Goal: Task Accomplishment & Management: Manage account settings

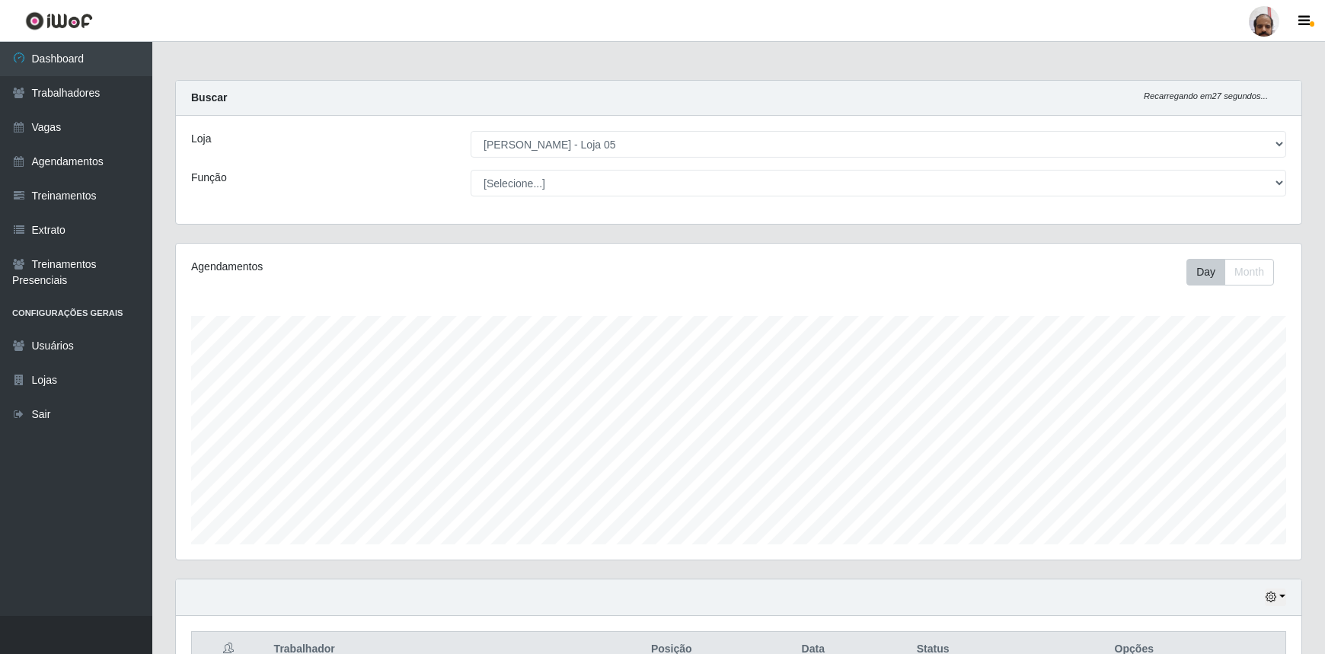
select select "252"
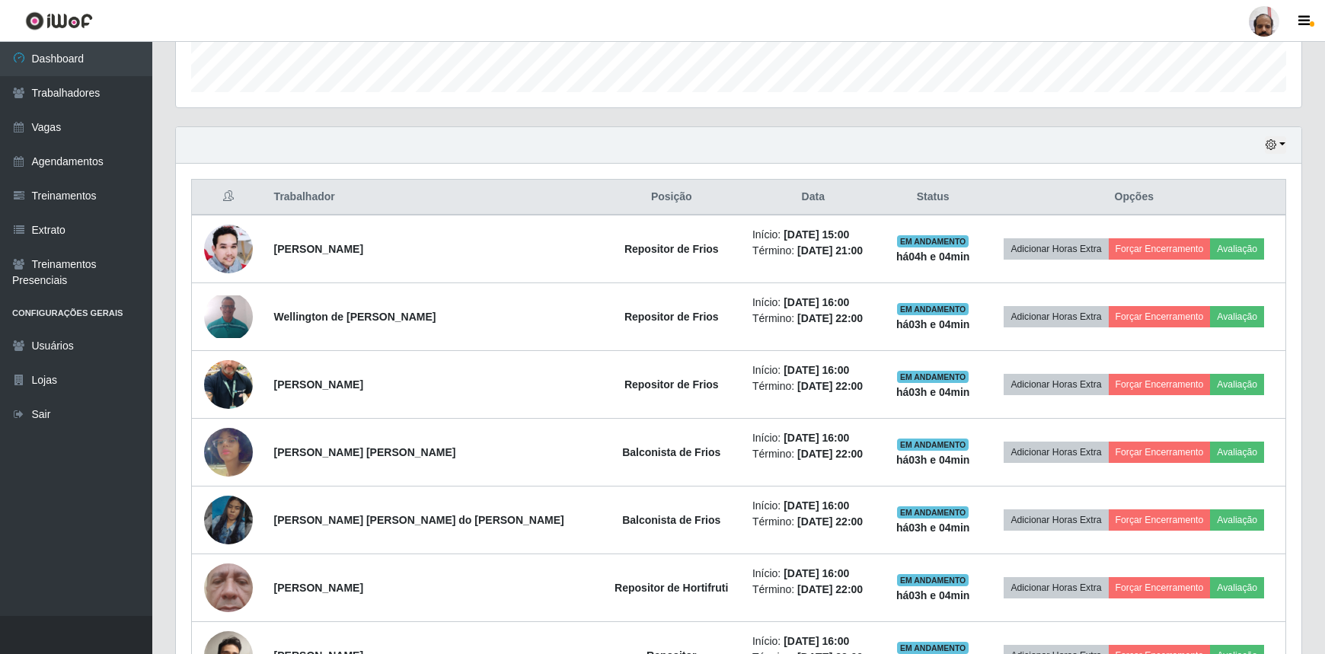
scroll to position [484, 0]
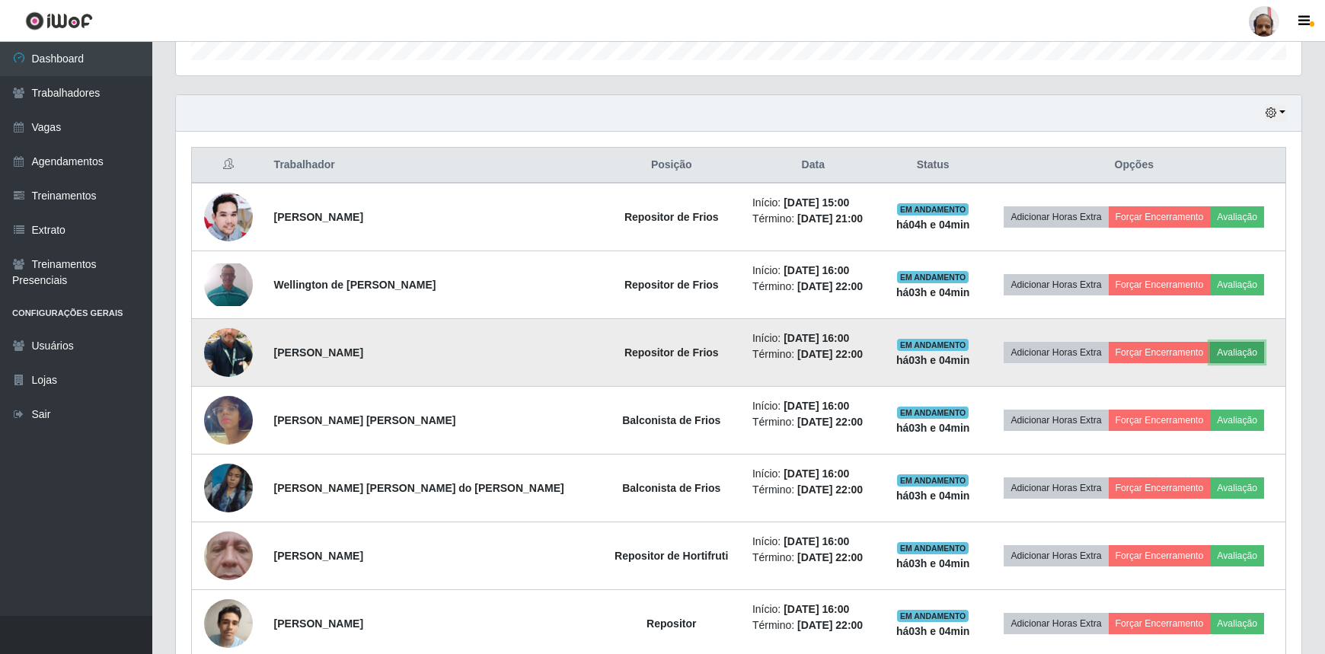
click at [1232, 355] on button "Avaliação" at bounding box center [1237, 352] width 54 height 21
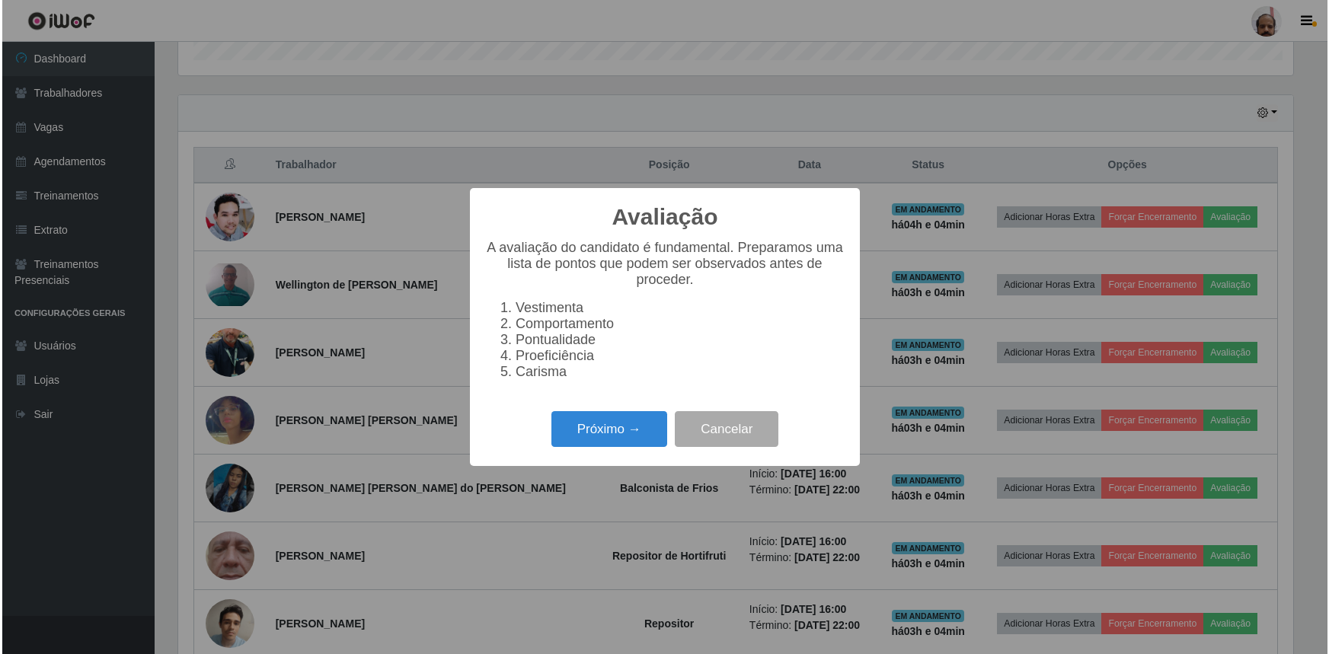
scroll to position [316, 1119]
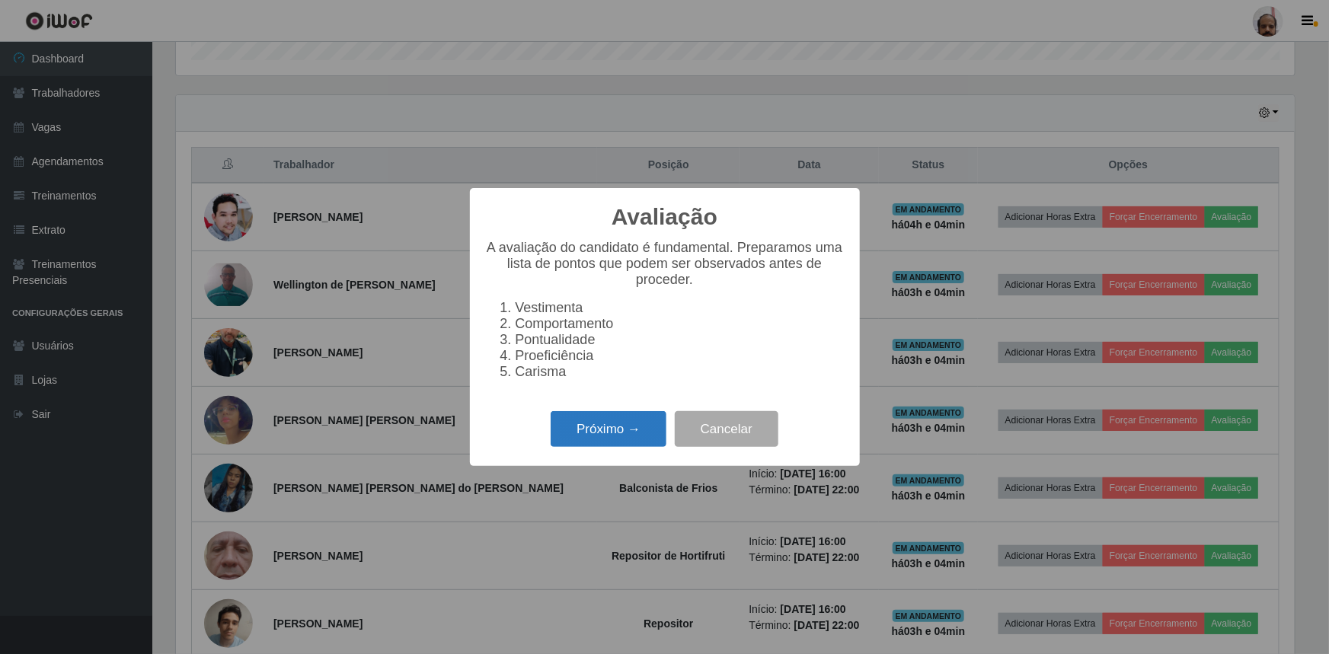
click at [632, 424] on button "Próximo →" at bounding box center [609, 429] width 116 height 36
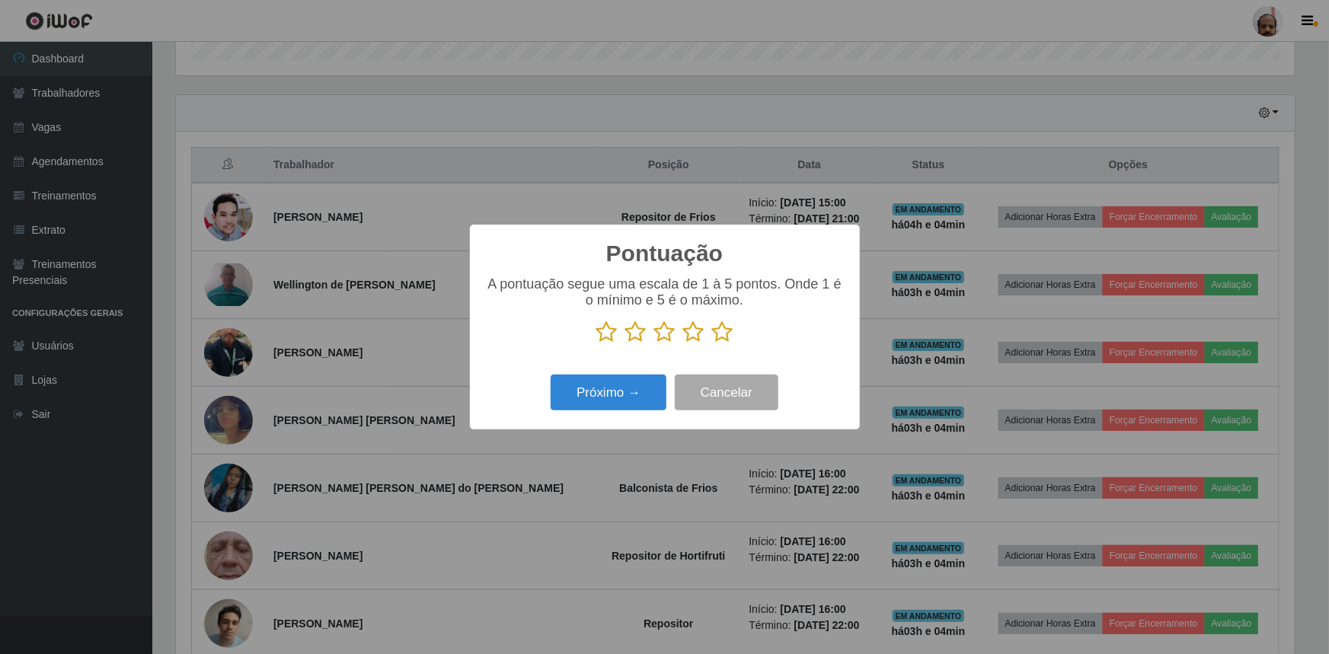
click at [732, 337] on p at bounding box center [665, 332] width 360 height 23
click at [668, 335] on icon at bounding box center [664, 332] width 21 height 23
click at [654, 344] on input "radio" at bounding box center [654, 344] width 0 height 0
click at [625, 384] on button "Próximo →" at bounding box center [609, 393] width 116 height 36
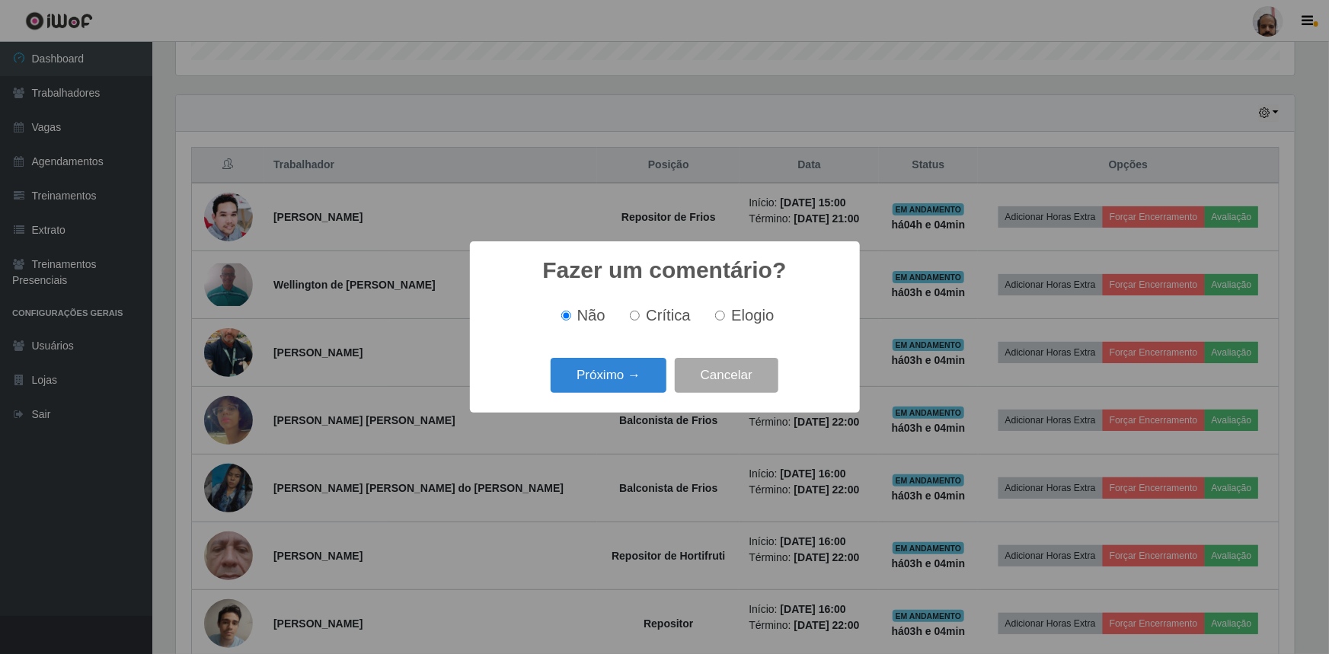
click at [625, 384] on button "Próximo →" at bounding box center [609, 376] width 116 height 36
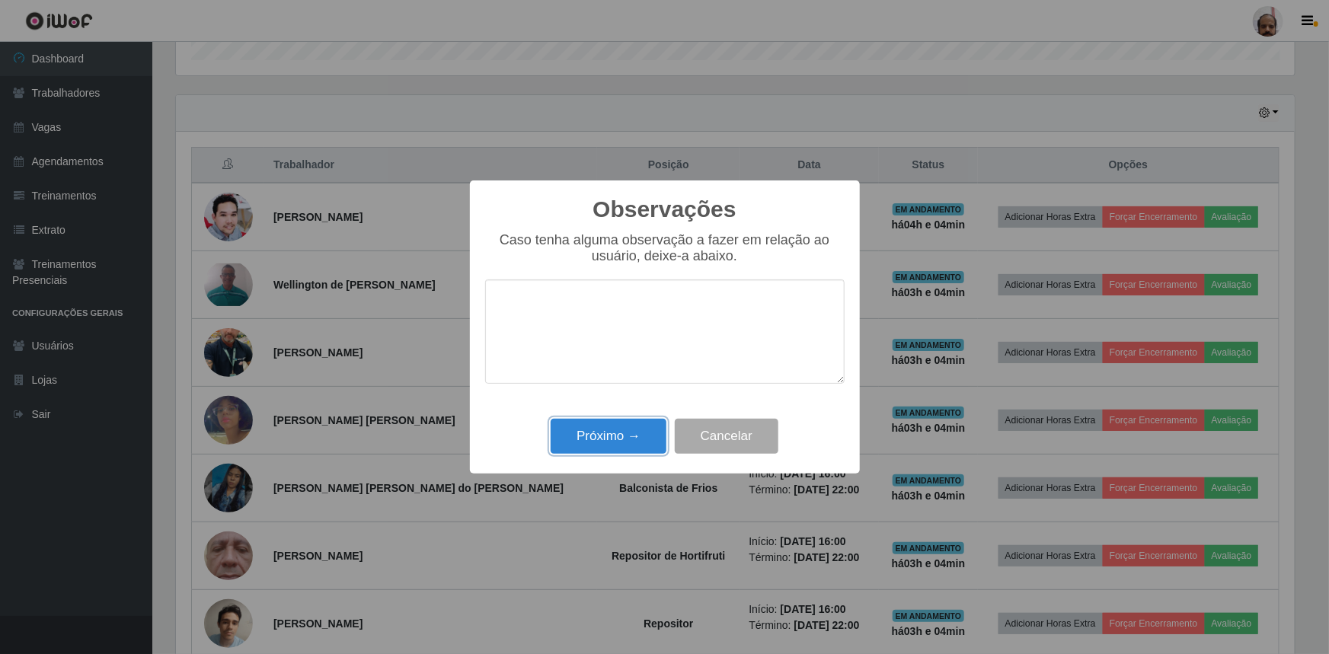
drag, startPoint x: 609, startPoint y: 433, endPoint x: 628, endPoint y: 341, distance: 94.1
click at [628, 341] on div "Observações × Caso tenha alguma observação a fazer em relação ao usuário, deixe…" at bounding box center [665, 327] width 390 height 293
click at [622, 336] on textarea at bounding box center [665, 332] width 360 height 104
type textarea "O colaborador adoeceu."
click at [606, 427] on button "Próximo →" at bounding box center [609, 437] width 116 height 36
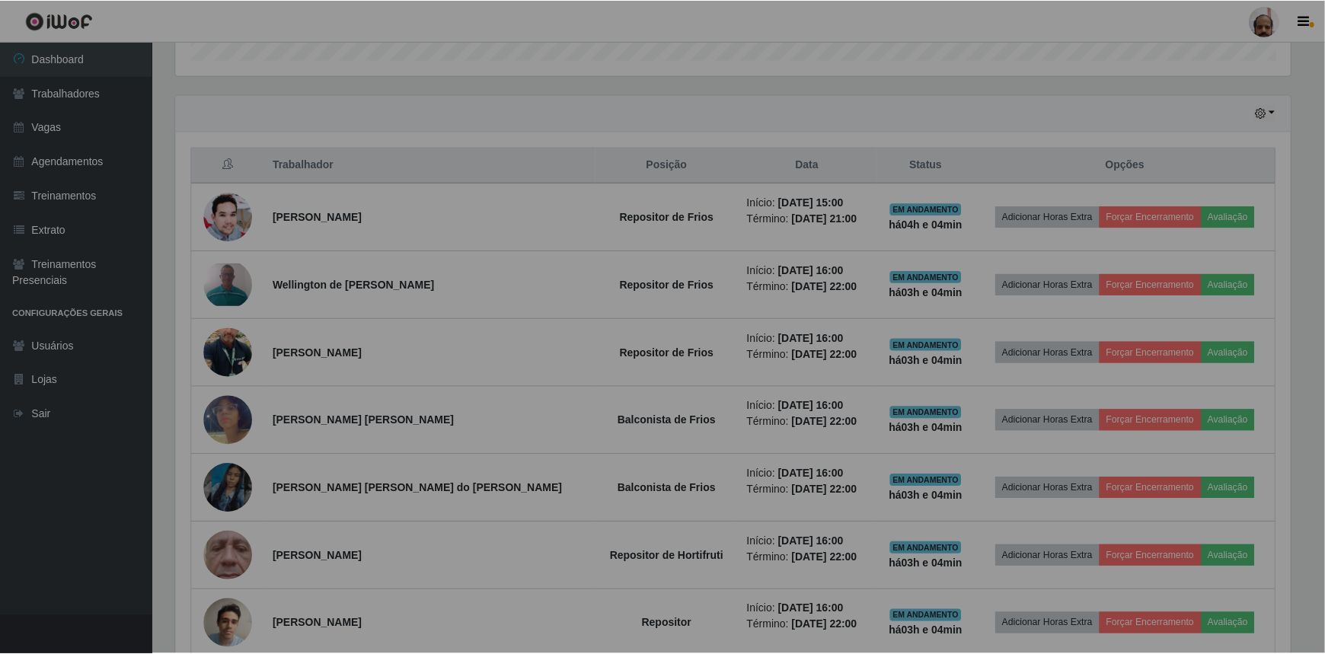
scroll to position [316, 1126]
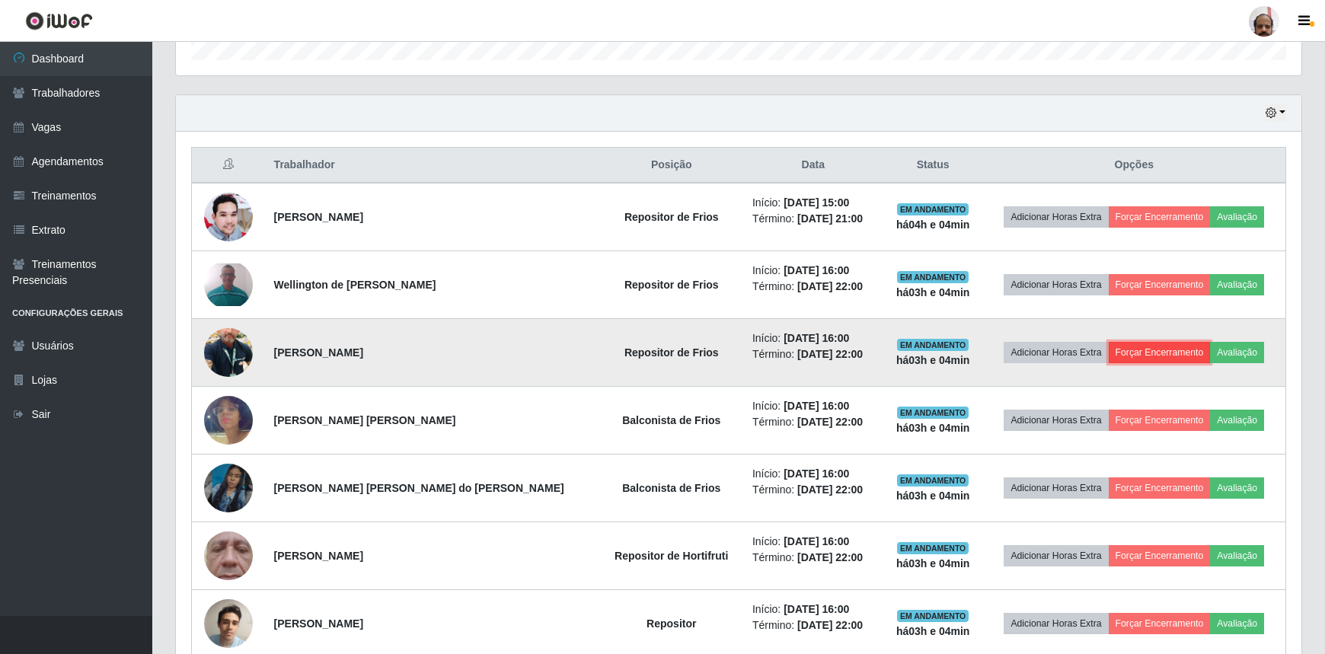
click at [1150, 353] on button "Forçar Encerramento" at bounding box center [1160, 352] width 102 height 21
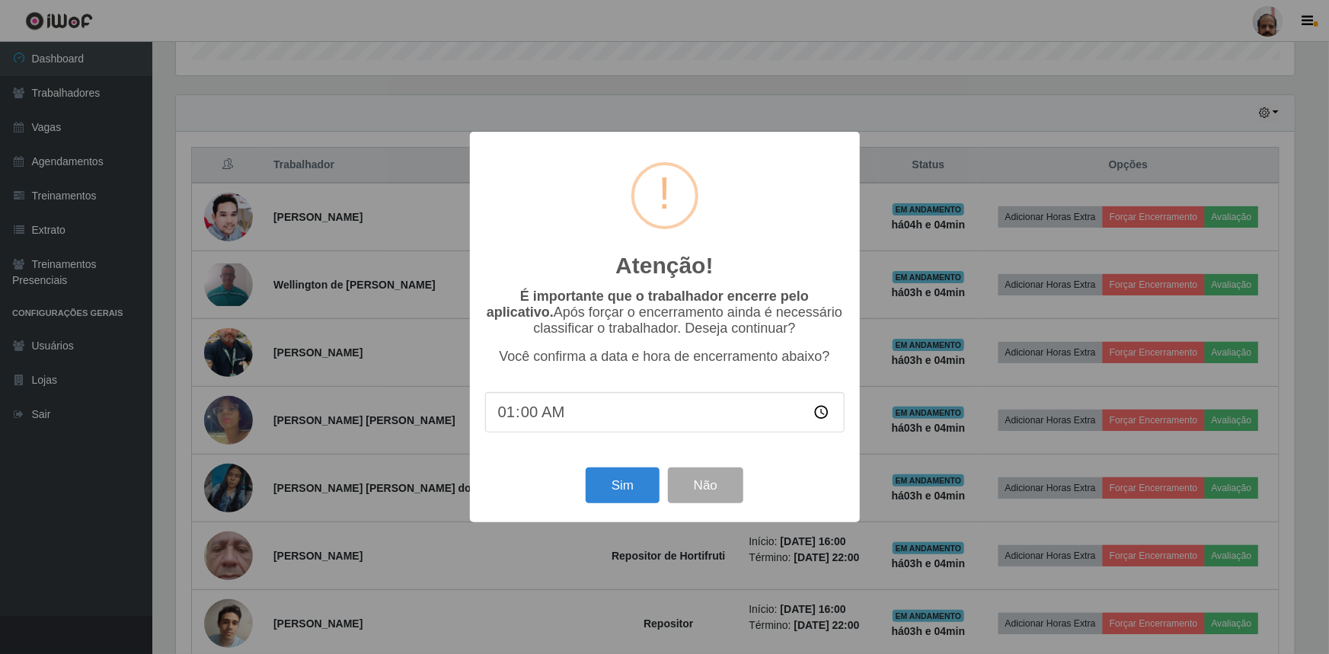
type input "19:00"
click at [616, 488] on button "Sim" at bounding box center [623, 486] width 74 height 36
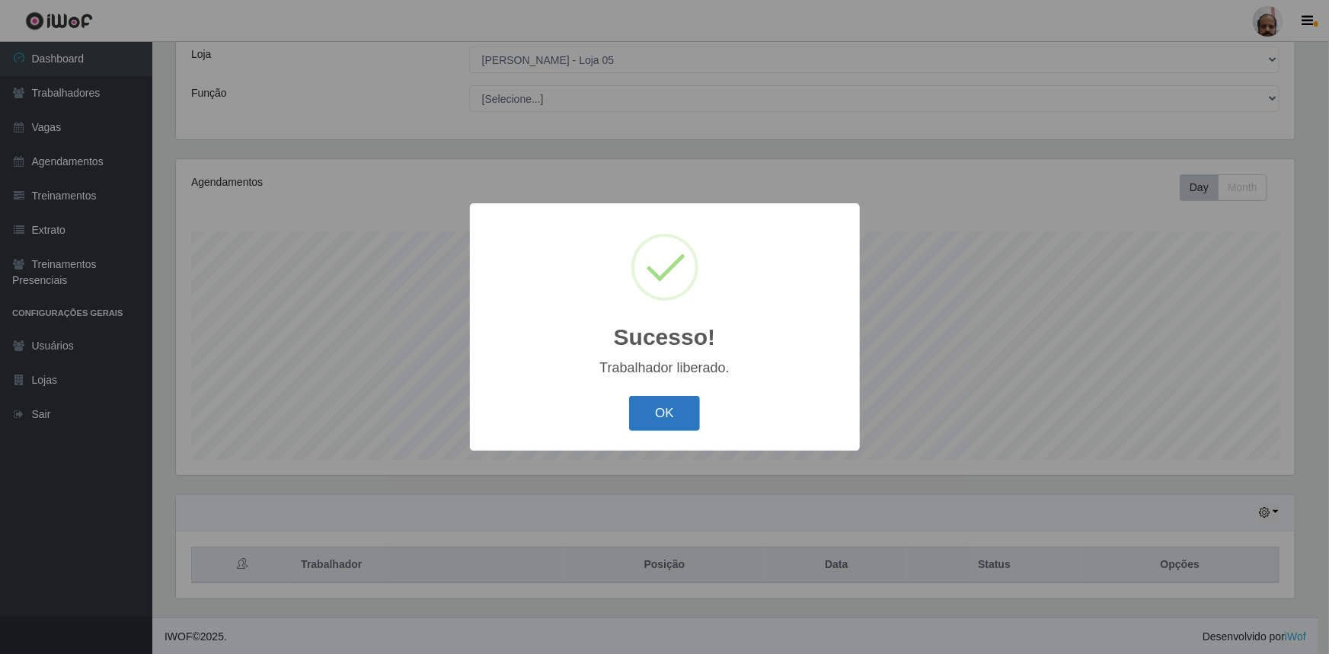
click at [657, 409] on button "OK" at bounding box center [664, 414] width 71 height 36
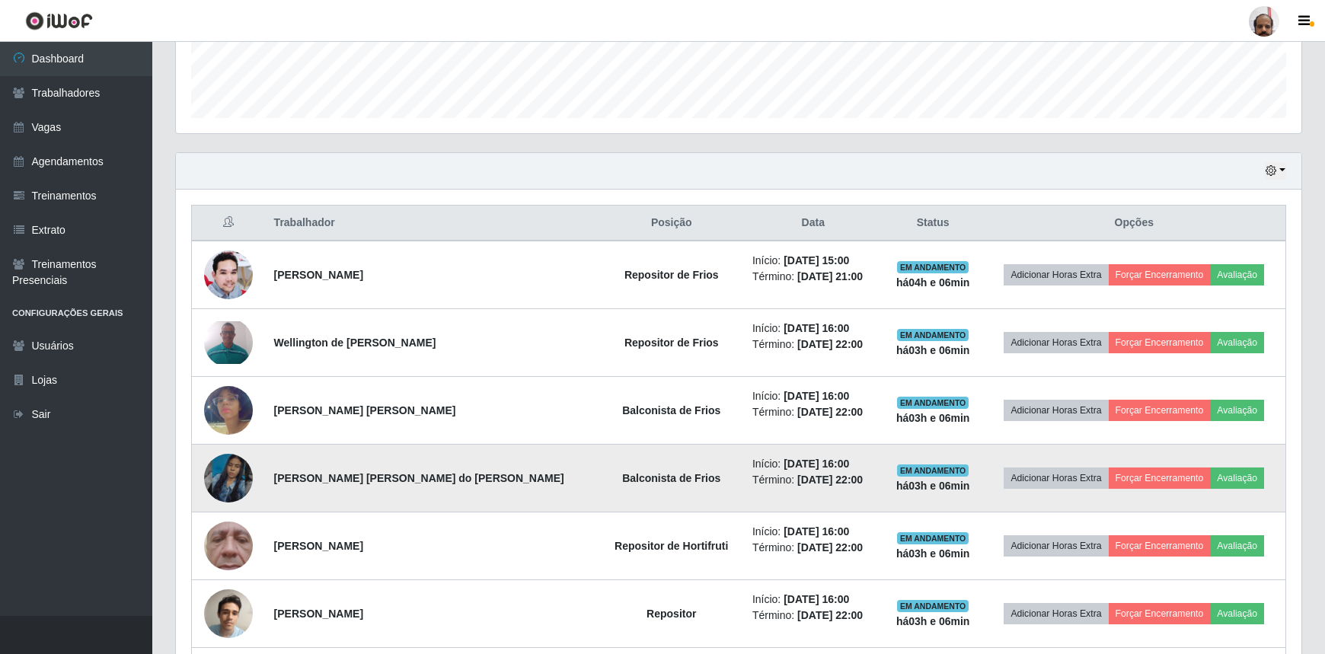
scroll to position [639, 0]
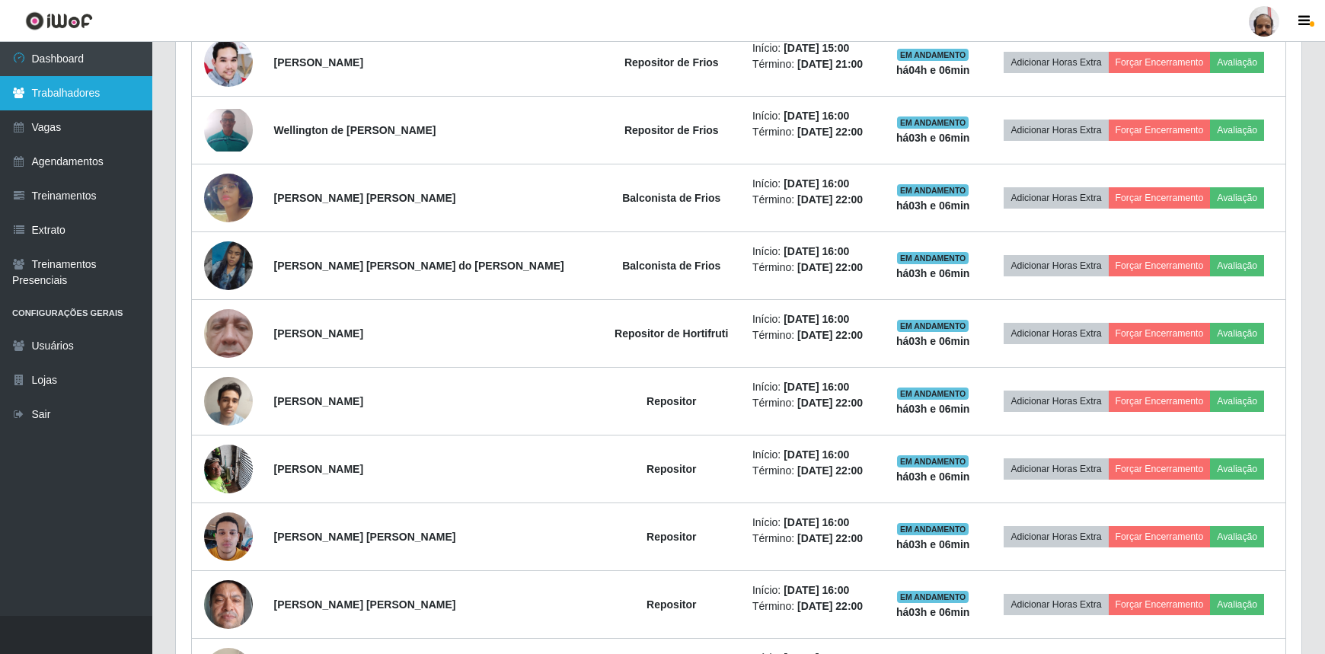
click at [58, 91] on link "Trabalhadores" at bounding box center [76, 93] width 152 height 34
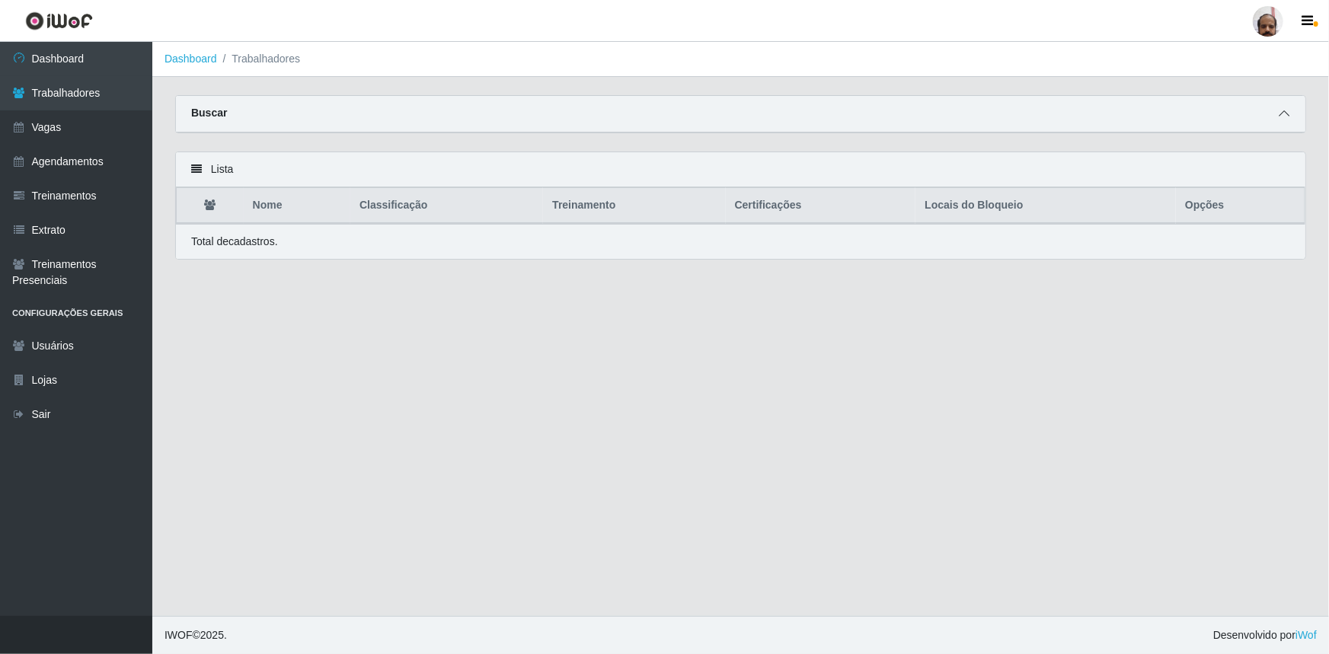
click at [1285, 117] on icon at bounding box center [1284, 113] width 11 height 11
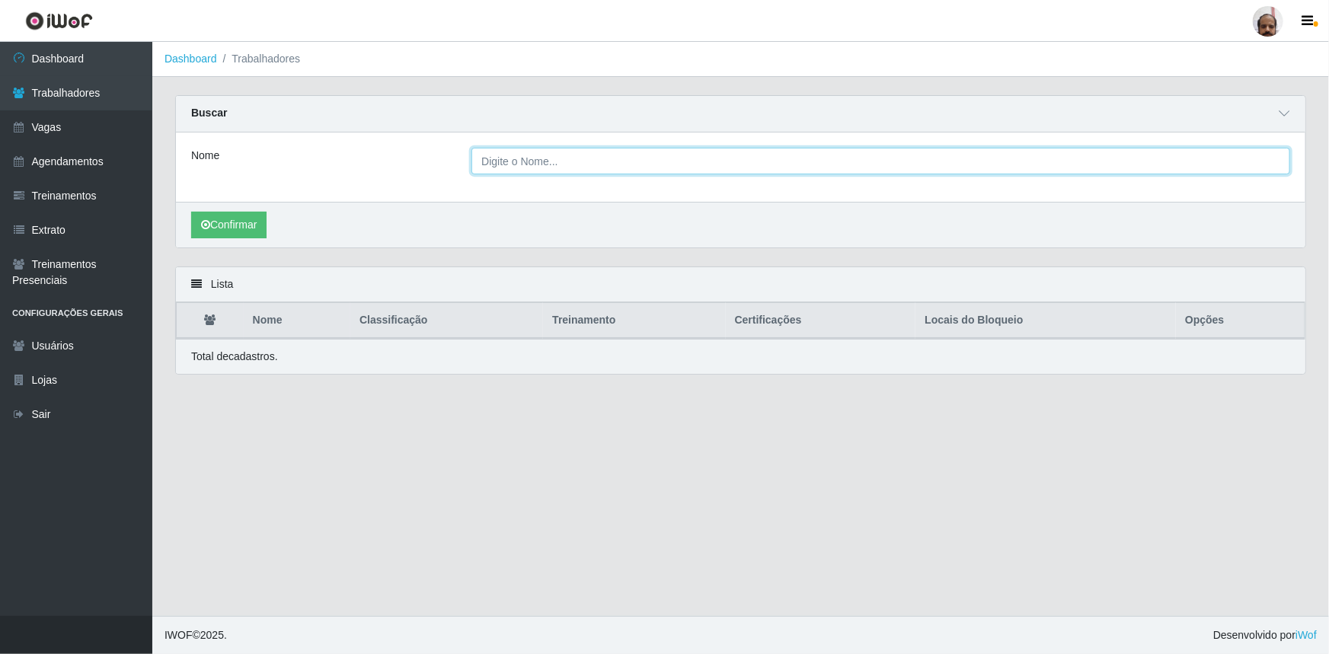
click at [545, 165] on input "Nome" at bounding box center [880, 161] width 819 height 27
type input "p"
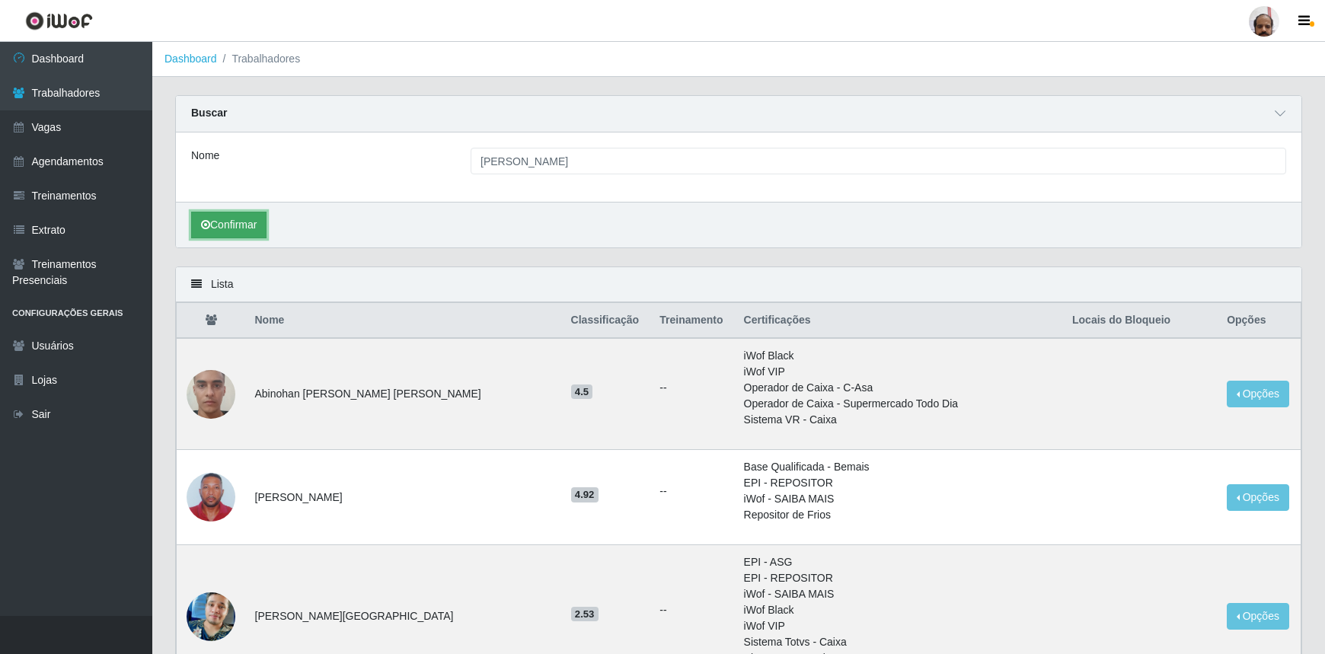
click at [251, 223] on button "Confirmar" at bounding box center [228, 225] width 75 height 27
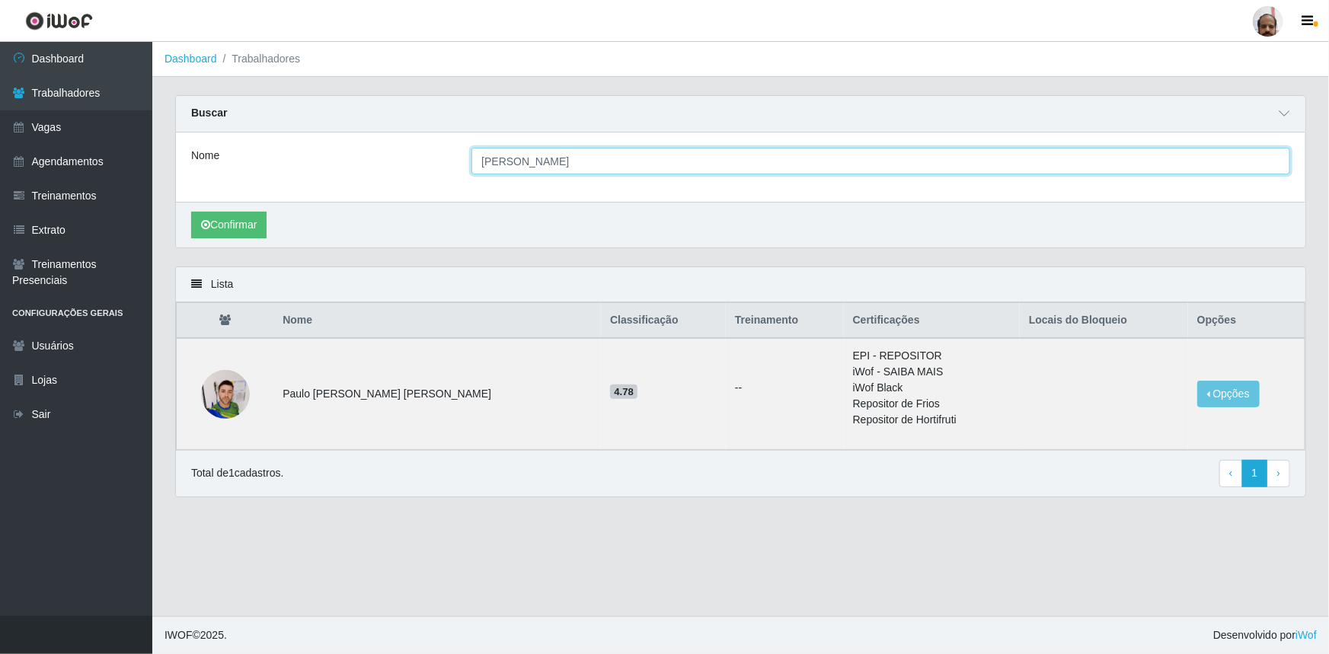
click at [565, 160] on input "[PERSON_NAME]" at bounding box center [880, 161] width 819 height 27
type input "[PERSON_NAME]"
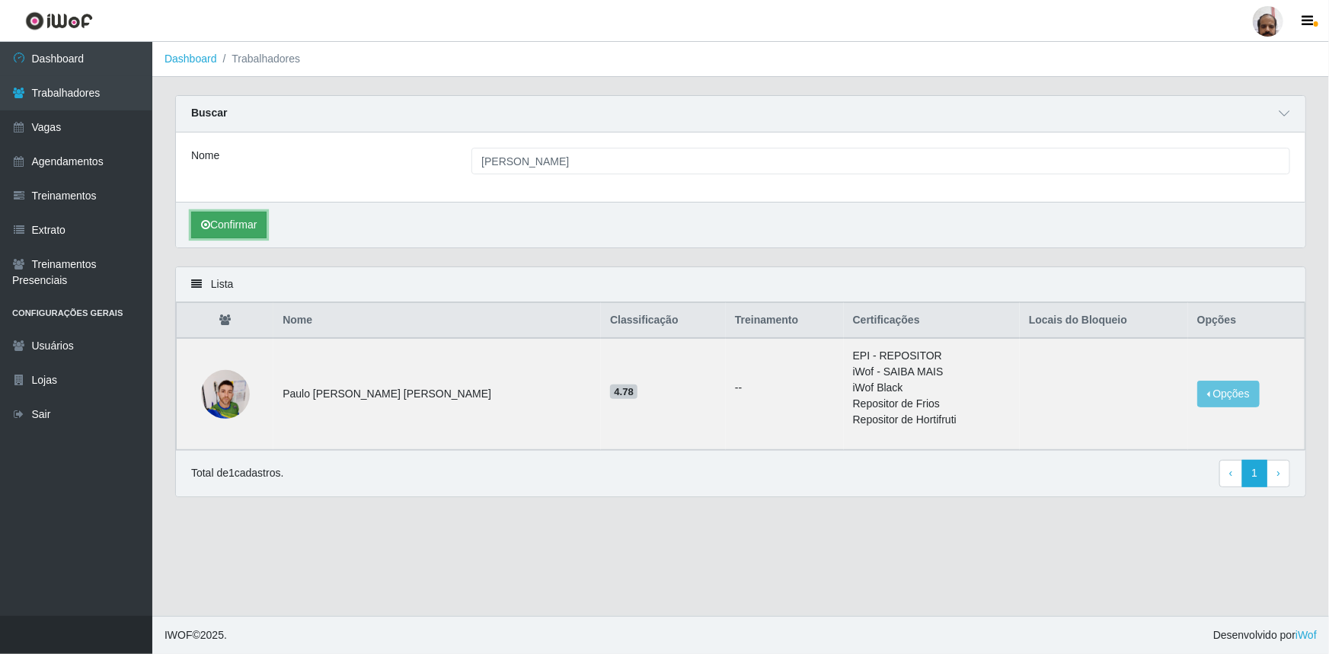
click at [236, 234] on button "Confirmar" at bounding box center [228, 225] width 75 height 27
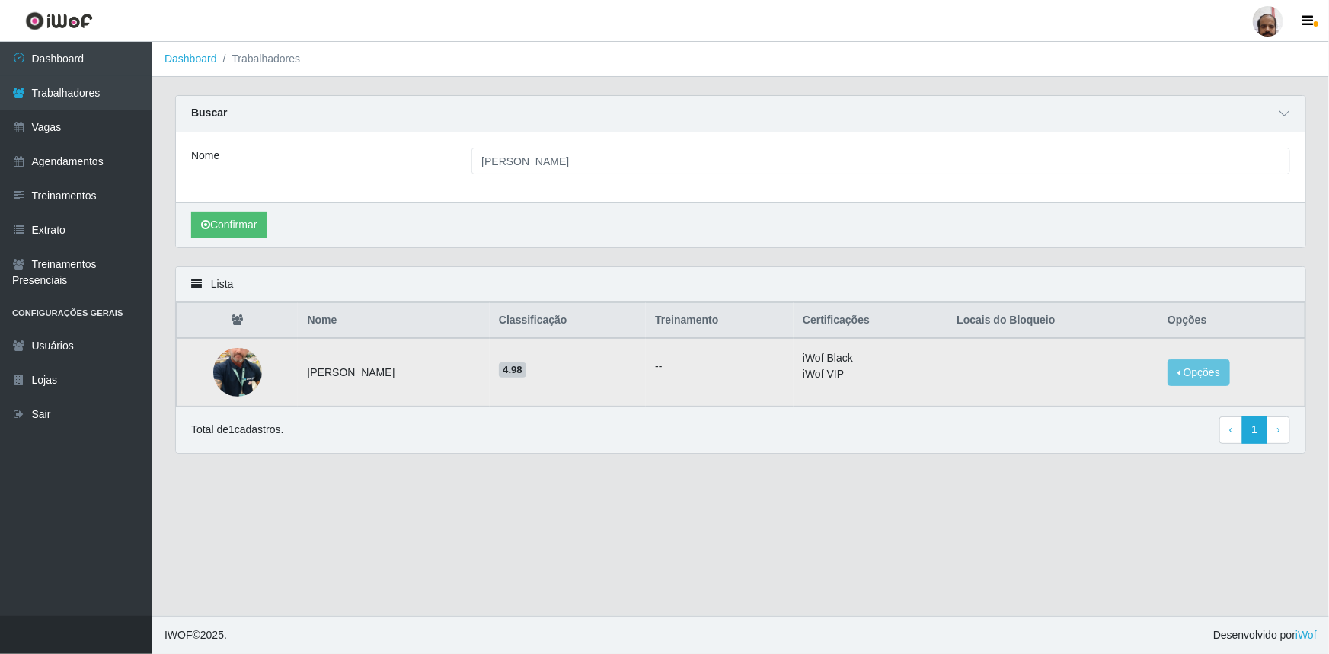
click at [229, 372] on img at bounding box center [237, 372] width 49 height 87
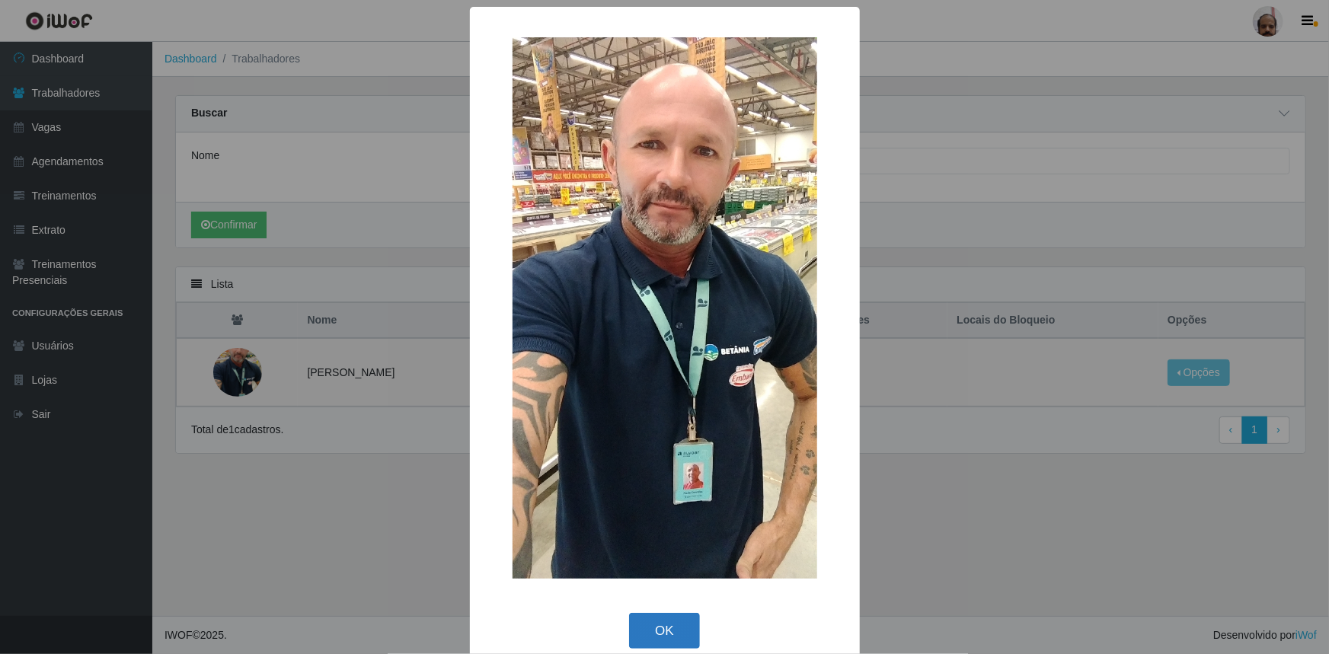
click at [654, 625] on button "OK" at bounding box center [664, 631] width 71 height 36
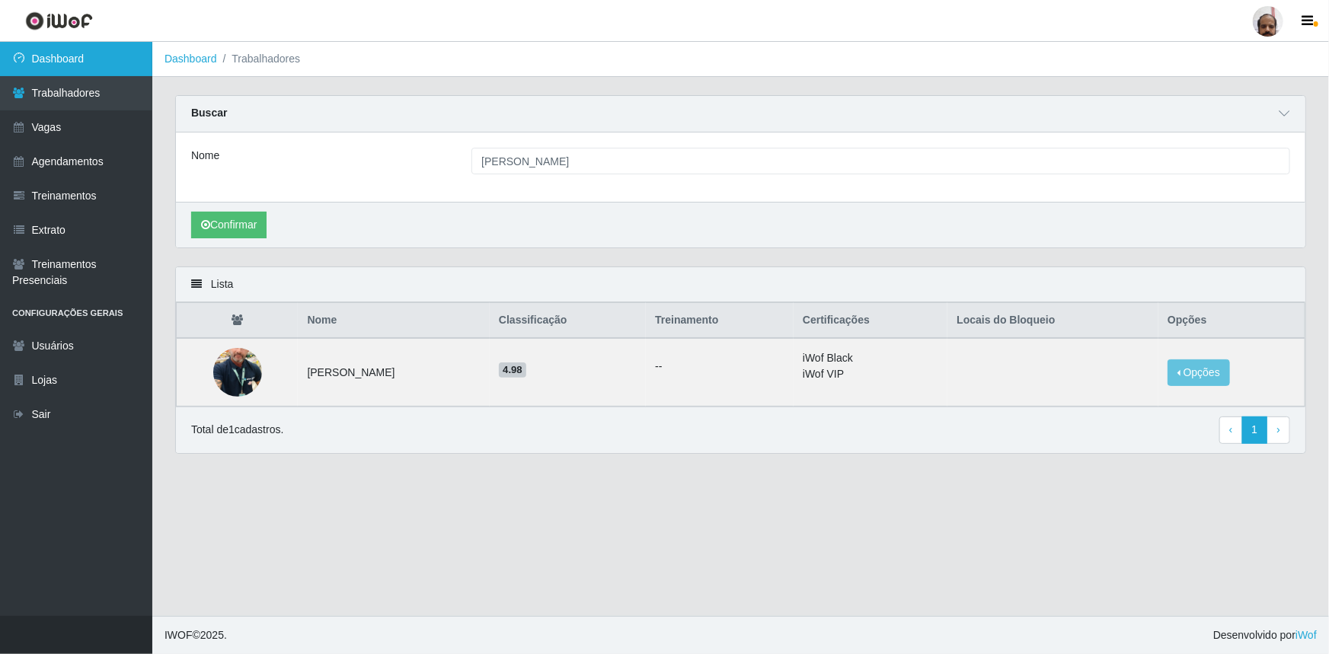
click at [90, 60] on link "Dashboard" at bounding box center [76, 59] width 152 height 34
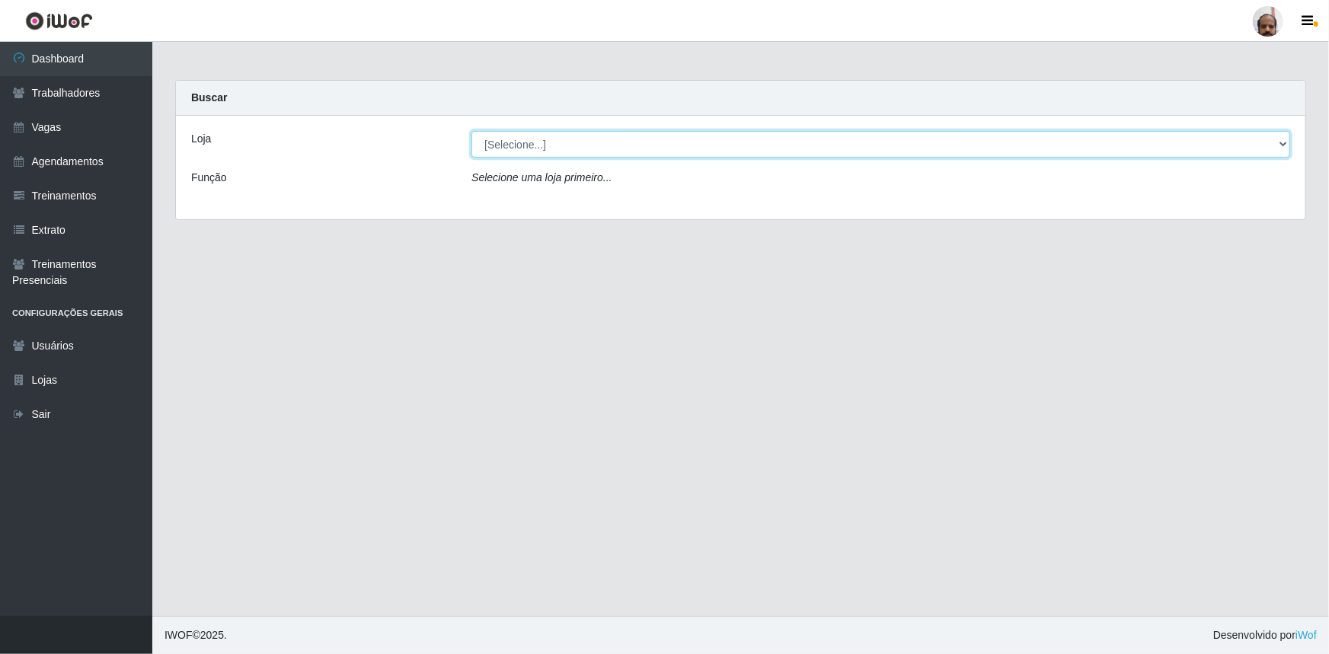
click at [564, 139] on select "[Selecione...] Mar Vermelho - Loja 05" at bounding box center [880, 144] width 819 height 27
select select "252"
click at [471, 131] on select "[Selecione...] Mar Vermelho - Loja 05" at bounding box center [880, 144] width 819 height 27
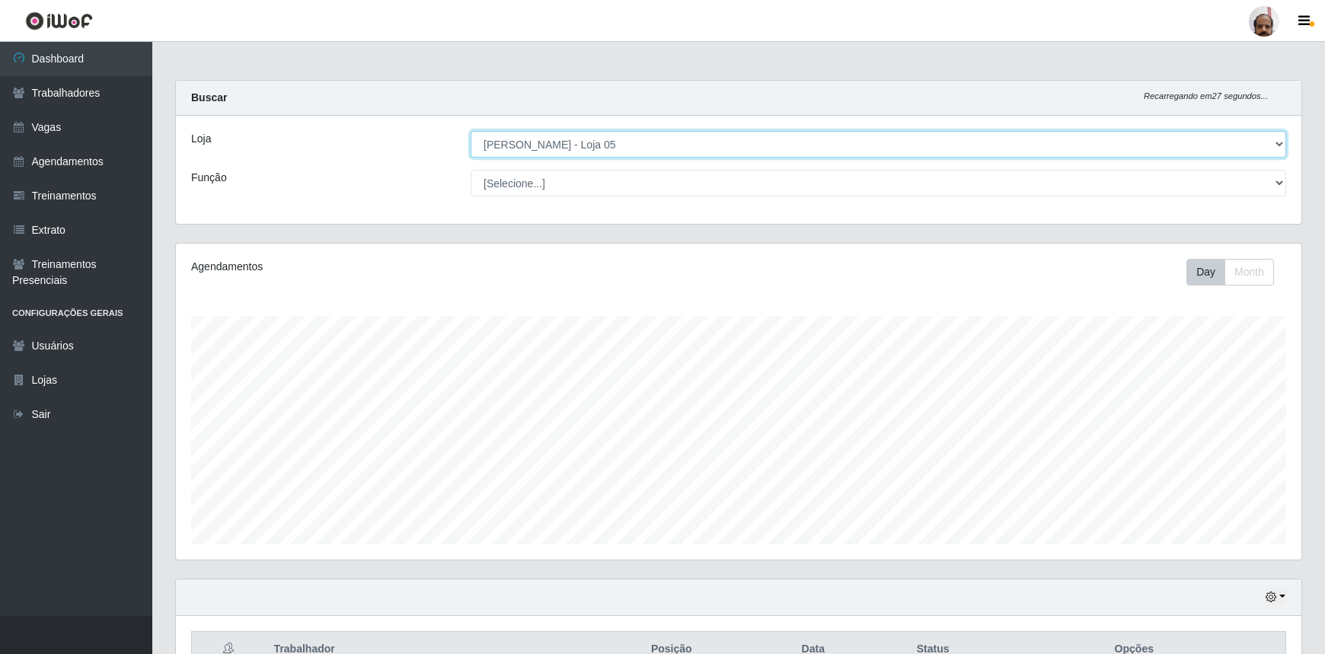
scroll to position [316, 1126]
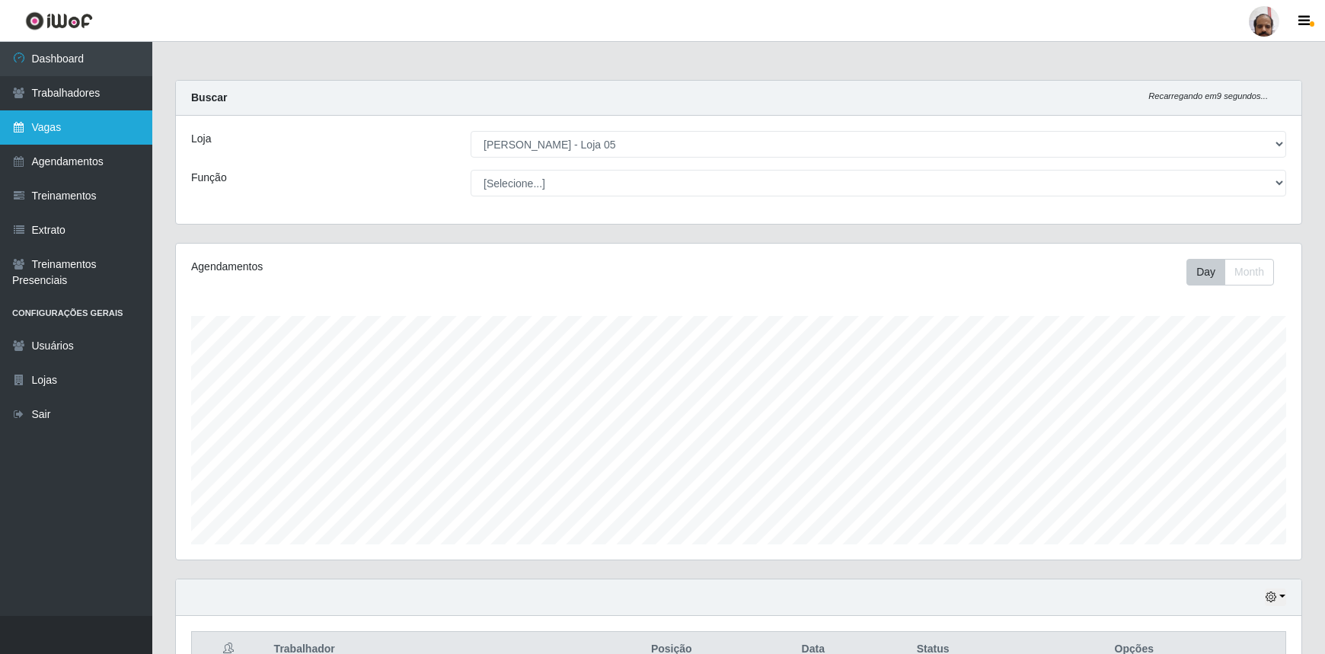
click at [50, 124] on link "Vagas" at bounding box center [76, 127] width 152 height 34
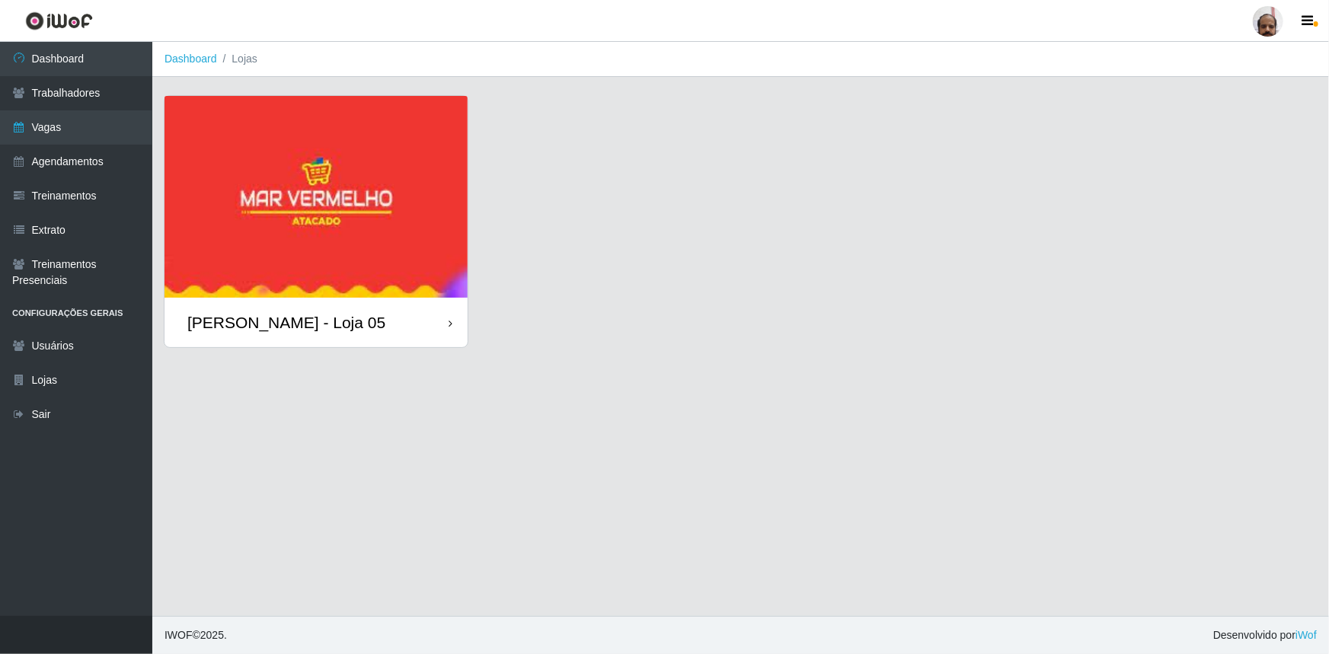
click at [281, 318] on div "[PERSON_NAME] - Loja 05" at bounding box center [286, 322] width 198 height 19
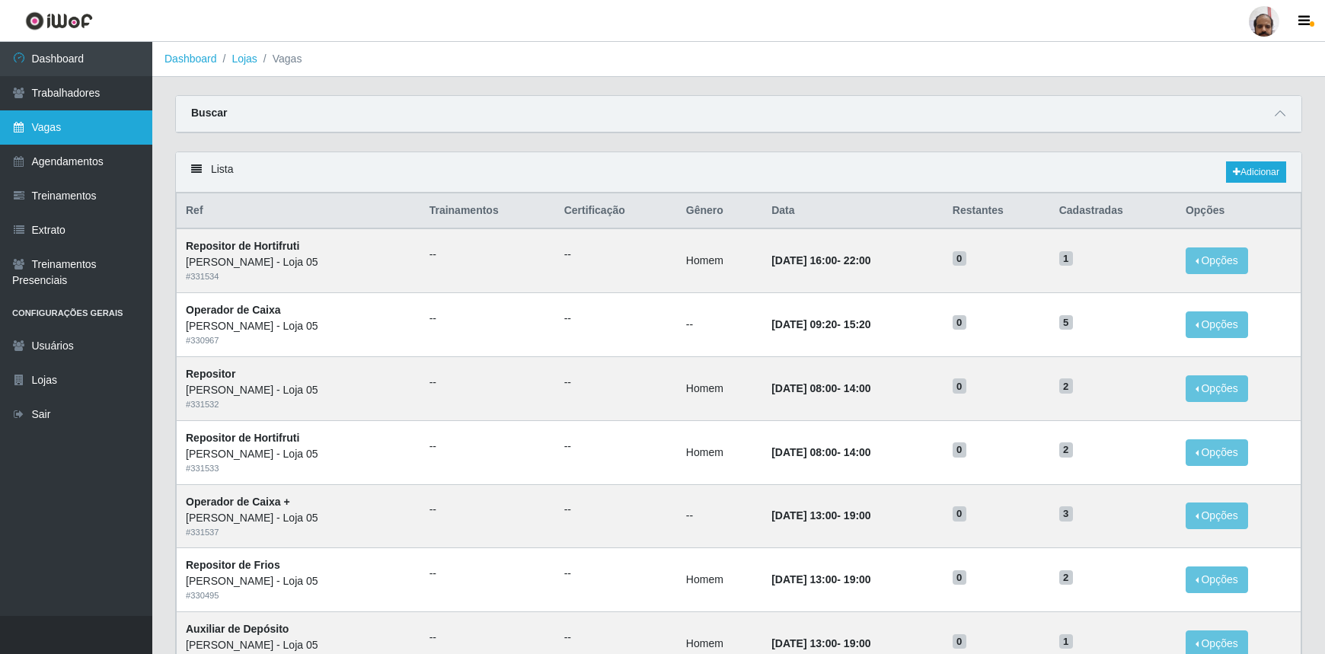
click at [60, 132] on link "Vagas" at bounding box center [76, 127] width 152 height 34
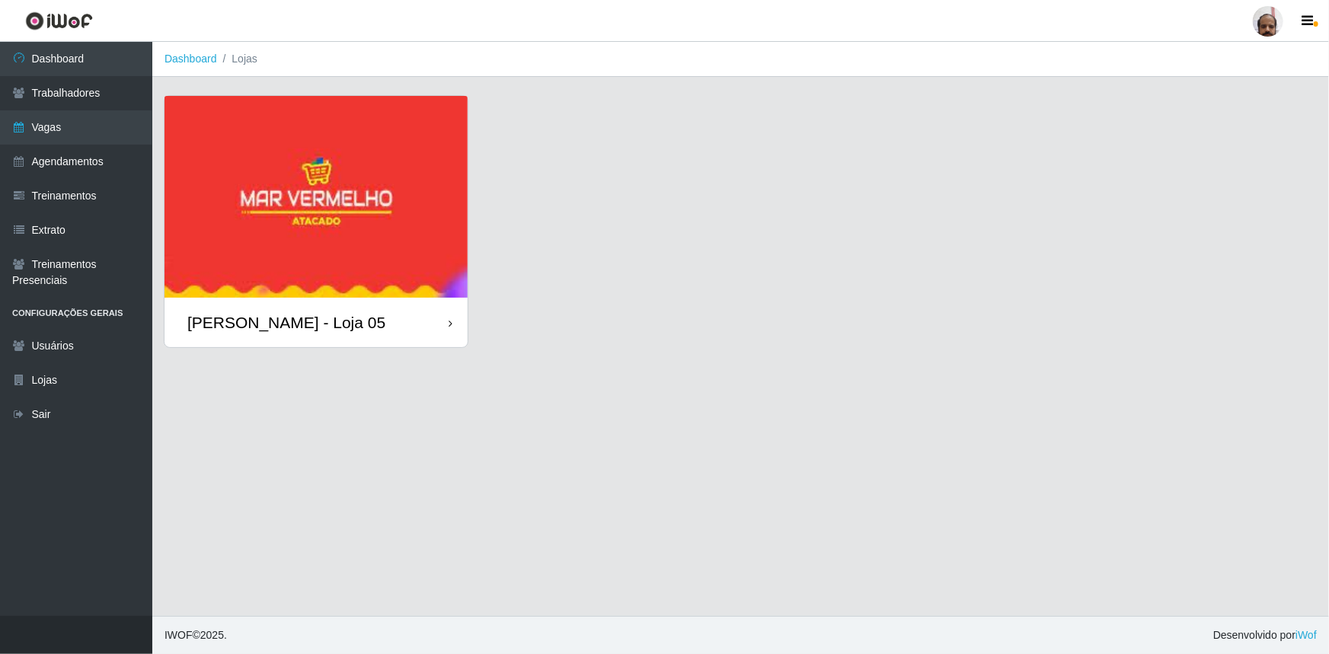
click at [309, 327] on div "[PERSON_NAME] - Loja 05" at bounding box center [286, 322] width 198 height 19
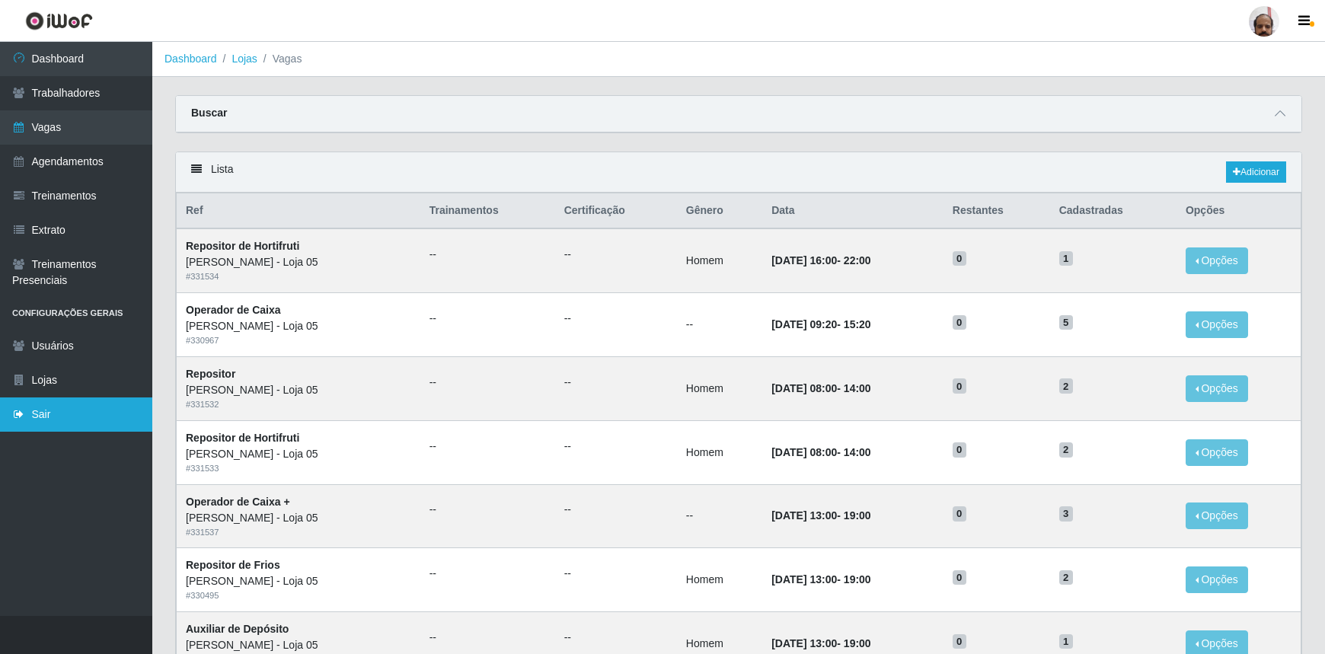
click at [40, 411] on link "Sair" at bounding box center [76, 415] width 152 height 34
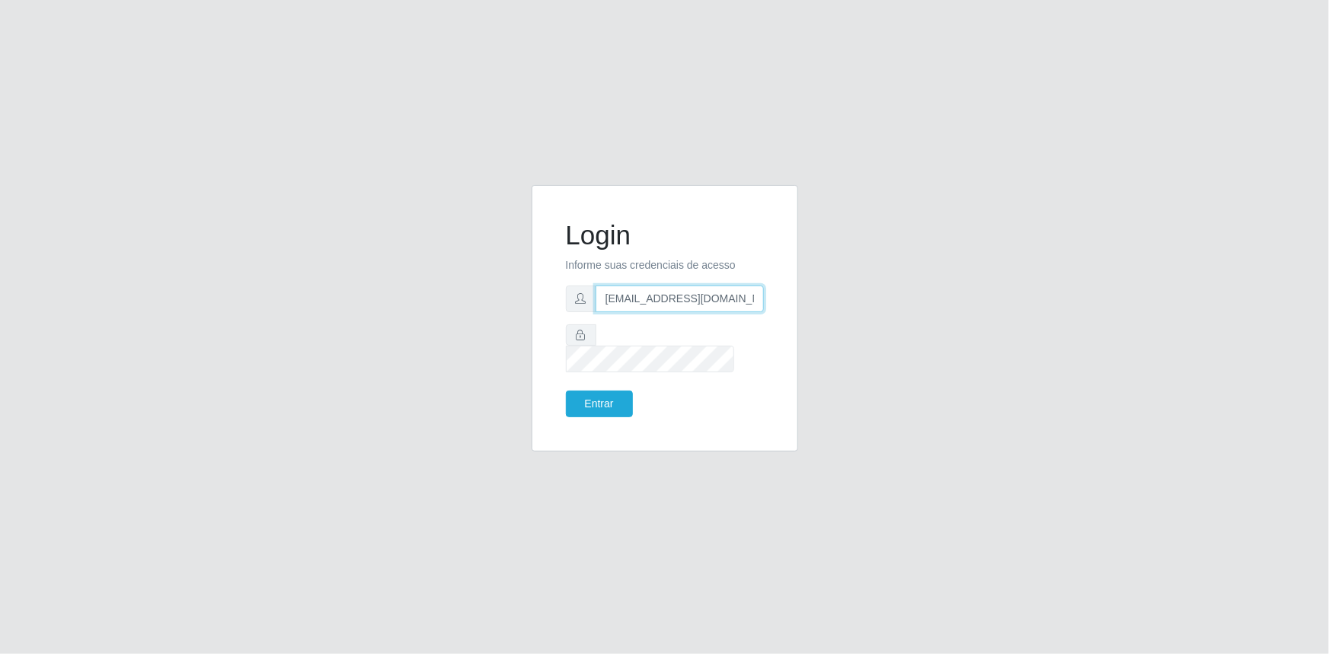
click at [602, 307] on input "[EMAIL_ADDRESS][DOMAIN_NAME]" at bounding box center [680, 299] width 168 height 27
type input "[DOMAIN_NAME][EMAIL_ADDRESS][DOMAIN_NAME]"
click at [504, 350] on div "Login Informe suas credenciais de acesso [DOMAIN_NAME][EMAIL_ADDRESS][DOMAIN_NA…" at bounding box center [665, 327] width 868 height 285
click at [606, 391] on button "Entrar" at bounding box center [599, 404] width 67 height 27
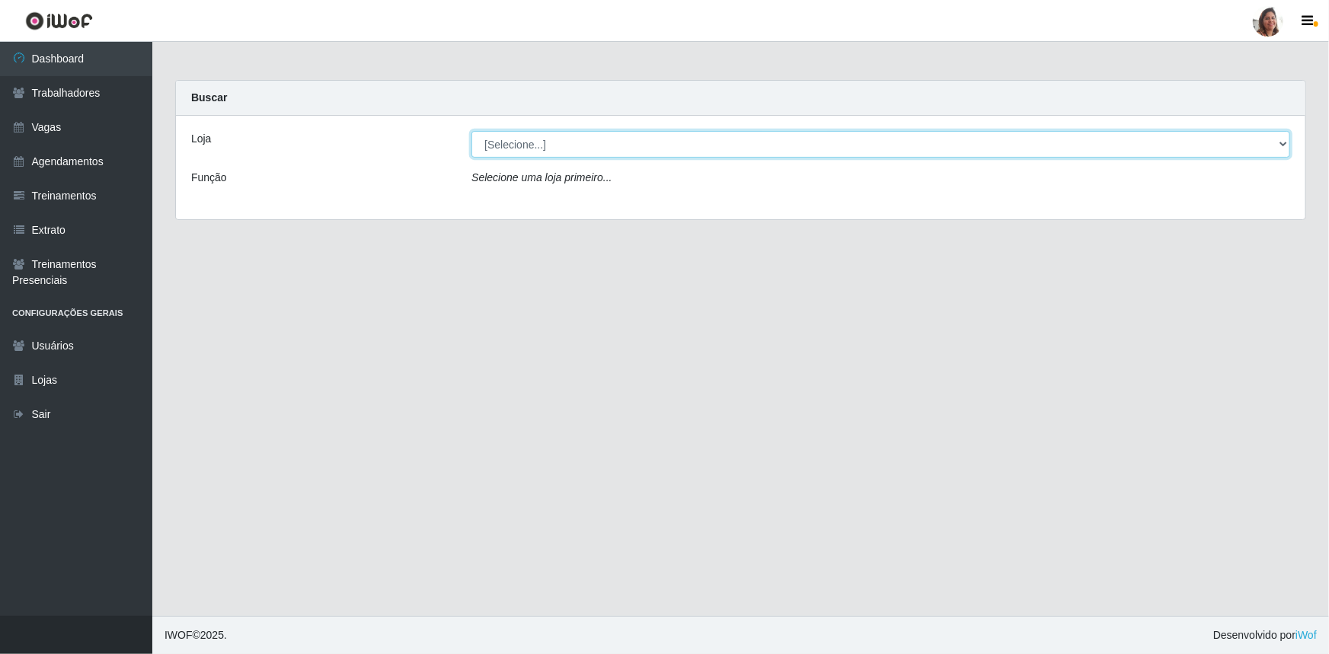
click at [526, 146] on select "[Selecione...] Mar Vermelho - Loja 05" at bounding box center [880, 144] width 819 height 27
select select "252"
click at [471, 131] on select "[Selecione...] Mar Vermelho - Loja 05" at bounding box center [880, 144] width 819 height 27
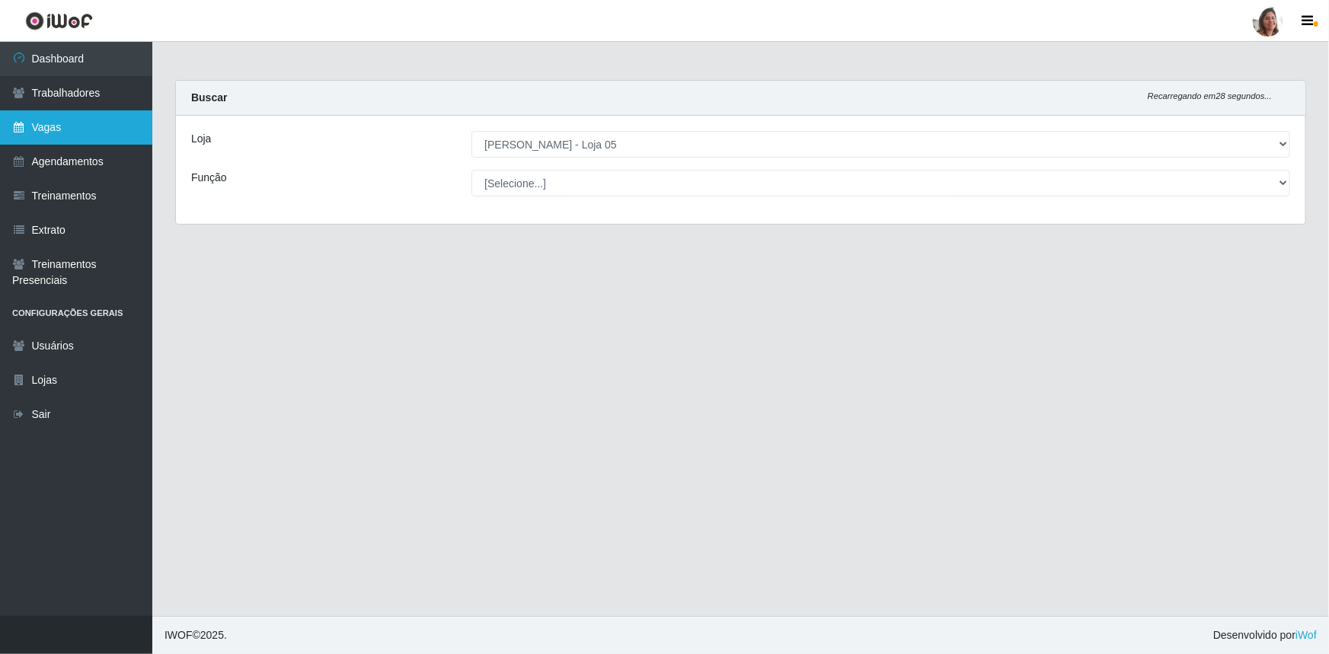
click at [59, 130] on link "Vagas" at bounding box center [76, 127] width 152 height 34
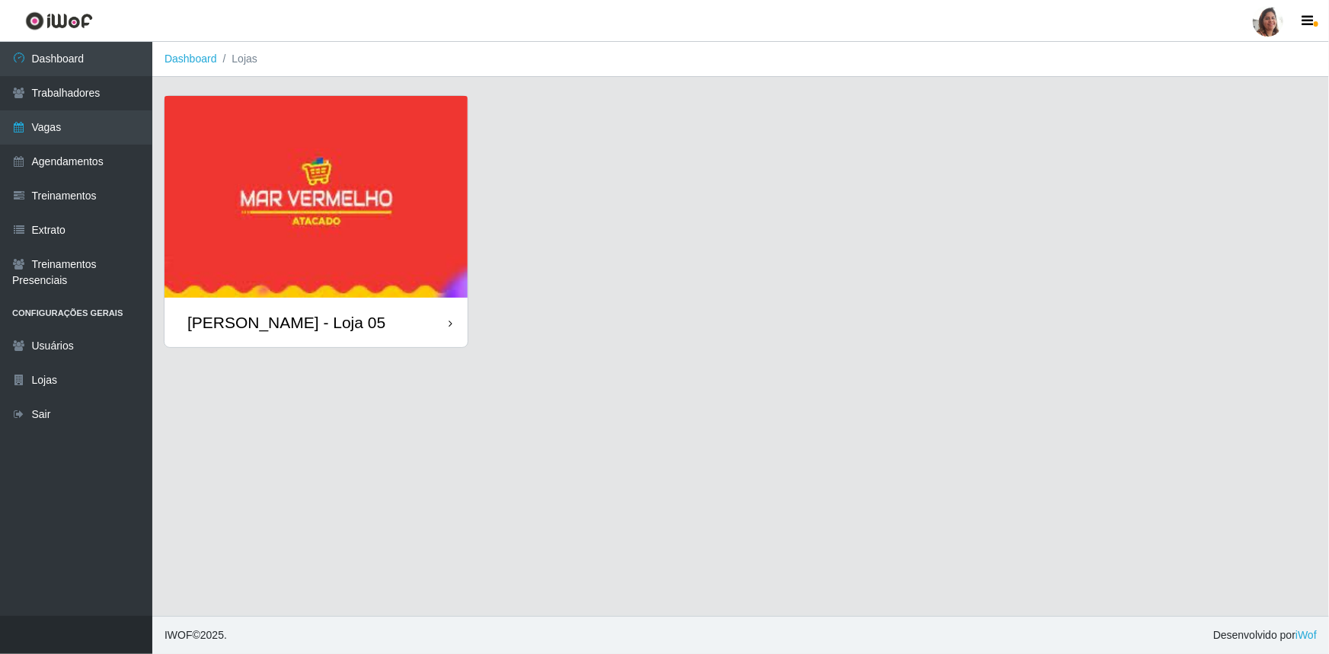
click at [286, 316] on div "[PERSON_NAME] - Loja 05" at bounding box center [286, 322] width 198 height 19
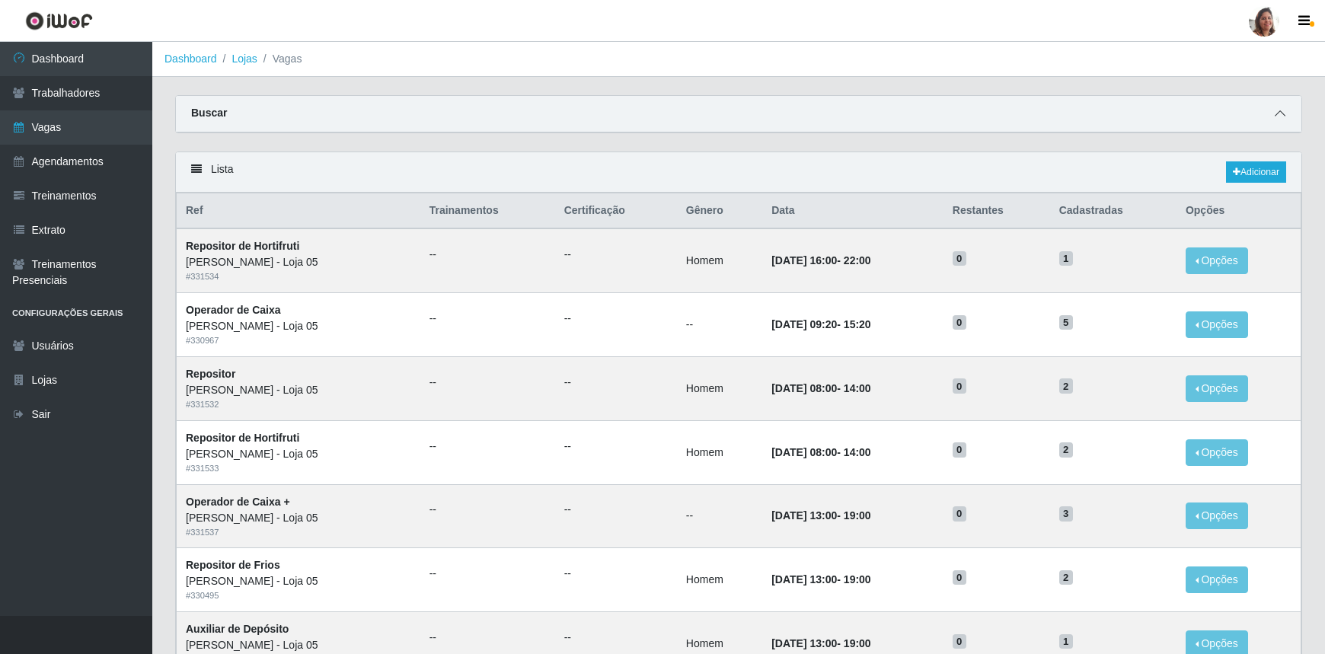
click at [1283, 114] on icon at bounding box center [1280, 113] width 11 height 11
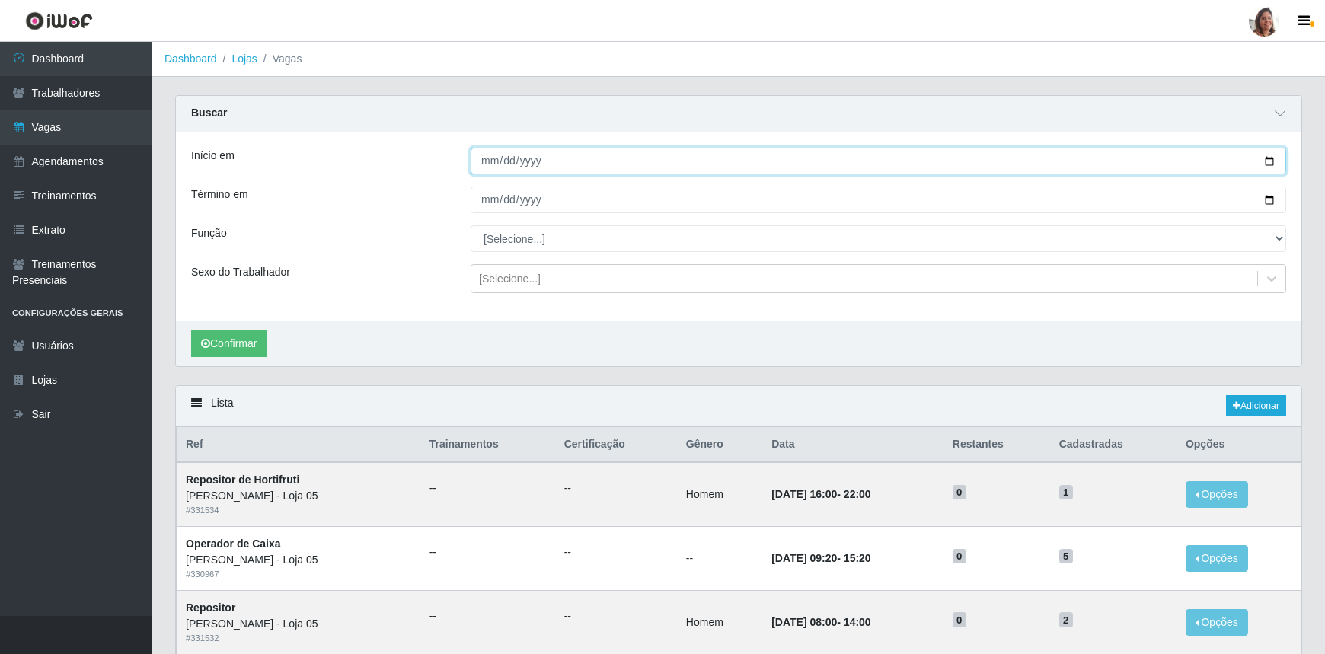
click at [1269, 159] on input "Início em" at bounding box center [879, 161] width 816 height 27
type input "[DATE]"
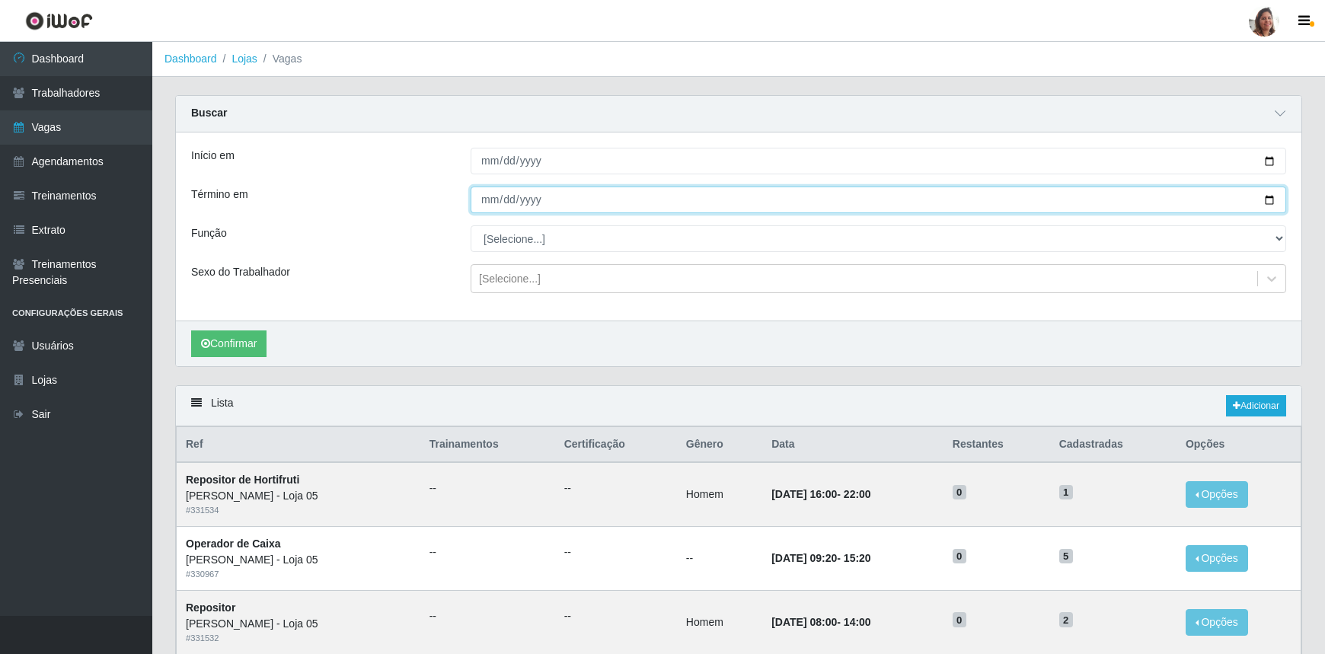
click at [1269, 200] on input "Término em" at bounding box center [879, 200] width 816 height 27
type input "[DATE]"
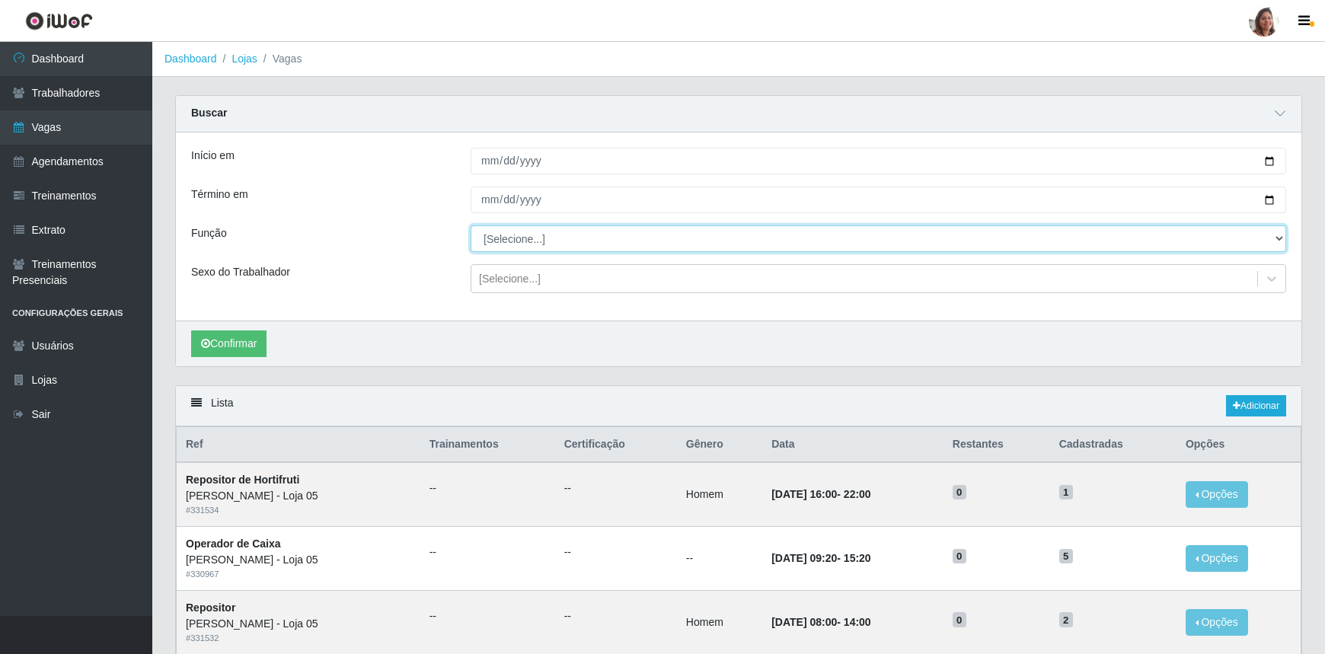
click at [523, 238] on select "[Selecione...] ASG ASG + ASG ++ Auxiliar de Depósito Auxiliar de Depósito + Aux…" at bounding box center [879, 238] width 816 height 27
select select "112"
click at [471, 225] on select "[Selecione...] ASG ASG + ASG ++ Auxiliar de Depósito Auxiliar de Depósito + Aux…" at bounding box center [879, 238] width 816 height 27
click at [523, 280] on div "[Selecione...]" at bounding box center [510, 279] width 62 height 16
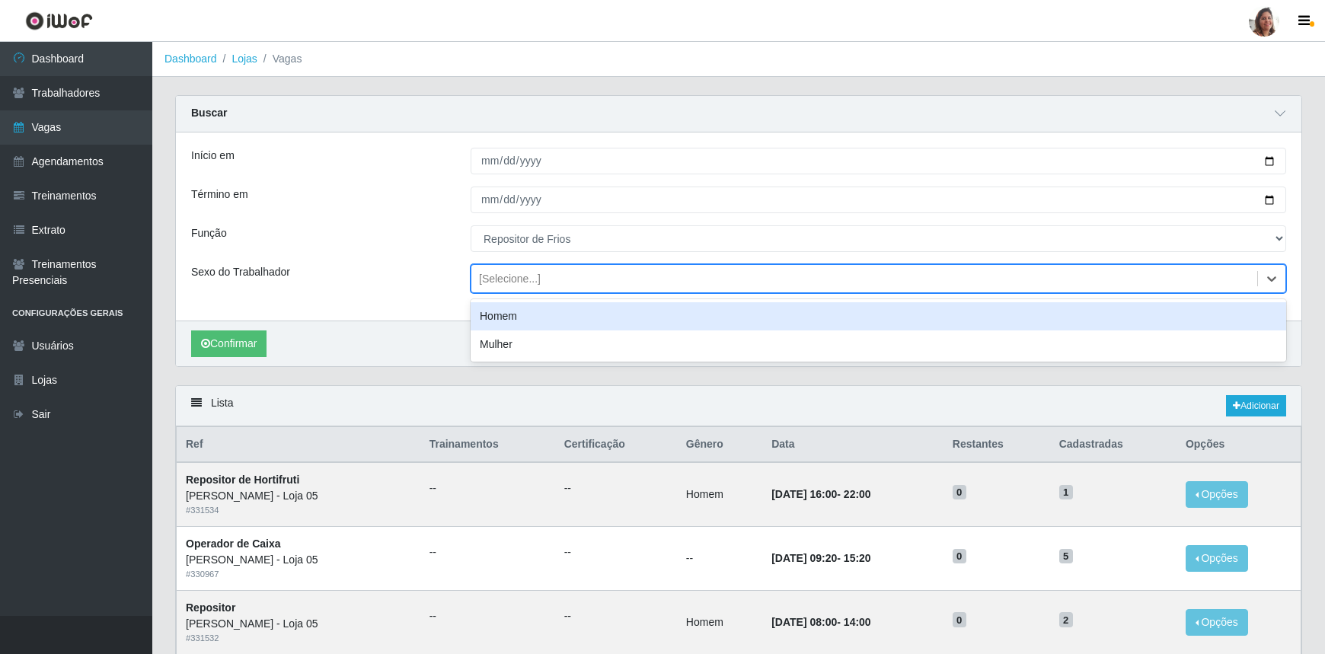
click at [532, 310] on div "Homem" at bounding box center [879, 316] width 816 height 28
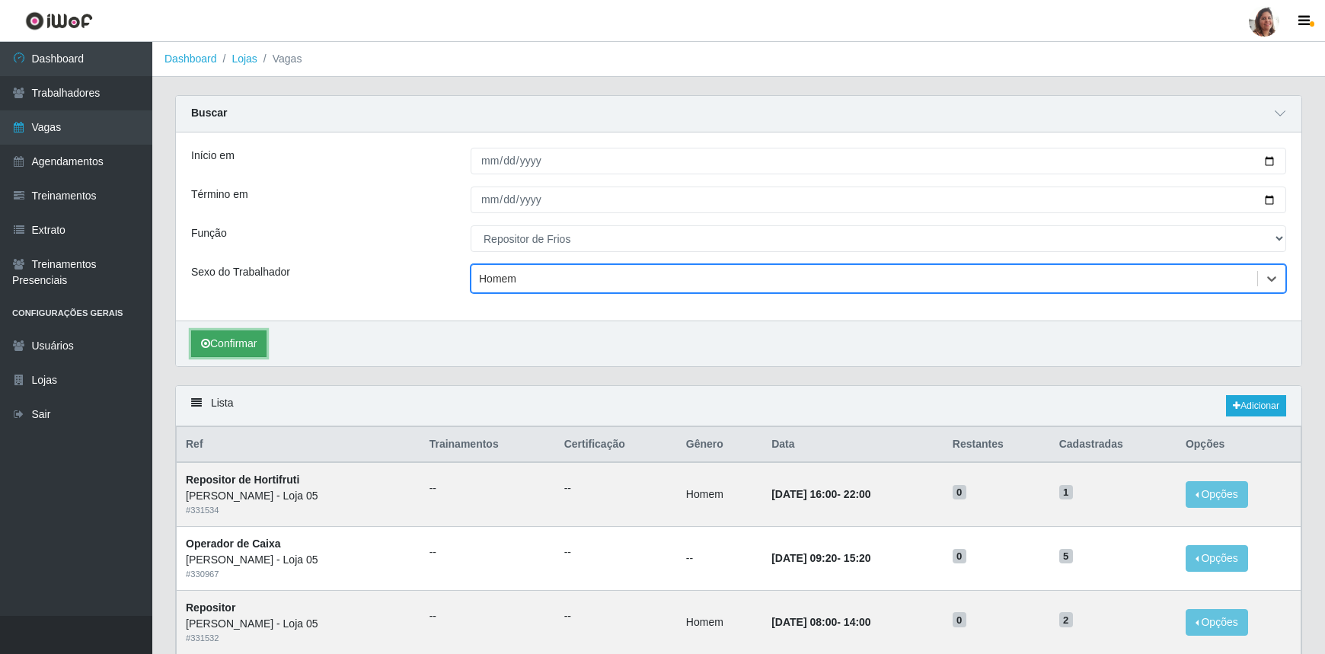
click at [232, 343] on button "Confirmar" at bounding box center [228, 344] width 75 height 27
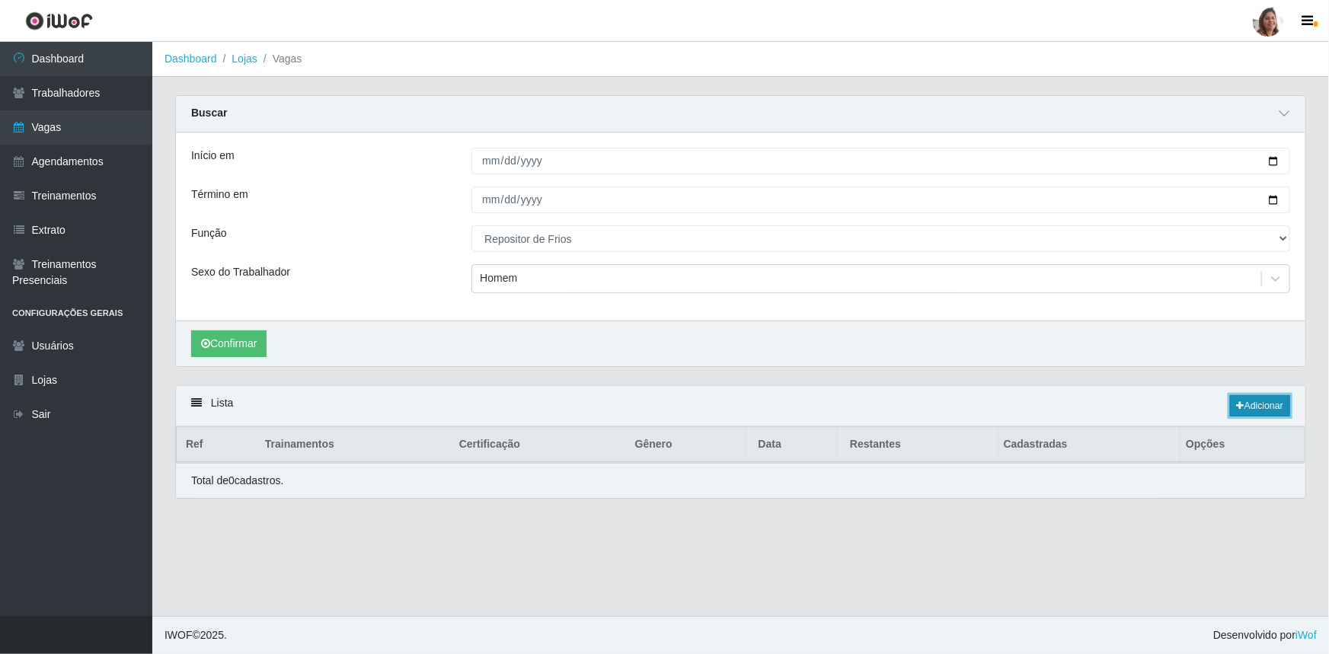
click at [1256, 410] on link "Adicionar" at bounding box center [1260, 405] width 60 height 21
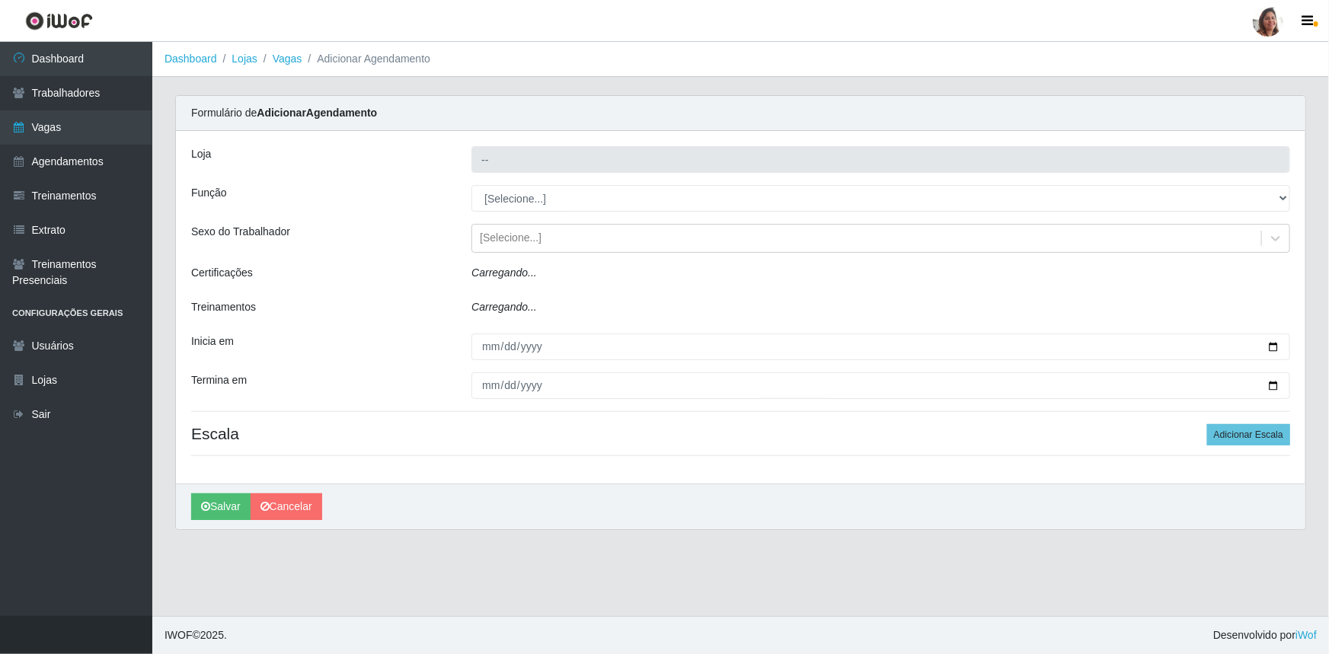
type input "[PERSON_NAME] - Loja 05"
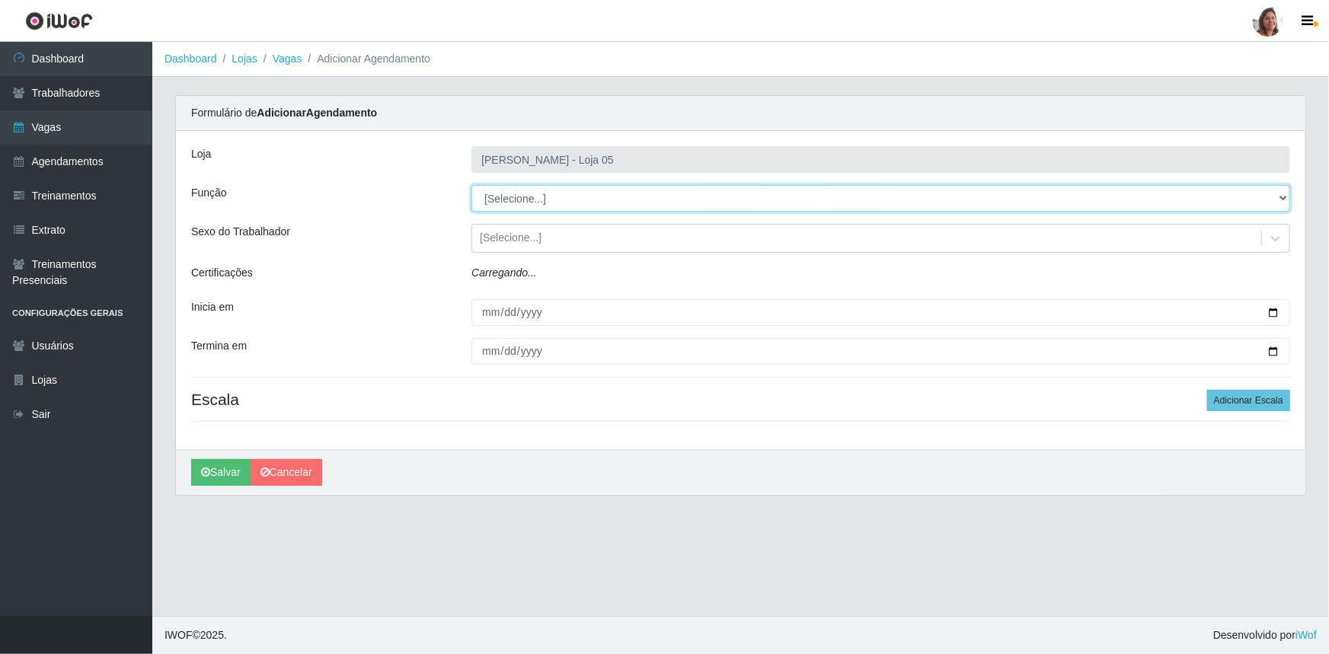
click at [525, 202] on select "[Selecione...] ASG ASG + ASG ++ Auxiliar de Depósito Auxiliar de Depósito + Aux…" at bounding box center [880, 198] width 819 height 27
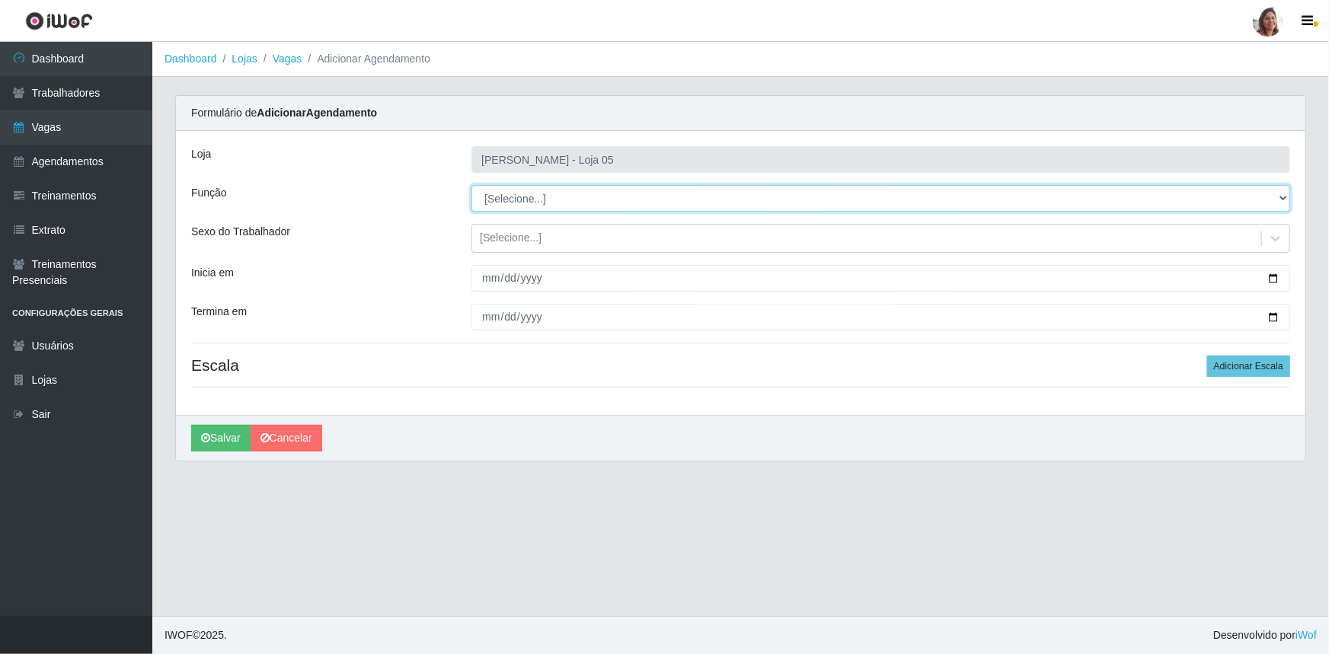
select select "112"
click at [471, 185] on select "[Selecione...] ASG ASG + ASG ++ Auxiliar de Depósito Auxiliar de Depósito + Aux…" at bounding box center [880, 198] width 819 height 27
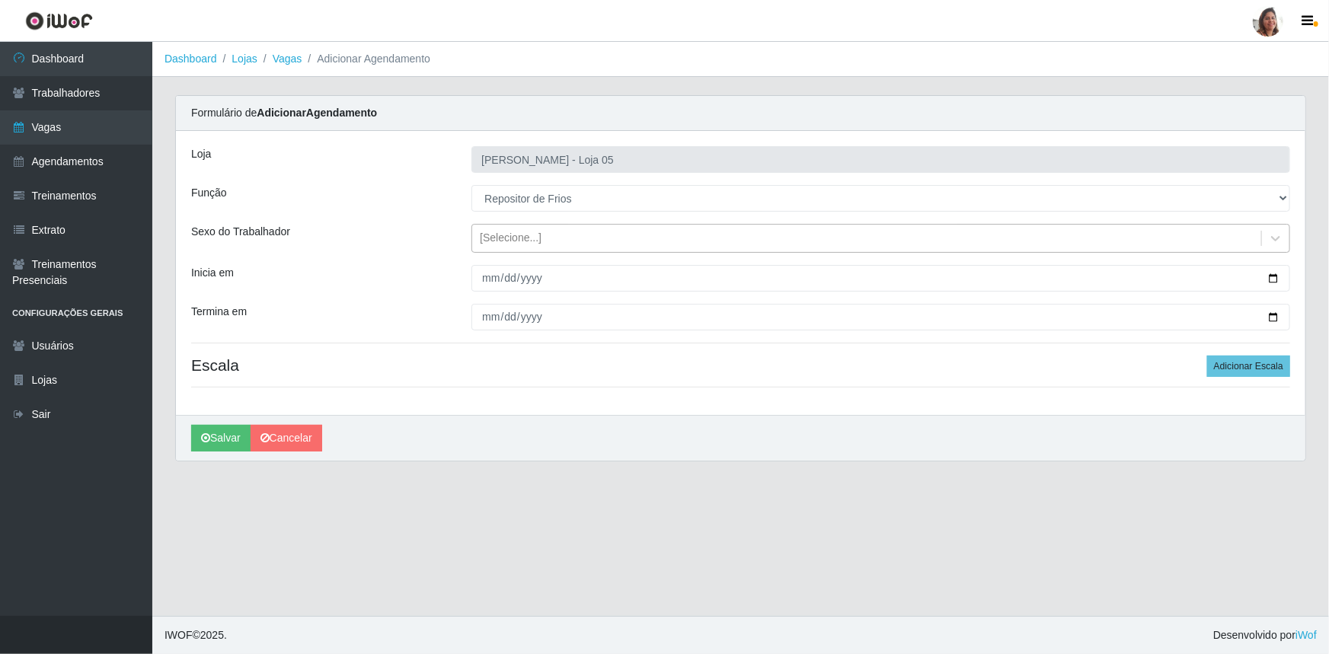
drag, startPoint x: 527, startPoint y: 242, endPoint x: 533, endPoint y: 251, distance: 11.0
click at [527, 241] on div "[Selecione...]" at bounding box center [511, 239] width 62 height 16
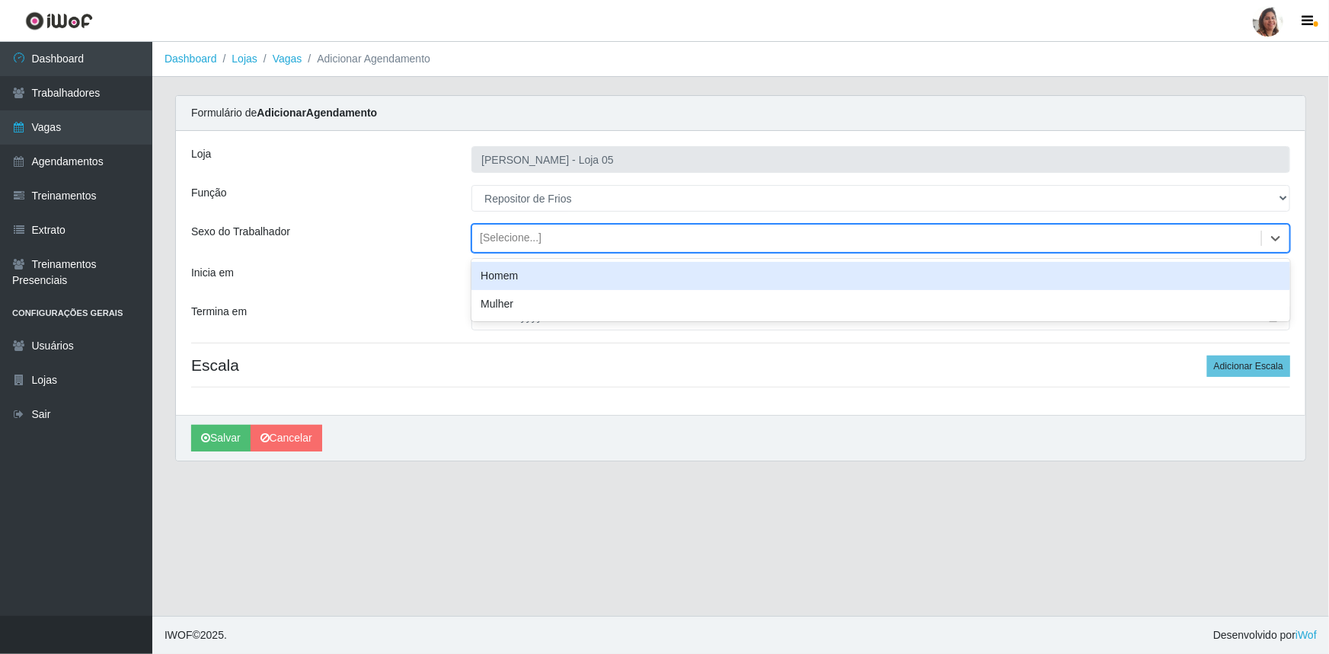
click at [535, 268] on div "Homem" at bounding box center [880, 276] width 819 height 28
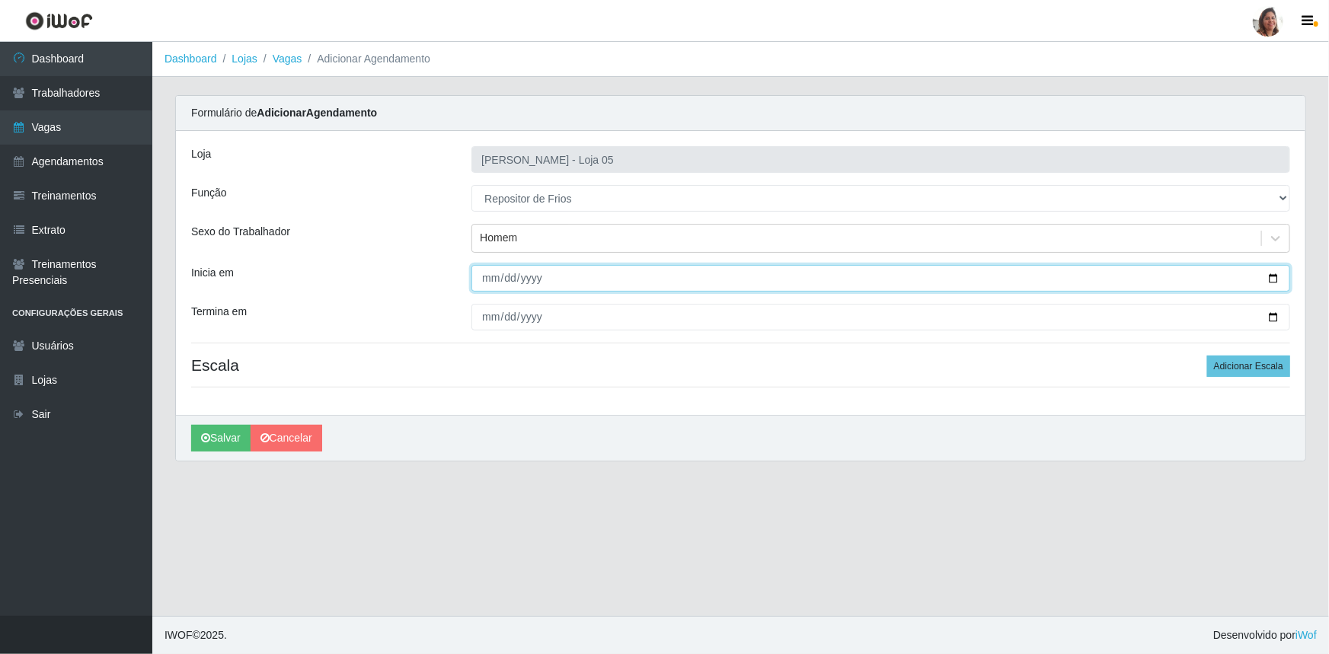
click at [1274, 276] on input "Inicia em" at bounding box center [880, 278] width 819 height 27
type input "[DATE]"
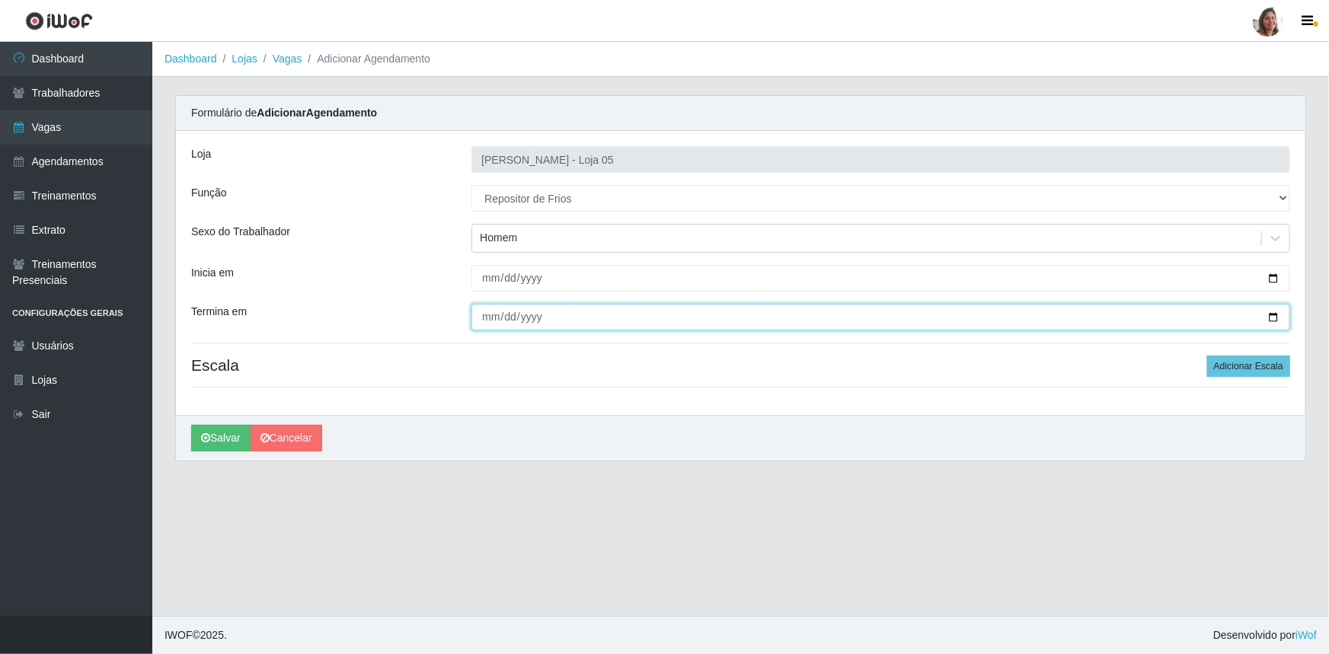
click at [1272, 319] on input "Termina em" at bounding box center [880, 317] width 819 height 27
type input "[DATE]"
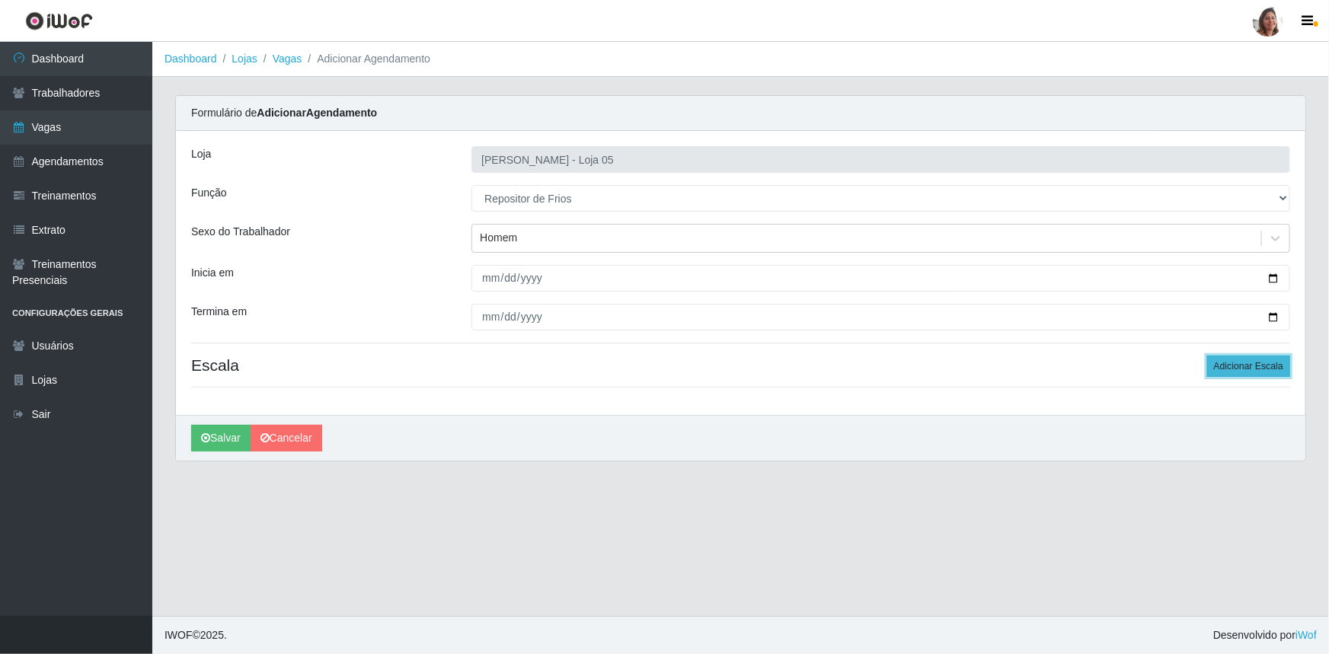
click at [1248, 365] on button "Adicionar Escala" at bounding box center [1248, 366] width 83 height 21
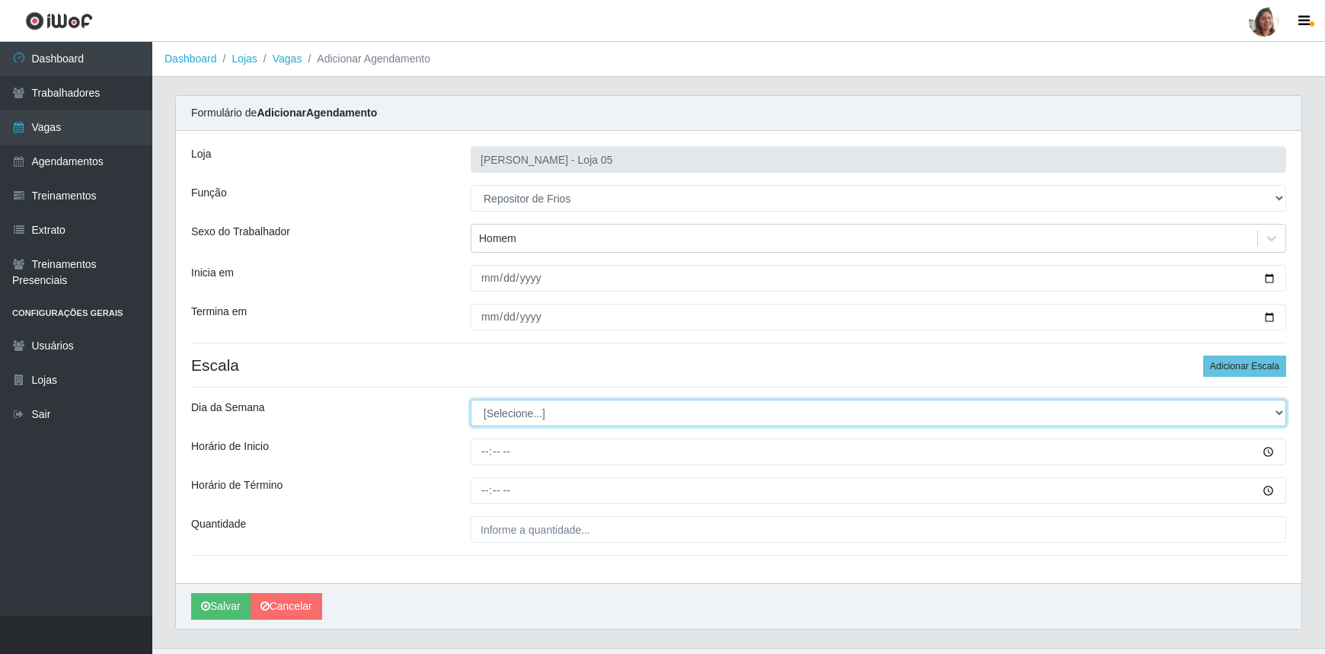
click at [495, 406] on select "[Selecione...] Segunda Terça Quarta Quinta Sexta Sábado Domingo" at bounding box center [879, 413] width 816 height 27
select select "1"
click at [471, 400] on select "[Selecione...] Segunda Terça Quarta Quinta Sexta Sábado Domingo" at bounding box center [879, 413] width 816 height 27
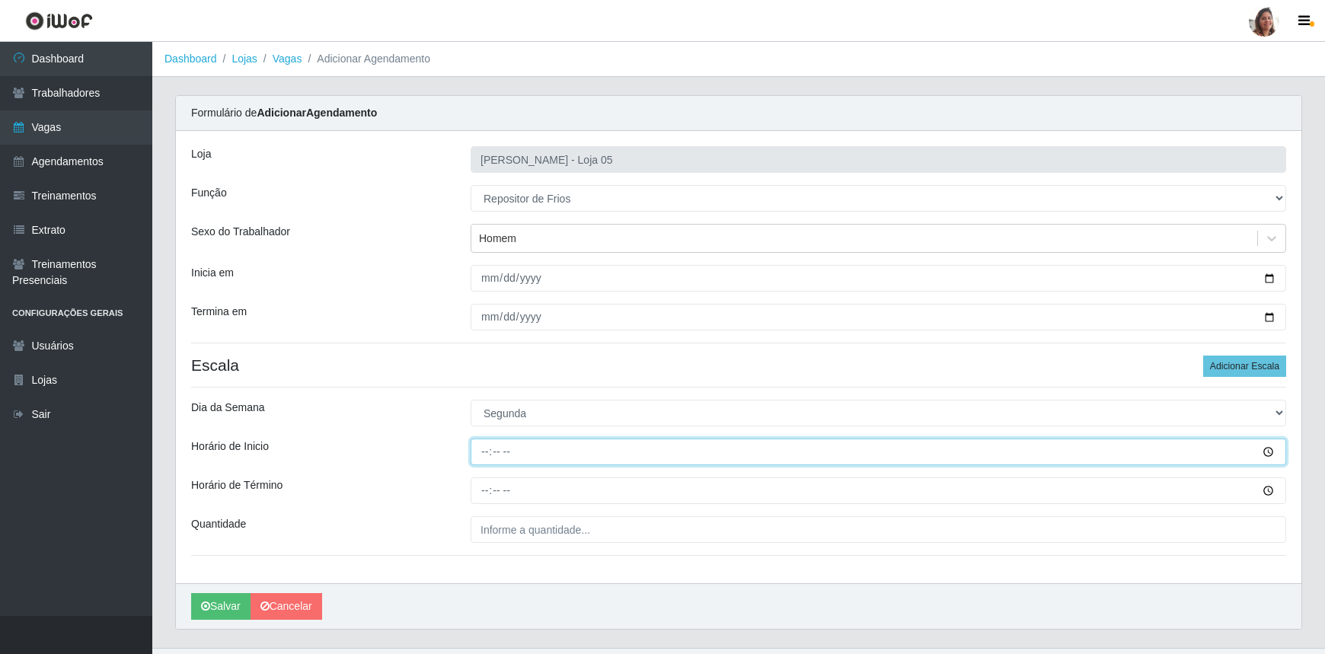
click at [487, 452] on input "Horário de Inicio" at bounding box center [879, 452] width 816 height 27
type input "08:00"
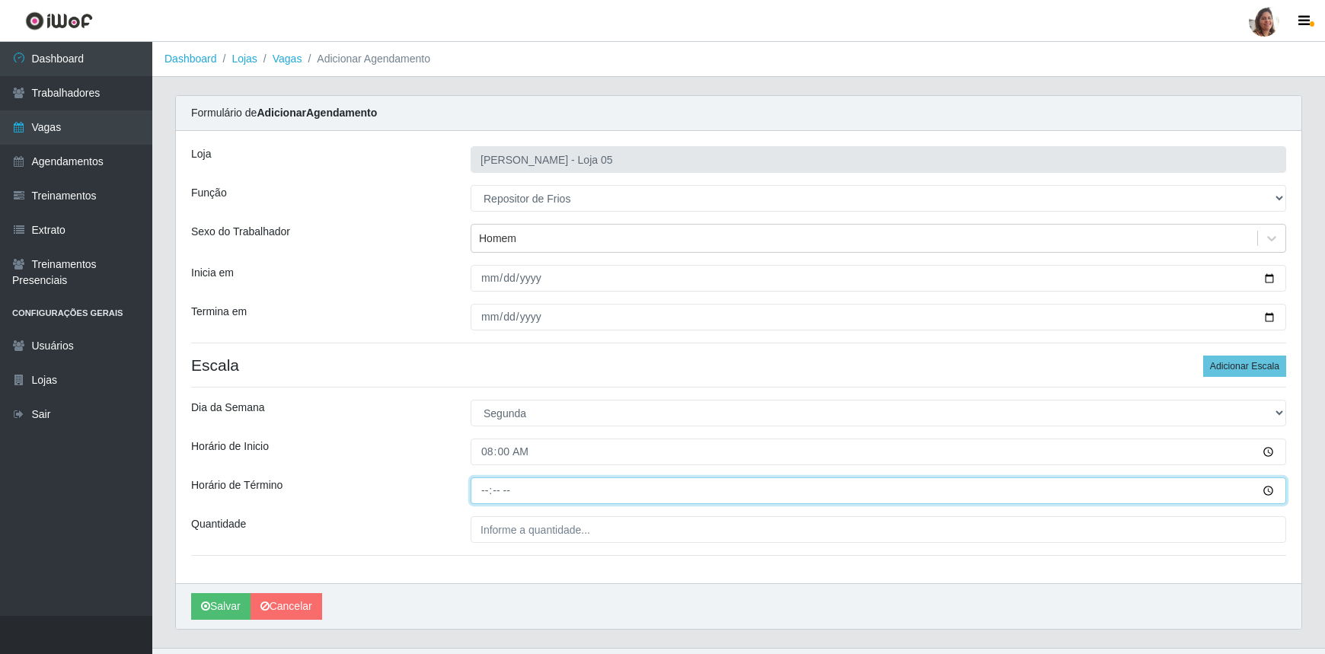
type input "14:00"
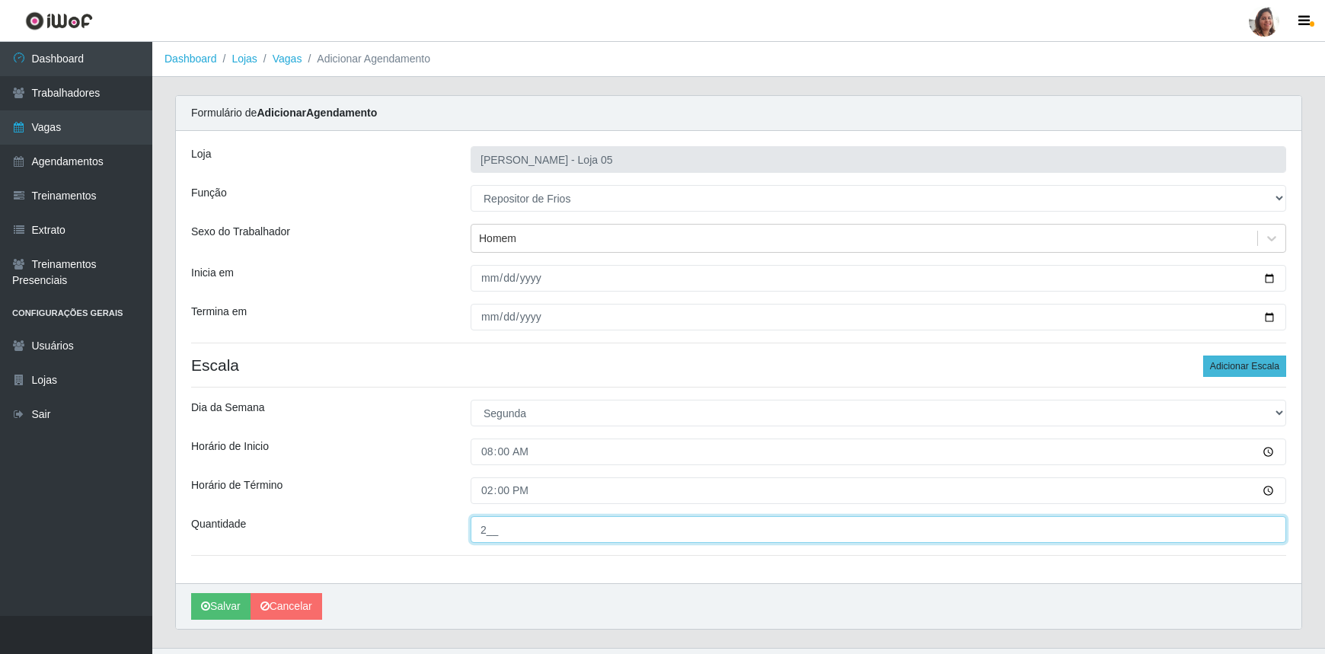
type input "2__"
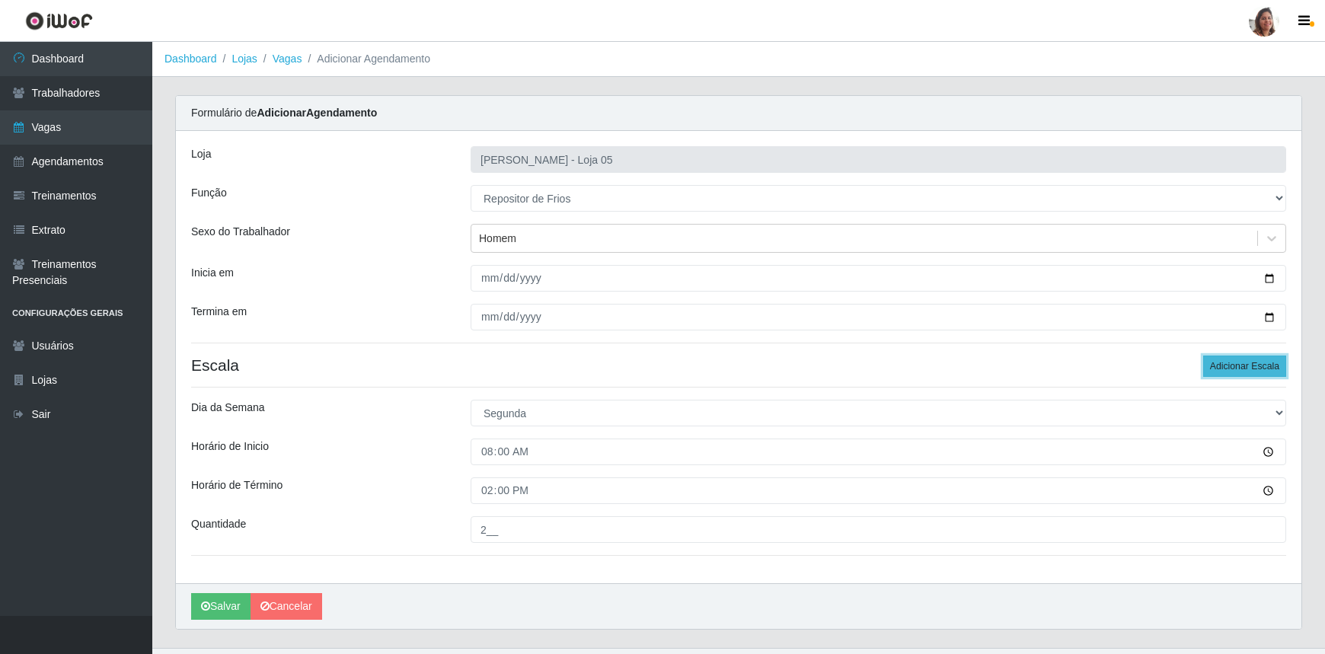
click at [1233, 361] on button "Adicionar Escala" at bounding box center [1244, 366] width 83 height 21
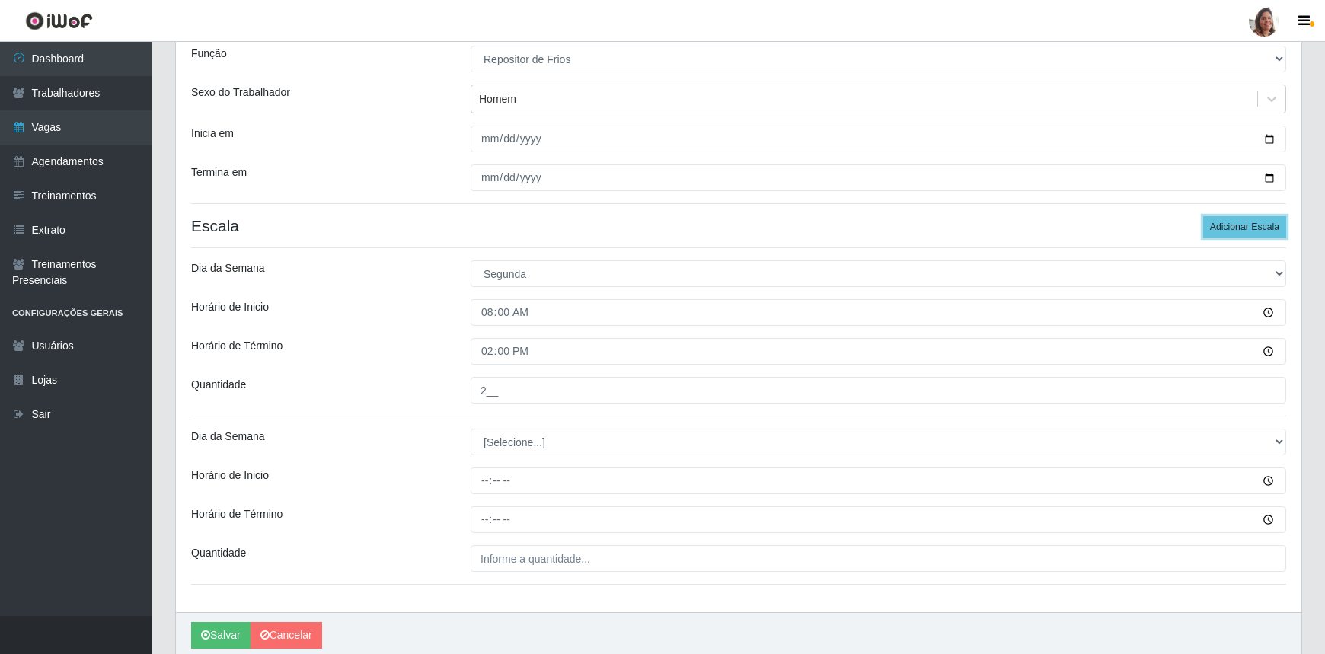
scroll to position [199, 0]
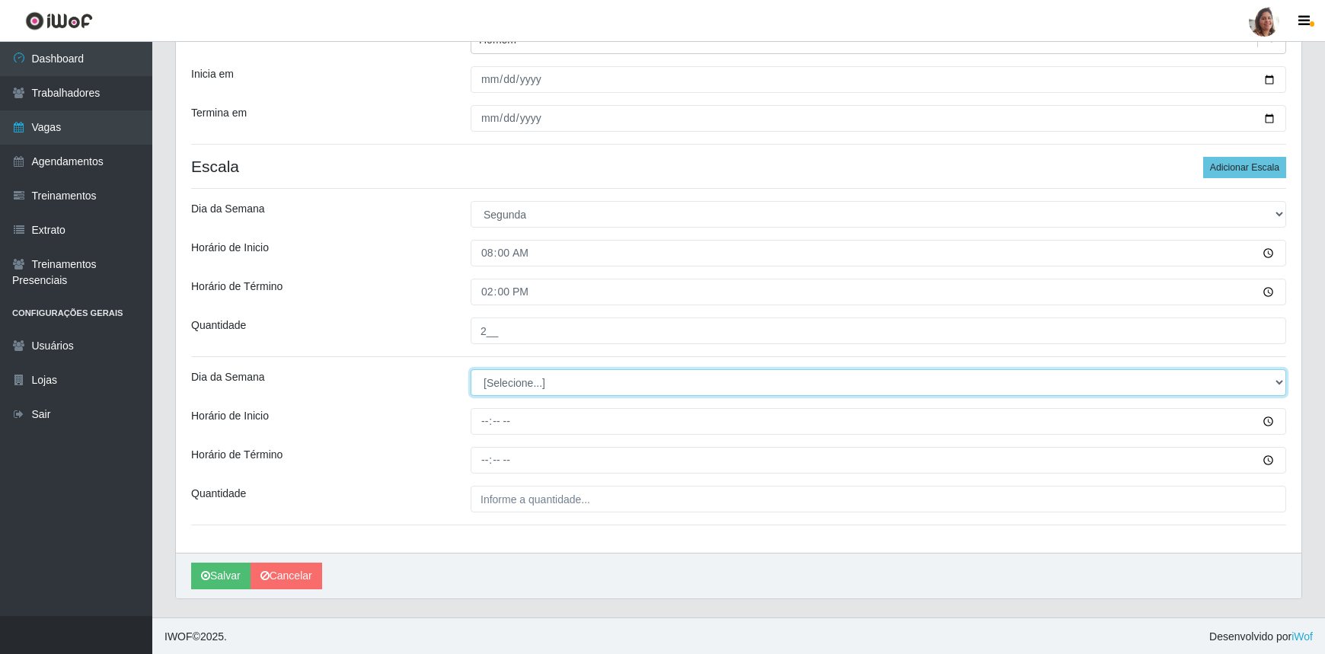
click at [516, 385] on select "[Selecione...] Segunda Terça Quarta Quinta Sexta Sábado Domingo" at bounding box center [879, 382] width 816 height 27
select select "1"
click at [471, 369] on select "[Selecione...] Segunda Terça Quarta Quinta Sexta Sábado Domingo" at bounding box center [879, 382] width 816 height 27
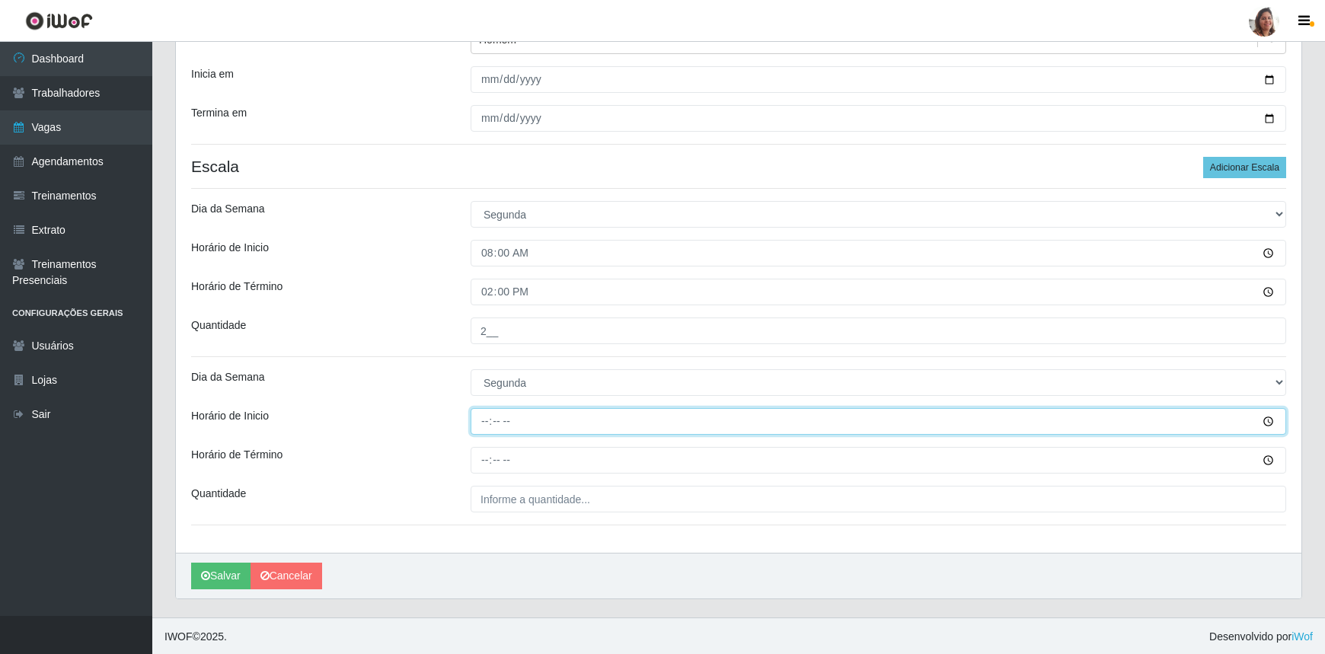
click at [483, 419] on input "Horário de Inicio" at bounding box center [879, 421] width 816 height 27
type input "16:00"
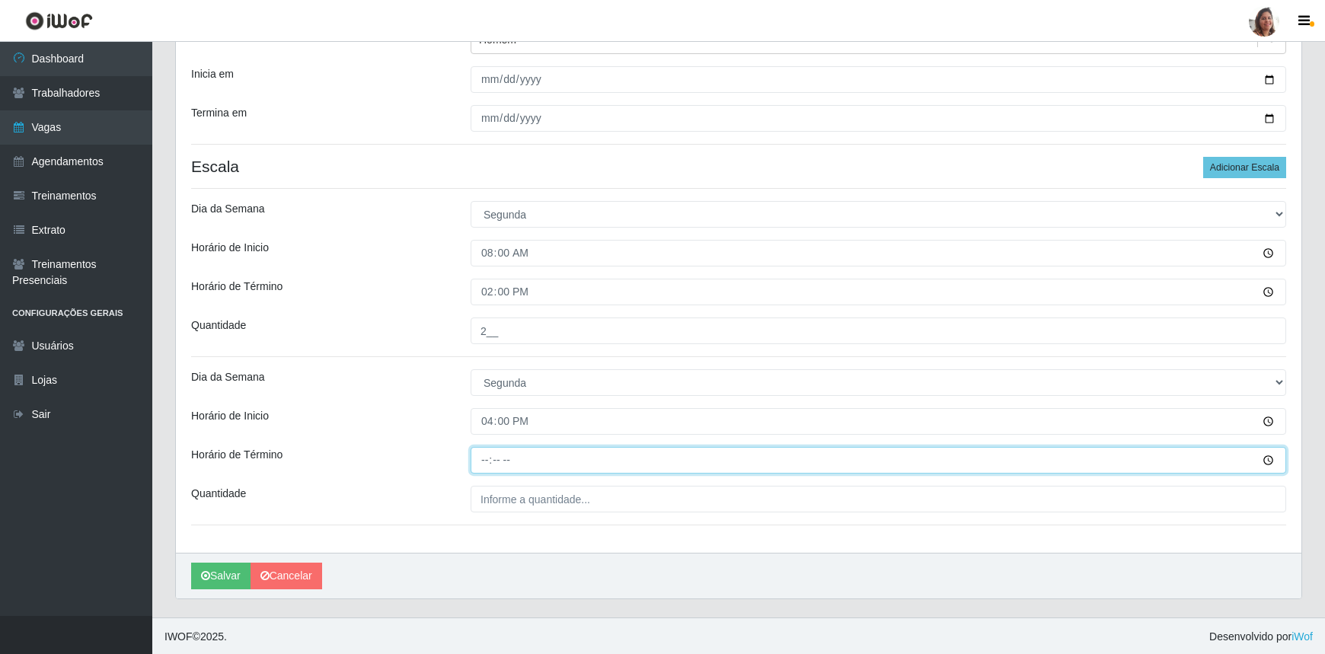
type input "22:00"
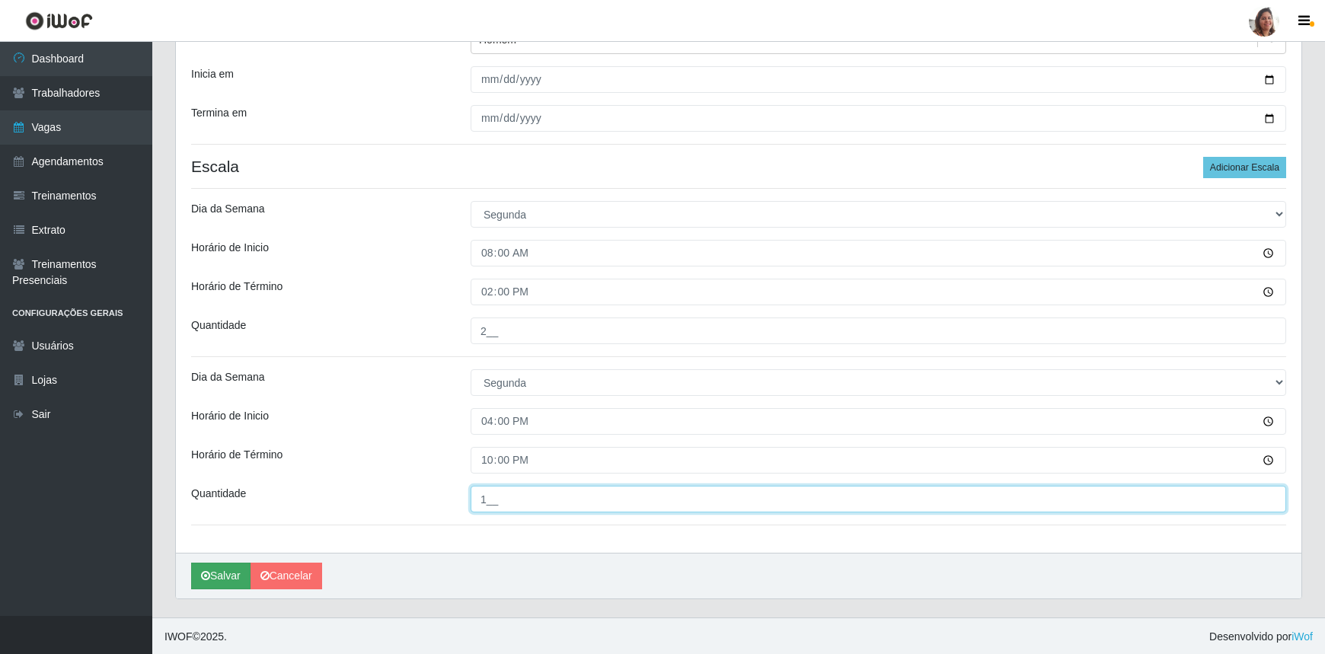
type input "1__"
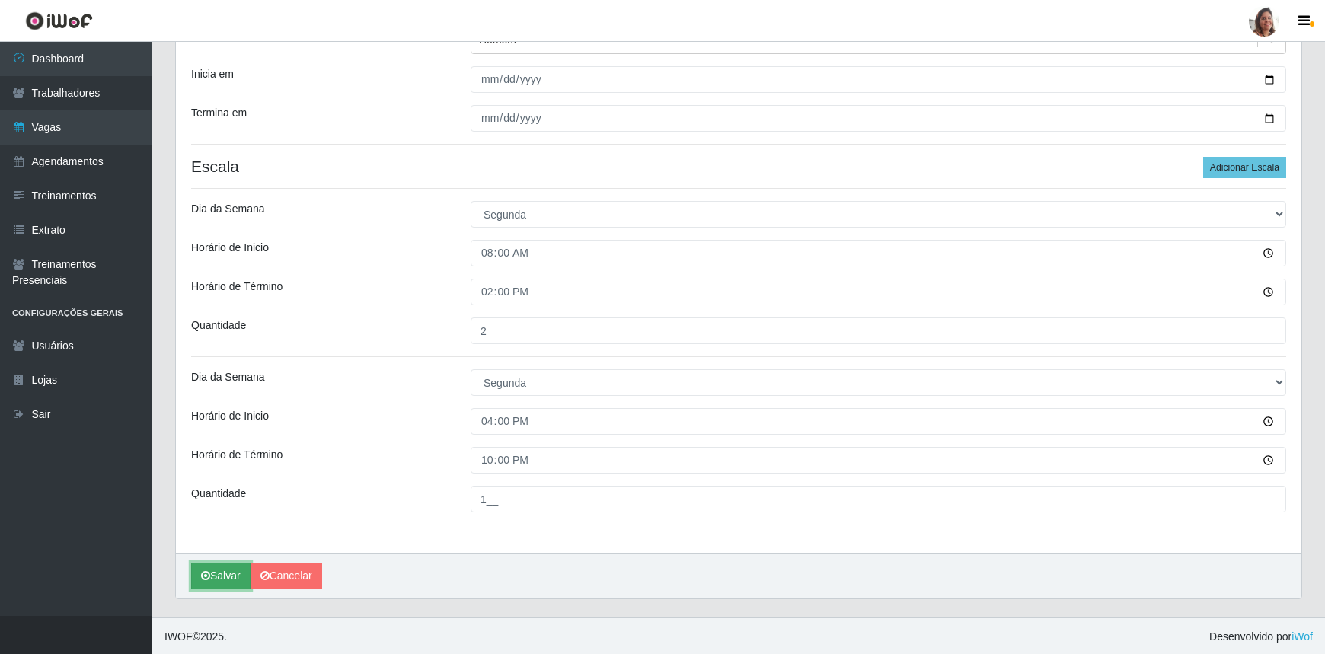
click at [222, 573] on button "Salvar" at bounding box center [220, 576] width 59 height 27
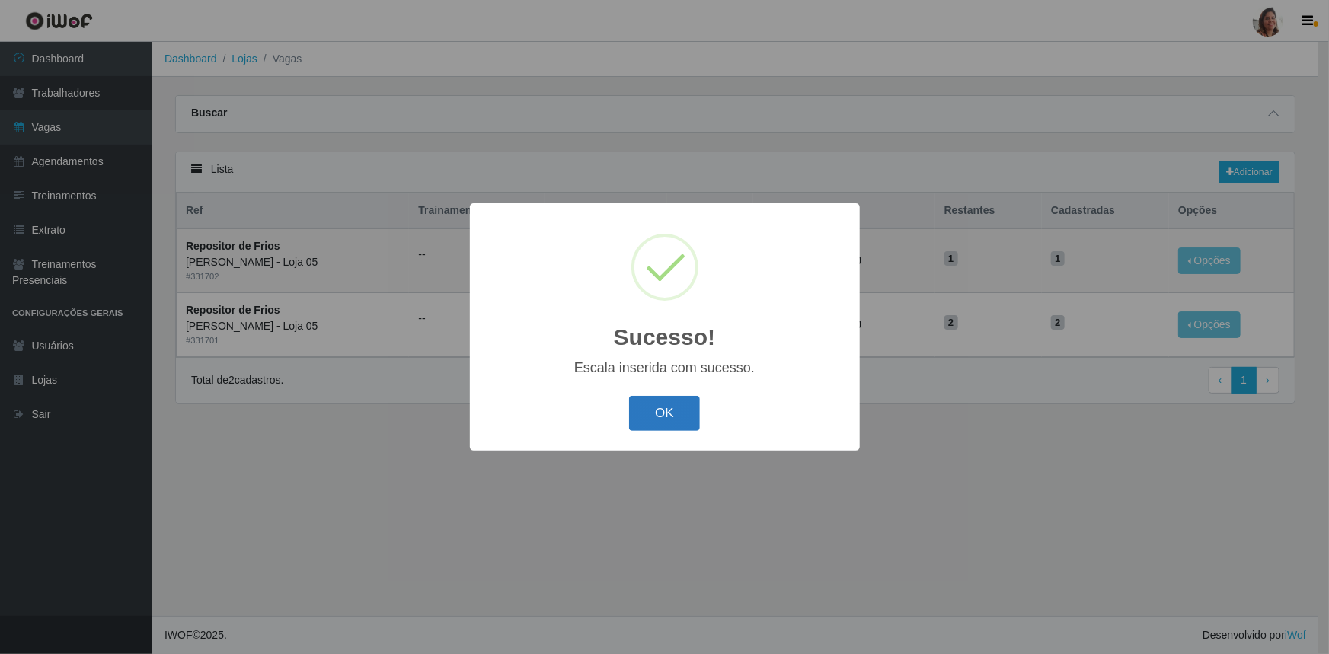
click at [682, 403] on button "OK" at bounding box center [664, 414] width 71 height 36
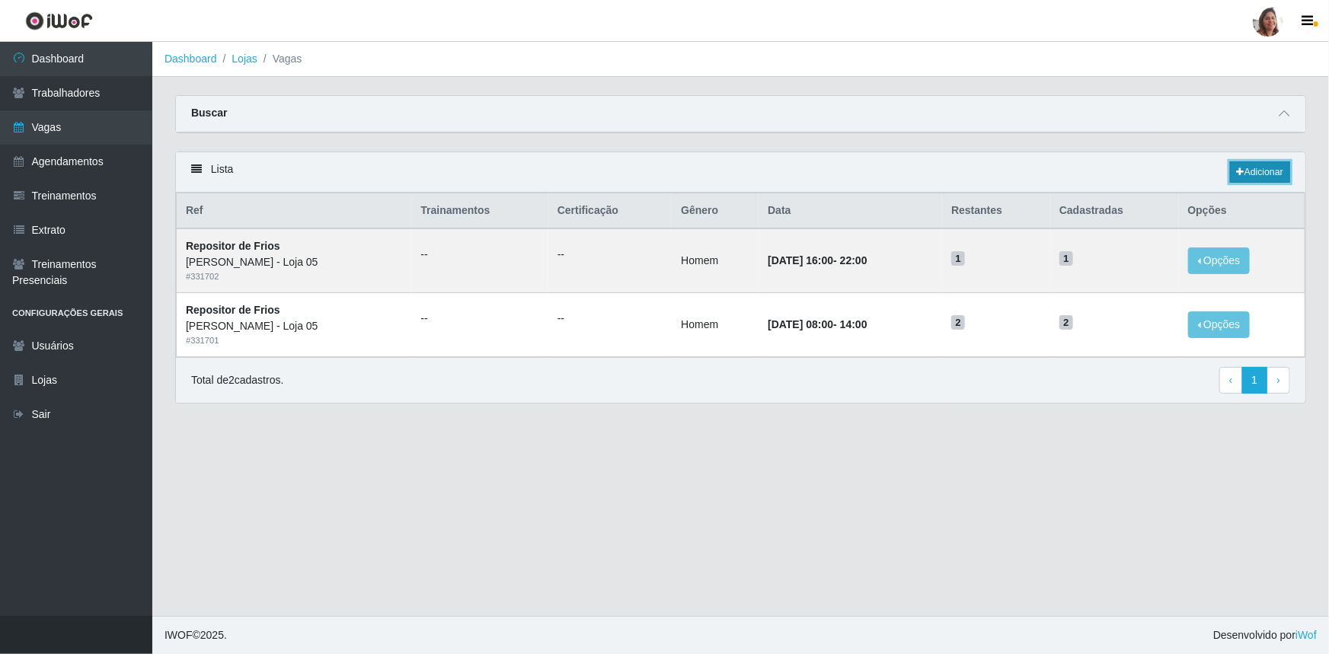
click at [1270, 174] on link "Adicionar" at bounding box center [1260, 171] width 60 height 21
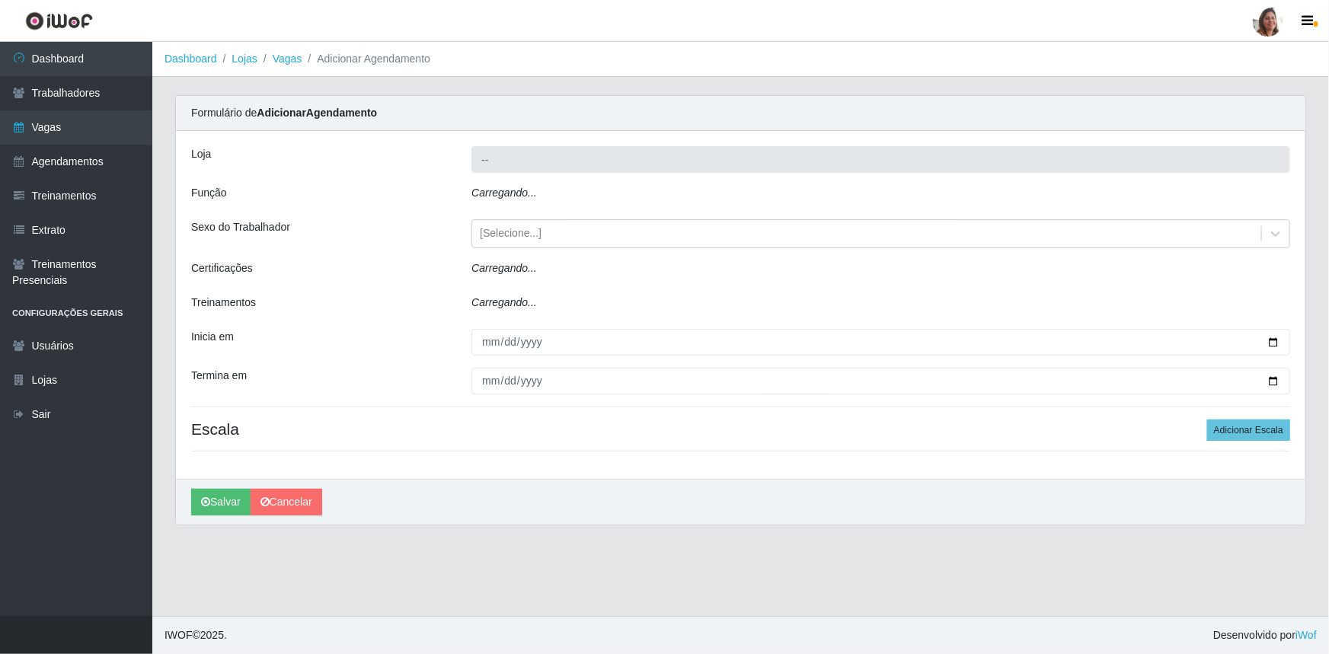
type input "[PERSON_NAME] - Loja 05"
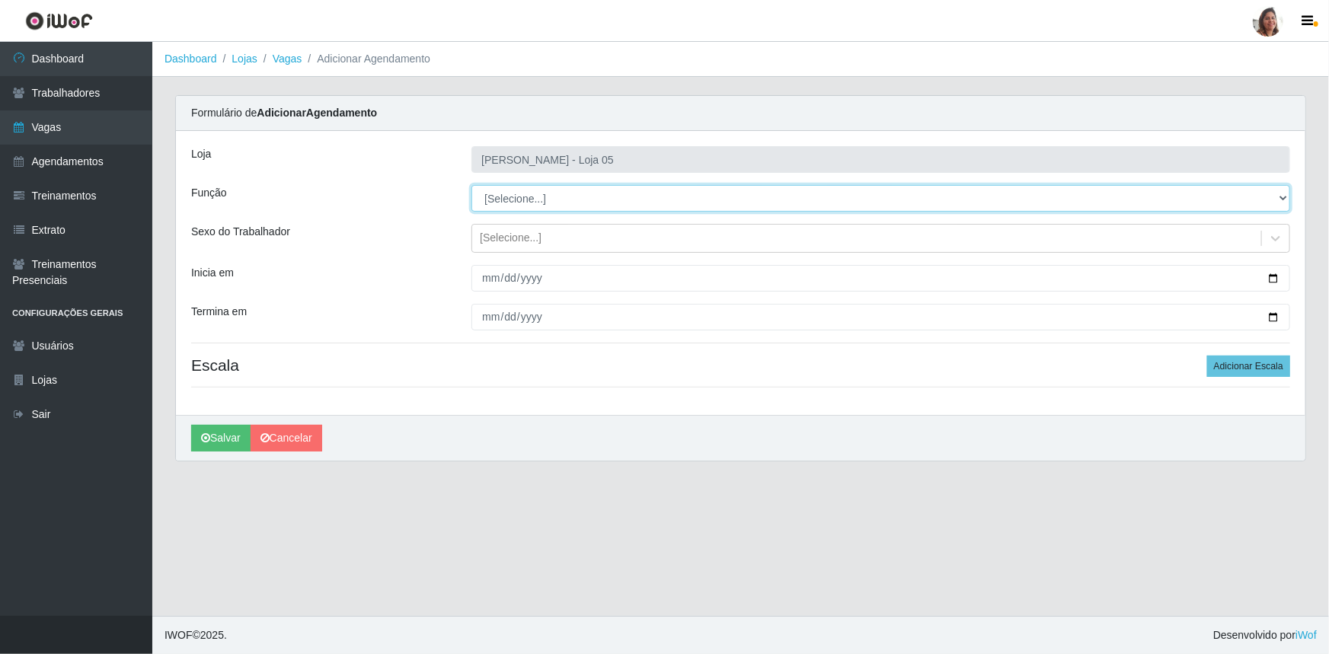
click at [546, 199] on select "[Selecione...] ASG ASG + ASG ++ Auxiliar de Depósito Auxiliar de Depósito + Aux…" at bounding box center [880, 198] width 819 height 27
select select "112"
click at [471, 185] on select "[Selecione...] ASG ASG + ASG ++ Auxiliar de Depósito Auxiliar de Depósito + Aux…" at bounding box center [880, 198] width 819 height 27
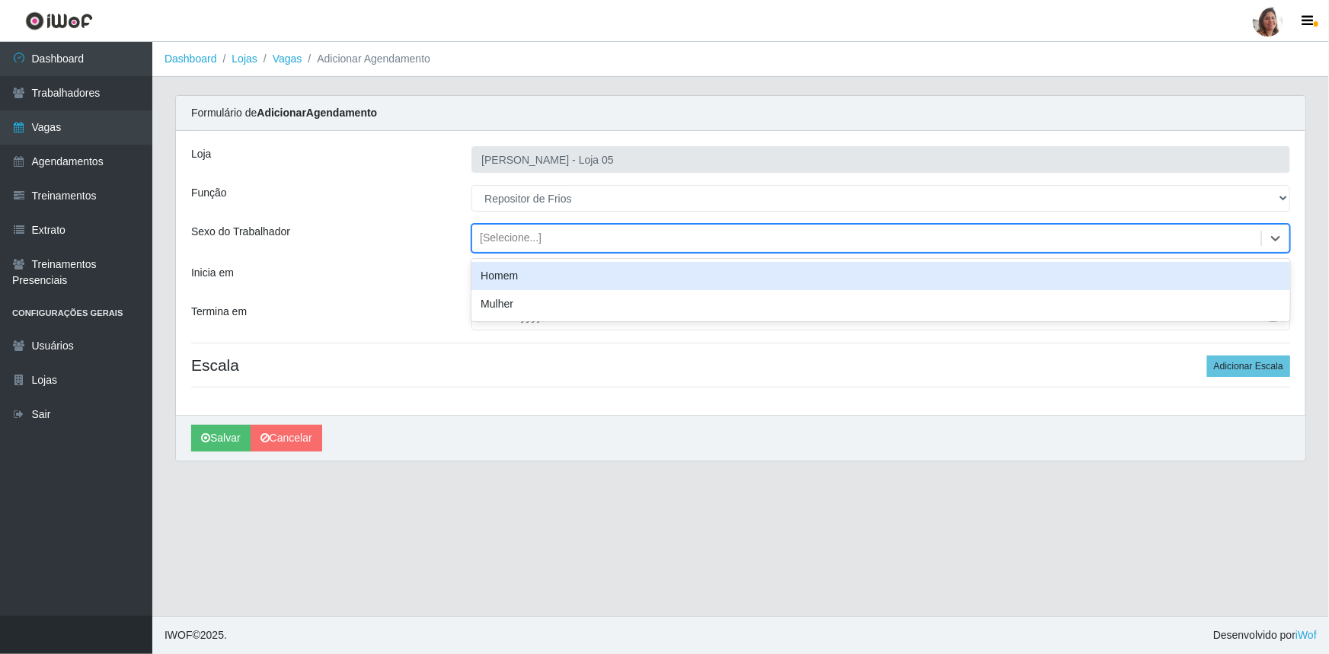
click at [517, 240] on div "[Selecione...]" at bounding box center [511, 239] width 62 height 16
click at [528, 274] on div "Homem" at bounding box center [880, 276] width 819 height 28
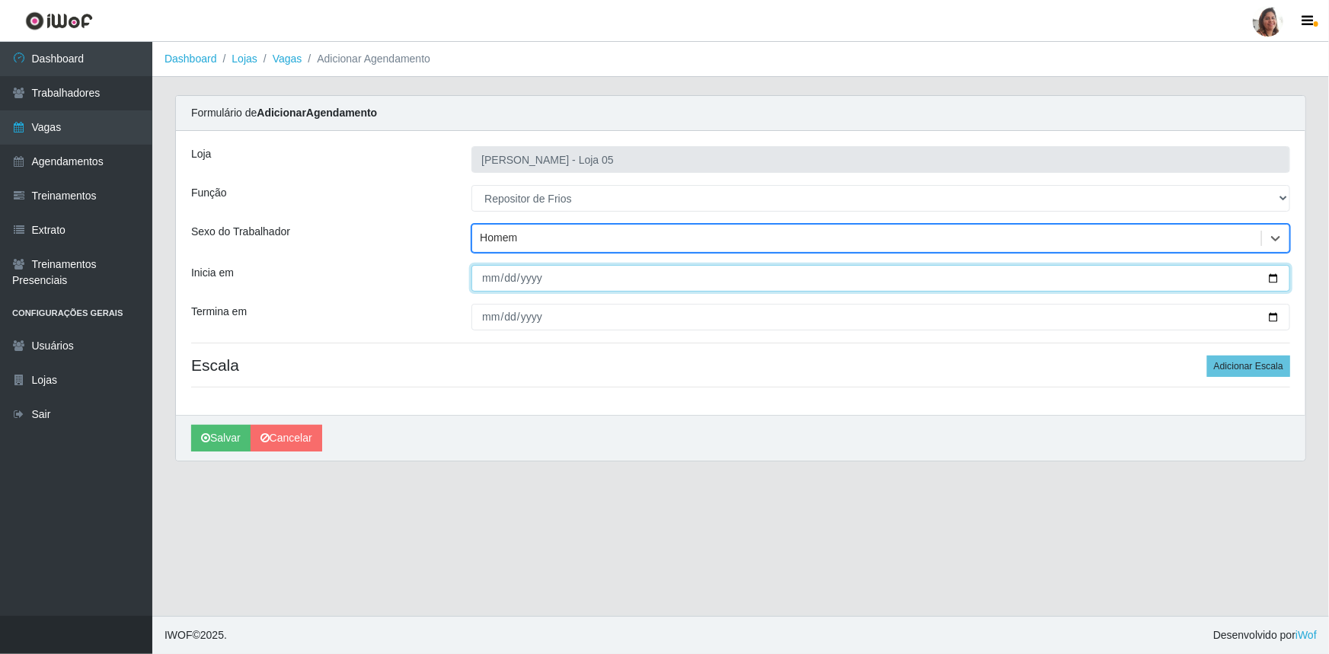
click at [1272, 278] on input "Inicia em" at bounding box center [880, 278] width 819 height 27
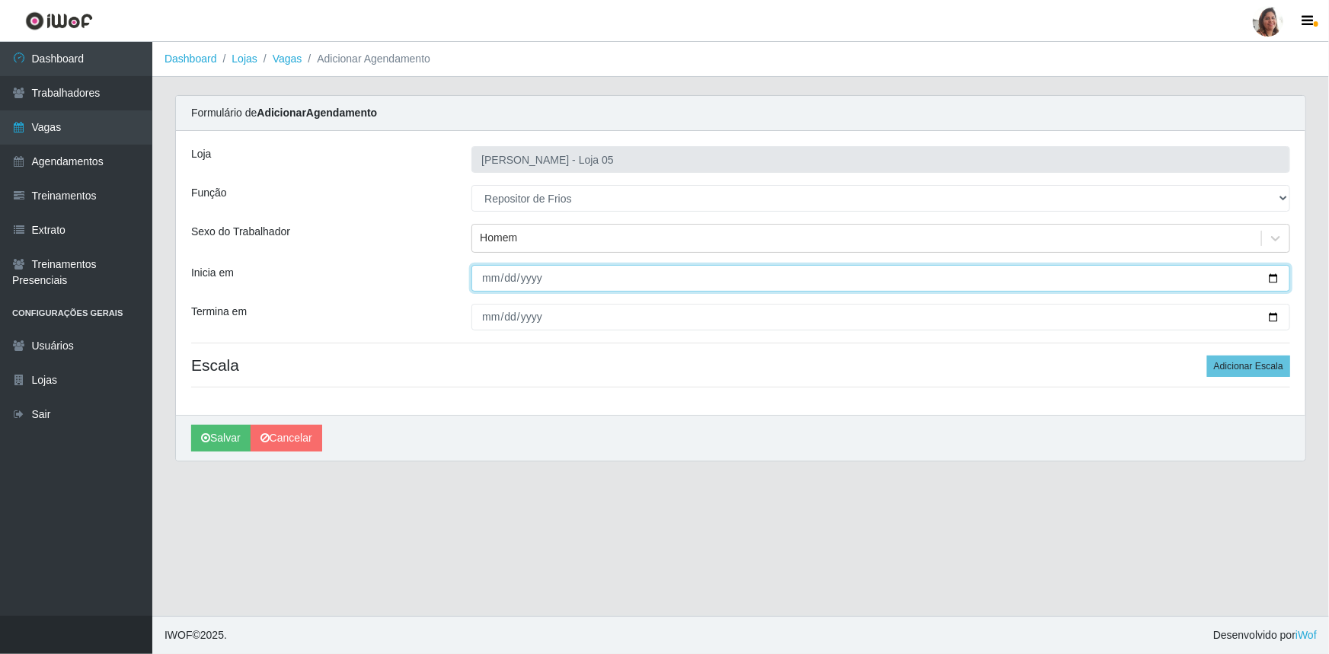
type input "[DATE]"
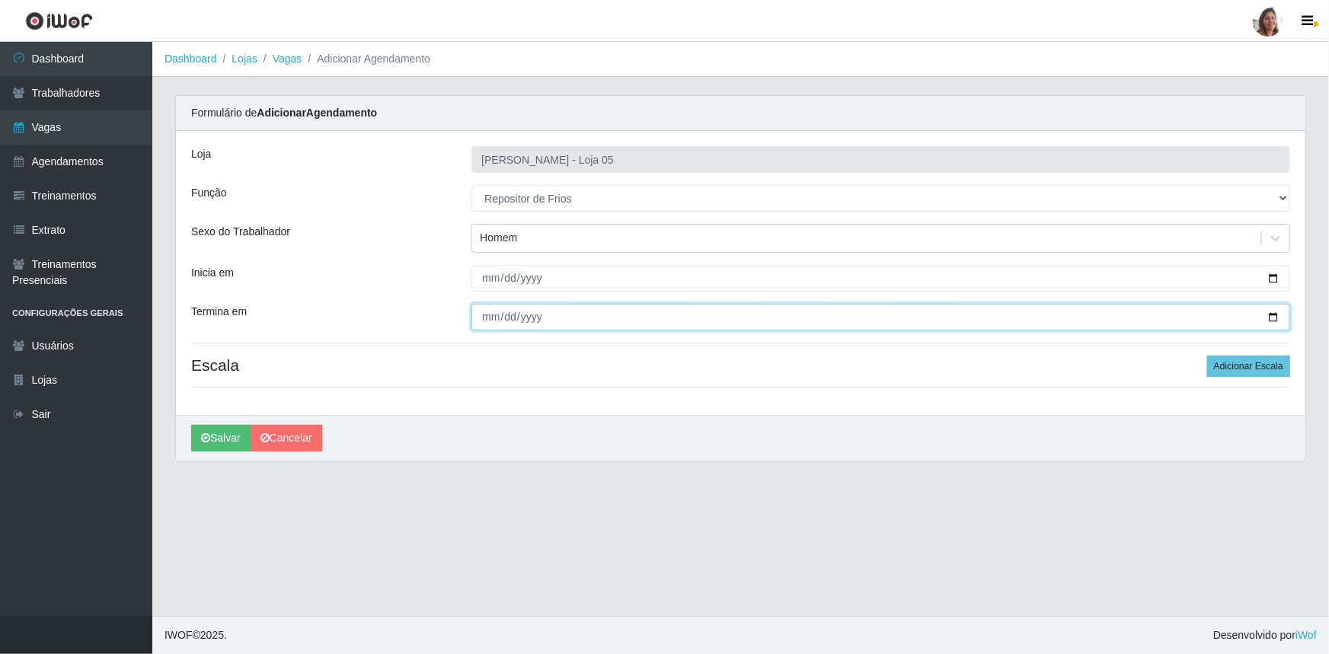
click at [1274, 315] on input "Termina em" at bounding box center [880, 317] width 819 height 27
type input "[DATE]"
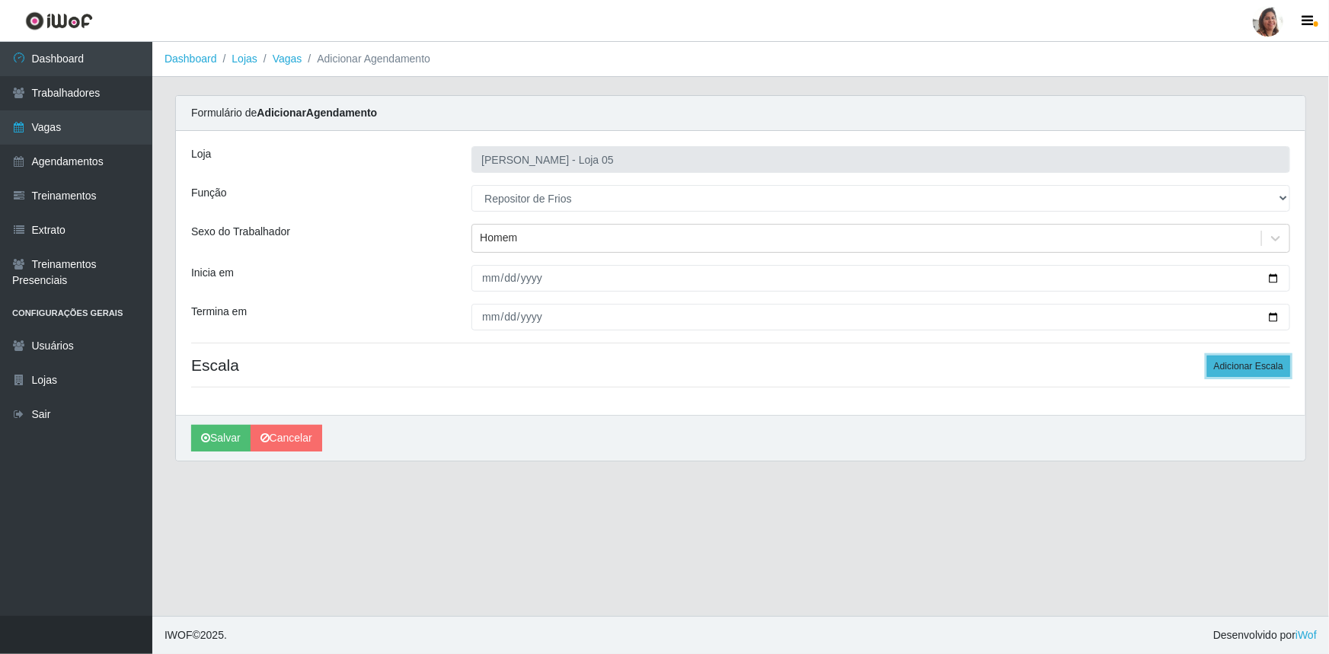
click at [1232, 365] on button "Adicionar Escala" at bounding box center [1248, 366] width 83 height 21
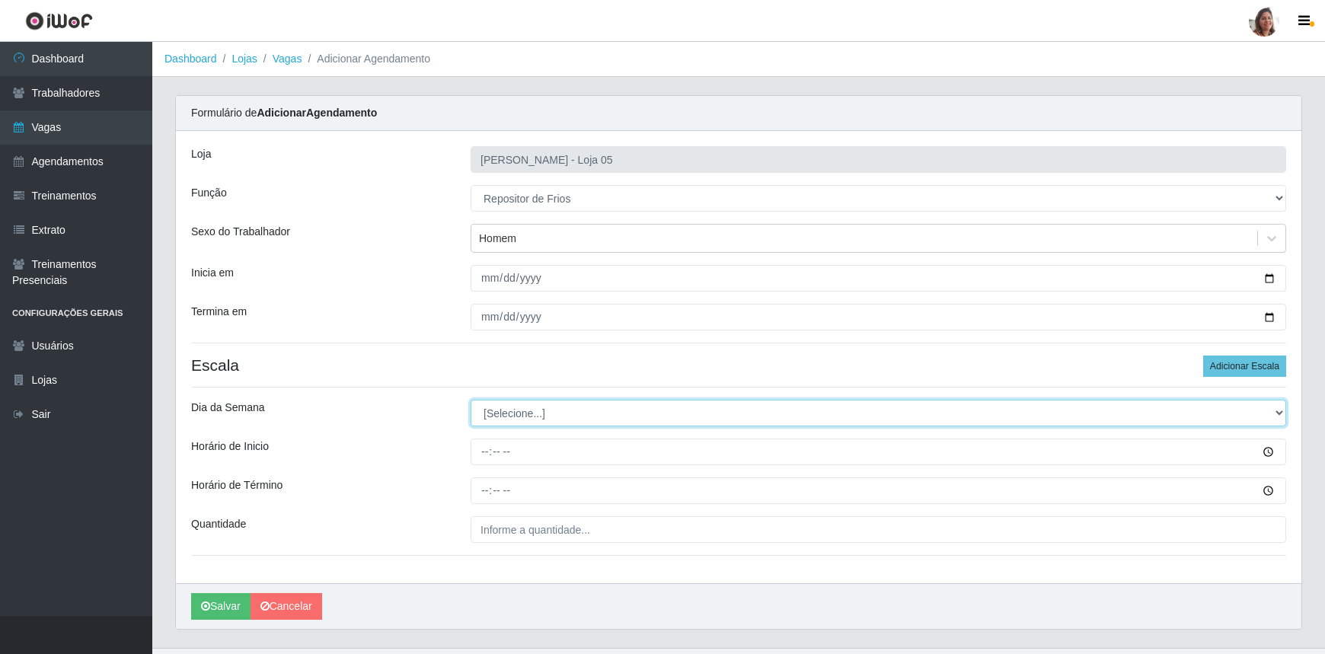
click at [509, 418] on select "[Selecione...] Segunda Terça Quarta Quinta Sexta Sábado Domingo" at bounding box center [879, 413] width 816 height 27
select select "2"
click at [471, 400] on select "[Selecione...] Segunda Terça Quarta Quinta Sexta Sábado Domingo" at bounding box center [879, 413] width 816 height 27
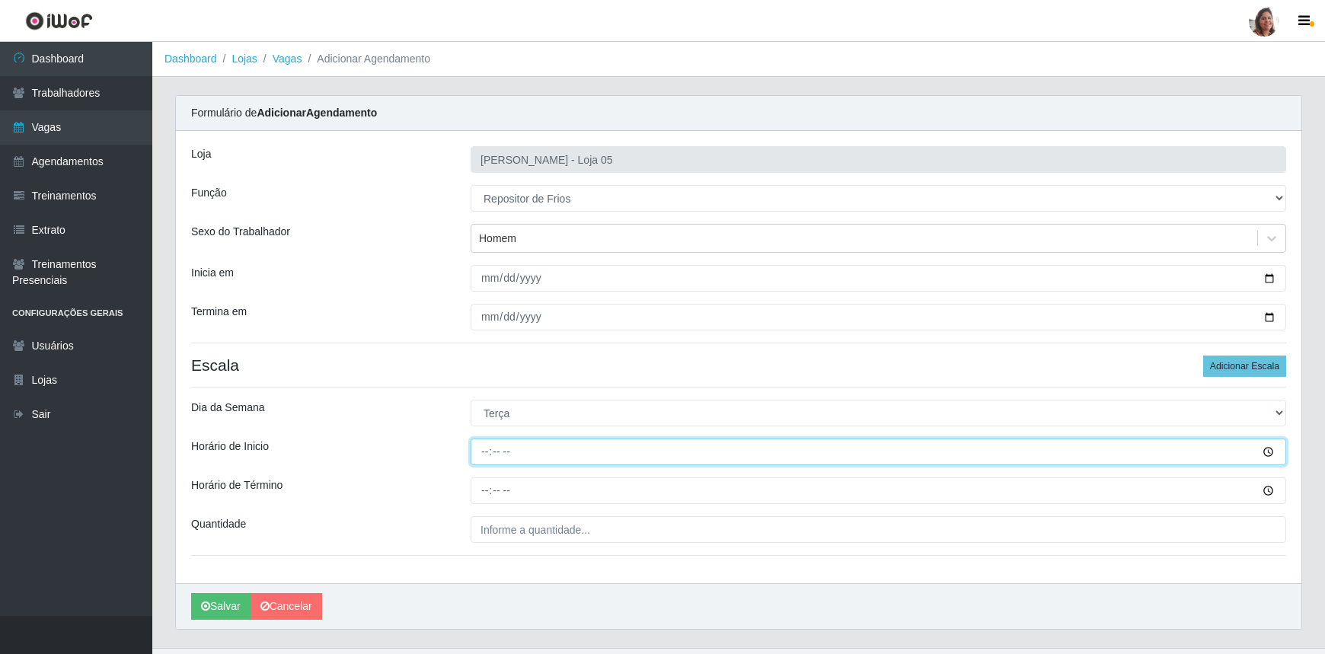
click at [480, 446] on input "Horário de Inicio" at bounding box center [879, 452] width 816 height 27
type input "08:00"
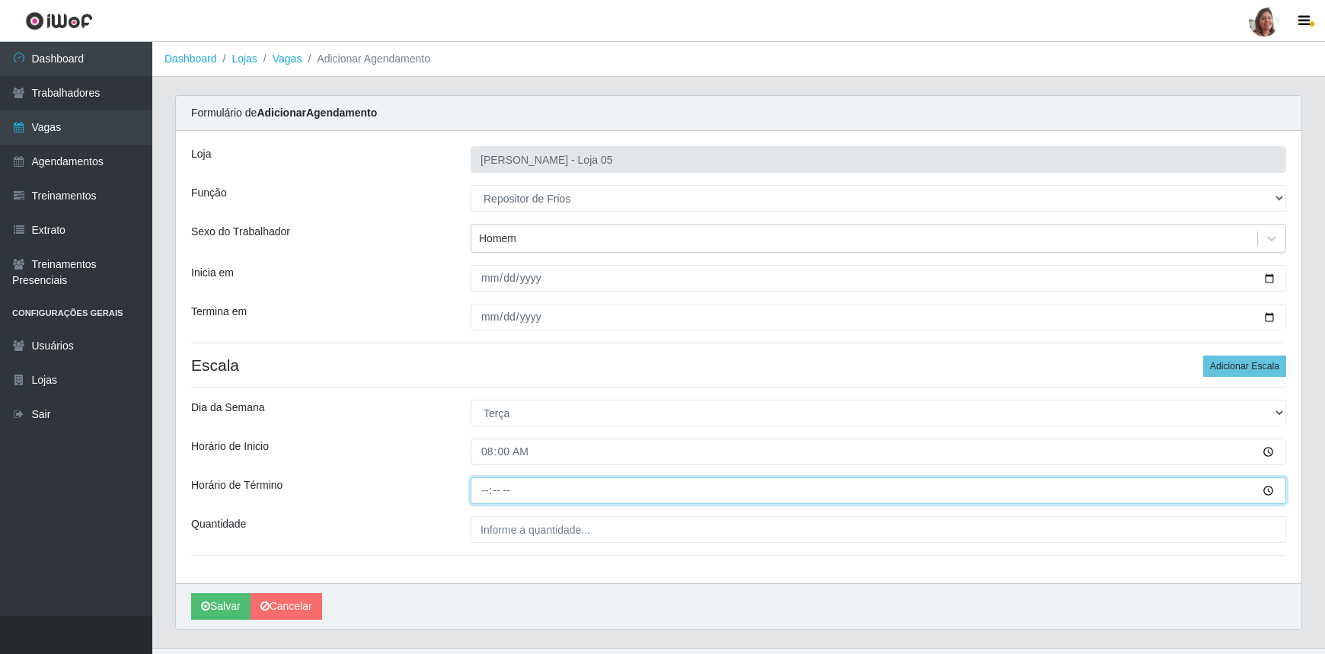
type input "14:00"
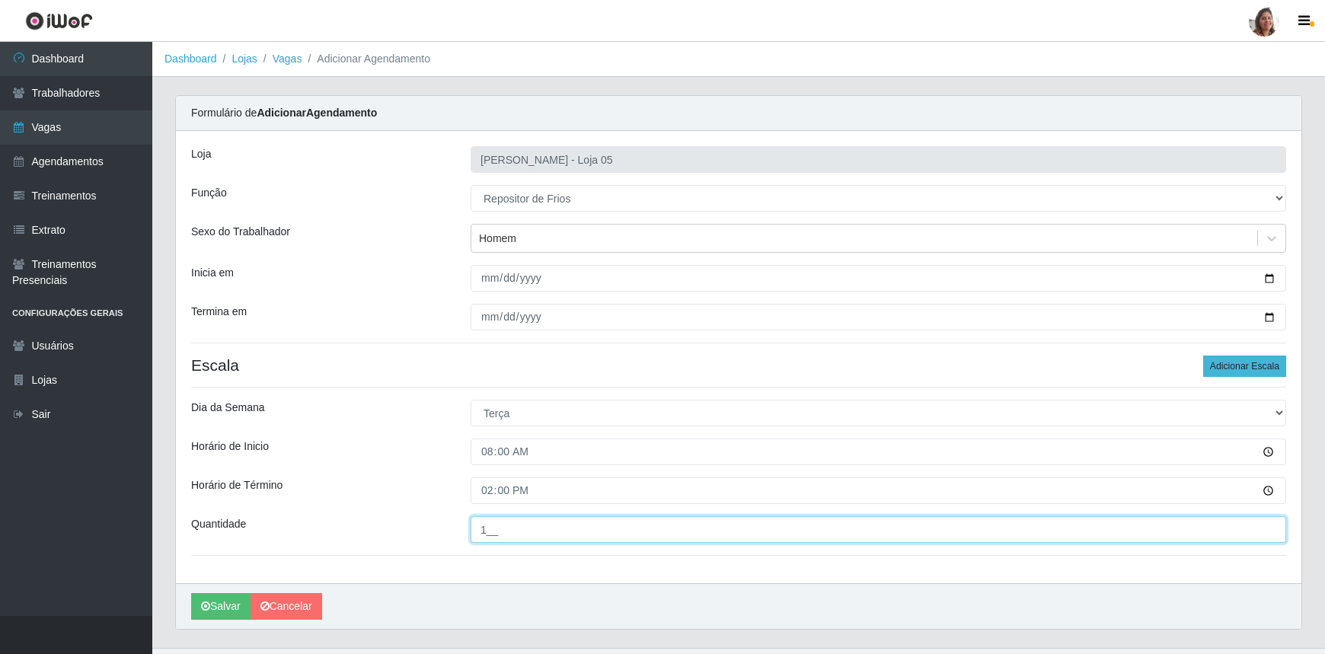
type input "1__"
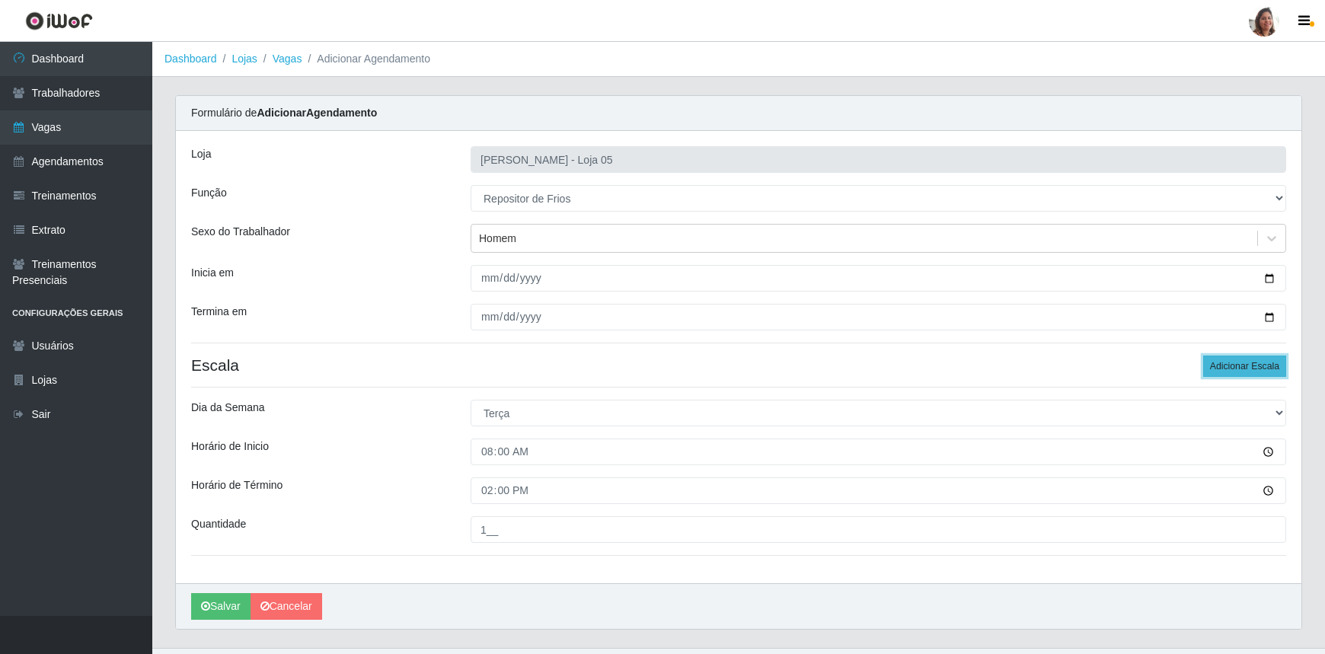
click at [1239, 365] on button "Adicionar Escala" at bounding box center [1244, 366] width 83 height 21
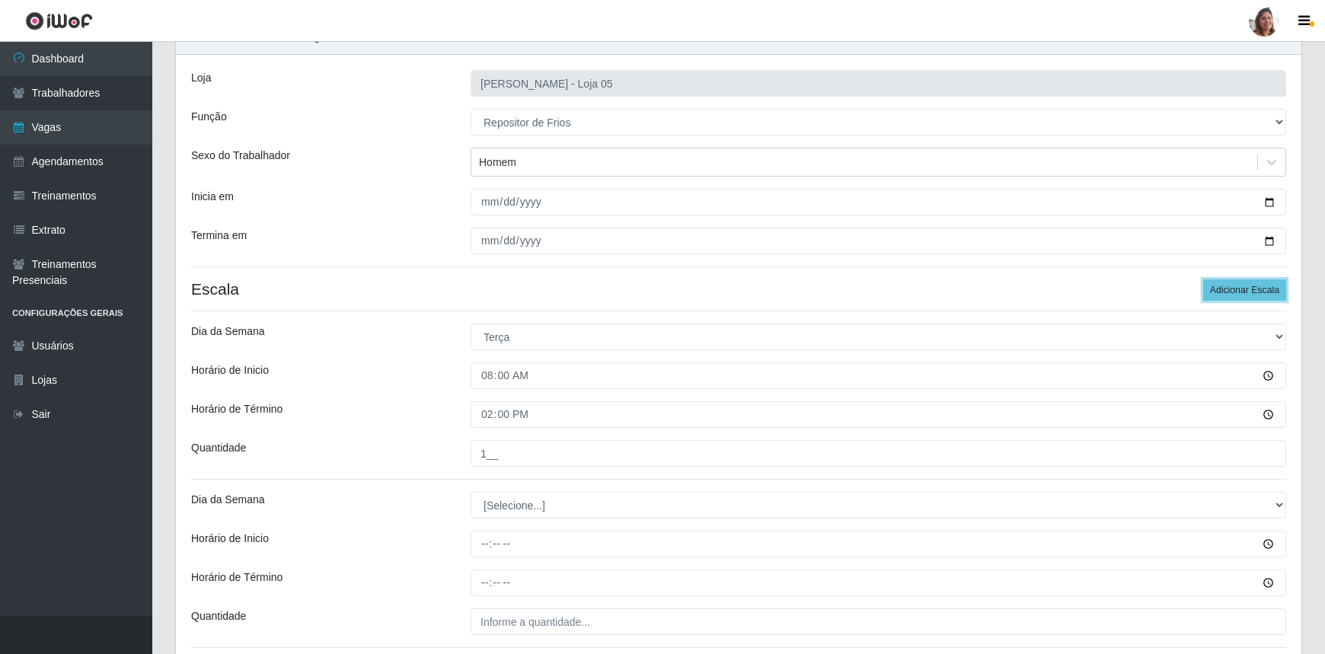
scroll to position [199, 0]
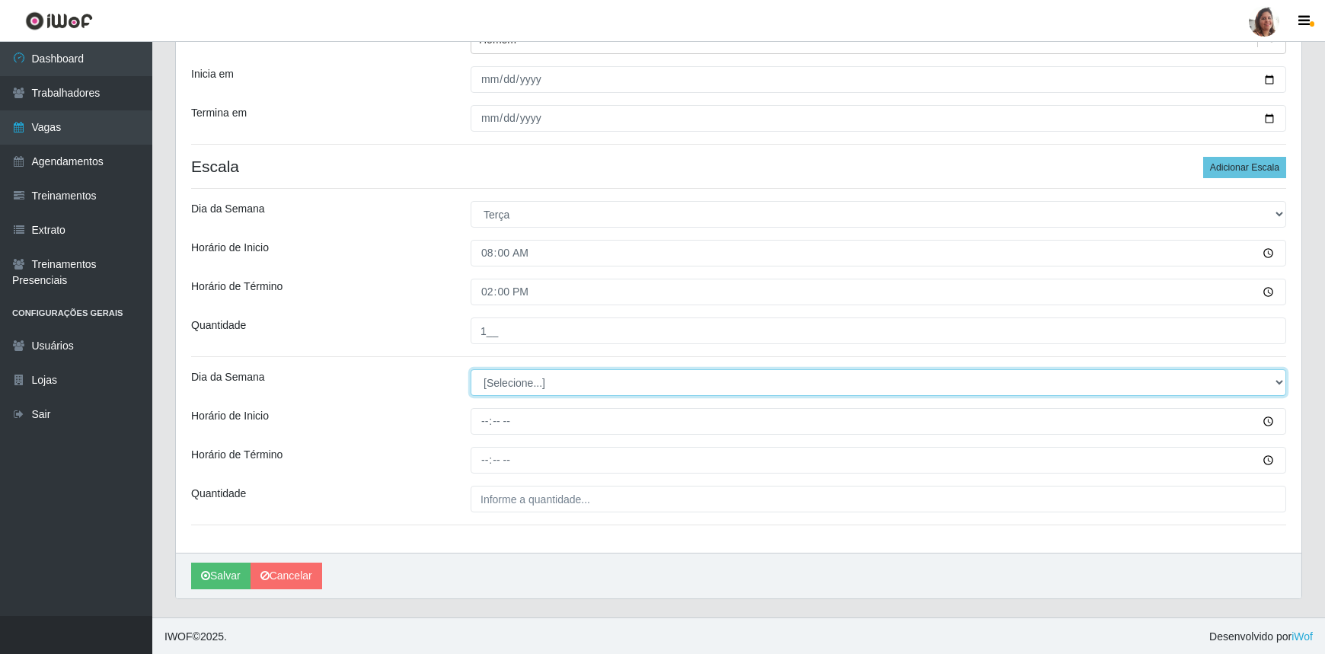
click at [503, 382] on select "[Selecione...] Segunda Terça Quarta Quinta Sexta Sábado Domingo" at bounding box center [879, 382] width 816 height 27
select select "2"
click at [471, 369] on select "[Selecione...] Segunda Terça Quarta Quinta Sexta Sábado Domingo" at bounding box center [879, 382] width 816 height 27
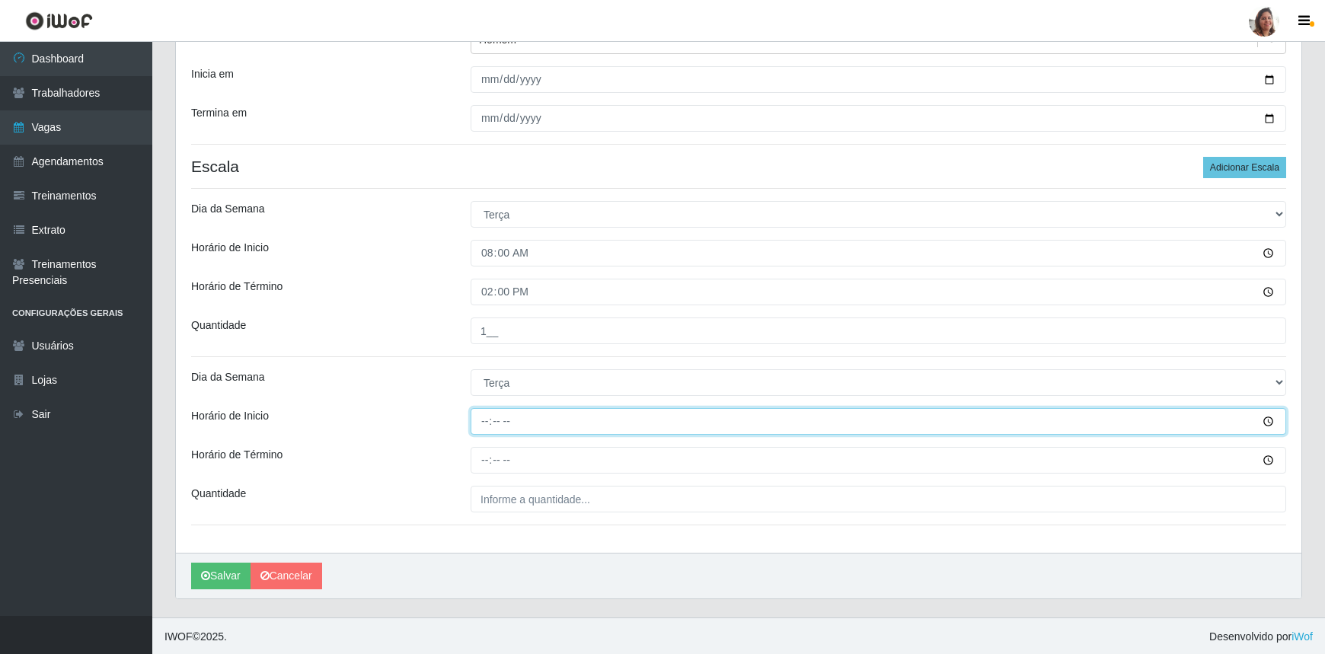
click at [487, 427] on input "Horário de Inicio" at bounding box center [879, 421] width 816 height 27
type input "16:00"
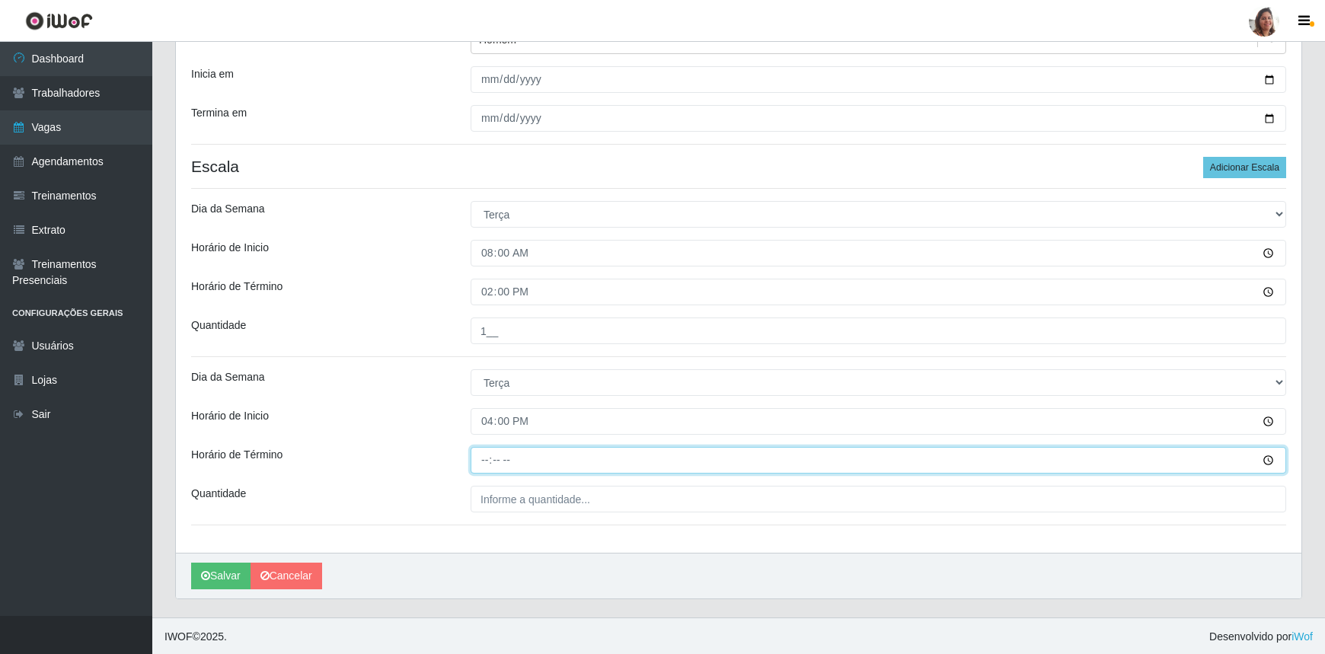
type input "22:00"
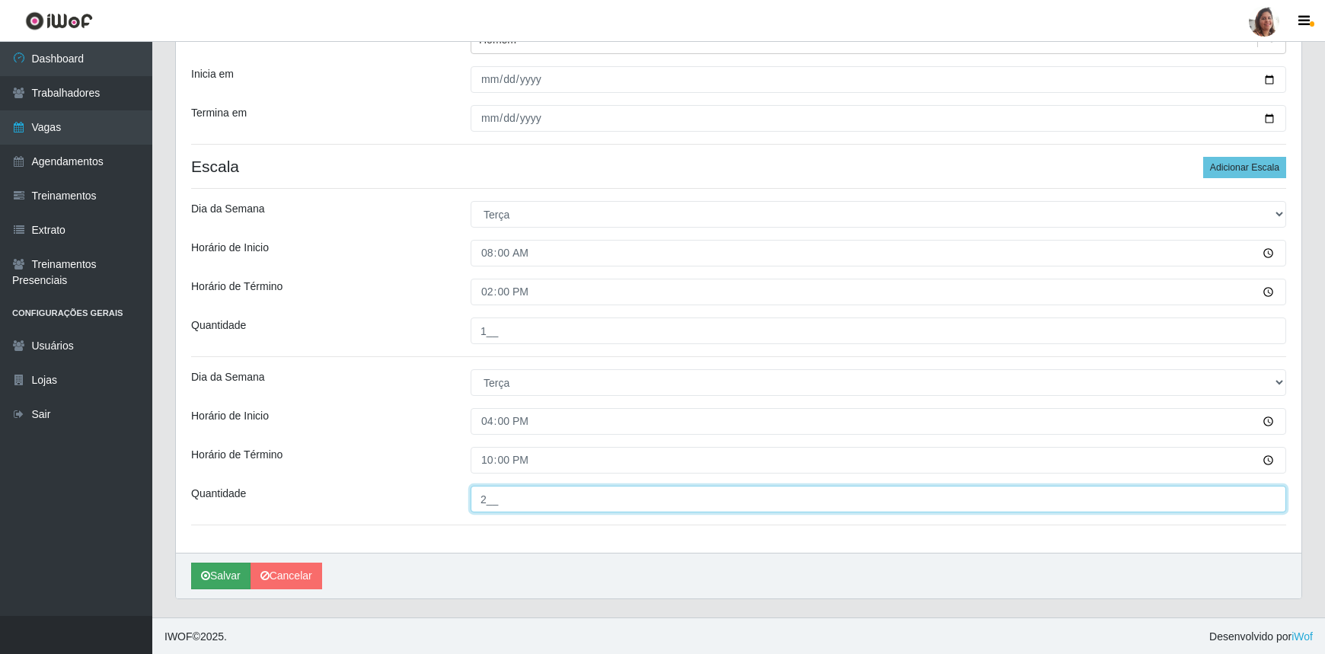
type input "2__"
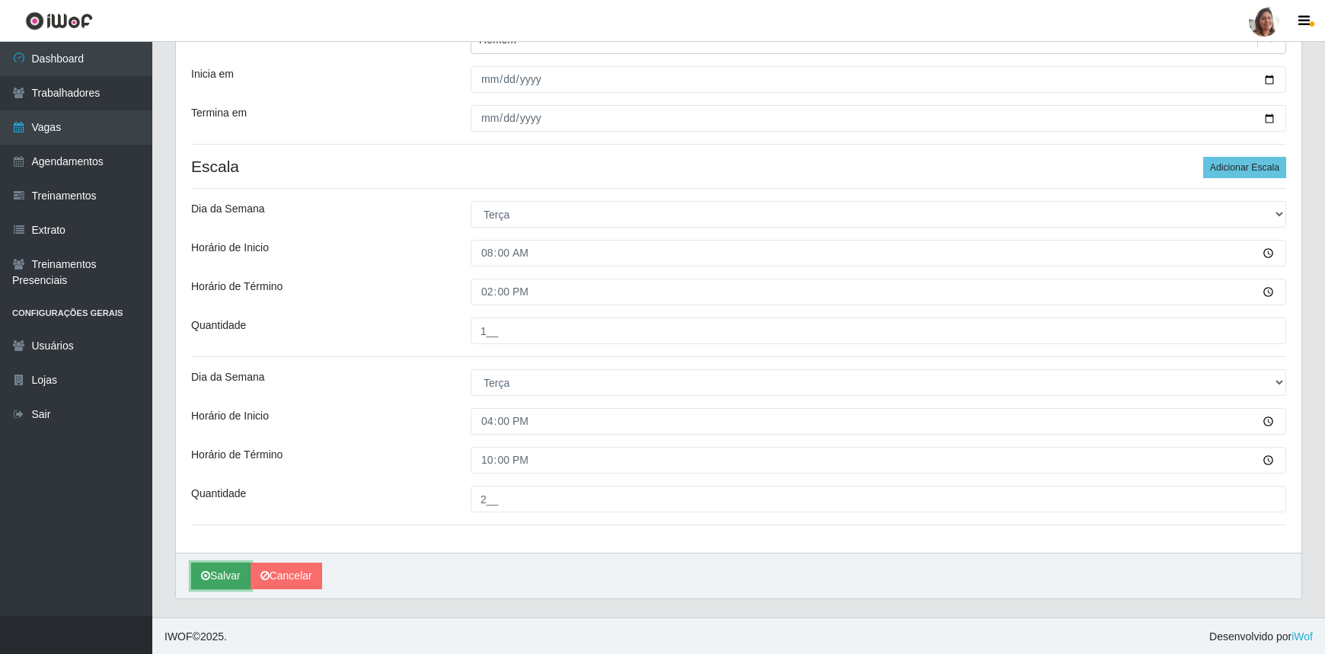
click at [220, 571] on button "Salvar" at bounding box center [220, 576] width 59 height 27
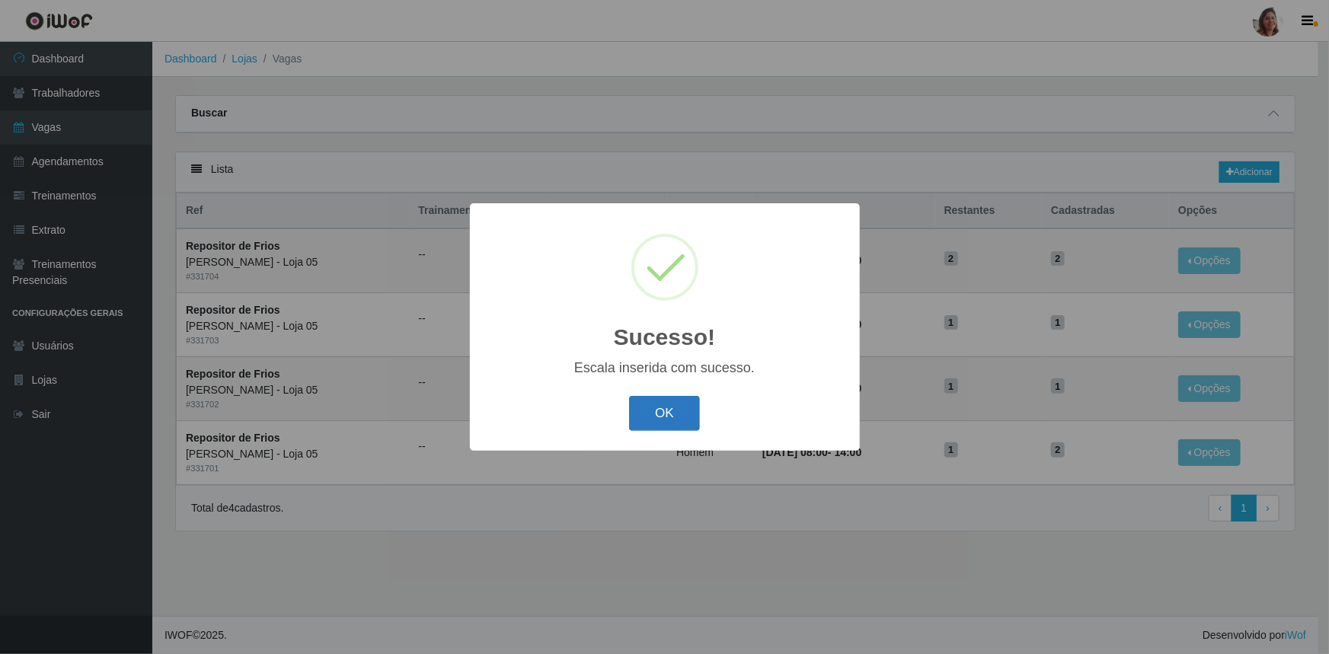
click at [662, 411] on button "OK" at bounding box center [664, 414] width 71 height 36
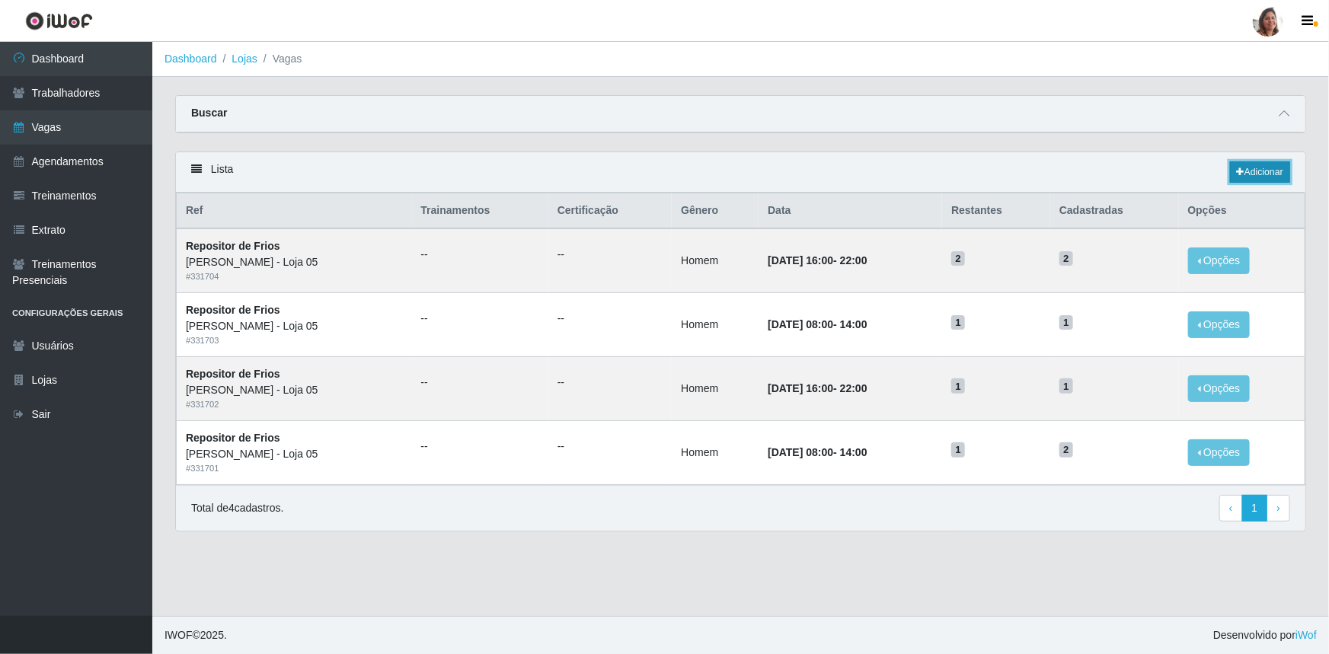
click at [1246, 169] on link "Adicionar" at bounding box center [1260, 171] width 60 height 21
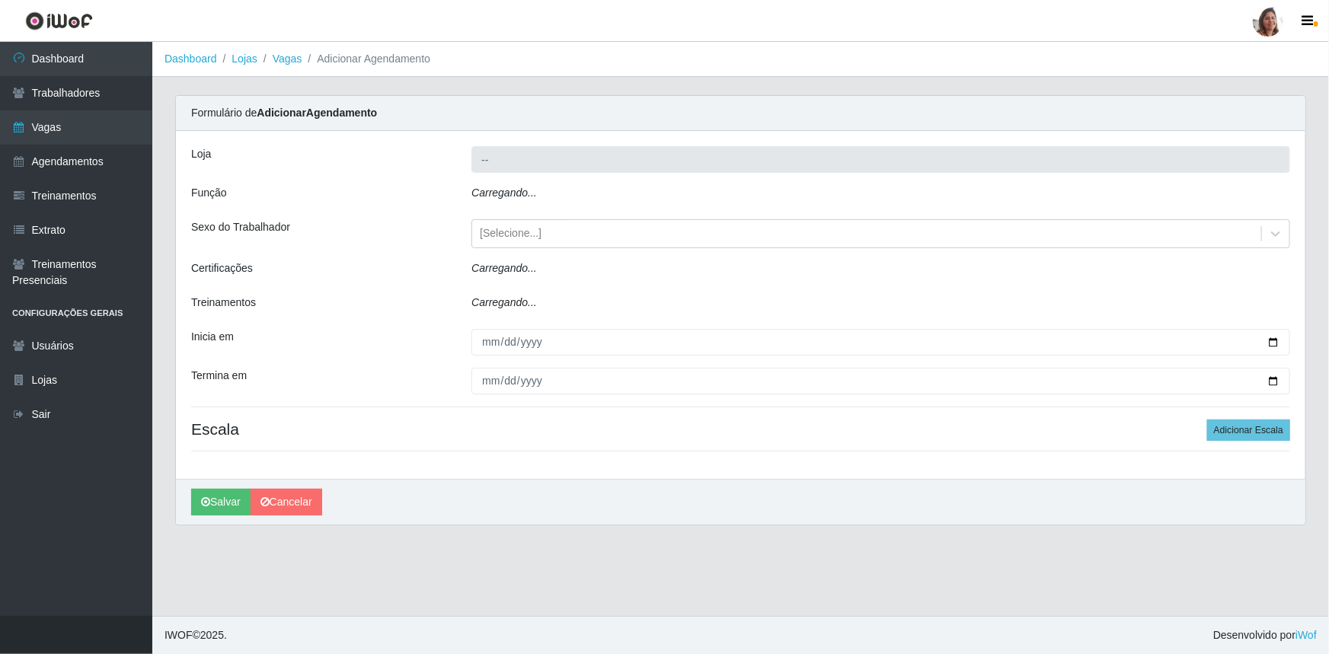
type input "[PERSON_NAME] - Loja 05"
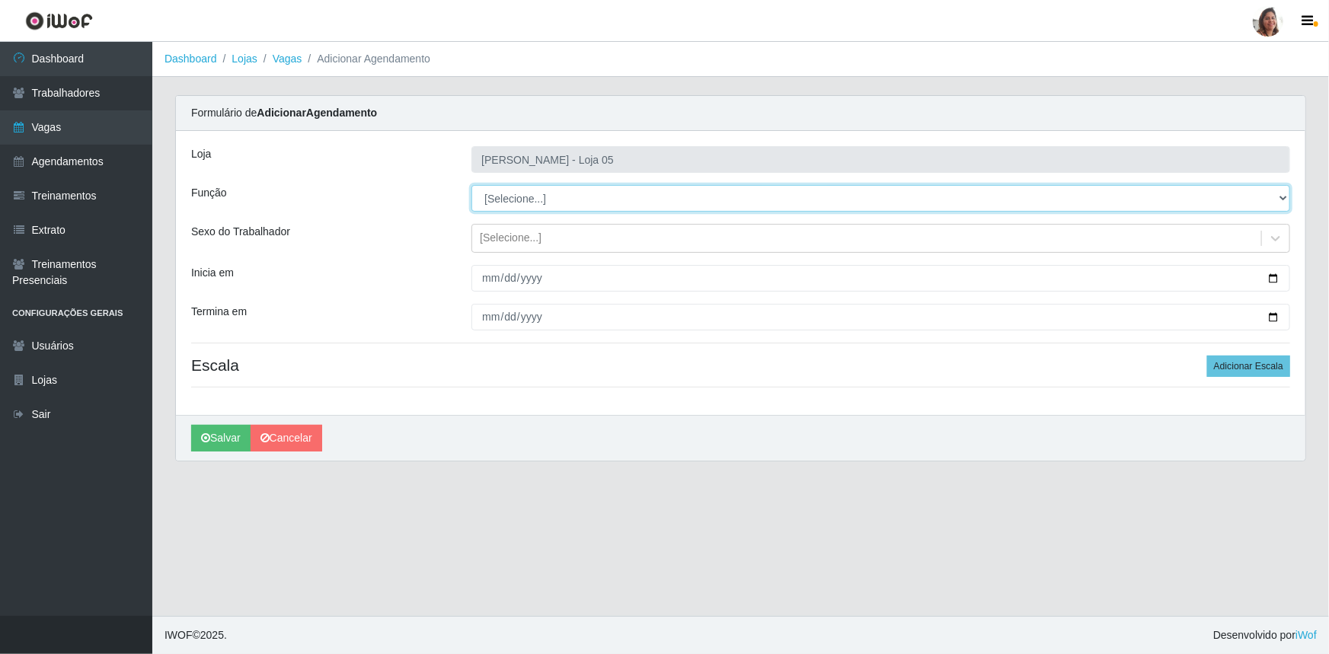
click at [570, 203] on select "[Selecione...] ASG ASG + ASG ++ Auxiliar de Depósito Auxiliar de Depósito + Aux…" at bounding box center [880, 198] width 819 height 27
select select "112"
click at [471, 185] on select "[Selecione...] ASG ASG + ASG ++ Auxiliar de Depósito Auxiliar de Depósito + Aux…" at bounding box center [880, 198] width 819 height 27
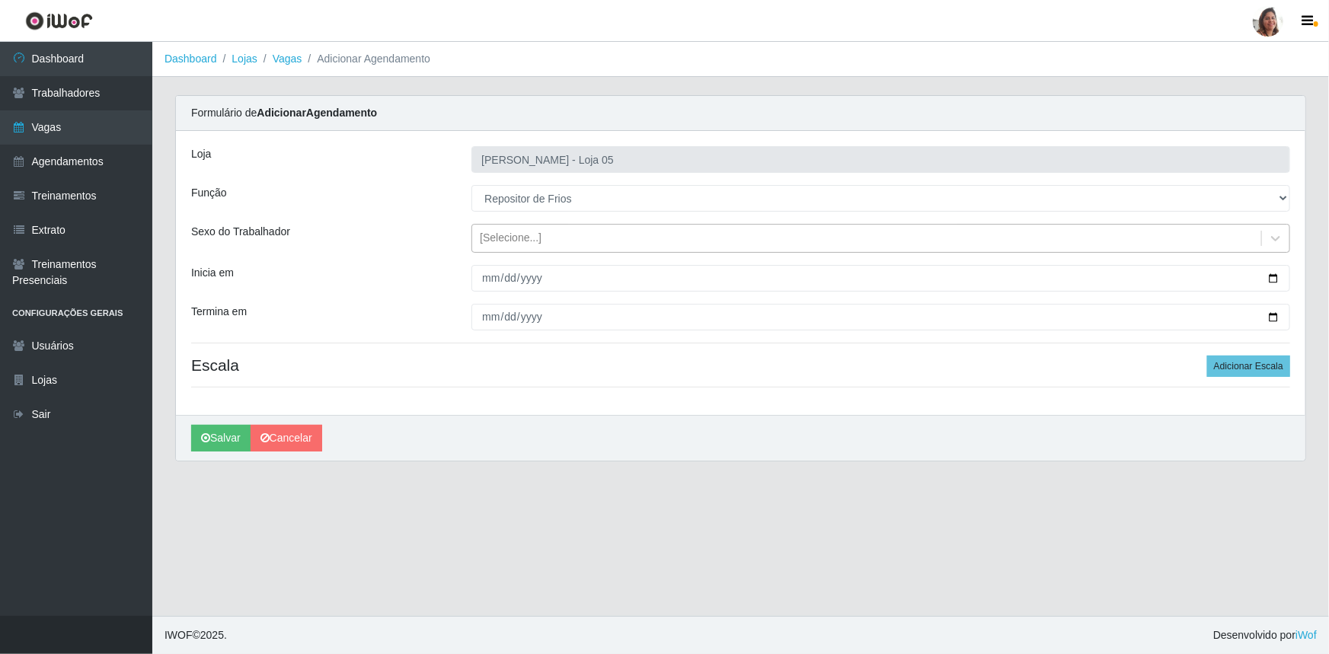
click at [527, 232] on div "[Selecione...]" at bounding box center [511, 239] width 62 height 16
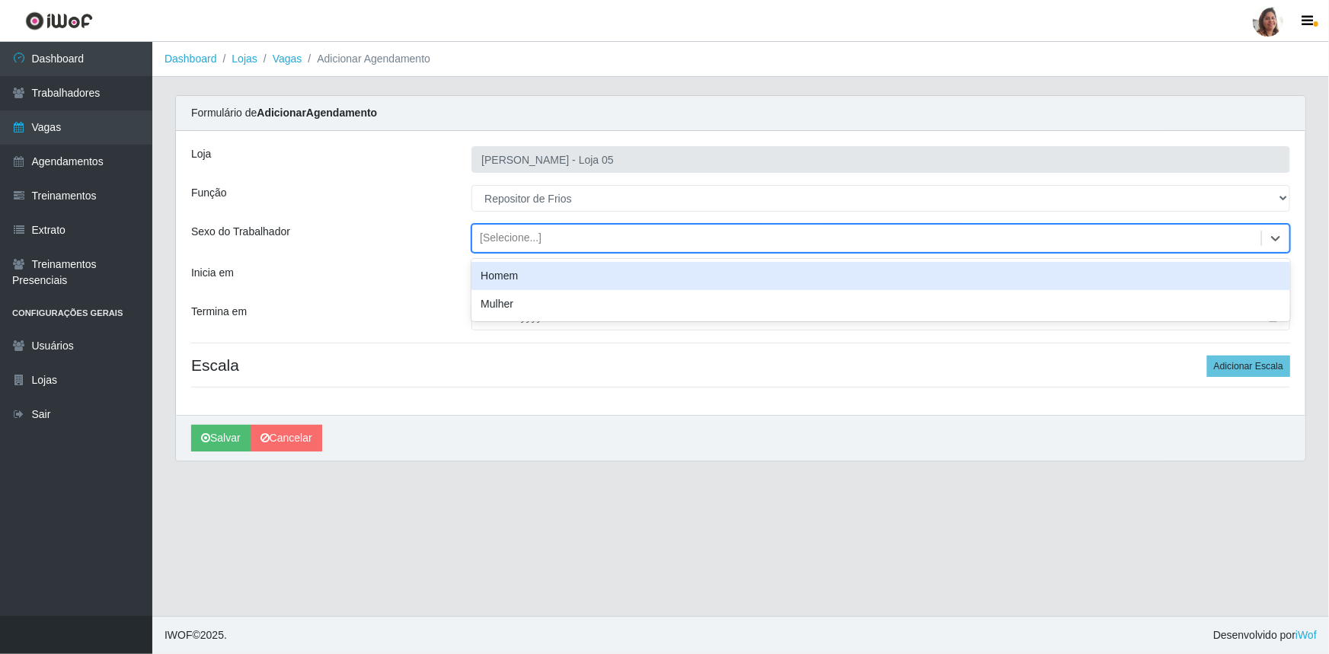
click at [537, 269] on div "Homem" at bounding box center [880, 276] width 819 height 28
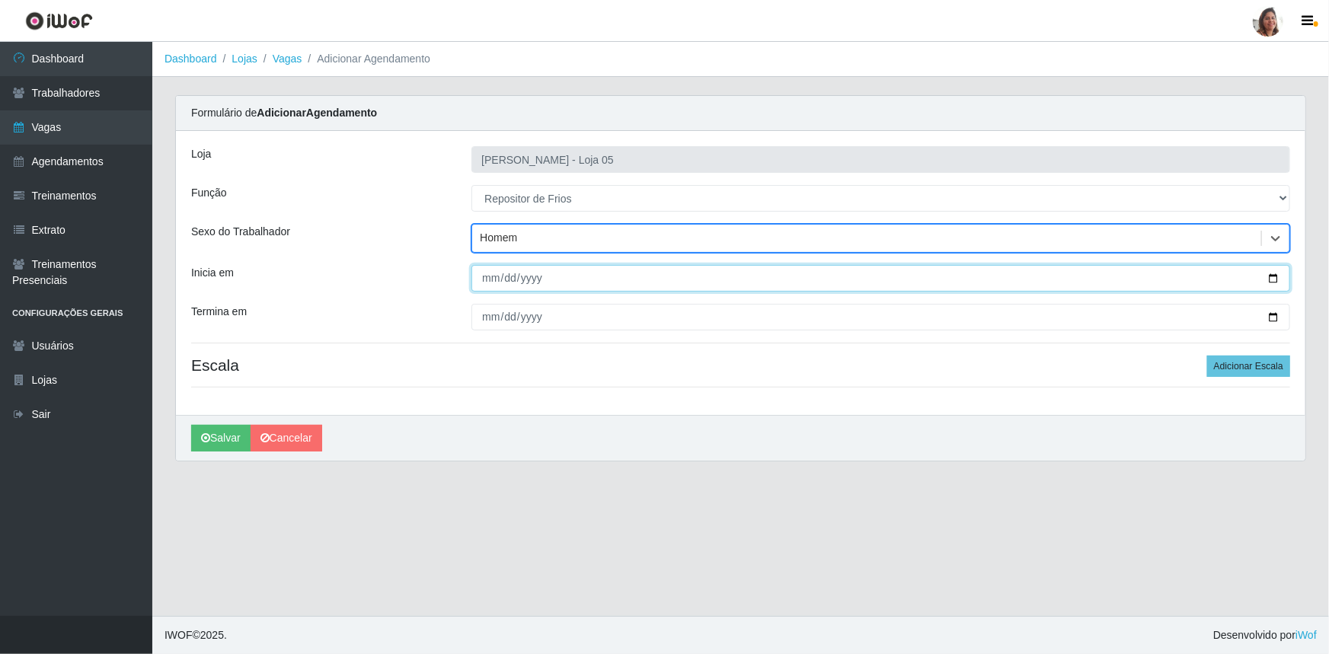
click at [1274, 274] on input "Inicia em" at bounding box center [880, 278] width 819 height 27
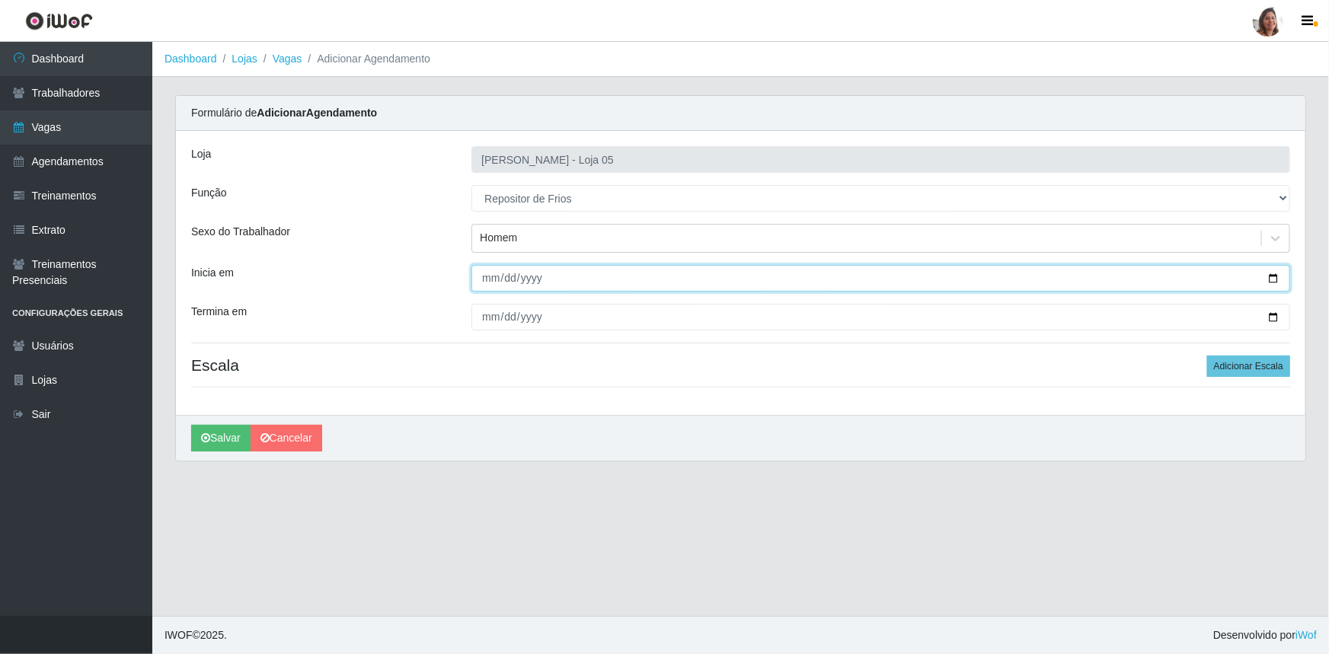
type input "[DATE]"
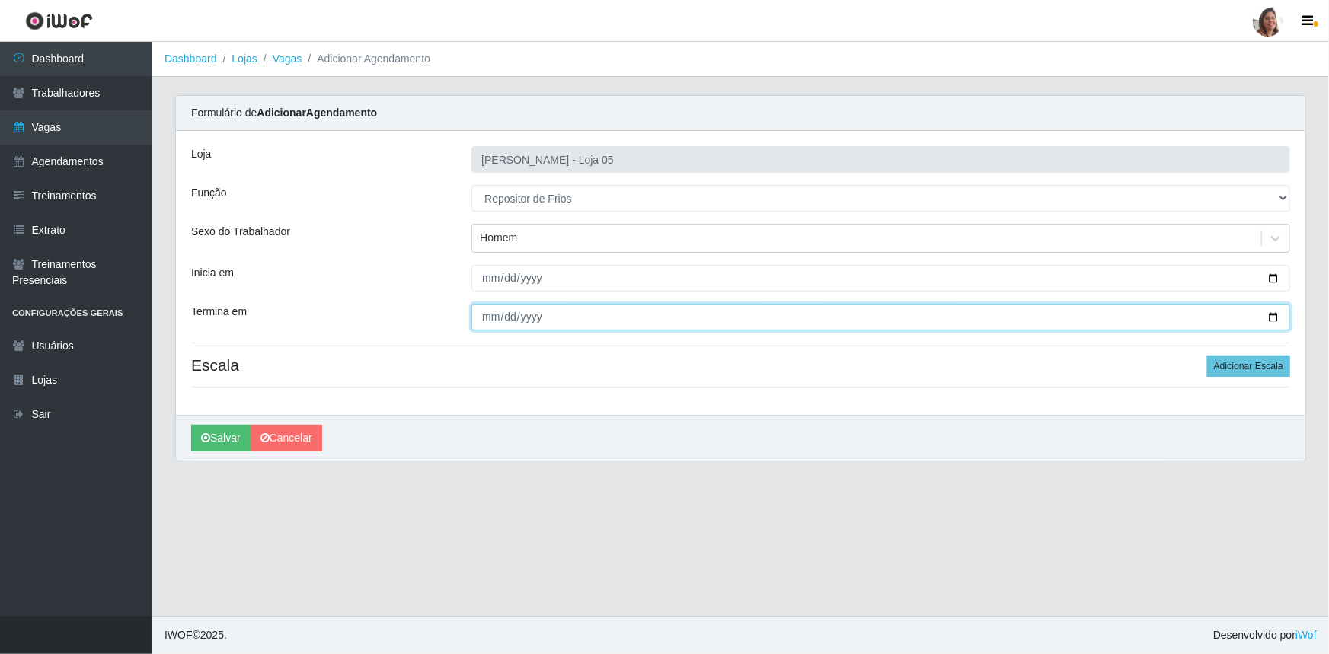
click at [1277, 318] on input "Termina em" at bounding box center [880, 317] width 819 height 27
type input "[DATE]"
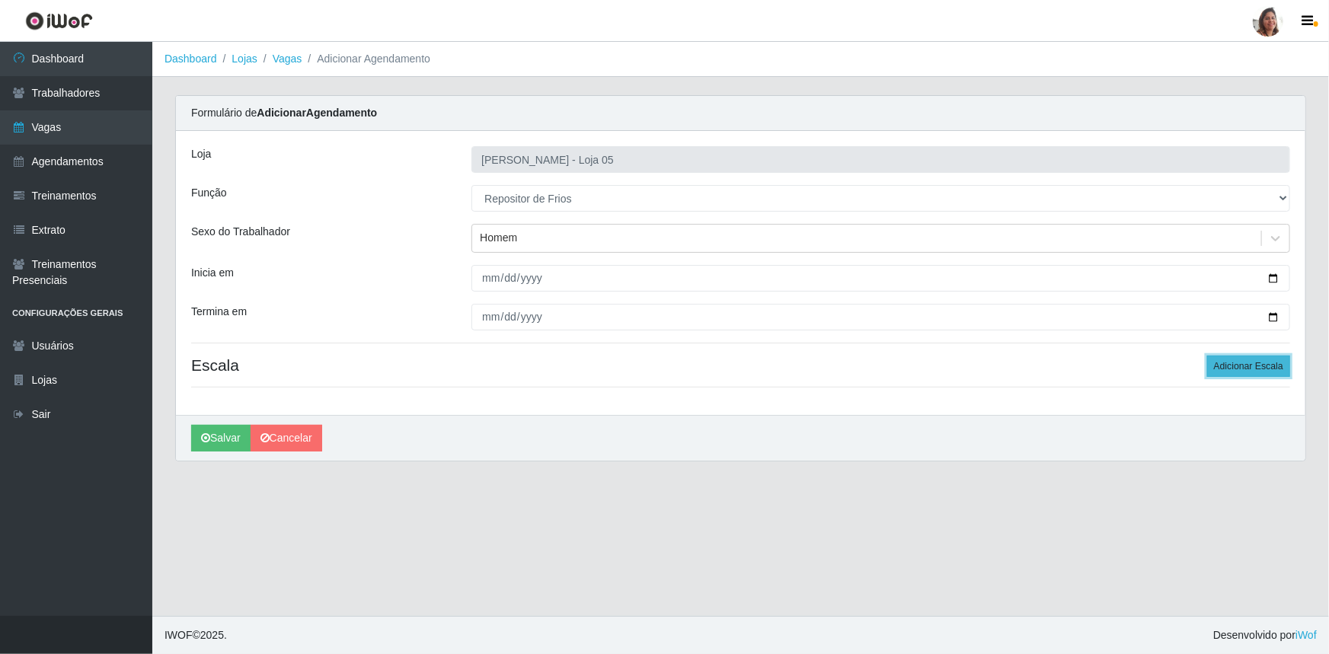
click at [1250, 363] on button "Adicionar Escala" at bounding box center [1248, 366] width 83 height 21
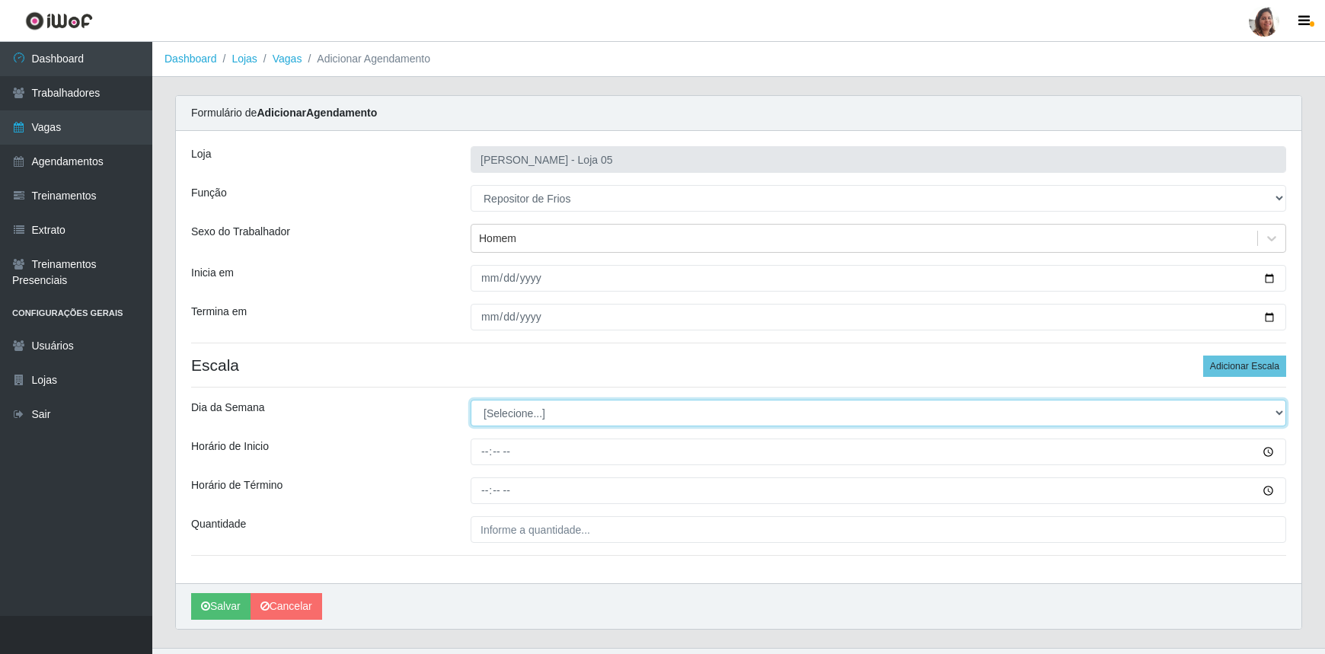
click at [515, 411] on select "[Selecione...] Segunda Terça Quarta Quinta Sexta Sábado Domingo" at bounding box center [879, 413] width 816 height 27
select select "3"
click at [471, 400] on select "[Selecione...] Segunda Terça Quarta Quinta Sexta Sábado Domingo" at bounding box center [879, 413] width 816 height 27
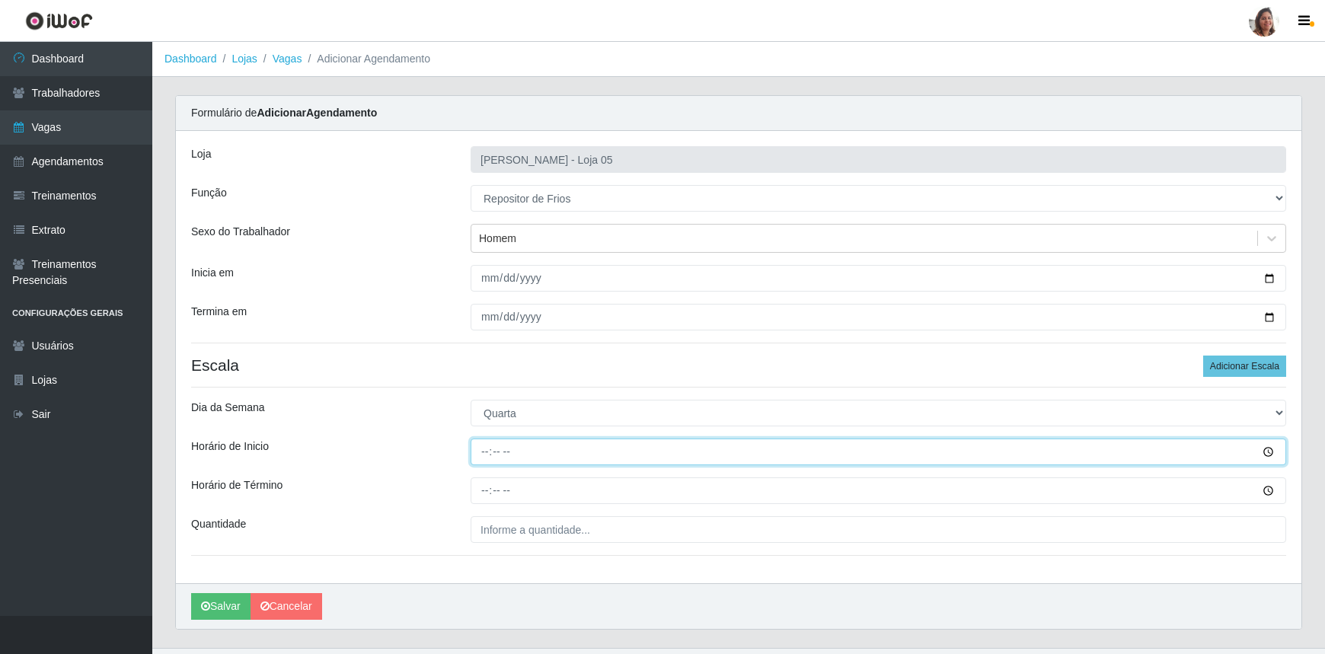
click at [473, 445] on input "Horário de Inicio" at bounding box center [879, 452] width 816 height 27
type input "08:00"
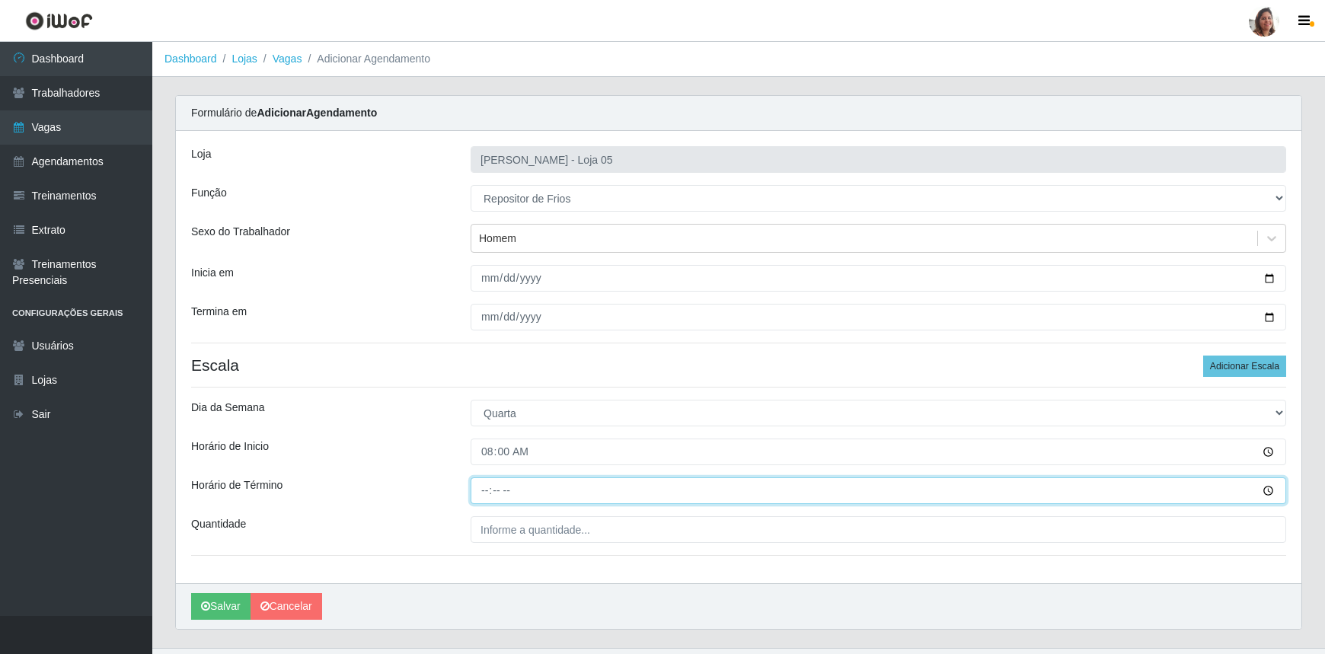
type input "14:00"
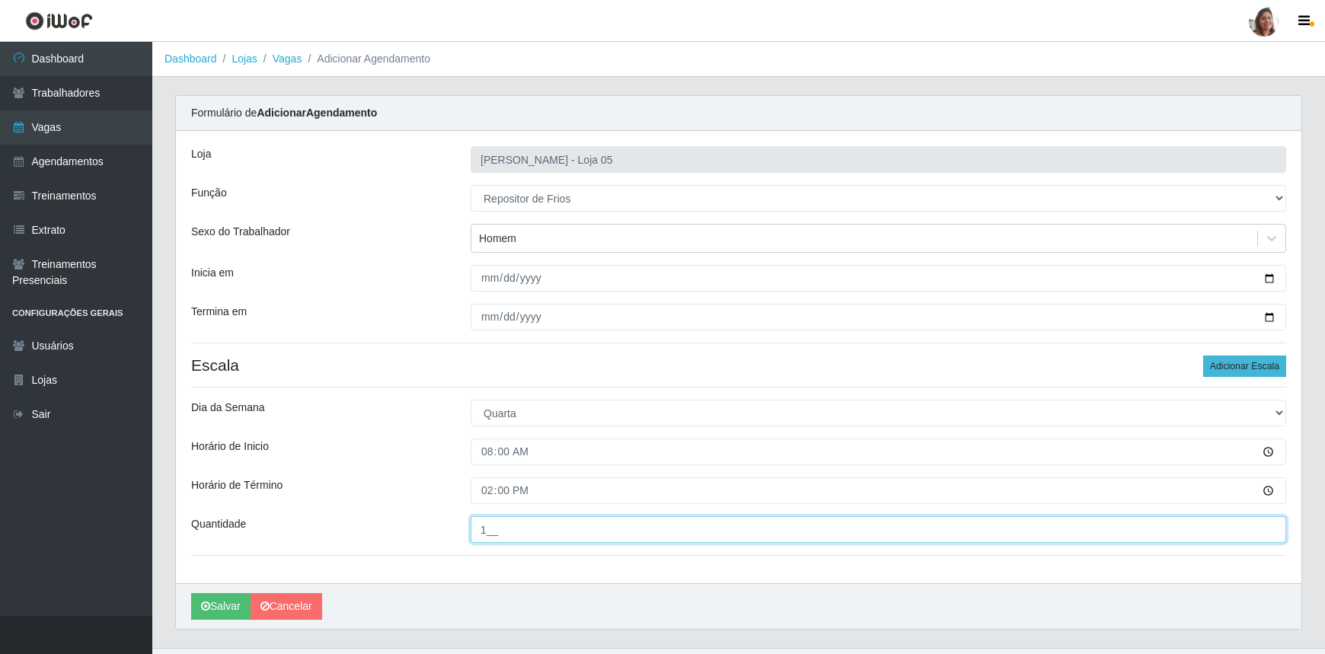
type input "1__"
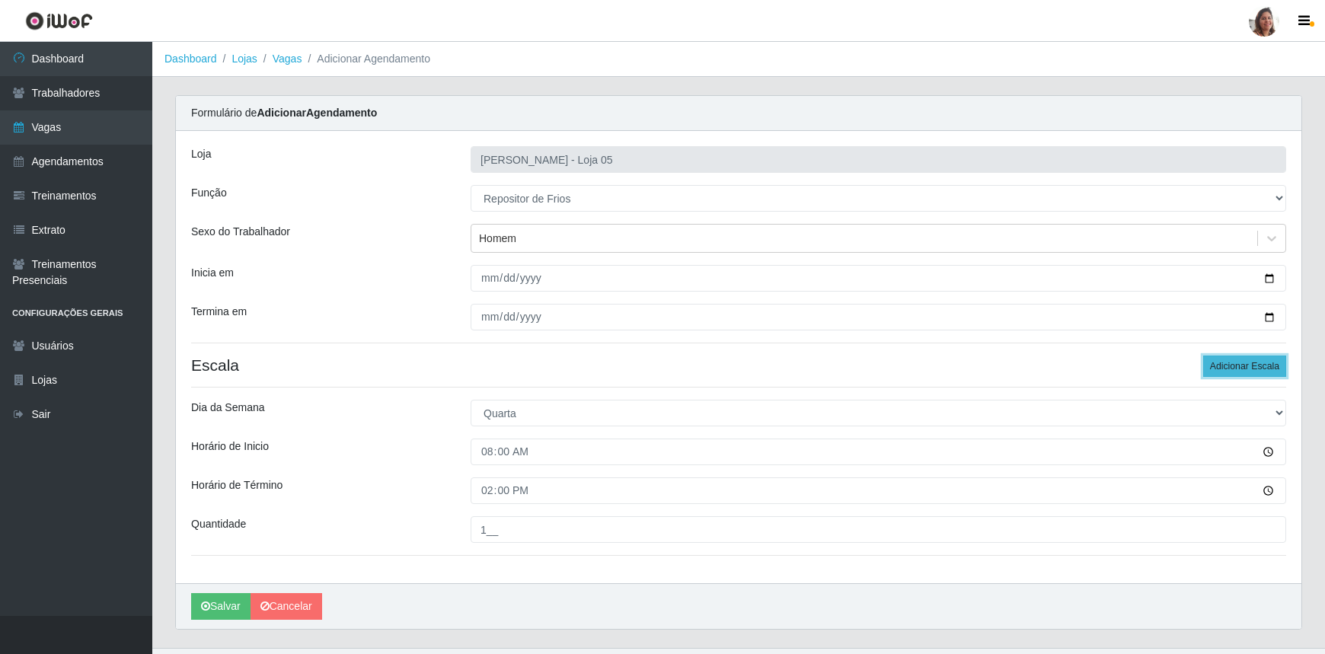
click at [1247, 368] on button "Adicionar Escala" at bounding box center [1244, 366] width 83 height 21
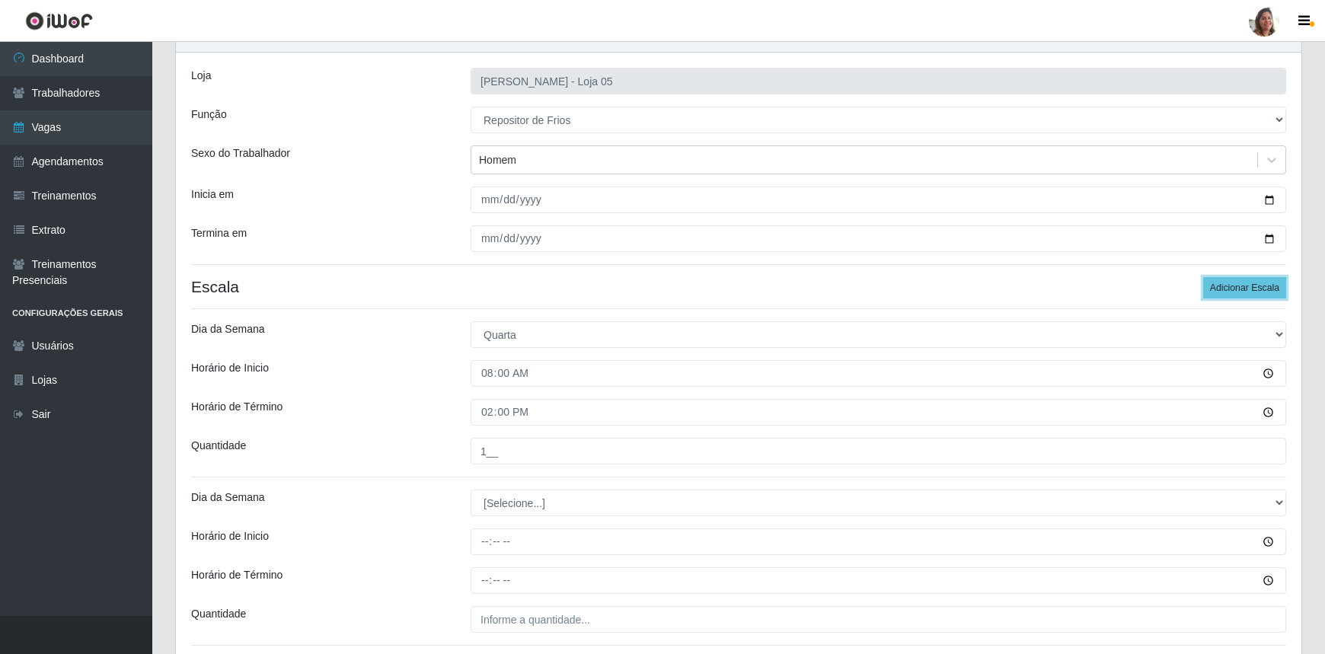
scroll to position [199, 0]
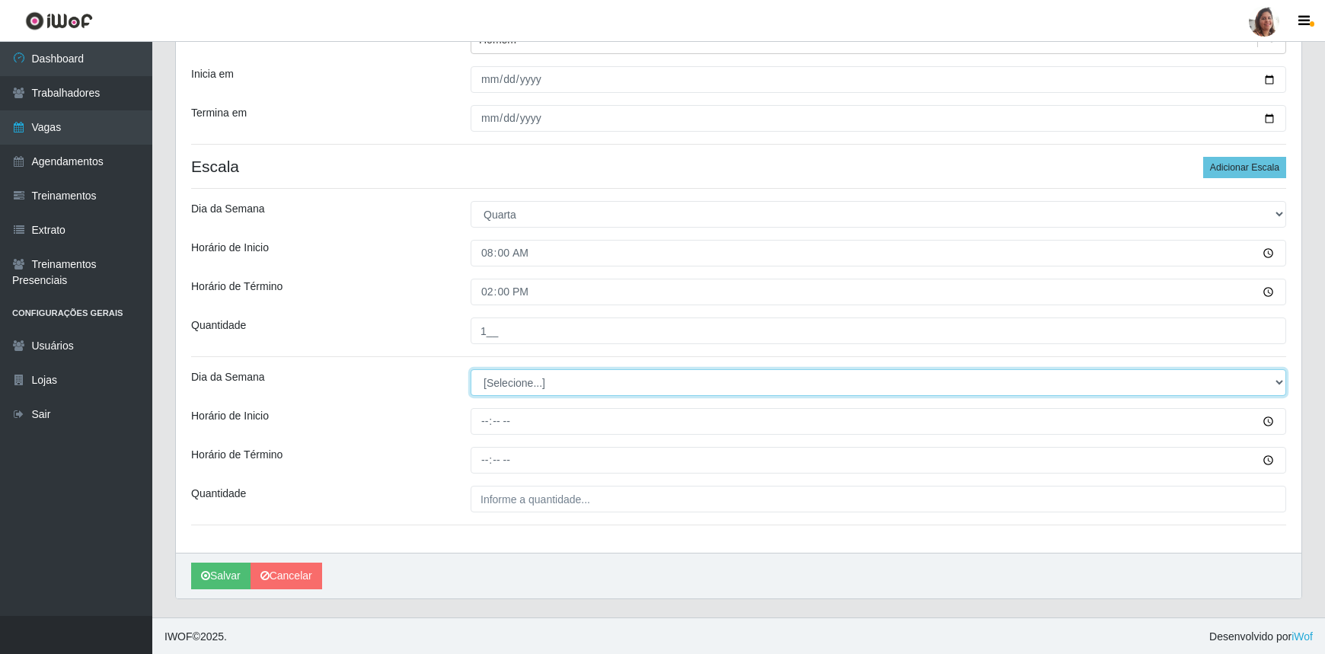
click at [516, 377] on select "[Selecione...] Segunda Terça Quarta Quinta Sexta Sábado Domingo" at bounding box center [879, 382] width 816 height 27
select select "3"
click at [471, 369] on select "[Selecione...] Segunda Terça Quarta Quinta Sexta Sábado Domingo" at bounding box center [879, 382] width 816 height 27
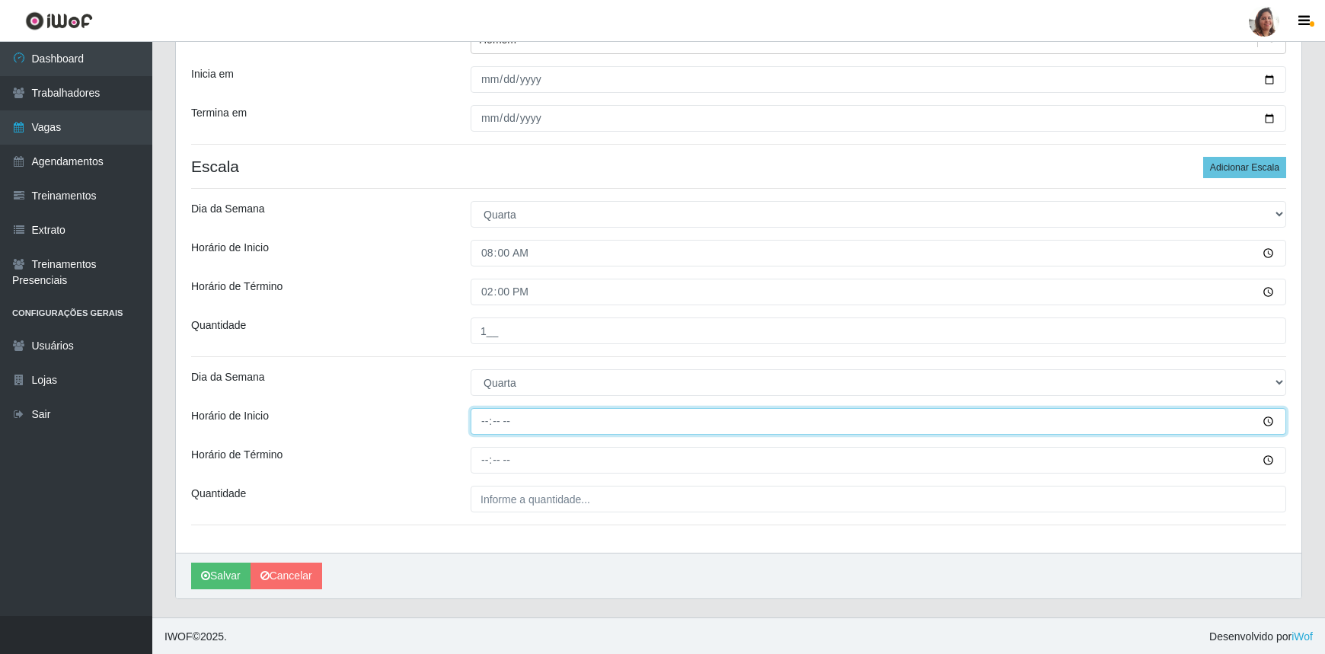
click at [481, 428] on input "Horário de Inicio" at bounding box center [879, 421] width 816 height 27
type input "16:00"
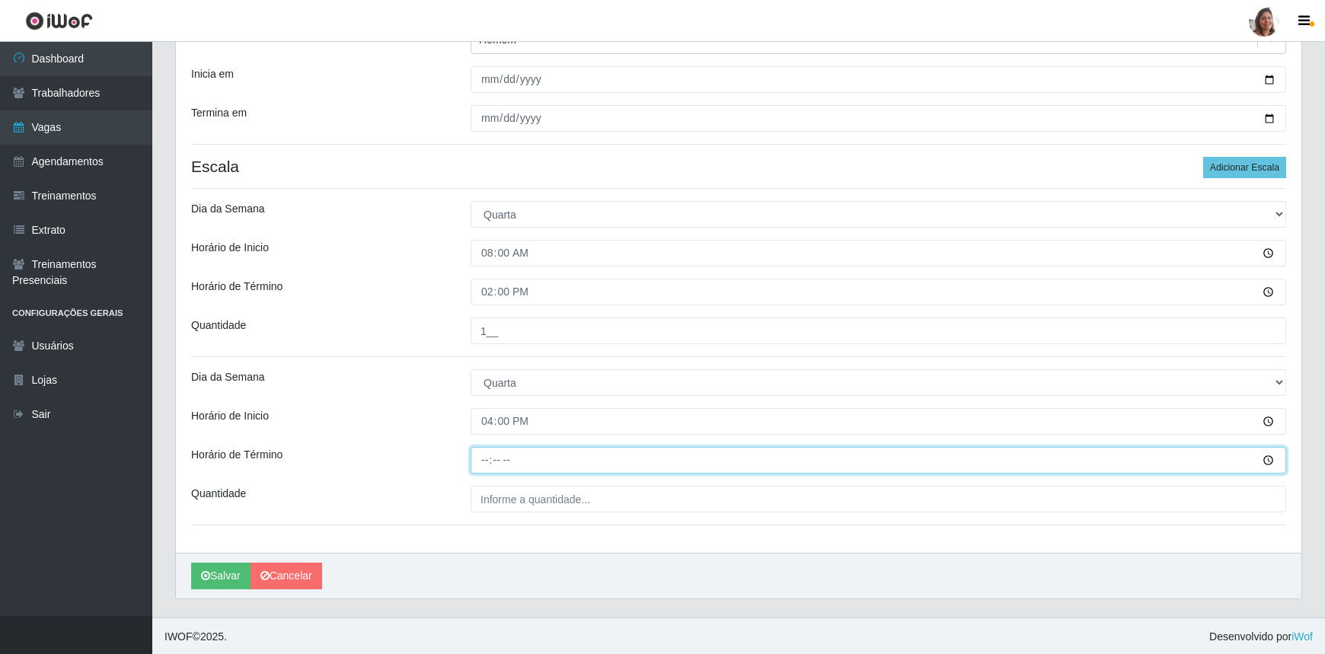
type input "22:00"
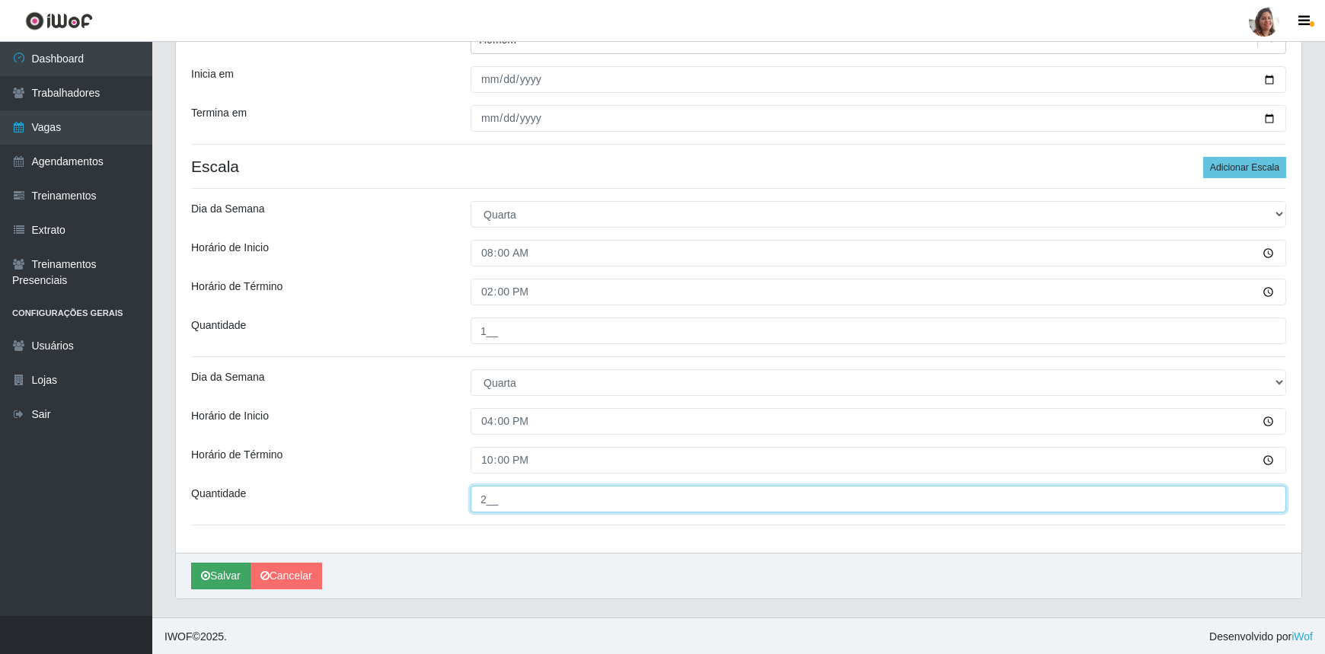
type input "2__"
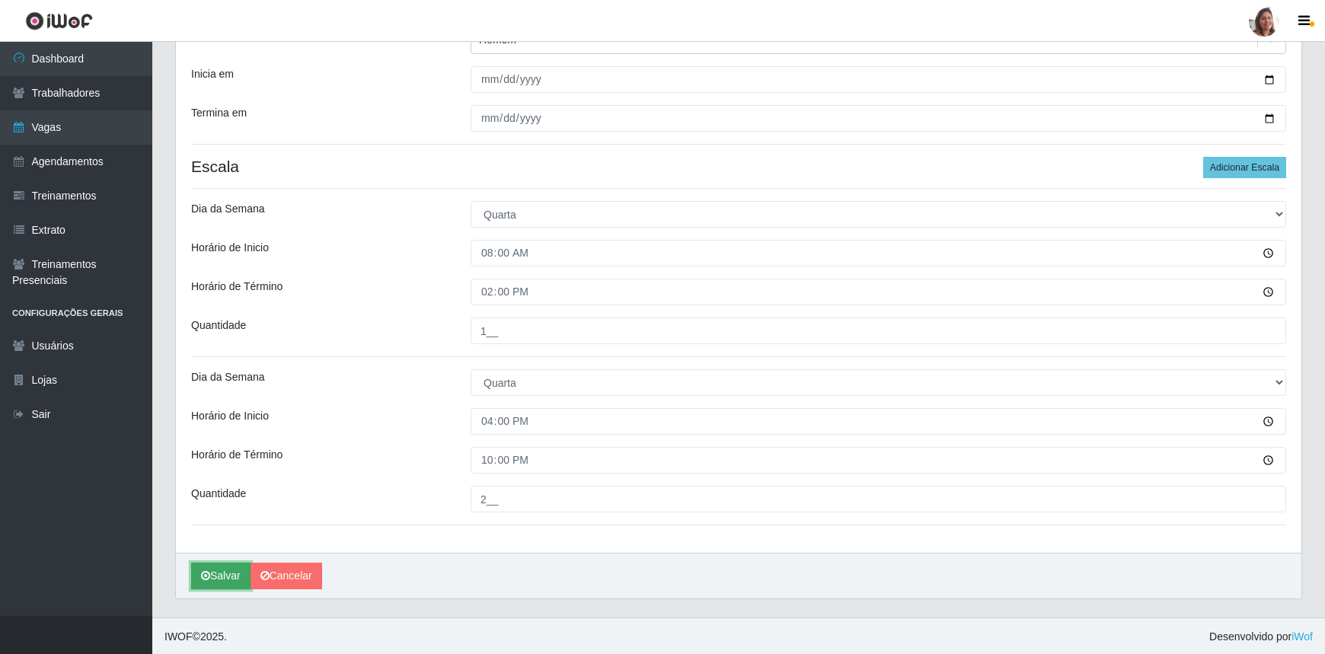
click at [216, 576] on button "Salvar" at bounding box center [220, 576] width 59 height 27
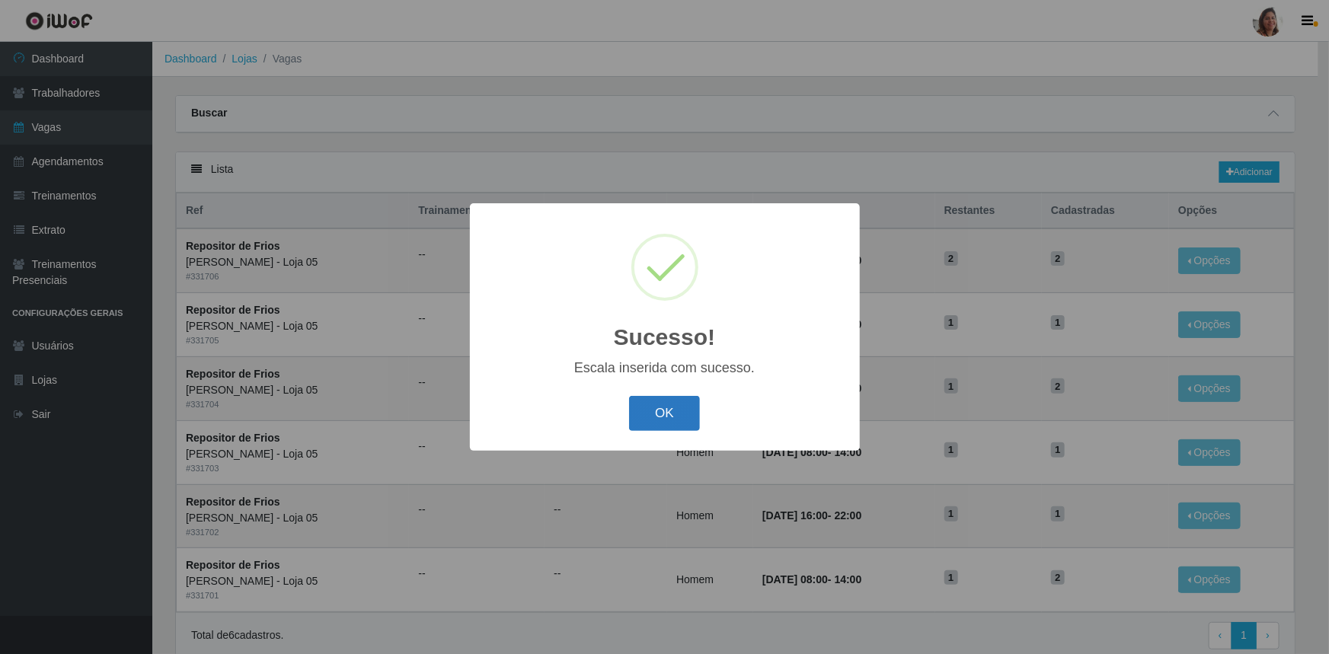
click at [683, 417] on button "OK" at bounding box center [664, 414] width 71 height 36
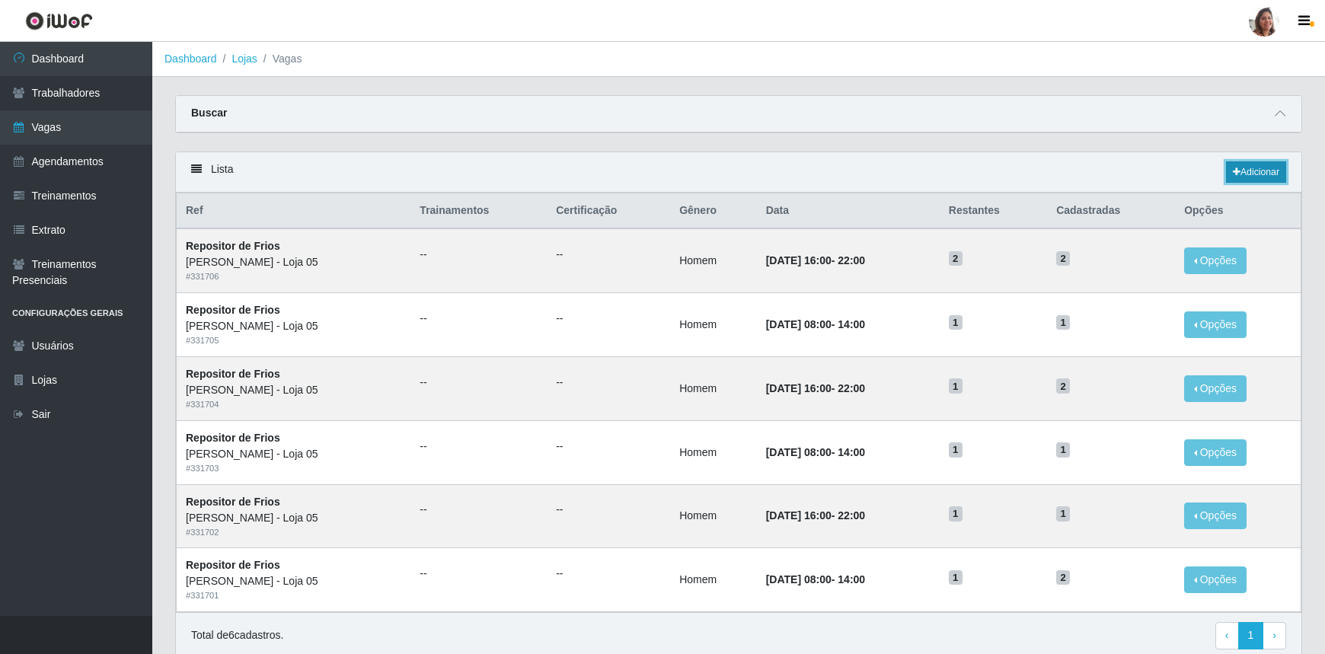
click at [1271, 175] on link "Adicionar" at bounding box center [1256, 171] width 60 height 21
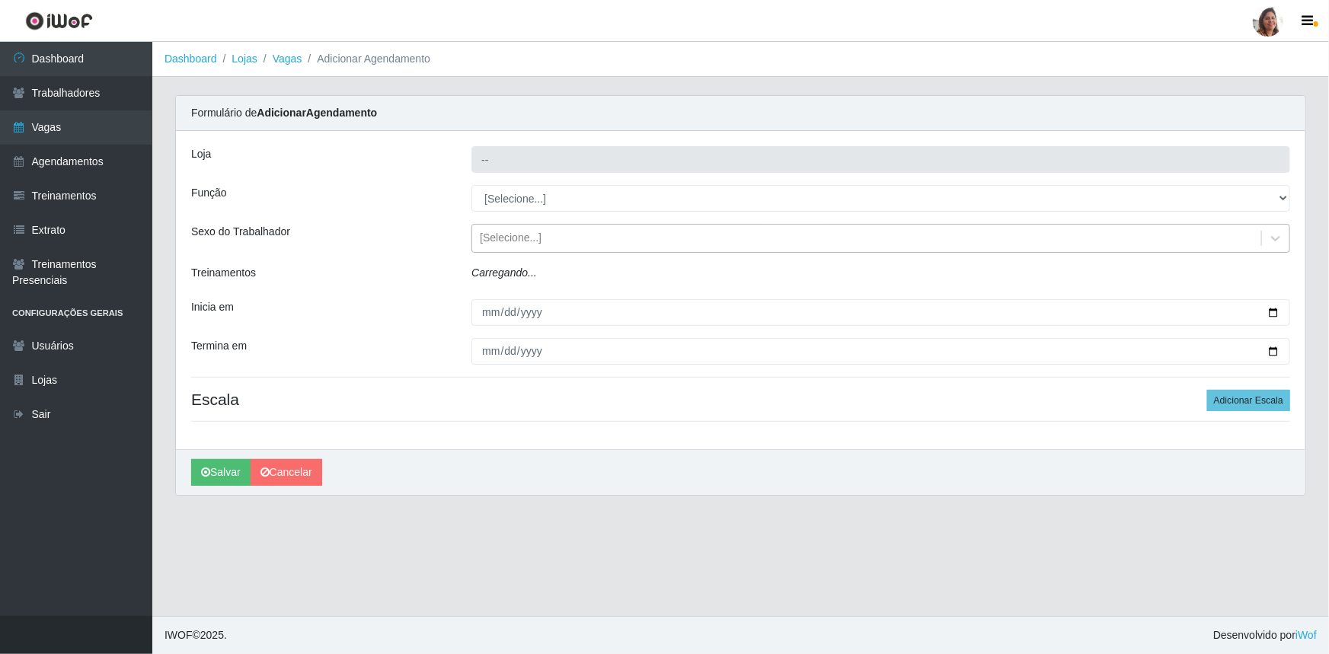
type input "[PERSON_NAME] - Loja 05"
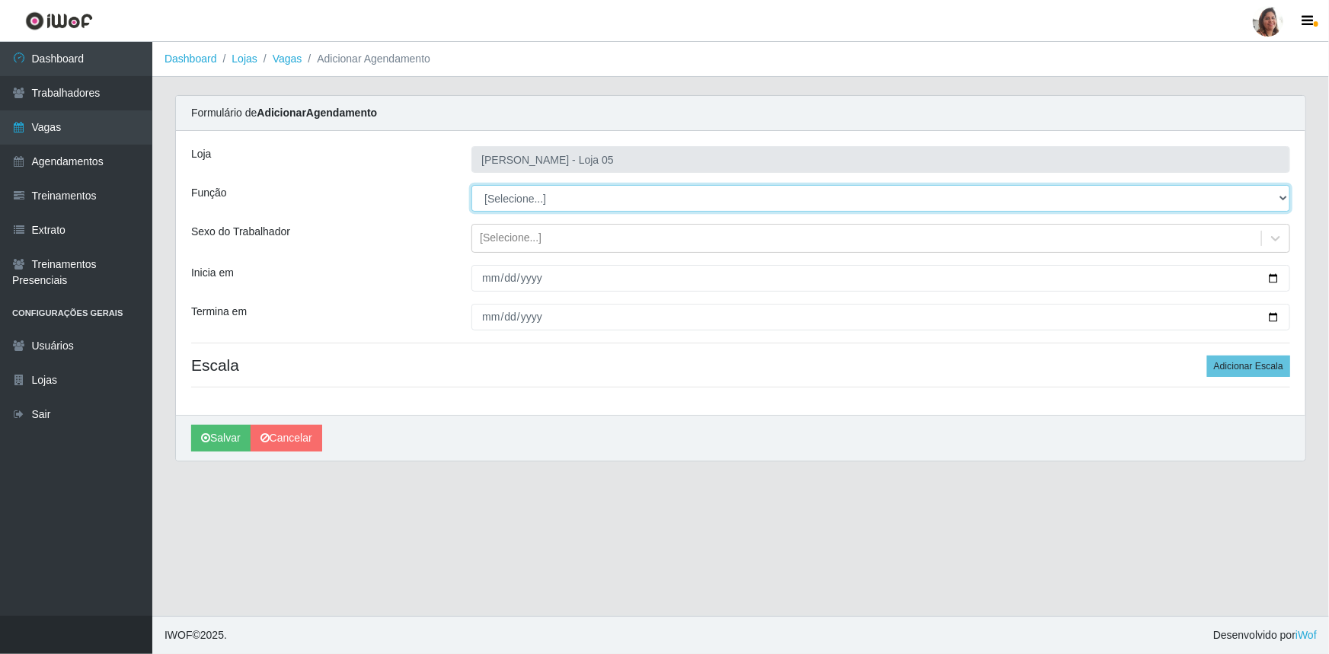
click at [547, 193] on select "[Selecione...] ASG ASG + ASG ++ Auxiliar de Depósito Auxiliar de Depósito + Aux…" at bounding box center [880, 198] width 819 height 27
select select "112"
click at [471, 185] on select "[Selecione...] ASG ASG + ASG ++ Auxiliar de Depósito Auxiliar de Depósito + Aux…" at bounding box center [880, 198] width 819 height 27
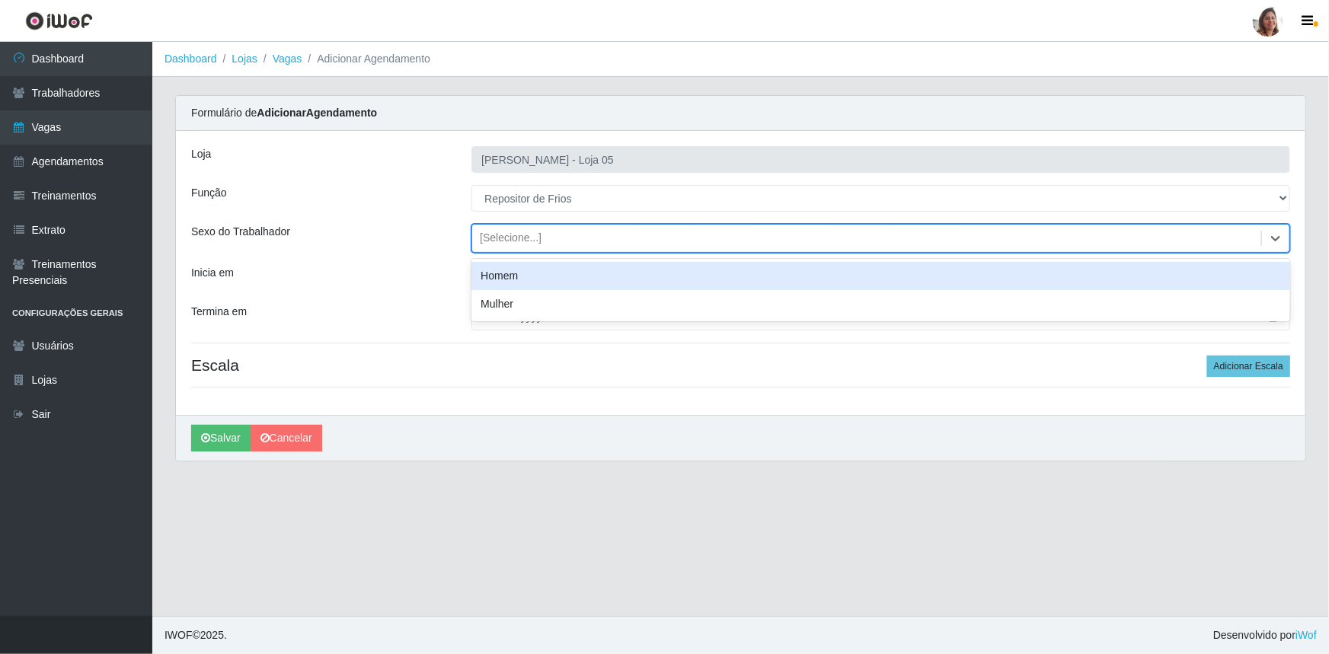
click at [516, 235] on div "[Selecione...]" at bounding box center [511, 239] width 62 height 16
click at [519, 273] on div "Homem" at bounding box center [880, 276] width 819 height 28
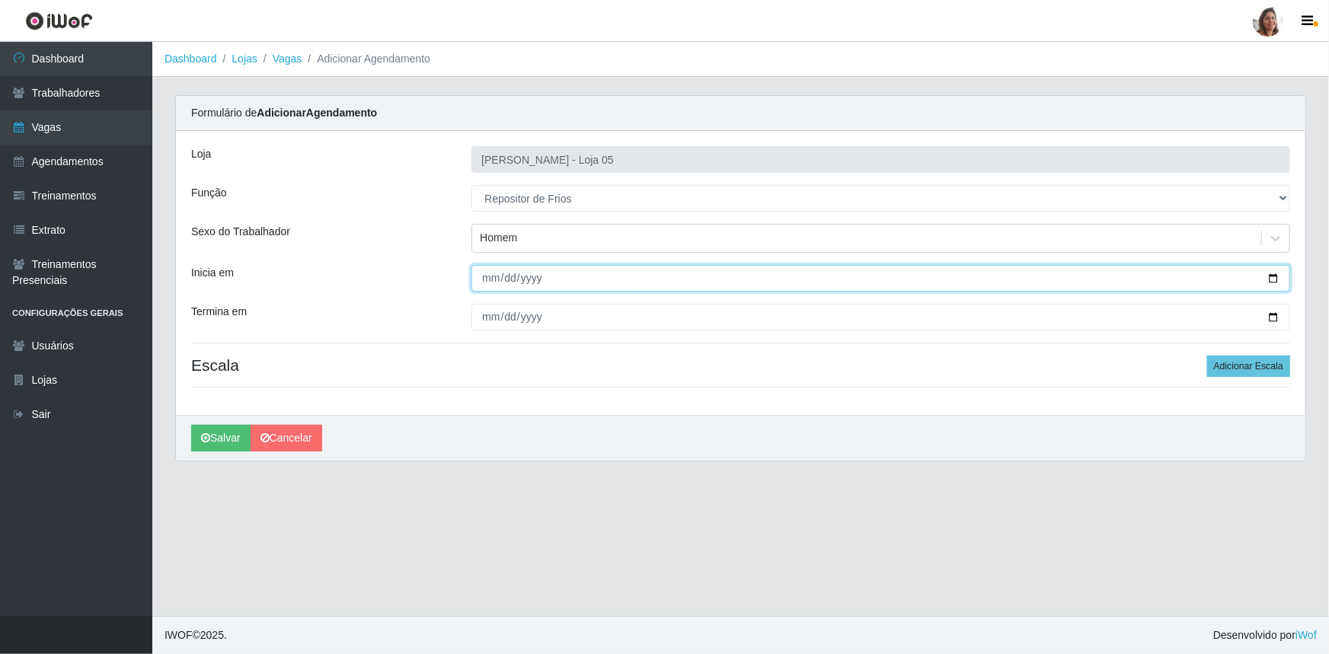
click at [1275, 275] on input "Inicia em" at bounding box center [880, 278] width 819 height 27
type input "[DATE]"
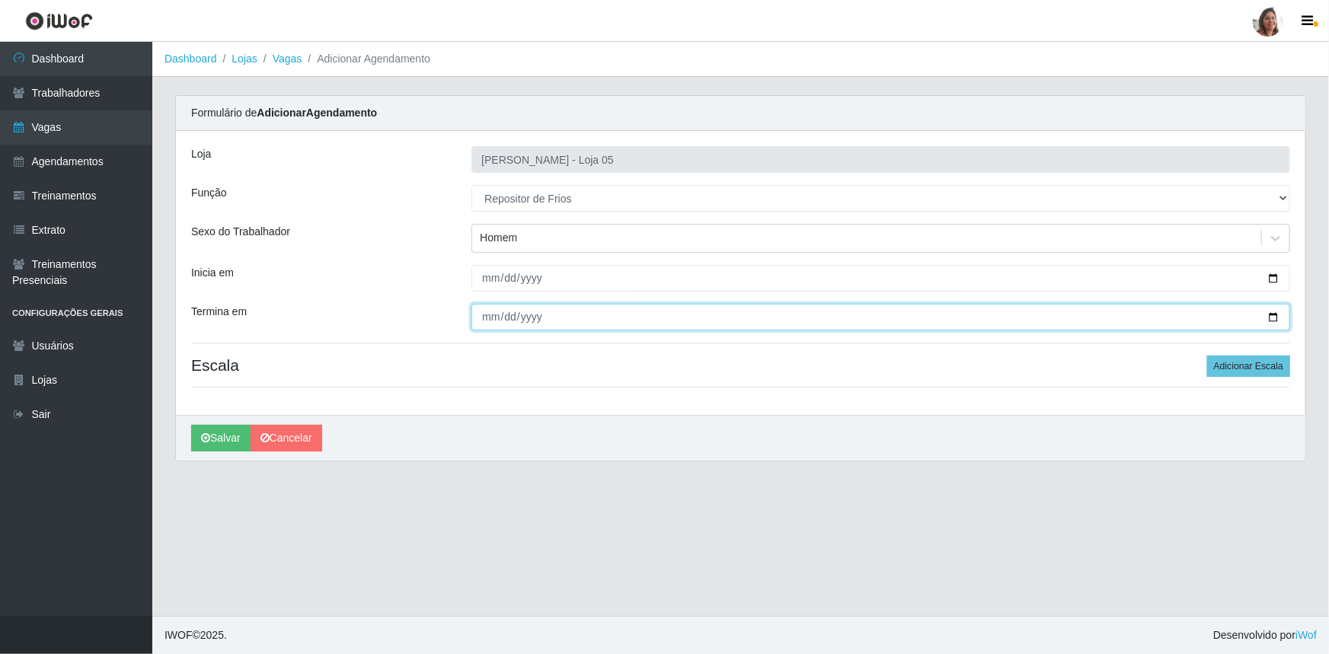
click at [1280, 312] on input "Termina em" at bounding box center [880, 317] width 819 height 27
type input "[DATE]"
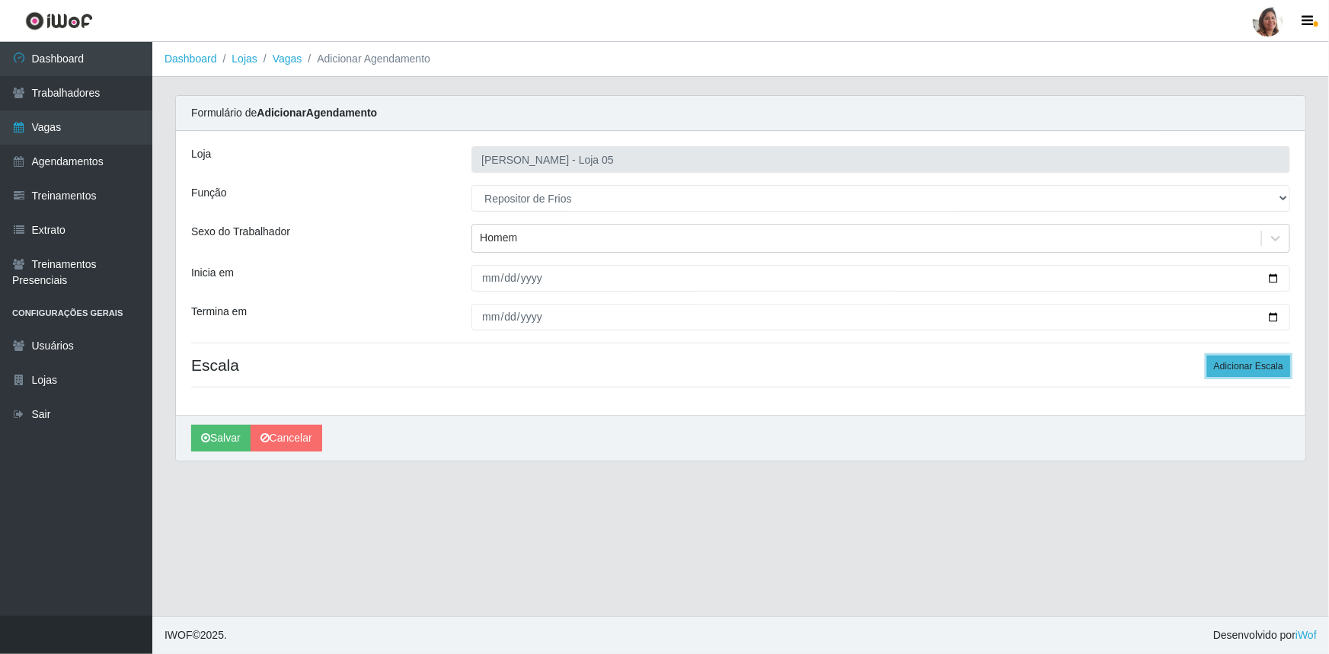
click at [1239, 364] on button "Adicionar Escala" at bounding box center [1248, 366] width 83 height 21
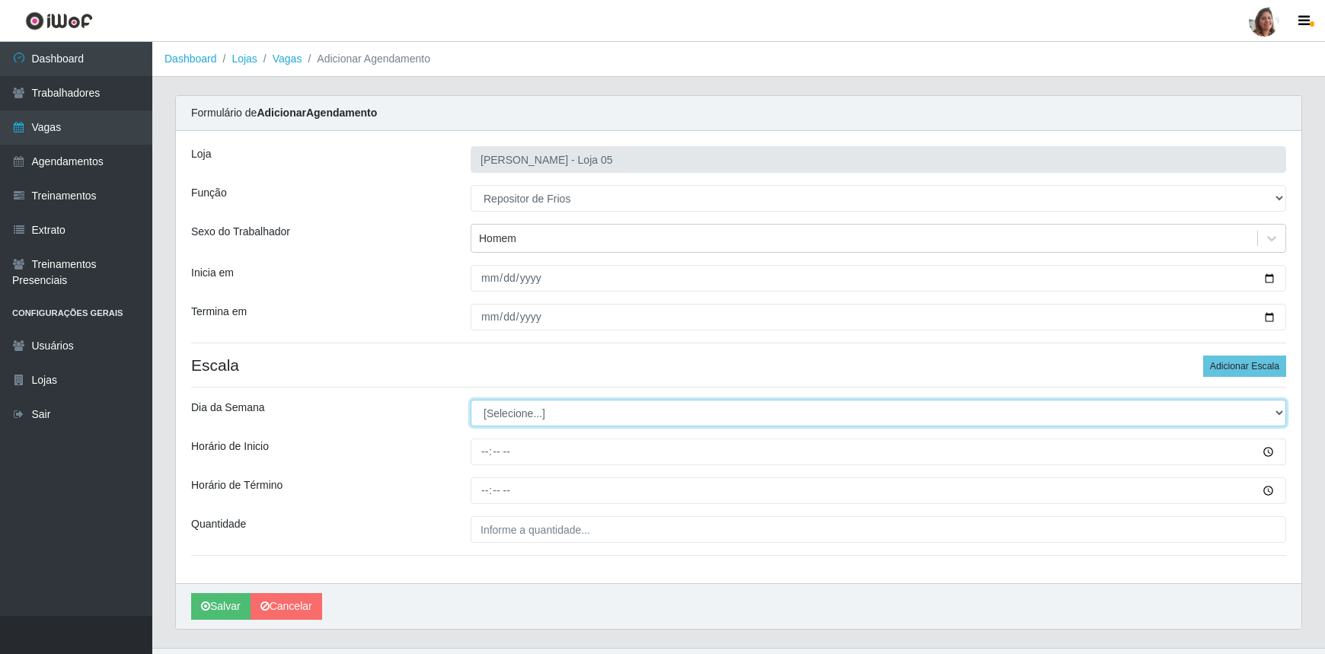
click at [515, 404] on select "[Selecione...] Segunda Terça Quarta Quinta Sexta Sábado Domingo" at bounding box center [879, 413] width 816 height 27
select select "4"
click at [471, 400] on select "[Selecione...] Segunda Terça Quarta Quinta Sexta Sábado Domingo" at bounding box center [879, 413] width 816 height 27
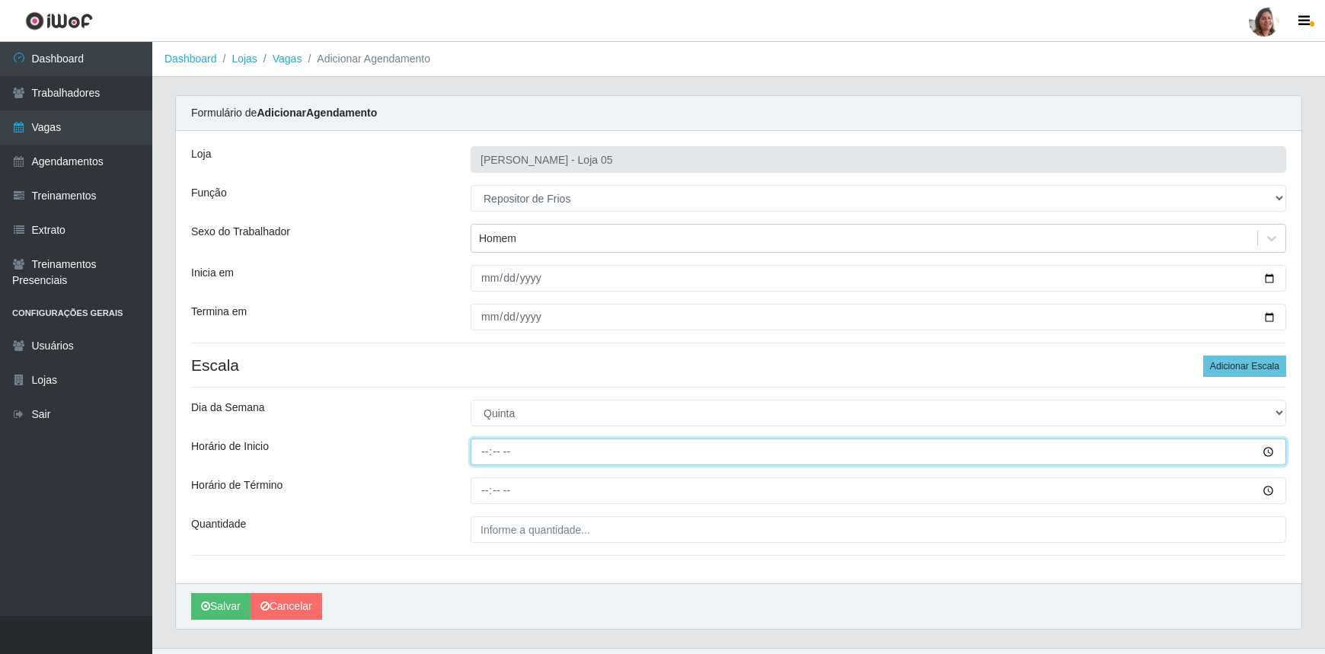
click at [475, 454] on input "Horário de Inicio" at bounding box center [879, 452] width 816 height 27
type input "08:00"
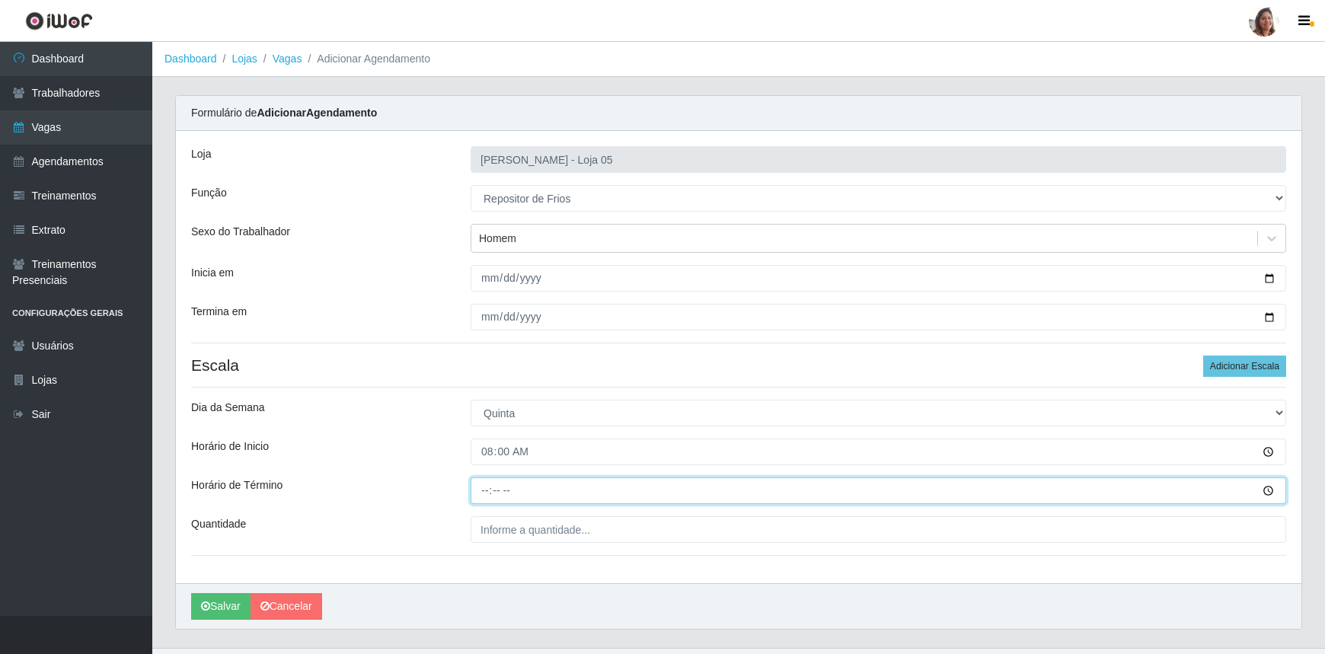
type input "14:00"
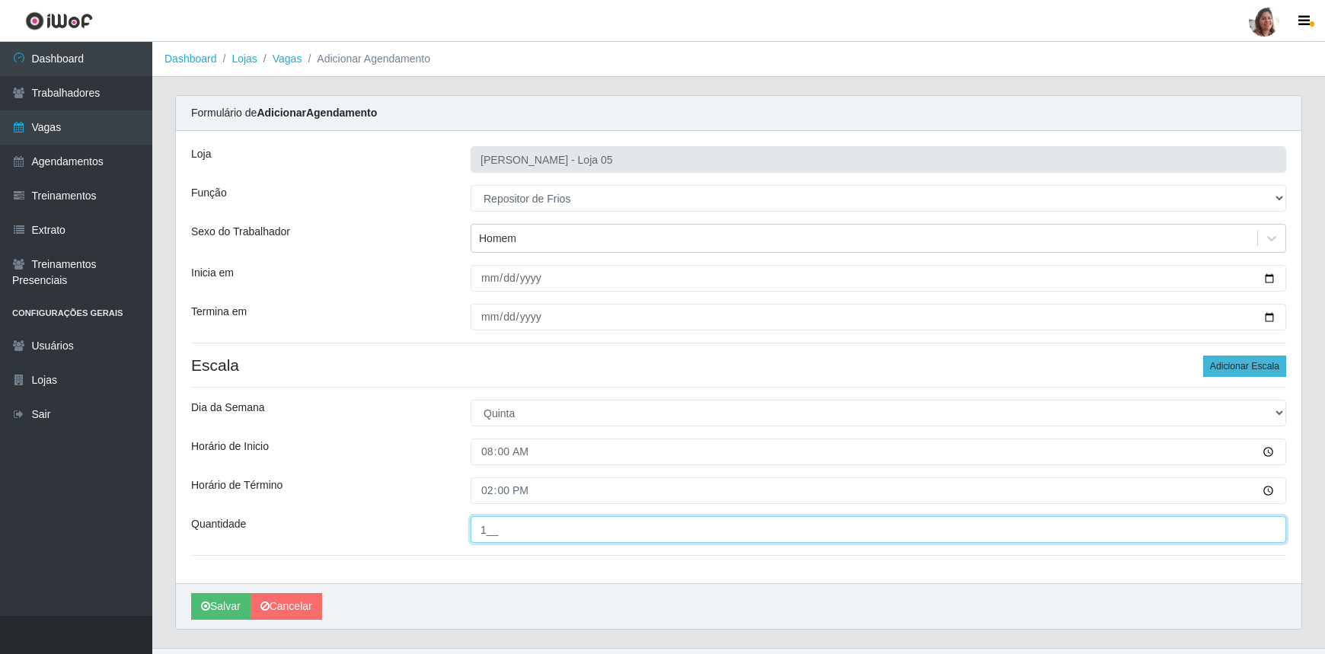
type input "1__"
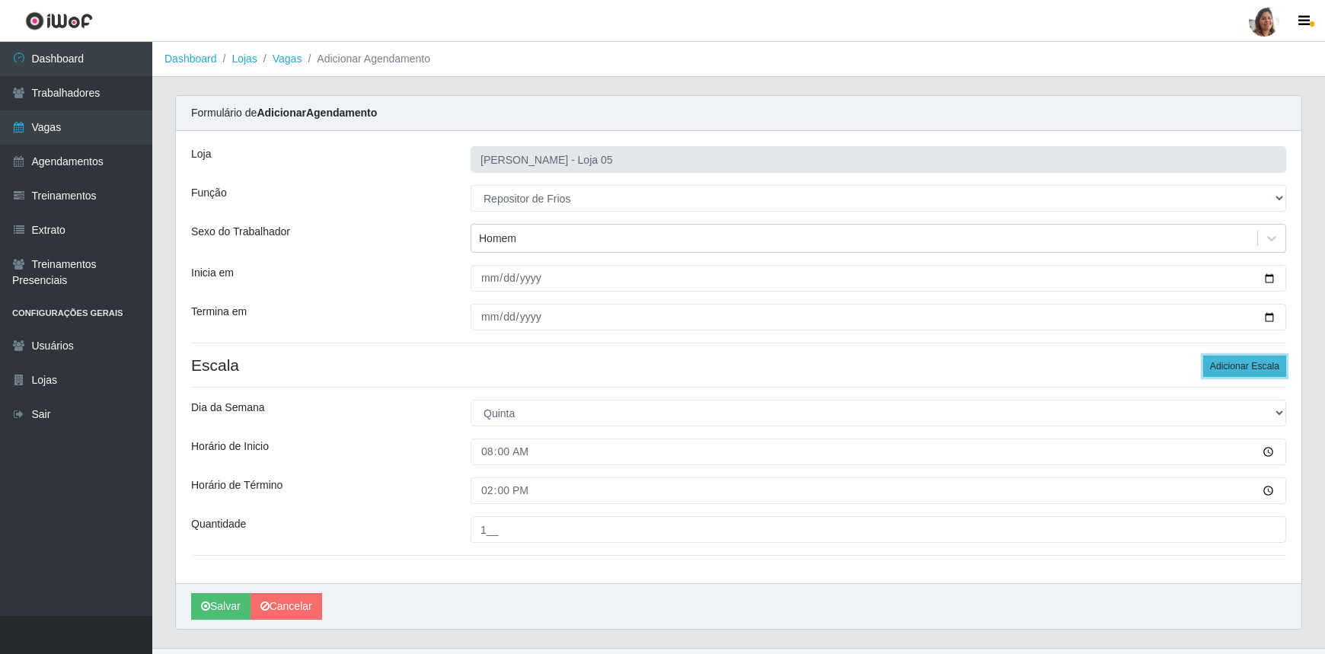
click at [1233, 373] on button "Adicionar Escala" at bounding box center [1244, 366] width 83 height 21
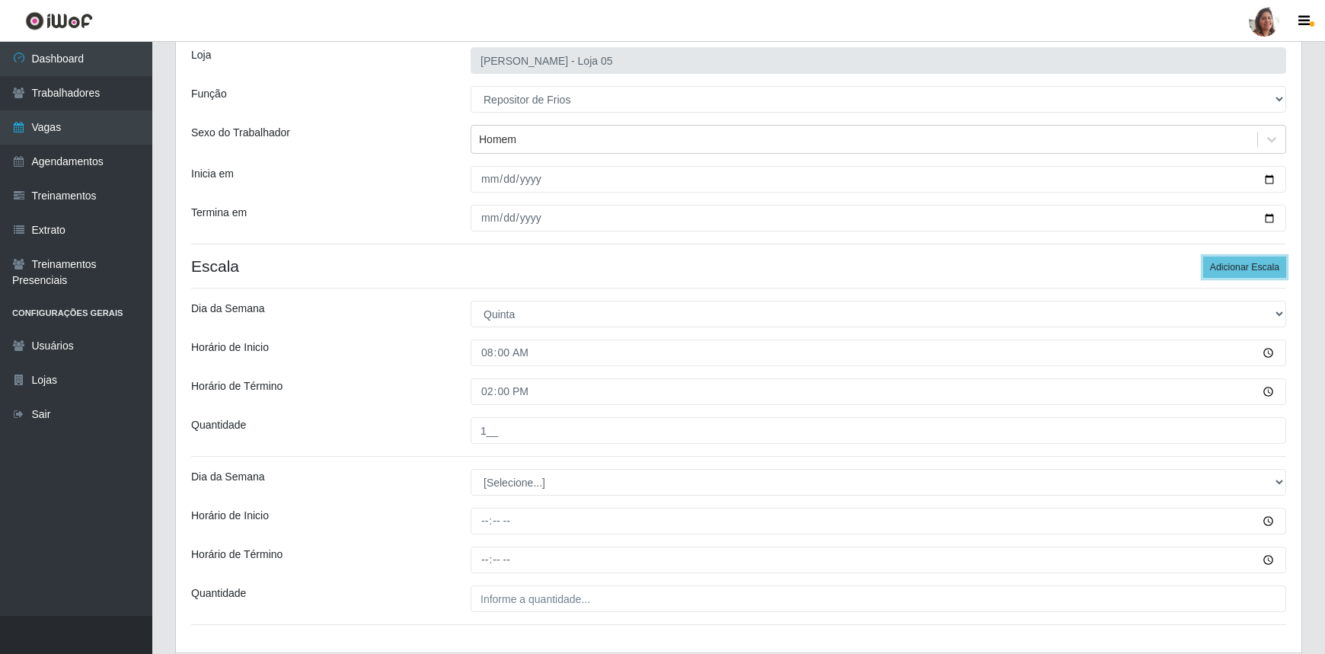
scroll to position [199, 0]
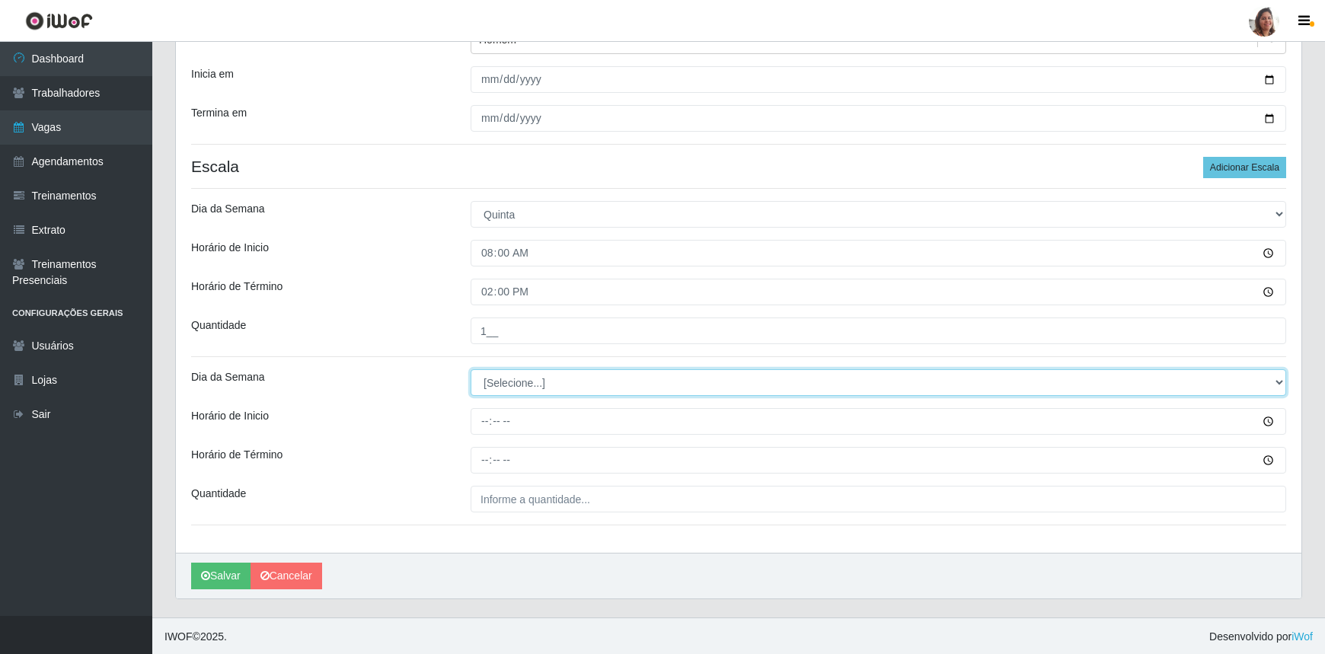
click at [533, 380] on select "[Selecione...] Segunda Terça Quarta Quinta Sexta Sábado Domingo" at bounding box center [879, 382] width 816 height 27
select select "4"
click at [471, 369] on select "[Selecione...] Segunda Terça Quarta Quinta Sexta Sábado Domingo" at bounding box center [879, 382] width 816 height 27
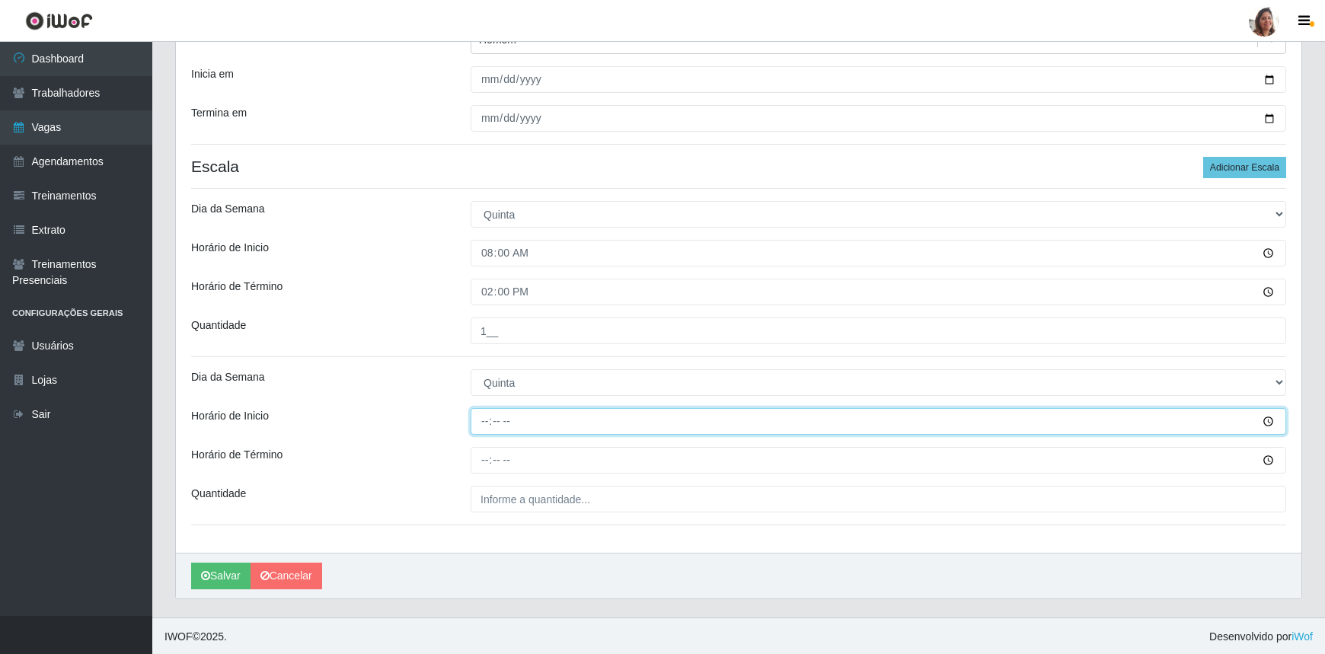
click at [481, 421] on input "Horário de Inicio" at bounding box center [879, 421] width 816 height 27
type input "08:00"
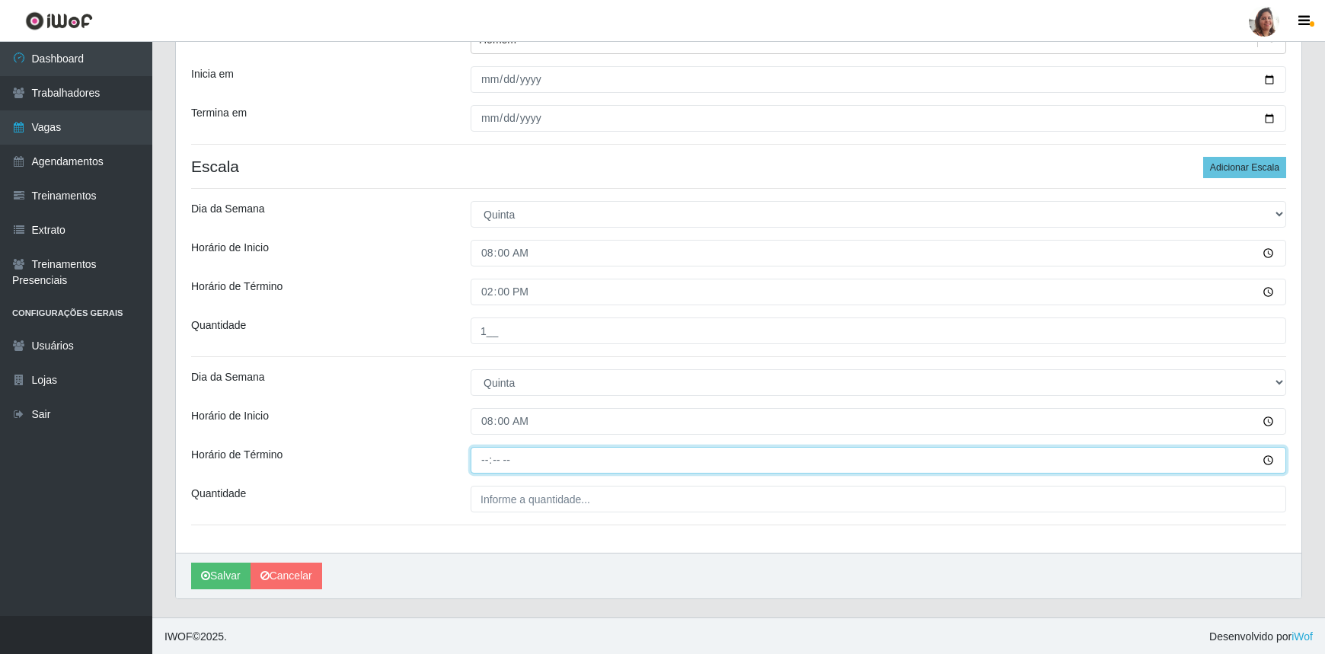
type input "14:00"
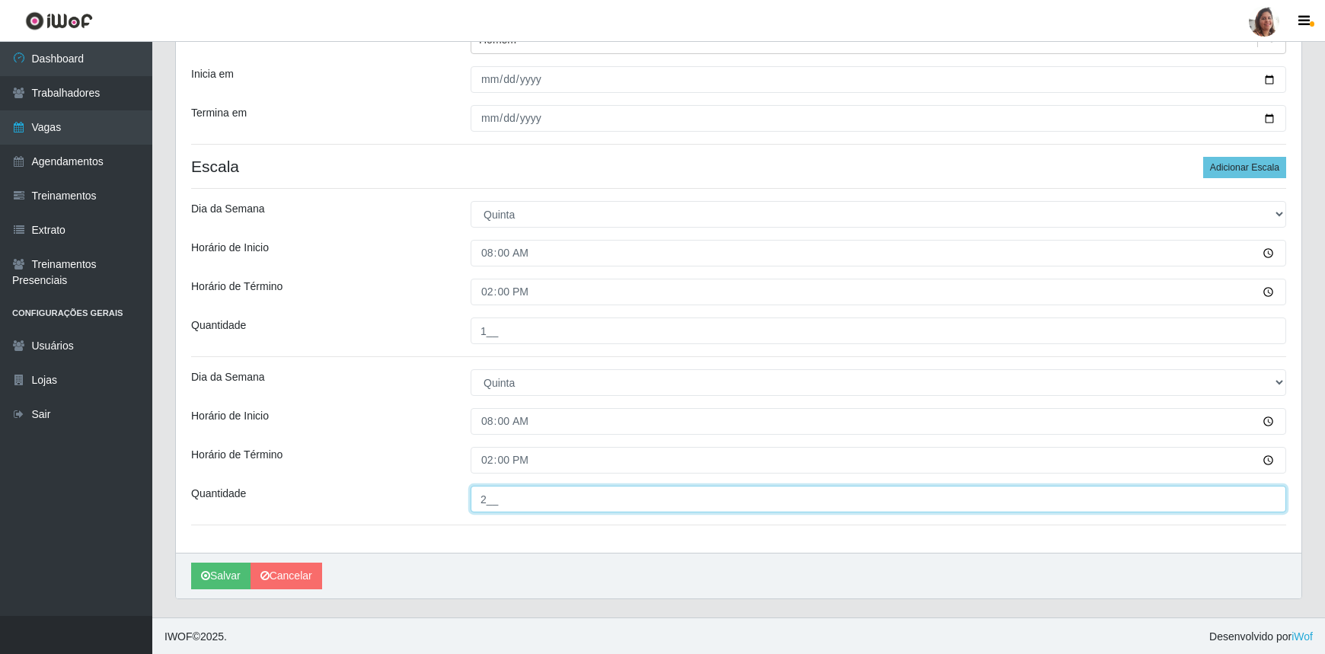
type input "2__"
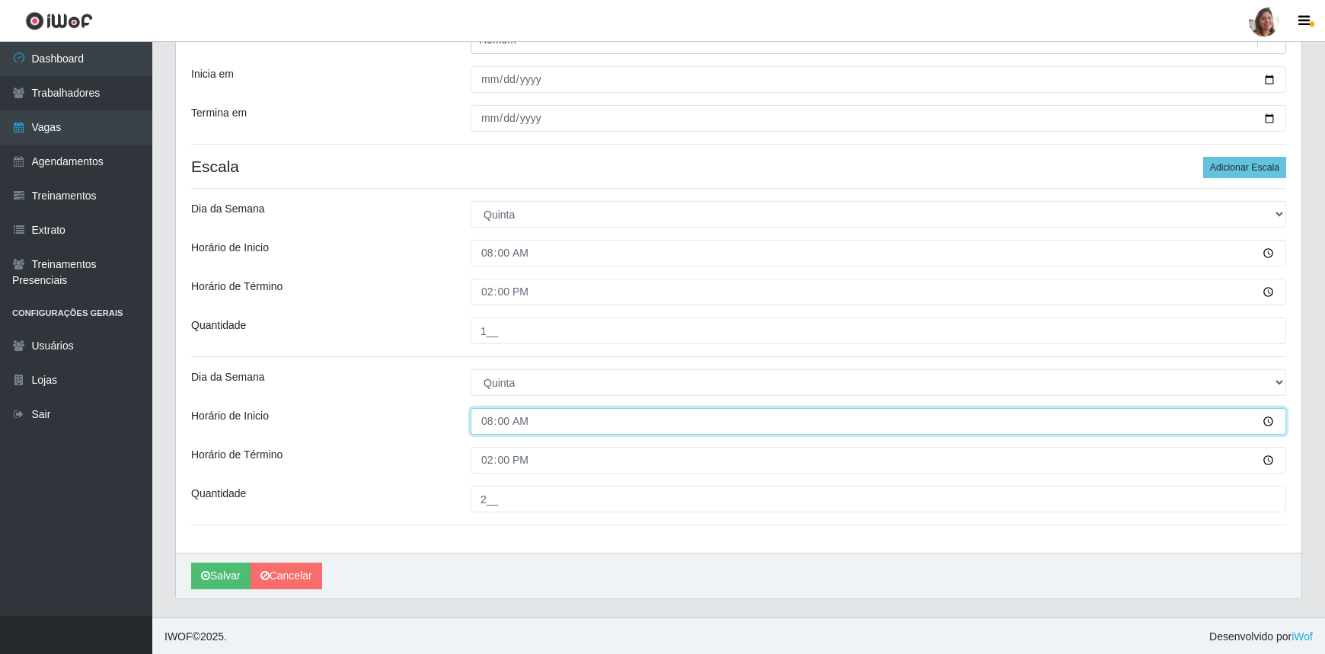
click at [484, 425] on input "08:00" at bounding box center [879, 421] width 816 height 27
type input "16:00"
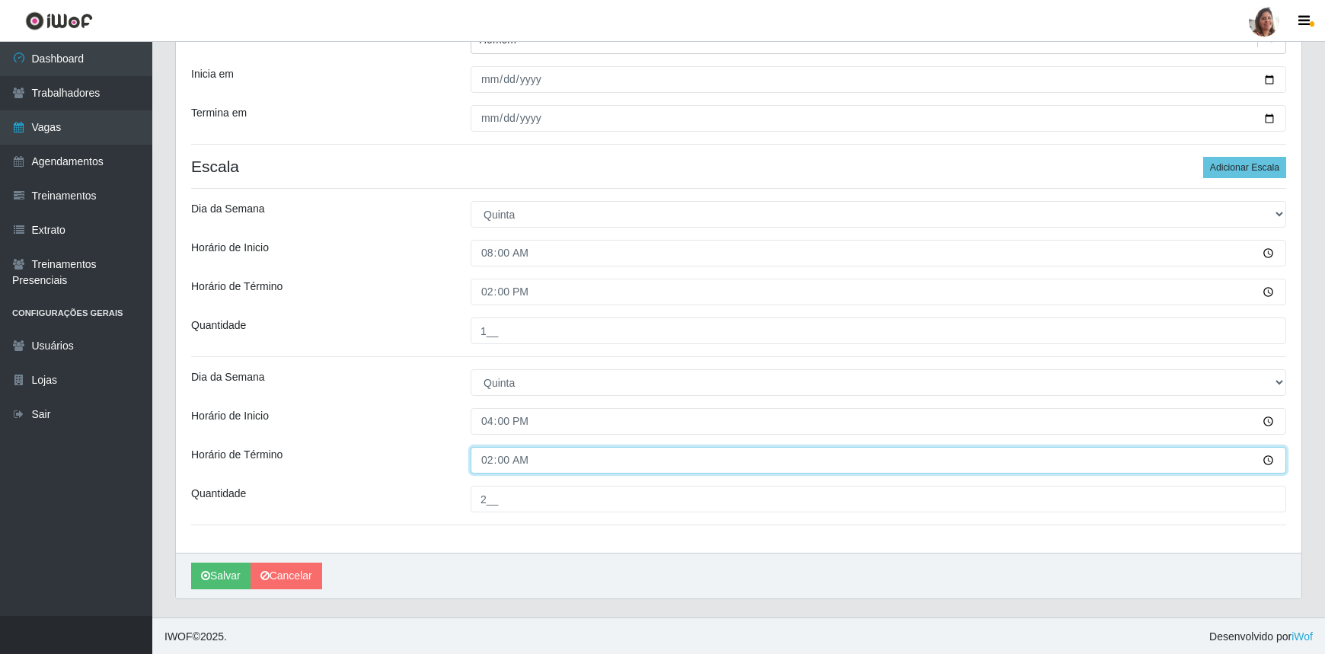
type input "22:00"
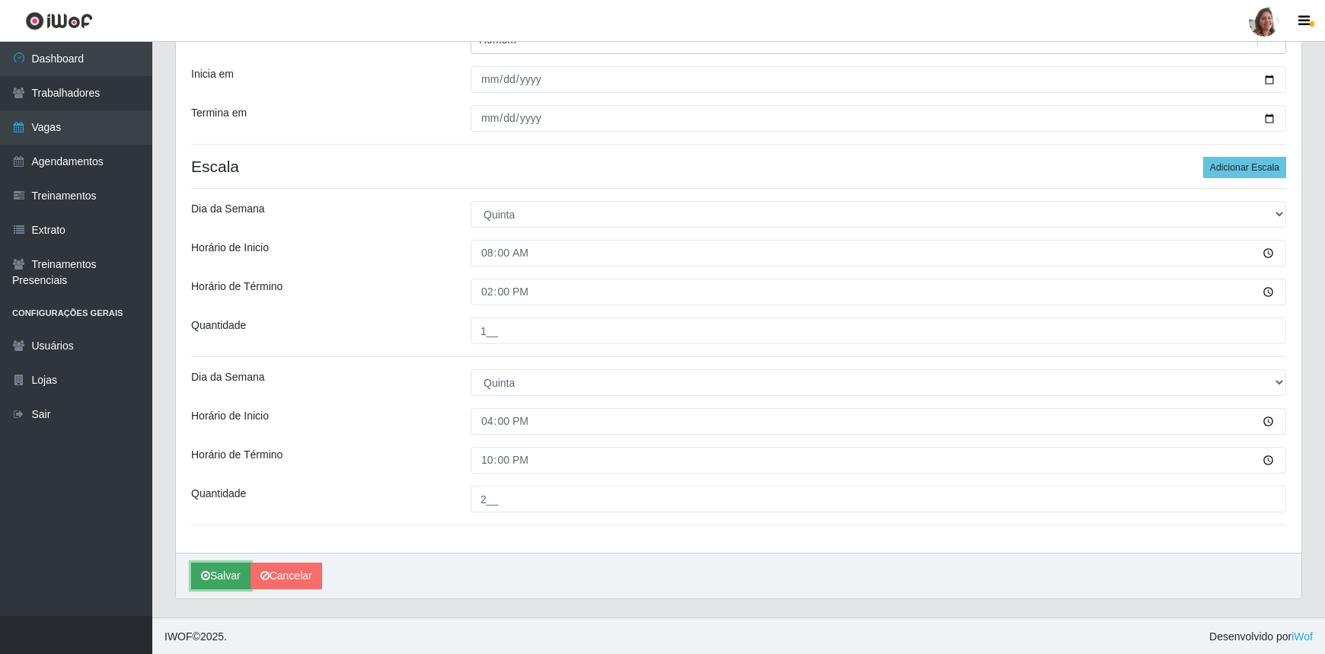
click at [227, 578] on button "Salvar" at bounding box center [220, 576] width 59 height 27
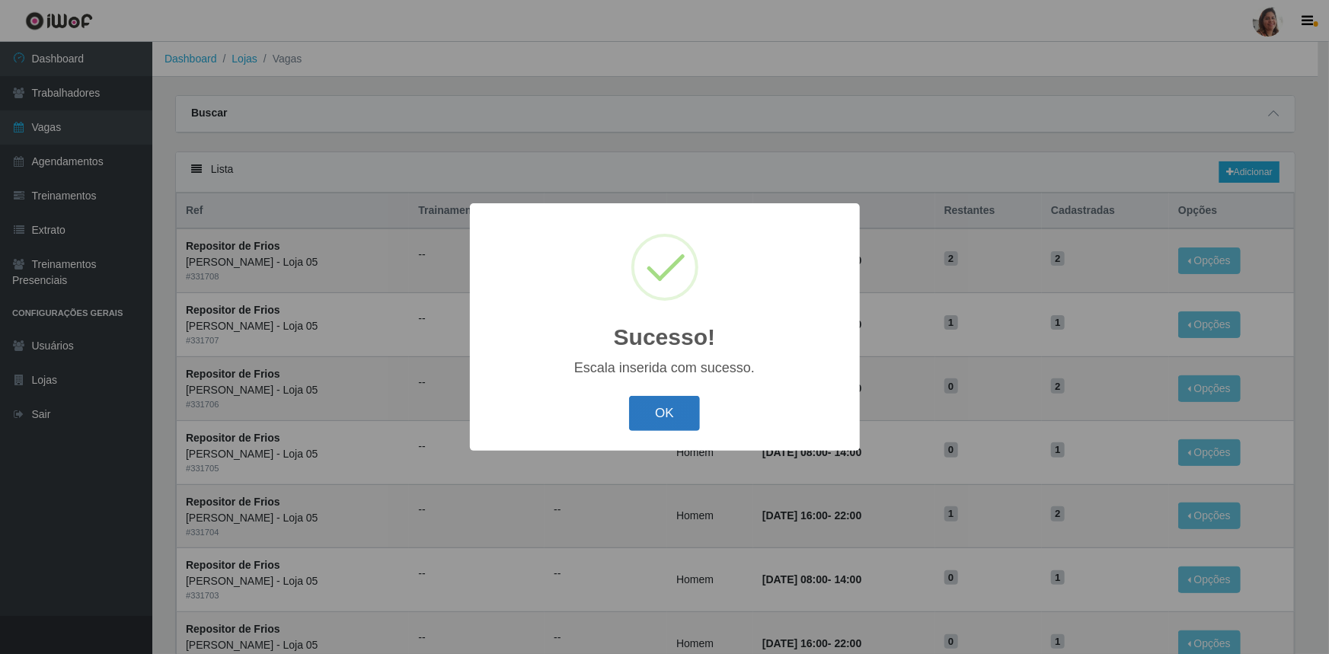
click at [653, 415] on button "OK" at bounding box center [664, 414] width 71 height 36
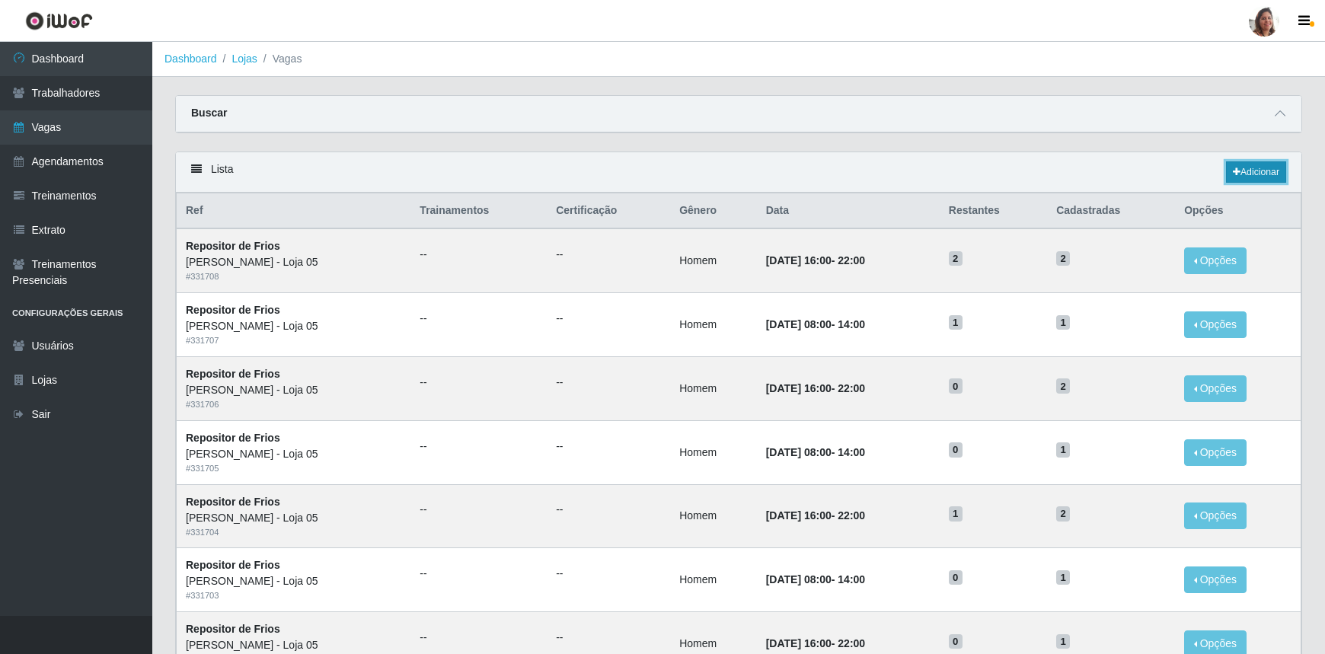
click at [1244, 173] on link "Adicionar" at bounding box center [1256, 171] width 60 height 21
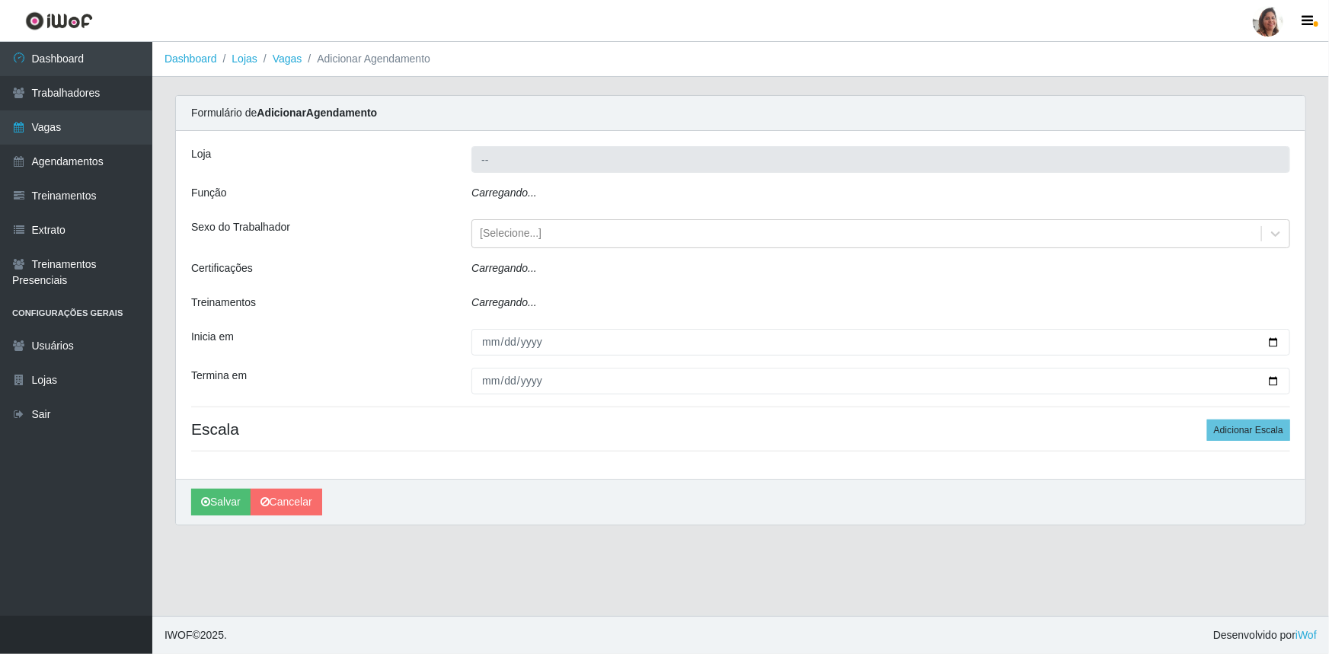
type input "[PERSON_NAME] - Loja 05"
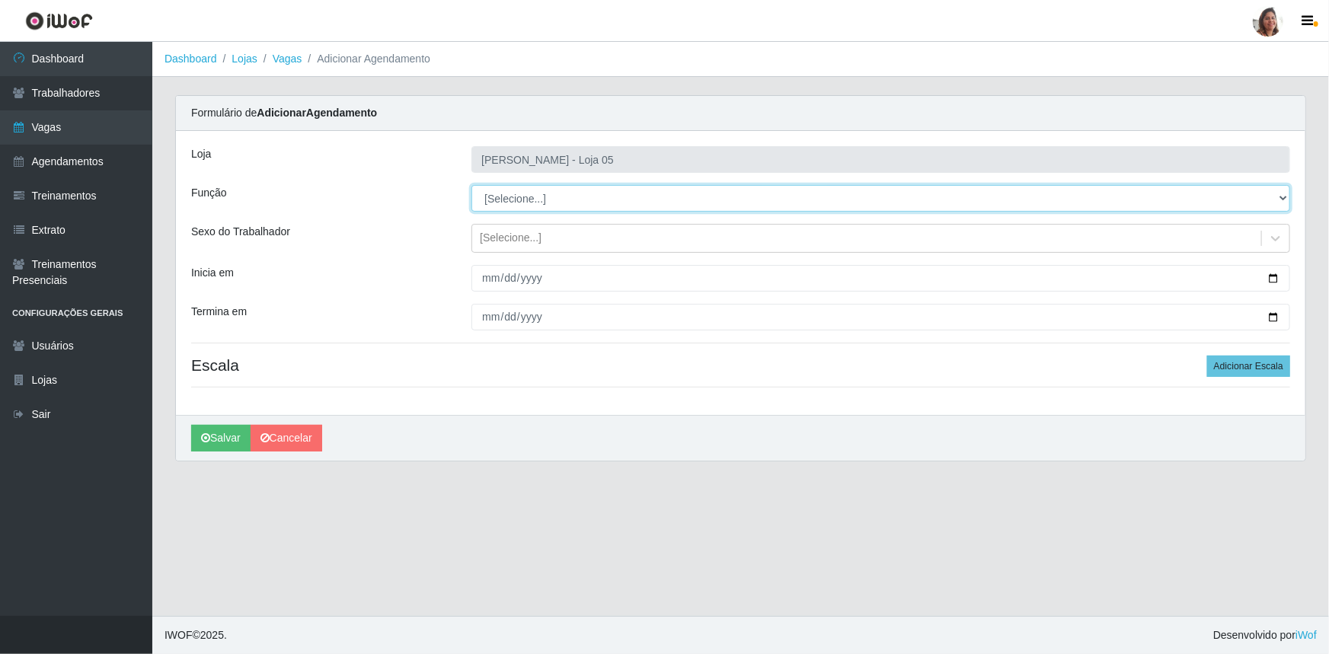
click at [525, 197] on select "[Selecione...] ASG ASG + ASG ++ Auxiliar de Depósito Auxiliar de Depósito + Aux…" at bounding box center [880, 198] width 819 height 27
select select "112"
click at [471, 185] on select "[Selecione...] ASG ASG + ASG ++ Auxiliar de Depósito Auxiliar de Depósito + Aux…" at bounding box center [880, 198] width 819 height 27
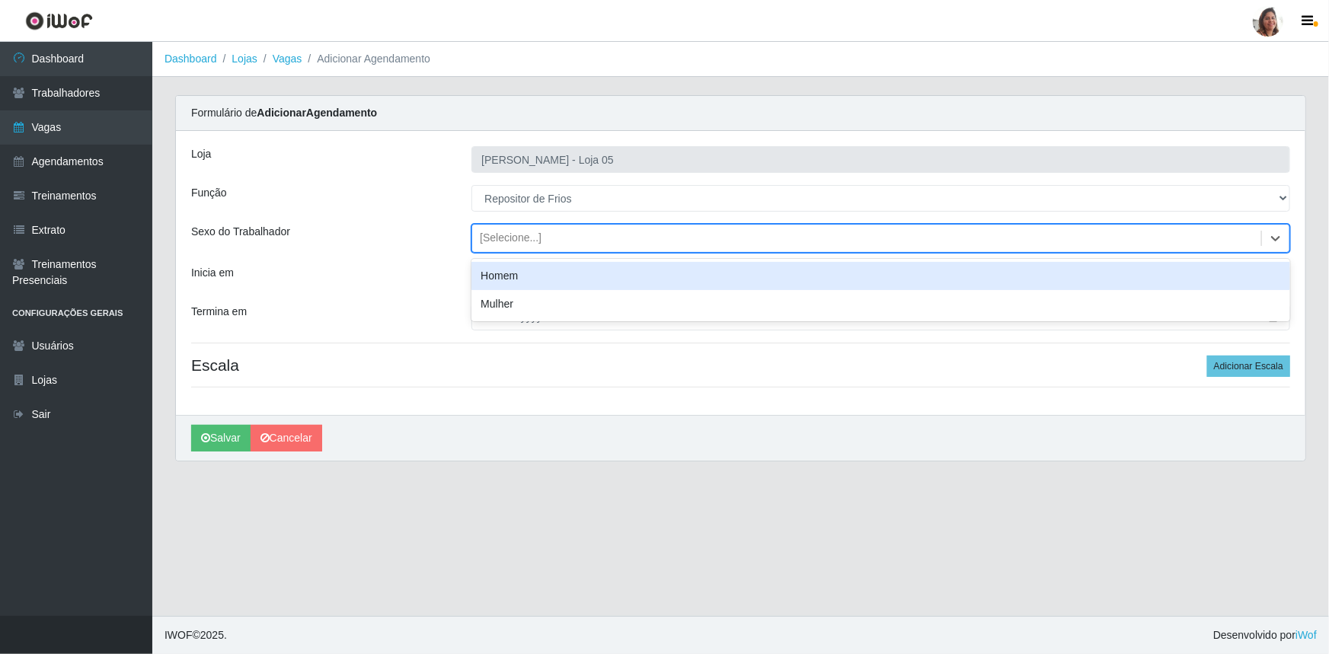
click at [495, 242] on div "[Selecione...]" at bounding box center [511, 239] width 62 height 16
click at [505, 279] on div "Homem" at bounding box center [880, 276] width 819 height 28
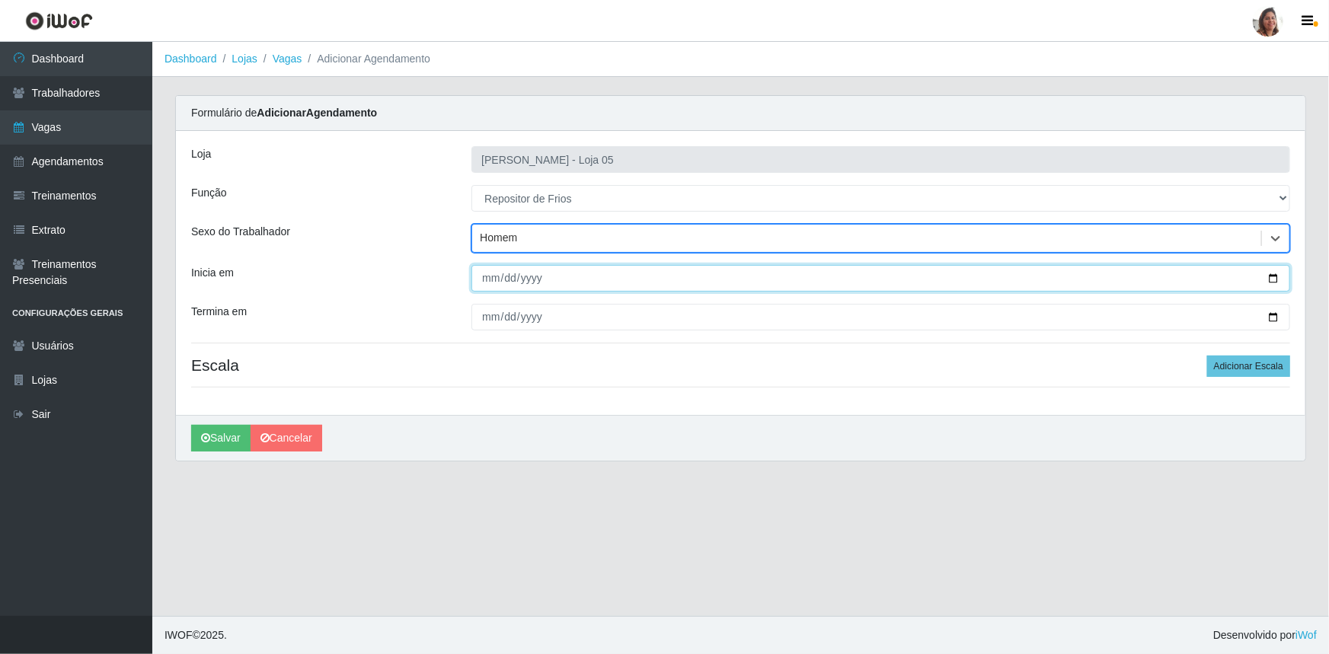
click at [1269, 276] on input "Inicia em" at bounding box center [880, 278] width 819 height 27
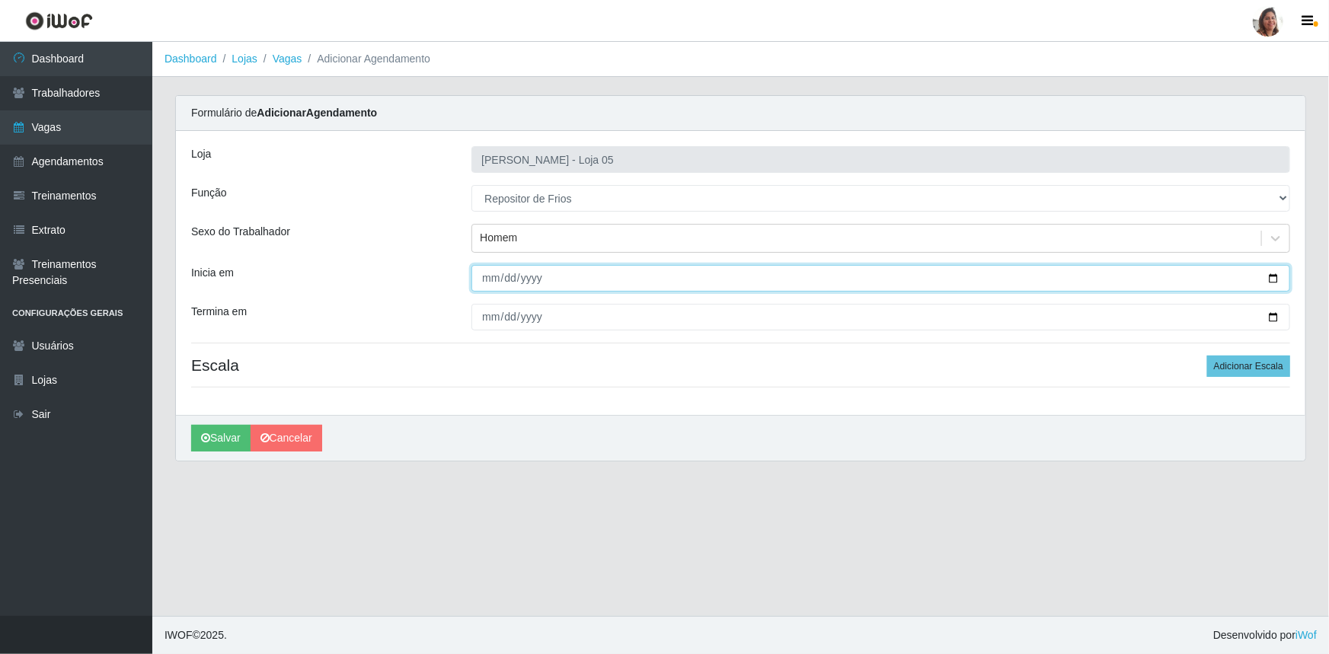
type input "[DATE]"
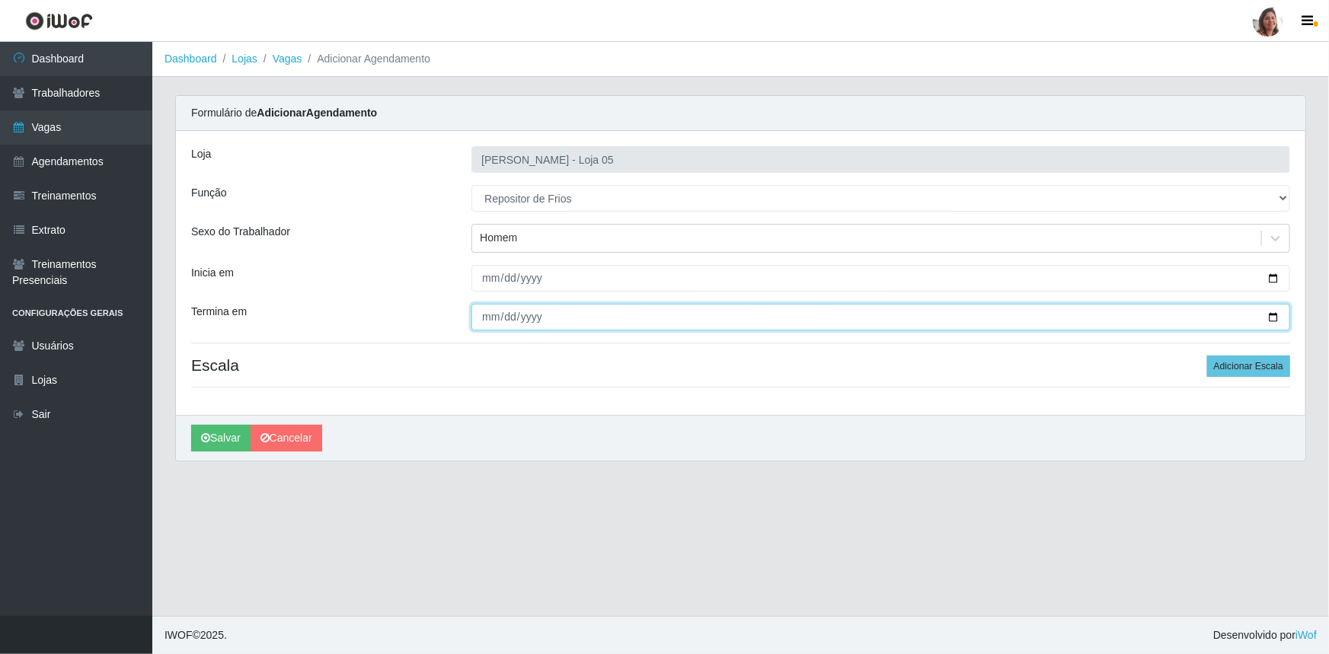
click at [1273, 317] on input "Termina em" at bounding box center [880, 317] width 819 height 27
type input "[DATE]"
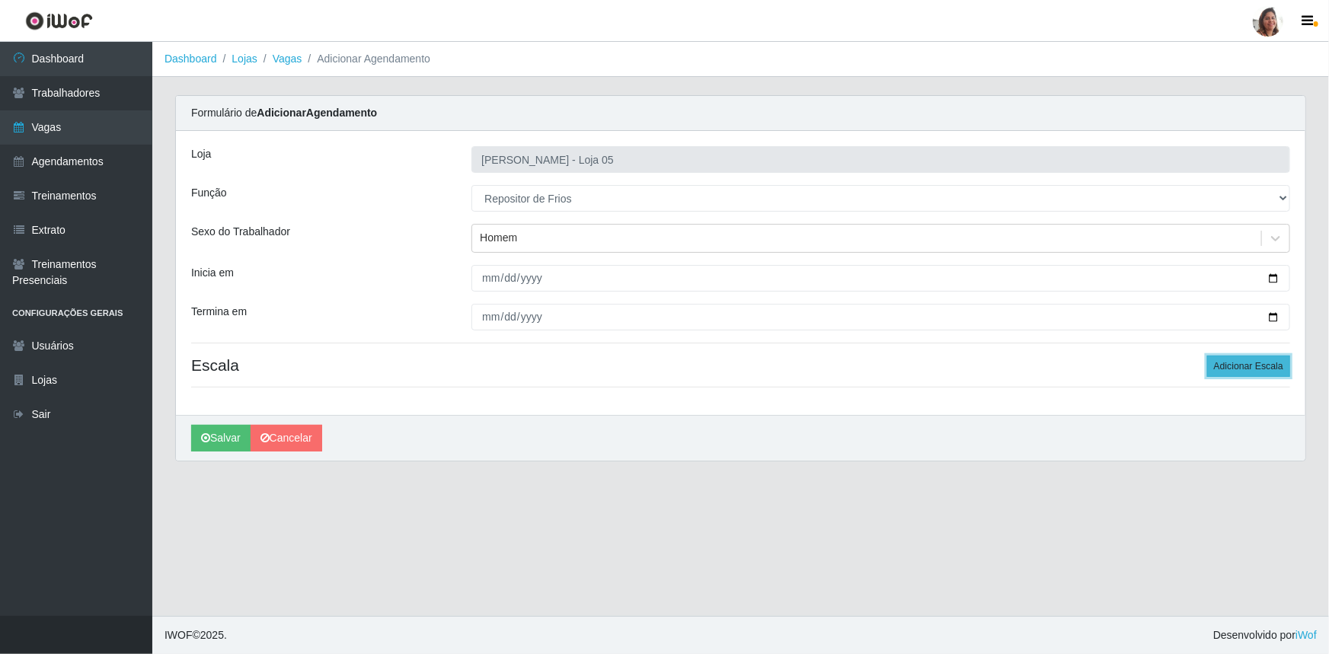
click at [1239, 362] on button "Adicionar Escala" at bounding box center [1248, 366] width 83 height 21
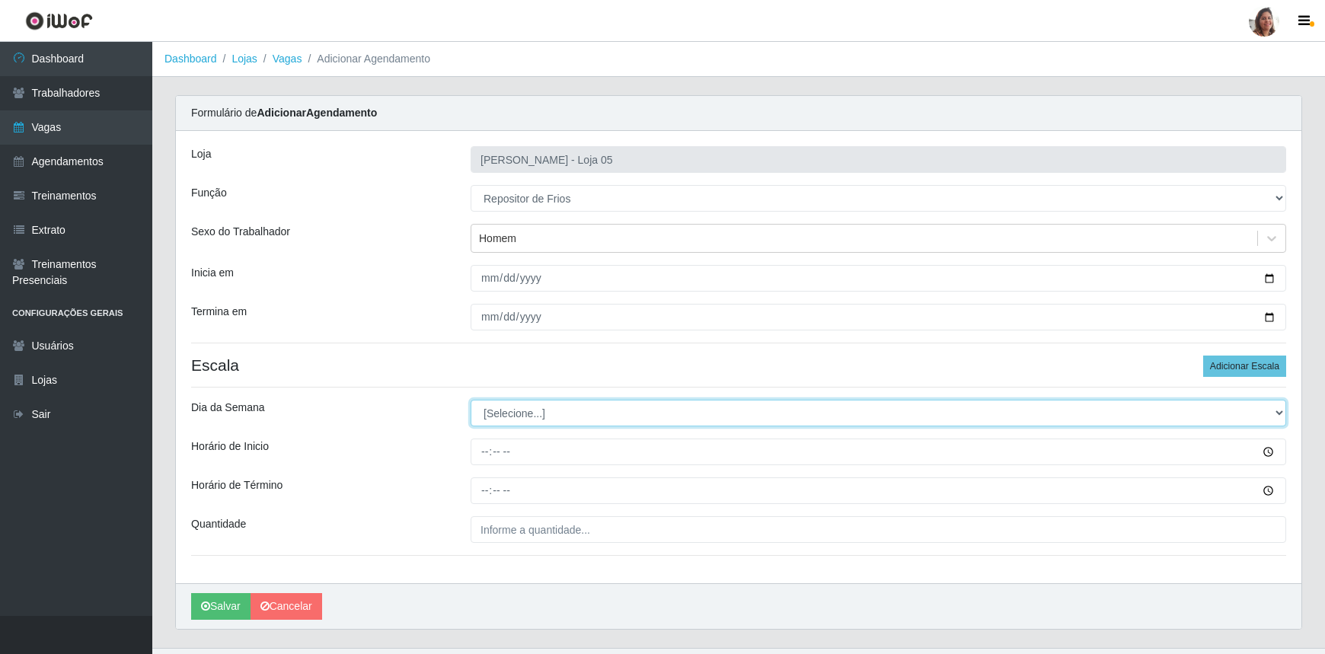
click at [544, 415] on select "[Selecione...] Segunda Terça Quarta Quinta Sexta Sábado Domingo" at bounding box center [879, 413] width 816 height 27
select select "5"
click at [471, 400] on select "[Selecione...] Segunda Terça Quarta Quinta Sexta Sábado Domingo" at bounding box center [879, 413] width 816 height 27
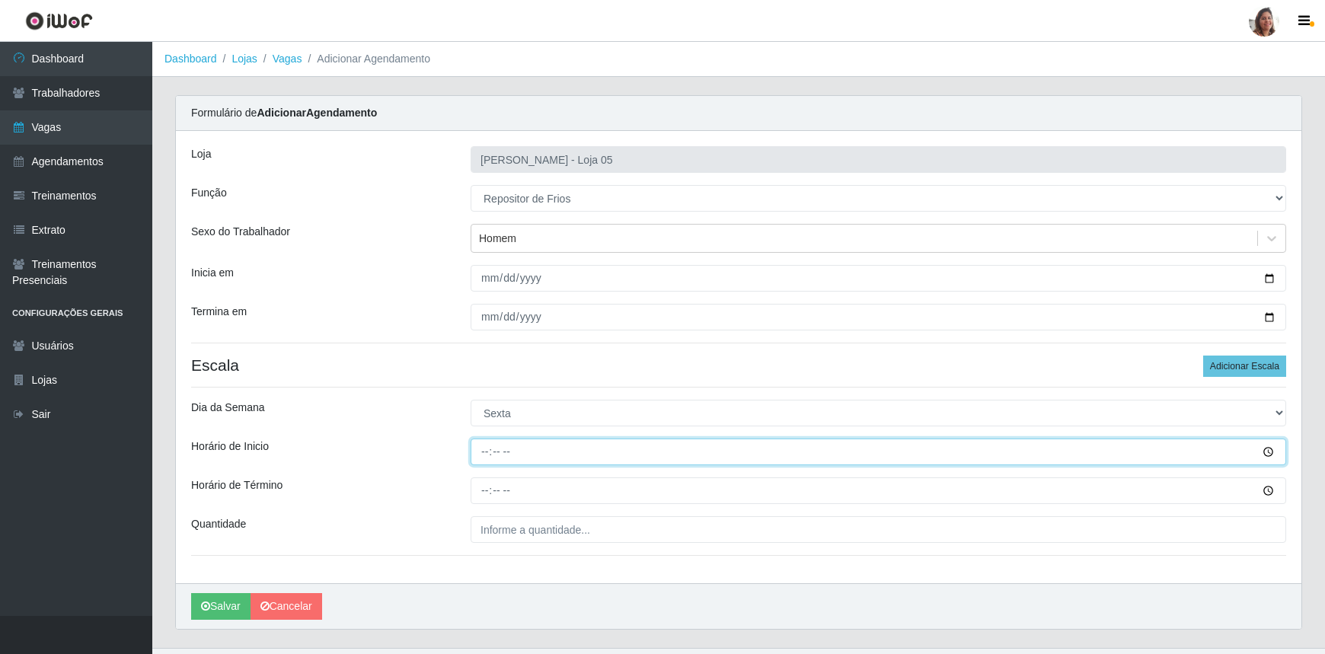
click at [475, 447] on input "Horário de Inicio" at bounding box center [879, 452] width 816 height 27
type input "08:00"
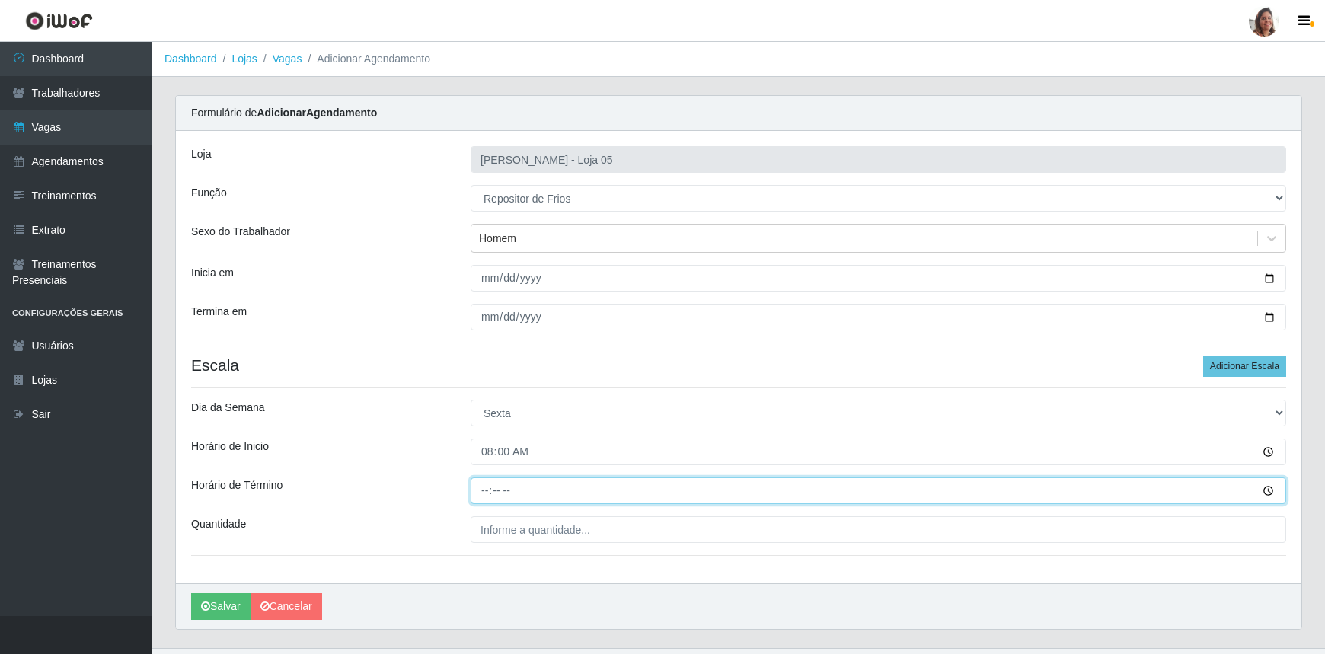
click at [484, 487] on input "Horário de Término" at bounding box center [879, 491] width 816 height 27
type input "14:00"
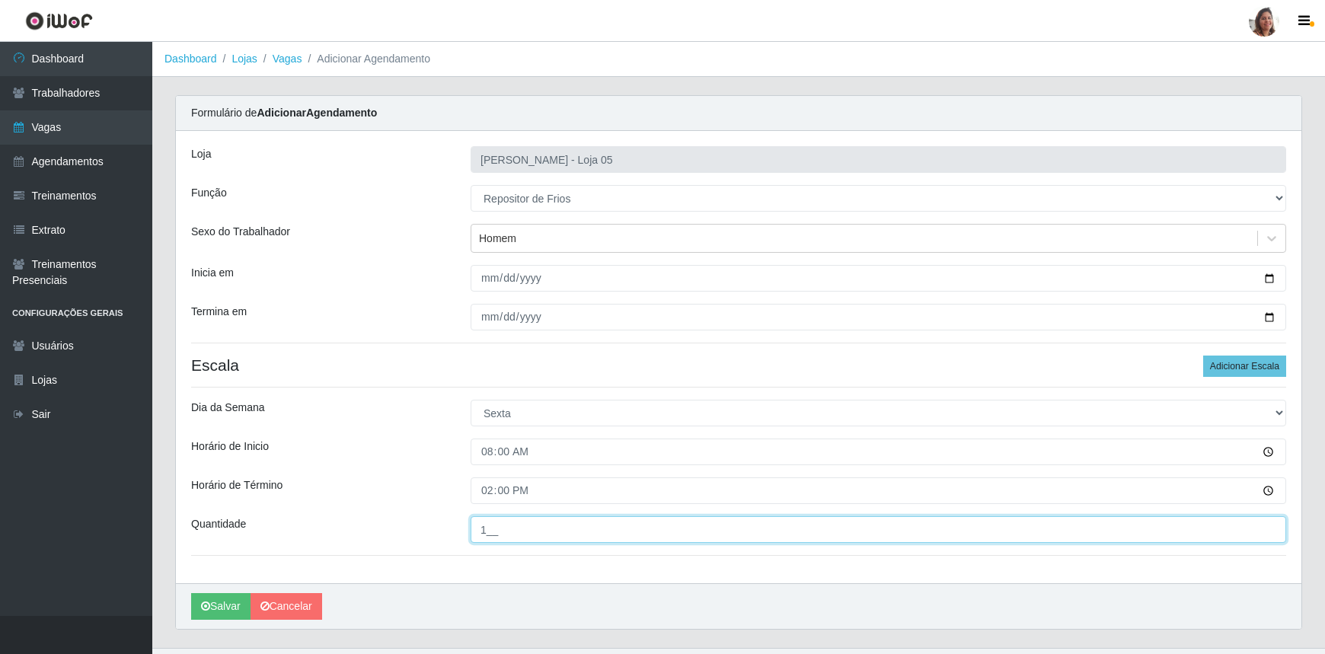
scroll to position [30, 0]
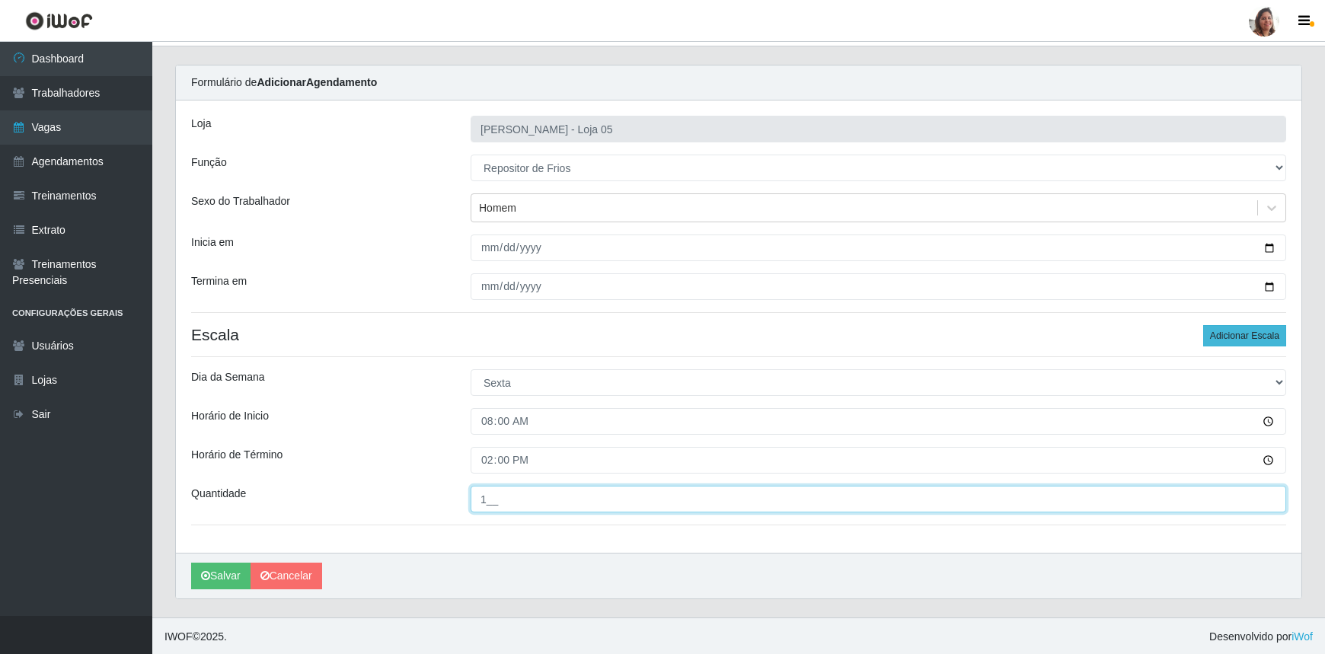
type input "1__"
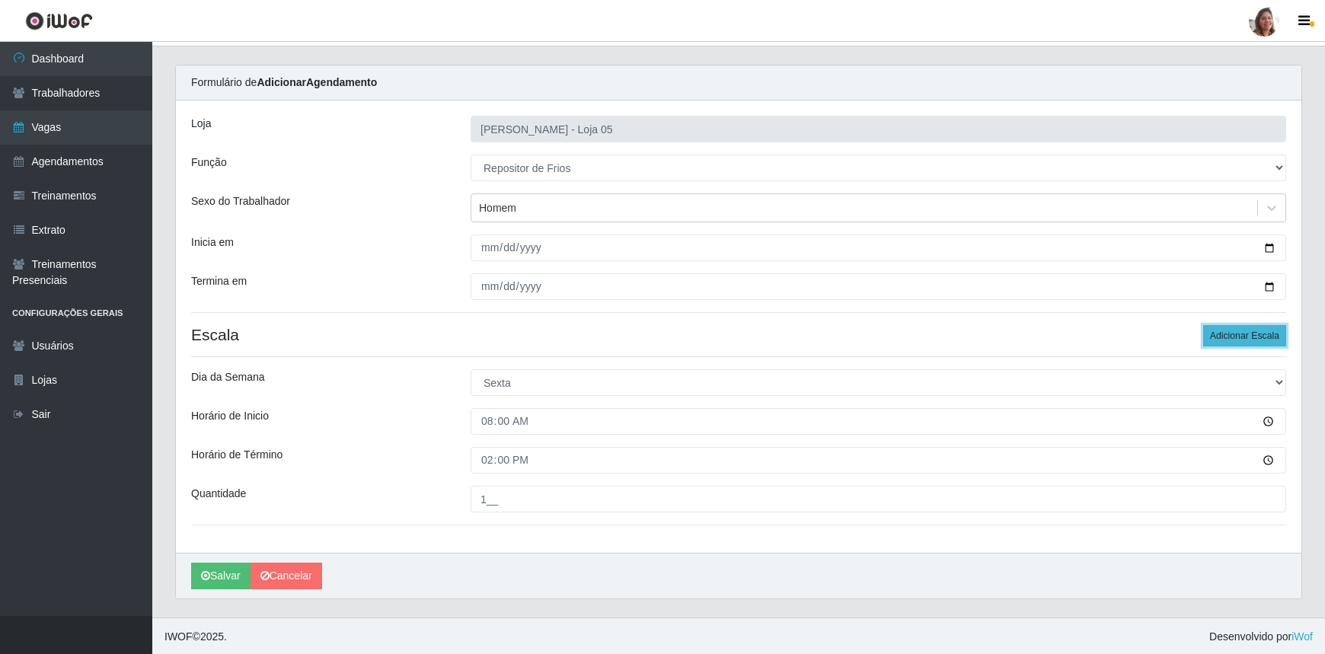
click at [1235, 335] on button "Adicionar Escala" at bounding box center [1244, 335] width 83 height 21
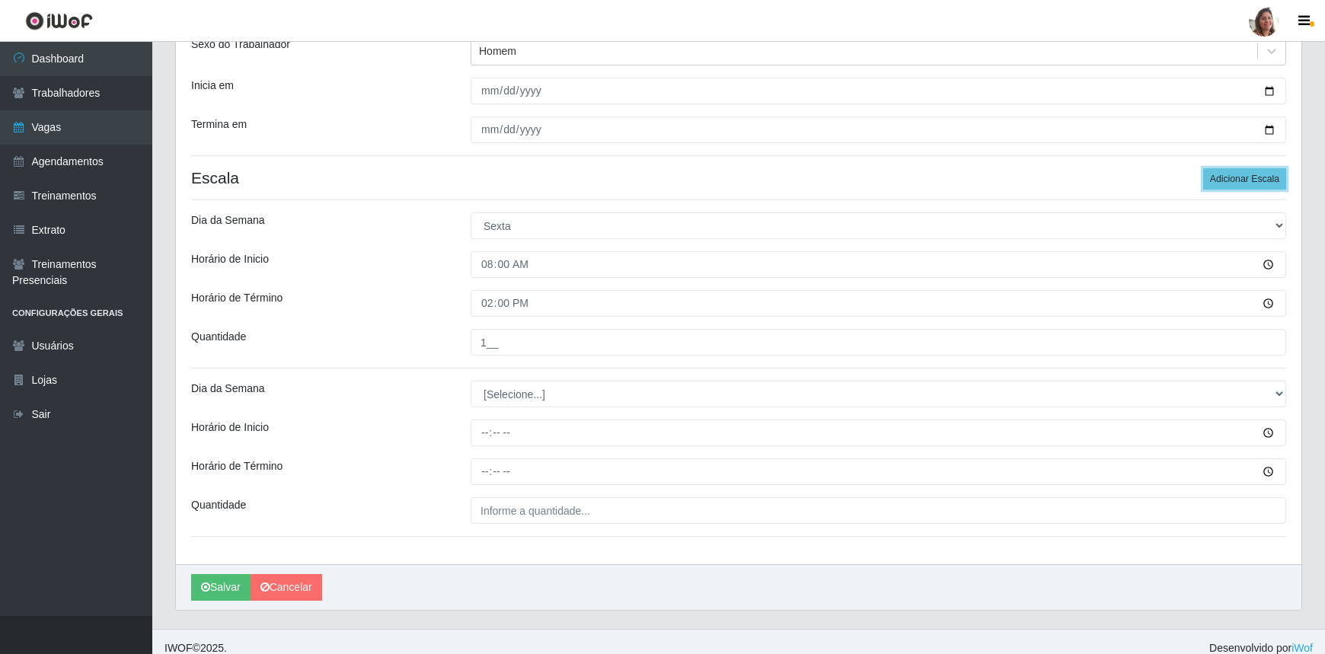
scroll to position [199, 0]
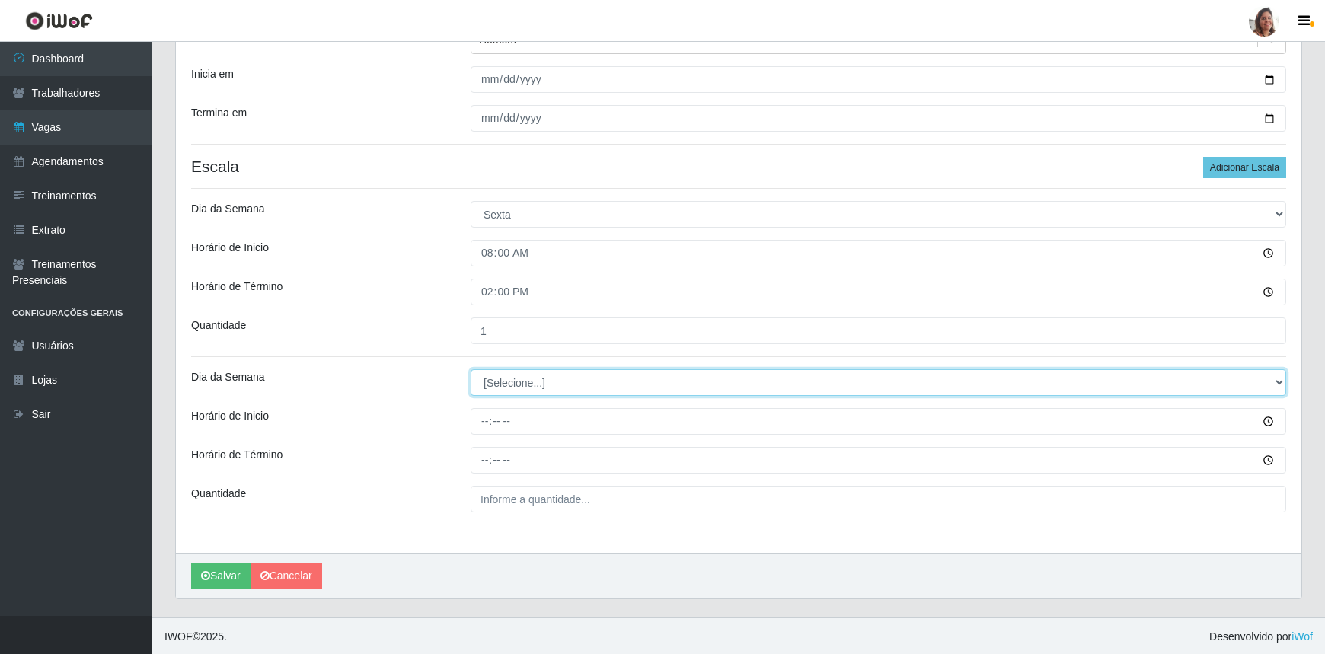
click at [507, 384] on select "[Selecione...] Segunda Terça Quarta Quinta Sexta Sábado Domingo" at bounding box center [879, 382] width 816 height 27
select select "5"
click at [471, 369] on select "[Selecione...] Segunda Terça Quarta Quinta Sexta Sábado Domingo" at bounding box center [879, 382] width 816 height 27
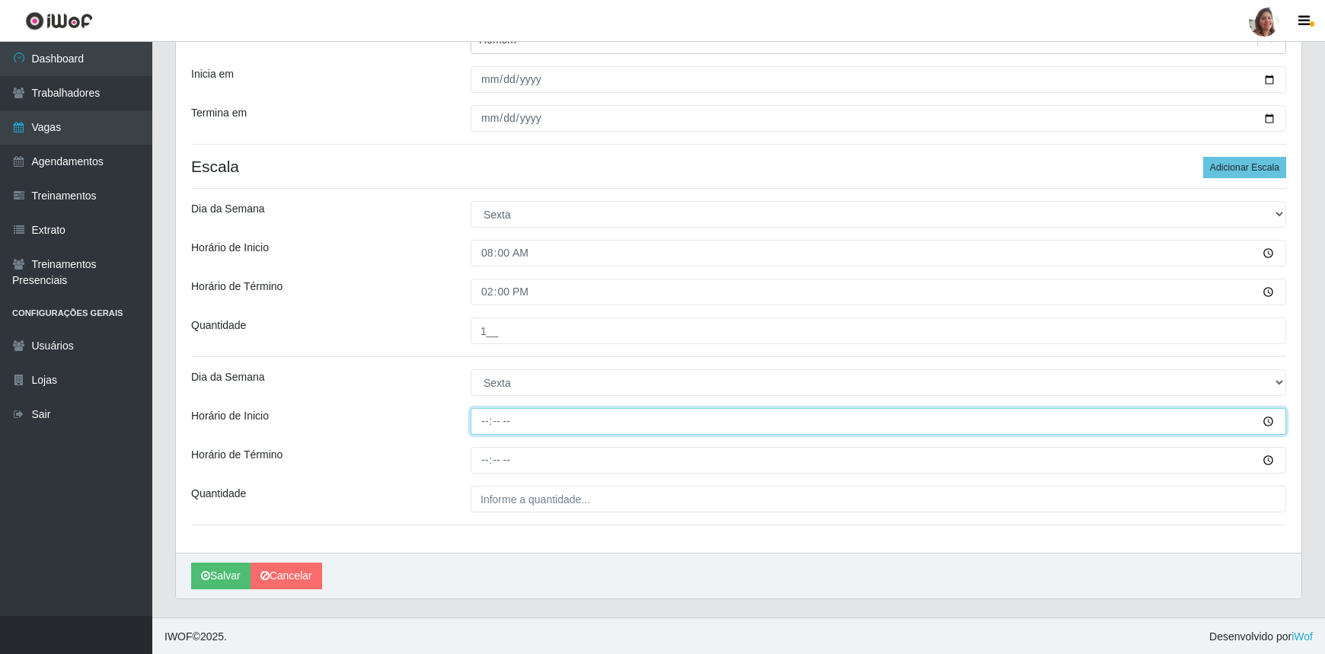
click at [480, 420] on input "Horário de Inicio" at bounding box center [879, 421] width 816 height 27
type input "16:00"
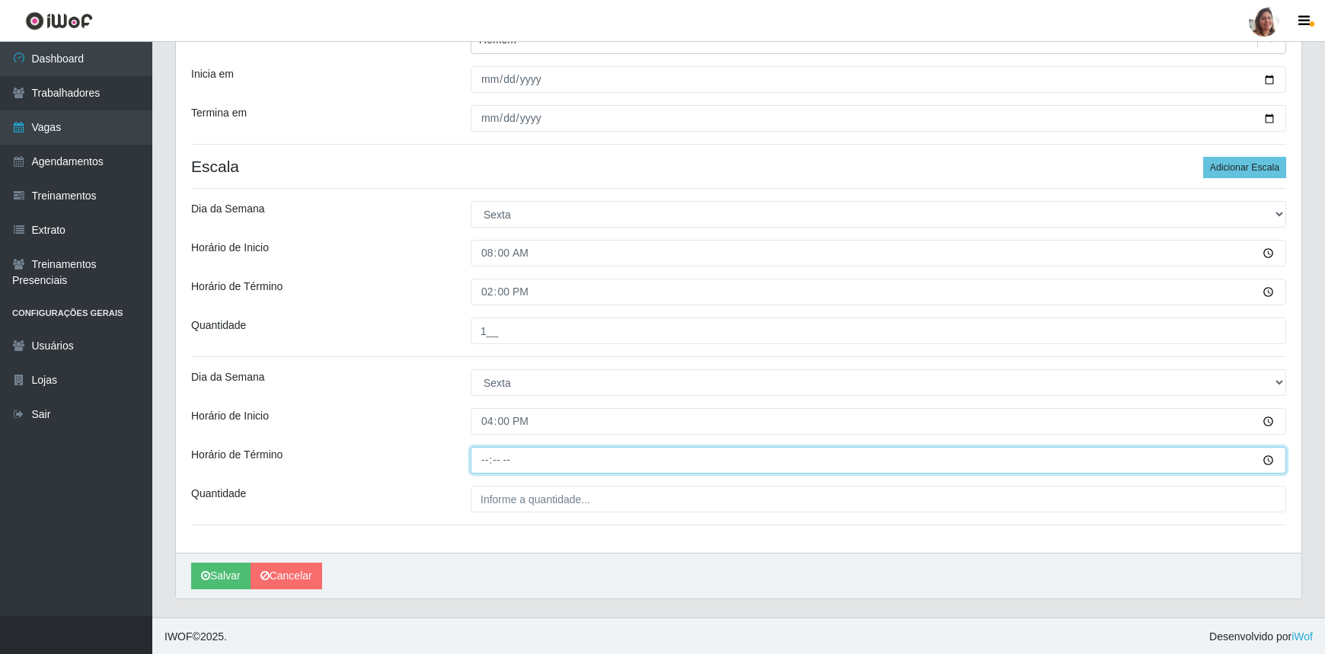
type input "22:00"
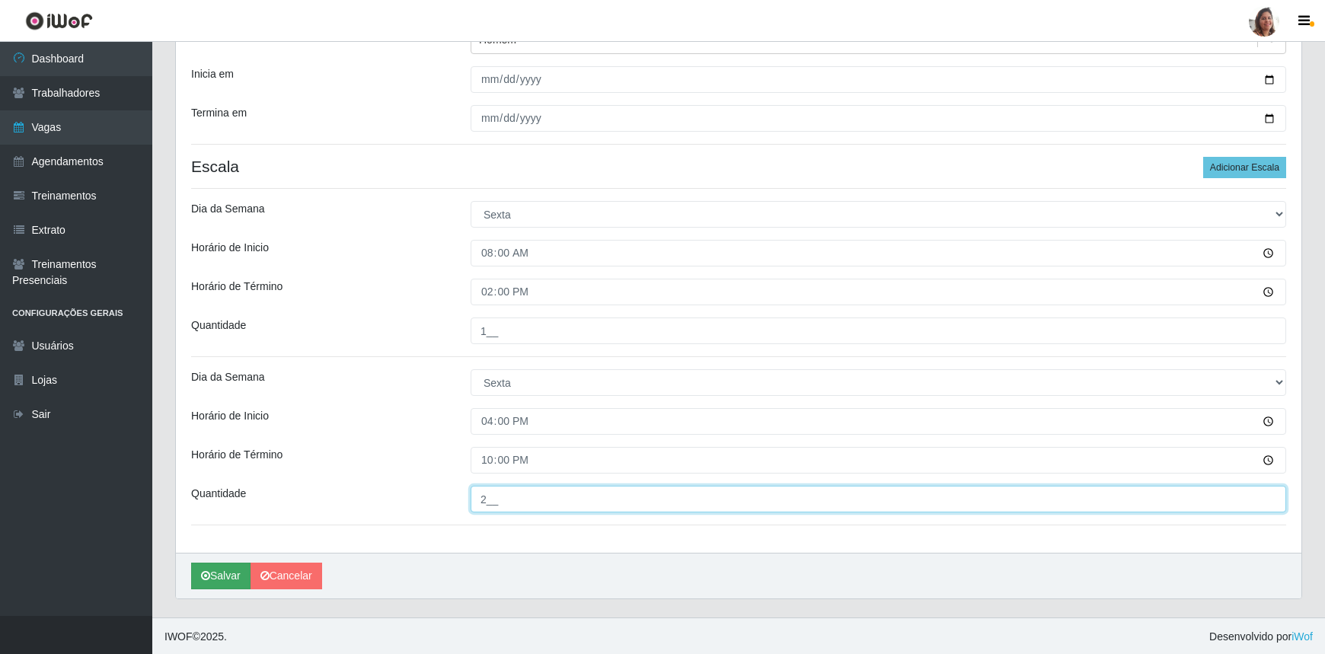
type input "2__"
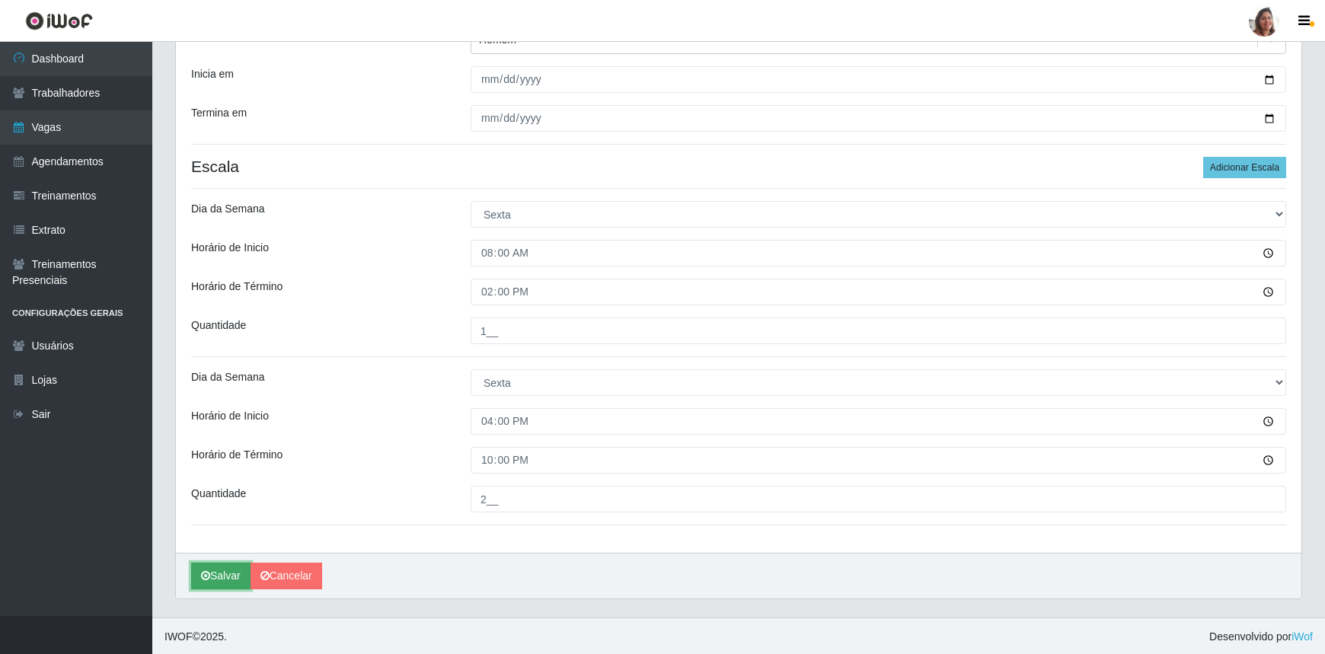
click at [221, 573] on button "Salvar" at bounding box center [220, 576] width 59 height 27
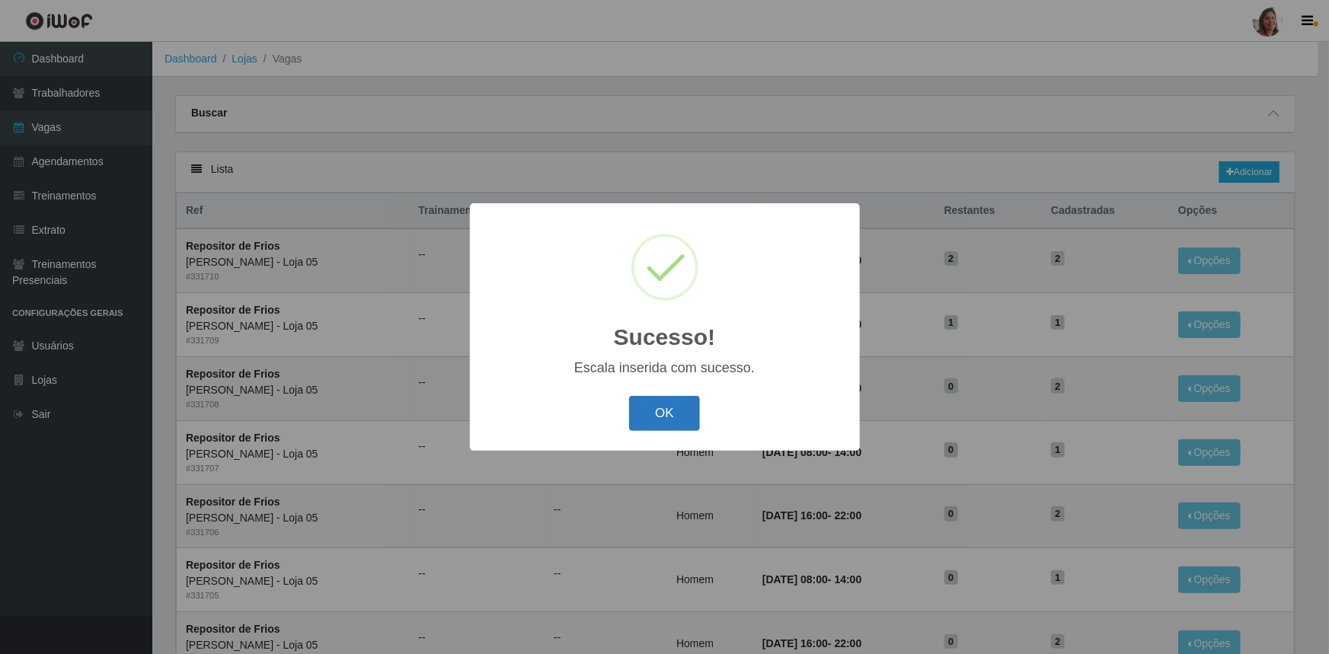
click at [686, 409] on button "OK" at bounding box center [664, 414] width 71 height 36
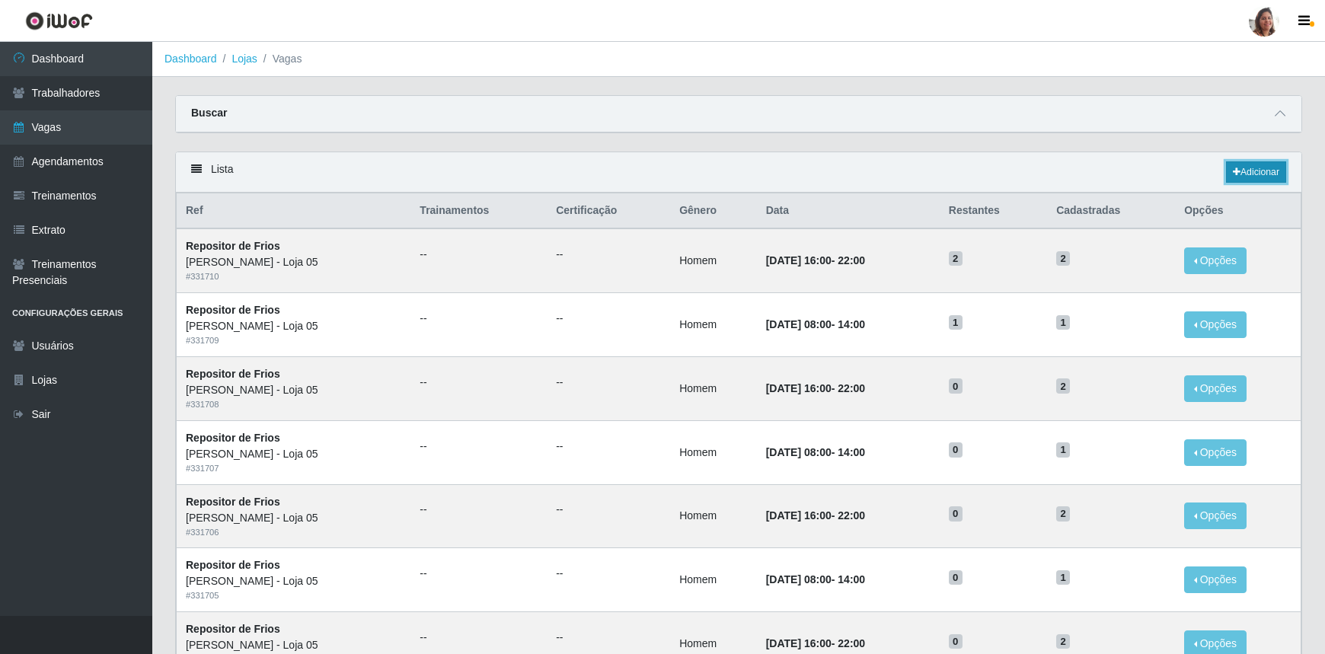
click at [1249, 174] on link "Adicionar" at bounding box center [1256, 171] width 60 height 21
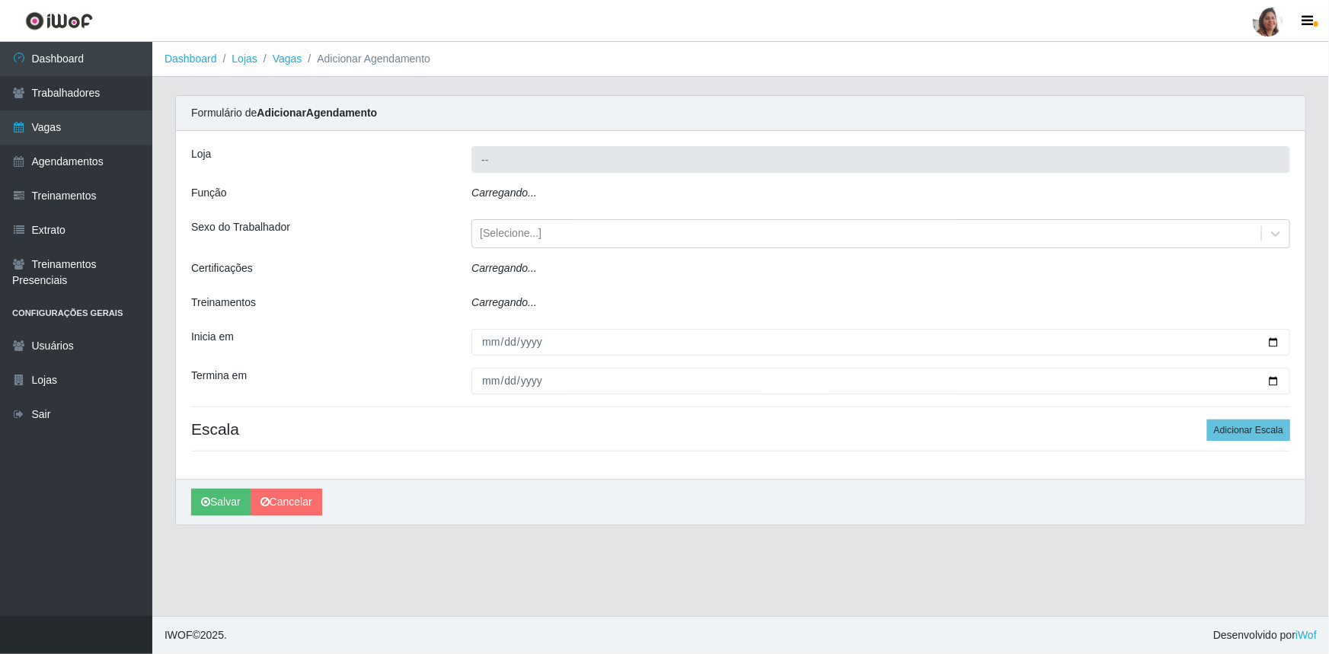
type input "[PERSON_NAME] - Loja 05"
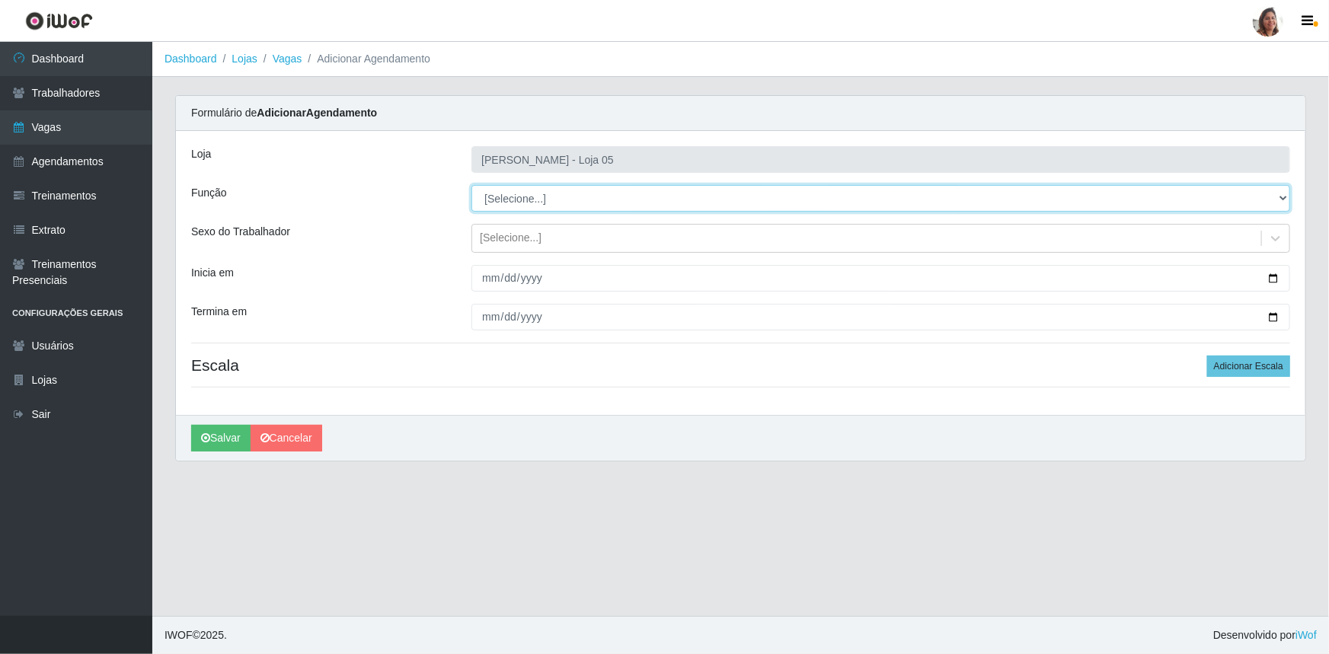
click at [546, 194] on select "[Selecione...] ASG ASG + ASG ++ Auxiliar de Depósito Auxiliar de Depósito + Aux…" at bounding box center [880, 198] width 819 height 27
select select "112"
click at [471, 185] on select "[Selecione...] ASG ASG + ASG ++ Auxiliar de Depósito Auxiliar de Depósito + Aux…" at bounding box center [880, 198] width 819 height 27
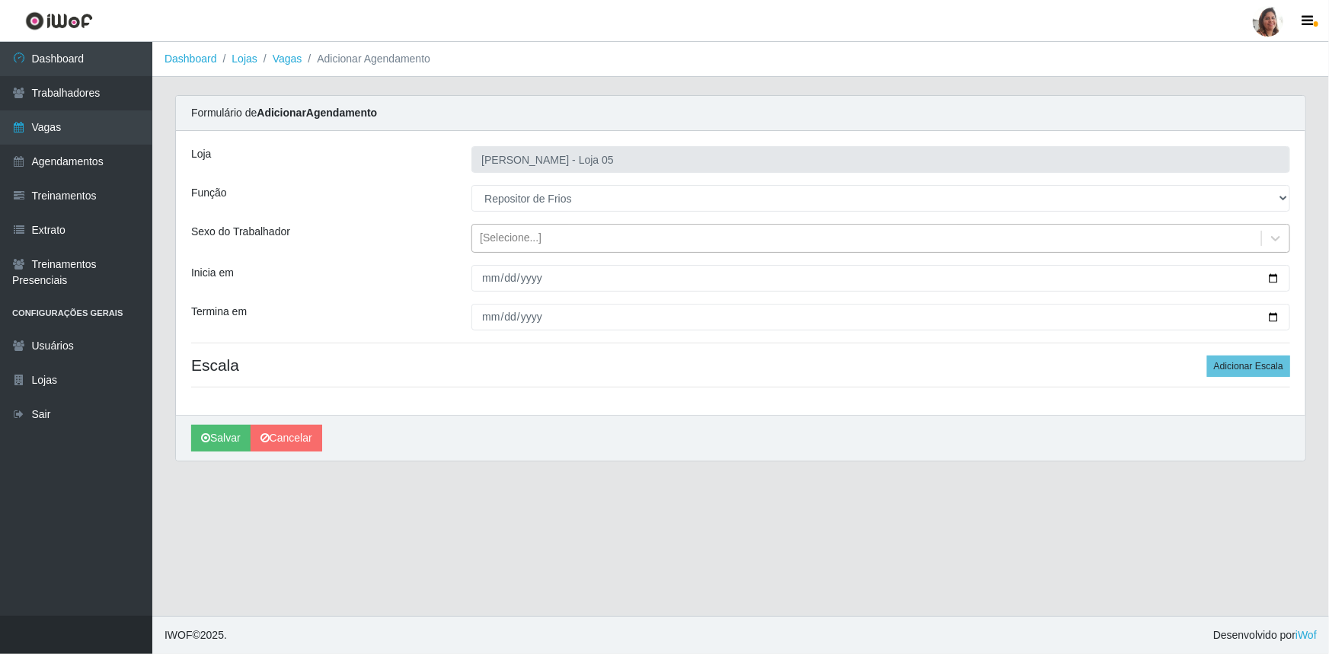
click at [516, 226] on div "[Selecione...]" at bounding box center [866, 238] width 789 height 25
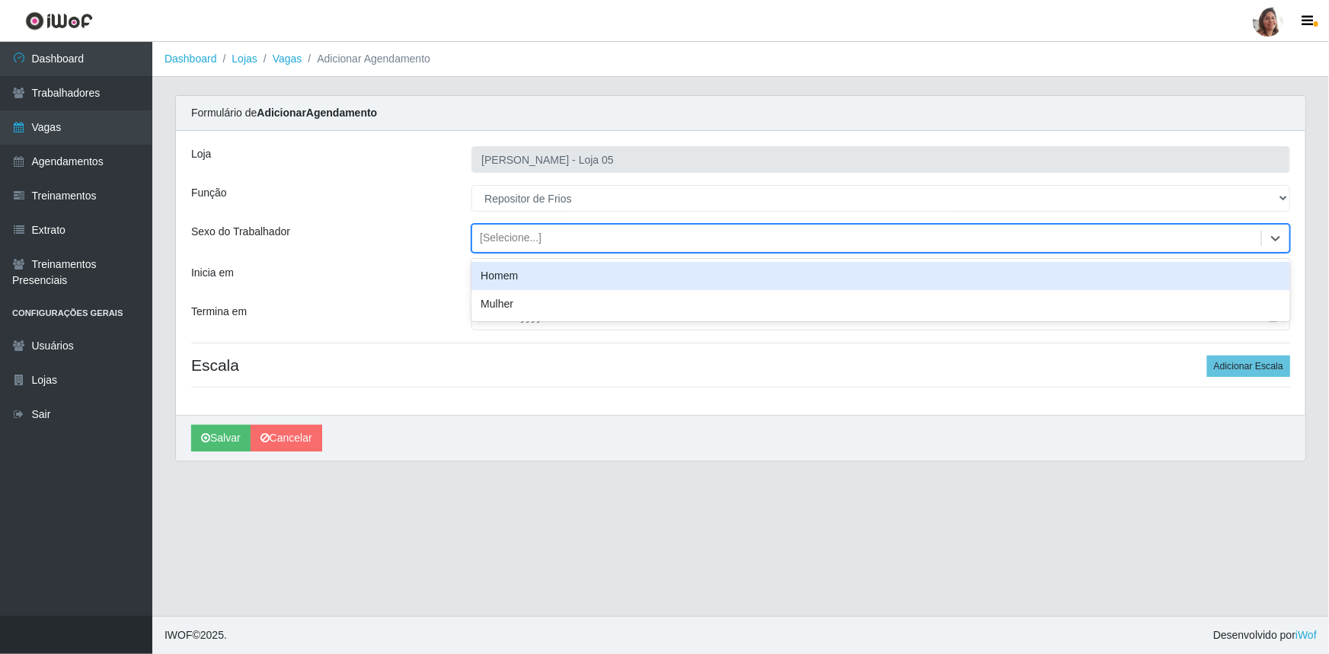
click at [535, 270] on div "Homem" at bounding box center [880, 276] width 819 height 28
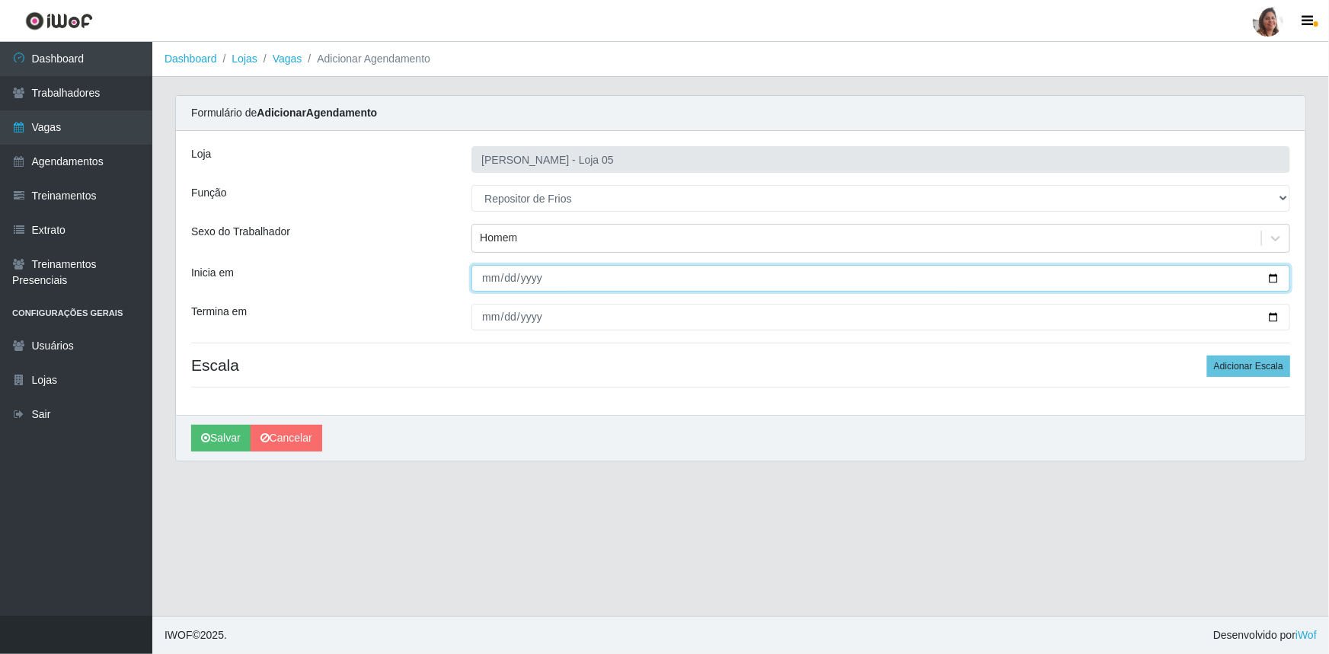
click at [1277, 276] on input "Inicia em" at bounding box center [880, 278] width 819 height 27
type input "[DATE]"
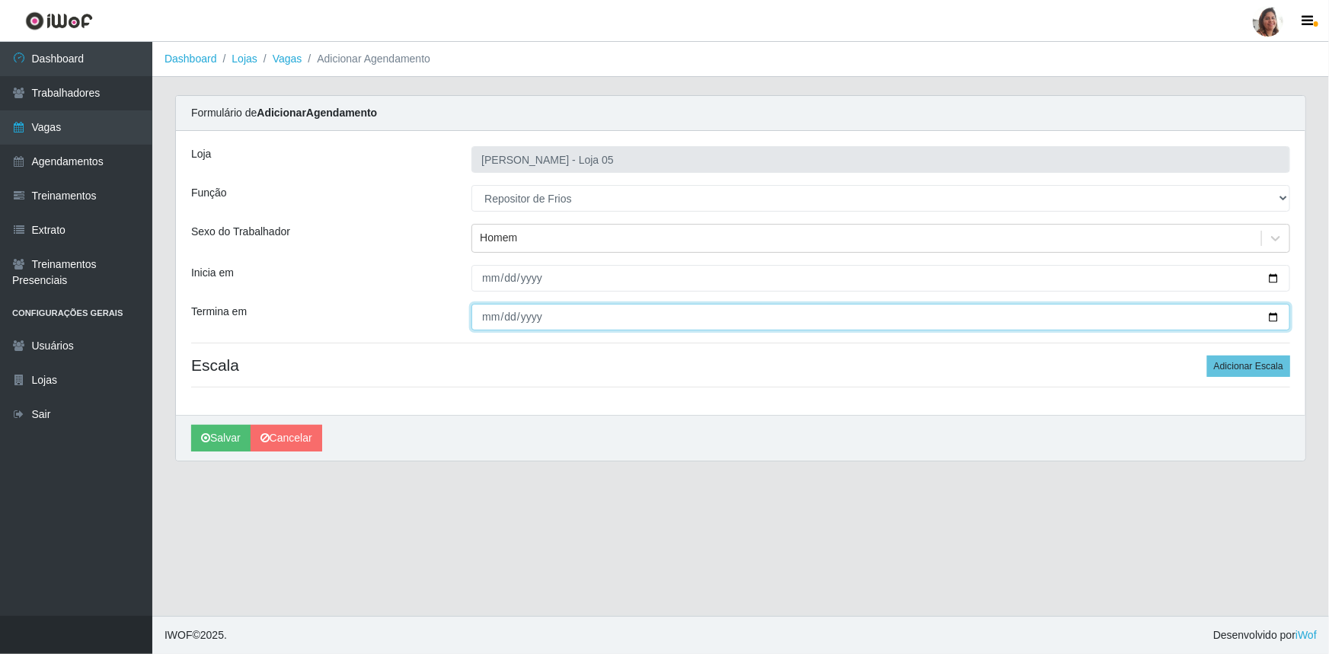
click at [1277, 315] on input "Termina em" at bounding box center [880, 317] width 819 height 27
type input "[DATE]"
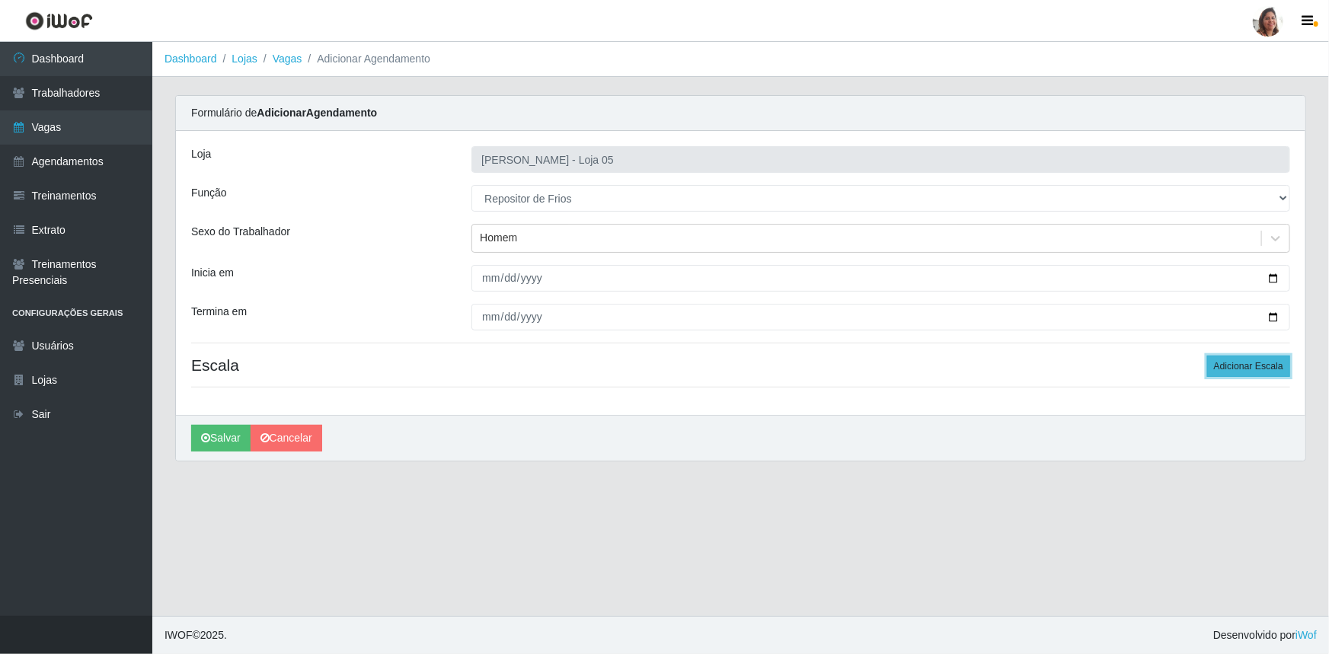
click at [1253, 362] on button "Adicionar Escala" at bounding box center [1248, 366] width 83 height 21
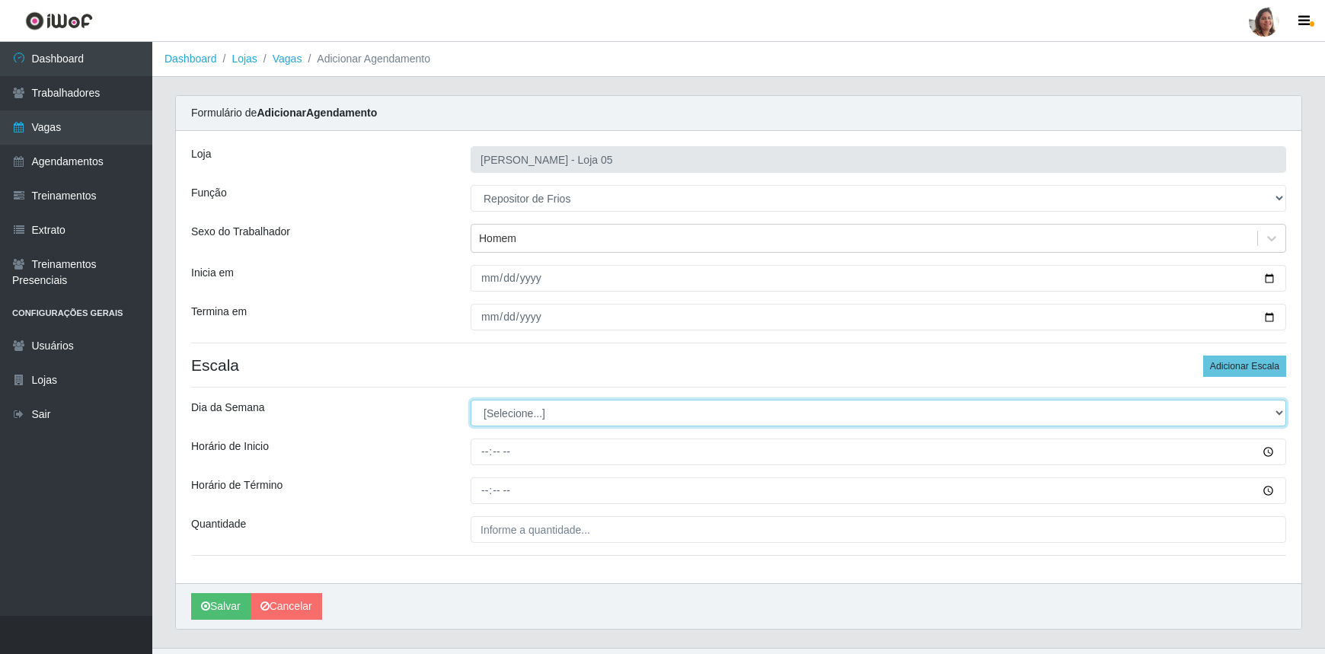
click at [487, 411] on select "[Selecione...] Segunda Terça Quarta Quinta Sexta Sábado Domingo" at bounding box center [879, 413] width 816 height 27
select select "6"
click at [471, 400] on select "[Selecione...] Segunda Terça Quarta Quinta Sexta Sábado Domingo" at bounding box center [879, 413] width 816 height 27
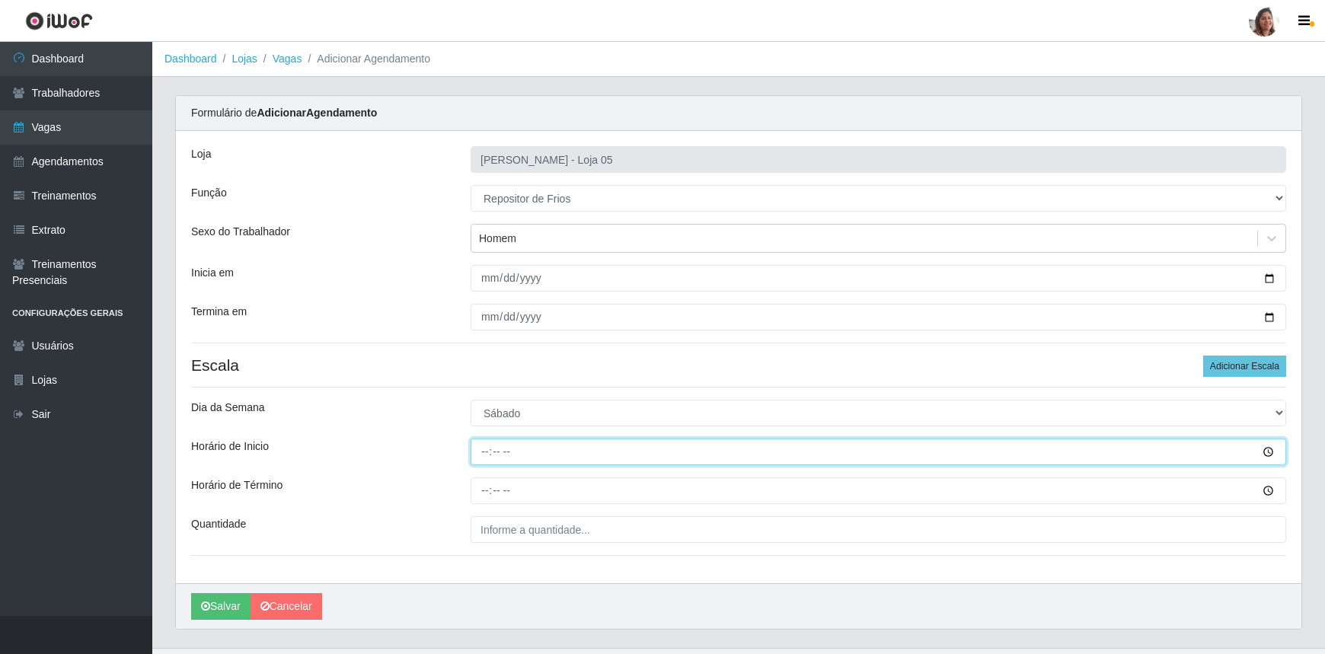
click at [484, 461] on input "Horário de Inicio" at bounding box center [879, 452] width 816 height 27
type input "08:00"
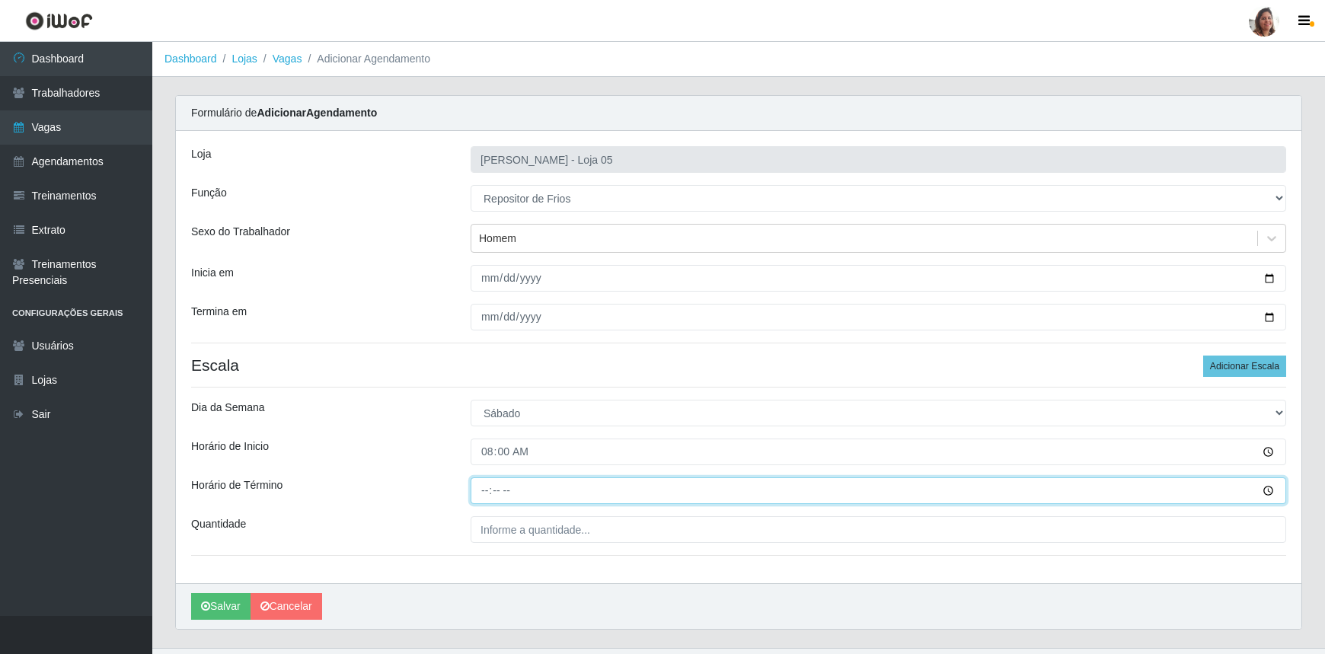
type input "14:00"
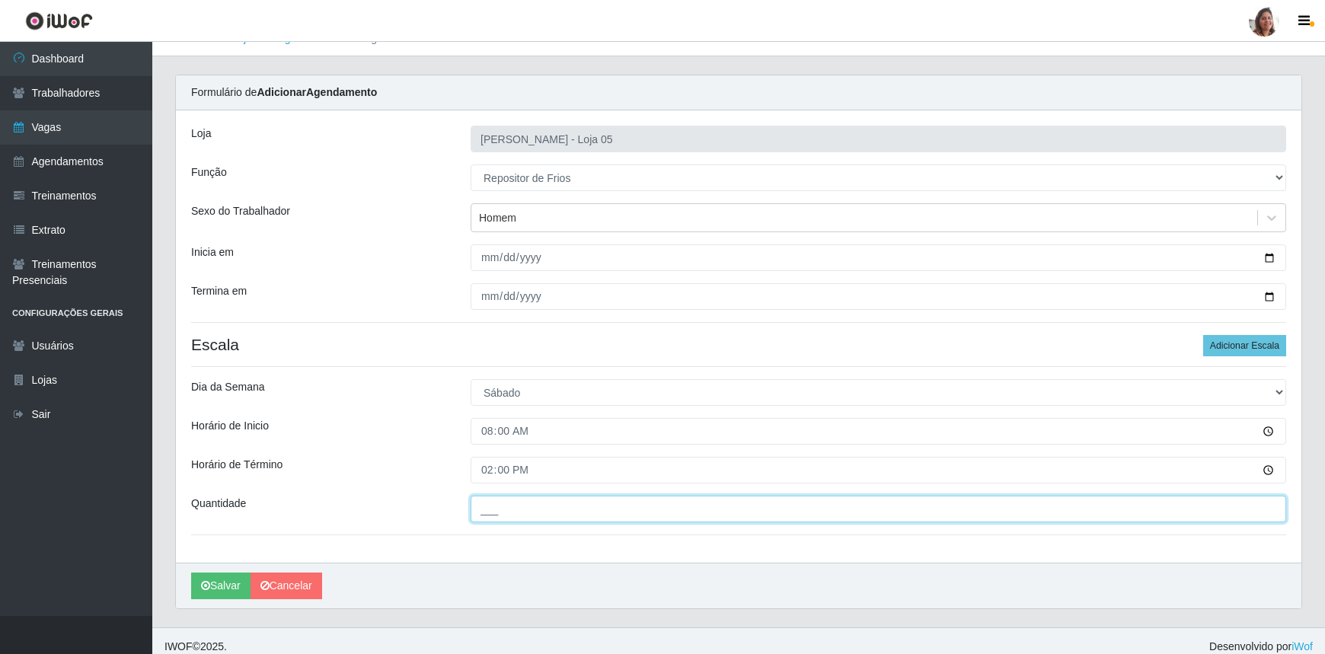
scroll to position [30, 0]
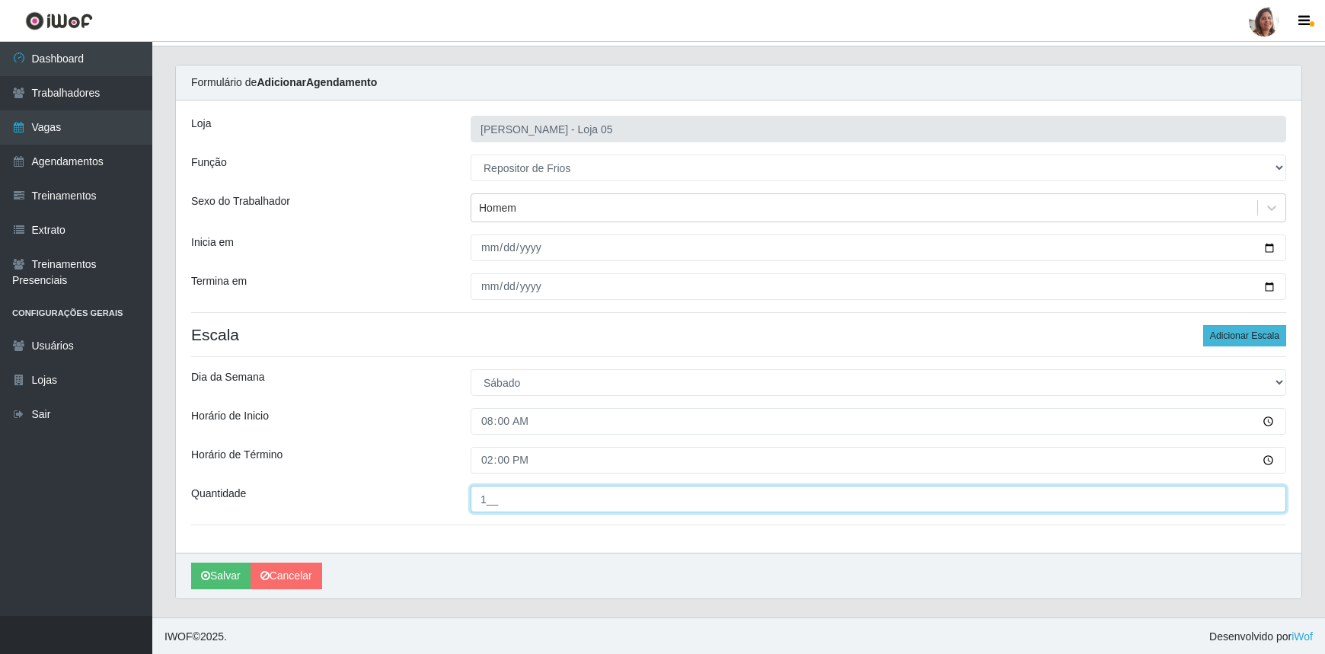
type input "1__"
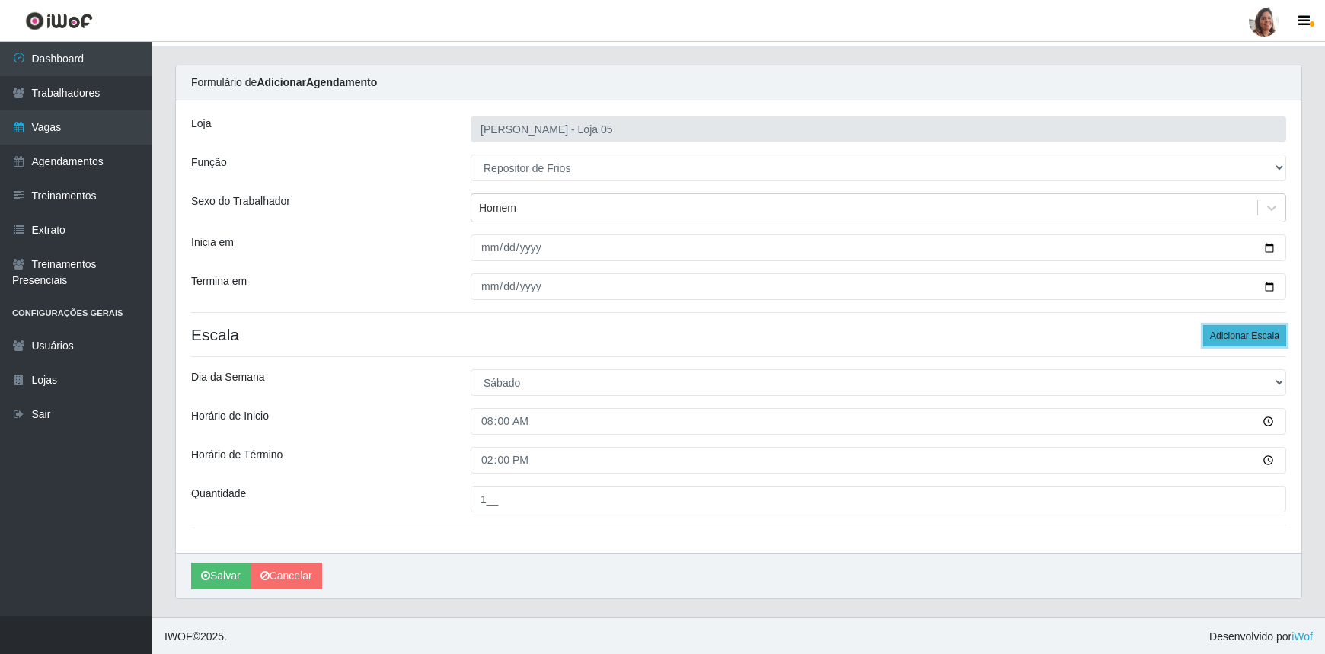
click at [1264, 325] on button "Adicionar Escala" at bounding box center [1244, 335] width 83 height 21
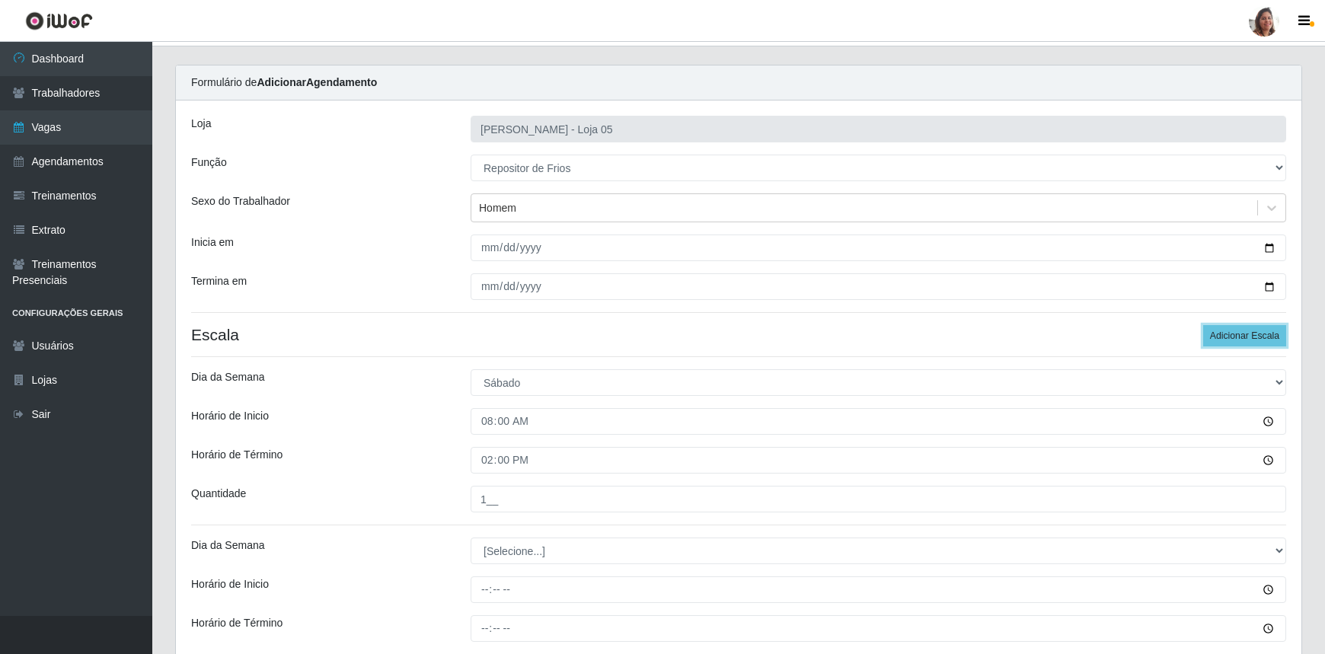
scroll to position [199, 0]
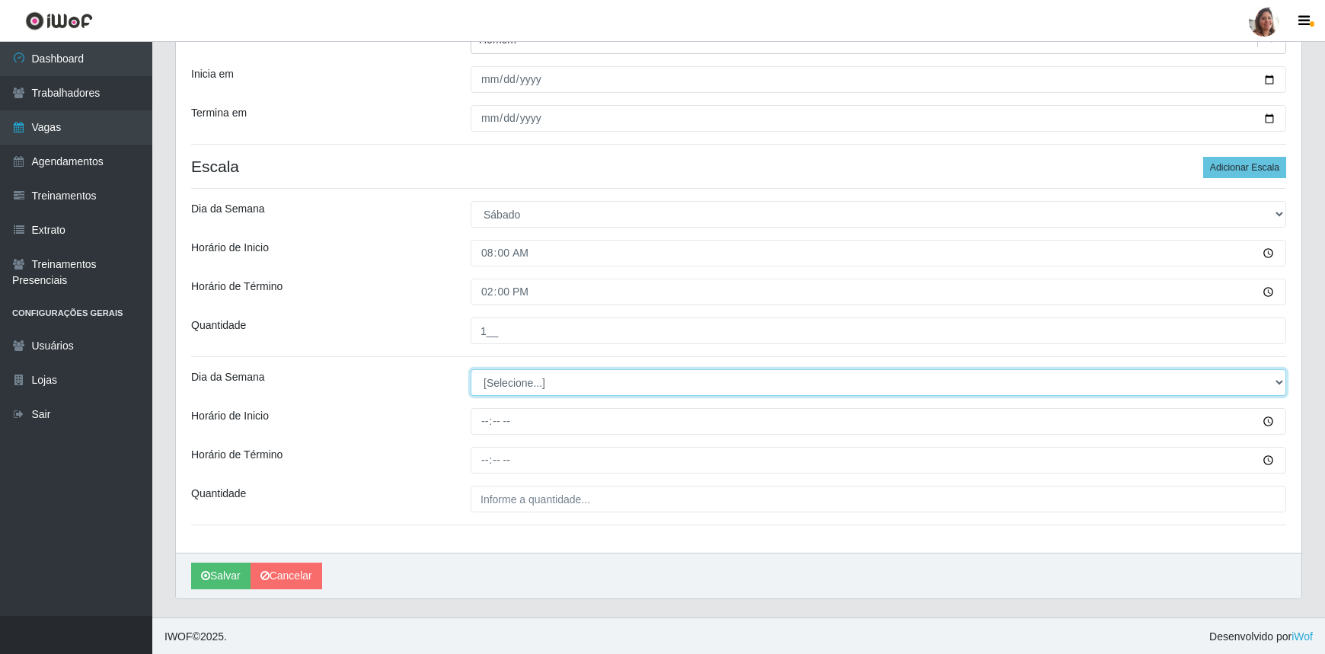
click at [564, 378] on select "[Selecione...] Segunda Terça Quarta Quinta Sexta Sábado Domingo" at bounding box center [879, 382] width 816 height 27
select select "6"
click at [471, 369] on select "[Selecione...] Segunda Terça Quarta Quinta Sexta Sábado Domingo" at bounding box center [879, 382] width 816 height 27
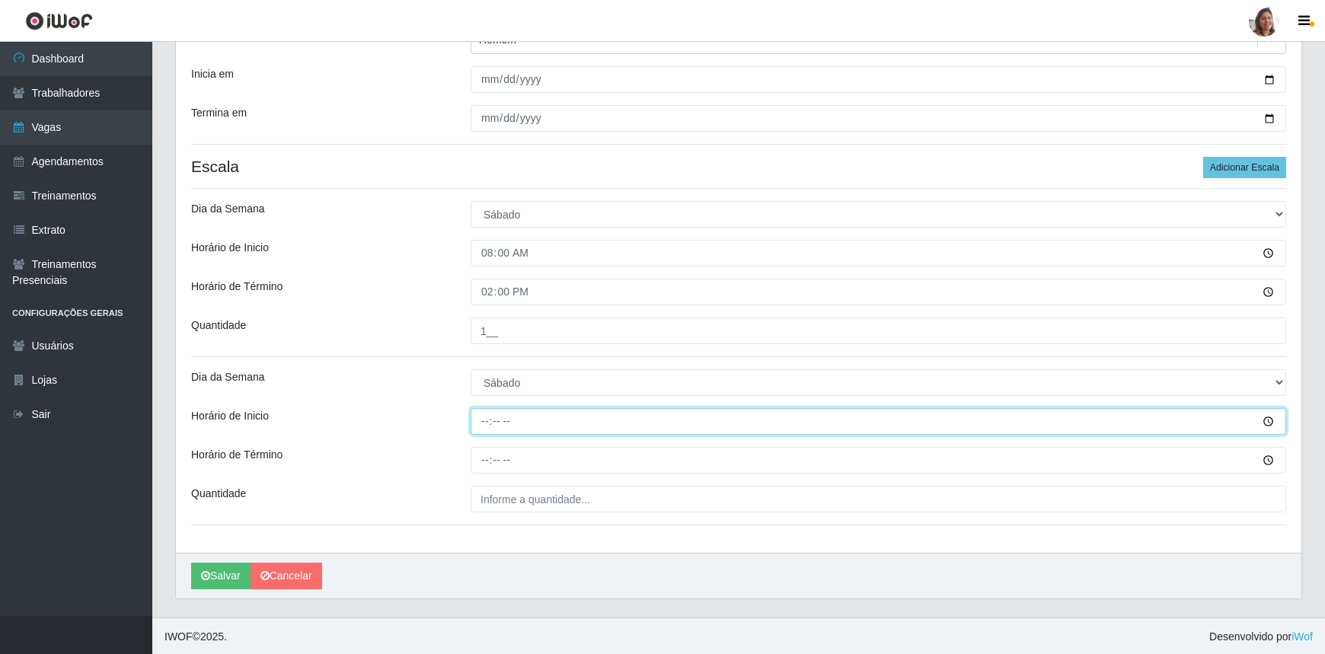
click at [488, 419] on input "Horário de Inicio" at bounding box center [879, 421] width 816 height 27
type input "16:00"
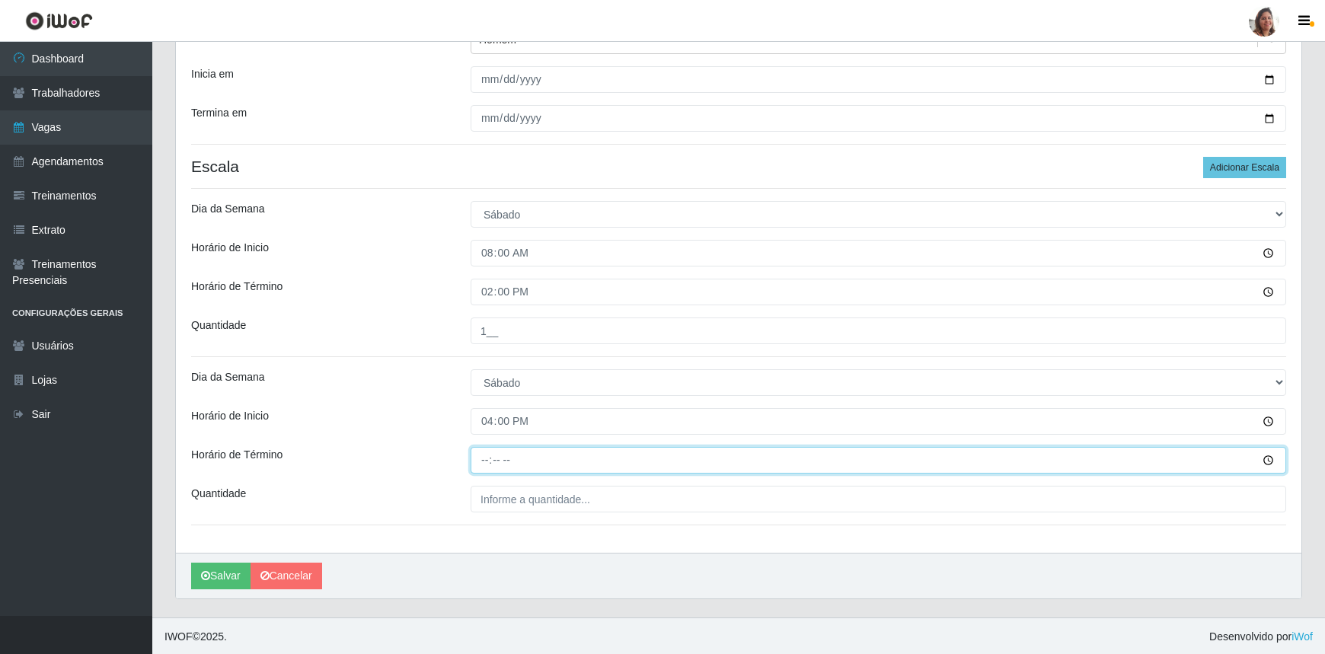
type input "22:00"
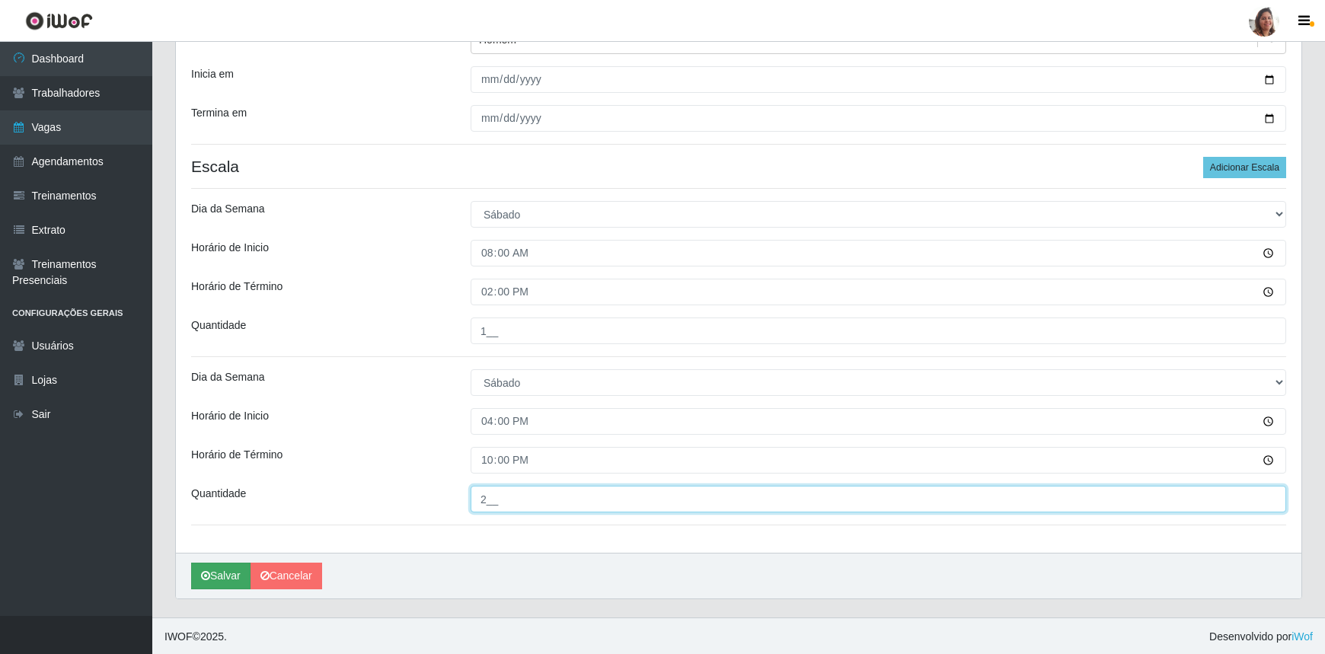
type input "2__"
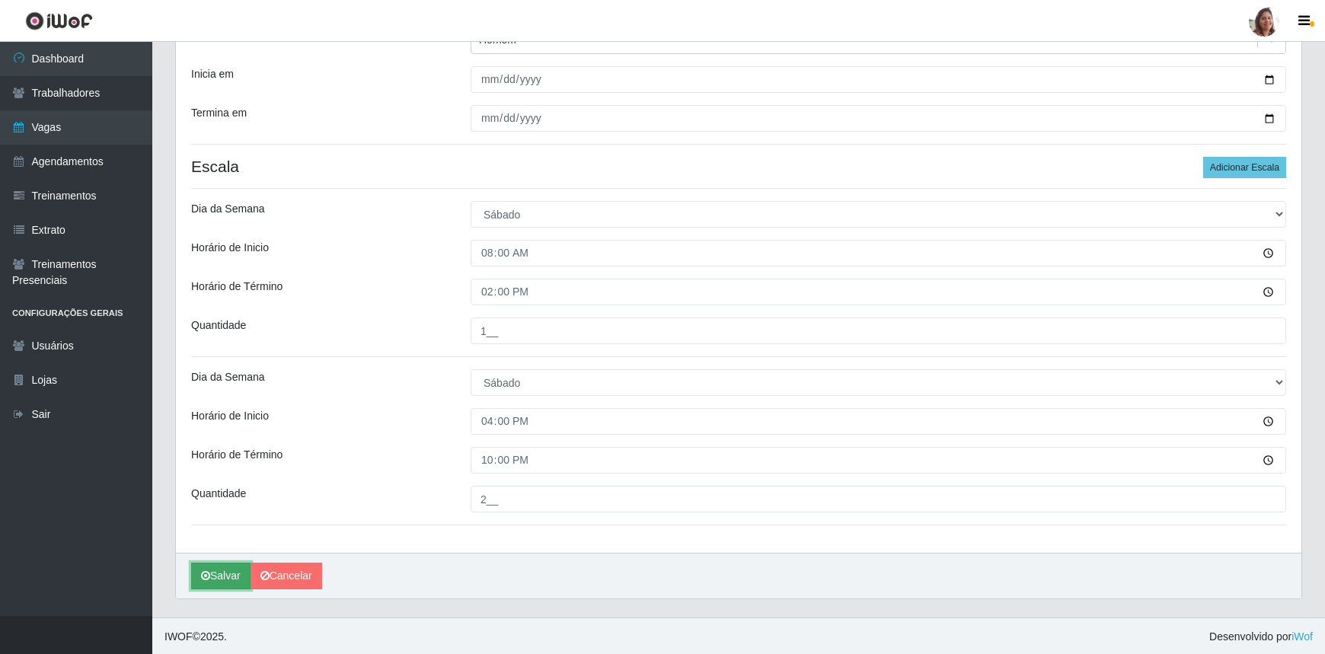
click at [225, 571] on button "Salvar" at bounding box center [220, 576] width 59 height 27
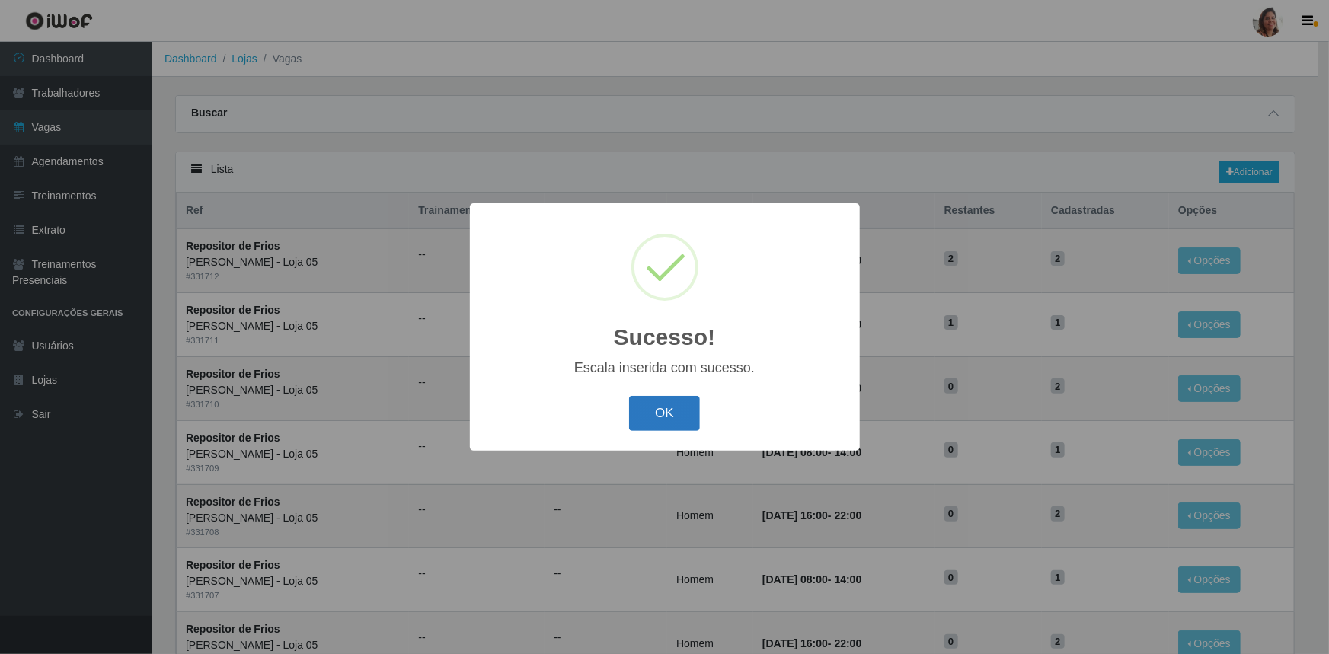
click at [661, 414] on button "OK" at bounding box center [664, 414] width 71 height 36
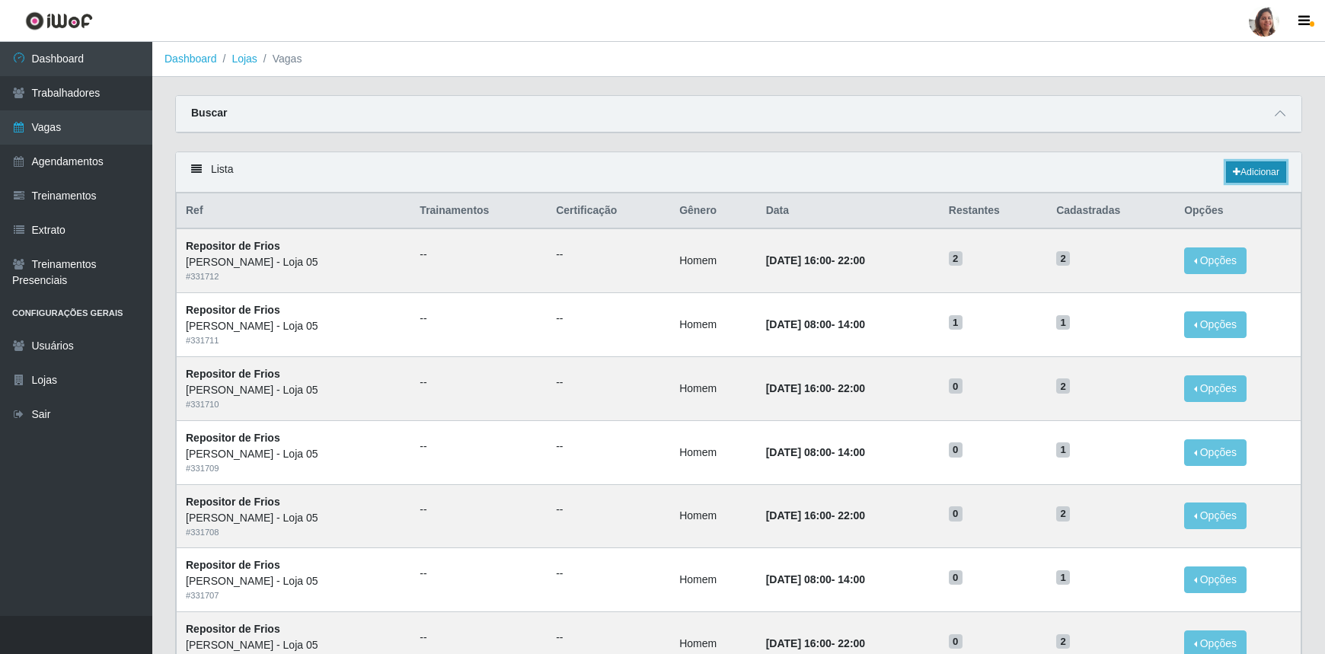
click at [1258, 174] on link "Adicionar" at bounding box center [1256, 171] width 60 height 21
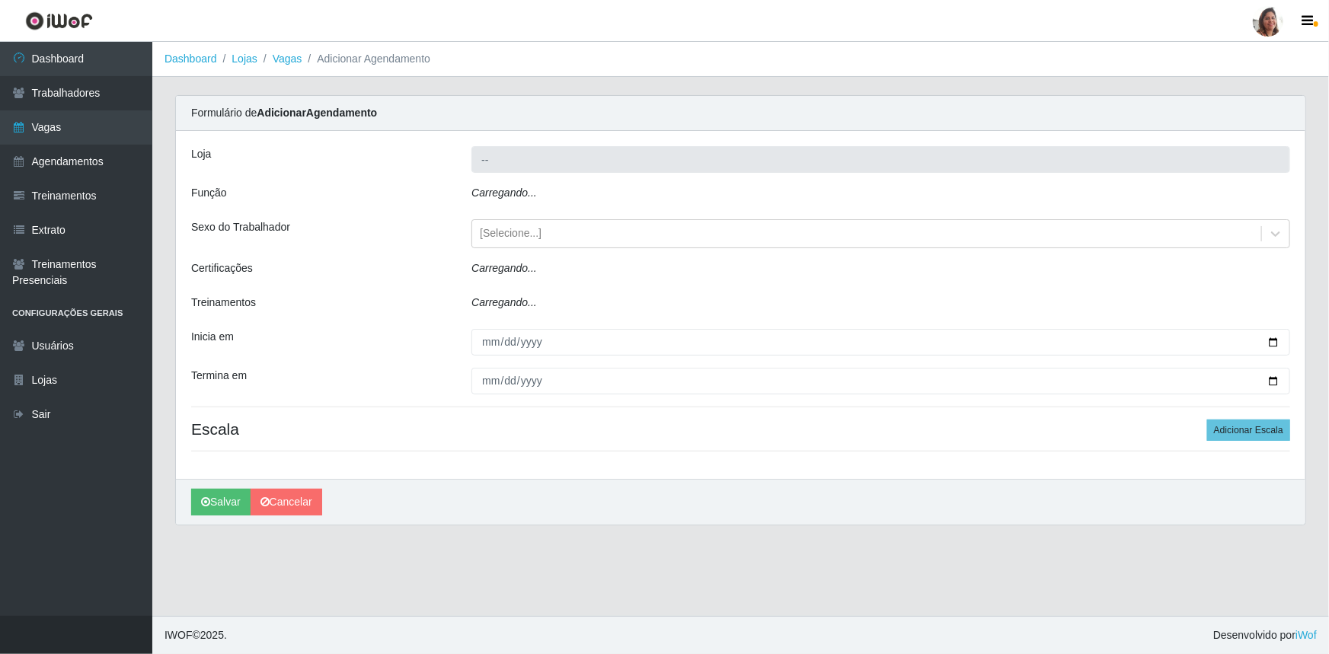
type input "[PERSON_NAME] - Loja 05"
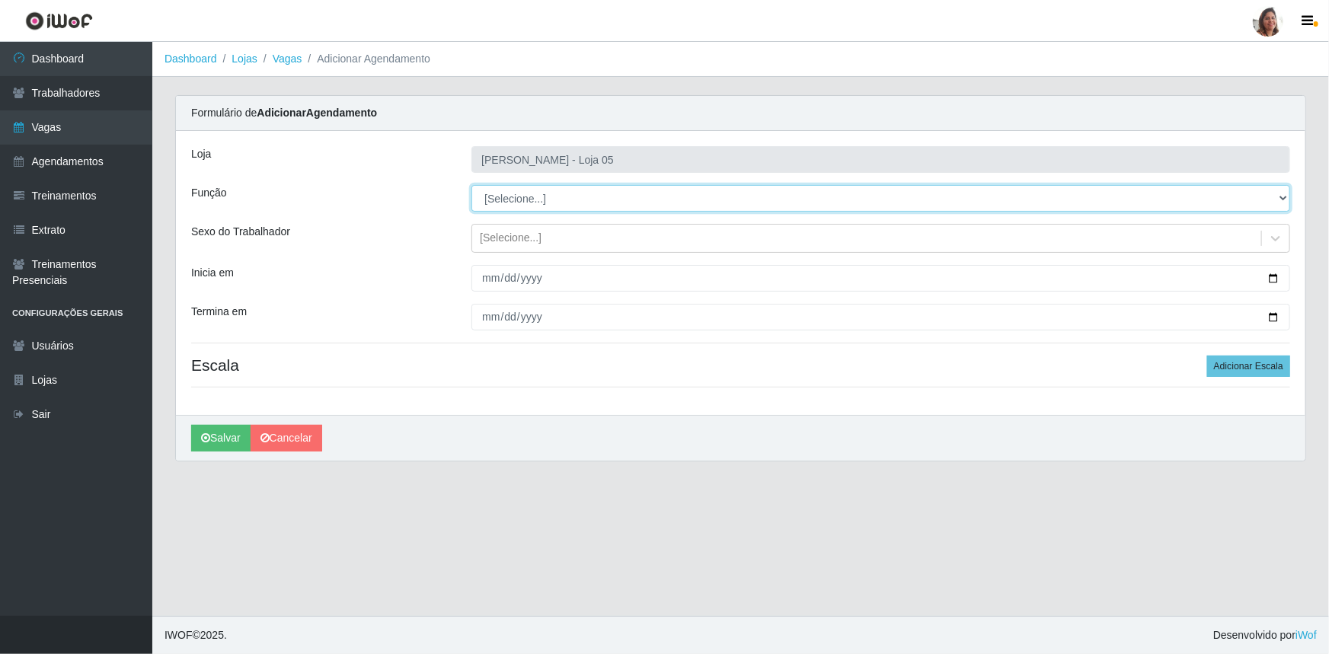
click at [556, 197] on select "[Selecione...] ASG ASG + ASG ++ Auxiliar de Depósito Auxiliar de Depósito + Aux…" at bounding box center [880, 198] width 819 height 27
select select "112"
click at [471, 185] on select "[Selecione...] ASG ASG + ASG ++ Auxiliar de Depósito Auxiliar de Depósito + Aux…" at bounding box center [880, 198] width 819 height 27
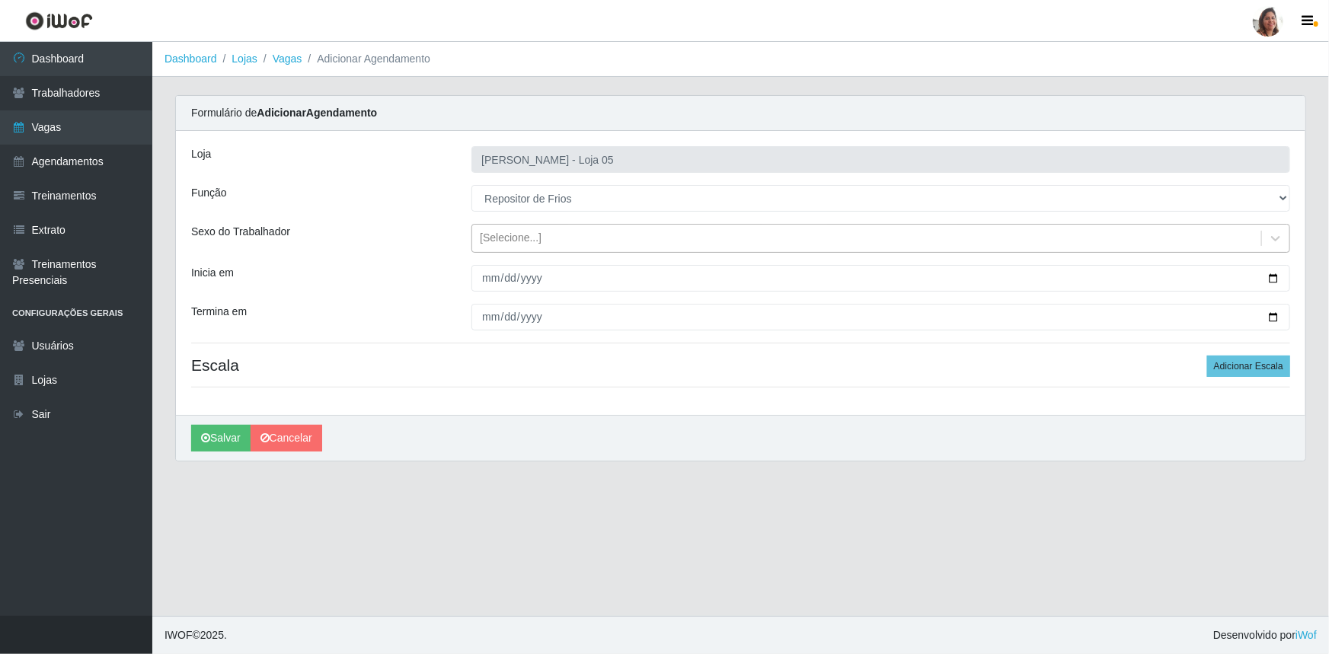
click at [517, 239] on div "[Selecione...]" at bounding box center [511, 239] width 62 height 16
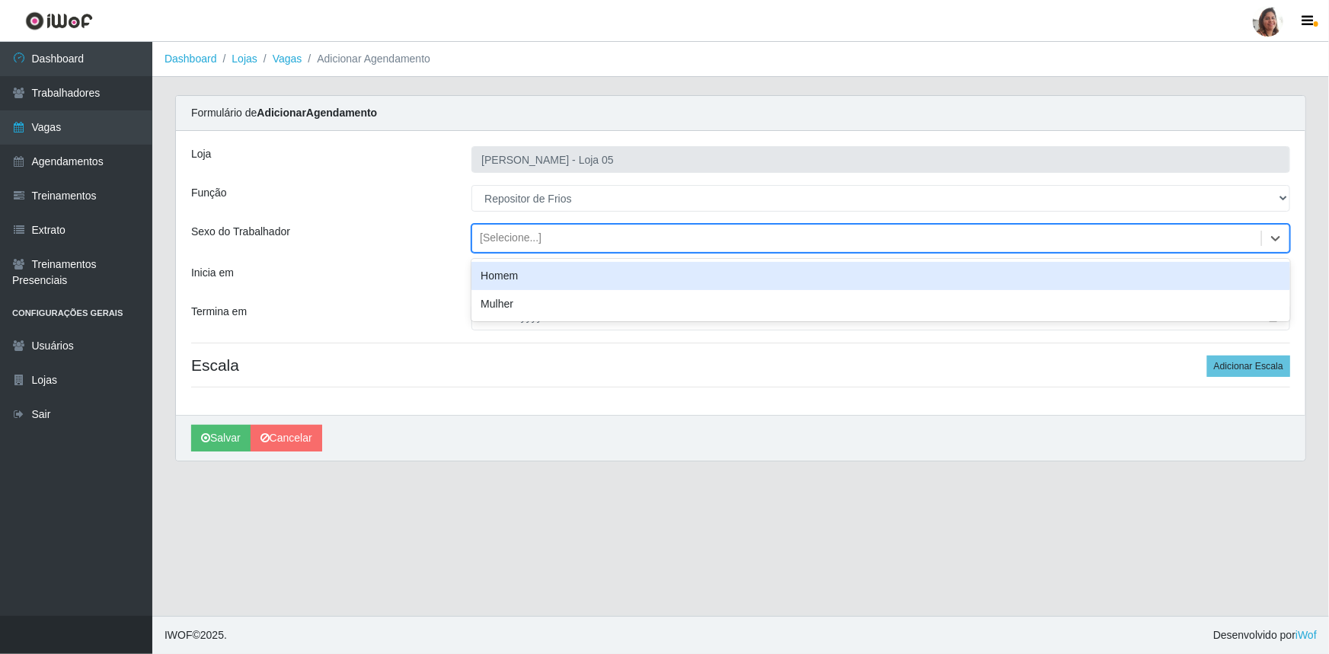
click at [538, 269] on div "Homem" at bounding box center [880, 276] width 819 height 28
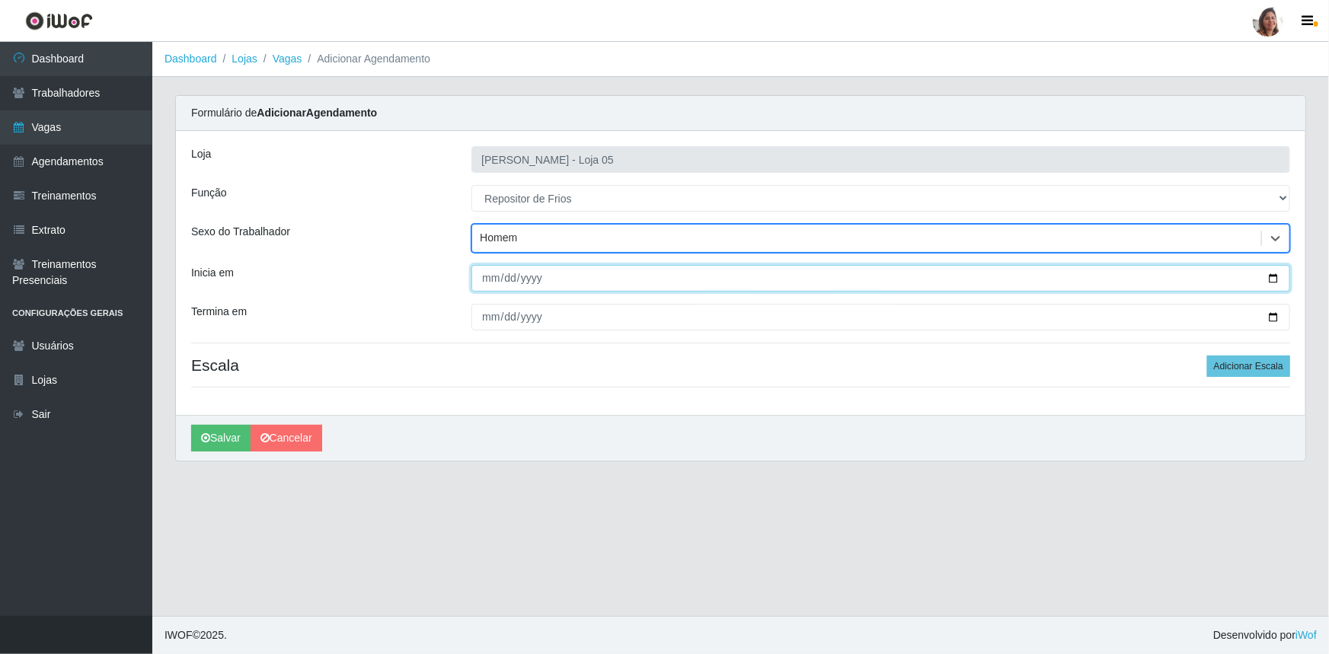
click at [1269, 278] on input "Inicia em" at bounding box center [880, 278] width 819 height 27
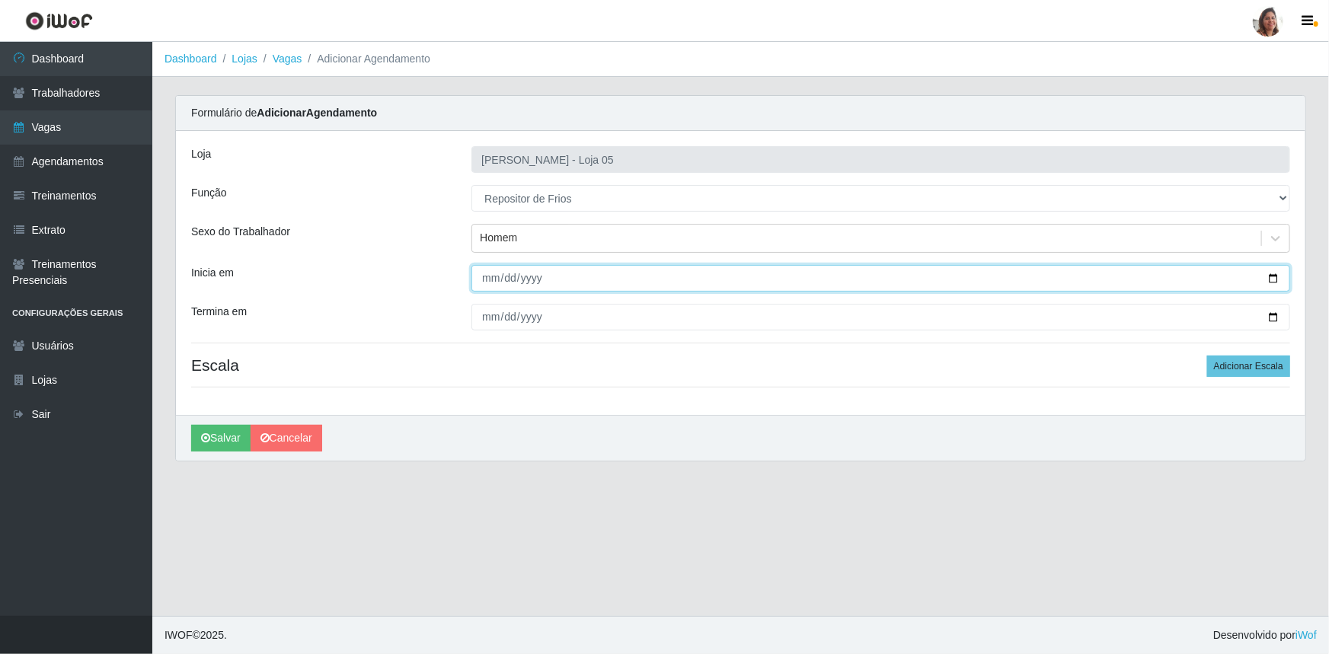
type input "[DATE]"
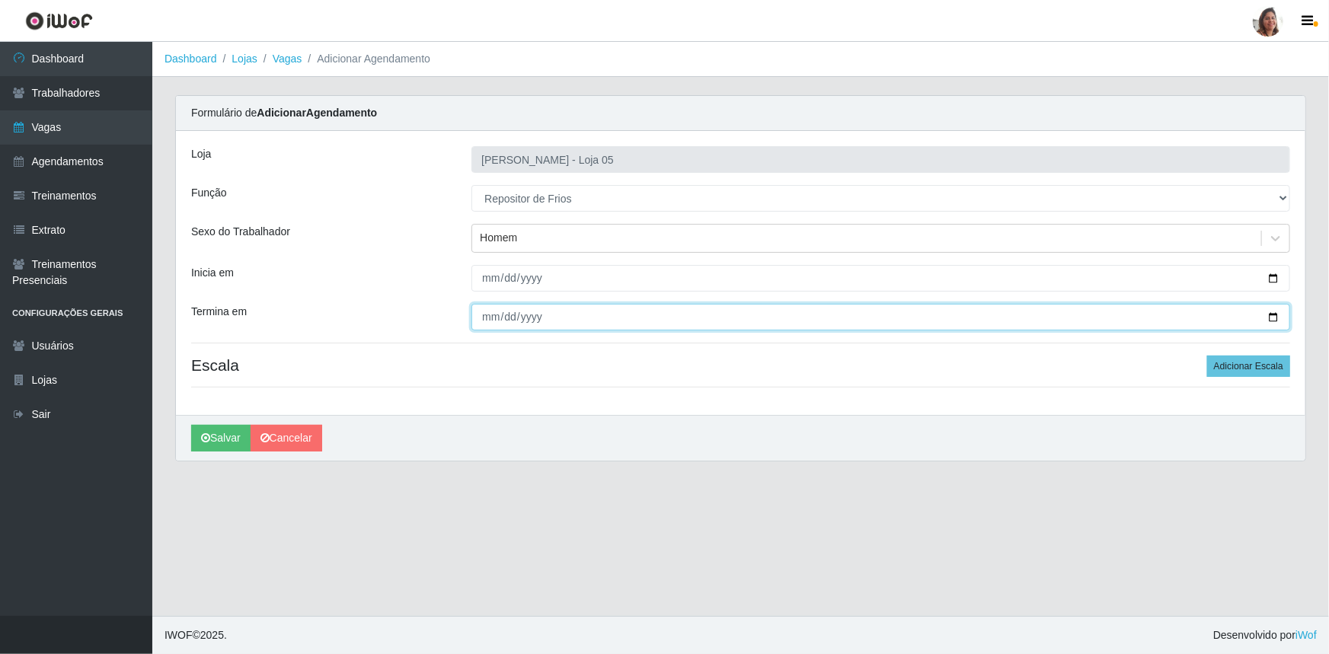
drag, startPoint x: 1274, startPoint y: 317, endPoint x: 1056, endPoint y: 383, distance: 227.7
click at [1272, 319] on input "Termina em" at bounding box center [880, 317] width 819 height 27
type input "[DATE]"
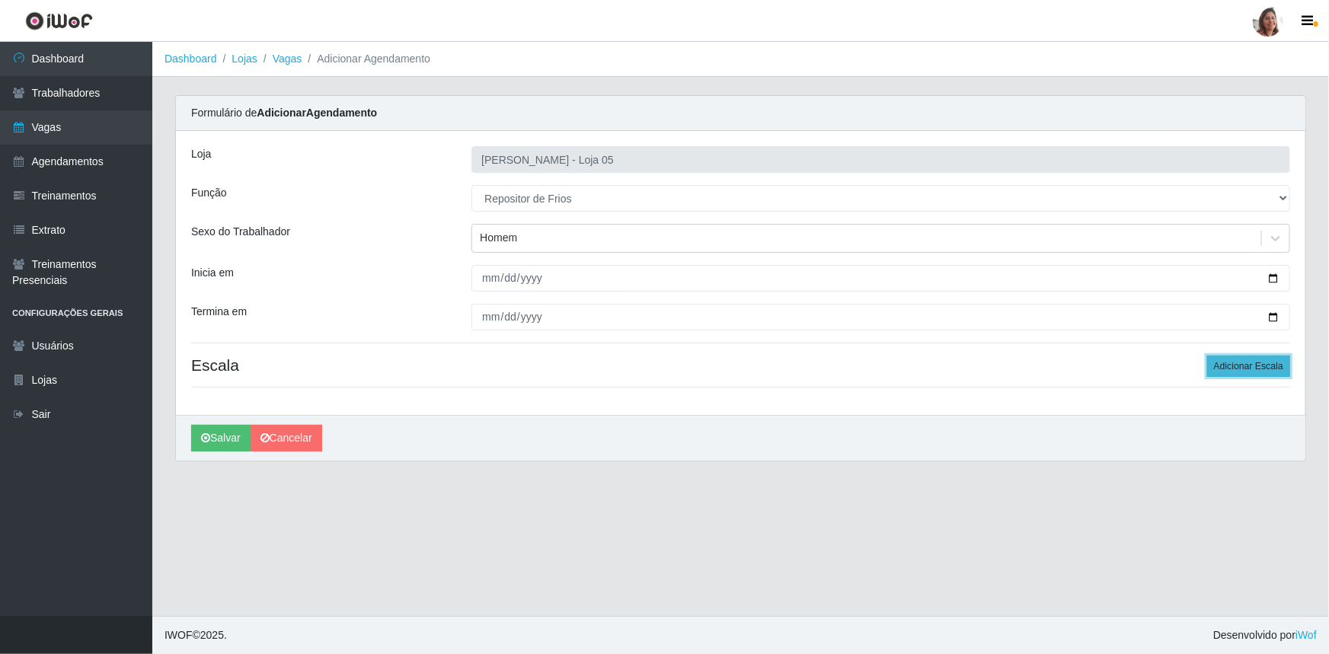
click at [1255, 371] on button "Adicionar Escala" at bounding box center [1248, 366] width 83 height 21
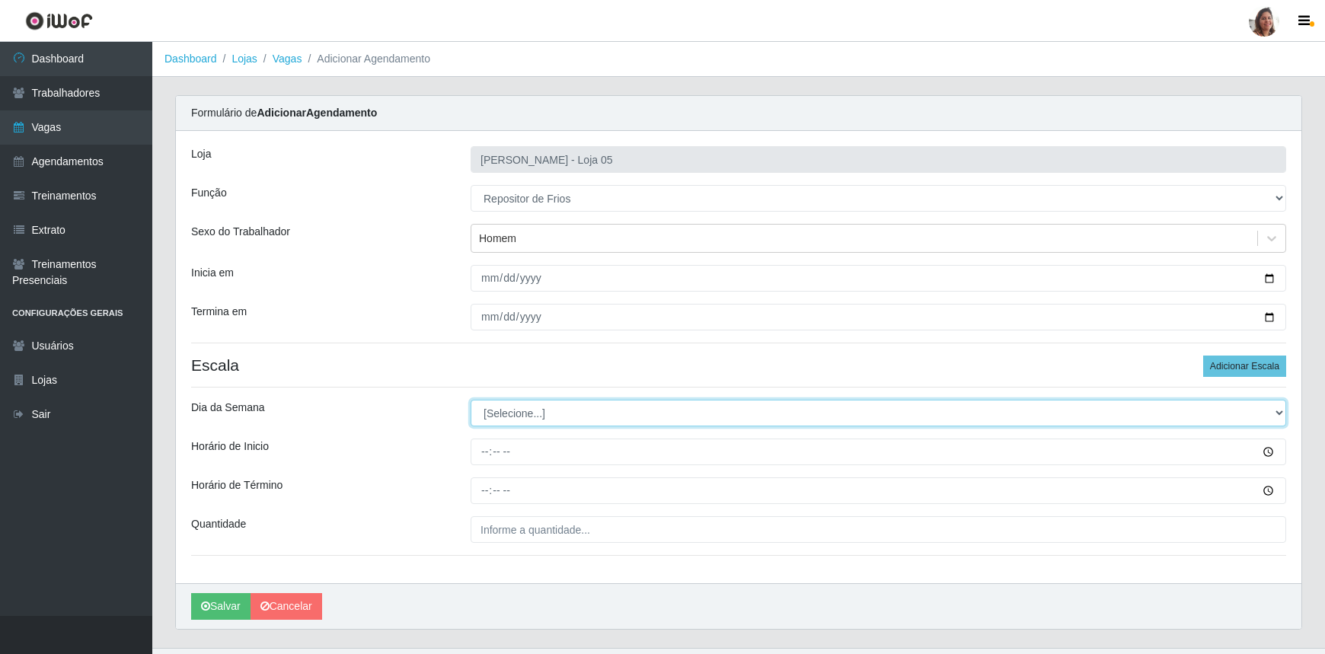
click at [522, 414] on select "[Selecione...] Segunda Terça Quarta Quinta Sexta Sábado Domingo" at bounding box center [879, 413] width 816 height 27
select select "0"
click at [471, 400] on select "[Selecione...] Segunda Terça Quarta Quinta Sexta Sábado Domingo" at bounding box center [879, 413] width 816 height 27
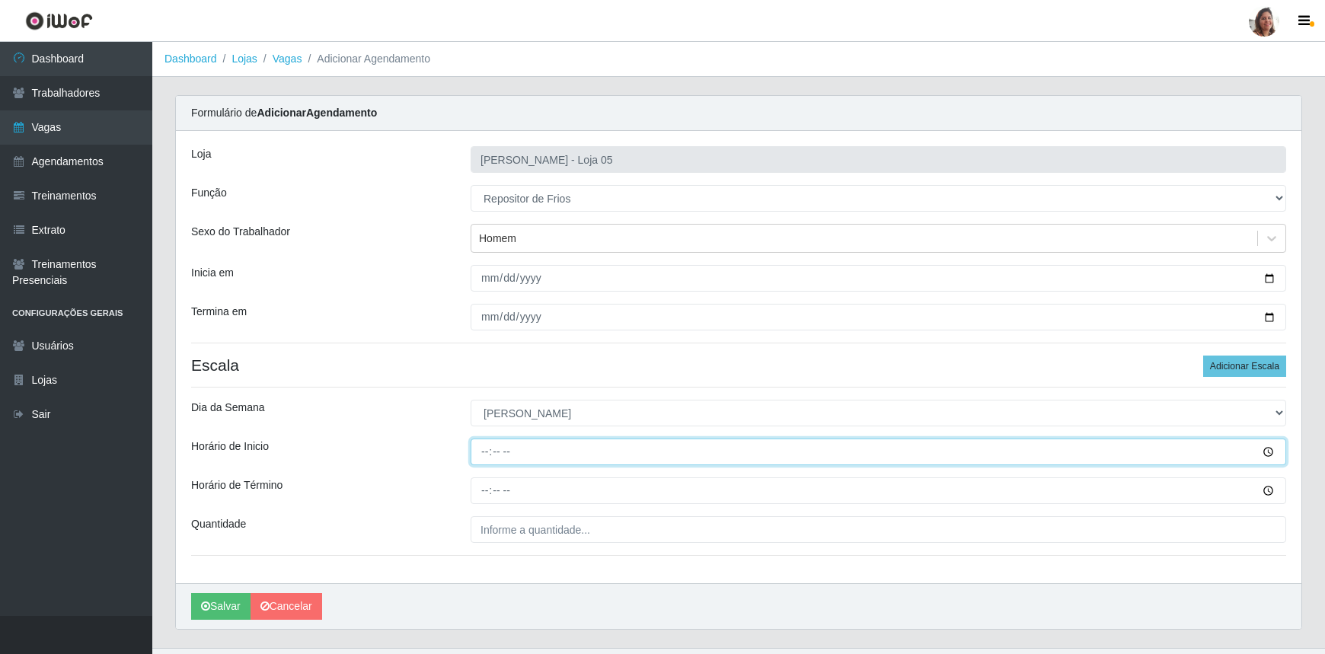
click at [483, 457] on input "Horário de Inicio" at bounding box center [879, 452] width 816 height 27
type input "08:00"
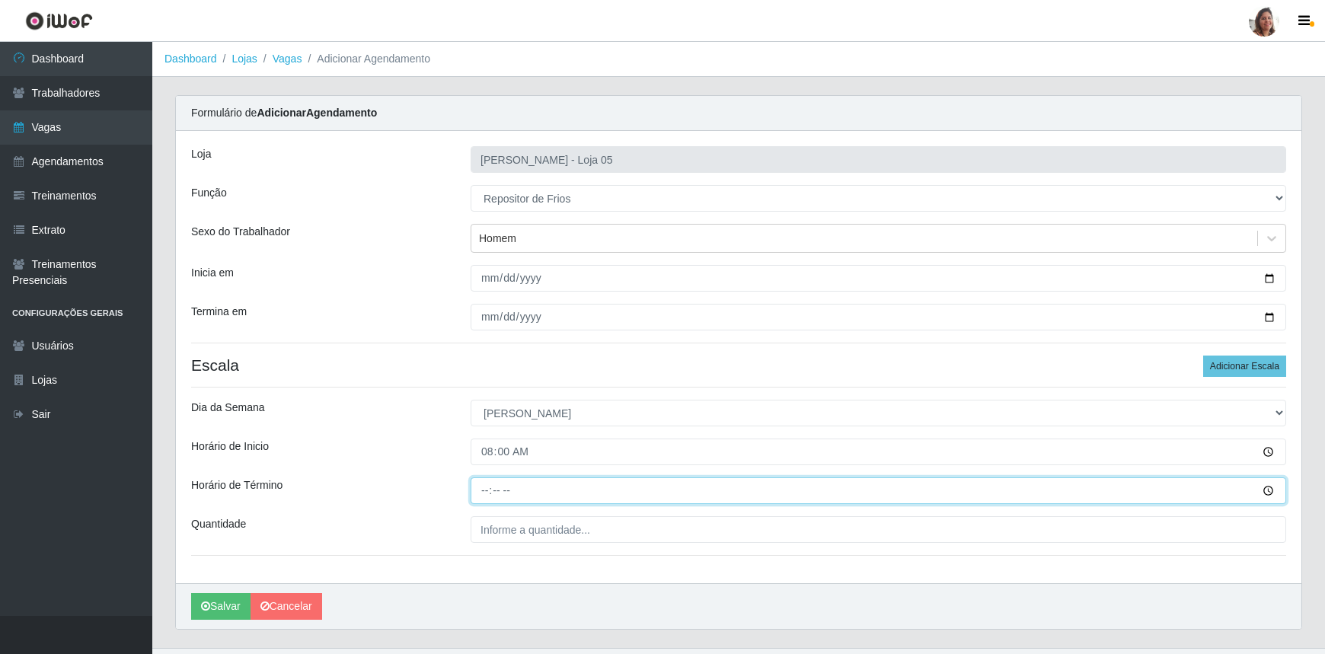
type input "14:00"
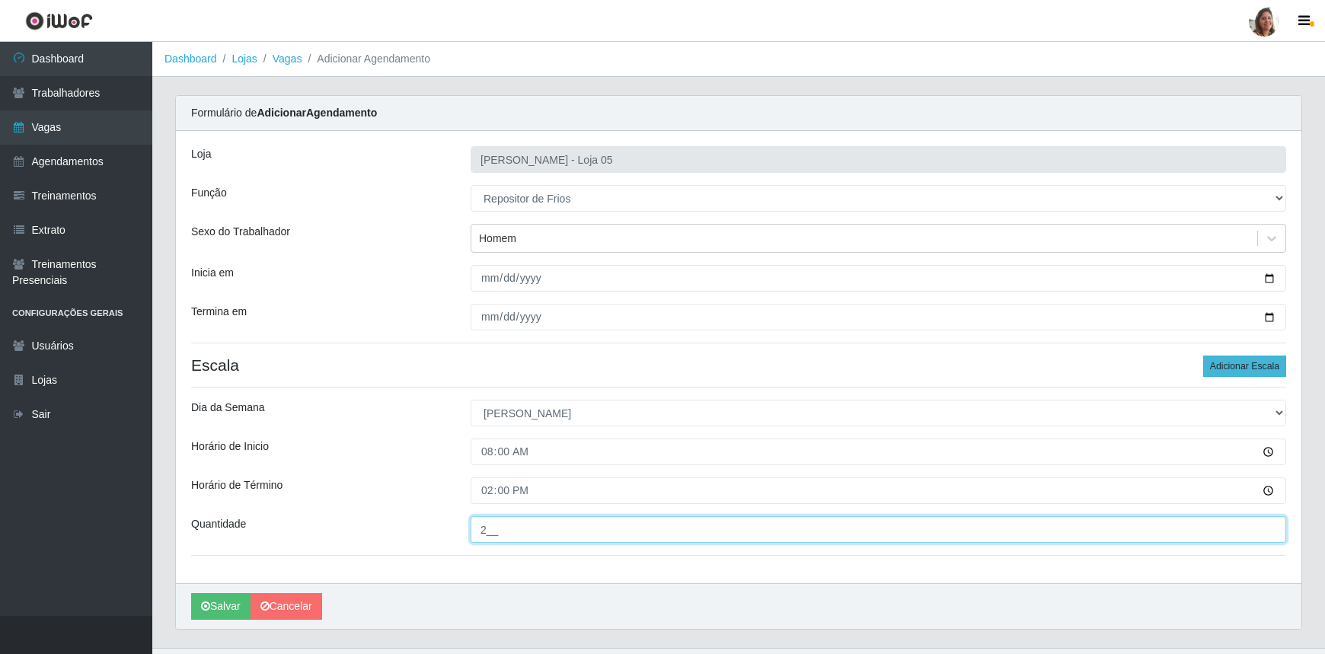
type input "2__"
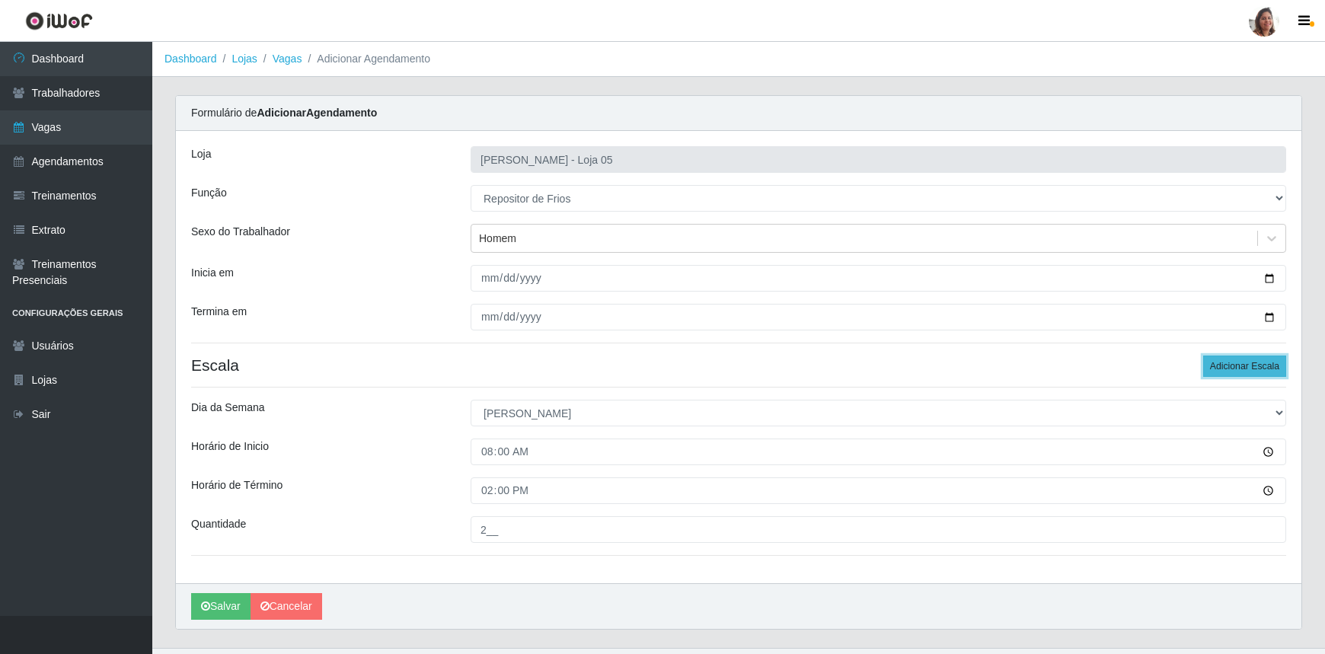
click at [1226, 367] on button "Adicionar Escala" at bounding box center [1244, 366] width 83 height 21
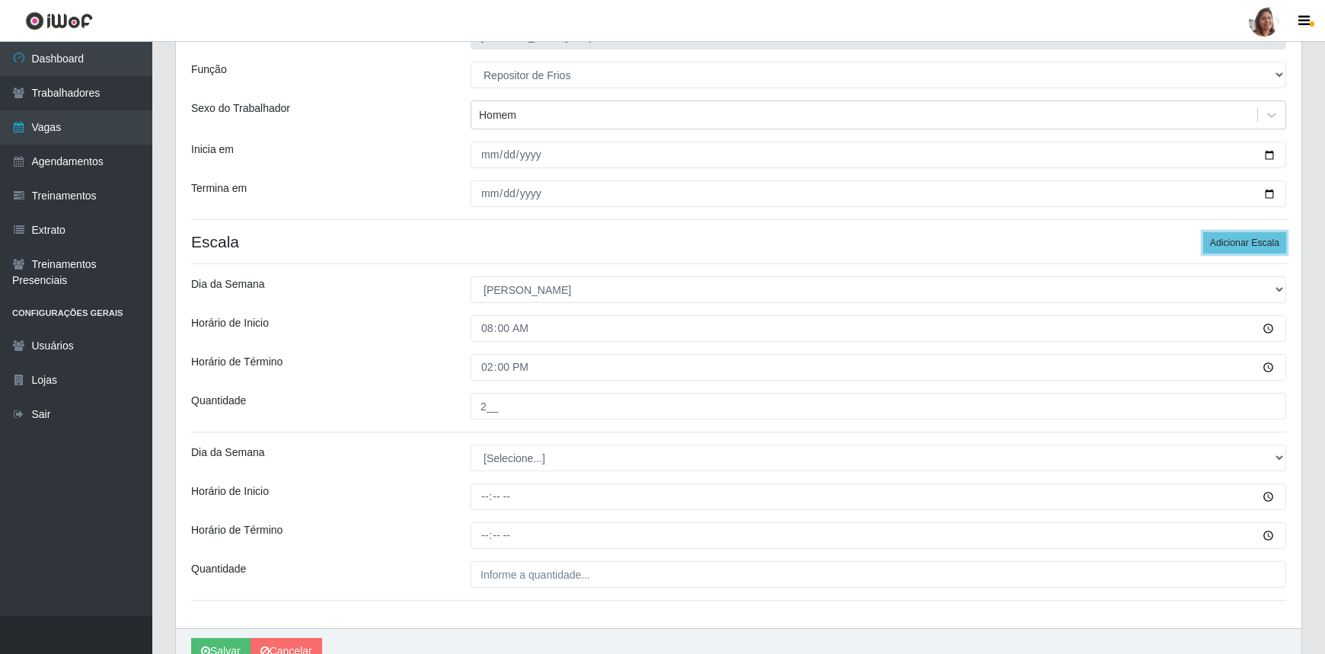
scroll to position [199, 0]
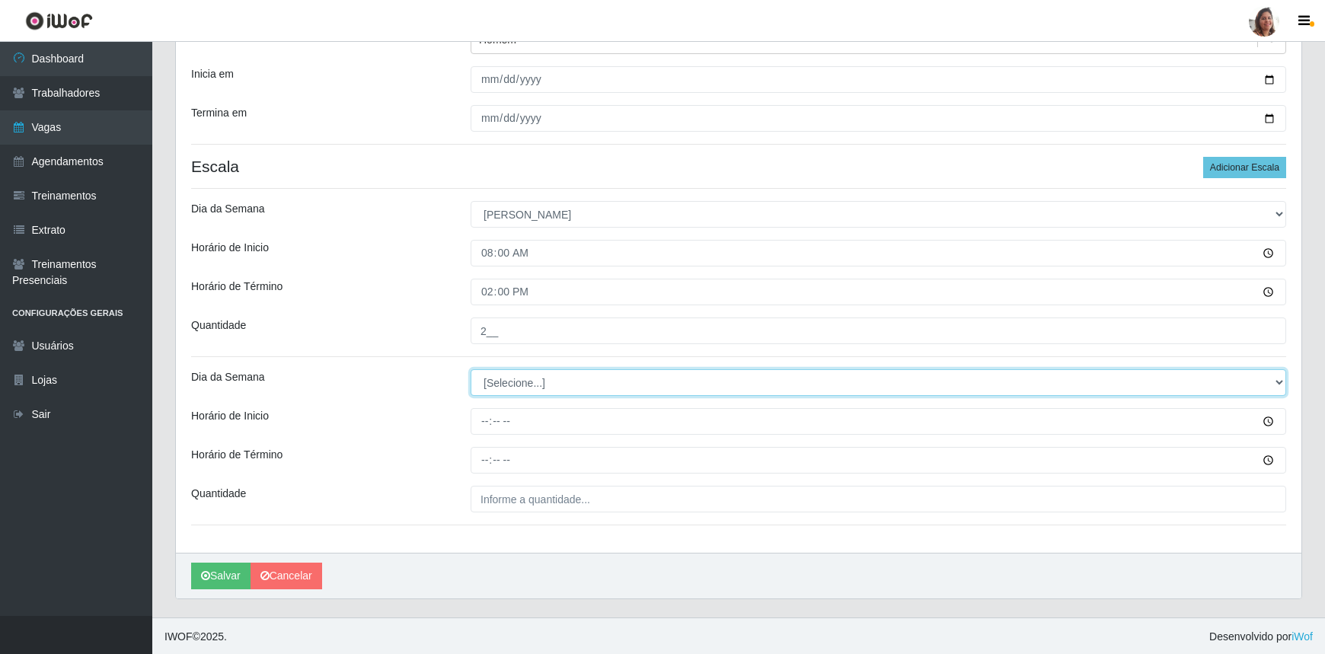
click at [510, 376] on select "[Selecione...] Segunda Terça Quarta Quinta Sexta Sábado Domingo" at bounding box center [879, 382] width 816 height 27
select select "0"
click at [471, 369] on select "[Selecione...] Segunda Terça Quarta Quinta Sexta Sábado Domingo" at bounding box center [879, 382] width 816 height 27
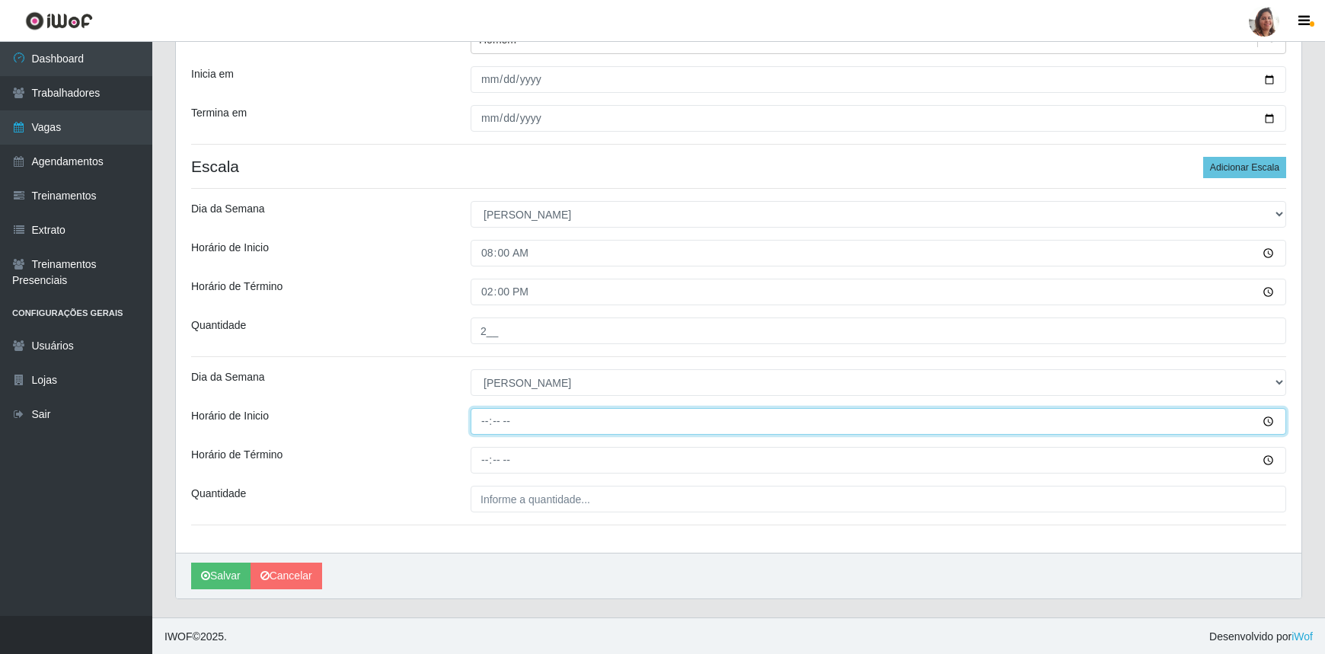
click at [480, 421] on input "Horário de Inicio" at bounding box center [879, 421] width 816 height 27
type input "13:00"
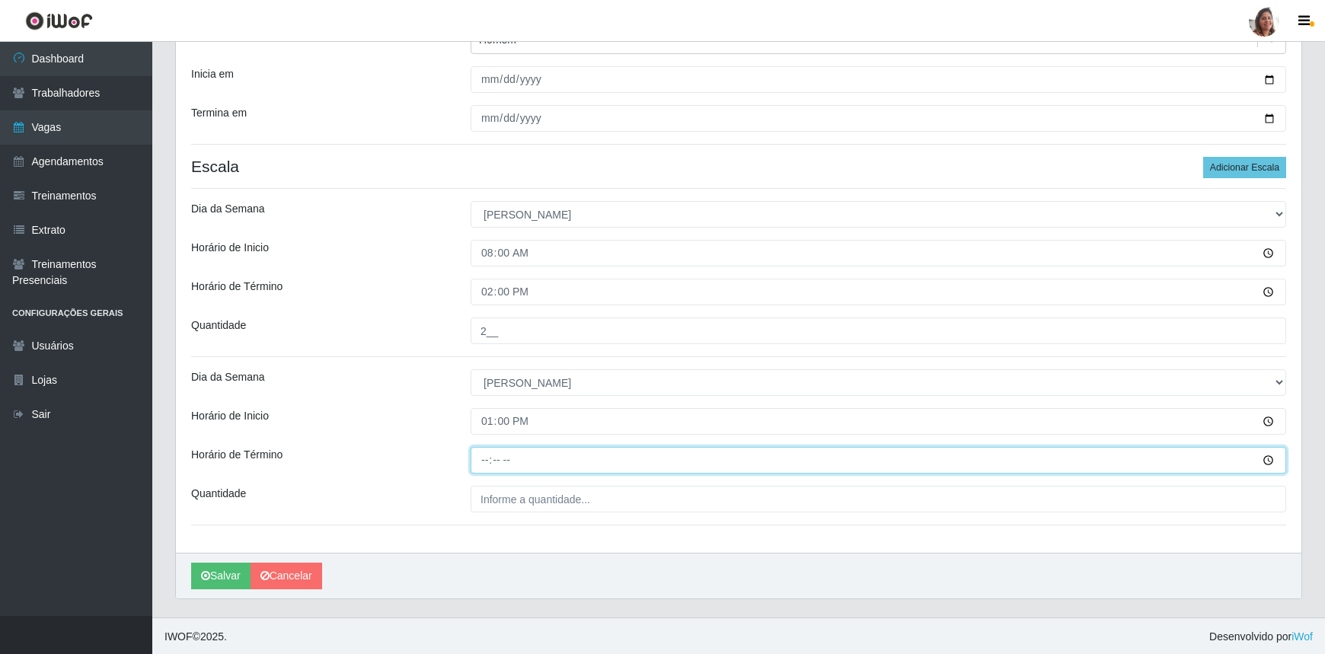
type input "19:00"
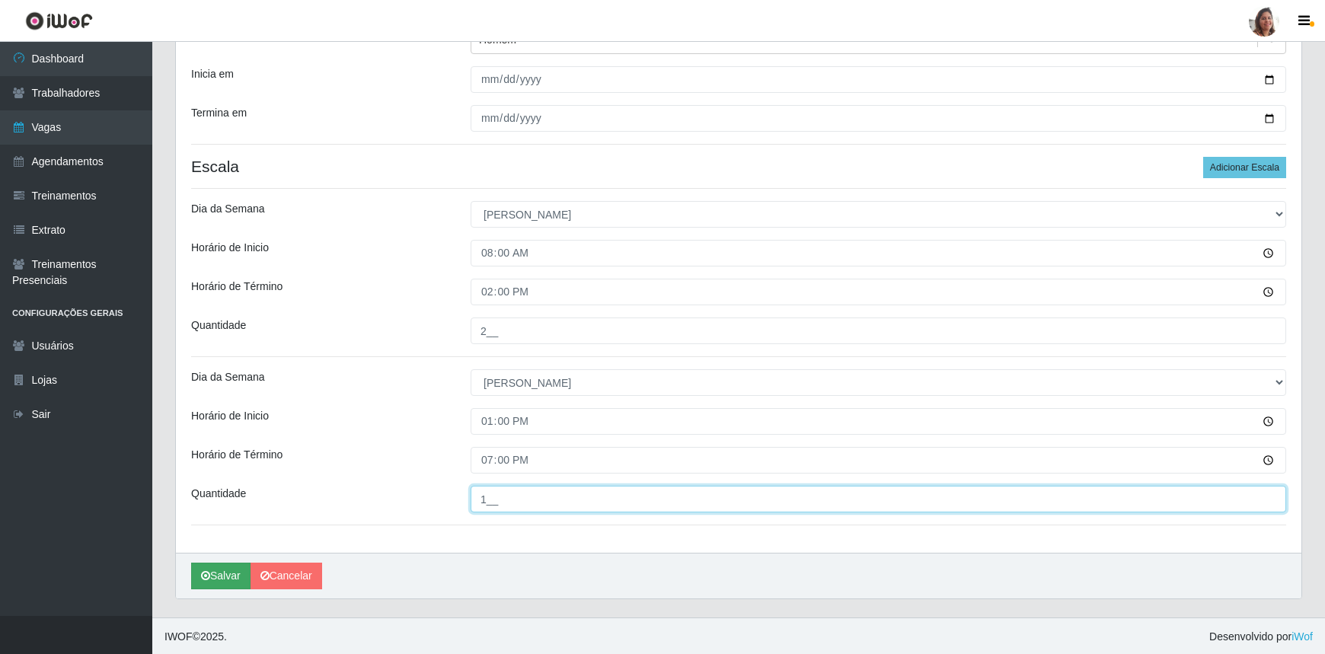
type input "1__"
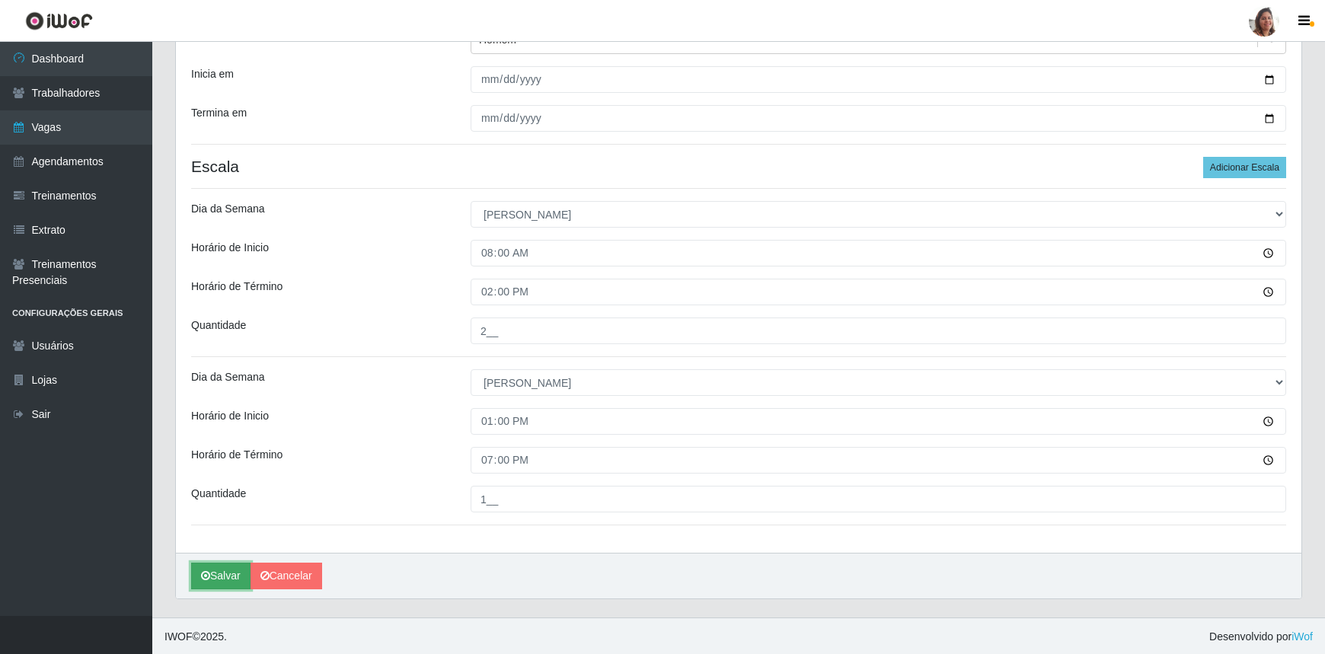
click at [220, 567] on button "Salvar" at bounding box center [220, 576] width 59 height 27
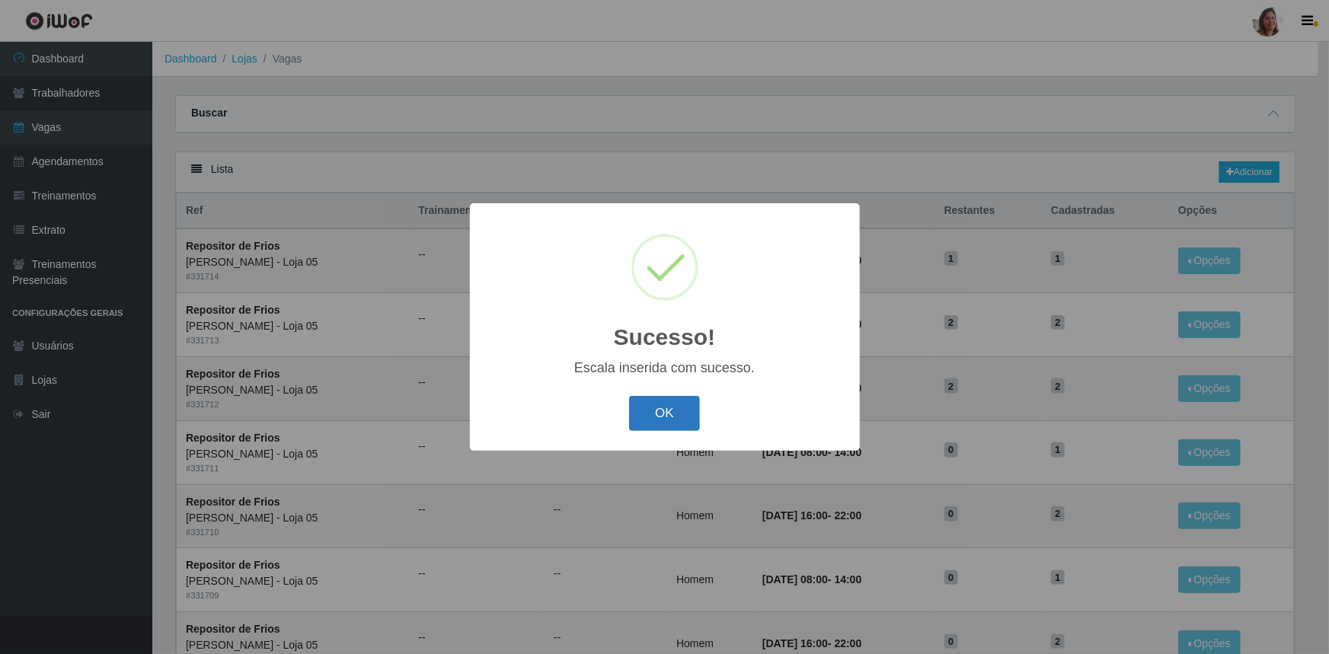
click at [640, 419] on button "OK" at bounding box center [664, 414] width 71 height 36
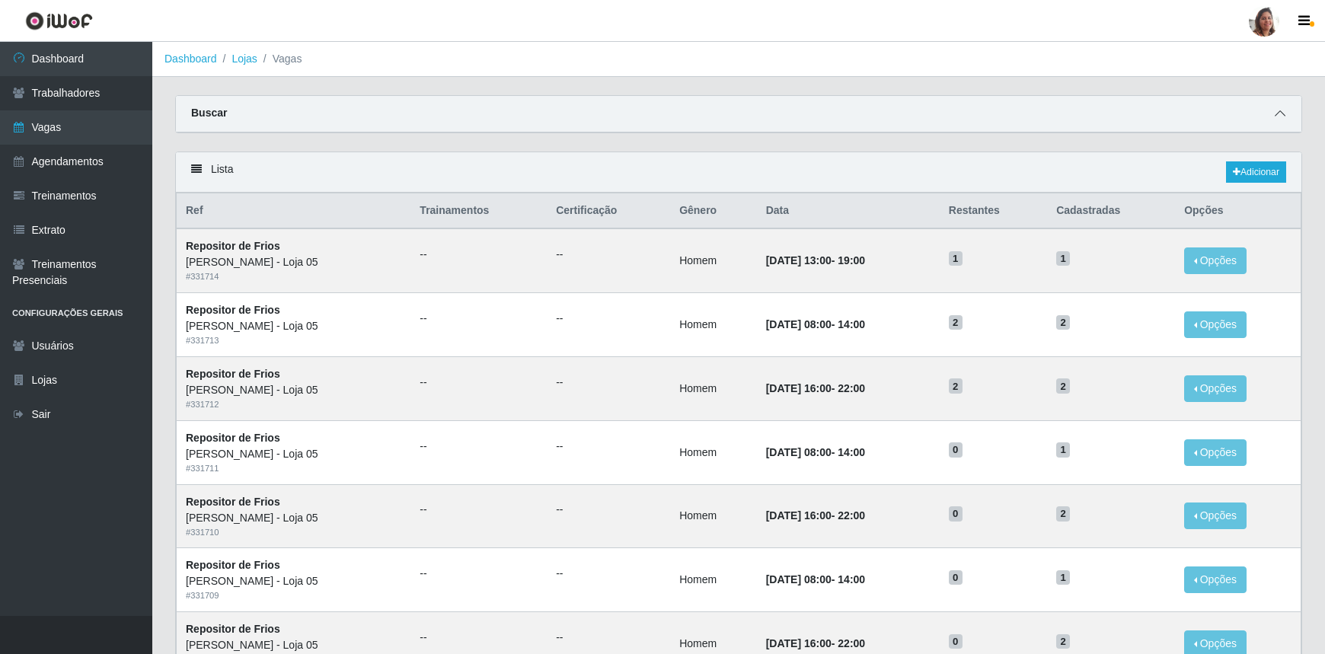
click at [1274, 112] on span at bounding box center [1280, 114] width 18 height 18
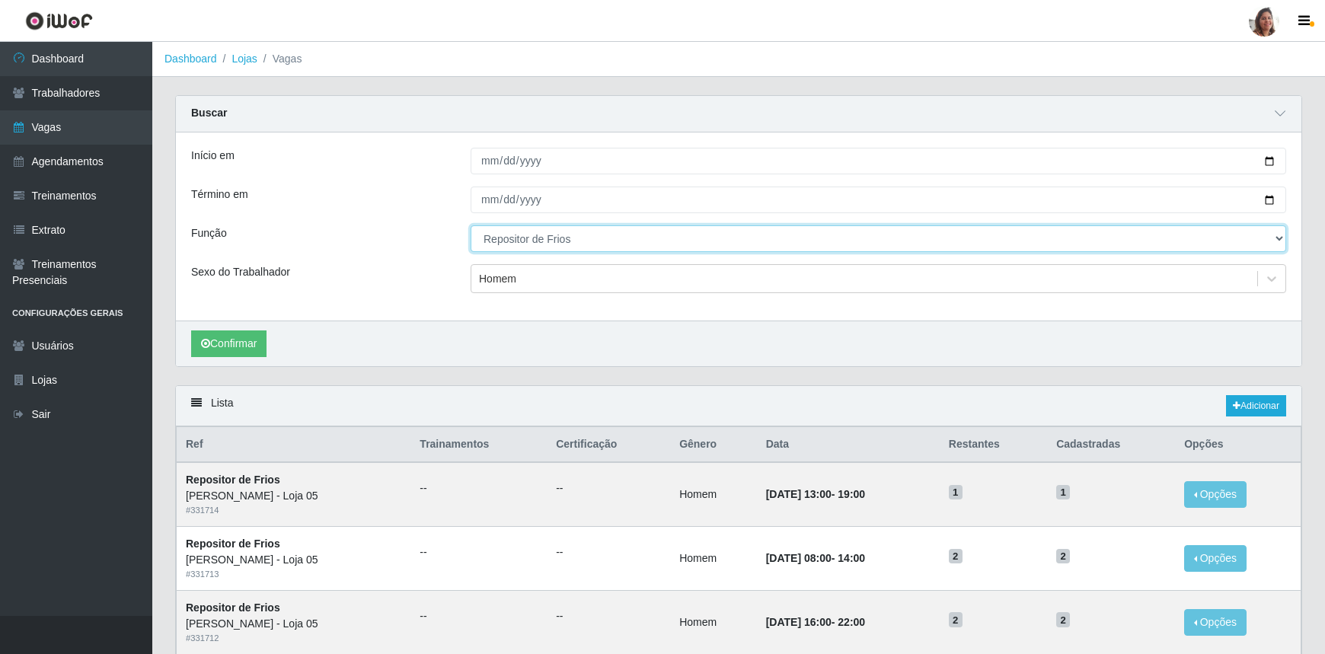
click at [567, 235] on select "[Selecione...] ASG ASG + ASG ++ Auxiliar de Depósito Auxiliar de Depósito + Aux…" at bounding box center [879, 238] width 816 height 27
select select "118"
click at [471, 225] on select "[Selecione...] ASG ASG + ASG ++ Auxiliar de Depósito Auxiliar de Depósito + Aux…" at bounding box center [879, 238] width 816 height 27
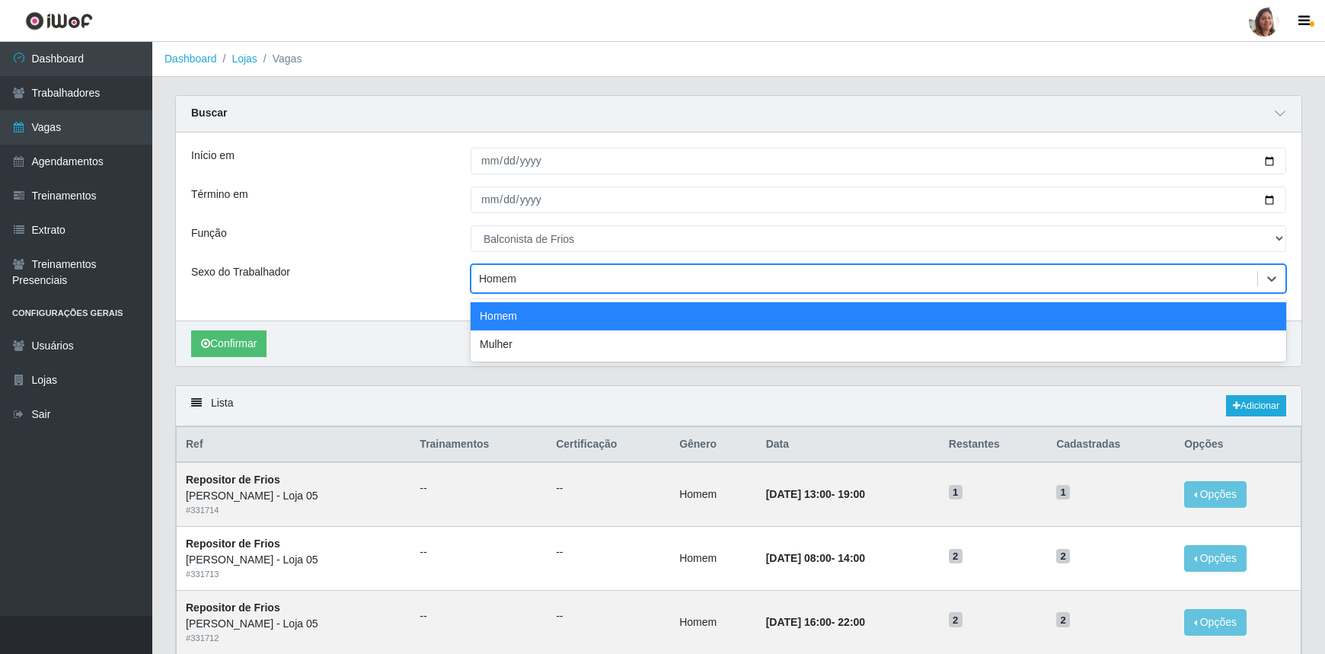
click at [532, 275] on div "Homem" at bounding box center [864, 279] width 786 height 25
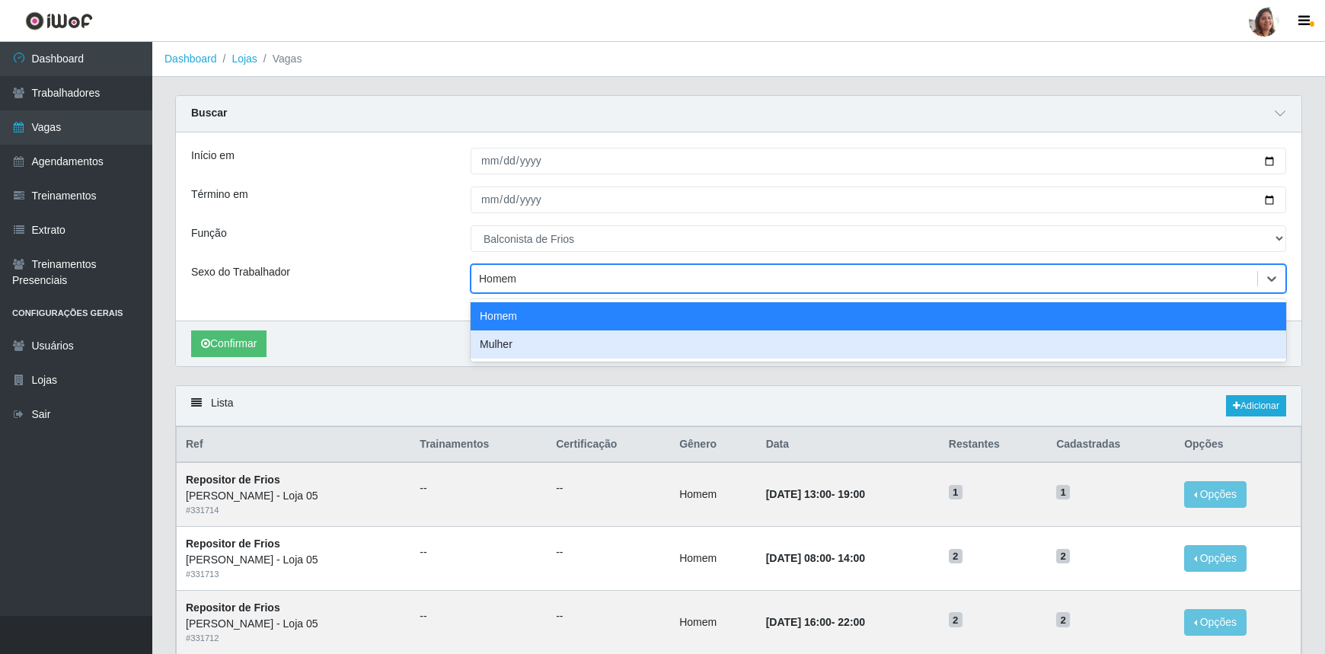
click at [526, 339] on div "Mulher" at bounding box center [879, 345] width 816 height 28
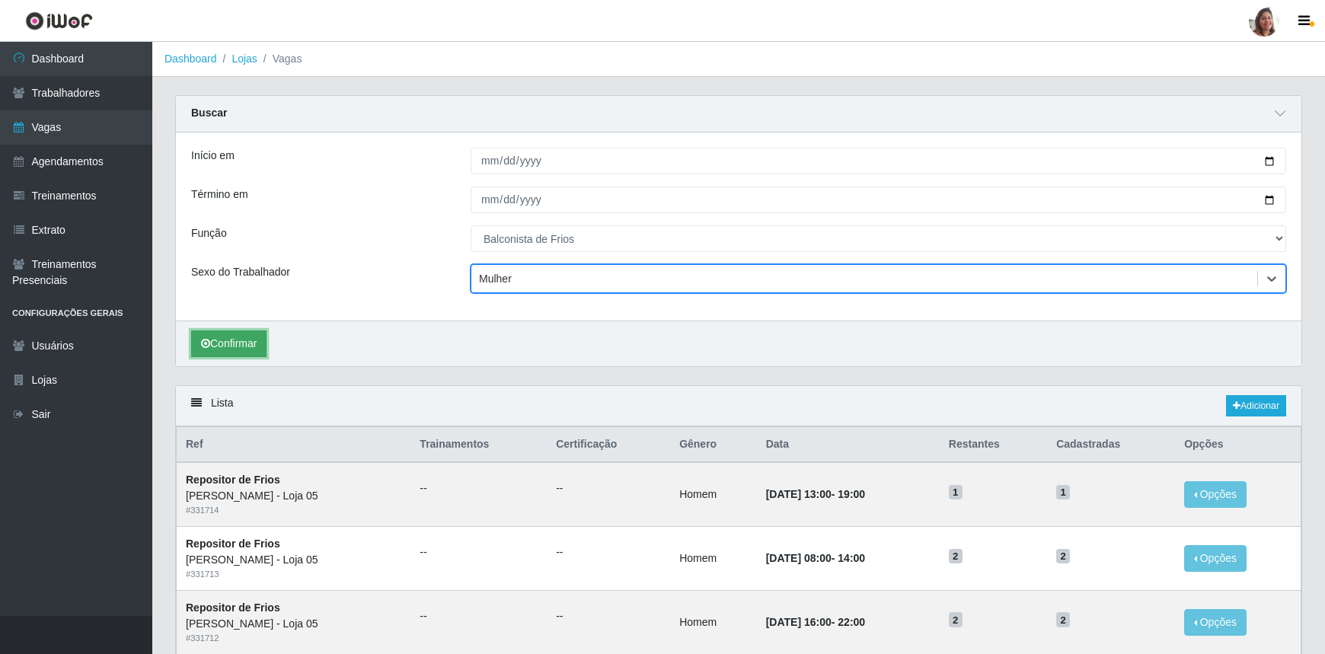
click at [217, 343] on button "Confirmar" at bounding box center [228, 344] width 75 height 27
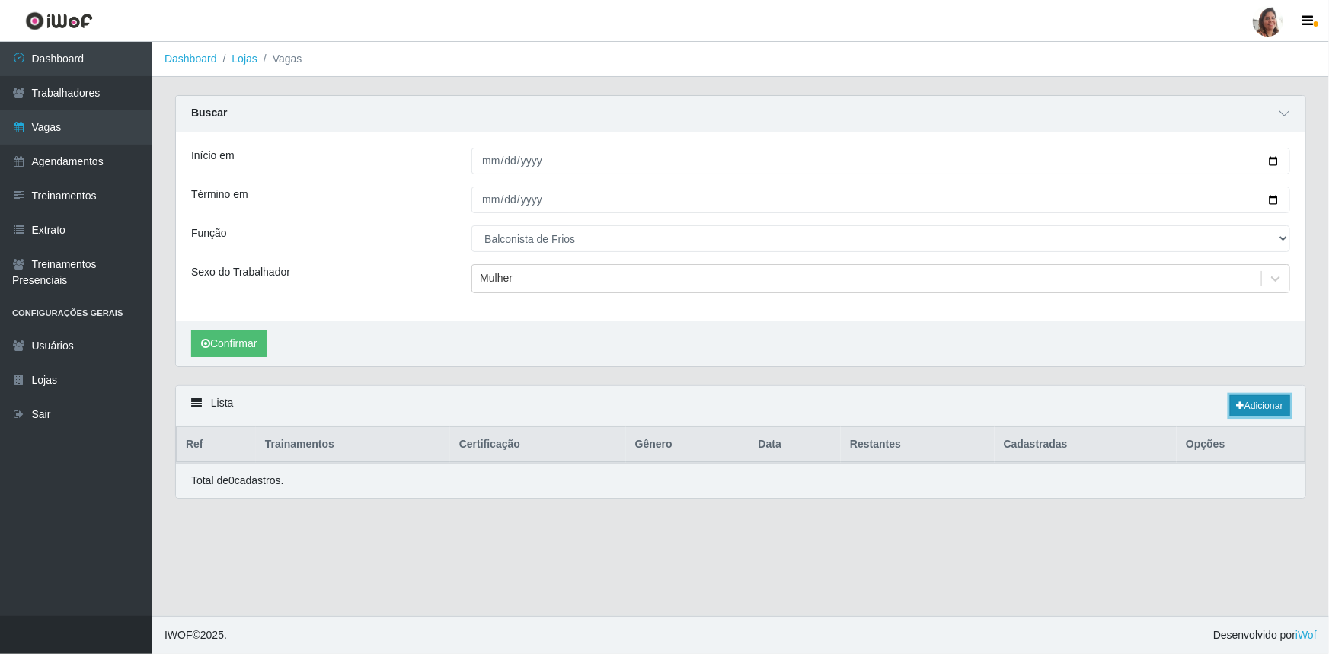
click at [1250, 404] on link "Adicionar" at bounding box center [1260, 405] width 60 height 21
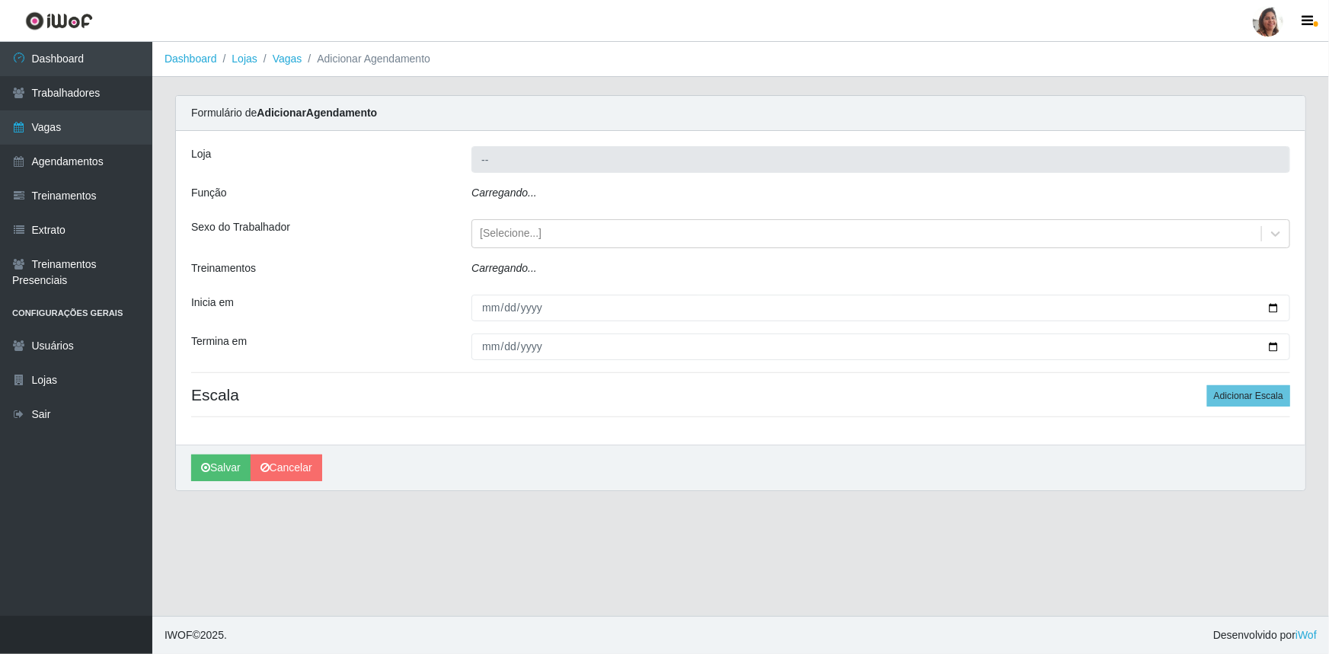
type input "[PERSON_NAME] - Loja 05"
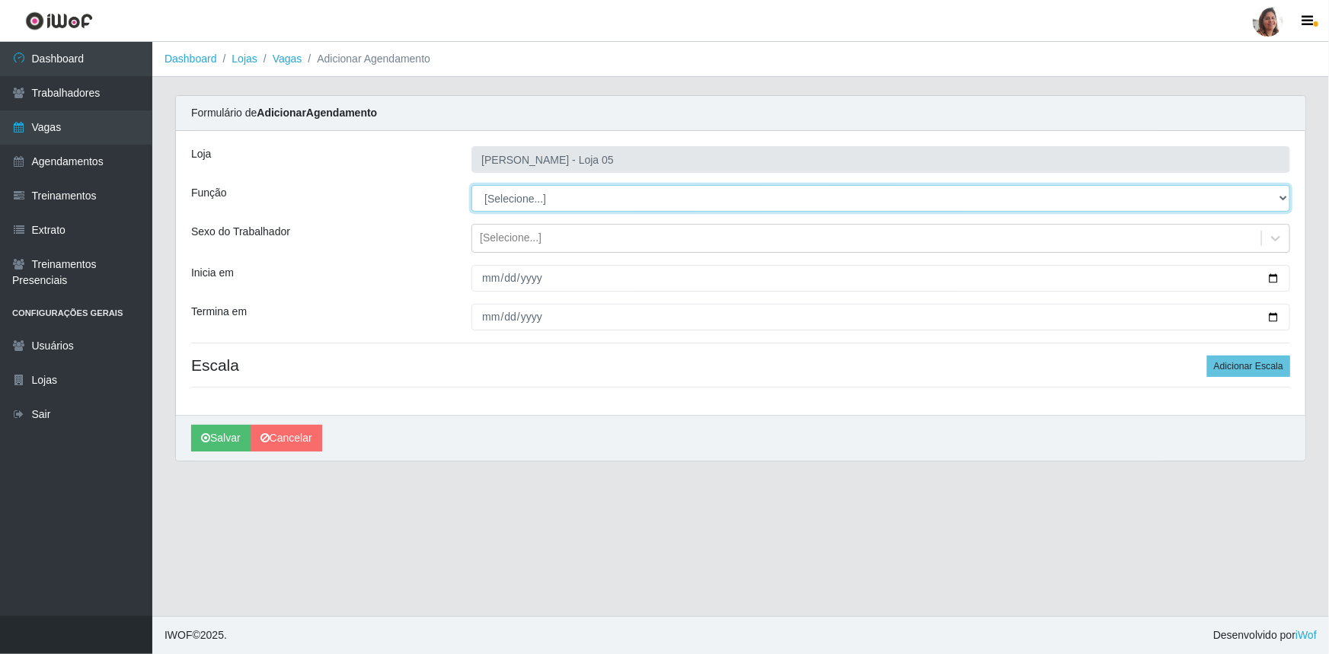
click at [514, 195] on select "[Selecione...] ASG ASG + ASG ++ Auxiliar de Depósito Auxiliar de Depósito + Aux…" at bounding box center [880, 198] width 819 height 27
select select "118"
click at [471, 185] on select "[Selecione...] ASG ASG + ASG ++ Auxiliar de Depósito Auxiliar de Depósito + Aux…" at bounding box center [880, 198] width 819 height 27
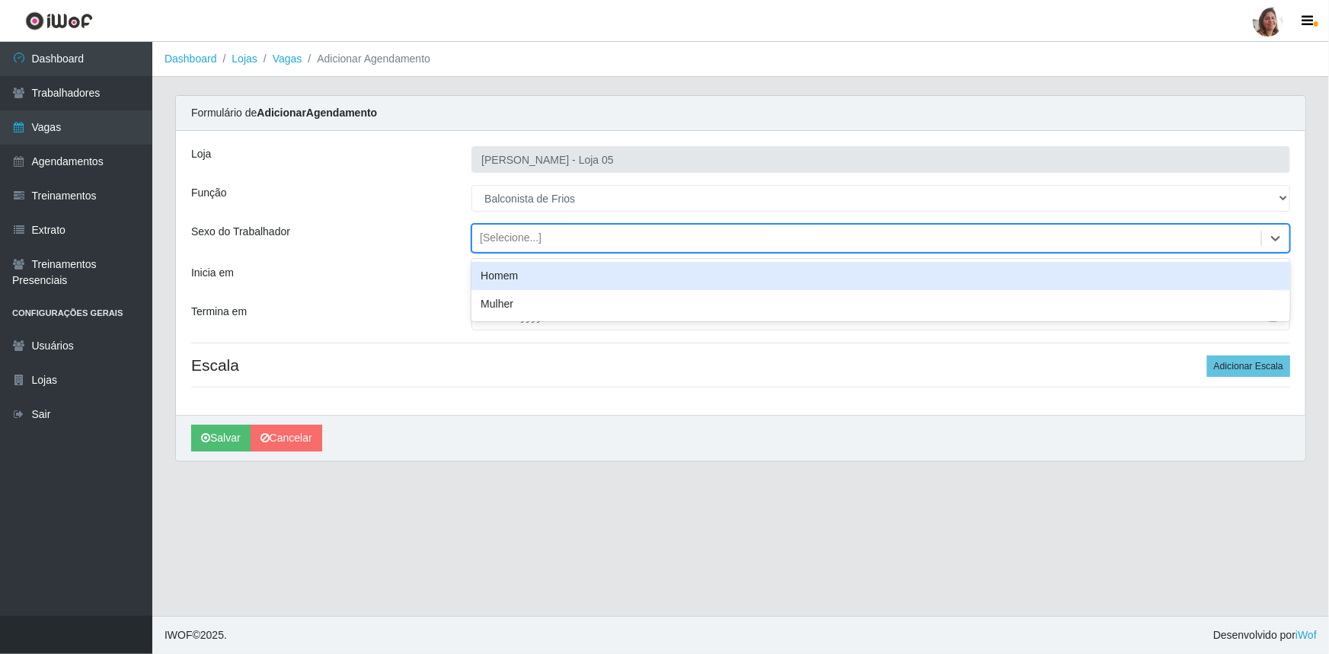
click at [523, 237] on div "[Selecione...]" at bounding box center [511, 239] width 62 height 16
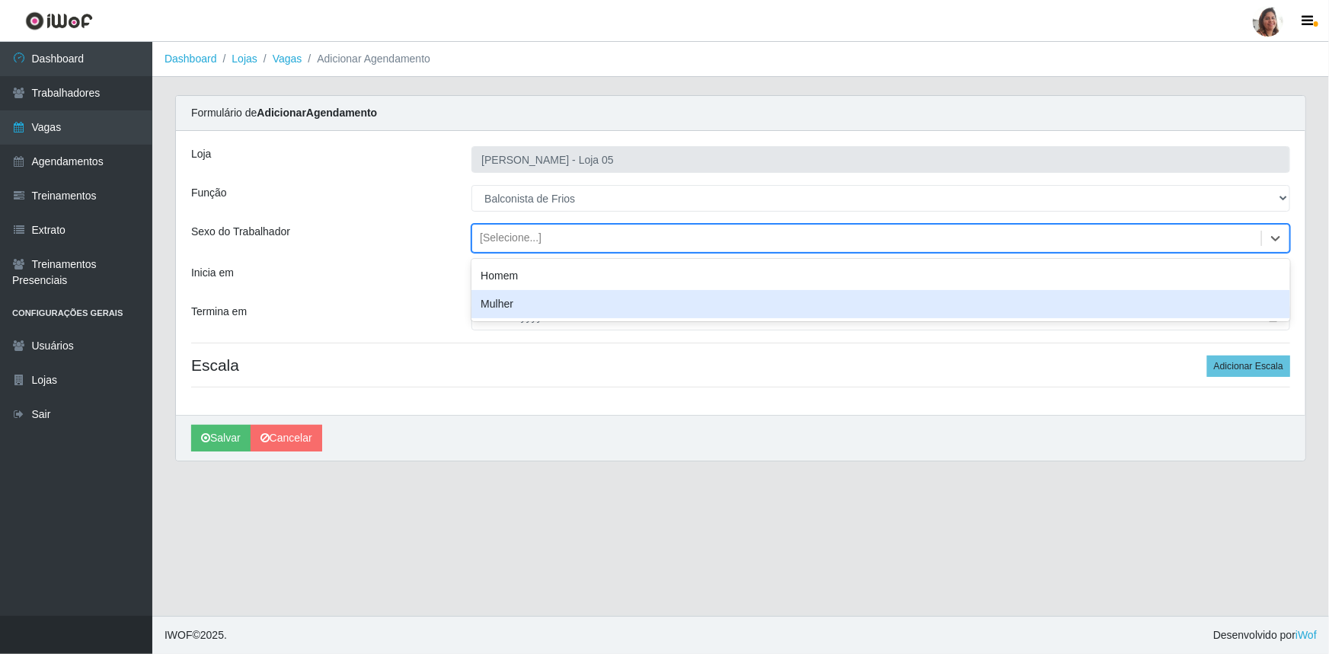
click at [520, 299] on div "Mulher" at bounding box center [880, 304] width 819 height 28
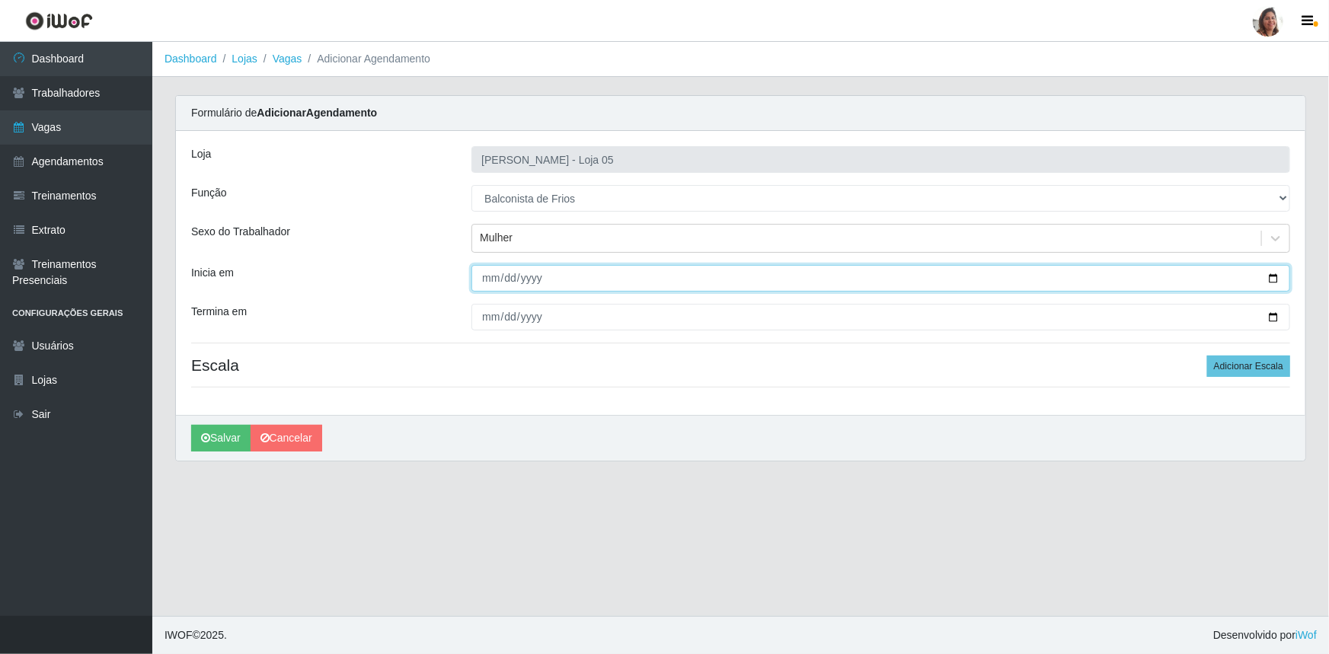
drag, startPoint x: 1274, startPoint y: 273, endPoint x: 1243, endPoint y: 295, distance: 37.2
click at [1274, 273] on input "Inicia em" at bounding box center [880, 278] width 819 height 27
type input "[DATE]"
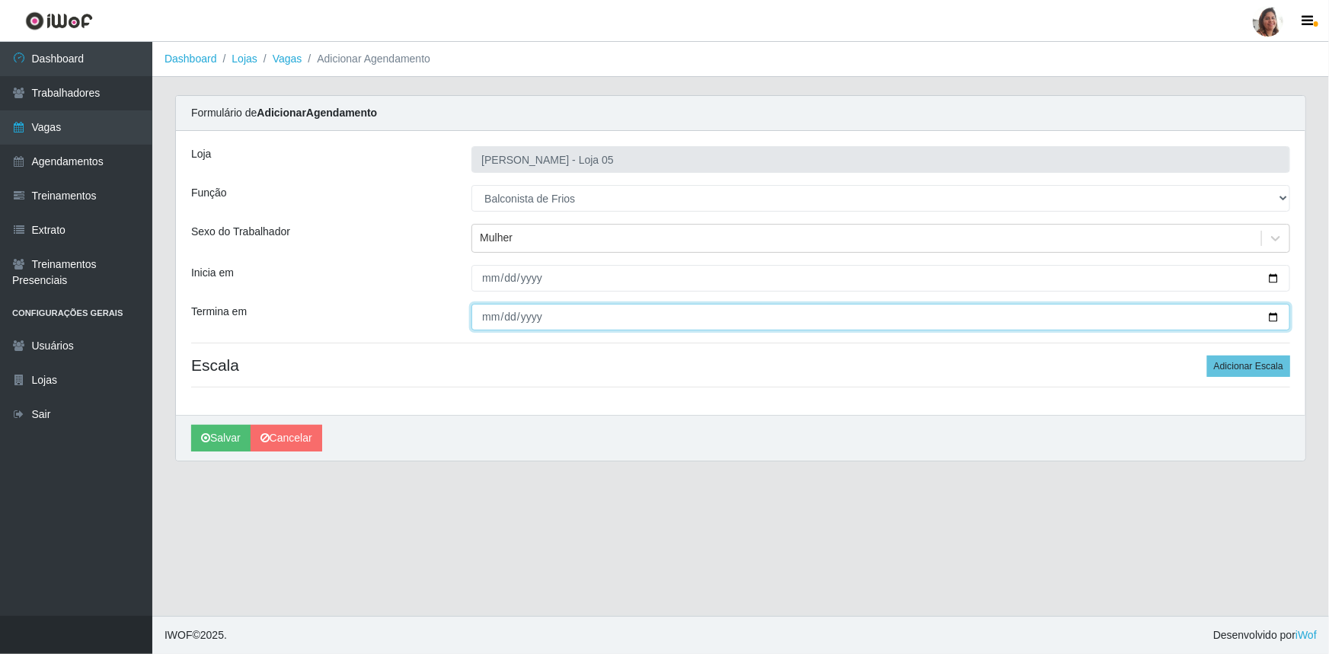
click at [1274, 313] on input "Termina em" at bounding box center [880, 317] width 819 height 27
type input "[DATE]"
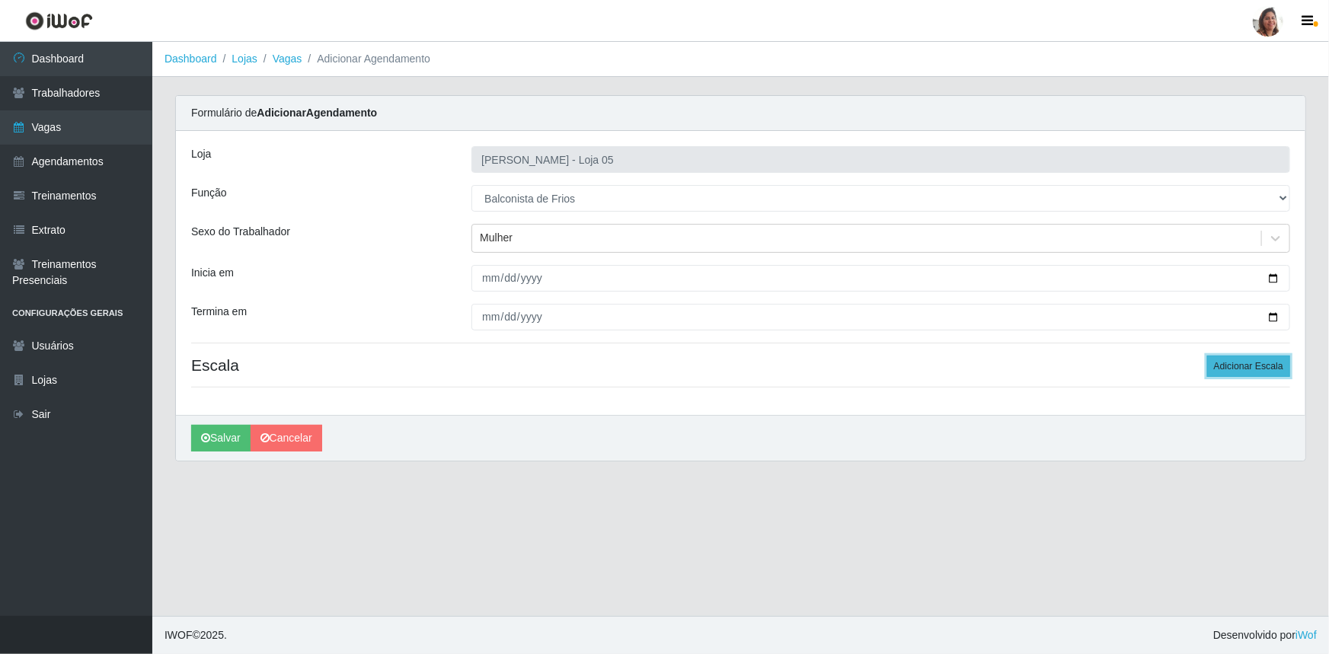
click at [1255, 369] on button "Adicionar Escala" at bounding box center [1248, 366] width 83 height 21
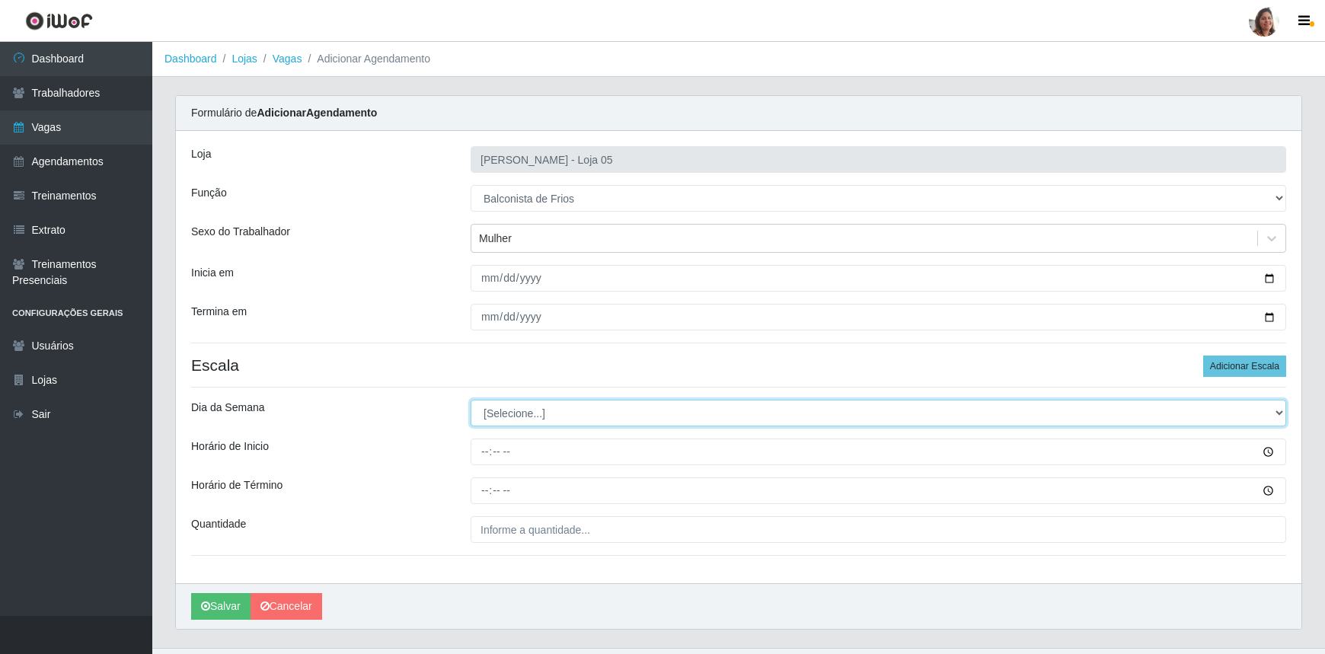
click at [491, 420] on select "[Selecione...] Segunda Terça Quarta Quinta Sexta Sábado Domingo" at bounding box center [879, 413] width 816 height 27
select select "1"
click at [471, 400] on select "[Selecione...] Segunda Terça Quarta Quinta Sexta Sábado Domingo" at bounding box center [879, 413] width 816 height 27
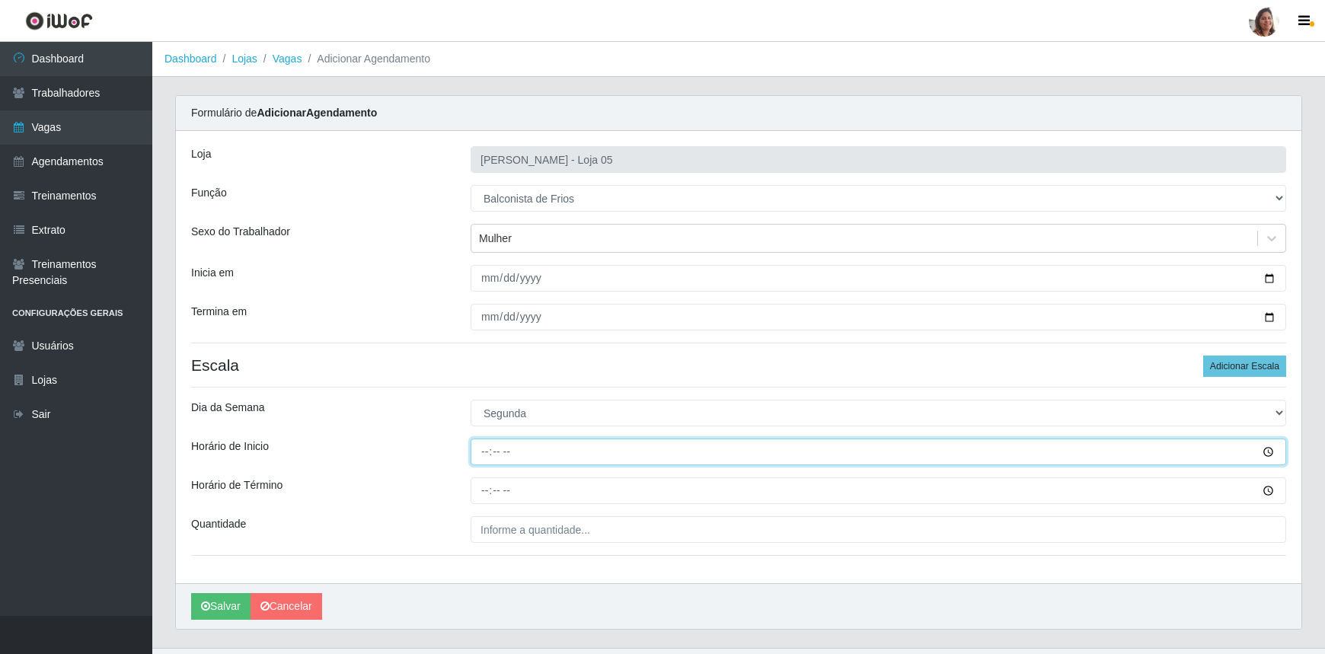
click at [481, 452] on input "Horário de Inicio" at bounding box center [879, 452] width 816 height 27
type input "08:00"
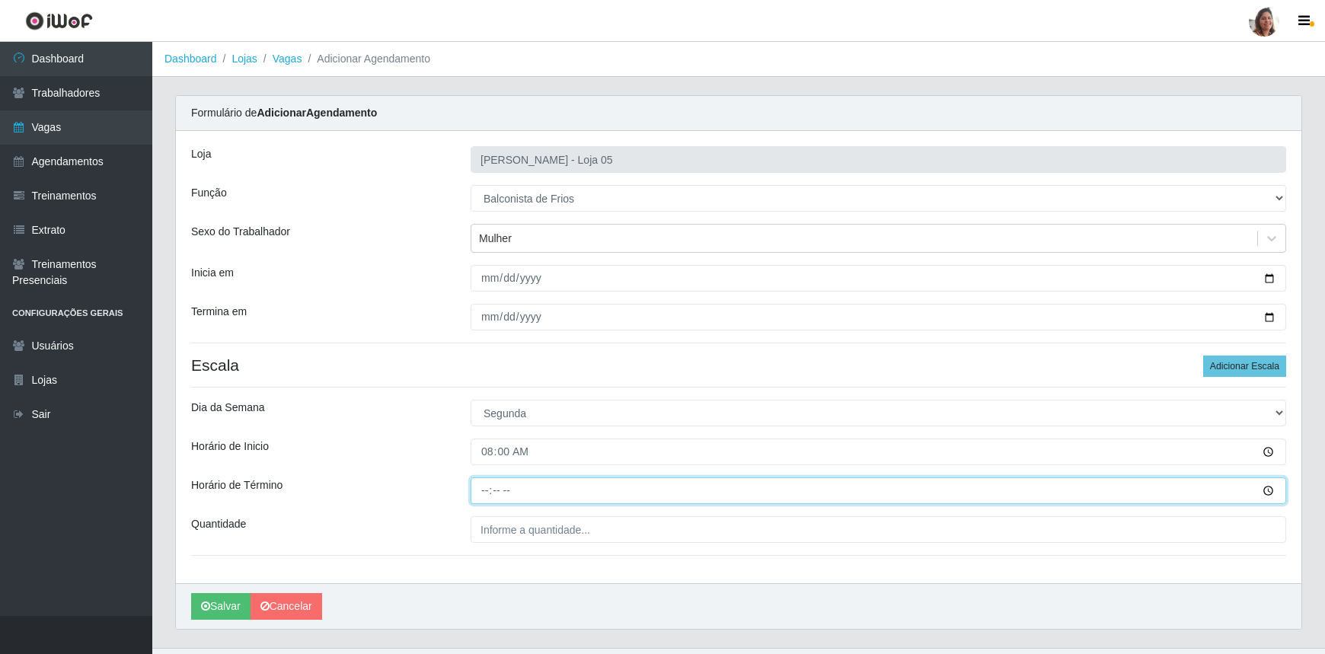
type input "14:00"
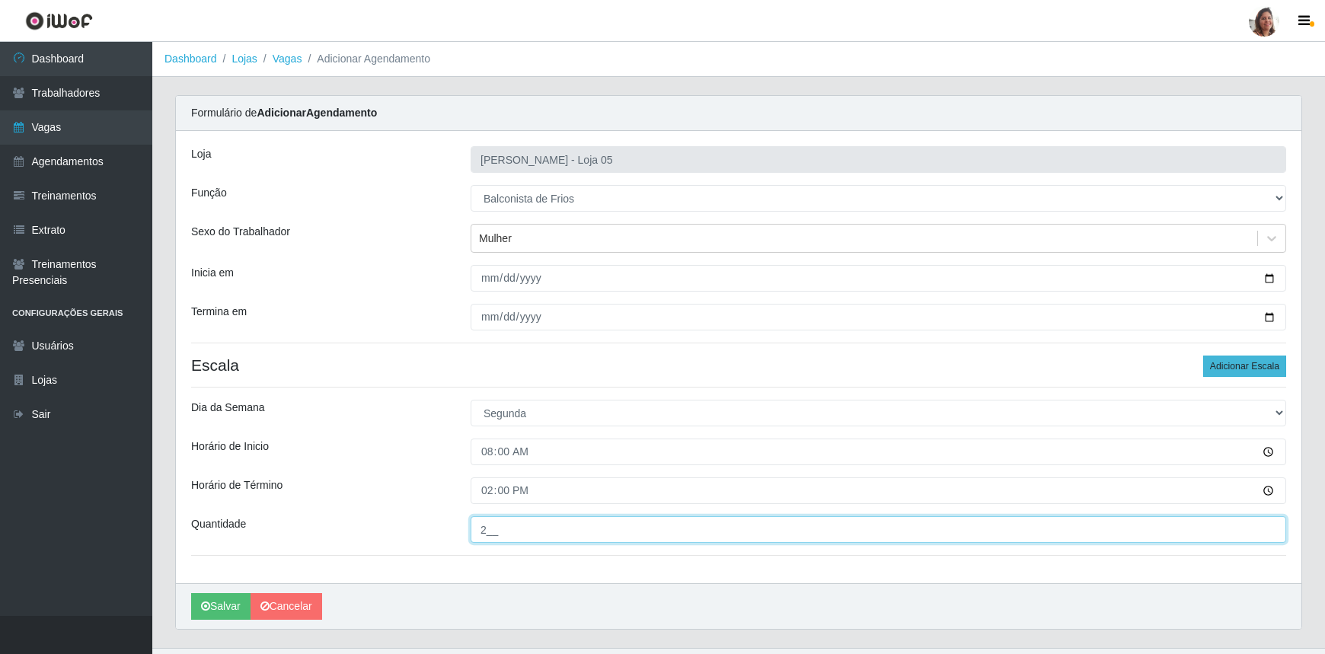
type input "2__"
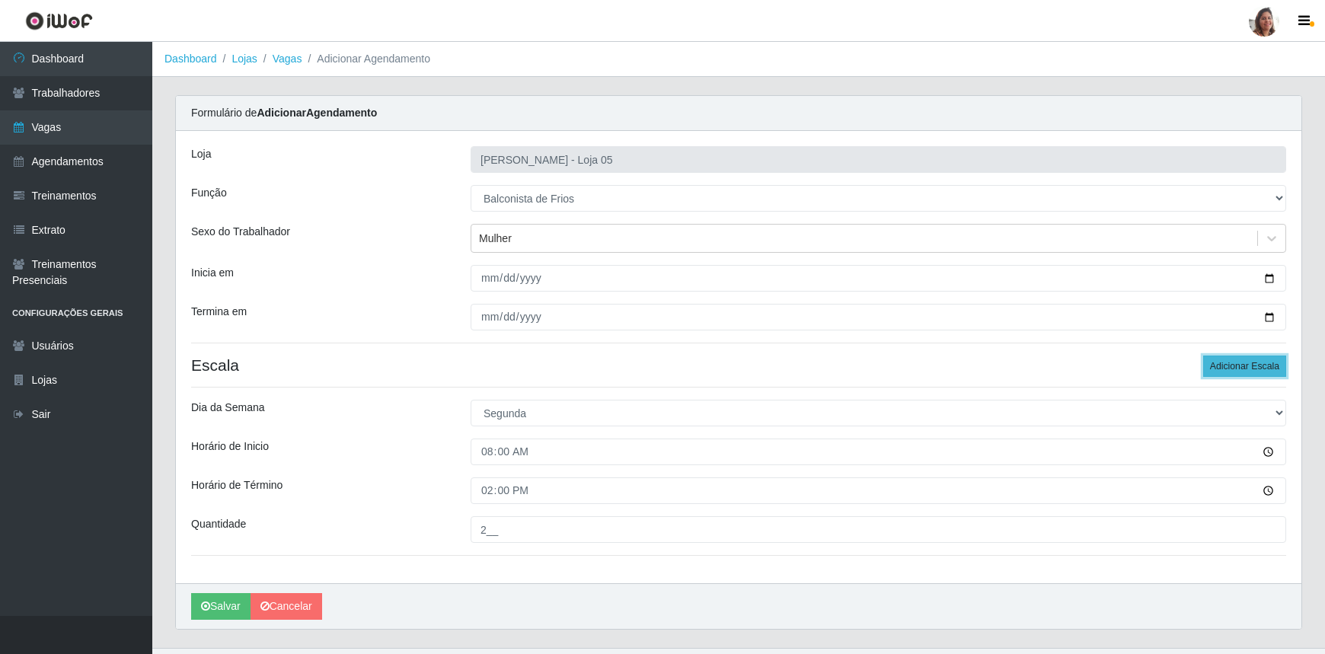
drag, startPoint x: 1253, startPoint y: 365, endPoint x: 913, endPoint y: 439, distance: 347.7
click at [1253, 366] on button "Adicionar Escala" at bounding box center [1244, 366] width 83 height 21
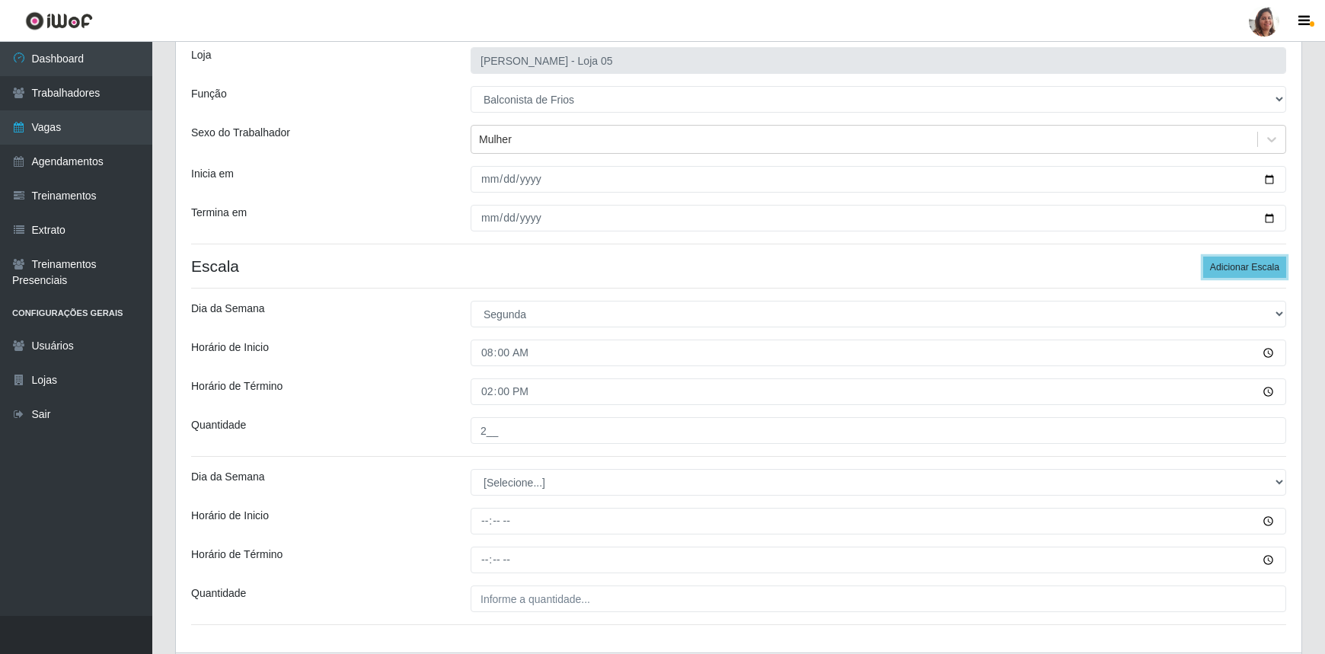
scroll to position [199, 0]
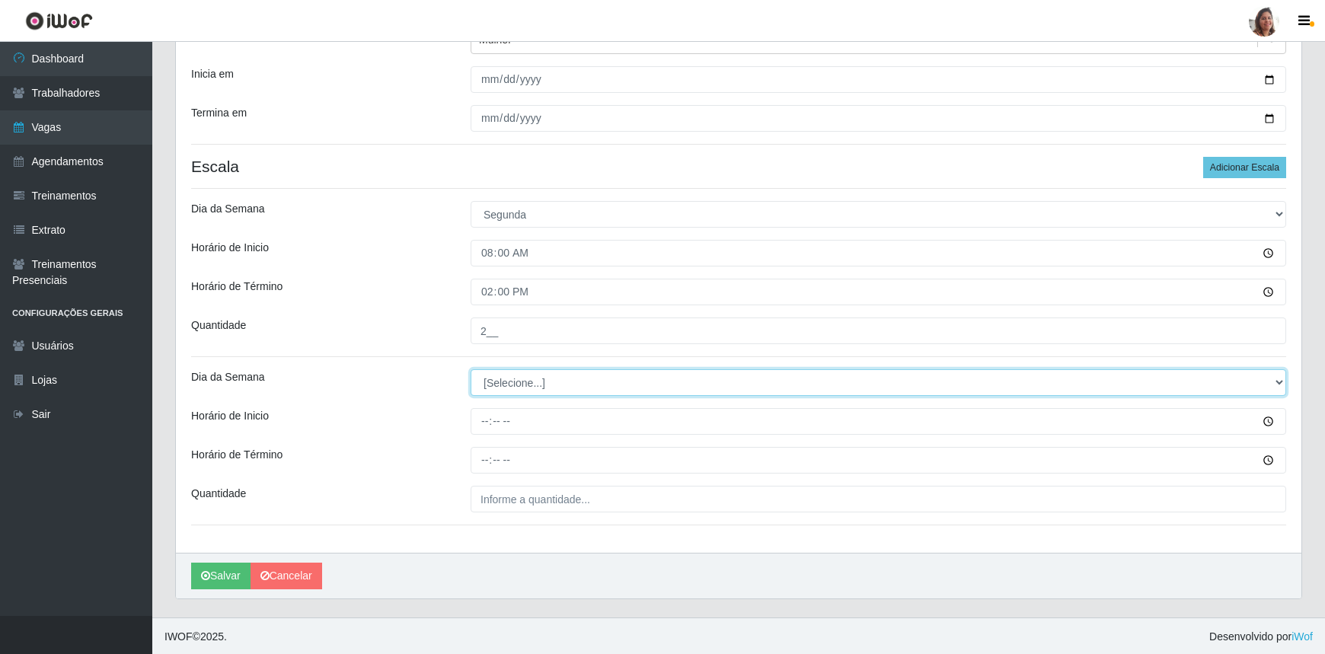
click at [553, 380] on select "[Selecione...] Segunda Terça Quarta Quinta Sexta Sábado Domingo" at bounding box center [879, 382] width 816 height 27
select select "1"
click at [471, 369] on select "[Selecione...] Segunda Terça Quarta Quinta Sexta Sábado Domingo" at bounding box center [879, 382] width 816 height 27
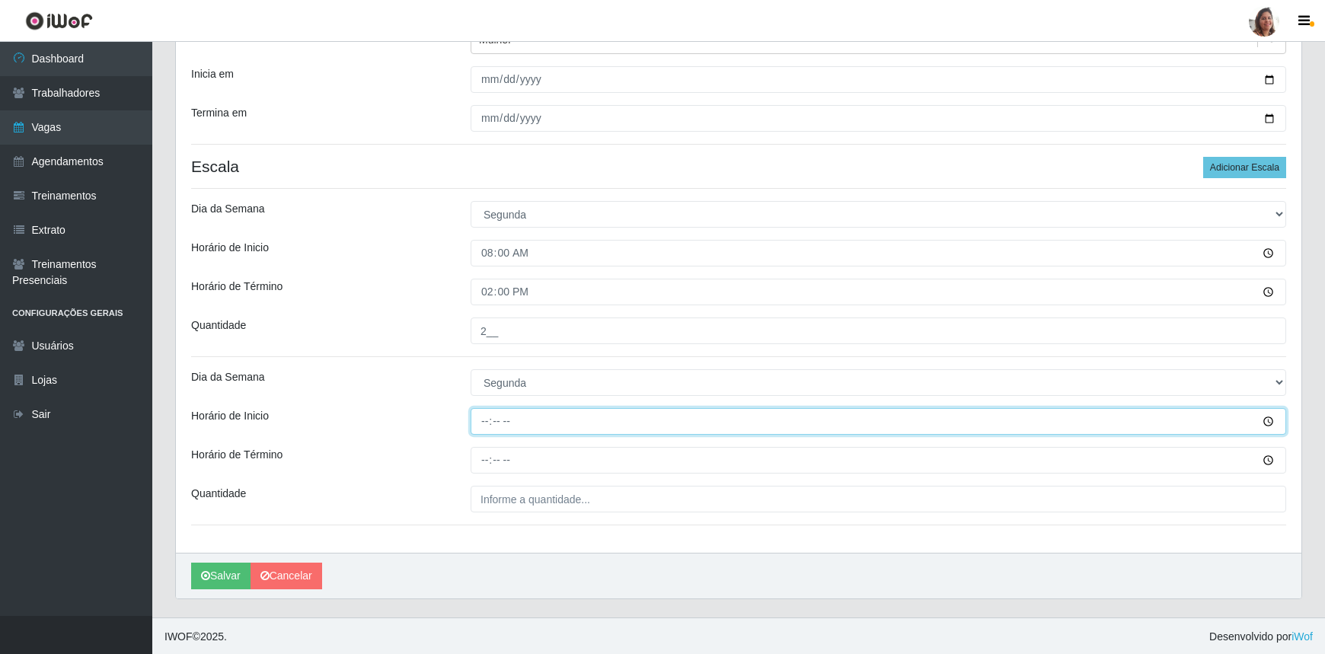
click at [483, 414] on input "Horário de Inicio" at bounding box center [879, 421] width 816 height 27
type input "16:00"
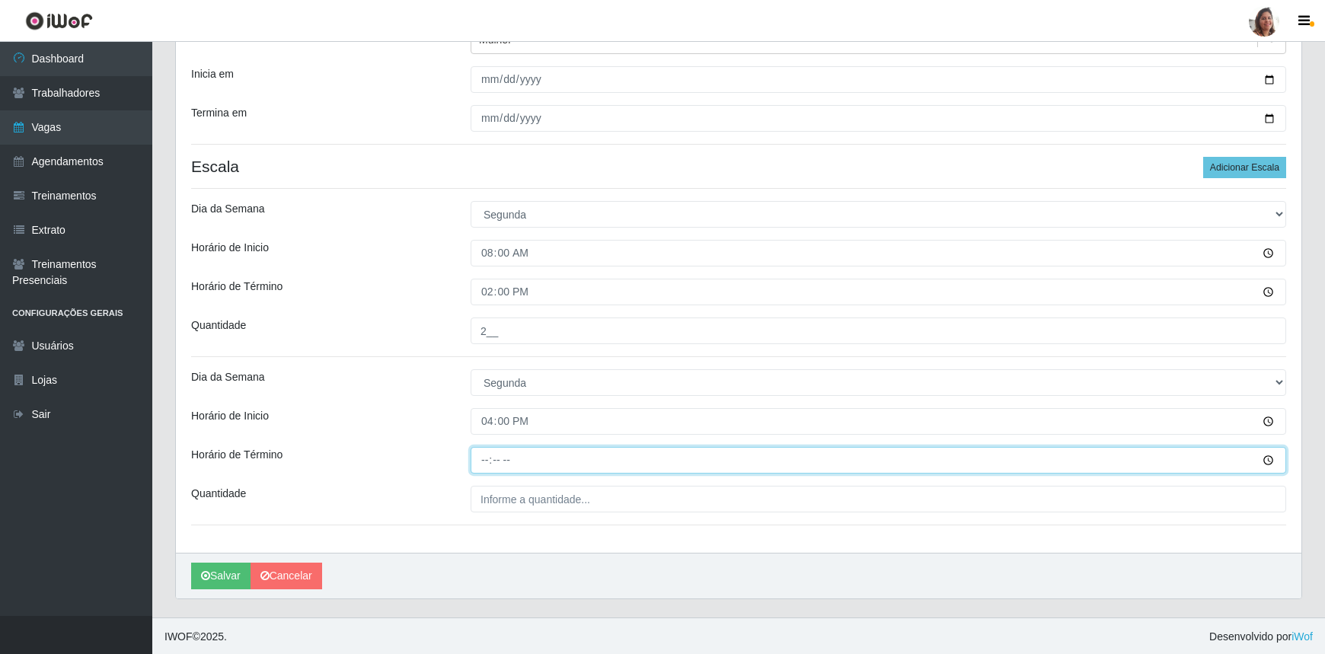
type input "22:00"
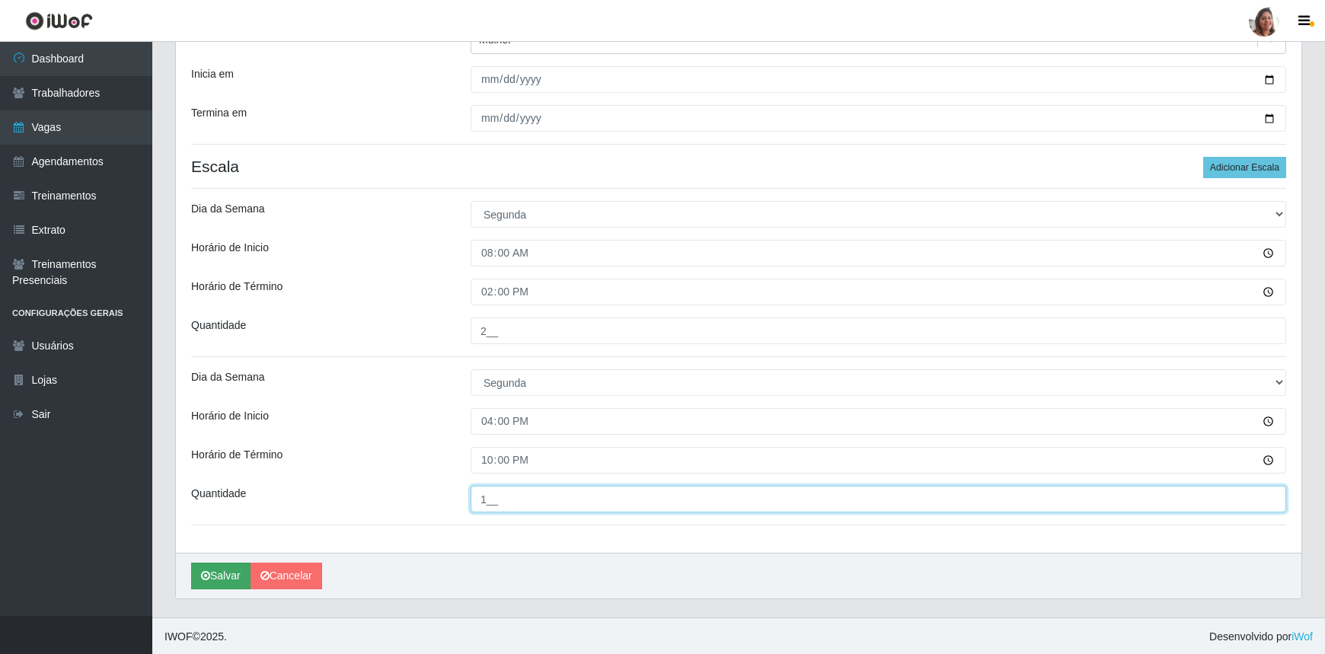
type input "1__"
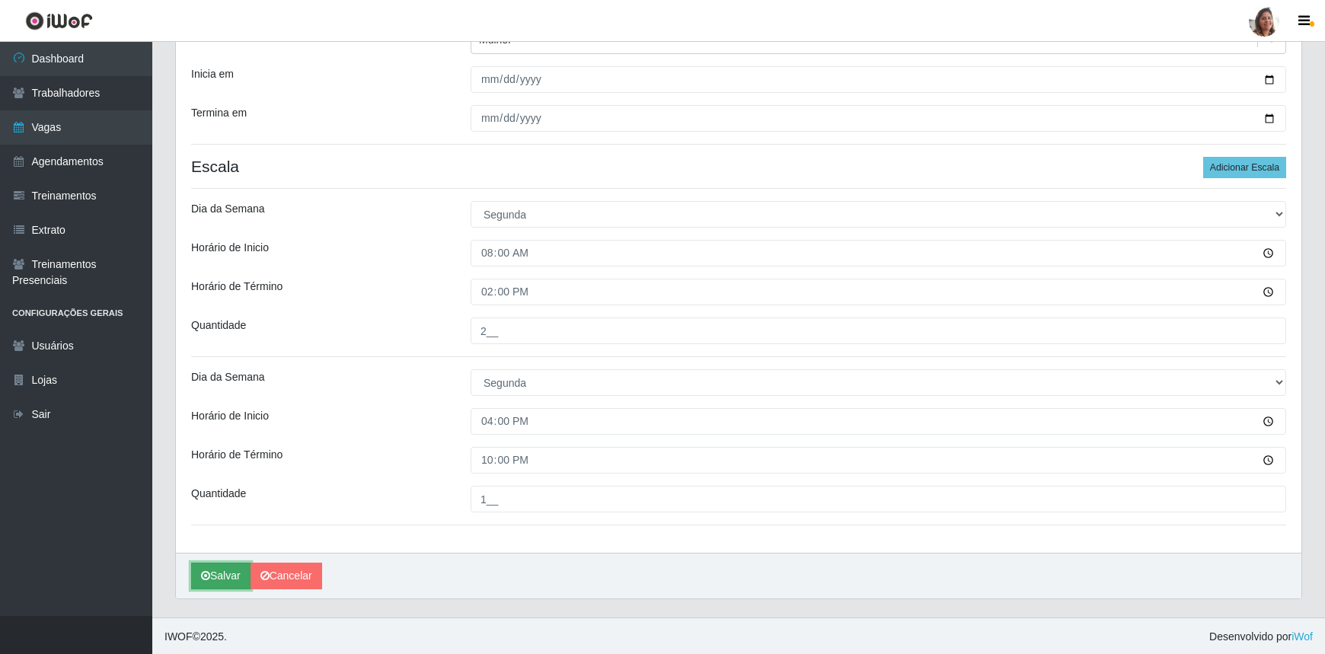
click at [223, 574] on button "Salvar" at bounding box center [220, 576] width 59 height 27
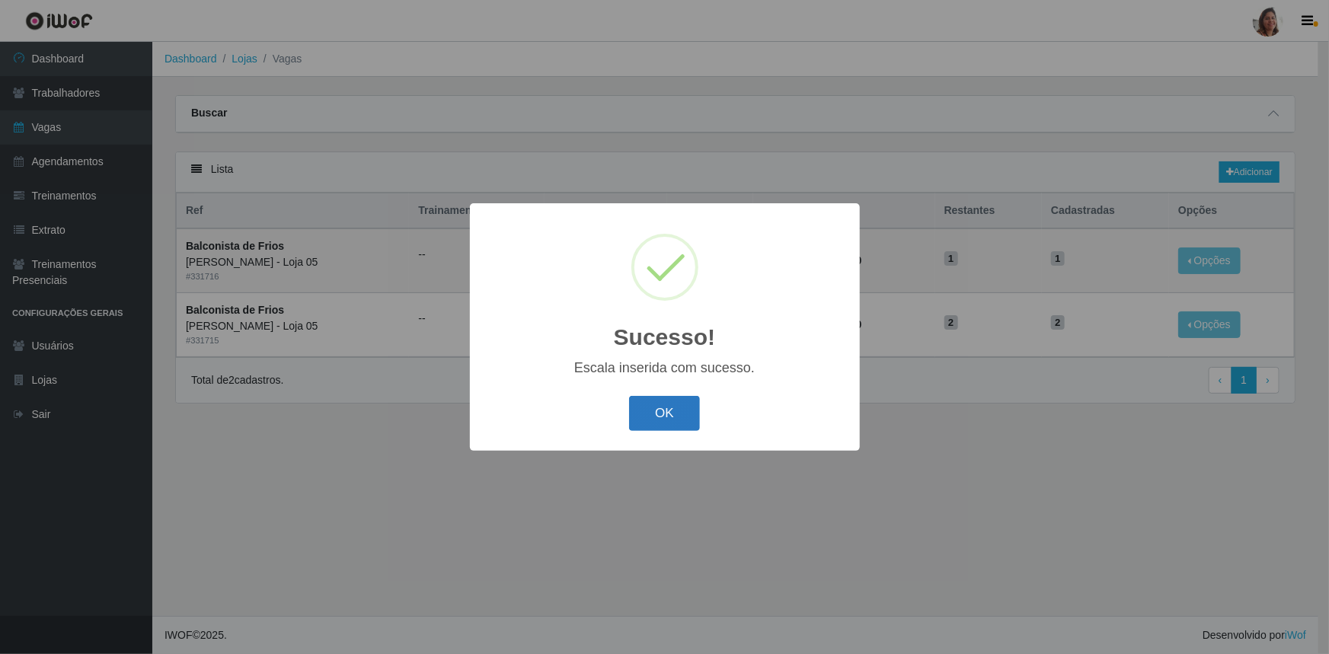
click at [660, 411] on button "OK" at bounding box center [664, 414] width 71 height 36
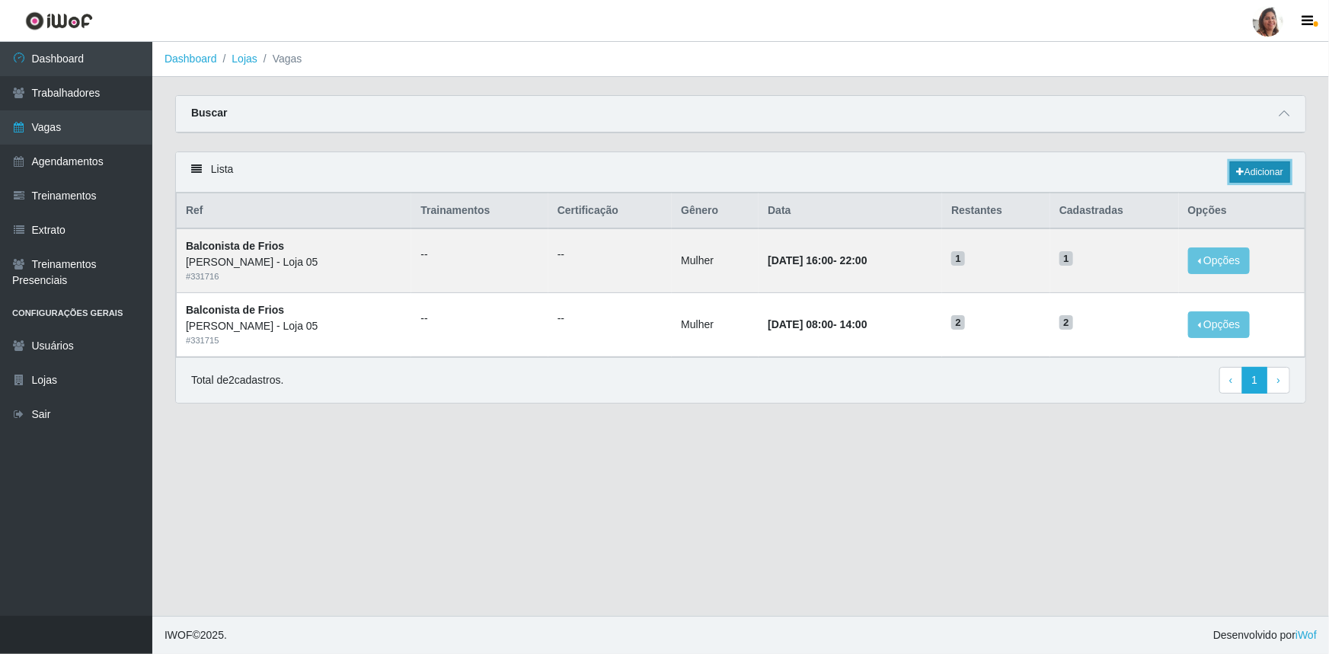
click at [1257, 168] on link "Adicionar" at bounding box center [1260, 171] width 60 height 21
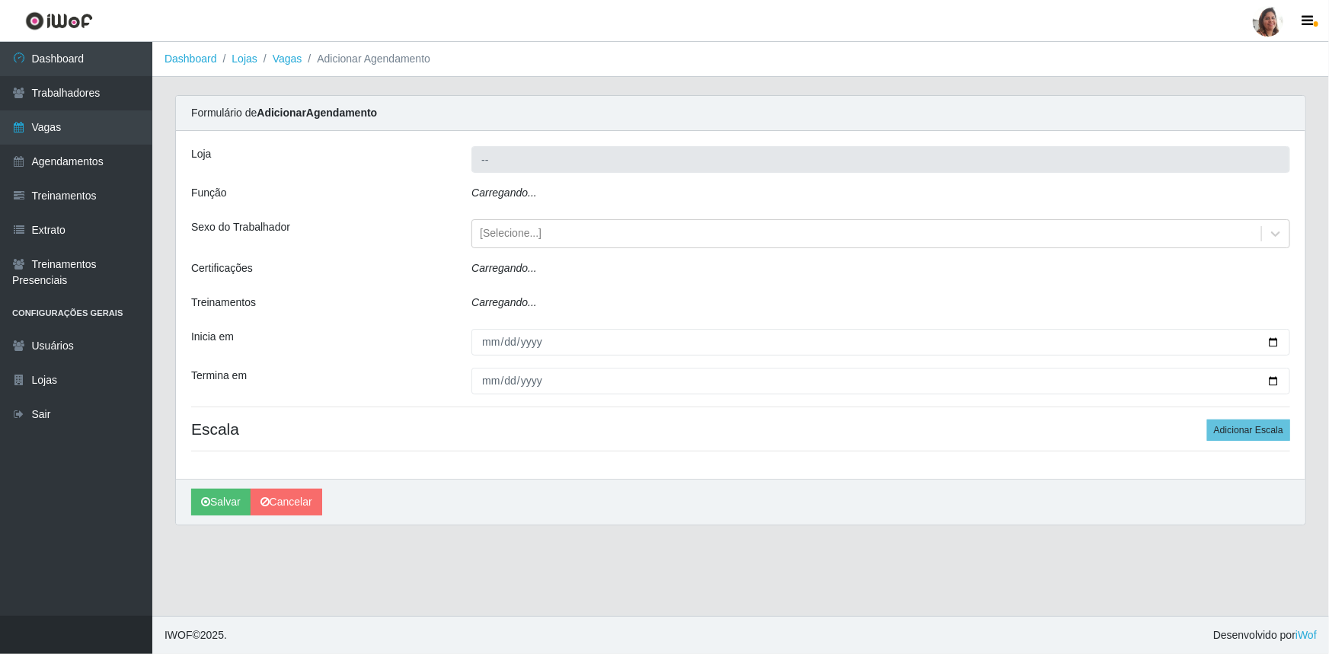
type input "[PERSON_NAME] - Loja 05"
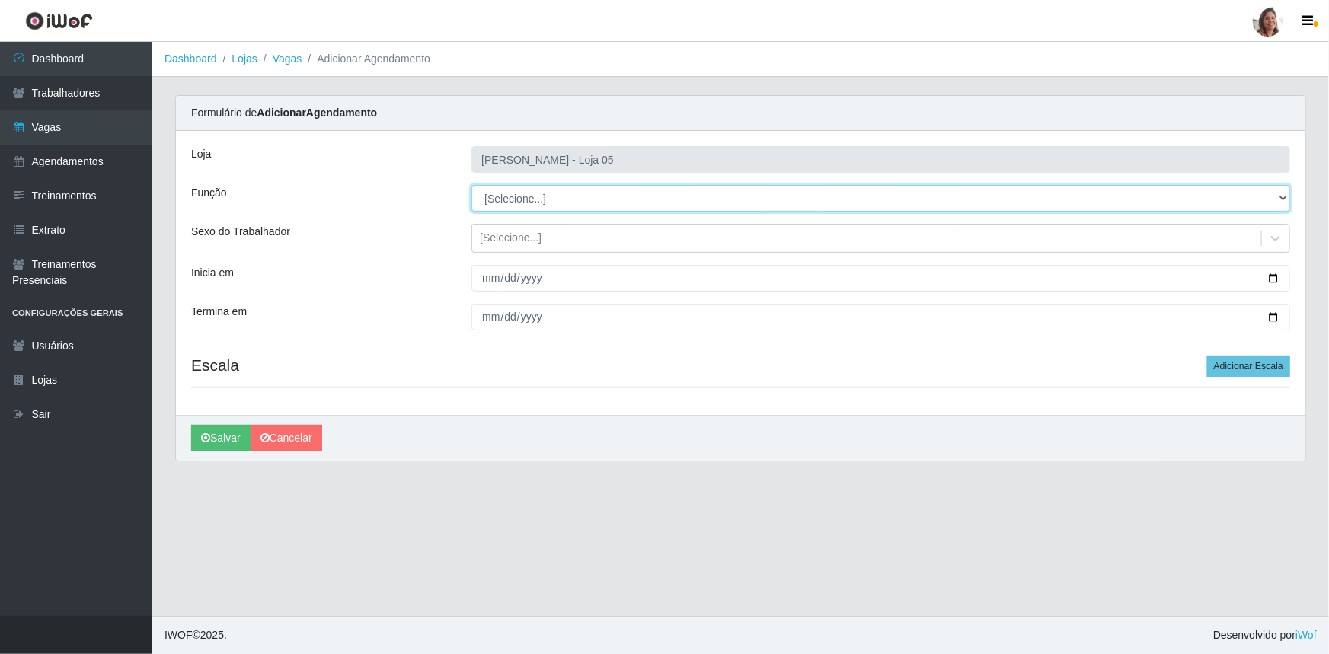
click at [551, 193] on select "[Selecione...] ASG ASG + ASG ++ Auxiliar de Depósito Auxiliar de Depósito + Aux…" at bounding box center [880, 198] width 819 height 27
select select "118"
click at [471, 185] on select "[Selecione...] ASG ASG + ASG ++ Auxiliar de Depósito Auxiliar de Depósito + Aux…" at bounding box center [880, 198] width 819 height 27
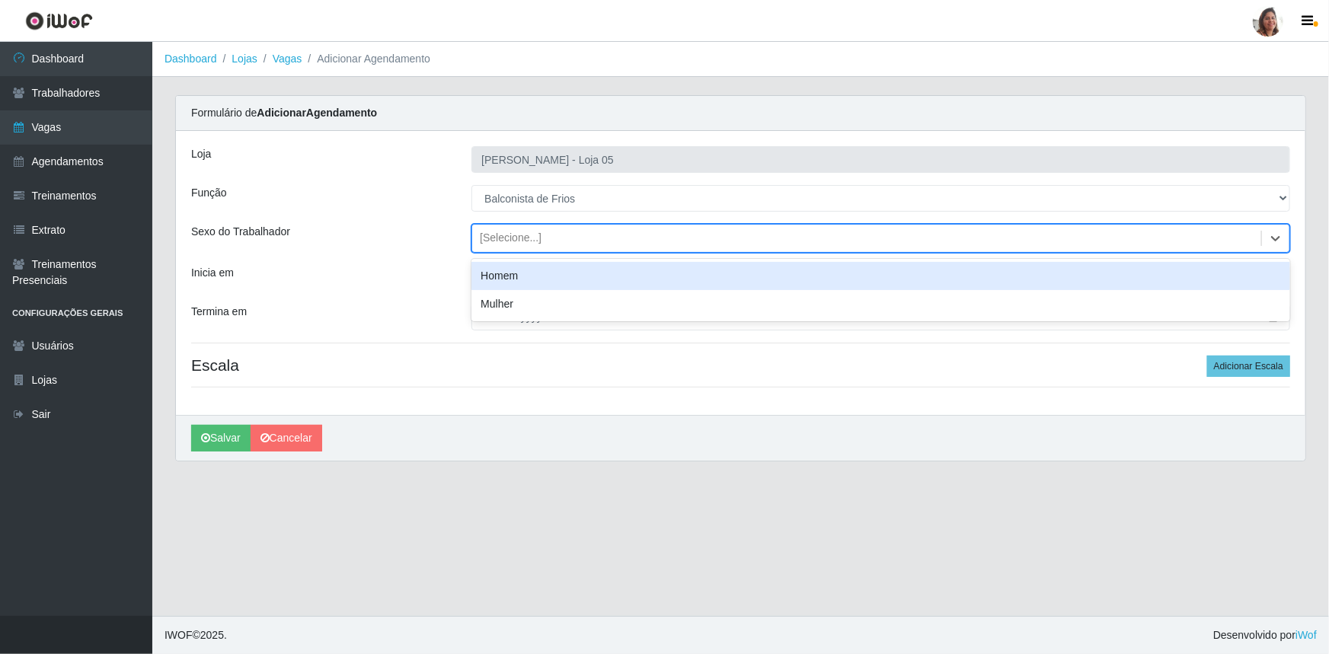
click at [527, 238] on div "[Selecione...]" at bounding box center [511, 239] width 62 height 16
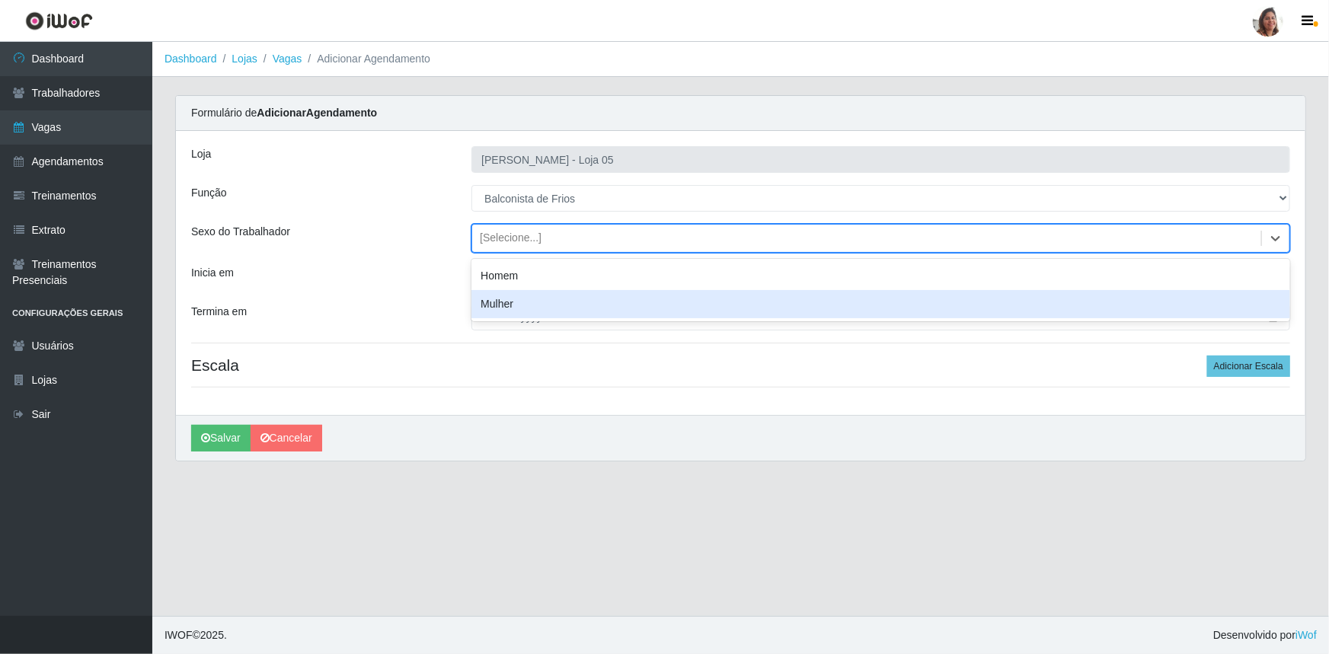
click at [545, 305] on div "Mulher" at bounding box center [880, 304] width 819 height 28
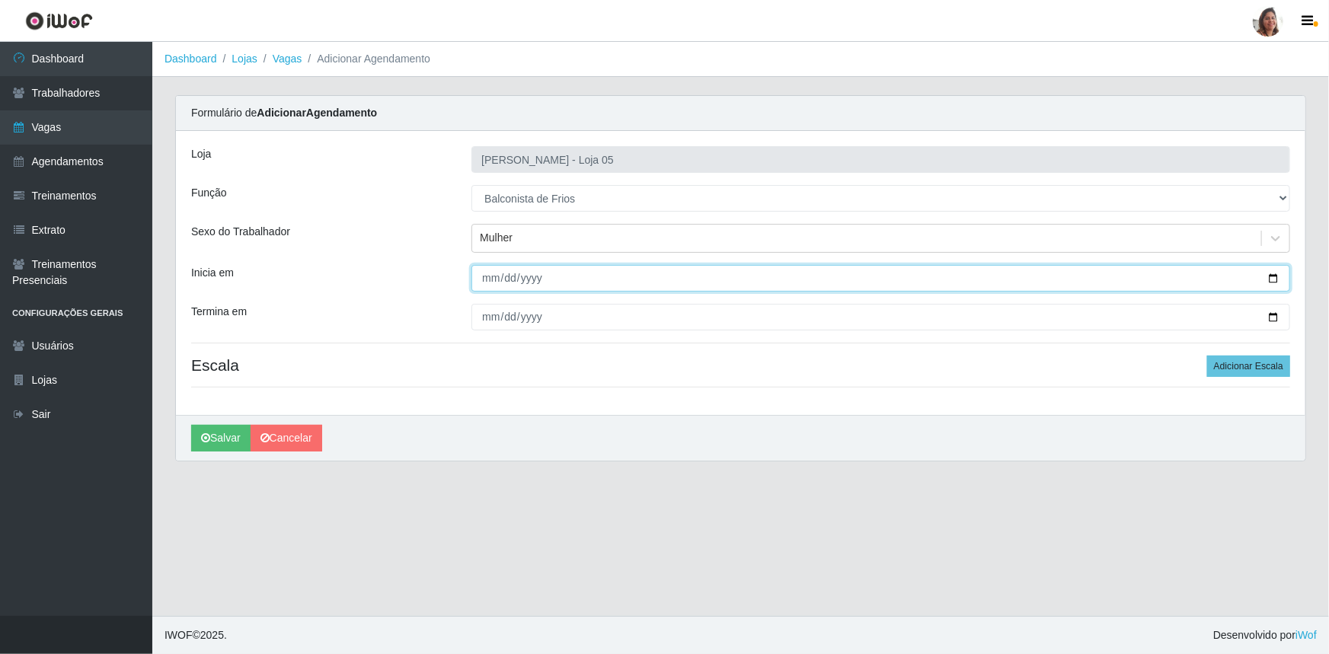
click at [1276, 276] on input "Inicia em" at bounding box center [880, 278] width 819 height 27
type input "[DATE]"
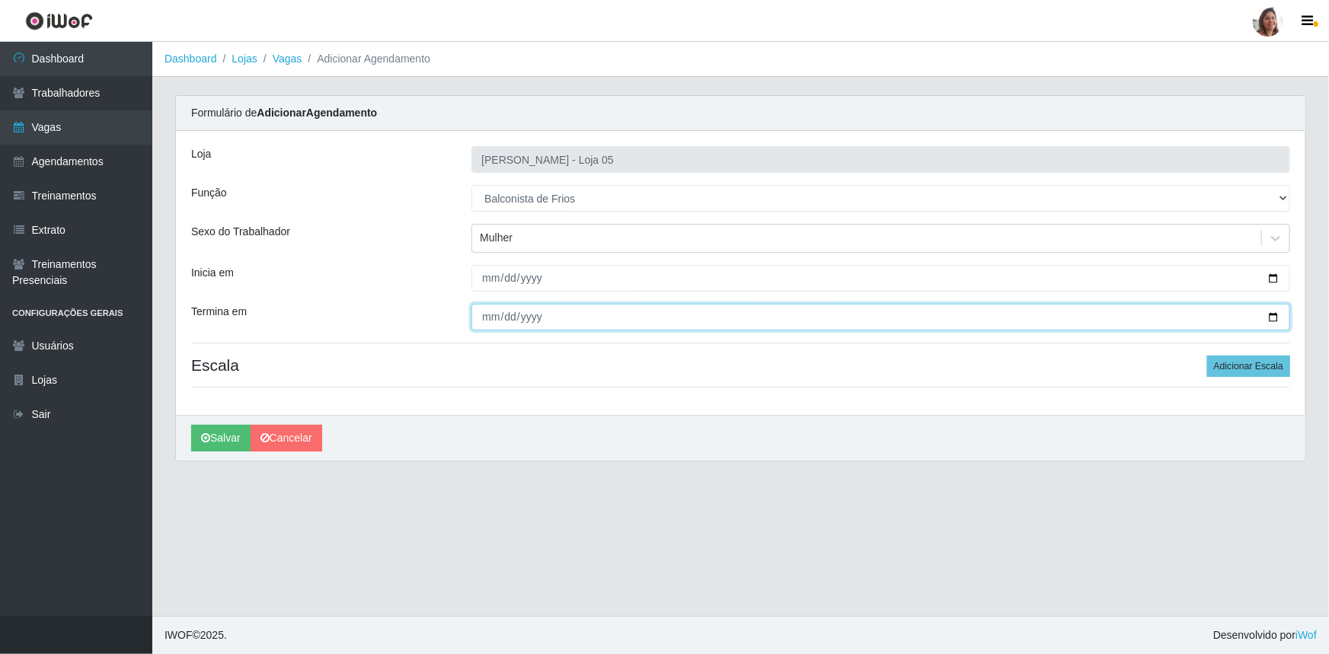
click at [1276, 316] on input "Termina em" at bounding box center [880, 317] width 819 height 27
type input "[DATE]"
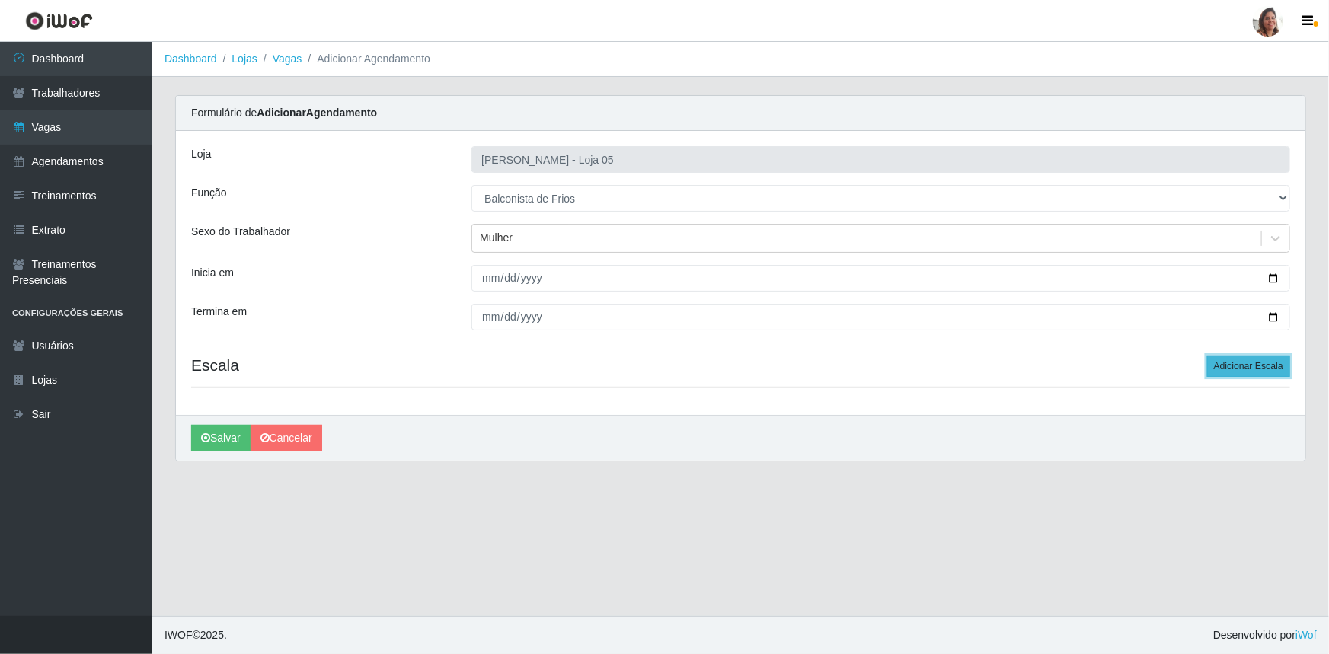
click at [1232, 372] on button "Adicionar Escala" at bounding box center [1248, 366] width 83 height 21
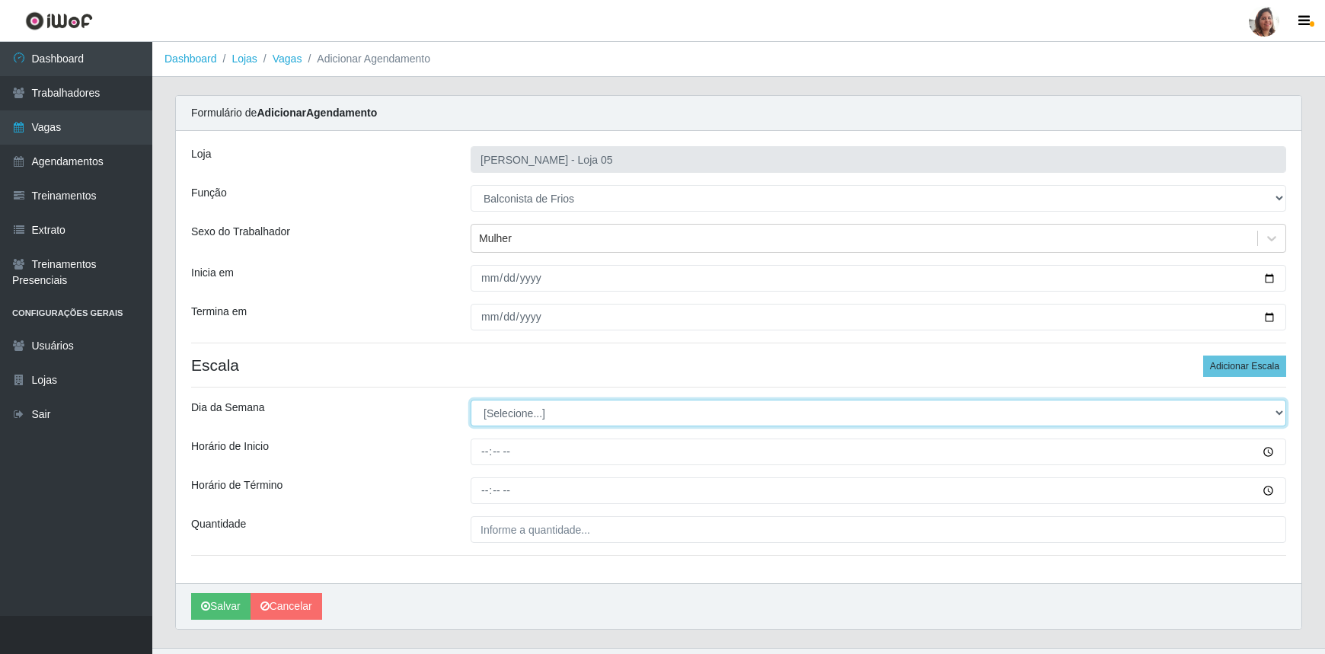
click at [529, 404] on select "[Selecione...] Segunda Terça Quarta Quinta Sexta Sábado Domingo" at bounding box center [879, 413] width 816 height 27
select select "2"
click at [471, 400] on select "[Selecione...] Segunda Terça Quarta Quinta Sexta Sábado Domingo" at bounding box center [879, 413] width 816 height 27
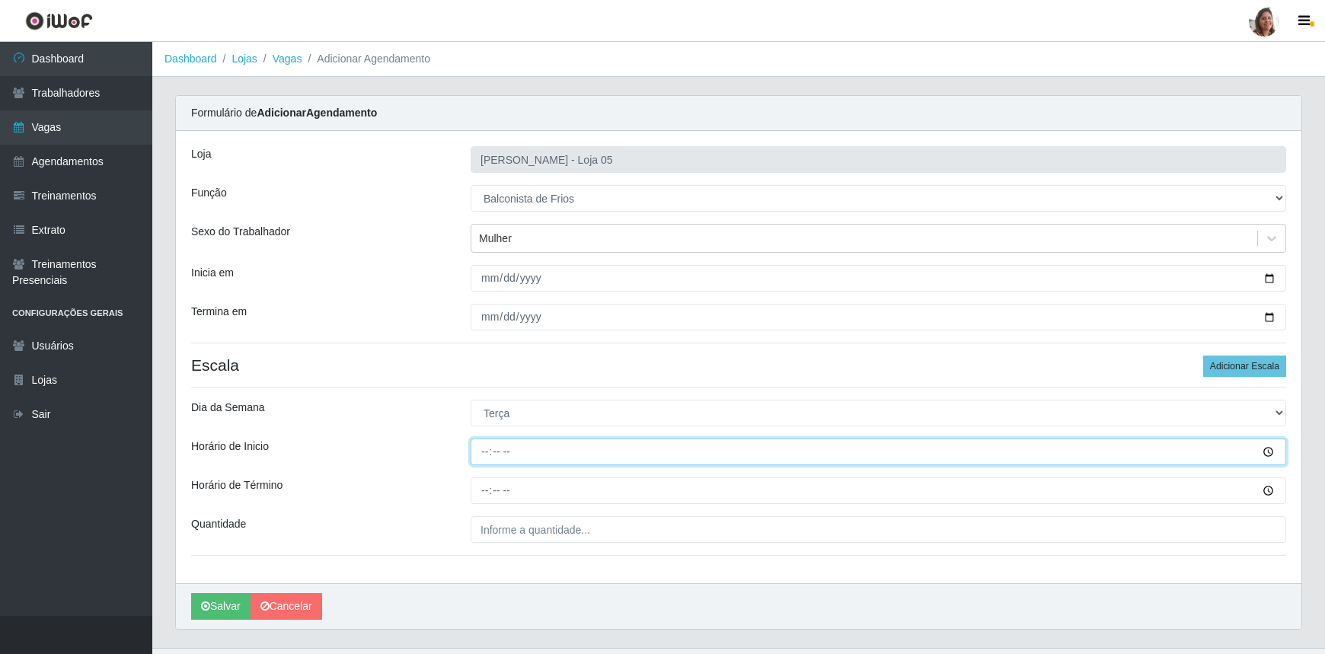
drag, startPoint x: 484, startPoint y: 457, endPoint x: 492, endPoint y: 456, distance: 7.7
click at [484, 456] on input "Horário de Inicio" at bounding box center [879, 452] width 816 height 27
type input "08:00"
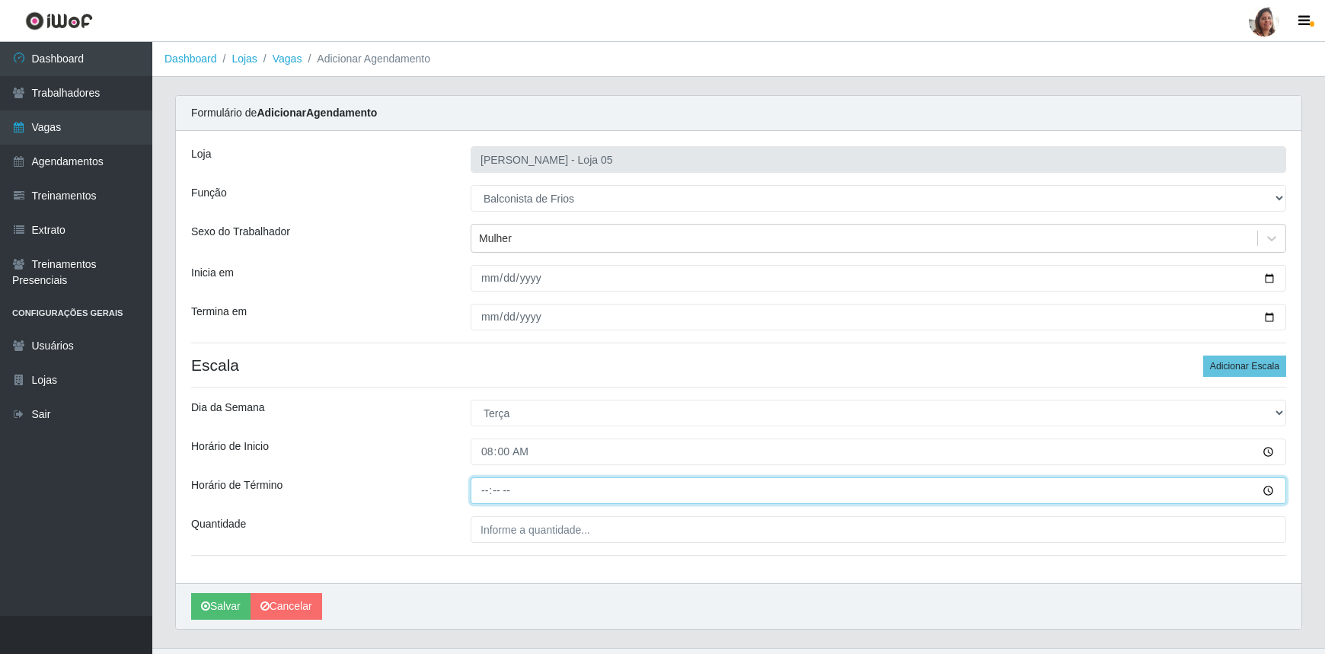
type input "14:00"
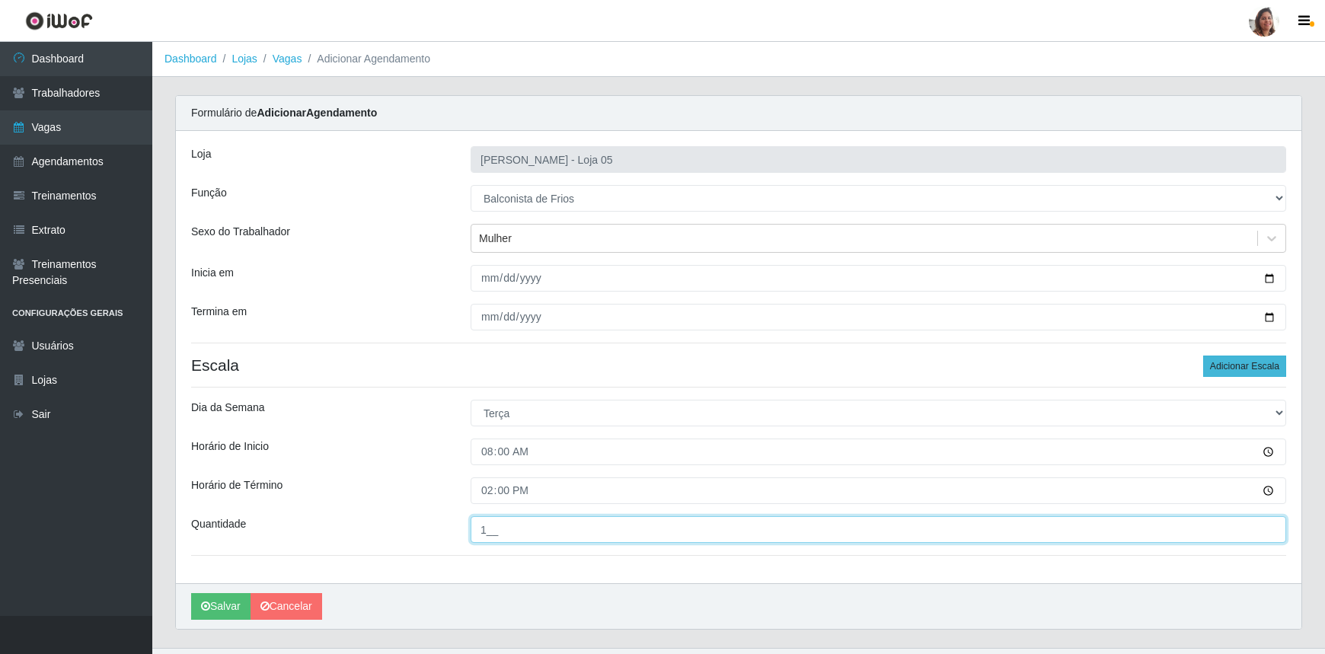
type input "1__"
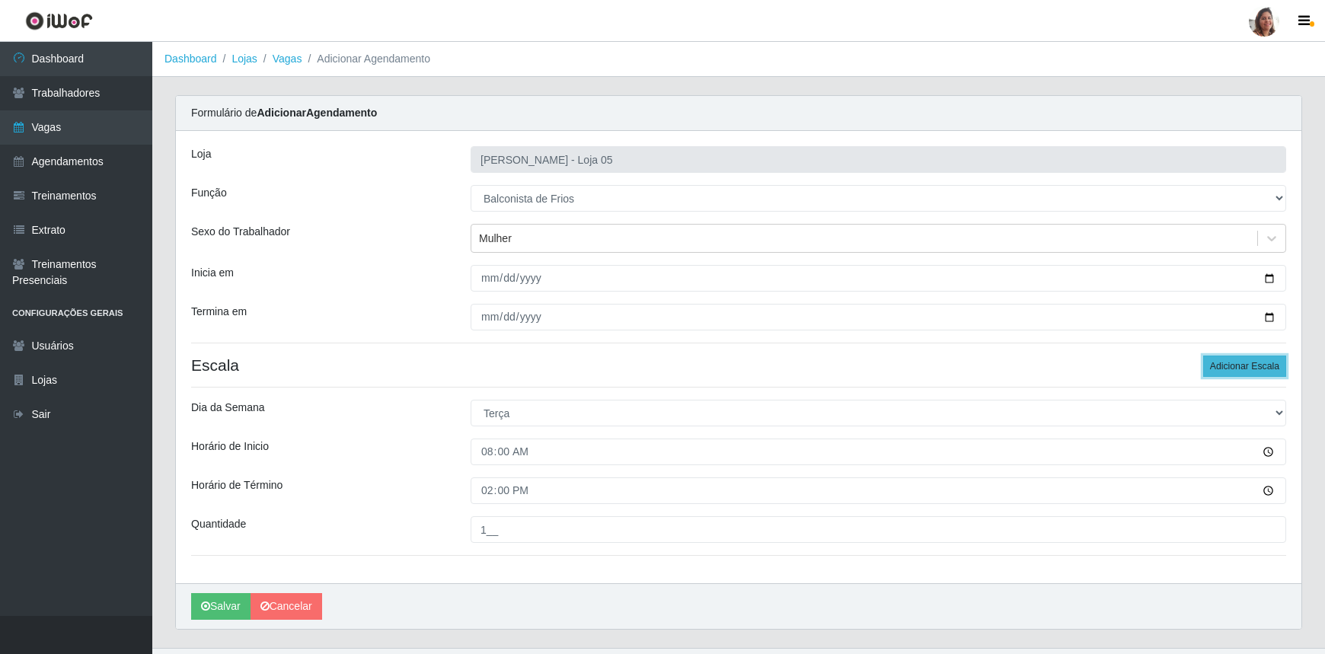
click at [1233, 375] on button "Adicionar Escala" at bounding box center [1244, 366] width 83 height 21
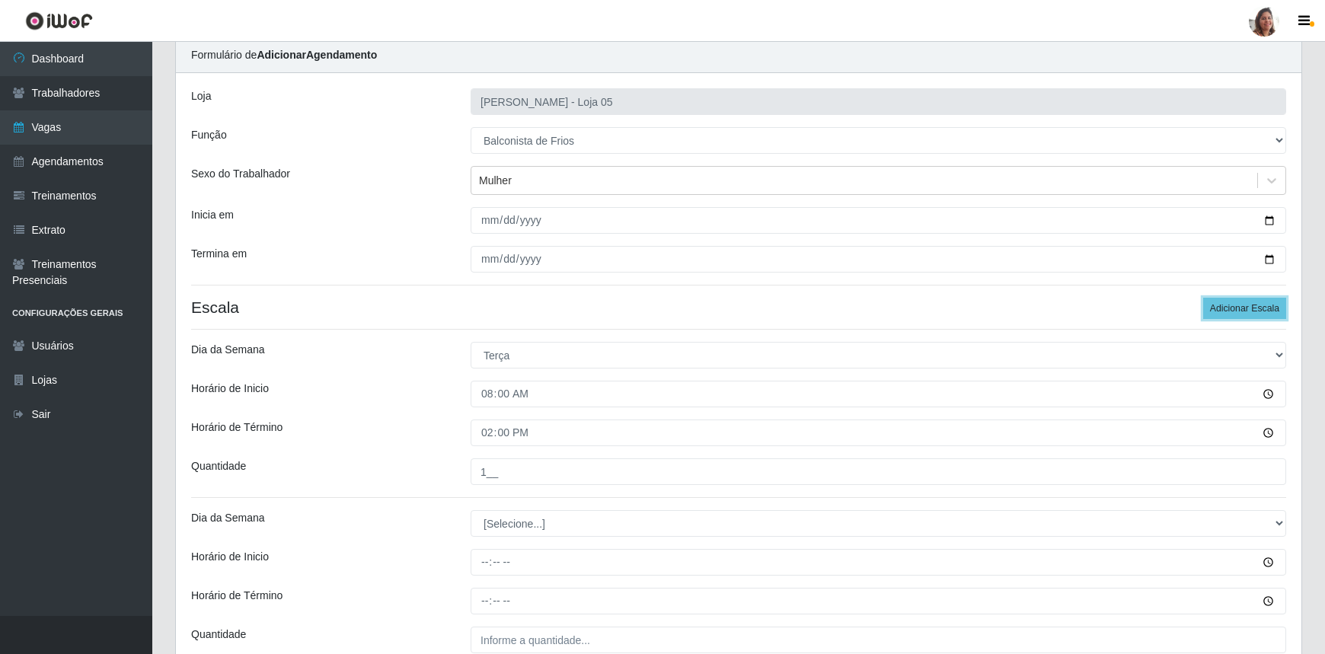
scroll to position [199, 0]
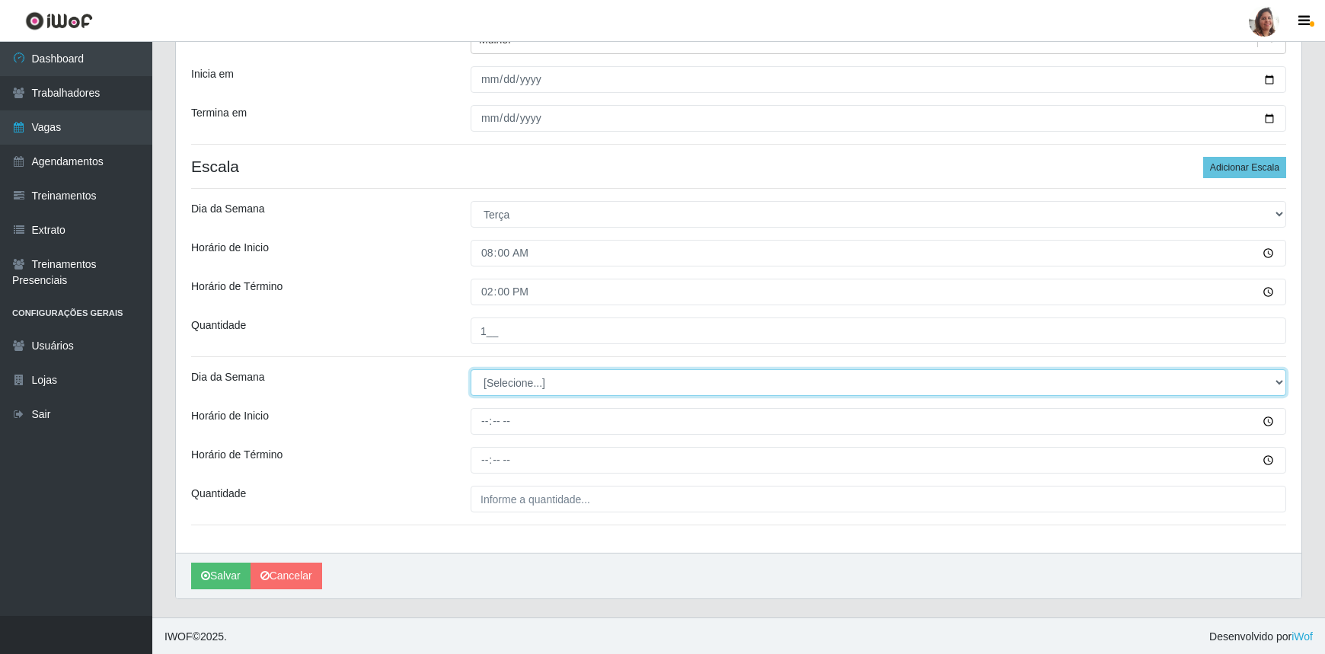
click at [498, 376] on select "[Selecione...] Segunda Terça Quarta Quinta Sexta Sábado Domingo" at bounding box center [879, 382] width 816 height 27
select select "2"
click at [471, 369] on select "[Selecione...] Segunda Terça Quarta Quinta Sexta Sábado Domingo" at bounding box center [879, 382] width 816 height 27
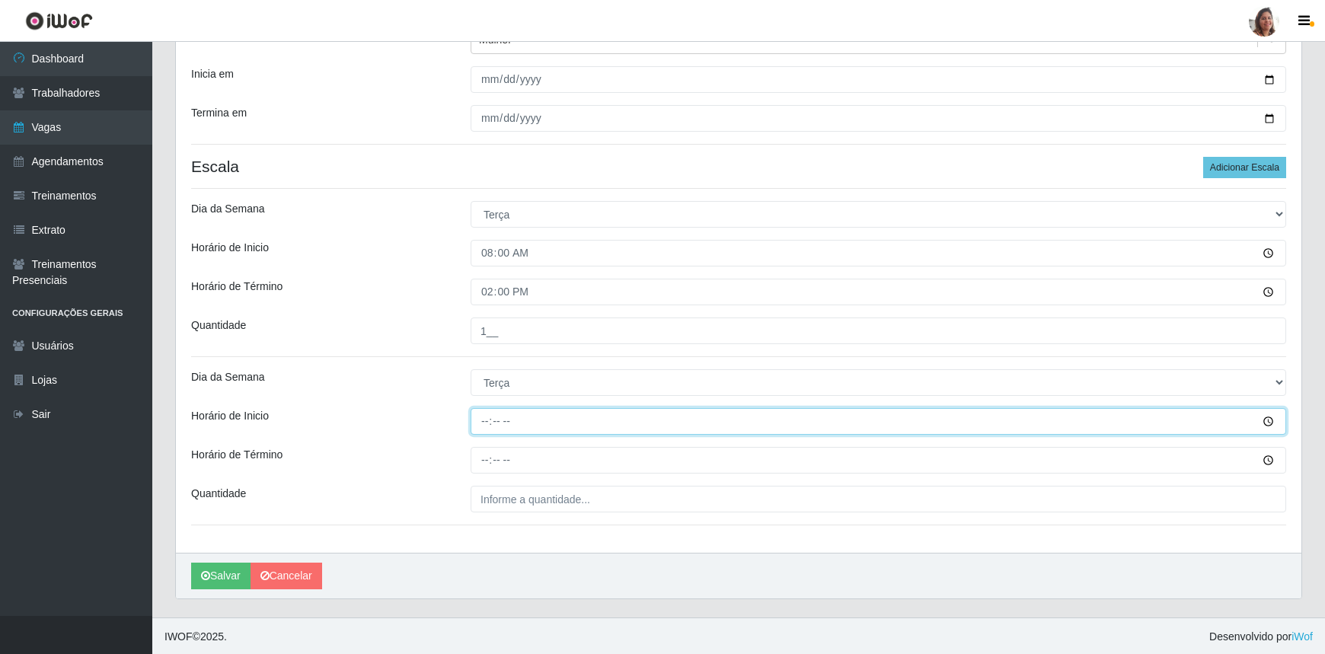
click at [485, 419] on input "Horário de Inicio" at bounding box center [879, 421] width 816 height 27
type input "16:00"
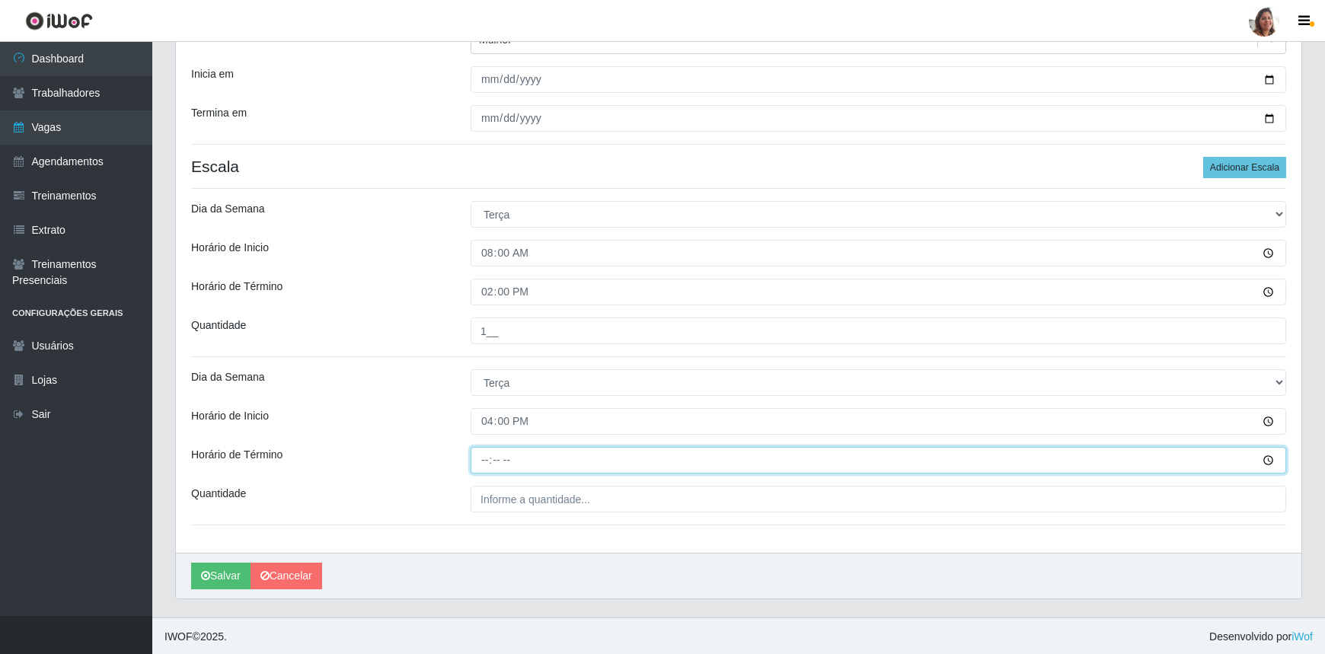
type input "22:00"
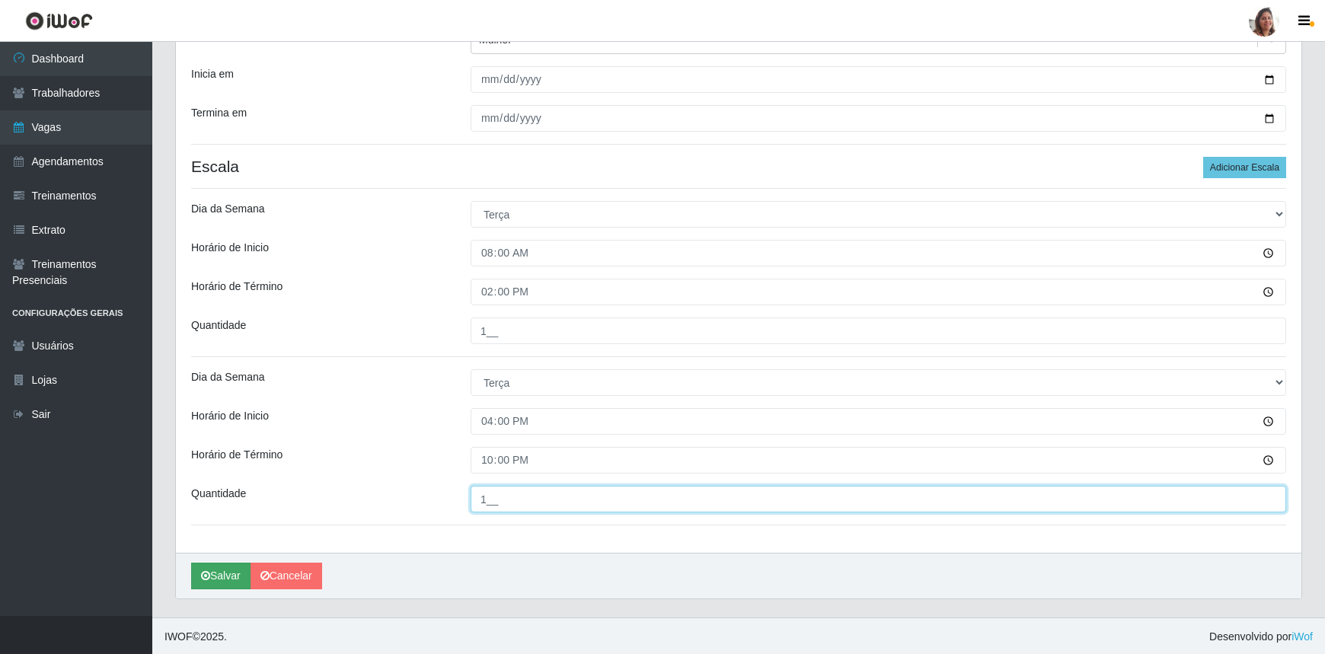
type input "1__"
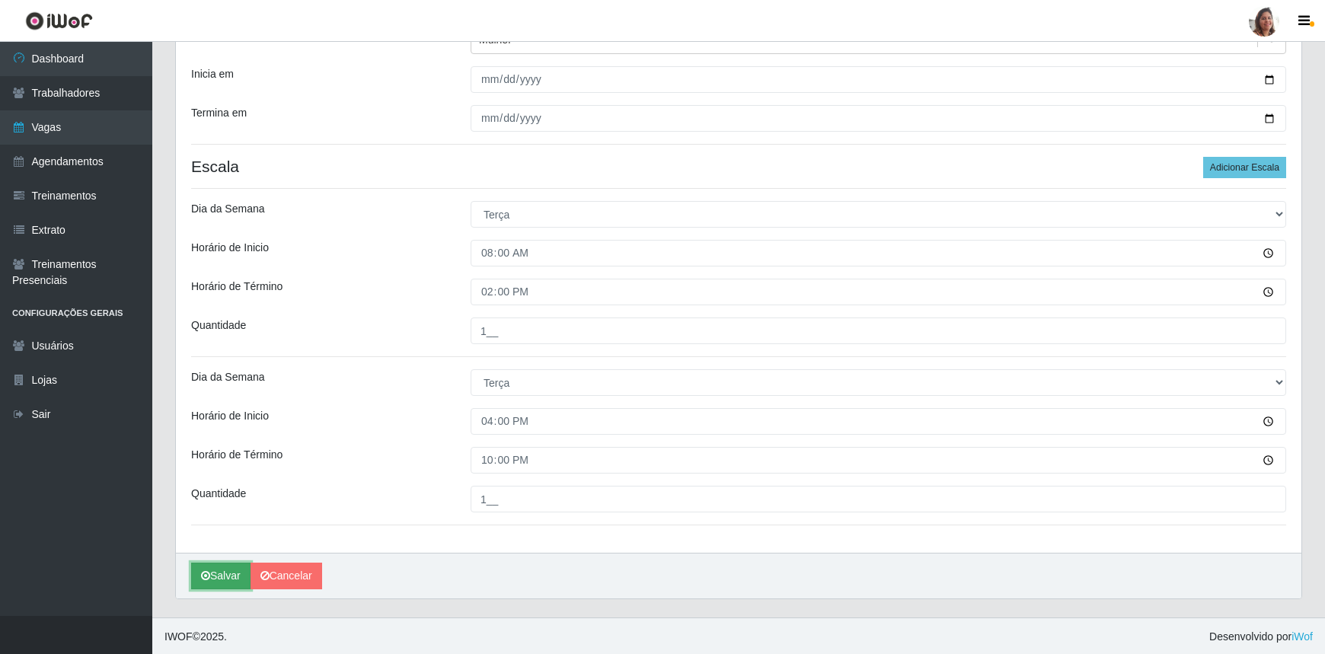
click at [222, 573] on button "Salvar" at bounding box center [220, 576] width 59 height 27
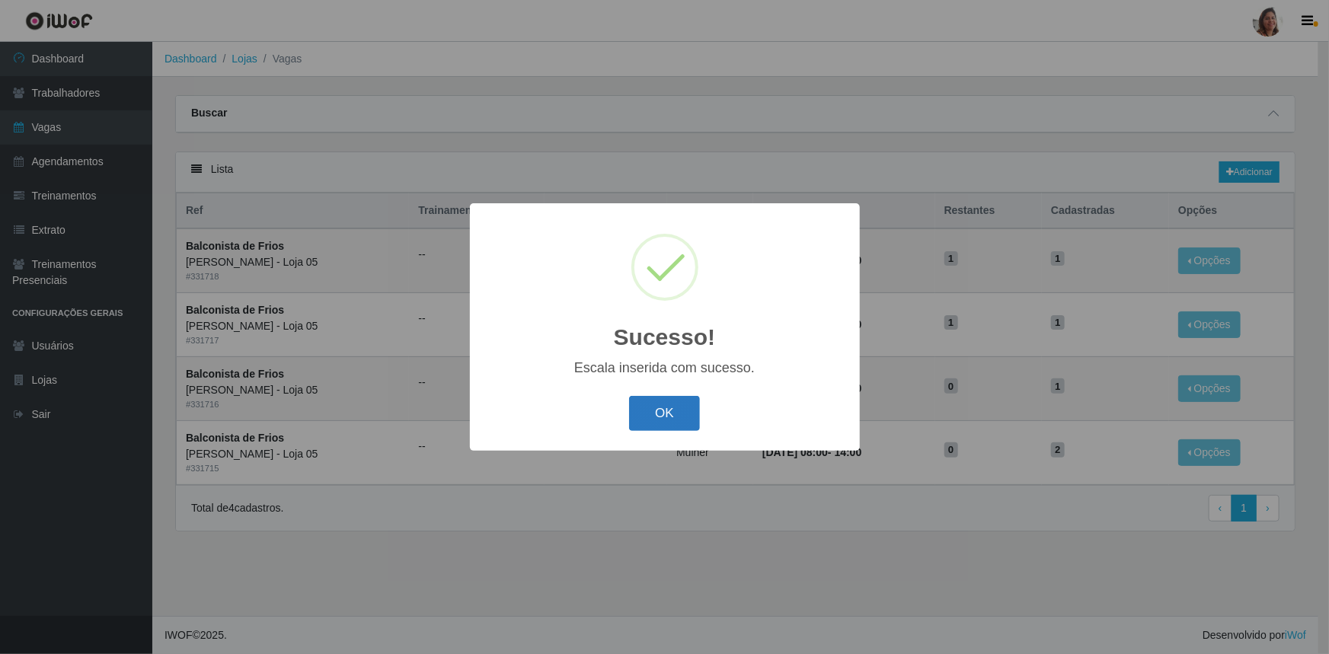
click at [678, 412] on button "OK" at bounding box center [664, 414] width 71 height 36
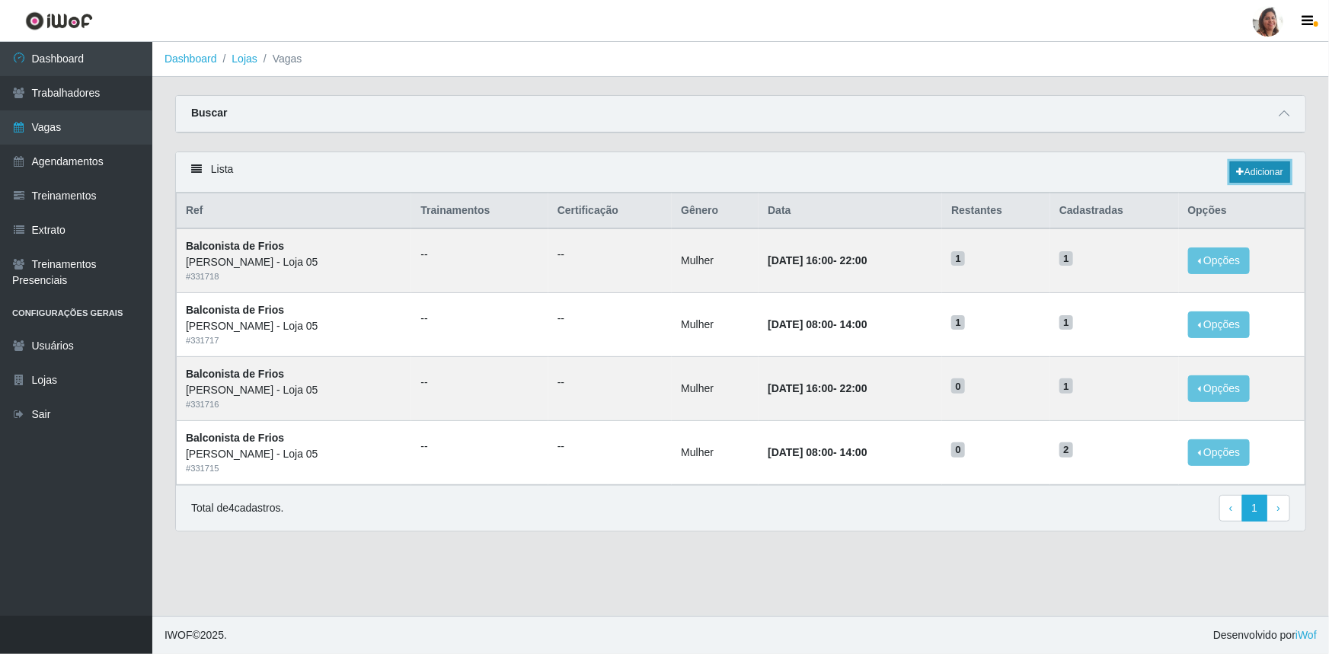
click at [1245, 175] on link "Adicionar" at bounding box center [1260, 171] width 60 height 21
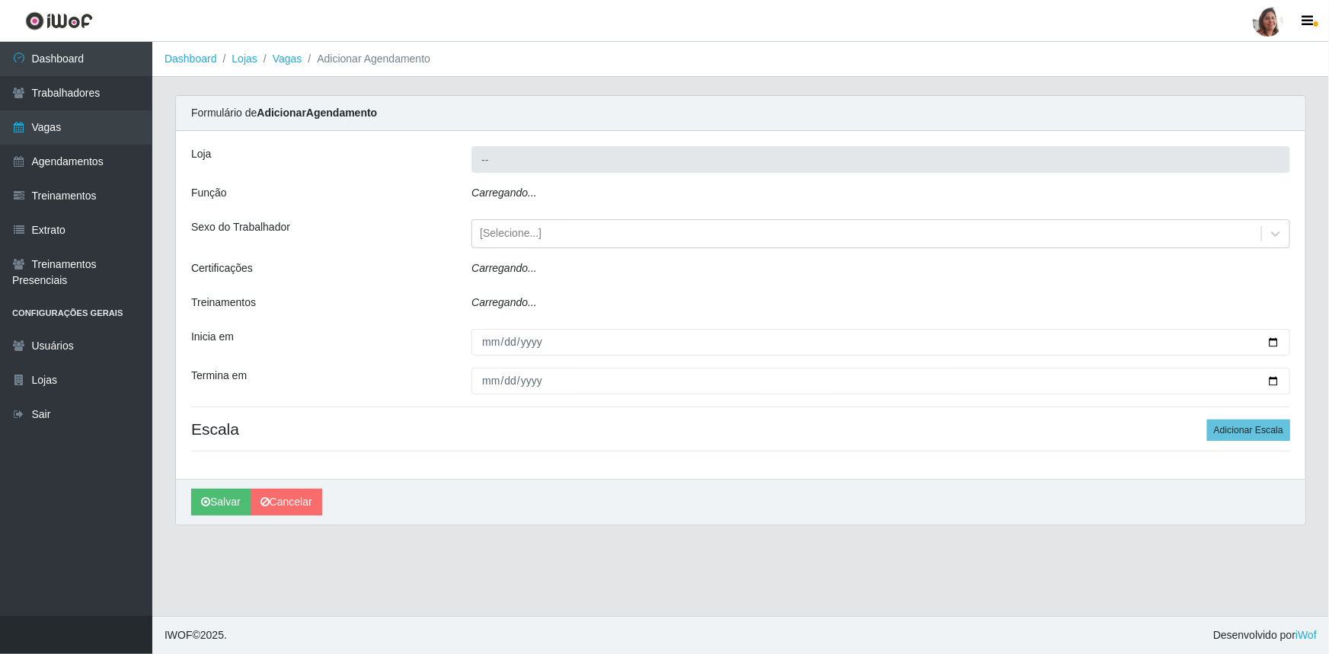
type input "[PERSON_NAME] - Loja 05"
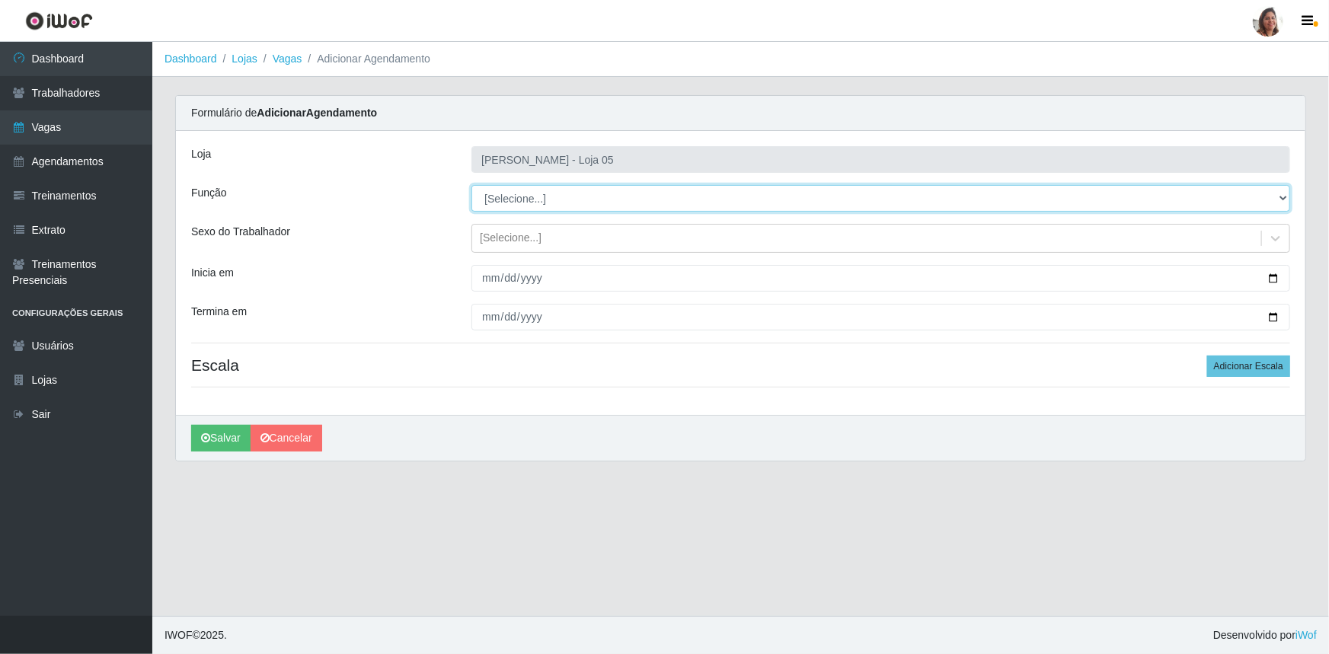
click at [509, 193] on select "[Selecione...] ASG ASG + ASG ++ Auxiliar de Depósito Auxiliar de Depósito + Aux…" at bounding box center [880, 198] width 819 height 27
select select "118"
click at [471, 185] on select "[Selecione...] ASG ASG + ASG ++ Auxiliar de Depósito Auxiliar de Depósito + Aux…" at bounding box center [880, 198] width 819 height 27
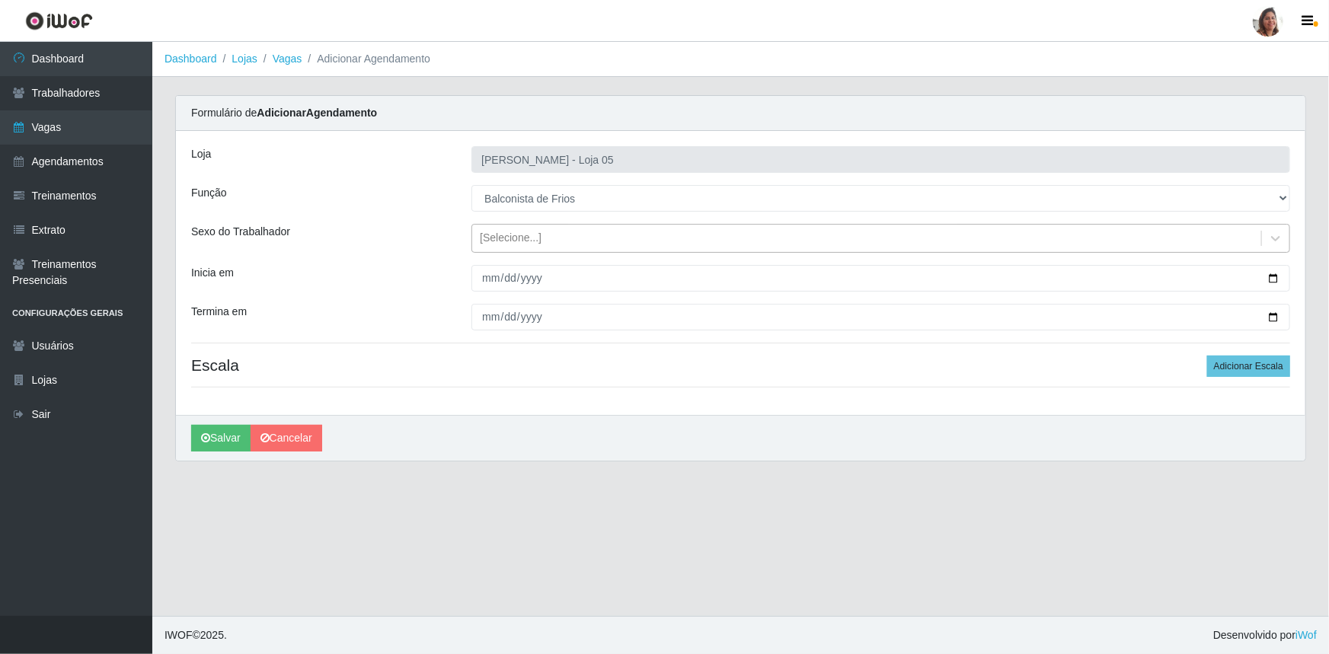
click at [513, 235] on div "[Selecione...]" at bounding box center [511, 239] width 62 height 16
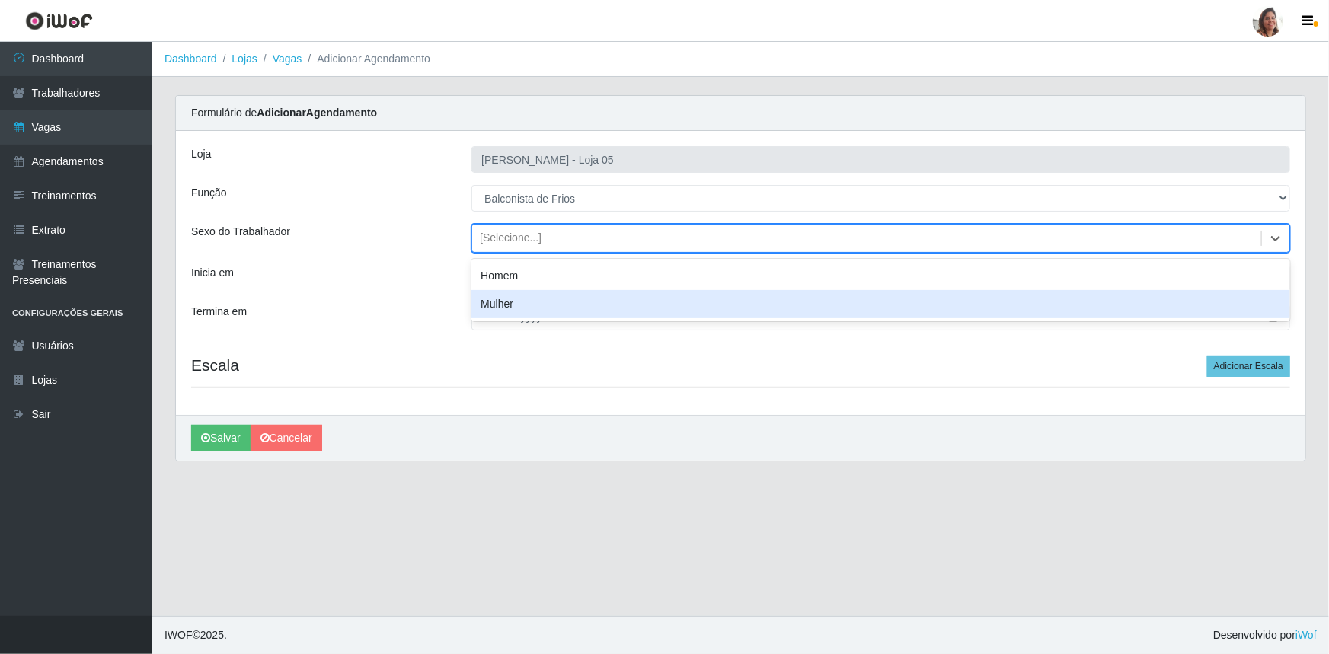
click at [535, 300] on div "Mulher" at bounding box center [880, 304] width 819 height 28
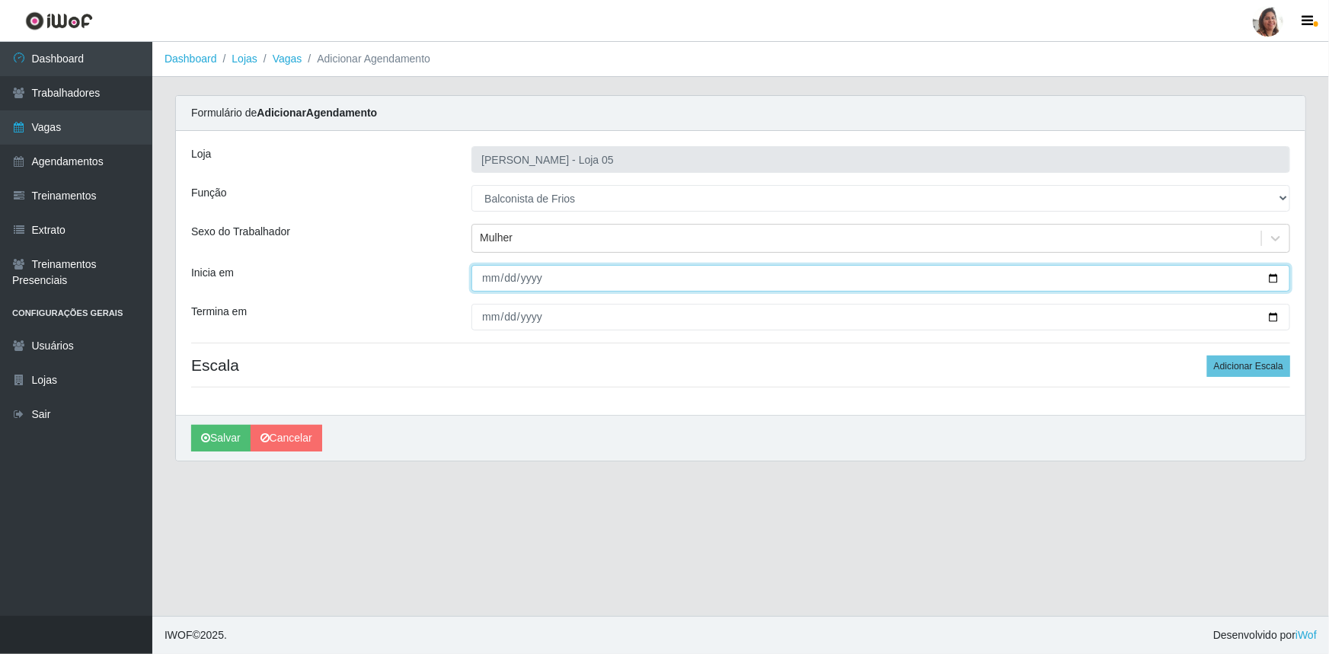
click at [1272, 276] on input "Inicia em" at bounding box center [880, 278] width 819 height 27
type input "[DATE]"
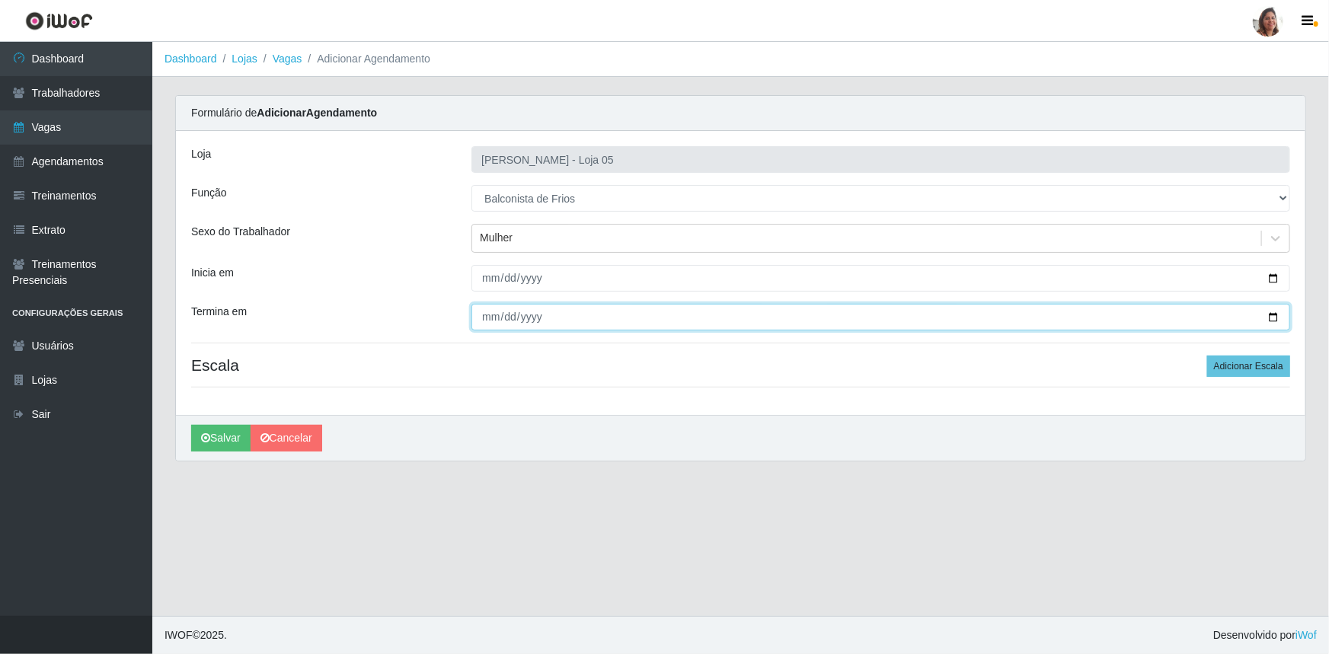
click at [1273, 315] on input "Termina em" at bounding box center [880, 317] width 819 height 27
type input "[DATE]"
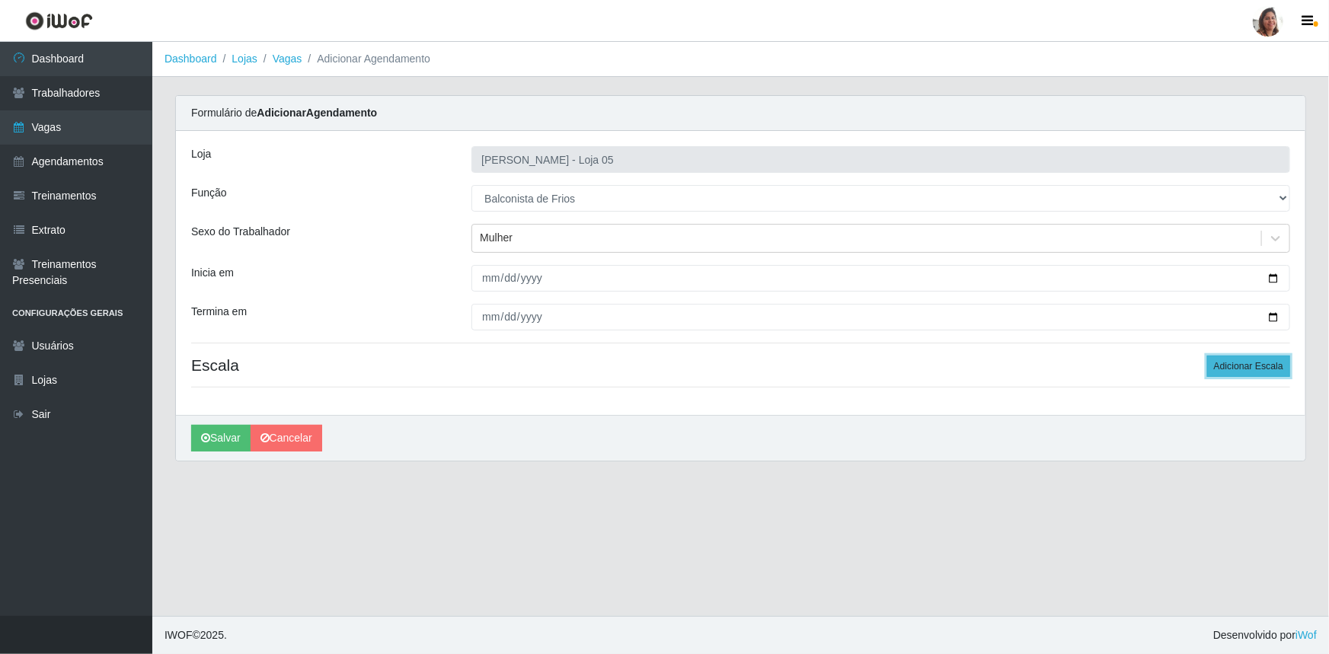
click at [1228, 364] on button "Adicionar Escala" at bounding box center [1248, 366] width 83 height 21
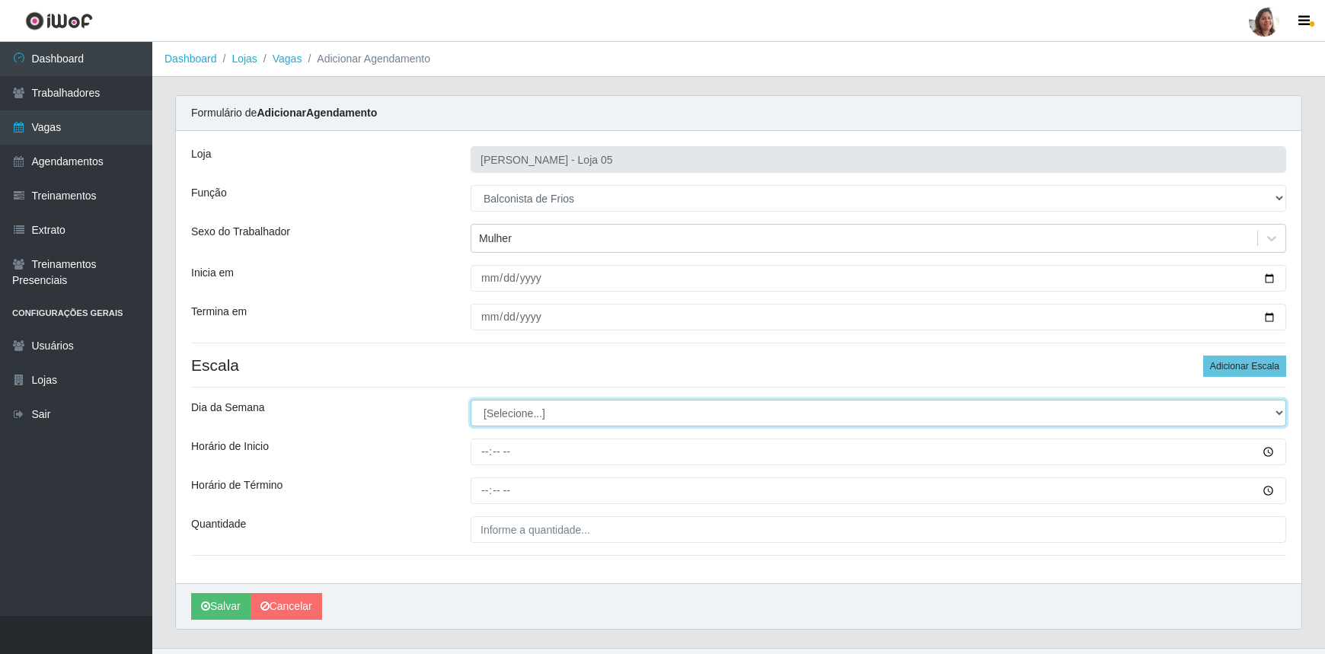
click at [522, 416] on select "[Selecione...] Segunda Terça Quarta Quinta Sexta Sábado Domingo" at bounding box center [879, 413] width 816 height 27
select select "3"
click at [471, 400] on select "[Selecione...] Segunda Terça Quarta Quinta Sexta Sábado Domingo" at bounding box center [879, 413] width 816 height 27
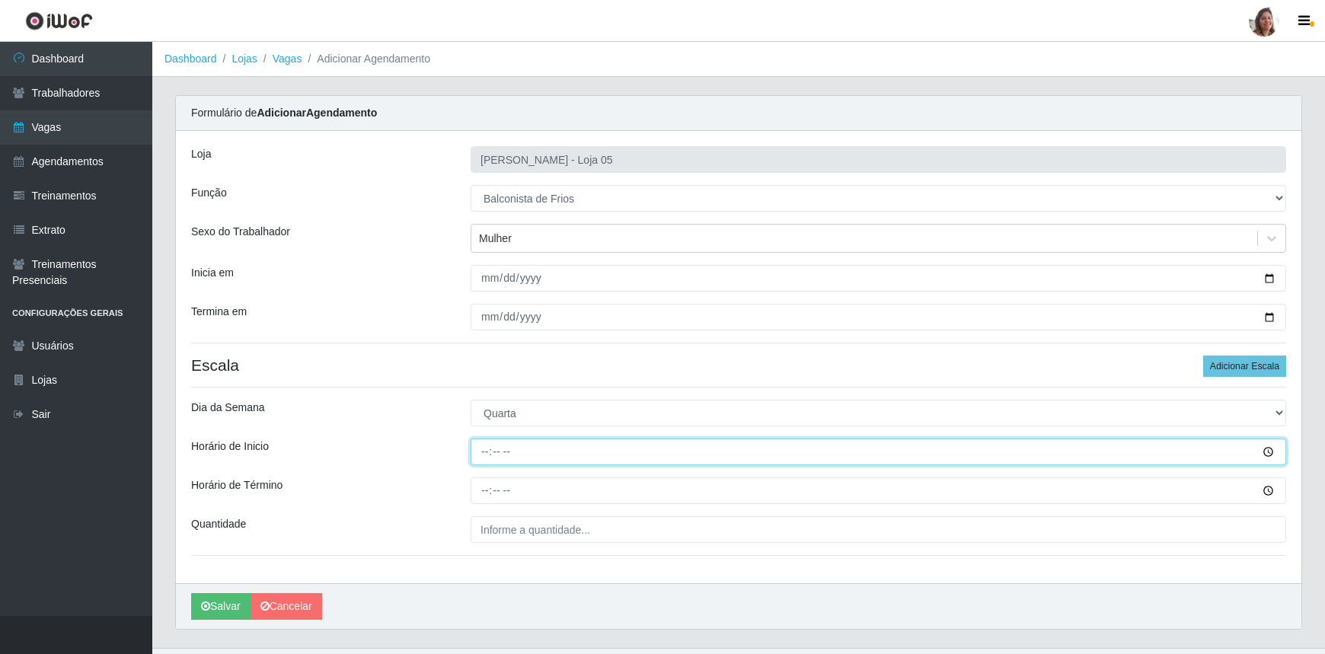
click at [471, 459] on input "Horário de Inicio" at bounding box center [879, 452] width 816 height 27
type input "08:00"
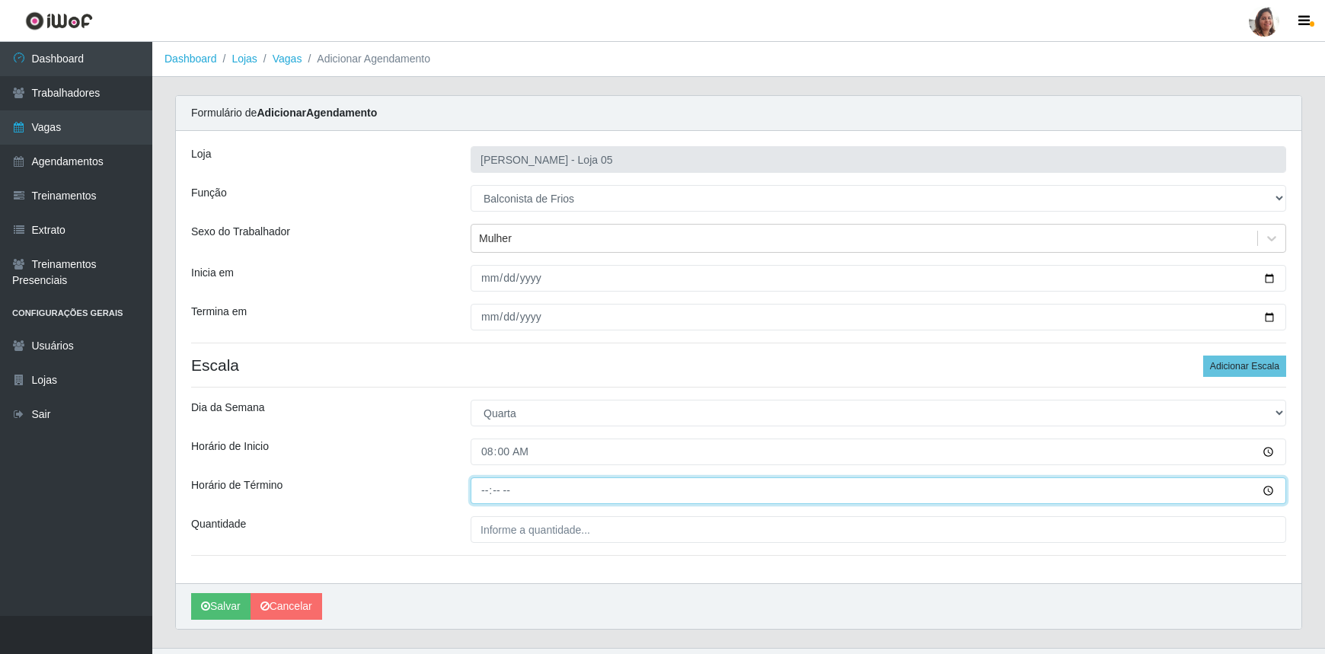
type input "14:00"
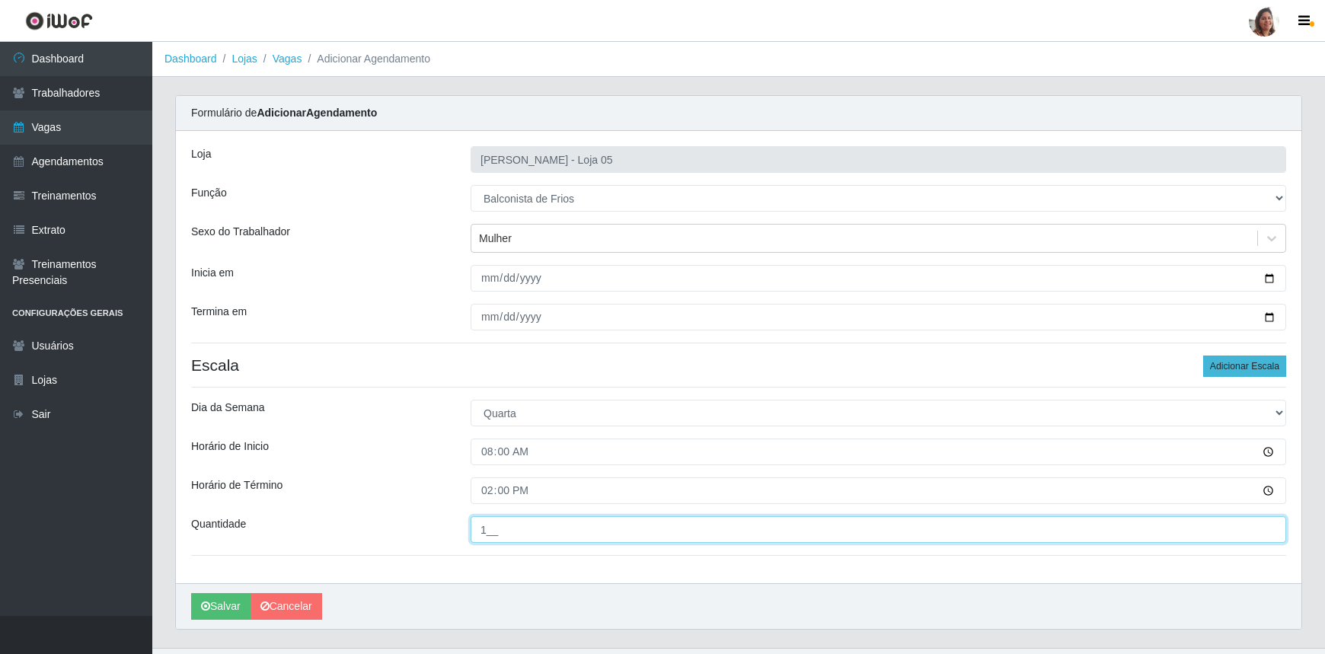
type input "1__"
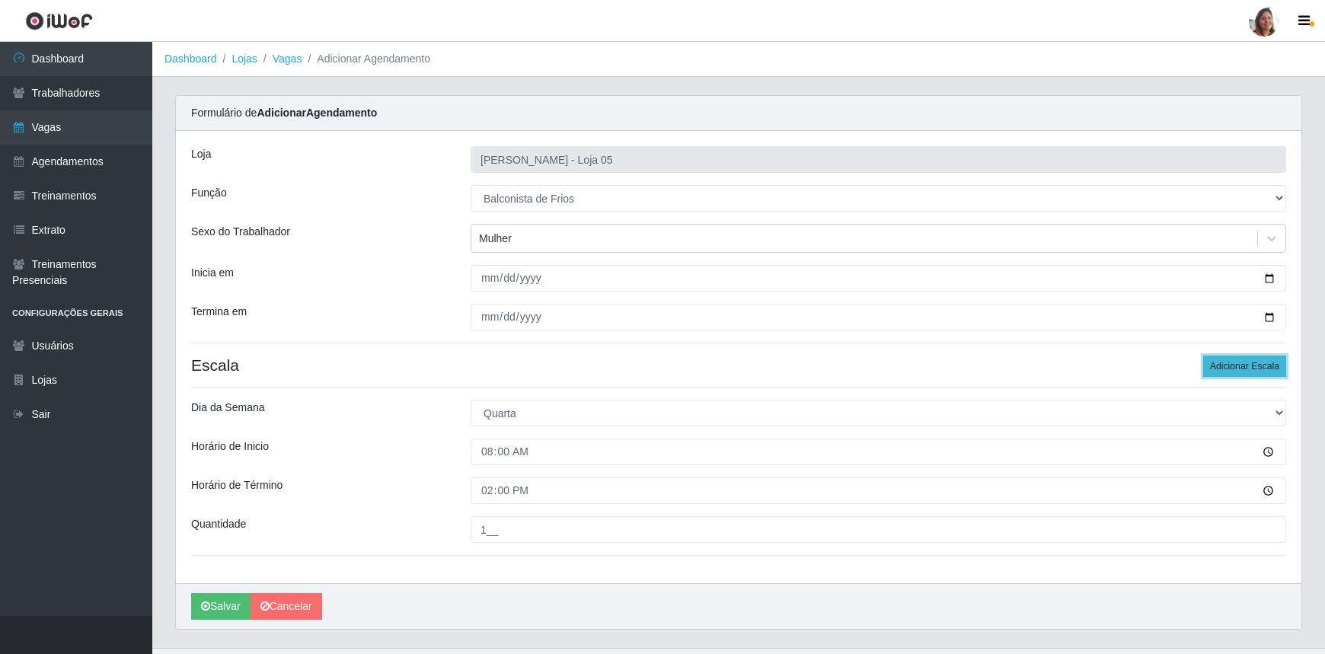
click at [1237, 366] on button "Adicionar Escala" at bounding box center [1244, 366] width 83 height 21
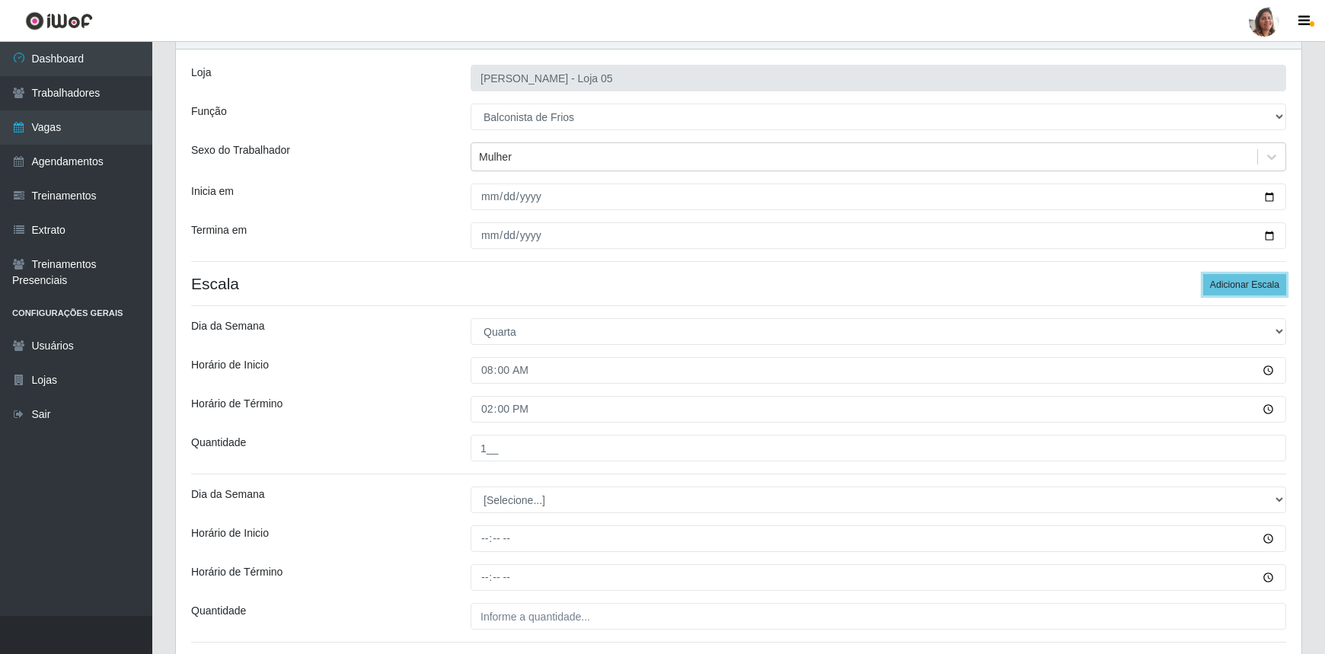
scroll to position [199, 0]
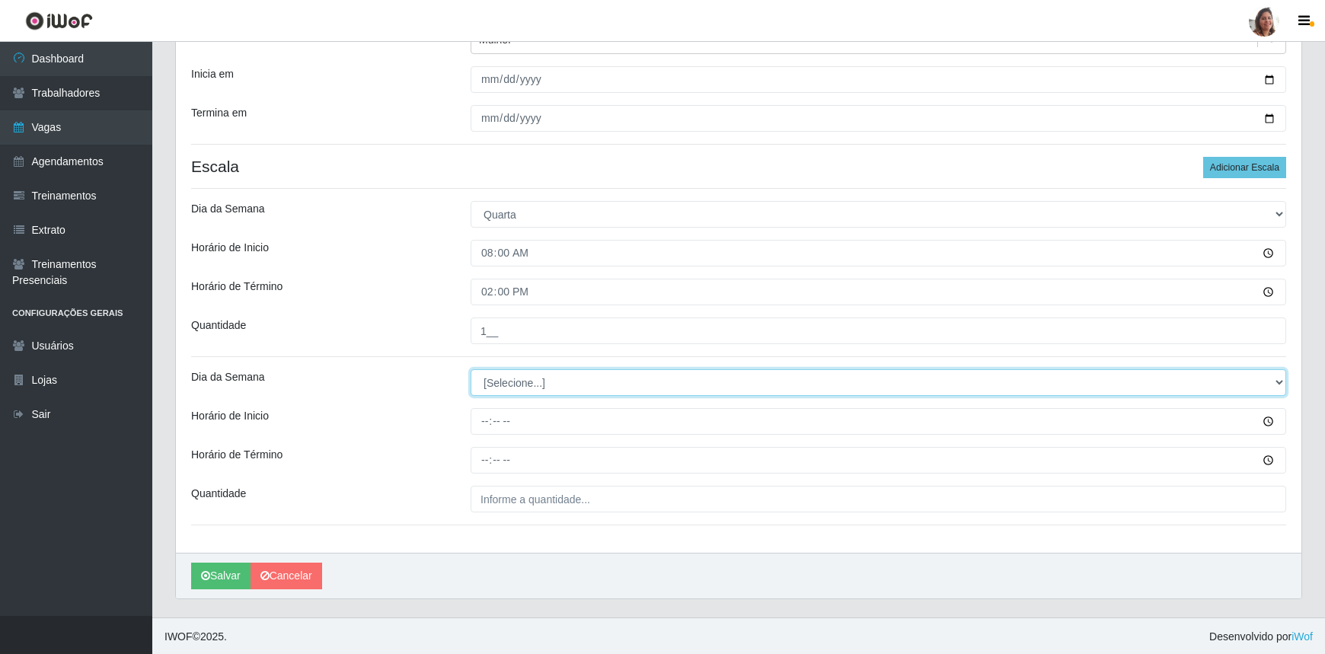
click at [516, 381] on select "[Selecione...] Segunda Terça Quarta Quinta Sexta Sábado Domingo" at bounding box center [879, 382] width 816 height 27
select select "3"
click at [471, 369] on select "[Selecione...] Segunda Terça Quarta Quinta Sexta Sábado Domingo" at bounding box center [879, 382] width 816 height 27
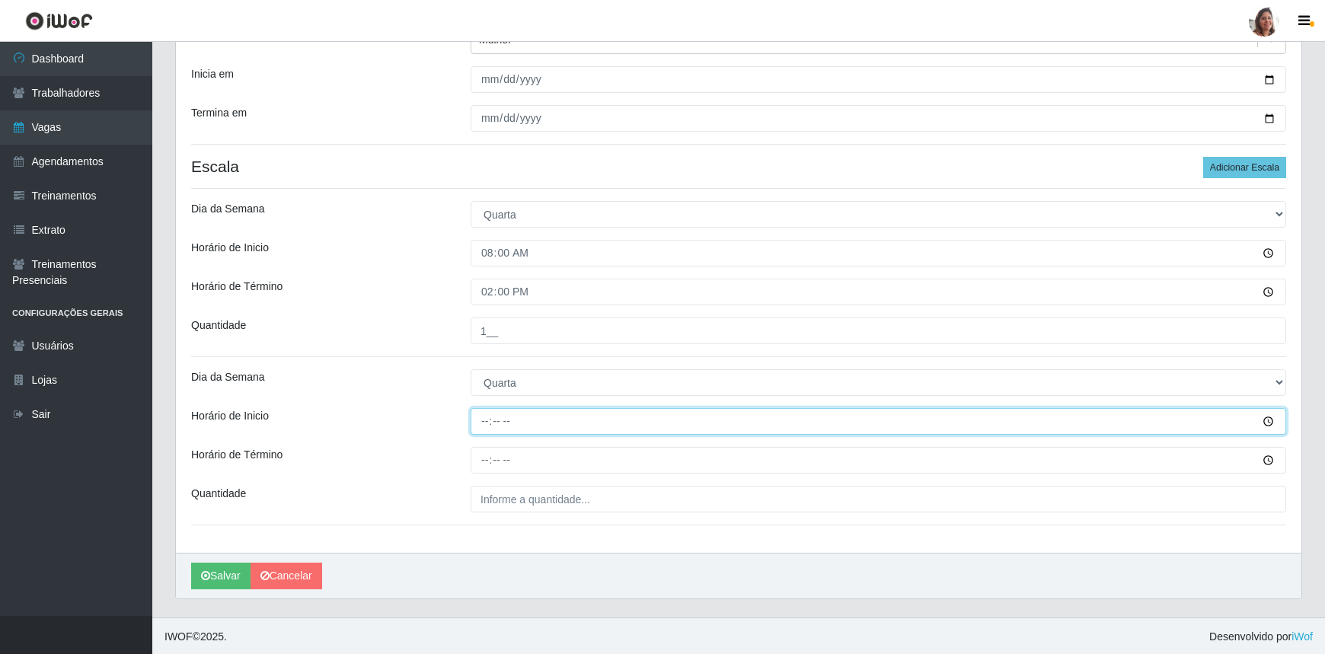
click at [478, 410] on input "Horário de Inicio" at bounding box center [879, 421] width 816 height 27
type input "16:00"
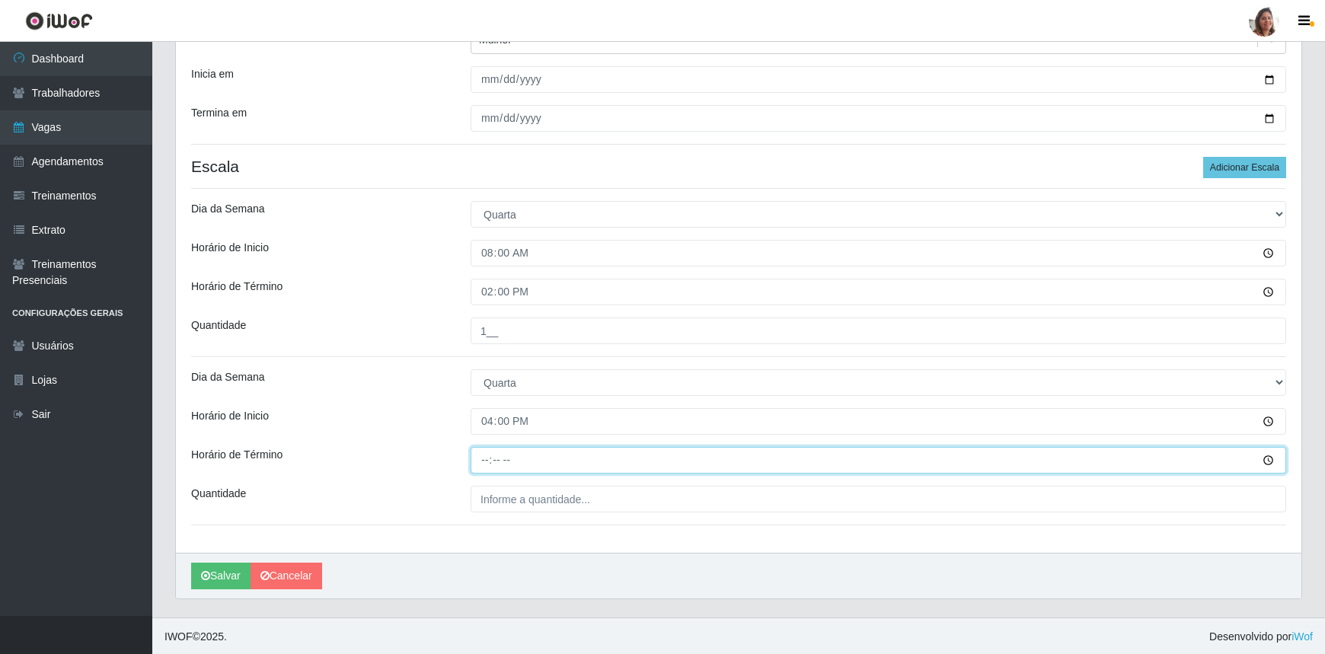
type input "22:00"
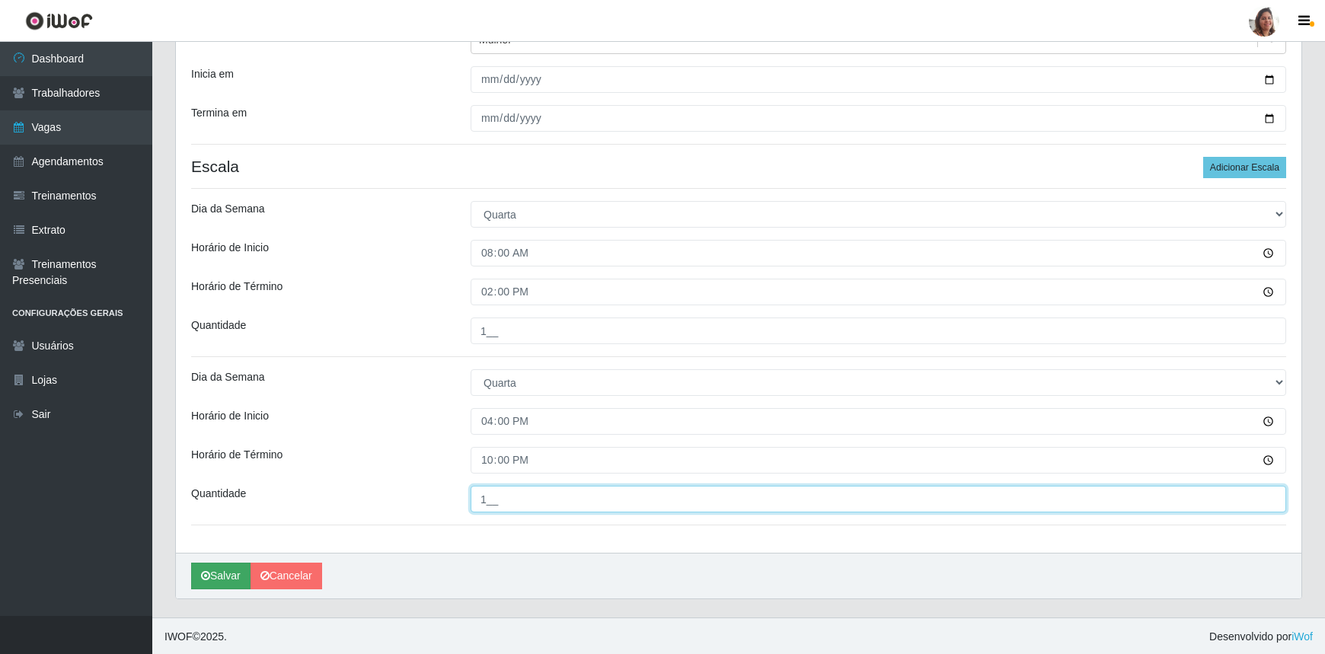
type input "1__"
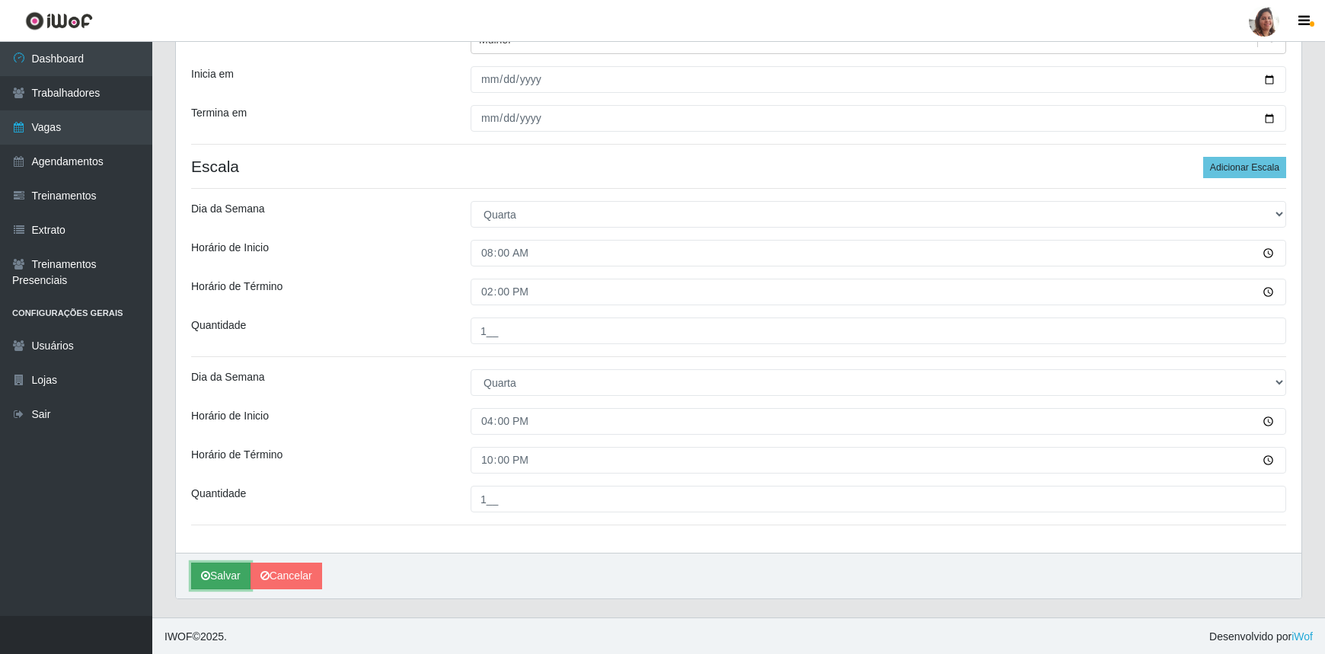
click at [235, 573] on button "Salvar" at bounding box center [220, 576] width 59 height 27
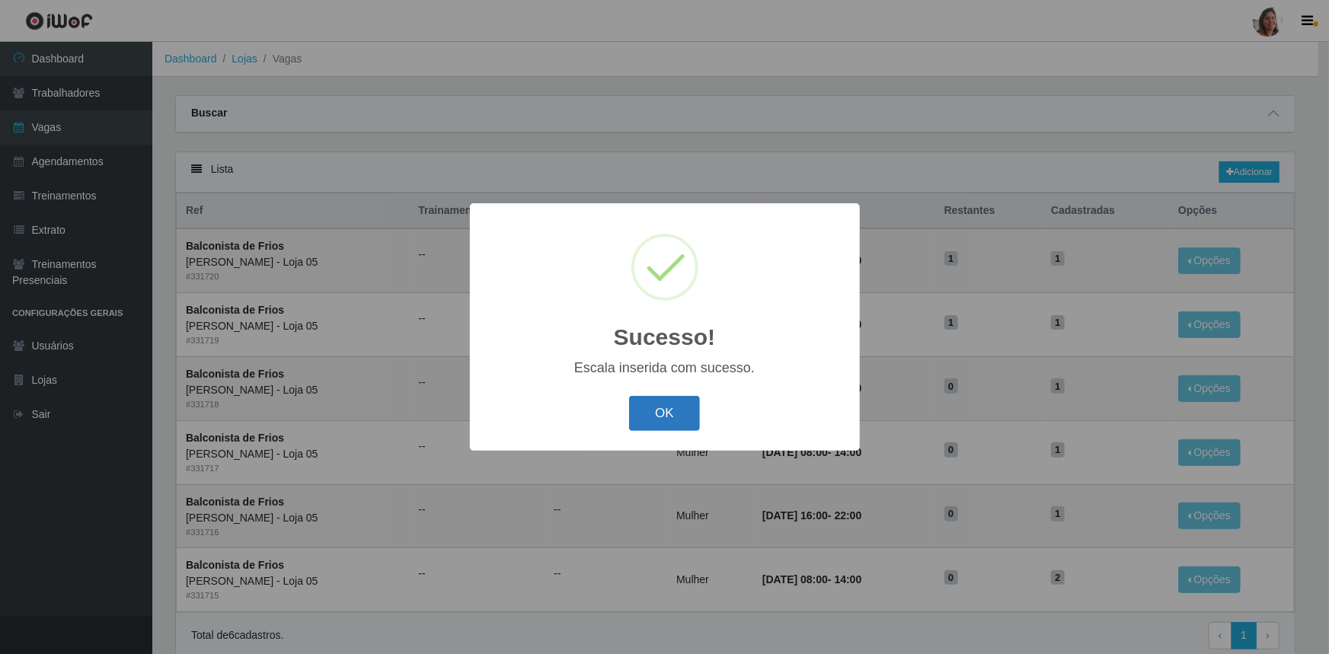
click at [667, 415] on button "OK" at bounding box center [664, 414] width 71 height 36
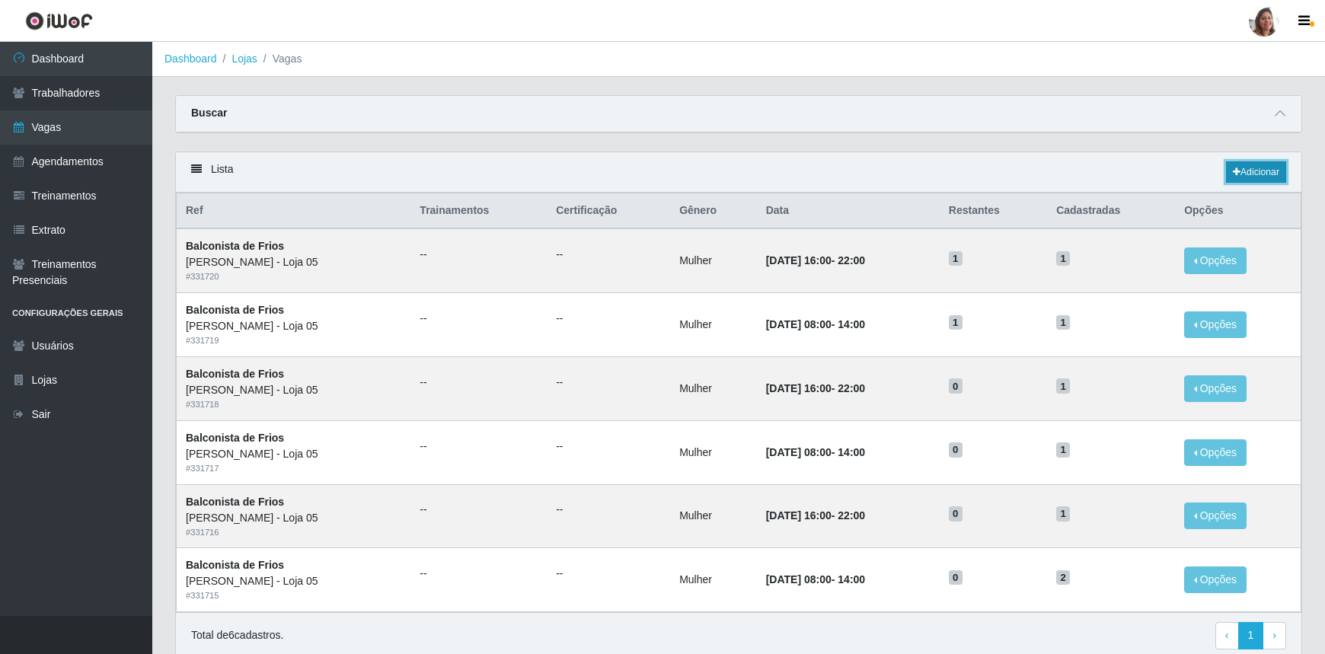
click at [1253, 170] on link "Adicionar" at bounding box center [1256, 171] width 60 height 21
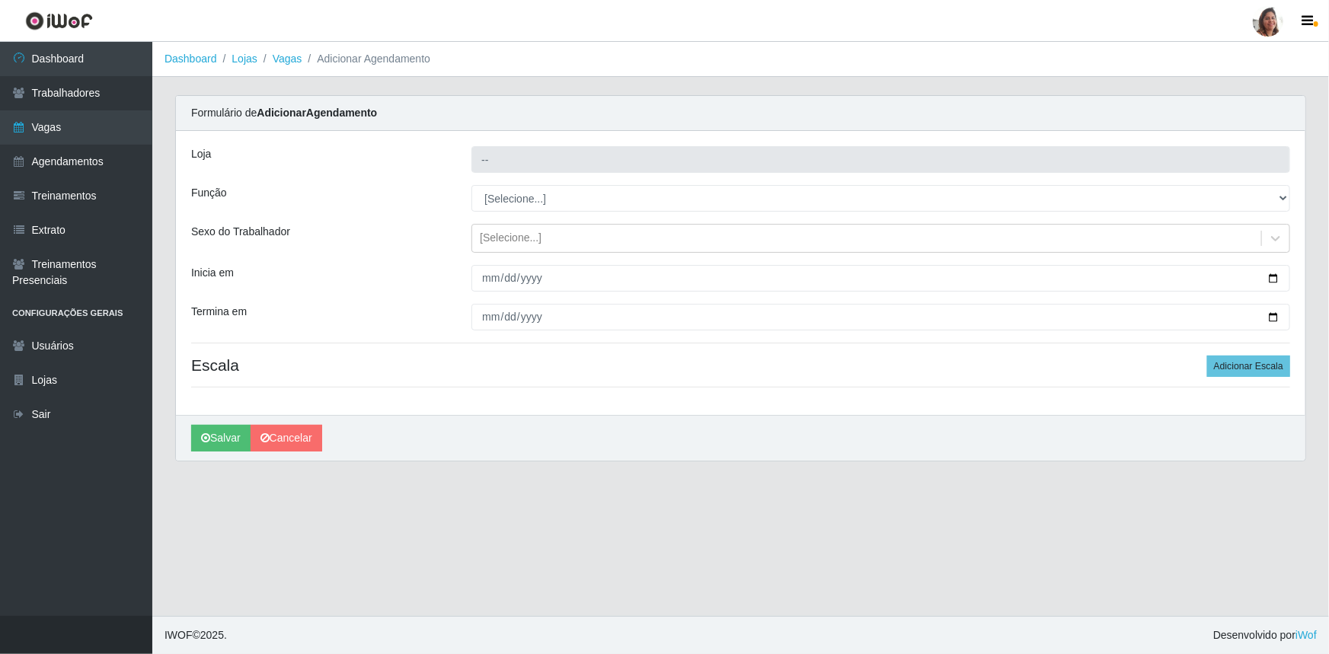
type input "[PERSON_NAME] - Loja 05"
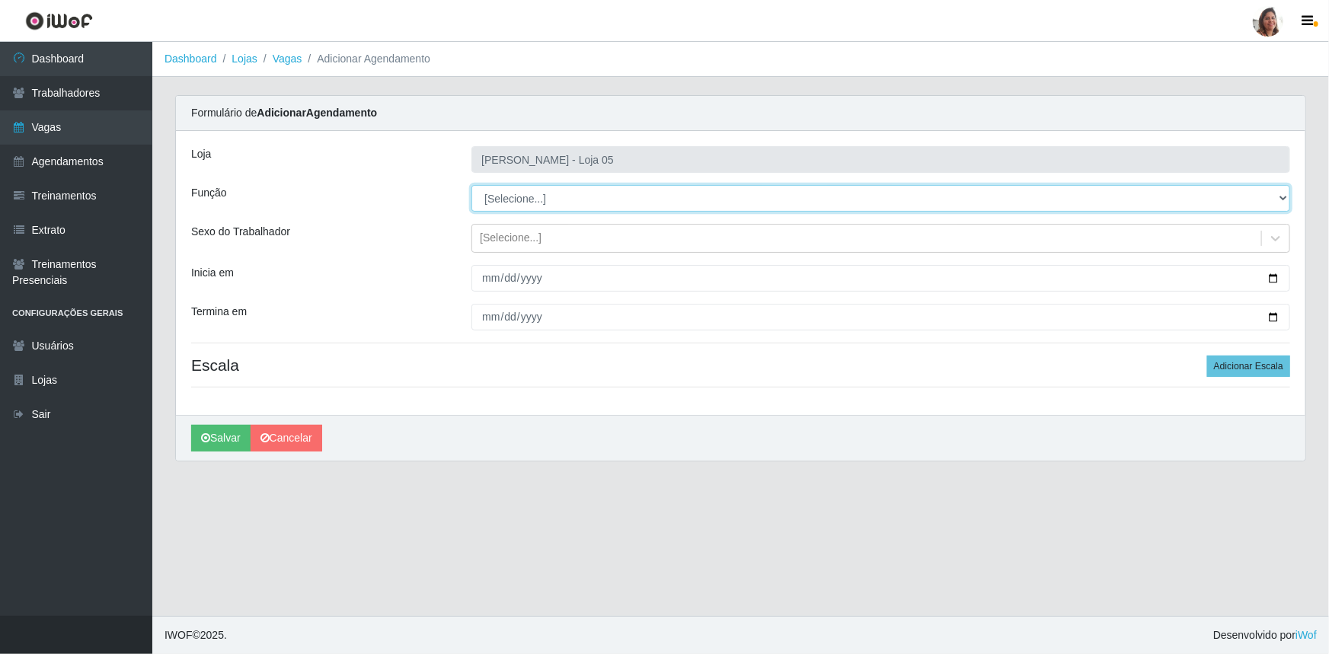
click at [529, 204] on select "[Selecione...] ASG ASG + ASG ++ Auxiliar de Depósito Auxiliar de Depósito + Aux…" at bounding box center [880, 198] width 819 height 27
select select "118"
click at [471, 185] on select "[Selecione...] ASG ASG + ASG ++ Auxiliar de Depósito Auxiliar de Depósito + Aux…" at bounding box center [880, 198] width 819 height 27
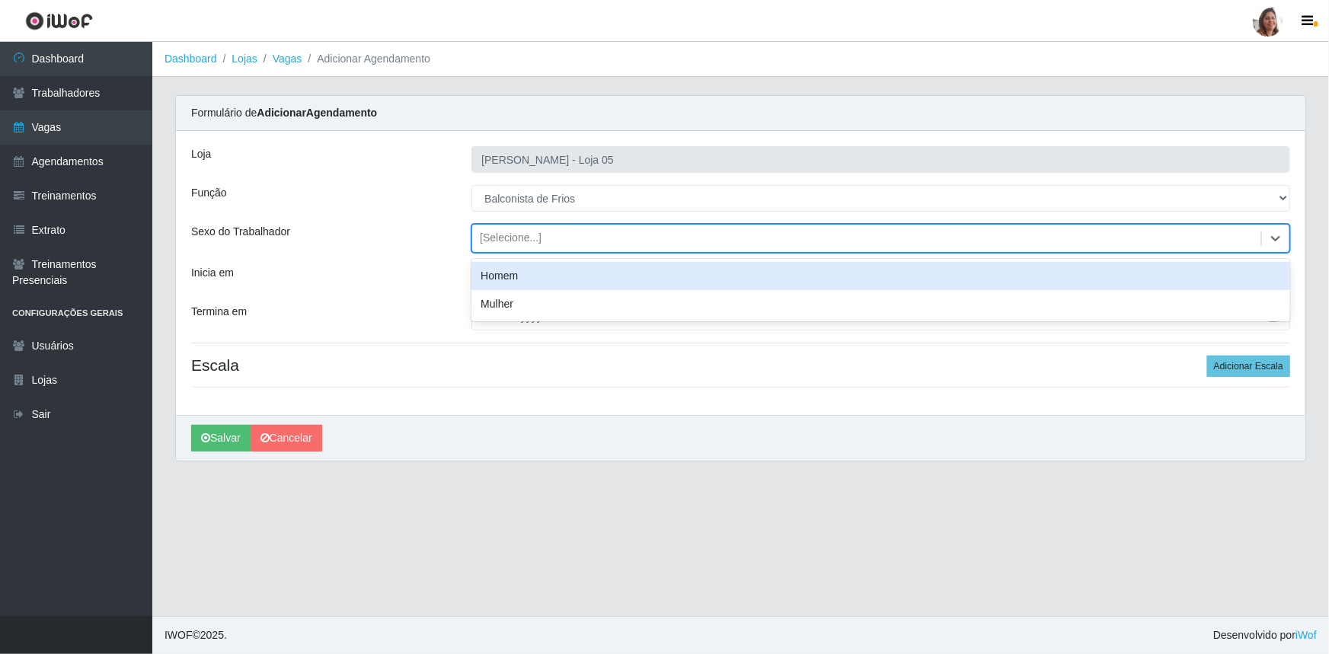
click at [526, 227] on div "[Selecione...]" at bounding box center [866, 238] width 789 height 25
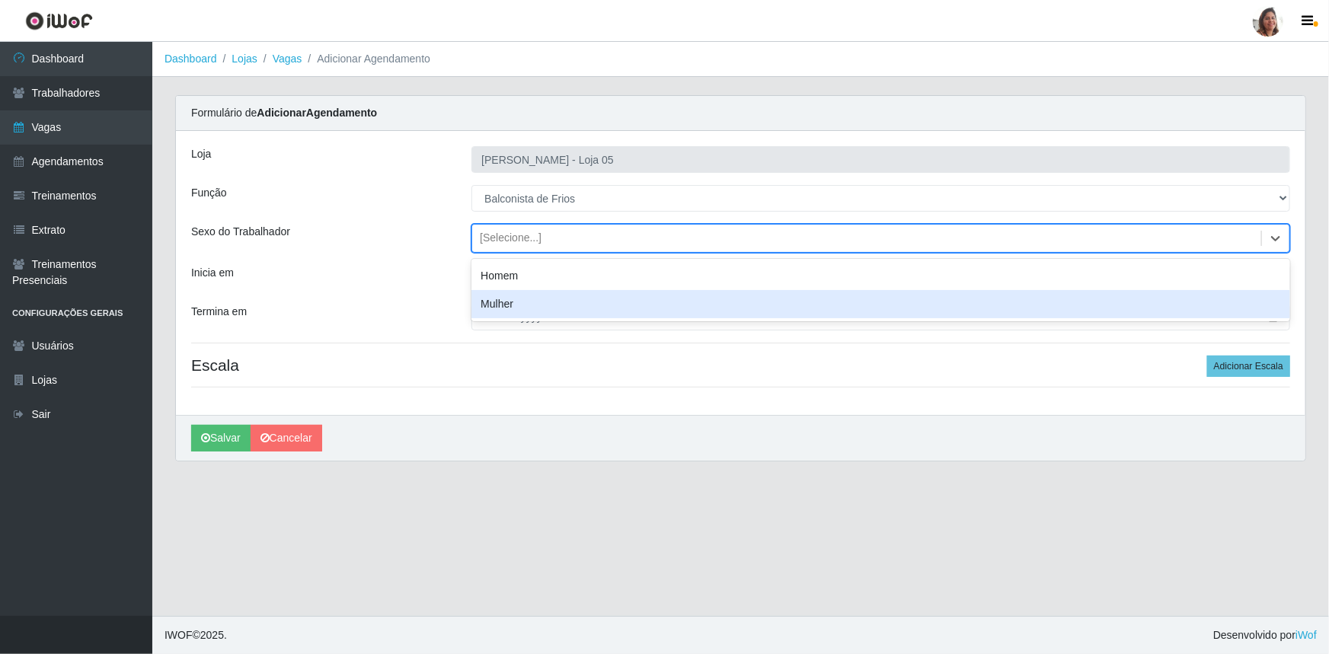
click at [530, 305] on div "Mulher" at bounding box center [880, 304] width 819 height 28
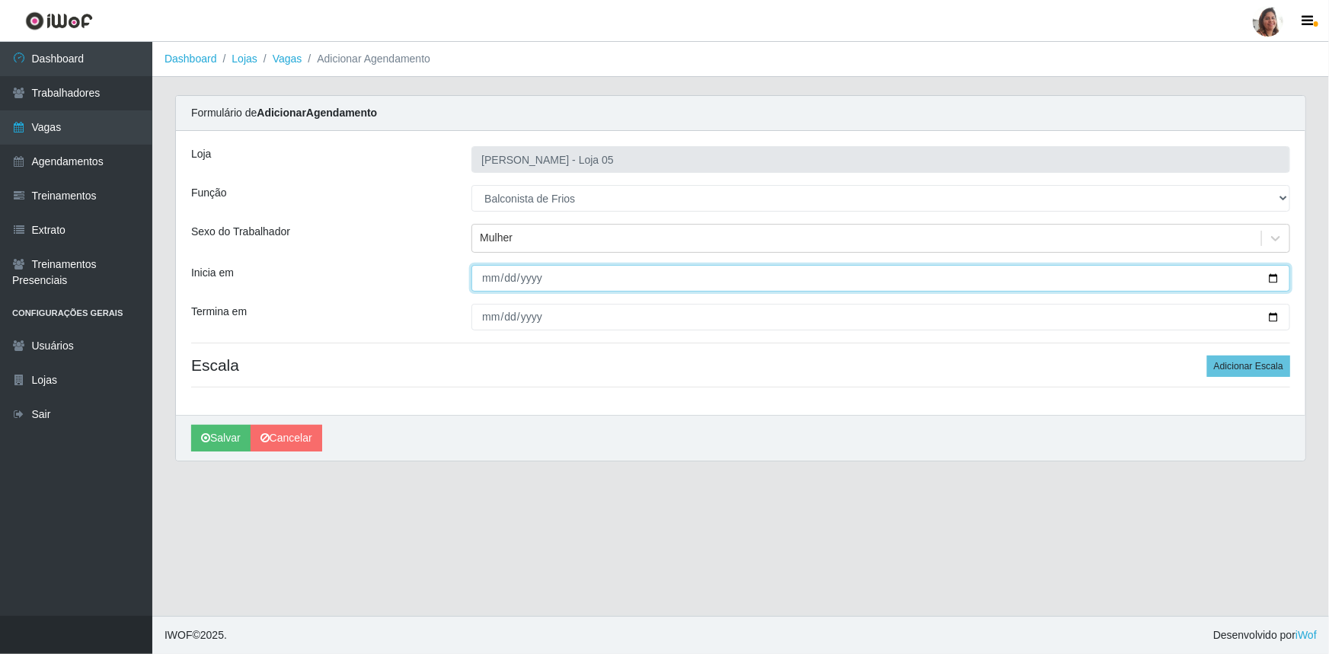
click at [1275, 279] on input "Inicia em" at bounding box center [880, 278] width 819 height 27
type input "[DATE]"
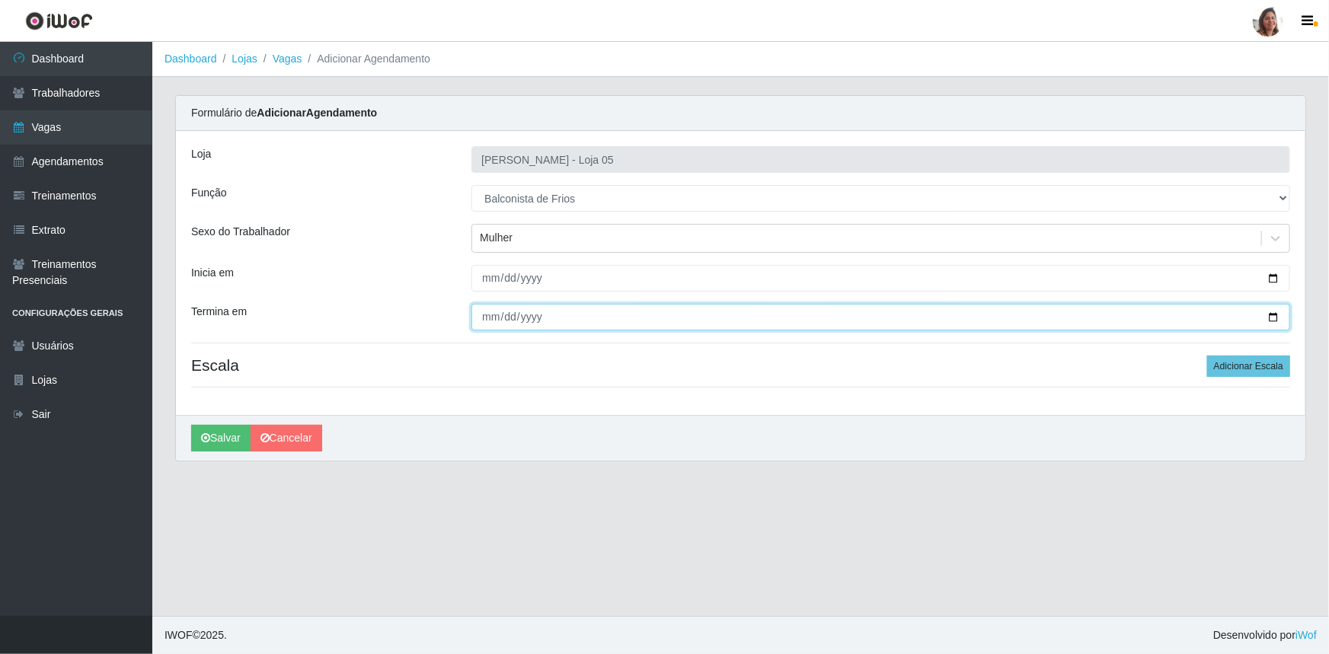
drag, startPoint x: 1274, startPoint y: 317, endPoint x: 1197, endPoint y: 369, distance: 92.7
click at [1274, 318] on input "Termina em" at bounding box center [880, 317] width 819 height 27
type input "[DATE]"
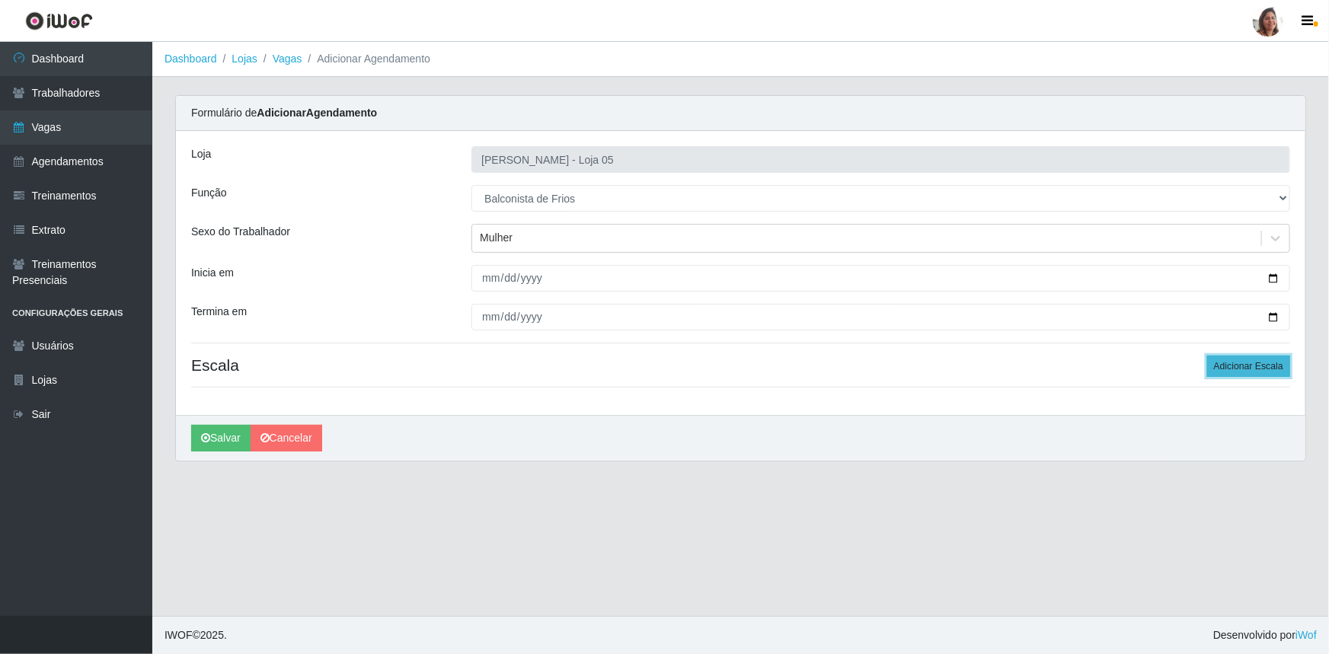
click at [1261, 365] on button "Adicionar Escala" at bounding box center [1248, 366] width 83 height 21
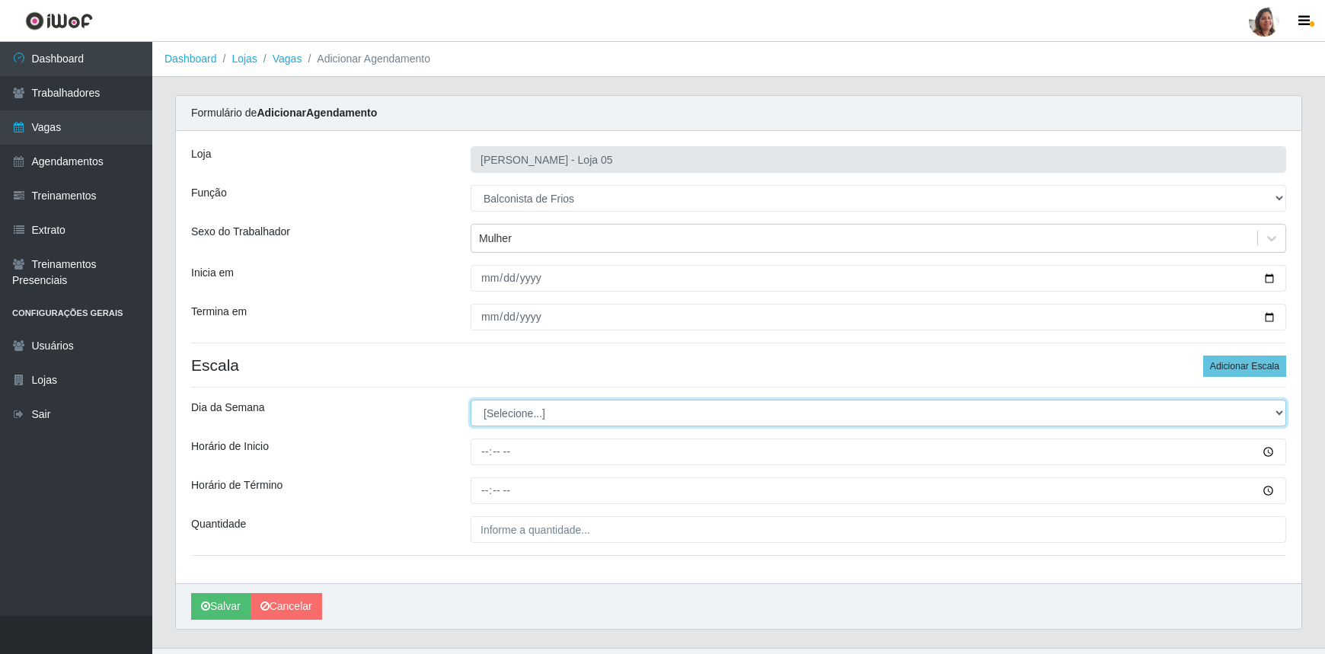
click at [561, 415] on select "[Selecione...] Segunda Terça Quarta Quinta Sexta Sábado Domingo" at bounding box center [879, 413] width 816 height 27
select select "4"
click at [471, 400] on select "[Selecione...] Segunda Terça Quarta Quinta Sexta Sábado Domingo" at bounding box center [879, 413] width 816 height 27
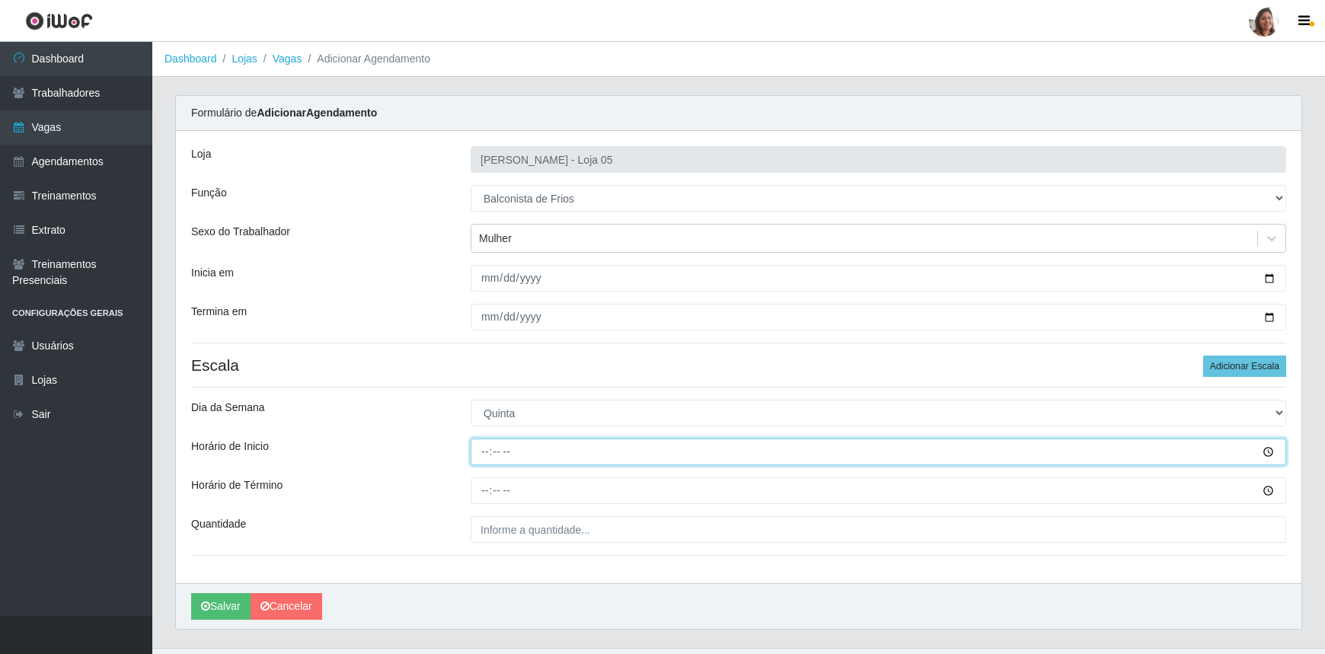
click at [483, 455] on input "Horário de Inicio" at bounding box center [879, 452] width 816 height 27
type input "08:00"
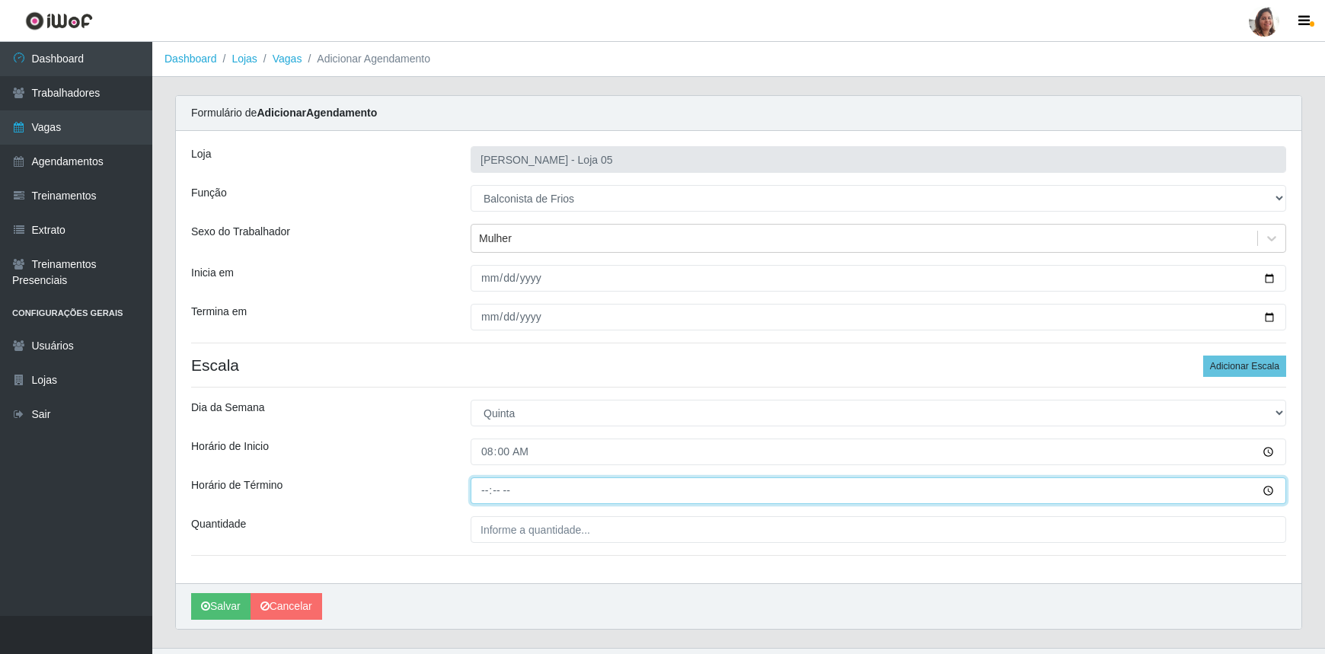
type input "14:00"
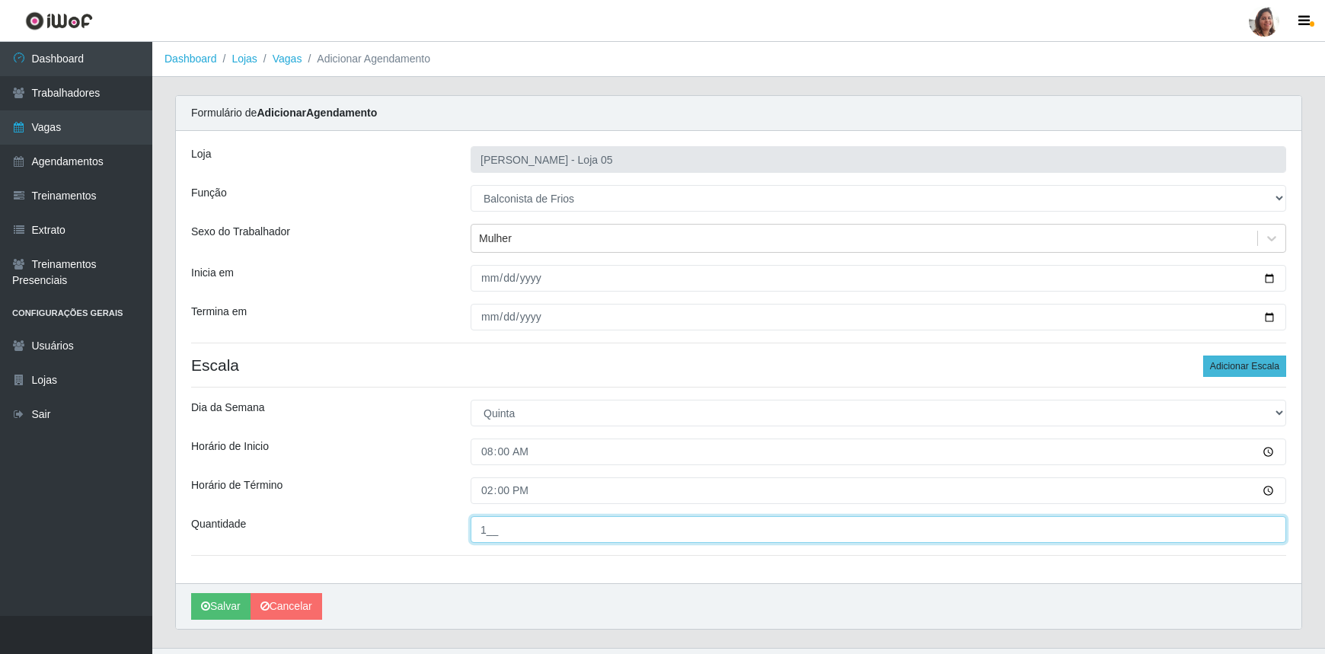
type input "1__"
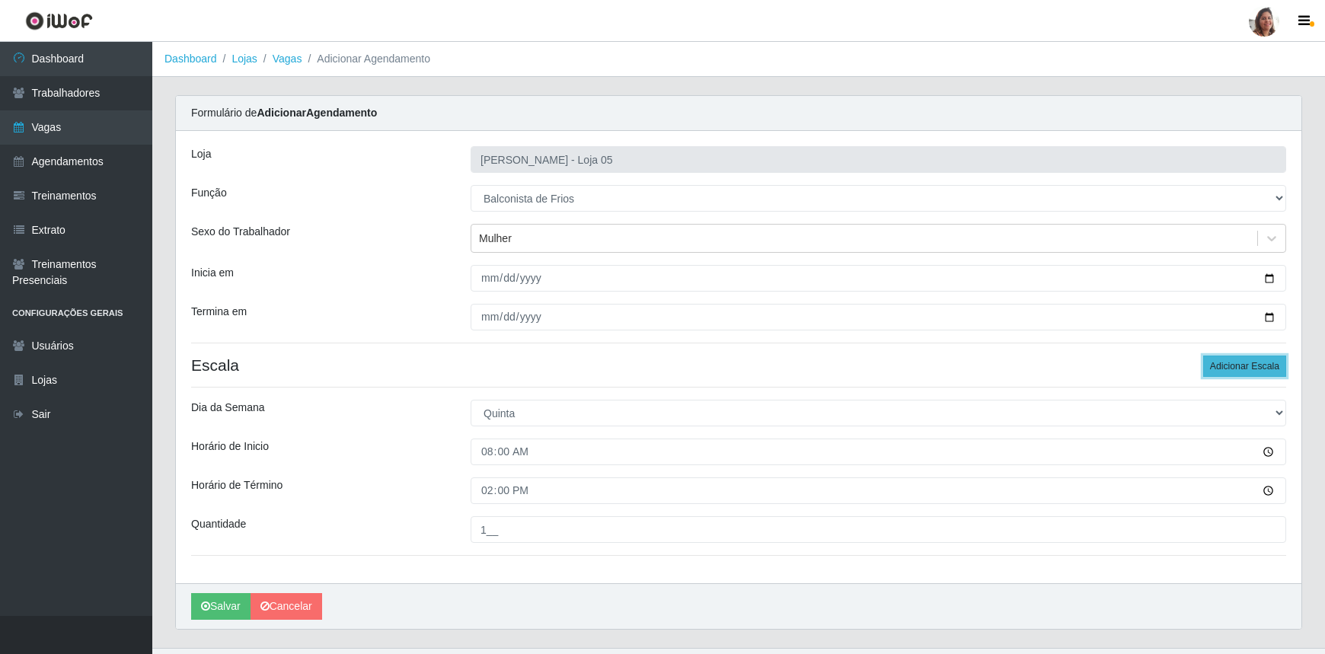
click at [1251, 365] on button "Adicionar Escala" at bounding box center [1244, 366] width 83 height 21
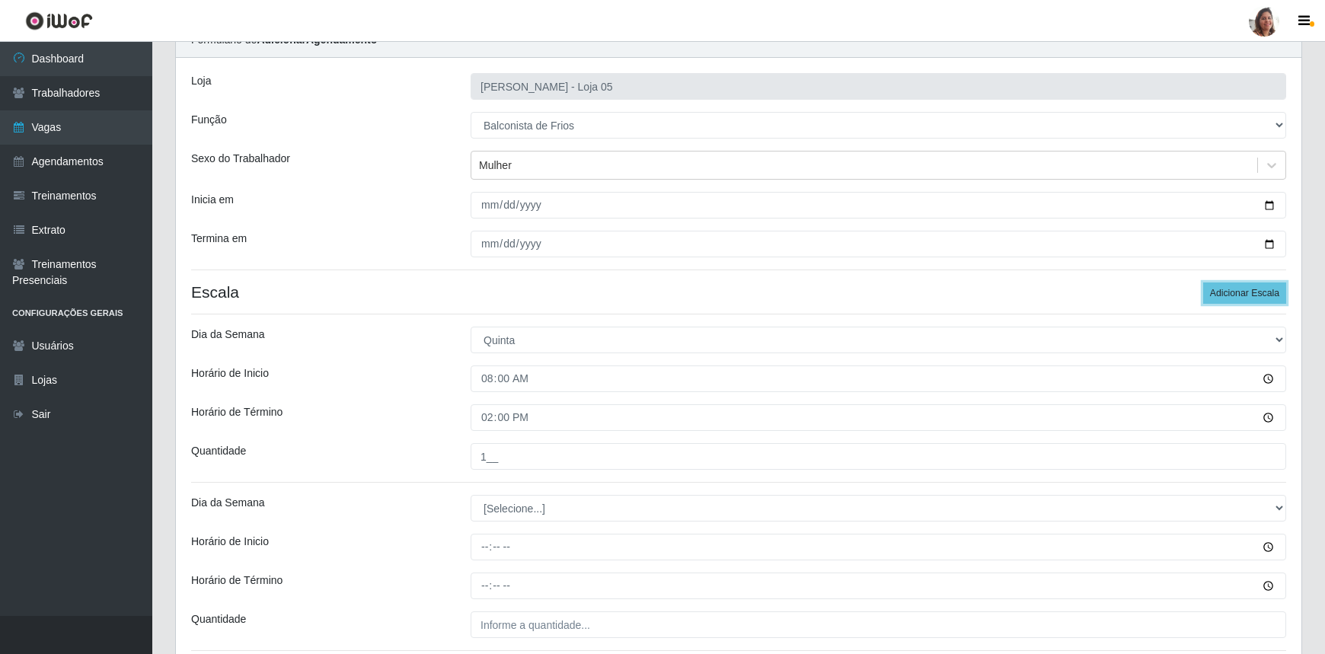
scroll to position [199, 0]
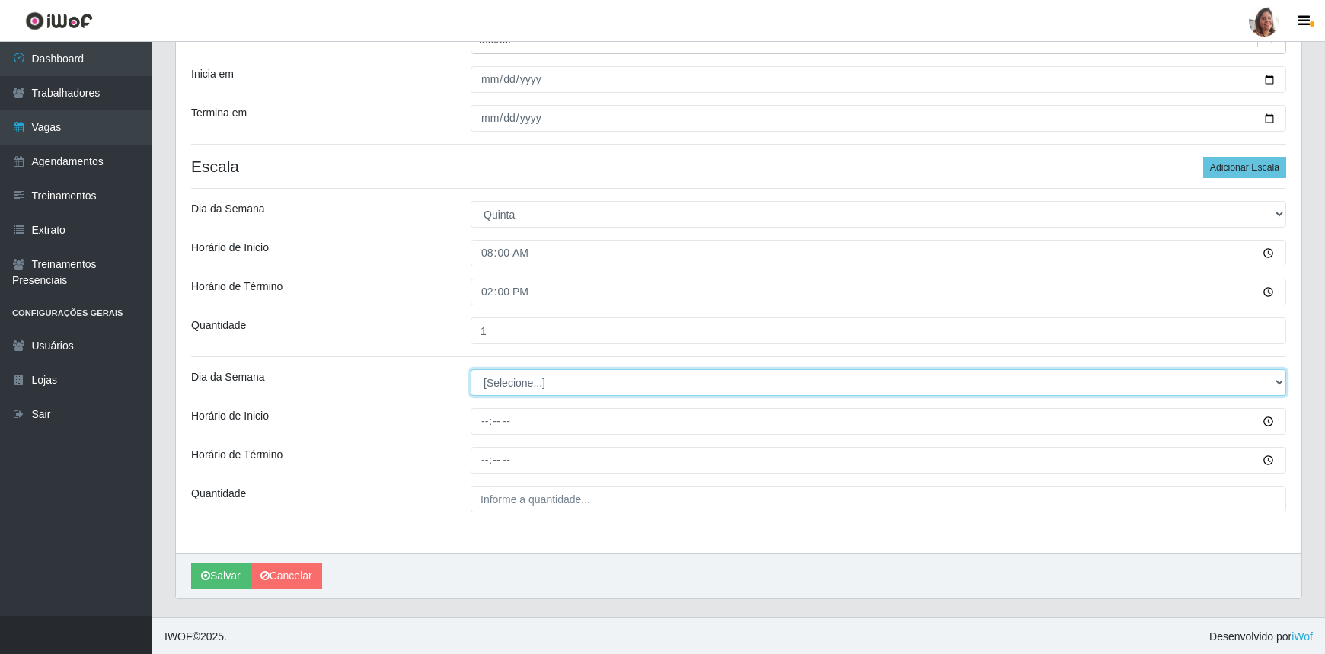
click at [530, 388] on select "[Selecione...] Segunda Terça Quarta Quinta Sexta Sábado Domingo" at bounding box center [879, 382] width 816 height 27
select select "4"
click at [471, 369] on select "[Selecione...] Segunda Terça Quarta Quinta Sexta Sábado Domingo" at bounding box center [879, 382] width 816 height 27
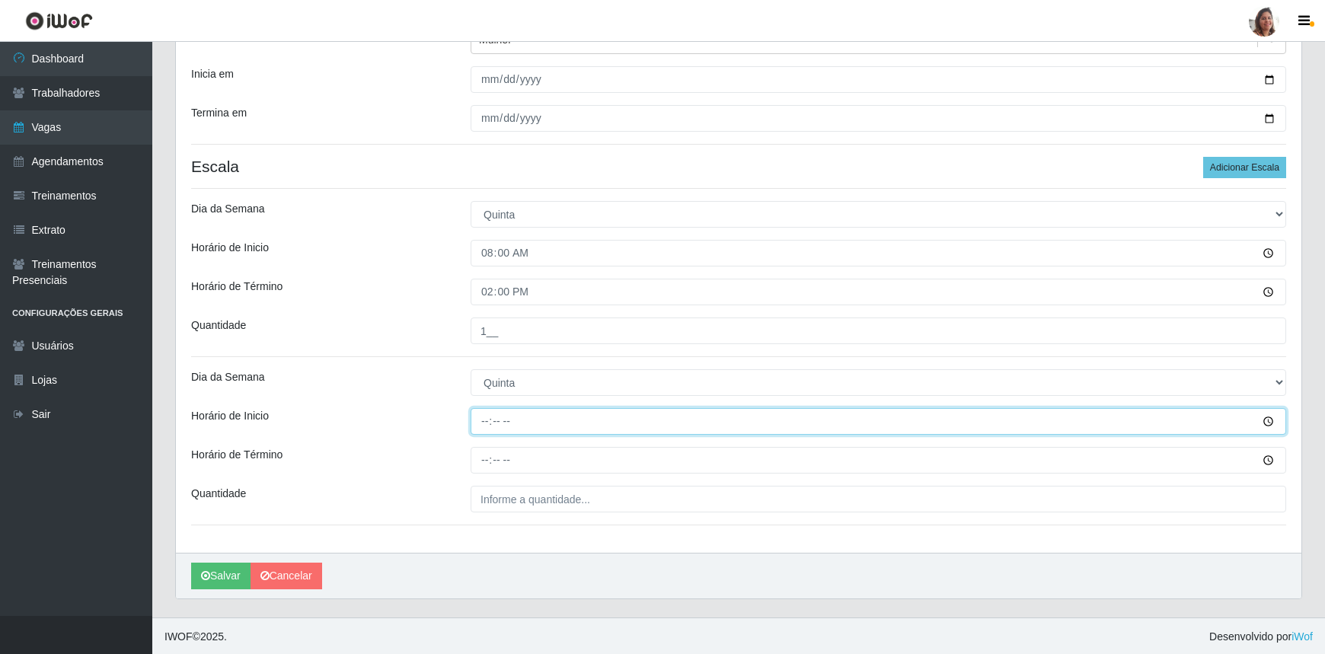
click at [484, 427] on input "Horário de Inicio" at bounding box center [879, 421] width 816 height 27
type input "16:00"
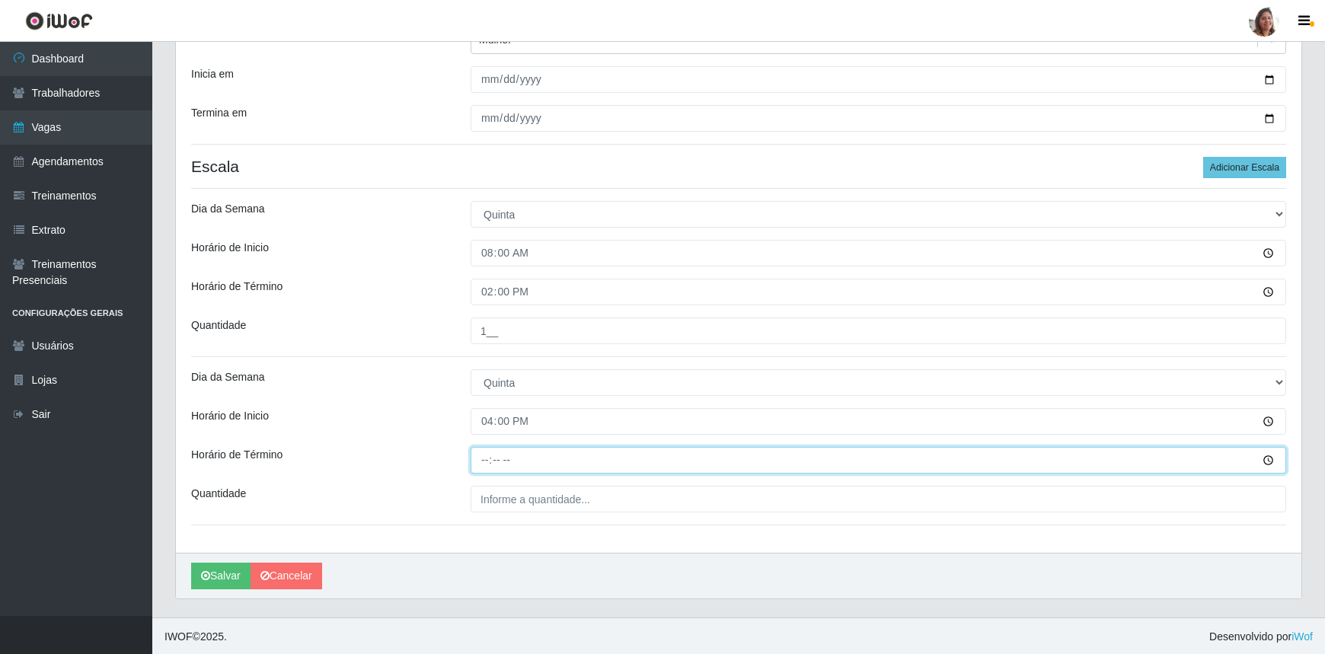
type input "22:00"
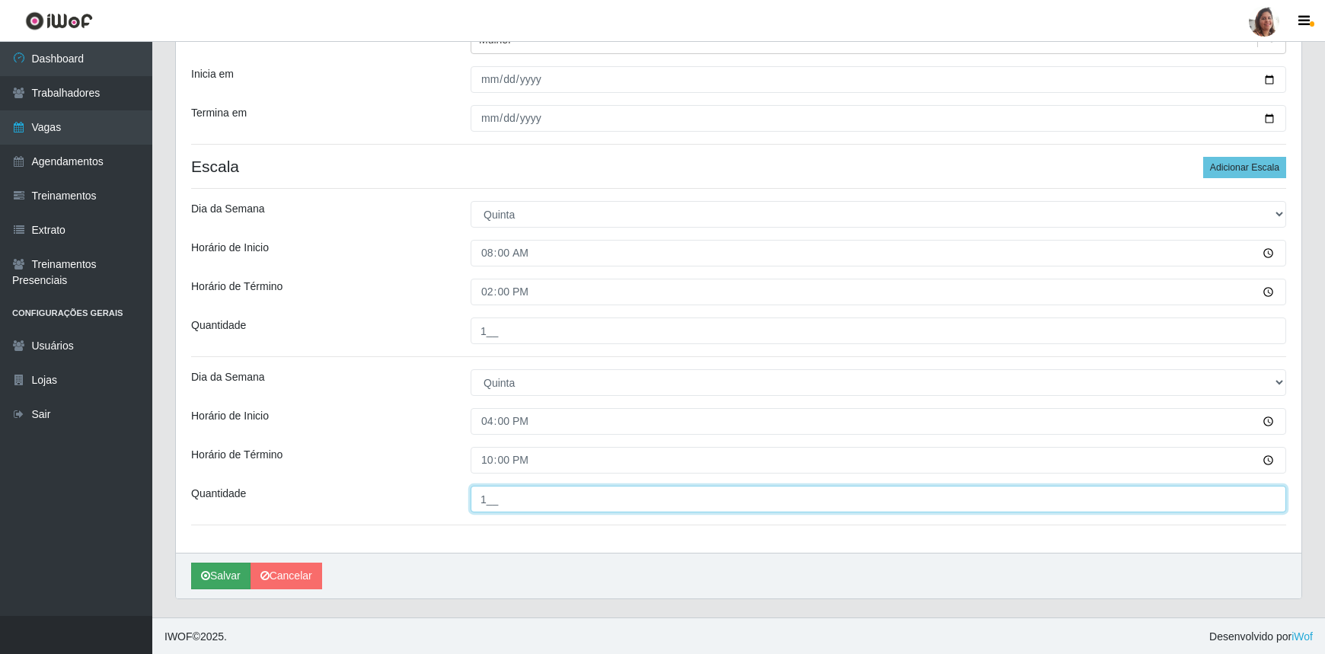
type input "1__"
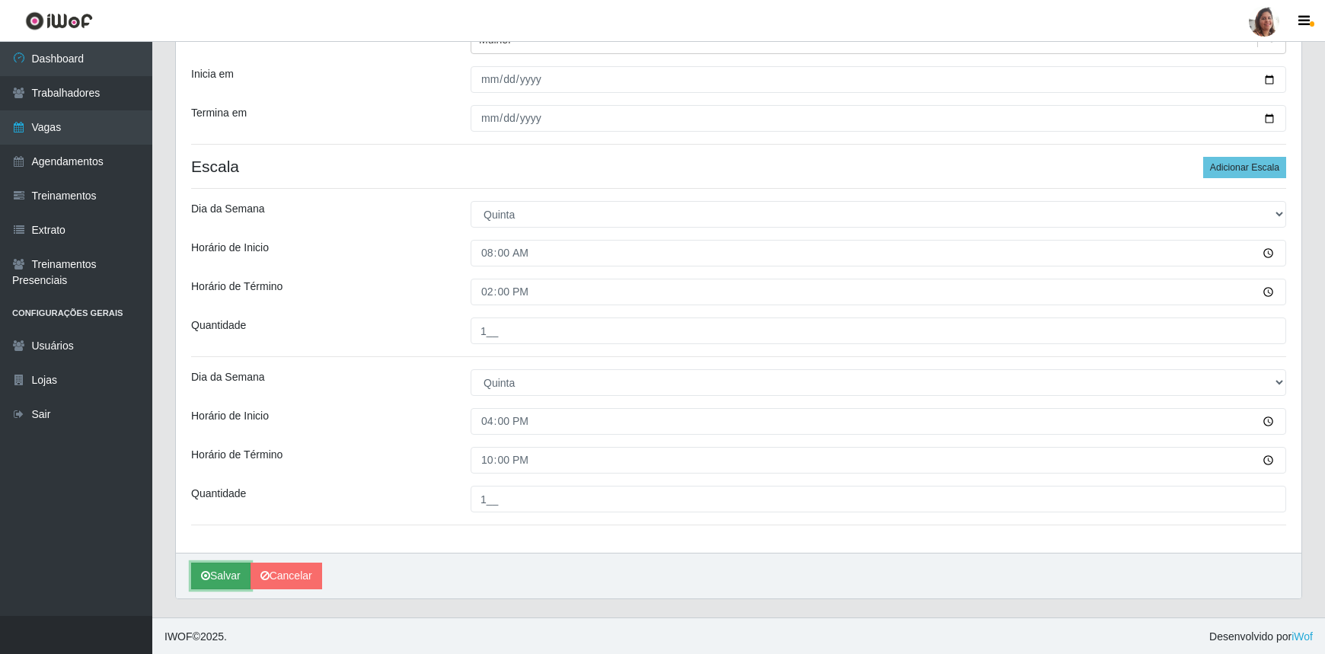
click at [216, 568] on button "Salvar" at bounding box center [220, 576] width 59 height 27
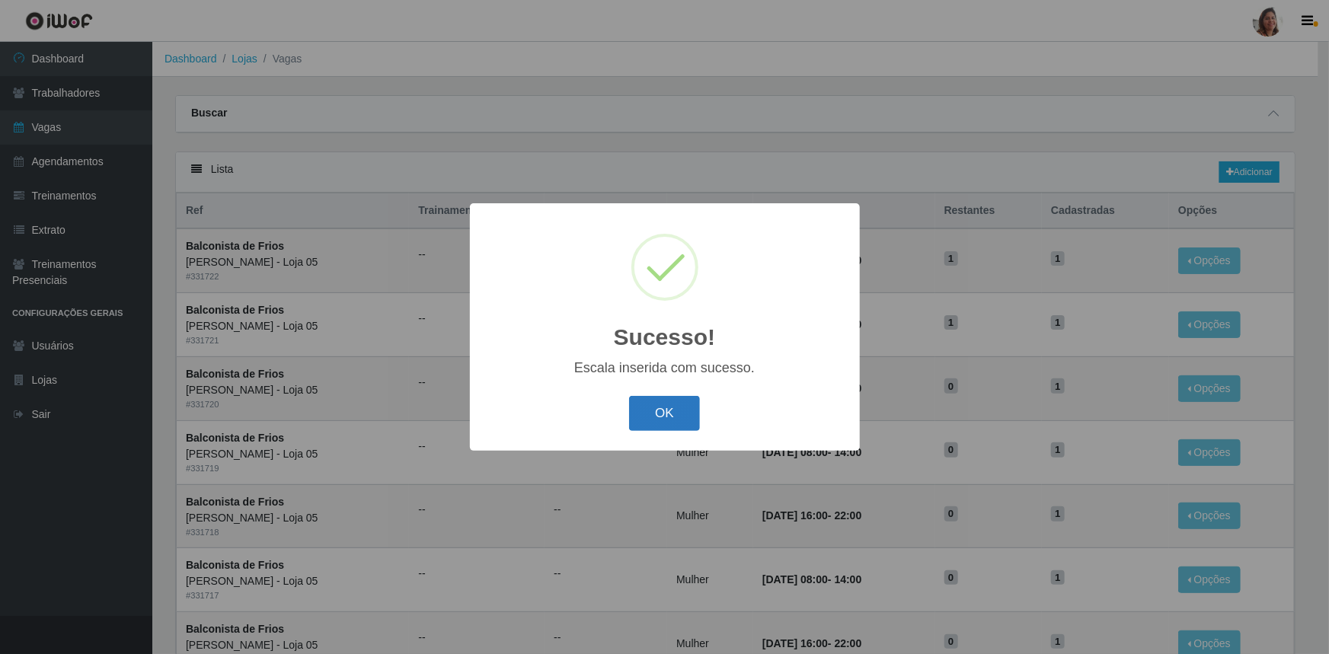
click at [675, 417] on button "OK" at bounding box center [664, 414] width 71 height 36
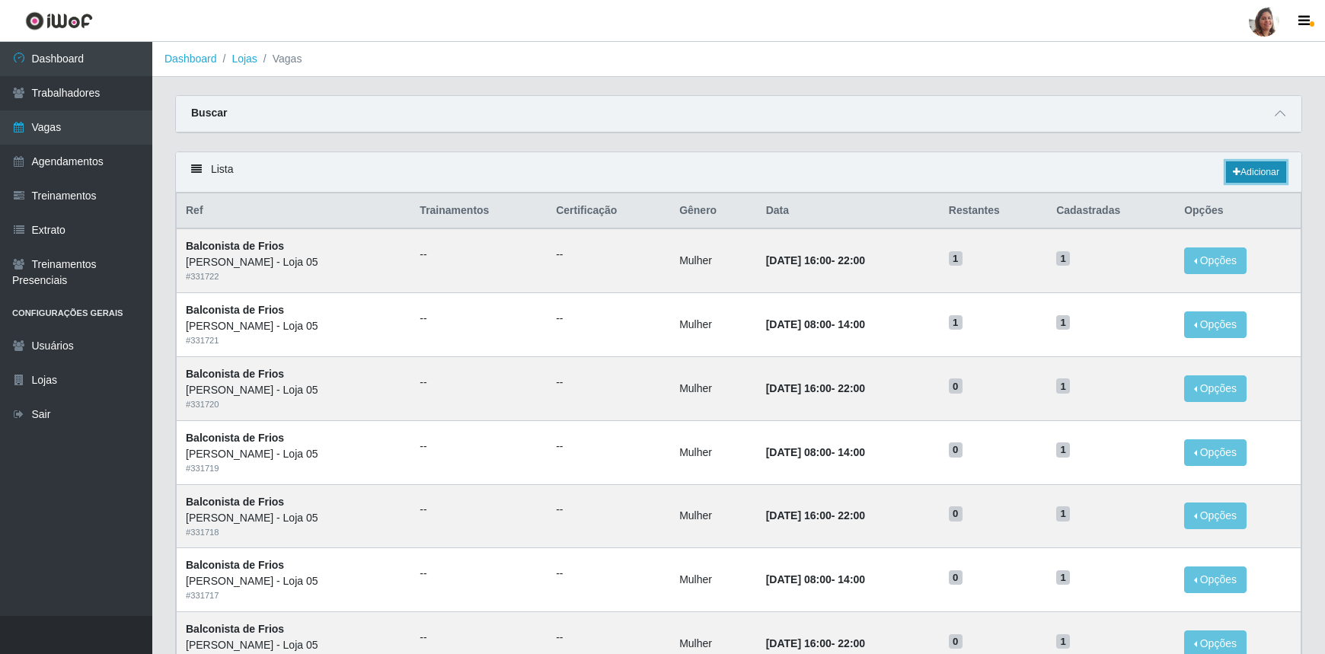
click at [1259, 166] on link "Adicionar" at bounding box center [1256, 171] width 60 height 21
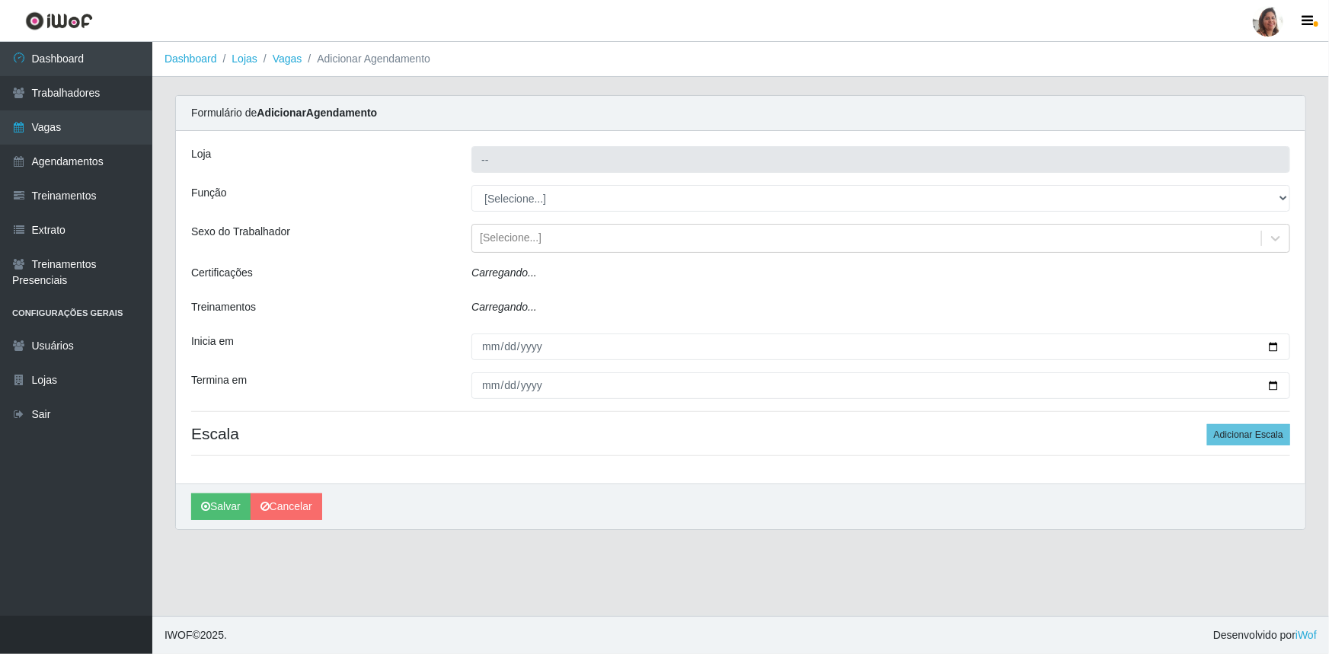
type input "[PERSON_NAME] - Loja 05"
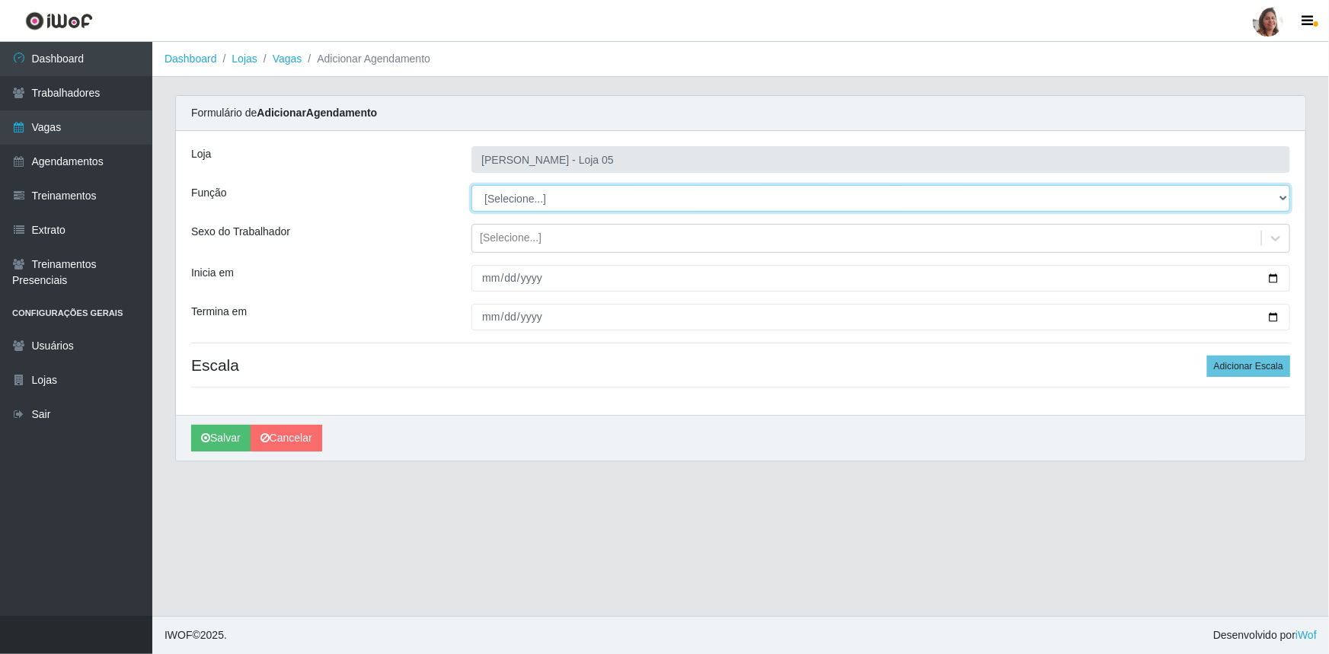
click at [550, 198] on select "[Selecione...] ASG ASG + ASG ++ Auxiliar de Depósito Auxiliar de Depósito + Aux…" at bounding box center [880, 198] width 819 height 27
select select "118"
click at [471, 185] on select "[Selecione...] ASG ASG + ASG ++ Auxiliar de Depósito Auxiliar de Depósito + Aux…" at bounding box center [880, 198] width 819 height 27
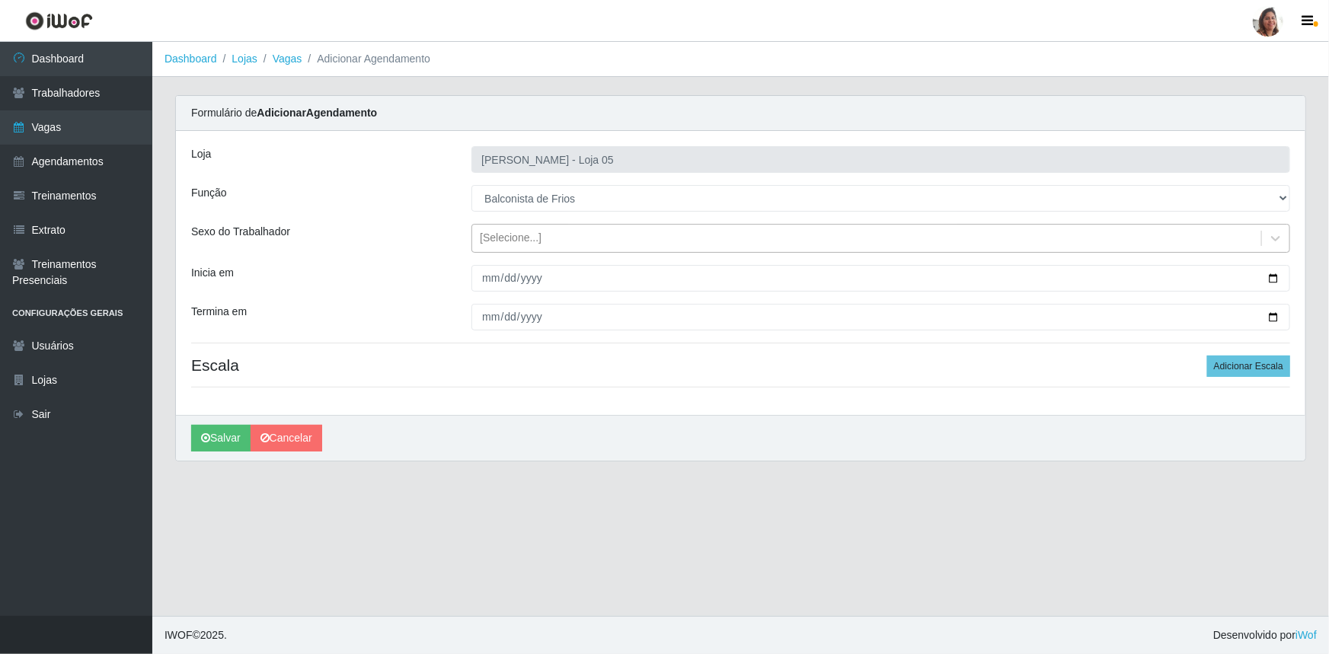
click at [540, 229] on div "[Selecione...]" at bounding box center [866, 238] width 789 height 25
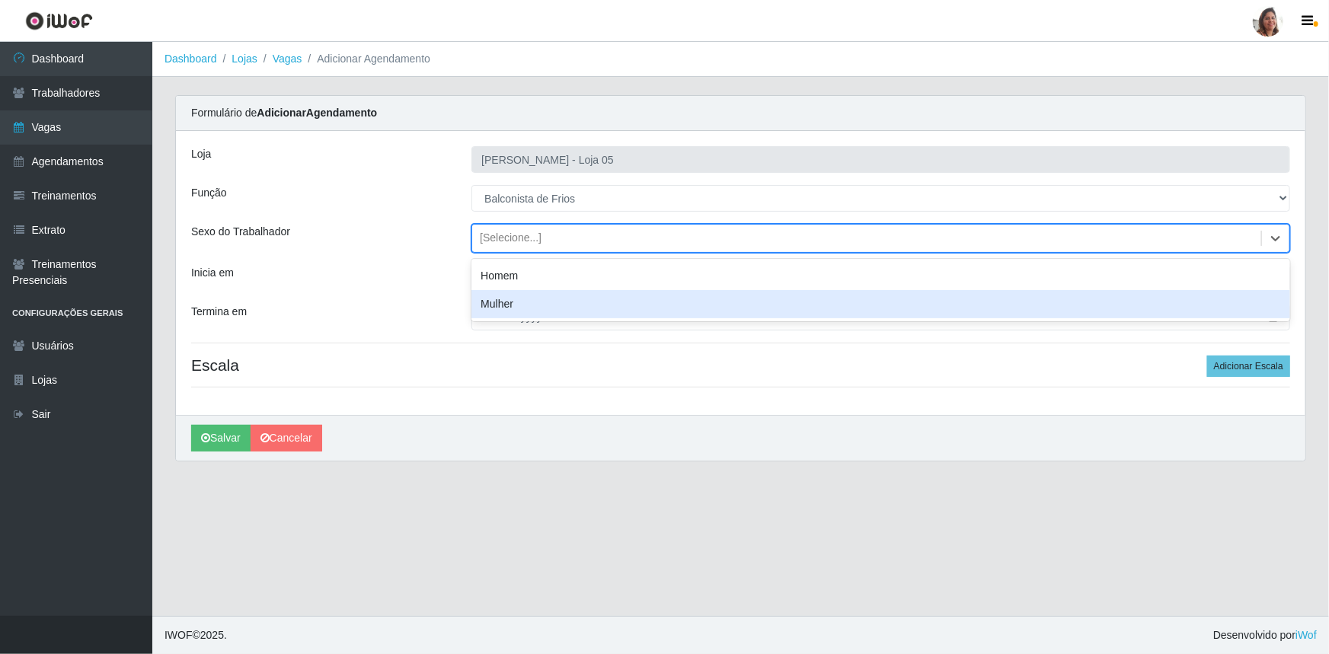
click at [532, 300] on div "Mulher" at bounding box center [880, 304] width 819 height 28
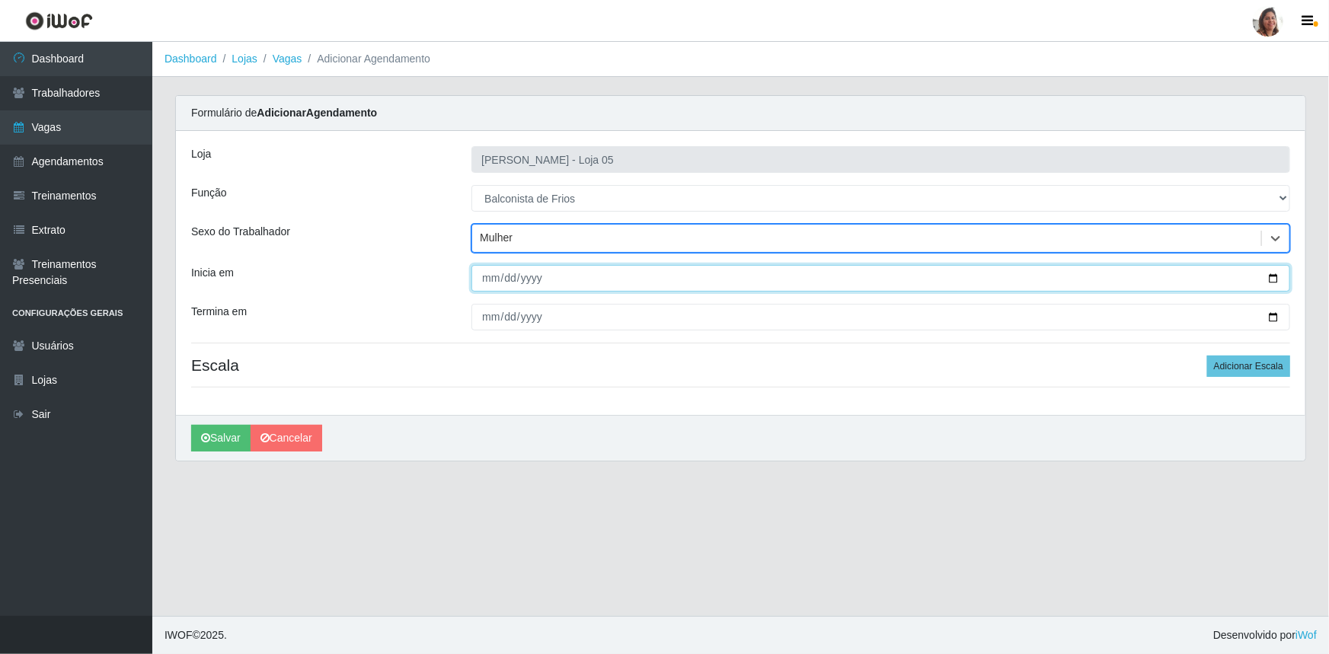
click at [1276, 280] on input "Inicia em" at bounding box center [880, 278] width 819 height 27
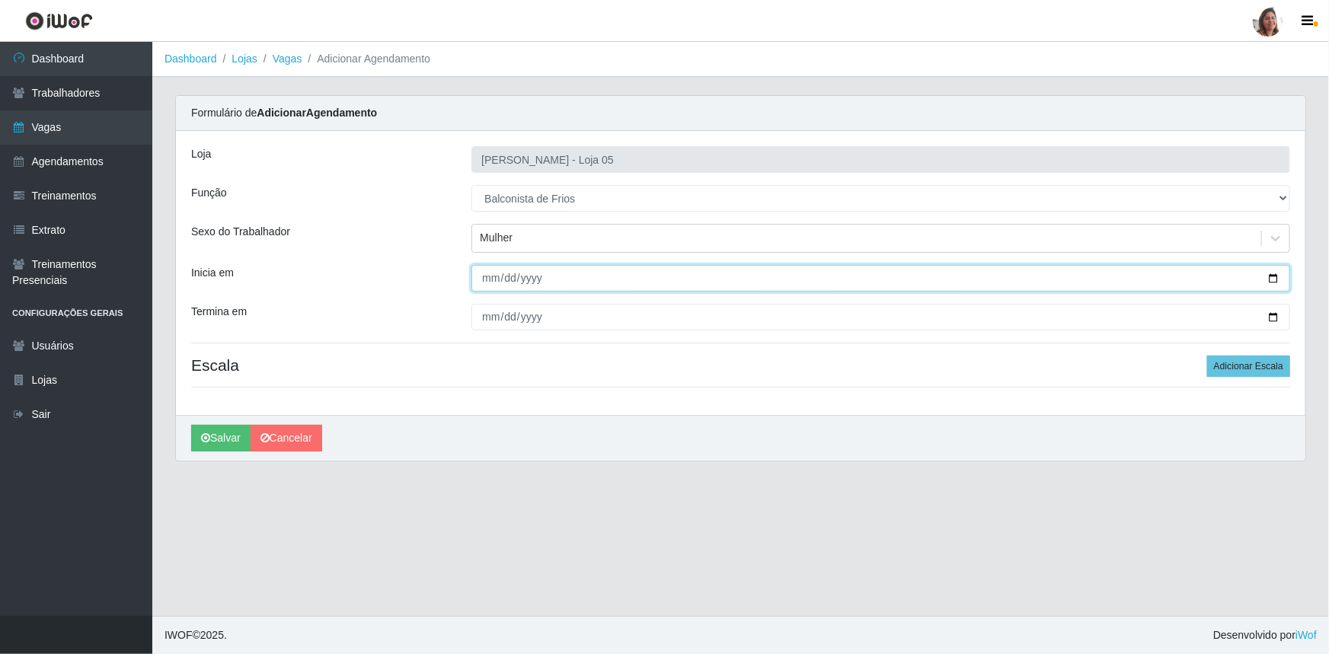
type input "[DATE]"
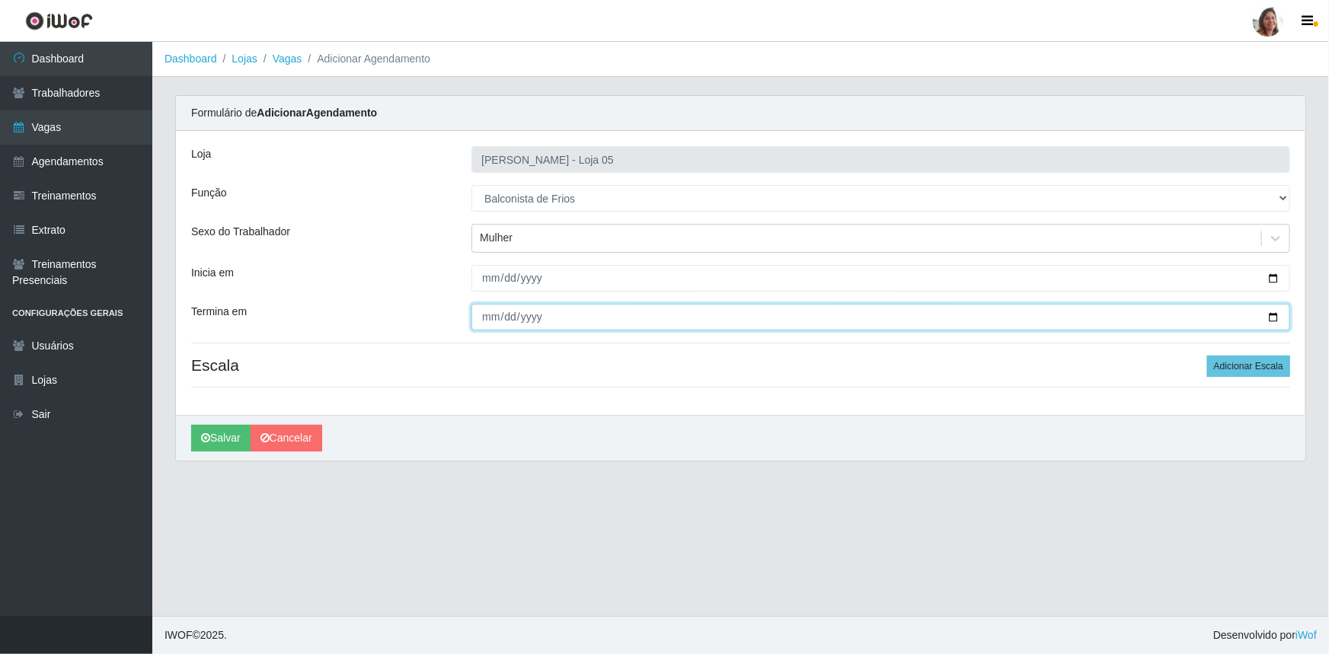
click at [1278, 317] on input "Termina em" at bounding box center [880, 317] width 819 height 27
type input "[DATE]"
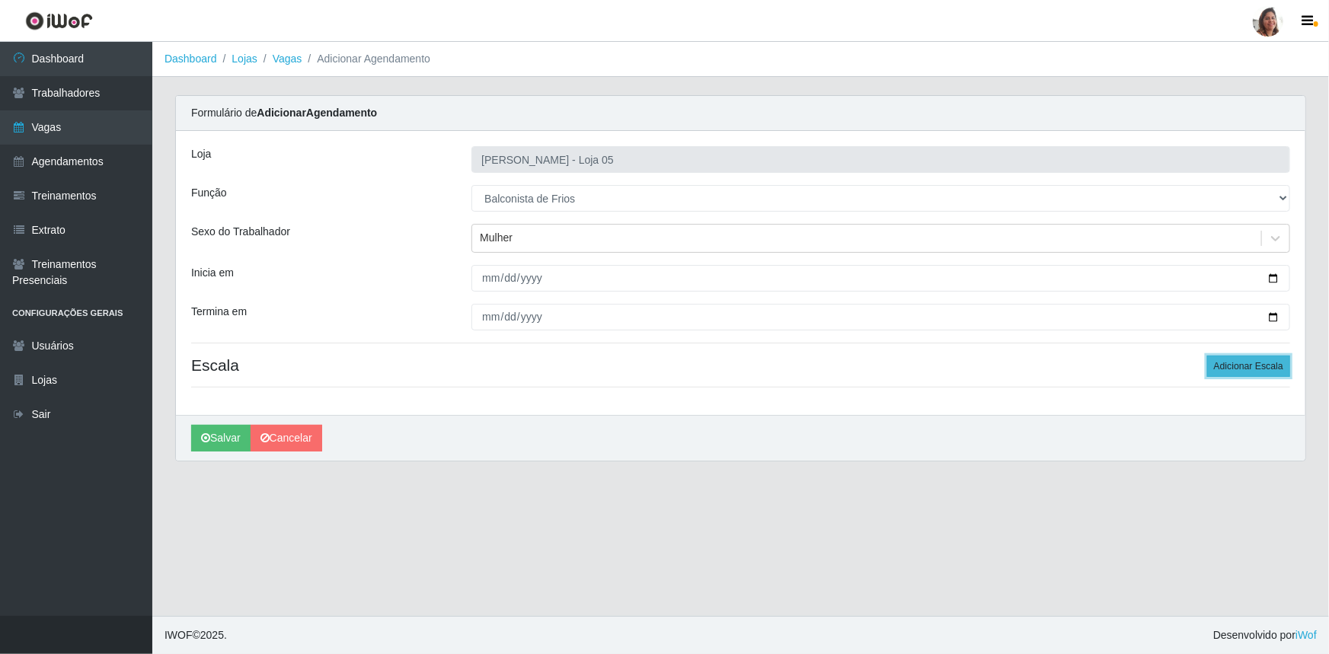
click at [1235, 371] on button "Adicionar Escala" at bounding box center [1248, 366] width 83 height 21
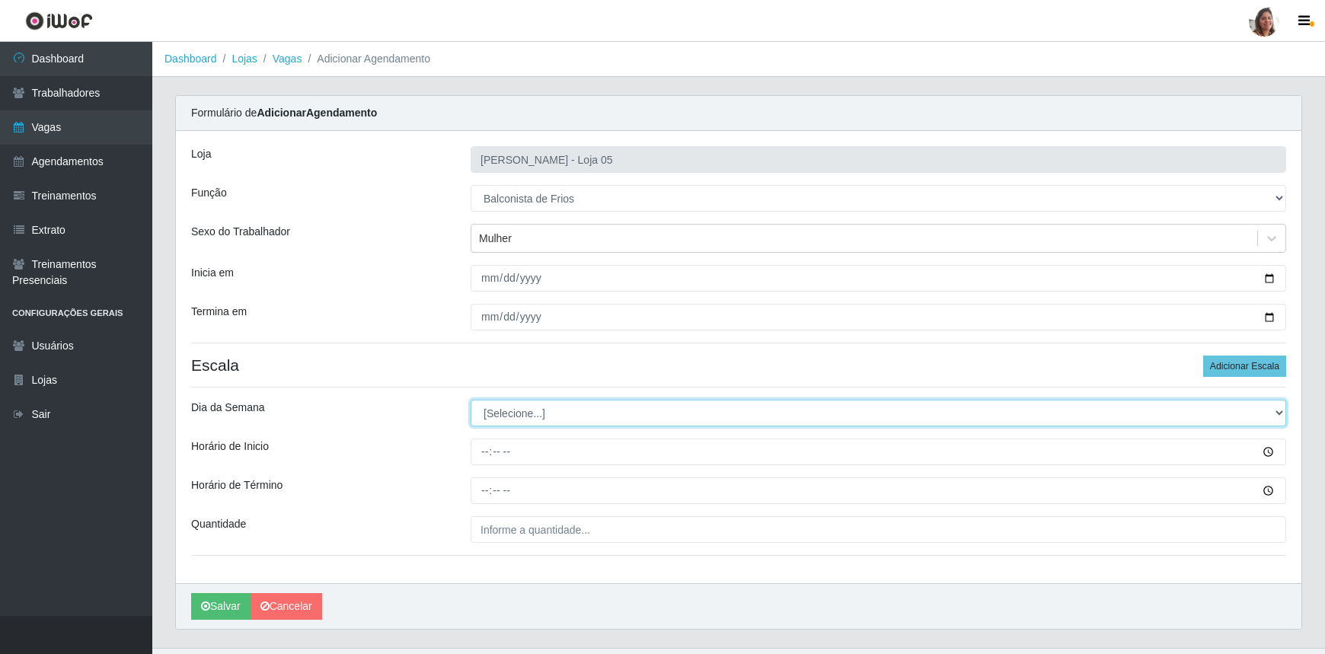
click at [523, 411] on select "[Selecione...] Segunda Terça Quarta Quinta Sexta Sábado Domingo" at bounding box center [879, 413] width 816 height 27
select select "5"
click at [471, 400] on select "[Selecione...] Segunda Terça Quarta Quinta Sexta Sábado Domingo" at bounding box center [879, 413] width 816 height 27
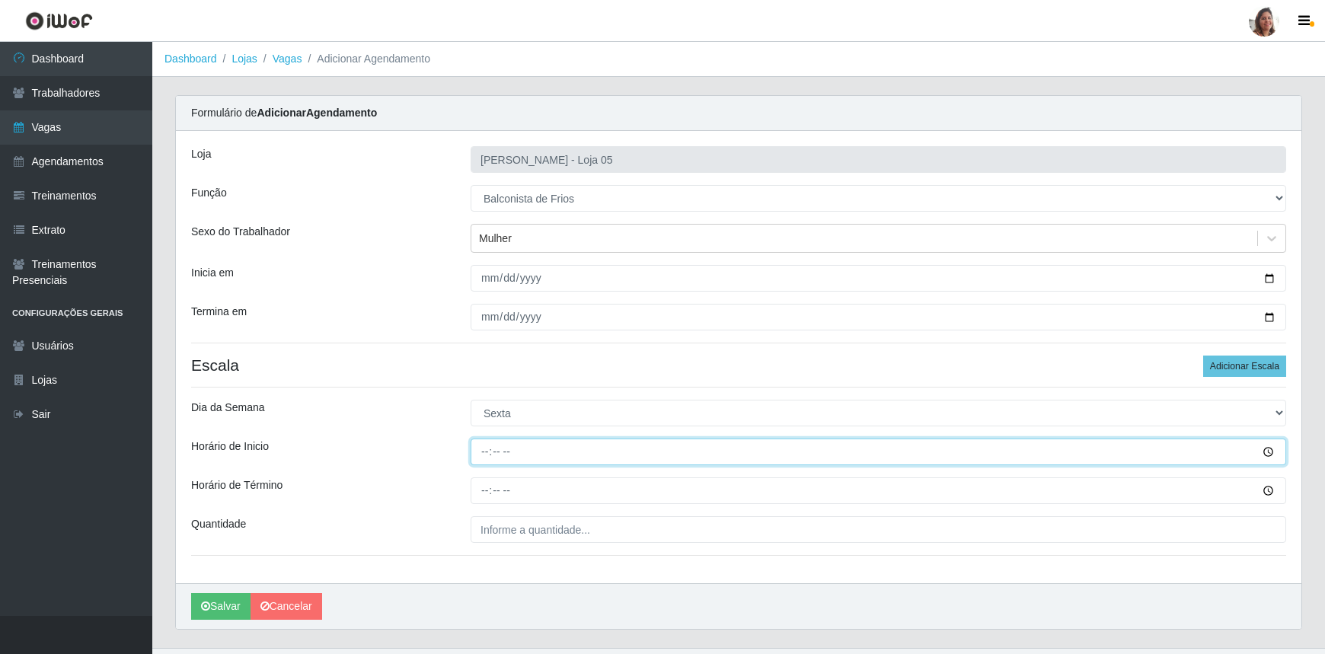
click at [485, 457] on input "Horário de Inicio" at bounding box center [879, 452] width 816 height 27
type input "08:00"
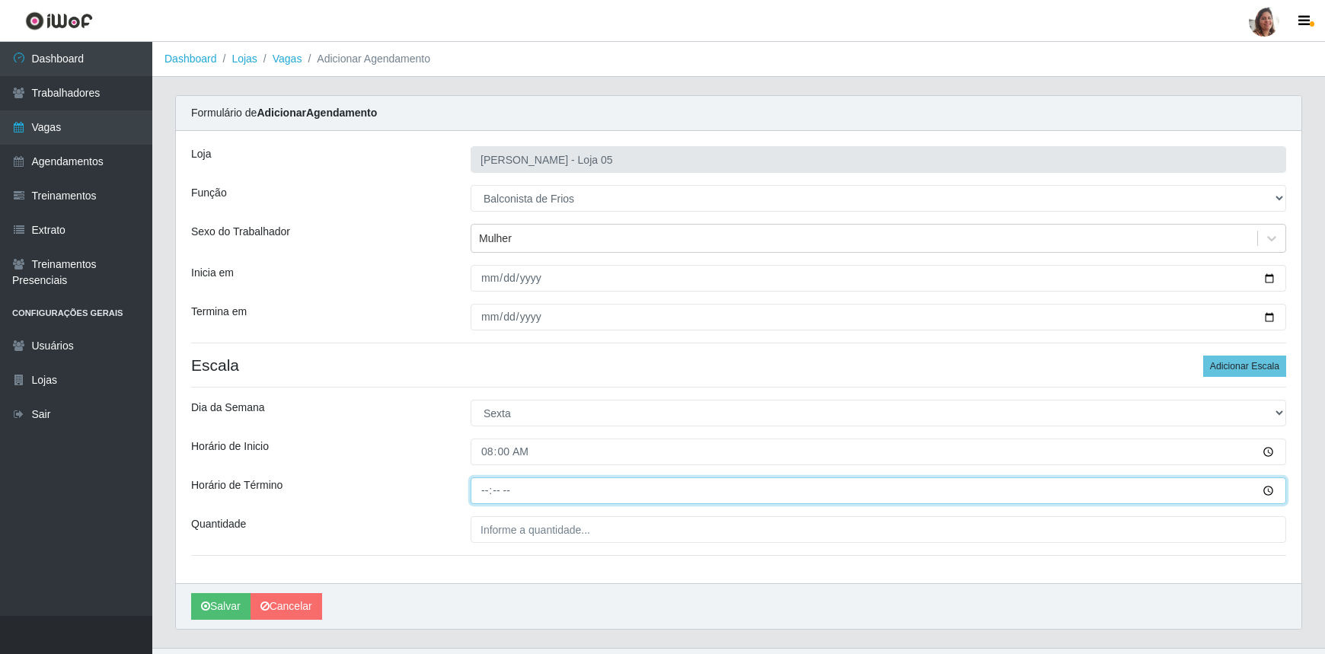
type input "14:00"
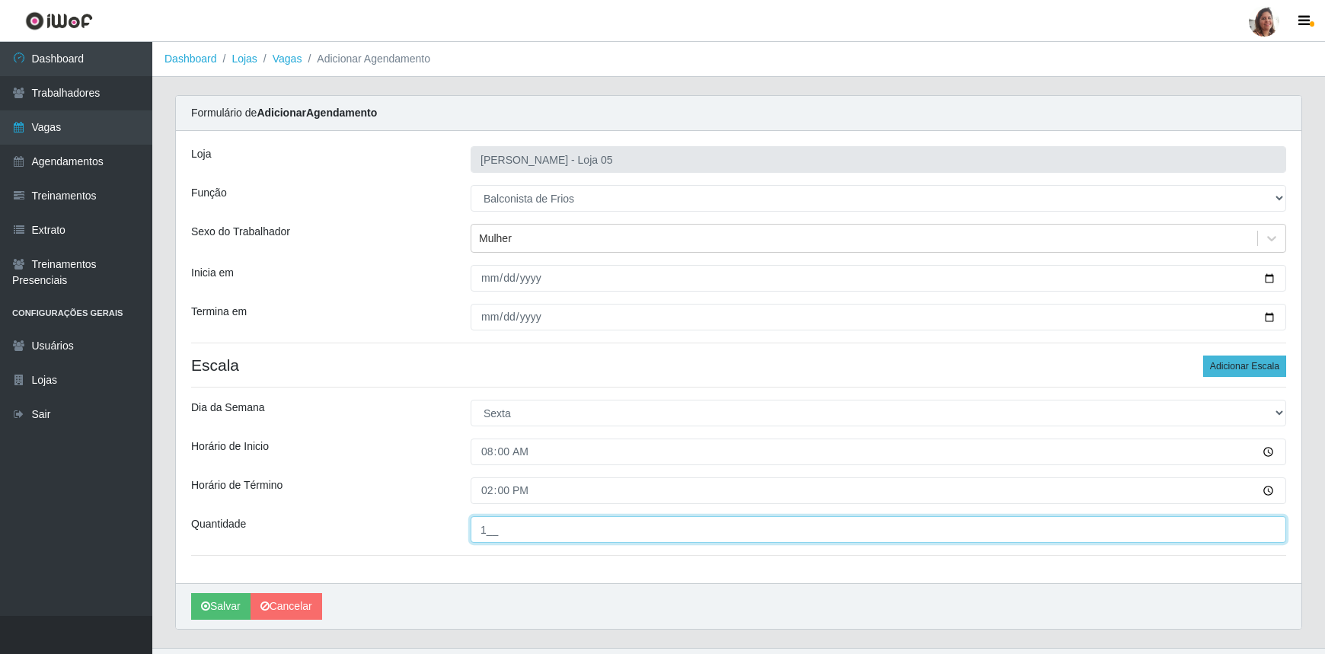
type input "1__"
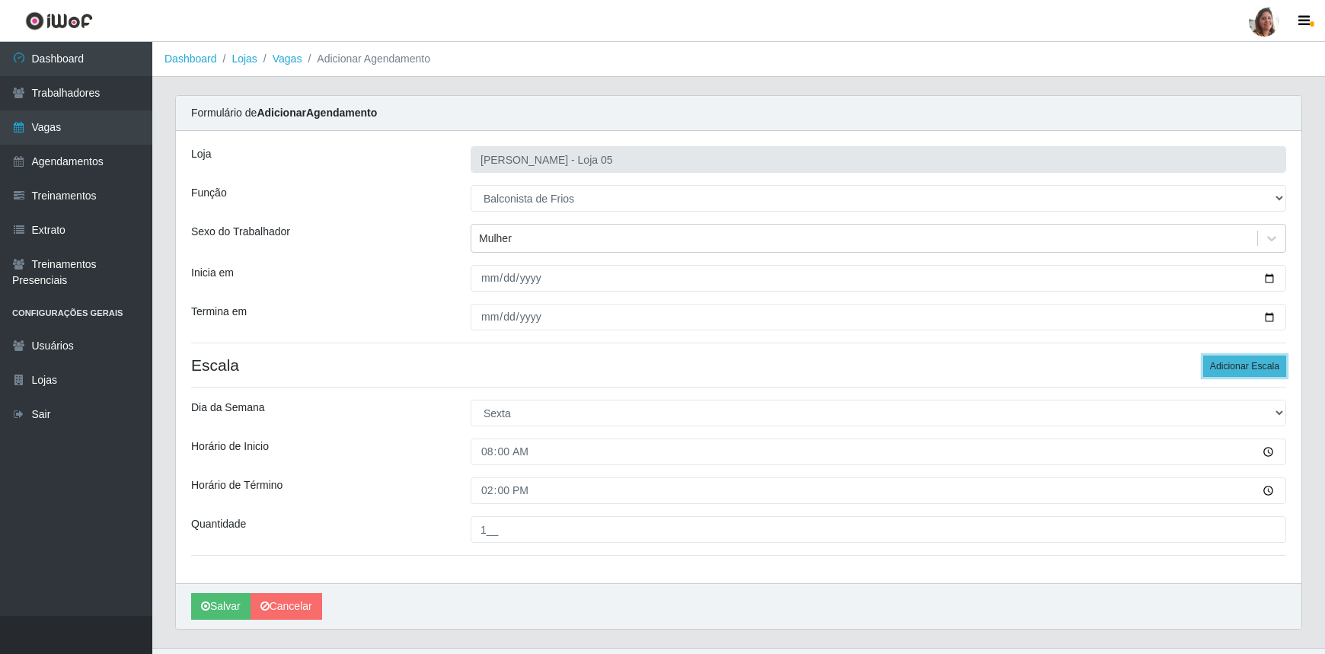
click at [1243, 363] on button "Adicionar Escala" at bounding box center [1244, 366] width 83 height 21
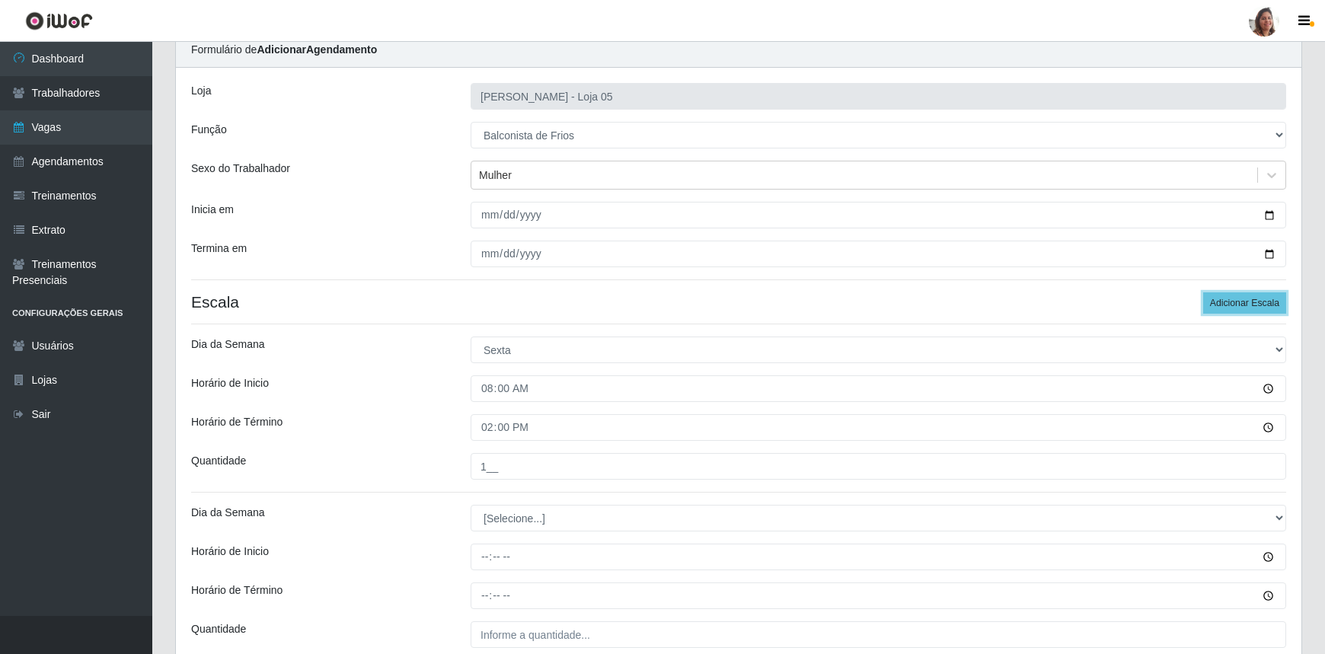
scroll to position [199, 0]
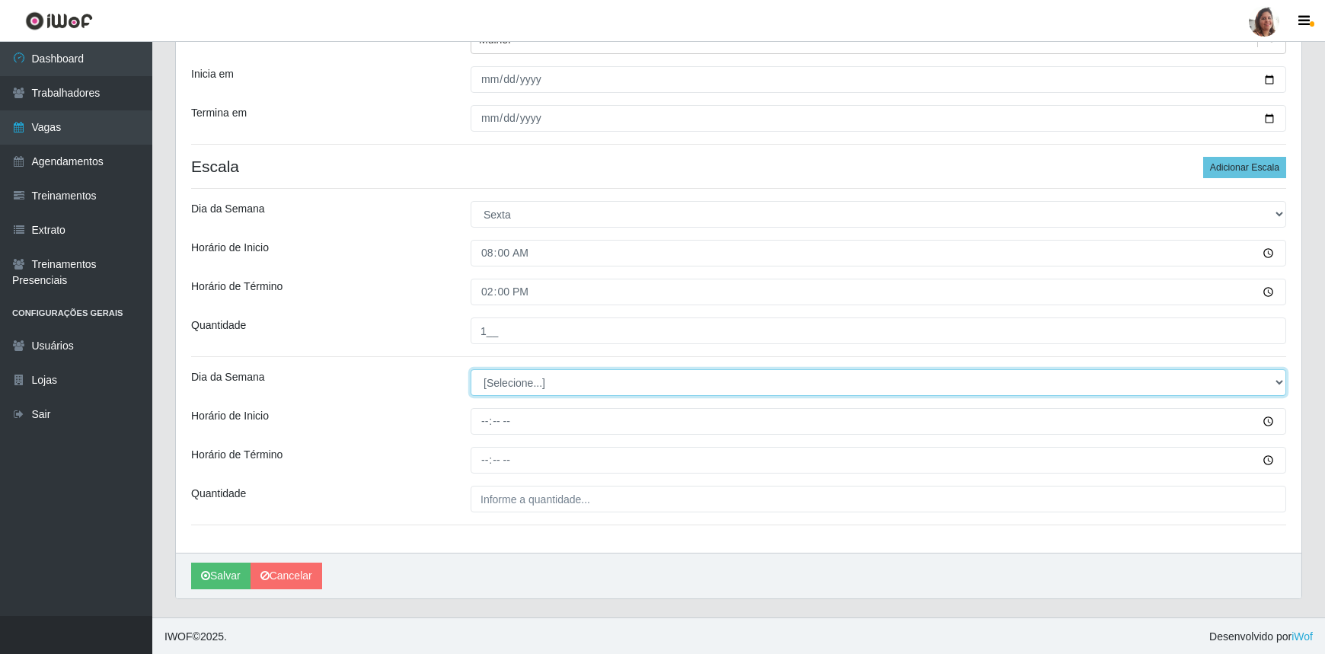
click at [529, 378] on select "[Selecione...] Segunda Terça Quarta Quinta Sexta Sábado Domingo" at bounding box center [879, 382] width 816 height 27
select select "5"
click at [471, 369] on select "[Selecione...] Segunda Terça Quarta Quinta Sexta Sábado Domingo" at bounding box center [879, 382] width 816 height 27
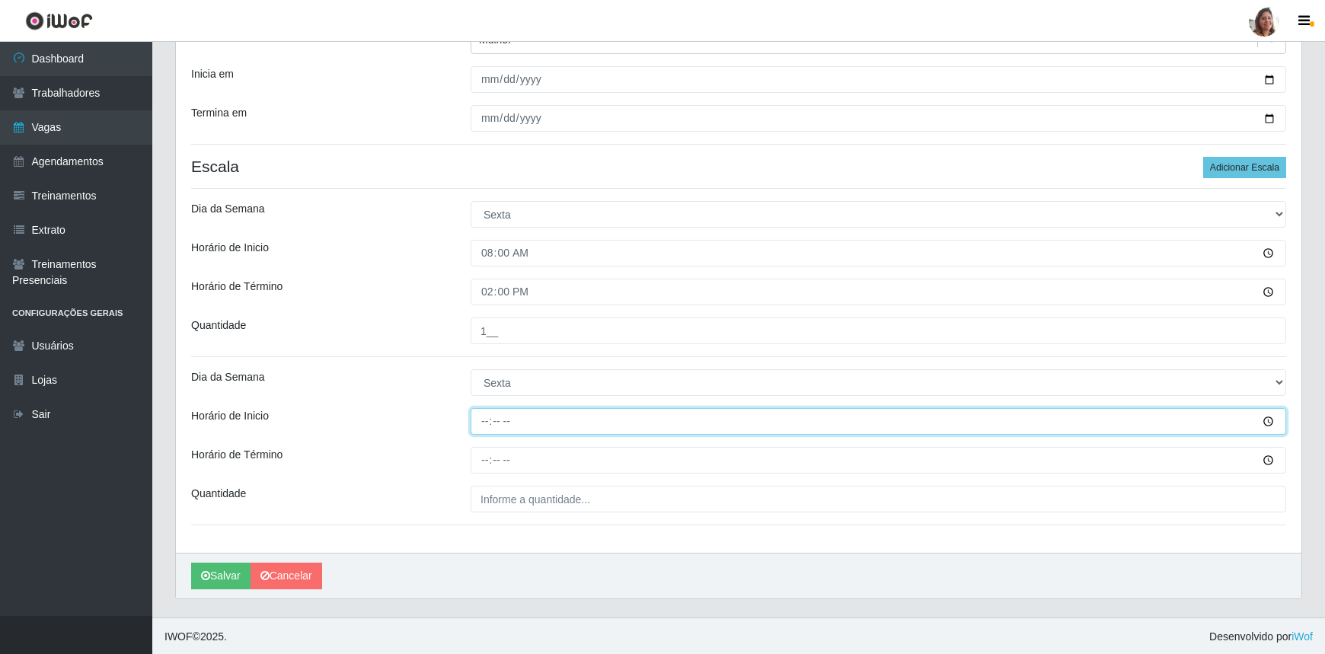
click at [482, 427] on input "Horário de Inicio" at bounding box center [879, 421] width 816 height 27
type input "16:00"
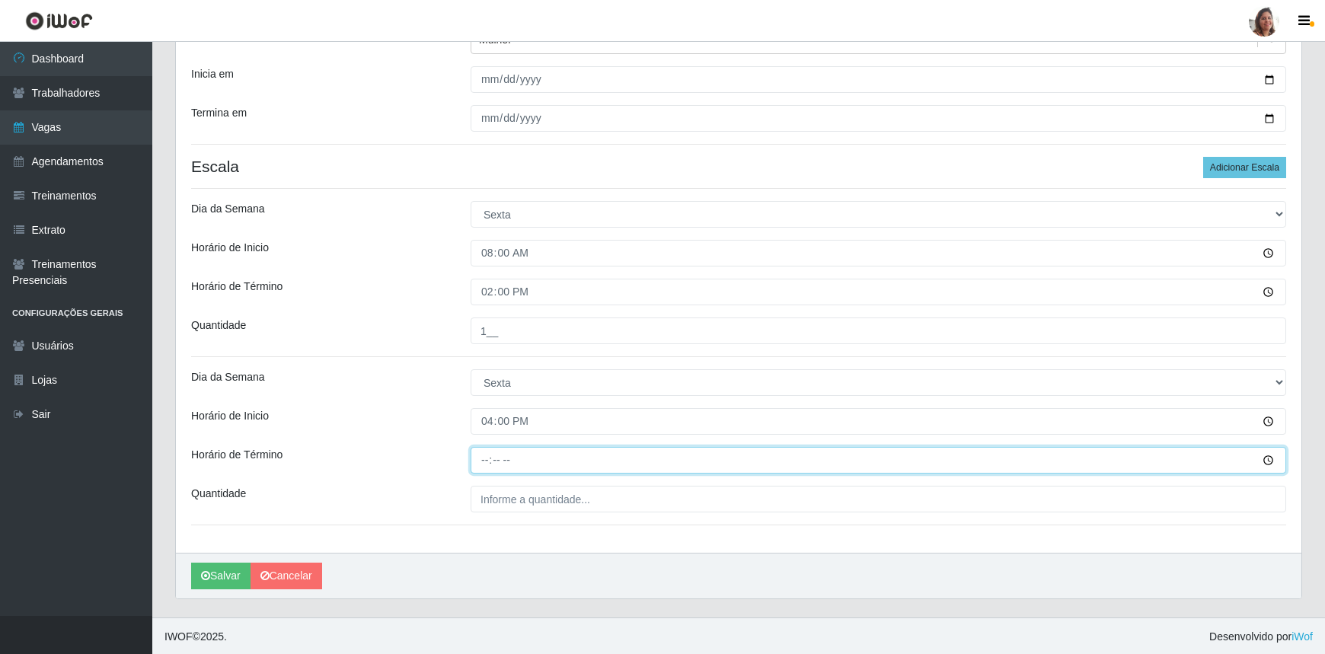
type input "22:00"
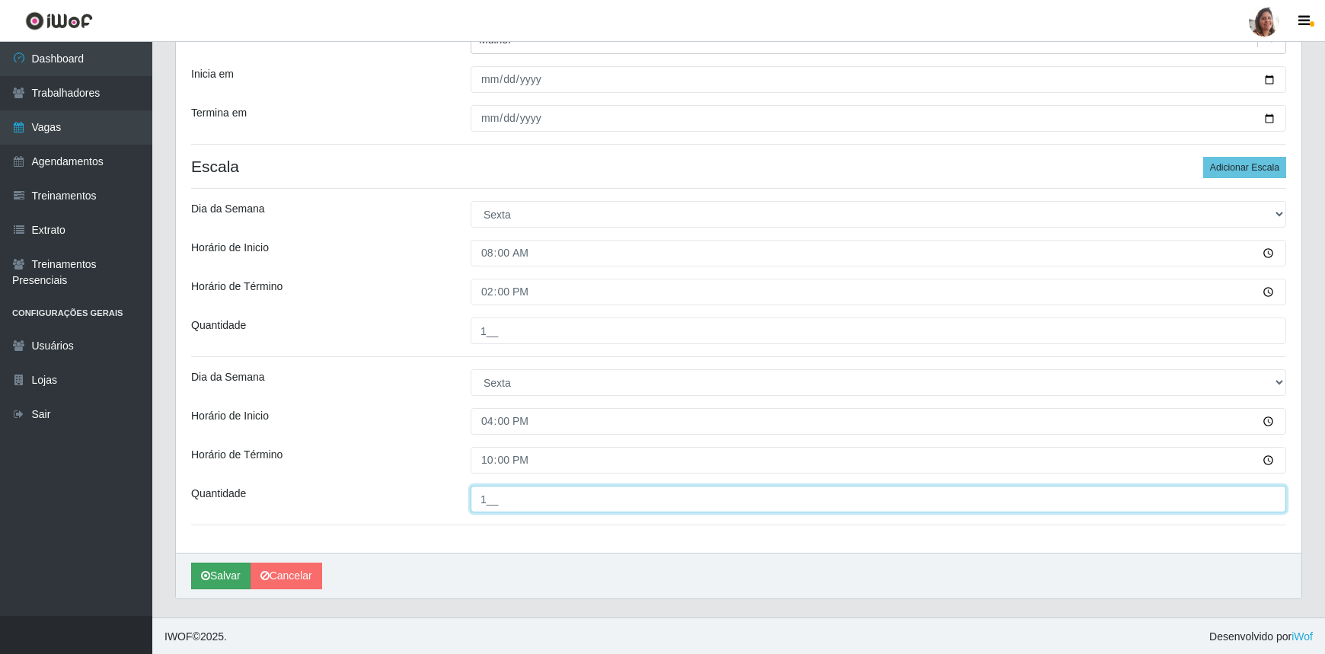
type input "1__"
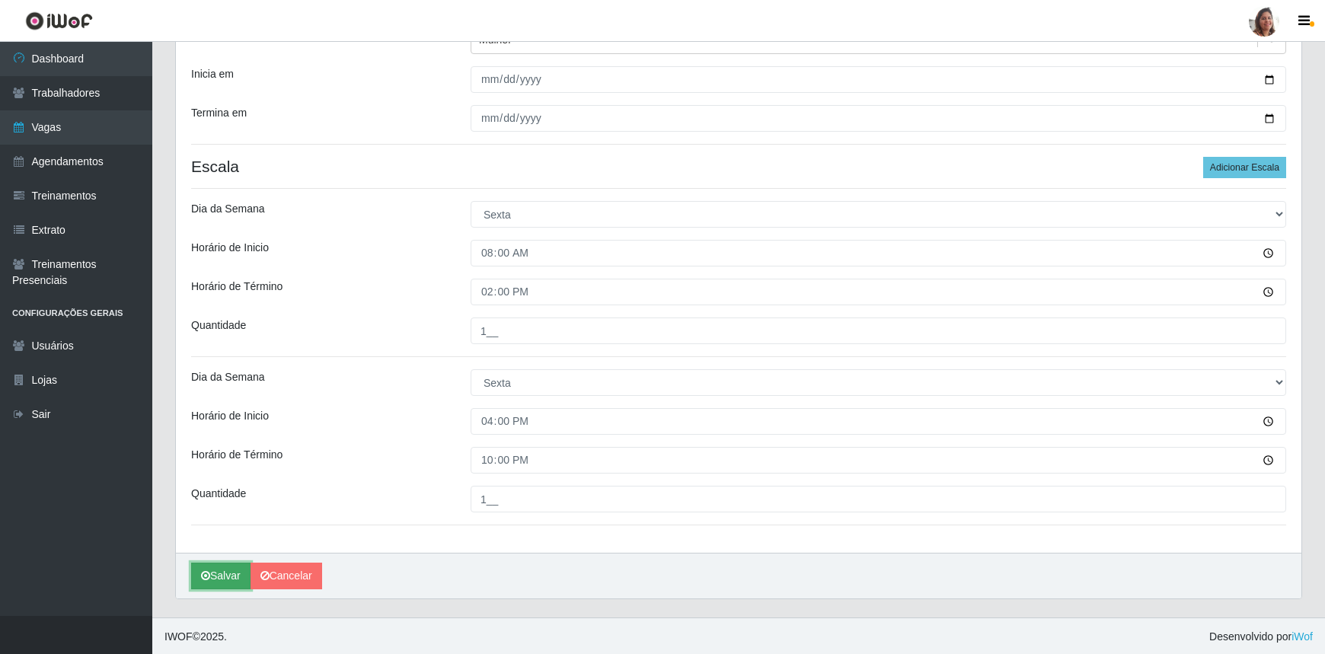
click at [231, 580] on button "Salvar" at bounding box center [220, 576] width 59 height 27
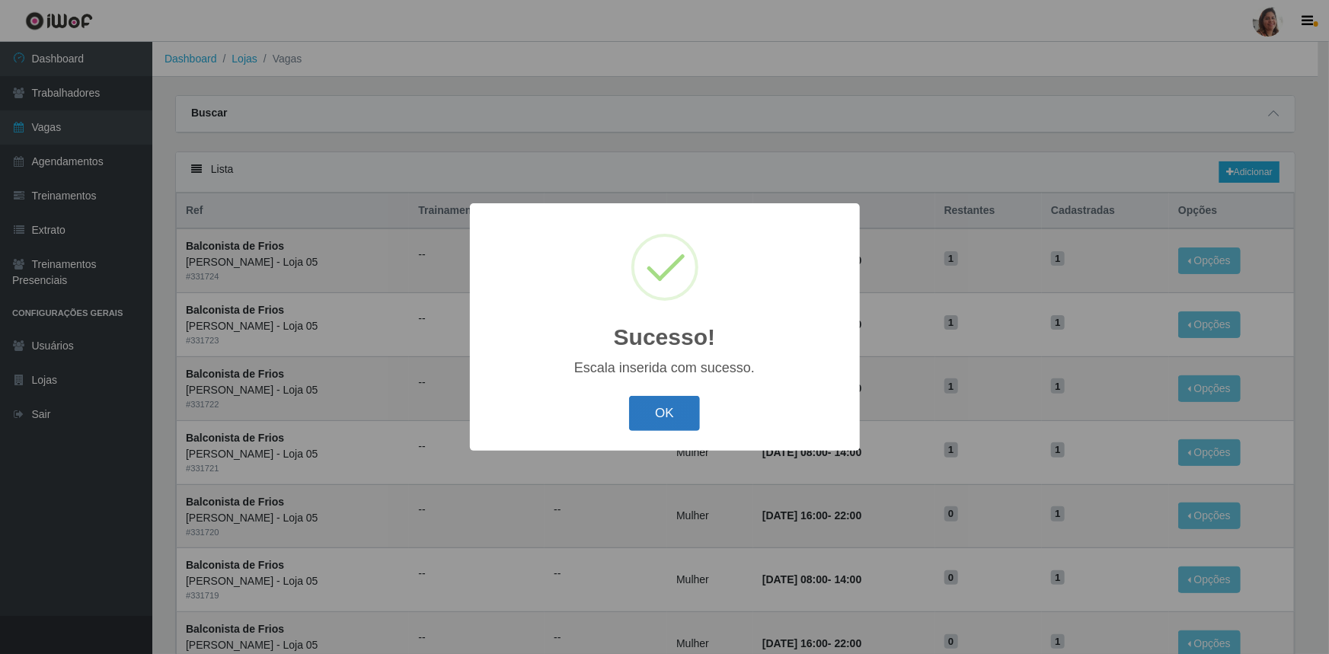
click at [654, 403] on button "OK" at bounding box center [664, 414] width 71 height 36
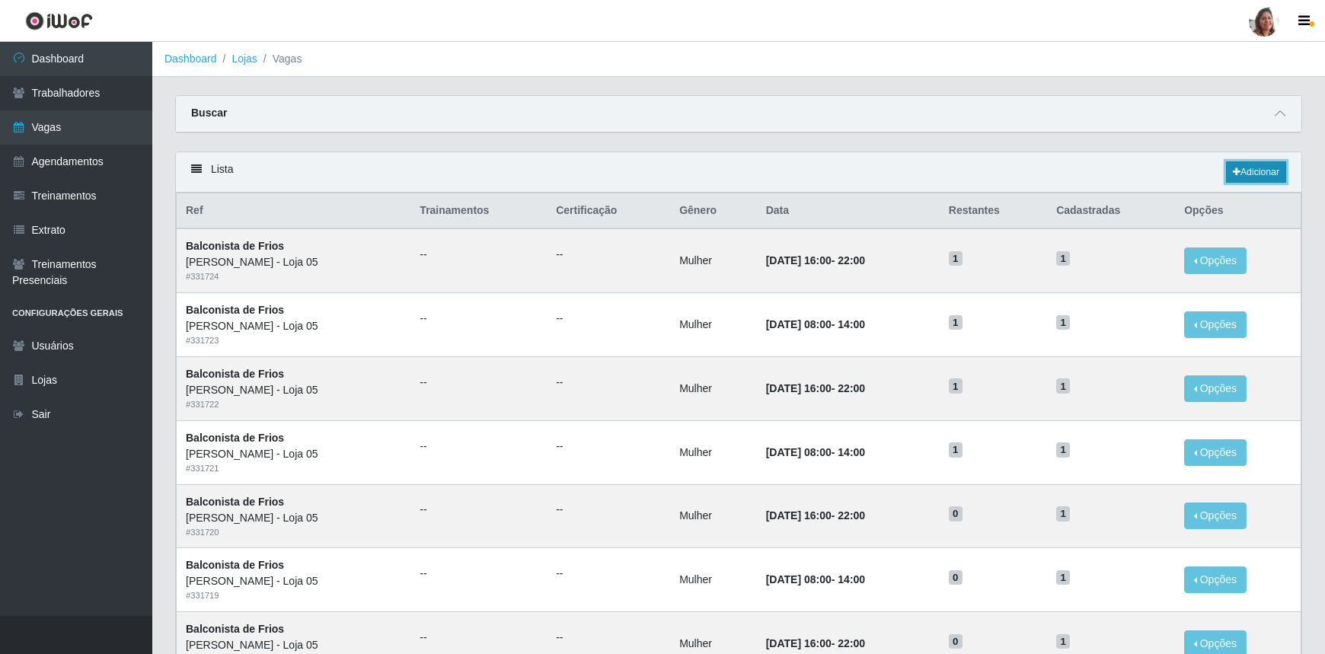
click at [1270, 171] on link "Adicionar" at bounding box center [1256, 171] width 60 height 21
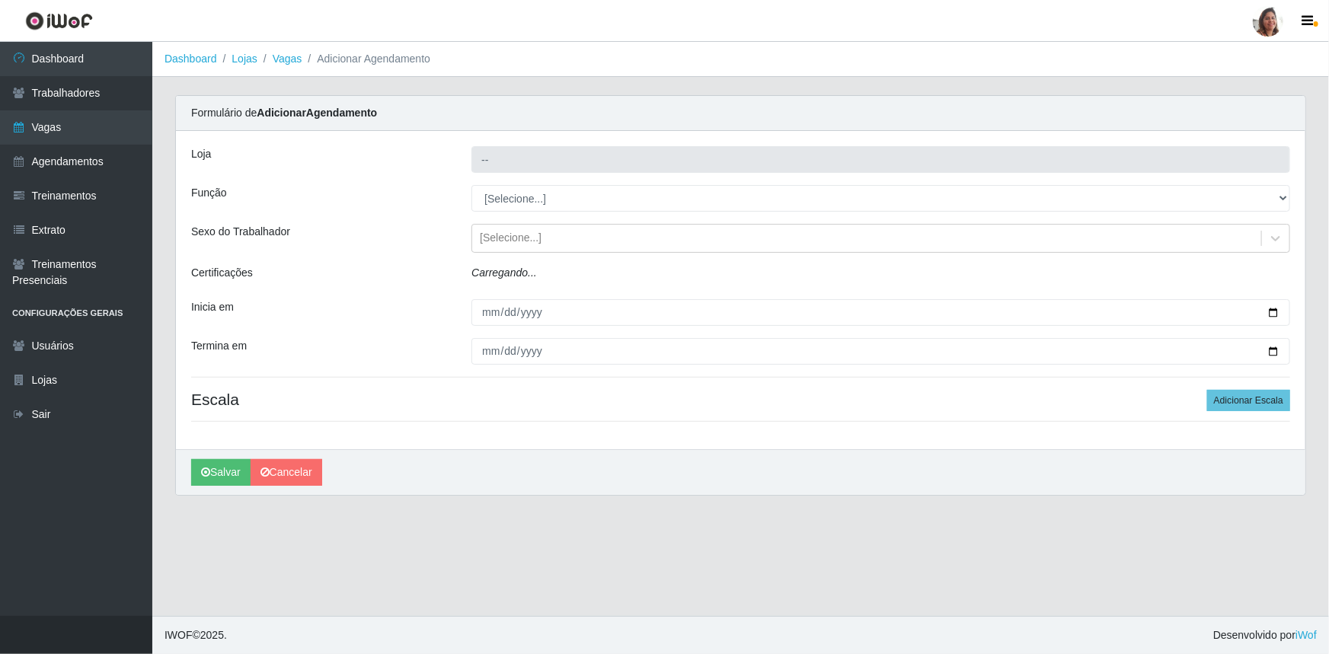
type input "[PERSON_NAME] - Loja 05"
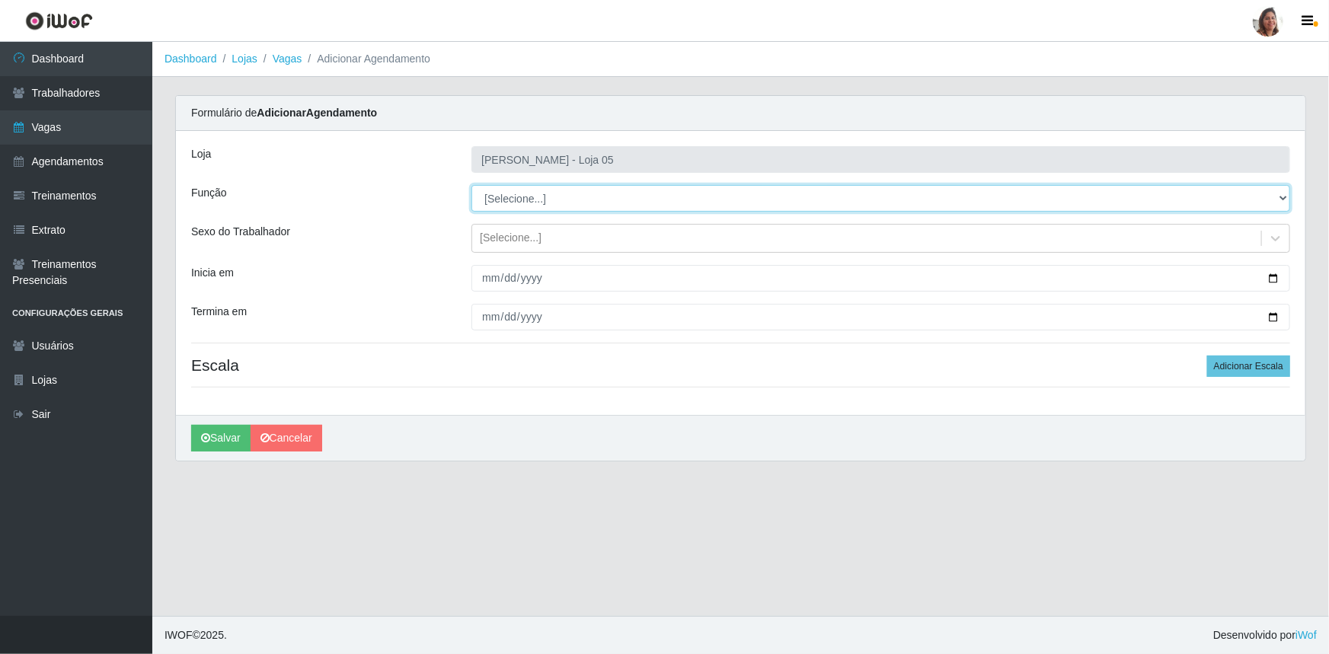
click at [532, 195] on select "[Selecione...] ASG ASG + ASG ++ Auxiliar de Depósito Auxiliar de Depósito + Aux…" at bounding box center [880, 198] width 819 height 27
select select "118"
click at [471, 185] on select "[Selecione...] ASG ASG + ASG ++ Auxiliar de Depósito Auxiliar de Depósito + Aux…" at bounding box center [880, 198] width 819 height 27
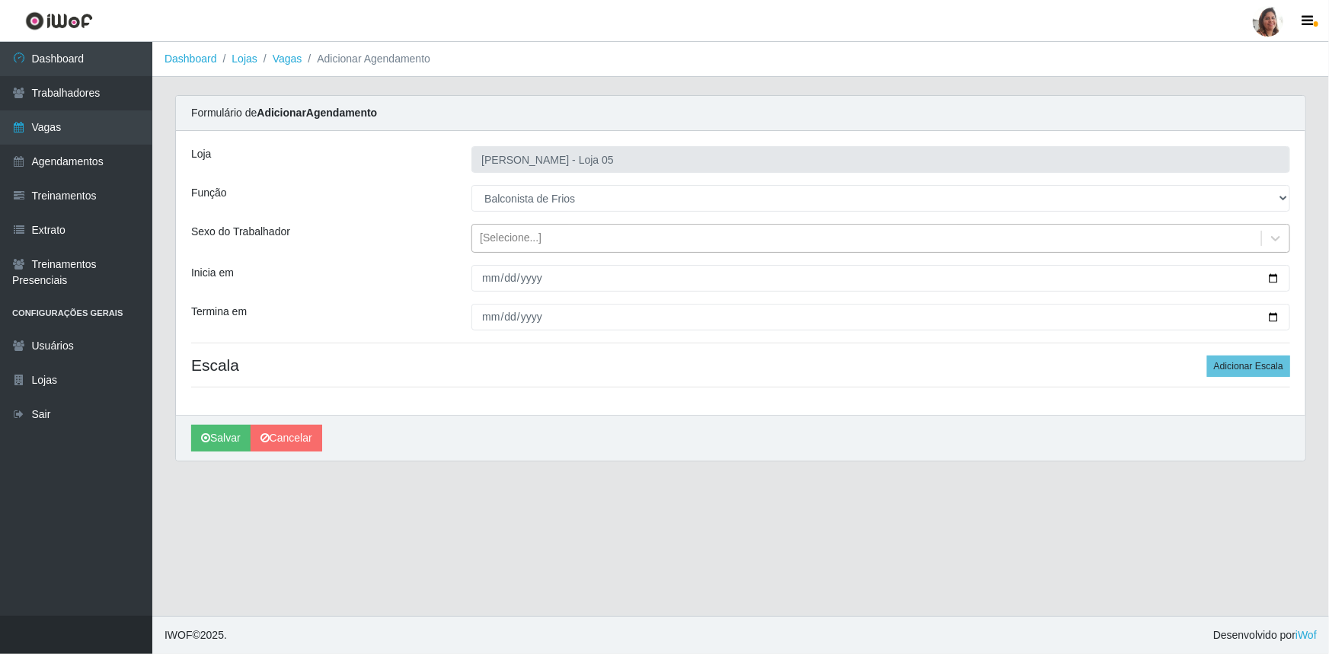
click at [523, 241] on div "[Selecione...]" at bounding box center [511, 239] width 62 height 16
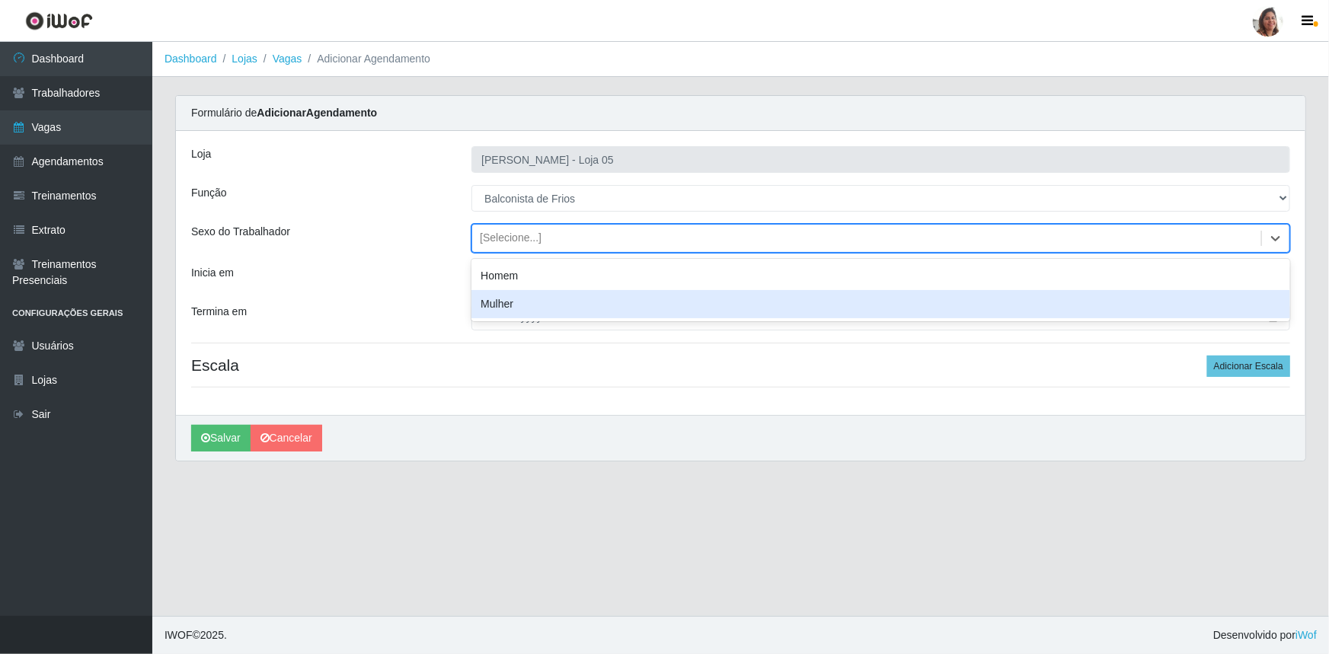
click at [510, 307] on div "Mulher" at bounding box center [880, 304] width 819 height 28
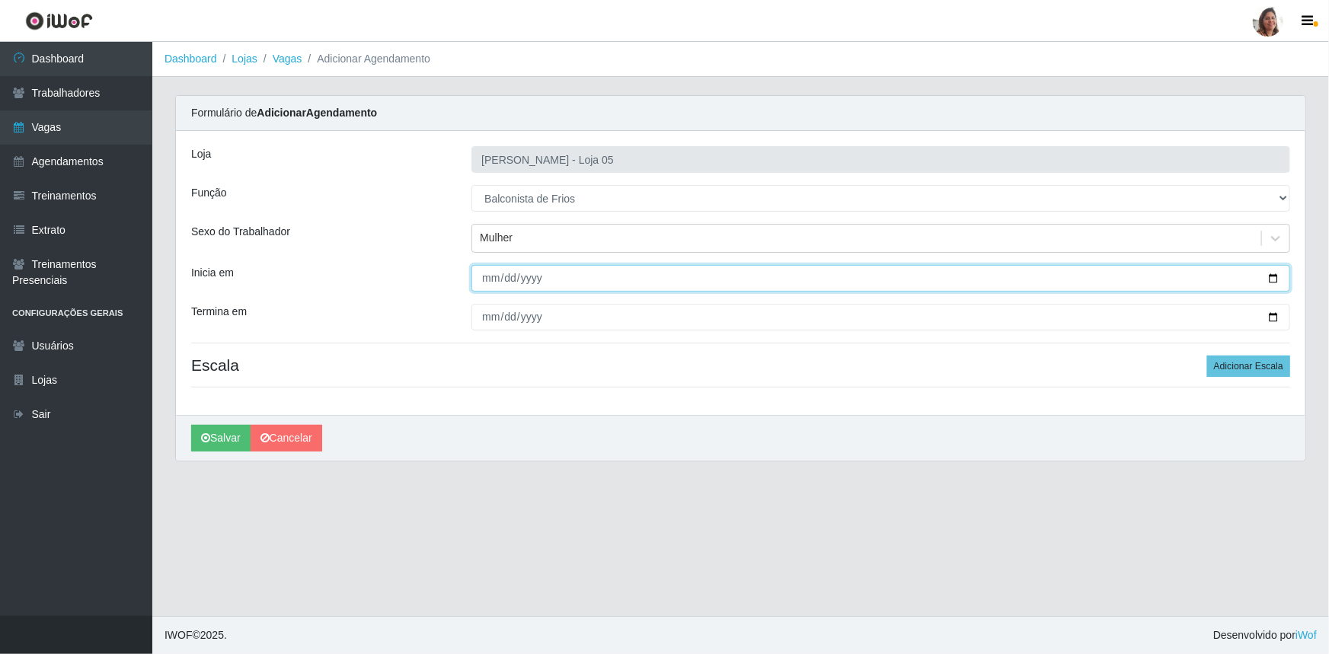
click at [1277, 274] on input "Inicia em" at bounding box center [880, 278] width 819 height 27
type input "[DATE]"
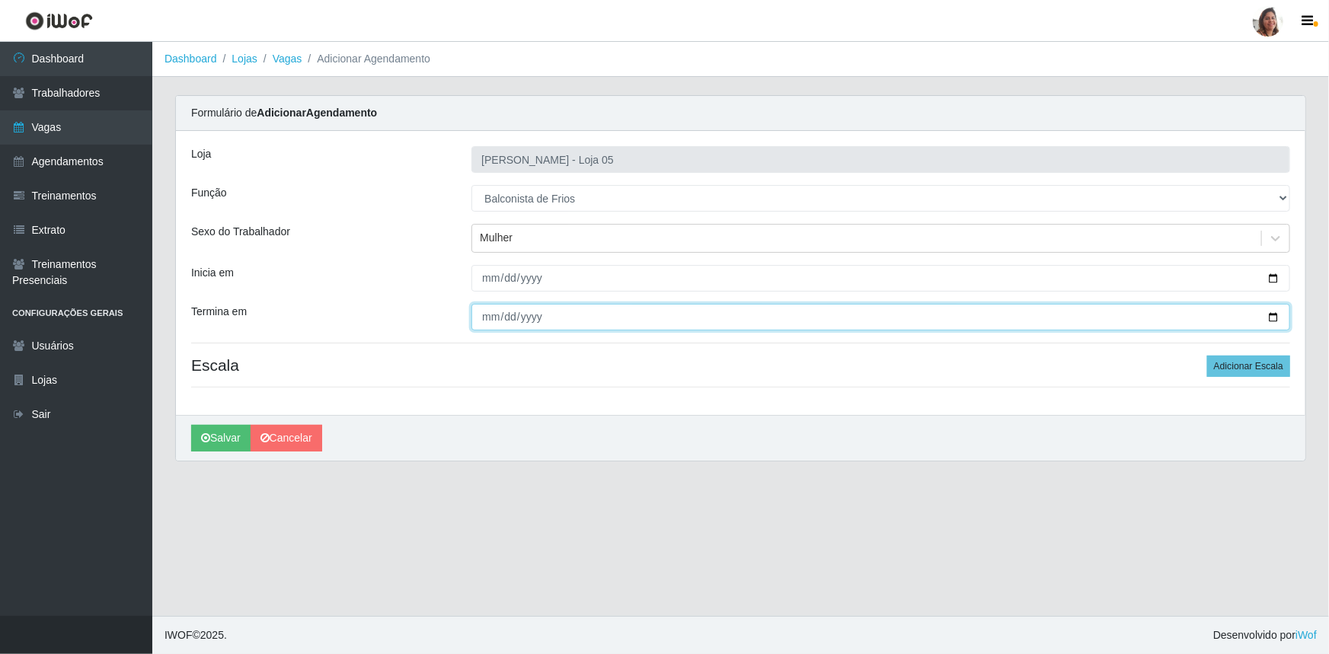
click at [1274, 312] on input "Termina em" at bounding box center [880, 317] width 819 height 27
type input "[DATE]"
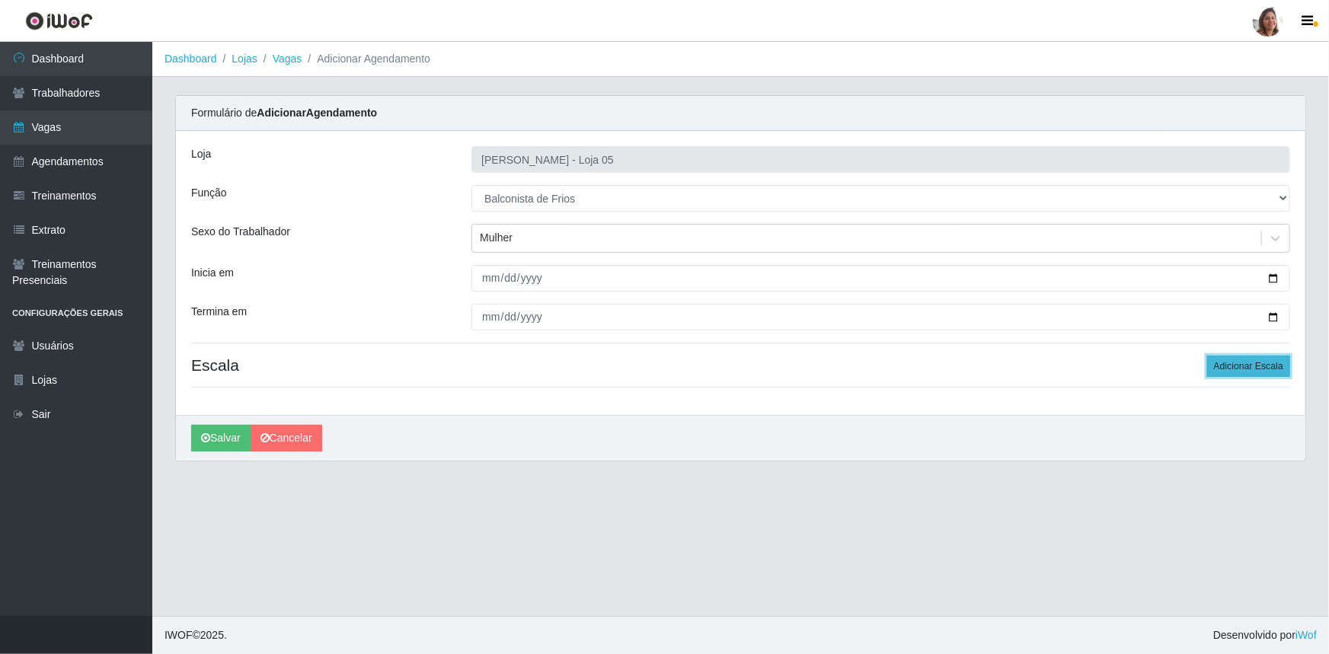
click at [1251, 365] on button "Adicionar Escala" at bounding box center [1248, 366] width 83 height 21
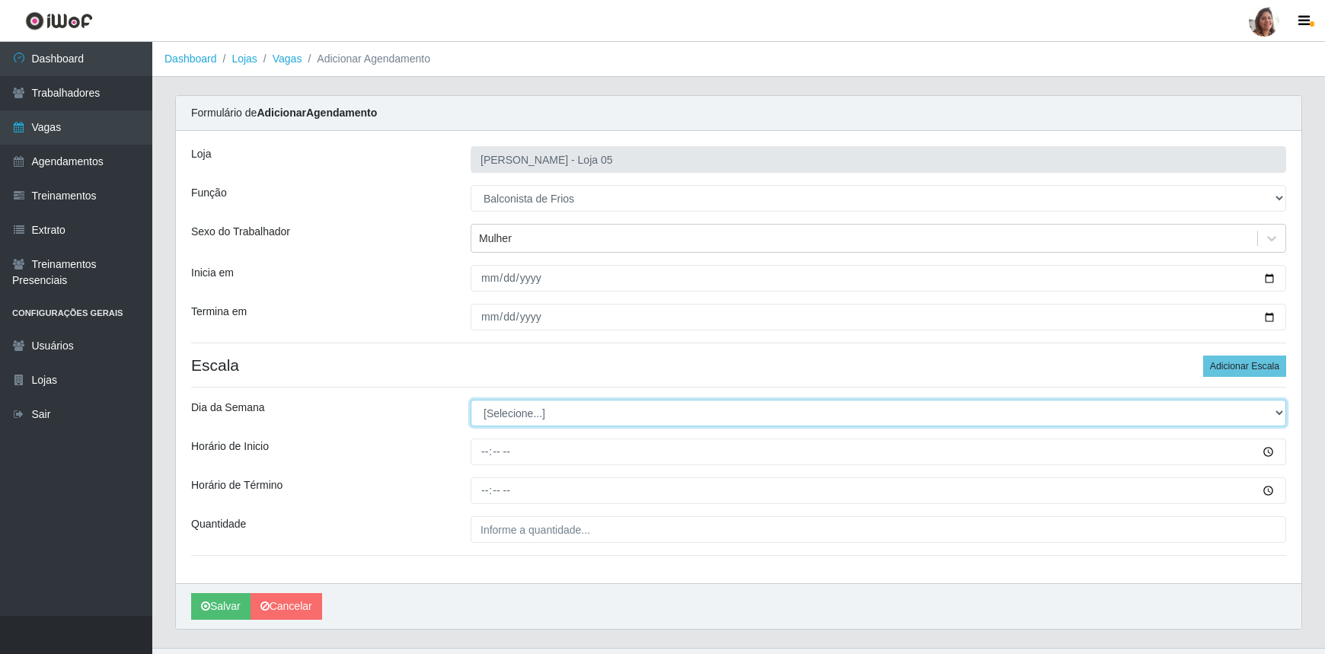
click at [516, 410] on select "[Selecione...] Segunda Terça Quarta Quinta Sexta Sábado Domingo" at bounding box center [879, 413] width 816 height 27
select select "6"
click at [471, 400] on select "[Selecione...] Segunda Terça Quarta Quinta Sexta Sábado Domingo" at bounding box center [879, 413] width 816 height 27
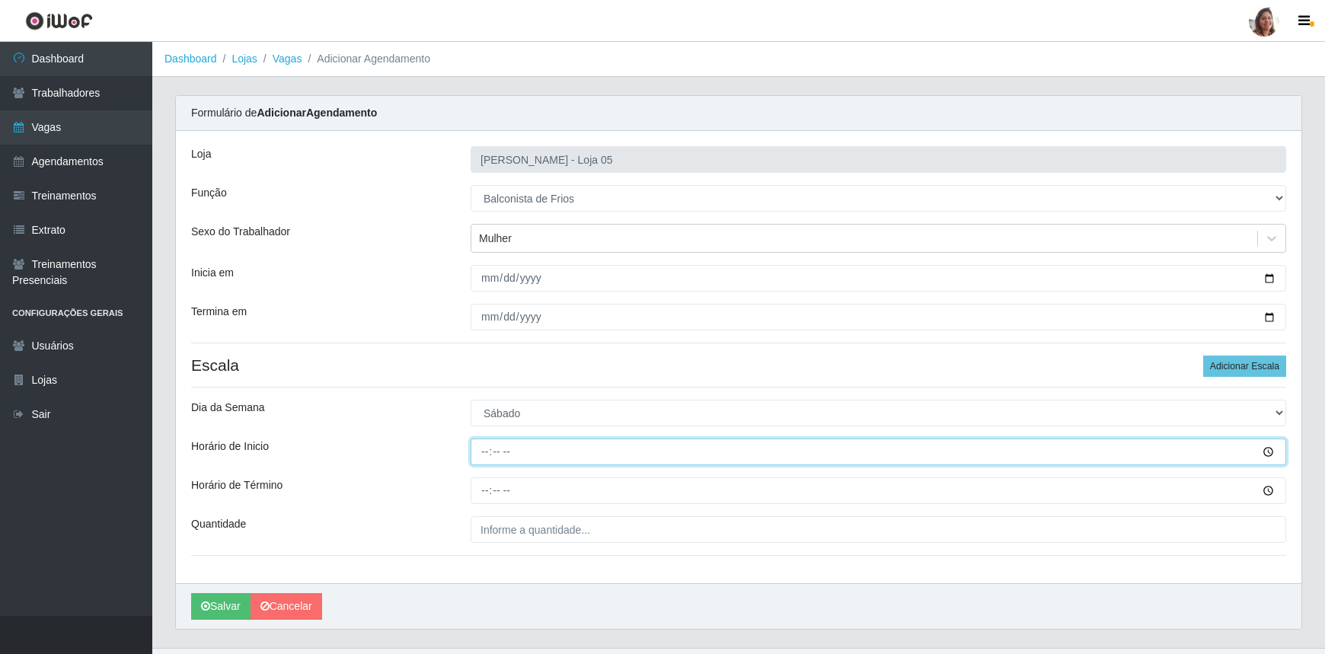
click at [483, 455] on input "Horário de Inicio" at bounding box center [879, 452] width 816 height 27
type input "08:00"
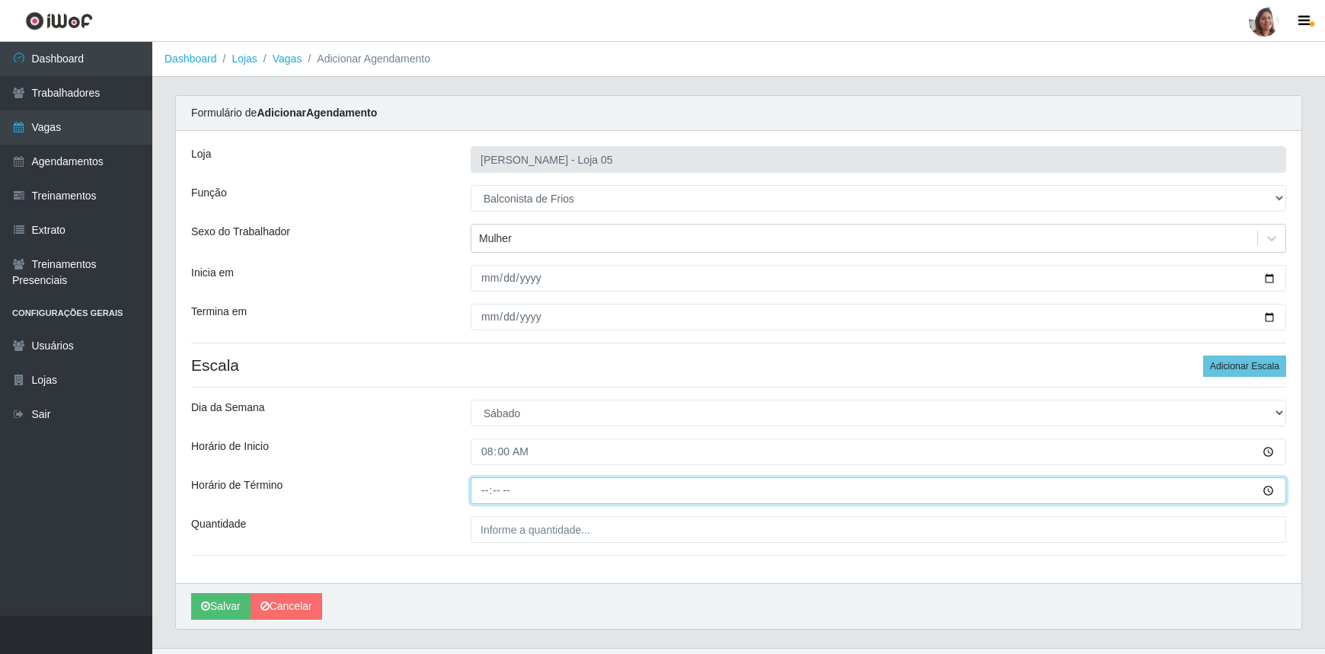
type input "14:00"
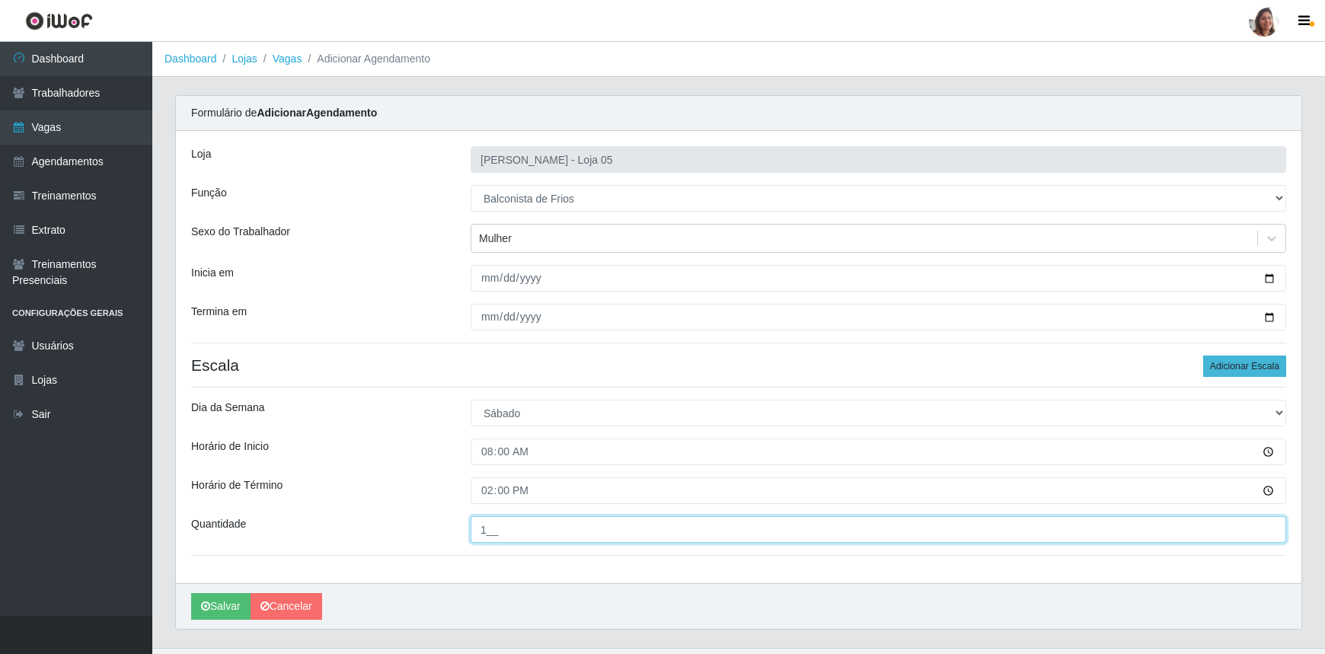
type input "1__"
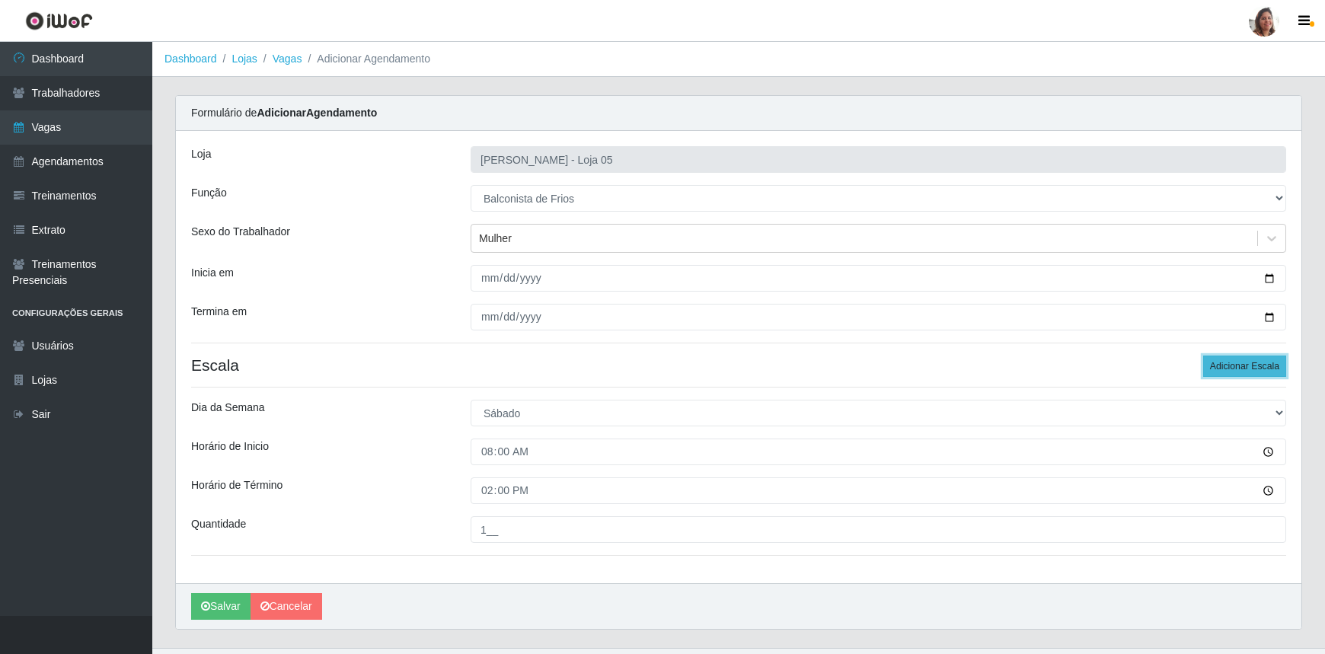
click at [1227, 363] on button "Adicionar Escala" at bounding box center [1244, 366] width 83 height 21
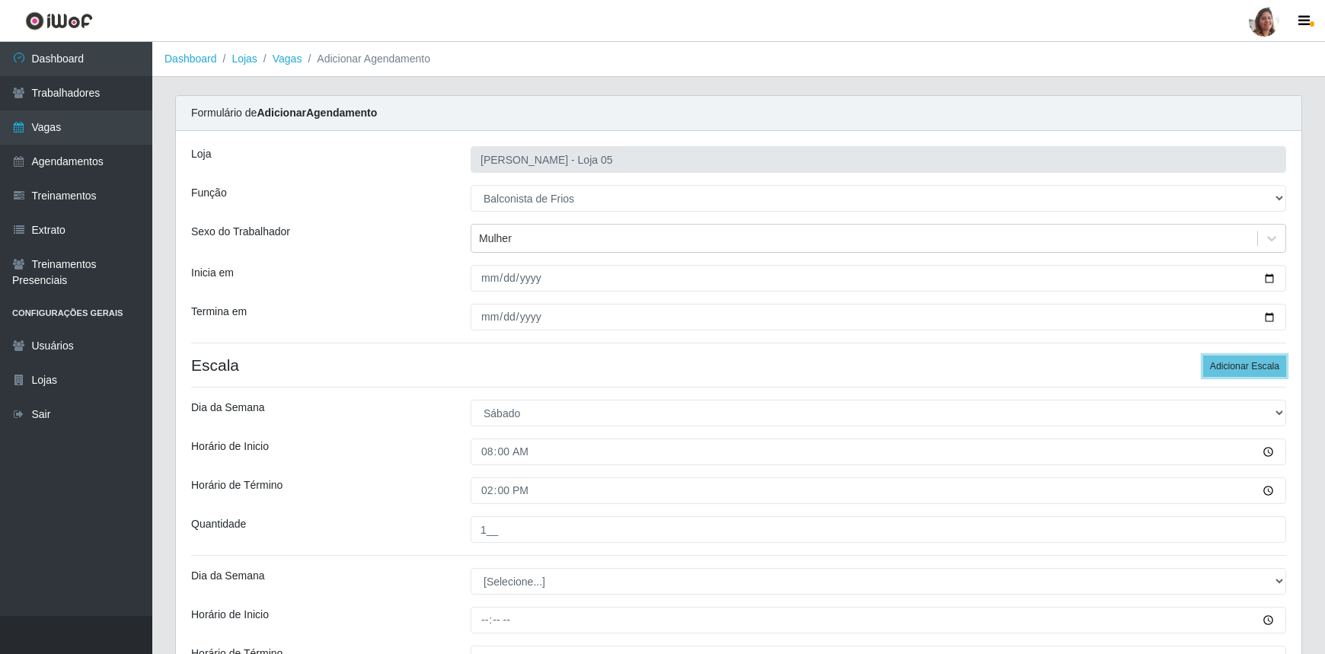
scroll to position [199, 0]
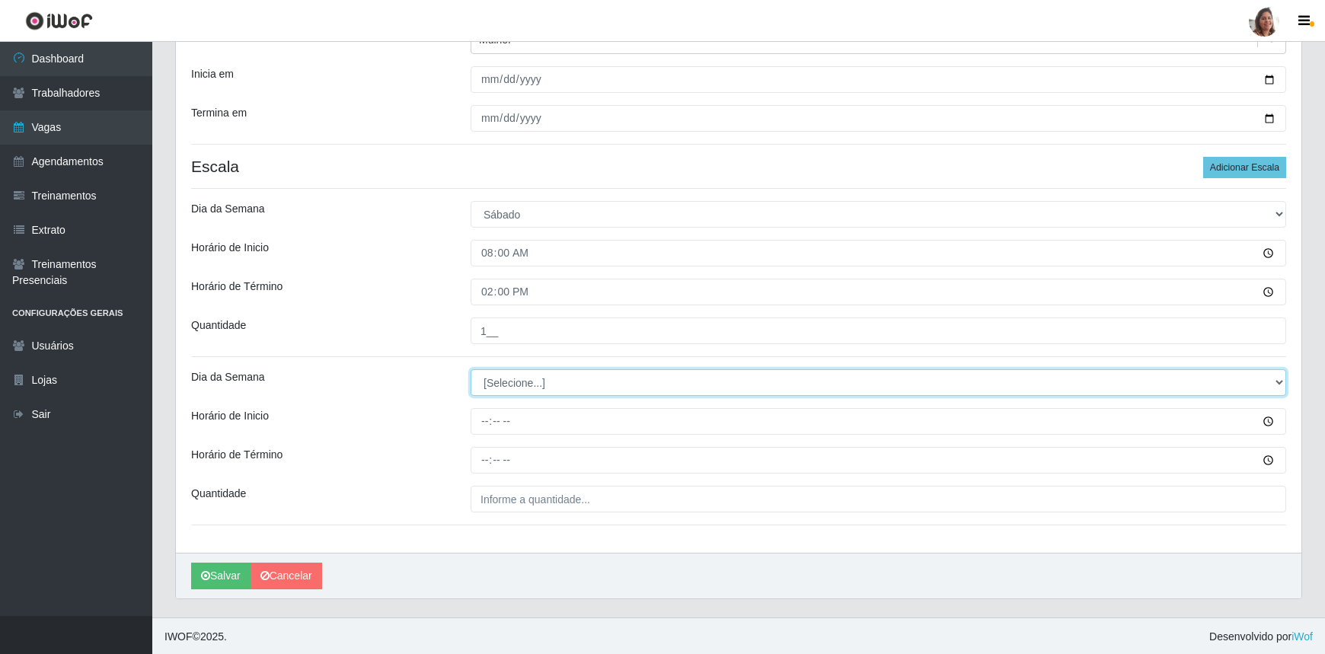
click at [539, 380] on select "[Selecione...] Segunda Terça Quarta Quinta Sexta Sábado Domingo" at bounding box center [879, 382] width 816 height 27
select select "6"
click at [471, 369] on select "[Selecione...] Segunda Terça Quarta Quinta Sexta Sábado Domingo" at bounding box center [879, 382] width 816 height 27
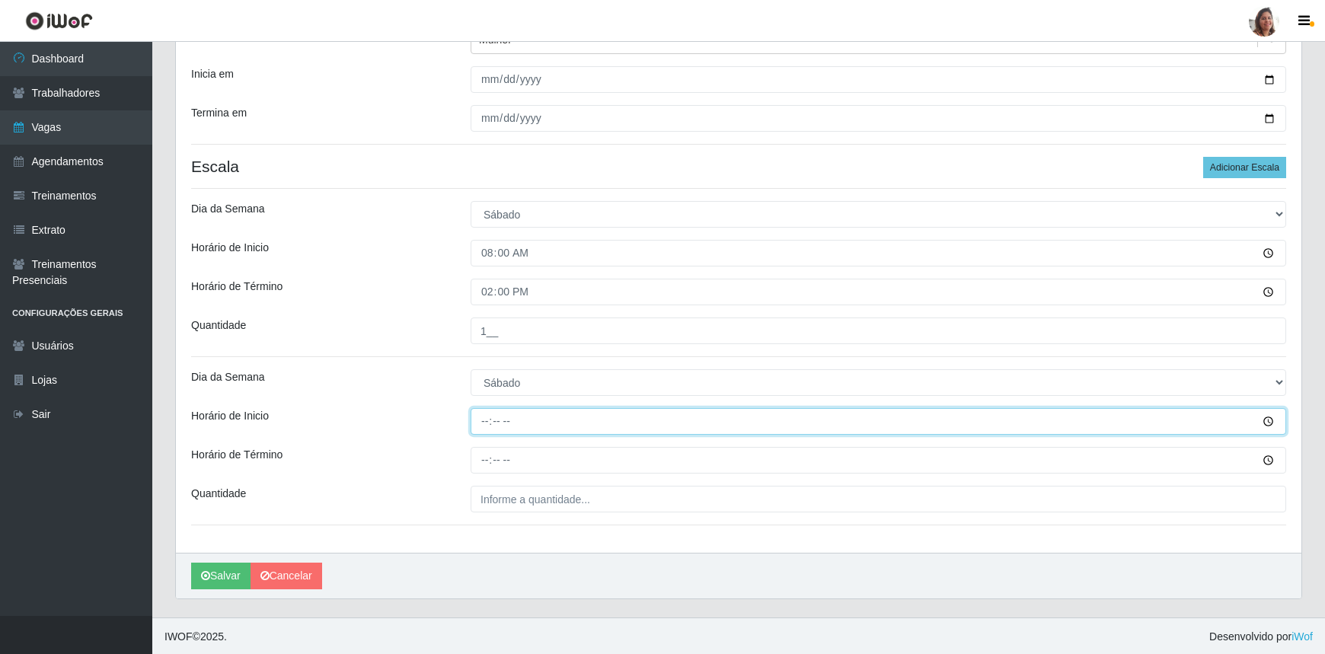
click at [486, 411] on input "Horário de Inicio" at bounding box center [879, 421] width 816 height 27
type input "16:00"
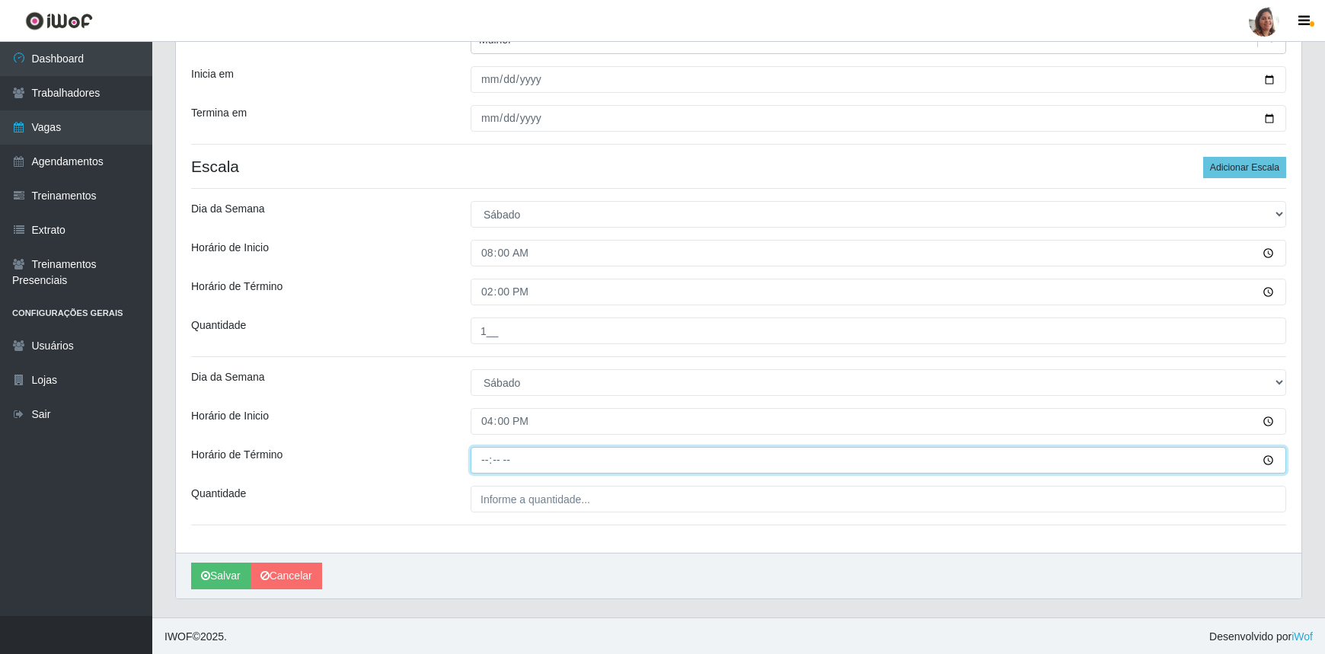
type input "22:00"
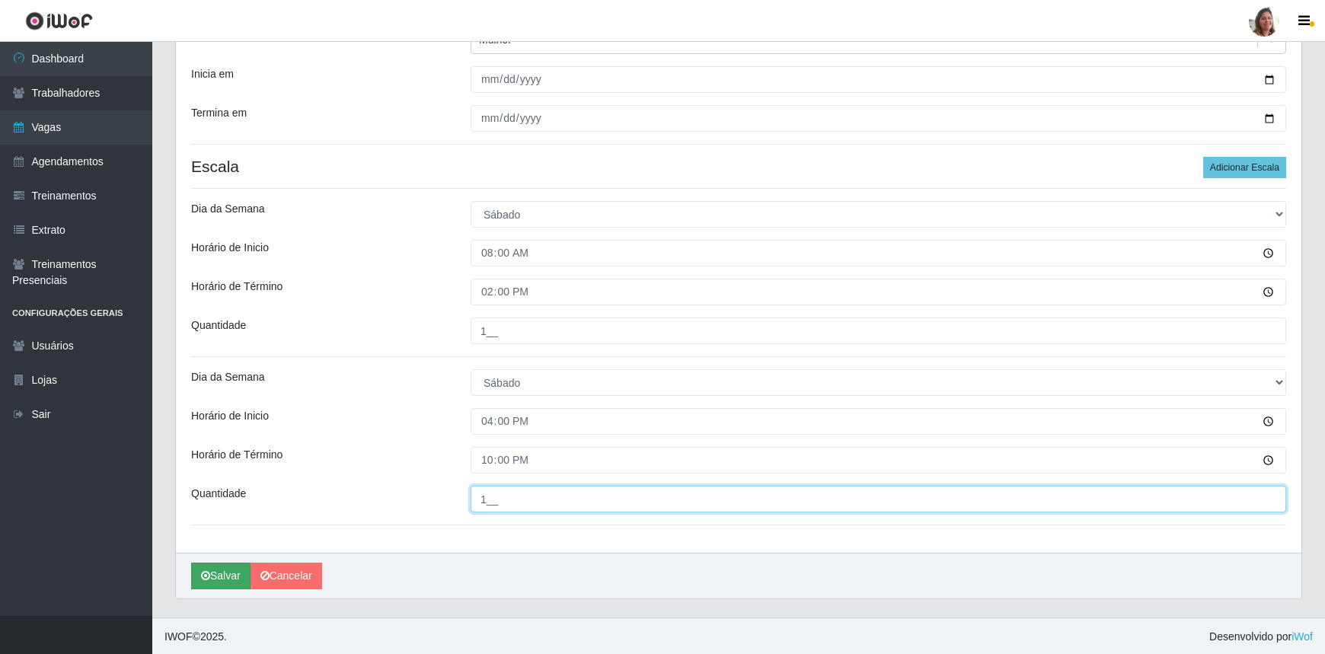
type input "1__"
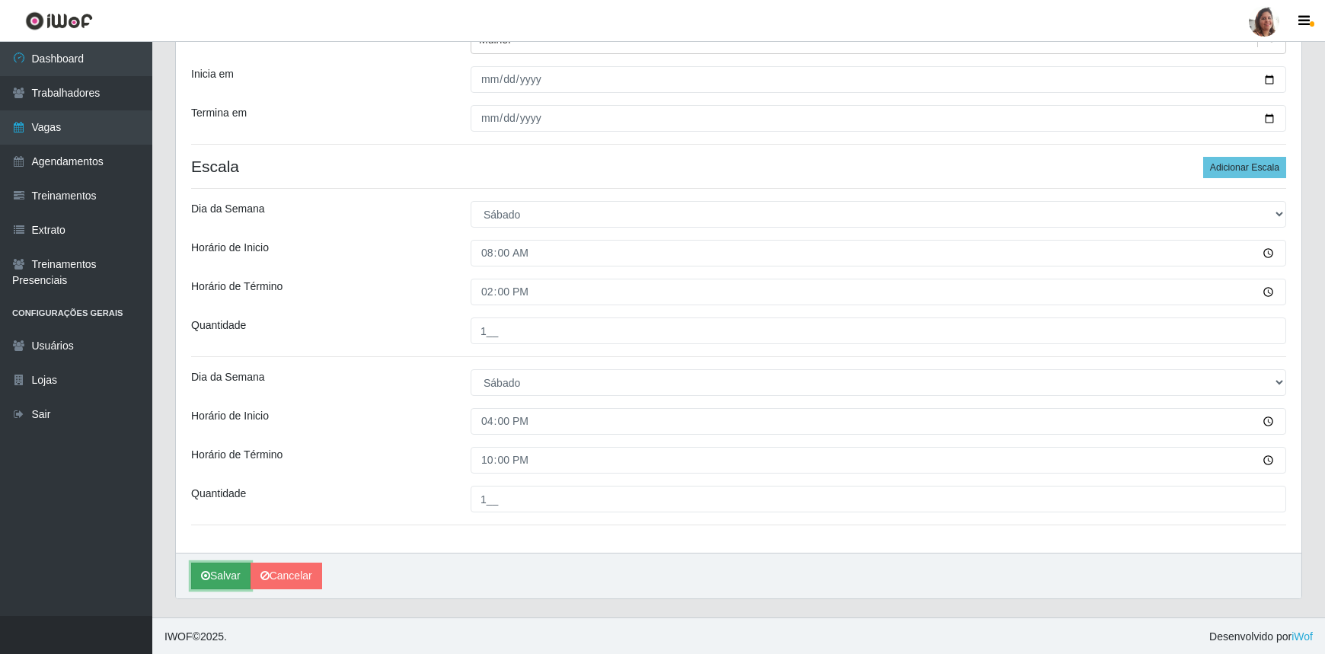
click at [223, 563] on button "Salvar" at bounding box center [220, 576] width 59 height 27
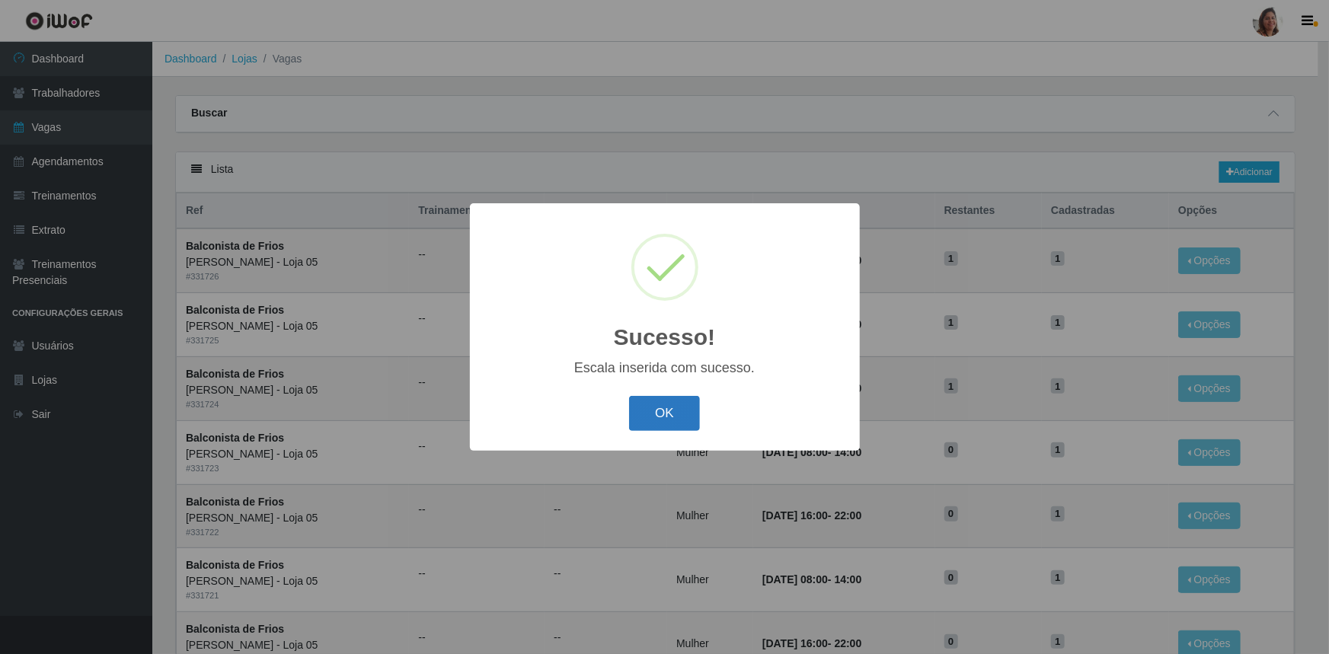
click at [682, 404] on button "OK" at bounding box center [664, 414] width 71 height 36
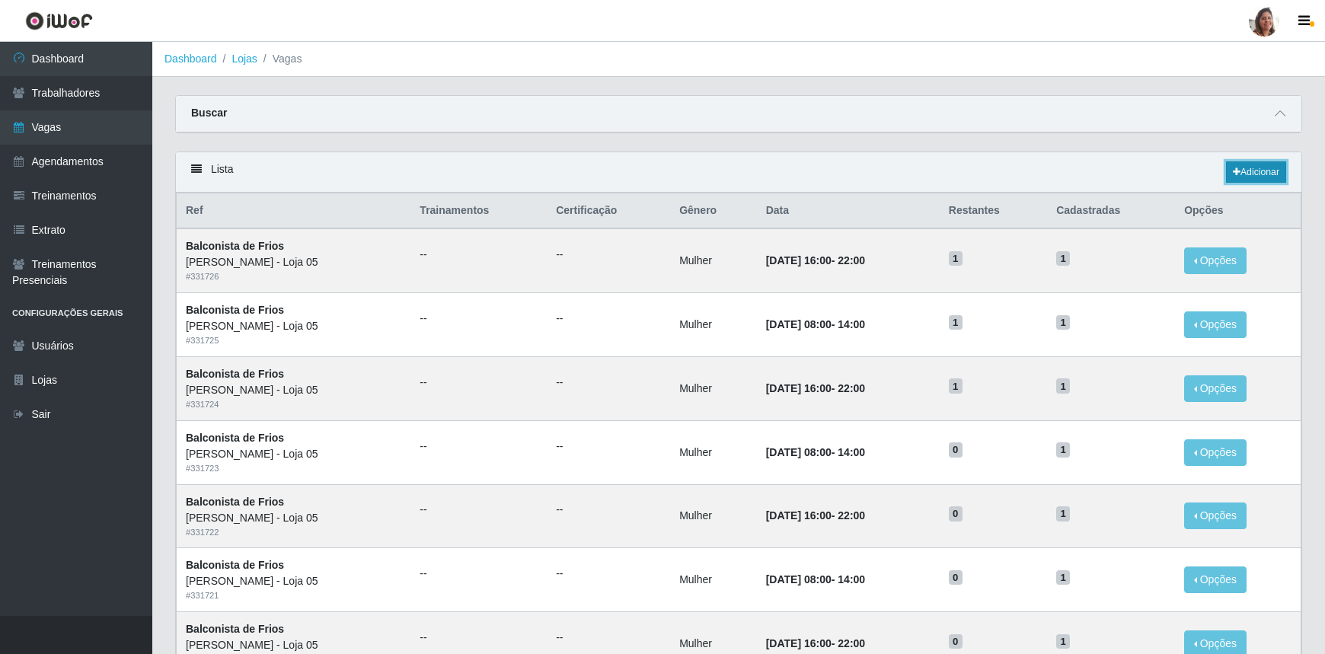
click at [1259, 171] on link "Adicionar" at bounding box center [1256, 171] width 60 height 21
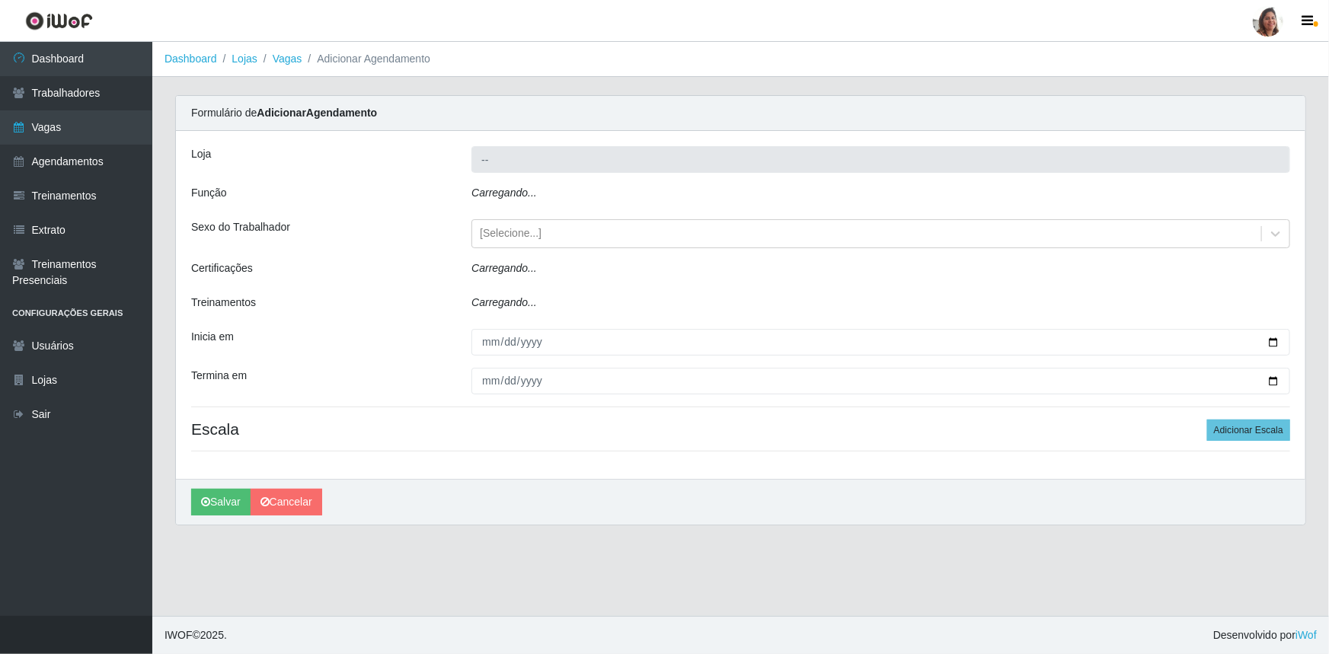
type input "[PERSON_NAME] - Loja 05"
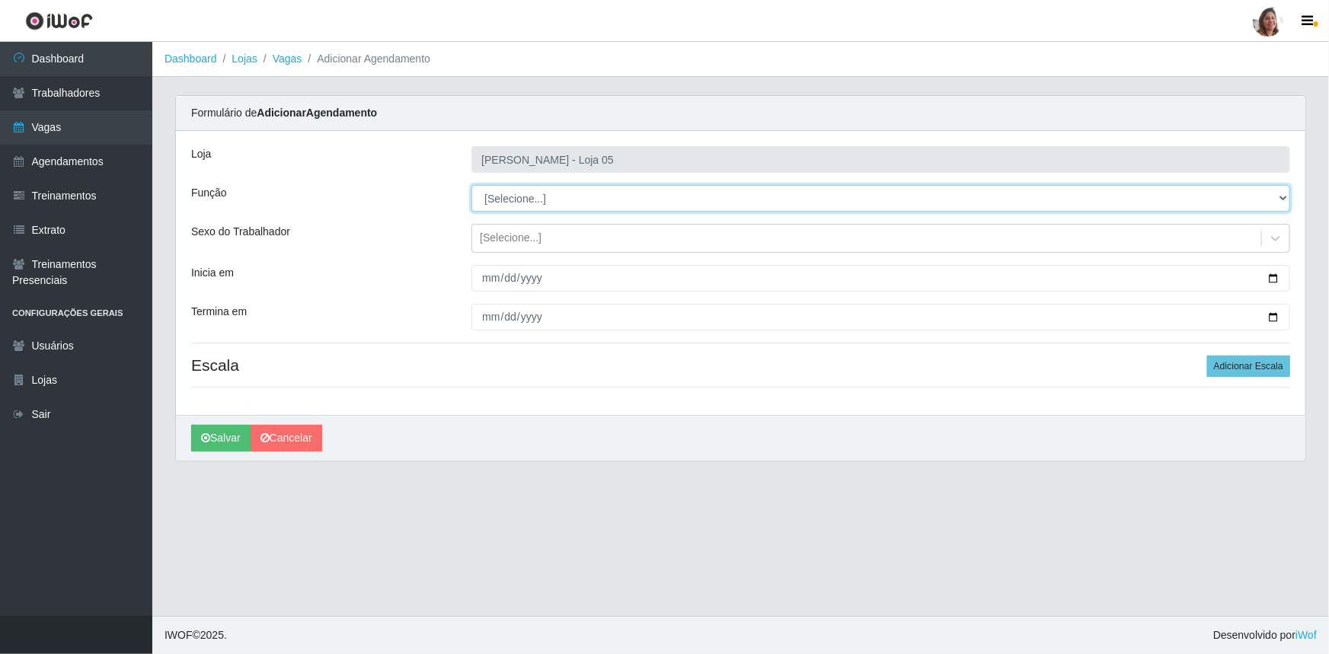
click at [533, 200] on select "[Selecione...] ASG ASG + ASG ++ Auxiliar de Depósito Auxiliar de Depósito + Aux…" at bounding box center [880, 198] width 819 height 27
select select "118"
click at [471, 185] on select "[Selecione...] ASG ASG + ASG ++ Auxiliar de Depósito Auxiliar de Depósito + Aux…" at bounding box center [880, 198] width 819 height 27
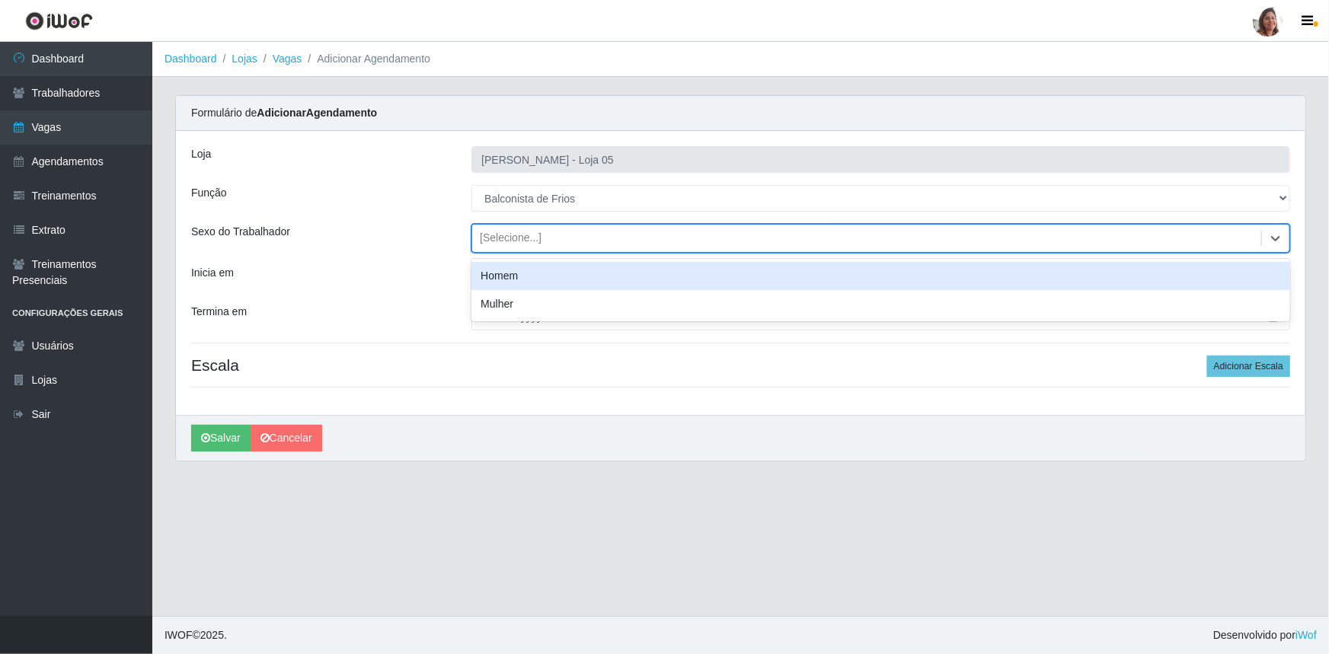
click at [523, 235] on div "[Selecione...]" at bounding box center [511, 239] width 62 height 16
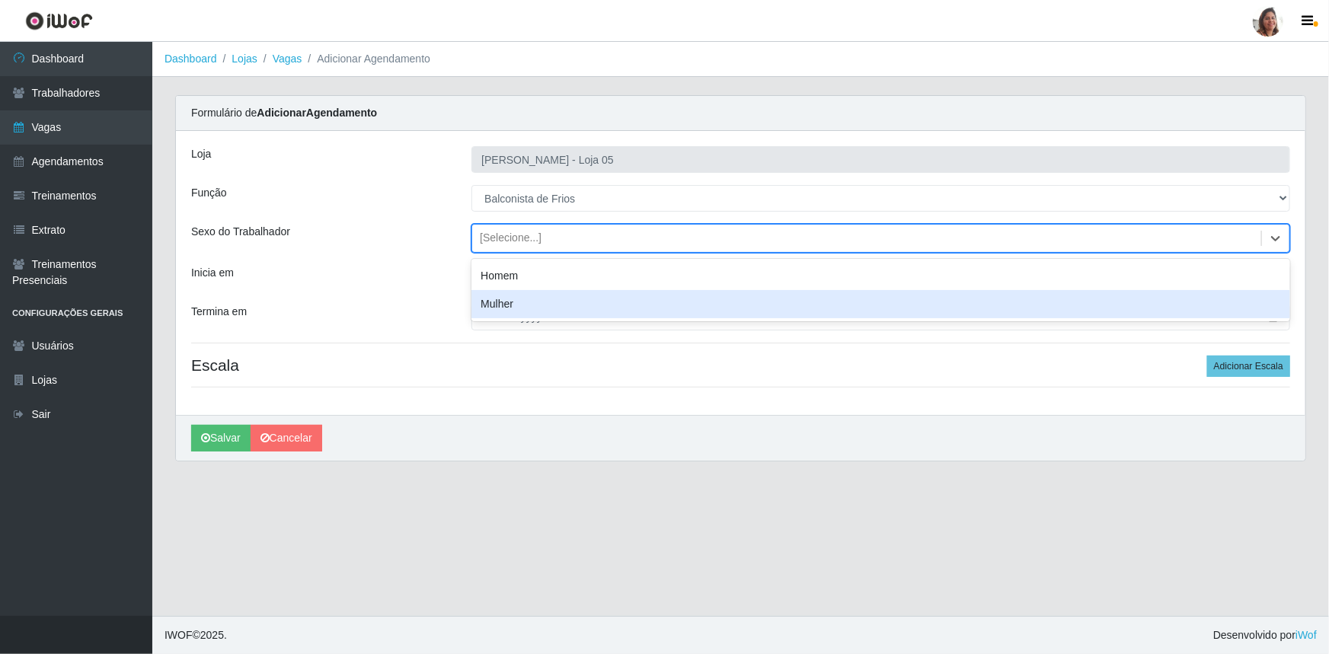
click at [529, 305] on div "Mulher" at bounding box center [880, 304] width 819 height 28
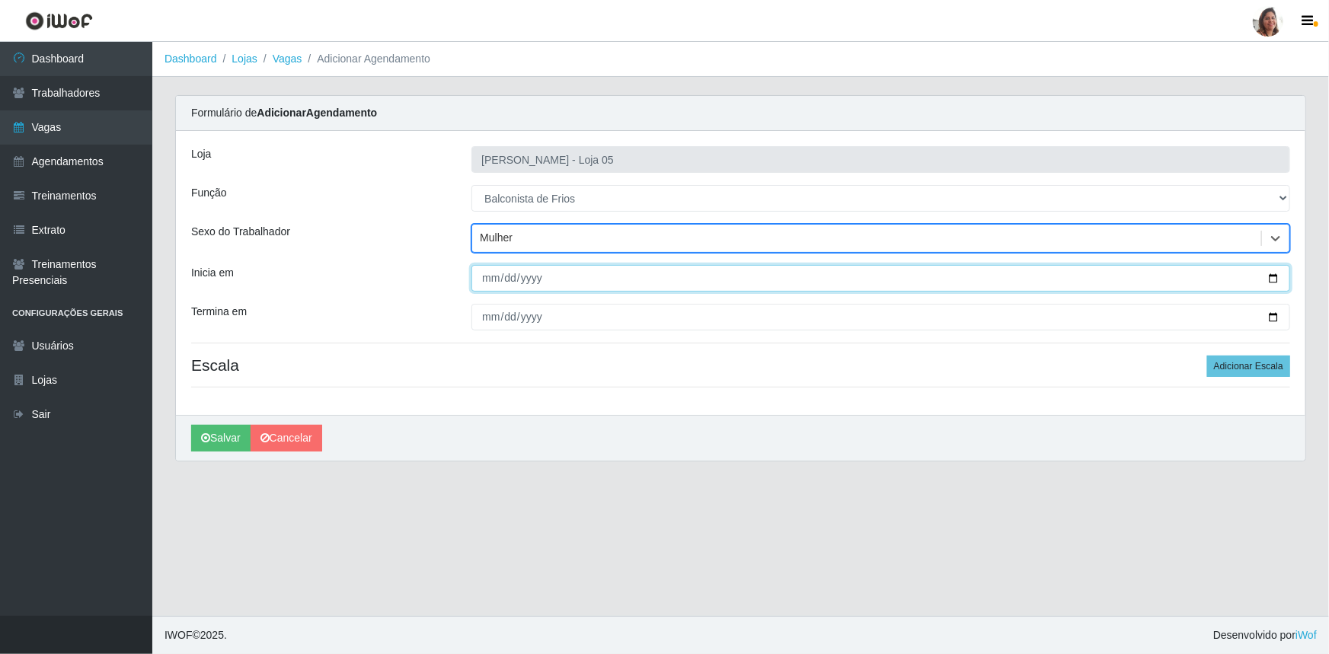
click at [1278, 273] on input "Inicia em" at bounding box center [880, 278] width 819 height 27
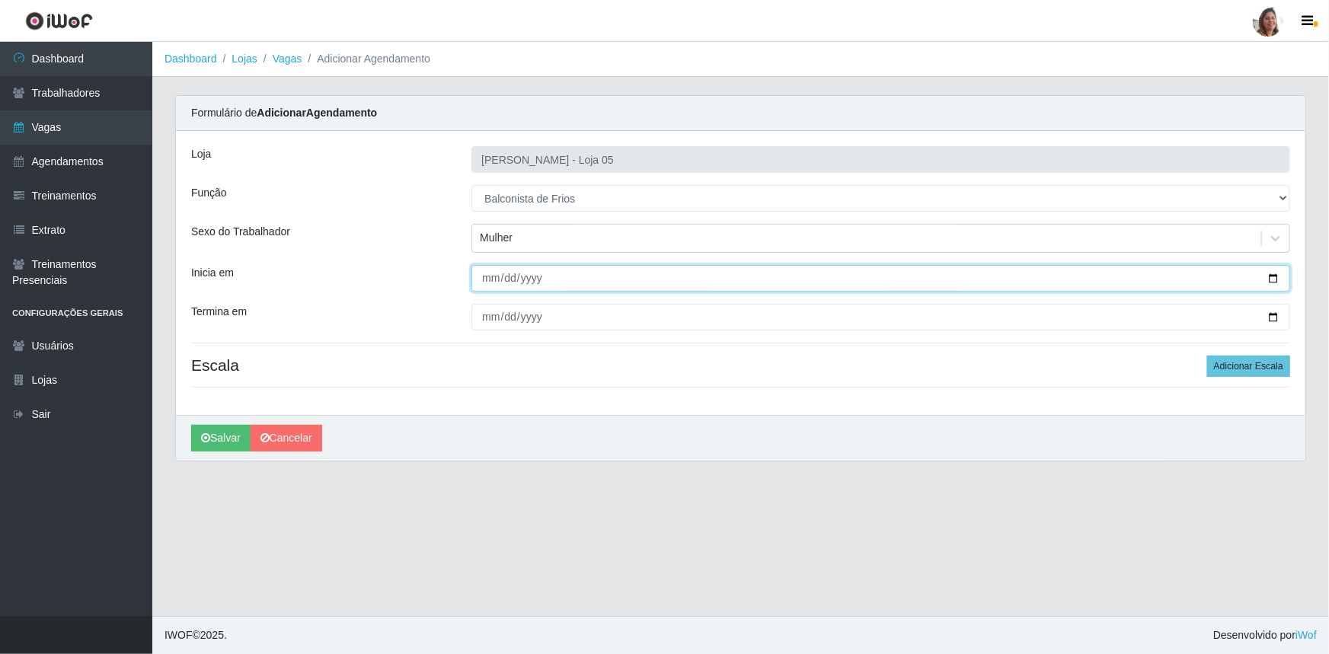
type input "[DATE]"
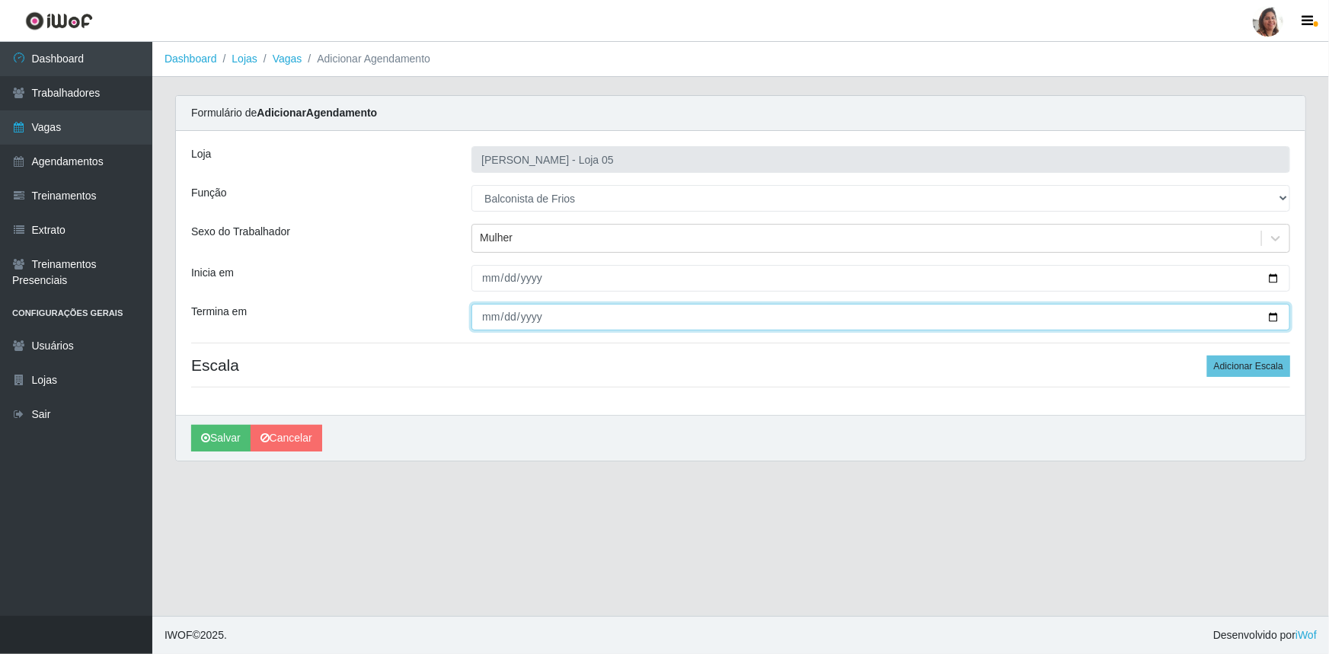
click at [1274, 319] on input "Termina em" at bounding box center [880, 317] width 819 height 27
type input "[DATE]"
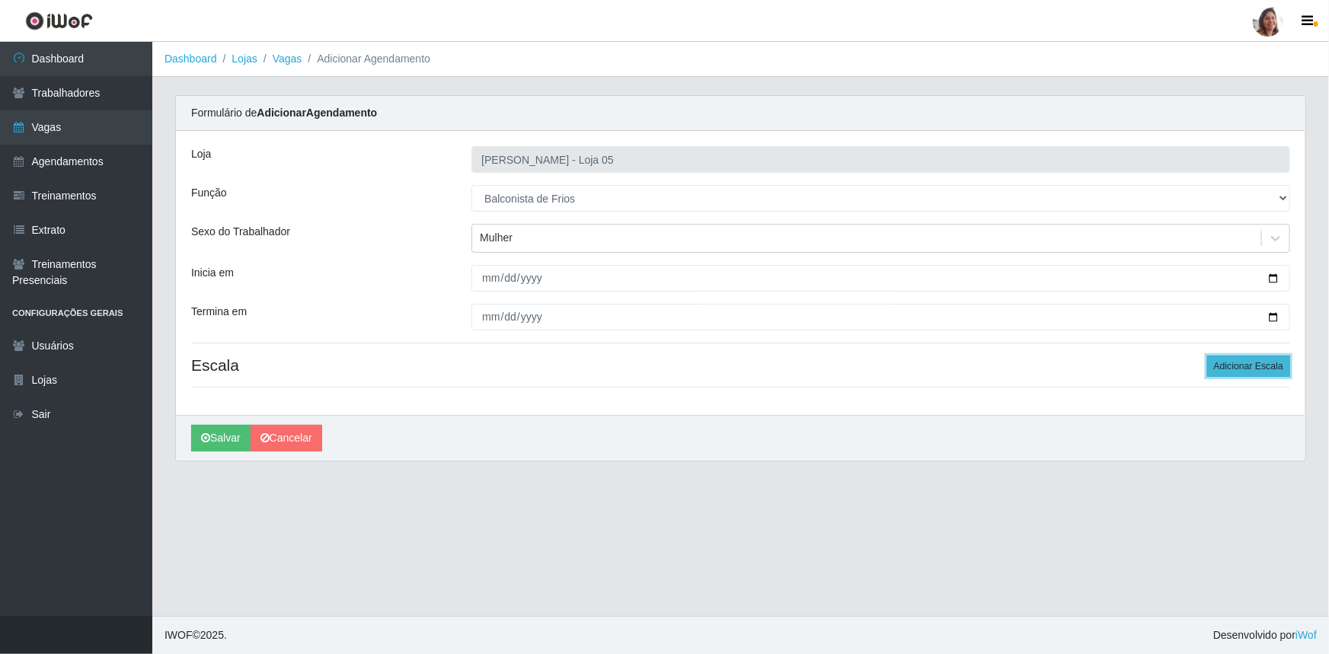
click at [1242, 360] on button "Adicionar Escala" at bounding box center [1248, 366] width 83 height 21
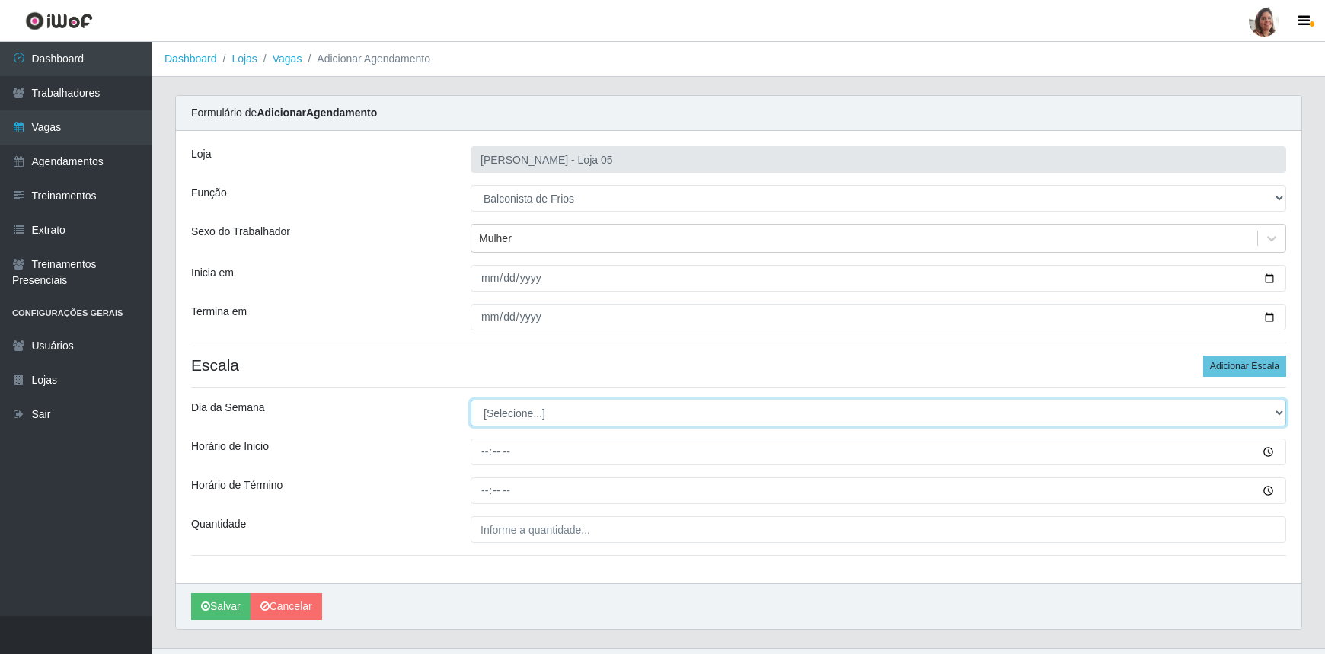
click at [494, 408] on select "[Selecione...] Segunda Terça Quarta Quinta Sexta Sábado Domingo" at bounding box center [879, 413] width 816 height 27
select select "0"
click at [471, 400] on select "[Selecione...] Segunda Terça Quarta Quinta Sexta Sábado Domingo" at bounding box center [879, 413] width 816 height 27
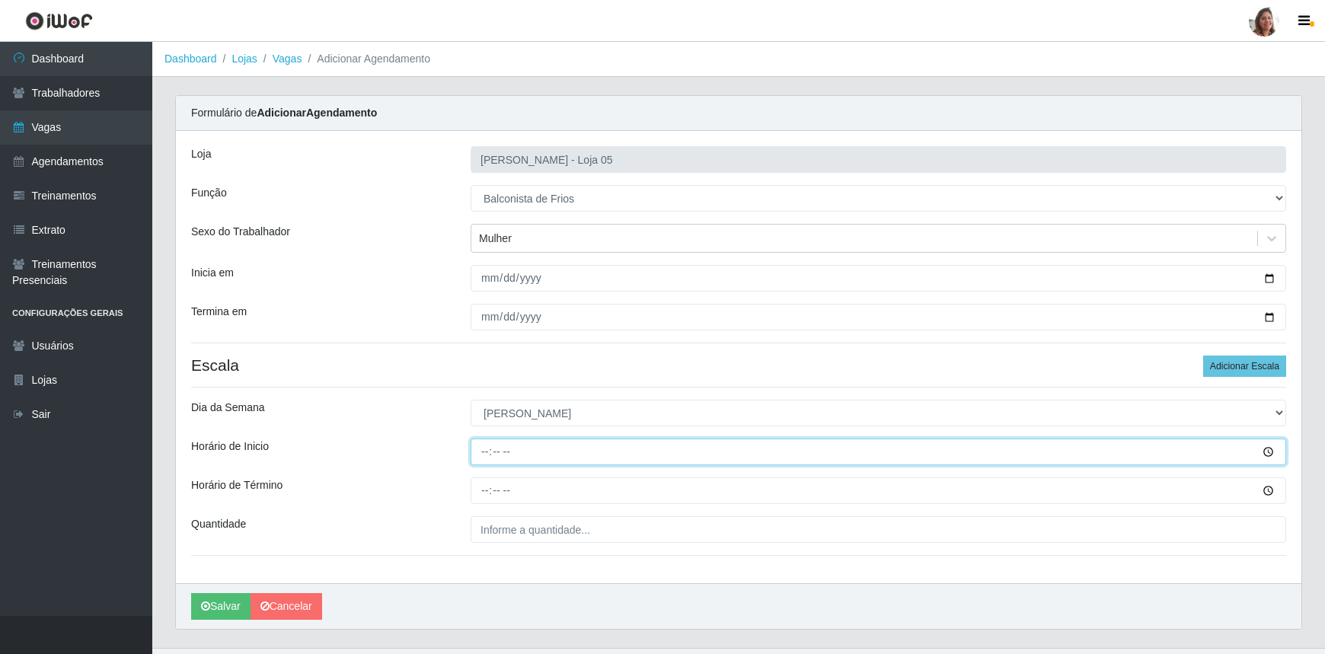
click at [481, 457] on input "Horário de Inicio" at bounding box center [879, 452] width 816 height 27
type input "08:00"
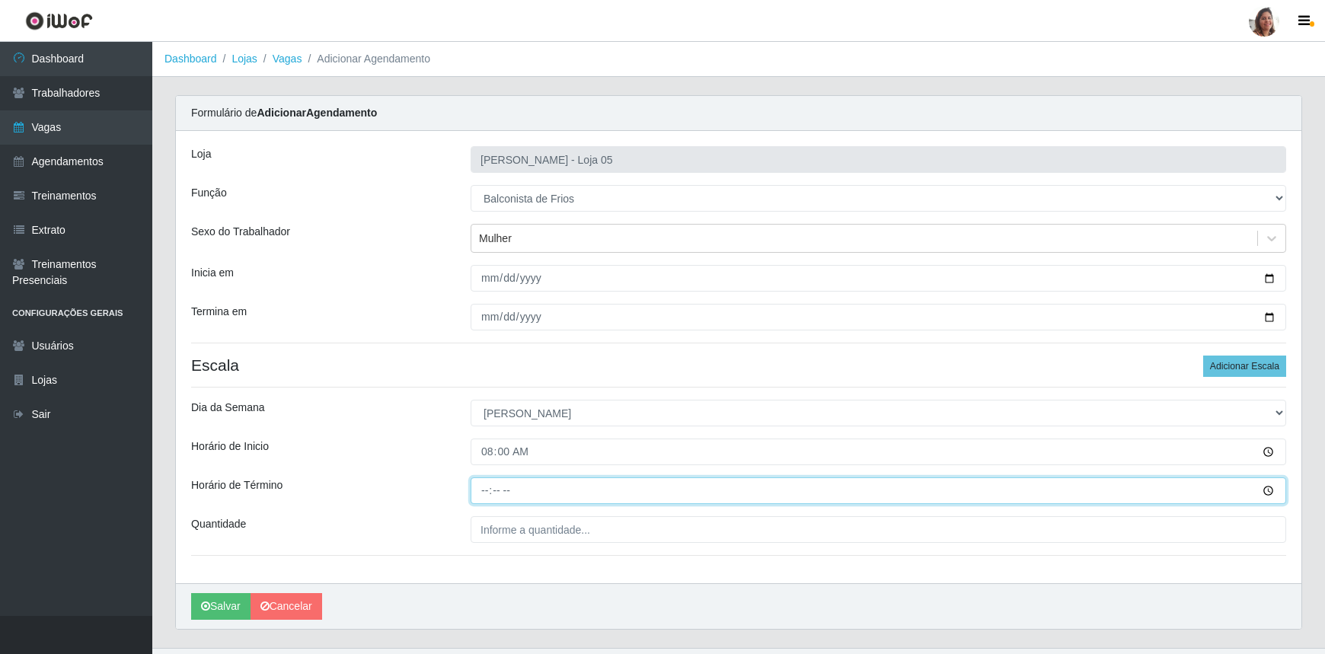
type input "14:00"
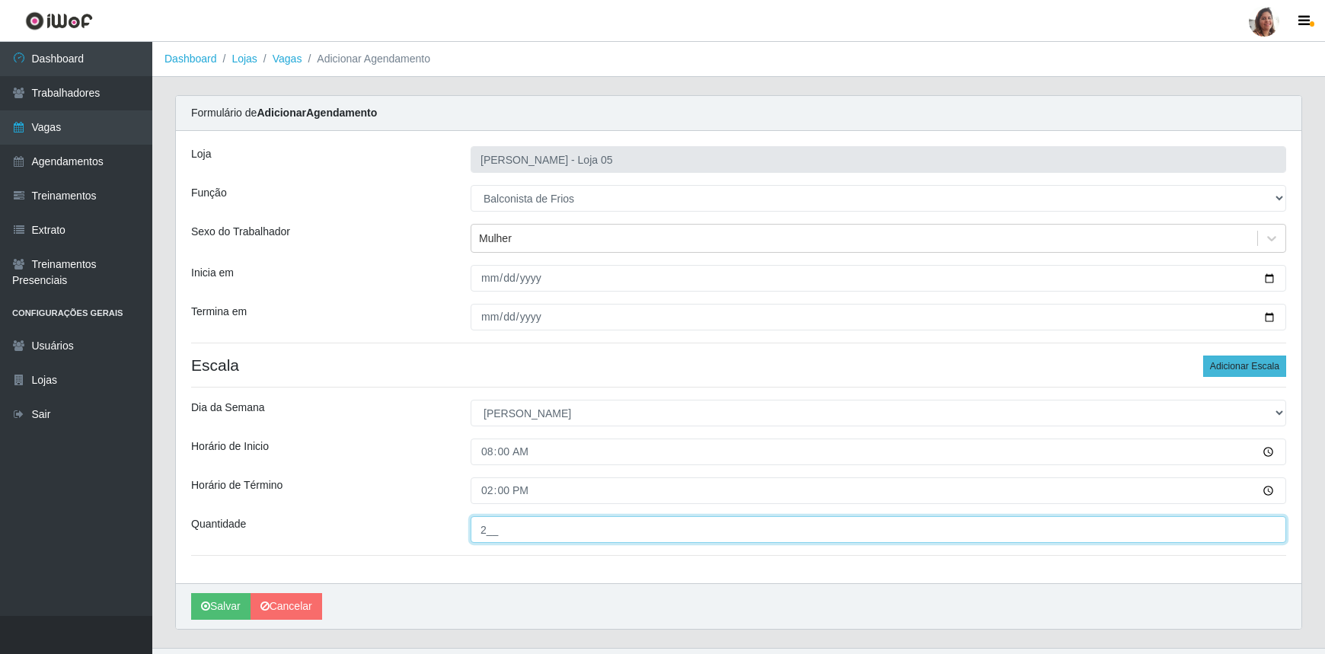
type input "2__"
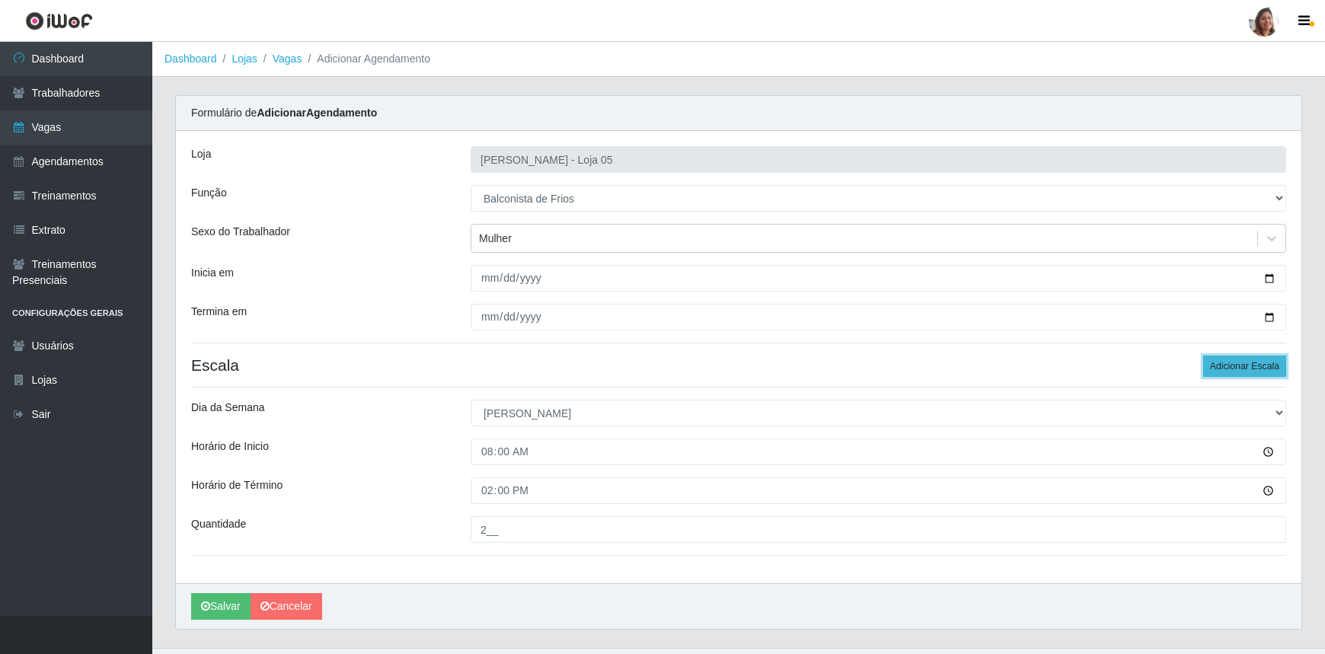
click at [1239, 369] on button "Adicionar Escala" at bounding box center [1244, 366] width 83 height 21
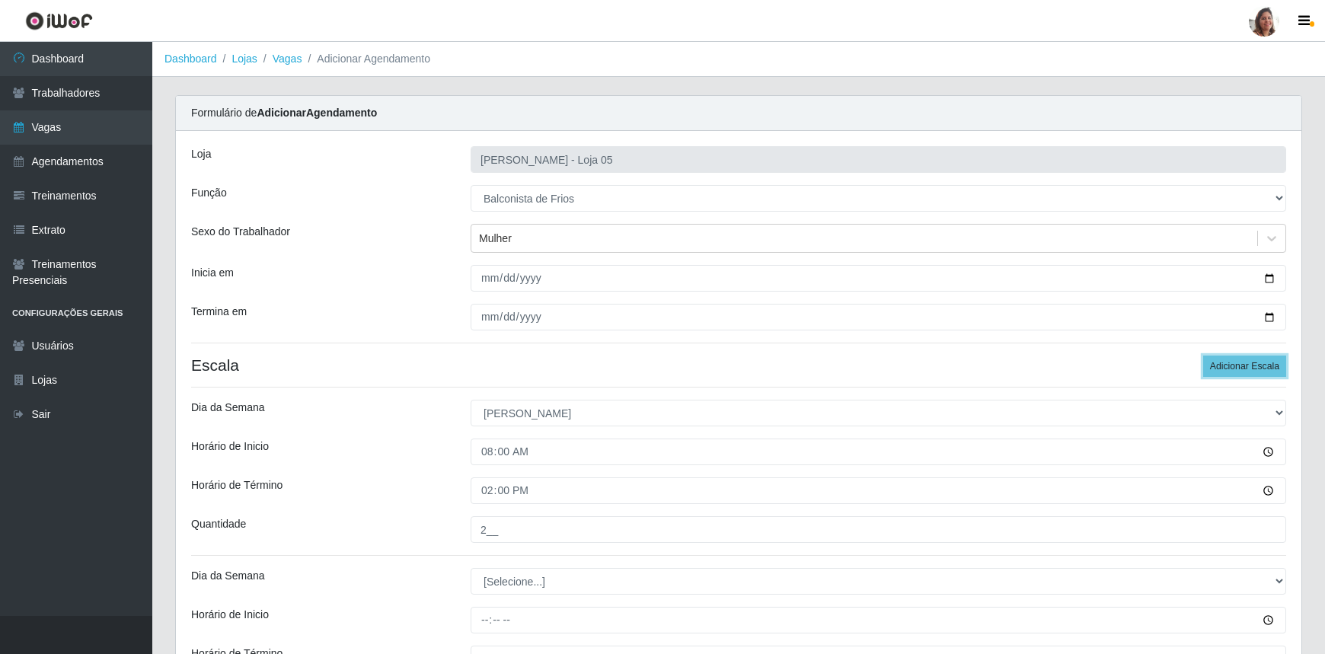
scroll to position [199, 0]
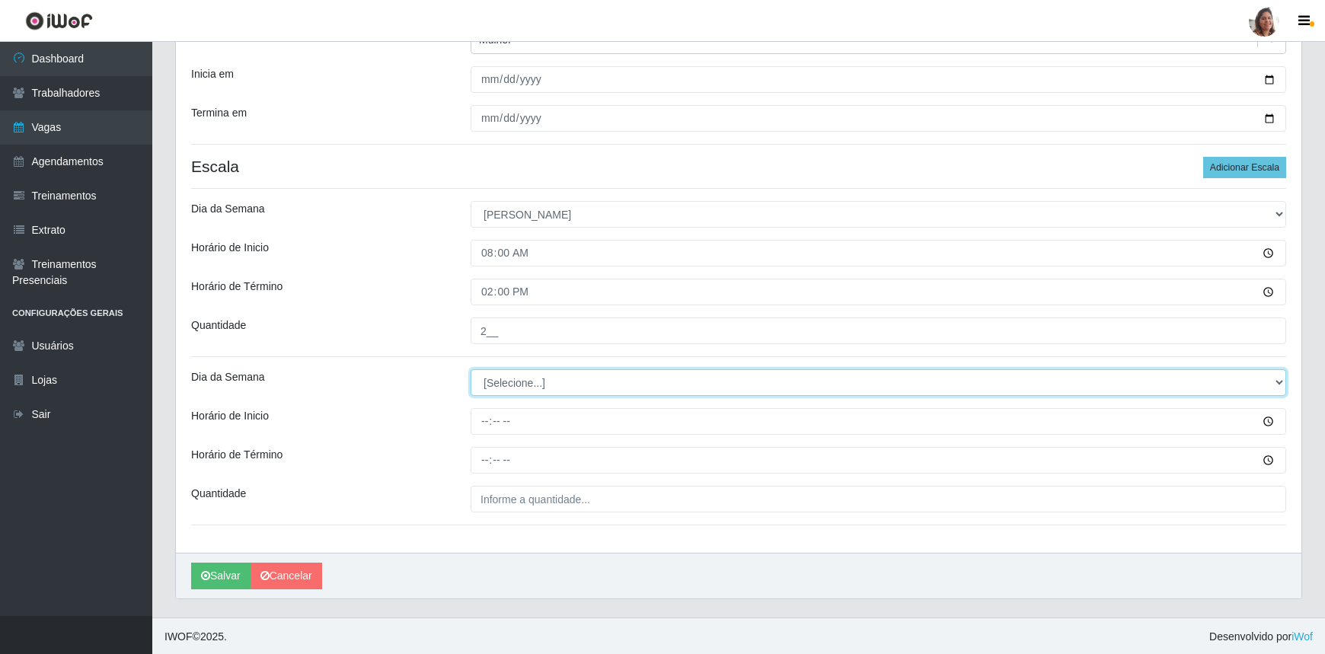
click at [536, 384] on select "[Selecione...] Segunda Terça Quarta Quinta Sexta Sábado Domingo" at bounding box center [879, 382] width 816 height 27
select select "0"
click at [471, 369] on select "[Selecione...] Segunda Terça Quarta Quinta Sexta Sábado Domingo" at bounding box center [879, 382] width 816 height 27
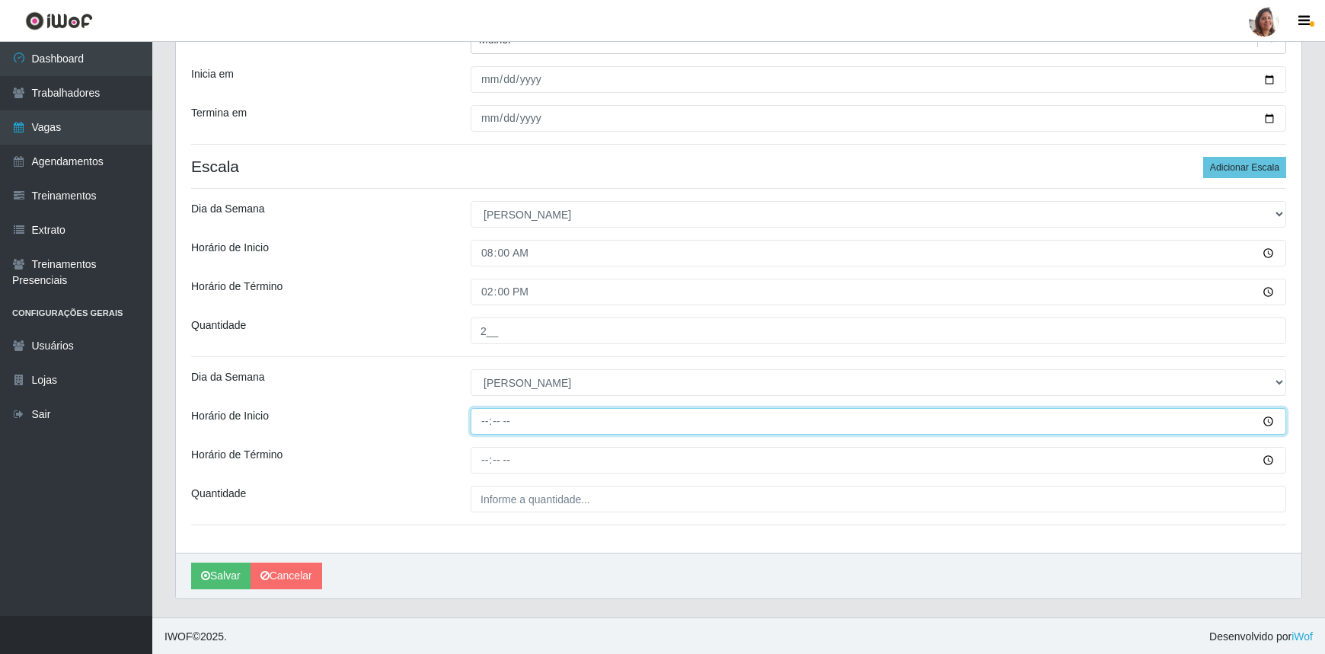
click at [478, 422] on input "Horário de Inicio" at bounding box center [879, 421] width 816 height 27
type input "13:00"
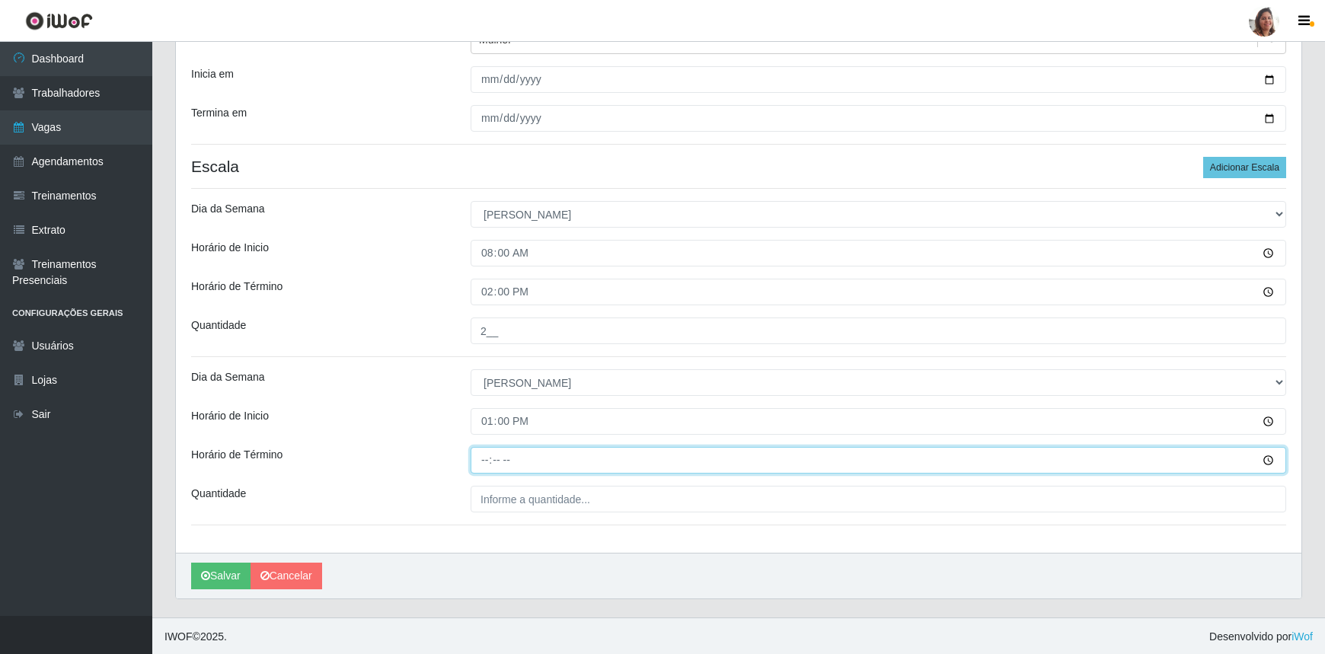
type input "19:00"
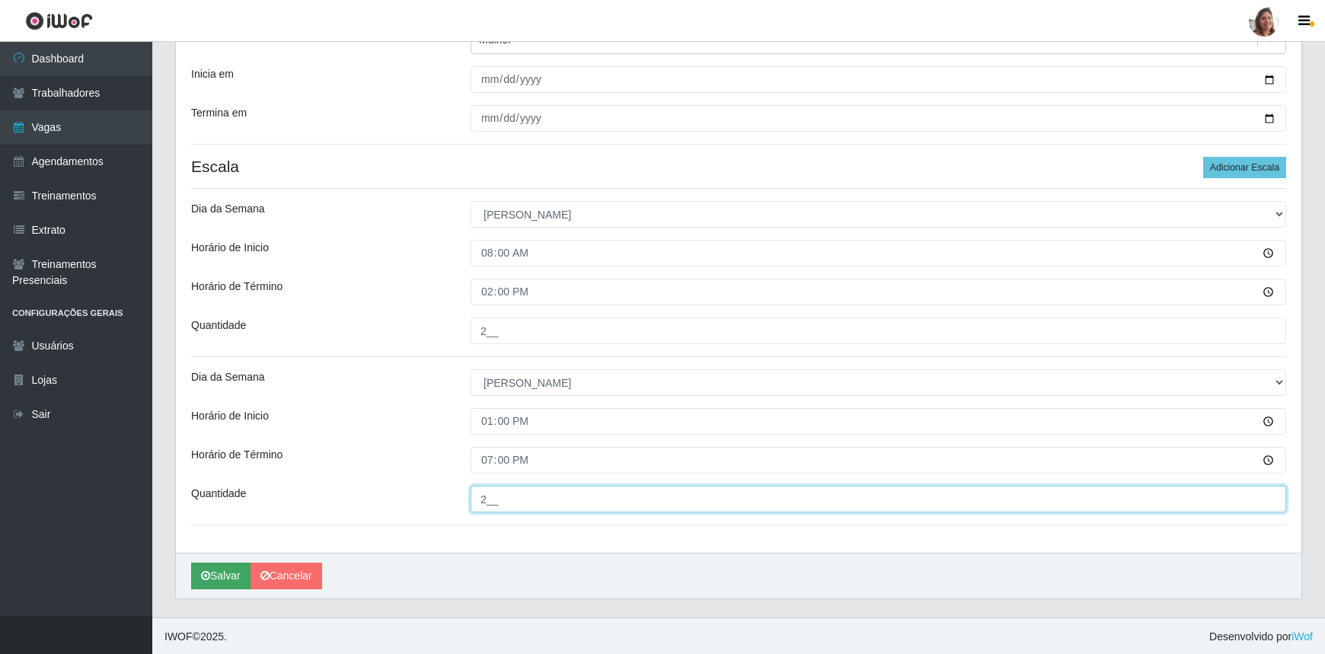
type input "2__"
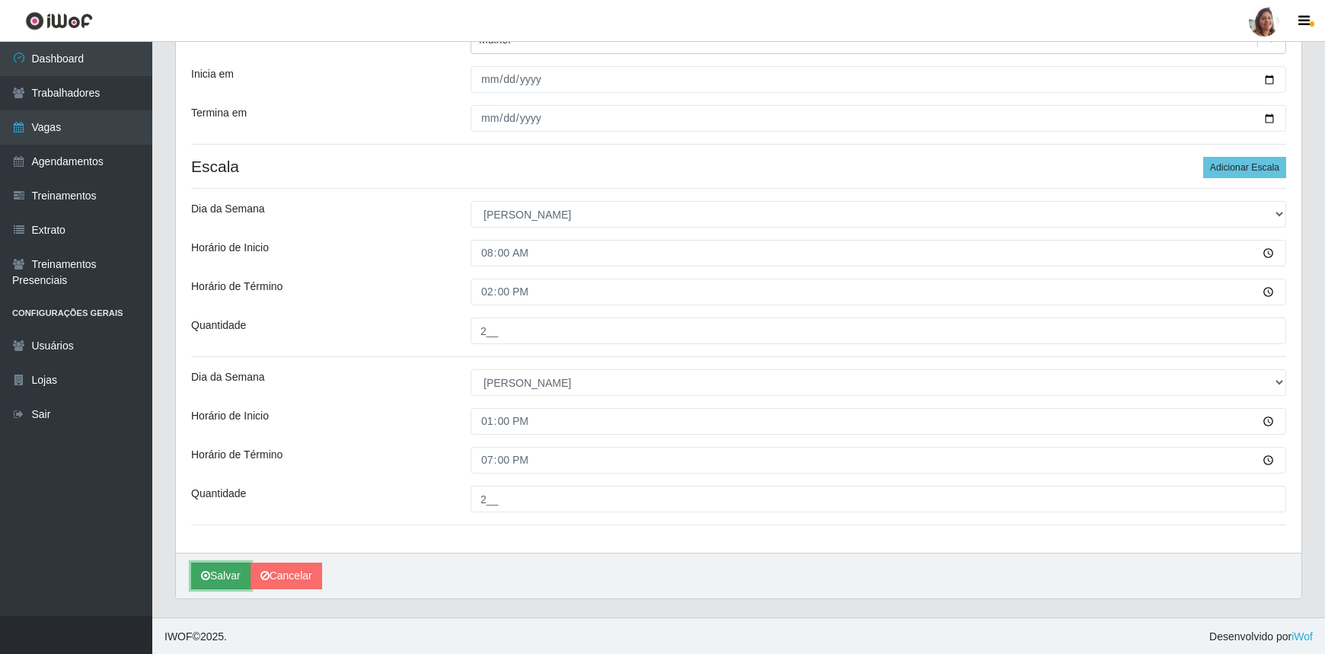
click at [211, 578] on button "Salvar" at bounding box center [220, 576] width 59 height 27
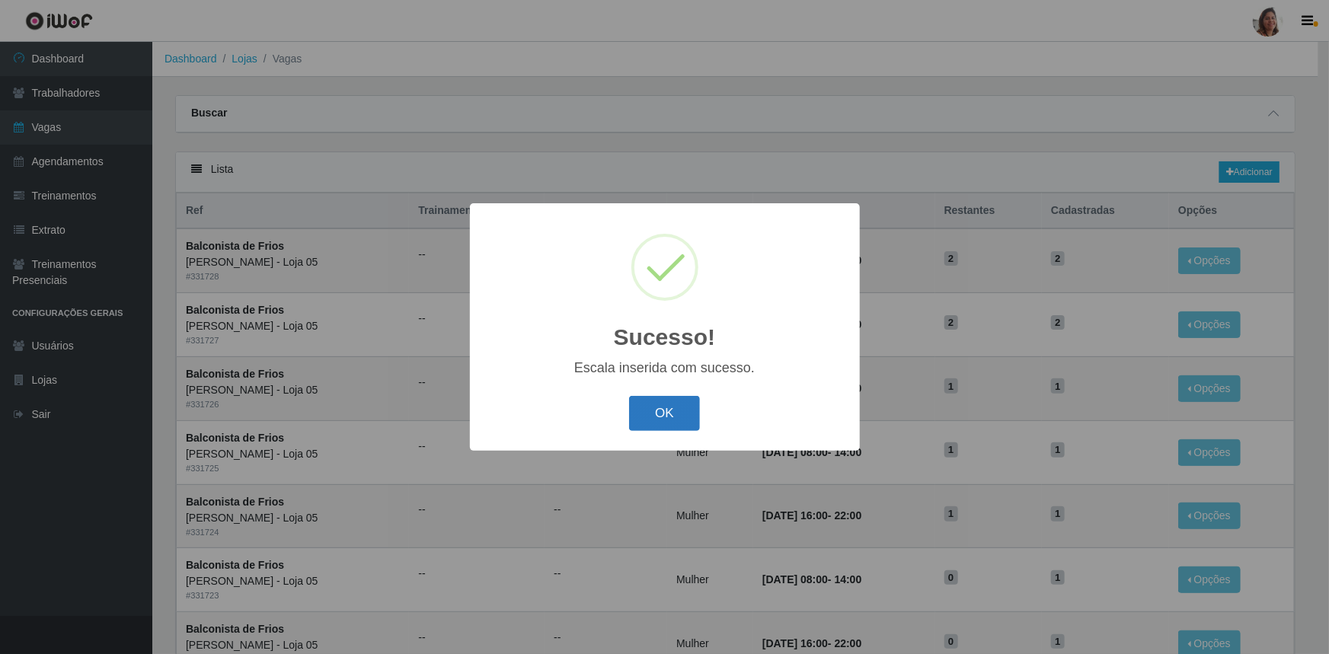
click at [658, 399] on button "OK" at bounding box center [664, 414] width 71 height 36
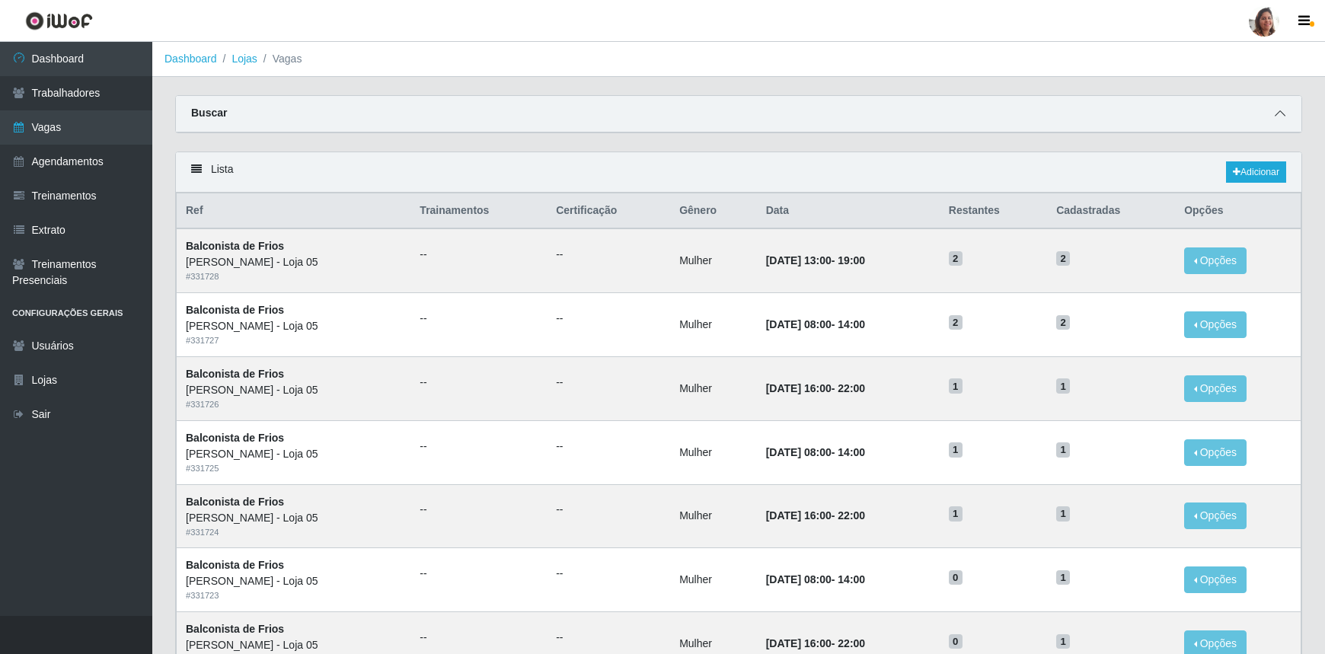
click at [1287, 117] on span at bounding box center [1280, 114] width 18 height 18
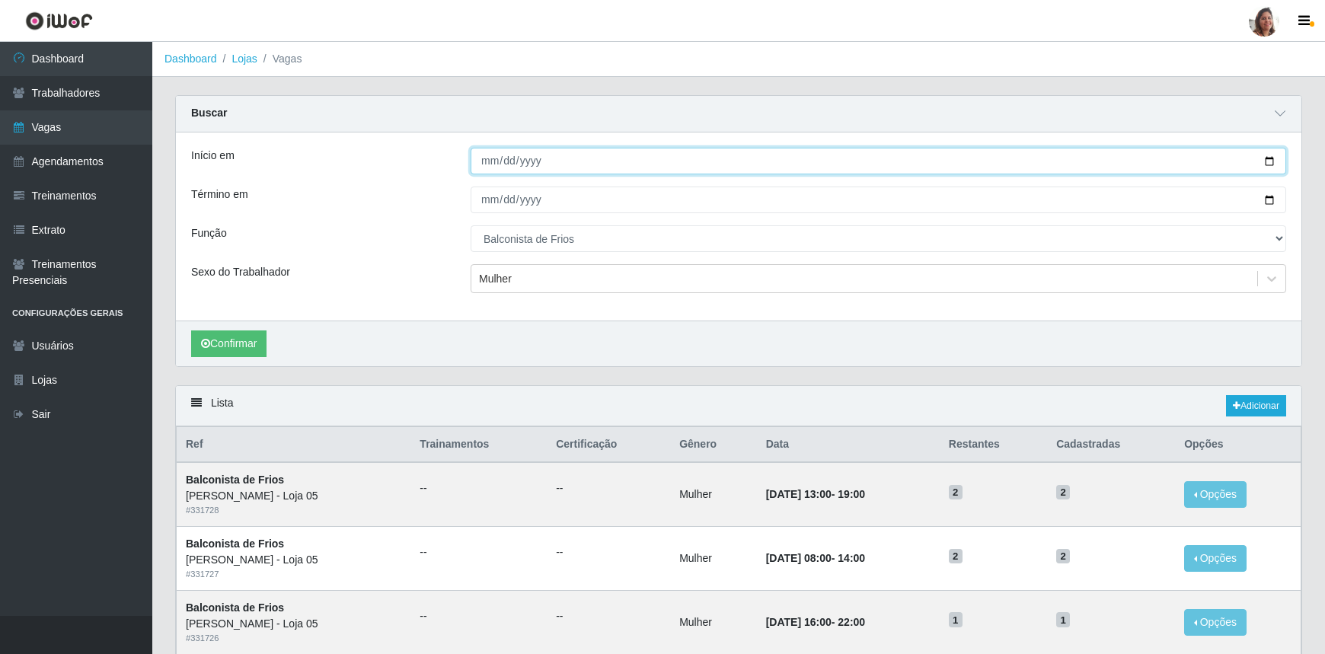
click at [1272, 158] on input "[DATE]" at bounding box center [879, 161] width 816 height 27
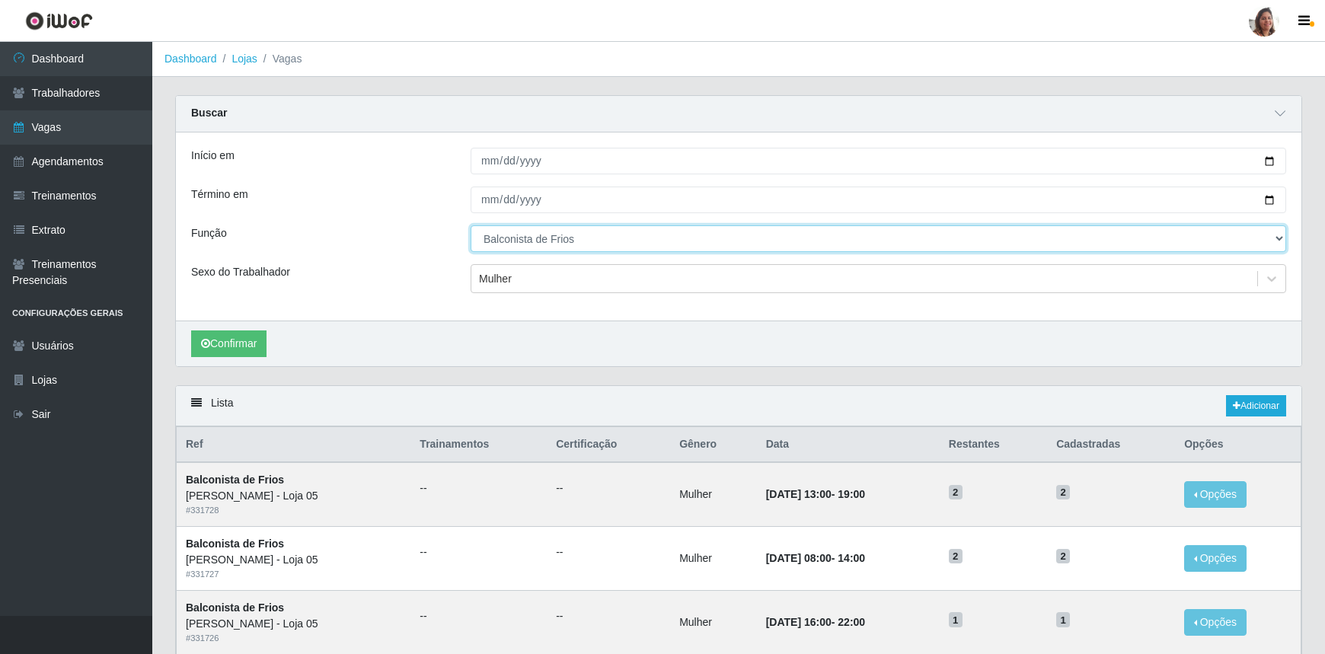
click at [1277, 238] on select "[Selecione...] ASG ASG + ASG ++ Auxiliar de Depósito Auxiliar de Depósito + Aux…" at bounding box center [879, 238] width 816 height 27
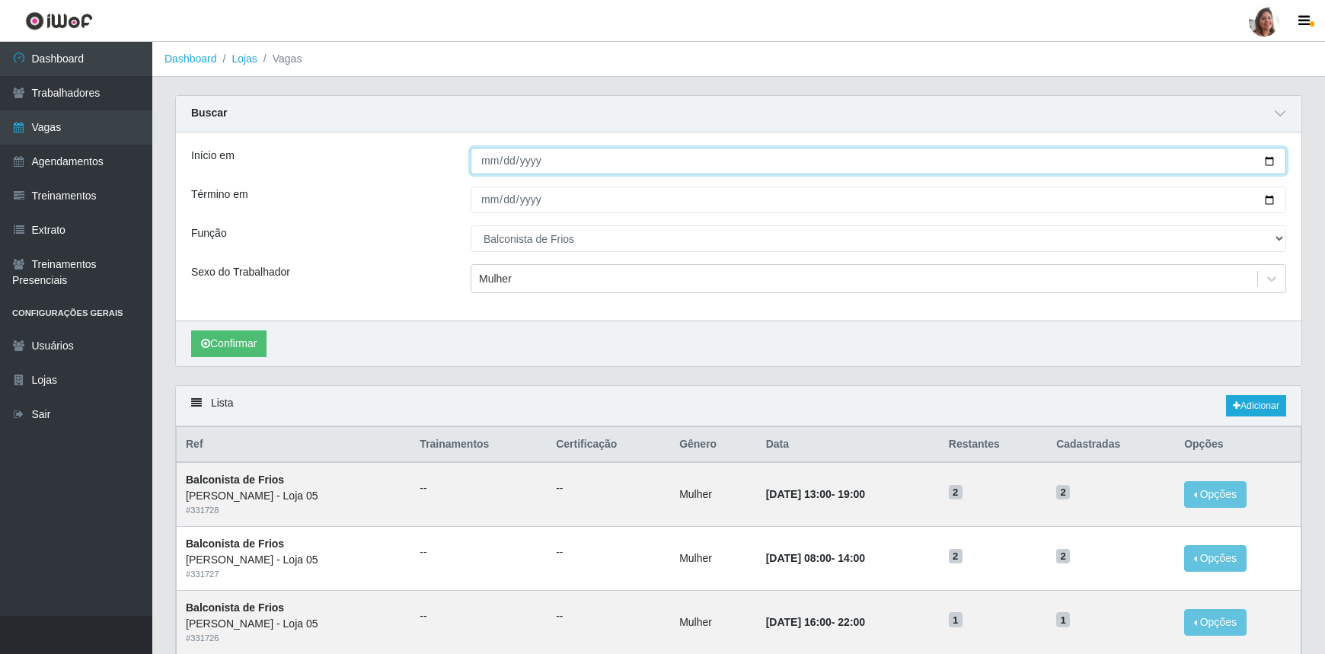
click at [1263, 156] on input "[DATE]" at bounding box center [879, 161] width 816 height 27
click at [1272, 160] on input "[DATE]" at bounding box center [879, 161] width 816 height 27
type input "[DATE]"
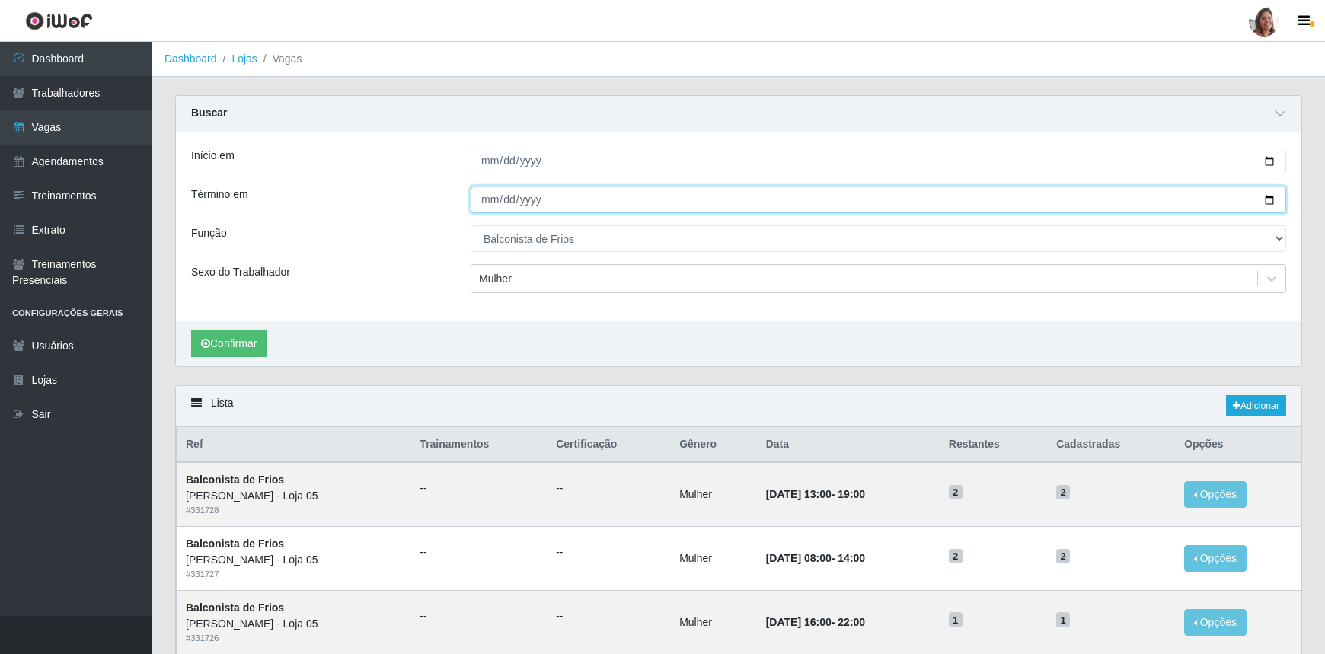
drag, startPoint x: 1271, startPoint y: 200, endPoint x: 1224, endPoint y: 225, distance: 53.5
click at [1269, 200] on input "[DATE]" at bounding box center [879, 200] width 816 height 27
type input "[DATE]"
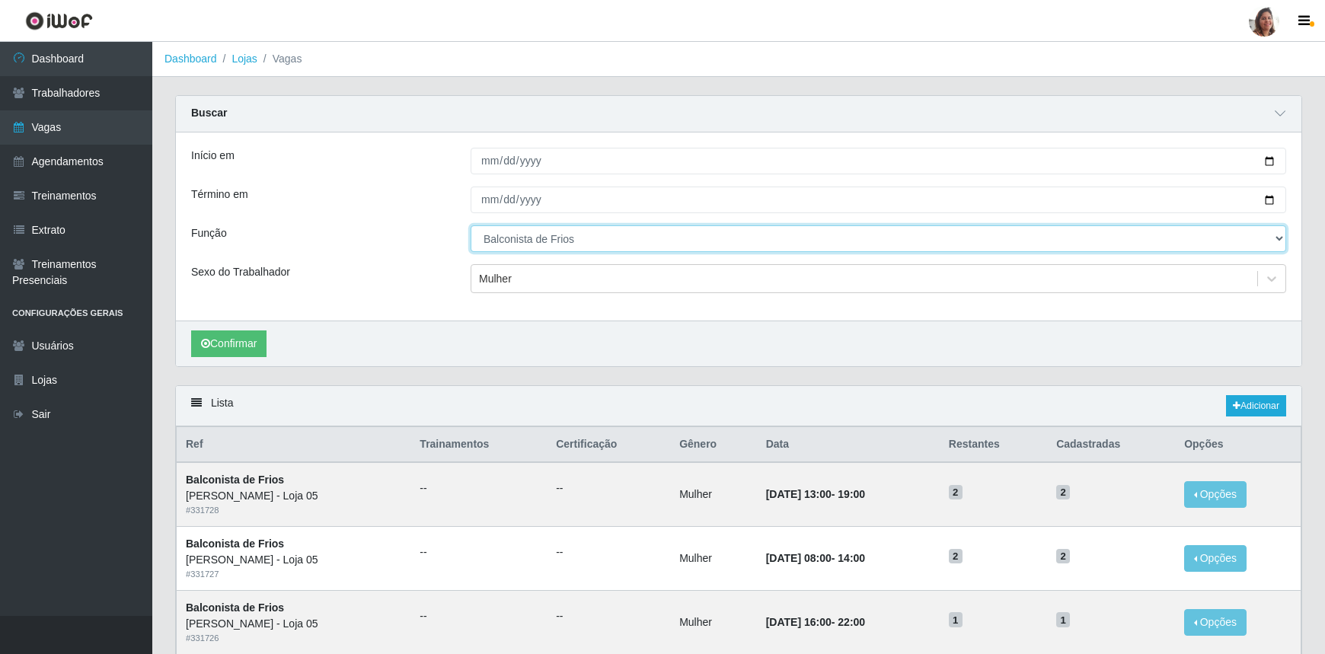
click at [555, 250] on select "[Selecione...] ASG ASG + ASG ++ Auxiliar de Depósito Auxiliar de Depósito + Aux…" at bounding box center [879, 238] width 816 height 27
select select "112"
click at [471, 225] on select "[Selecione...] ASG ASG + ASG ++ Auxiliar de Depósito Auxiliar de Depósito + Aux…" at bounding box center [879, 238] width 816 height 27
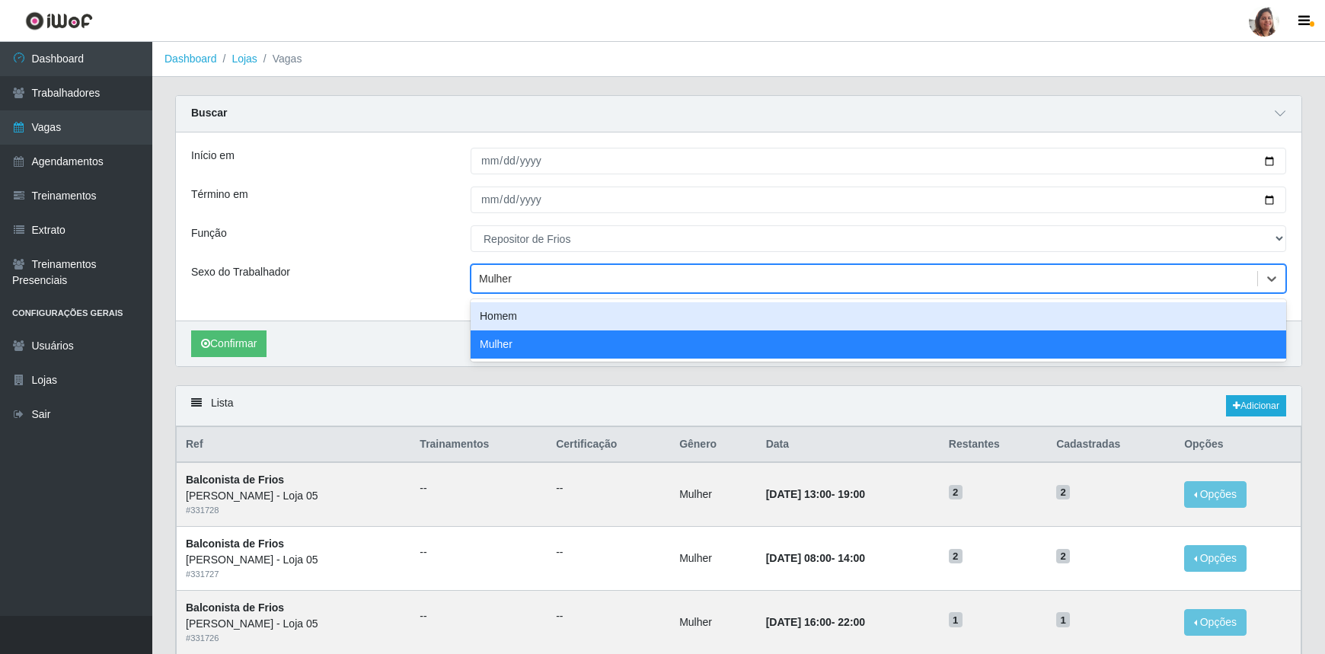
click at [516, 274] on div "Mulher" at bounding box center [864, 279] width 786 height 25
click at [526, 314] on div "Homem" at bounding box center [879, 316] width 816 height 28
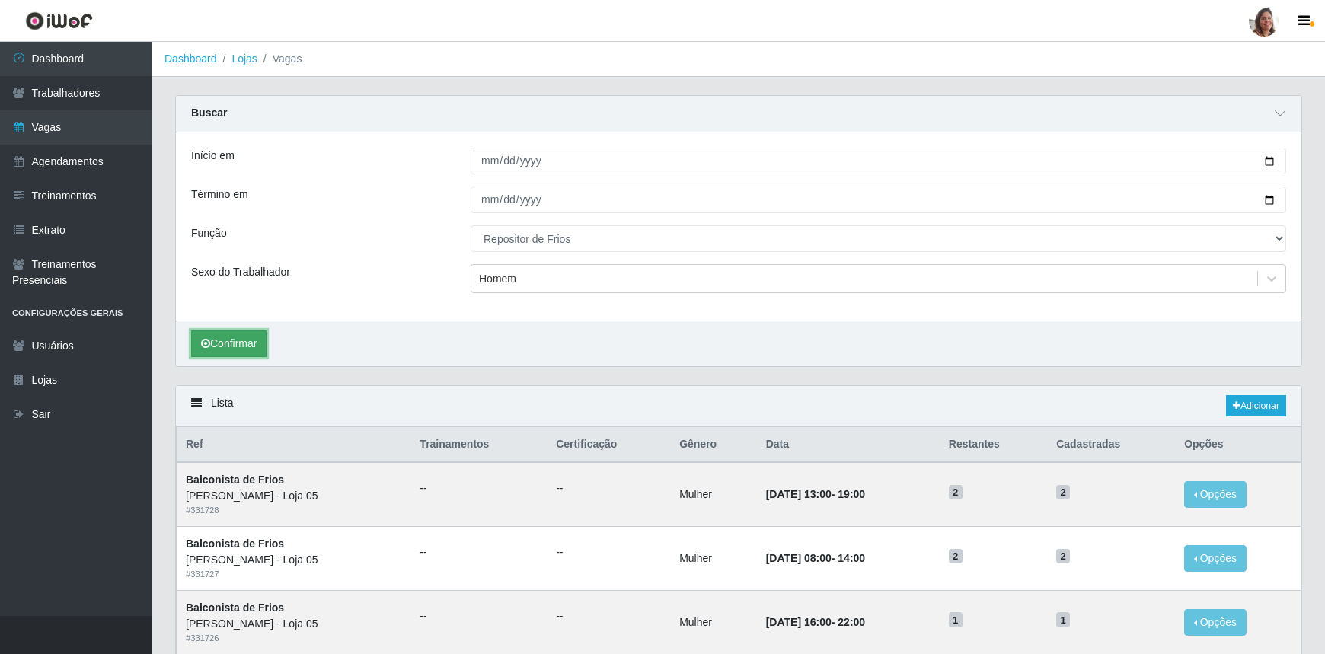
click at [236, 346] on button "Confirmar" at bounding box center [228, 344] width 75 height 27
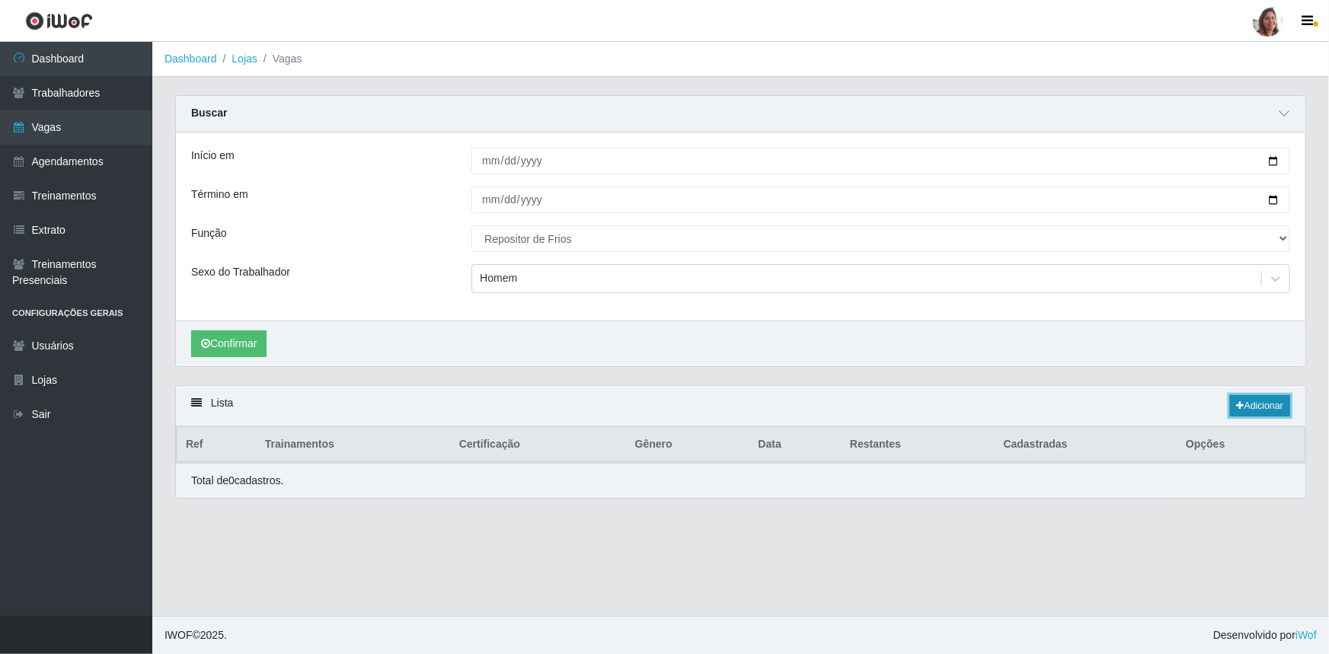
click at [1246, 411] on link "Adicionar" at bounding box center [1260, 405] width 60 height 21
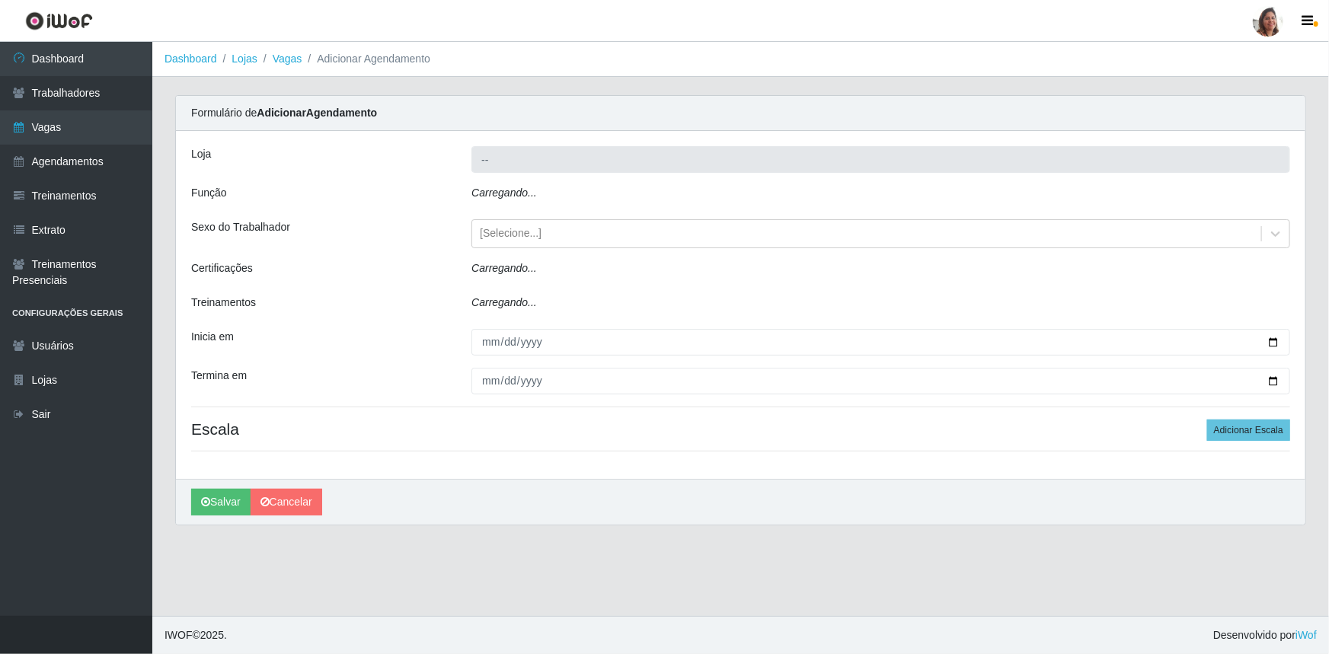
type input "[PERSON_NAME] - Loja 05"
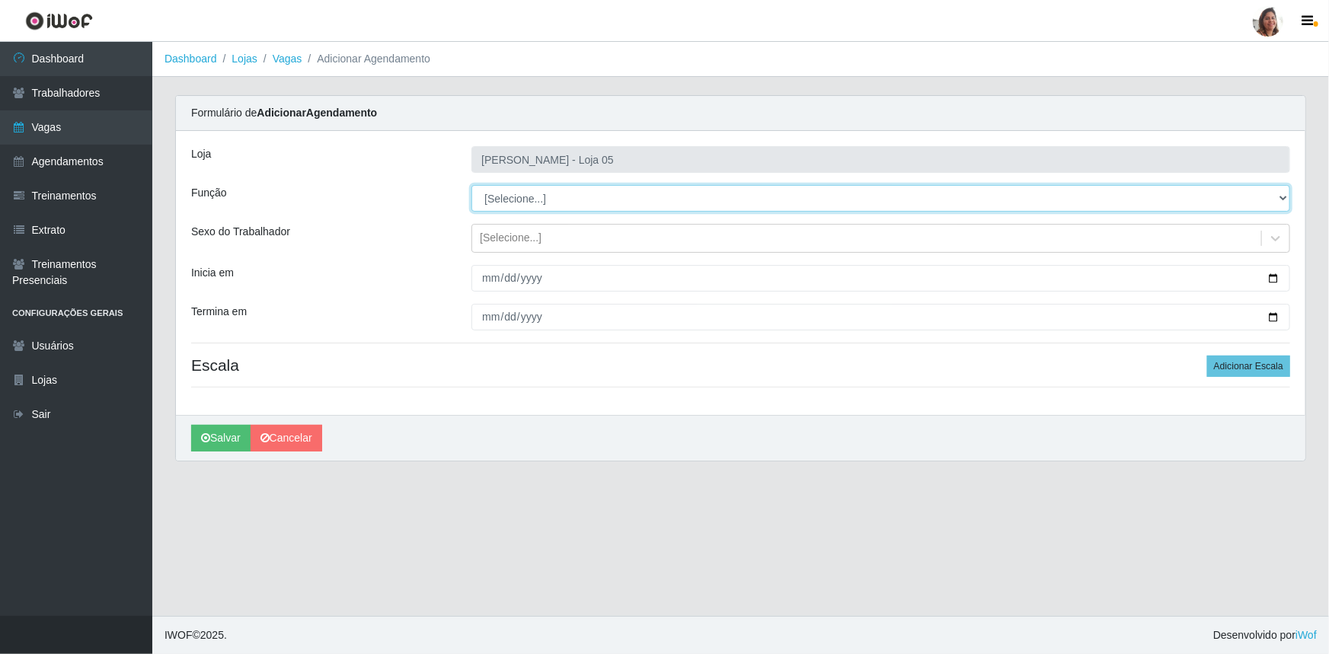
click at [507, 203] on select "[Selecione...] ASG ASG + ASG ++ Auxiliar de Depósito Auxiliar de Depósito + Aux…" at bounding box center [880, 198] width 819 height 27
select select "112"
click at [471, 185] on select "[Selecione...] ASG ASG + ASG ++ Auxiliar de Depósito Auxiliar de Depósito + Aux…" at bounding box center [880, 198] width 819 height 27
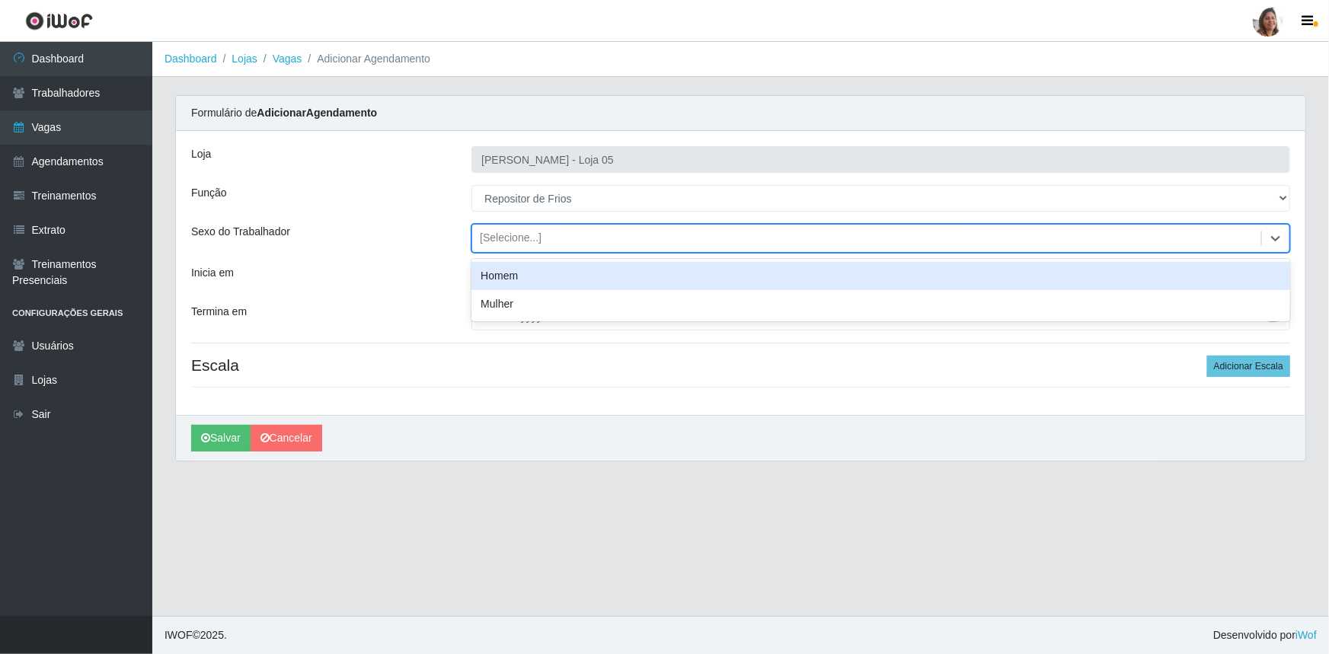
click at [520, 241] on div "[Selecione...]" at bounding box center [511, 239] width 62 height 16
click at [523, 277] on div "Homem" at bounding box center [880, 276] width 819 height 28
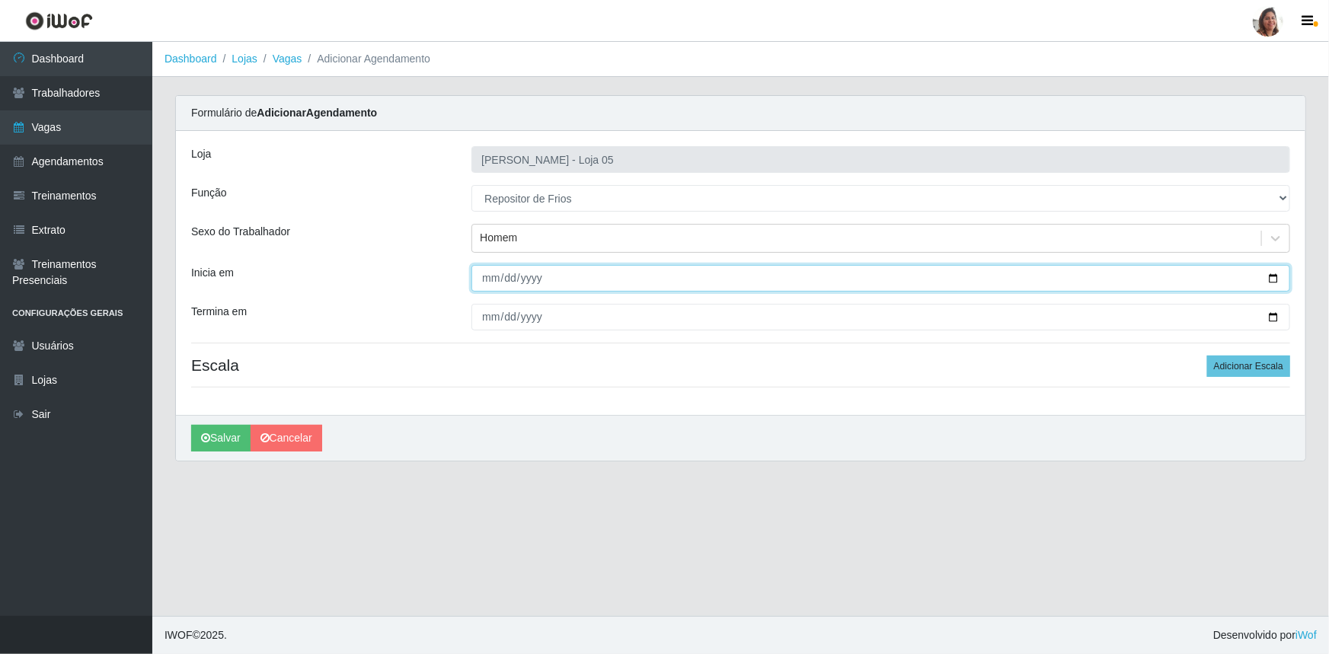
click at [1277, 276] on input "Inicia em" at bounding box center [880, 278] width 819 height 27
type input "[DATE]"
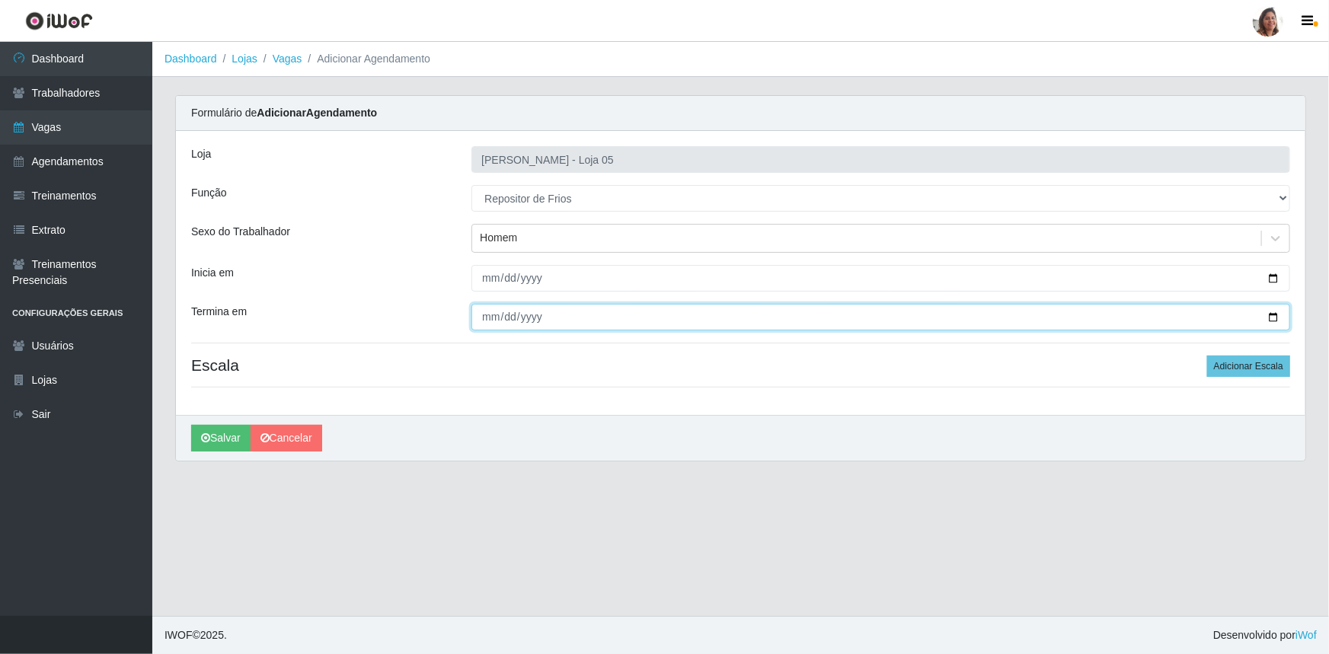
click at [1271, 316] on input "Termina em" at bounding box center [880, 317] width 819 height 27
type input "[DATE]"
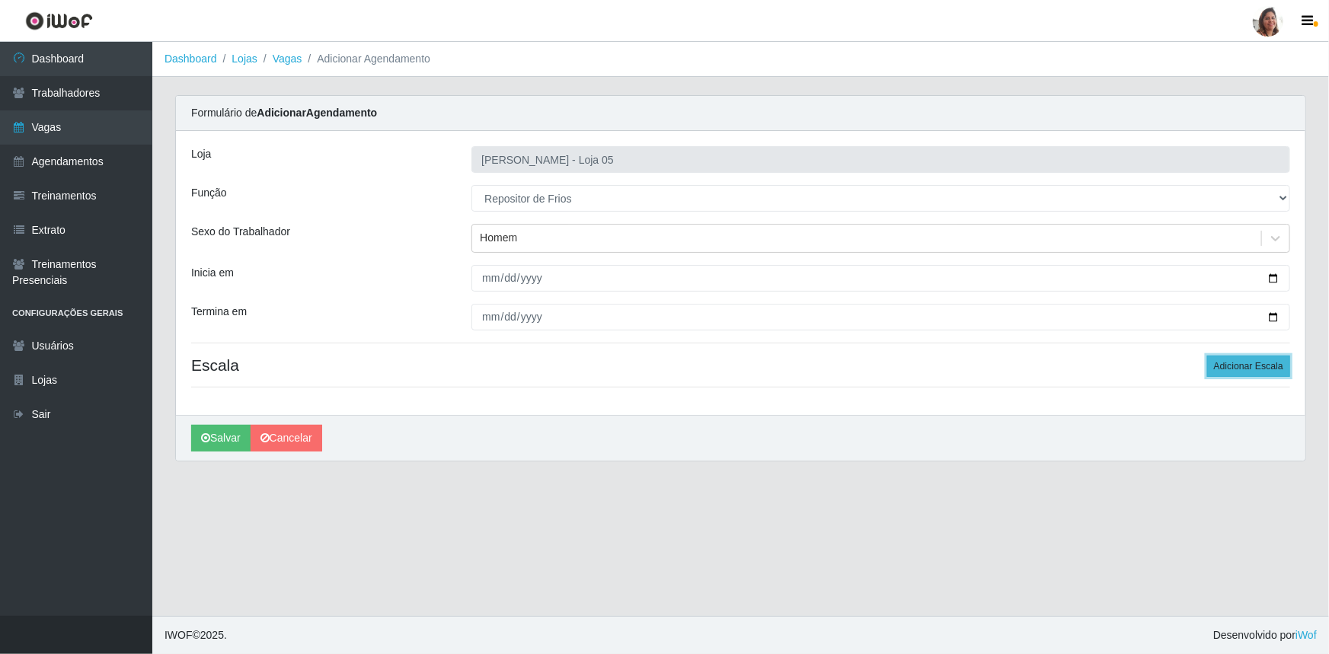
click at [1235, 359] on button "Adicionar Escala" at bounding box center [1248, 366] width 83 height 21
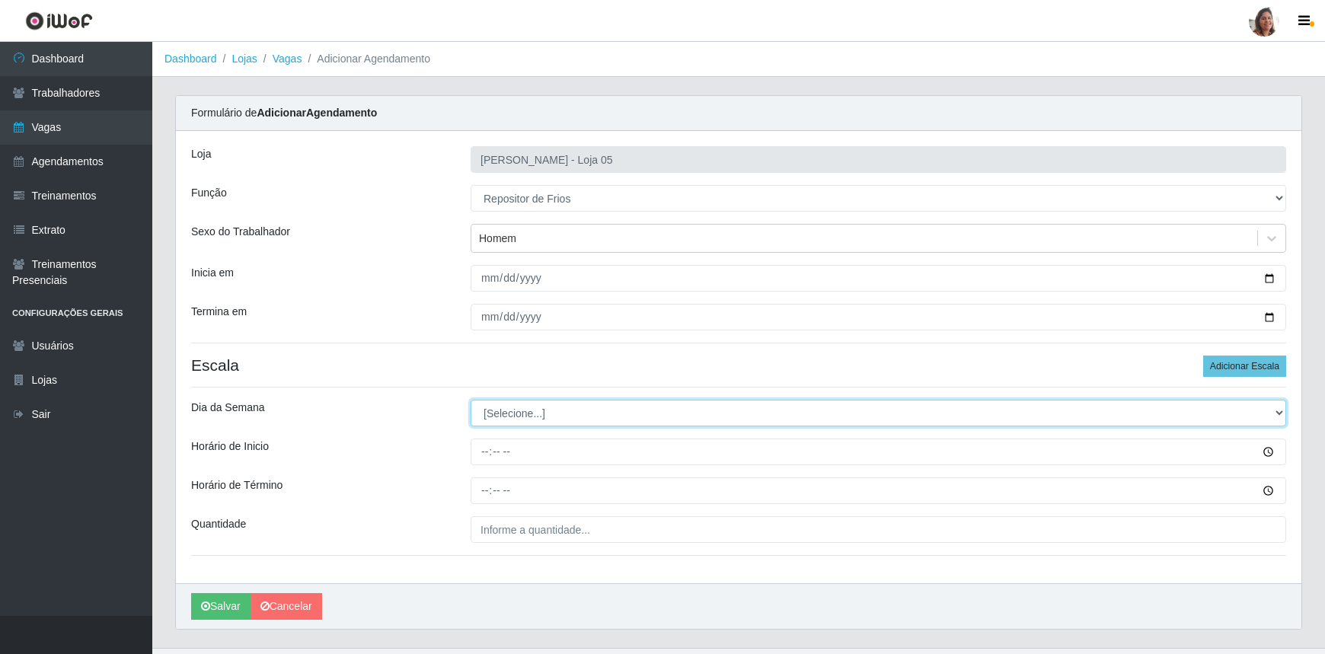
click at [527, 411] on select "[Selecione...] Segunda Terça Quarta Quinta Sexta Sábado Domingo" at bounding box center [879, 413] width 816 height 27
select select "1"
click at [471, 400] on select "[Selecione...] Segunda Terça Quarta Quinta Sexta Sábado Domingo" at bounding box center [879, 413] width 816 height 27
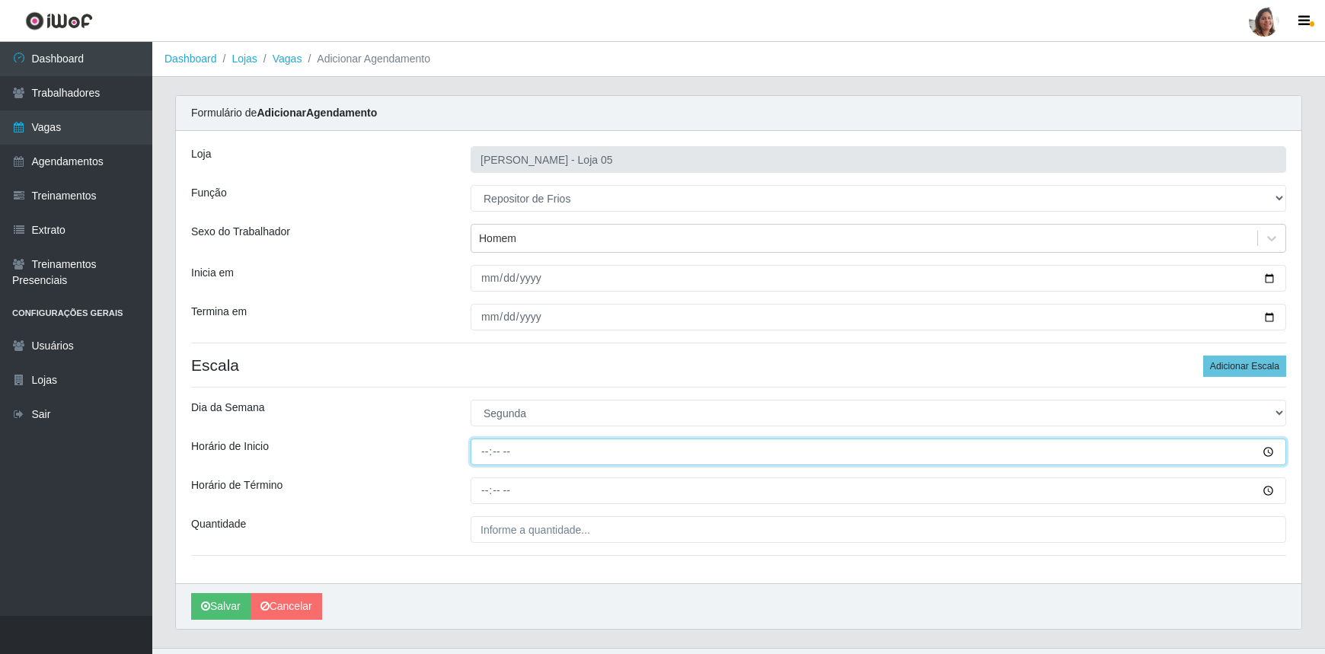
click at [487, 444] on input "Horário de Inicio" at bounding box center [879, 452] width 816 height 27
type input "08:00"
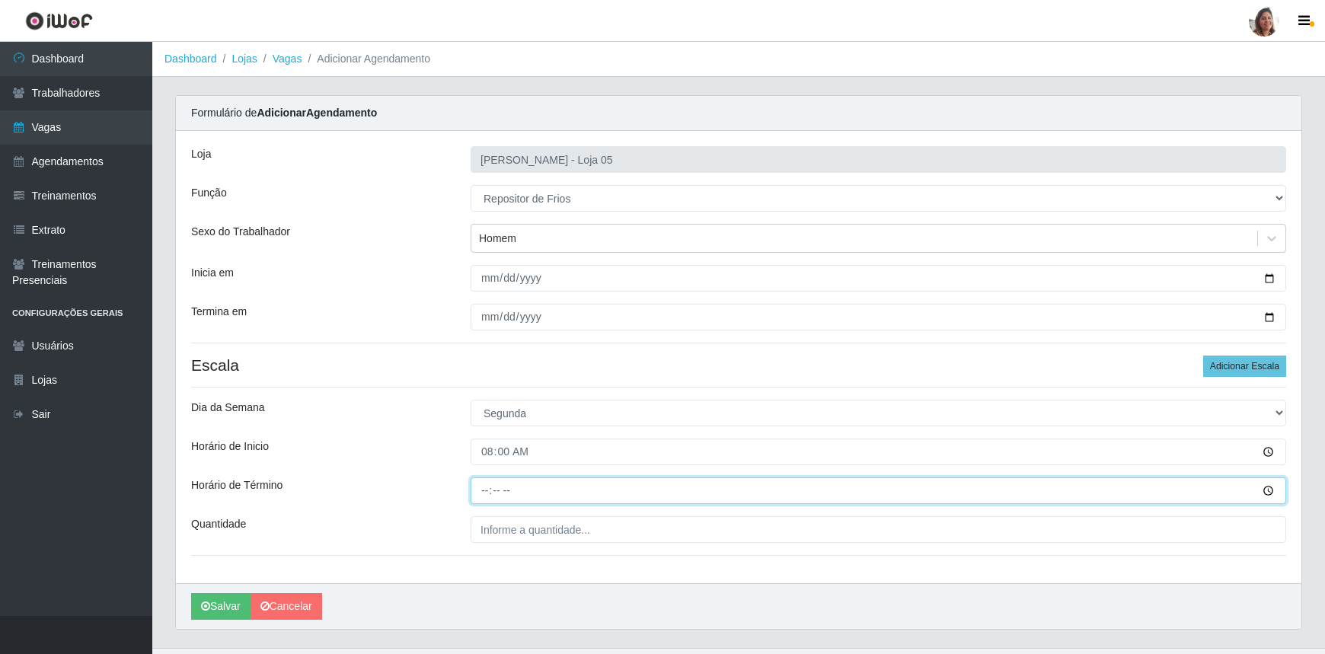
type input "14:00"
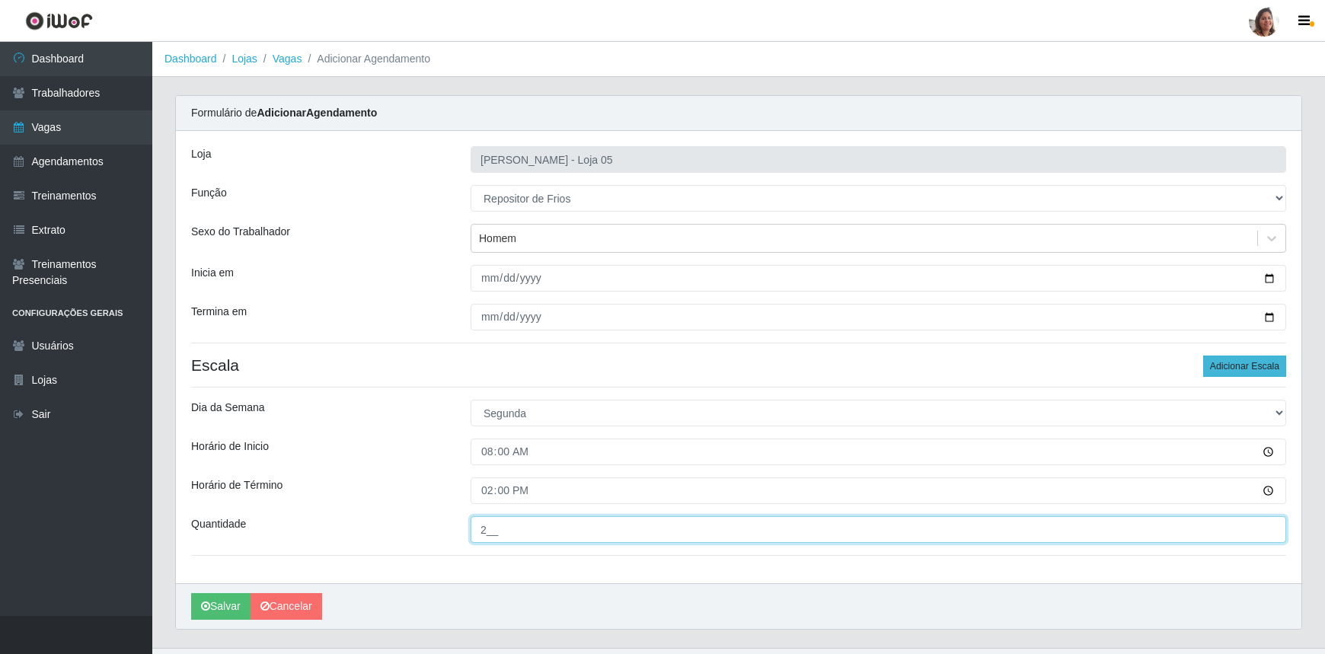
type input "2__"
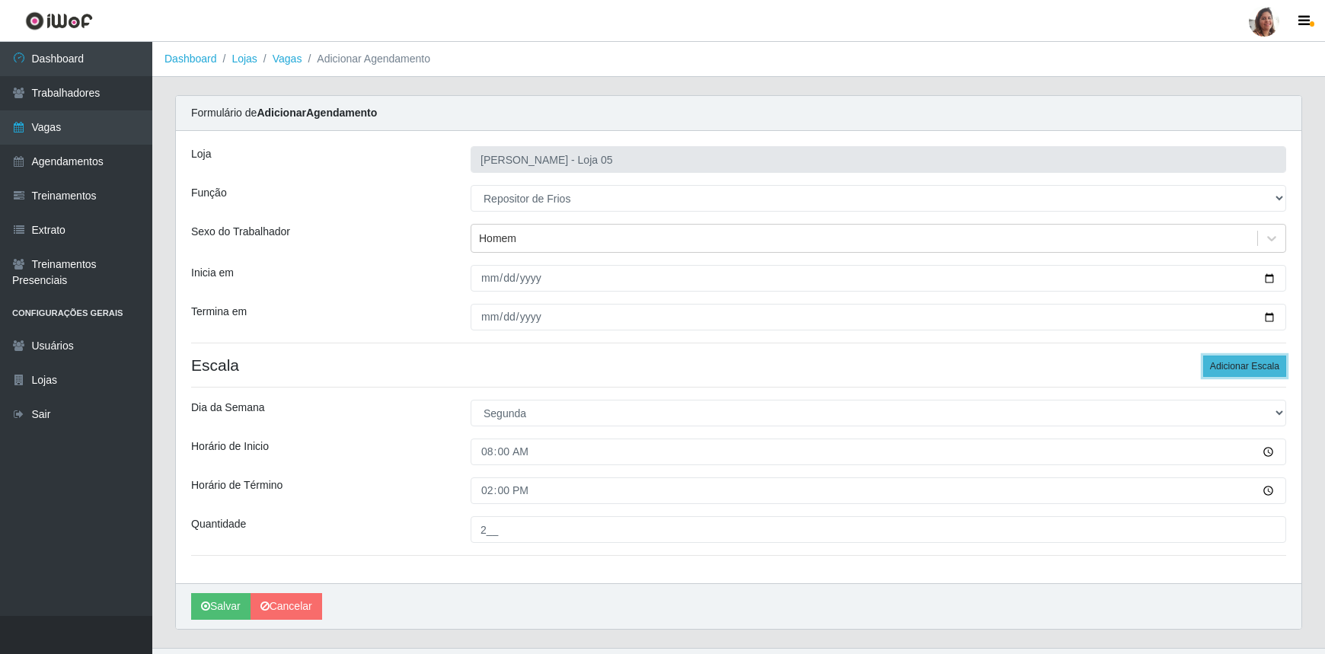
click at [1248, 363] on button "Adicionar Escala" at bounding box center [1244, 366] width 83 height 21
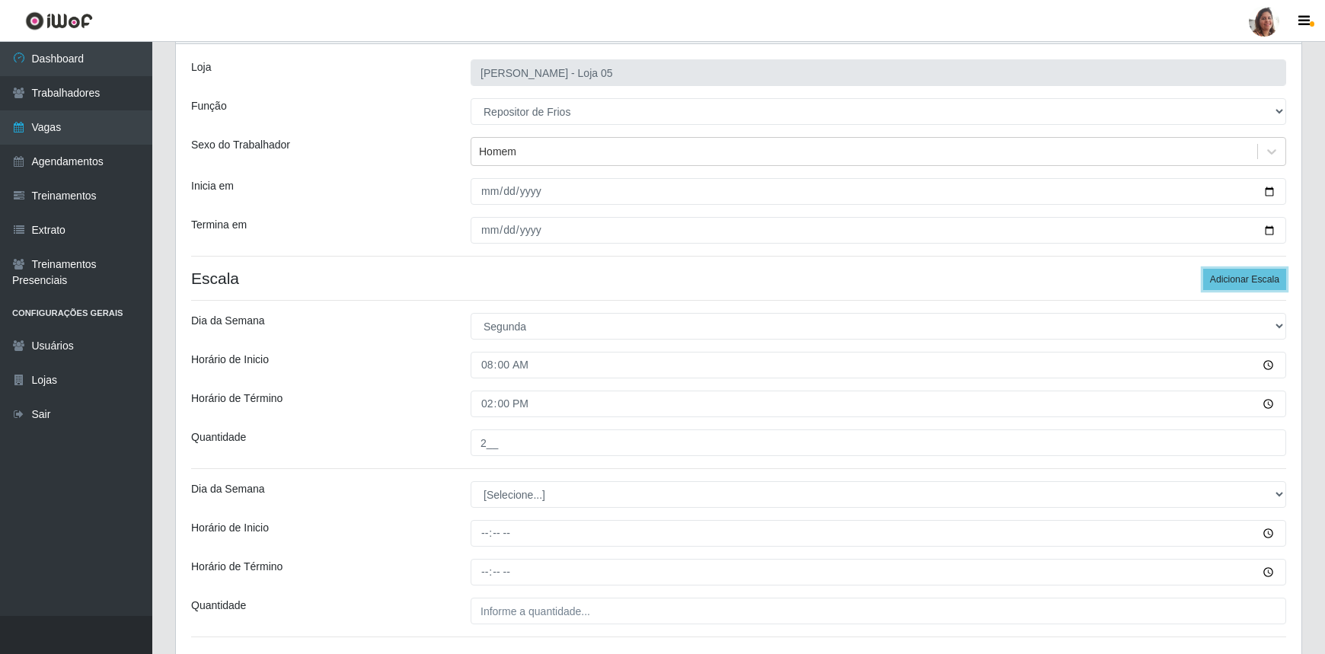
scroll to position [199, 0]
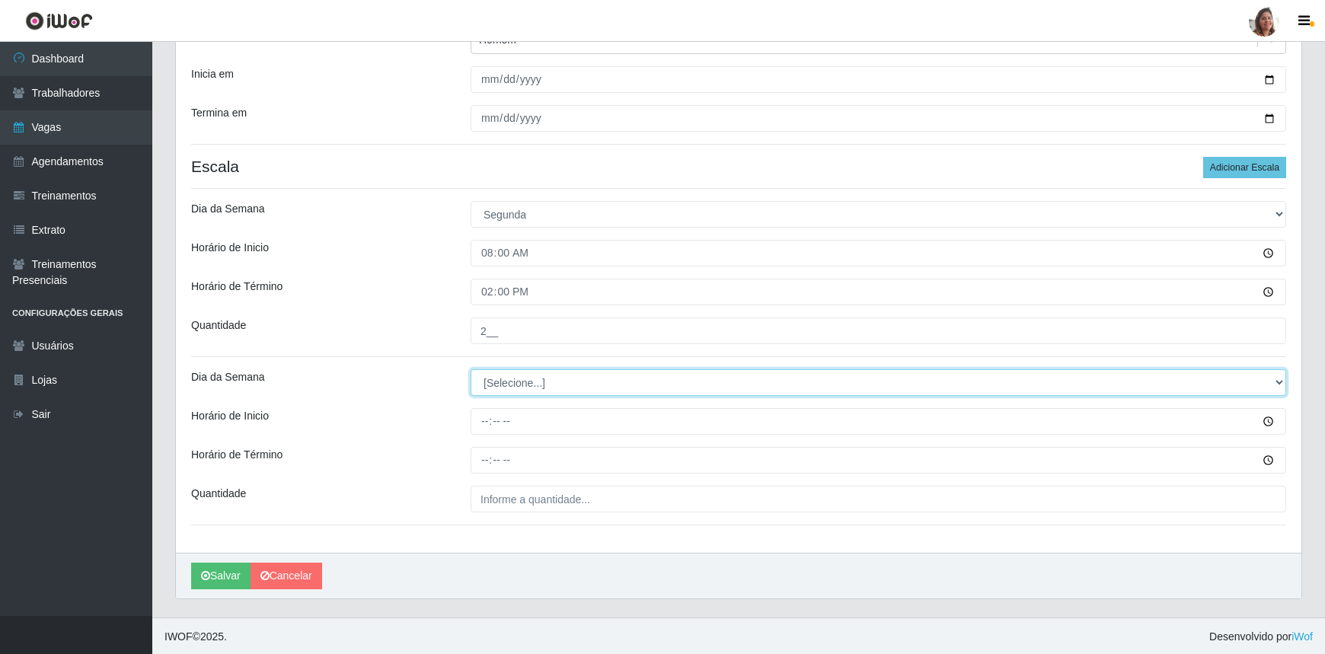
click at [535, 388] on select "[Selecione...] Segunda Terça Quarta Quinta Sexta Sábado Domingo" at bounding box center [879, 382] width 816 height 27
select select "1"
click at [471, 369] on select "[Selecione...] Segunda Terça Quarta Quinta Sexta Sábado Domingo" at bounding box center [879, 382] width 816 height 27
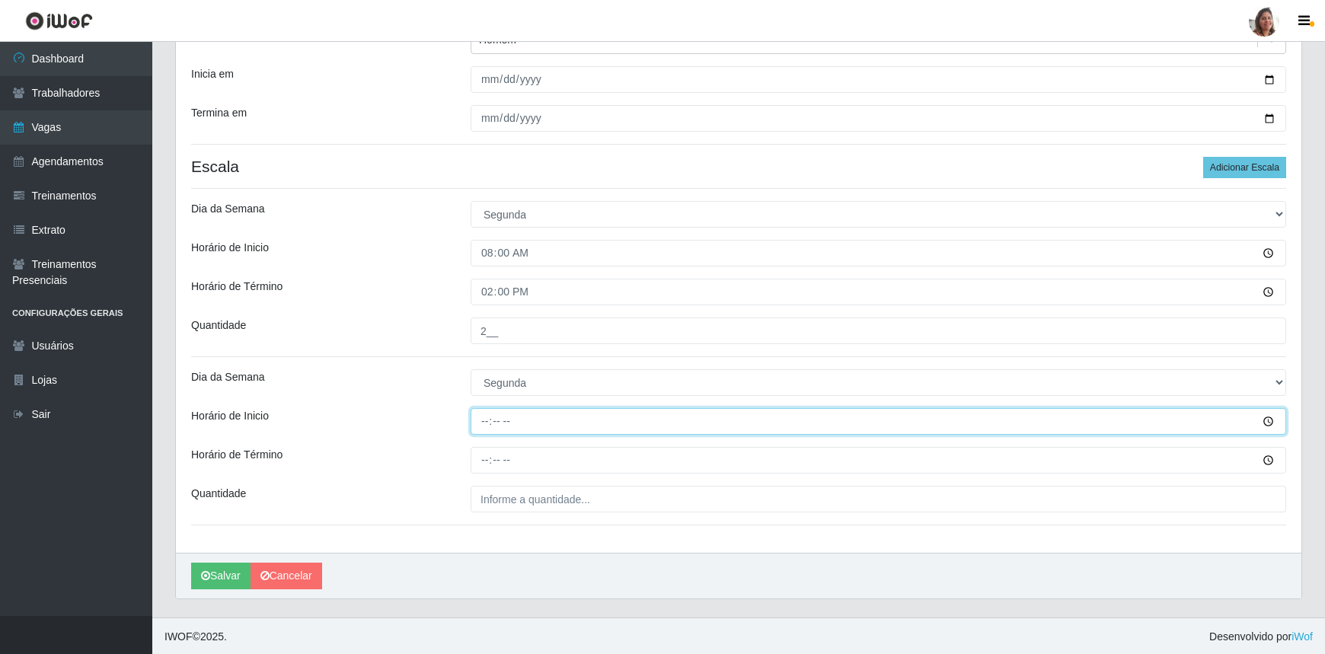
click at [487, 414] on input "Horário de Inicio" at bounding box center [879, 421] width 816 height 27
type input "16:00"
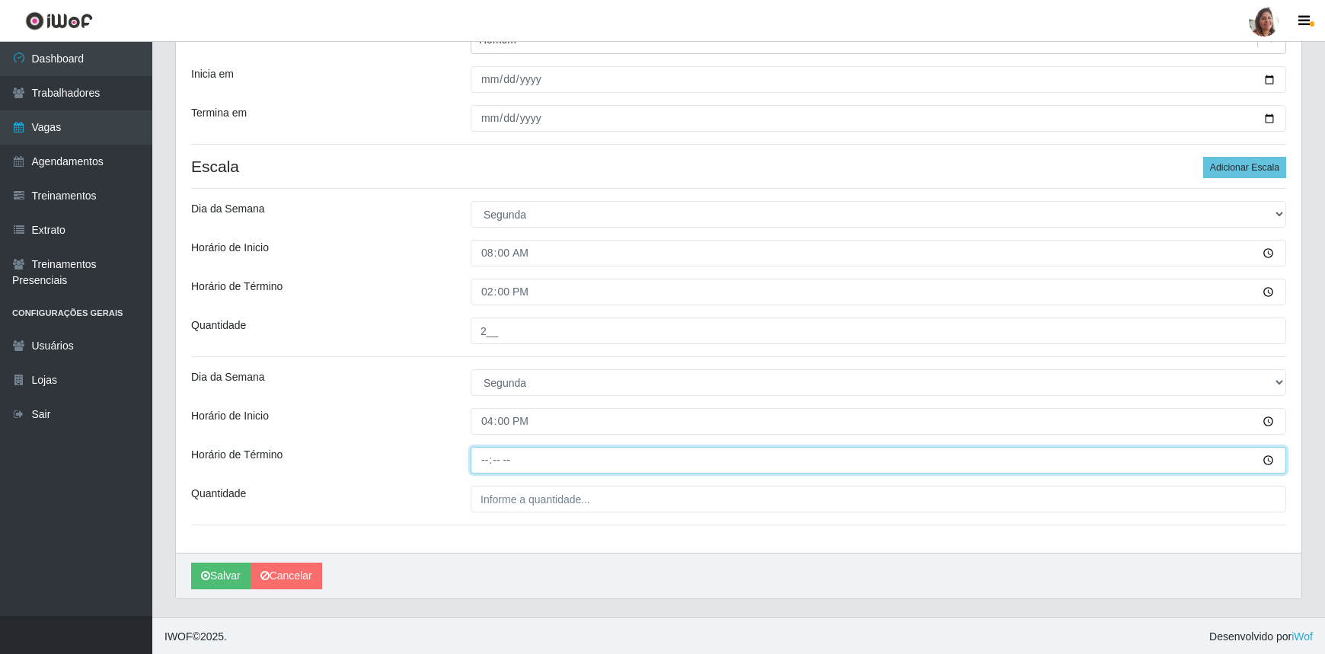
type input "22:00"
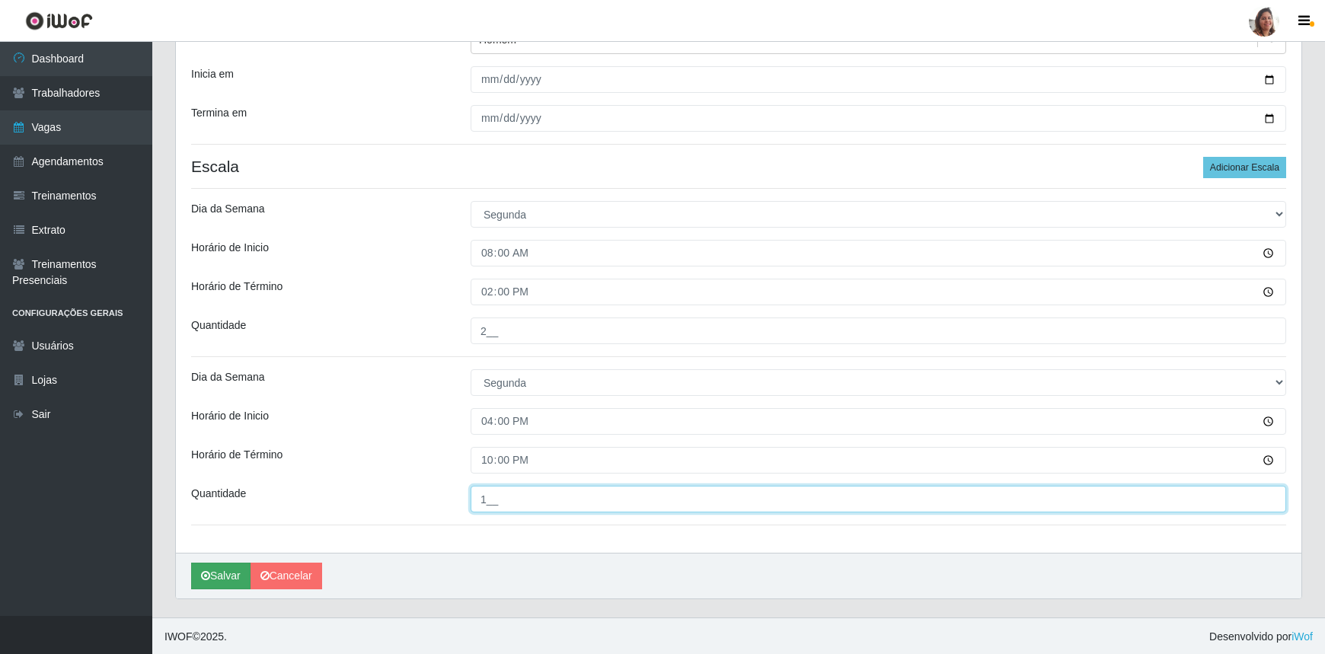
type input "1__"
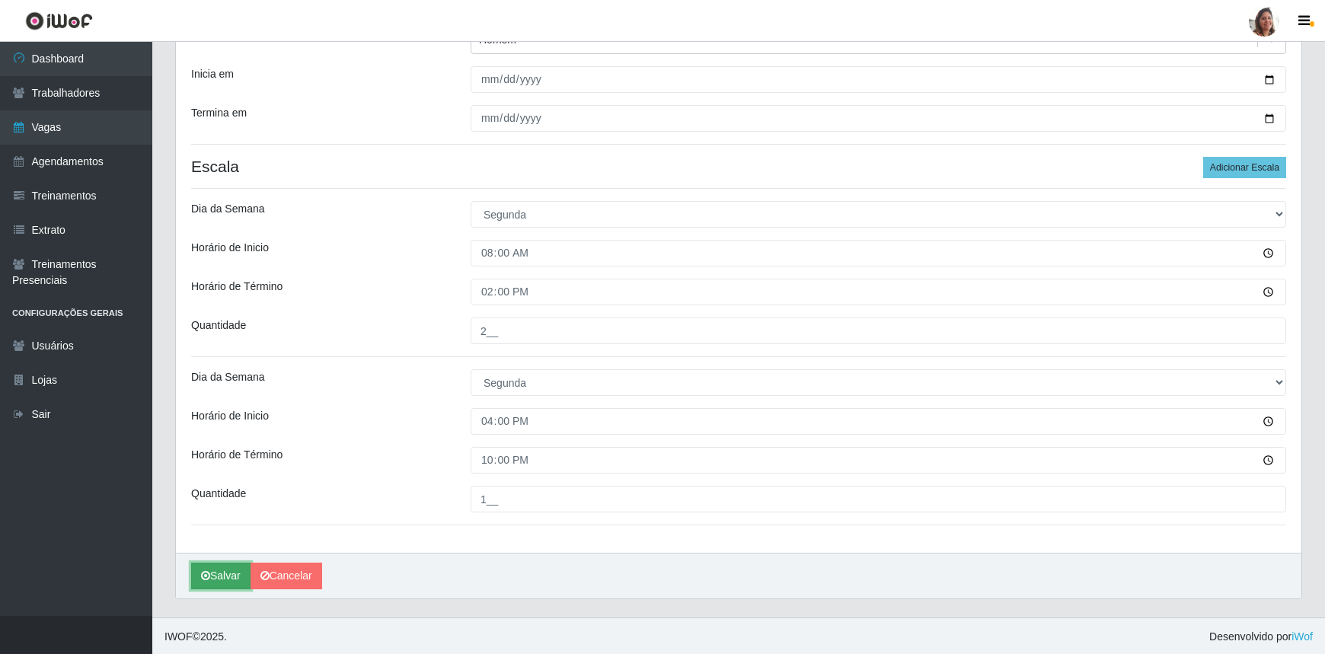
click at [222, 569] on button "Salvar" at bounding box center [220, 576] width 59 height 27
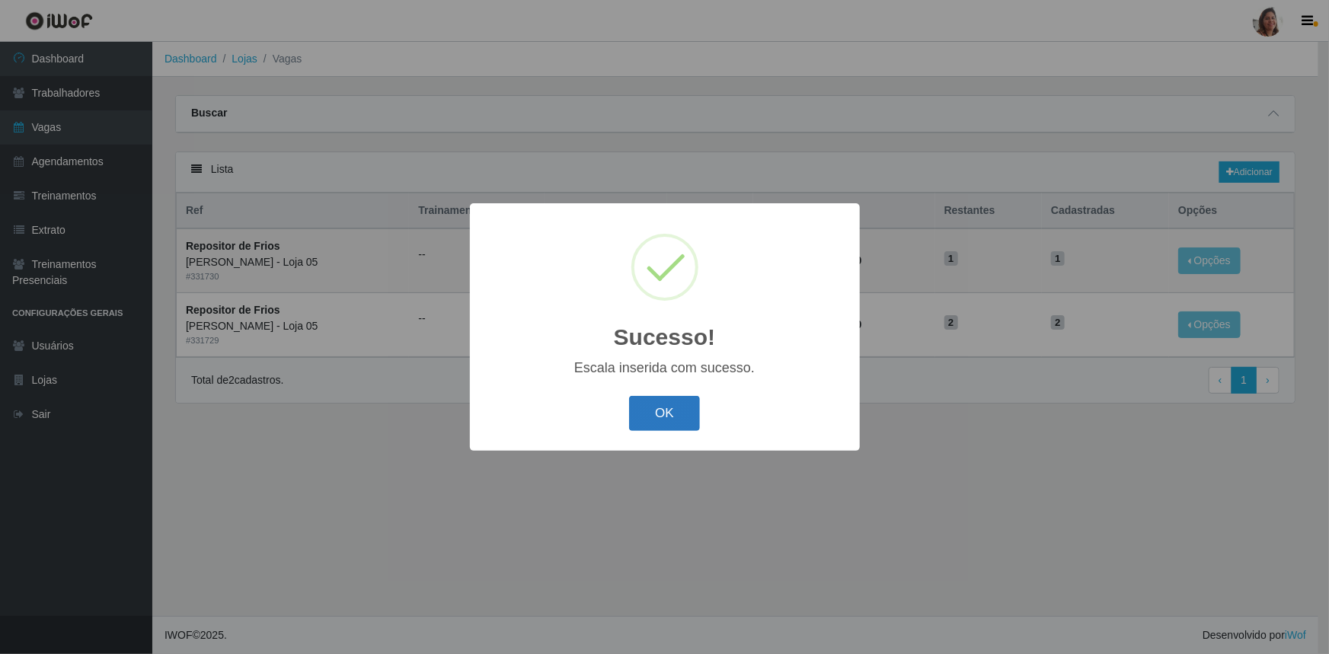
click at [692, 398] on button "OK" at bounding box center [664, 414] width 71 height 36
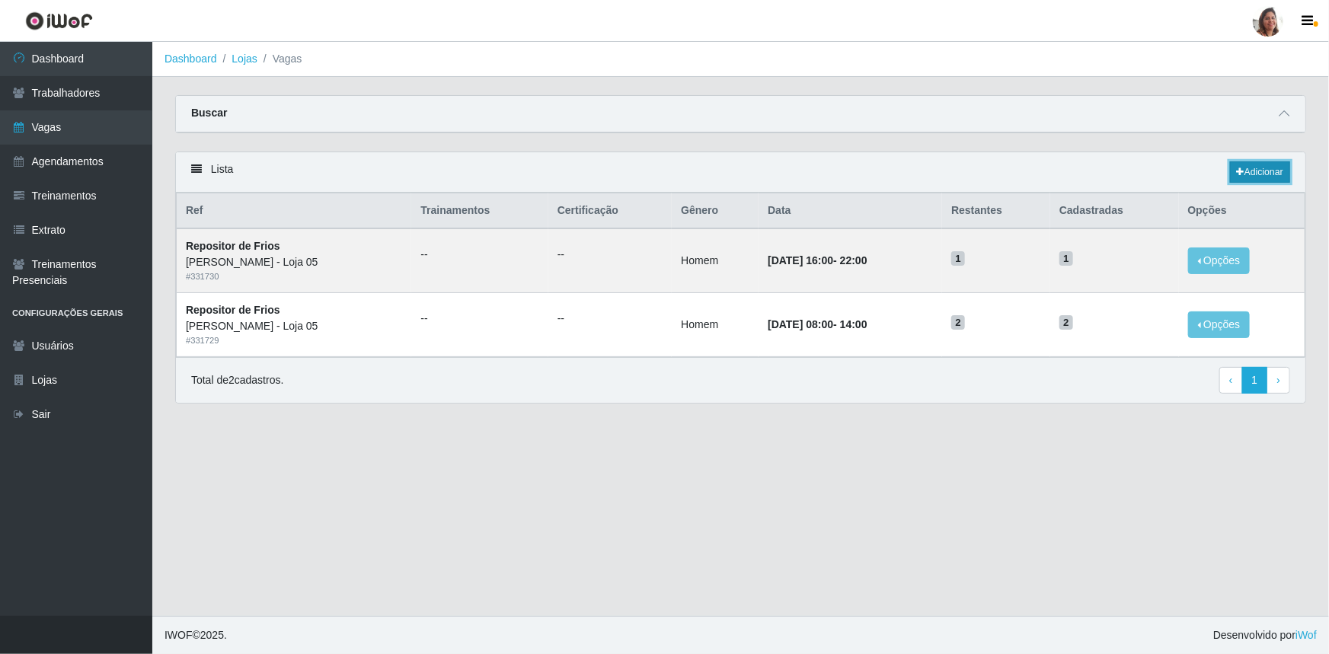
click at [1262, 175] on link "Adicionar" at bounding box center [1260, 171] width 60 height 21
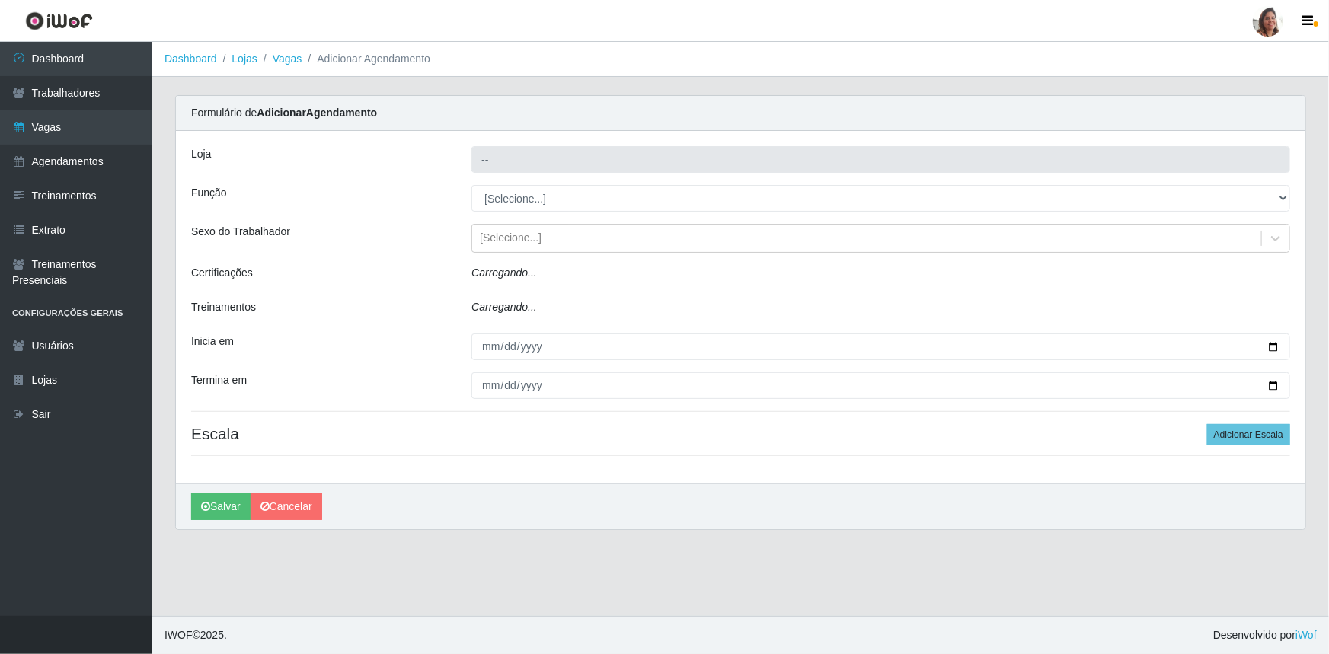
type input "[PERSON_NAME] - Loja 05"
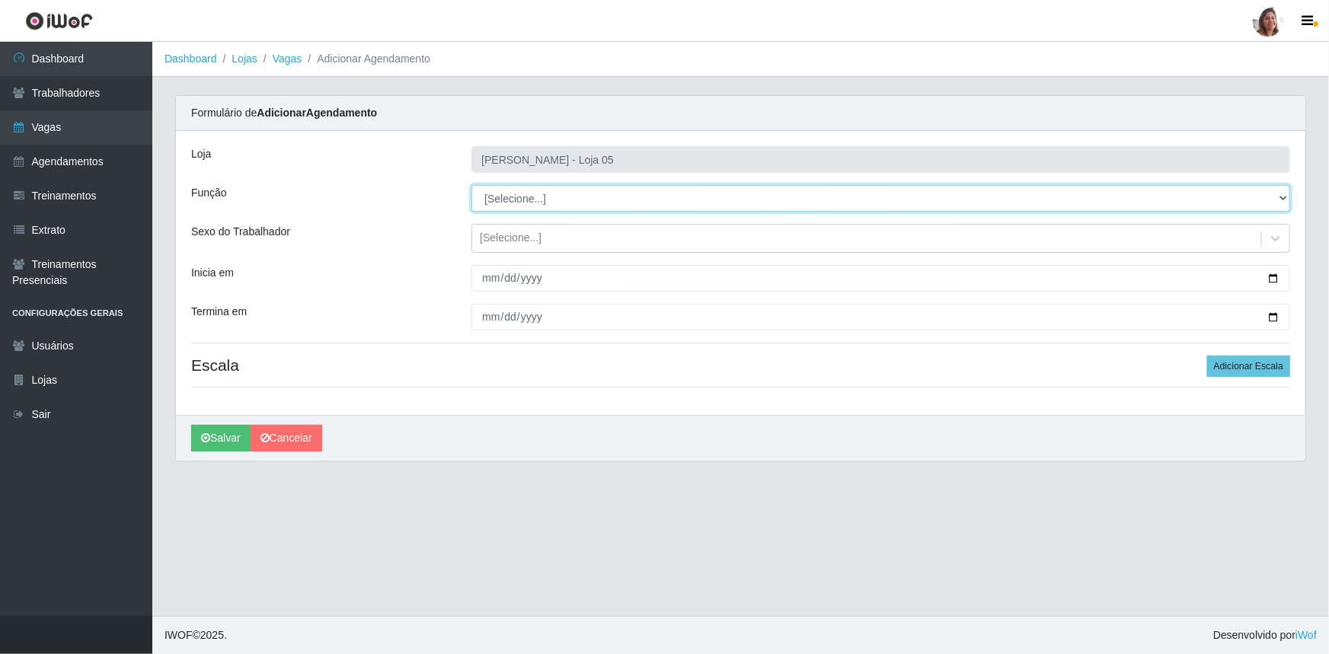
click at [514, 193] on select "[Selecione...] ASG ASG + ASG ++ Auxiliar de Depósito Auxiliar de Depósito + Aux…" at bounding box center [880, 198] width 819 height 27
select select "112"
click at [471, 185] on select "[Selecione...] ASG ASG + ASG ++ Auxiliar de Depósito Auxiliar de Depósito + Aux…" at bounding box center [880, 198] width 819 height 27
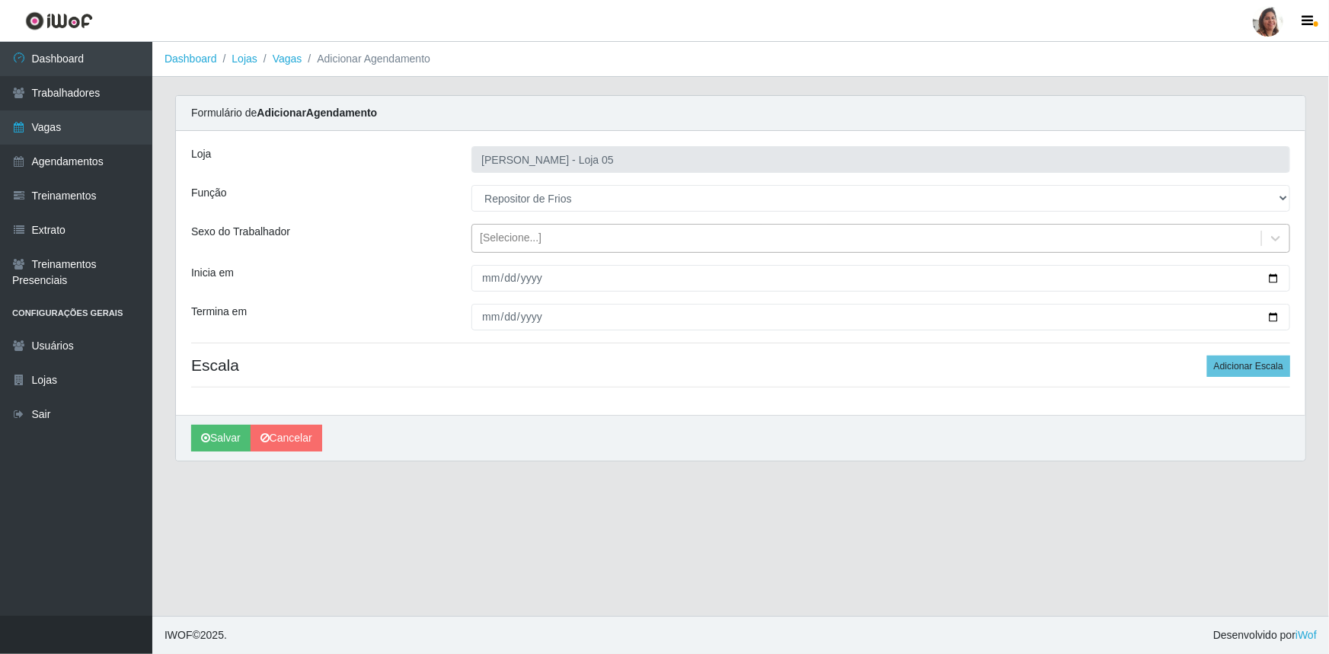
click at [519, 241] on div "[Selecione...]" at bounding box center [511, 239] width 62 height 16
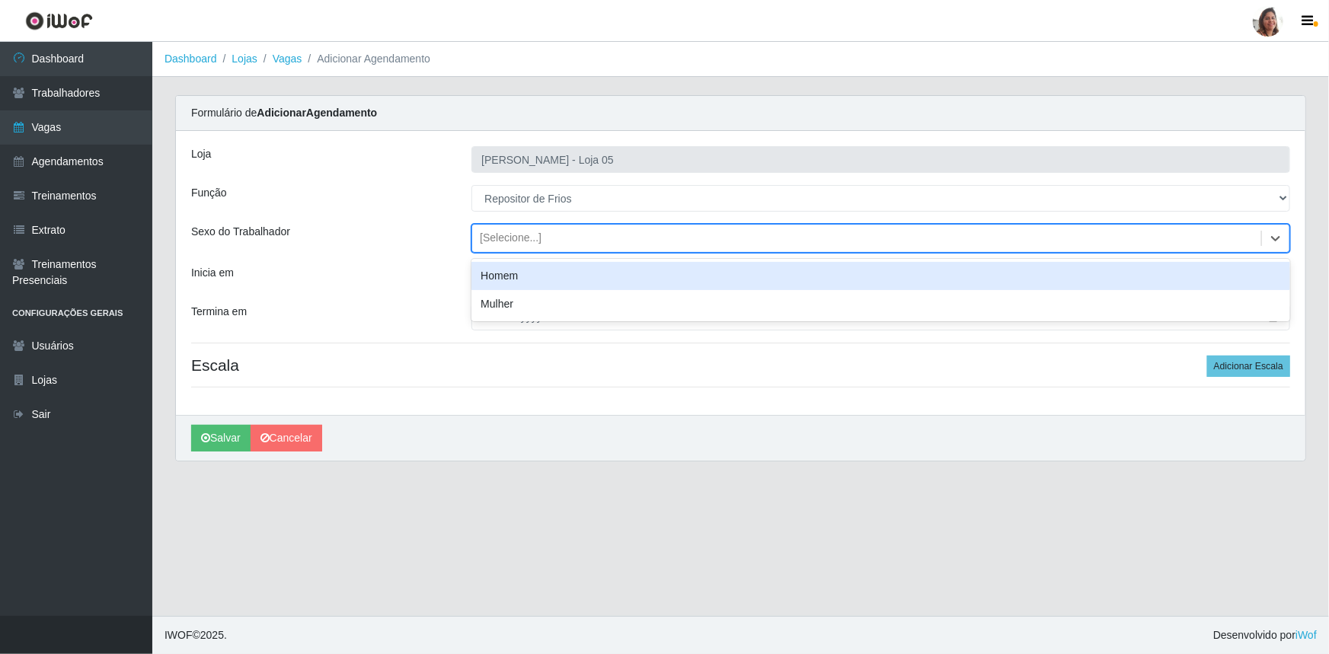
click at [516, 271] on div "Homem" at bounding box center [880, 276] width 819 height 28
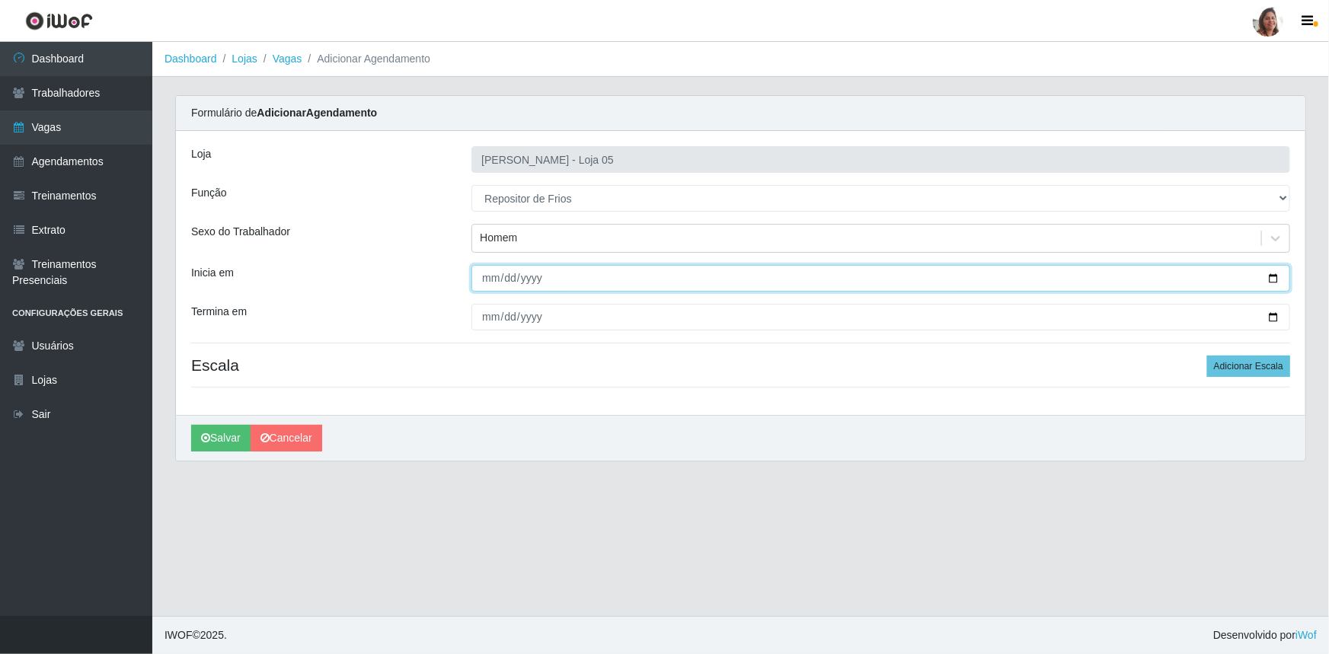
drag, startPoint x: 1276, startPoint y: 277, endPoint x: 1251, endPoint y: 287, distance: 27.0
click at [1275, 277] on input "Inicia em" at bounding box center [880, 278] width 819 height 27
type input "[DATE]"
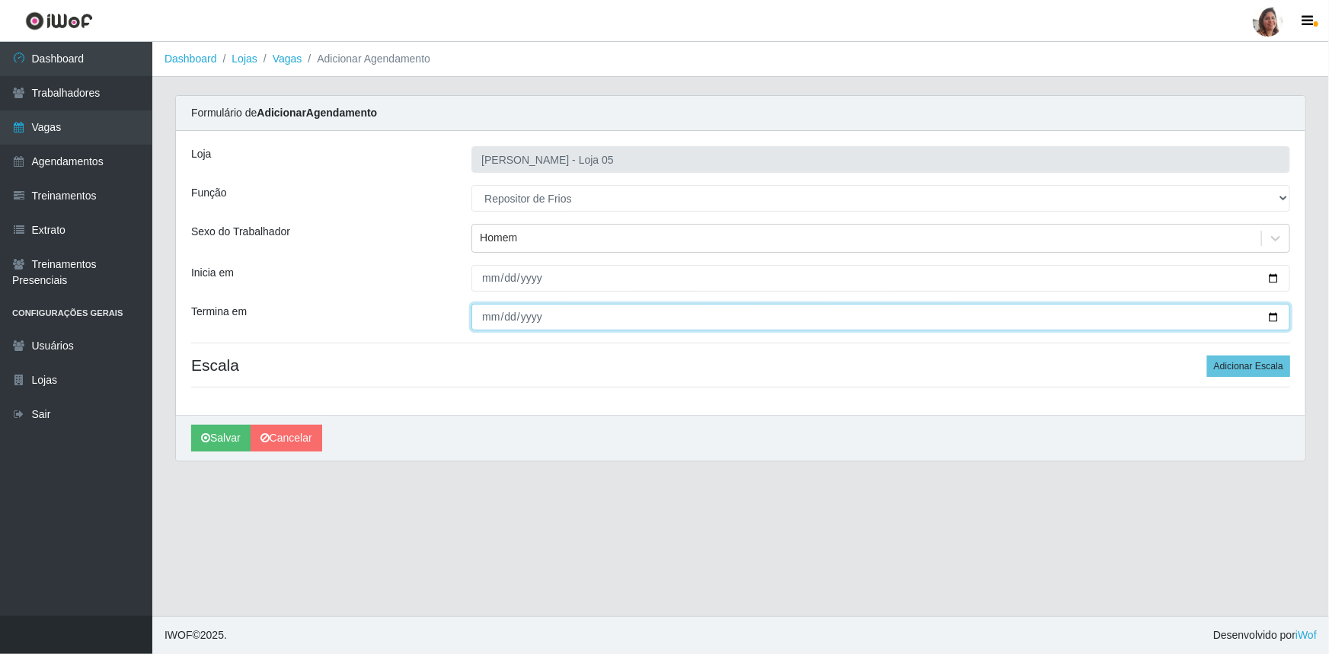
click at [1273, 318] on input "Termina em" at bounding box center [880, 317] width 819 height 27
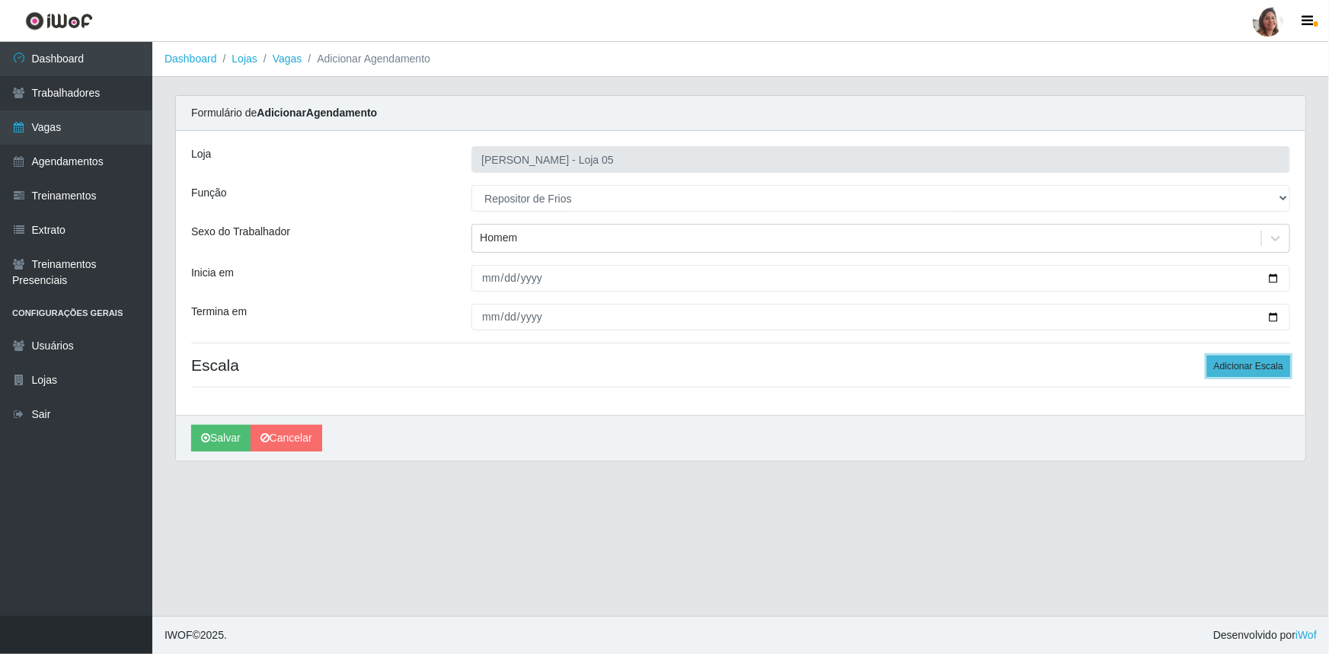
click at [1242, 363] on button "Adicionar Escala" at bounding box center [1248, 366] width 83 height 21
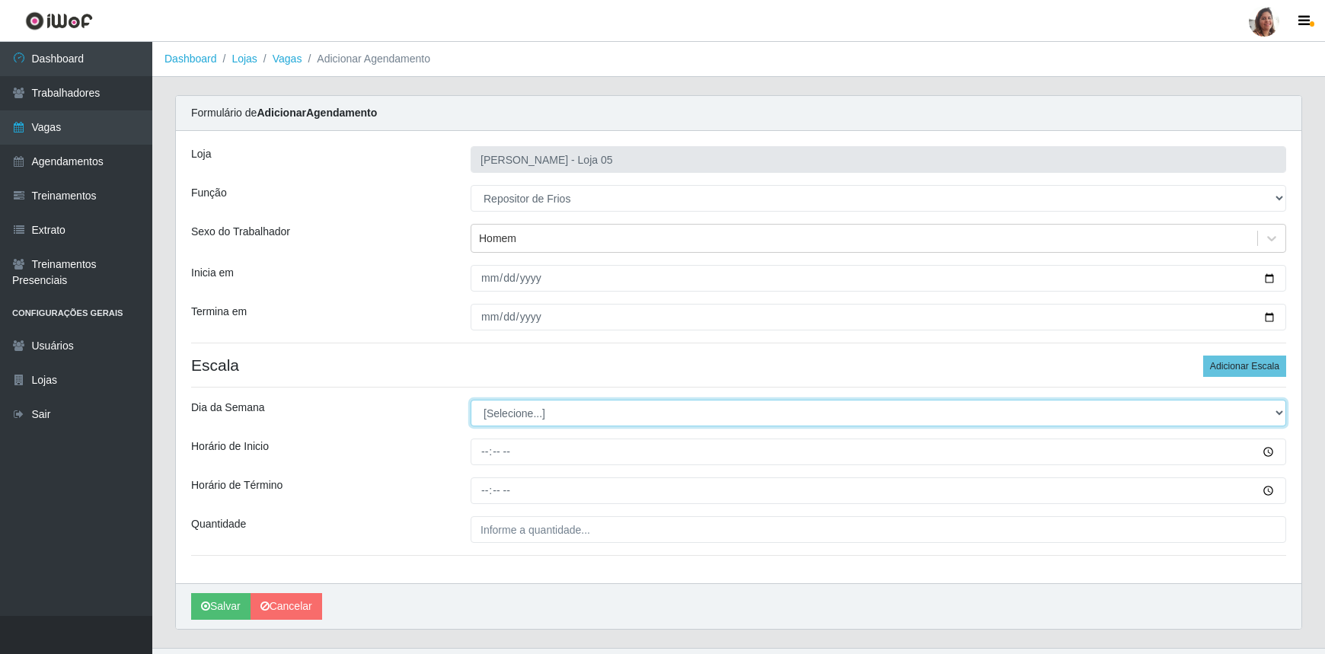
click at [512, 416] on select "[Selecione...] Segunda Terça Quarta Quinta Sexta Sábado Domingo" at bounding box center [879, 413] width 816 height 27
click at [471, 400] on select "[Selecione...] Segunda Terça Quarta Quinta Sexta Sábado Domingo" at bounding box center [879, 413] width 816 height 27
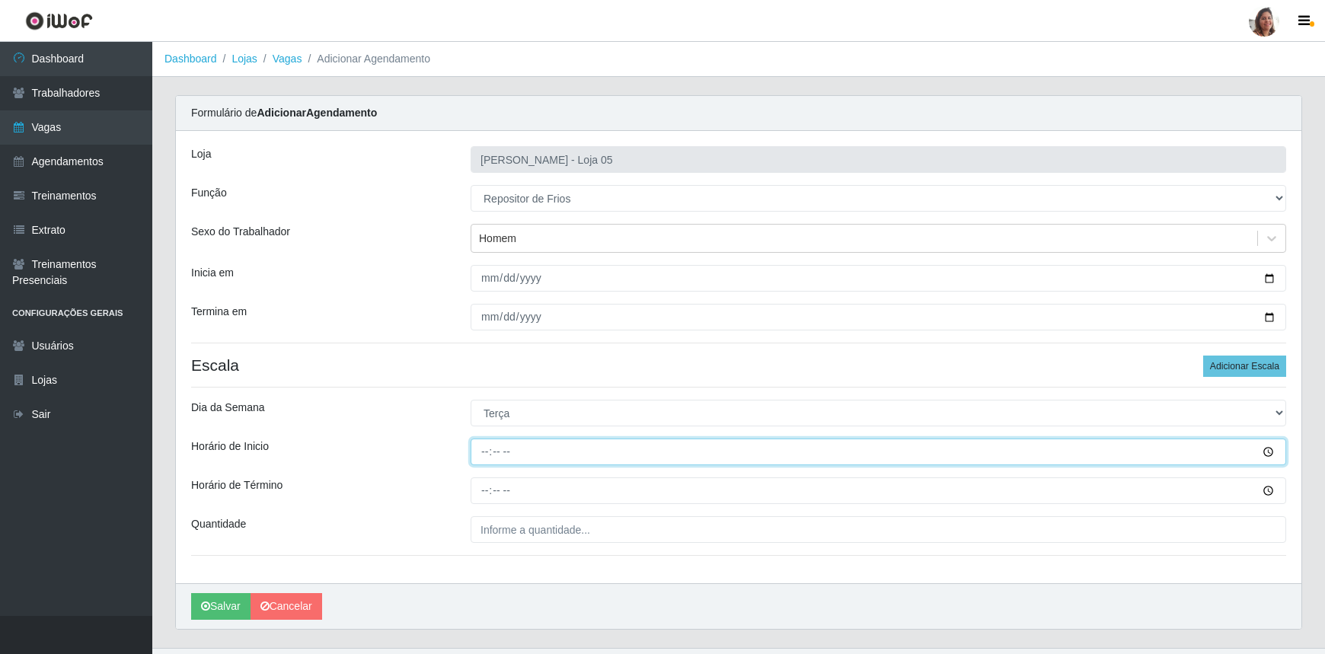
click at [486, 461] on input "Horário de Inicio" at bounding box center [879, 452] width 816 height 27
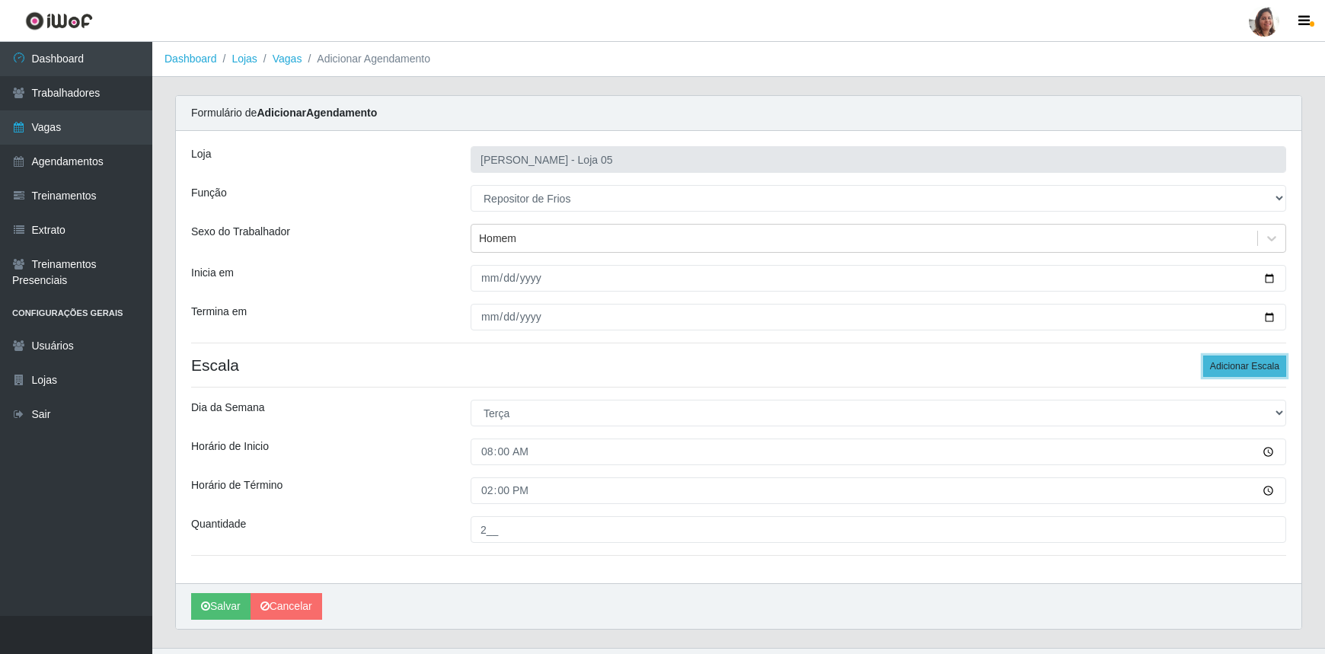
click at [1262, 366] on button "Adicionar Escala" at bounding box center [1244, 366] width 83 height 21
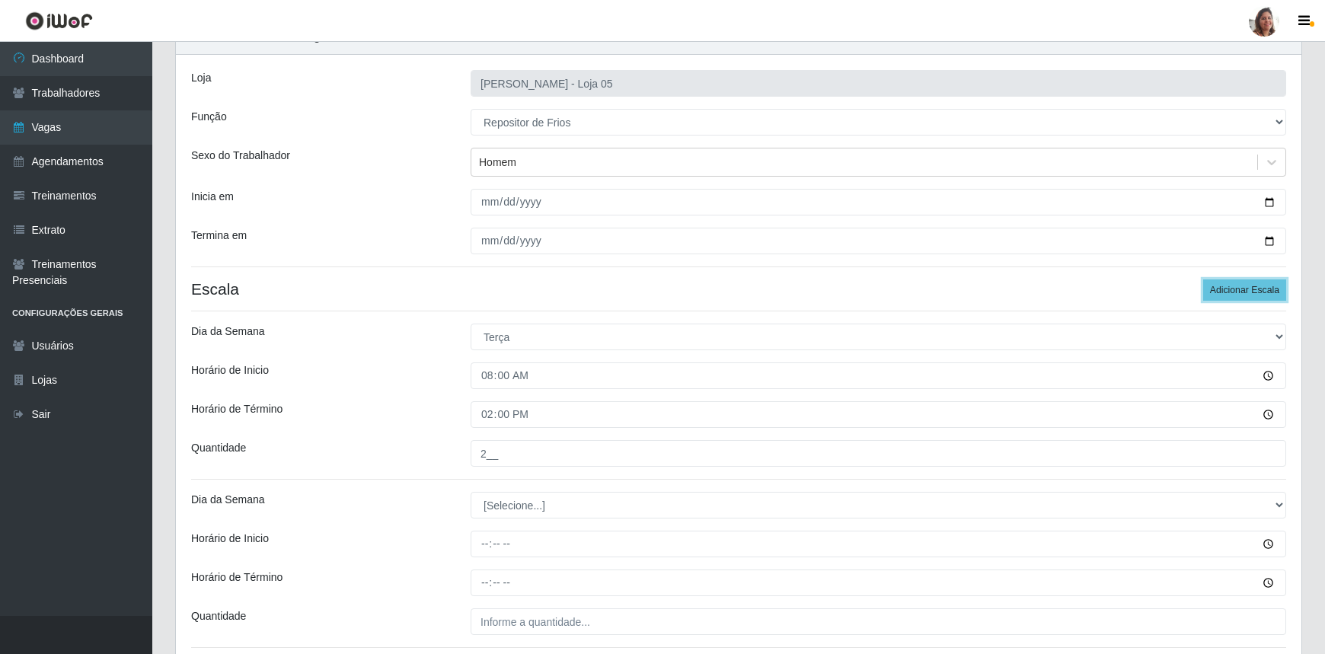
scroll to position [199, 0]
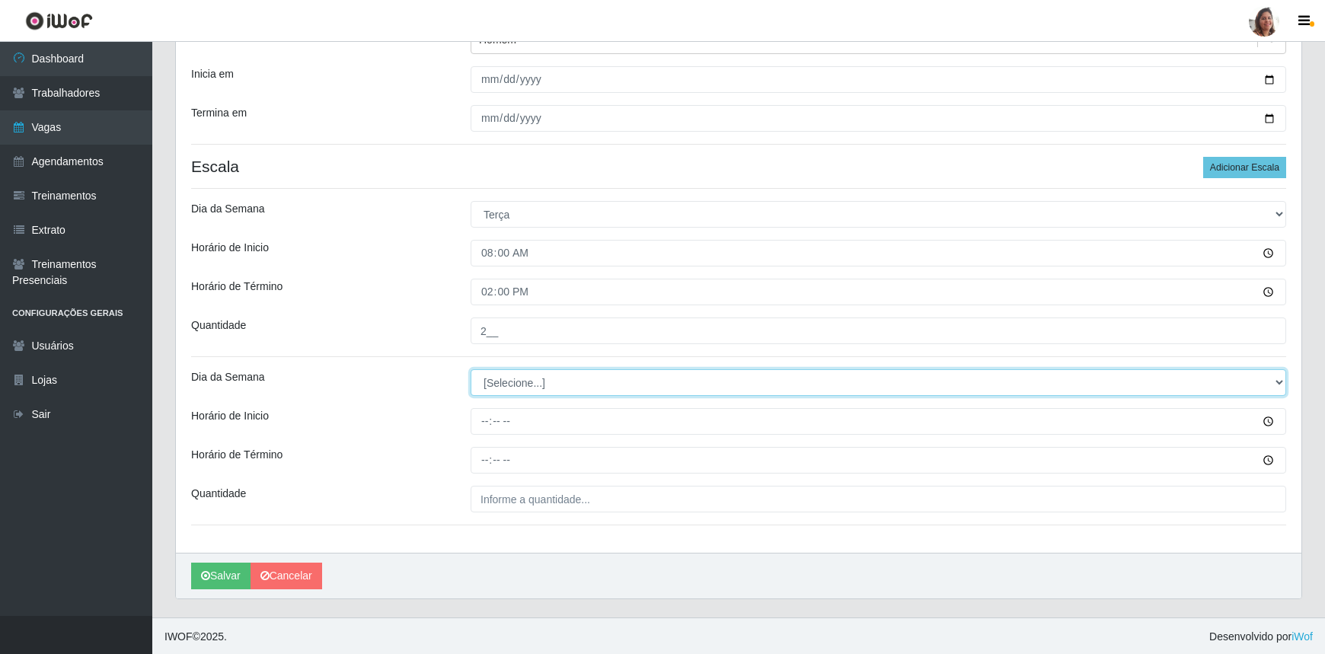
click at [487, 382] on select "[Selecione...] Segunda Terça Quarta Quinta Sexta Sábado Domingo" at bounding box center [879, 382] width 816 height 27
click at [471, 369] on select "[Selecione...] Segunda Terça Quarta Quinta Sexta Sábado Domingo" at bounding box center [879, 382] width 816 height 27
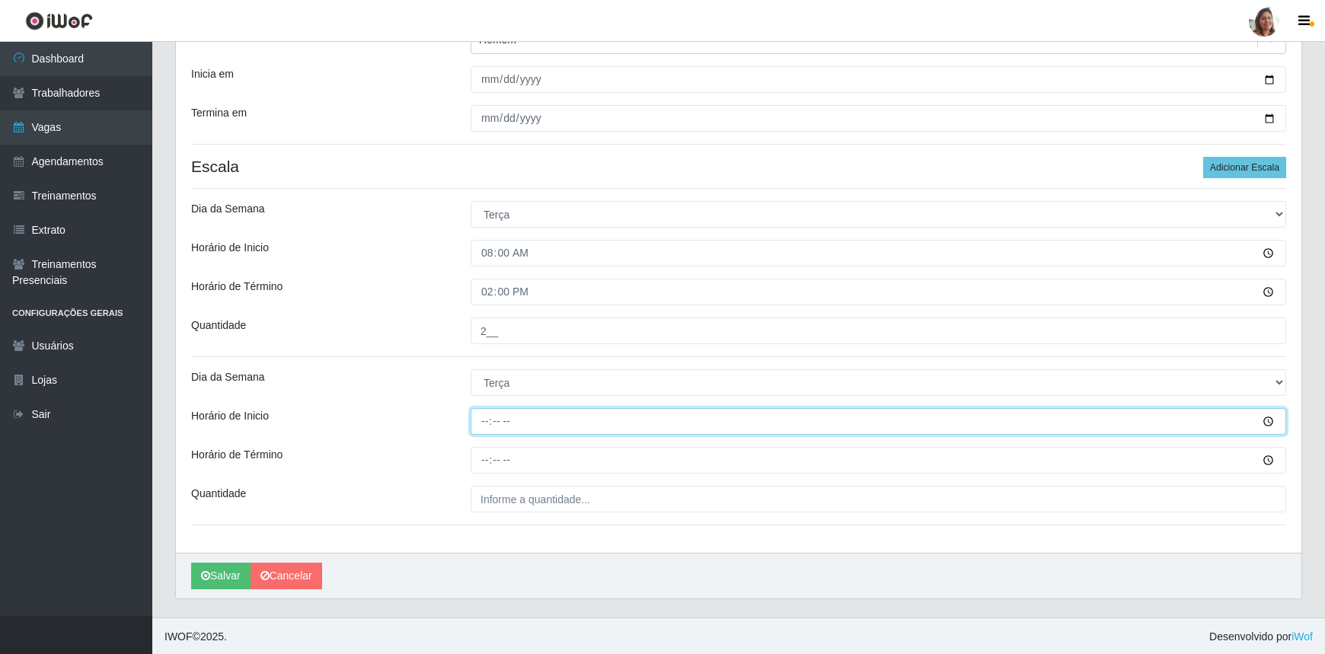
click at [484, 423] on input "Horário de Inicio" at bounding box center [879, 421] width 816 height 27
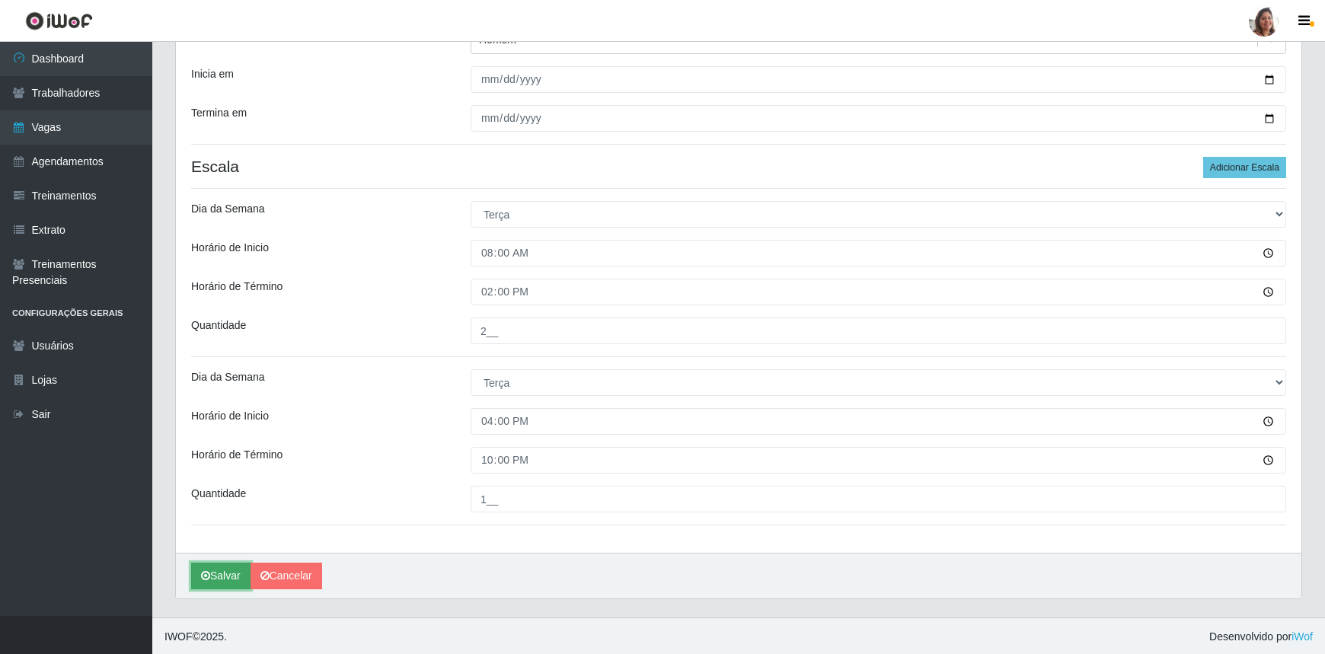
click at [228, 571] on button "Salvar" at bounding box center [220, 576] width 59 height 27
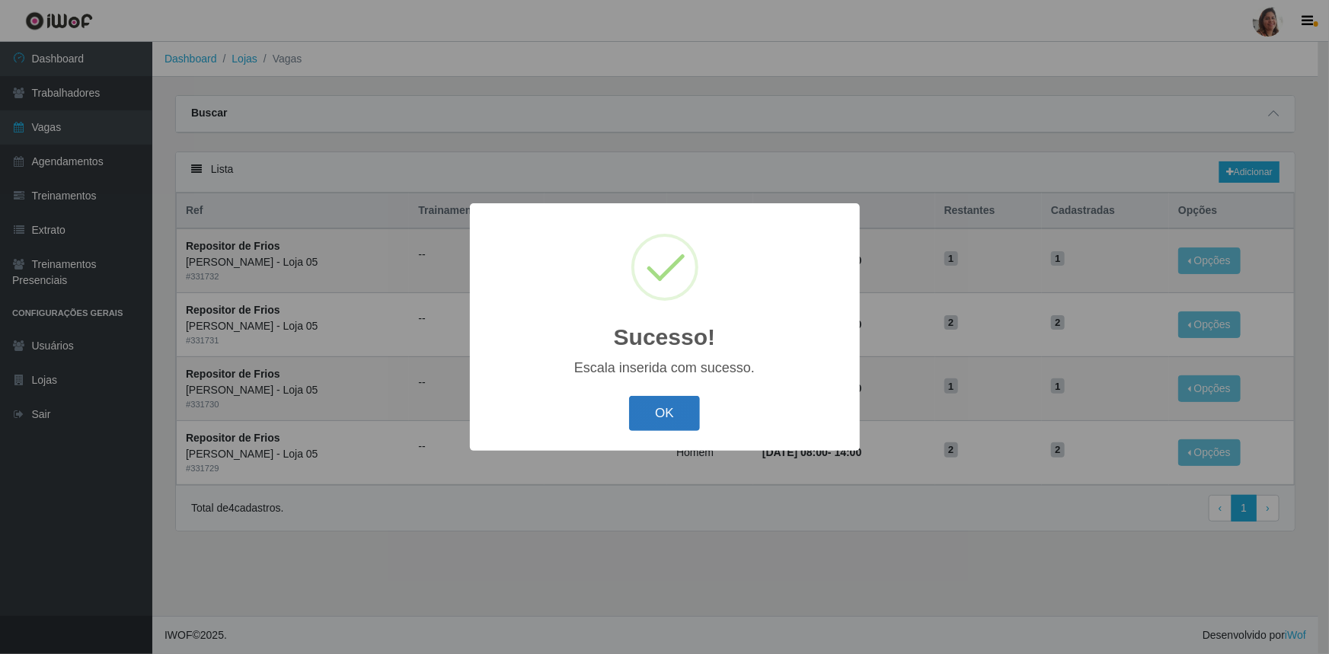
click at [658, 411] on button "OK" at bounding box center [664, 414] width 71 height 36
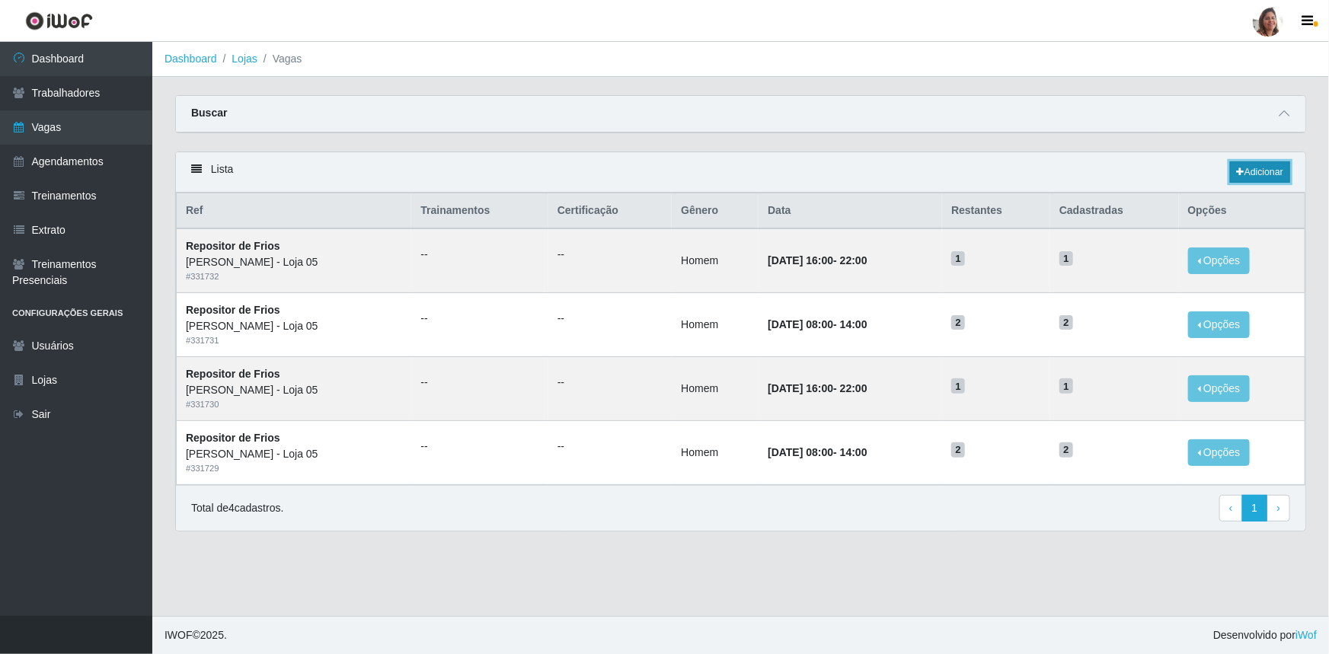
click at [1255, 168] on link "Adicionar" at bounding box center [1260, 171] width 60 height 21
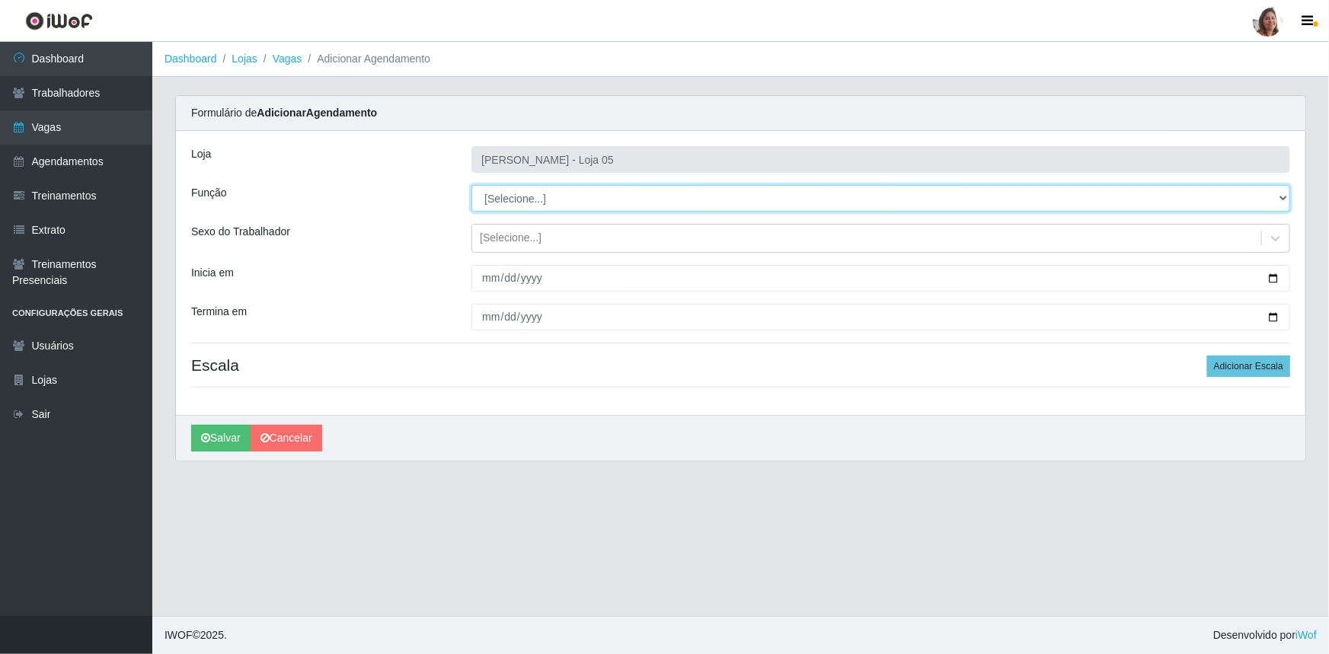
click at [523, 195] on select "[Selecione...] ASG ASG + ASG ++ Auxiliar de Depósito Auxiliar de Depósito + Aux…" at bounding box center [880, 198] width 819 height 27
click at [471, 185] on select "[Selecione...] ASG ASG + ASG ++ Auxiliar de Depósito Auxiliar de Depósito + Aux…" at bounding box center [880, 198] width 819 height 27
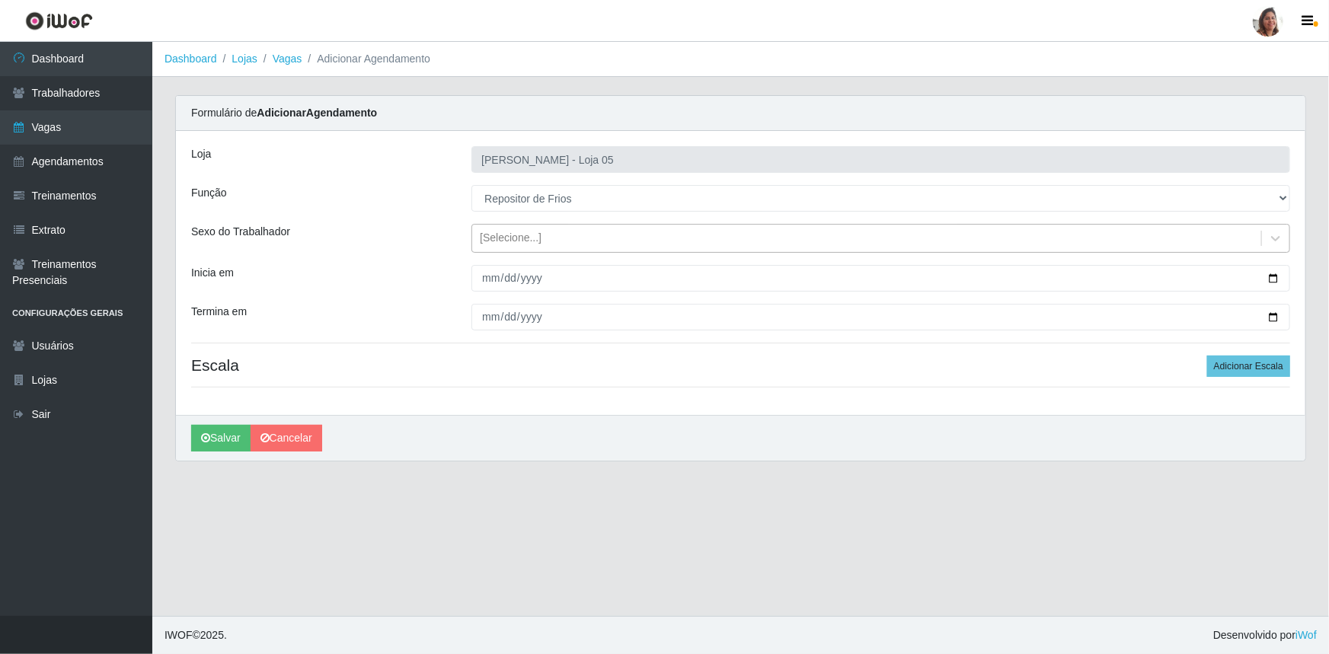
click at [509, 241] on div "[Selecione...]" at bounding box center [511, 239] width 62 height 16
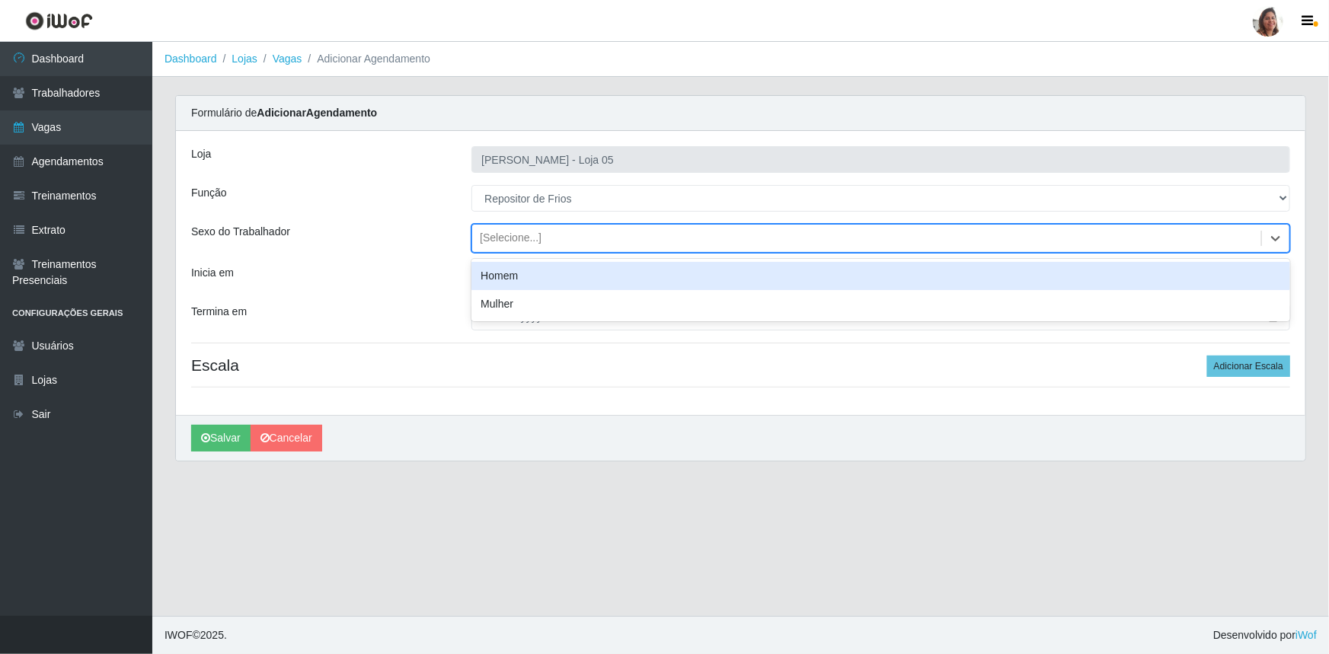
click at [513, 278] on div "Homem" at bounding box center [880, 276] width 819 height 28
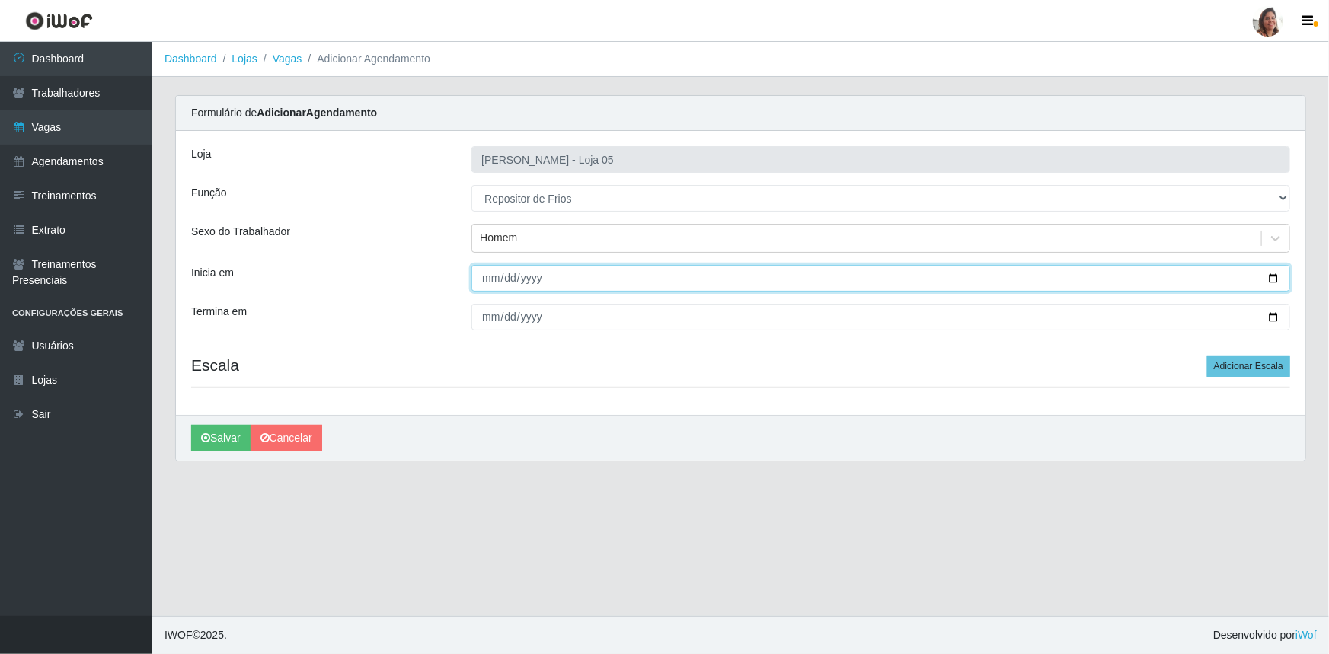
click at [1275, 280] on input "Inicia em" at bounding box center [880, 278] width 819 height 27
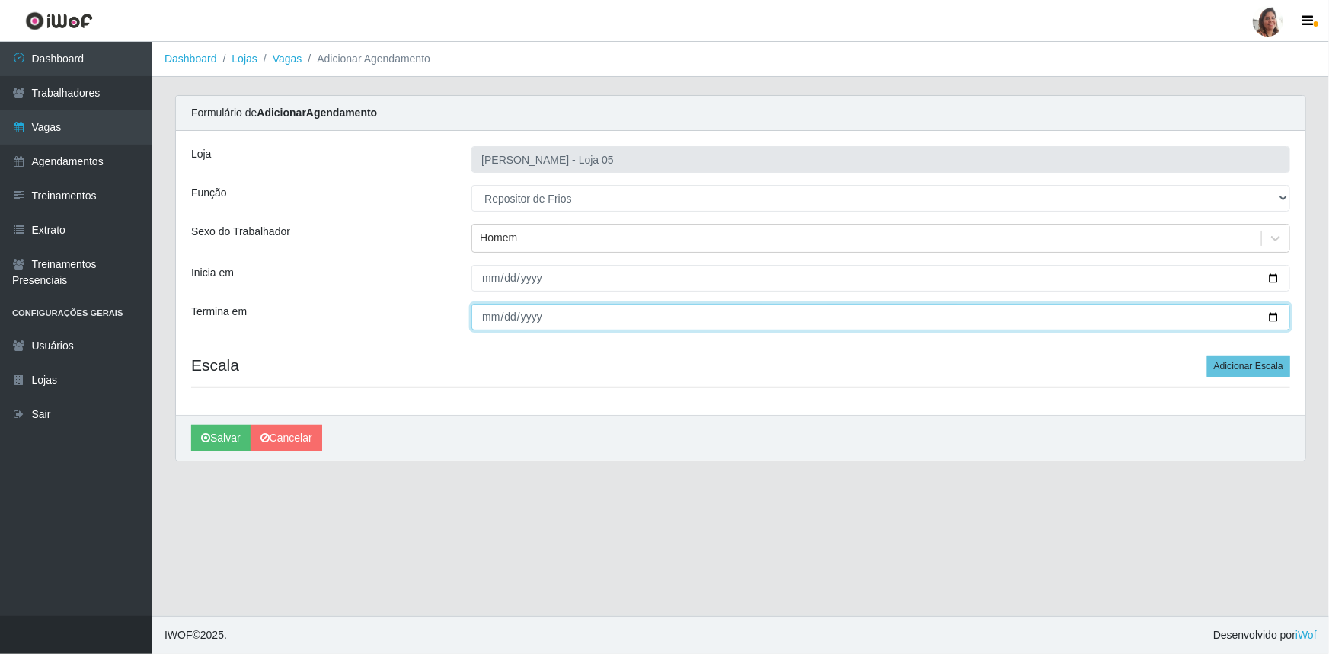
click at [1276, 318] on input "Termina em" at bounding box center [880, 317] width 819 height 27
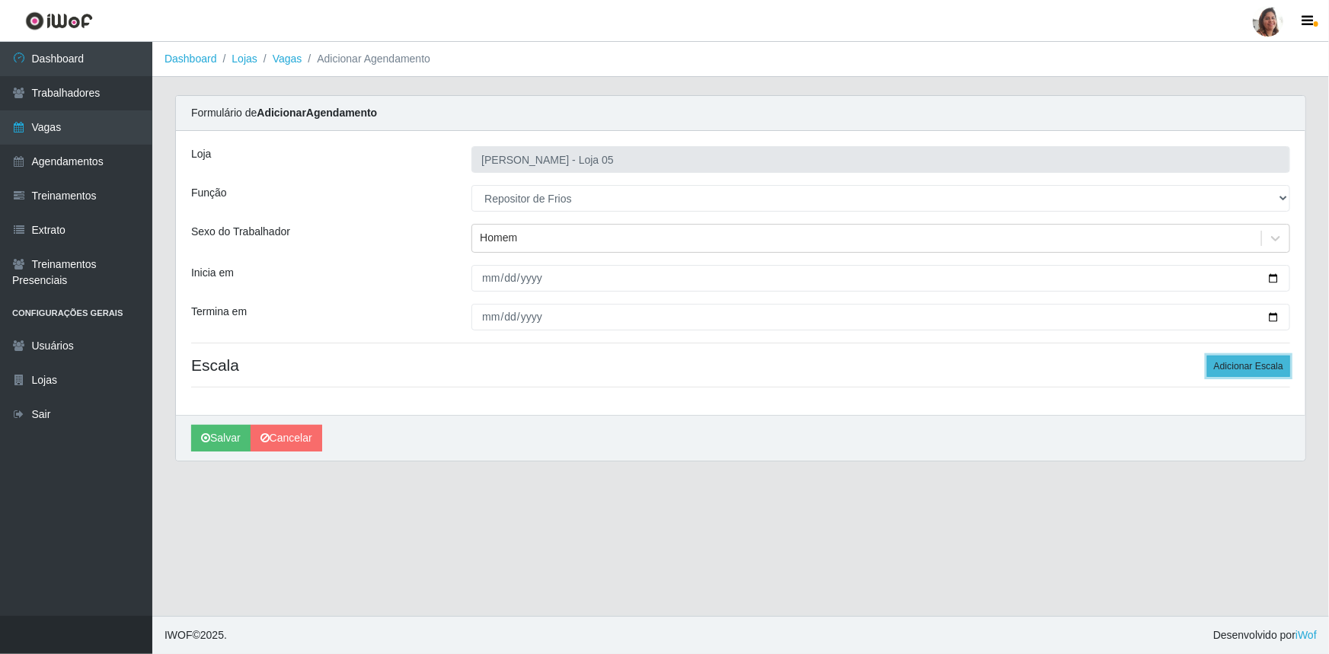
click at [1261, 376] on button "Adicionar Escala" at bounding box center [1248, 366] width 83 height 21
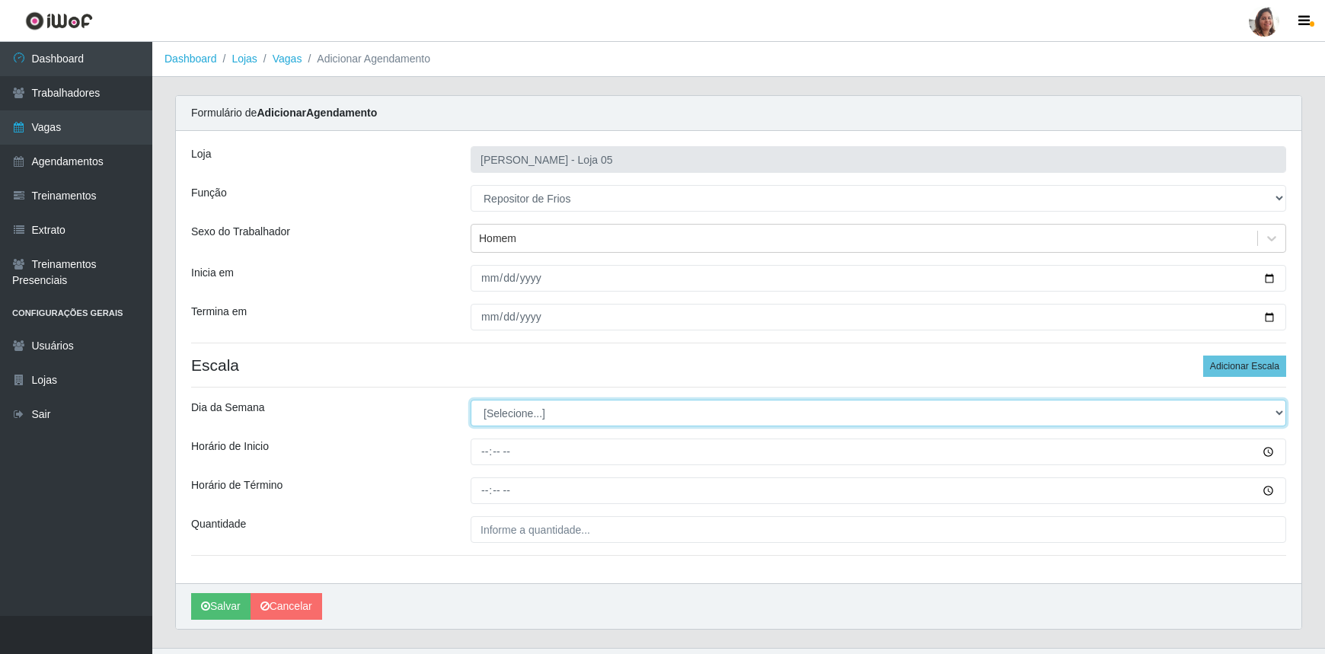
click at [503, 405] on select "[Selecione...] Segunda Terça Quarta Quinta Sexta Sábado Domingo" at bounding box center [879, 413] width 816 height 27
click at [471, 400] on select "[Selecione...] Segunda Terça Quarta Quinta Sexta Sábado Domingo" at bounding box center [879, 413] width 816 height 27
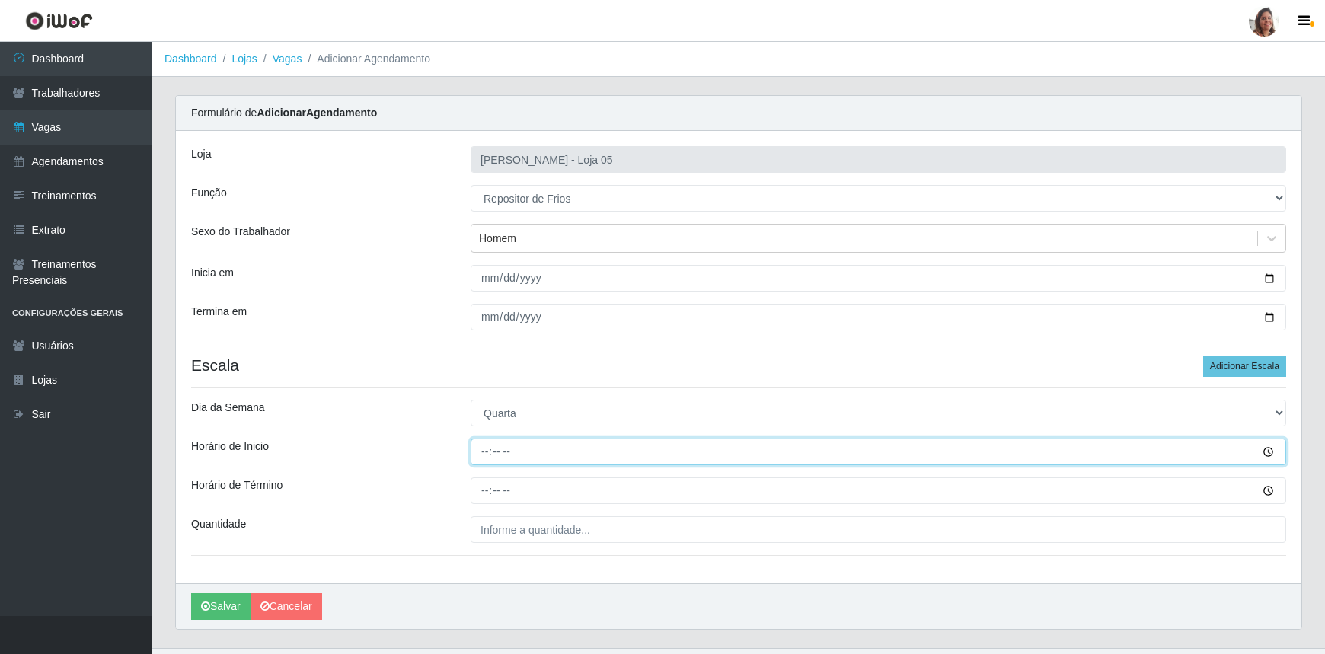
click at [480, 455] on input "Horário de Inicio" at bounding box center [879, 452] width 816 height 27
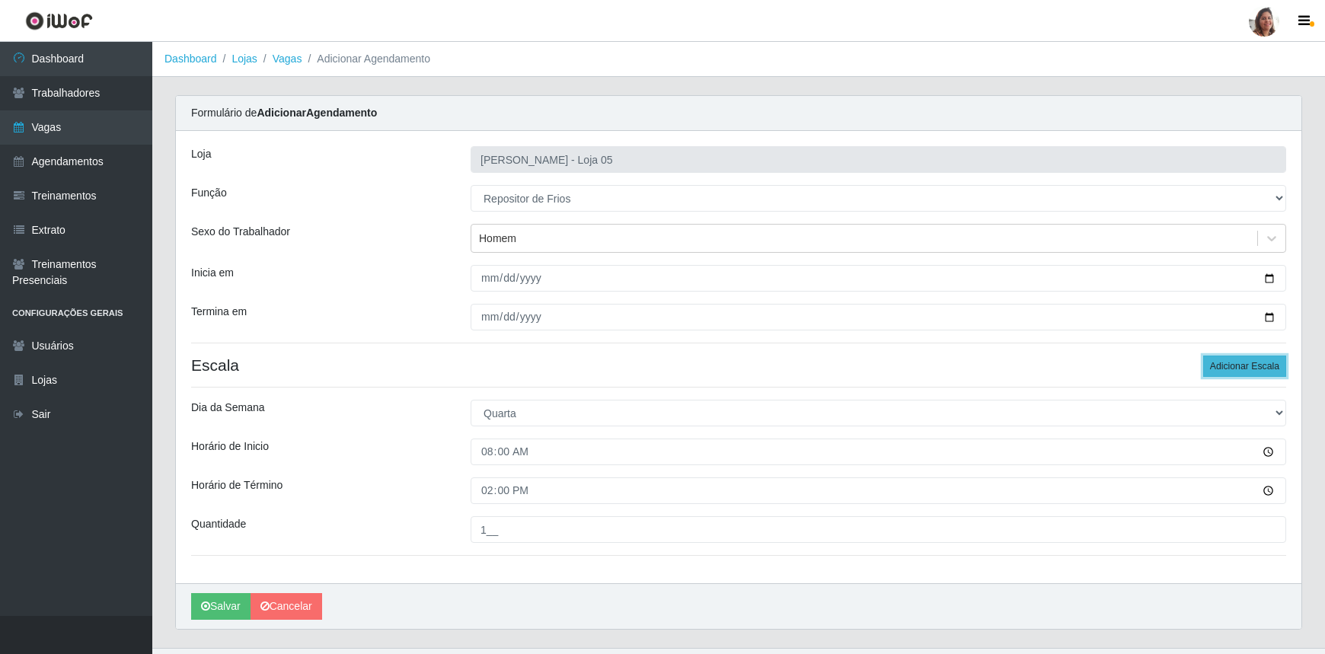
click at [1251, 374] on button "Adicionar Escala" at bounding box center [1244, 366] width 83 height 21
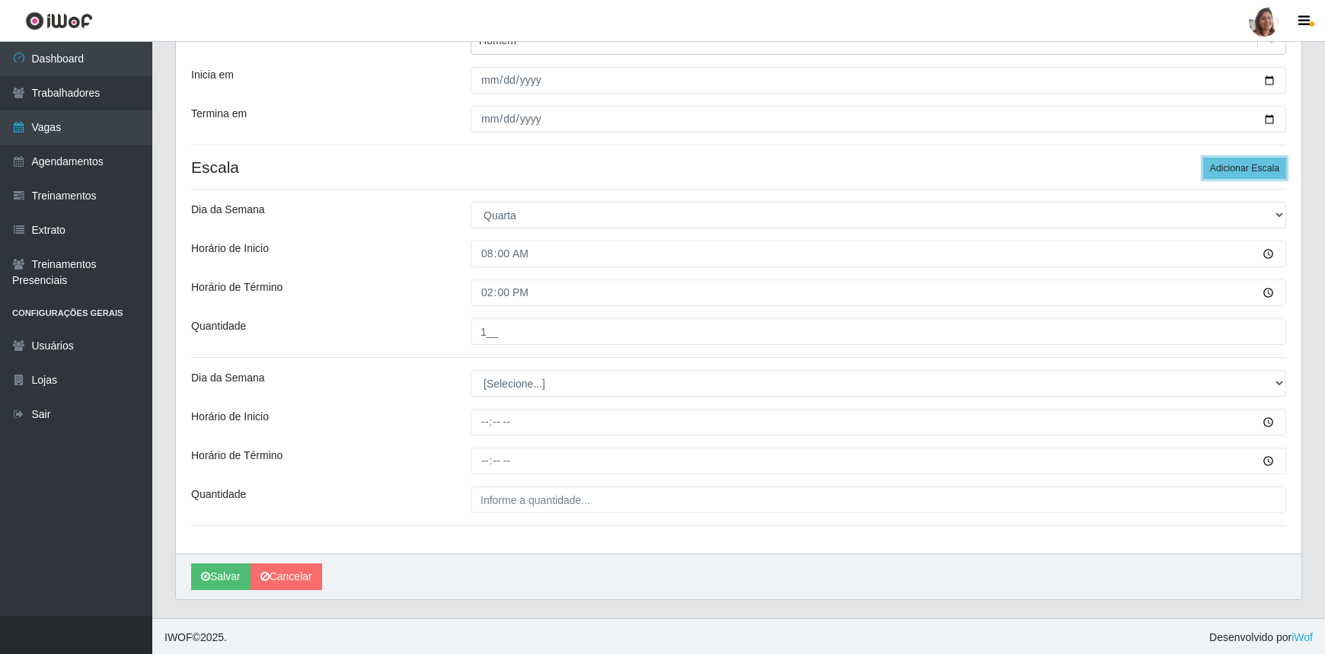
scroll to position [199, 0]
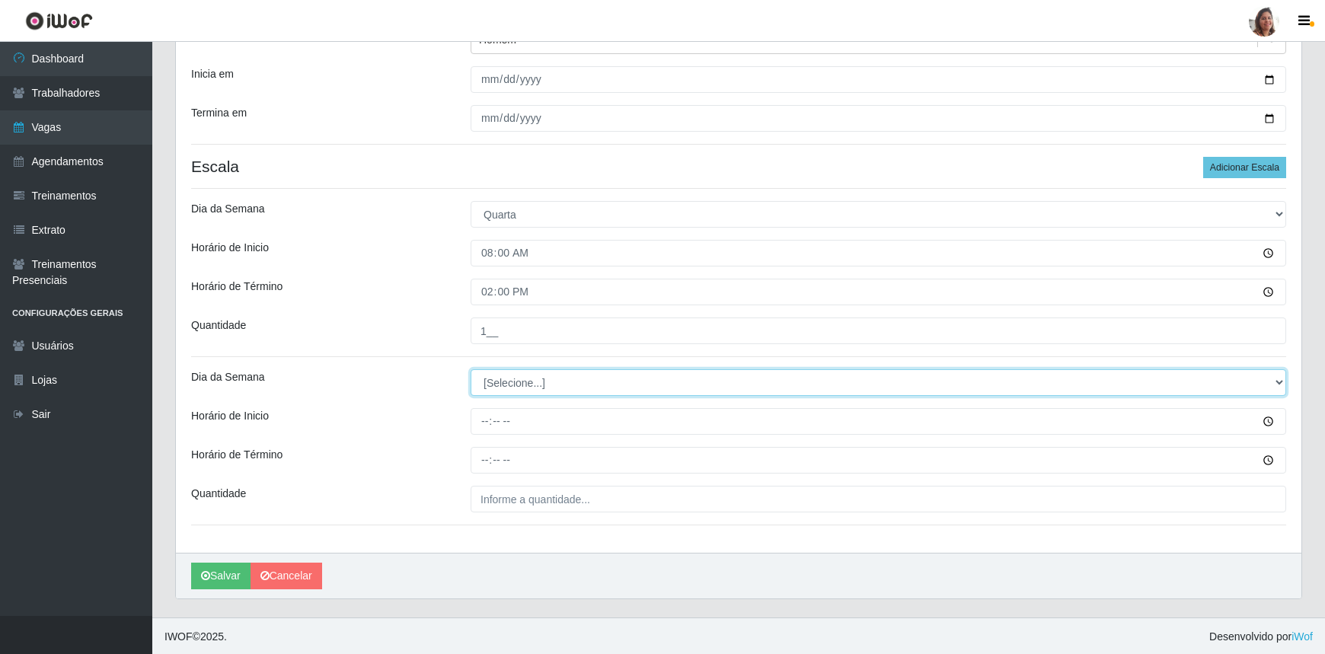
click at [501, 388] on select "[Selecione...] Segunda Terça Quarta Quinta Sexta Sábado Domingo" at bounding box center [879, 382] width 816 height 27
click at [471, 369] on select "[Selecione...] Segunda Terça Quarta Quinta Sexta Sábado Domingo" at bounding box center [879, 382] width 816 height 27
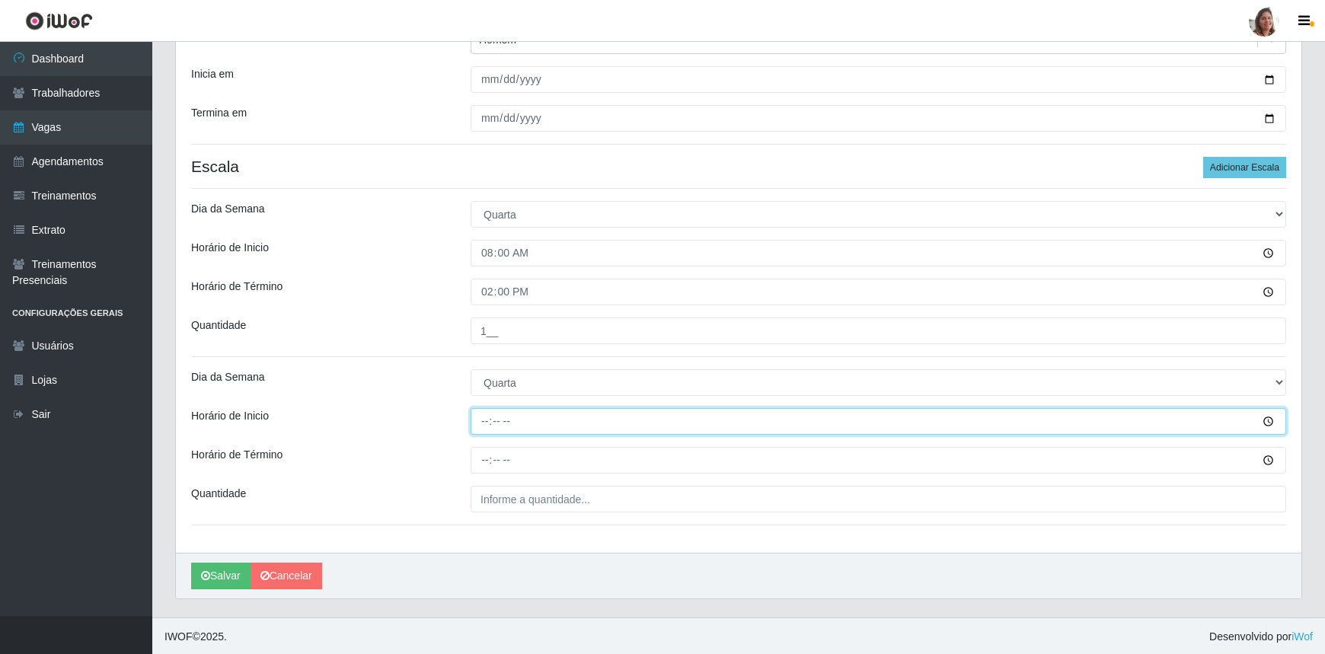
click at [487, 426] on input "Horário de Inicio" at bounding box center [879, 421] width 816 height 27
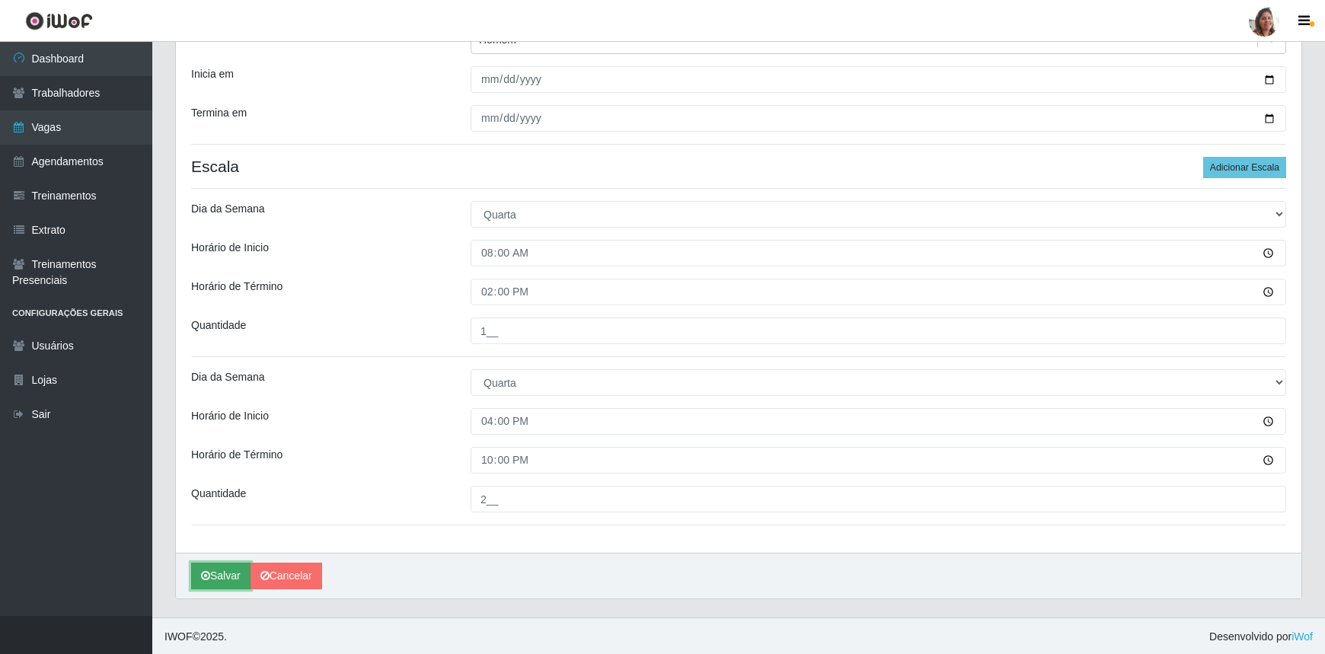
click at [232, 571] on button "Salvar" at bounding box center [220, 576] width 59 height 27
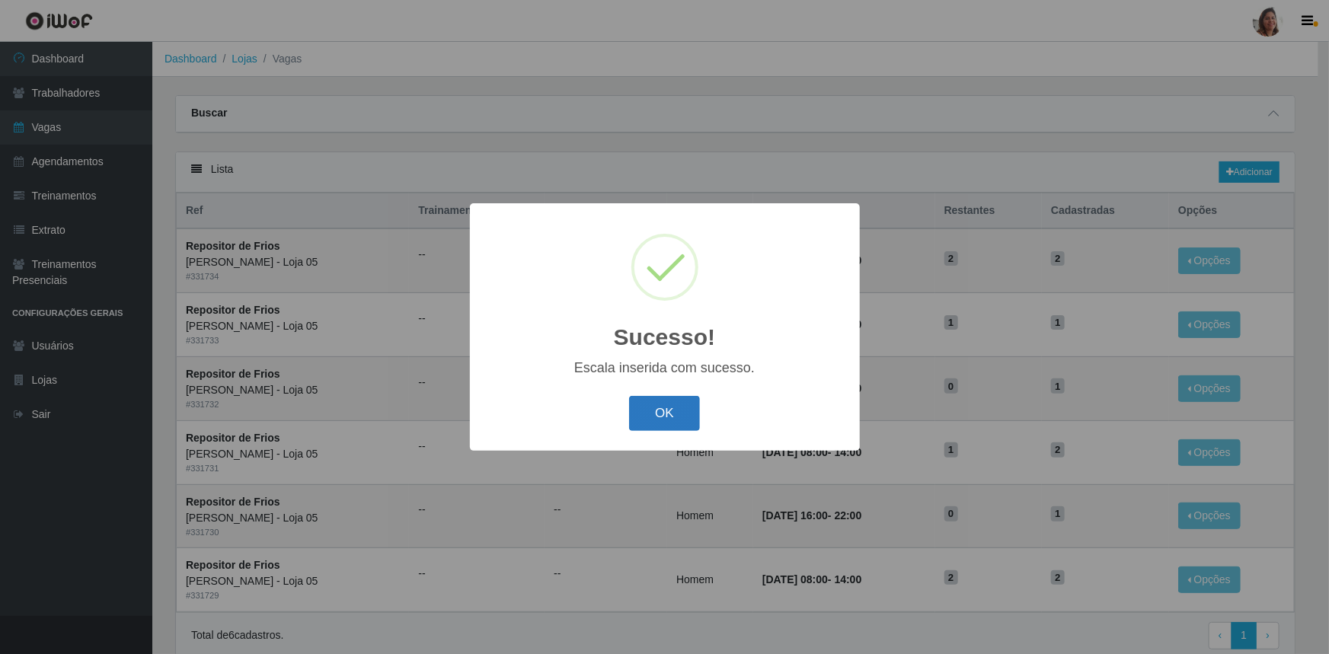
click at [668, 411] on button "OK" at bounding box center [664, 414] width 71 height 36
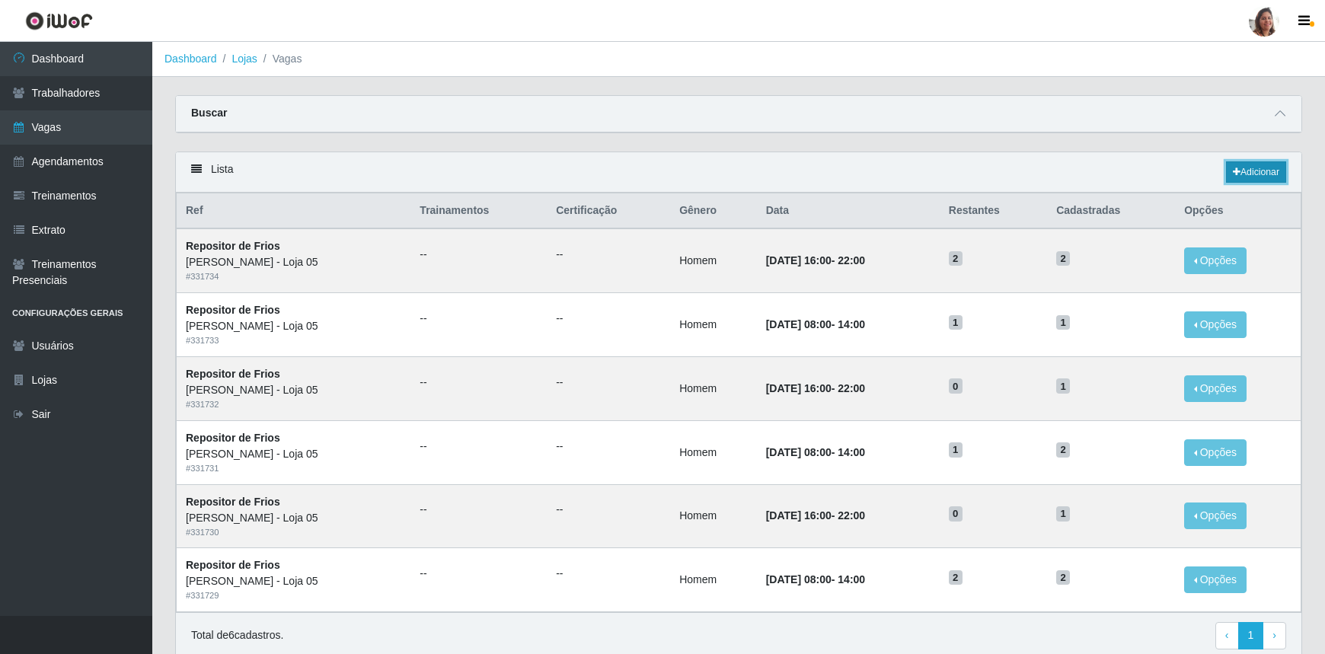
click at [1250, 174] on link "Adicionar" at bounding box center [1256, 171] width 60 height 21
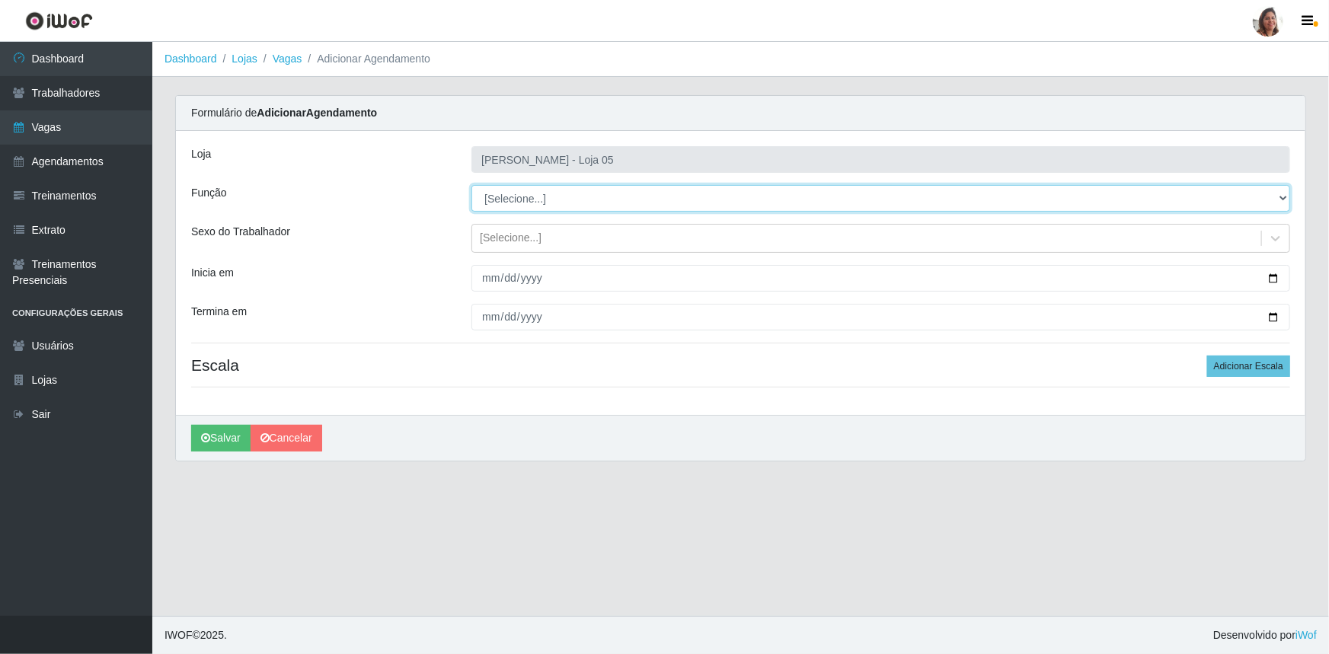
click at [526, 198] on select "[Selecione...] ASG ASG + ASG ++ Auxiliar de Depósito Auxiliar de Depósito + Aux…" at bounding box center [880, 198] width 819 height 27
click at [471, 185] on select "[Selecione...] ASG ASG + ASG ++ Auxiliar de Depósito Auxiliar de Depósito + Aux…" at bounding box center [880, 198] width 819 height 27
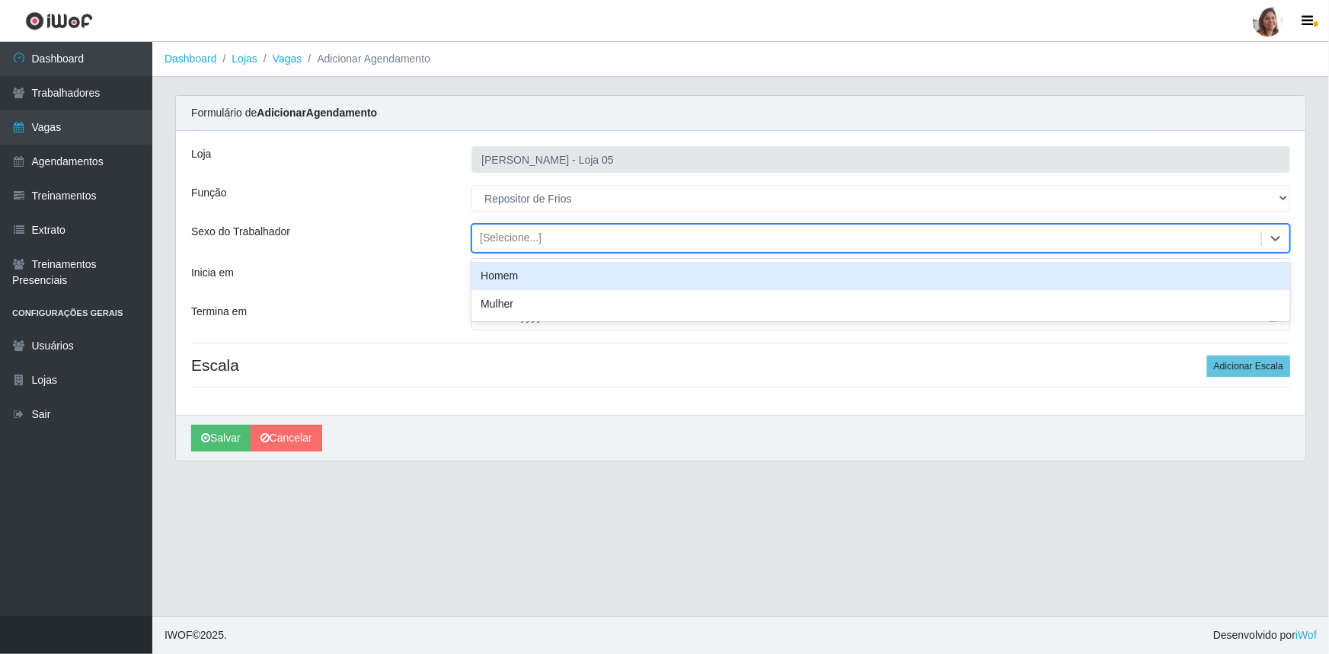
click at [516, 235] on div "[Selecione...]" at bounding box center [511, 239] width 62 height 16
click at [529, 283] on div "Homem" at bounding box center [880, 276] width 819 height 28
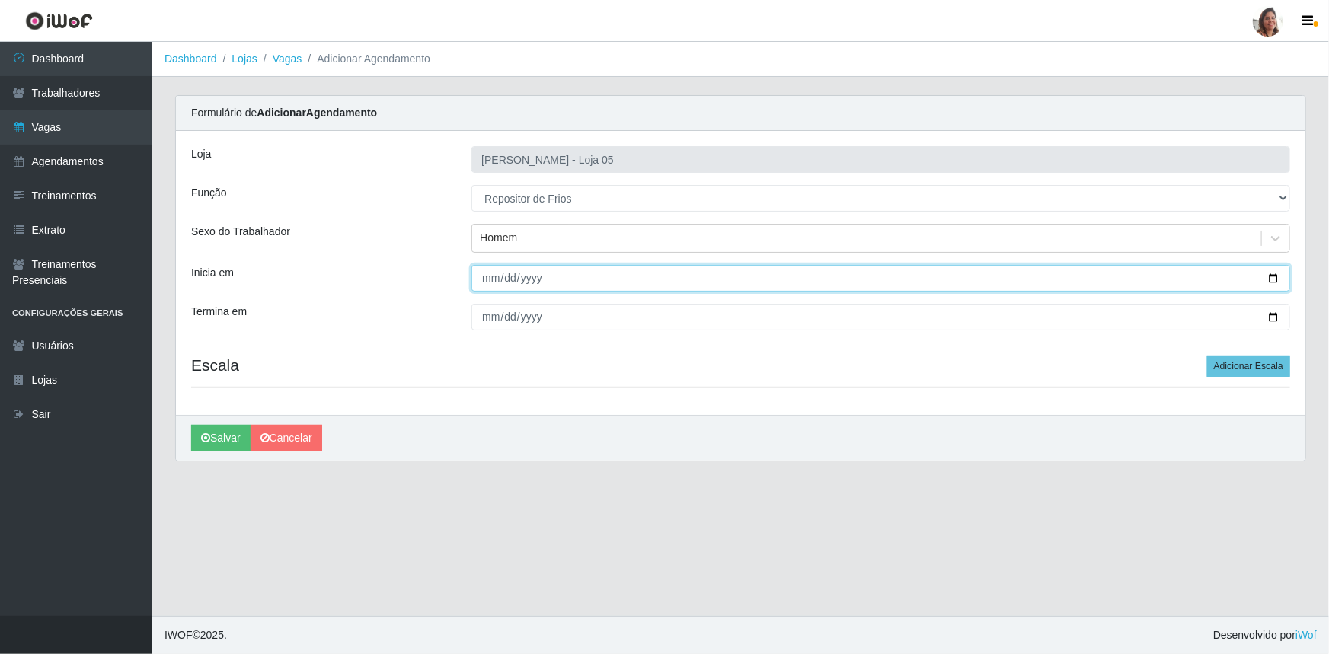
click at [1275, 276] on input "Inicia em" at bounding box center [880, 278] width 819 height 27
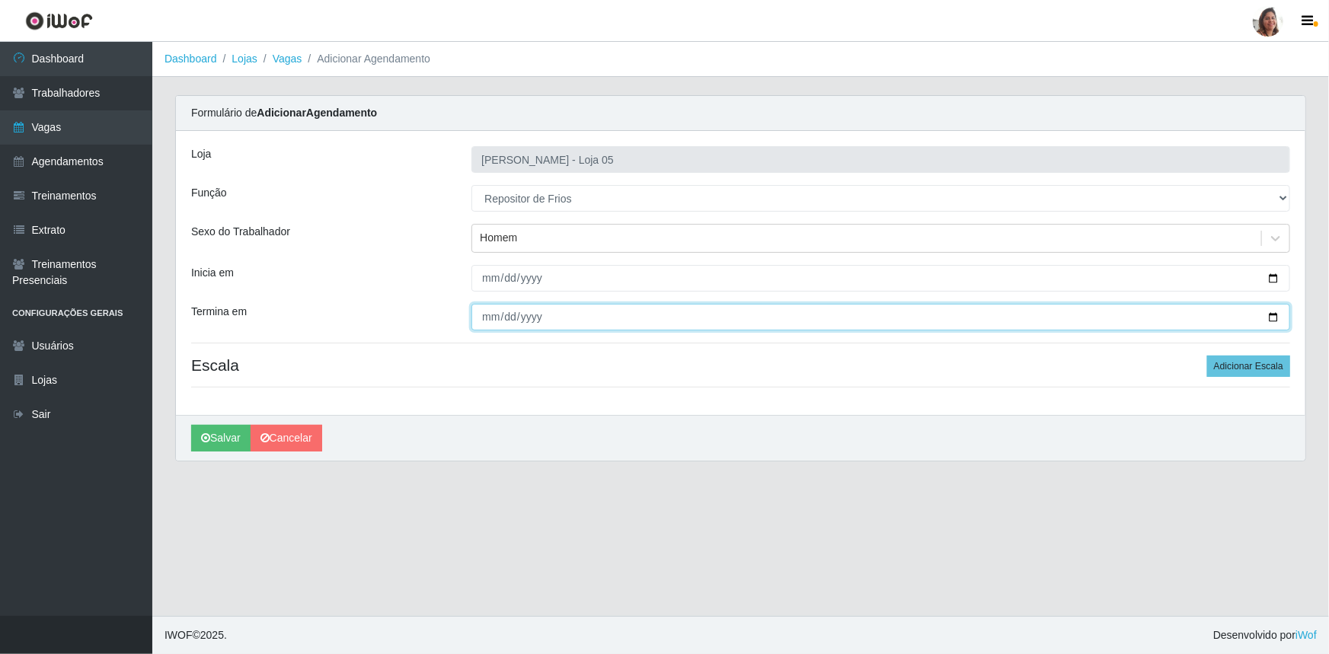
click at [1280, 314] on input "Termina em" at bounding box center [880, 317] width 819 height 27
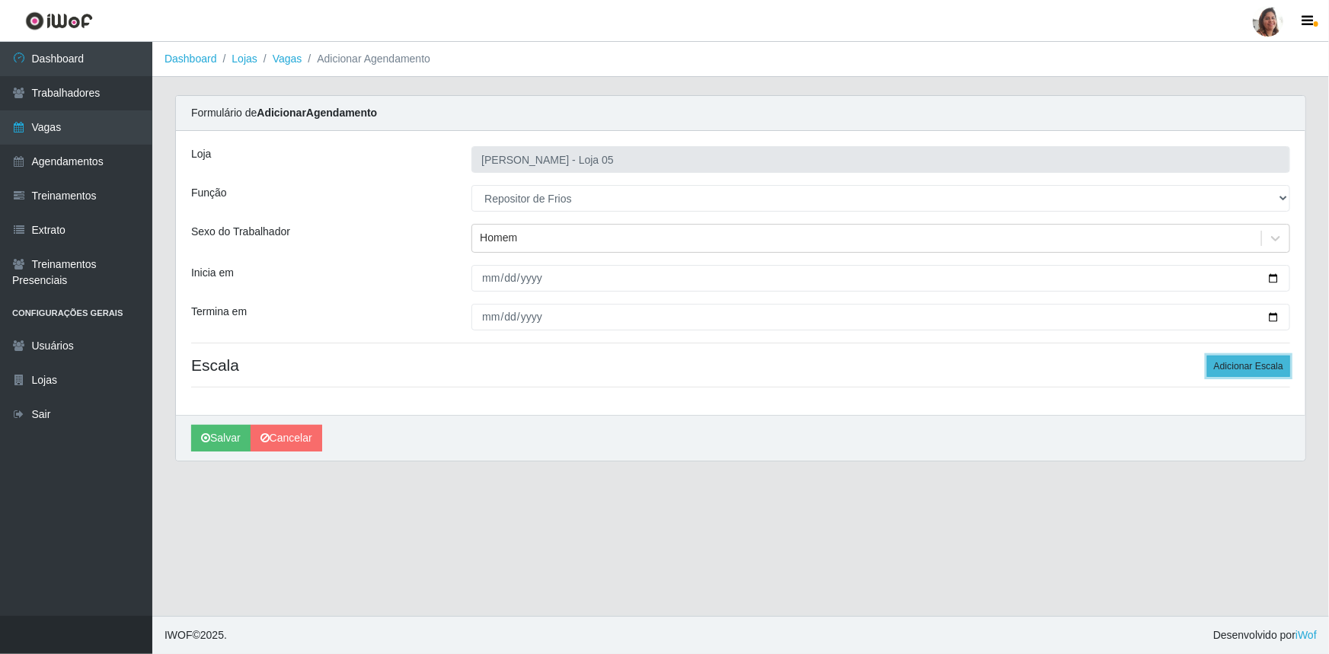
click at [1230, 370] on button "Adicionar Escala" at bounding box center [1248, 366] width 83 height 21
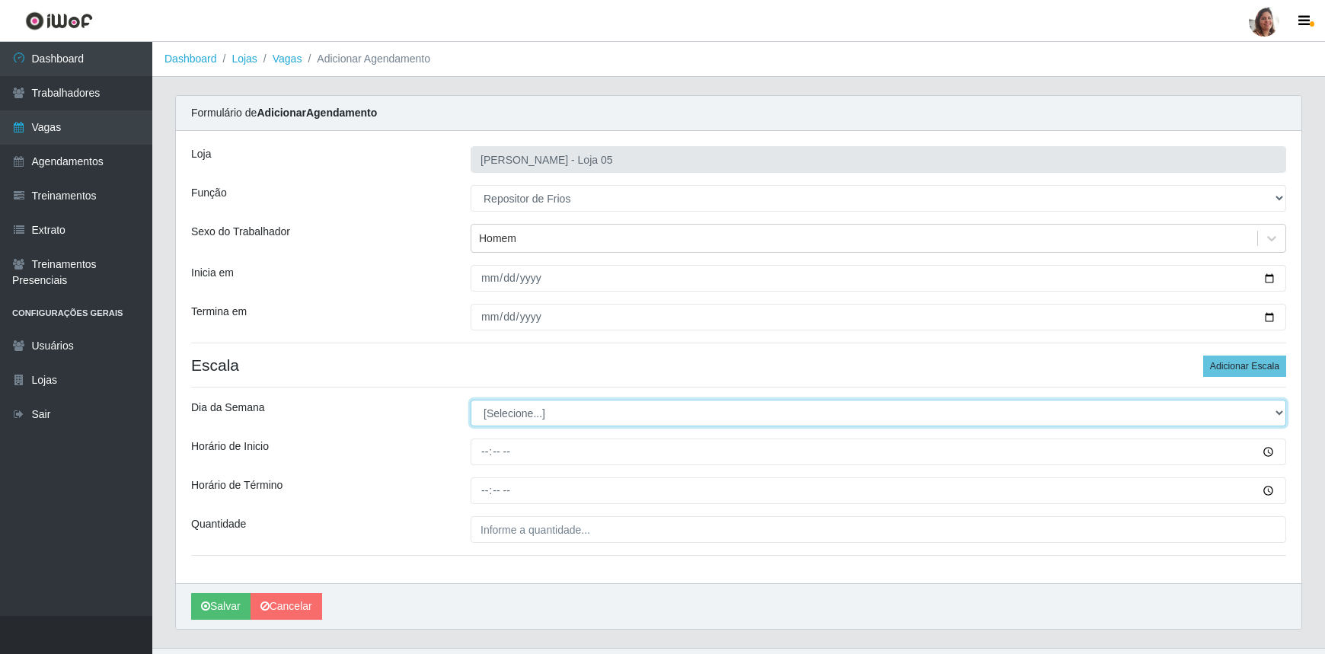
click at [498, 409] on select "[Selecione...] Segunda Terça Quarta Quinta Sexta Sábado Domingo" at bounding box center [879, 413] width 816 height 27
click at [471, 400] on select "[Selecione...] Segunda Terça Quarta Quinta Sexta Sábado Domingo" at bounding box center [879, 413] width 816 height 27
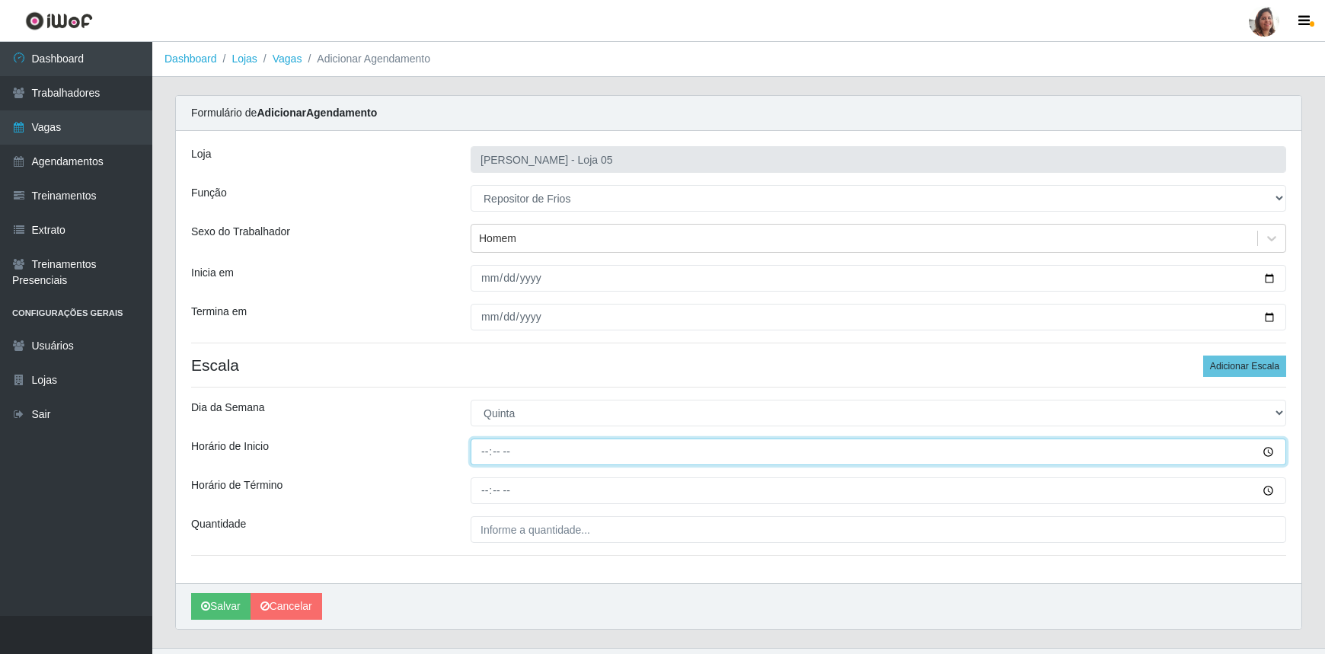
click at [483, 449] on input "Horário de Inicio" at bounding box center [879, 452] width 816 height 27
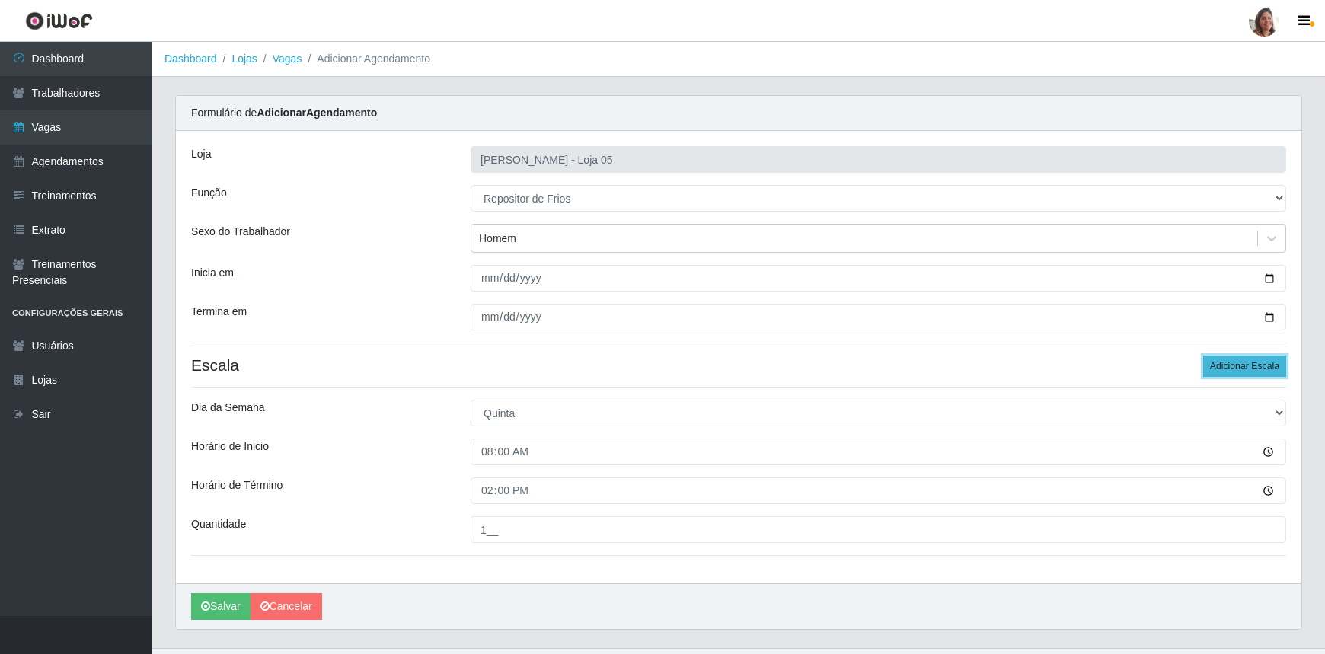
click at [1233, 372] on button "Adicionar Escala" at bounding box center [1244, 366] width 83 height 21
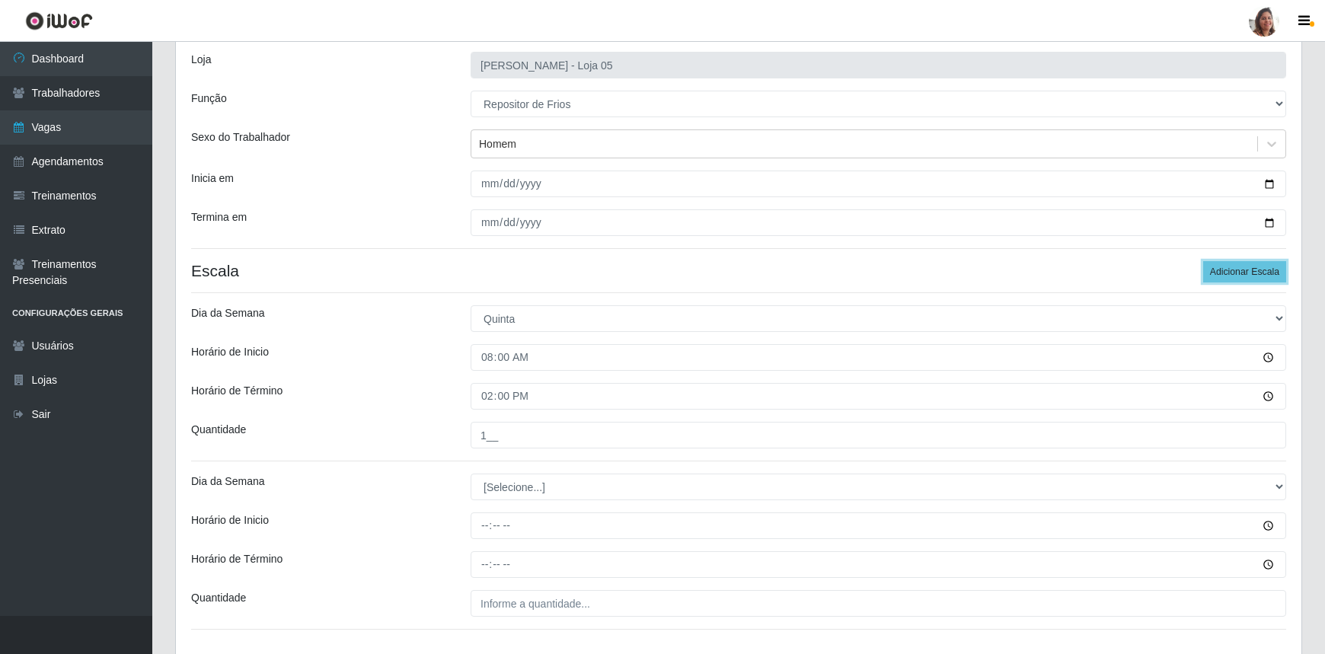
scroll to position [199, 0]
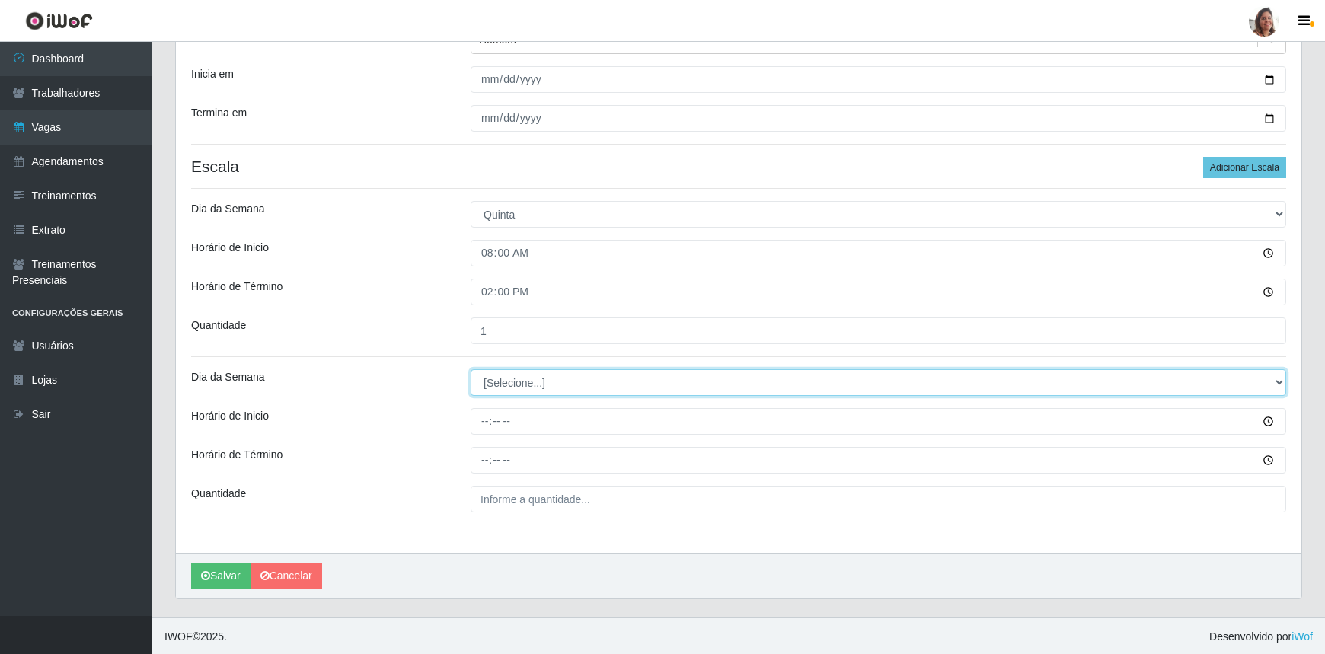
click at [499, 381] on select "[Selecione...] Segunda Terça Quarta Quinta Sexta Sábado Domingo" at bounding box center [879, 382] width 816 height 27
click at [471, 369] on select "[Selecione...] Segunda Terça Quarta Quinta Sexta Sábado Domingo" at bounding box center [879, 382] width 816 height 27
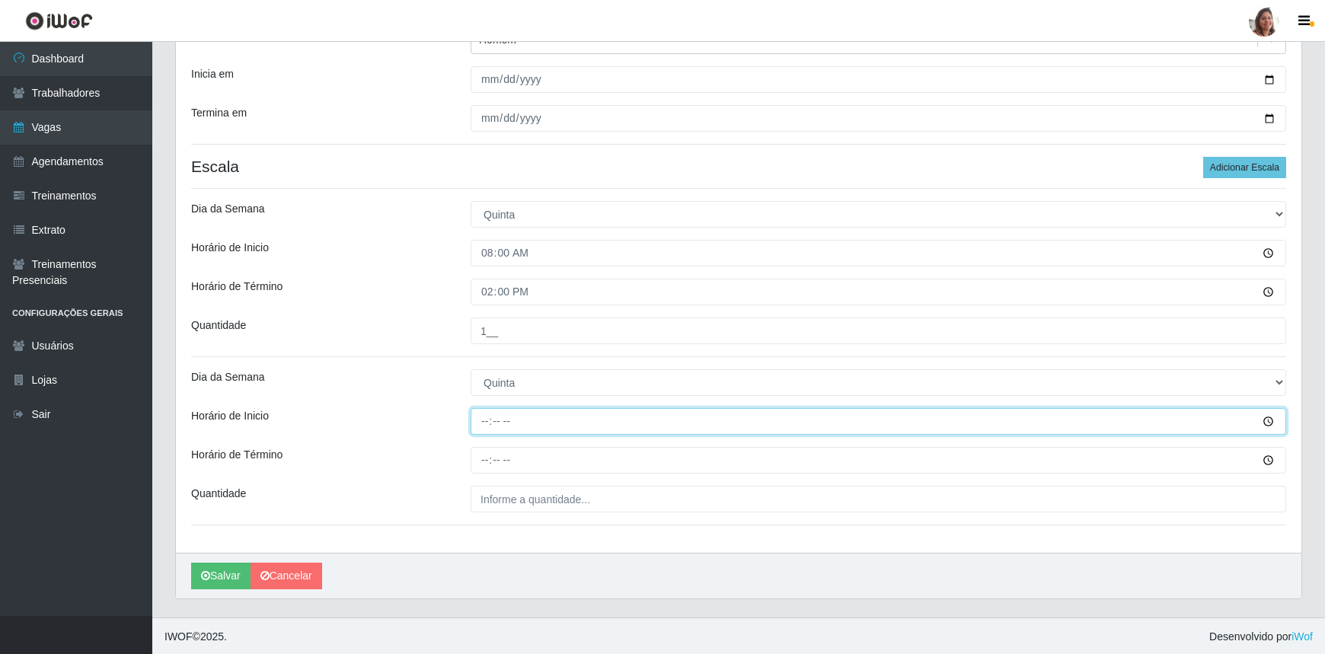
click at [481, 418] on input "Horário de Inicio" at bounding box center [879, 421] width 816 height 27
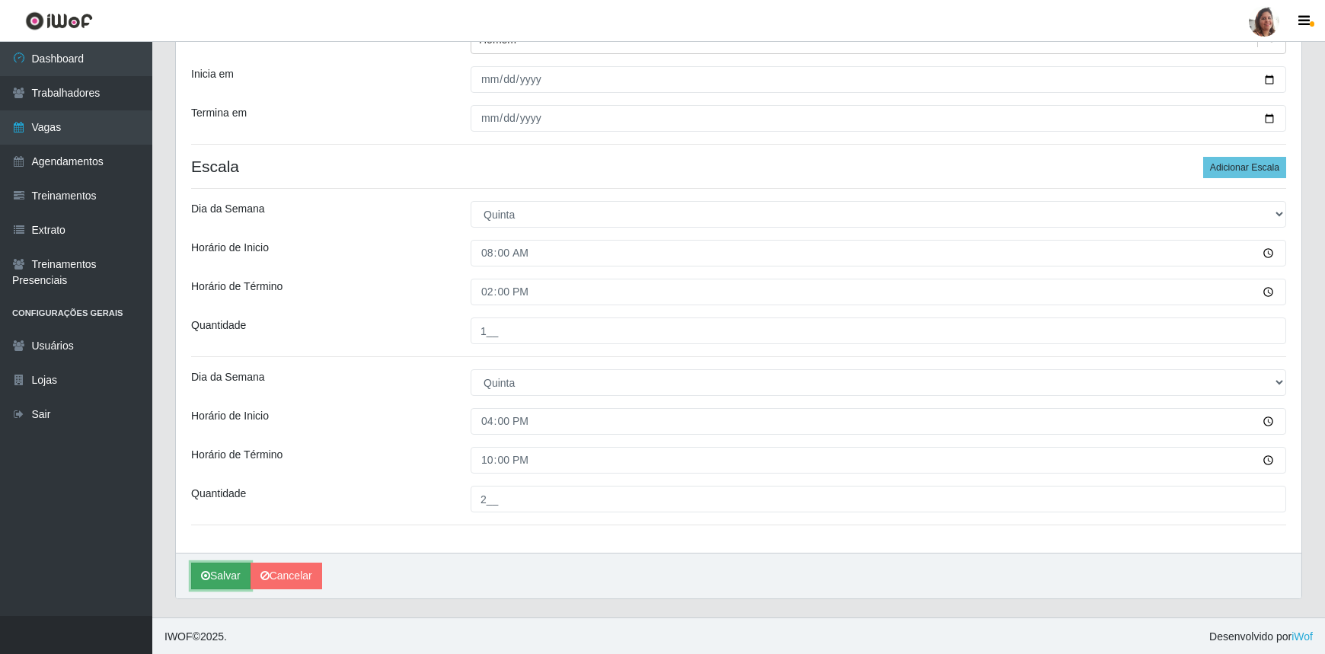
click at [233, 578] on button "Salvar" at bounding box center [220, 576] width 59 height 27
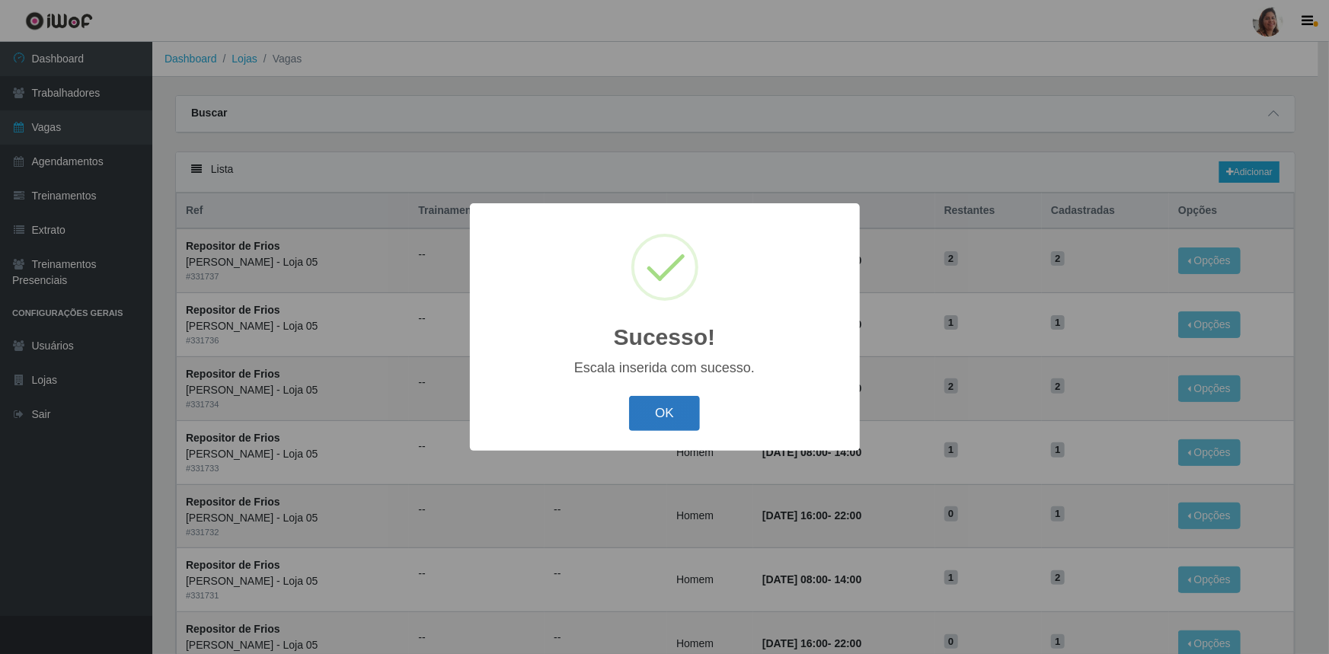
click at [669, 412] on button "OK" at bounding box center [664, 414] width 71 height 36
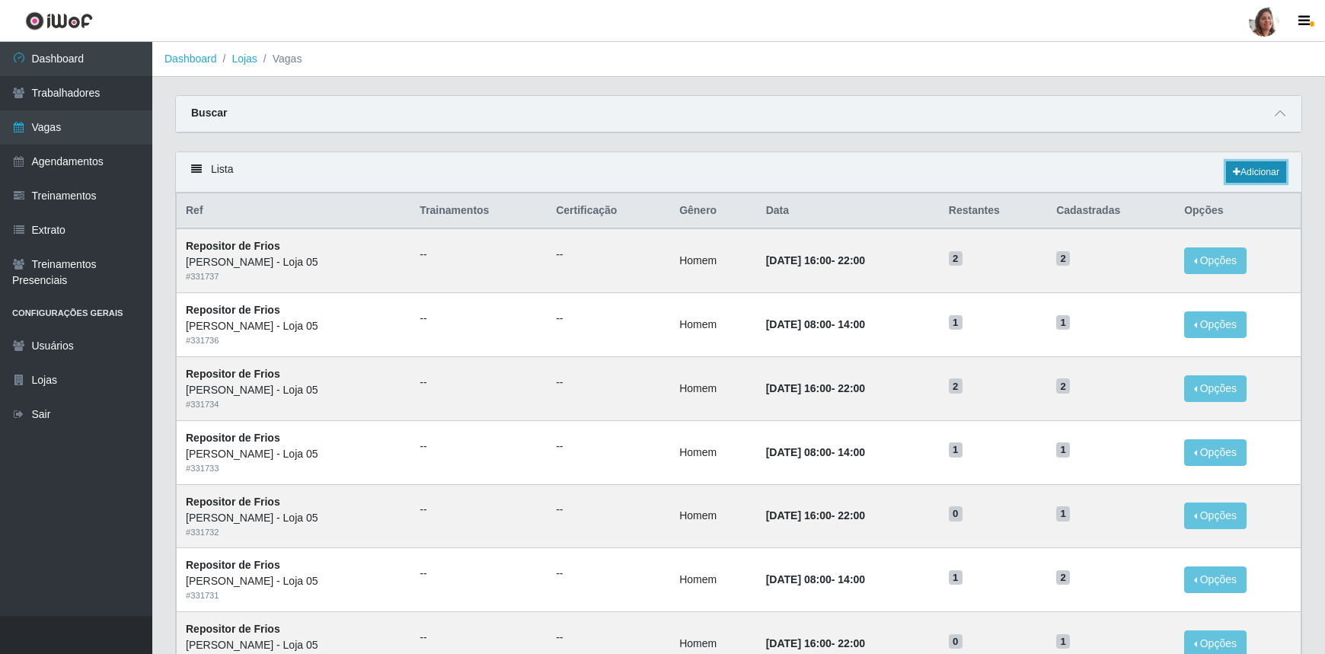
click at [1255, 174] on link "Adicionar" at bounding box center [1256, 171] width 60 height 21
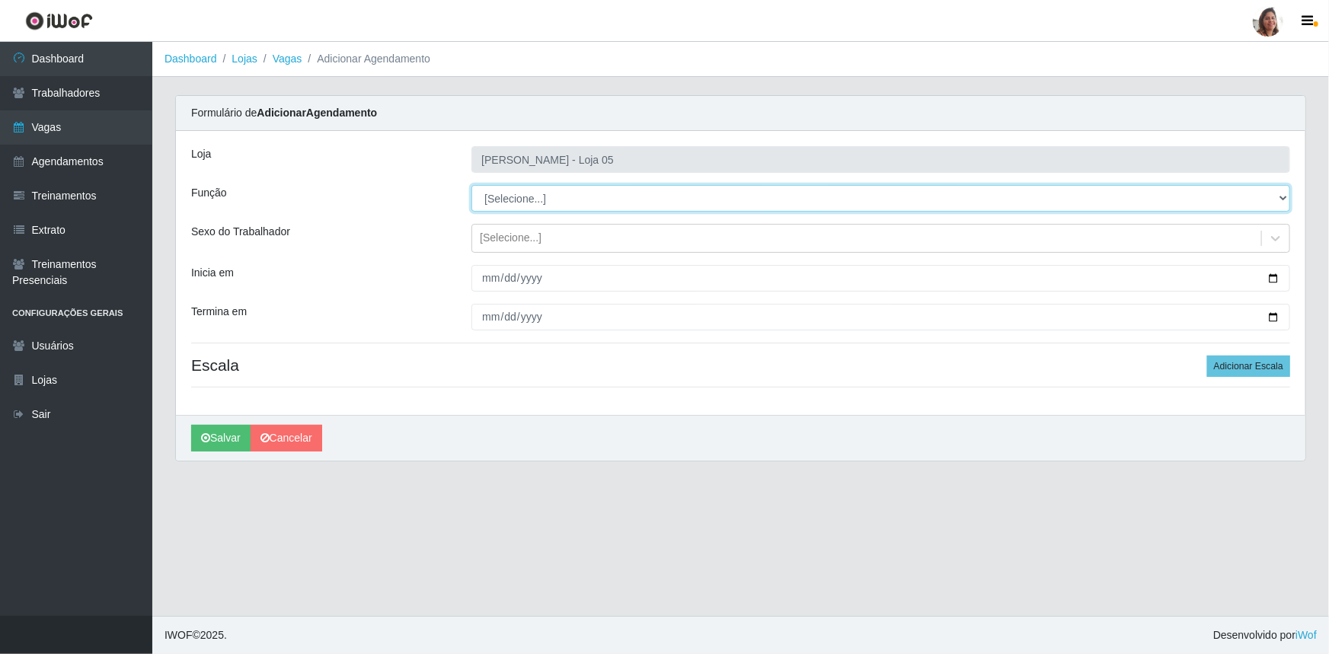
click at [541, 199] on select "[Selecione...] ASG ASG + ASG ++ Auxiliar de Depósito Auxiliar de Depósito + Aux…" at bounding box center [880, 198] width 819 height 27
click at [471, 185] on select "[Selecione...] ASG ASG + ASG ++ Auxiliar de Depósito Auxiliar de Depósito + Aux…" at bounding box center [880, 198] width 819 height 27
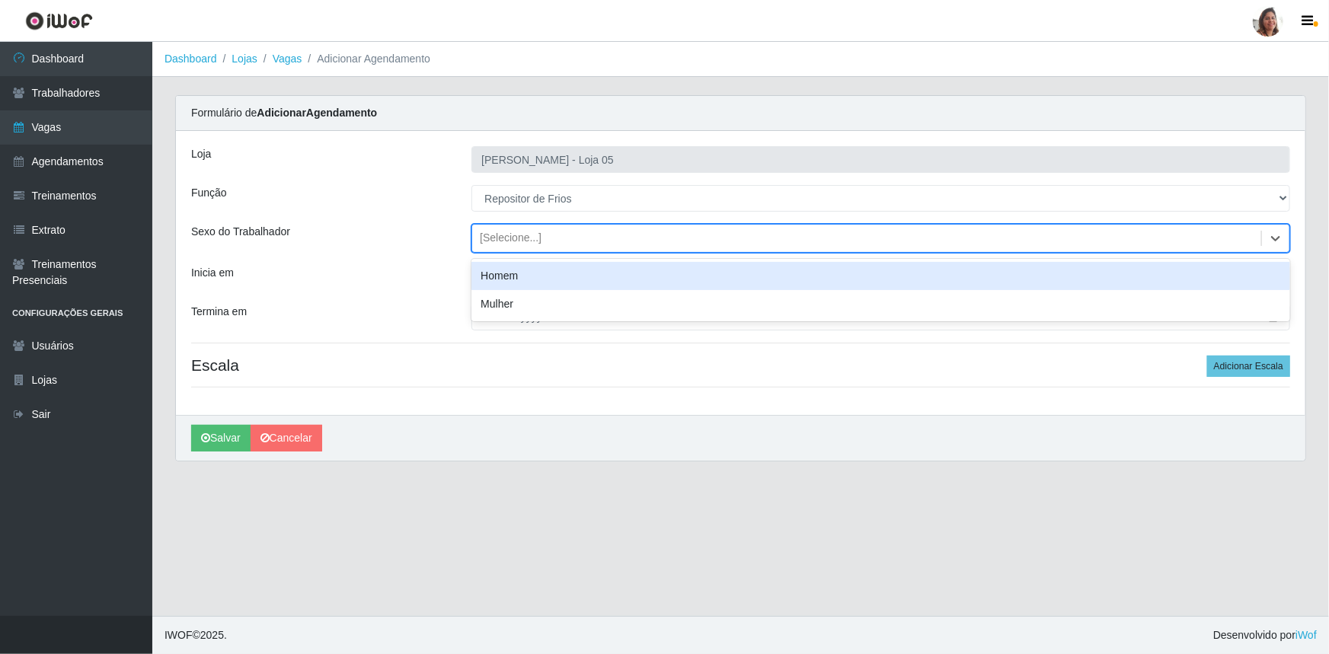
click at [496, 227] on div "[Selecione...]" at bounding box center [866, 238] width 789 height 25
click at [516, 274] on div "Homem" at bounding box center [880, 276] width 819 height 28
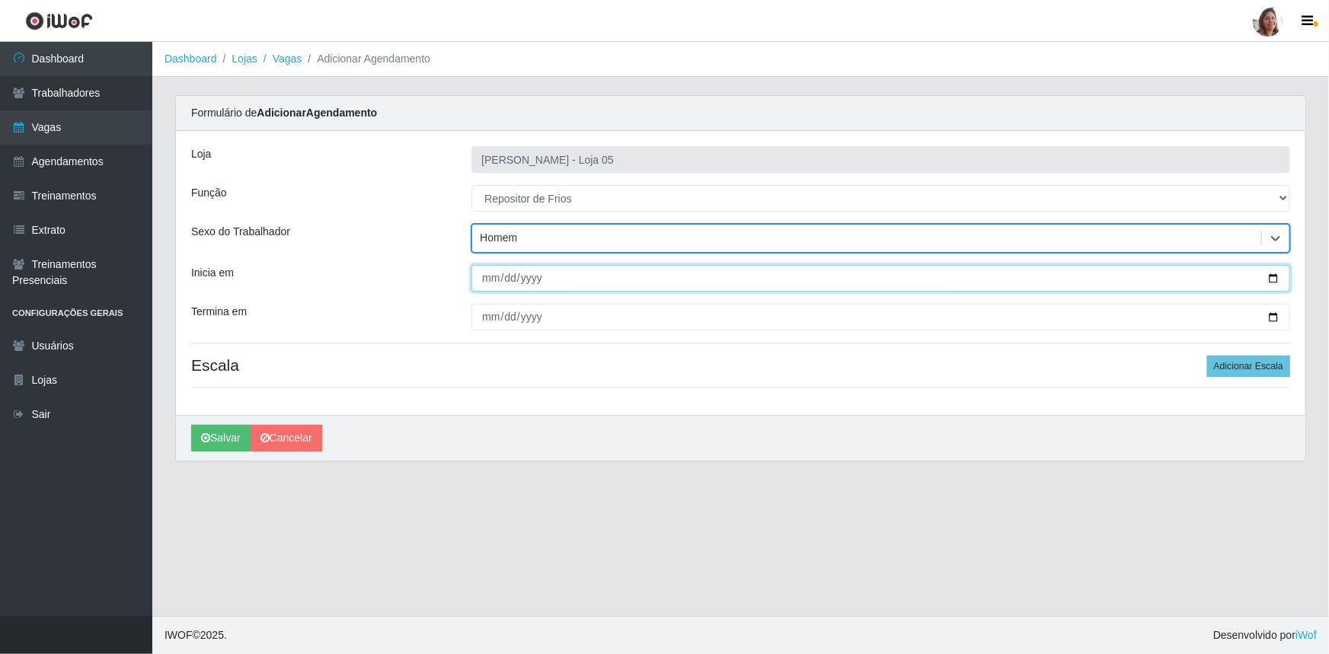
click at [1274, 277] on input "Inicia em" at bounding box center [880, 278] width 819 height 27
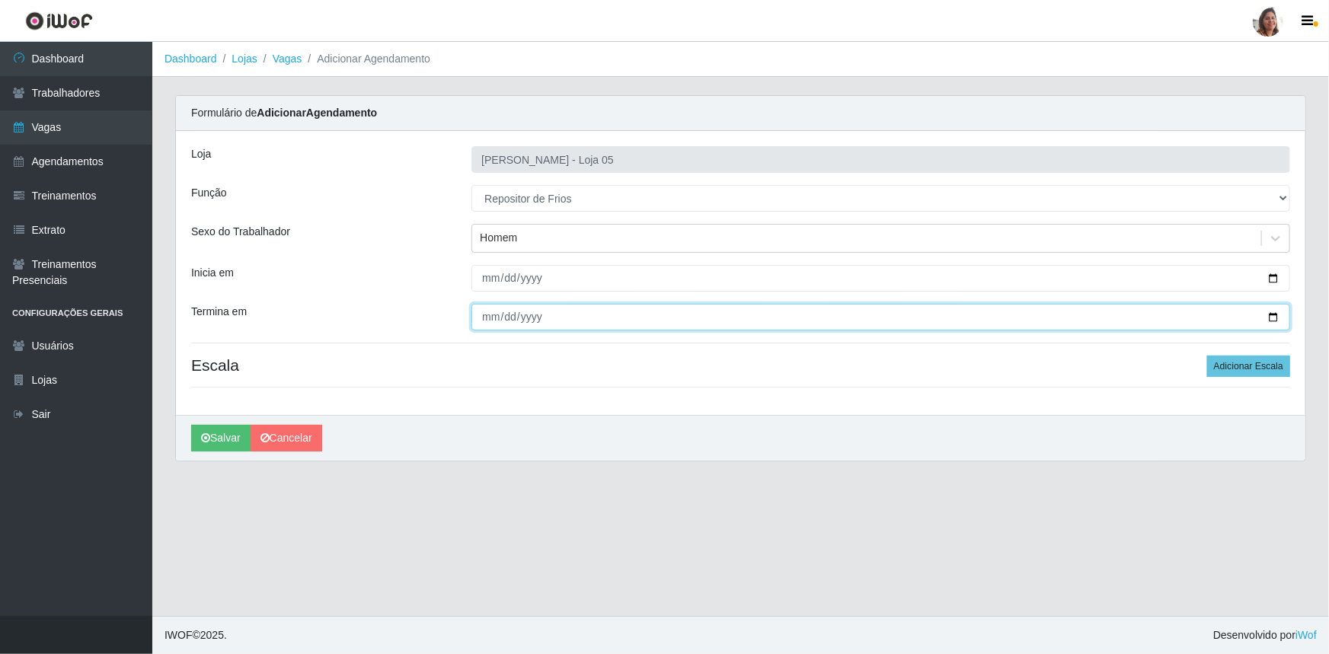
click at [1273, 315] on input "Termina em" at bounding box center [880, 317] width 819 height 27
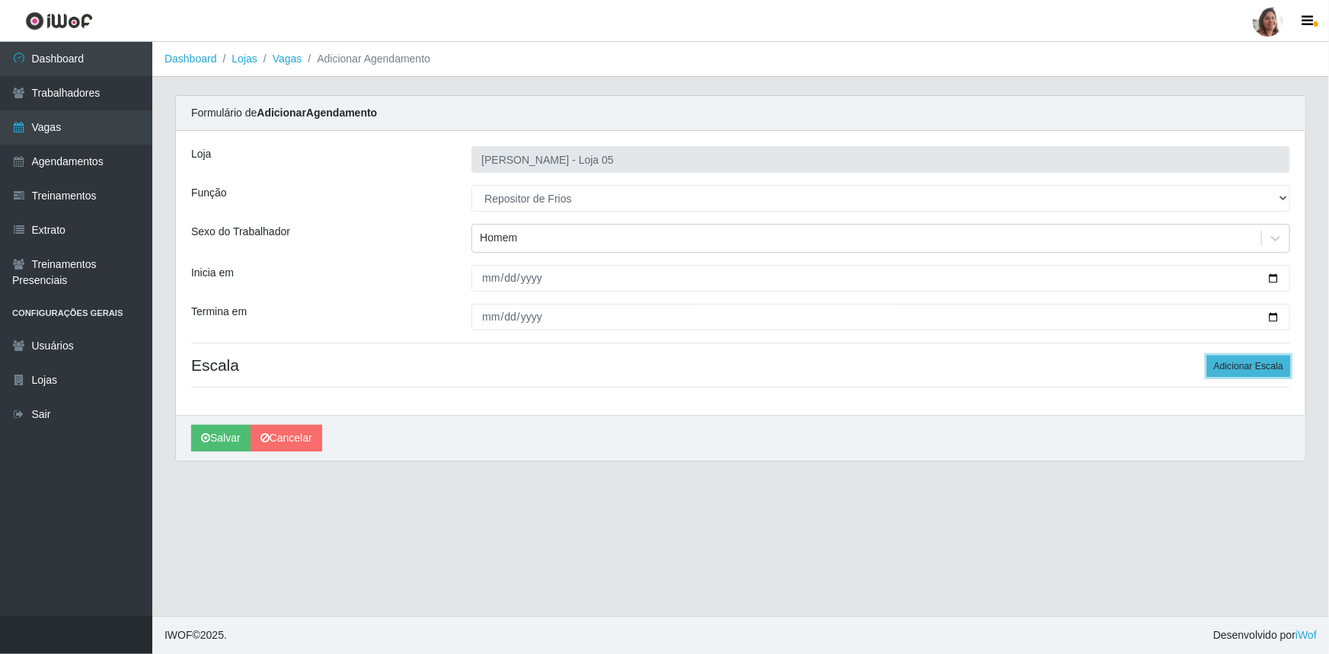
click at [1255, 366] on button "Adicionar Escala" at bounding box center [1248, 366] width 83 height 21
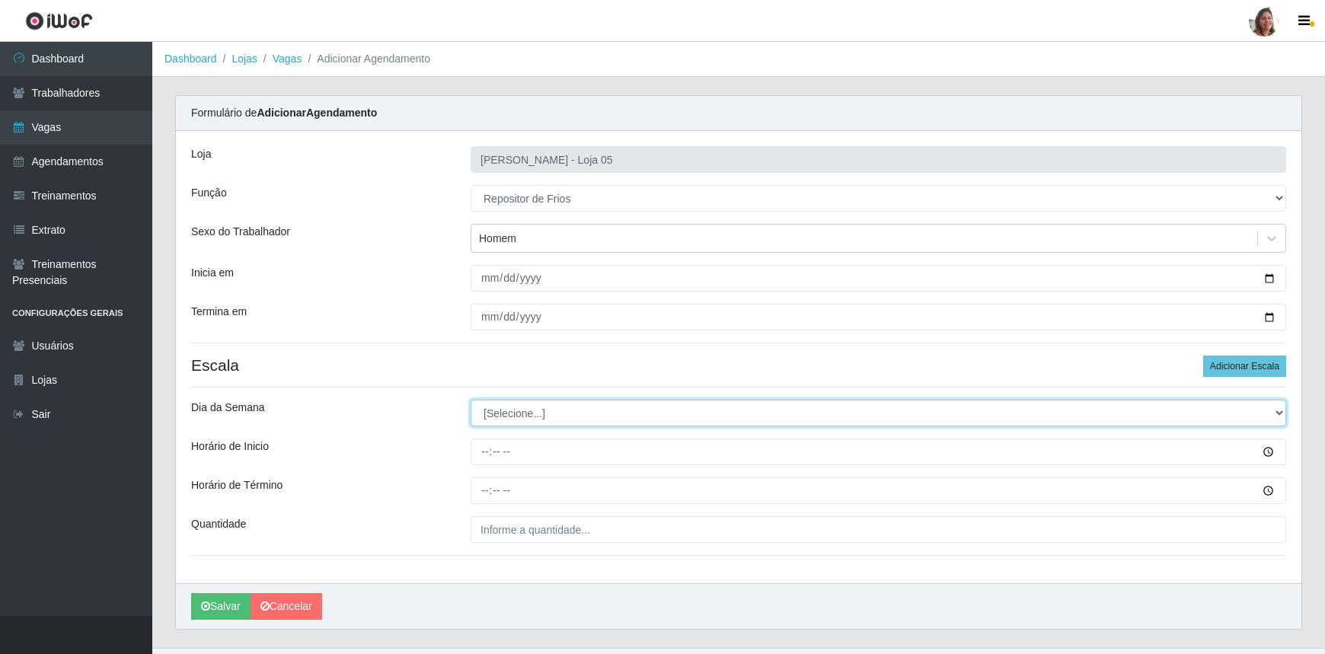
click at [507, 415] on select "[Selecione...] Segunda Terça Quarta Quinta Sexta Sábado Domingo" at bounding box center [879, 413] width 816 height 27
click at [471, 400] on select "[Selecione...] Segunda Terça Quarta Quinta Sexta Sábado Domingo" at bounding box center [879, 413] width 816 height 27
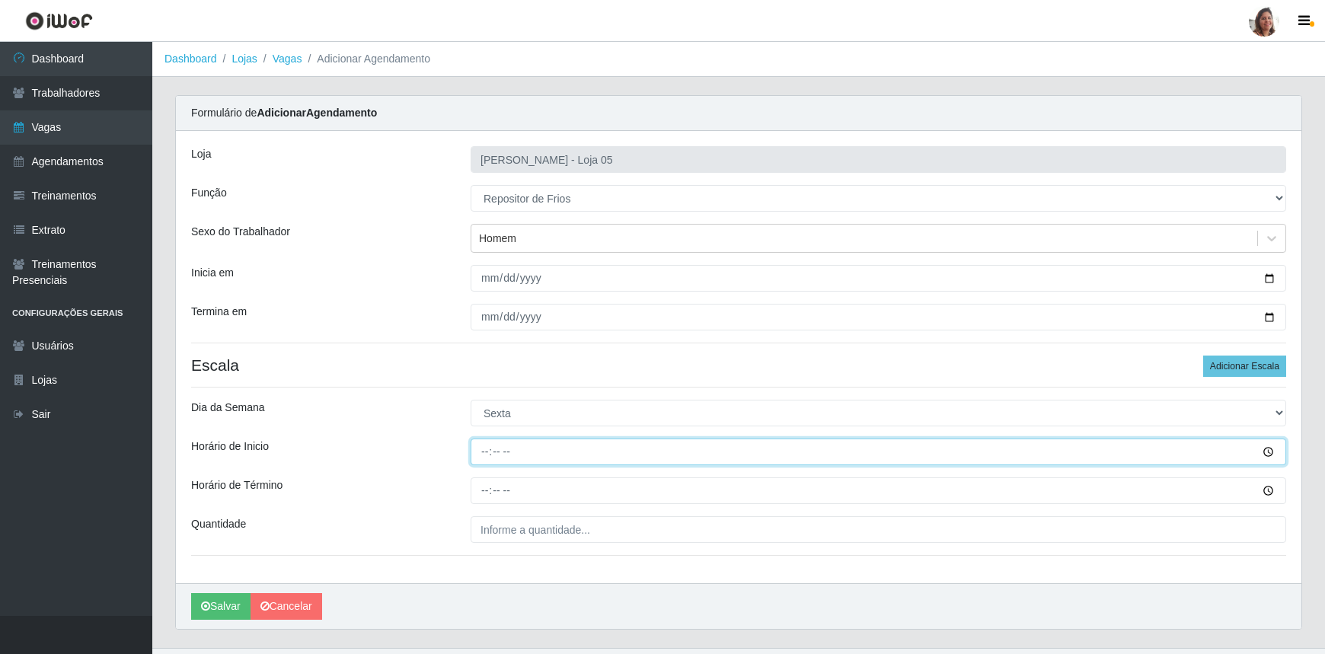
click at [484, 458] on input "Horário de Inicio" at bounding box center [879, 452] width 816 height 27
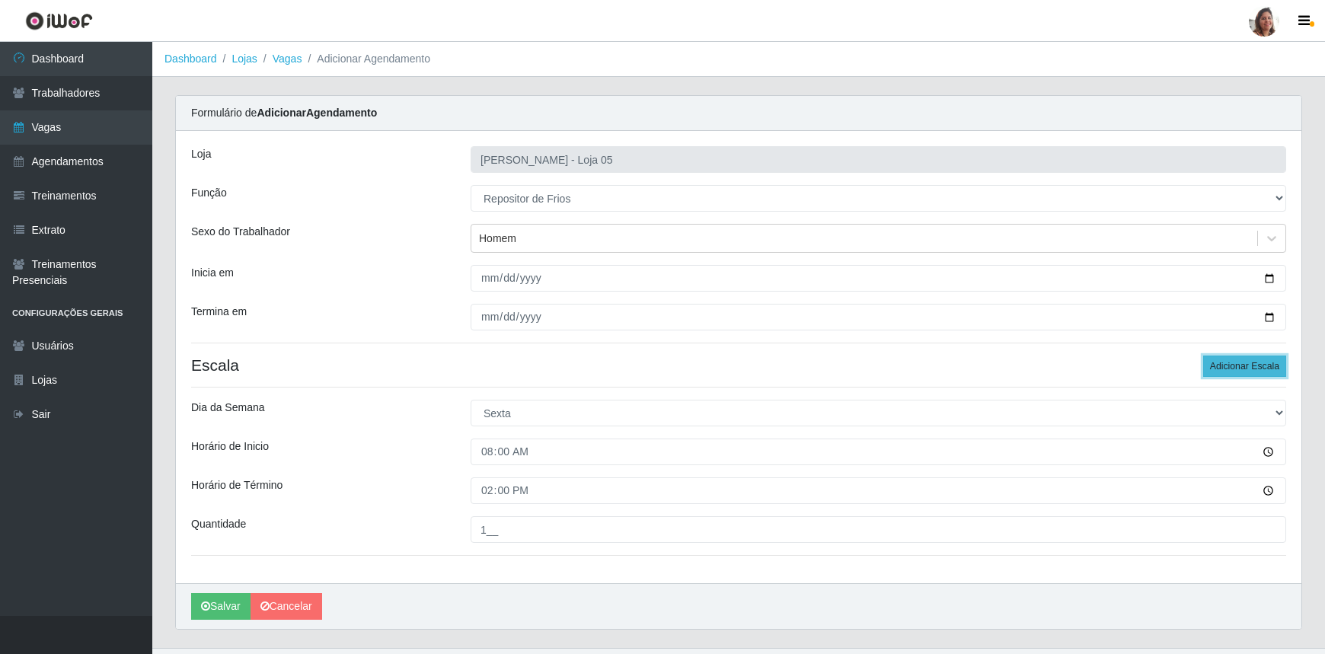
click at [1257, 365] on button "Adicionar Escala" at bounding box center [1244, 366] width 83 height 21
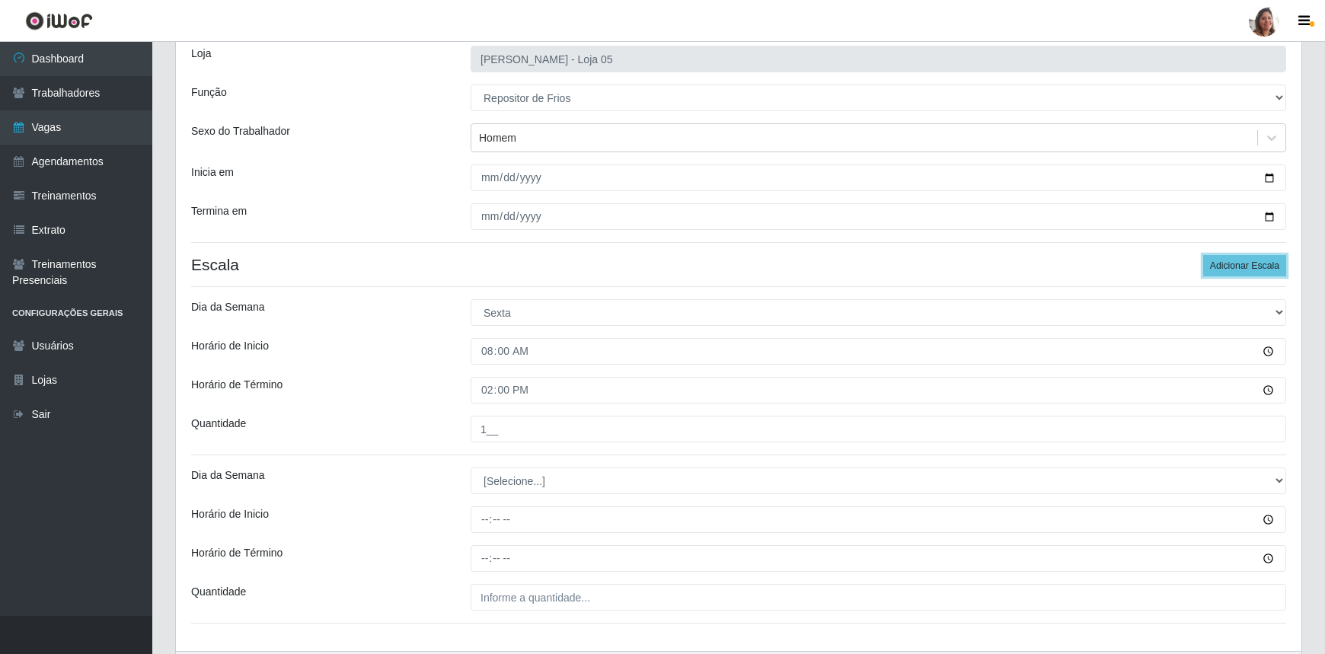
scroll to position [199, 0]
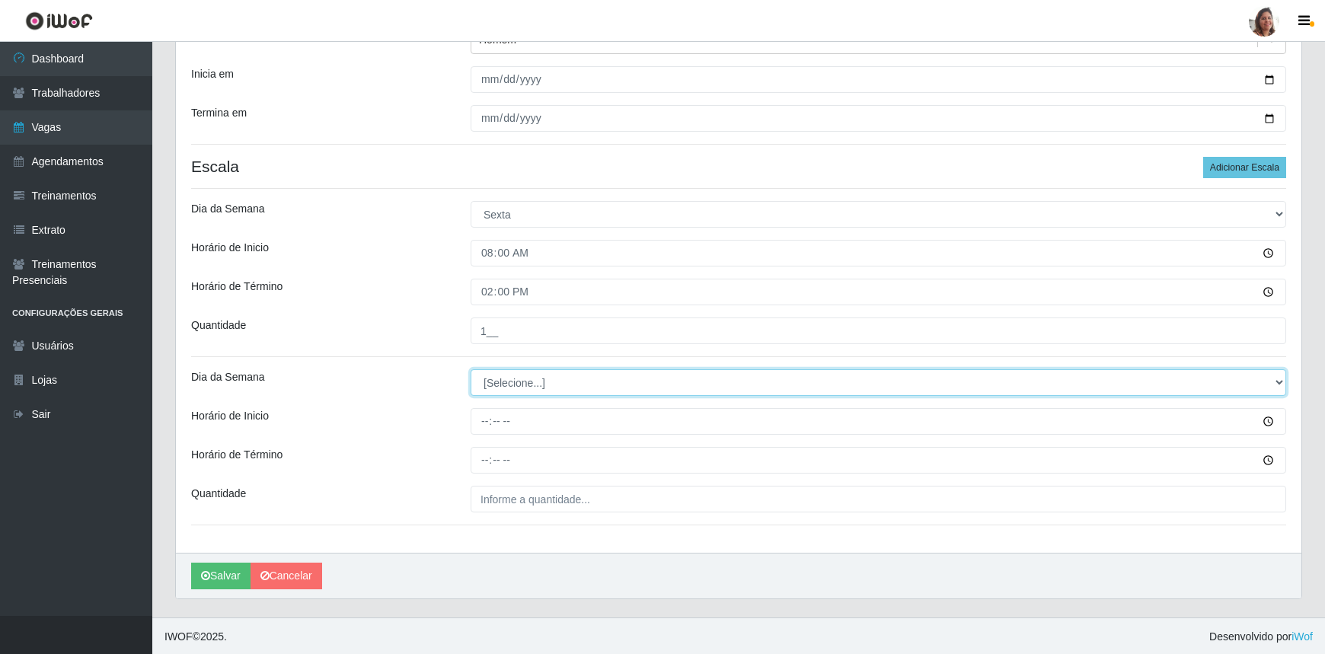
click at [496, 383] on select "[Selecione...] Segunda Terça Quarta Quinta Sexta Sábado Domingo" at bounding box center [879, 382] width 816 height 27
click at [471, 369] on select "[Selecione...] Segunda Terça Quarta Quinta Sexta Sábado Domingo" at bounding box center [879, 382] width 816 height 27
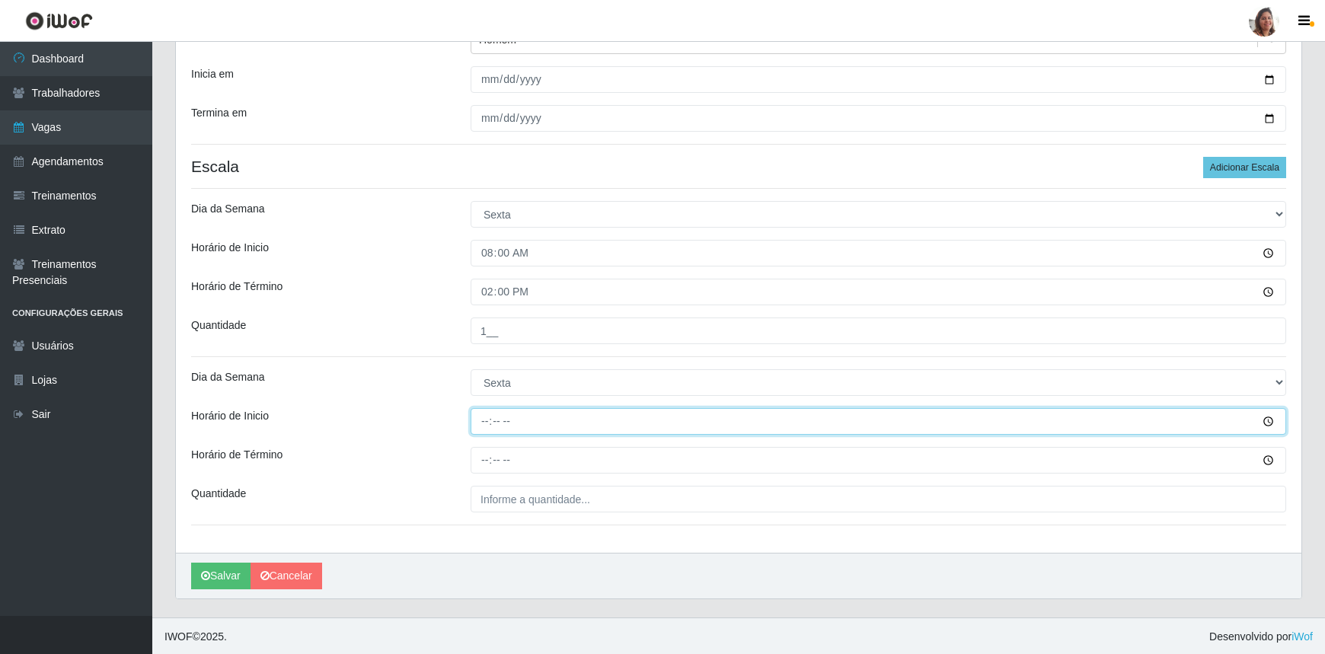
click at [484, 417] on input "Horário de Inicio" at bounding box center [879, 421] width 816 height 27
drag, startPoint x: 482, startPoint y: 424, endPoint x: 494, endPoint y: 415, distance: 14.8
click at [482, 423] on input "13:00" at bounding box center [879, 421] width 816 height 27
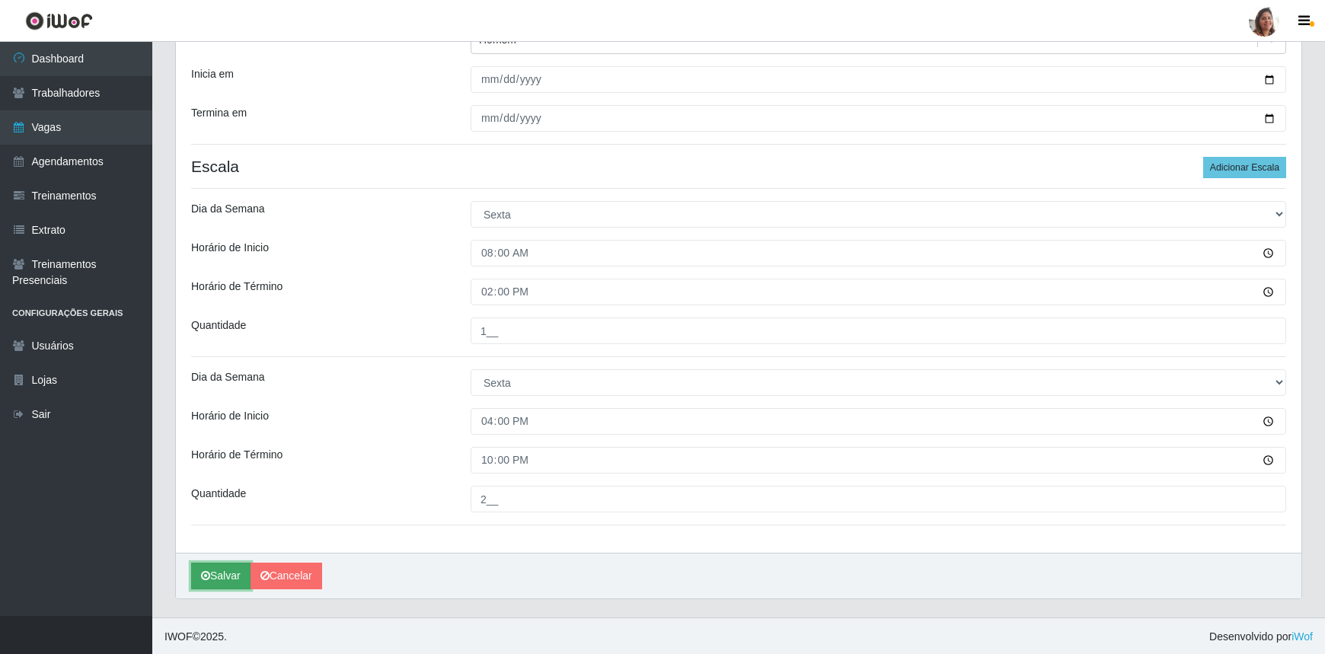
click at [231, 569] on button "Salvar" at bounding box center [220, 576] width 59 height 27
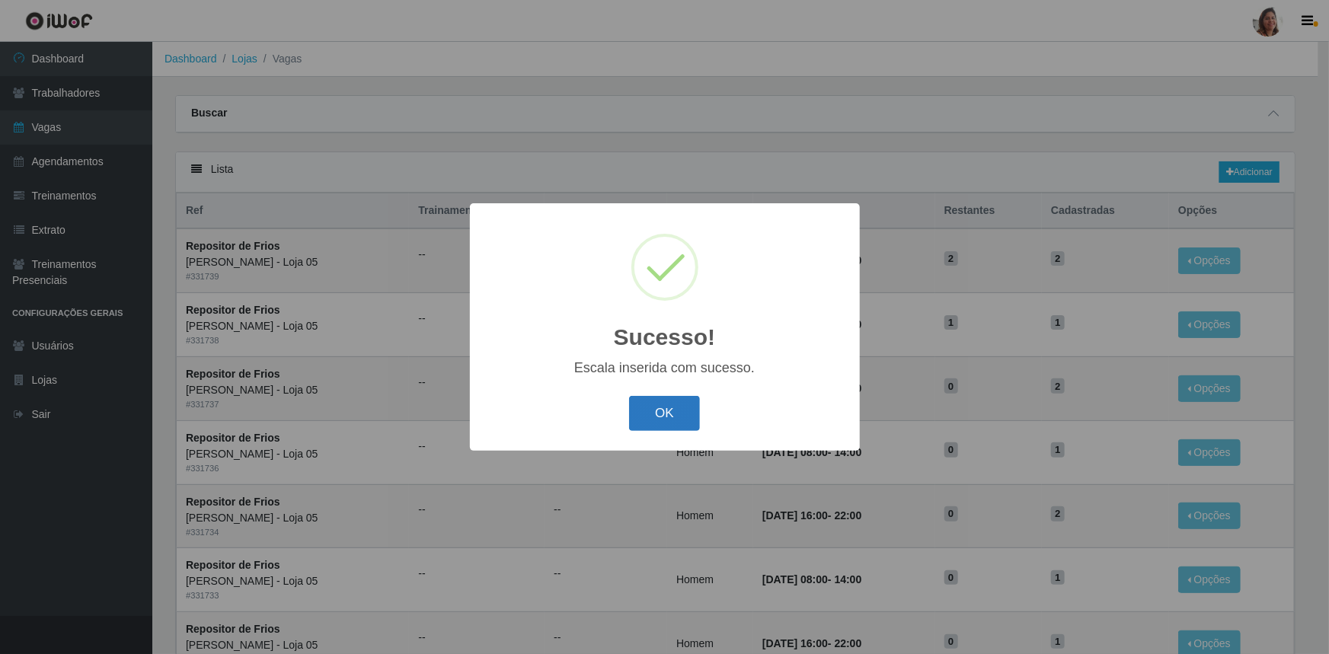
click at [670, 406] on button "OK" at bounding box center [664, 414] width 71 height 36
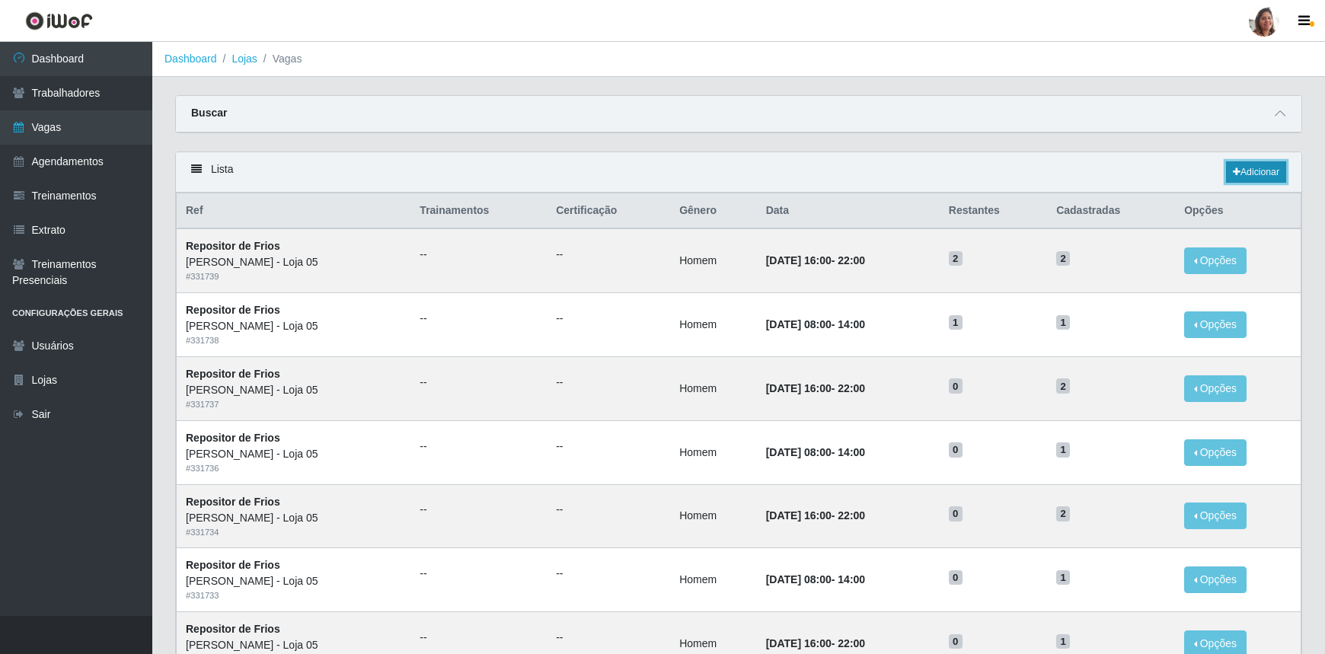
click at [1271, 171] on link "Adicionar" at bounding box center [1256, 171] width 60 height 21
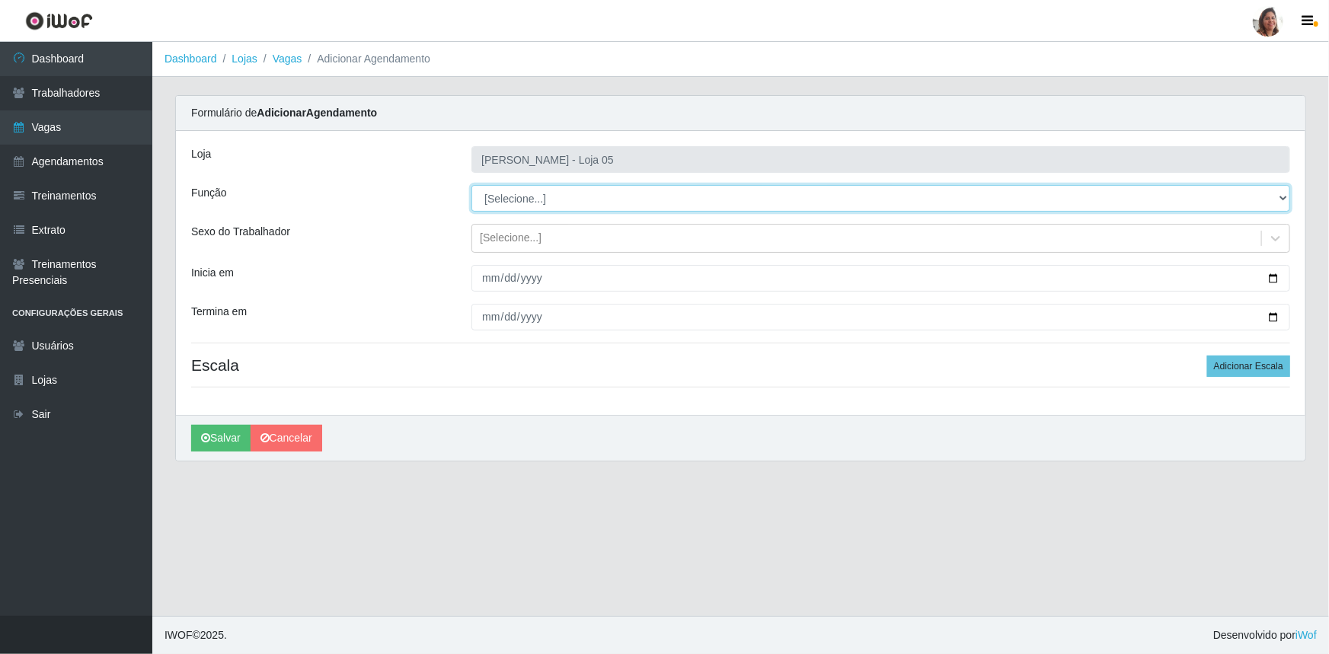
click at [542, 203] on select "[Selecione...] ASG ASG + ASG ++ Auxiliar de Depósito Auxiliar de Depósito + Aux…" at bounding box center [880, 198] width 819 height 27
click at [471, 185] on select "[Selecione...] ASG ASG + ASG ++ Auxiliar de Depósito Auxiliar de Depósito + Aux…" at bounding box center [880, 198] width 819 height 27
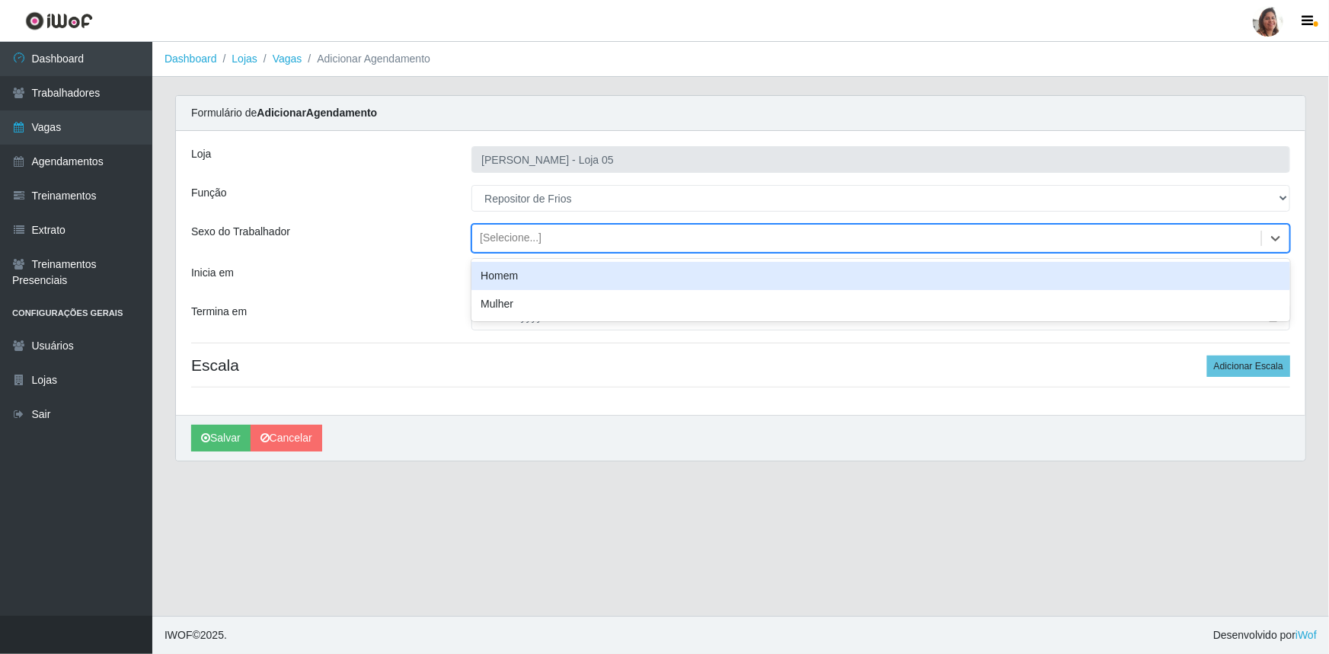
click at [526, 232] on div "[Selecione...]" at bounding box center [511, 239] width 62 height 16
click at [542, 276] on div "Homem" at bounding box center [880, 276] width 819 height 28
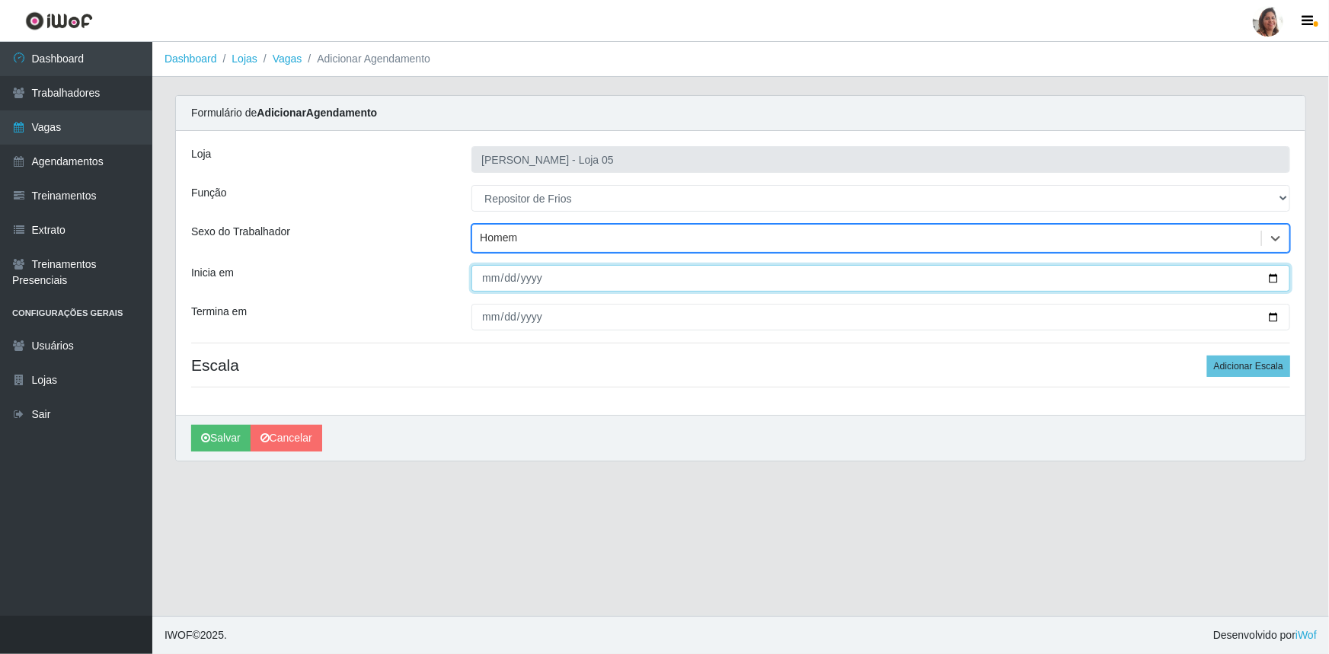
click at [1276, 276] on input "Inicia em" at bounding box center [880, 278] width 819 height 27
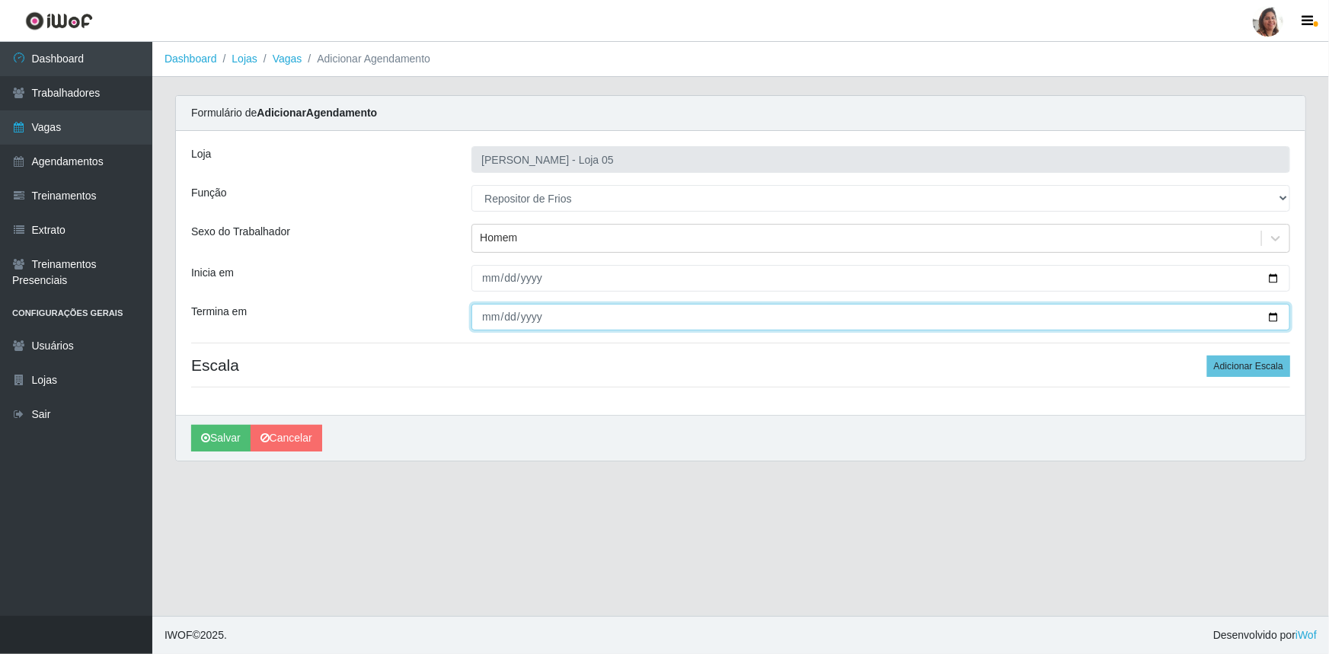
click at [1271, 312] on input "Termina em" at bounding box center [880, 317] width 819 height 27
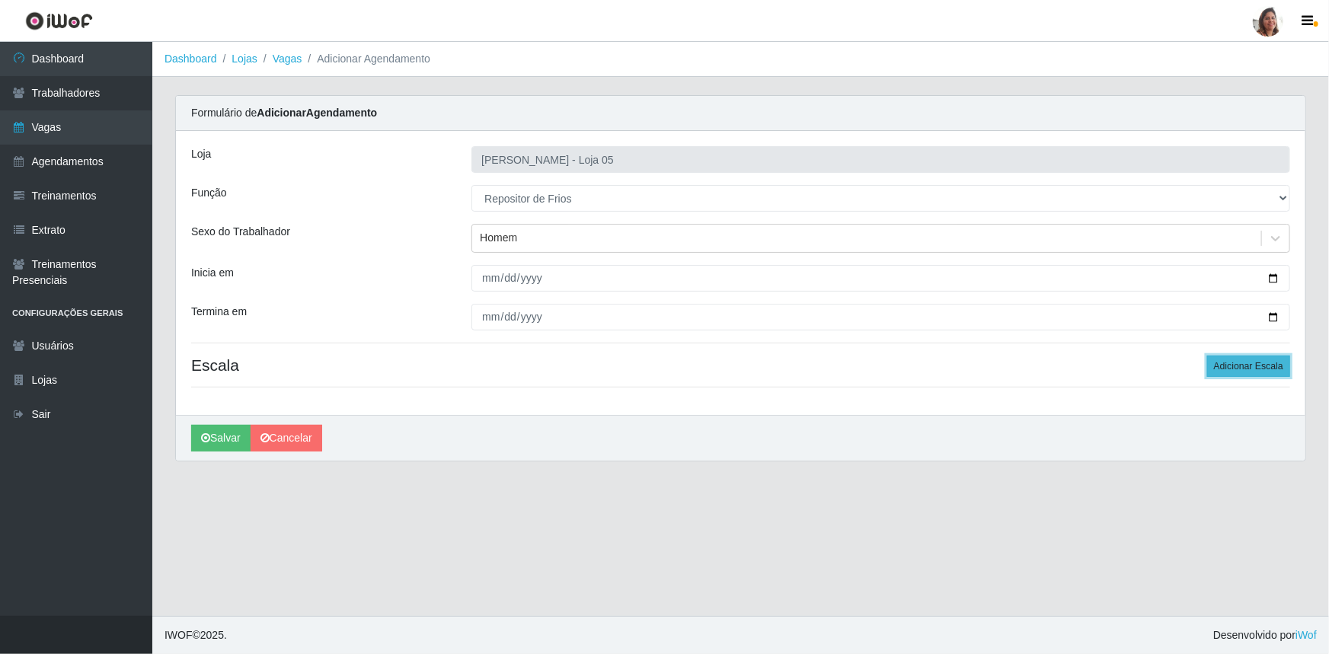
click at [1224, 360] on button "Adicionar Escala" at bounding box center [1248, 366] width 83 height 21
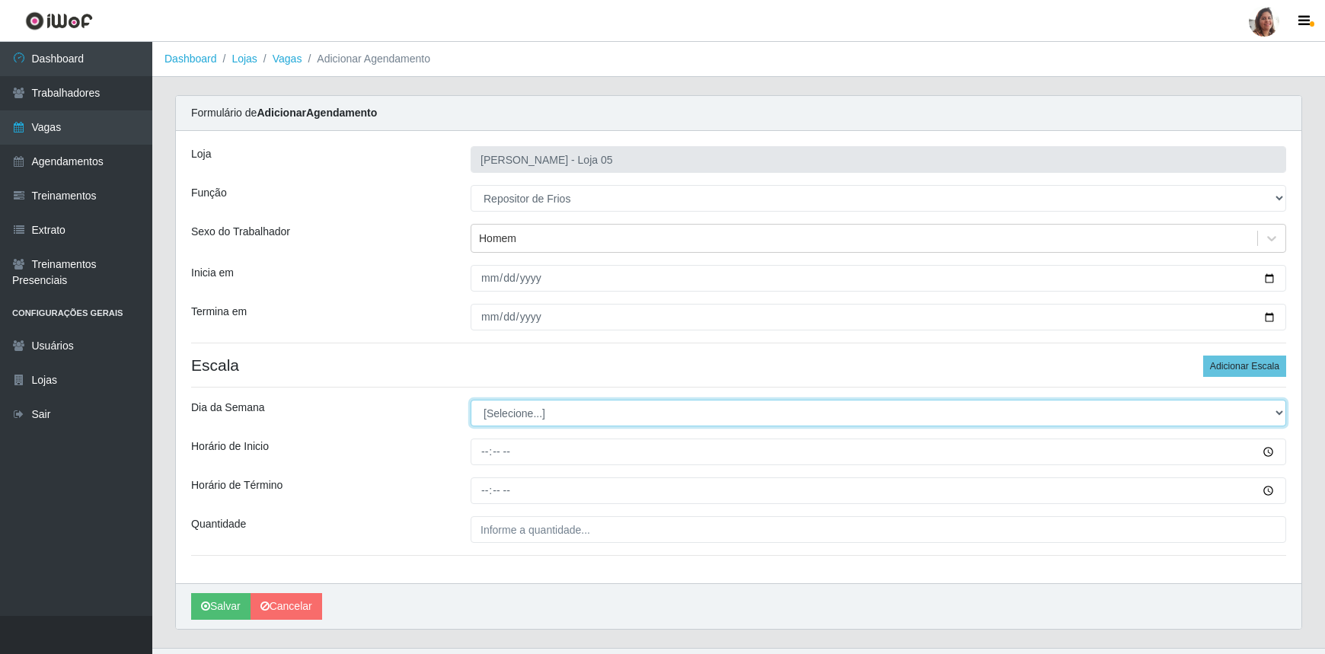
click at [515, 404] on select "[Selecione...] Segunda Terça Quarta Quinta Sexta Sábado Domingo" at bounding box center [879, 413] width 816 height 27
click at [471, 400] on select "[Selecione...] Segunda Terça Quarta Quinta Sexta Sábado Domingo" at bounding box center [879, 413] width 816 height 27
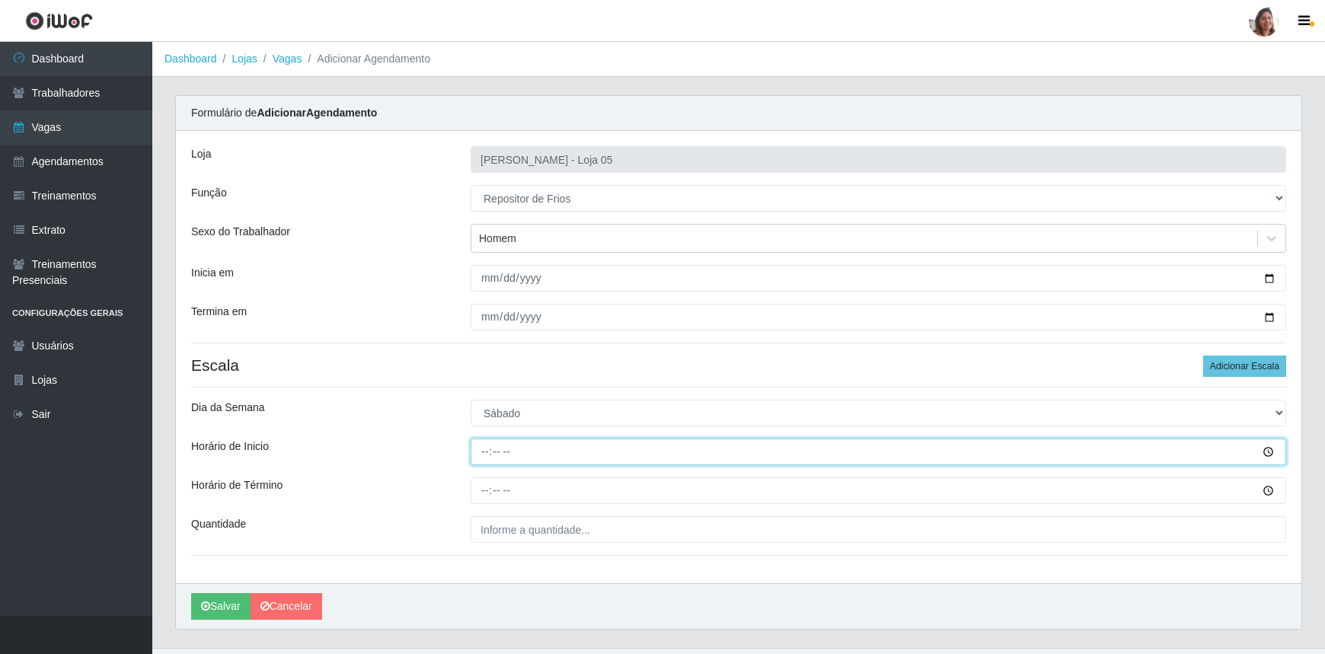
click at [491, 449] on input "Horário de Inicio" at bounding box center [879, 452] width 816 height 27
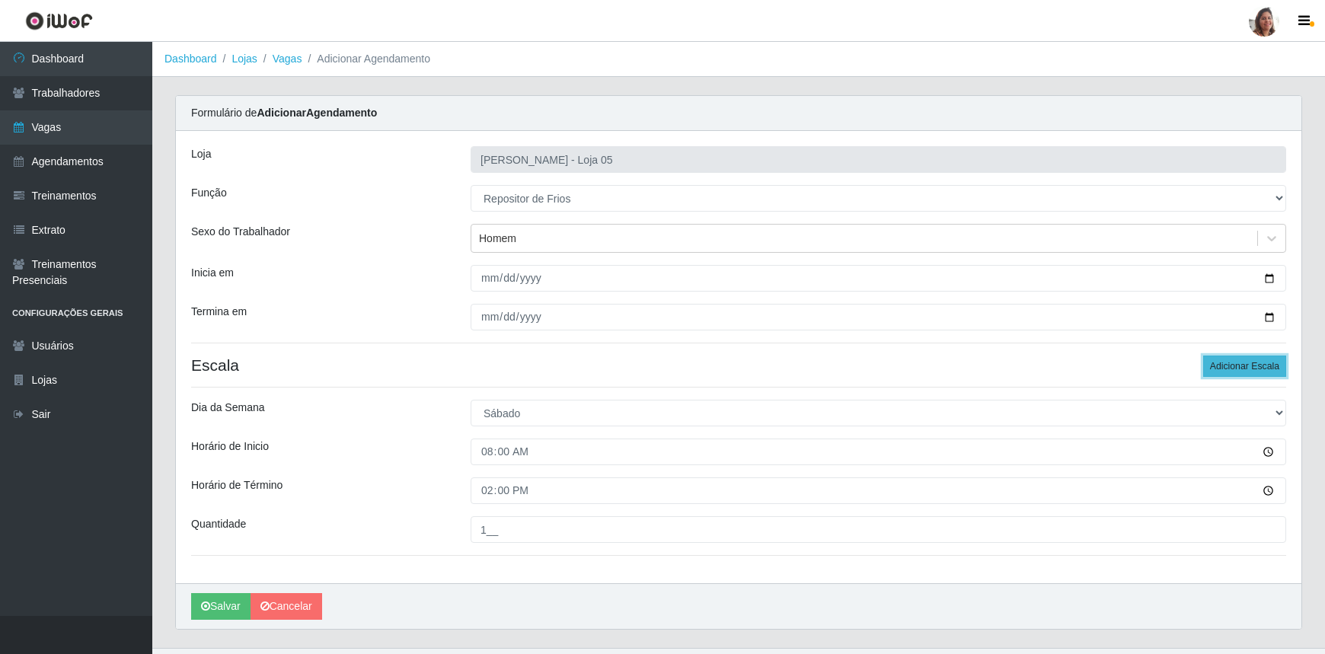
click at [1251, 365] on button "Adicionar Escala" at bounding box center [1244, 366] width 83 height 21
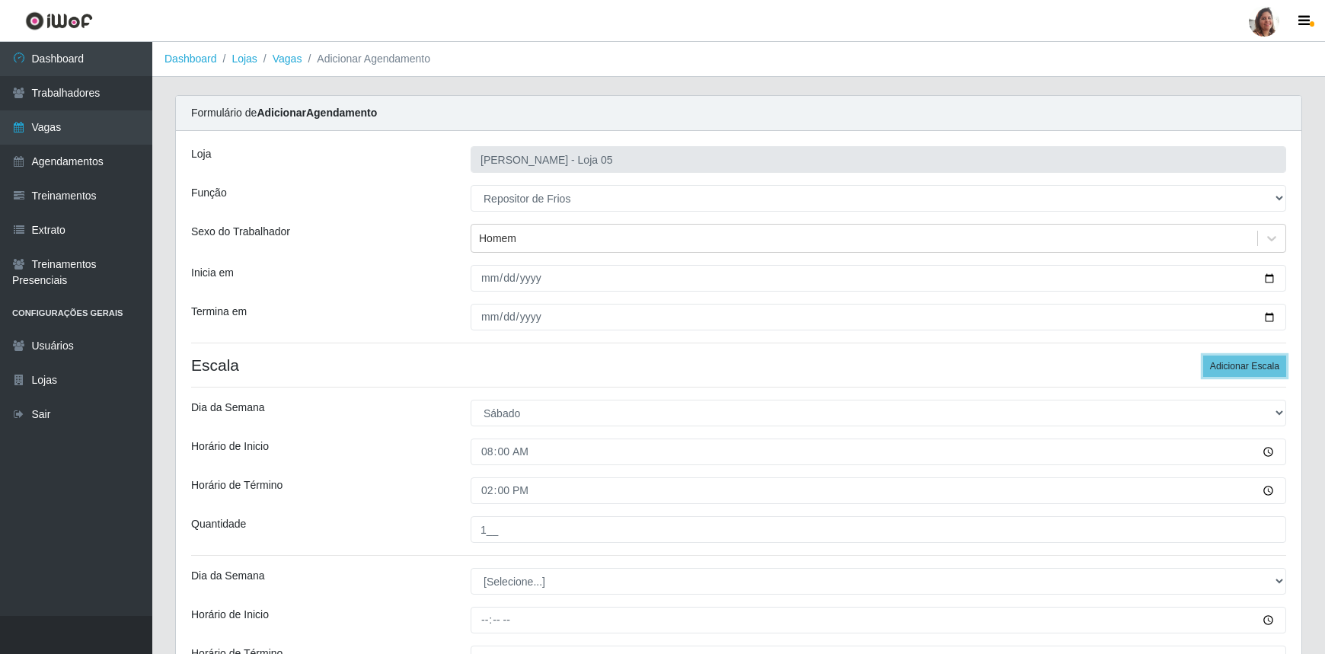
scroll to position [199, 0]
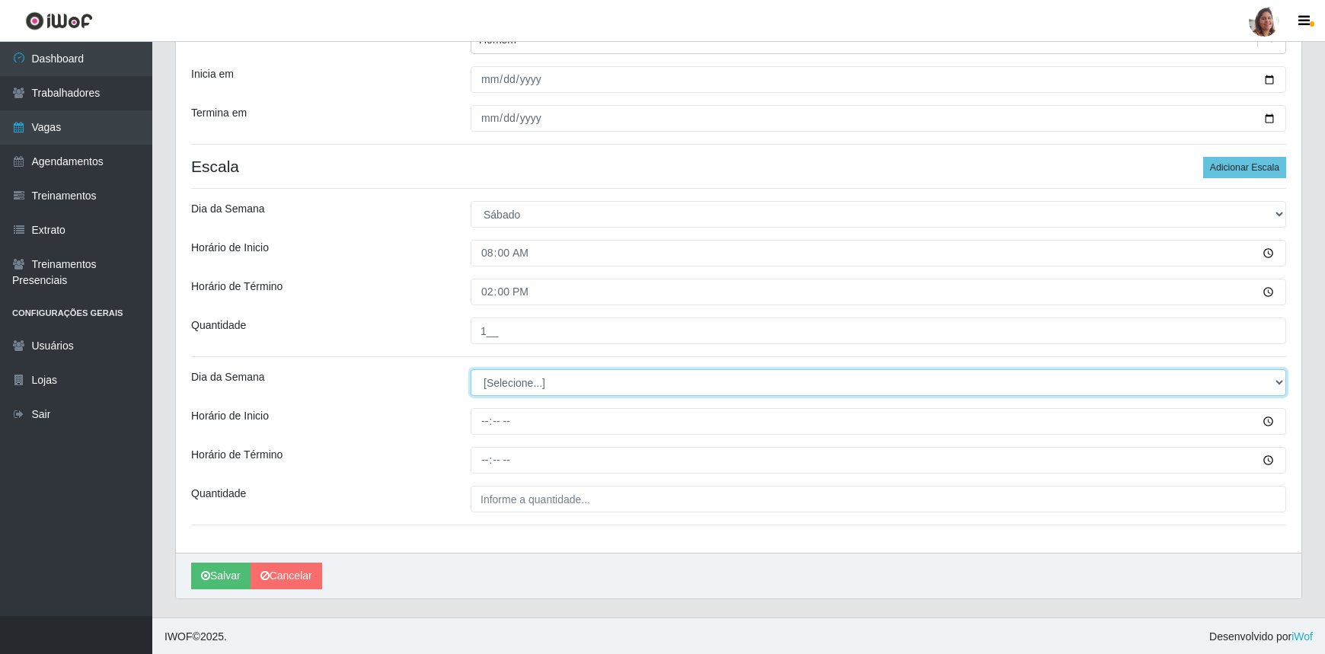
click at [521, 385] on select "[Selecione...] Segunda Terça Quarta Quinta Sexta Sábado Domingo" at bounding box center [879, 382] width 816 height 27
click at [471, 369] on select "[Selecione...] Segunda Terça Quarta Quinta Sexta Sábado Domingo" at bounding box center [879, 382] width 816 height 27
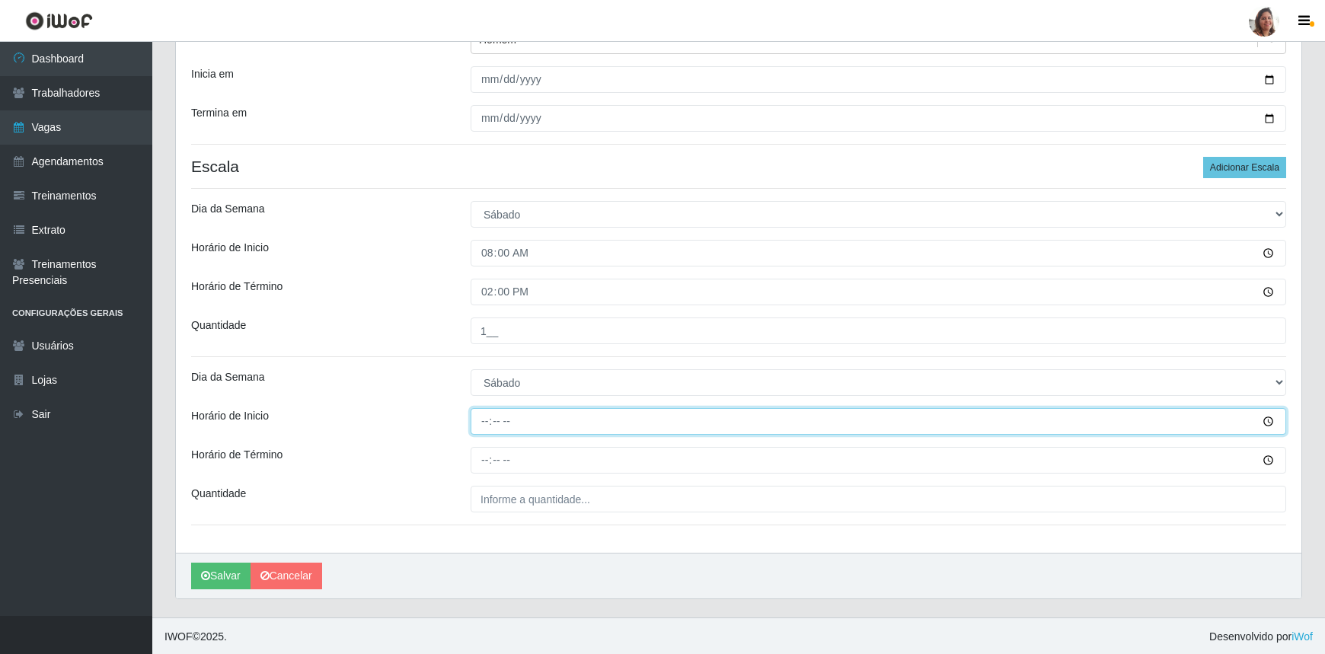
click at [481, 420] on input "Horário de Inicio" at bounding box center [879, 421] width 816 height 27
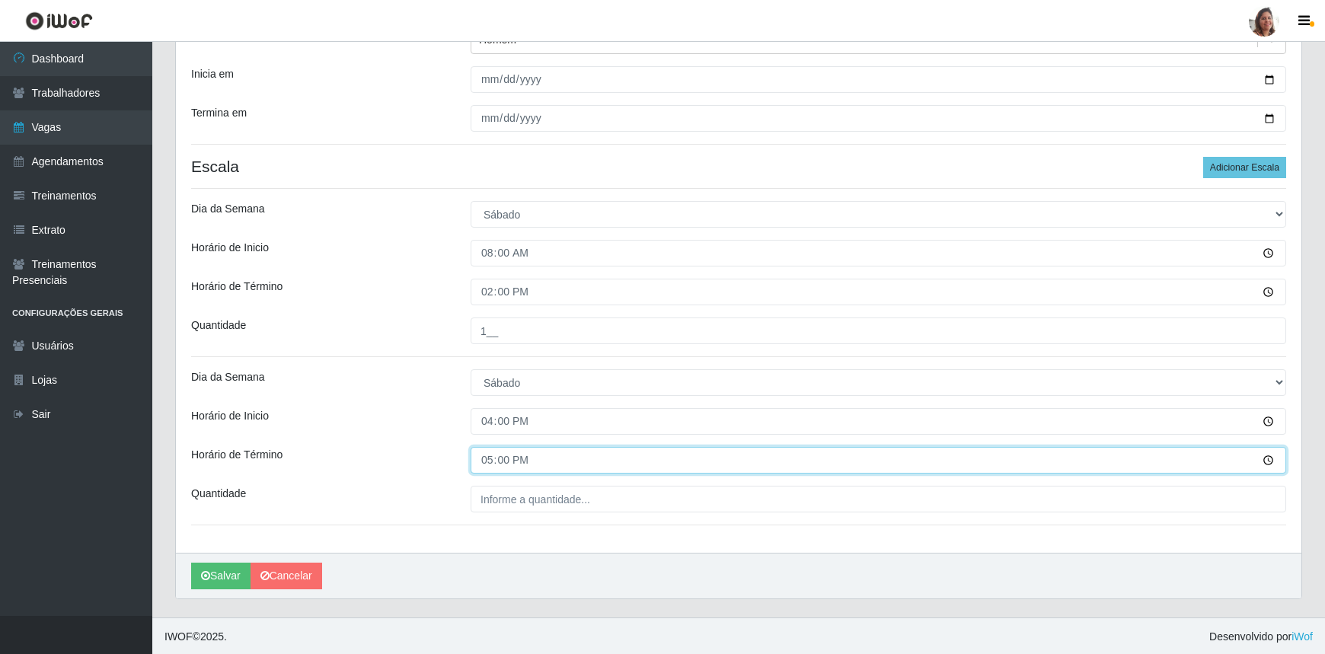
click at [487, 455] on input "17:00" at bounding box center [879, 460] width 816 height 27
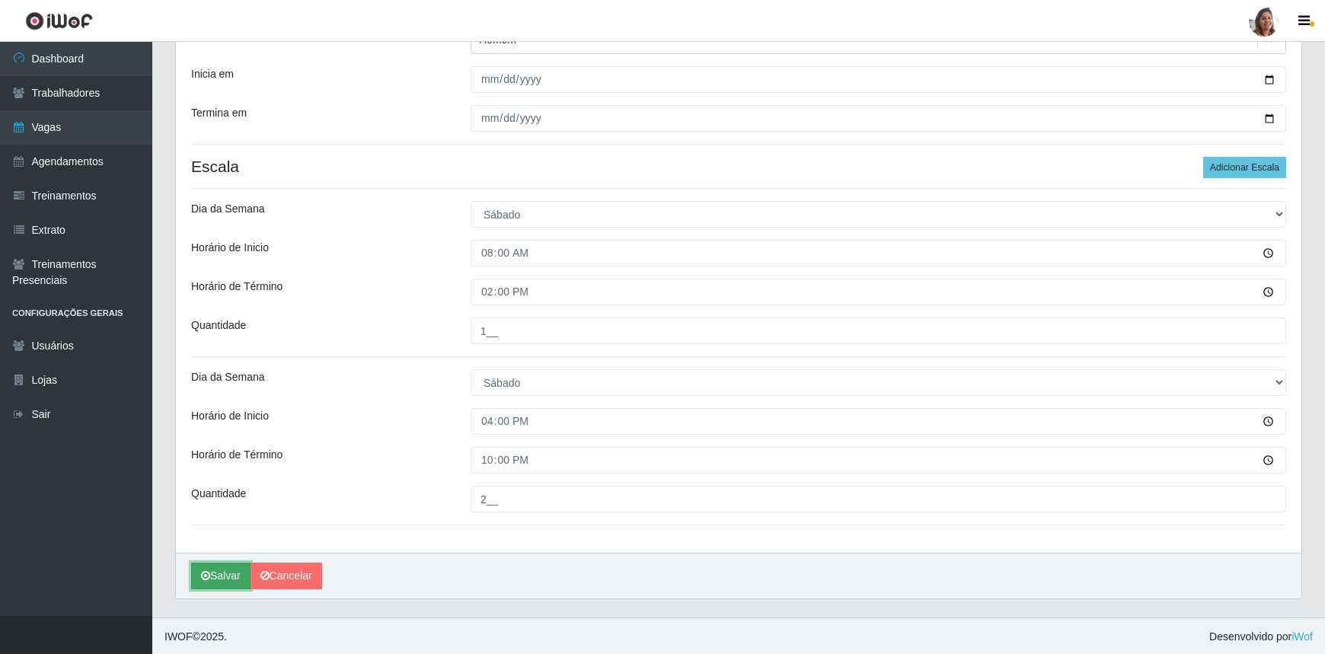
click at [229, 565] on button "Salvar" at bounding box center [220, 576] width 59 height 27
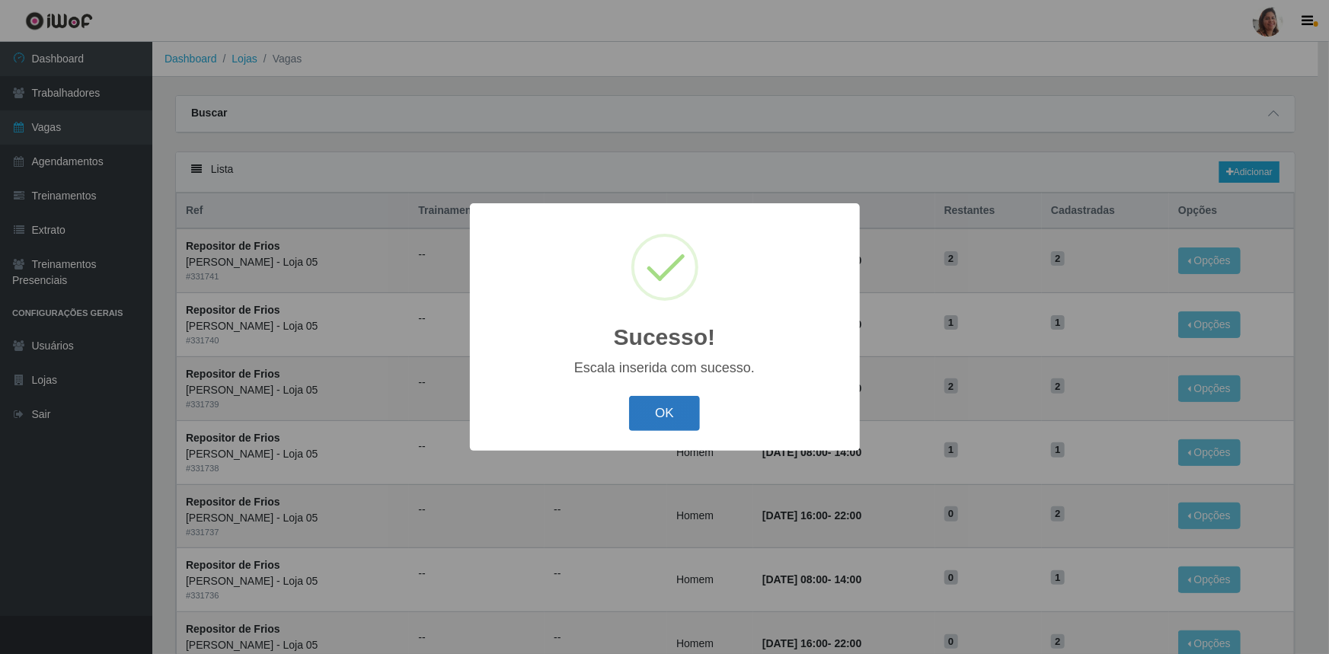
click at [689, 401] on button "OK" at bounding box center [664, 414] width 71 height 36
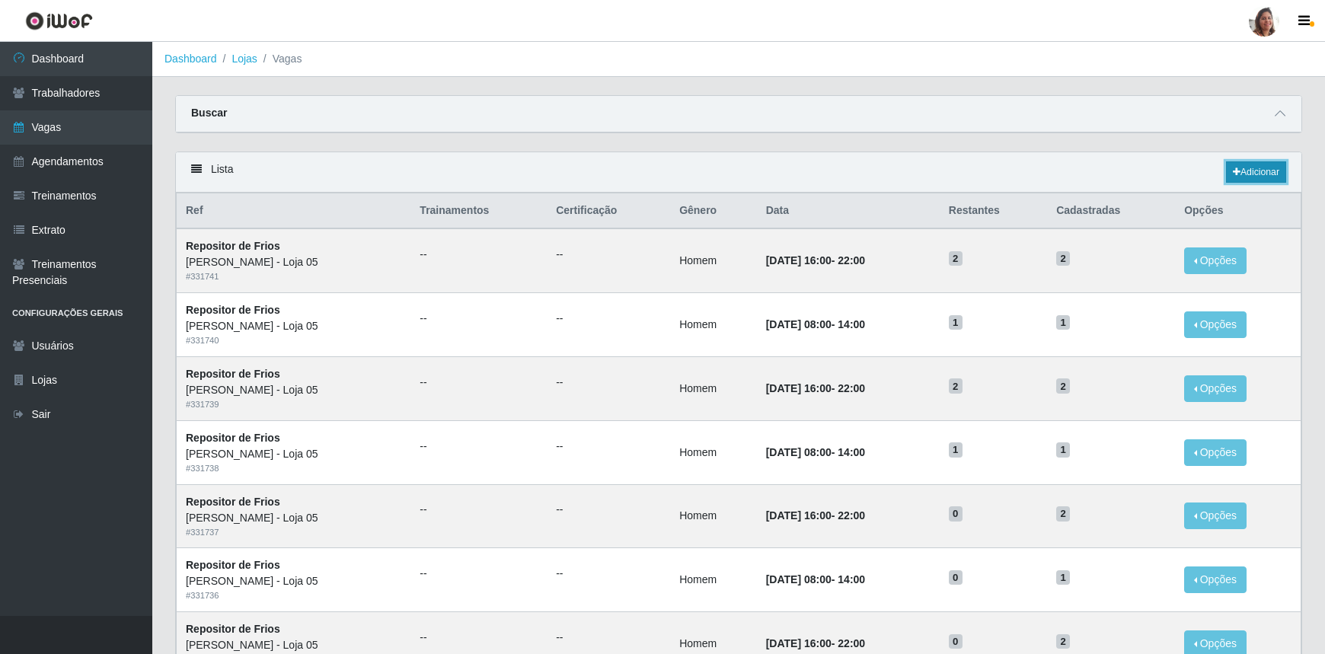
click at [1234, 177] on icon at bounding box center [1237, 172] width 8 height 9
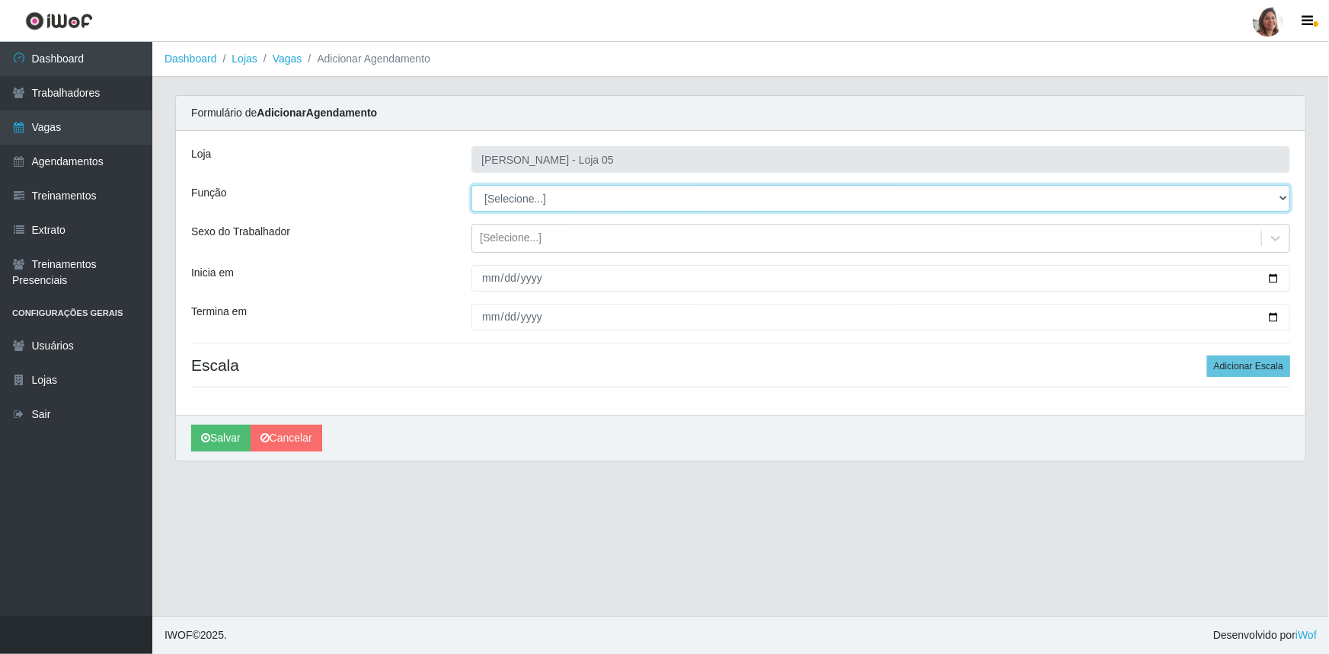
click at [539, 206] on select "[Selecione...] ASG ASG + ASG ++ Auxiliar de Depósito Auxiliar de Depósito + Aux…" at bounding box center [880, 198] width 819 height 27
click at [471, 185] on select "[Selecione...] ASG ASG + ASG ++ Auxiliar de Depósito Auxiliar de Depósito + Aux…" at bounding box center [880, 198] width 819 height 27
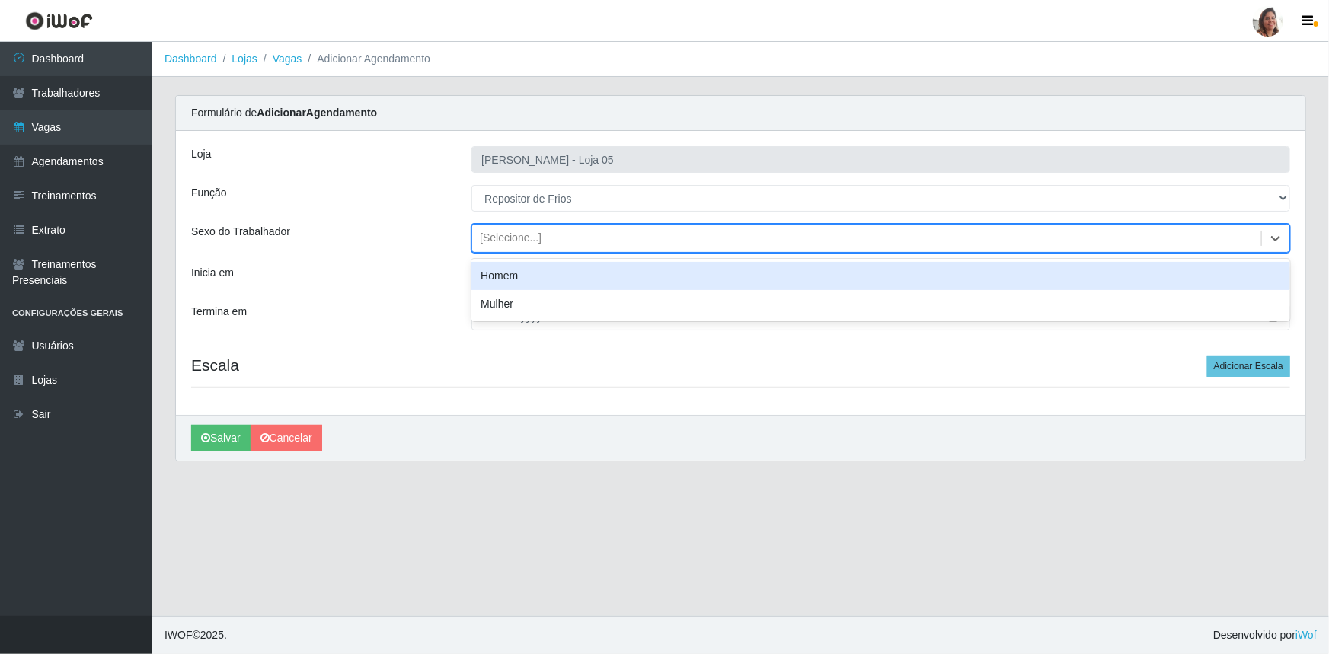
click at [523, 233] on div "[Selecione...]" at bounding box center [511, 239] width 62 height 16
click at [536, 270] on div "Homem" at bounding box center [880, 276] width 819 height 28
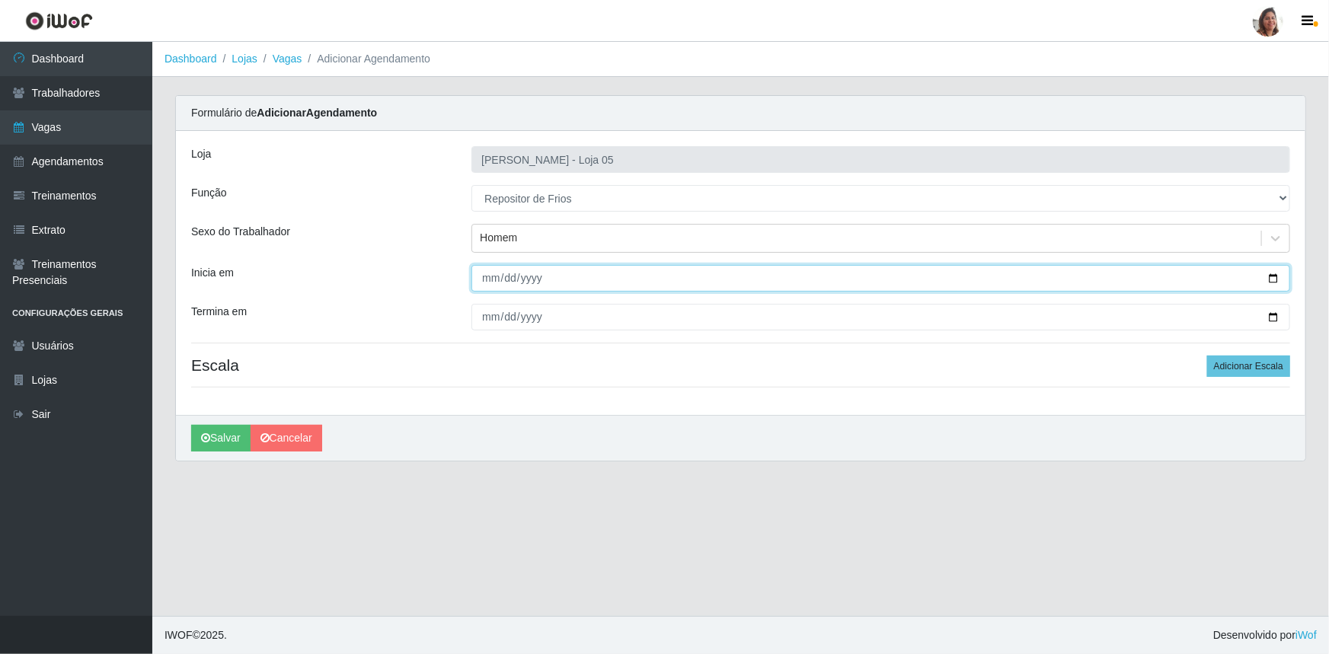
click at [1273, 280] on input "Inicia em" at bounding box center [880, 278] width 819 height 27
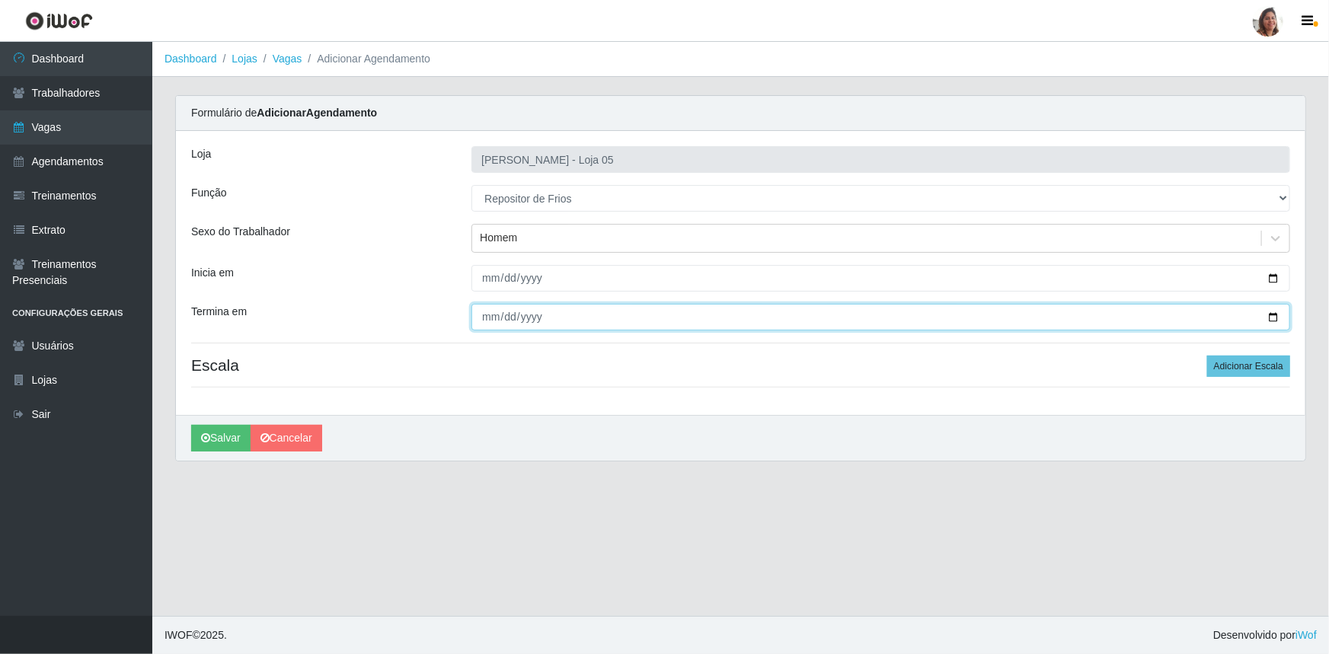
click at [1275, 315] on input "Termina em" at bounding box center [880, 317] width 819 height 27
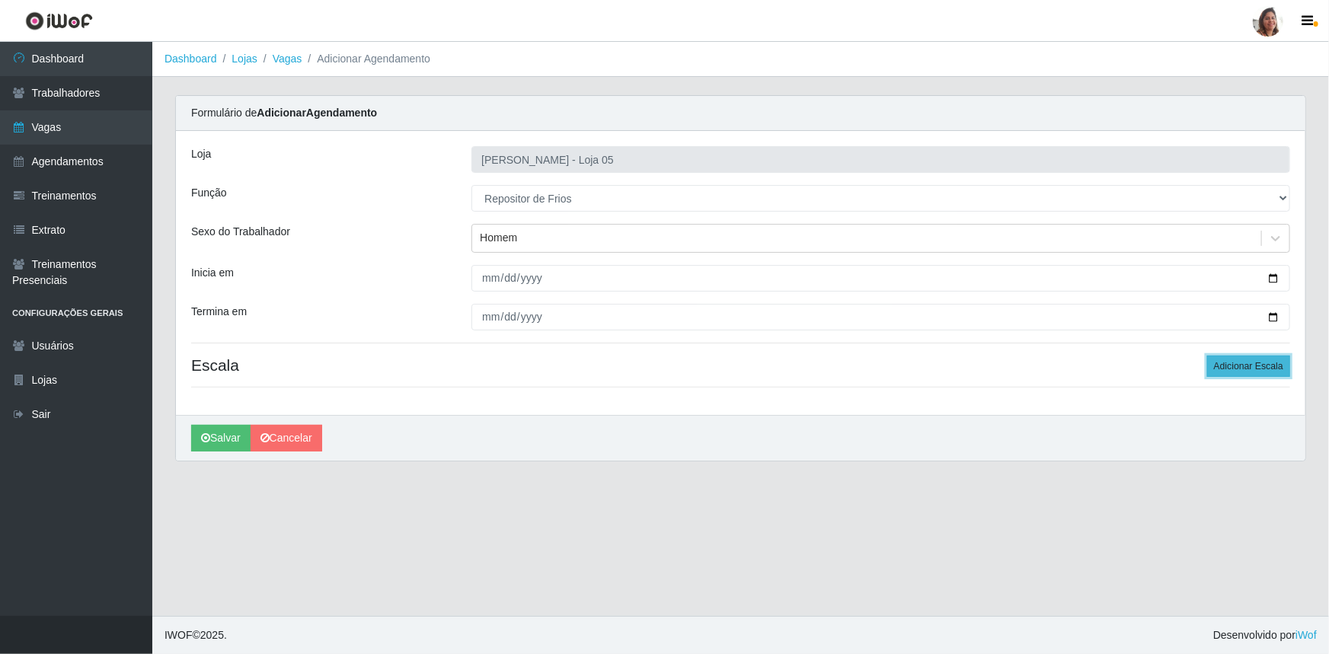
click at [1272, 363] on button "Adicionar Escala" at bounding box center [1248, 366] width 83 height 21
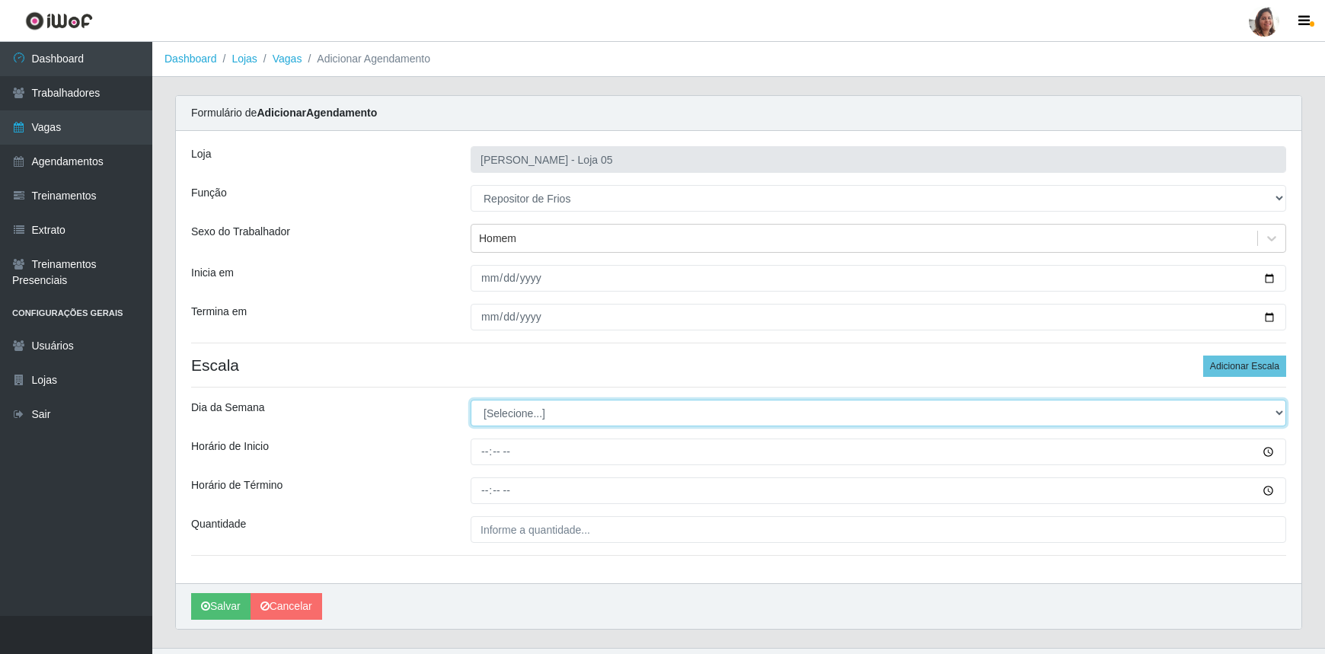
click at [517, 412] on select "[Selecione...] Segunda Terça Quarta Quinta Sexta Sábado Domingo" at bounding box center [879, 413] width 816 height 27
click at [471, 400] on select "[Selecione...] Segunda Terça Quarta Quinta Sexta Sábado Domingo" at bounding box center [879, 413] width 816 height 27
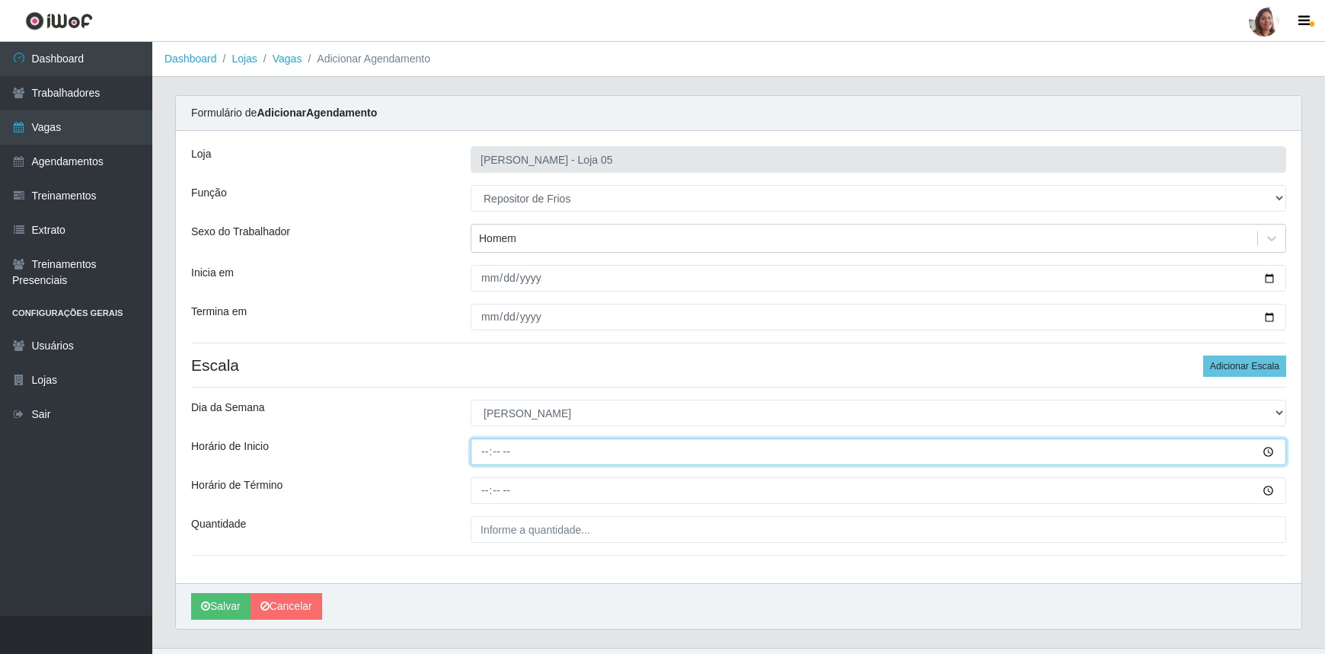
click at [480, 454] on input "Horário de Inicio" at bounding box center [879, 452] width 816 height 27
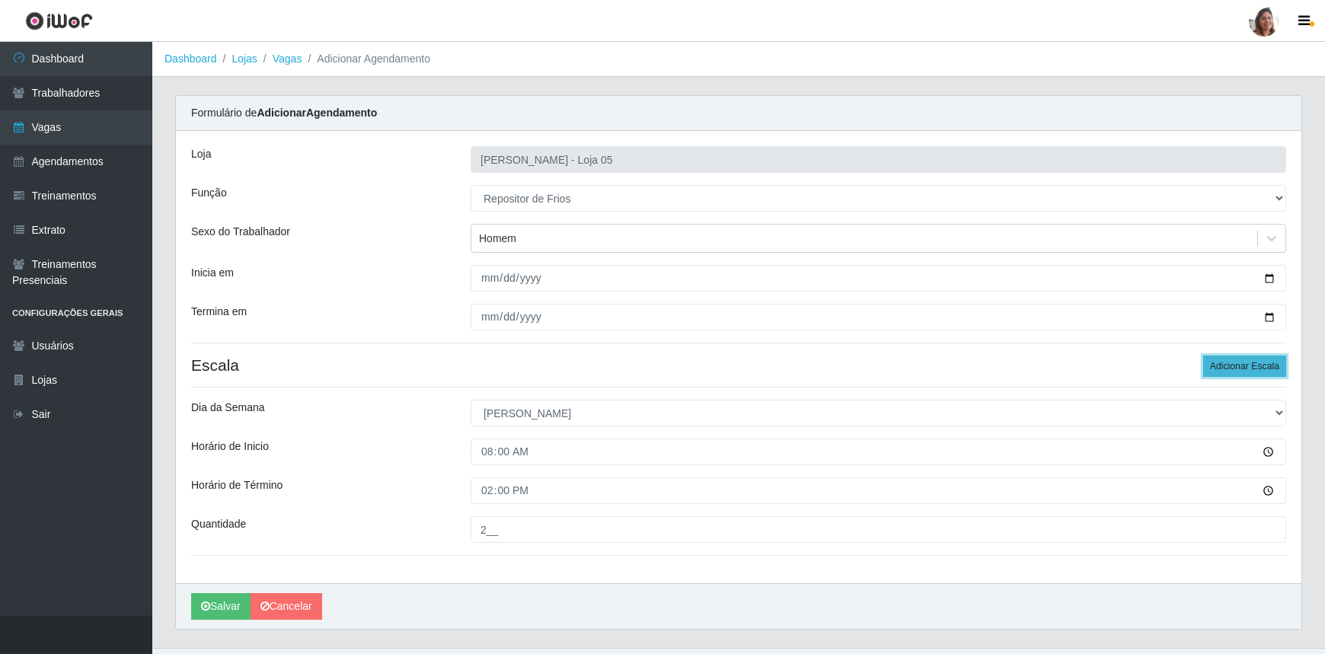
click at [1242, 371] on button "Adicionar Escala" at bounding box center [1244, 366] width 83 height 21
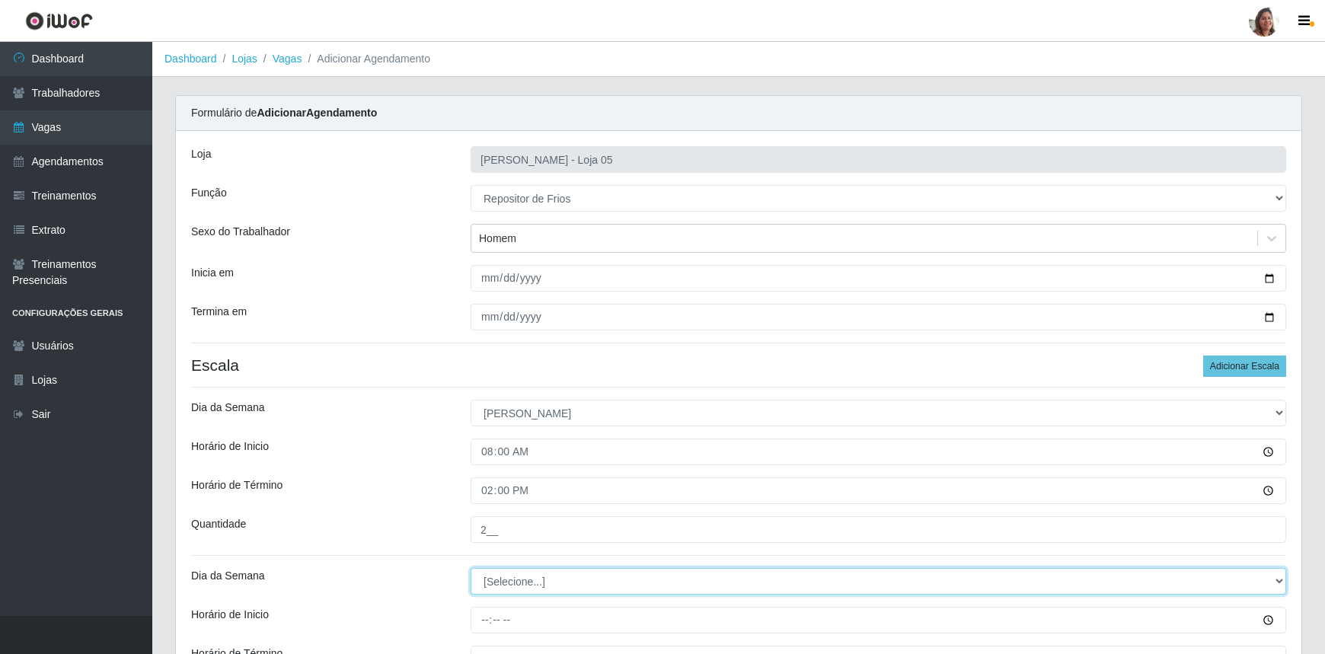
click at [539, 589] on select "[Selecione...] Segunda Terça Quarta Quinta Sexta Sábado Domingo" at bounding box center [879, 581] width 816 height 27
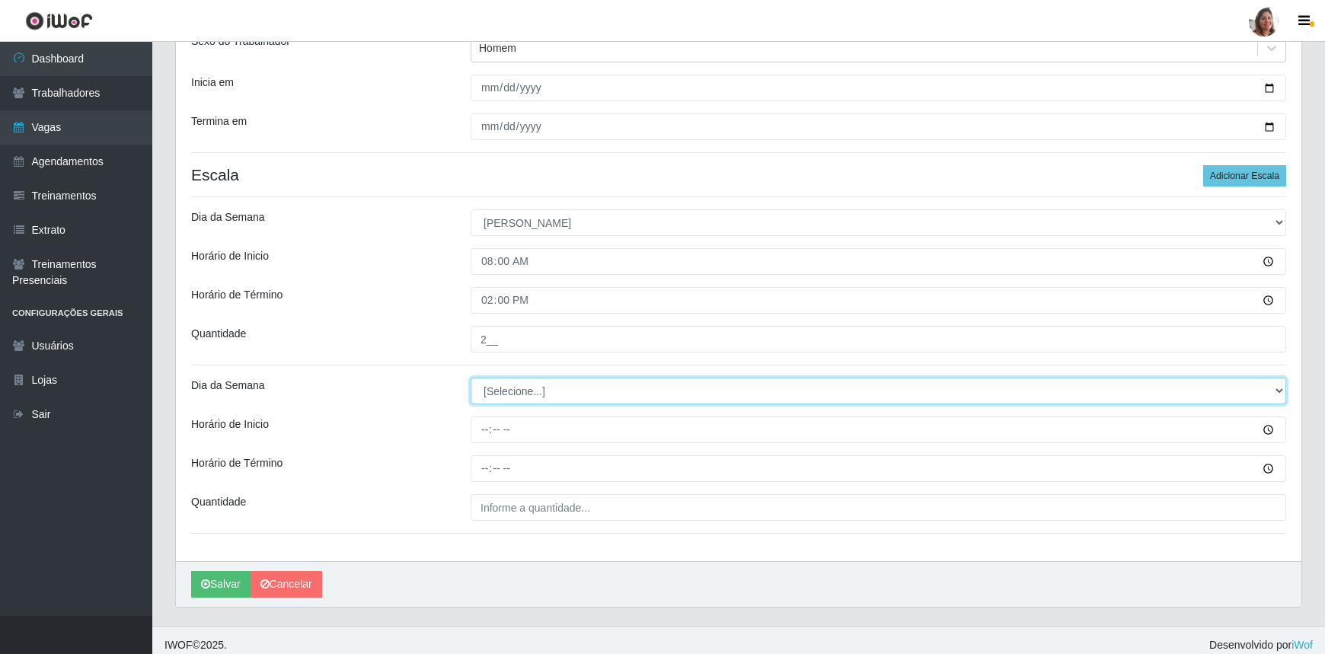
scroll to position [199, 0]
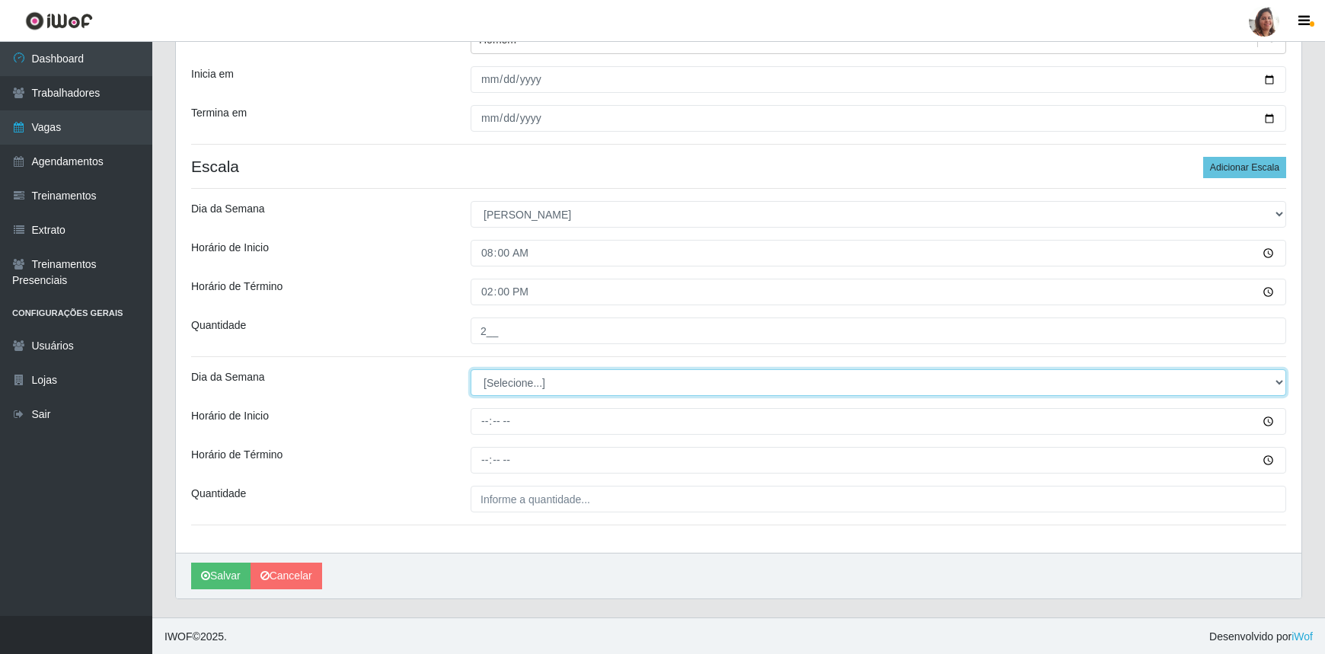
click at [510, 383] on select "[Selecione...] Segunda Terça Quarta Quinta Sexta Sábado Domingo" at bounding box center [879, 382] width 816 height 27
click at [471, 369] on select "[Selecione...] Segunda Terça Quarta Quinta Sexta Sábado Domingo" at bounding box center [879, 382] width 816 height 27
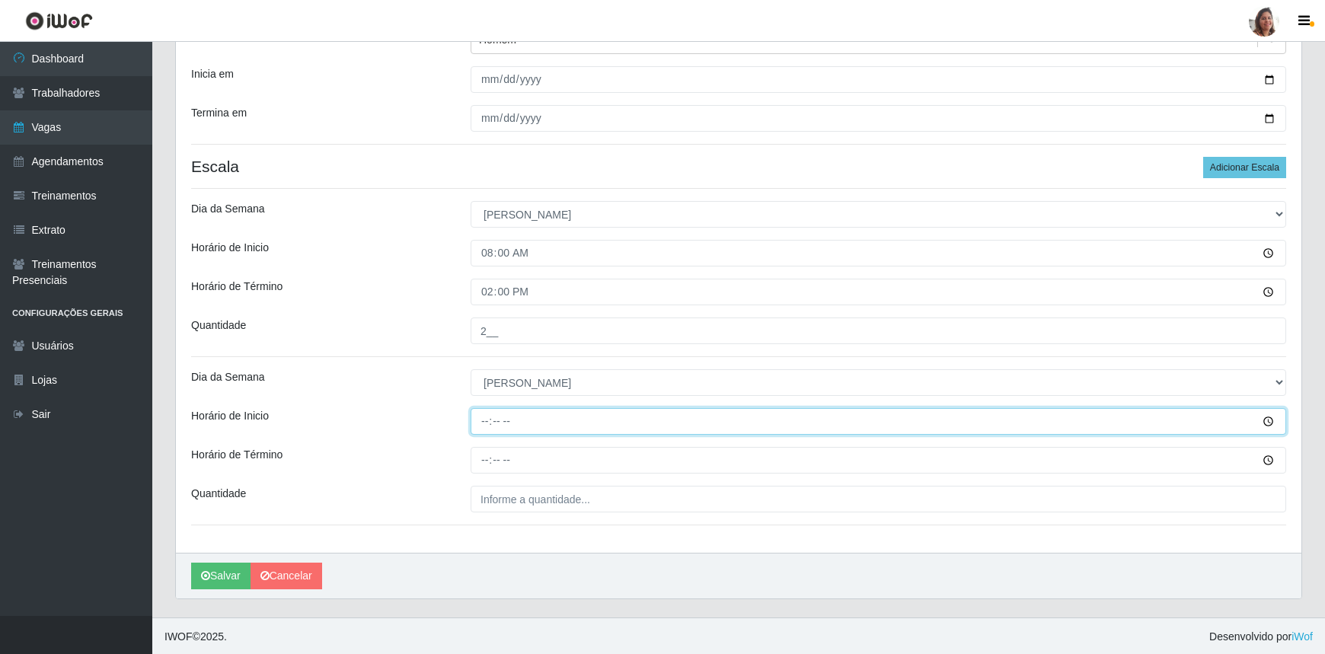
click at [482, 427] on input "Horário de Inicio" at bounding box center [879, 421] width 816 height 27
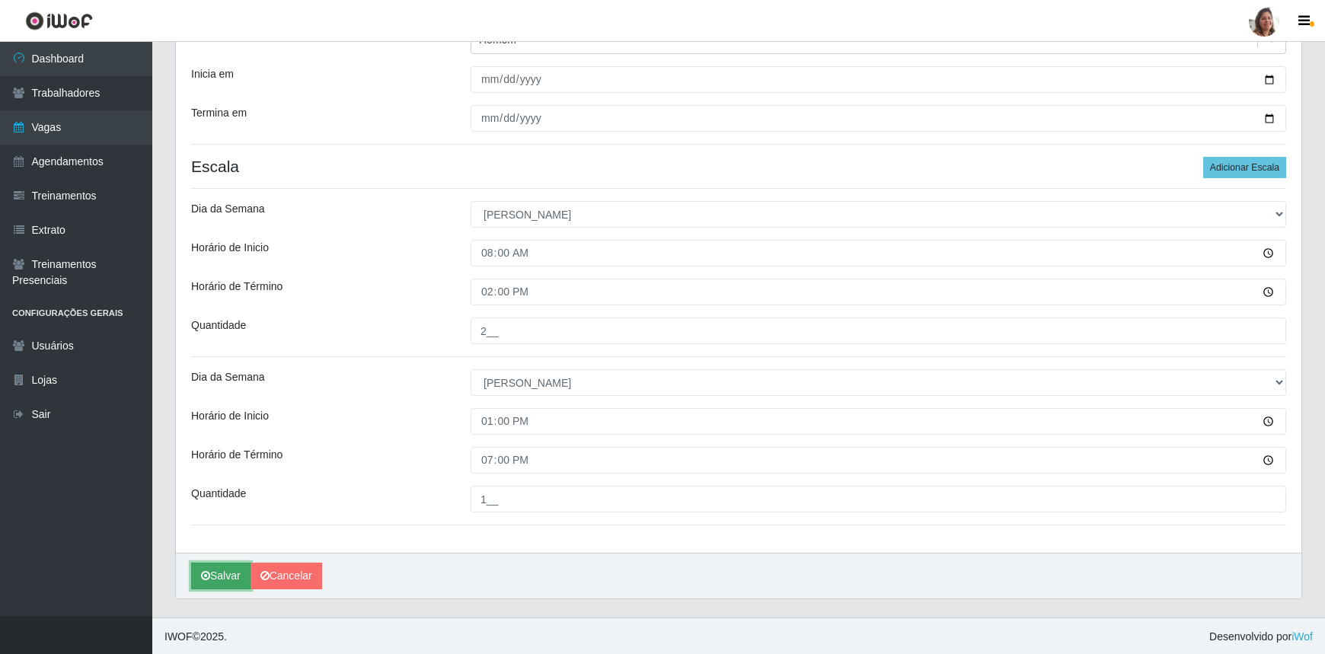
click at [229, 571] on button "Salvar" at bounding box center [220, 576] width 59 height 27
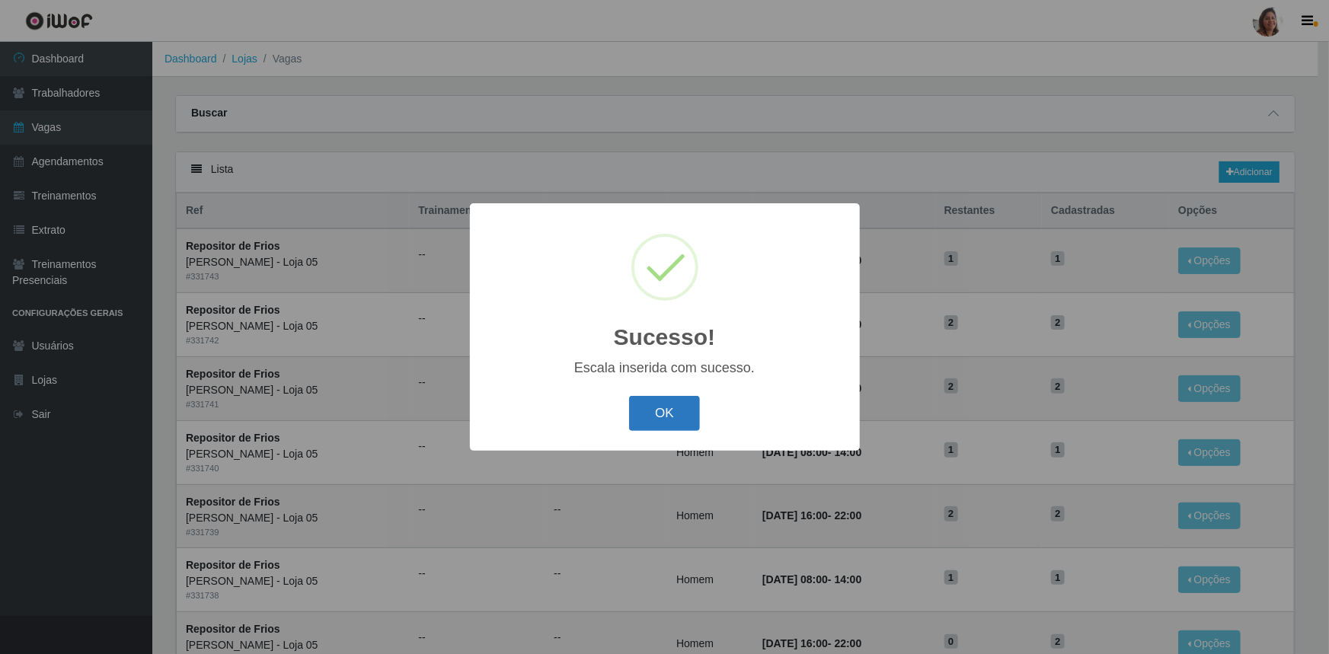
click at [666, 416] on button "OK" at bounding box center [664, 414] width 71 height 36
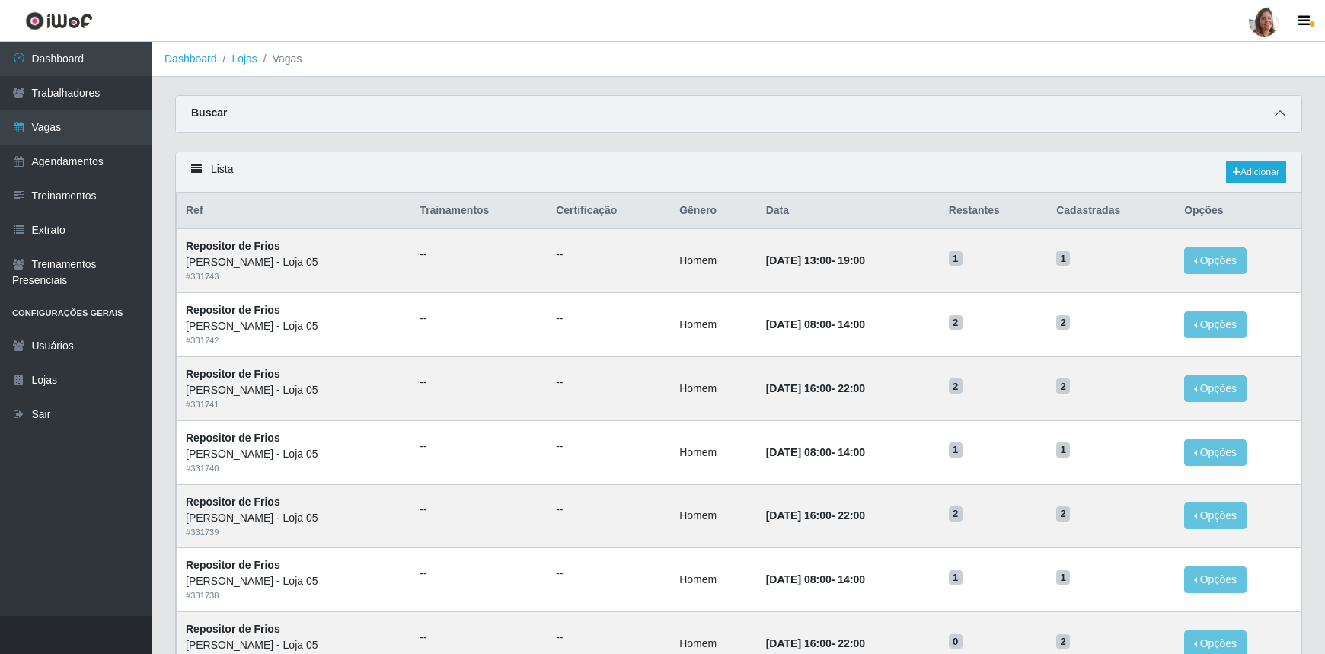
click at [1283, 106] on span at bounding box center [1280, 114] width 18 height 18
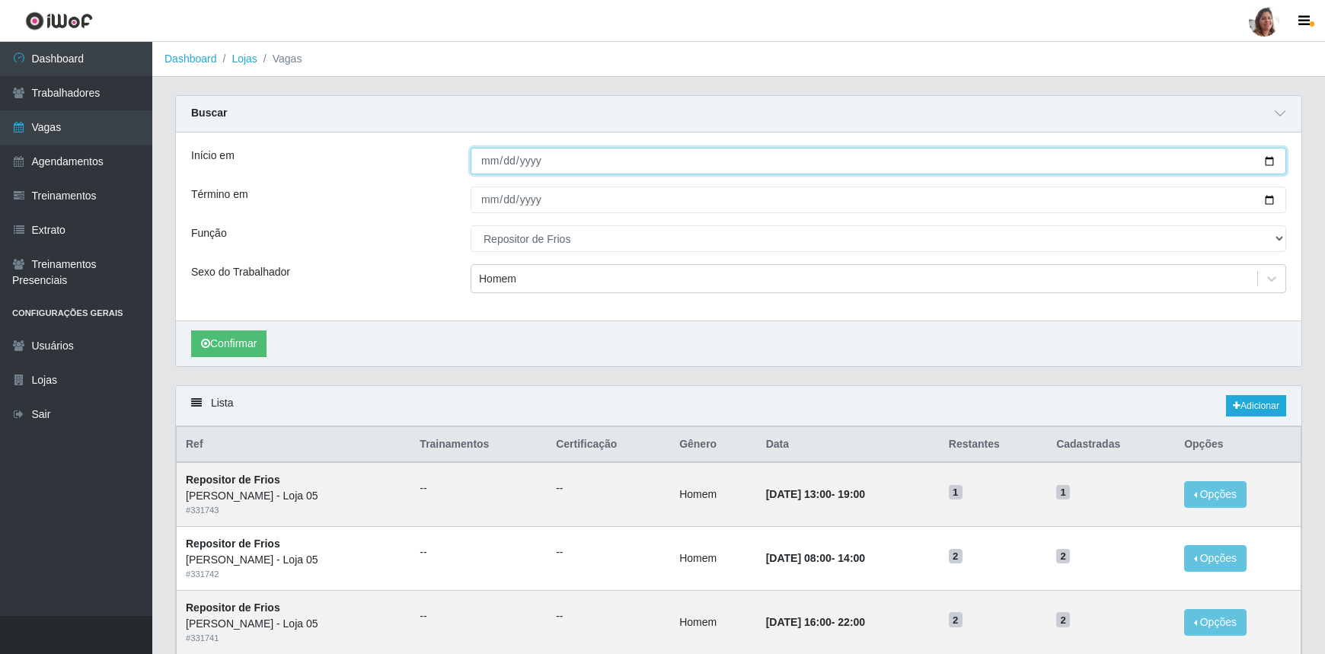
click at [1266, 158] on input "[DATE]" at bounding box center [879, 161] width 816 height 27
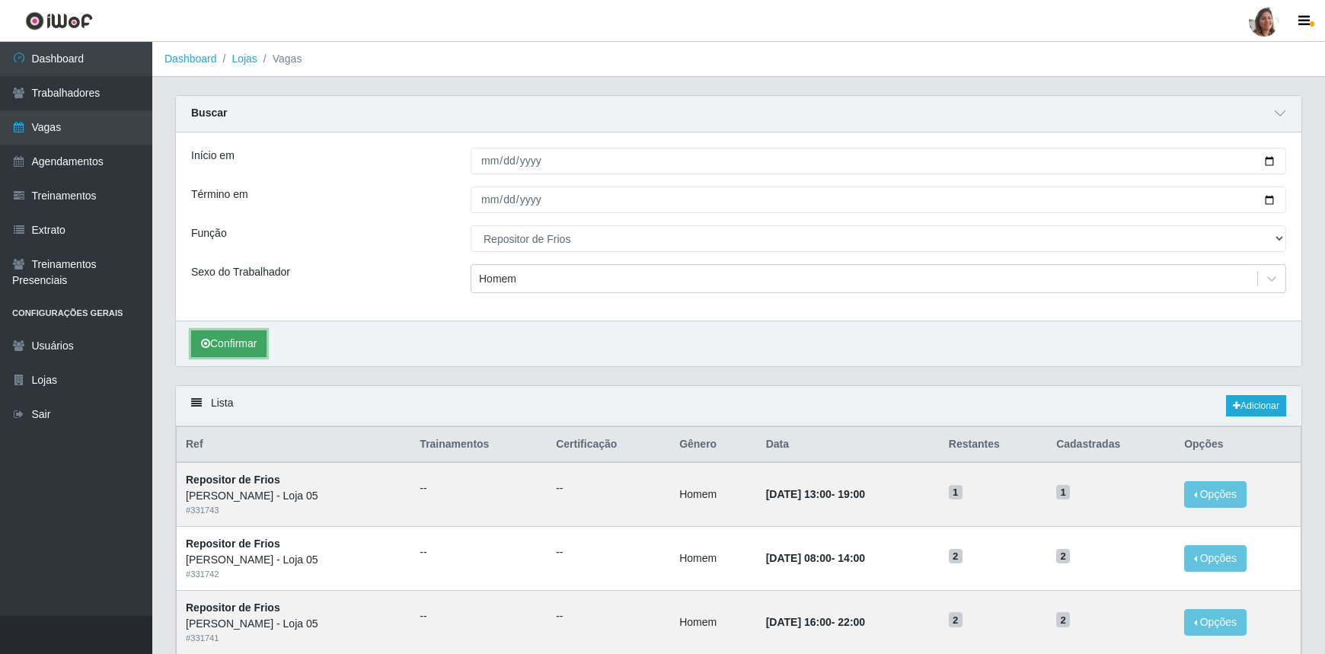
click at [245, 340] on button "Confirmar" at bounding box center [228, 344] width 75 height 27
click at [239, 340] on button "Confirmar" at bounding box center [228, 344] width 75 height 27
click at [1248, 405] on link "Adicionar" at bounding box center [1256, 405] width 60 height 21
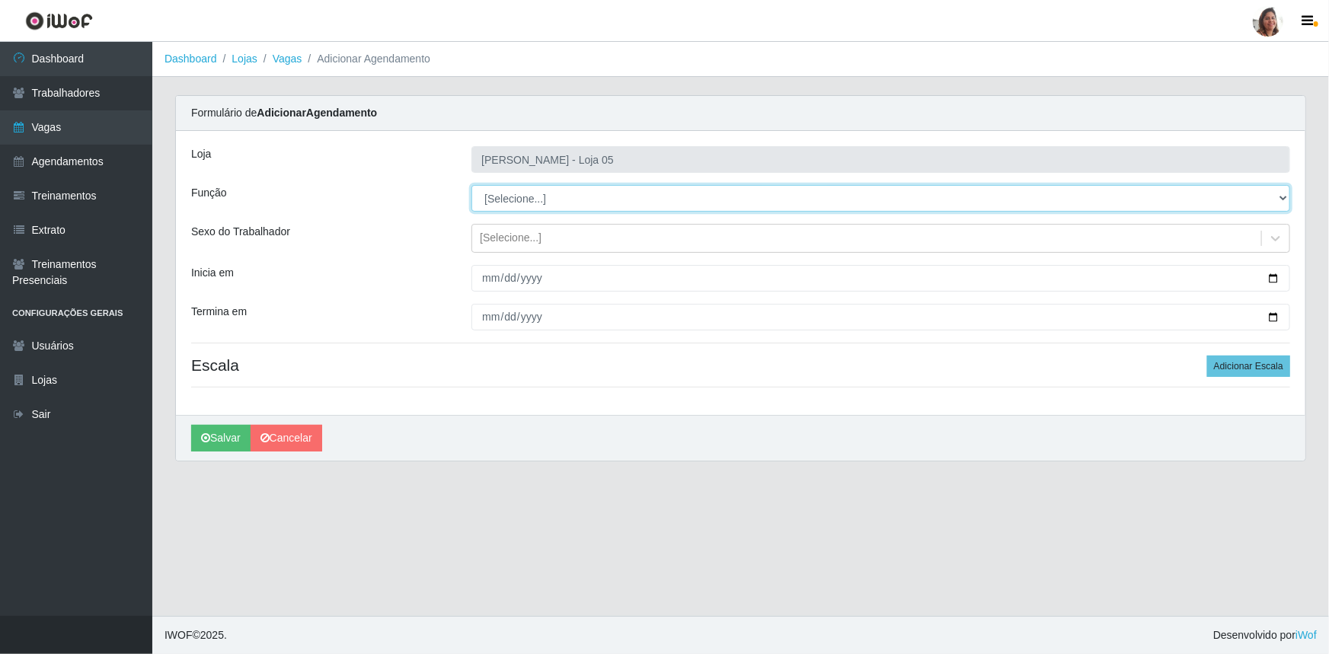
click at [534, 190] on select "[Selecione...] ASG ASG + ASG ++ Auxiliar de Depósito Auxiliar de Depósito + Aux…" at bounding box center [880, 198] width 819 height 27
click at [471, 185] on select "[Selecione...] ASG ASG + ASG ++ Auxiliar de Depósito Auxiliar de Depósito + Aux…" at bounding box center [880, 198] width 819 height 27
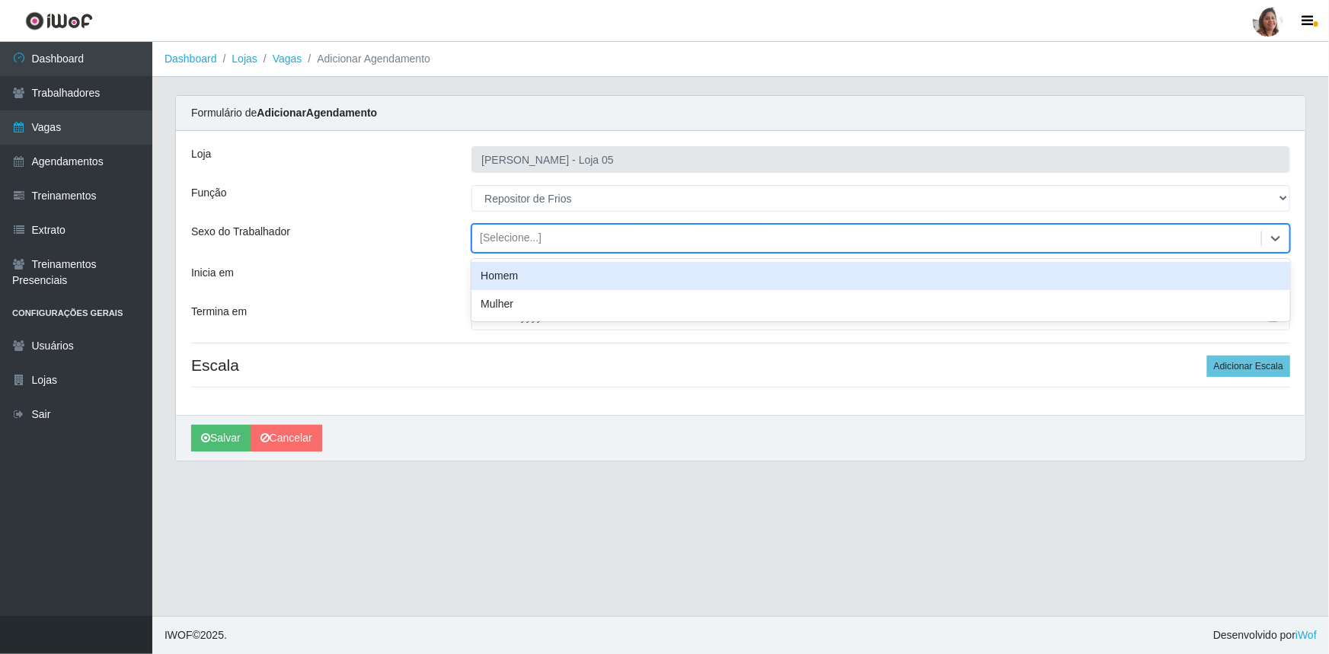
click at [568, 242] on div "[Selecione...]" at bounding box center [866, 238] width 789 height 25
click at [535, 279] on div "Homem" at bounding box center [880, 276] width 819 height 28
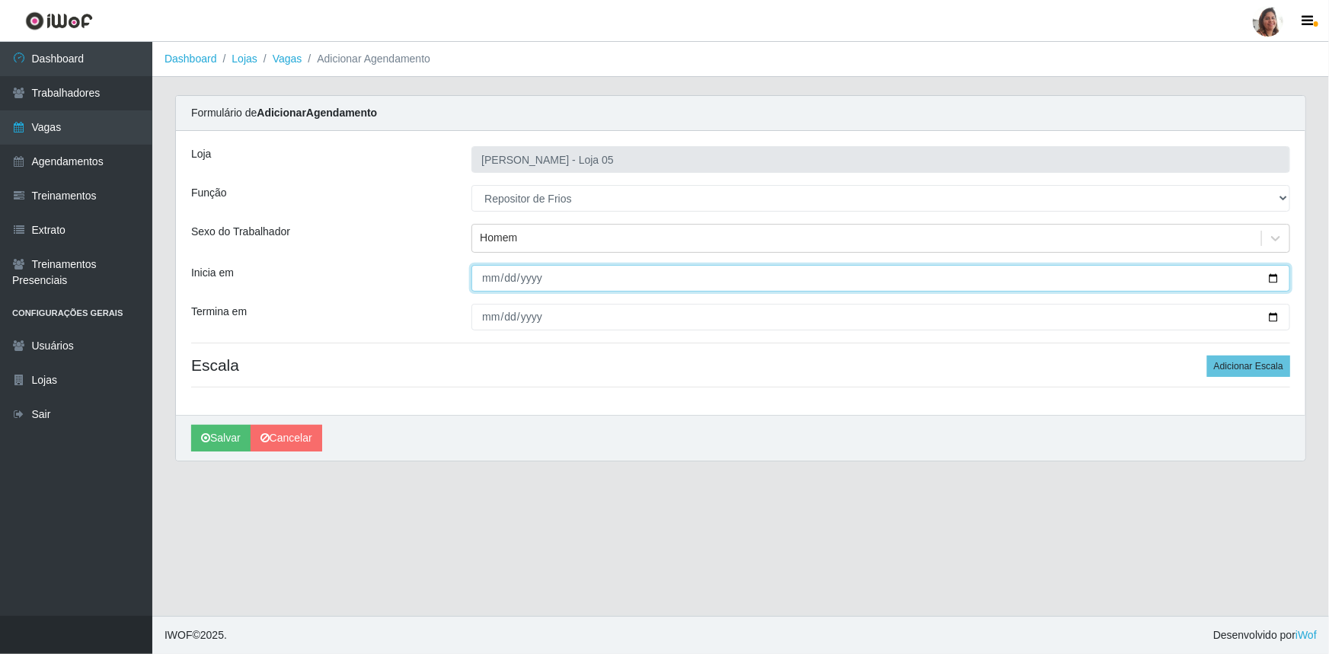
click at [1272, 275] on input "Inicia em" at bounding box center [880, 278] width 819 height 27
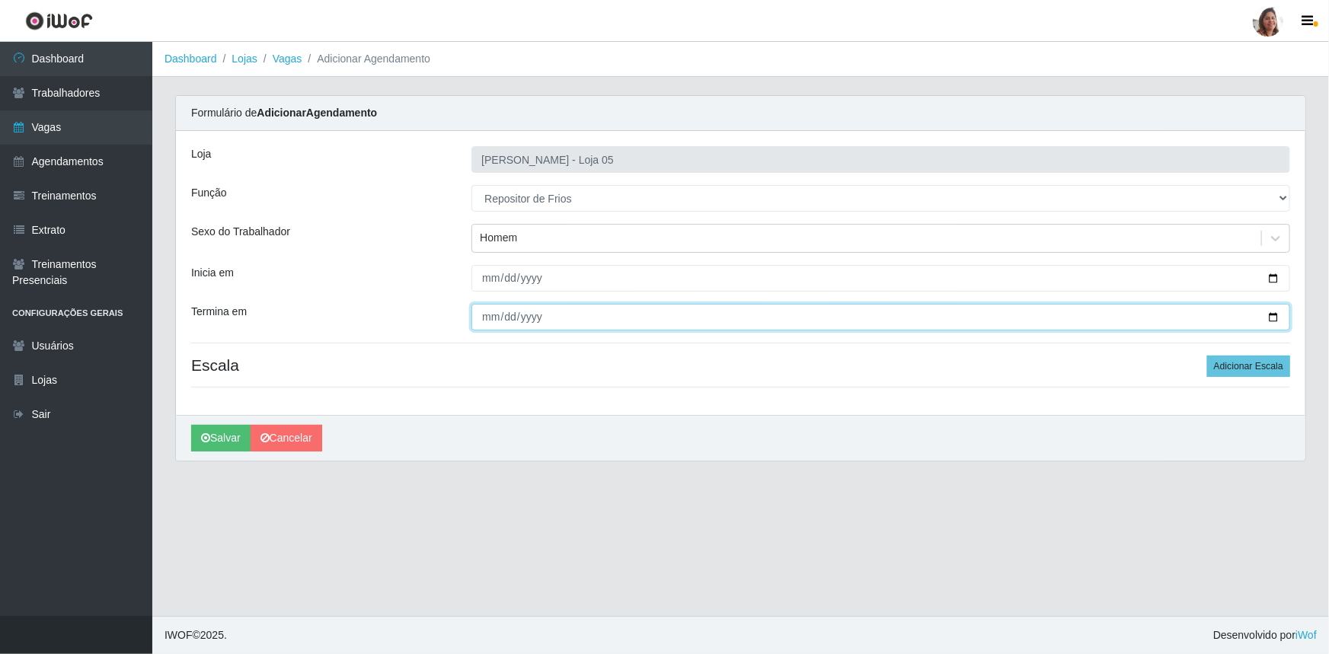
click at [1273, 315] on input "Termina em" at bounding box center [880, 317] width 819 height 27
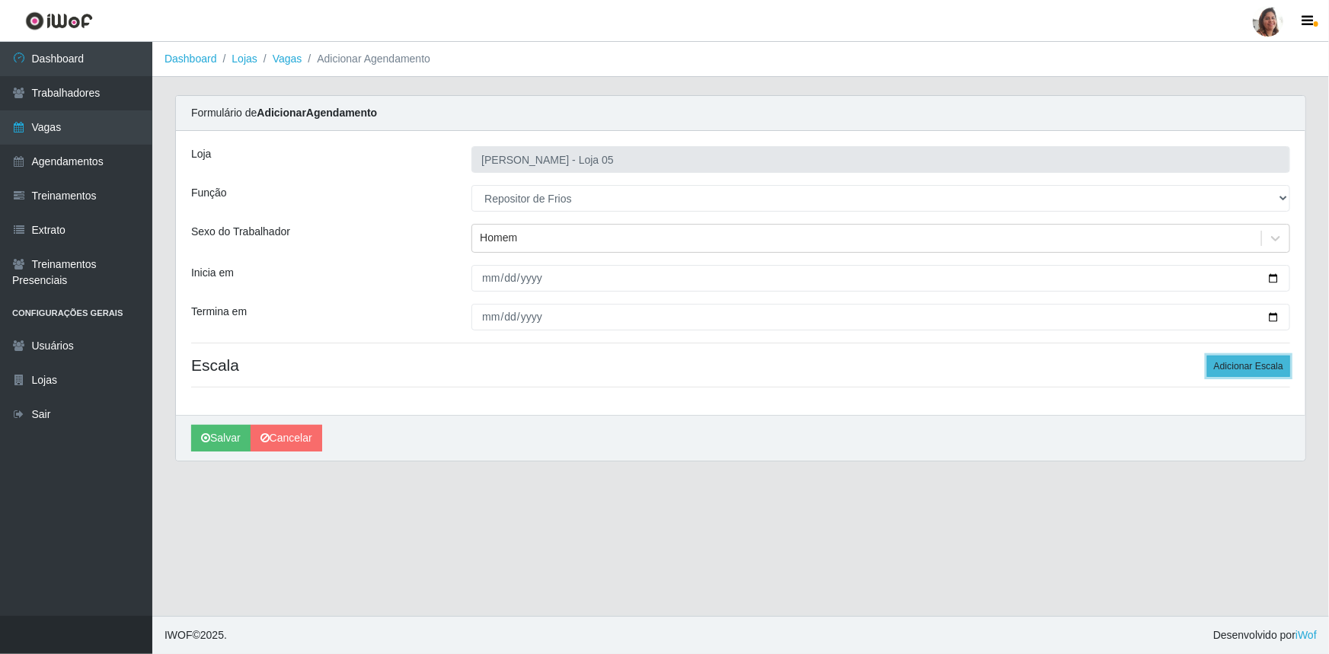
click at [1255, 362] on button "Adicionar Escala" at bounding box center [1248, 366] width 83 height 21
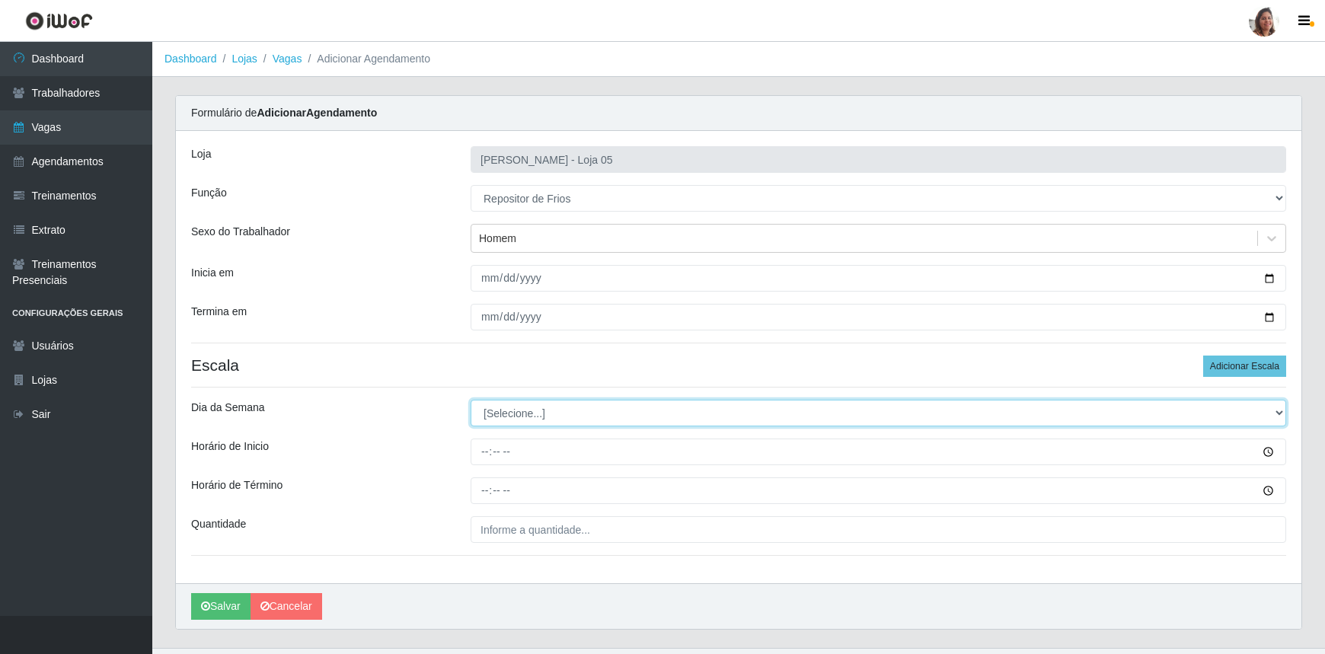
click at [535, 415] on select "[Selecione...] Segunda Terça Quarta Quinta Sexta Sábado Domingo" at bounding box center [879, 413] width 816 height 27
click at [471, 400] on select "[Selecione...] Segunda Terça Quarta Quinta Sexta Sábado Domingo" at bounding box center [879, 413] width 816 height 27
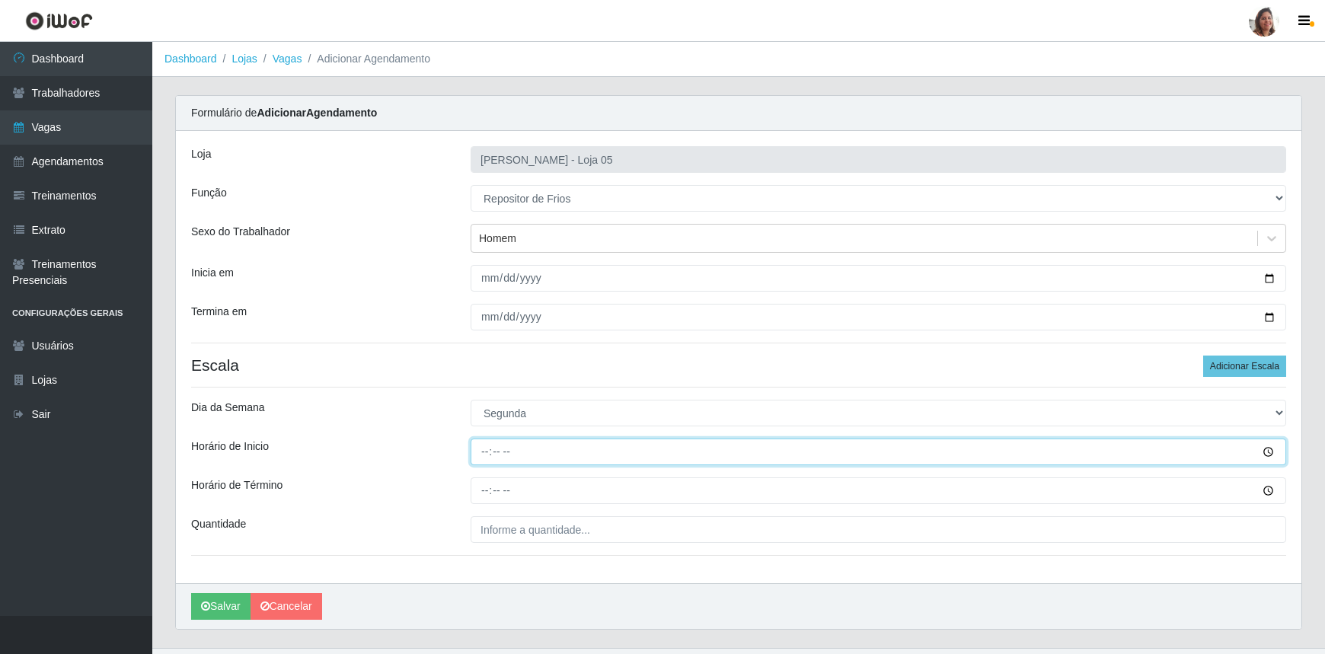
click at [483, 448] on input "Horário de Inicio" at bounding box center [879, 452] width 816 height 27
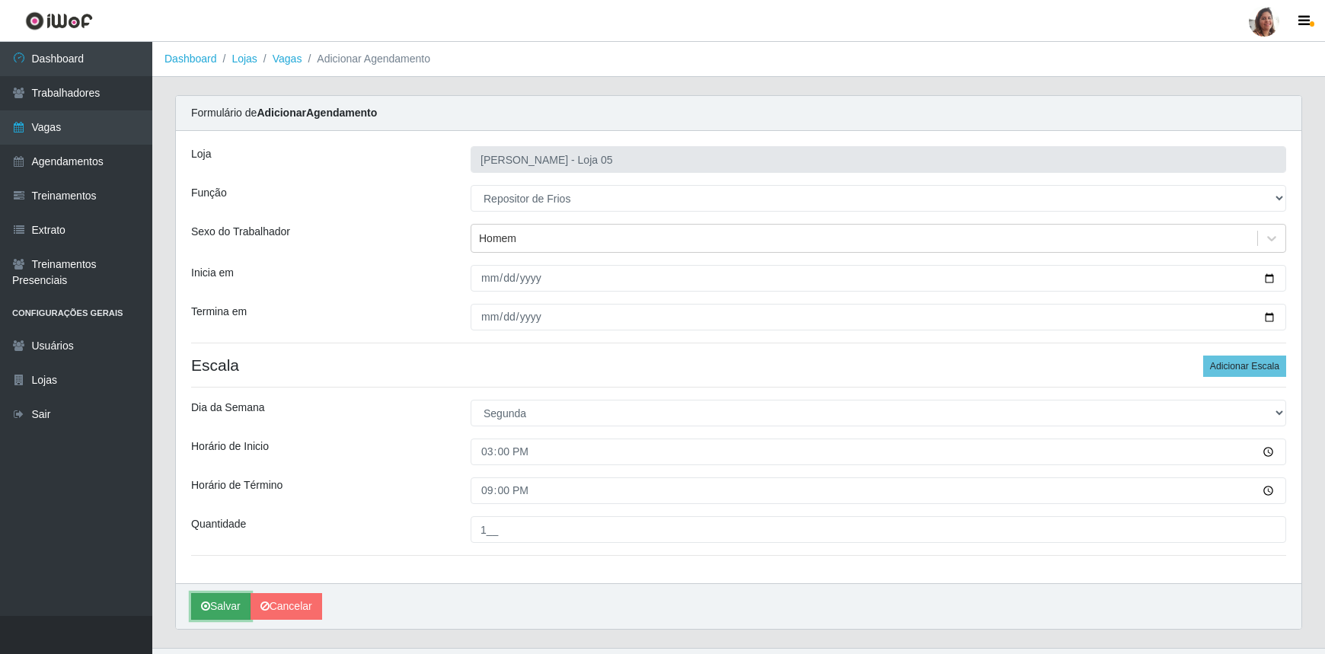
click at [214, 603] on button "Salvar" at bounding box center [220, 606] width 59 height 27
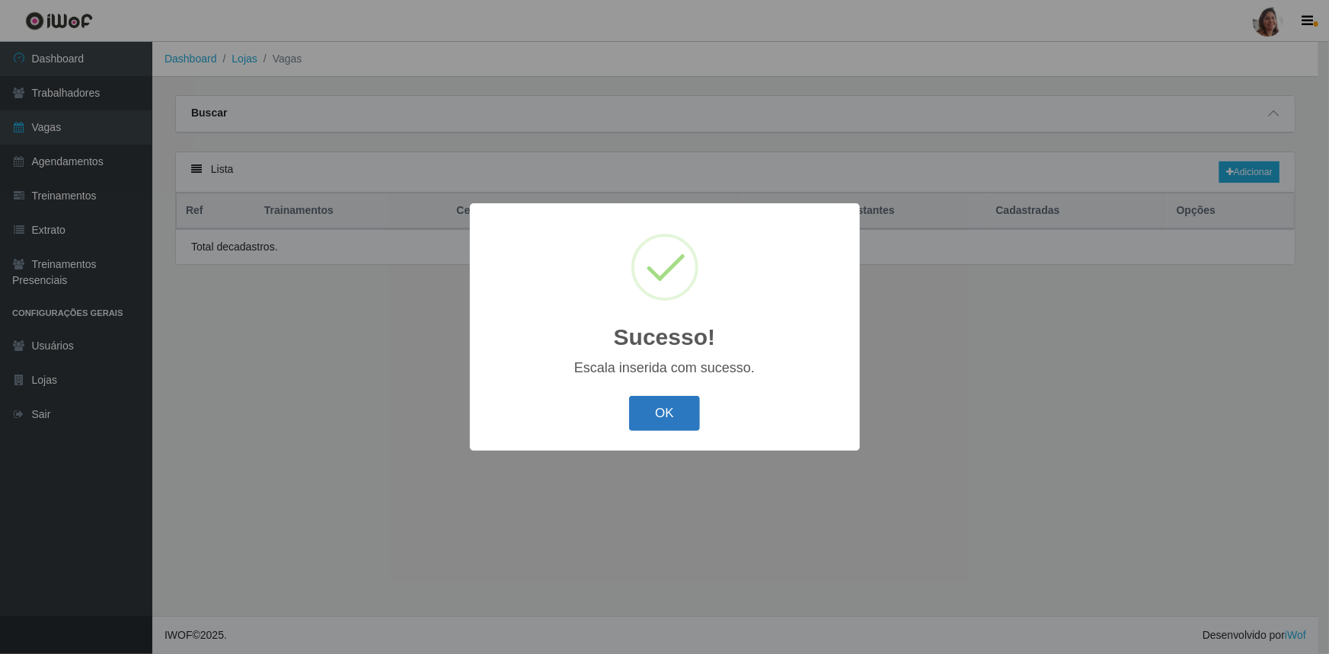
click at [668, 411] on button "OK" at bounding box center [664, 414] width 71 height 36
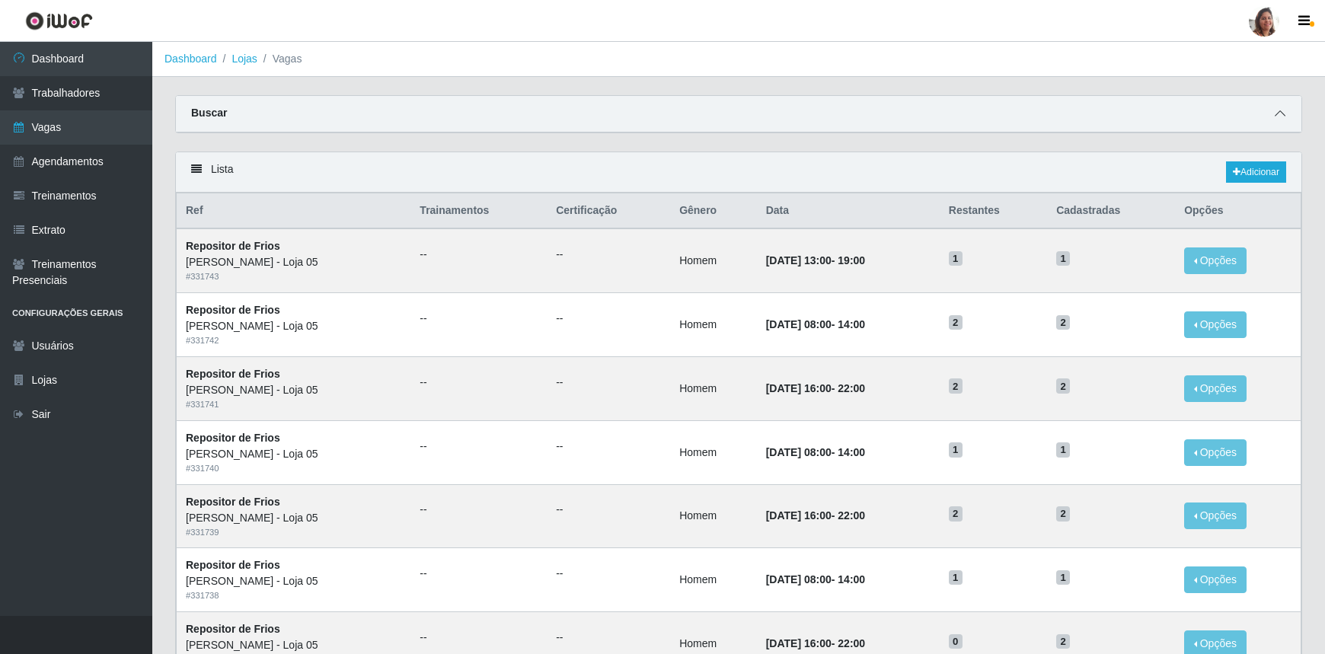
click at [1287, 113] on span at bounding box center [1280, 114] width 18 height 18
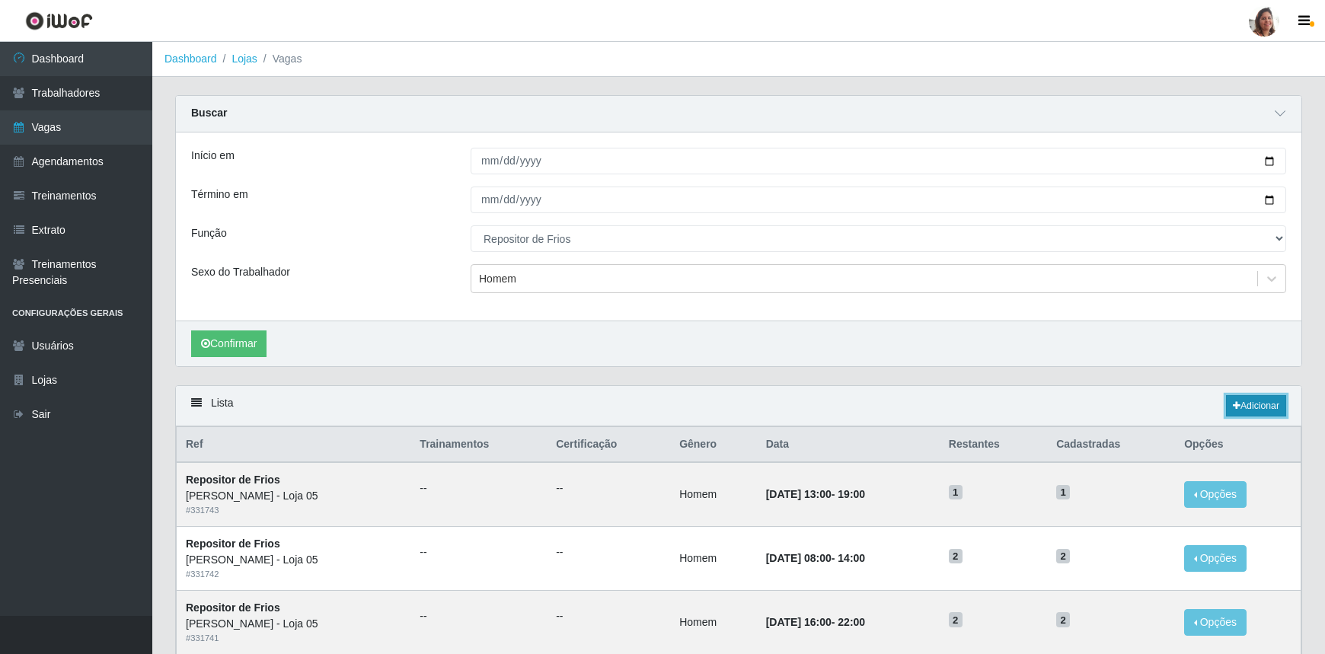
click at [1267, 405] on link "Adicionar" at bounding box center [1256, 405] width 60 height 21
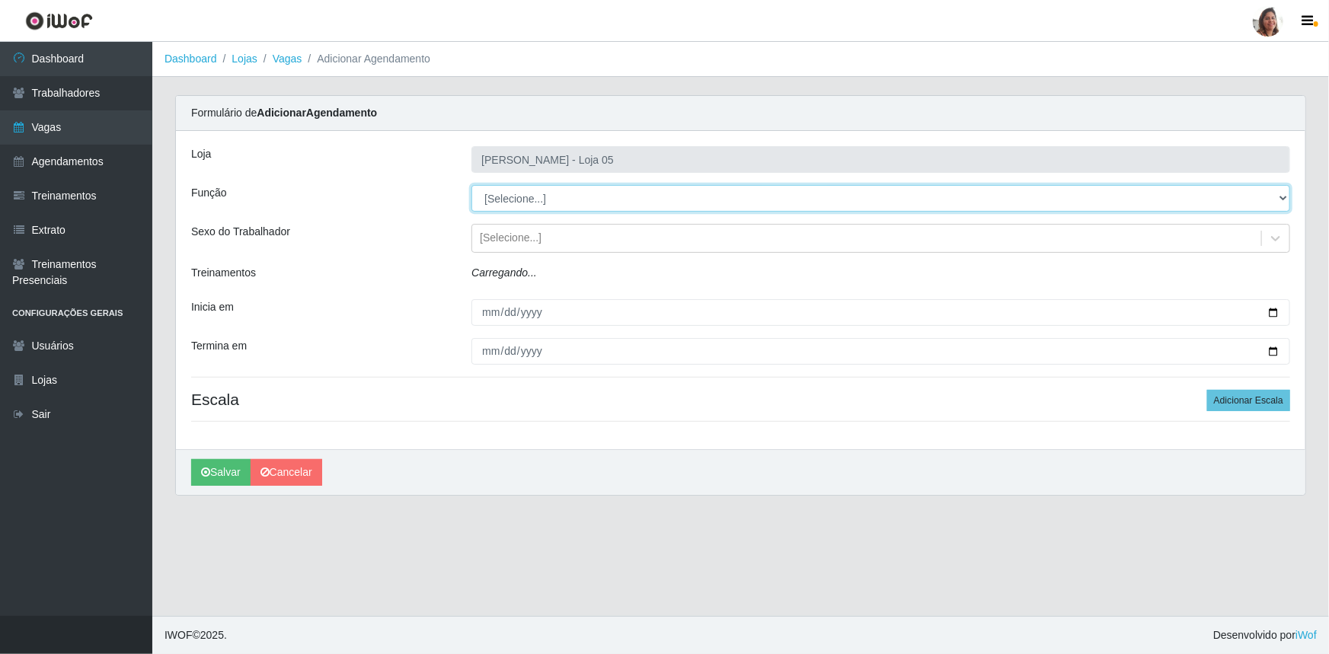
drag, startPoint x: 559, startPoint y: 200, endPoint x: 559, endPoint y: 209, distance: 9.9
click at [559, 201] on select "[Selecione...] ASG ASG + ASG ++ Auxiliar de Depósito Auxiliar de Depósito + Aux…" at bounding box center [880, 198] width 819 height 27
click at [471, 185] on select "[Selecione...] ASG ASG + ASG ++ Auxiliar de Depósito Auxiliar de Depósito + Aux…" at bounding box center [880, 198] width 819 height 27
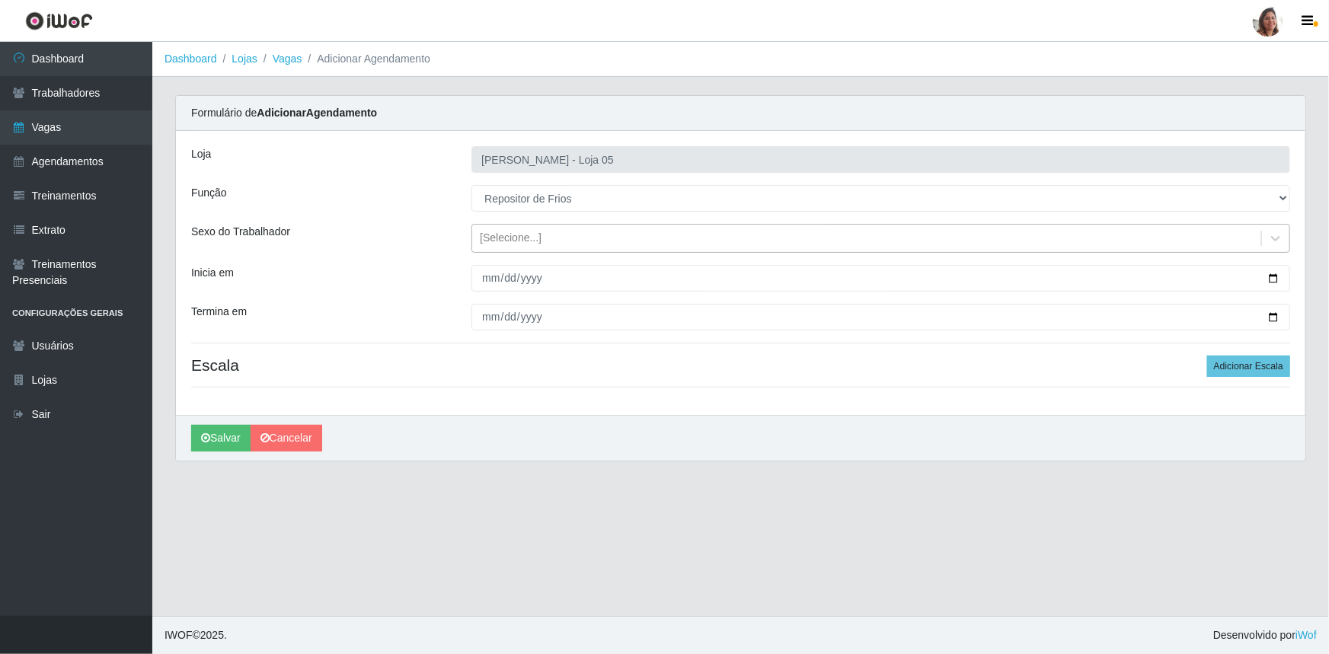
click at [518, 227] on div "[Selecione...]" at bounding box center [866, 238] width 789 height 25
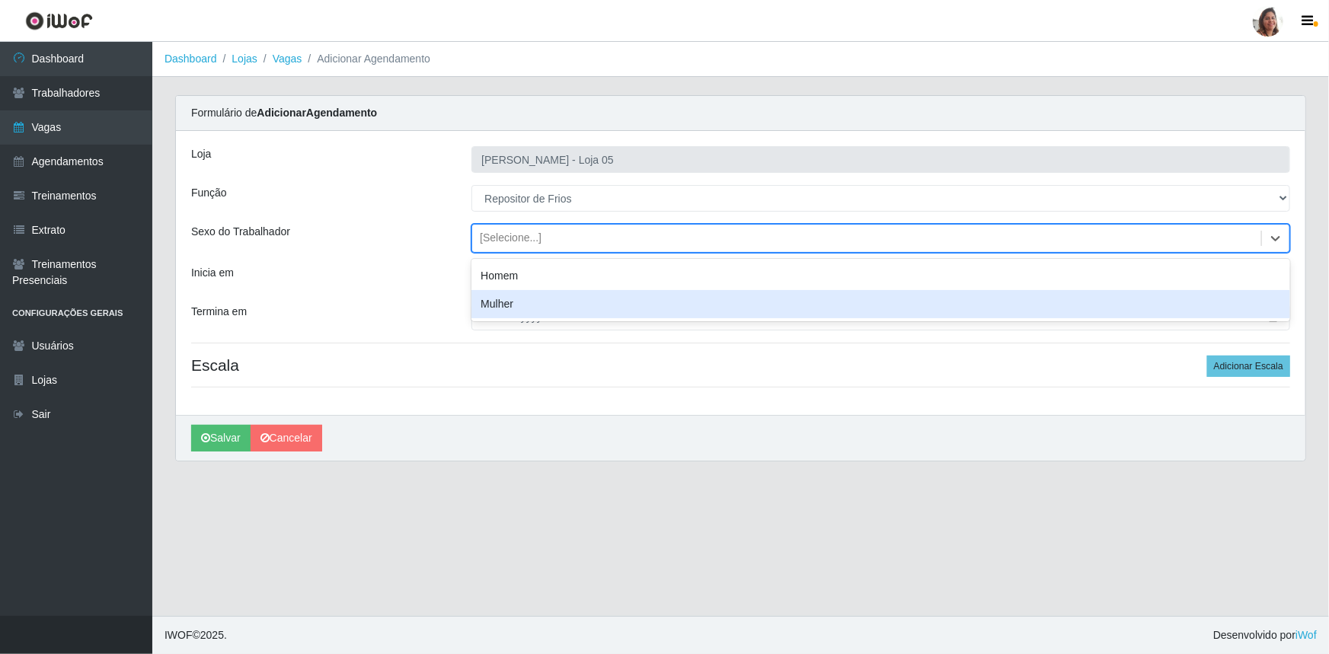
click at [533, 296] on div "Mulher" at bounding box center [880, 304] width 819 height 28
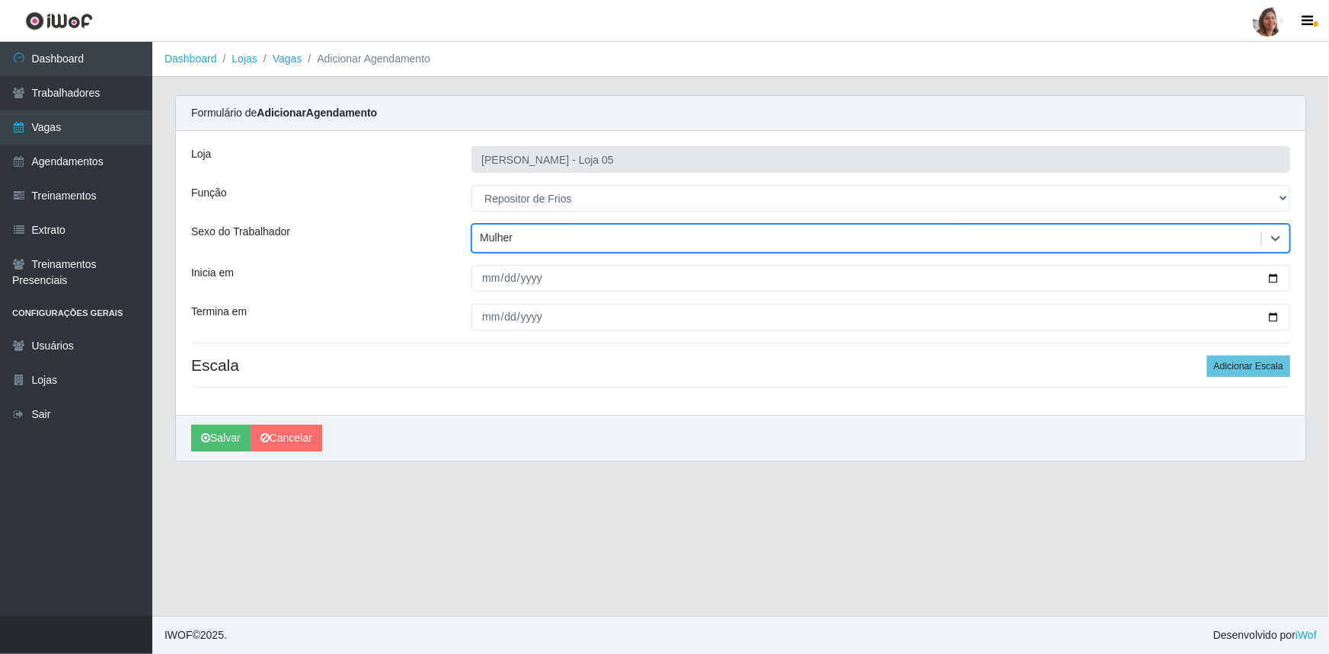
click at [542, 235] on div "Mulher" at bounding box center [866, 238] width 789 height 25
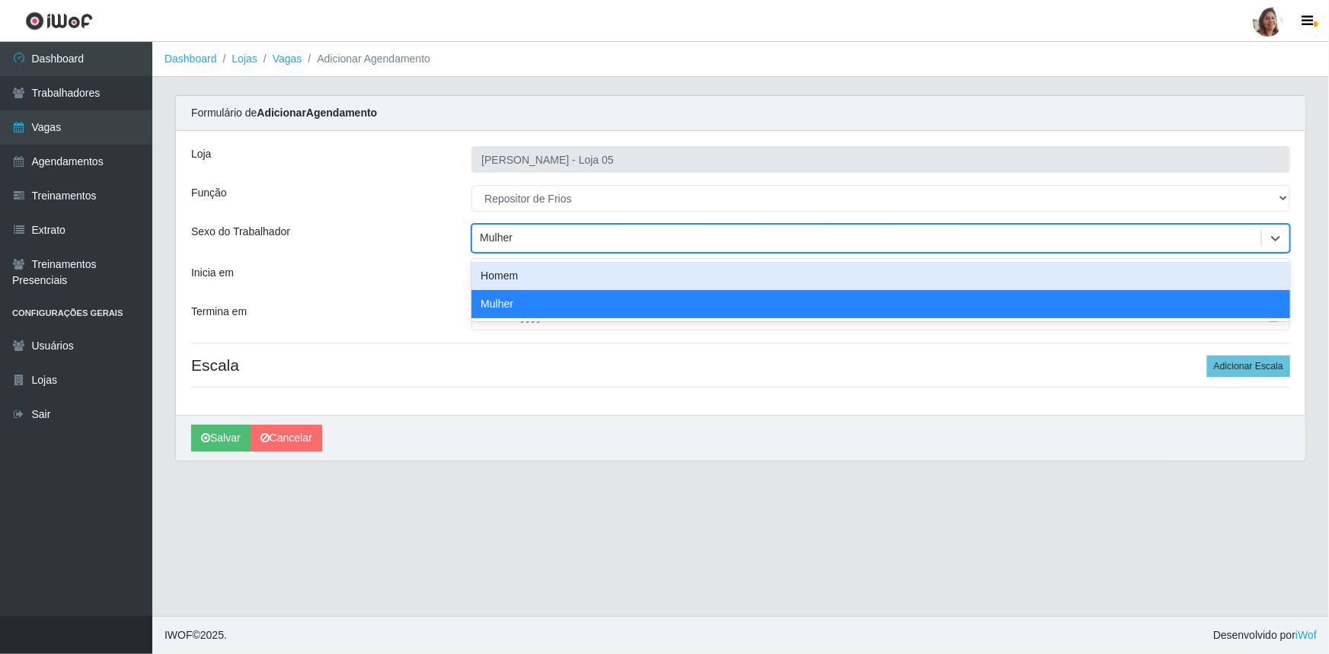
click at [529, 281] on div "Homem" at bounding box center [880, 276] width 819 height 28
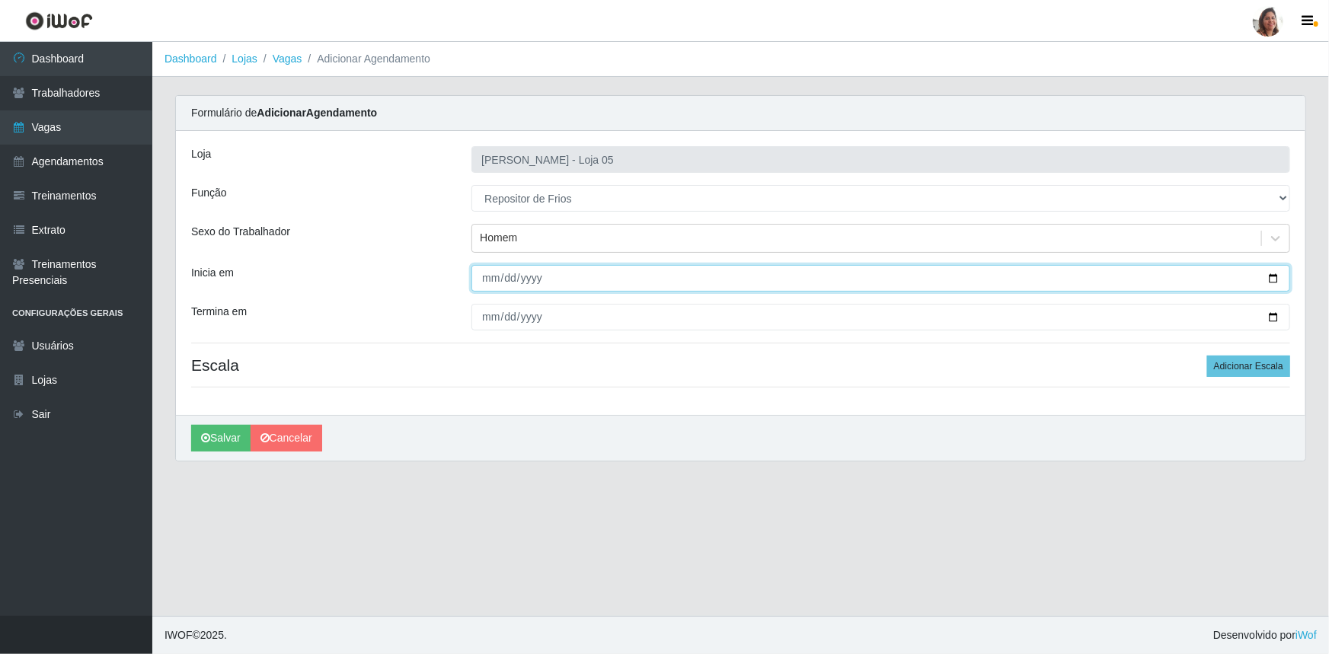
click at [1271, 274] on input "Inicia em" at bounding box center [880, 278] width 819 height 27
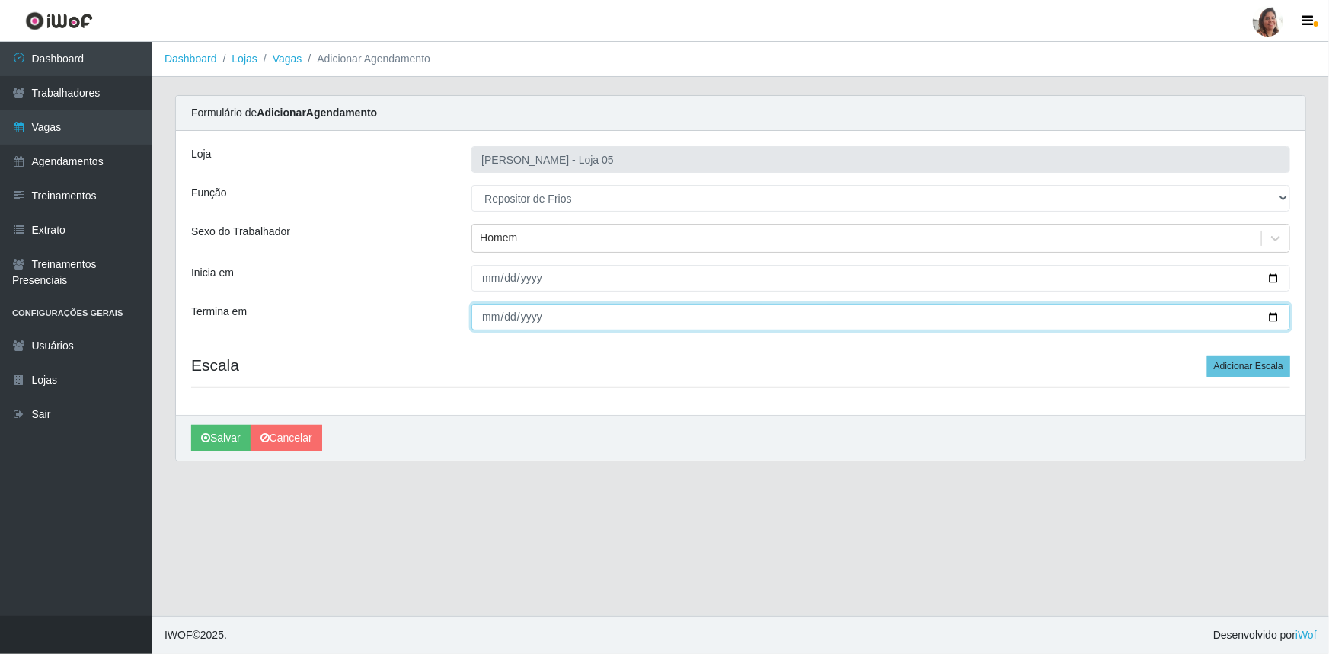
click at [1275, 314] on input "Termina em" at bounding box center [880, 317] width 819 height 27
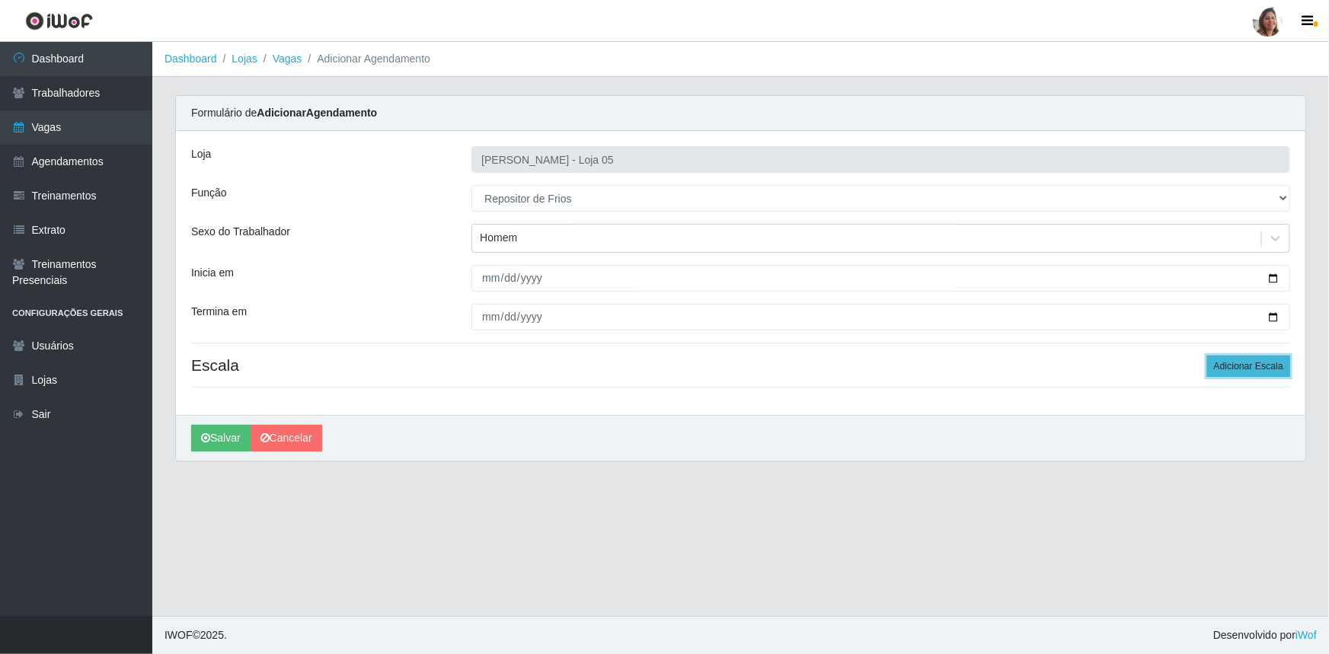
click at [1262, 363] on button "Adicionar Escala" at bounding box center [1248, 366] width 83 height 21
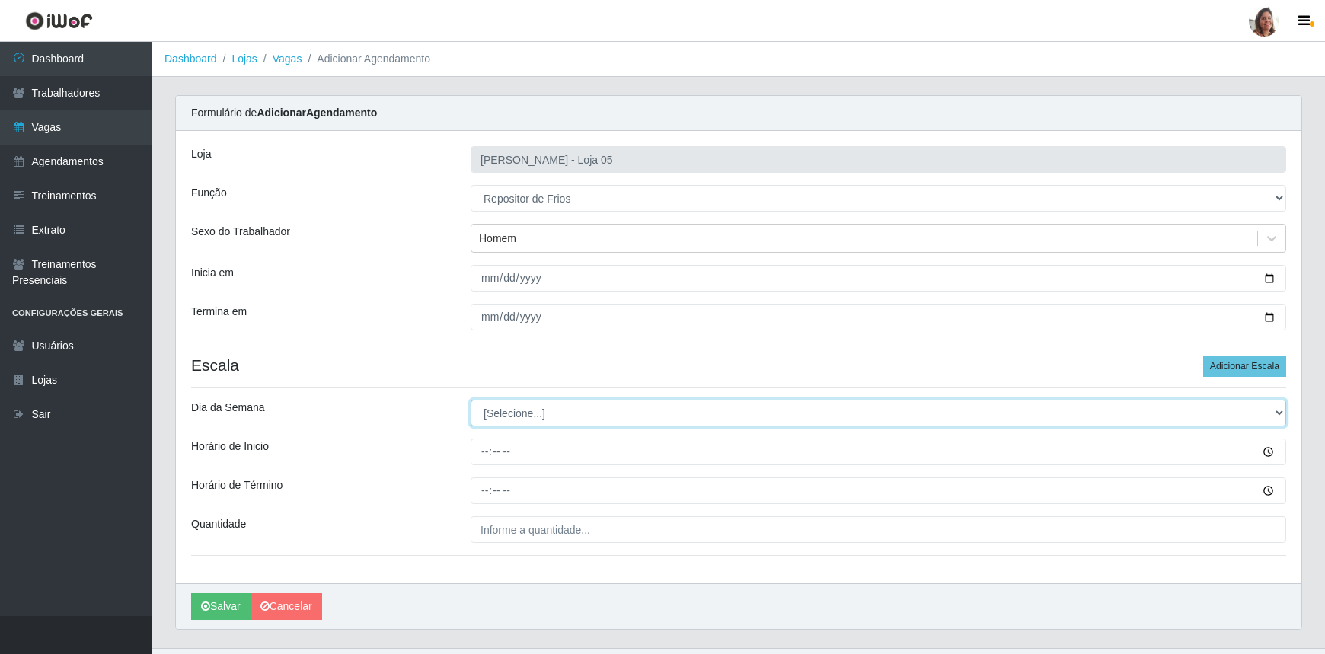
click at [566, 414] on select "[Selecione...] Segunda Terça Quarta Quinta Sexta Sábado Domingo" at bounding box center [879, 413] width 816 height 27
click at [471, 400] on select "[Selecione...] Segunda Terça Quarta Quinta Sexta Sábado Domingo" at bounding box center [879, 413] width 816 height 27
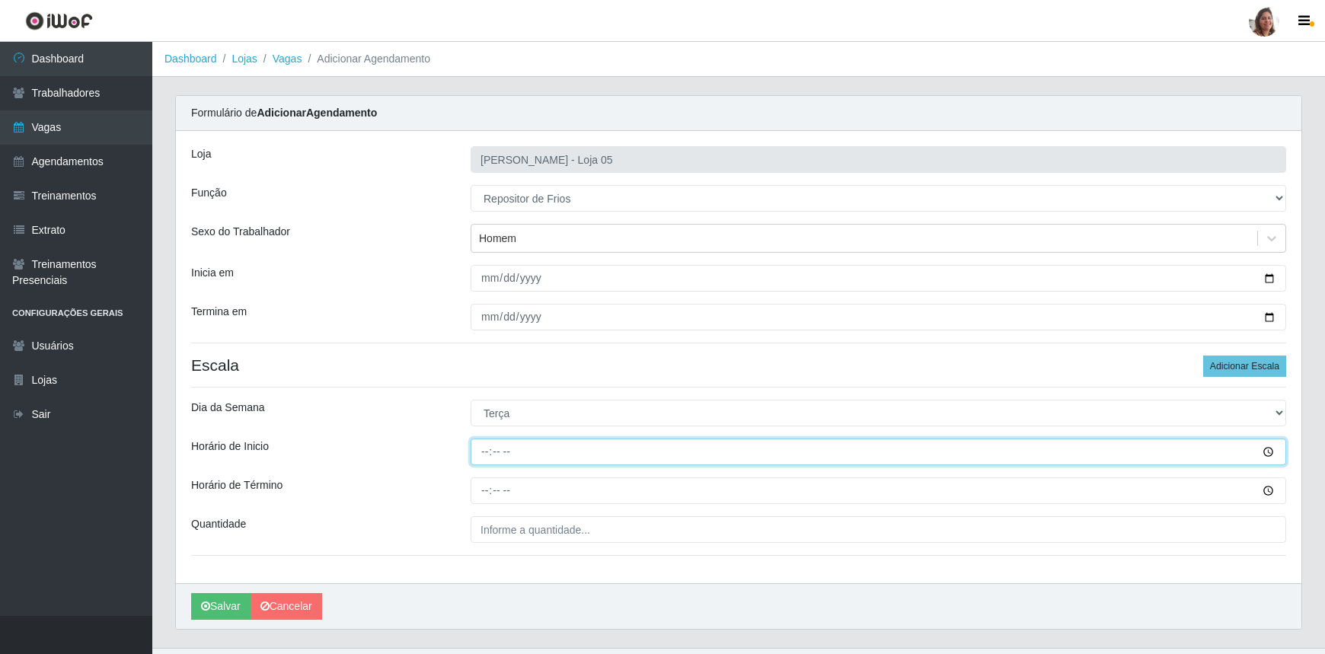
click at [482, 456] on input "Horário de Inicio" at bounding box center [879, 452] width 816 height 27
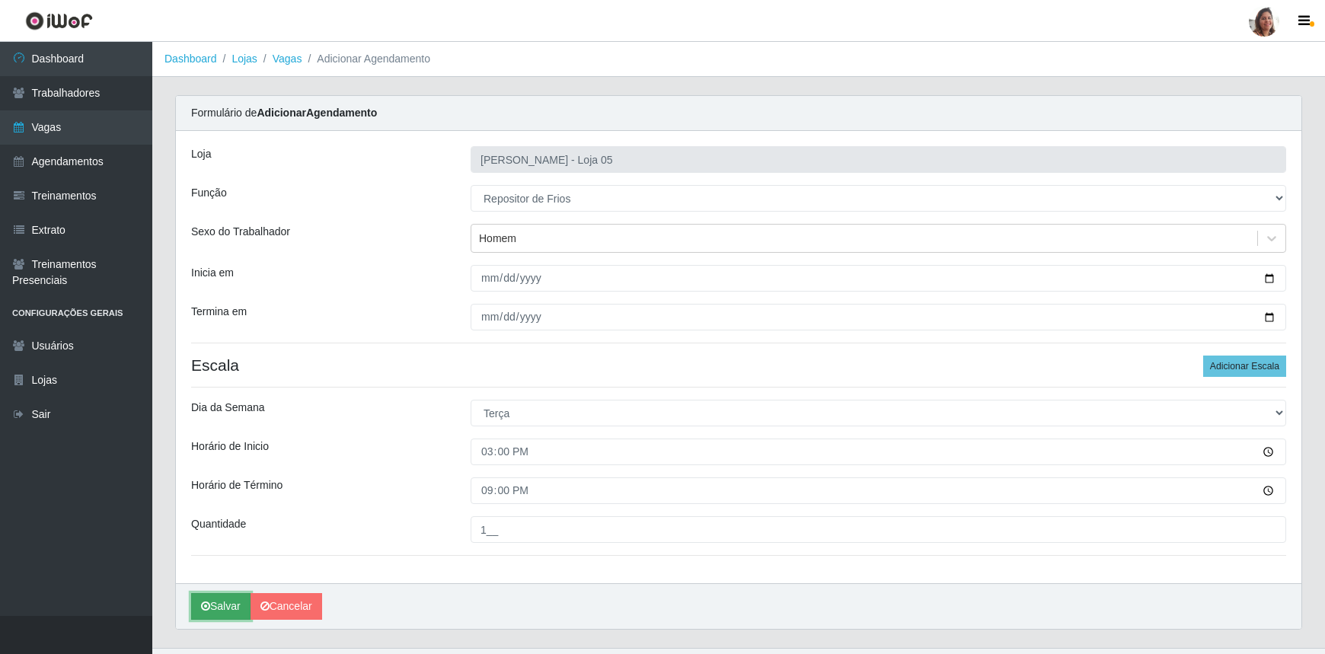
click at [219, 609] on button "Salvar" at bounding box center [220, 606] width 59 height 27
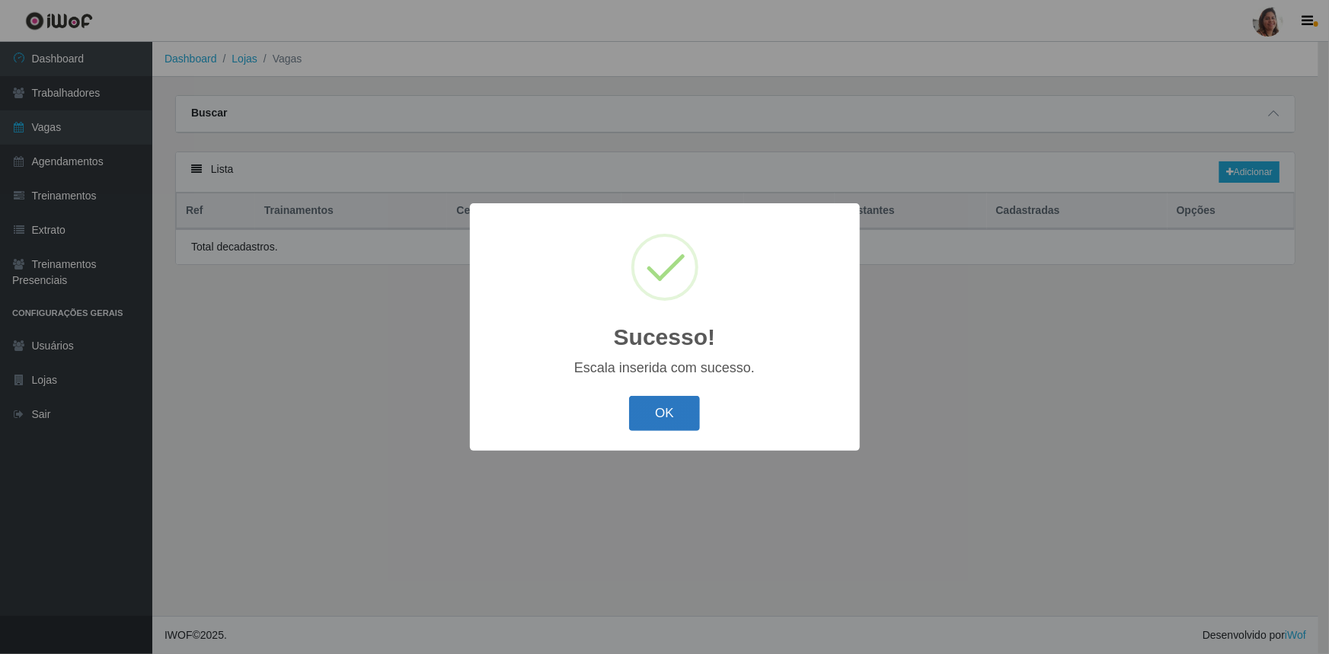
click at [670, 406] on button "OK" at bounding box center [664, 414] width 71 height 36
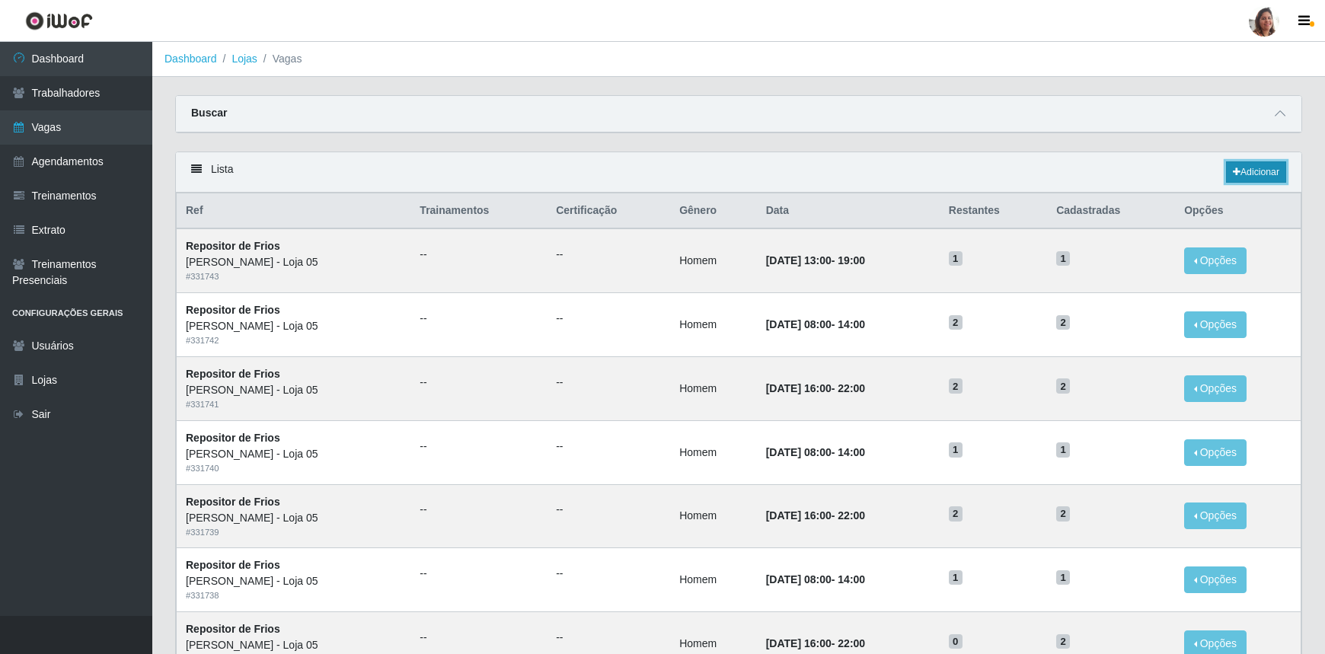
click at [1245, 167] on link "Adicionar" at bounding box center [1256, 171] width 60 height 21
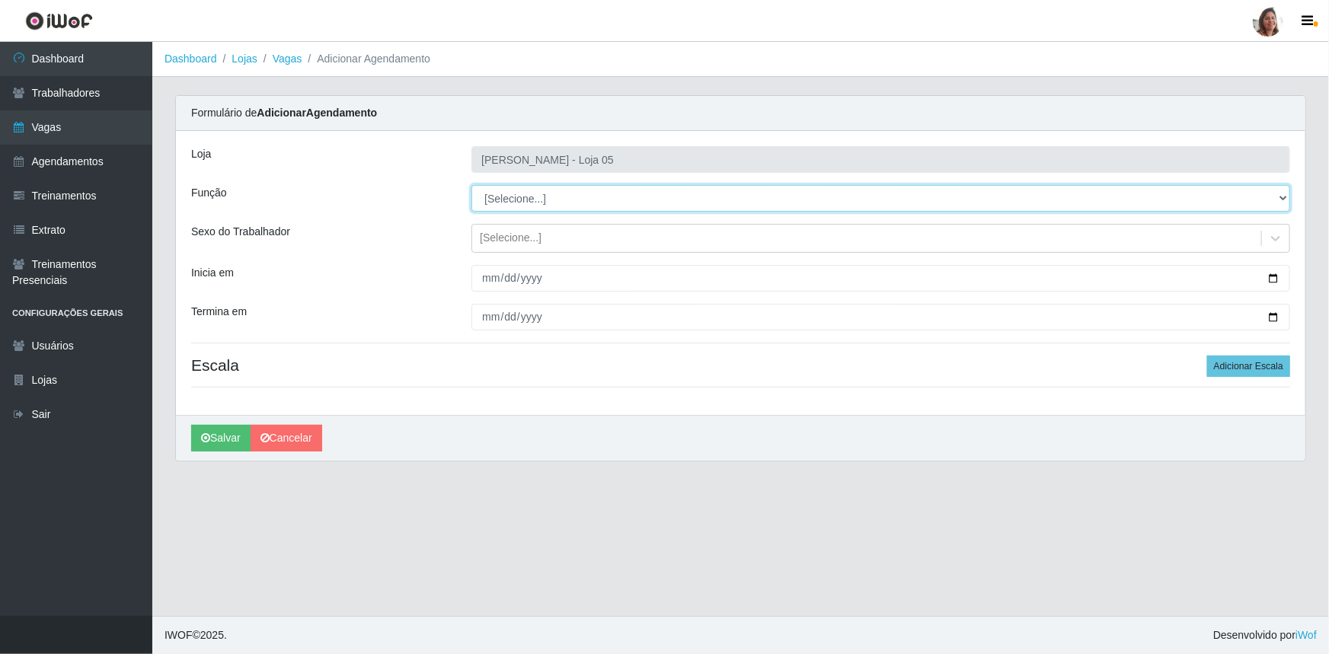
click at [528, 197] on select "[Selecione...] ASG ASG + ASG ++ Auxiliar de Depósito Auxiliar de Depósito + Aux…" at bounding box center [880, 198] width 819 height 27
click at [471, 185] on select "[Selecione...] ASG ASG + ASG ++ Auxiliar de Depósito Auxiliar de Depósito + Aux…" at bounding box center [880, 198] width 819 height 27
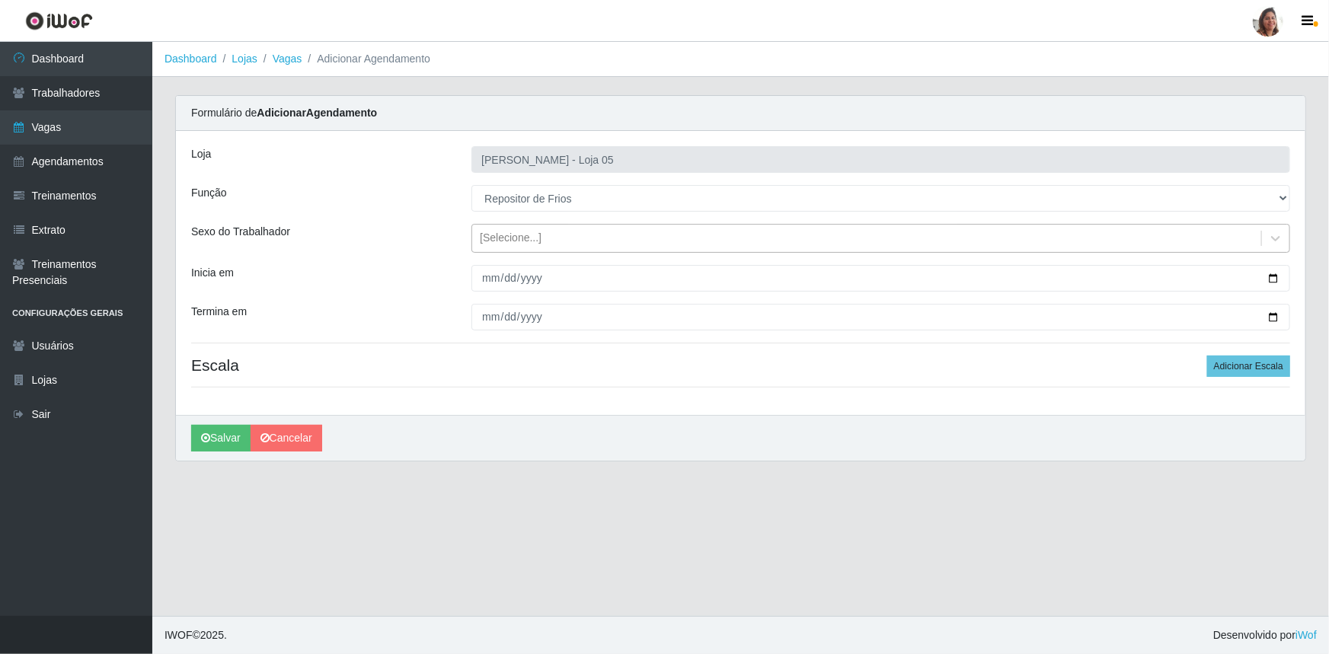
click at [503, 235] on div "[Selecione...]" at bounding box center [511, 239] width 62 height 16
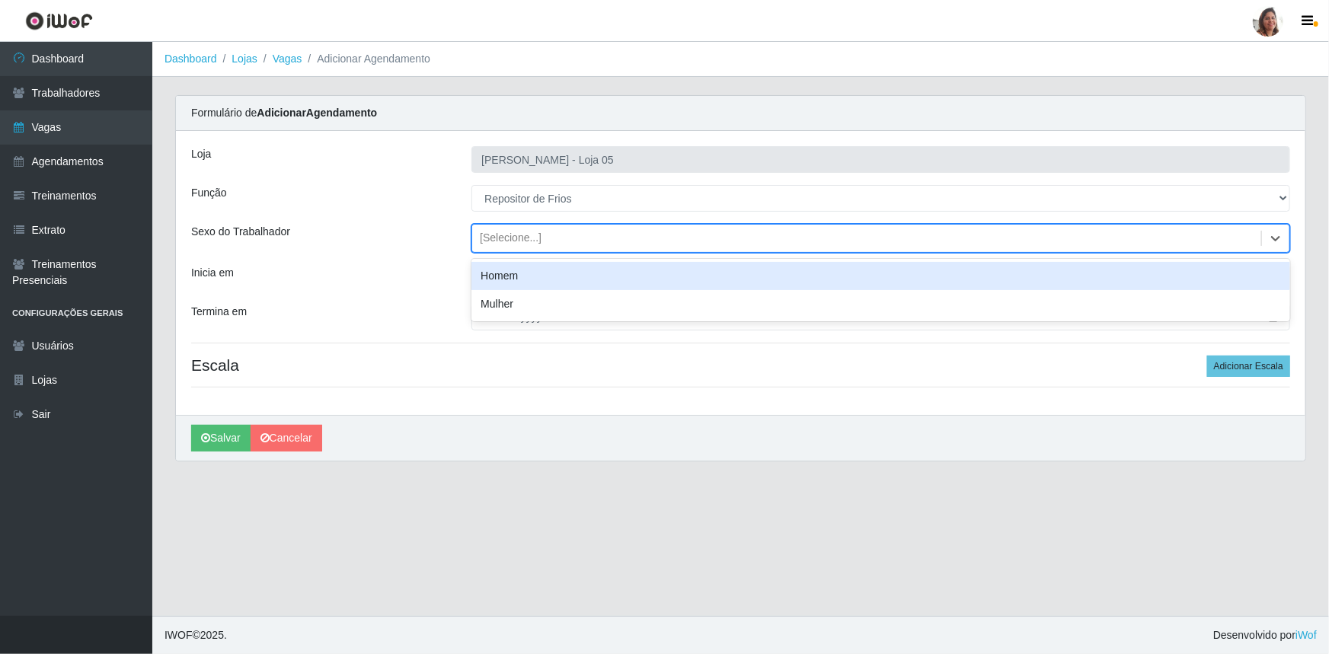
click at [532, 274] on div "Homem" at bounding box center [880, 276] width 819 height 28
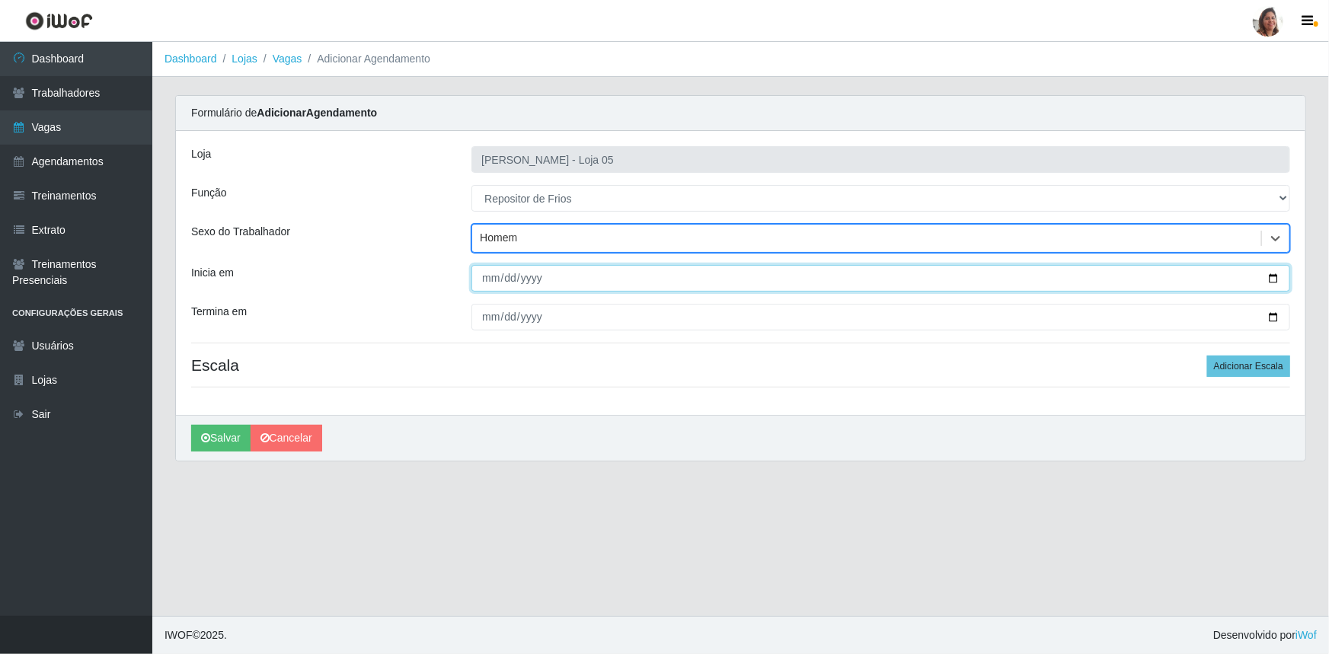
click at [1277, 275] on input "Inicia em" at bounding box center [880, 278] width 819 height 27
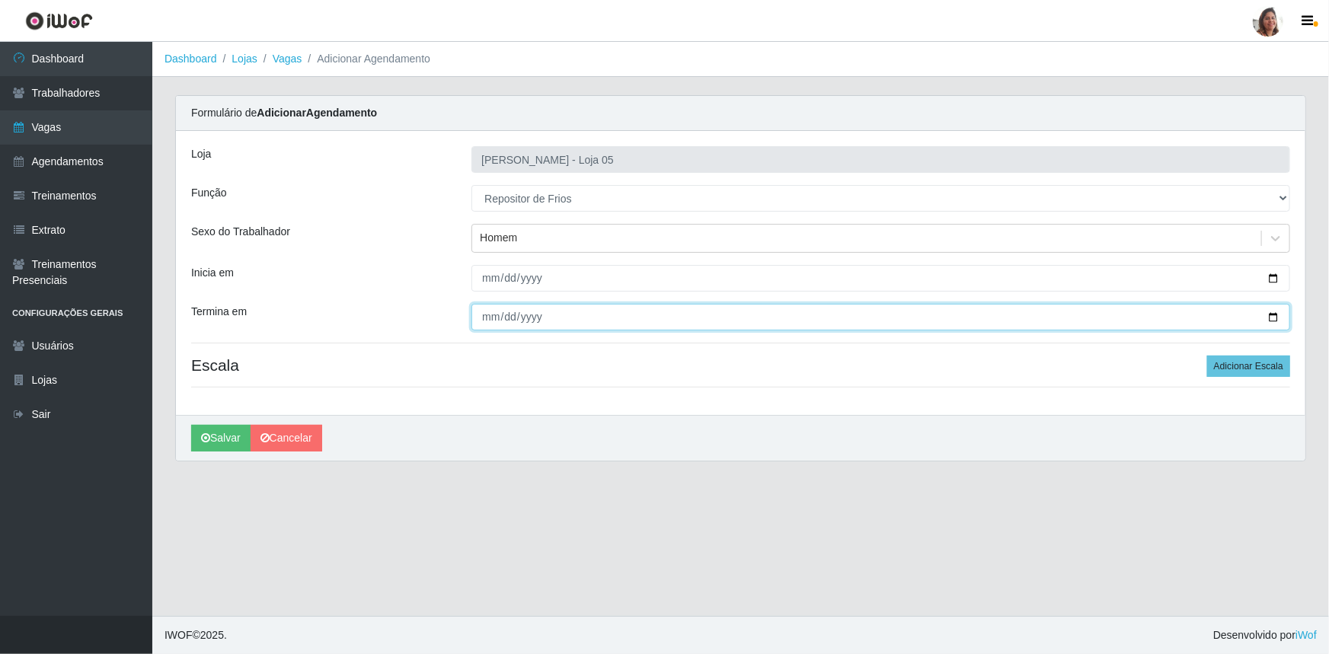
click at [1277, 316] on input "Termina em" at bounding box center [880, 317] width 819 height 27
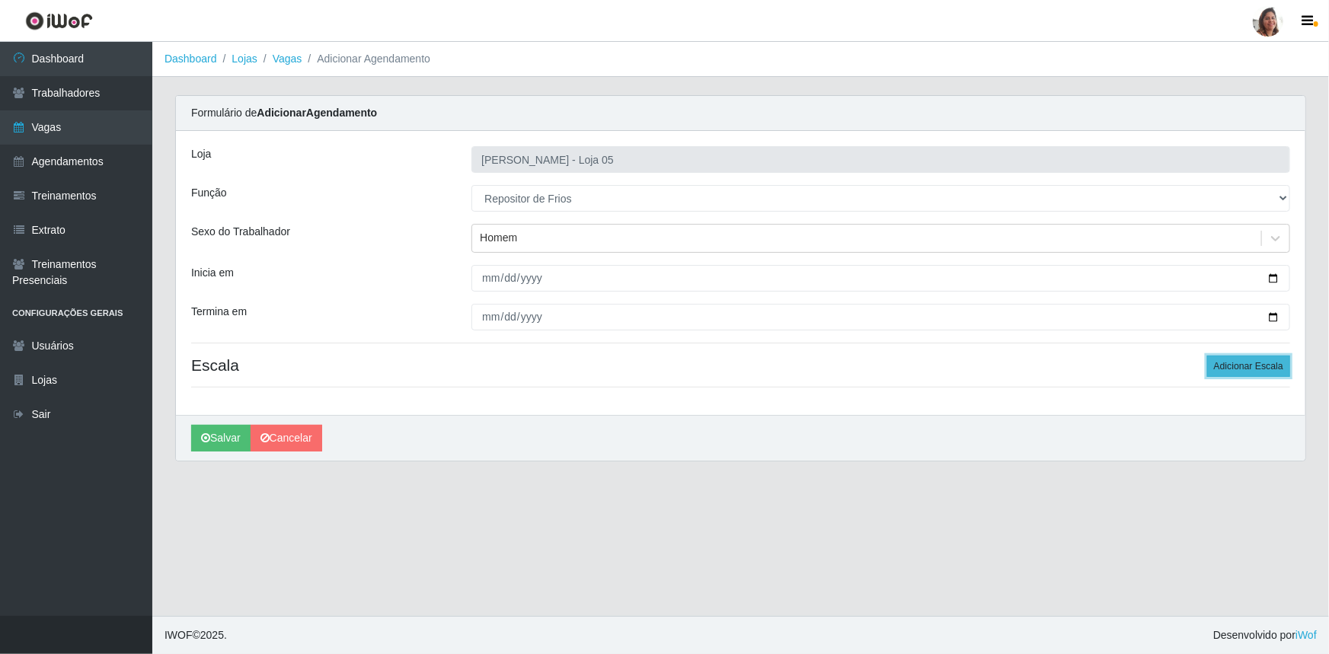
click at [1247, 361] on button "Adicionar Escala" at bounding box center [1248, 366] width 83 height 21
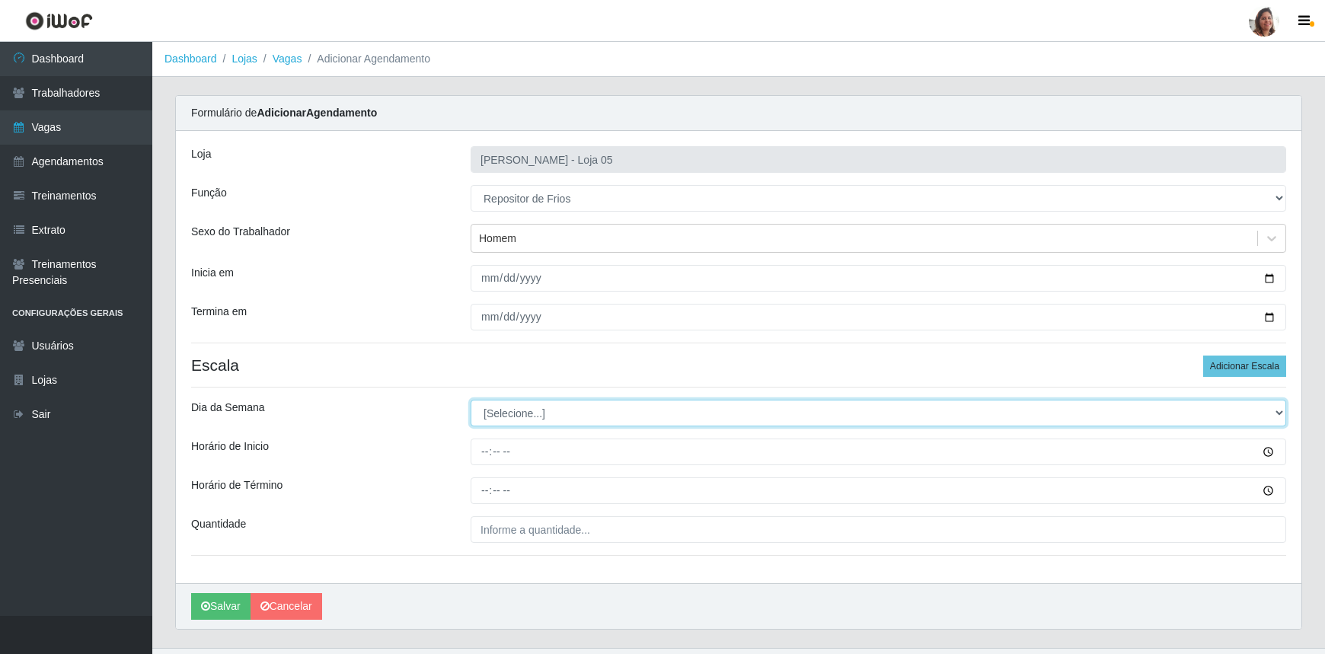
click at [539, 411] on select "[Selecione...] Segunda Terça Quarta Quinta Sexta Sábado Domingo" at bounding box center [879, 413] width 816 height 27
click at [471, 400] on select "[Selecione...] Segunda Terça Quarta Quinta Sexta Sábado Domingo" at bounding box center [879, 413] width 816 height 27
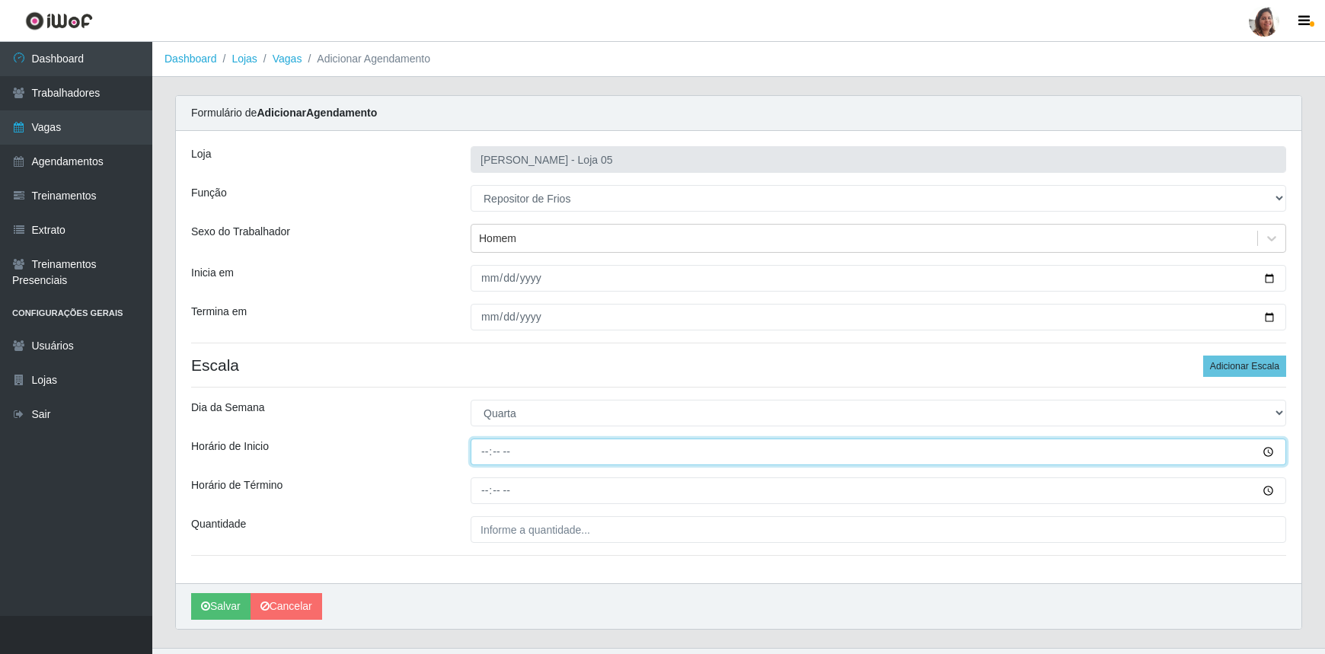
click at [487, 447] on input "Horário de Inicio" at bounding box center [879, 452] width 816 height 27
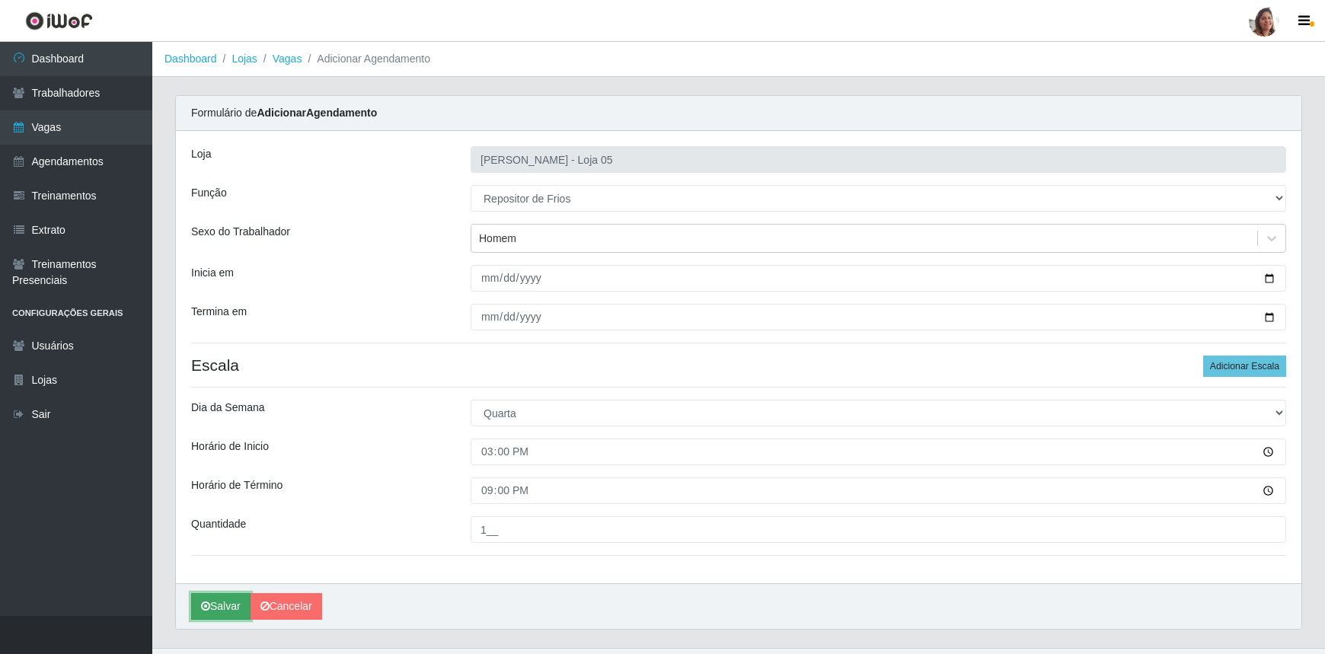
click at [214, 606] on button "Salvar" at bounding box center [220, 606] width 59 height 27
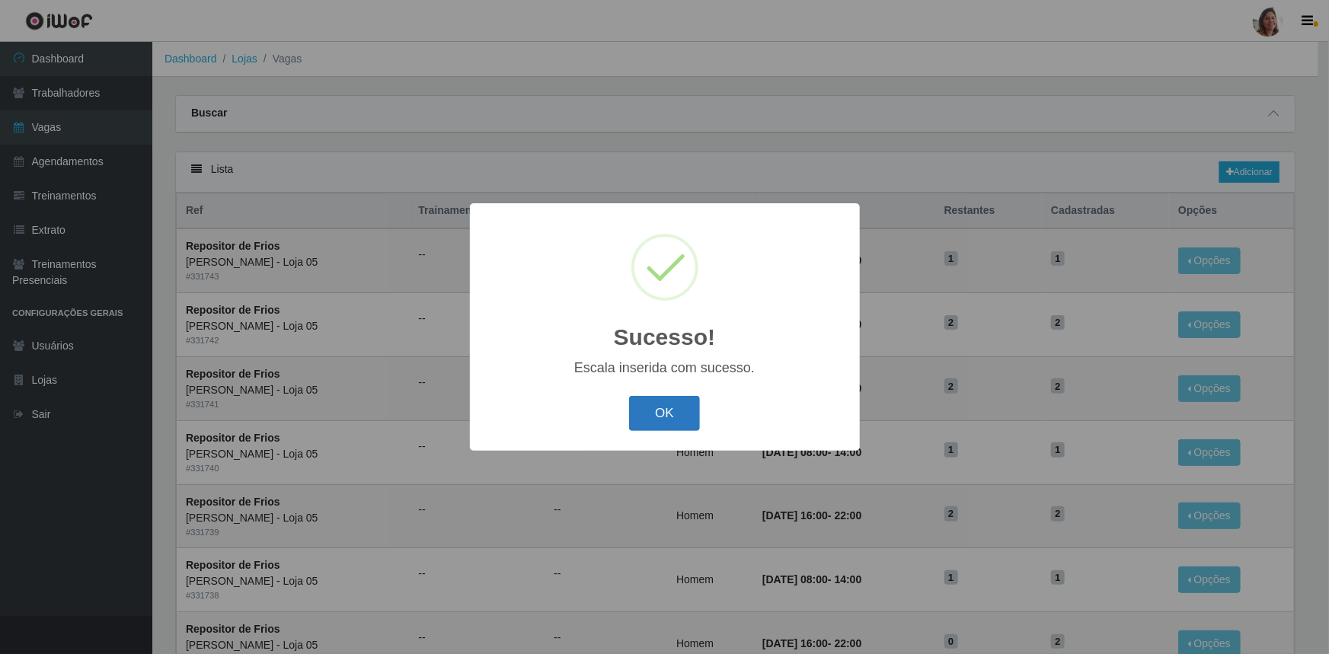
click at [656, 406] on button "OK" at bounding box center [664, 414] width 71 height 36
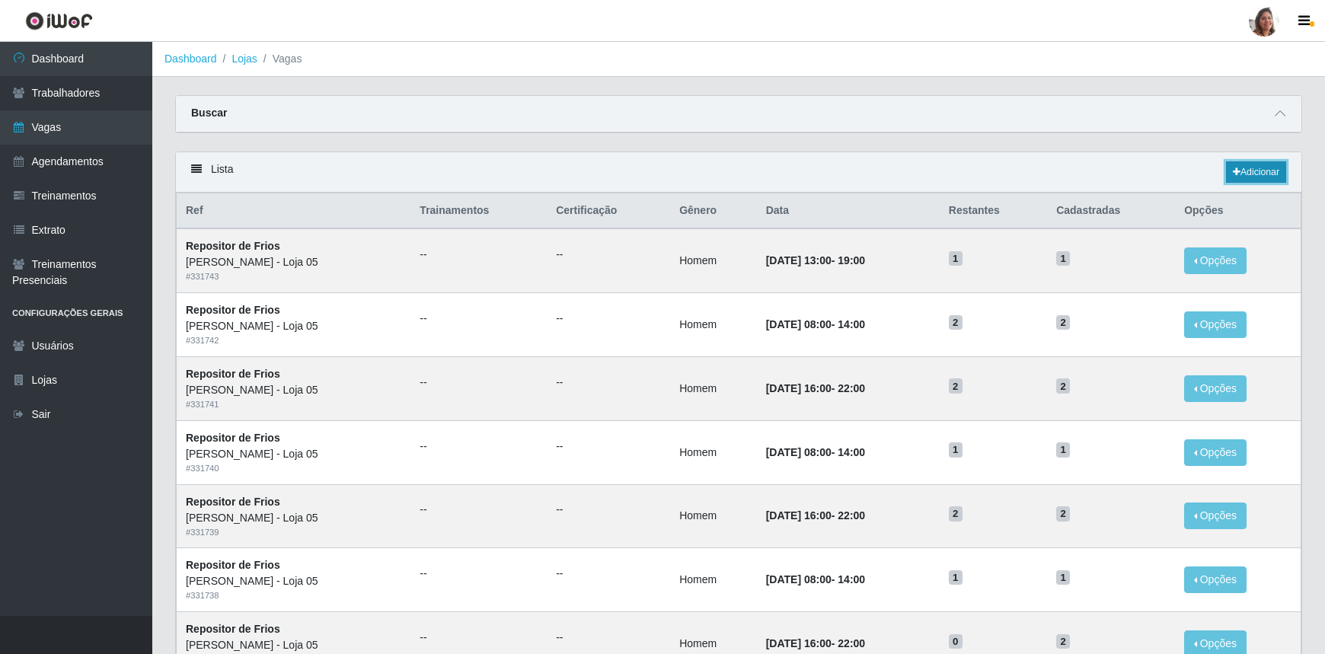
click at [1250, 168] on link "Adicionar" at bounding box center [1256, 171] width 60 height 21
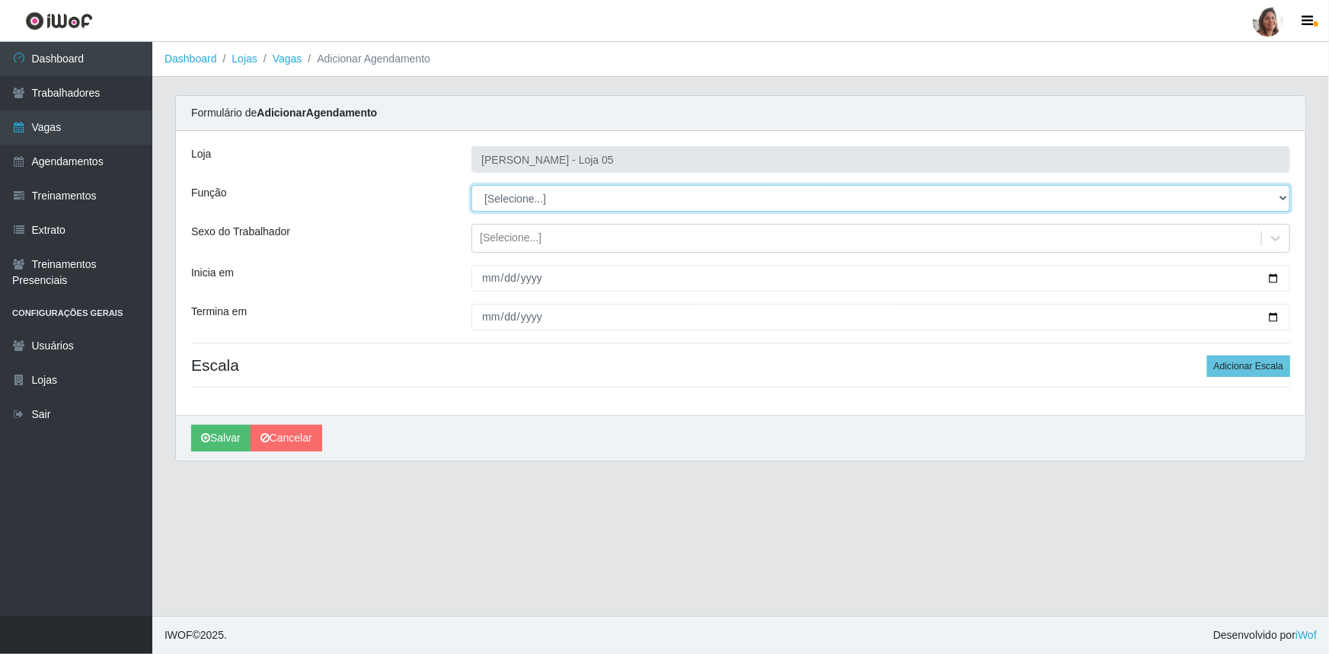
click at [535, 196] on select "[Selecione...] ASG ASG + ASG ++ Auxiliar de Depósito Auxiliar de Depósito + Aux…" at bounding box center [880, 198] width 819 height 27
click at [471, 185] on select "[Selecione...] ASG ASG + ASG ++ Auxiliar de Depósito Auxiliar de Depósito + Aux…" at bounding box center [880, 198] width 819 height 27
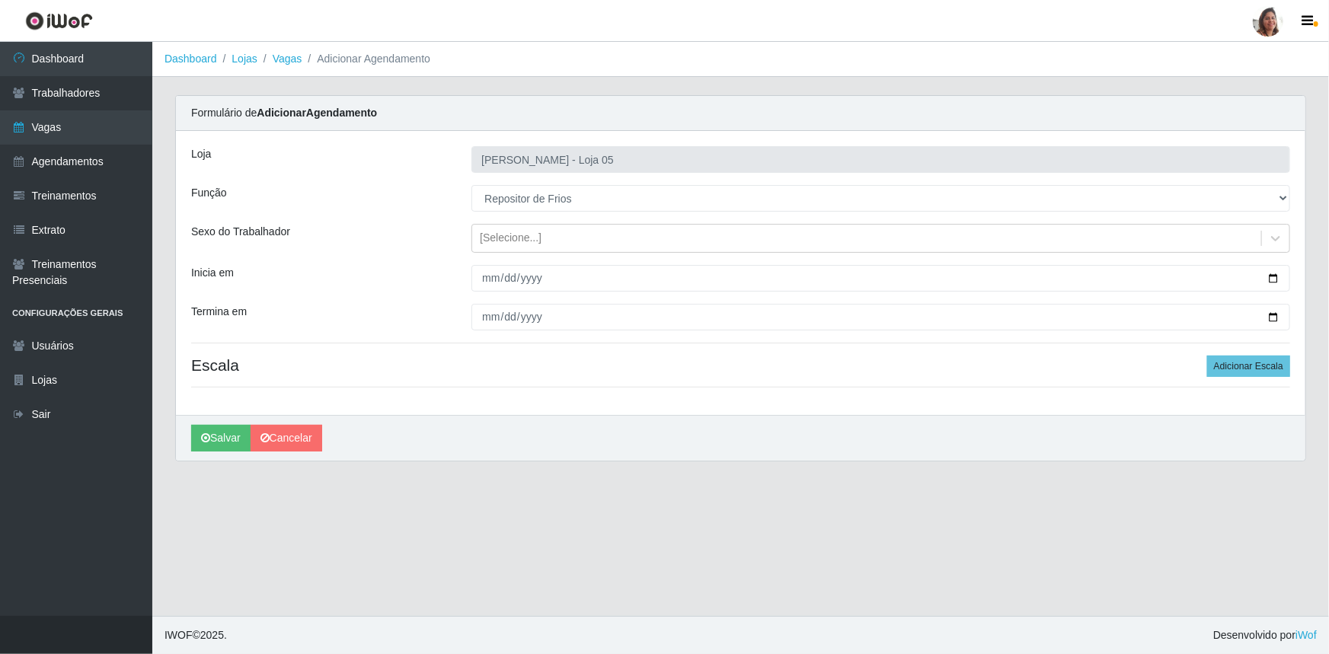
click at [532, 252] on div "Loja Mar Vermelho - Loja 05 Função [Selecione...] ASG ASG + ASG ++ Auxiliar de …" at bounding box center [741, 273] width 1130 height 284
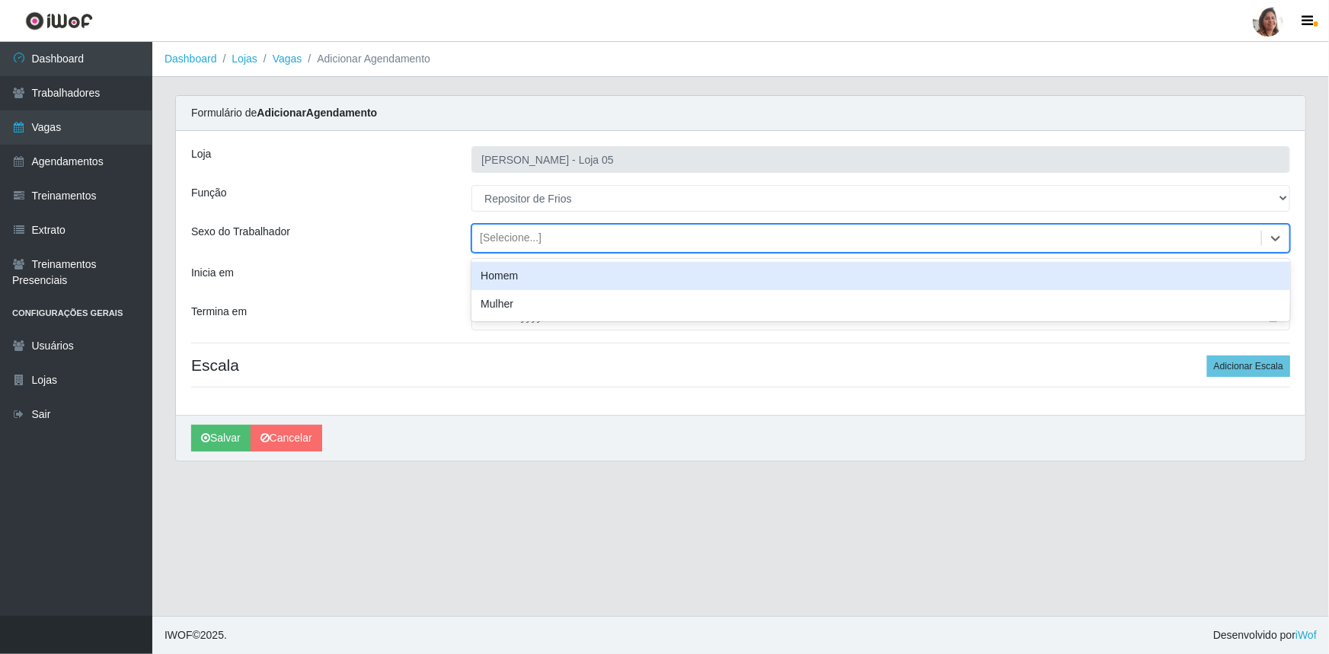
click at [538, 238] on div "[Selecione...]" at bounding box center [511, 239] width 62 height 16
click at [543, 274] on div "Homem" at bounding box center [880, 276] width 819 height 28
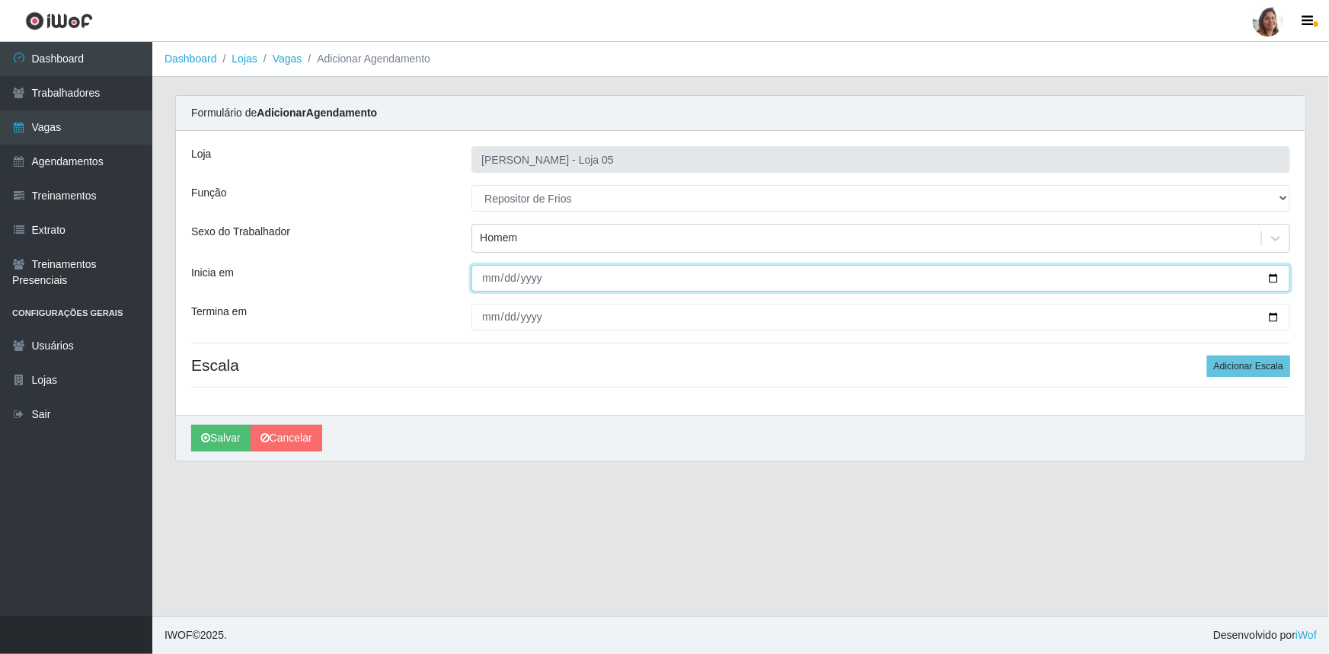
click at [1275, 278] on input "Inicia em" at bounding box center [880, 278] width 819 height 27
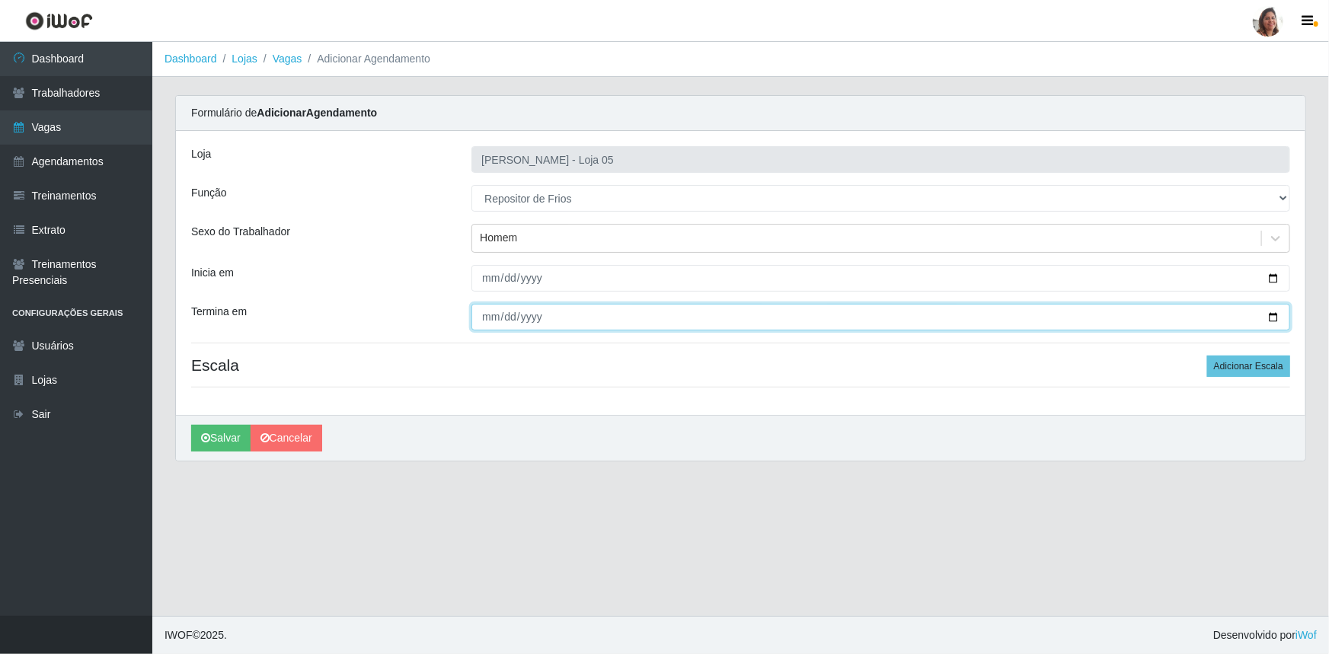
click at [1271, 320] on input "Termina em" at bounding box center [880, 317] width 819 height 27
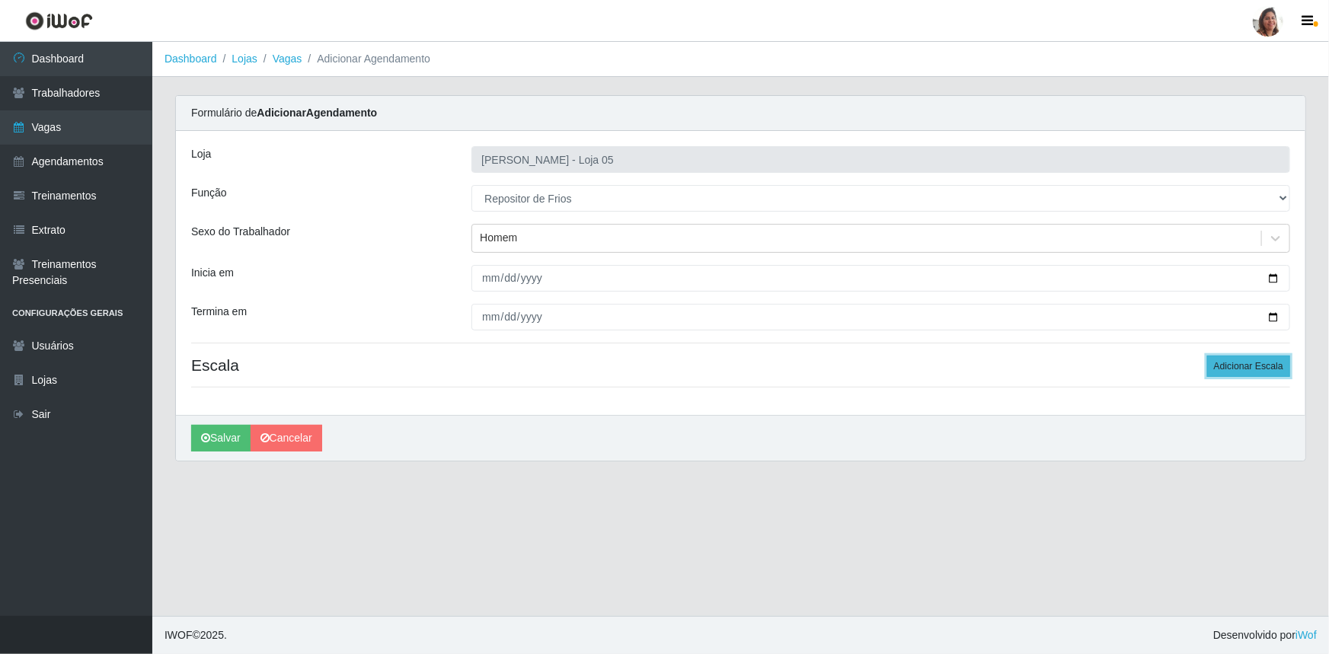
click at [1226, 361] on button "Adicionar Escala" at bounding box center [1248, 366] width 83 height 21
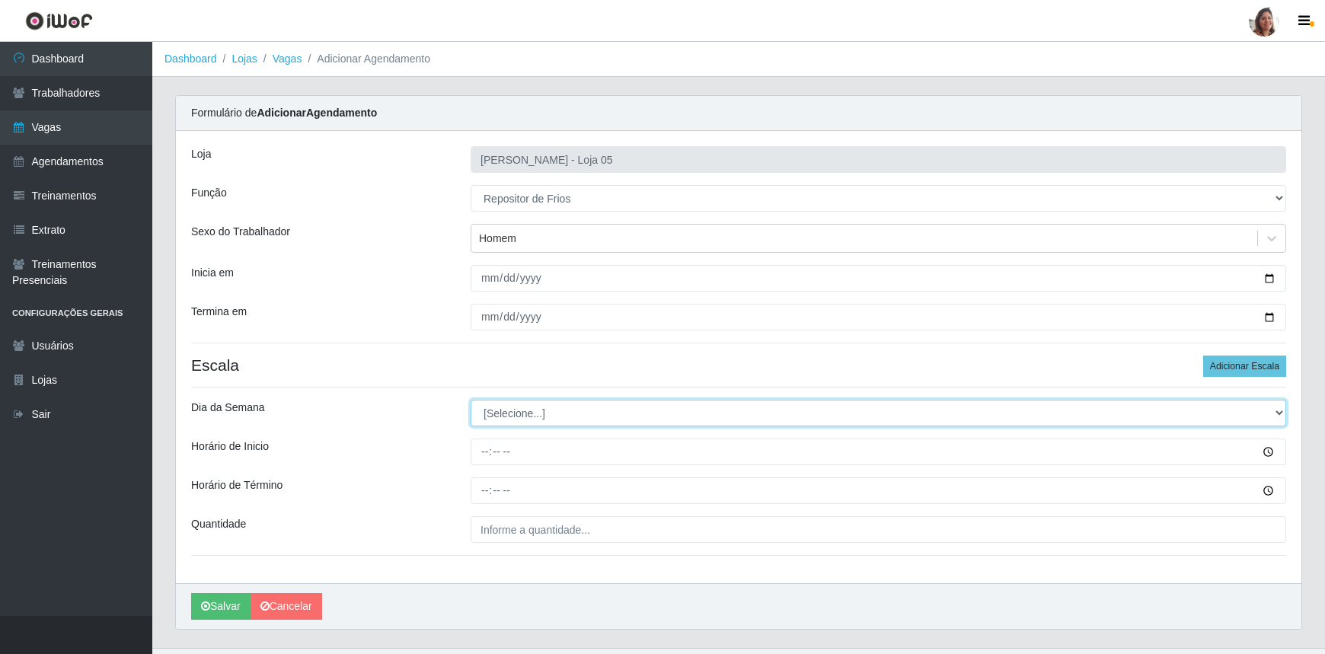
click at [518, 403] on select "[Selecione...] Segunda Terça Quarta Quinta Sexta Sábado Domingo" at bounding box center [879, 413] width 816 height 27
click at [471, 400] on select "[Selecione...] Segunda Terça Quarta Quinta Sexta Sábado Domingo" at bounding box center [879, 413] width 816 height 27
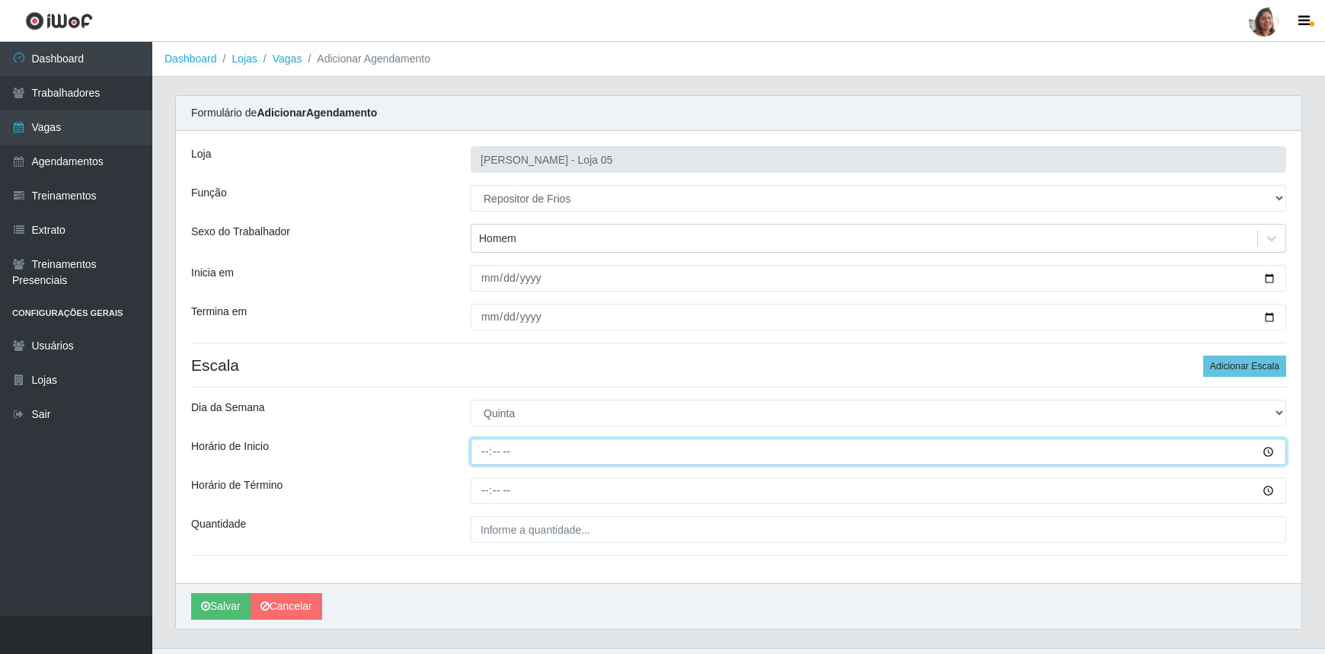
click at [484, 455] on input "Horário de Inicio" at bounding box center [879, 452] width 816 height 27
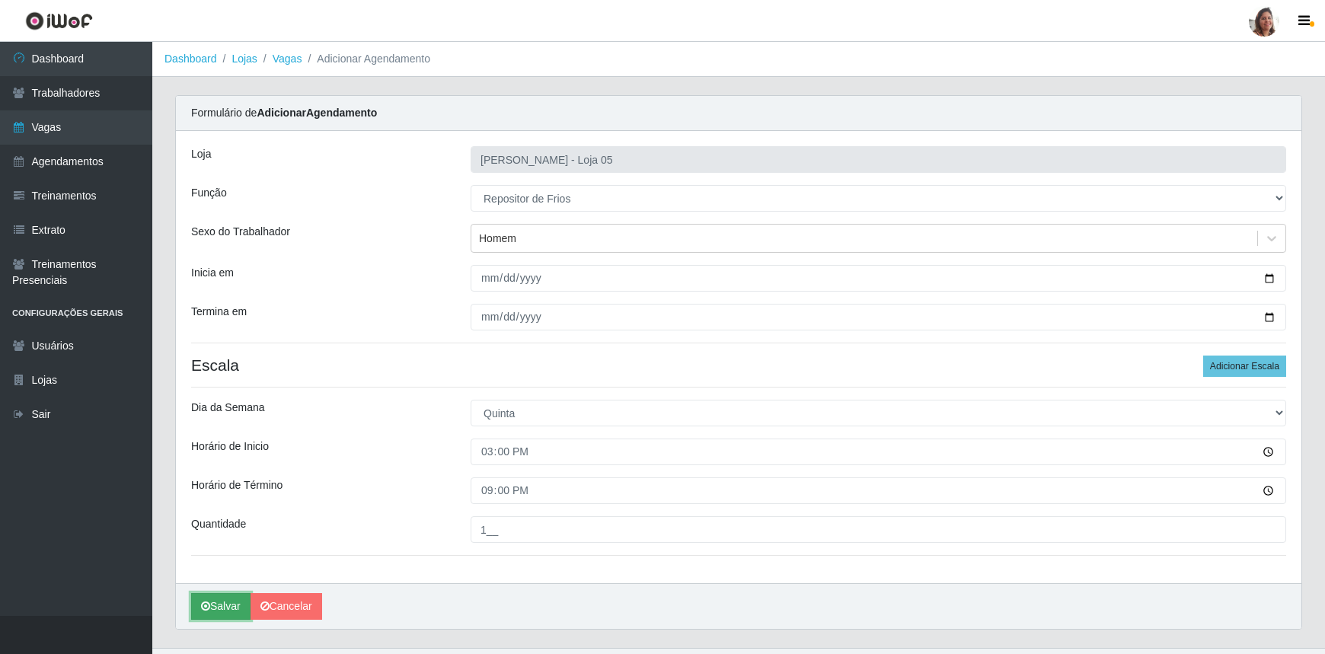
click at [235, 603] on button "Salvar" at bounding box center [220, 606] width 59 height 27
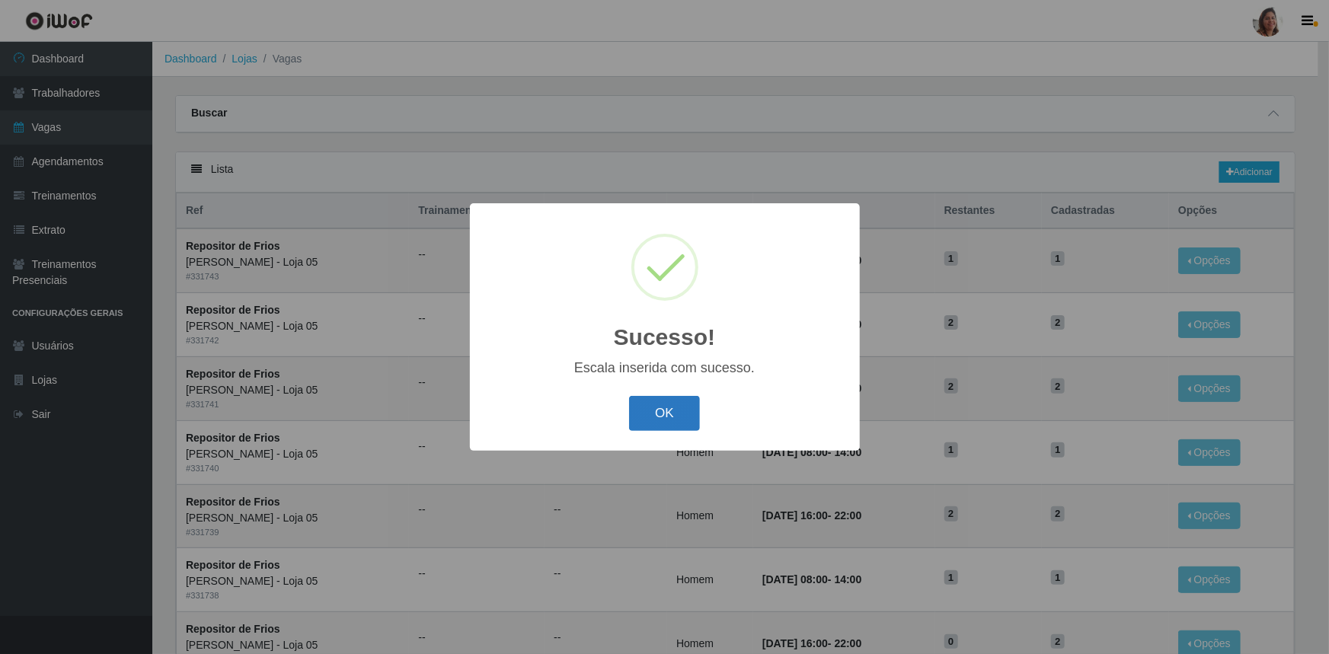
click at [666, 408] on button "OK" at bounding box center [664, 414] width 71 height 36
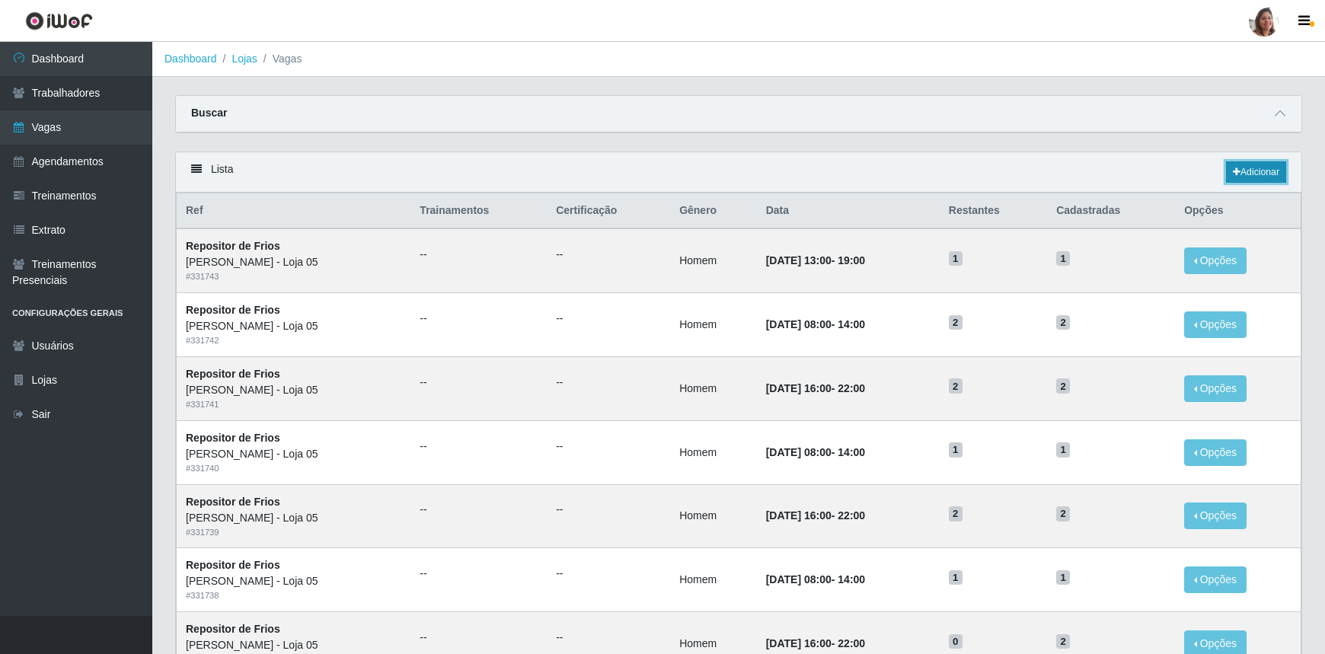
click at [1257, 169] on link "Adicionar" at bounding box center [1256, 171] width 60 height 21
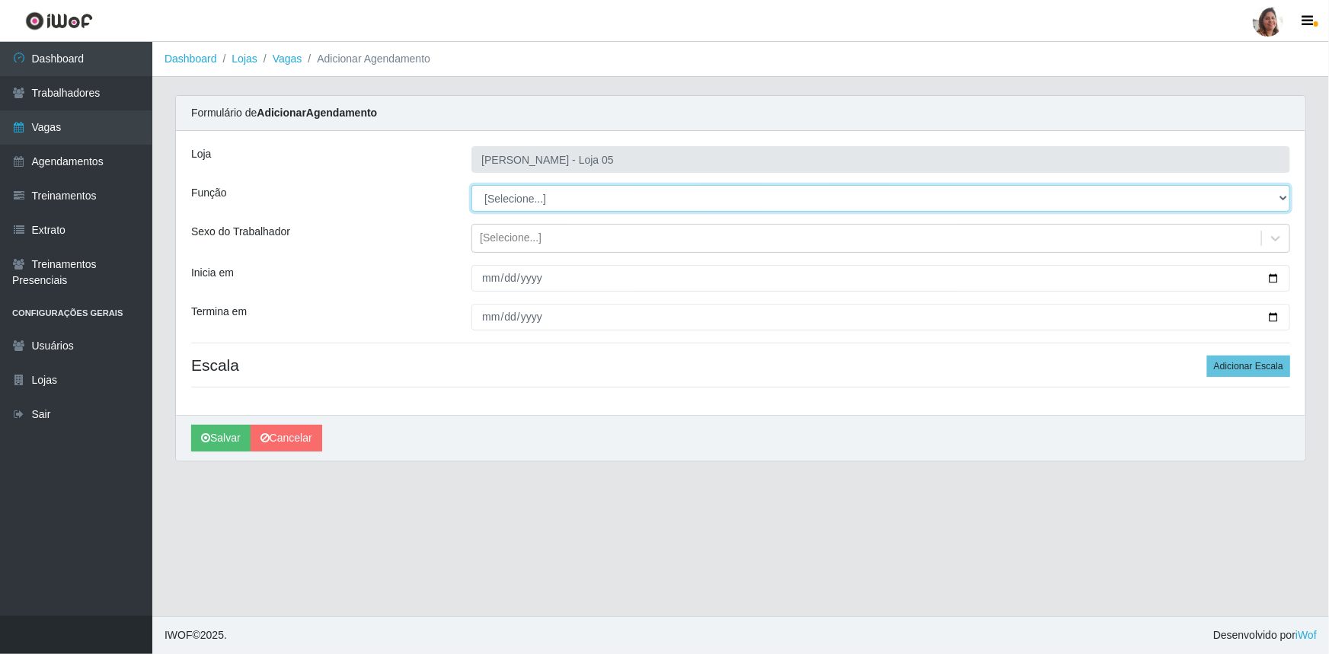
click at [535, 200] on select "[Selecione...] ASG ASG + ASG ++ Auxiliar de Depósito Auxiliar de Depósito + Aux…" at bounding box center [880, 198] width 819 height 27
click at [471, 185] on select "[Selecione...] ASG ASG + ASG ++ Auxiliar de Depósito Auxiliar de Depósito + Aux…" at bounding box center [880, 198] width 819 height 27
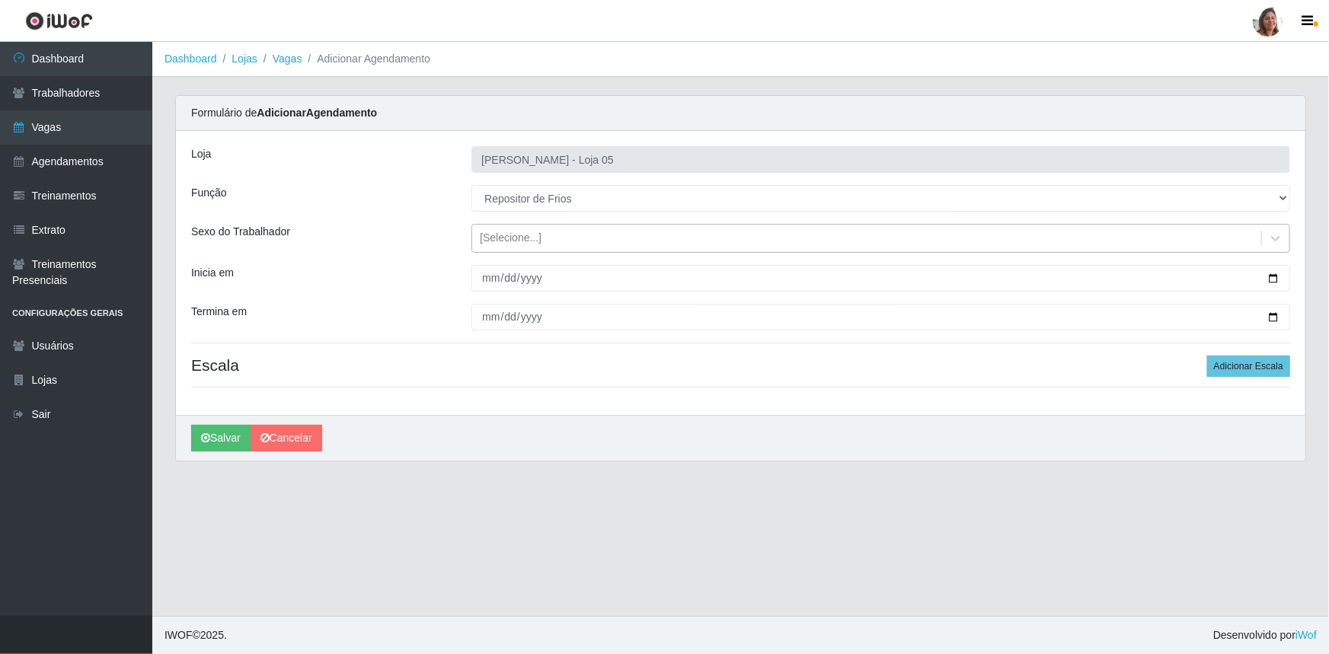
click at [534, 237] on div "[Selecione...]" at bounding box center [511, 239] width 62 height 16
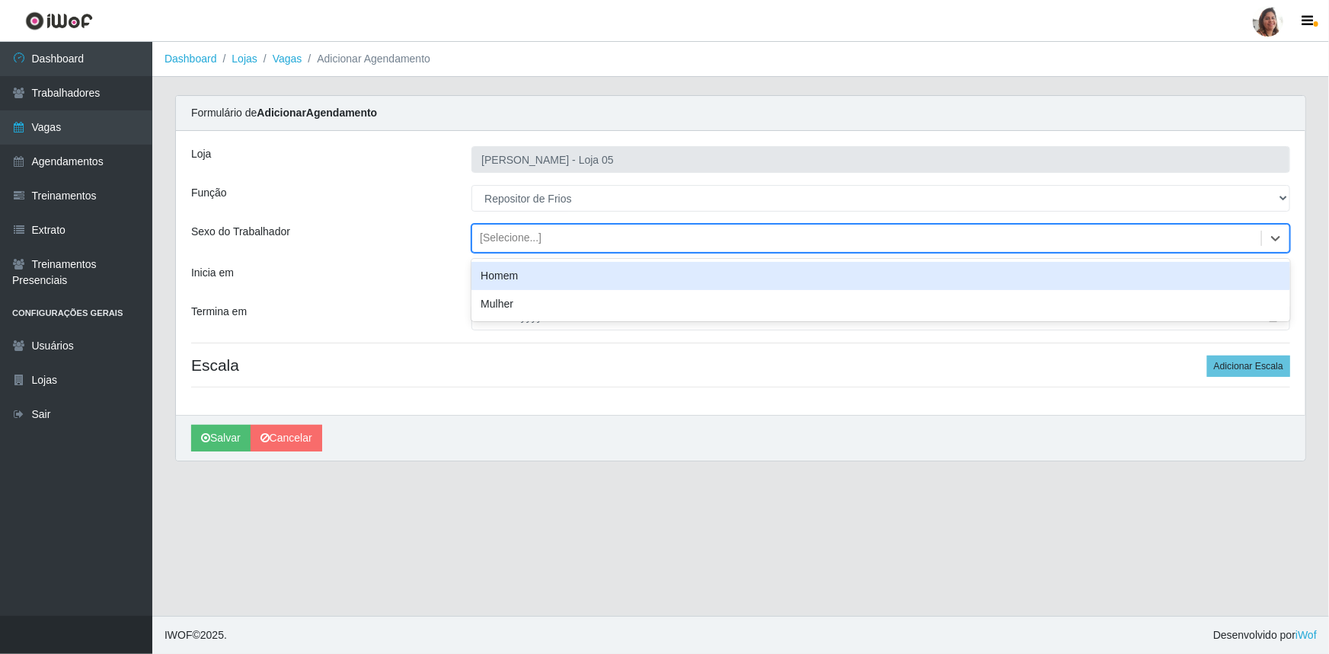
click at [531, 274] on div "Homem" at bounding box center [880, 276] width 819 height 28
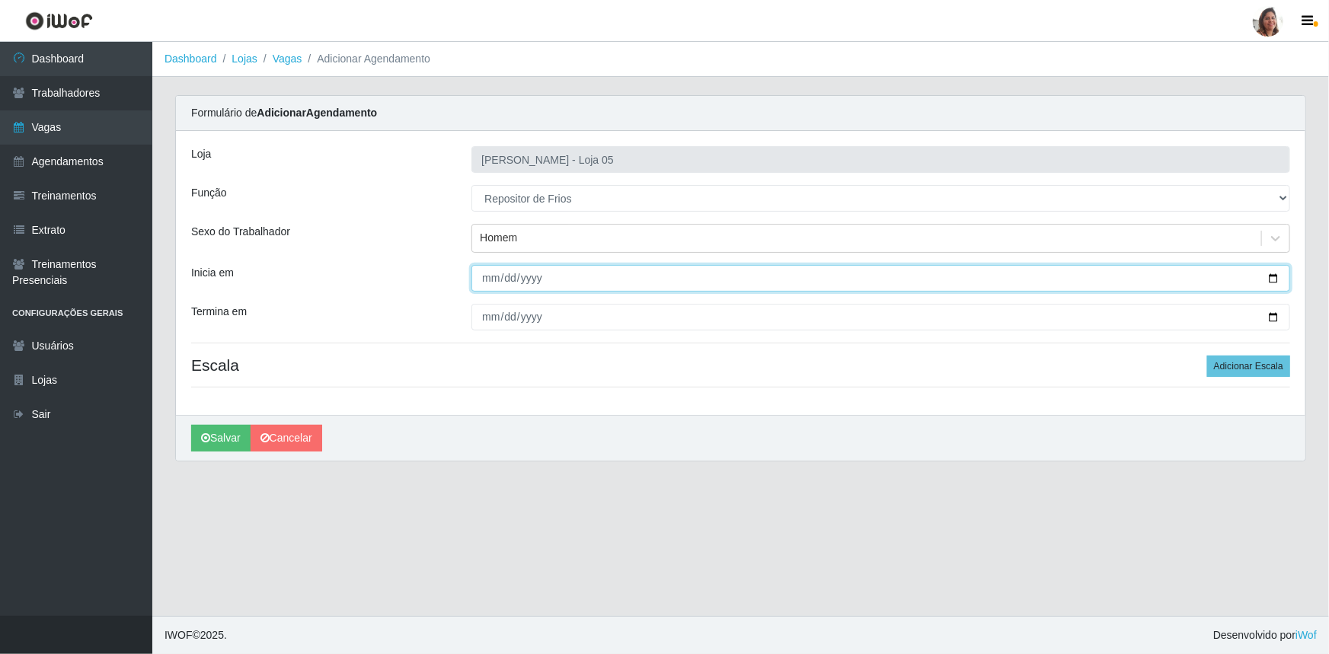
drag, startPoint x: 1277, startPoint y: 276, endPoint x: 1242, endPoint y: 289, distance: 38.1
click at [1277, 277] on input "Inicia em" at bounding box center [880, 278] width 819 height 27
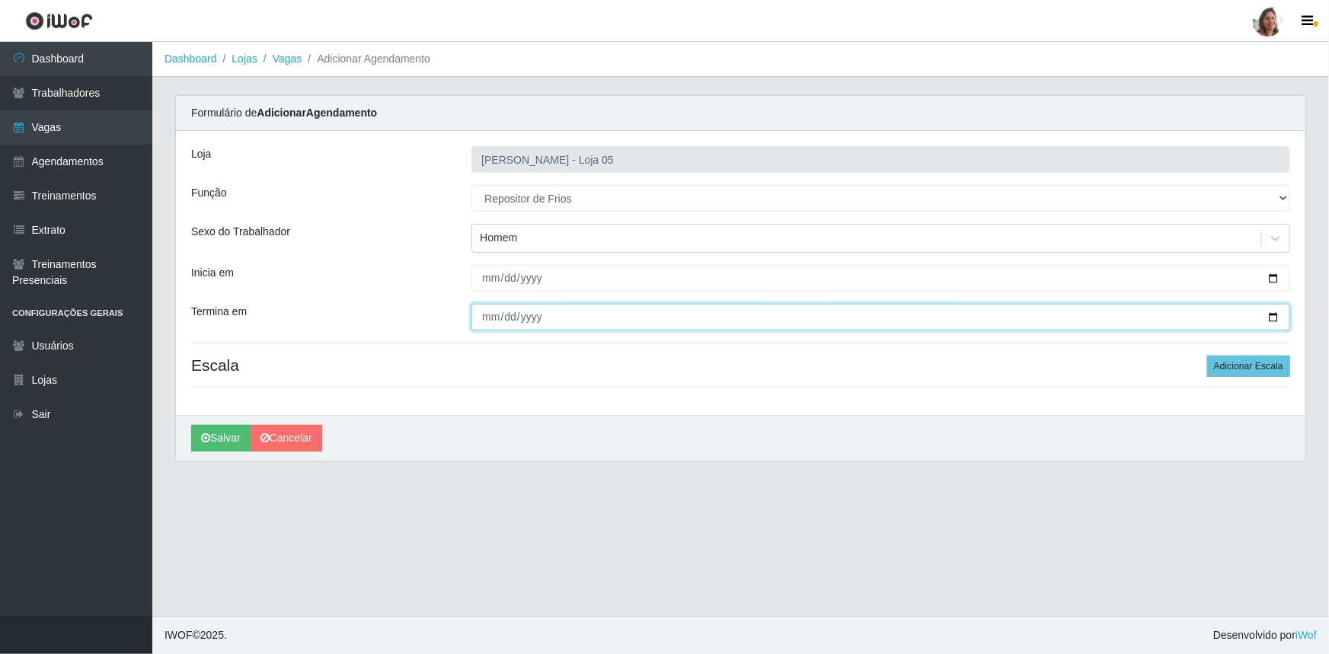
click at [1271, 319] on input "Termina em" at bounding box center [880, 317] width 819 height 27
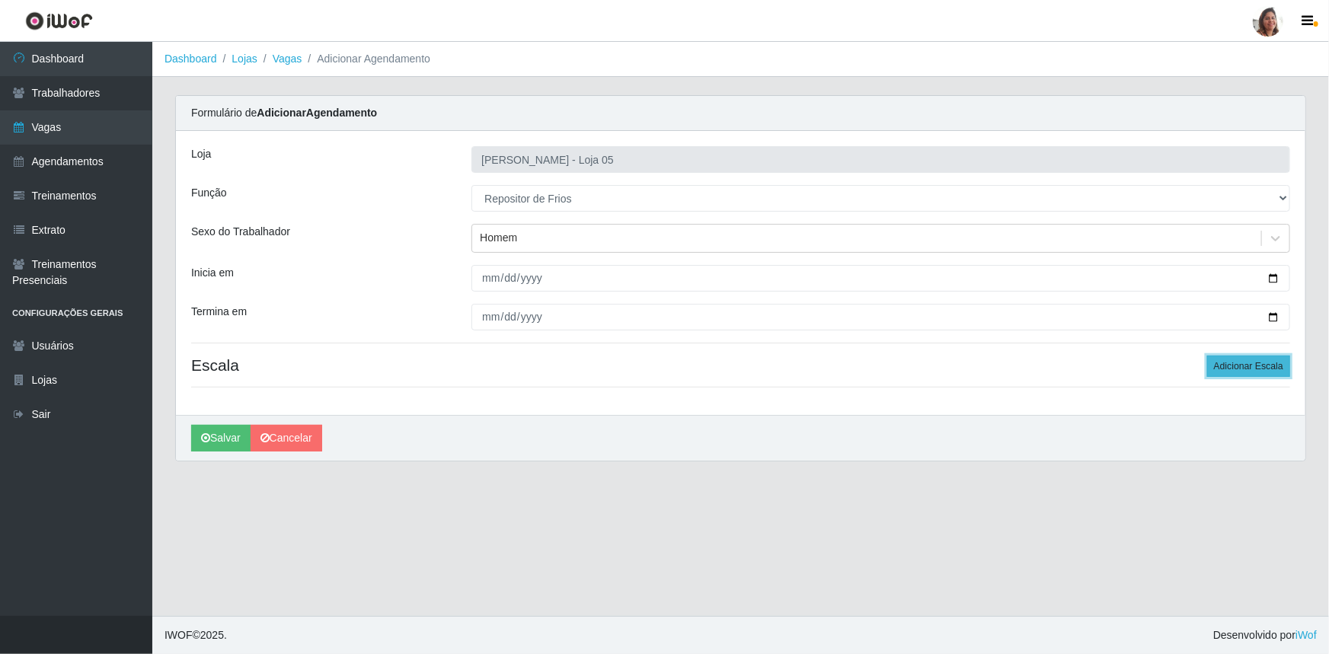
click at [1267, 360] on button "Adicionar Escala" at bounding box center [1248, 366] width 83 height 21
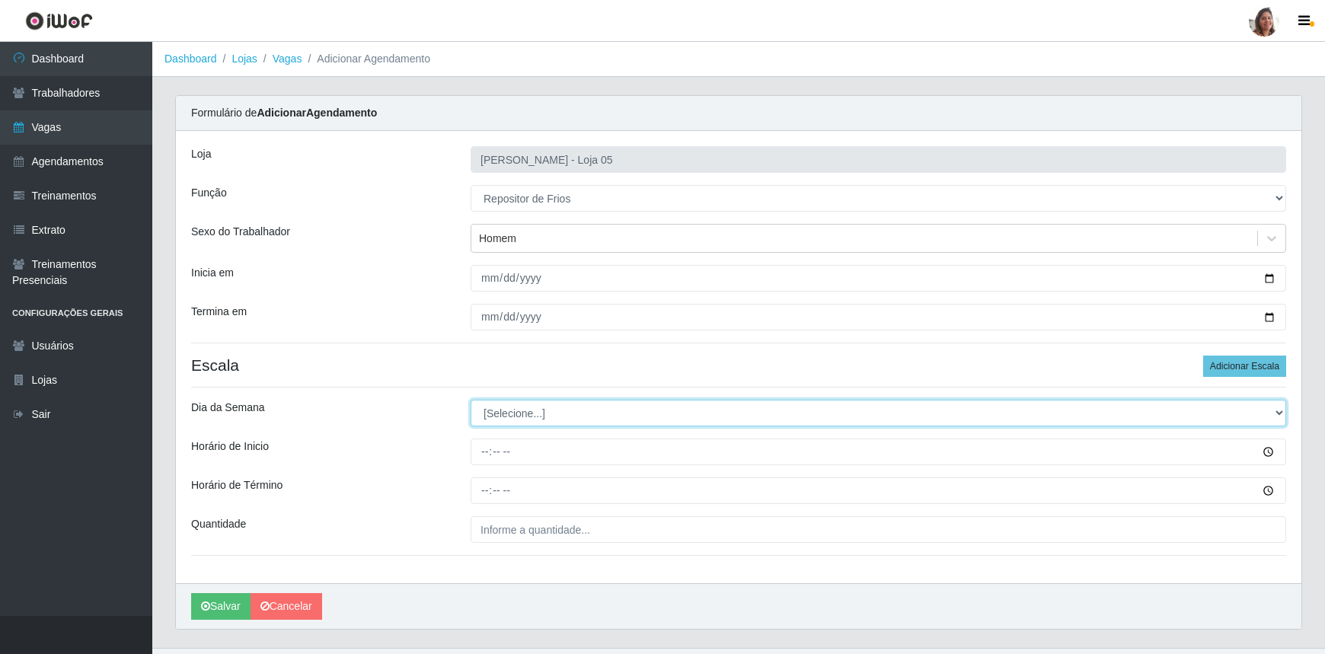
click at [529, 411] on select "[Selecione...] Segunda Terça Quarta Quinta Sexta Sábado Domingo" at bounding box center [879, 413] width 816 height 27
click at [471, 400] on select "[Selecione...] Segunda Terça Quarta Quinta Sexta Sábado Domingo" at bounding box center [879, 413] width 816 height 27
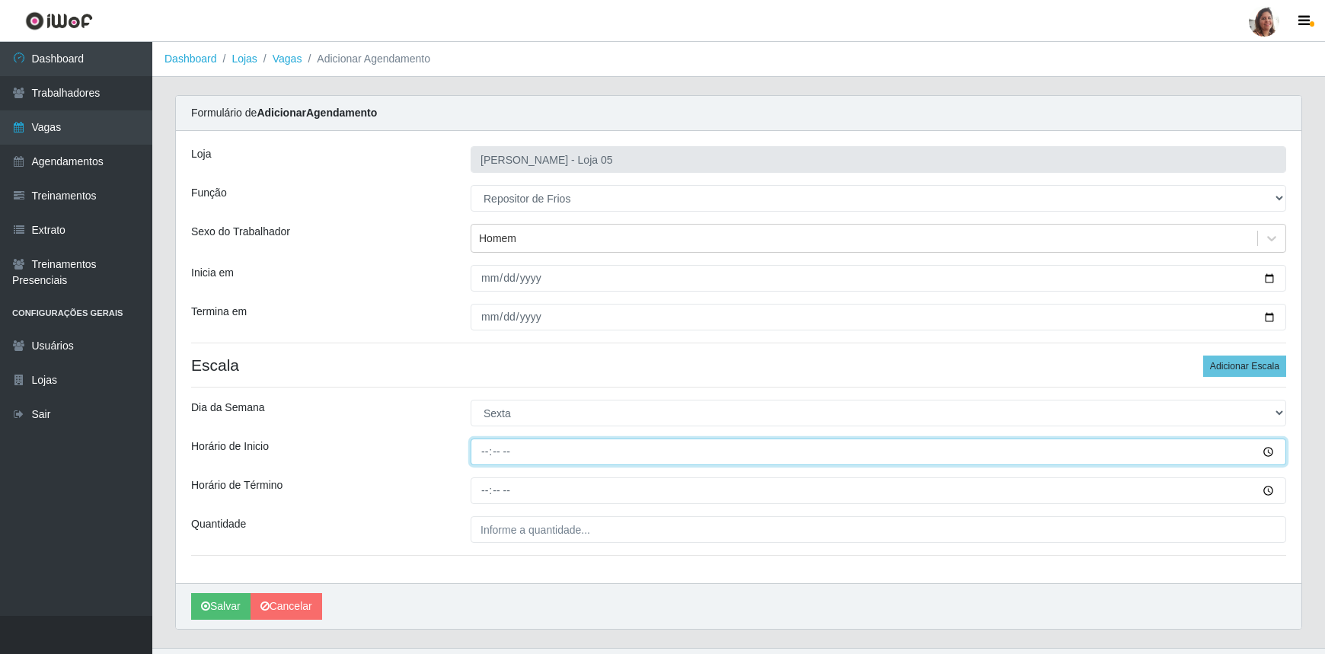
click at [482, 454] on input "Horário de Inicio" at bounding box center [879, 452] width 816 height 27
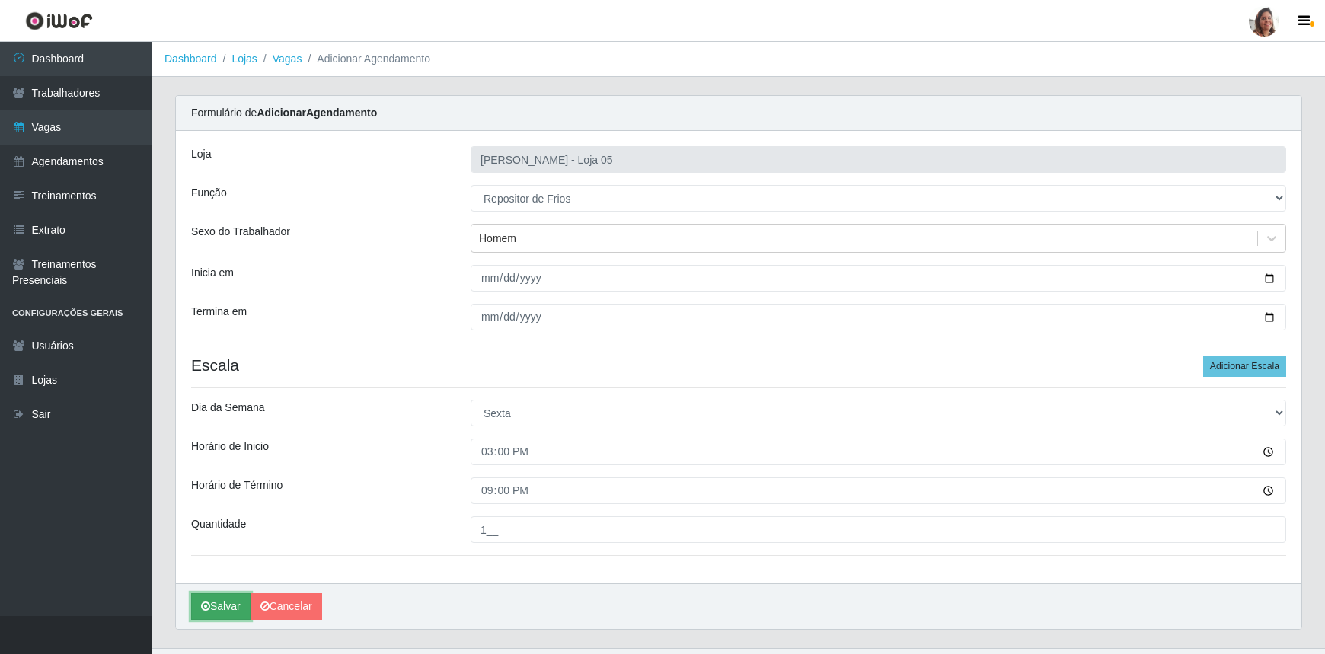
click at [232, 603] on button "Salvar" at bounding box center [220, 606] width 59 height 27
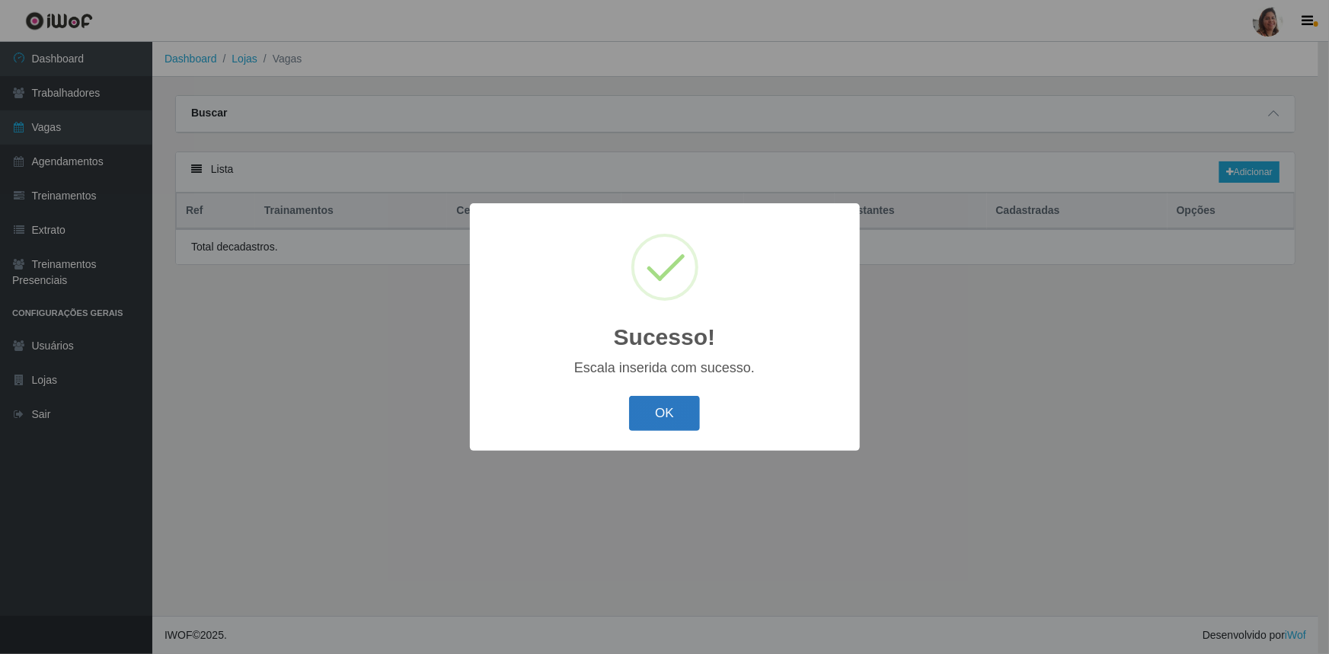
click at [673, 402] on button "OK" at bounding box center [664, 414] width 71 height 36
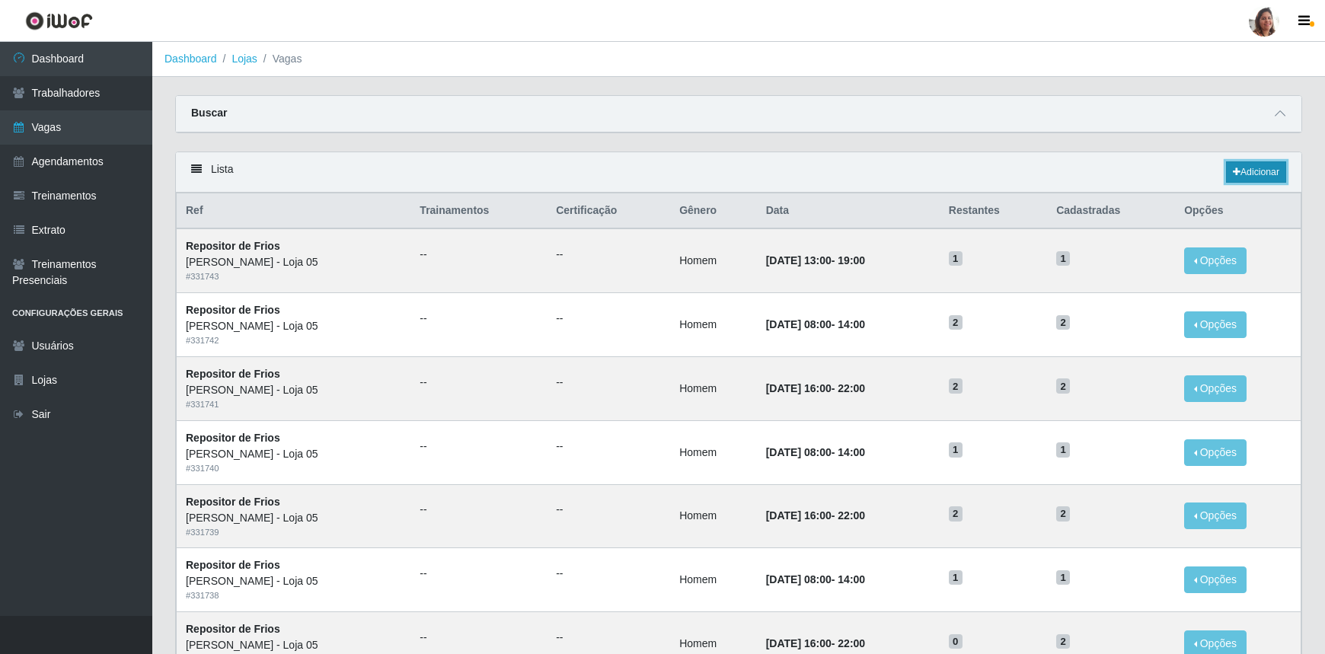
click at [1246, 171] on link "Adicionar" at bounding box center [1256, 171] width 60 height 21
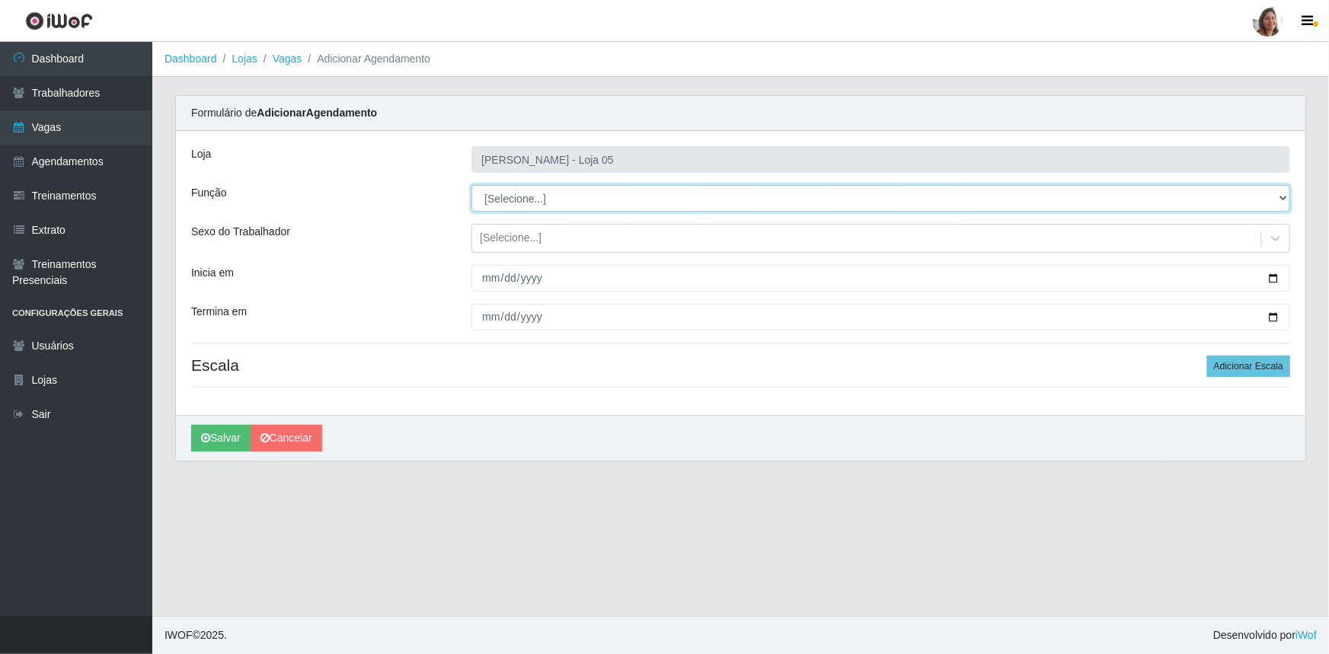
click at [543, 195] on select "[Selecione...] ASG ASG + ASG ++ Auxiliar de Depósito Auxiliar de Depósito + Aux…" at bounding box center [880, 198] width 819 height 27
click at [471, 185] on select "[Selecione...] ASG ASG + ASG ++ Auxiliar de Depósito Auxiliar de Depósito + Aux…" at bounding box center [880, 198] width 819 height 27
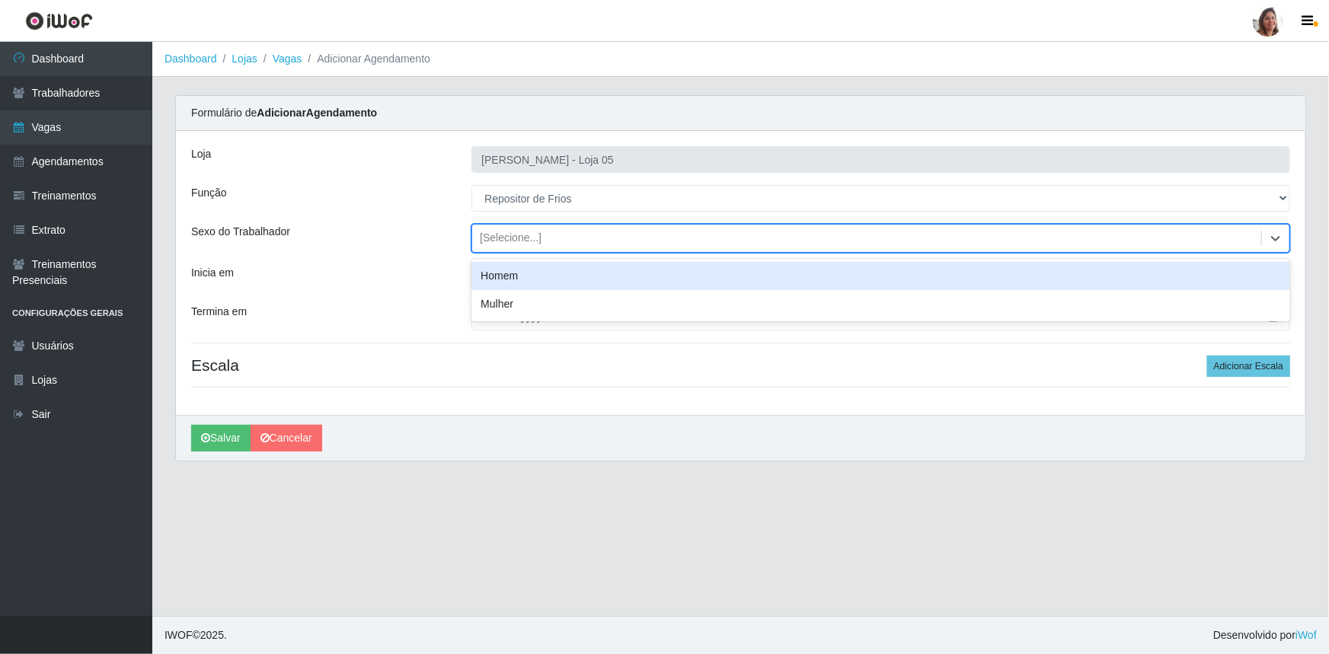
click at [510, 229] on div "[Selecione...]" at bounding box center [866, 238] width 789 height 25
click at [531, 276] on div "Homem" at bounding box center [880, 276] width 819 height 28
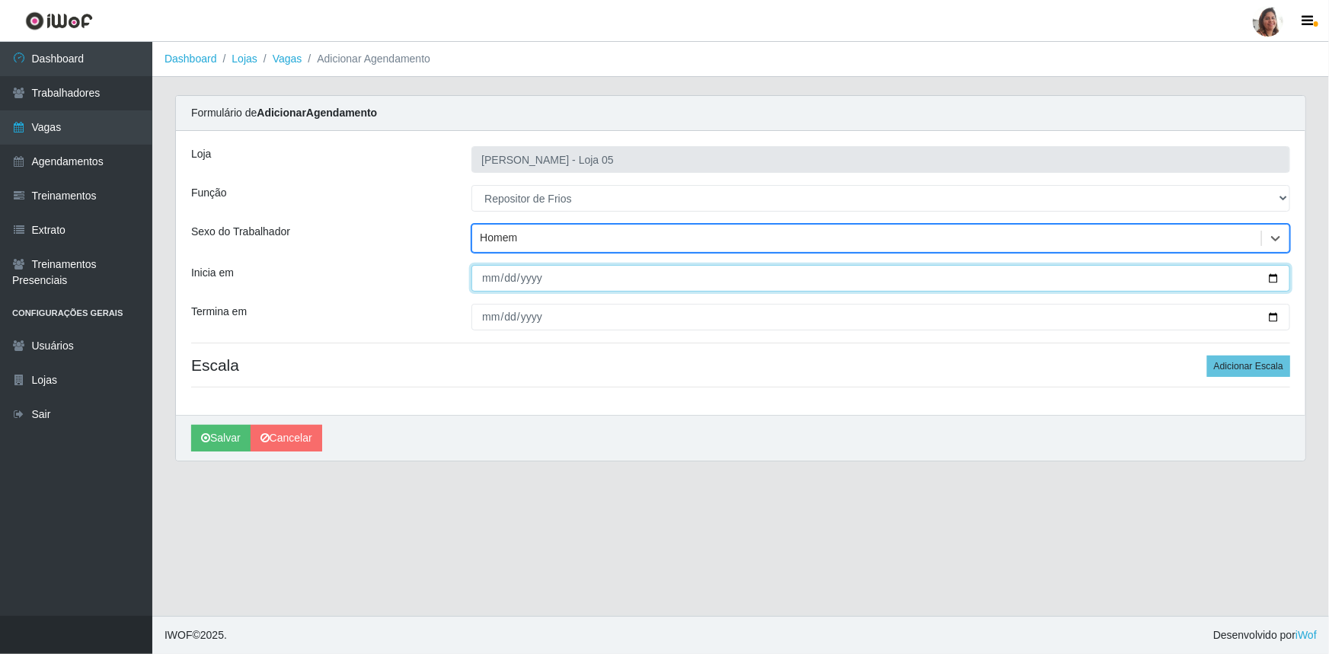
click at [1270, 276] on input "Inicia em" at bounding box center [880, 278] width 819 height 27
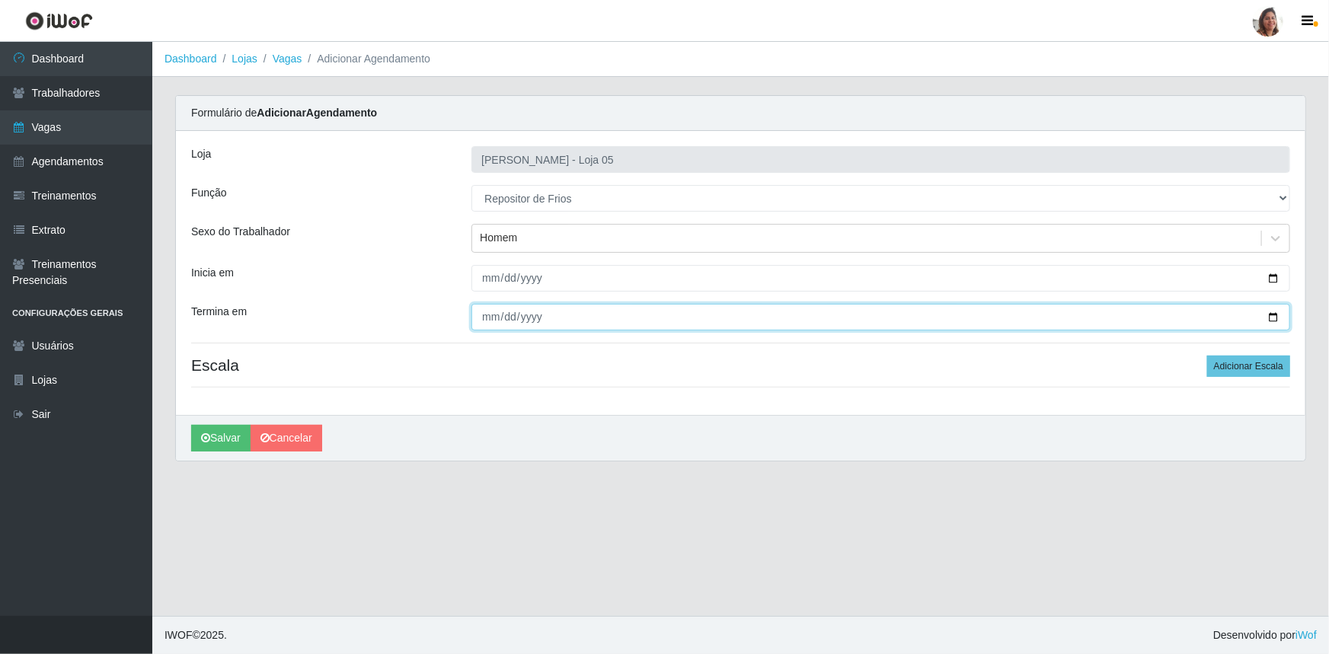
click at [1273, 312] on input "Termina em" at bounding box center [880, 317] width 819 height 27
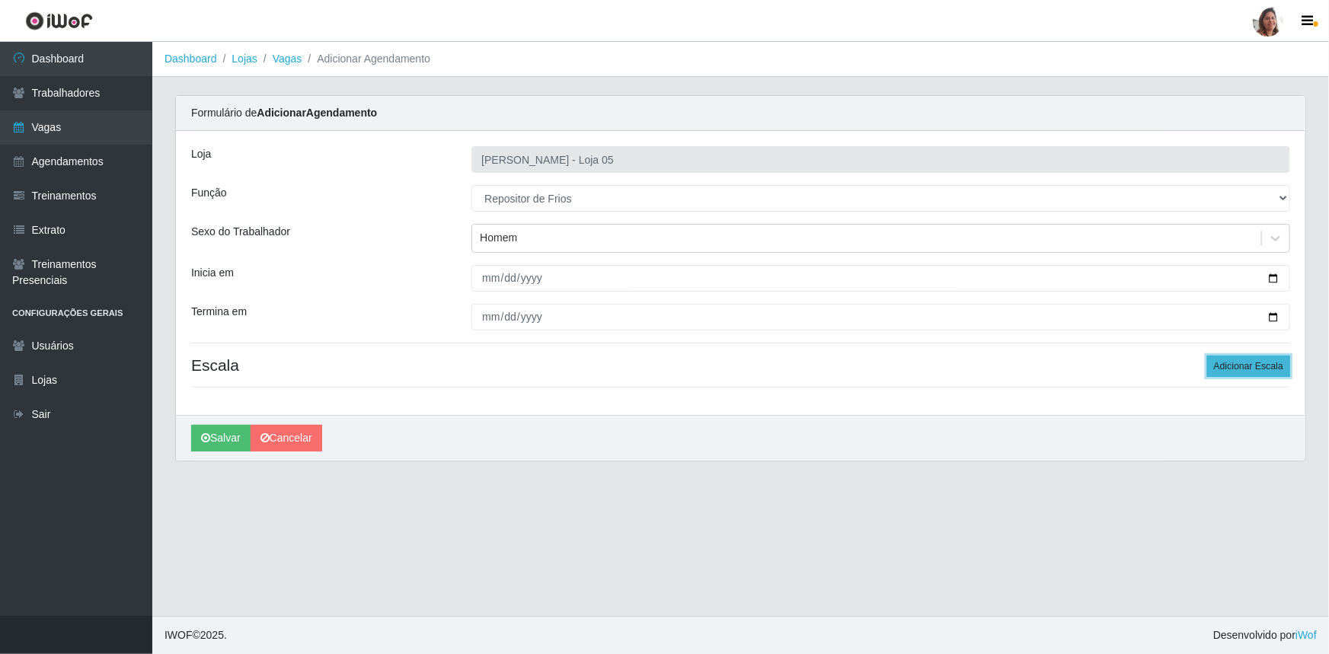
click at [1236, 357] on button "Adicionar Escala" at bounding box center [1248, 366] width 83 height 21
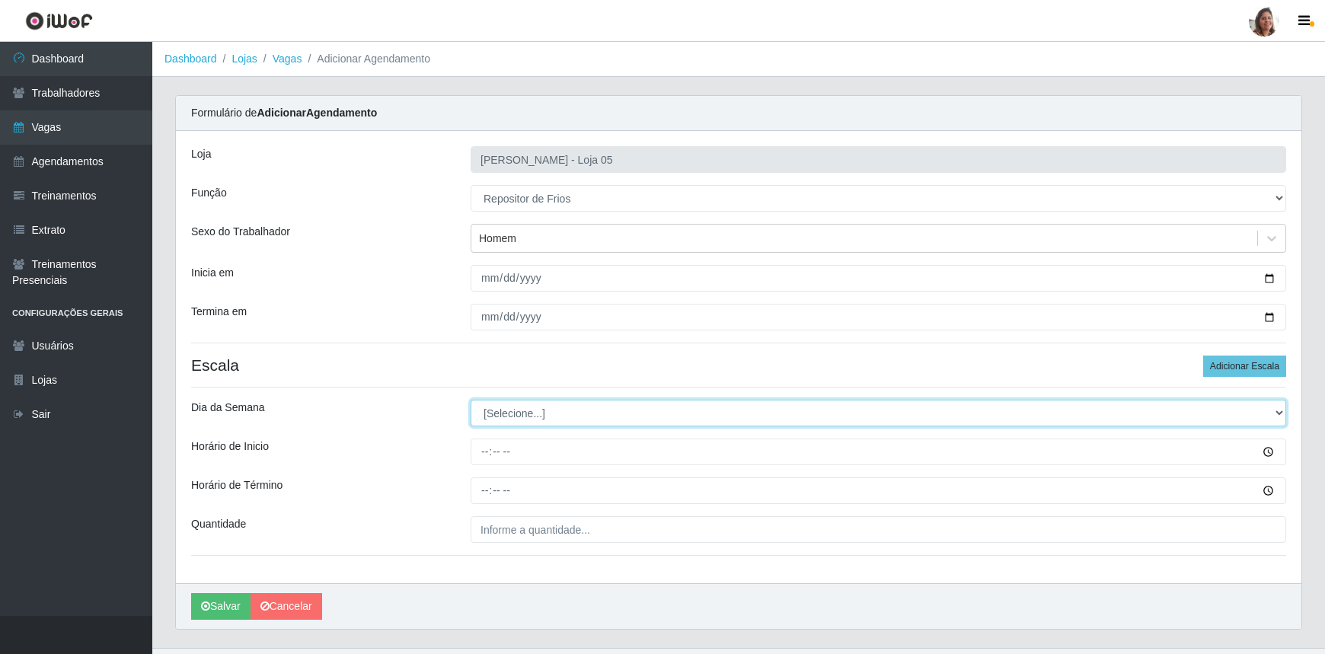
click at [510, 408] on select "[Selecione...] Segunda Terça Quarta Quinta Sexta Sábado Domingo" at bounding box center [879, 413] width 816 height 27
click at [471, 400] on select "[Selecione...] Segunda Terça Quarta Quinta Sexta Sábado Domingo" at bounding box center [879, 413] width 816 height 27
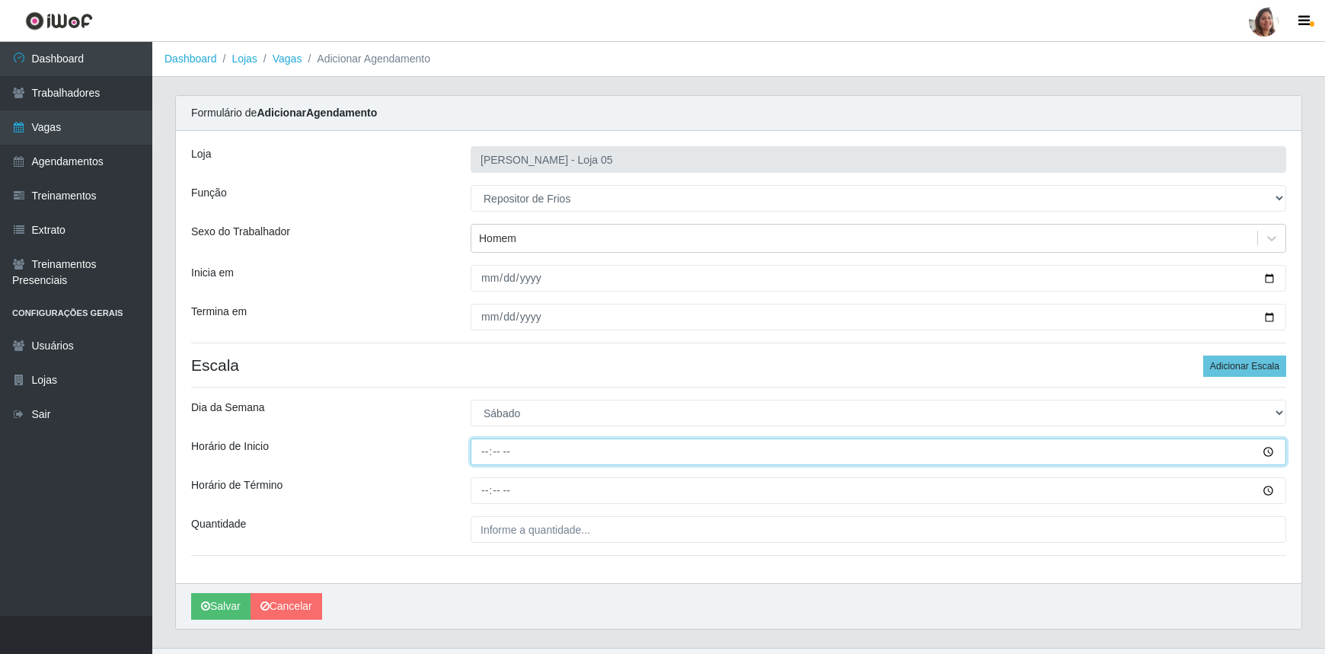
click at [476, 446] on input "Horário de Inicio" at bounding box center [879, 452] width 816 height 27
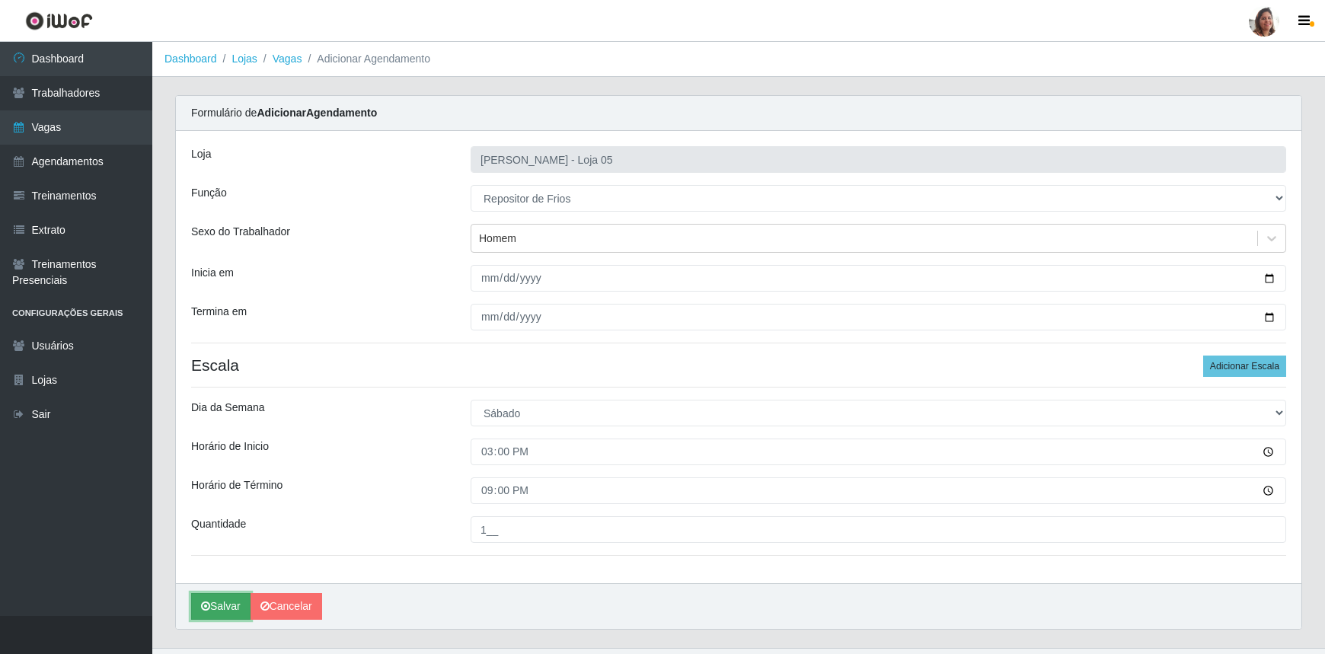
click at [231, 607] on button "Salvar" at bounding box center [220, 606] width 59 height 27
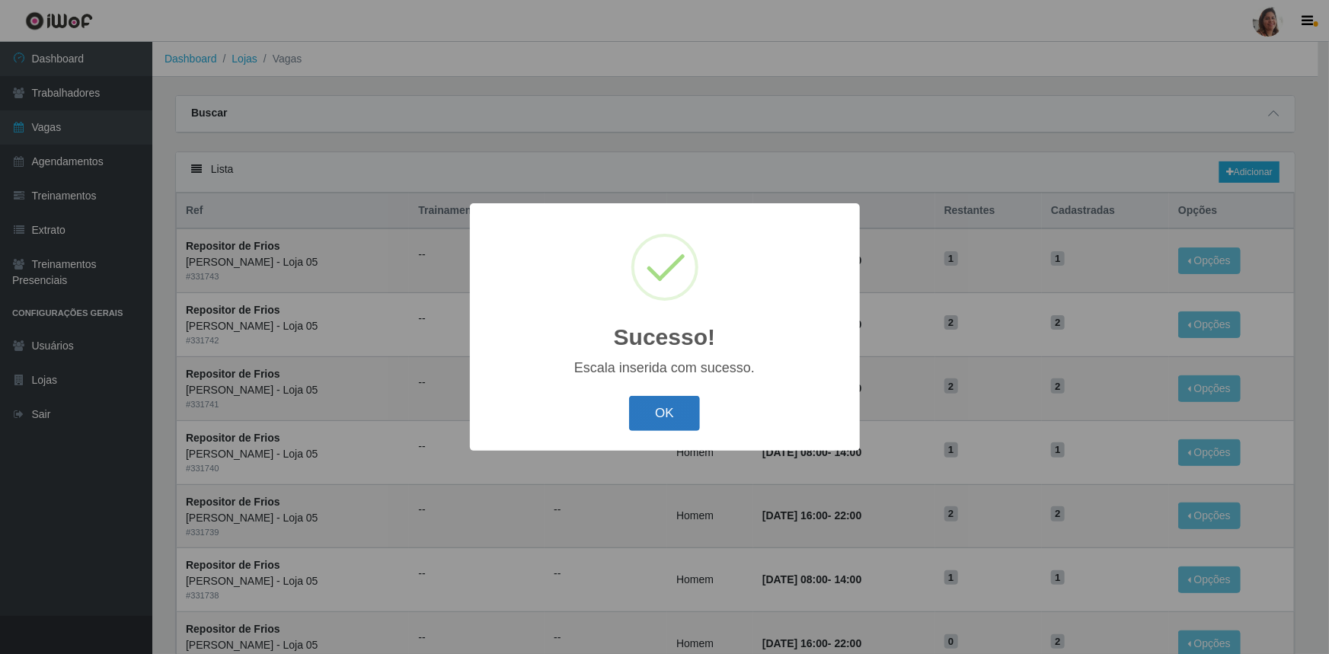
click at [671, 419] on button "OK" at bounding box center [664, 414] width 71 height 36
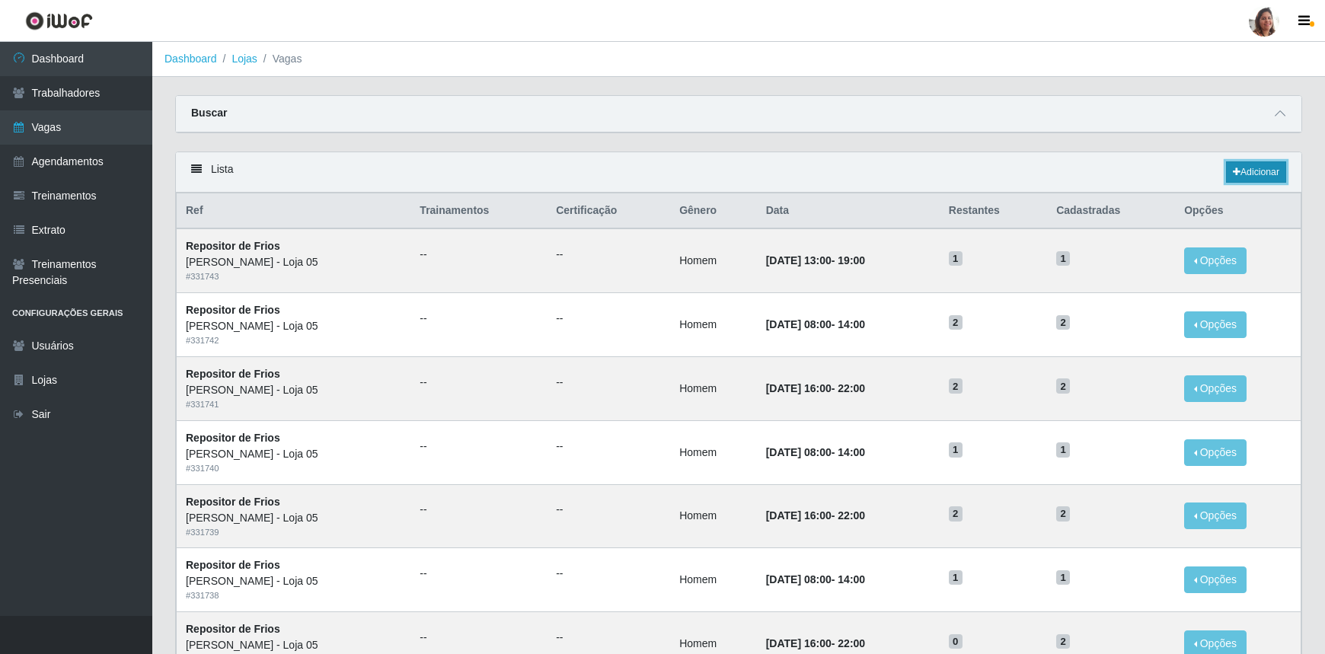
click at [1253, 168] on link "Adicionar" at bounding box center [1256, 171] width 60 height 21
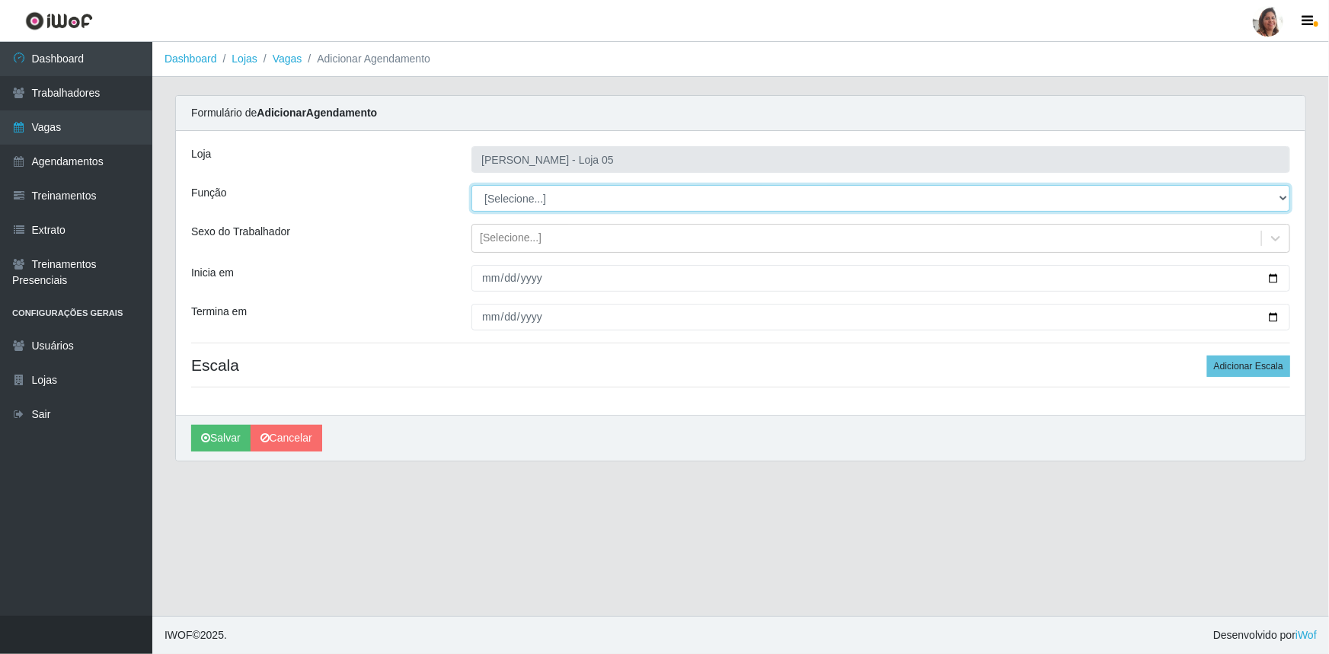
click at [519, 197] on select "[Selecione...] ASG ASG + ASG ++ Auxiliar de Depósito Auxiliar de Depósito + Aux…" at bounding box center [880, 198] width 819 height 27
click at [471, 185] on select "[Selecione...] ASG ASG + ASG ++ Auxiliar de Depósito Auxiliar de Depósito + Aux…" at bounding box center [880, 198] width 819 height 27
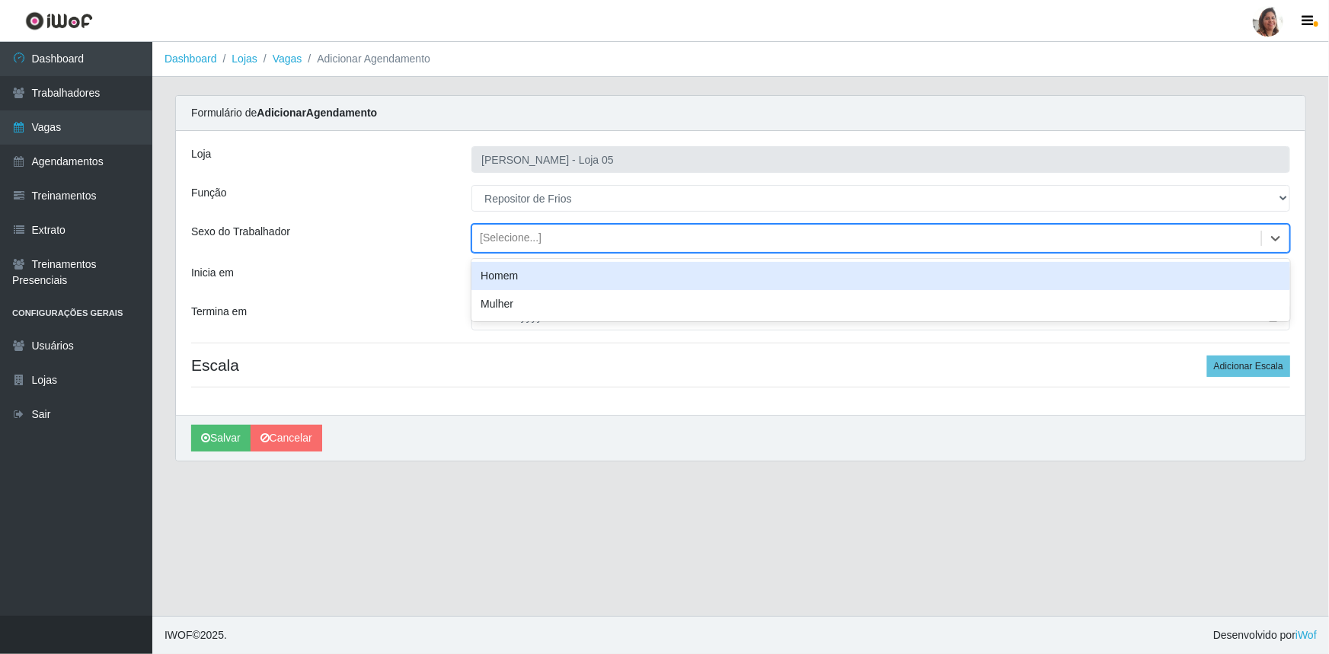
click at [545, 229] on div "[Selecione...]" at bounding box center [866, 238] width 789 height 25
click at [544, 266] on div "Homem" at bounding box center [880, 276] width 819 height 28
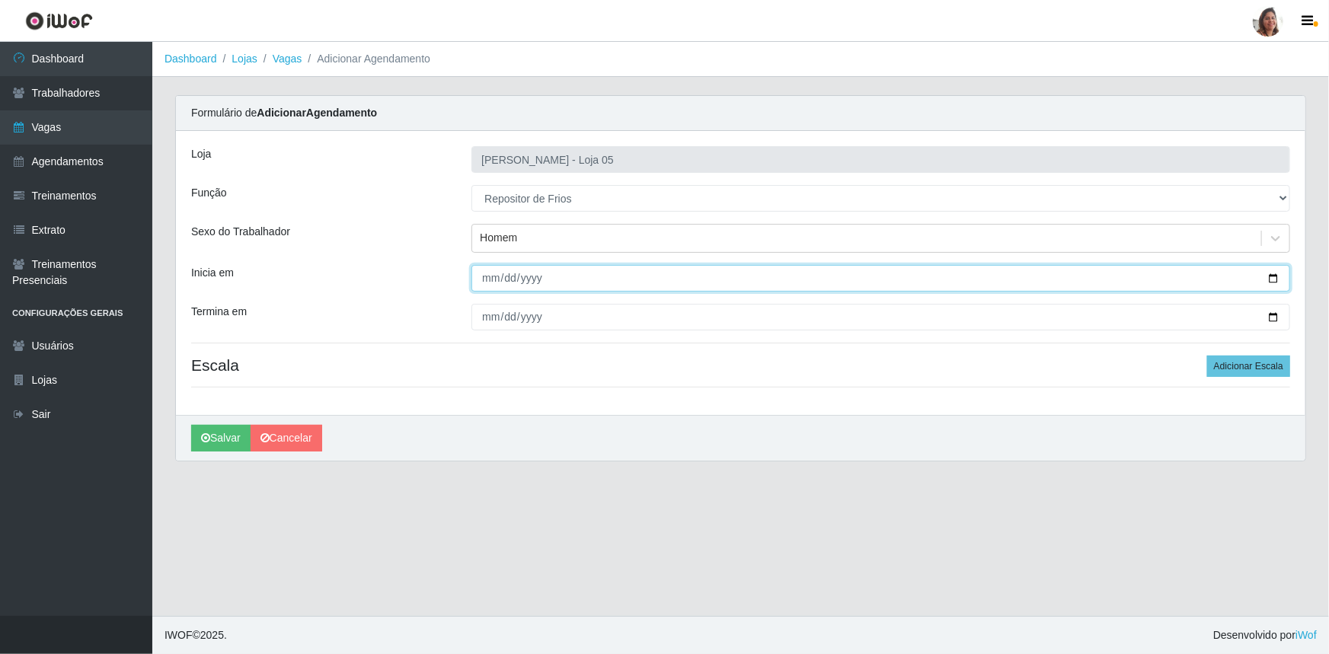
click at [1274, 277] on input "Inicia em" at bounding box center [880, 278] width 819 height 27
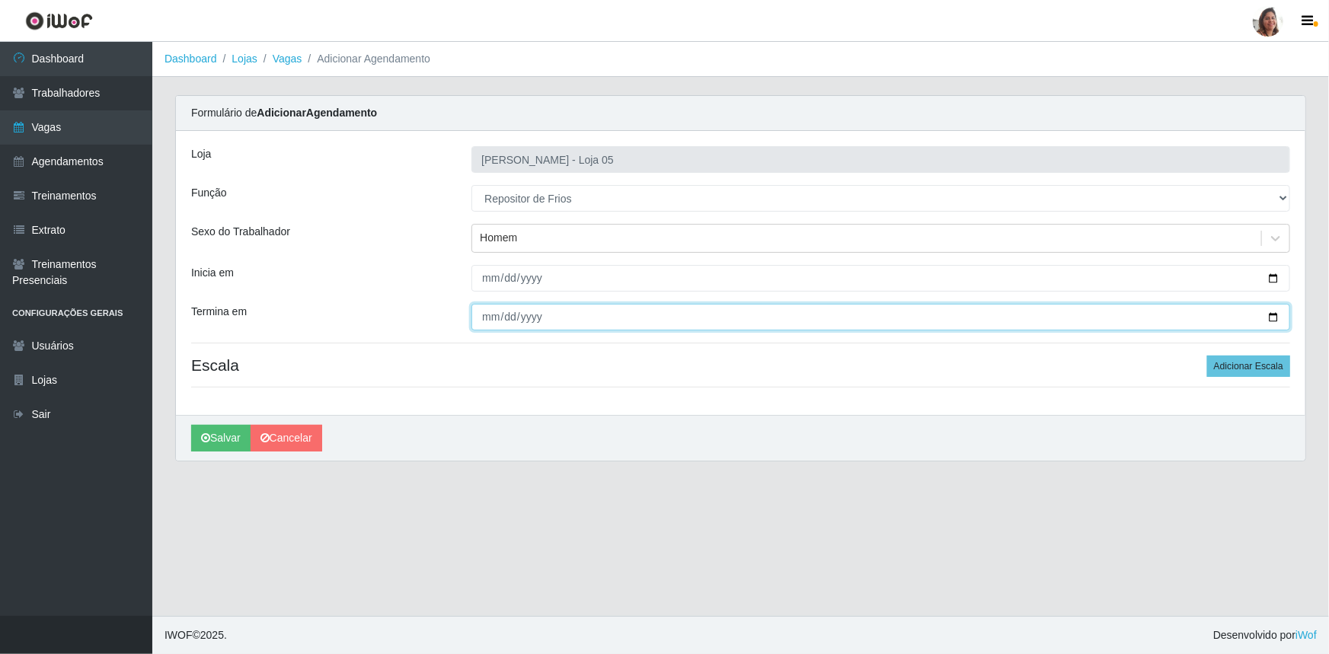
click at [1274, 318] on input "Termina em" at bounding box center [880, 317] width 819 height 27
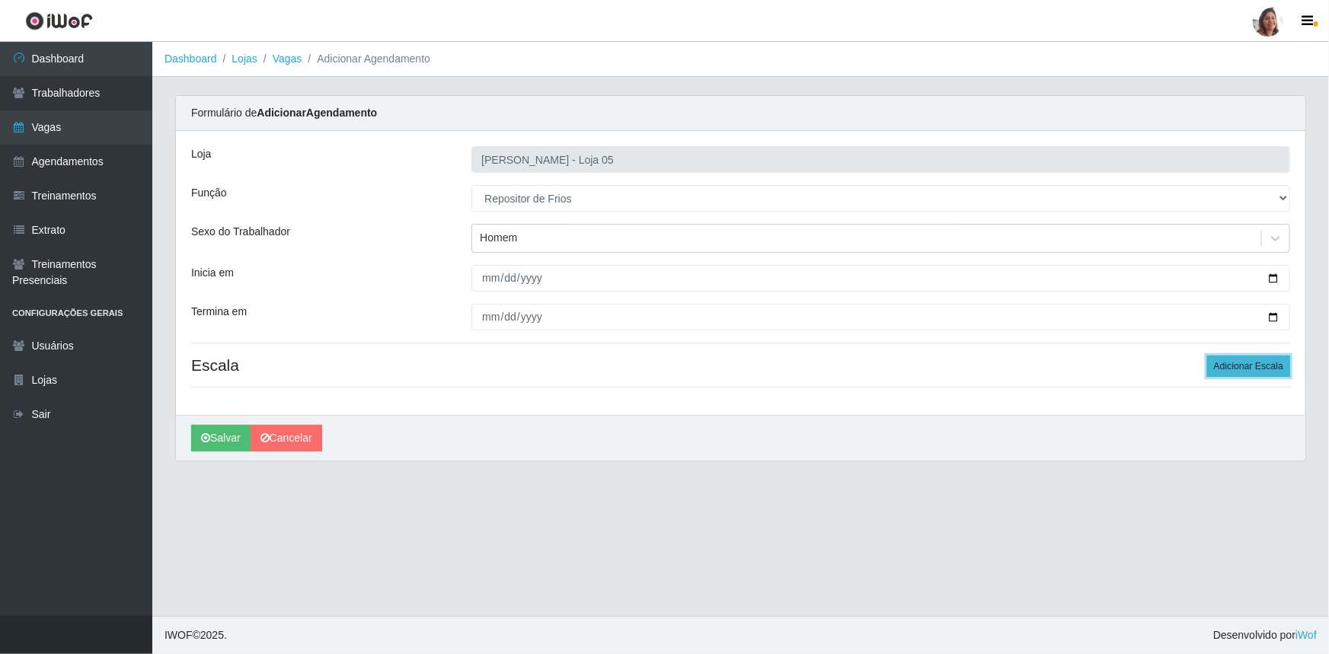
click at [1242, 368] on button "Adicionar Escala" at bounding box center [1248, 366] width 83 height 21
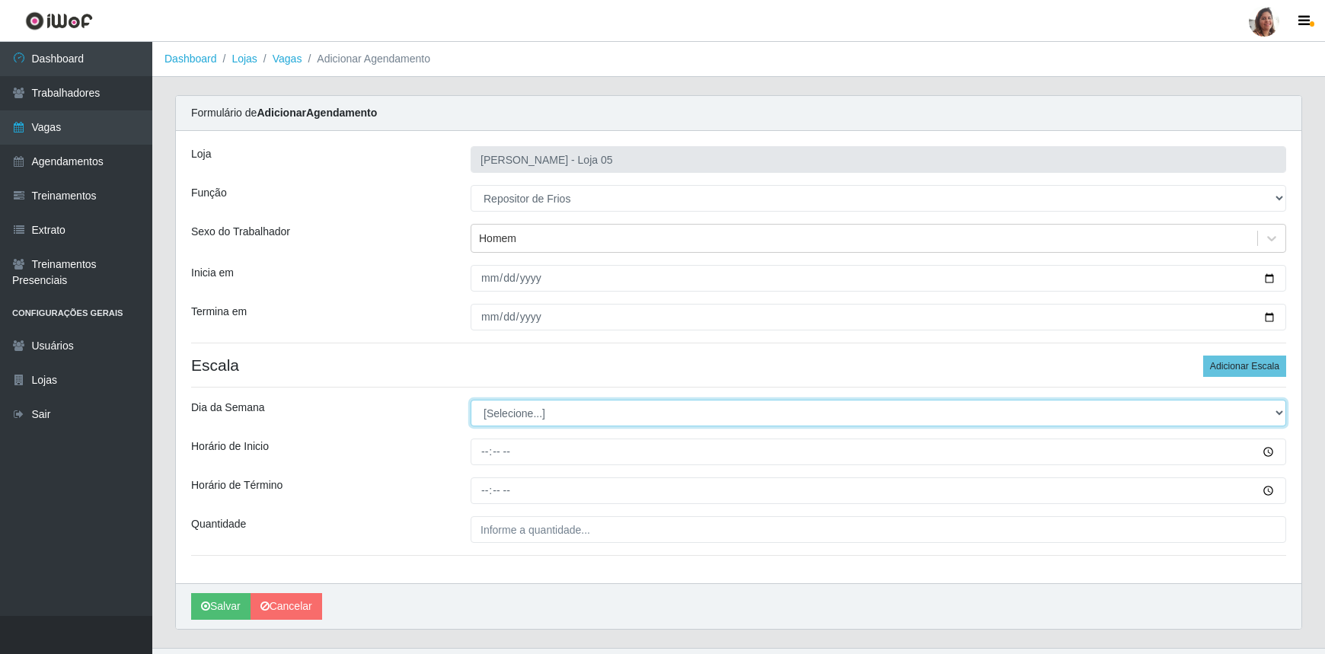
click at [480, 411] on select "[Selecione...] Segunda Terça Quarta Quinta Sexta Sábado Domingo" at bounding box center [879, 413] width 816 height 27
click at [471, 400] on select "[Selecione...] Segunda Terça Quarta Quinta Sexta Sábado Domingo" at bounding box center [879, 413] width 816 height 27
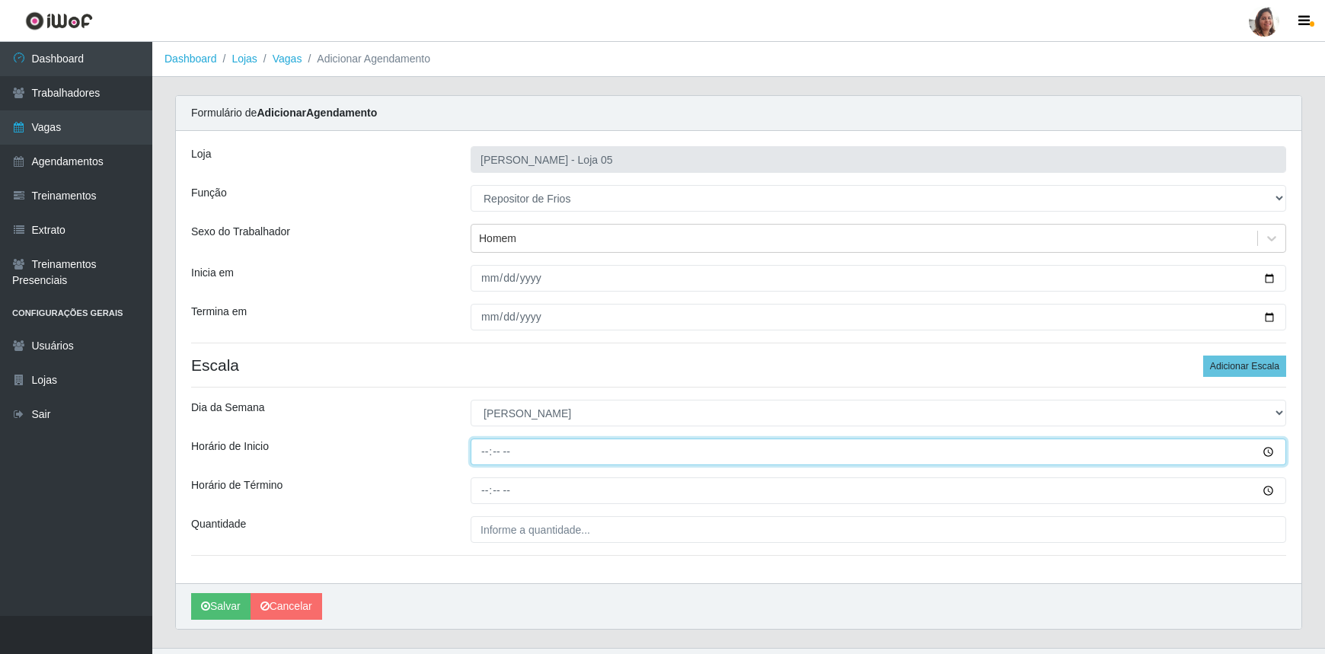
click at [474, 451] on input "Horário de Inicio" at bounding box center [879, 452] width 816 height 27
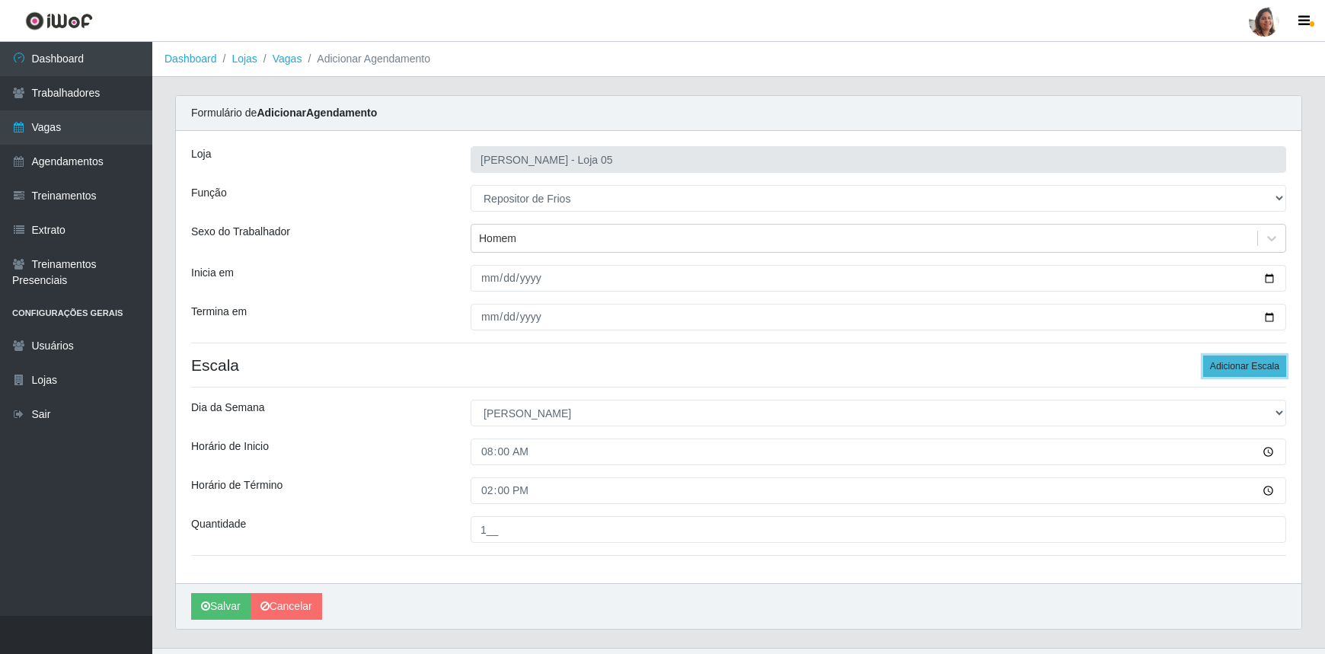
click at [1225, 366] on button "Adicionar Escala" at bounding box center [1244, 366] width 83 height 21
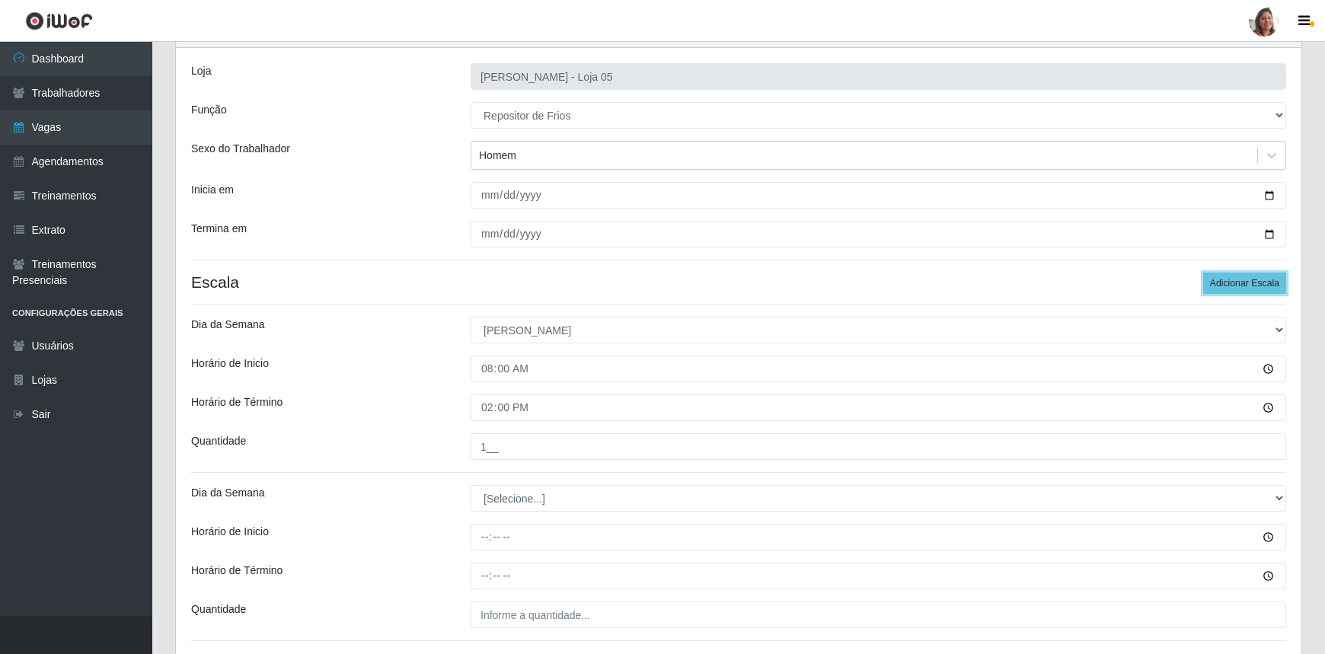
scroll to position [199, 0]
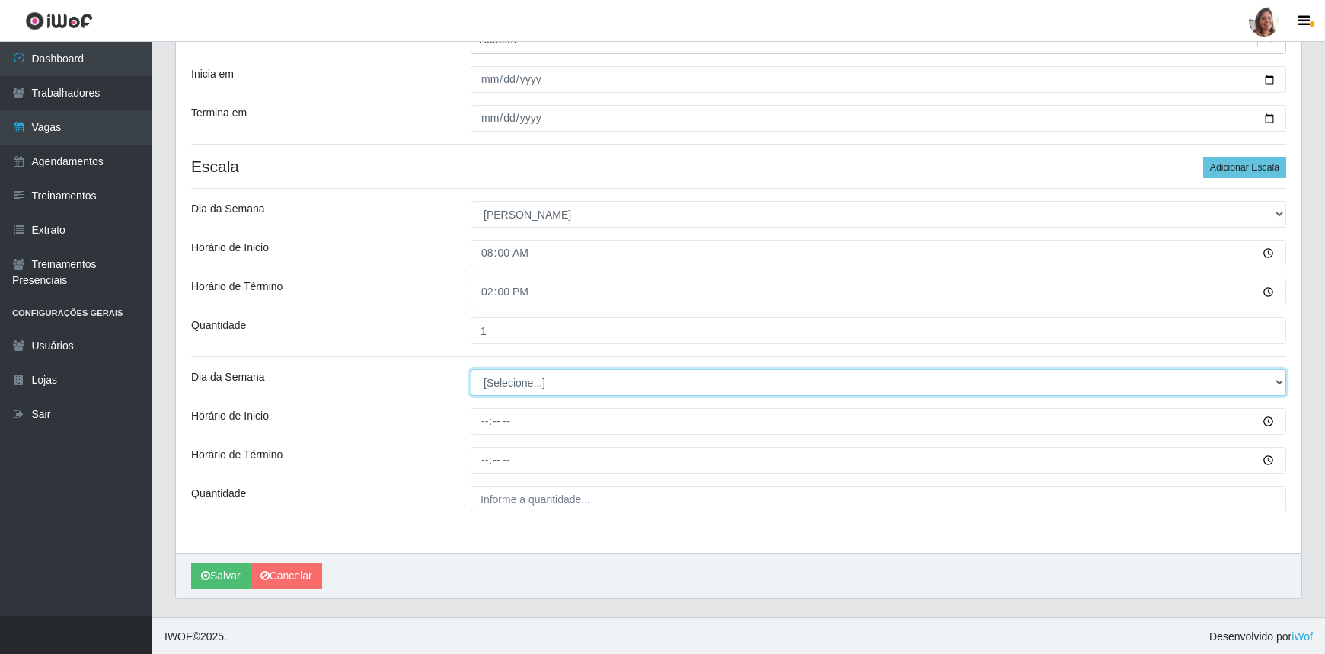
drag, startPoint x: 527, startPoint y: 380, endPoint x: 524, endPoint y: 392, distance: 12.6
click at [527, 380] on select "[Selecione...] Segunda Terça Quarta Quinta Sexta Sábado Domingo" at bounding box center [879, 382] width 816 height 27
click at [471, 369] on select "[Selecione...] Segunda Terça Quarta Quinta Sexta Sábado Domingo" at bounding box center [879, 382] width 816 height 27
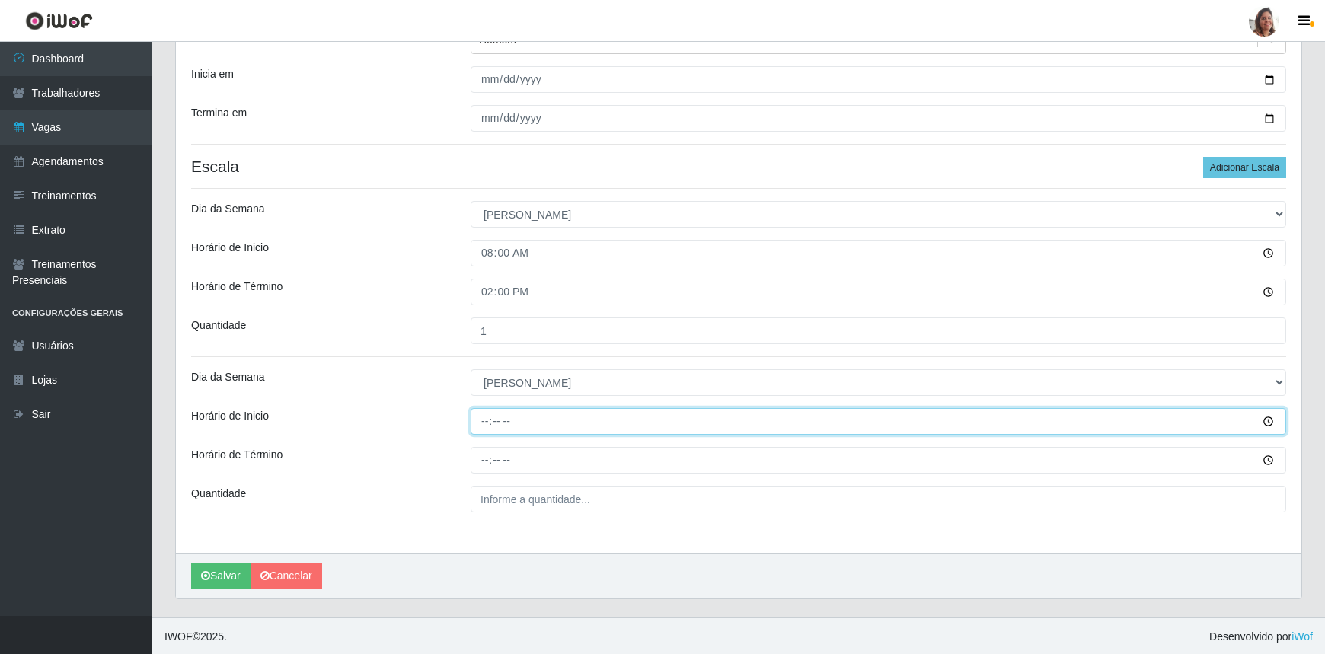
click at [484, 416] on input "Horário de Inicio" at bounding box center [879, 421] width 816 height 27
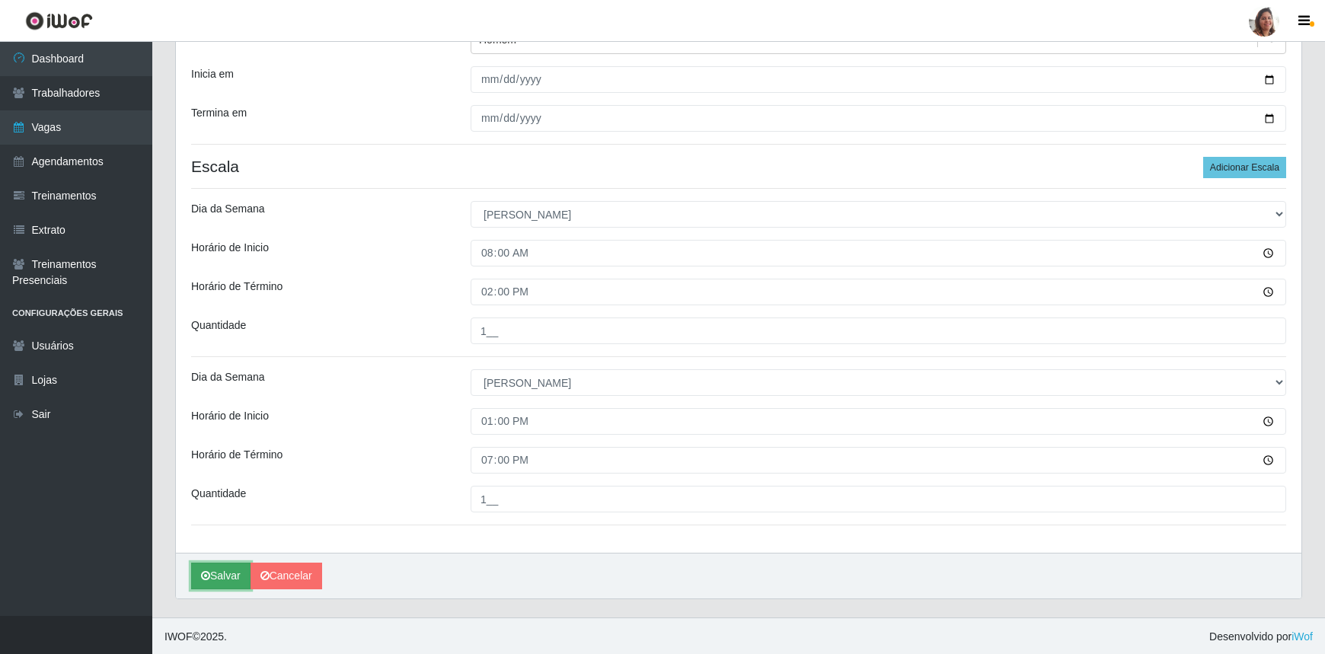
click at [220, 564] on button "Salvar" at bounding box center [220, 576] width 59 height 27
click at [231, 577] on button "Salvar" at bounding box center [220, 576] width 59 height 27
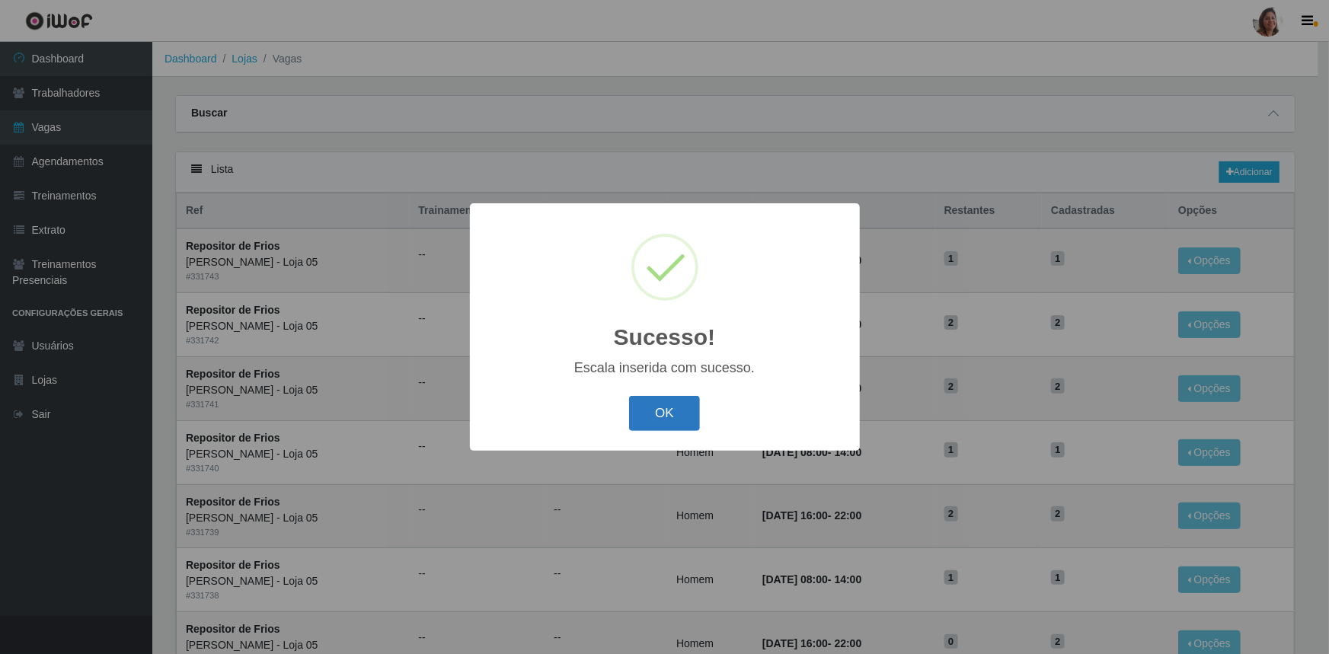
click at [665, 406] on button "OK" at bounding box center [664, 414] width 71 height 36
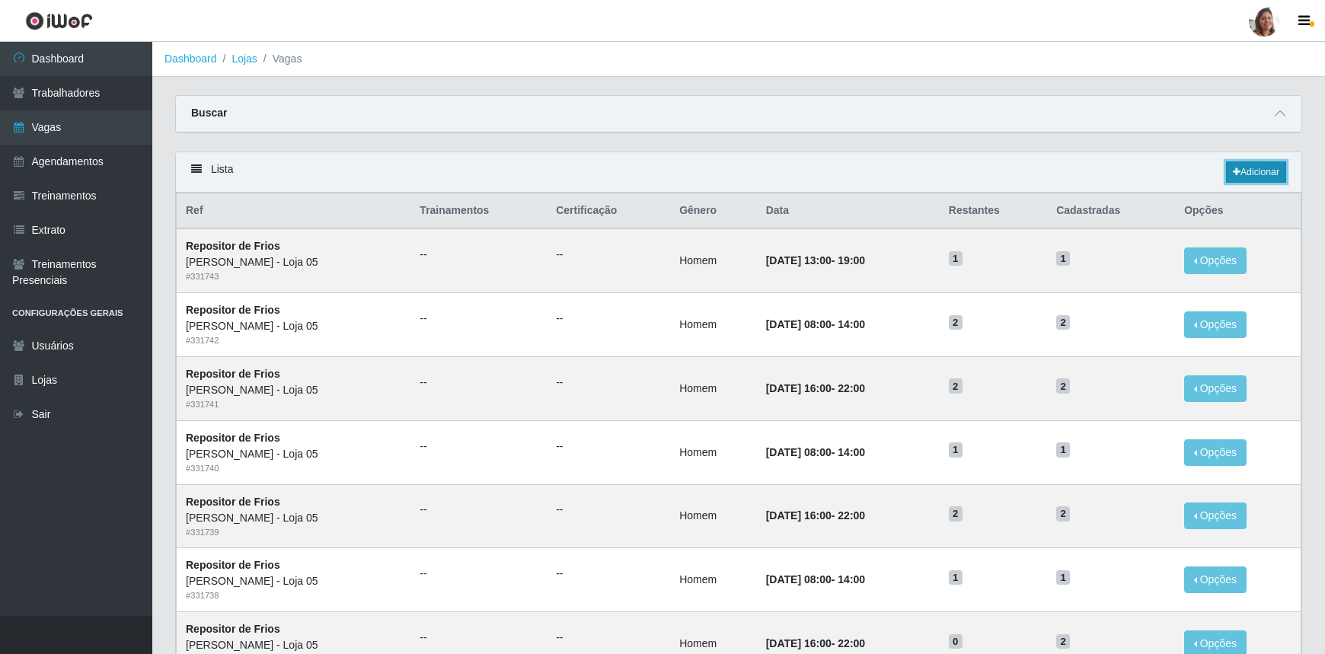
click at [1246, 168] on link "Adicionar" at bounding box center [1256, 171] width 60 height 21
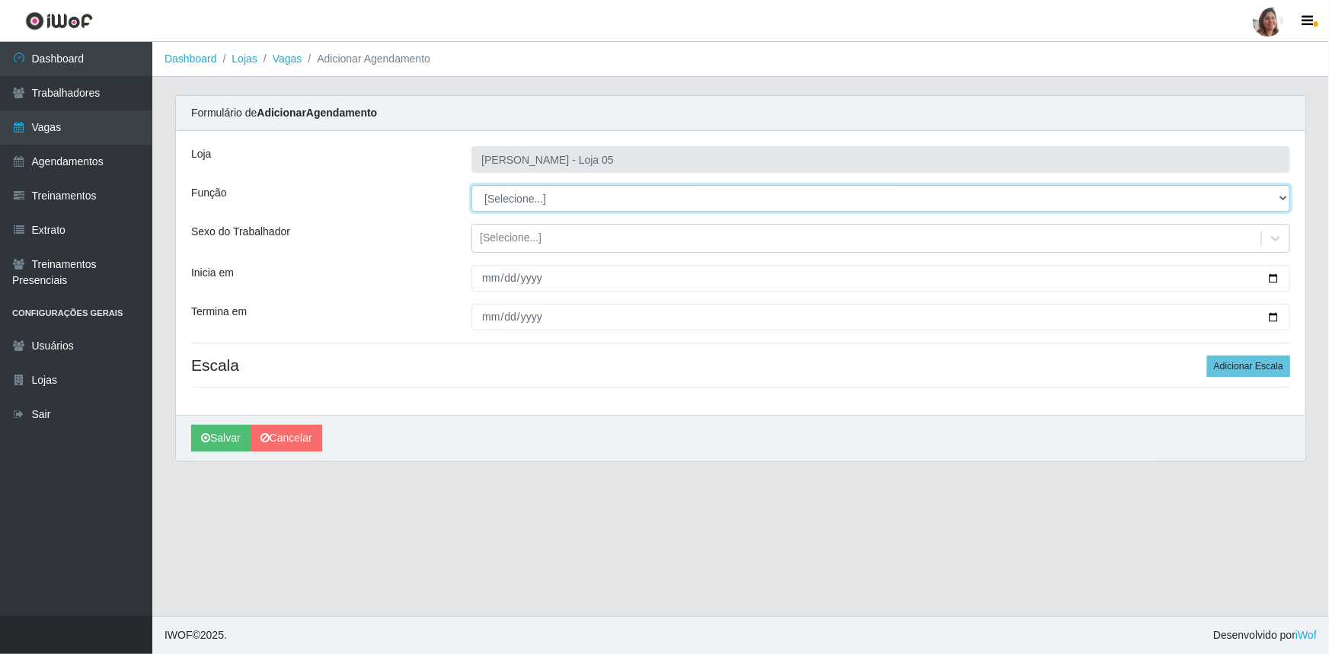
click at [571, 193] on select "[Selecione...] ASG ASG + ASG ++ Auxiliar de Depósito Auxiliar de Depósito + Aux…" at bounding box center [880, 198] width 819 height 27
click at [471, 185] on select "[Selecione...] ASG ASG + ASG ++ Auxiliar de Depósito Auxiliar de Depósito + Aux…" at bounding box center [880, 198] width 819 height 27
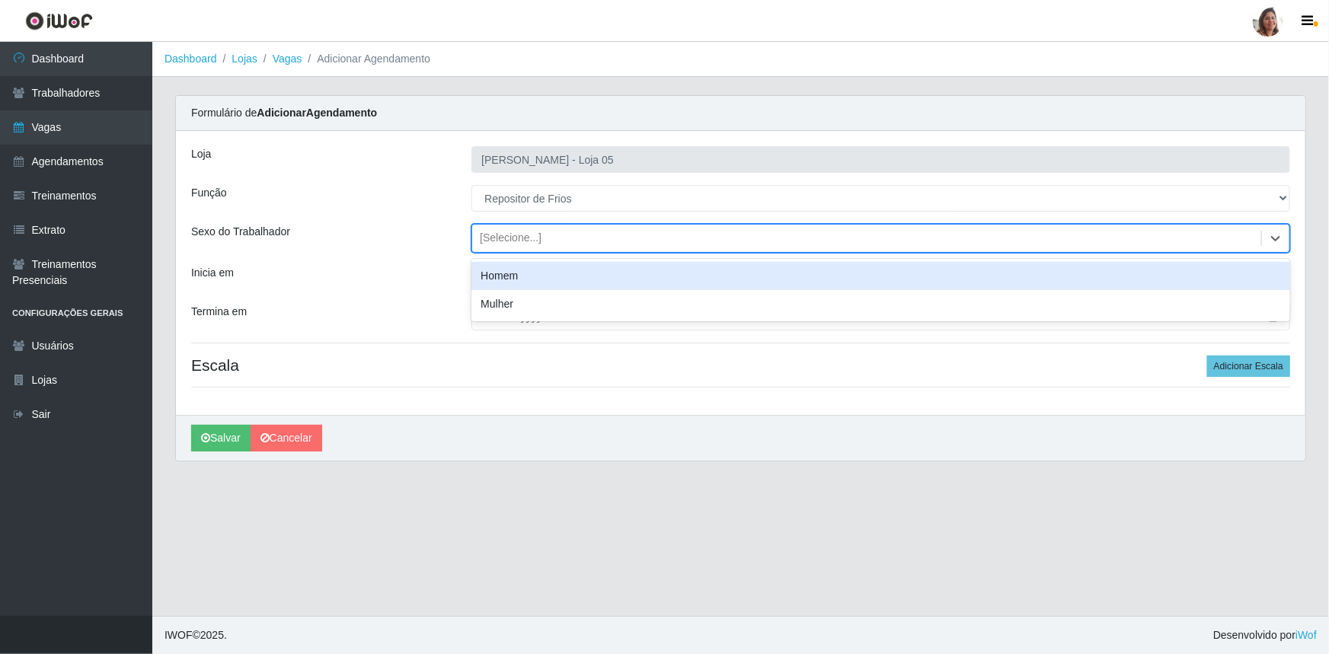
click at [535, 239] on div "[Selecione...]" at bounding box center [511, 239] width 62 height 16
click at [536, 275] on div "Homem" at bounding box center [880, 276] width 819 height 28
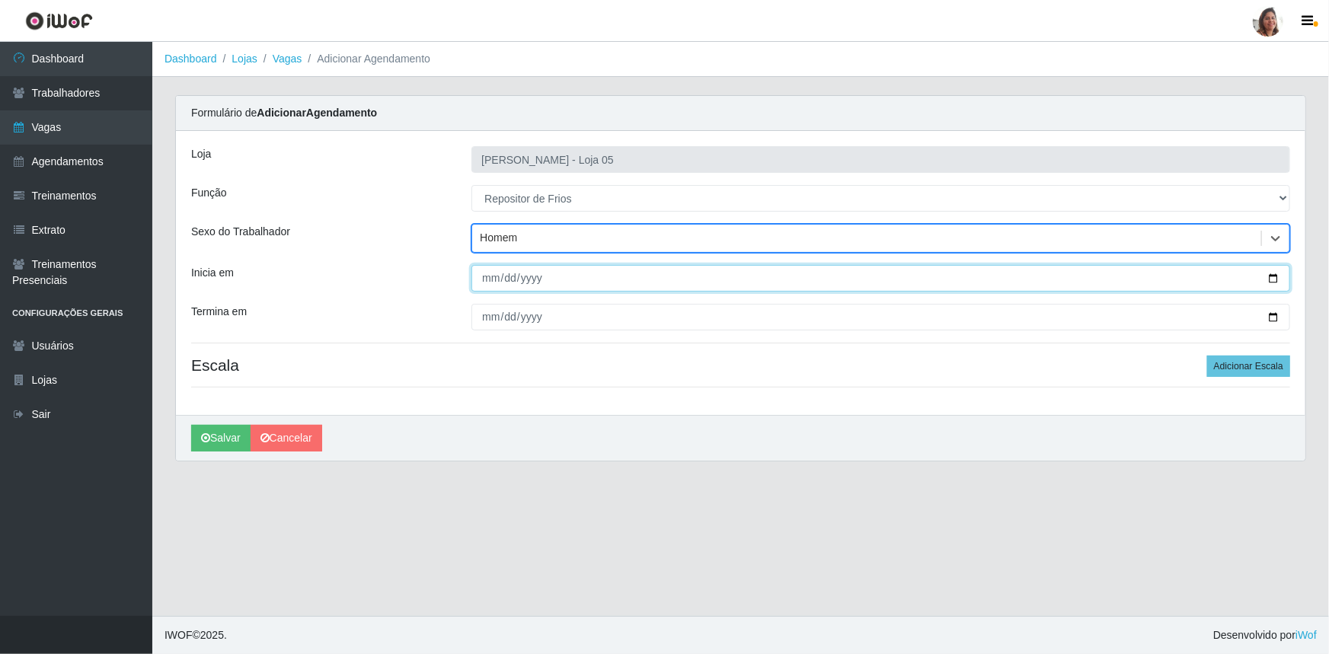
click at [1277, 274] on input "Inicia em" at bounding box center [880, 278] width 819 height 27
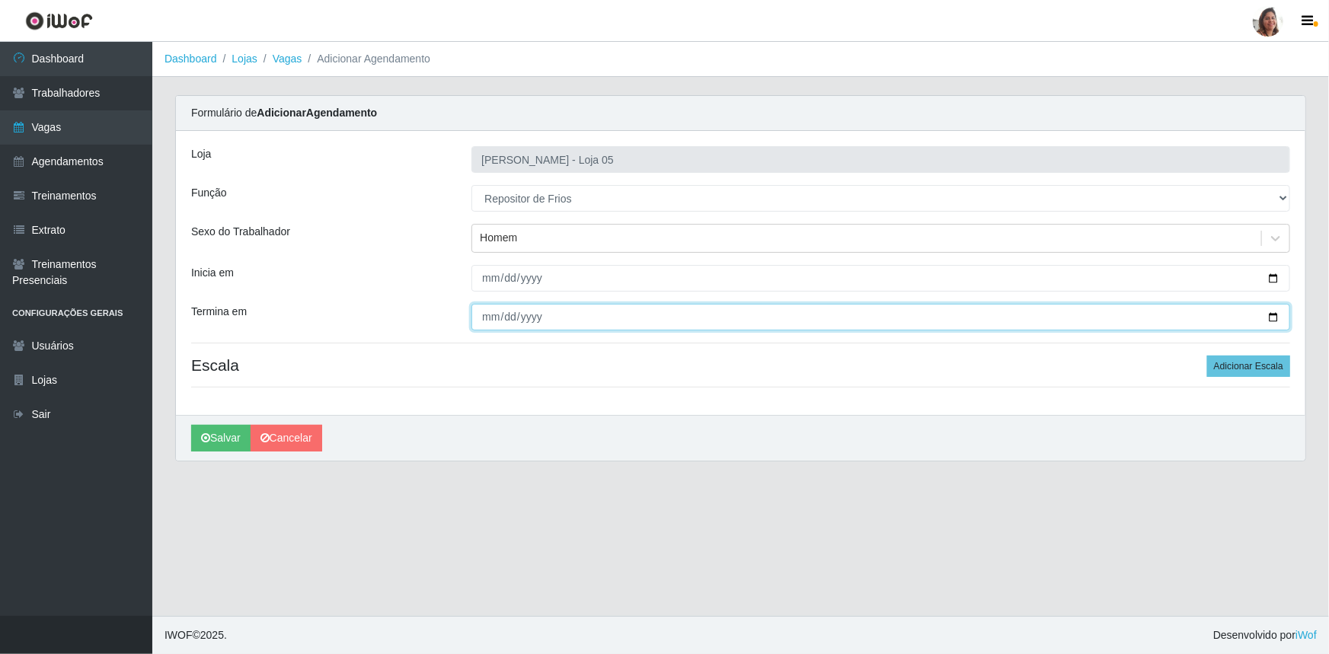
click at [1273, 316] on input "Termina em" at bounding box center [880, 317] width 819 height 27
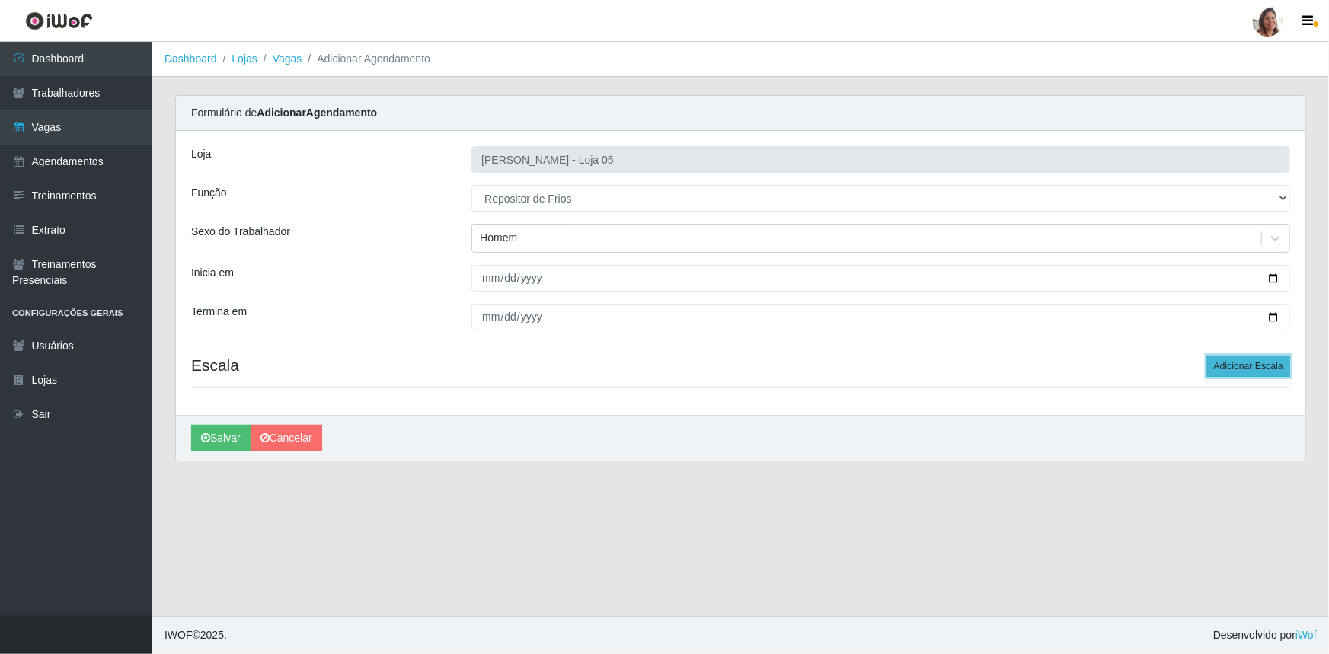
click at [1255, 364] on button "Adicionar Escala" at bounding box center [1248, 366] width 83 height 21
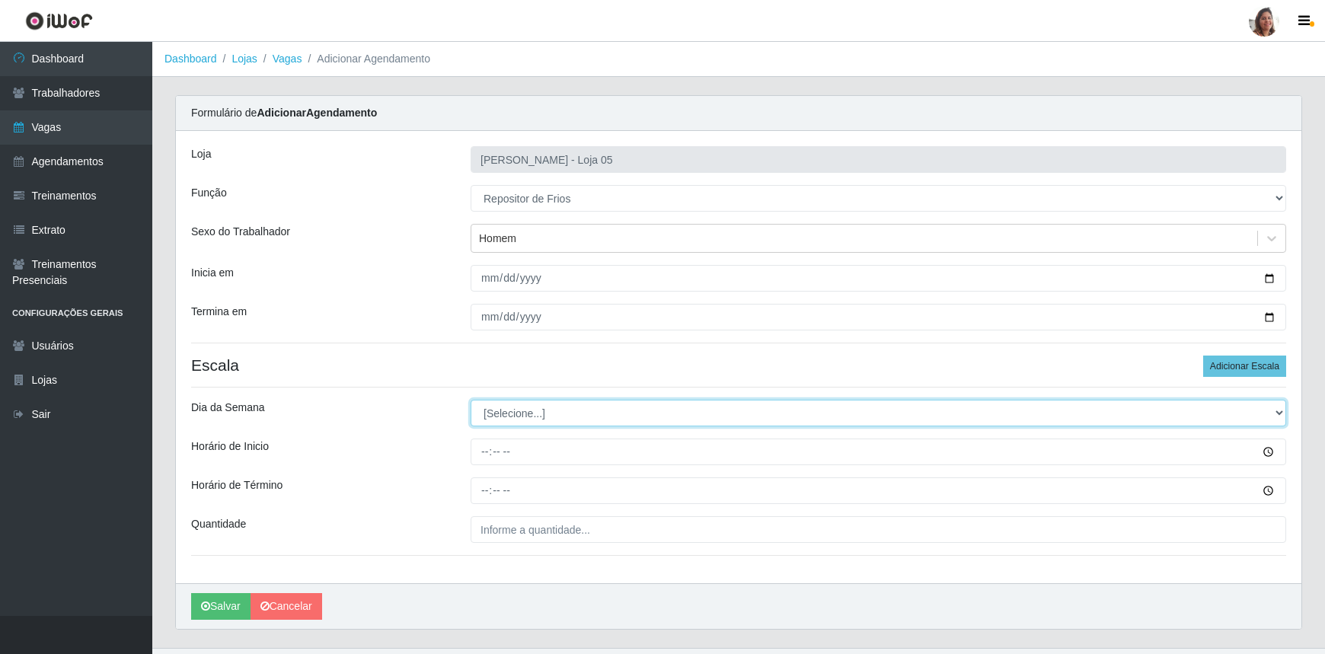
click at [513, 417] on select "[Selecione...] Segunda Terça Quarta Quinta Sexta Sábado Domingo" at bounding box center [879, 413] width 816 height 27
click at [471, 400] on select "[Selecione...] Segunda Terça Quarta Quinta Sexta Sábado Domingo" at bounding box center [879, 413] width 816 height 27
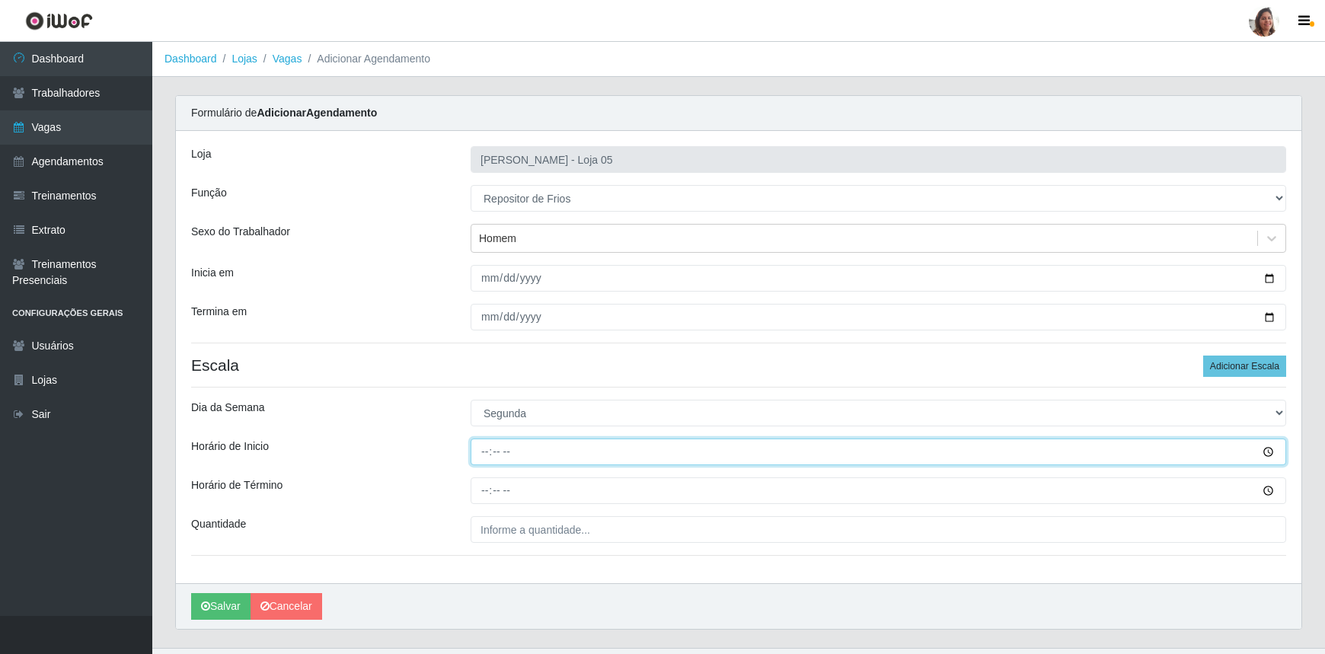
click at [487, 449] on input "Horário de Inicio" at bounding box center [879, 452] width 816 height 27
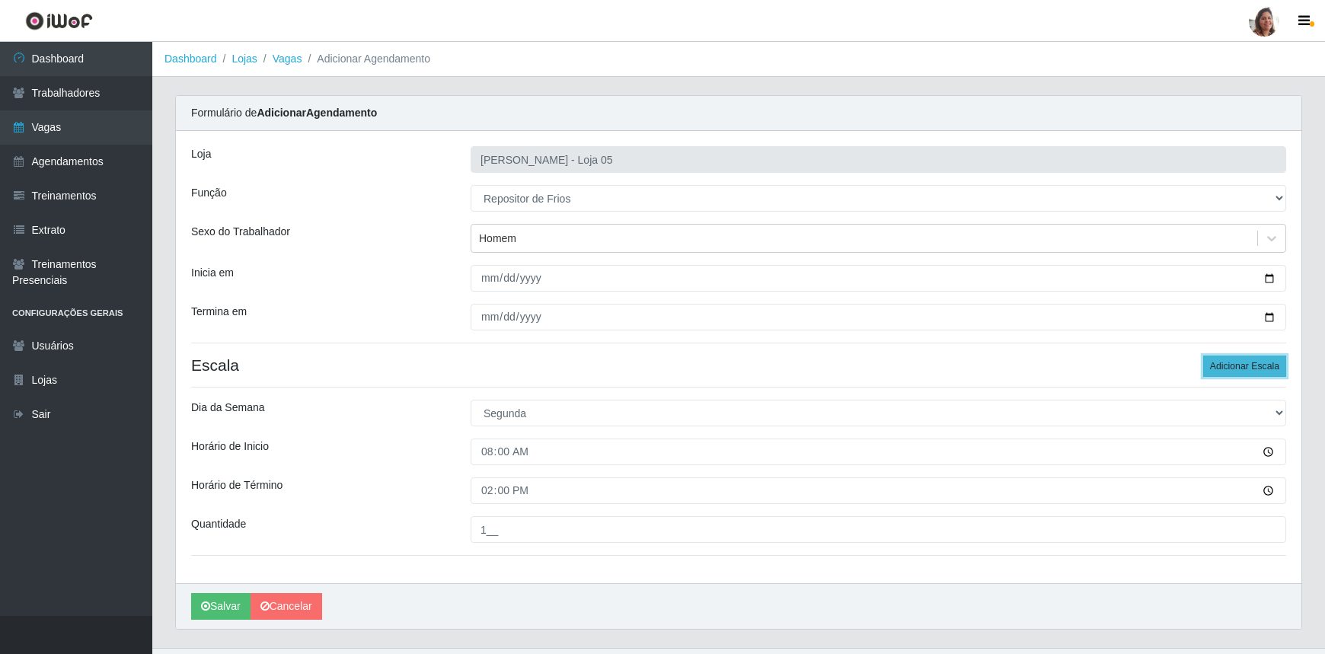
click at [1233, 366] on button "Adicionar Escala" at bounding box center [1244, 366] width 83 height 21
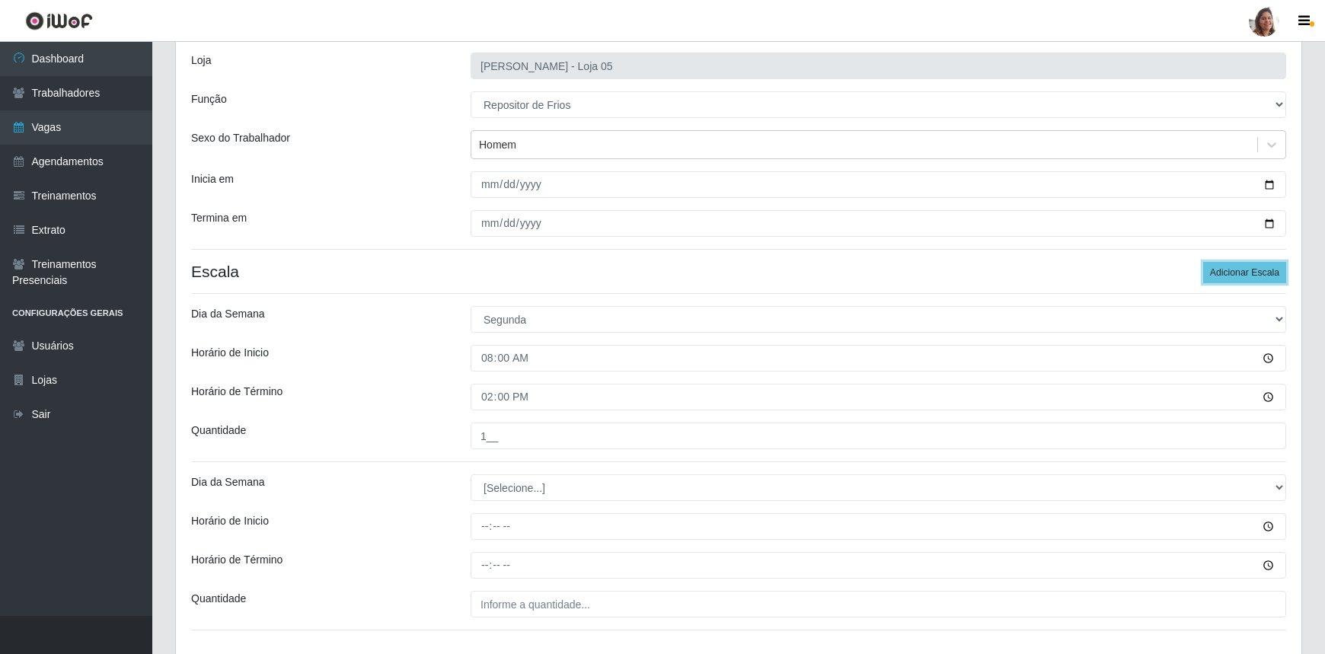
scroll to position [199, 0]
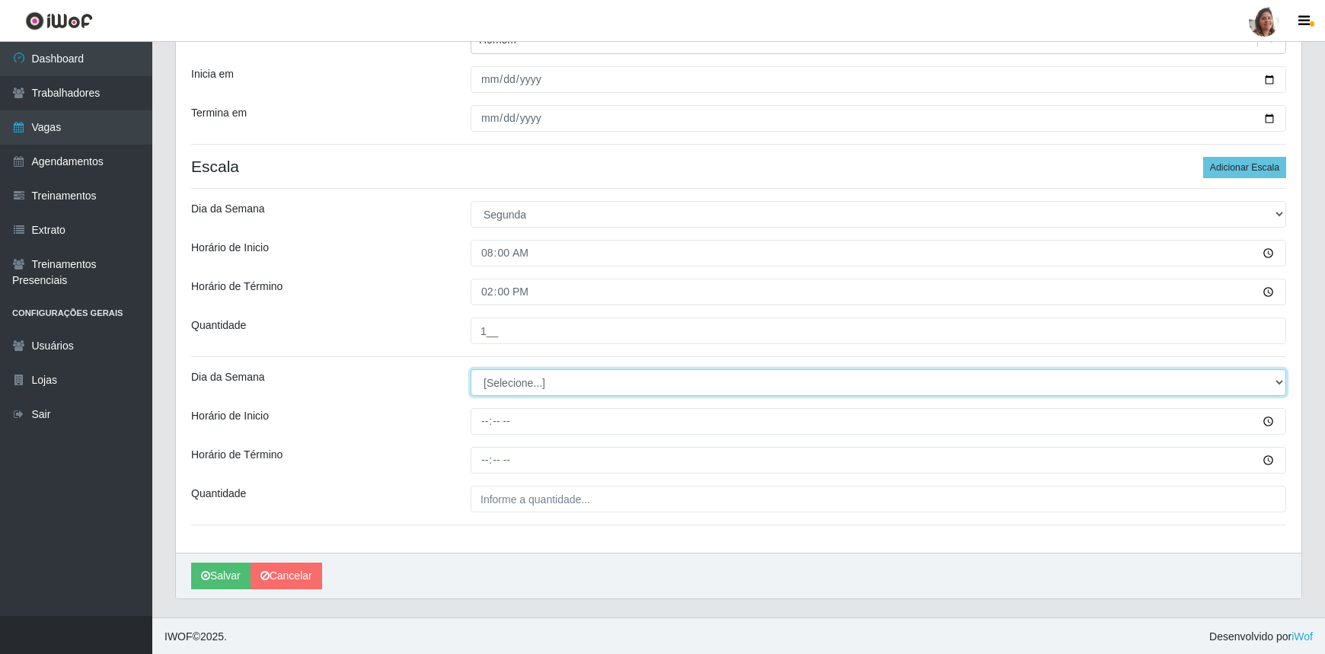
click at [526, 385] on select "[Selecione...] Segunda Terça Quarta Quinta Sexta Sábado Domingo" at bounding box center [879, 382] width 816 height 27
click at [471, 369] on select "[Selecione...] Segunda Terça Quarta Quinta Sexta Sábado Domingo" at bounding box center [879, 382] width 816 height 27
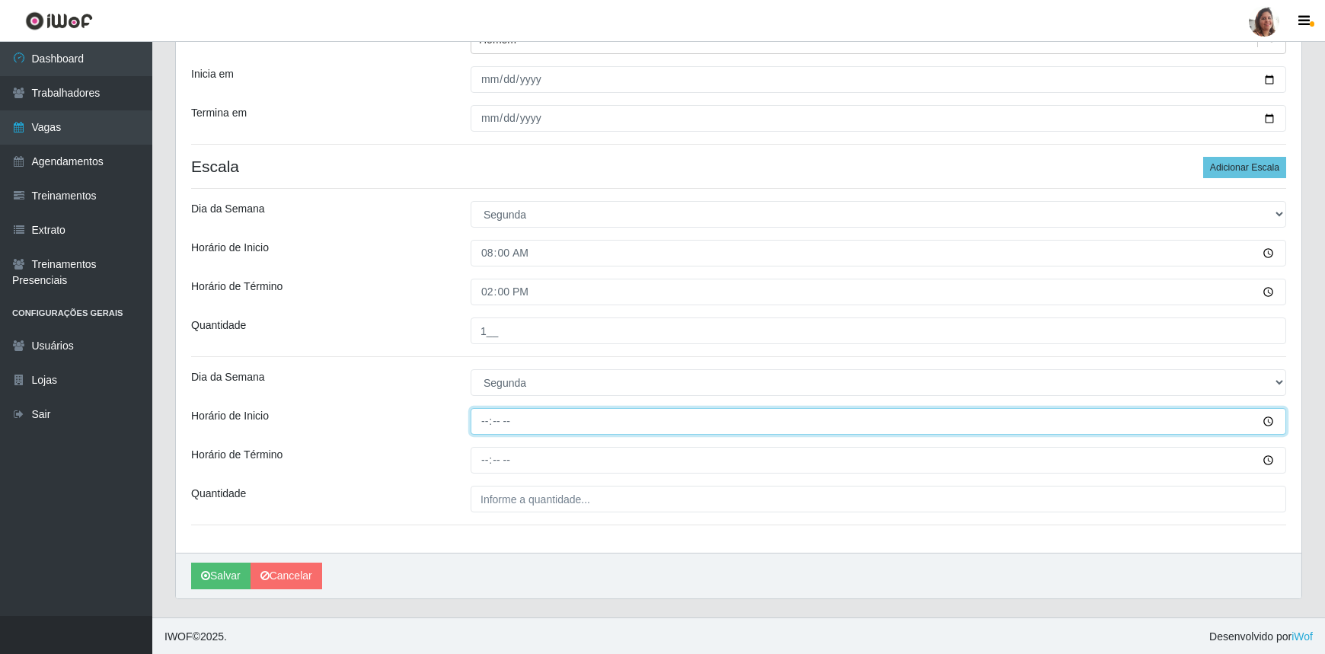
click at [487, 415] on input "Horário de Inicio" at bounding box center [879, 421] width 816 height 27
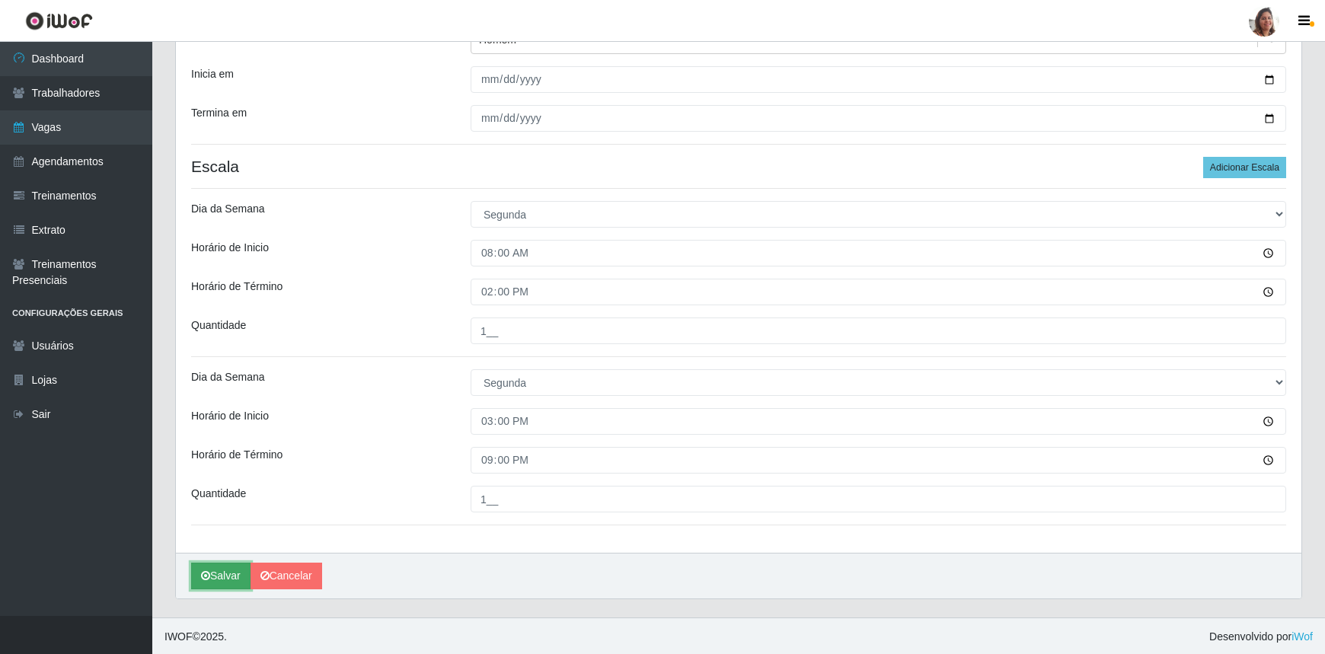
click at [229, 570] on button "Salvar" at bounding box center [220, 576] width 59 height 27
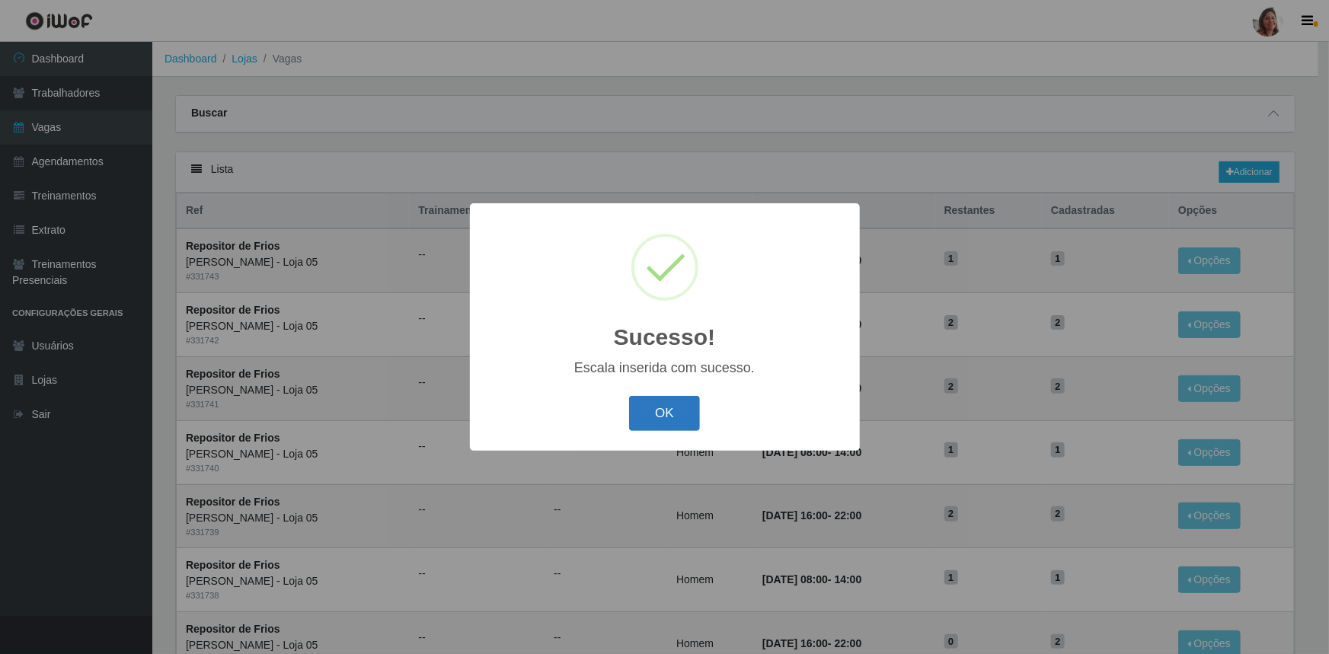
click at [662, 421] on button "OK" at bounding box center [664, 414] width 71 height 36
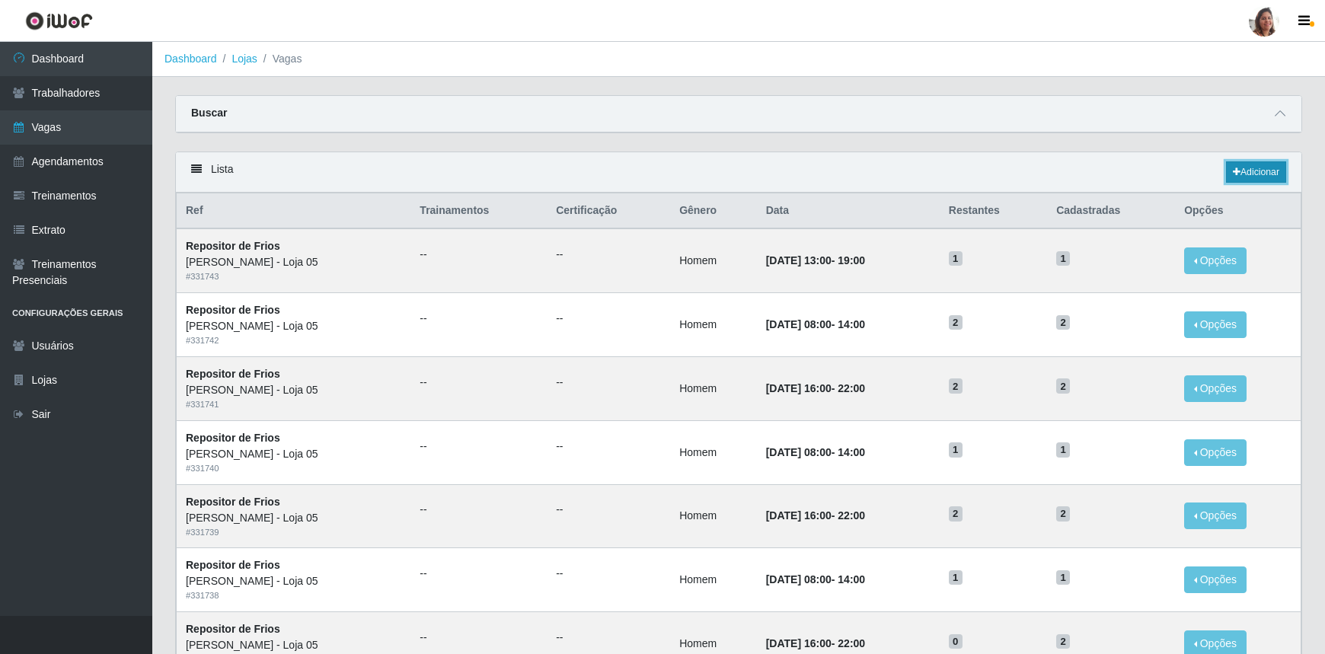
click at [1249, 168] on link "Adicionar" at bounding box center [1256, 171] width 60 height 21
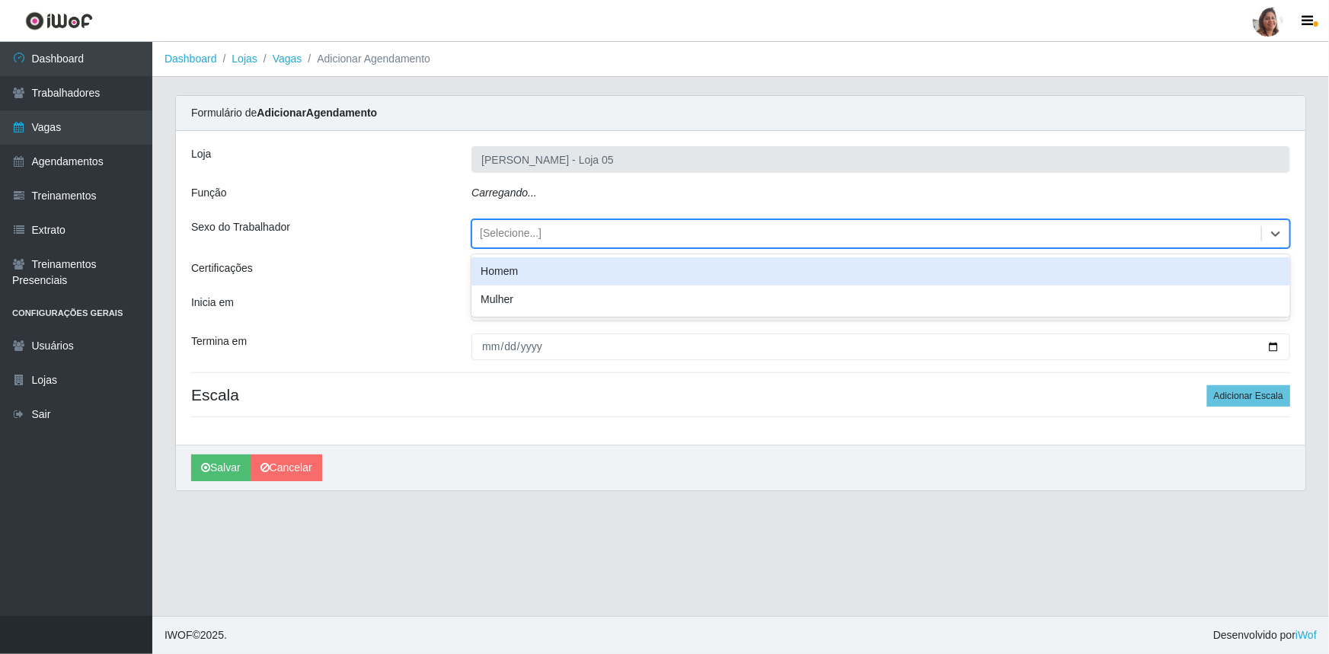
click at [548, 222] on div "[Selecione...]" at bounding box center [866, 234] width 789 height 25
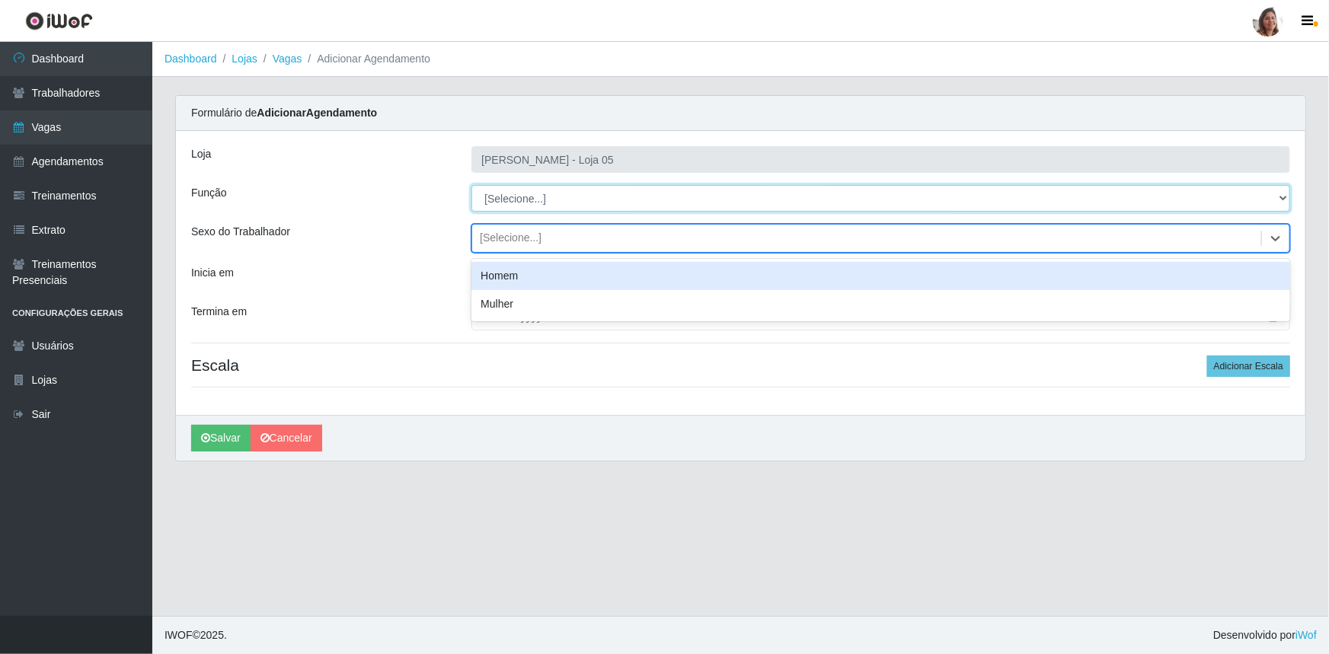
click at [554, 193] on select "[Selecione...] ASG ASG + ASG ++ Auxiliar de Depósito Auxiliar de Depósito + Aux…" at bounding box center [880, 198] width 819 height 27
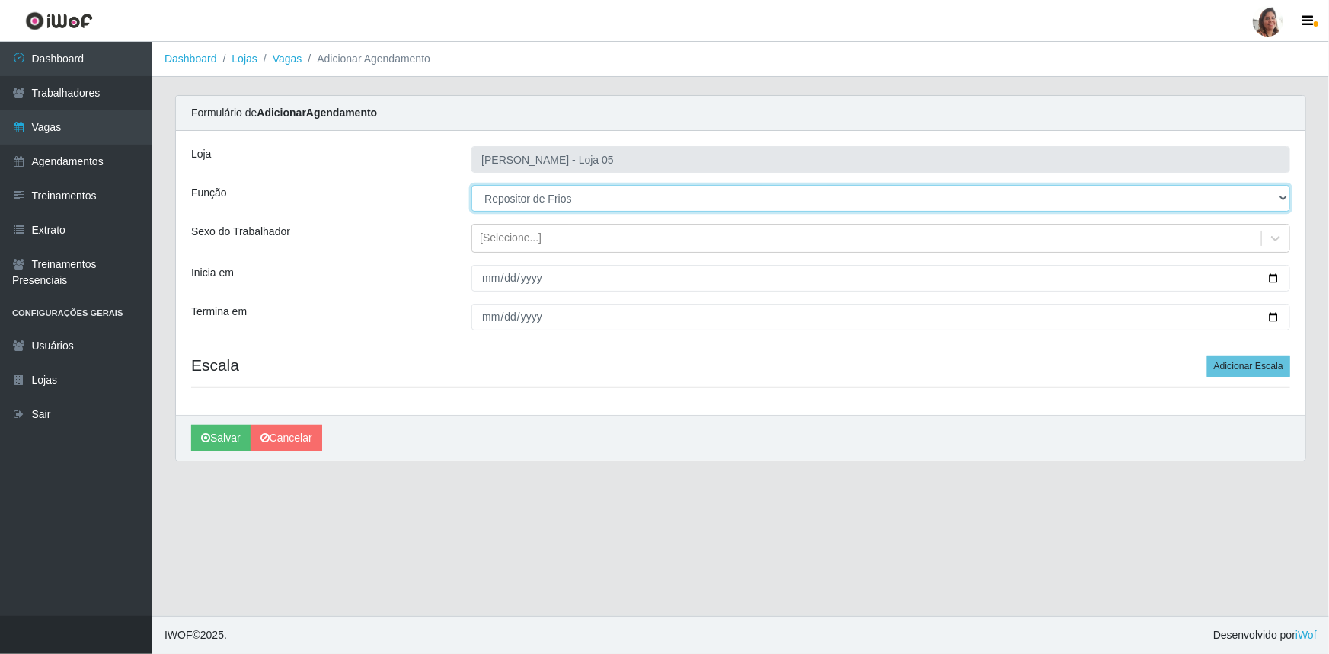
click at [471, 185] on select "[Selecione...] ASG ASG + ASG ++ Auxiliar de Depósito Auxiliar de Depósito + Aux…" at bounding box center [880, 198] width 819 height 27
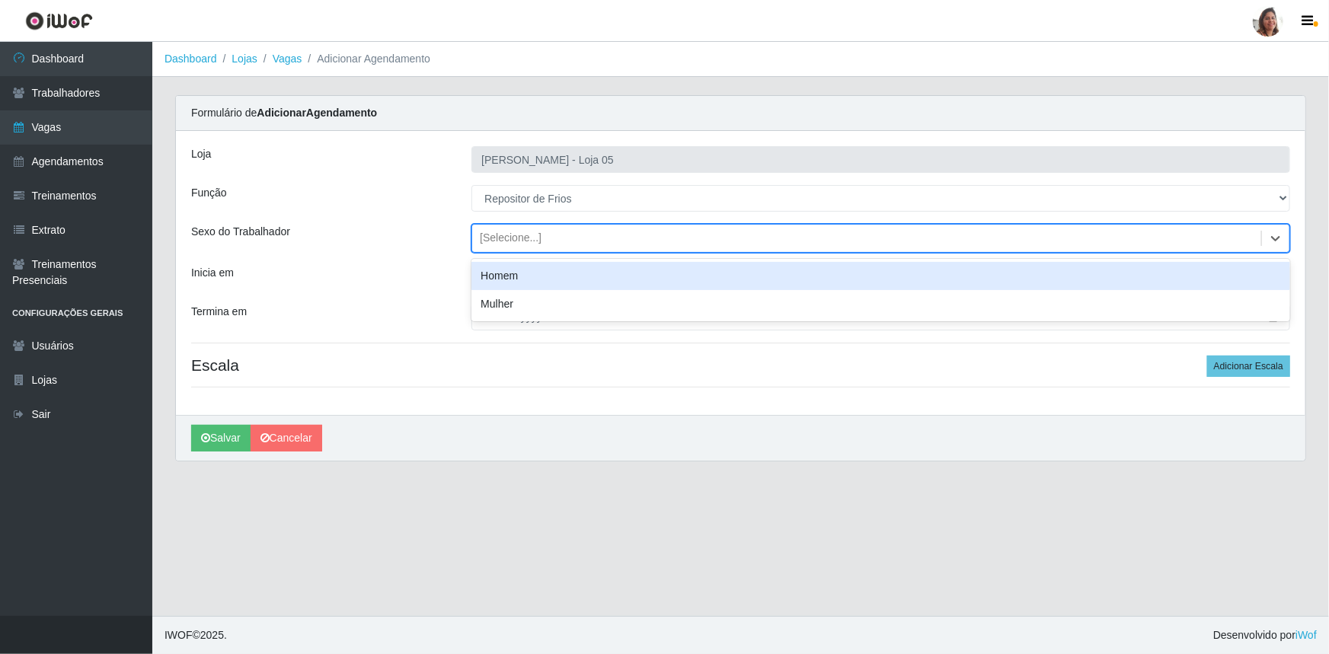
click at [539, 236] on div "[Selecione...]" at bounding box center [866, 238] width 789 height 25
click at [542, 265] on div "Homem" at bounding box center [880, 276] width 819 height 28
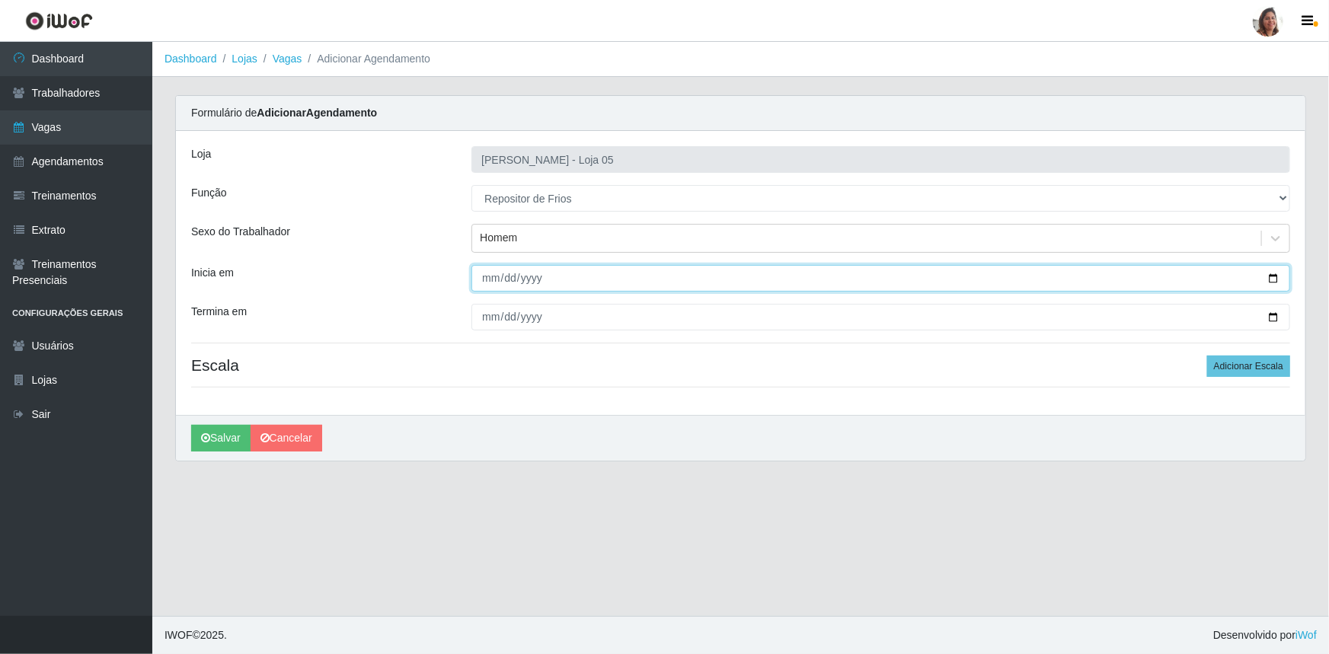
click at [1274, 277] on input "Inicia em" at bounding box center [880, 278] width 819 height 27
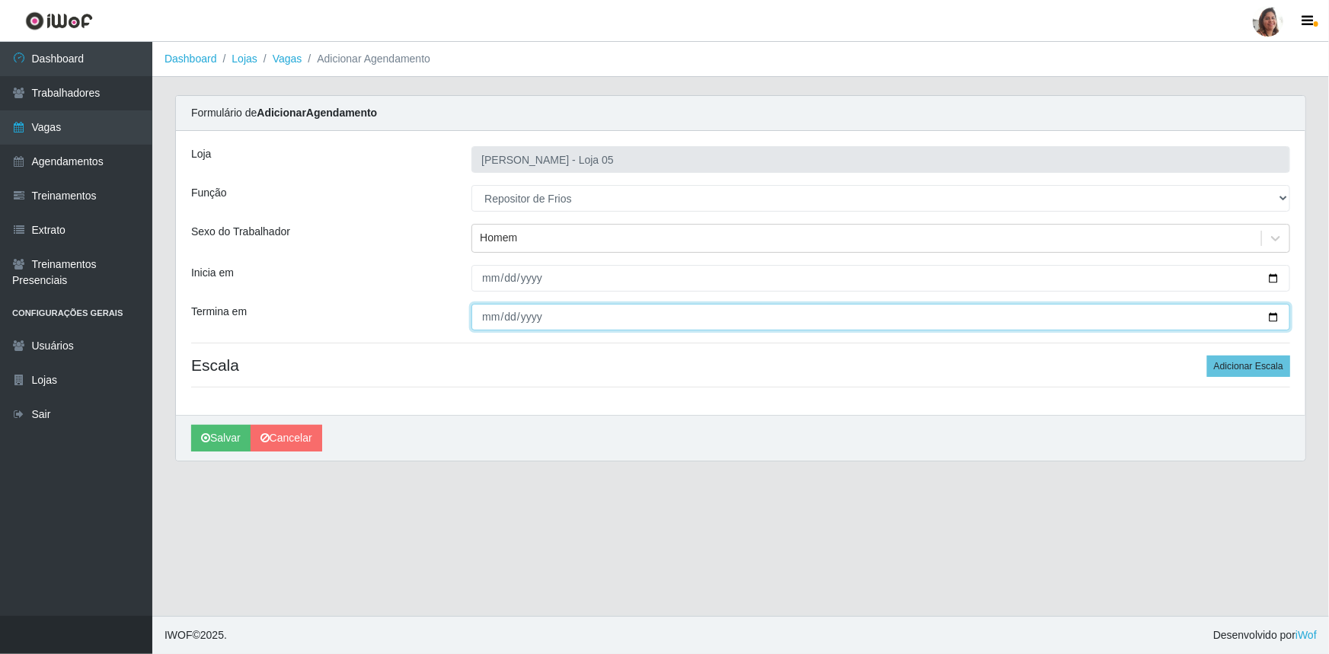
click at [1274, 316] on input "Termina em" at bounding box center [880, 317] width 819 height 27
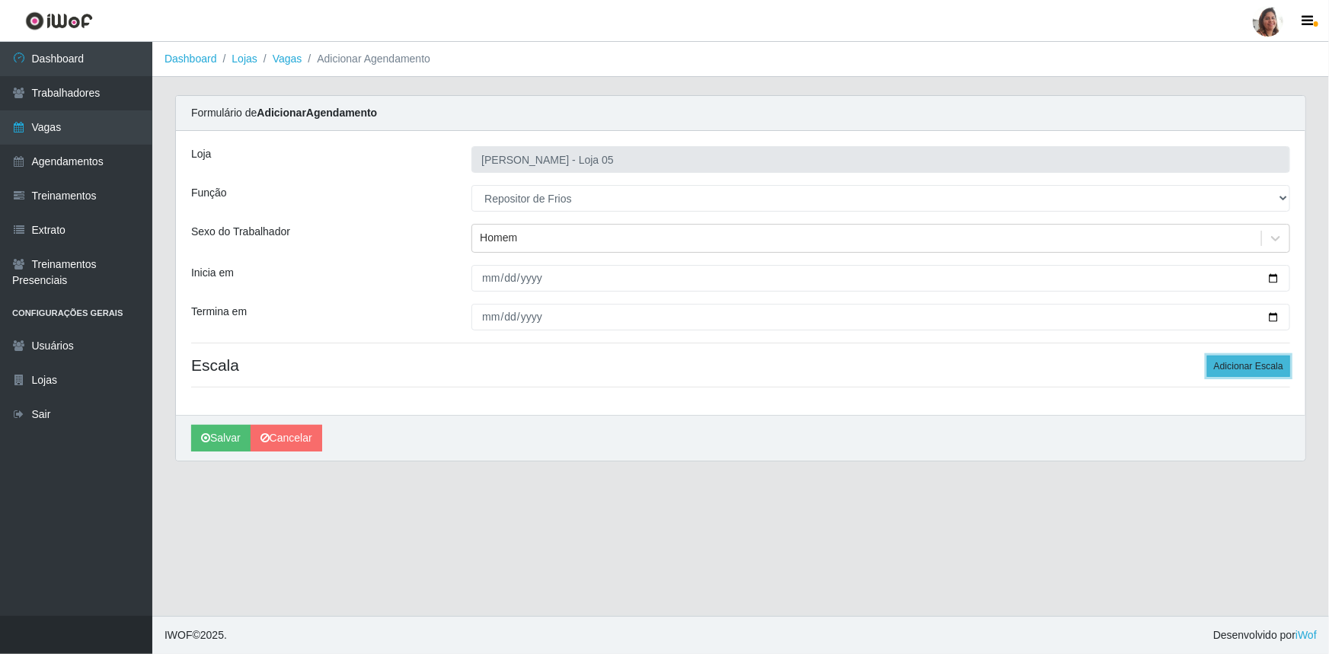
click at [1246, 360] on button "Adicionar Escala" at bounding box center [1248, 366] width 83 height 21
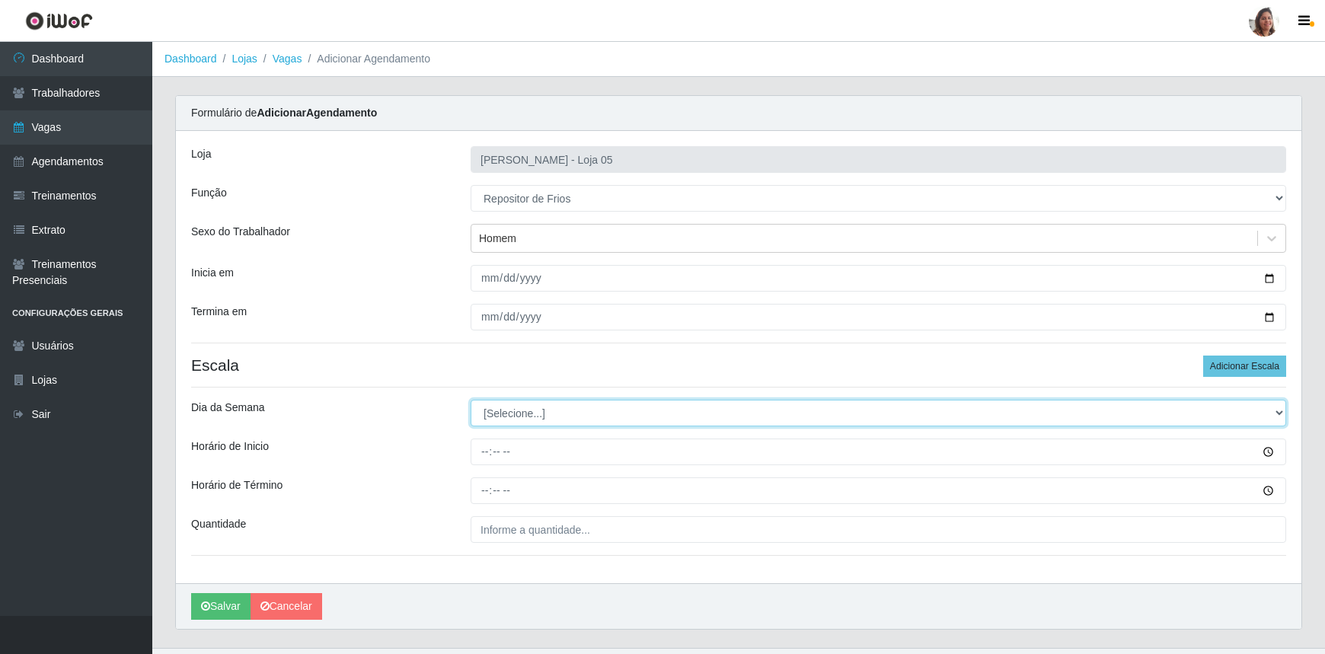
click at [555, 408] on select "[Selecione...] Segunda Terça Quarta Quinta Sexta Sábado Domingo" at bounding box center [879, 413] width 816 height 27
click at [471, 400] on select "[Selecione...] Segunda Terça Quarta Quinta Sexta Sábado Domingo" at bounding box center [879, 413] width 816 height 27
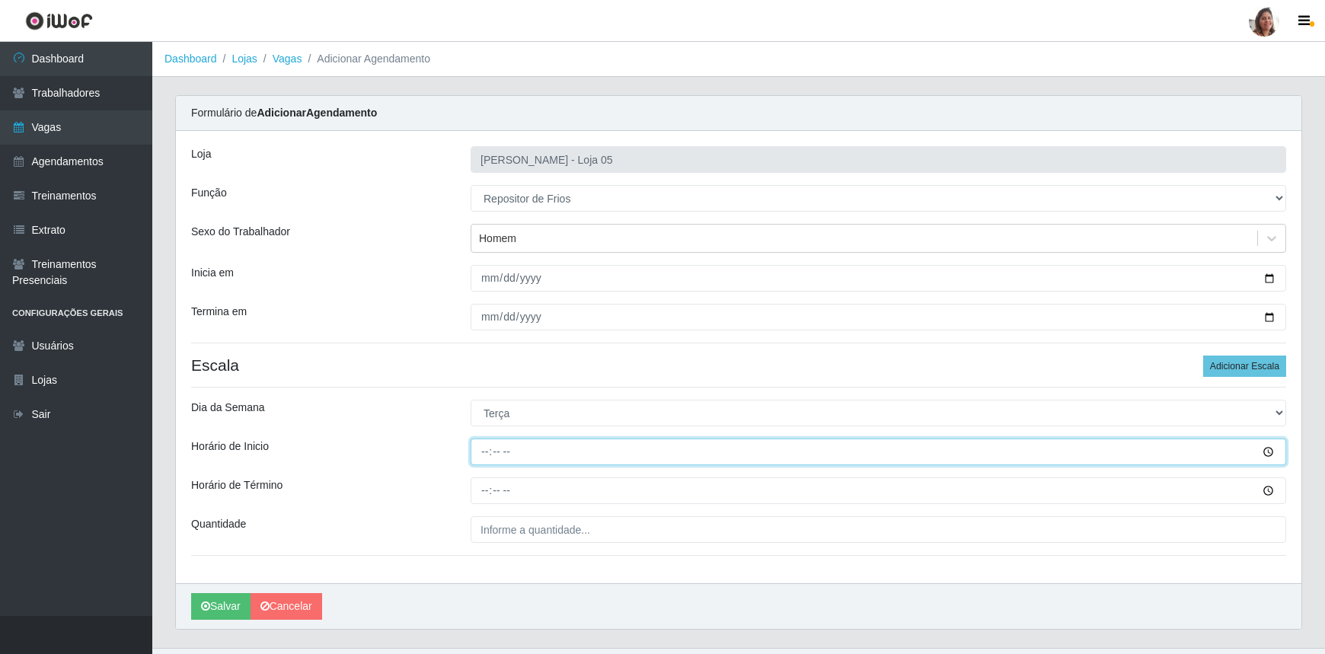
click at [487, 451] on input "Horário de Inicio" at bounding box center [879, 452] width 816 height 27
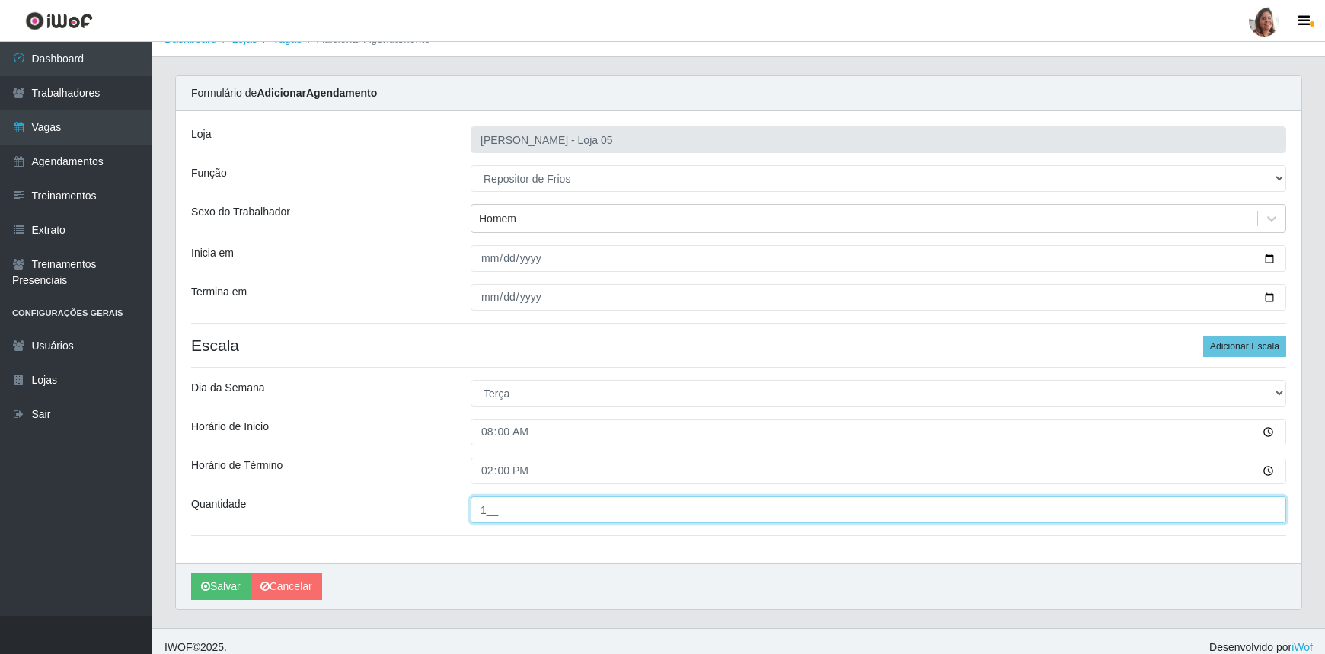
scroll to position [30, 0]
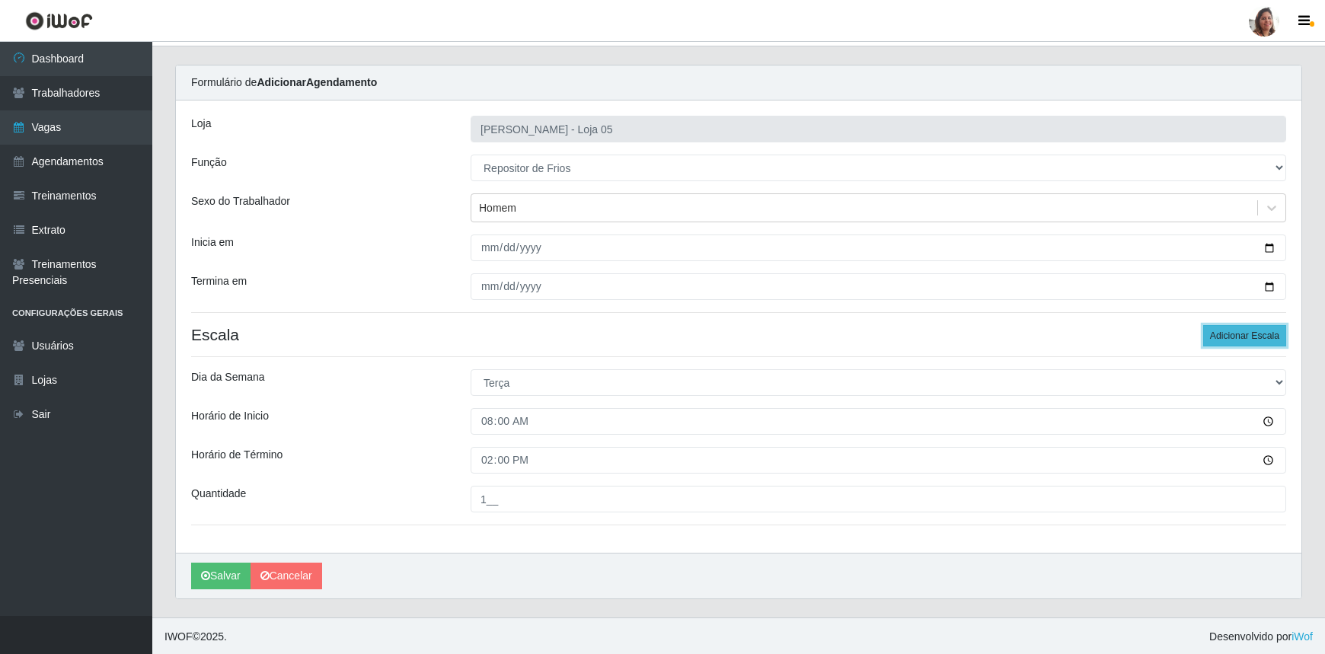
click at [1248, 334] on button "Adicionar Escala" at bounding box center [1244, 335] width 83 height 21
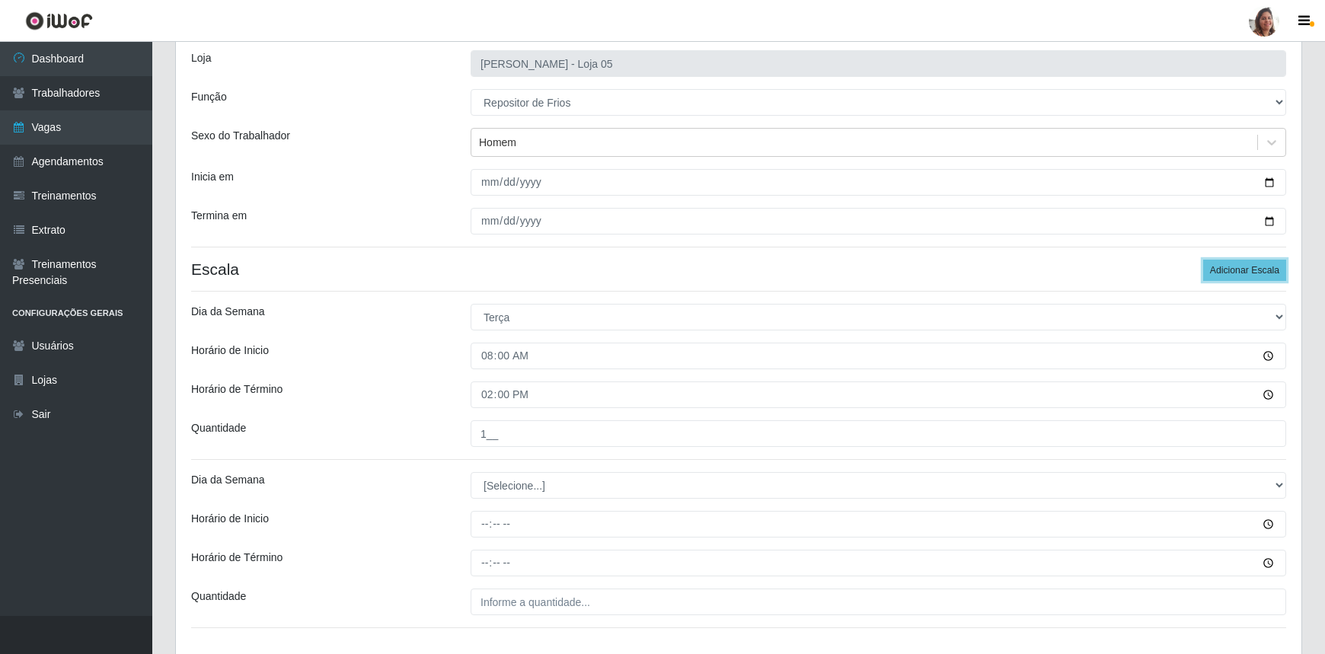
scroll to position [199, 0]
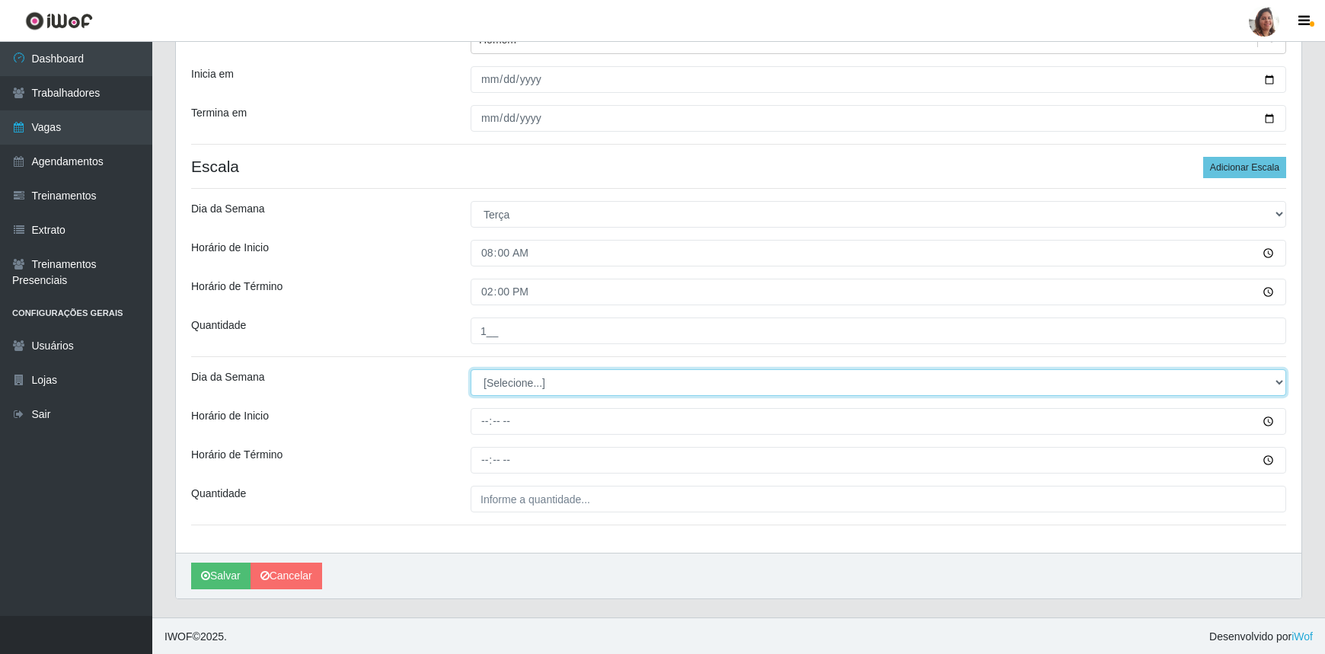
click at [524, 381] on select "[Selecione...] Segunda Terça Quarta Quinta Sexta Sábado Domingo" at bounding box center [879, 382] width 816 height 27
click at [471, 369] on select "[Selecione...] Segunda Terça Quarta Quinta Sexta Sábado Domingo" at bounding box center [879, 382] width 816 height 27
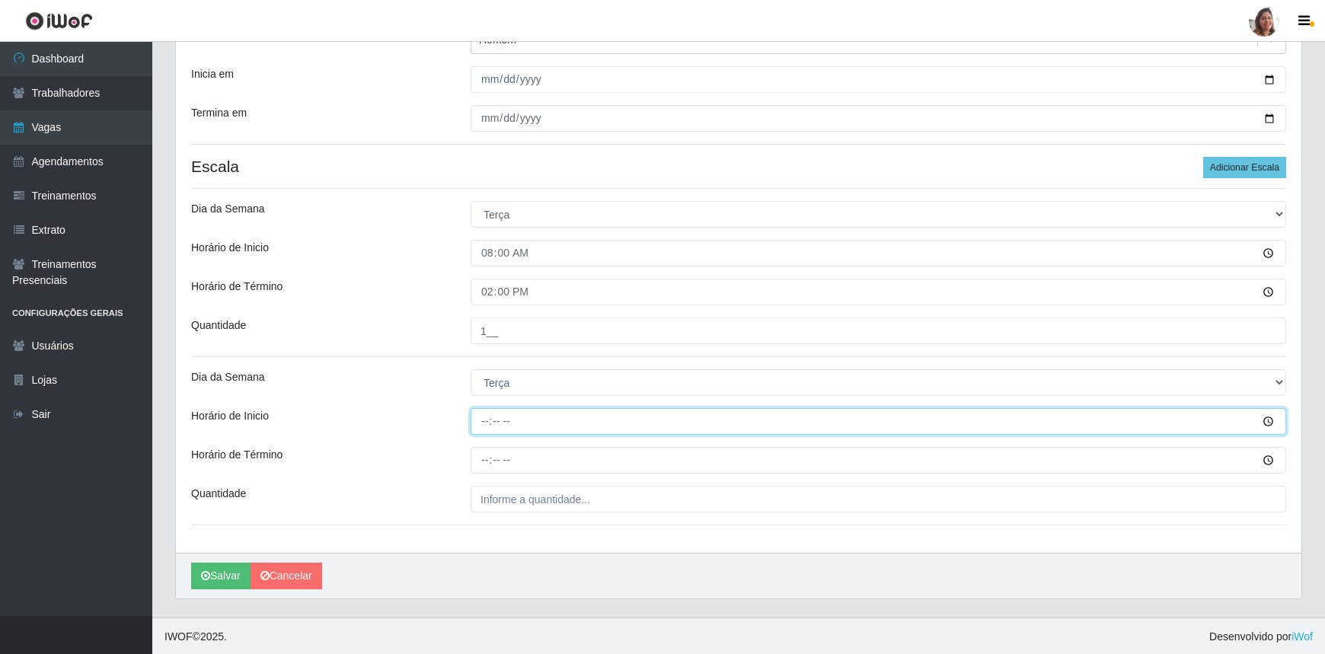
click at [483, 425] on input "Horário de Inicio" at bounding box center [879, 421] width 816 height 27
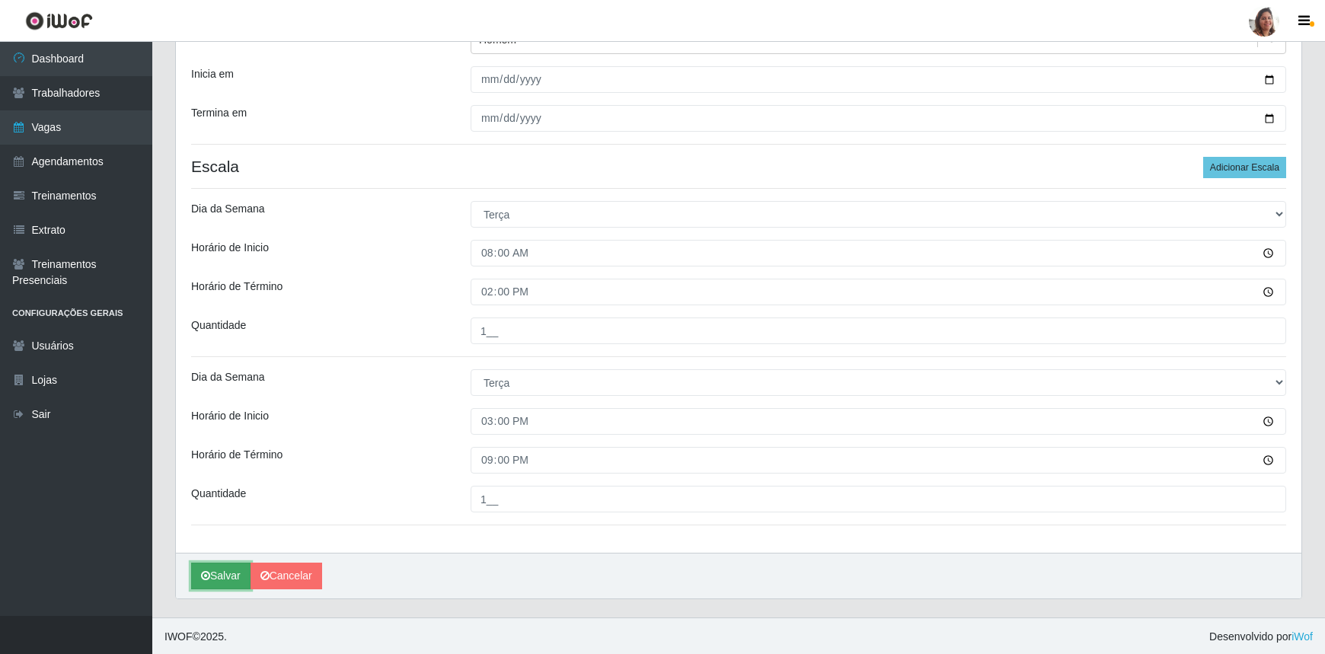
click at [232, 573] on button "Salvar" at bounding box center [220, 576] width 59 height 27
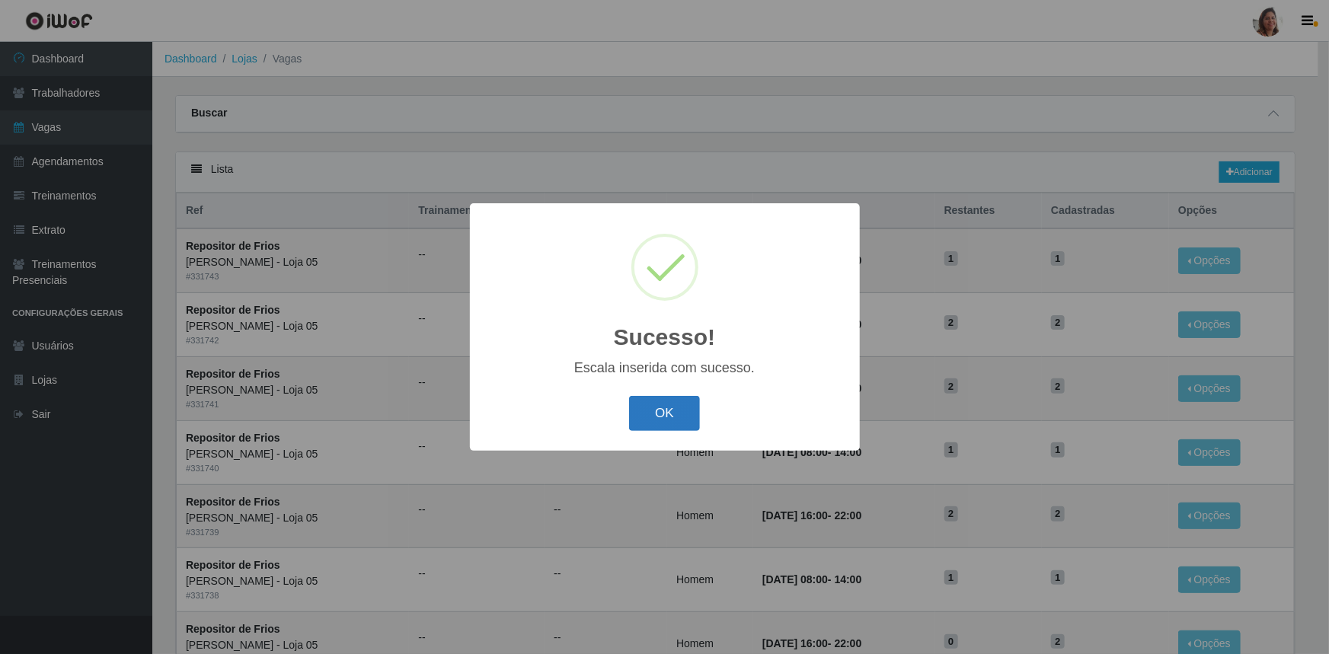
click at [660, 414] on button "OK" at bounding box center [664, 414] width 71 height 36
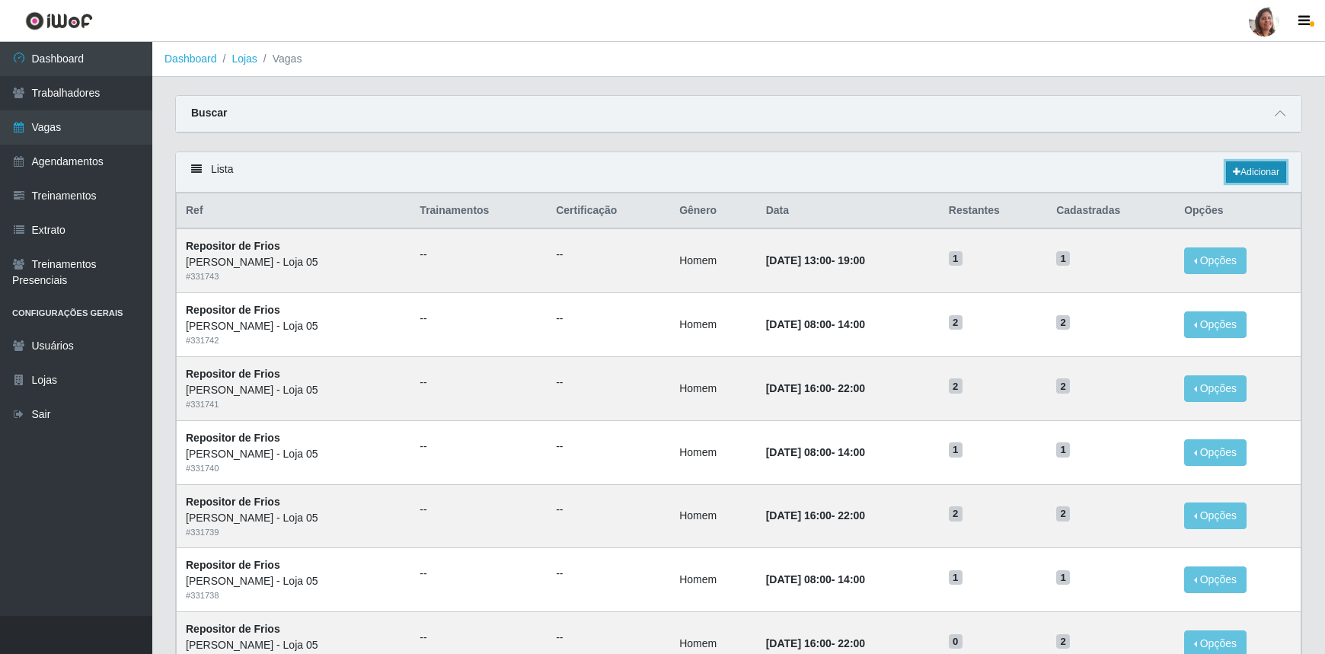
click at [1262, 168] on link "Adicionar" at bounding box center [1256, 171] width 60 height 21
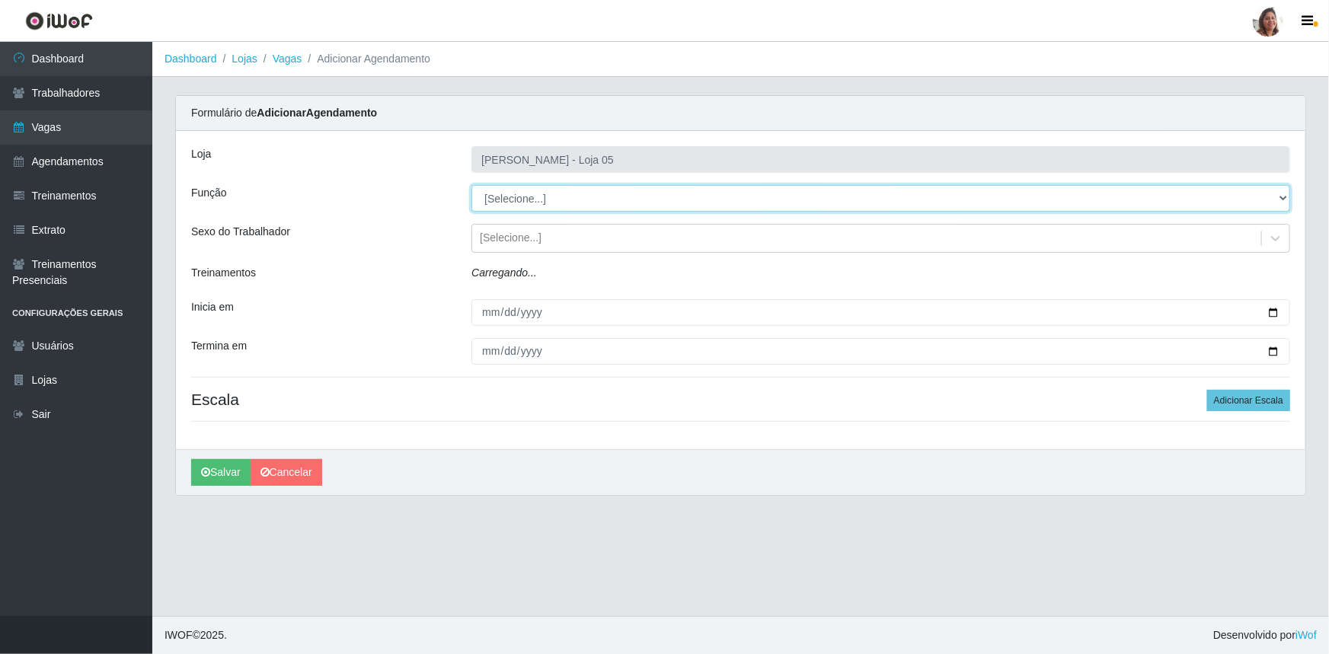
drag, startPoint x: 556, startPoint y: 195, endPoint x: 545, endPoint y: 190, distance: 12.6
click at [545, 190] on select "[Selecione...] ASG ASG + ASG ++ Auxiliar de Depósito Auxiliar de Depósito + Aux…" at bounding box center [880, 198] width 819 height 27
click at [471, 185] on select "[Selecione...] ASG ASG + ASG ++ Auxiliar de Depósito Auxiliar de Depósito + Aux…" at bounding box center [880, 198] width 819 height 27
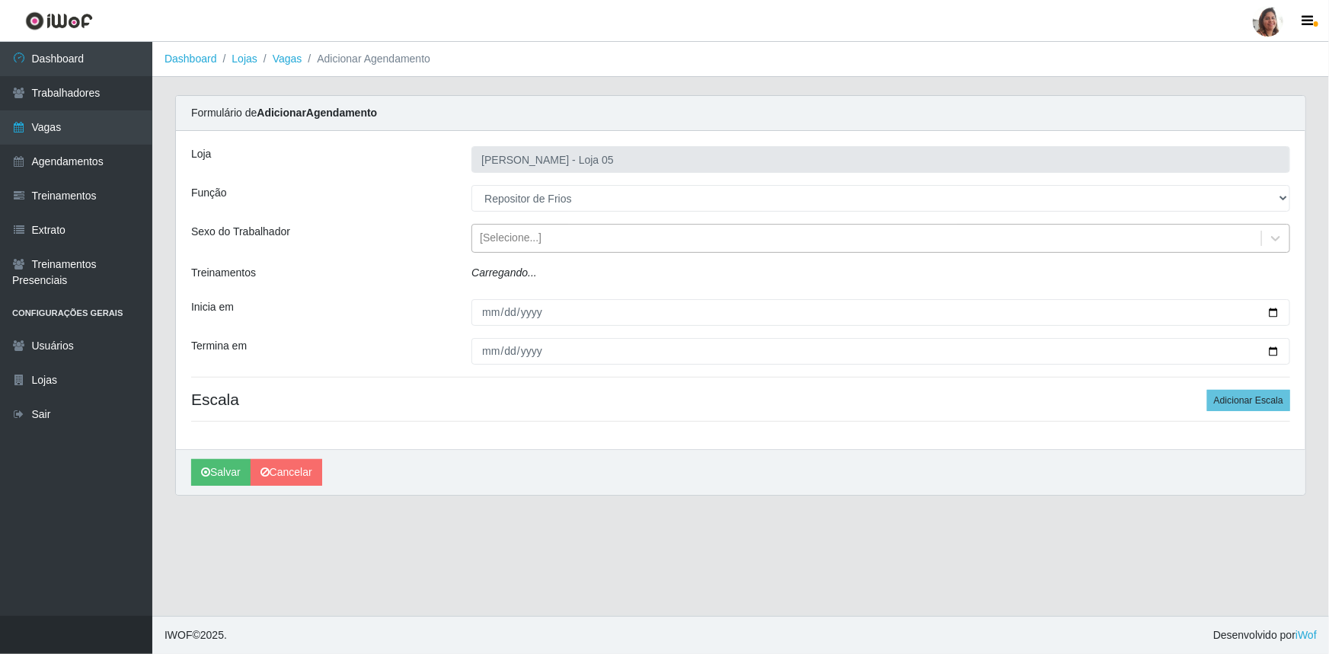
click at [523, 246] on div "[Selecione...]" at bounding box center [866, 238] width 789 height 25
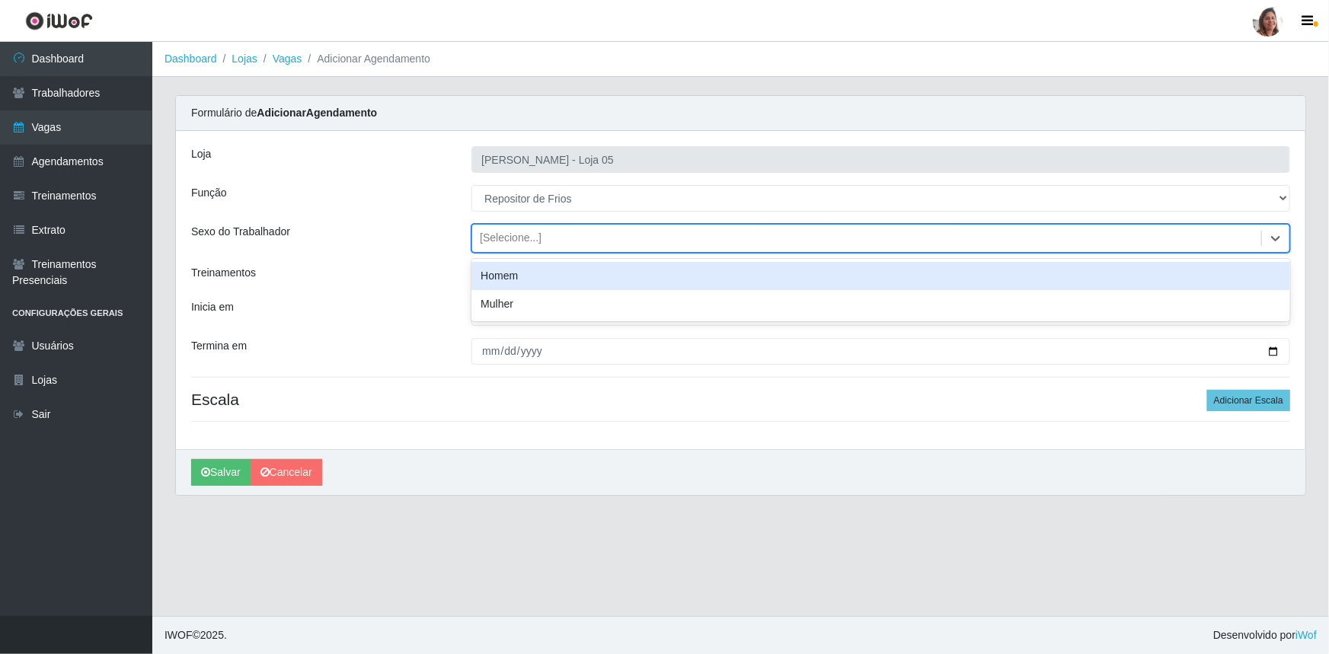
click at [518, 276] on div "Homem" at bounding box center [880, 276] width 819 height 28
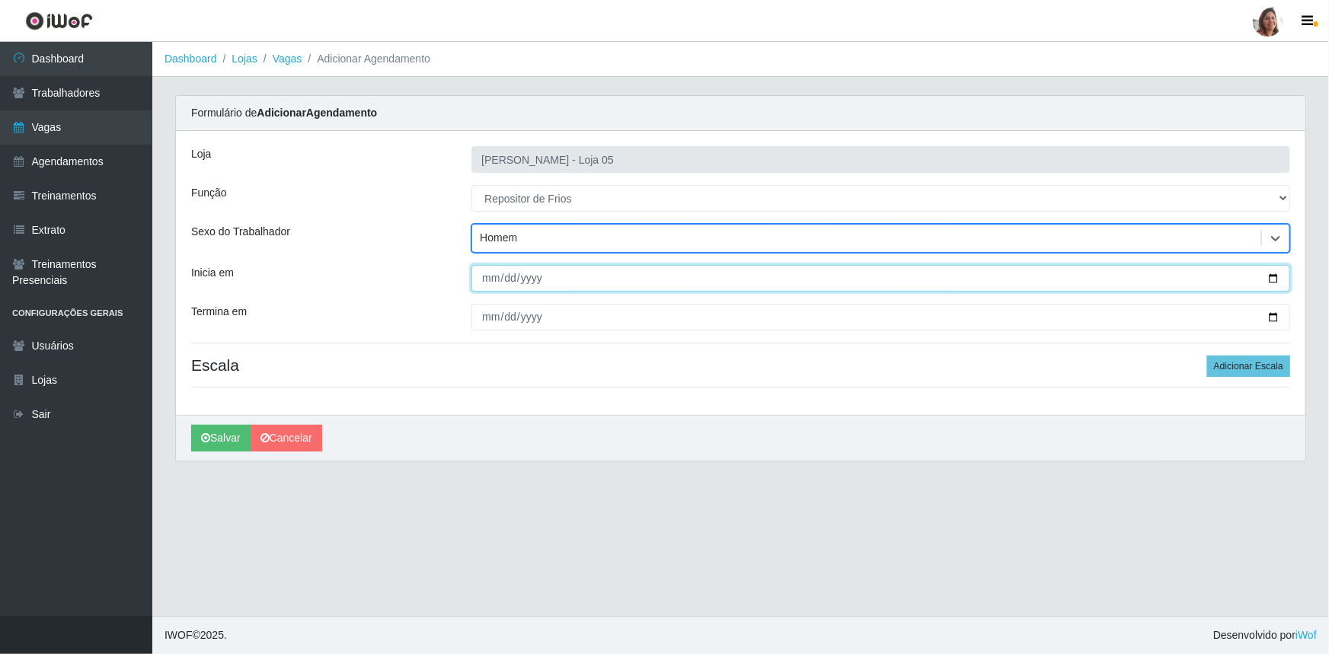
click at [1276, 278] on input "Inicia em" at bounding box center [880, 278] width 819 height 27
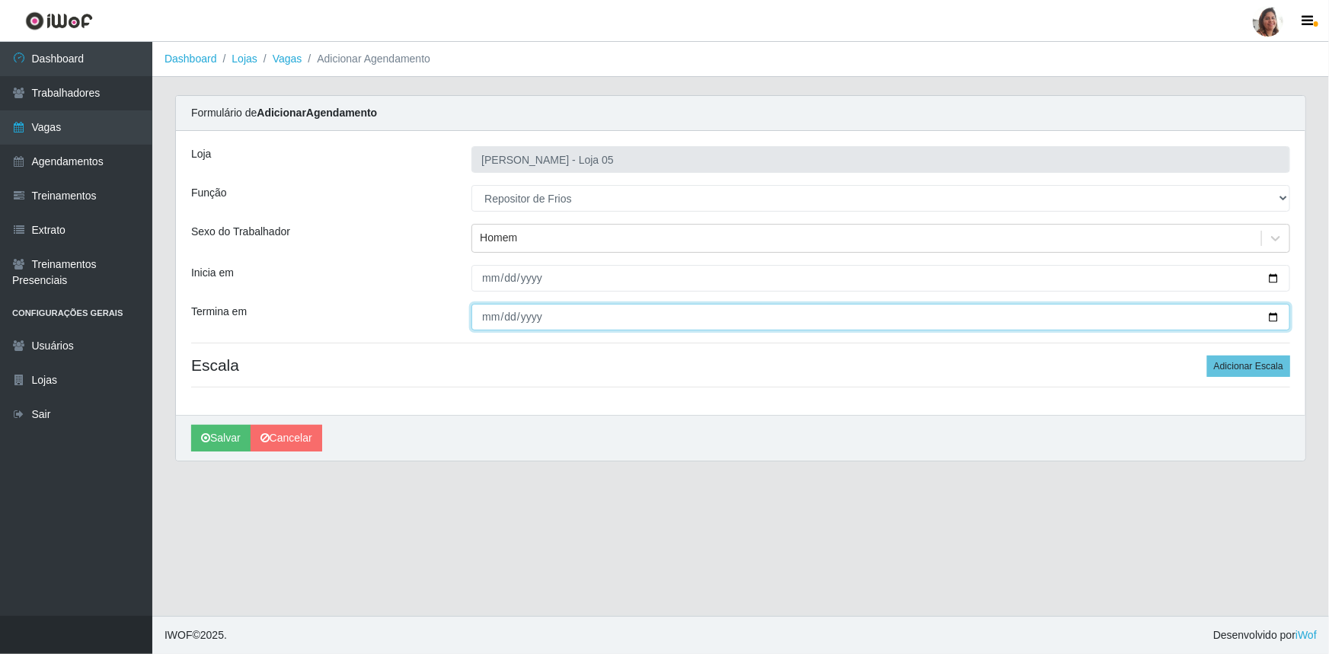
click at [1277, 315] on input "Termina em" at bounding box center [880, 317] width 819 height 27
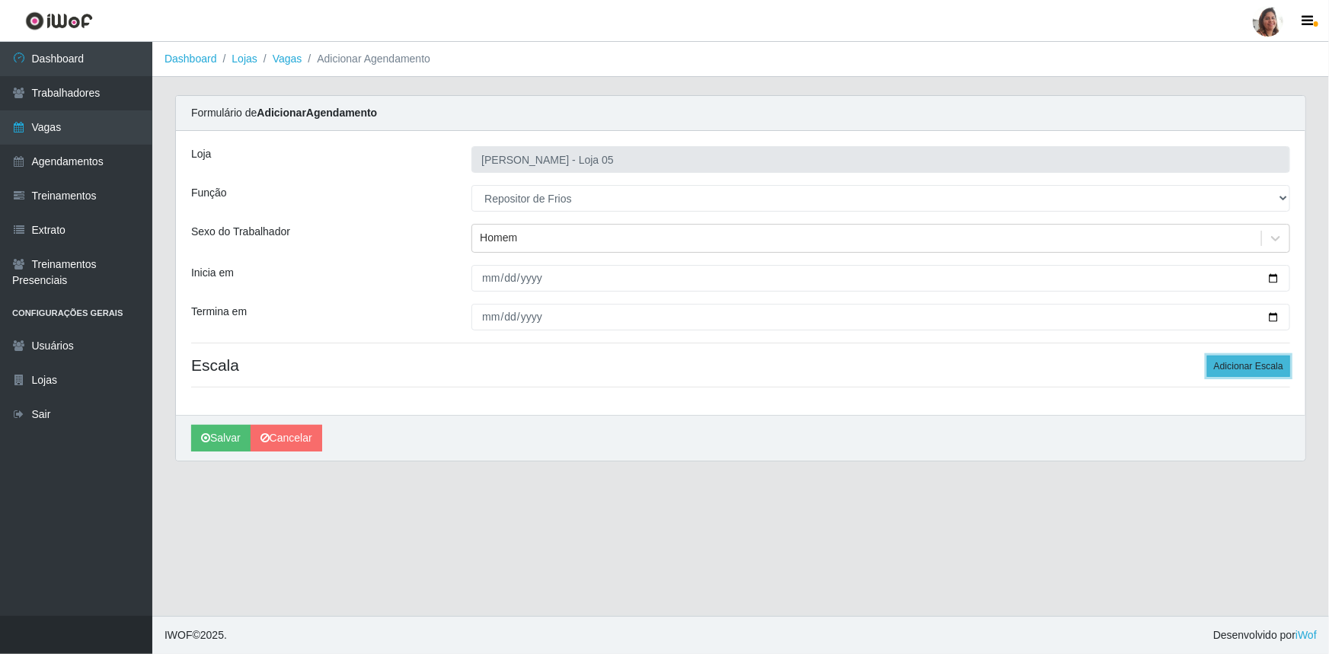
click at [1247, 360] on button "Adicionar Escala" at bounding box center [1248, 366] width 83 height 21
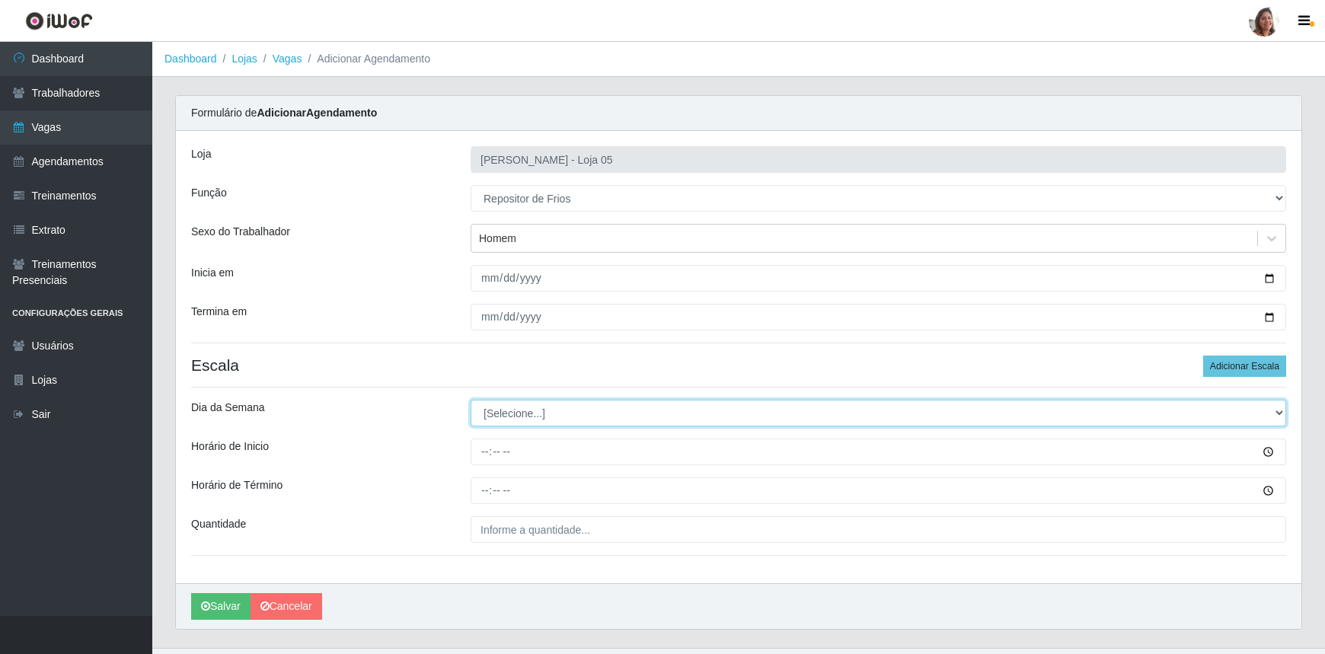
click at [544, 402] on select "[Selecione...] Segunda Terça Quarta Quinta Sexta Sábado Domingo" at bounding box center [879, 413] width 816 height 27
click at [471, 400] on select "[Selecione...] Segunda Terça Quarta Quinta Sexta Sábado Domingo" at bounding box center [879, 413] width 816 height 27
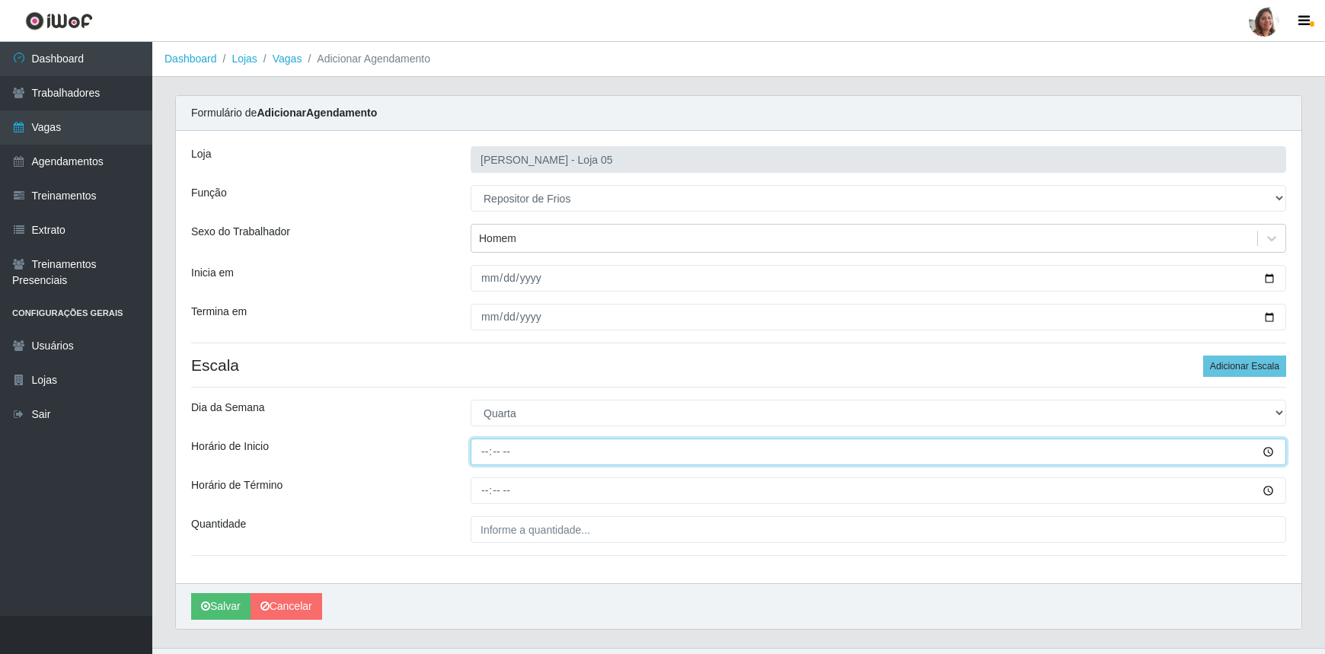
click at [482, 451] on input "Horário de Inicio" at bounding box center [879, 452] width 816 height 27
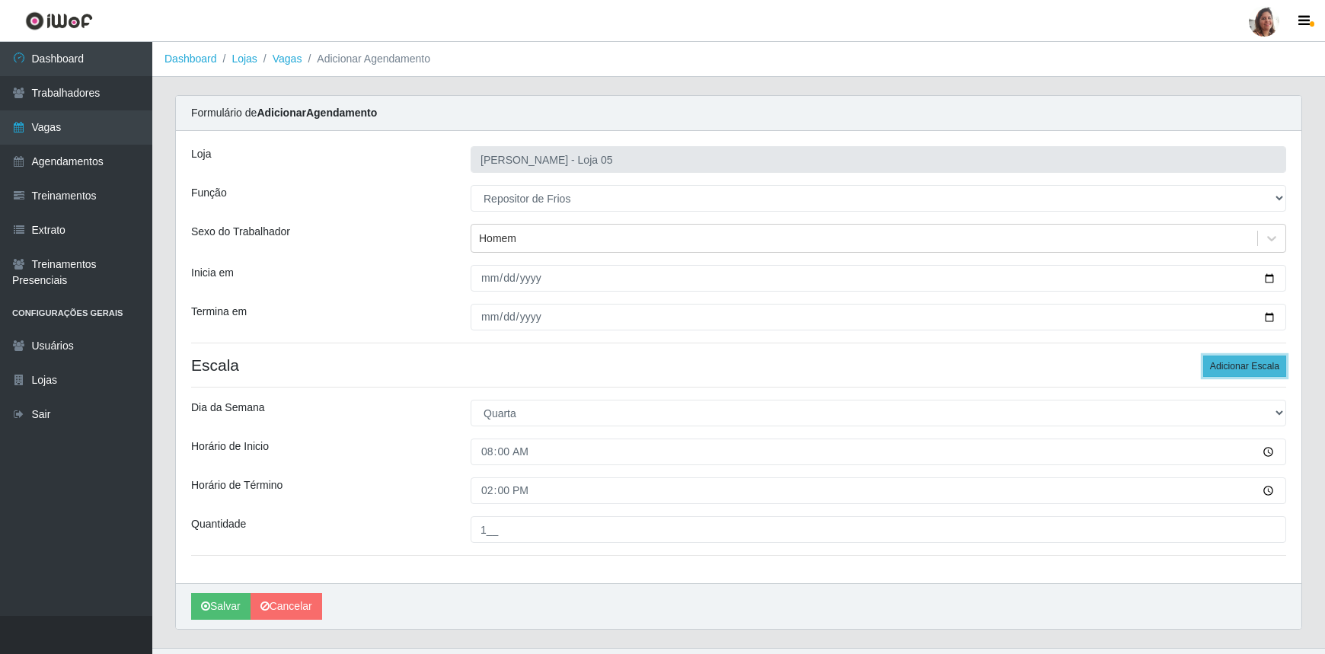
click at [1225, 367] on button "Adicionar Escala" at bounding box center [1244, 366] width 83 height 21
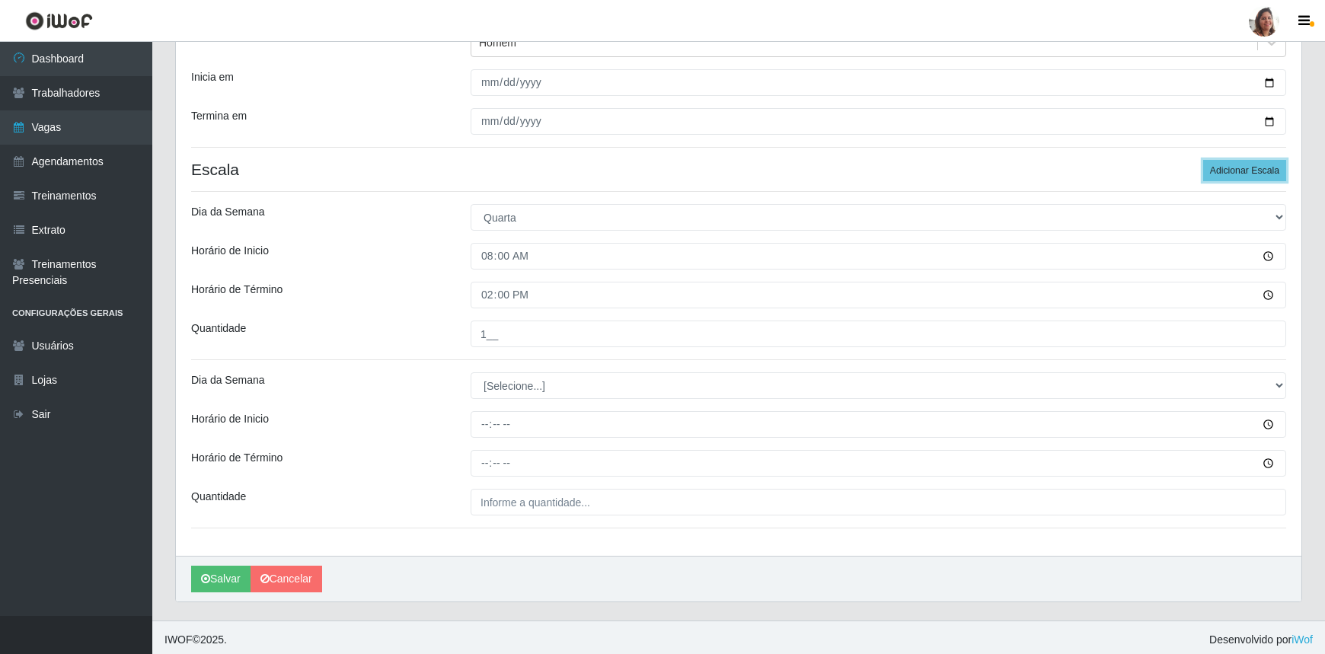
scroll to position [199, 0]
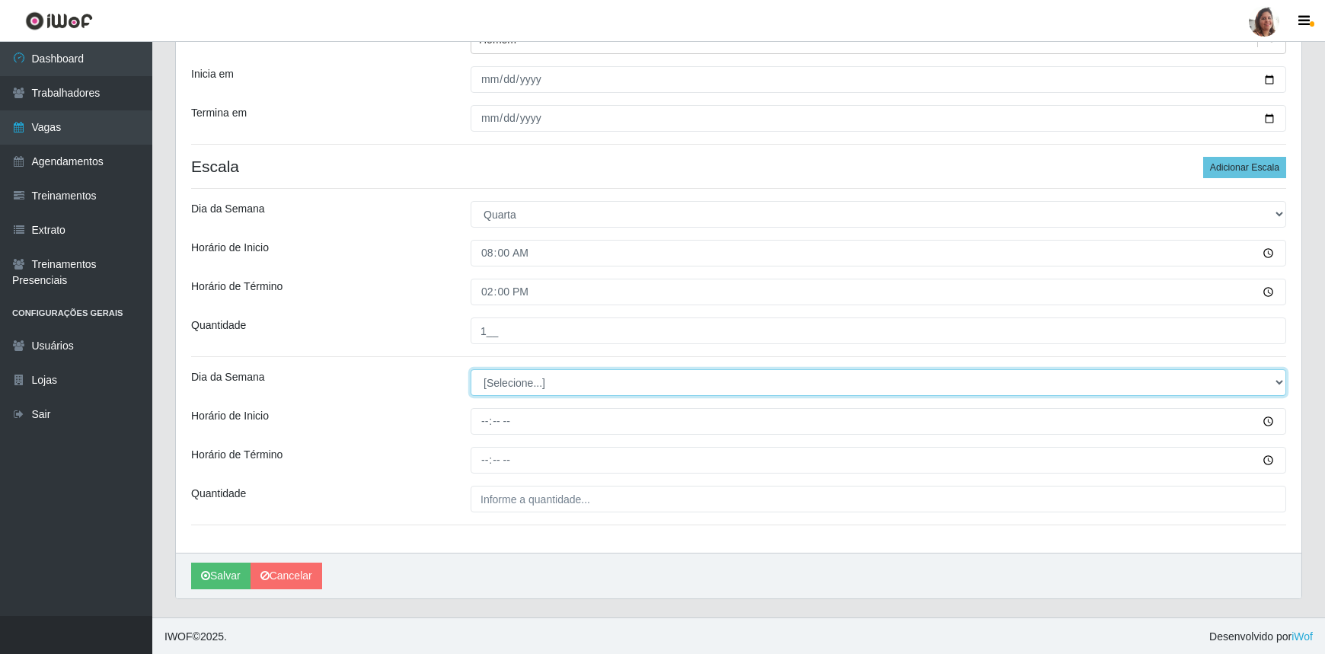
click at [510, 385] on select "[Selecione...] Segunda Terça Quarta Quinta Sexta Sábado Domingo" at bounding box center [879, 382] width 816 height 27
click at [471, 369] on select "[Selecione...] Segunda Terça Quarta Quinta Sexta Sábado Domingo" at bounding box center [879, 382] width 816 height 27
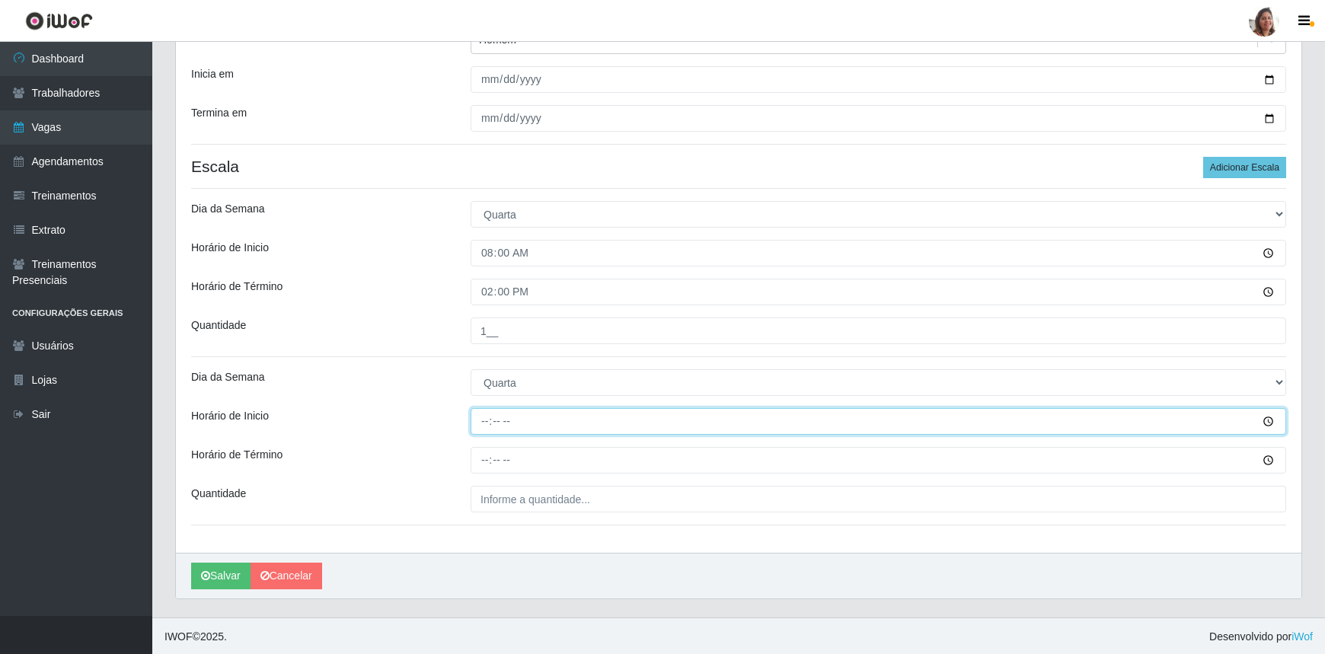
click at [491, 414] on input "Horário de Inicio" at bounding box center [879, 421] width 816 height 27
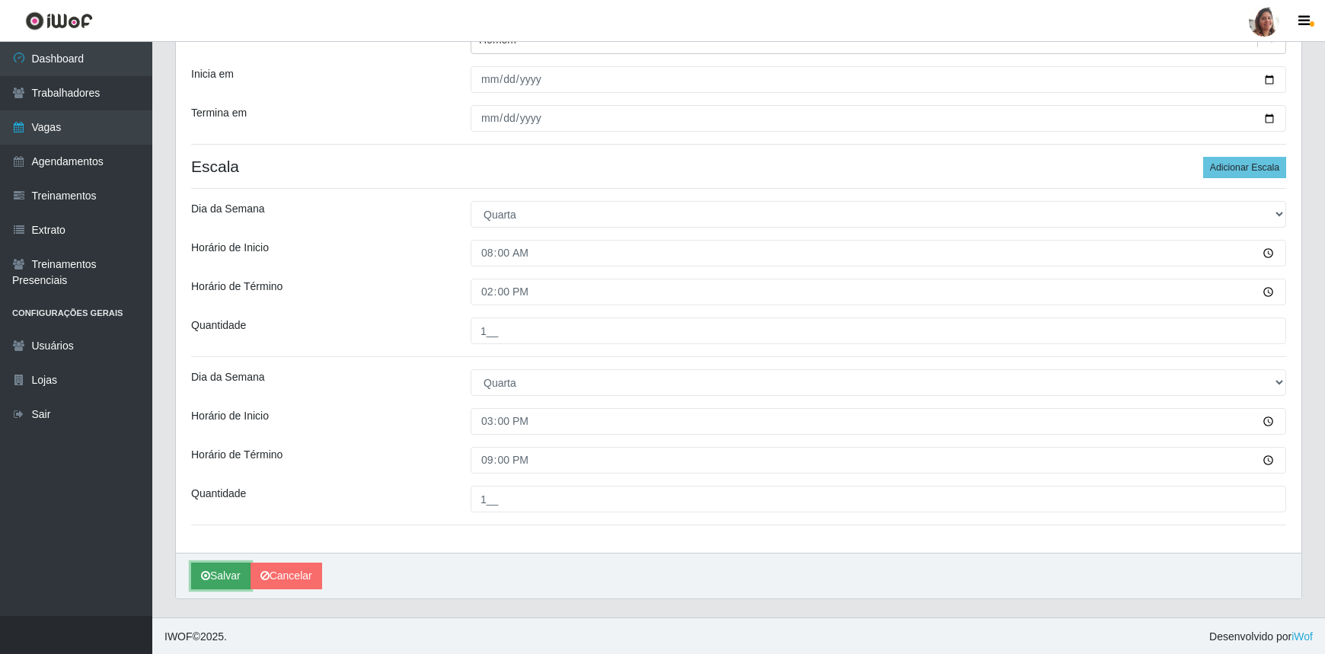
click at [206, 571] on icon "submit" at bounding box center [205, 576] width 9 height 11
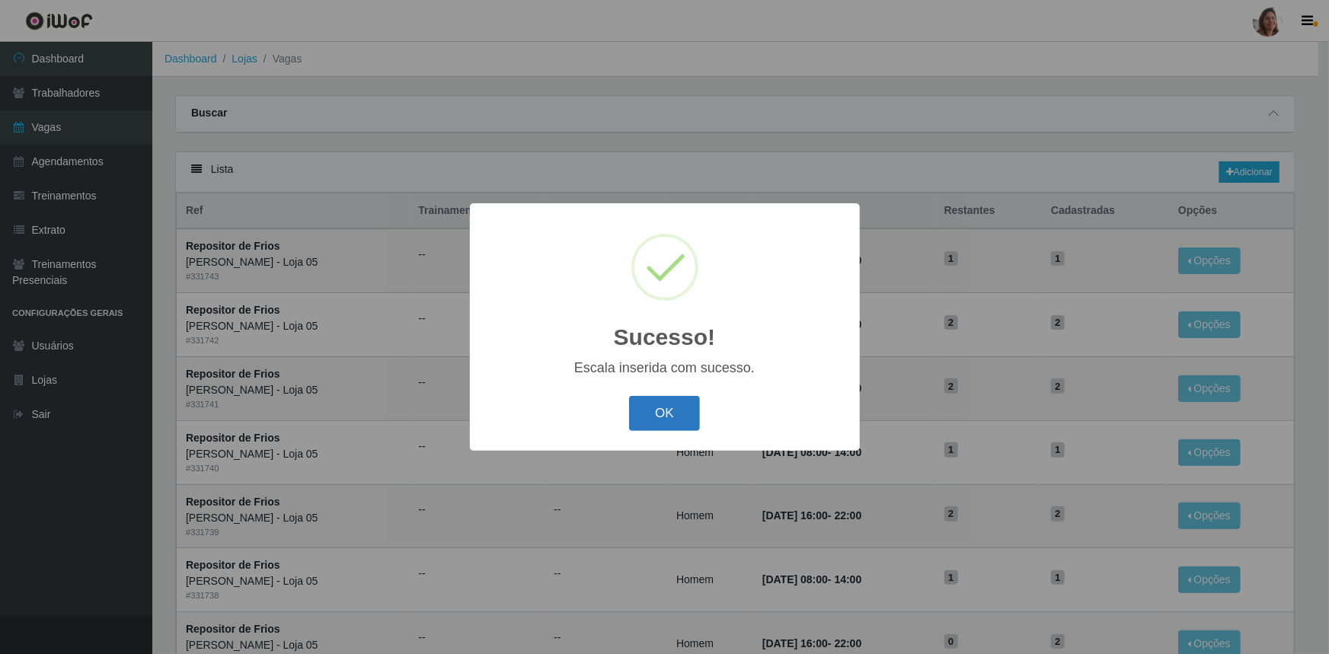
click at [672, 421] on button "OK" at bounding box center [664, 414] width 71 height 36
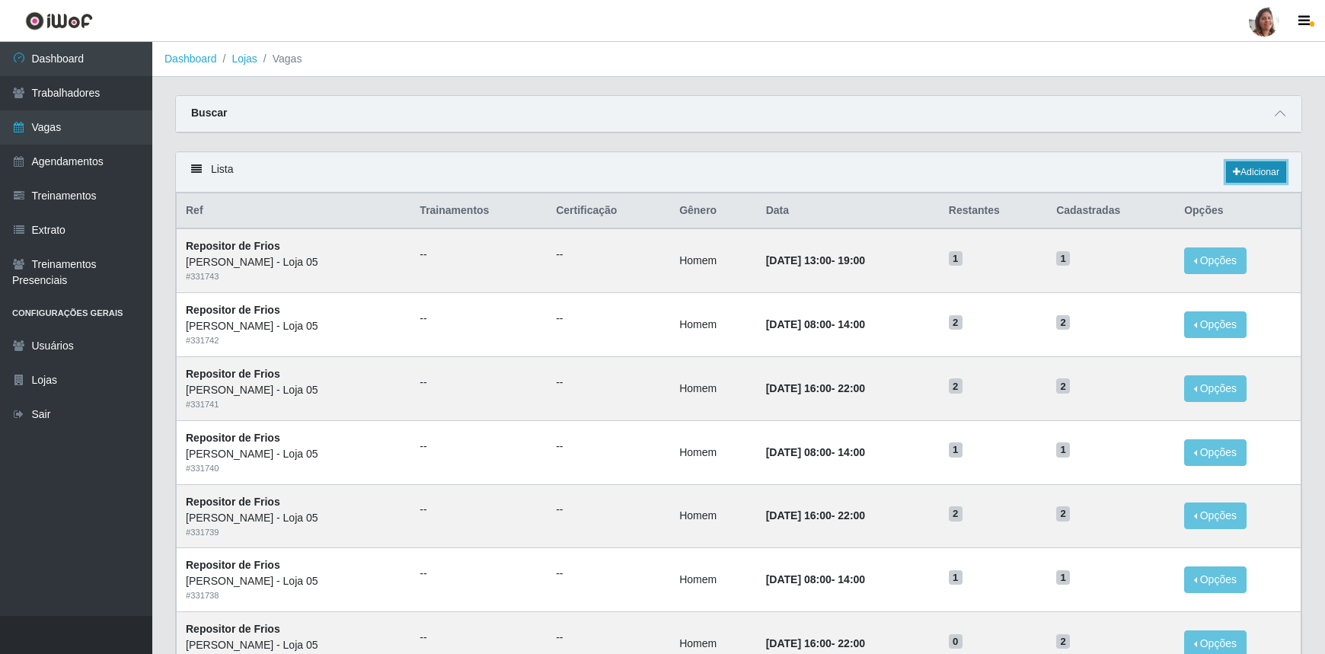
click at [1249, 170] on link "Adicionar" at bounding box center [1256, 171] width 60 height 21
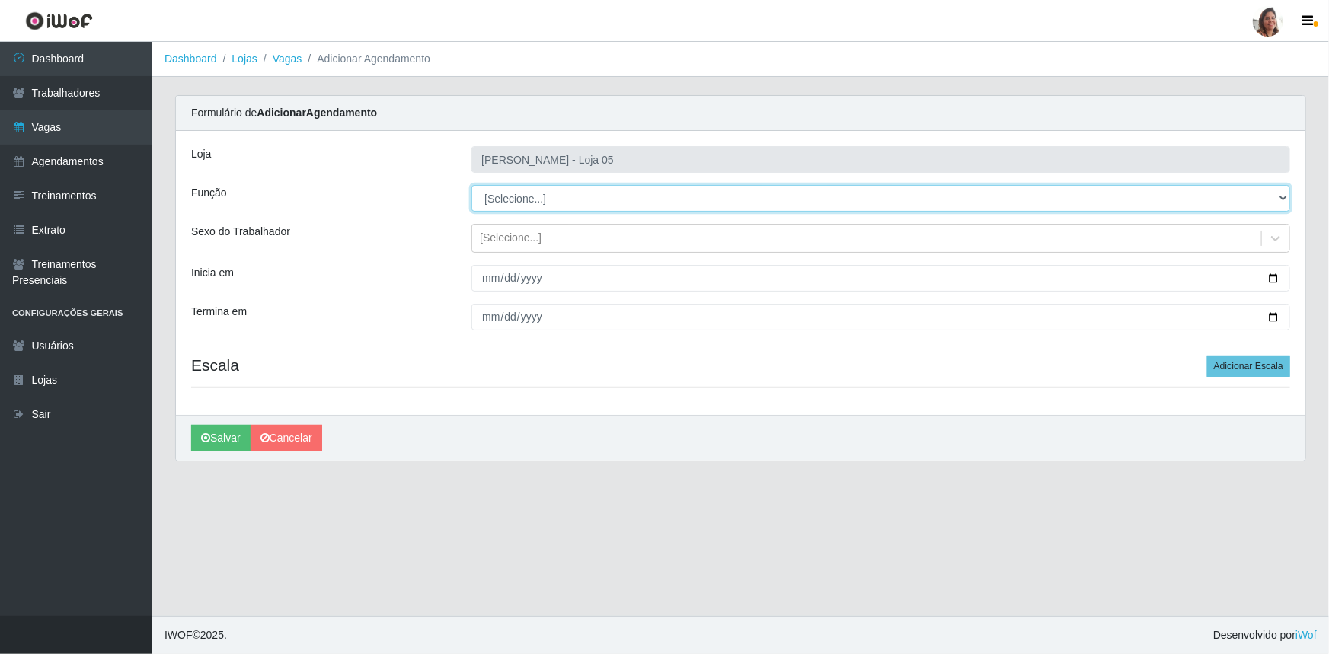
click at [533, 197] on select "[Selecione...] ASG ASG + ASG ++ Auxiliar de Depósito Auxiliar de Depósito + Aux…" at bounding box center [880, 198] width 819 height 27
click at [471, 185] on select "[Selecione...] ASG ASG + ASG ++ Auxiliar de Depósito Auxiliar de Depósito + Aux…" at bounding box center [880, 198] width 819 height 27
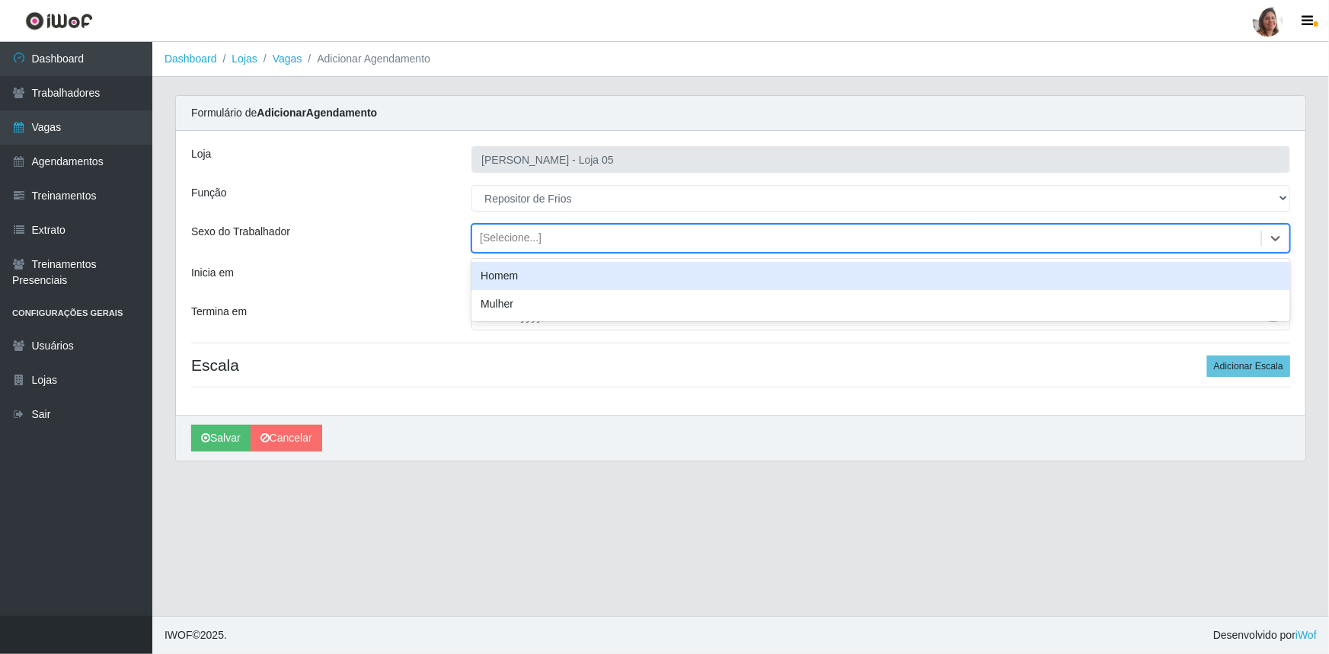
click at [487, 245] on div "[Selecione...]" at bounding box center [511, 239] width 62 height 16
click at [500, 264] on div "Homem" at bounding box center [880, 276] width 819 height 28
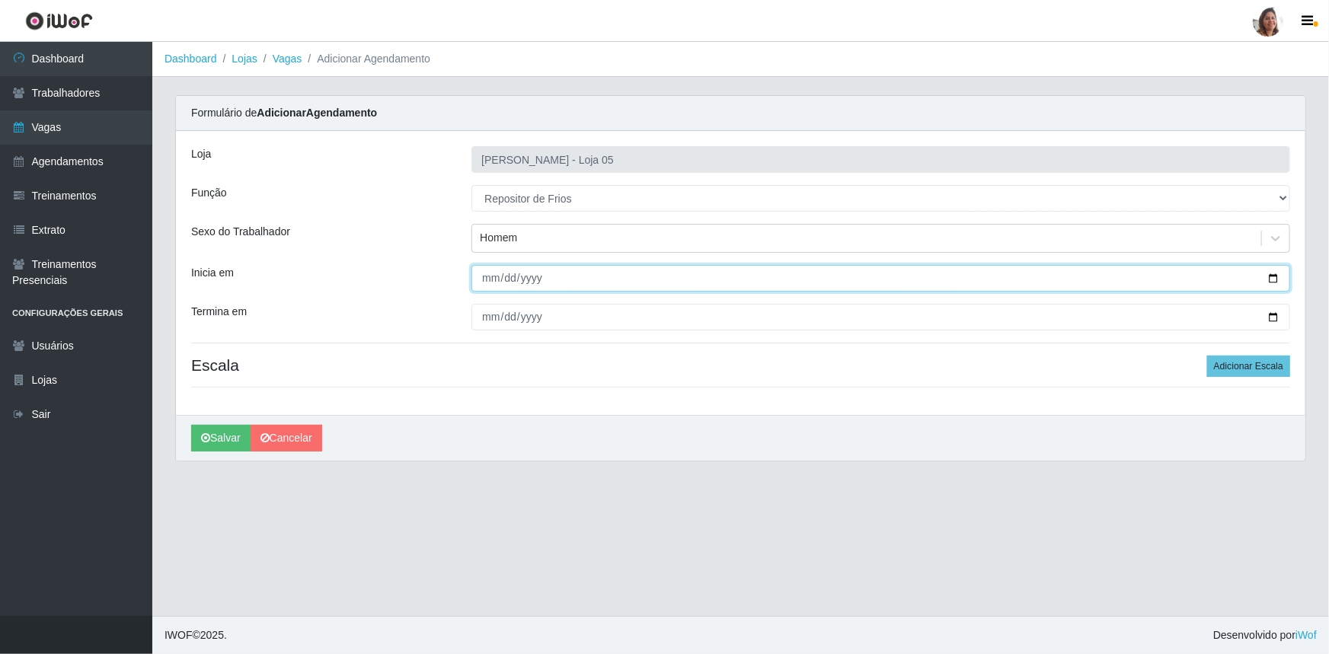
click at [1269, 276] on input "Inicia em" at bounding box center [880, 278] width 819 height 27
click at [1272, 278] on input "[DATE]" at bounding box center [880, 278] width 819 height 27
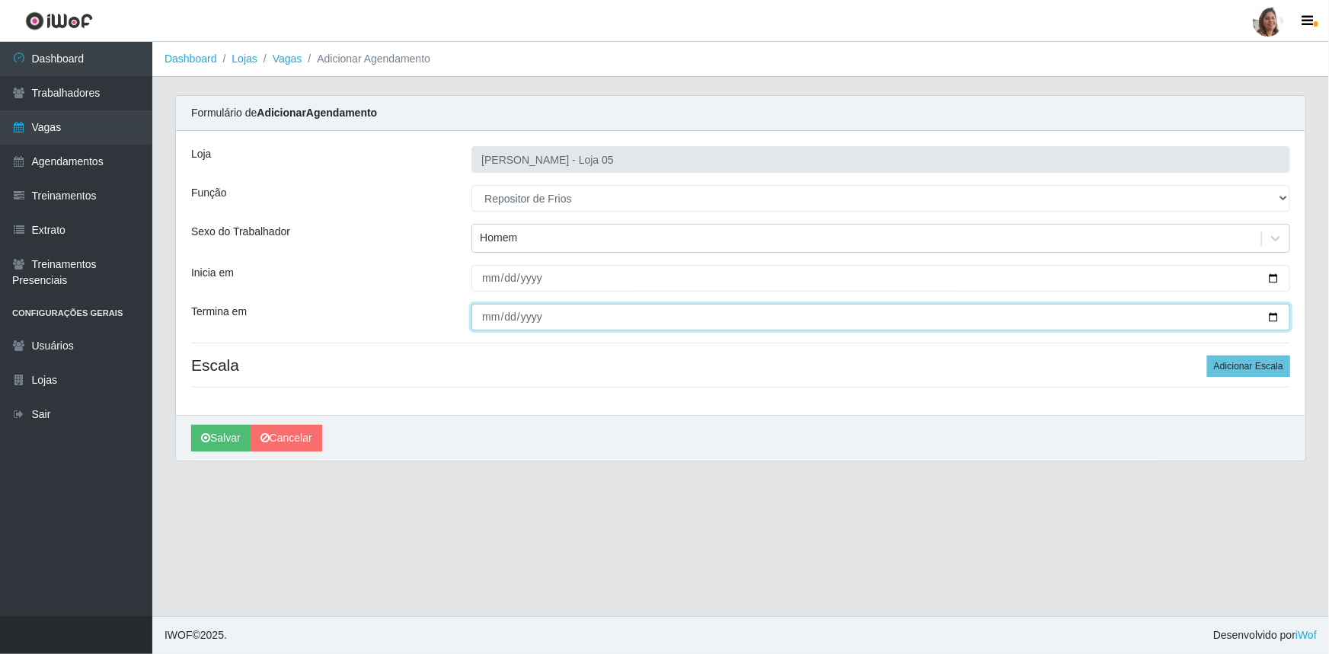
click at [1267, 312] on input "Termina em" at bounding box center [880, 317] width 819 height 27
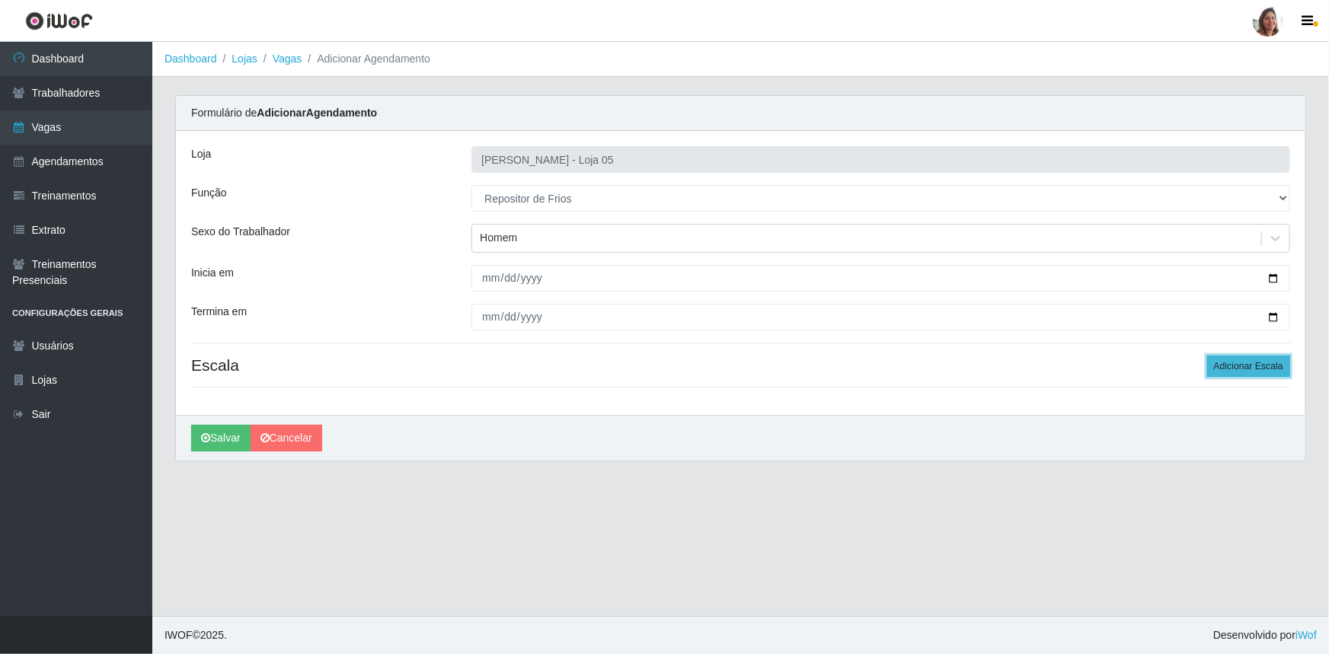
click at [1248, 365] on button "Adicionar Escala" at bounding box center [1248, 366] width 83 height 21
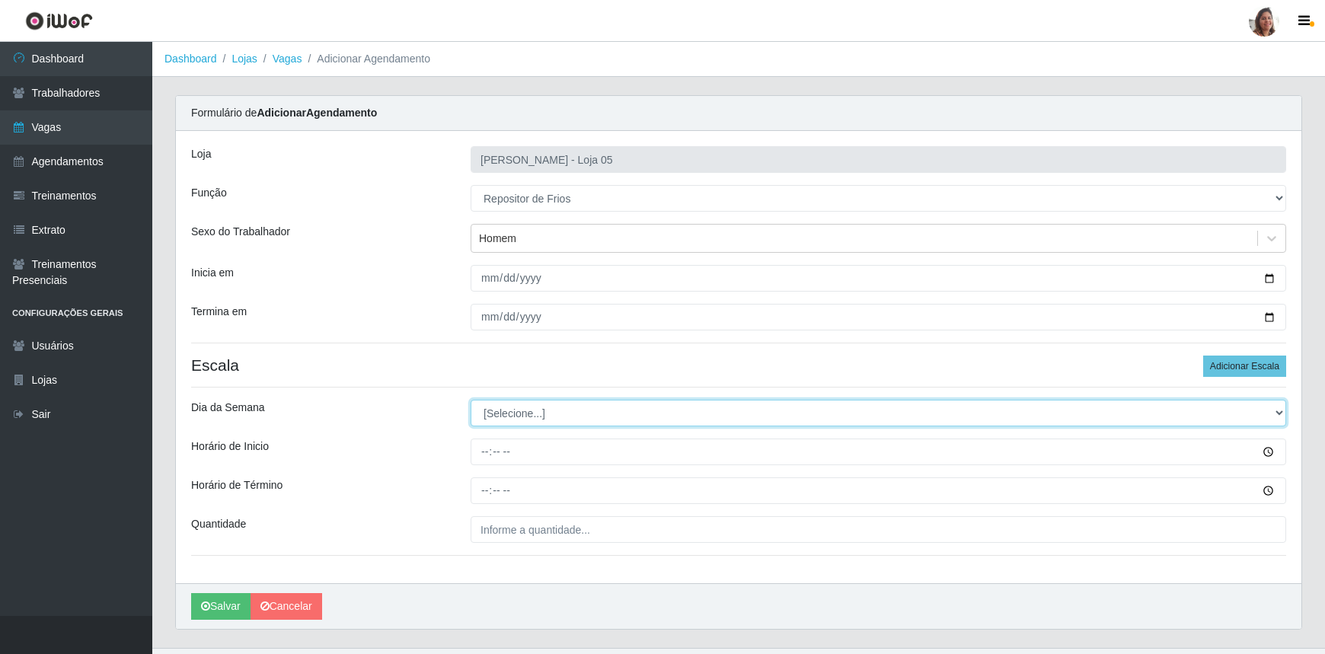
click at [523, 412] on select "[Selecione...] Segunda Terça Quarta Quinta Sexta Sábado Domingo" at bounding box center [879, 413] width 816 height 27
click at [471, 400] on select "[Selecione...] Segunda Terça Quarta Quinta Sexta Sábado Domingo" at bounding box center [879, 413] width 816 height 27
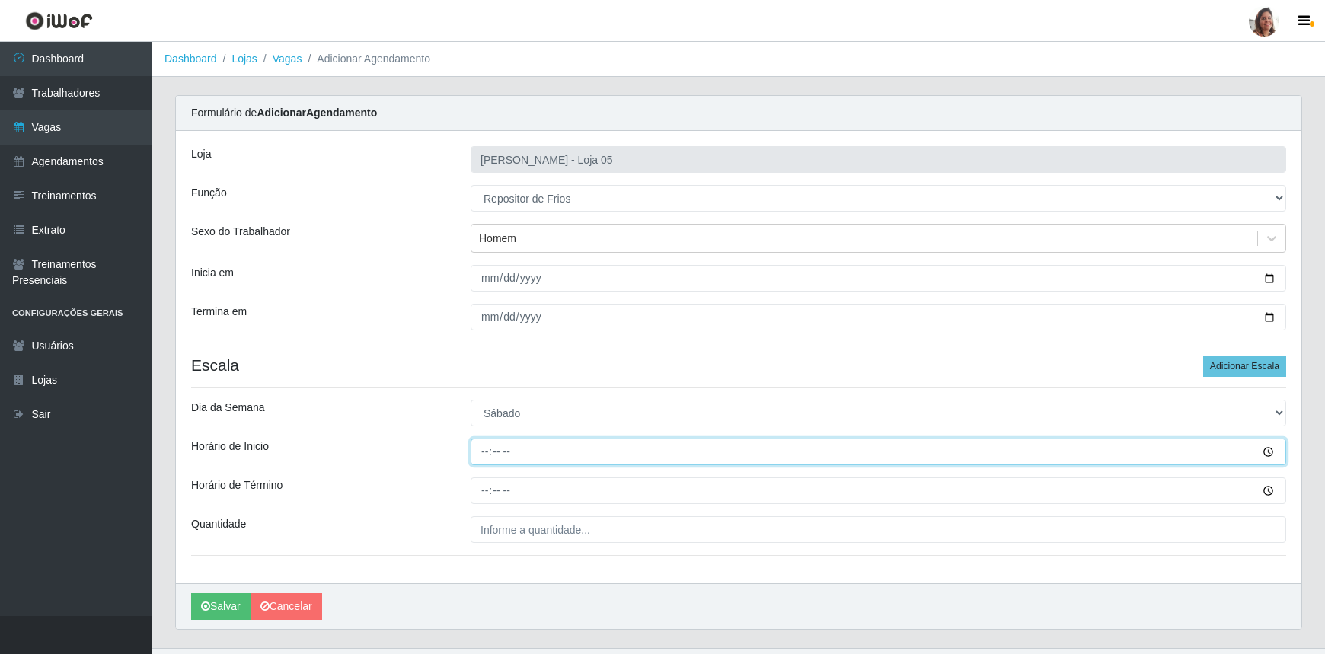
click at [484, 458] on input "Horário de Inicio" at bounding box center [879, 452] width 816 height 27
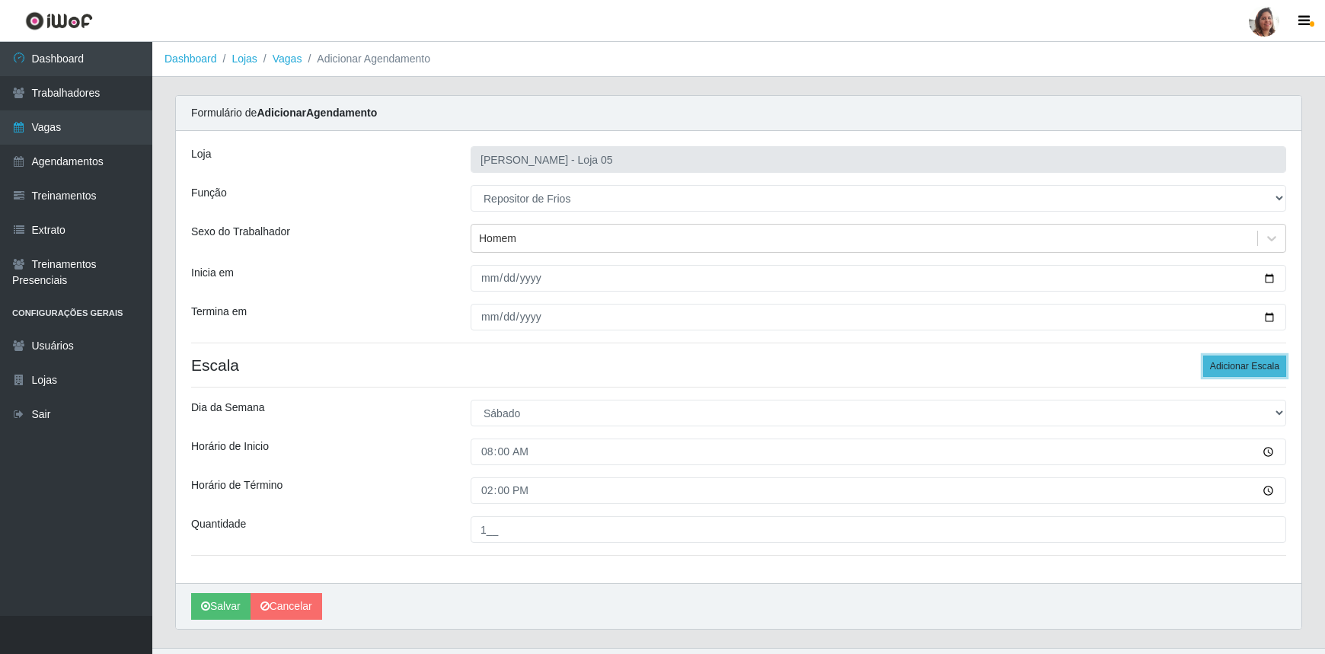
drag, startPoint x: 1240, startPoint y: 360, endPoint x: 1233, endPoint y: 364, distance: 8.2
click at [1240, 359] on button "Adicionar Escala" at bounding box center [1244, 366] width 83 height 21
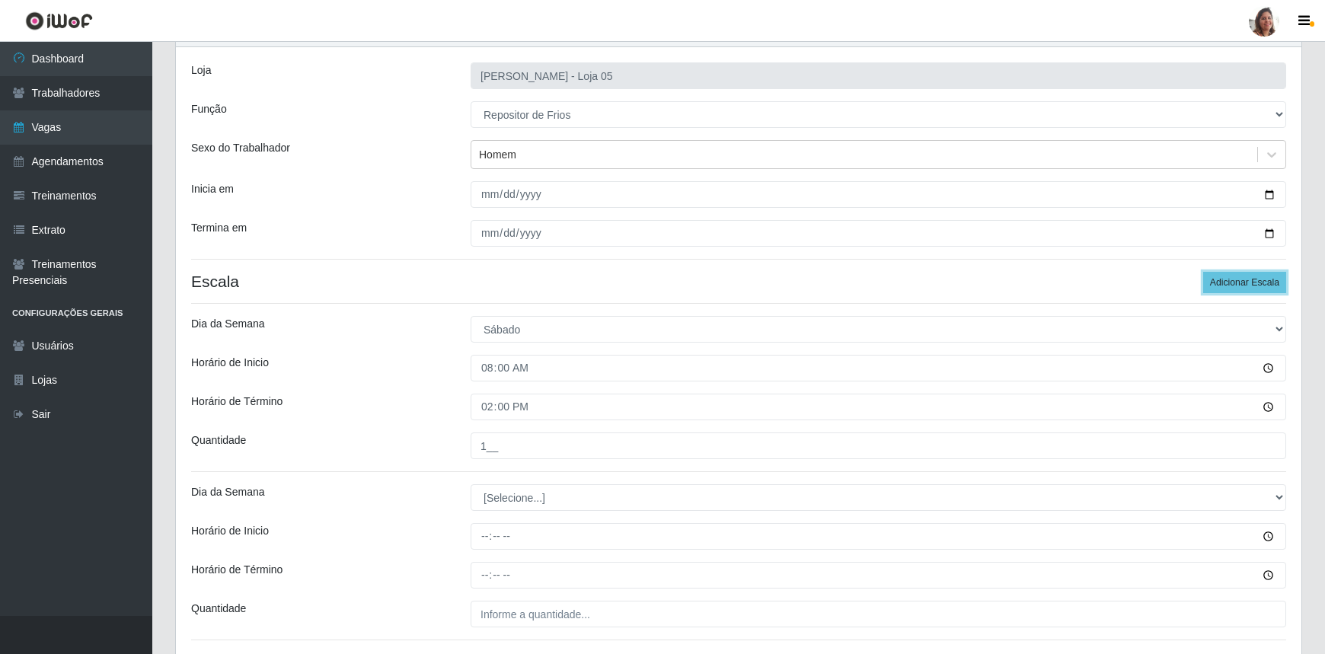
scroll to position [199, 0]
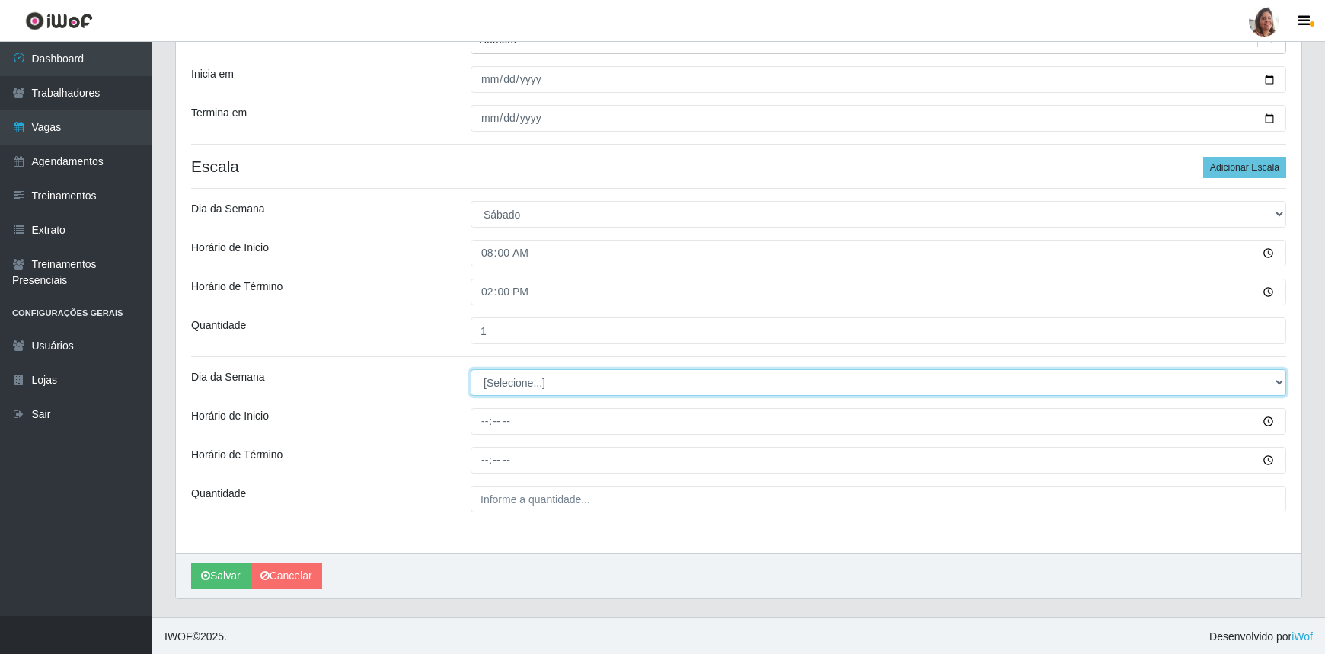
click at [524, 373] on select "[Selecione...] Segunda Terça Quarta Quinta Sexta Sábado Domingo" at bounding box center [879, 382] width 816 height 27
click at [471, 369] on select "[Selecione...] Segunda Terça Quarta Quinta Sexta Sábado Domingo" at bounding box center [879, 382] width 816 height 27
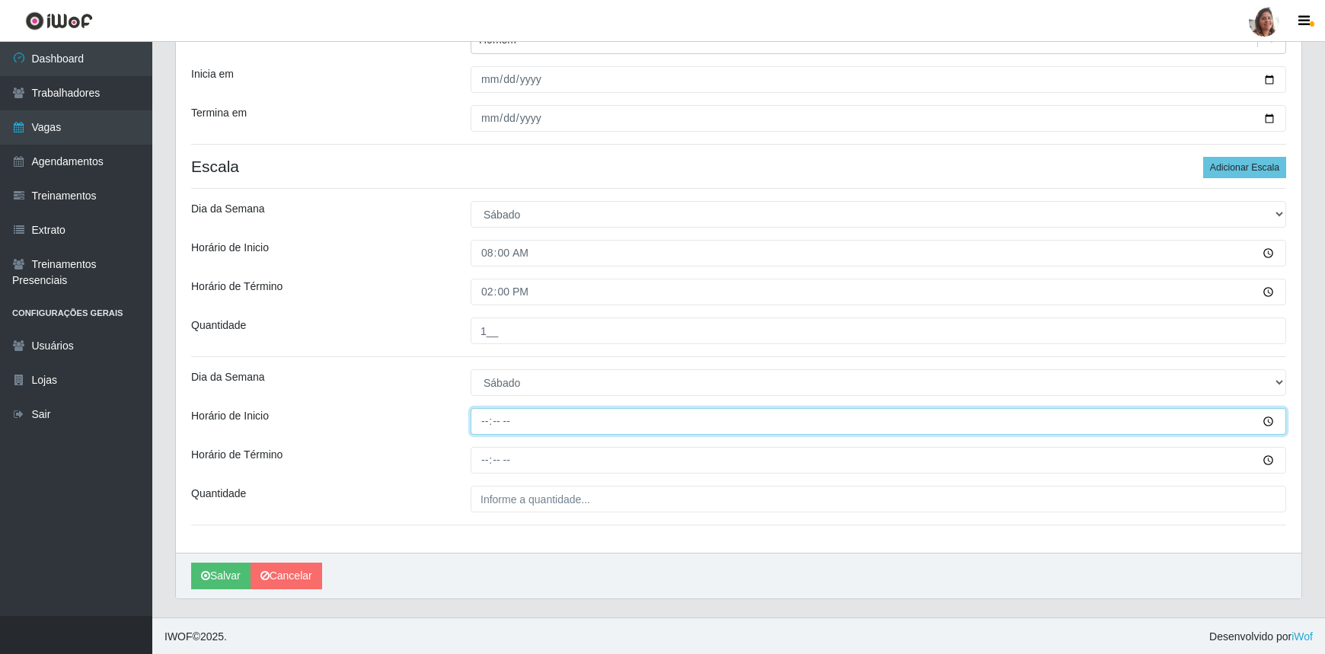
click at [478, 420] on input "Horário de Inicio" at bounding box center [879, 421] width 816 height 27
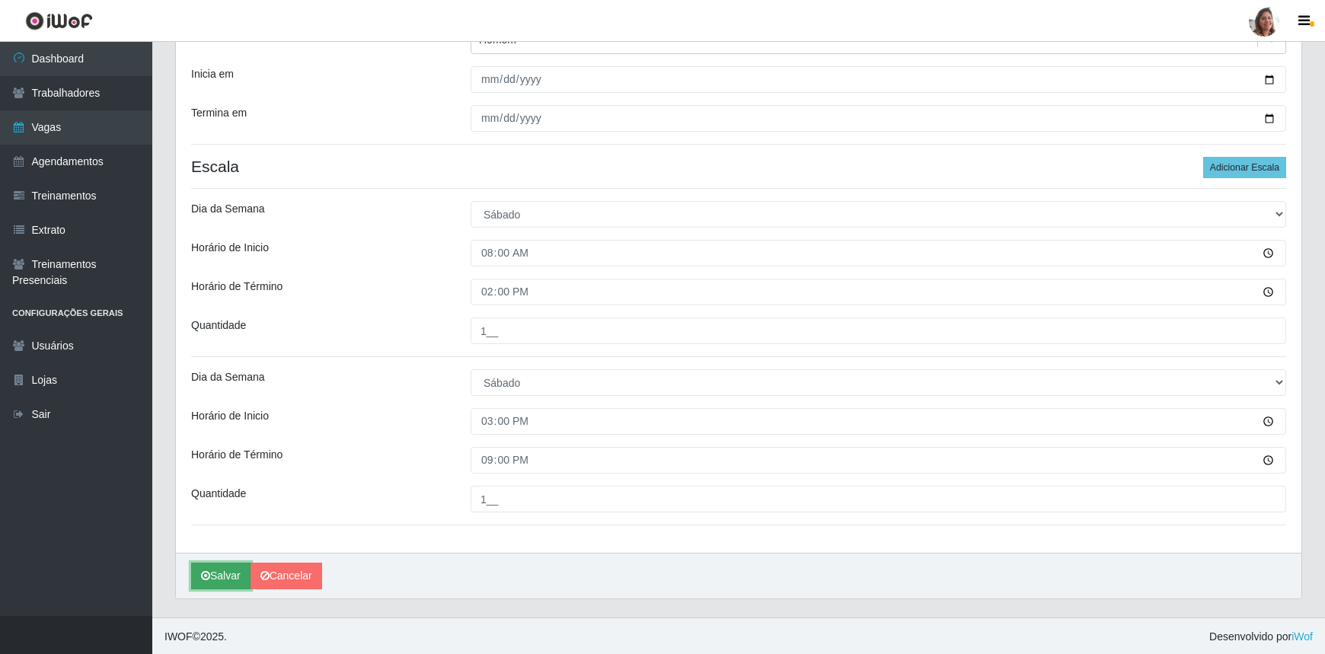
click at [229, 570] on button "Salvar" at bounding box center [220, 576] width 59 height 27
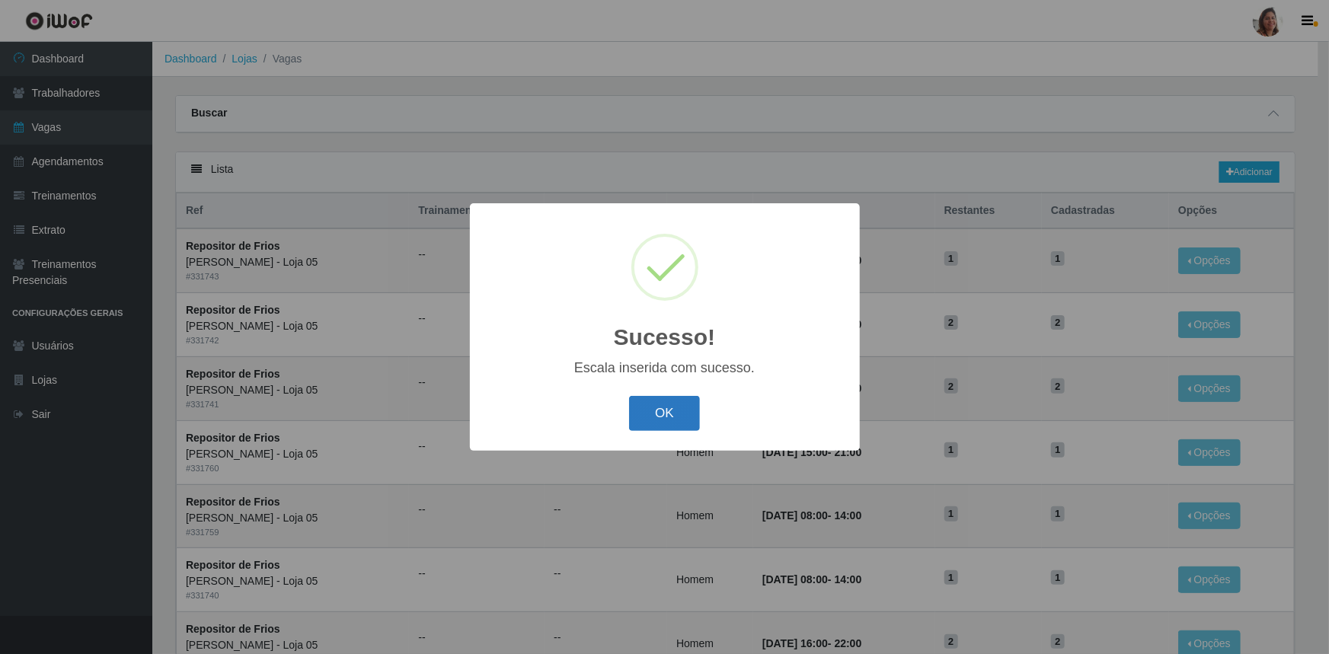
click at [673, 408] on button "OK" at bounding box center [664, 414] width 71 height 36
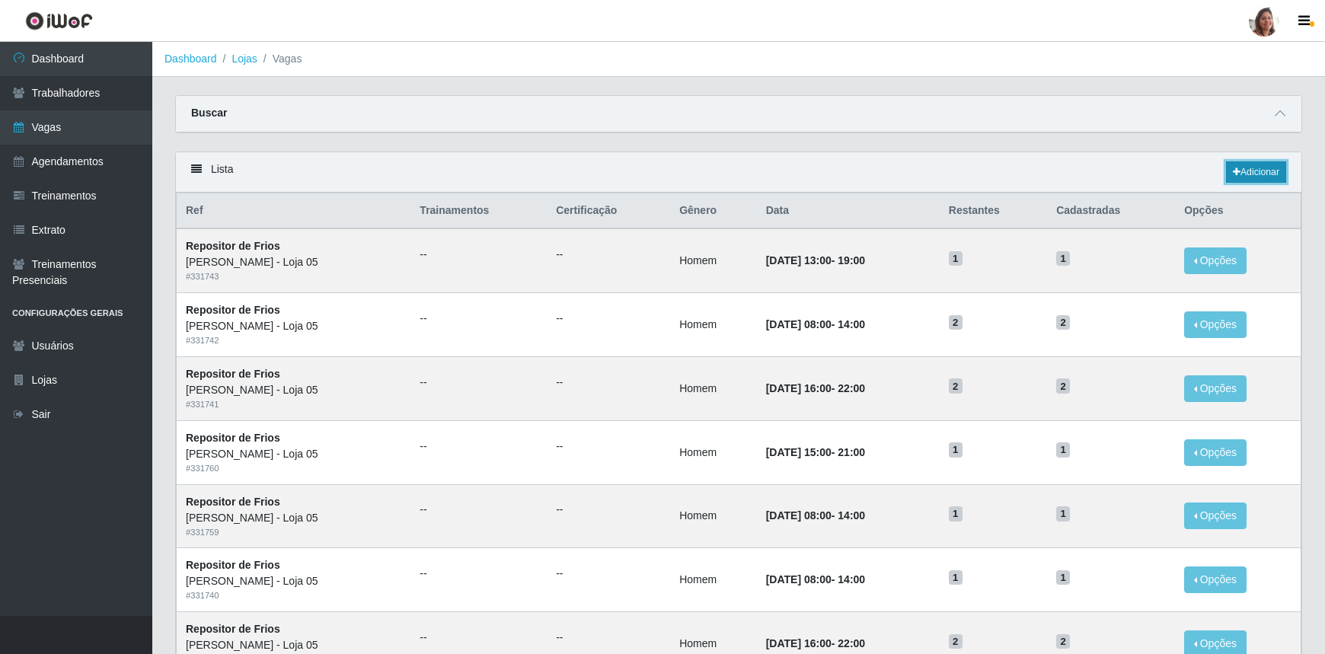
click at [1270, 168] on link "Adicionar" at bounding box center [1256, 171] width 60 height 21
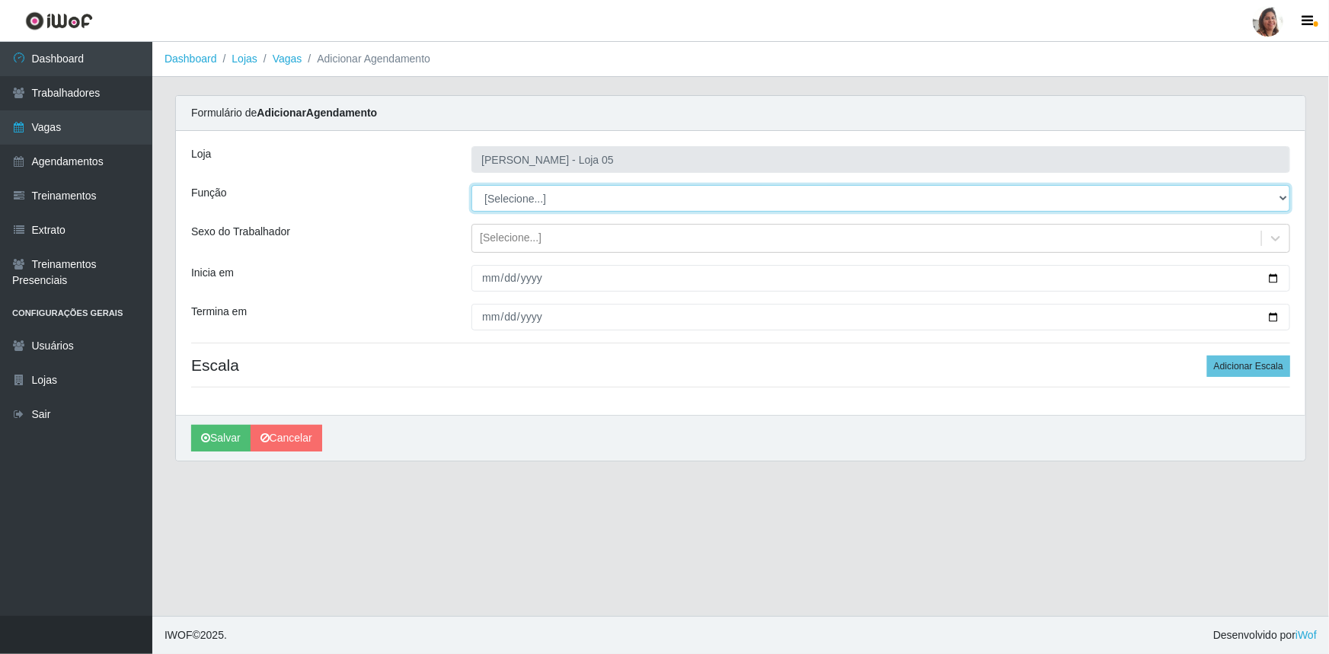
click at [535, 200] on select "[Selecione...] ASG ASG + ASG ++ Auxiliar de Depósito Auxiliar de Depósito + Aux…" at bounding box center [880, 198] width 819 height 27
click at [471, 185] on select "[Selecione...] ASG ASG + ASG ++ Auxiliar de Depósito Auxiliar de Depósito + Aux…" at bounding box center [880, 198] width 819 height 27
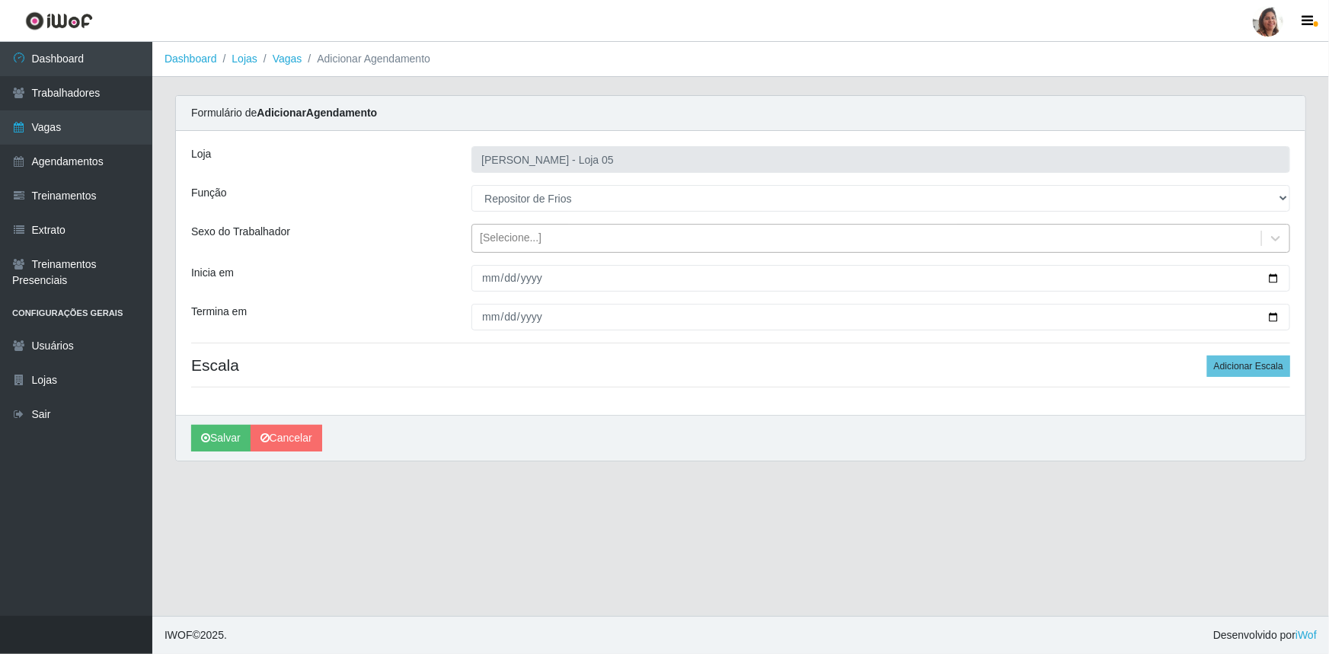
click at [519, 231] on div "[Selecione...]" at bounding box center [511, 239] width 62 height 16
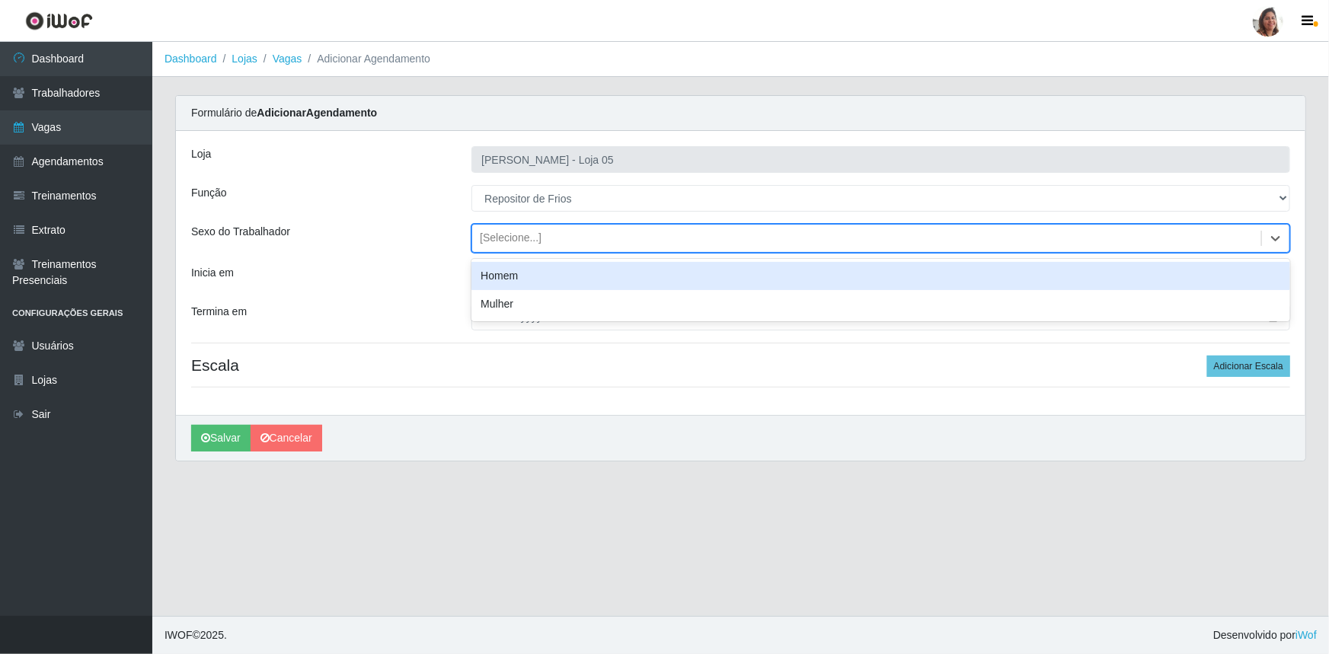
click at [518, 273] on div "Homem" at bounding box center [880, 276] width 819 height 28
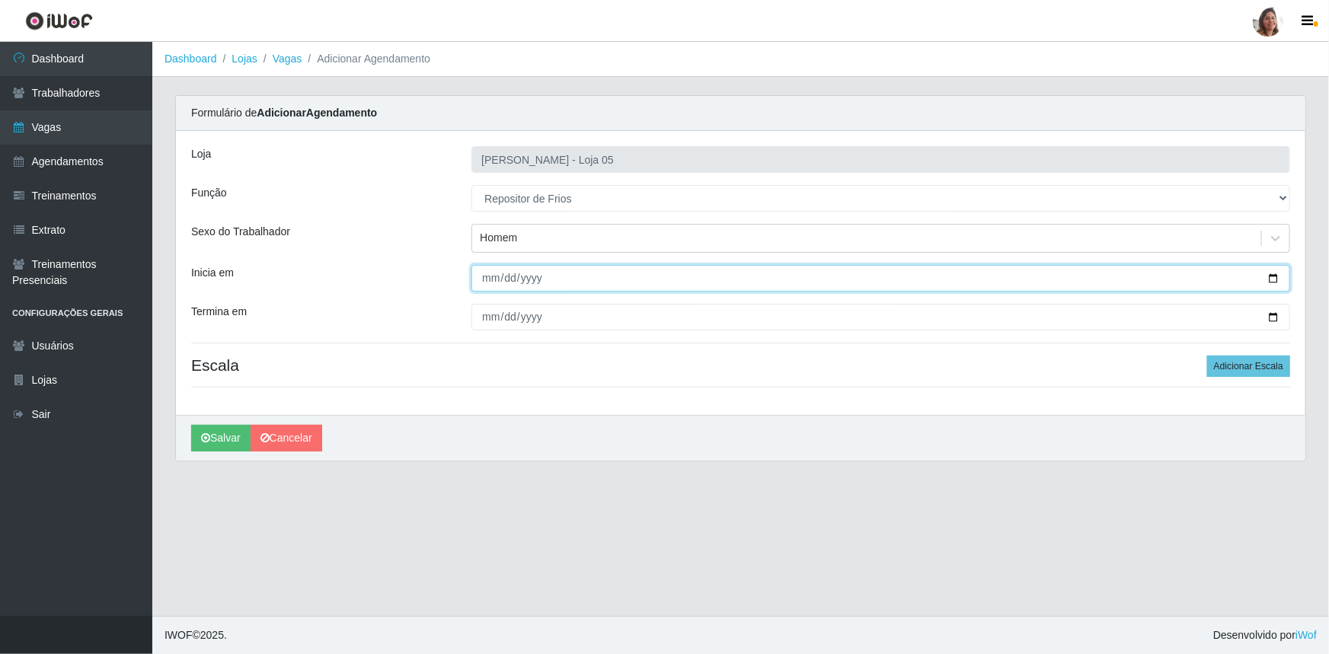
click at [1278, 275] on input "Inicia em" at bounding box center [880, 278] width 819 height 27
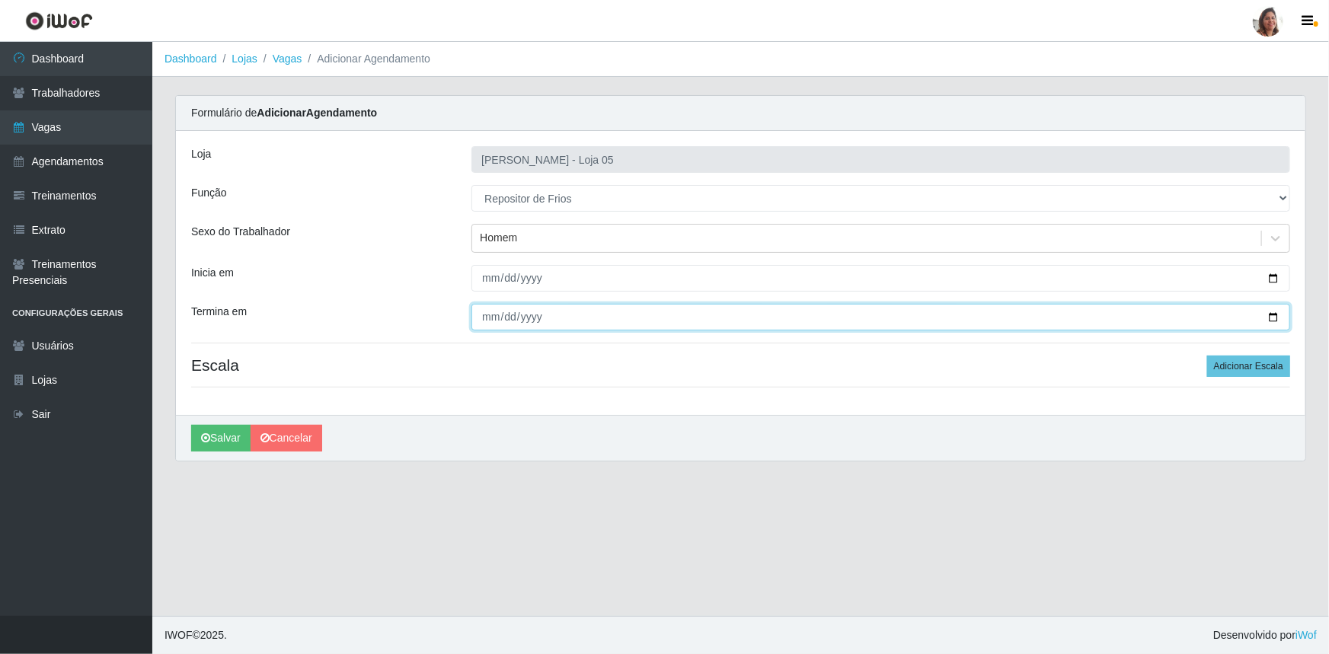
click at [1274, 316] on input "Termina em" at bounding box center [880, 317] width 819 height 27
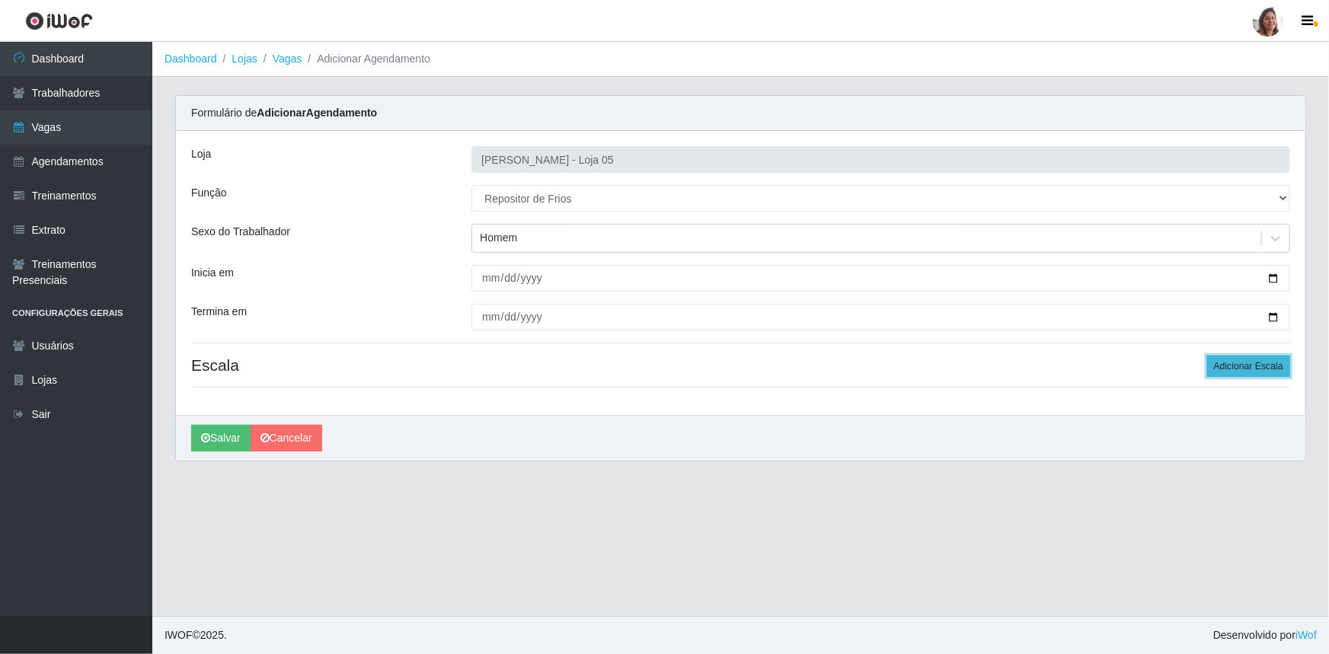
click at [1268, 356] on button "Adicionar Escala" at bounding box center [1248, 366] width 83 height 21
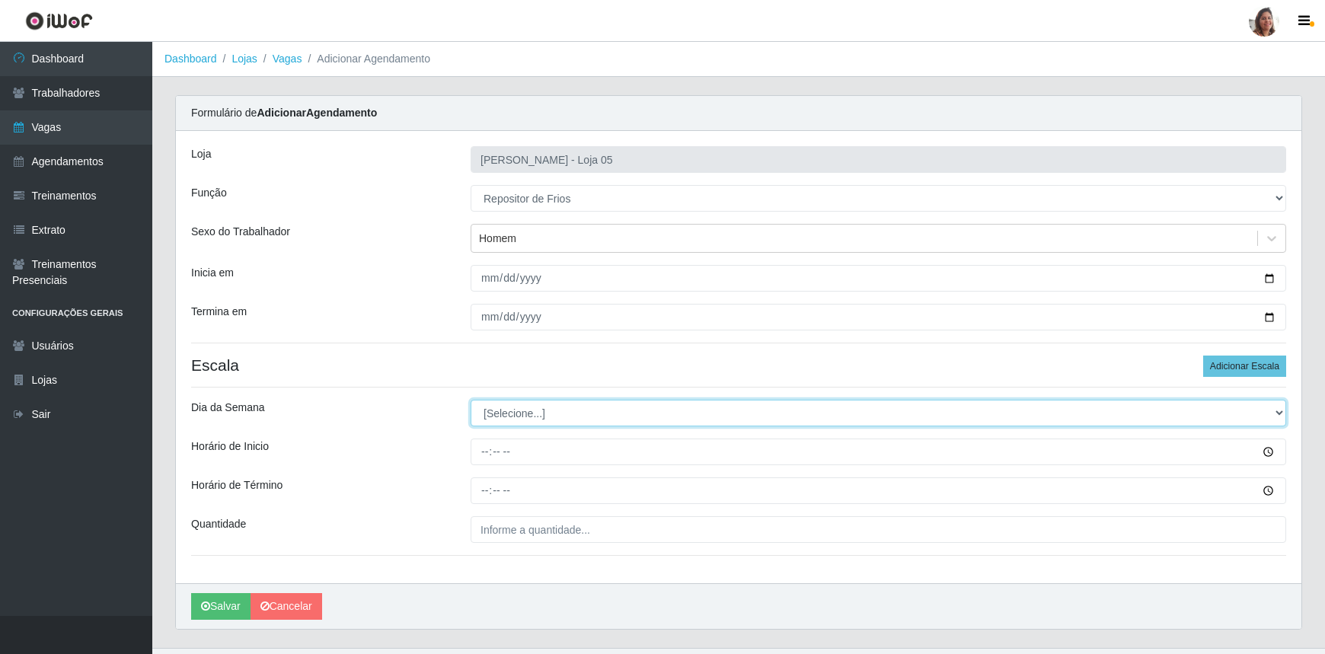
click at [489, 408] on select "[Selecione...] Segunda Terça Quarta Quinta Sexta Sábado Domingo" at bounding box center [879, 413] width 816 height 27
click at [471, 400] on select "[Selecione...] Segunda Terça Quarta Quinta Sexta Sábado Domingo" at bounding box center [879, 413] width 816 height 27
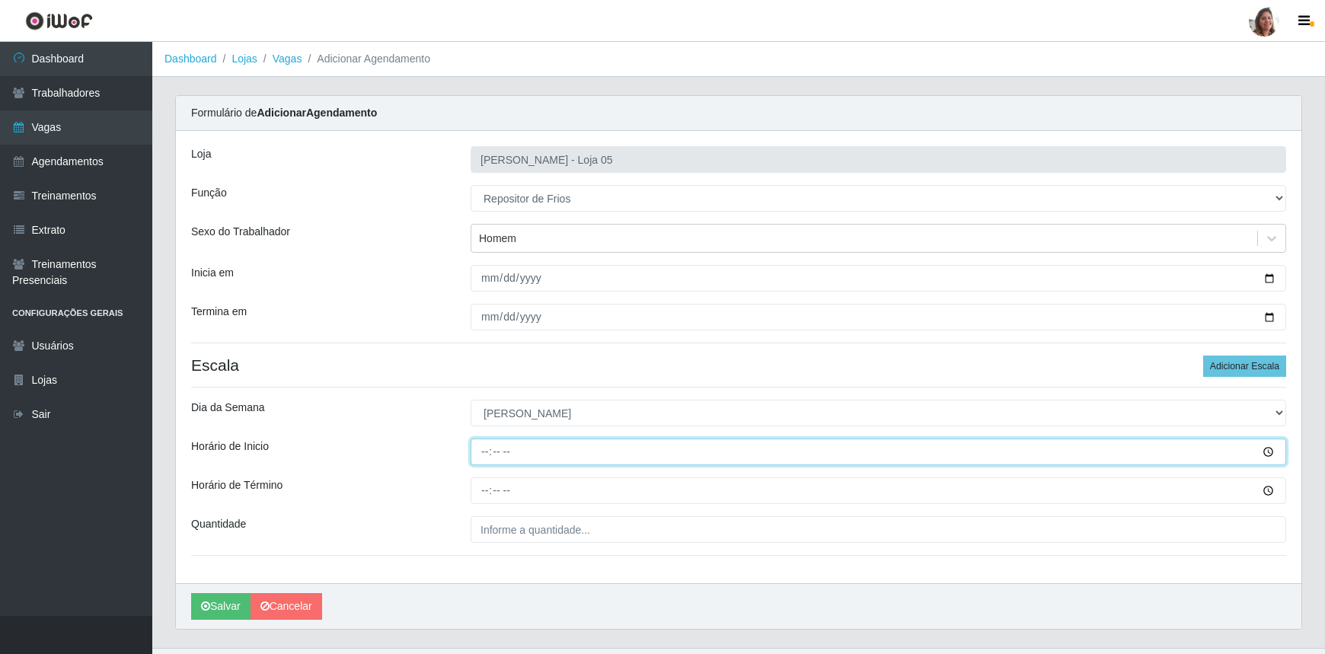
click at [485, 453] on input "Horário de Inicio" at bounding box center [879, 452] width 816 height 27
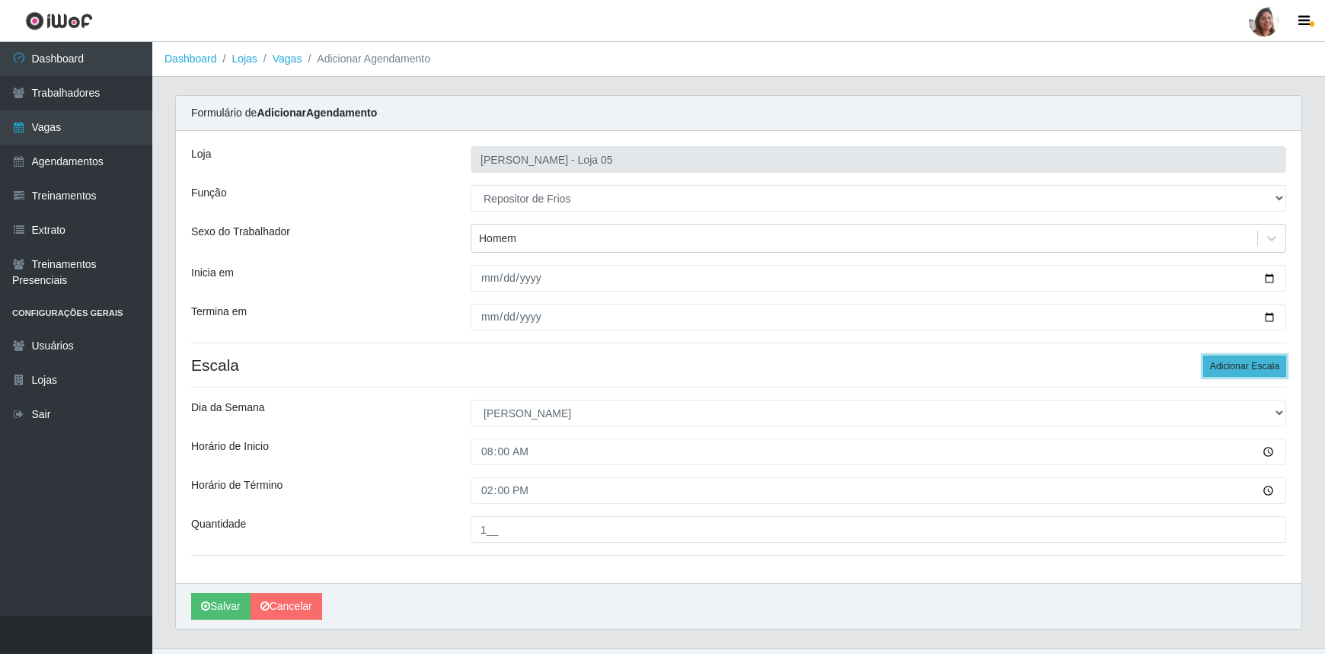
click at [1229, 360] on button "Adicionar Escala" at bounding box center [1244, 366] width 83 height 21
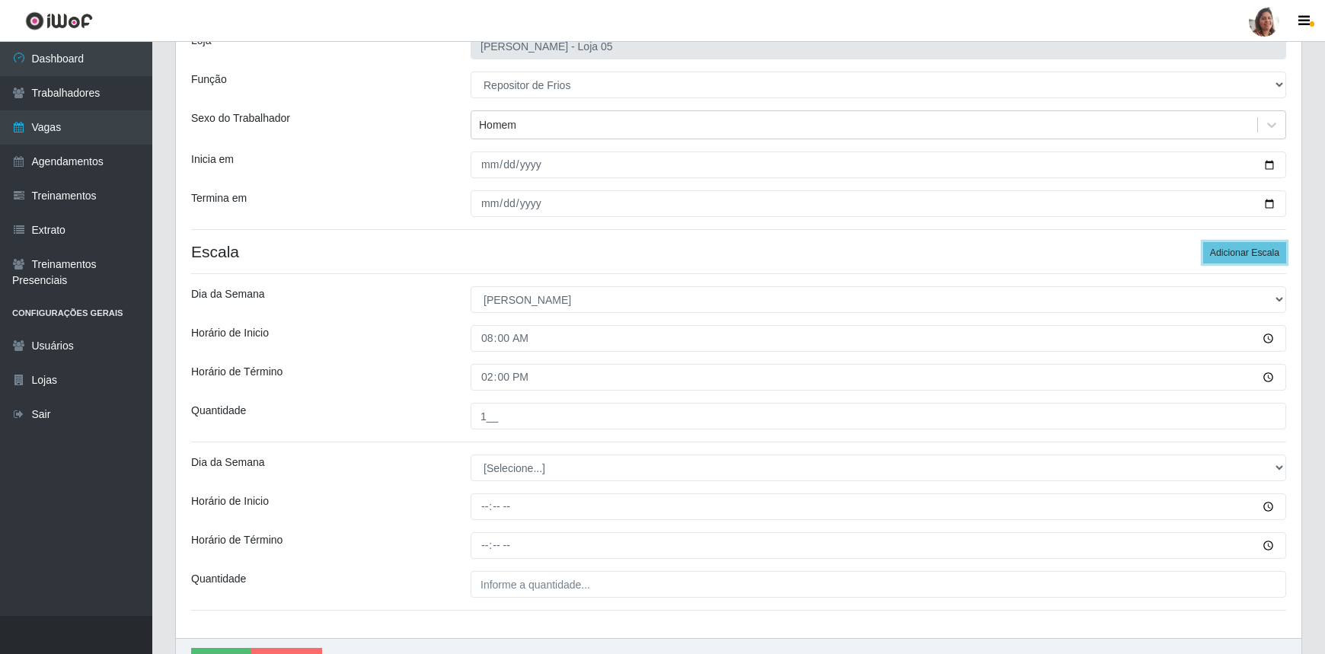
scroll to position [199, 0]
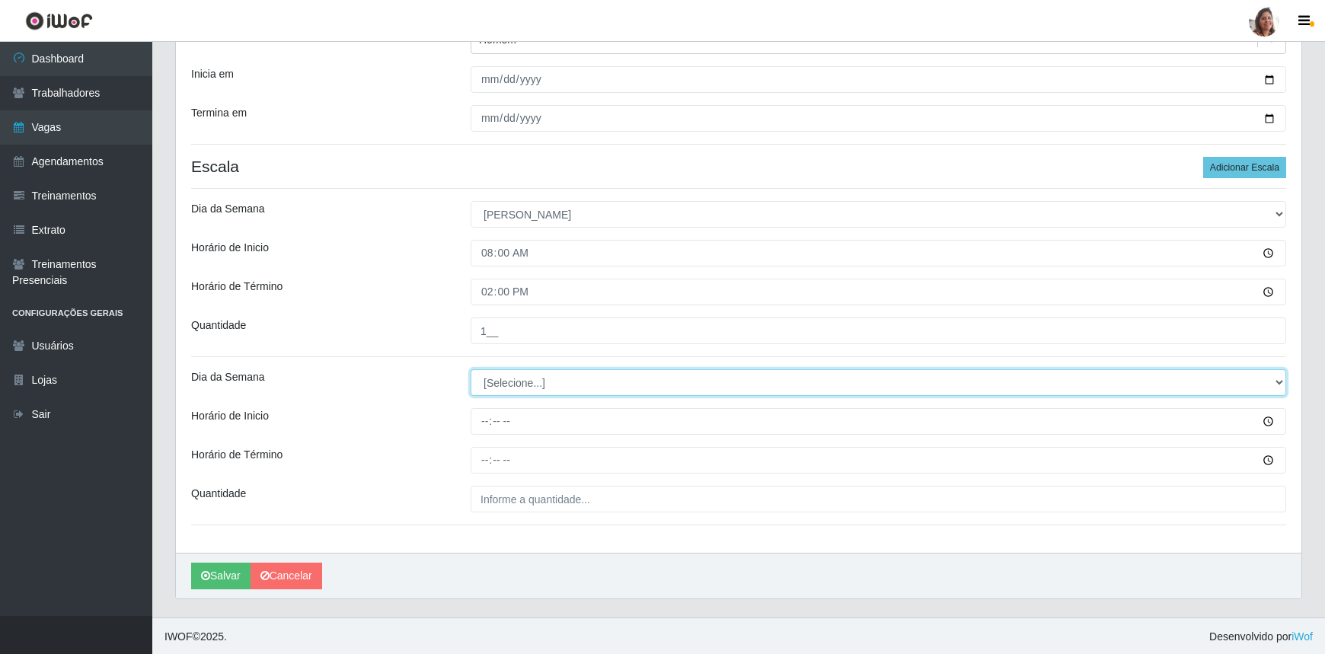
click at [507, 376] on select "[Selecione...] Segunda Terça Quarta Quinta Sexta Sábado Domingo" at bounding box center [879, 382] width 816 height 27
click at [471, 369] on select "[Selecione...] Segunda Terça Quarta Quinta Sexta Sábado Domingo" at bounding box center [879, 382] width 816 height 27
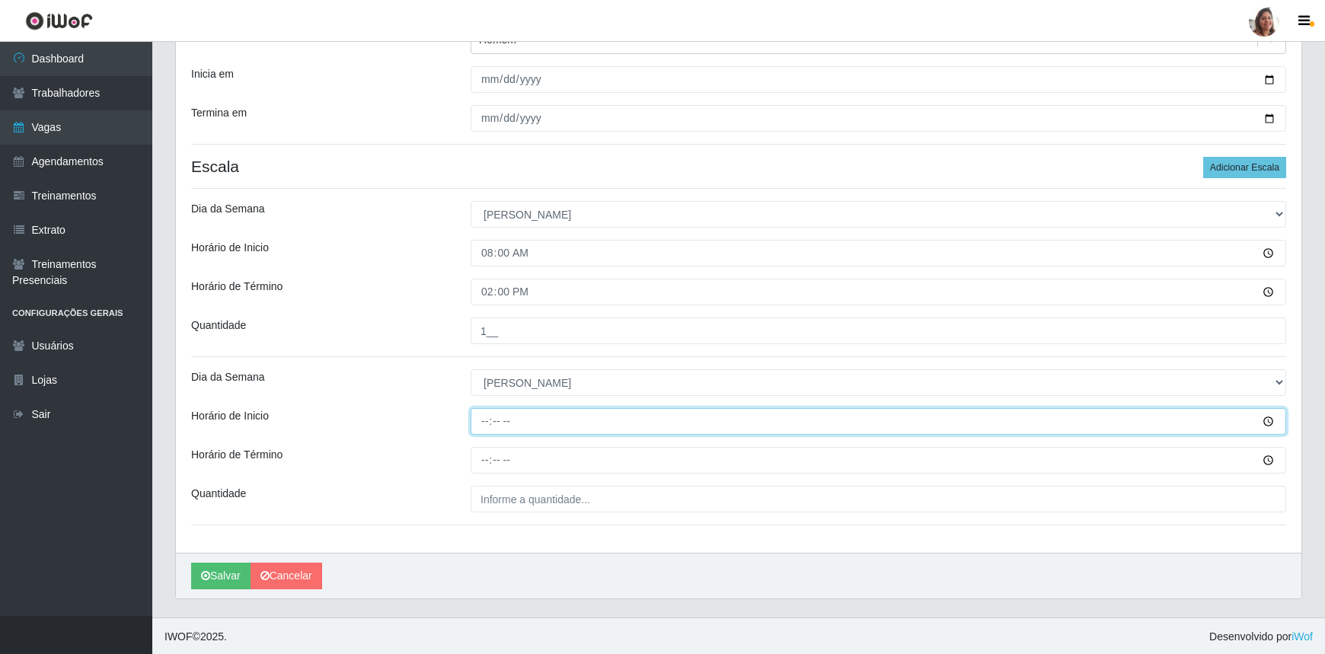
click at [488, 419] on input "Horário de Inicio" at bounding box center [879, 421] width 816 height 27
click at [480, 429] on input "15:00" at bounding box center [879, 421] width 816 height 27
click at [490, 422] on input "15:00" at bounding box center [879, 421] width 816 height 27
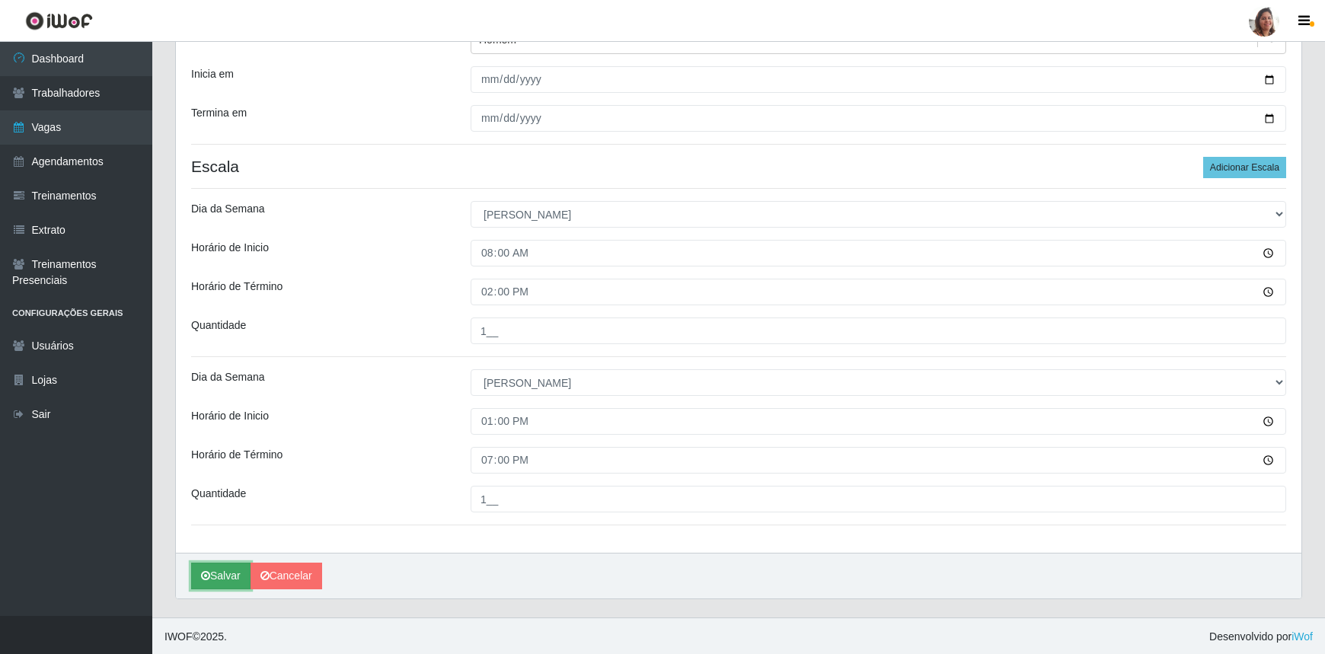
click at [226, 570] on button "Salvar" at bounding box center [220, 576] width 59 height 27
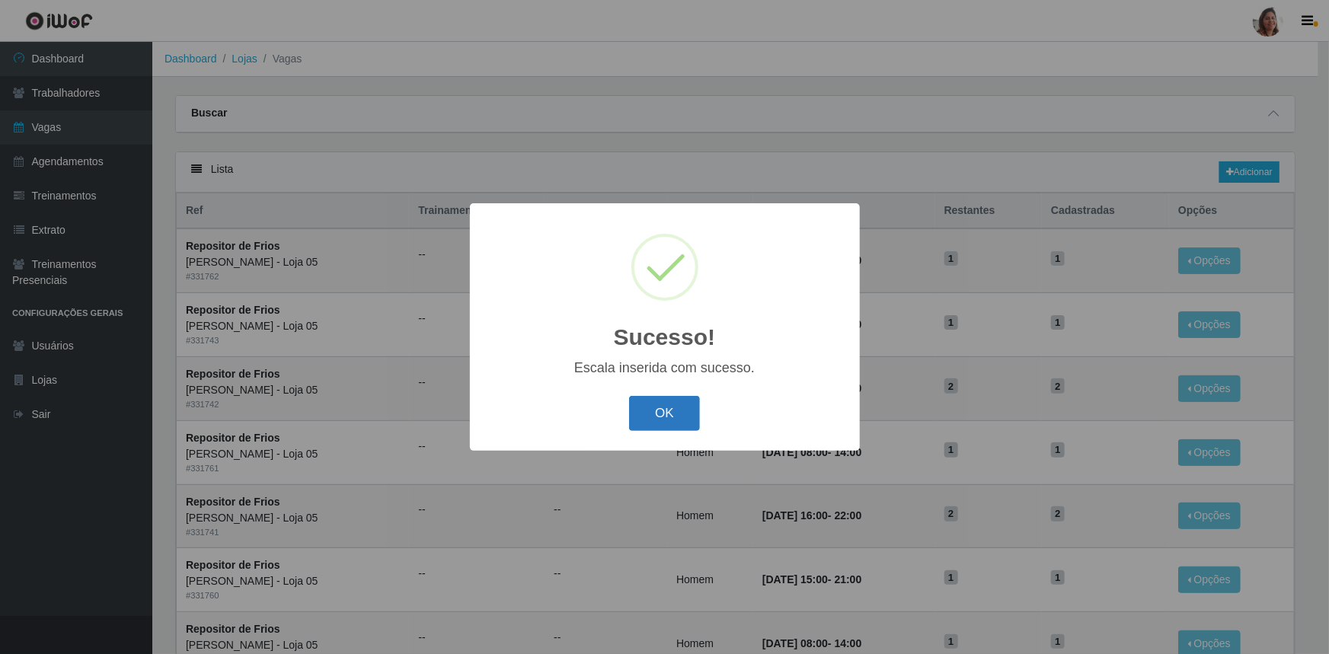
click at [682, 411] on button "OK" at bounding box center [664, 414] width 71 height 36
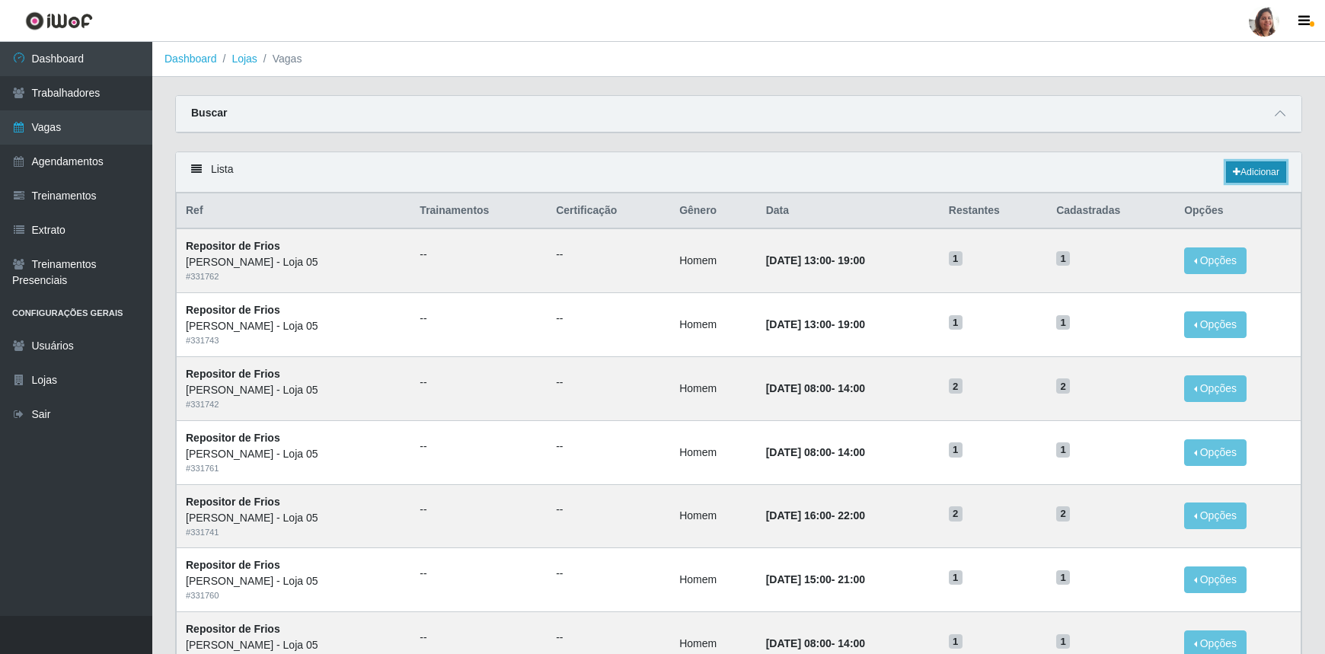
click at [1269, 177] on link "Adicionar" at bounding box center [1256, 171] width 60 height 21
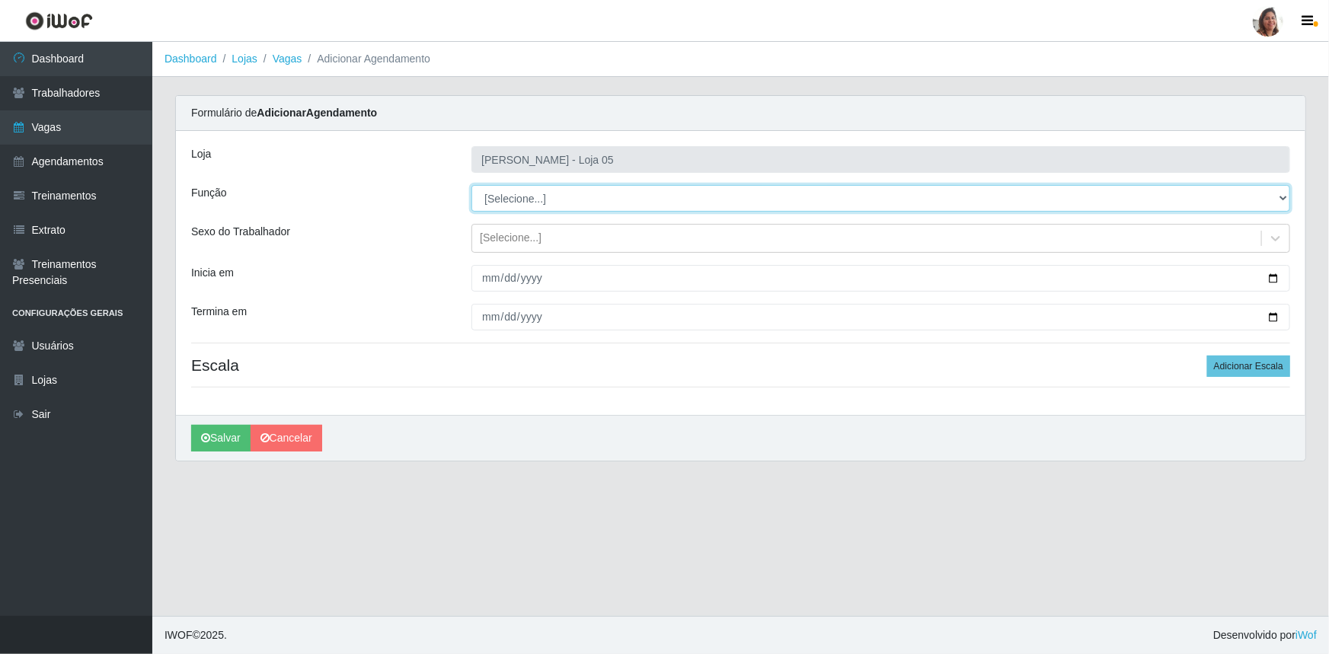
click at [539, 198] on select "[Selecione...] ASG ASG + ASG ++ Auxiliar de Depósito Auxiliar de Depósito + Aux…" at bounding box center [880, 198] width 819 height 27
click at [471, 185] on select "[Selecione...] ASG ASG + ASG ++ Auxiliar de Depósito Auxiliar de Depósito + Aux…" at bounding box center [880, 198] width 819 height 27
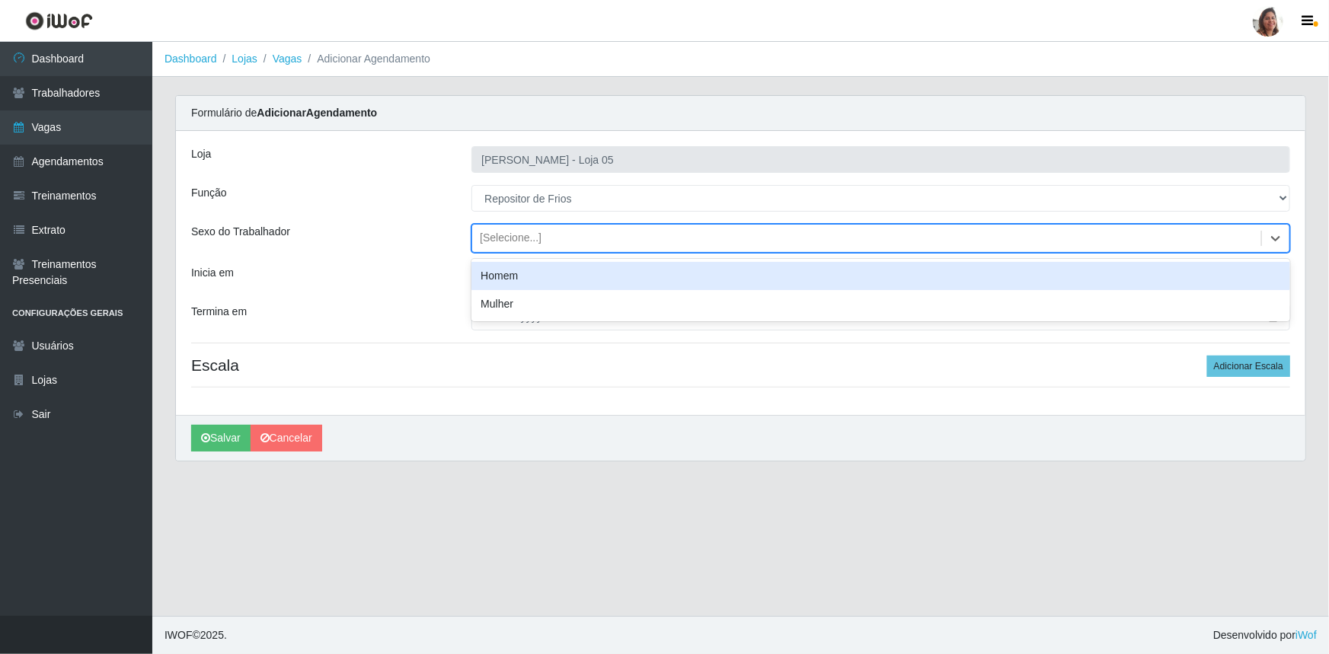
click at [515, 235] on div "[Selecione...]" at bounding box center [511, 239] width 62 height 16
click at [529, 273] on div "Homem" at bounding box center [880, 276] width 819 height 28
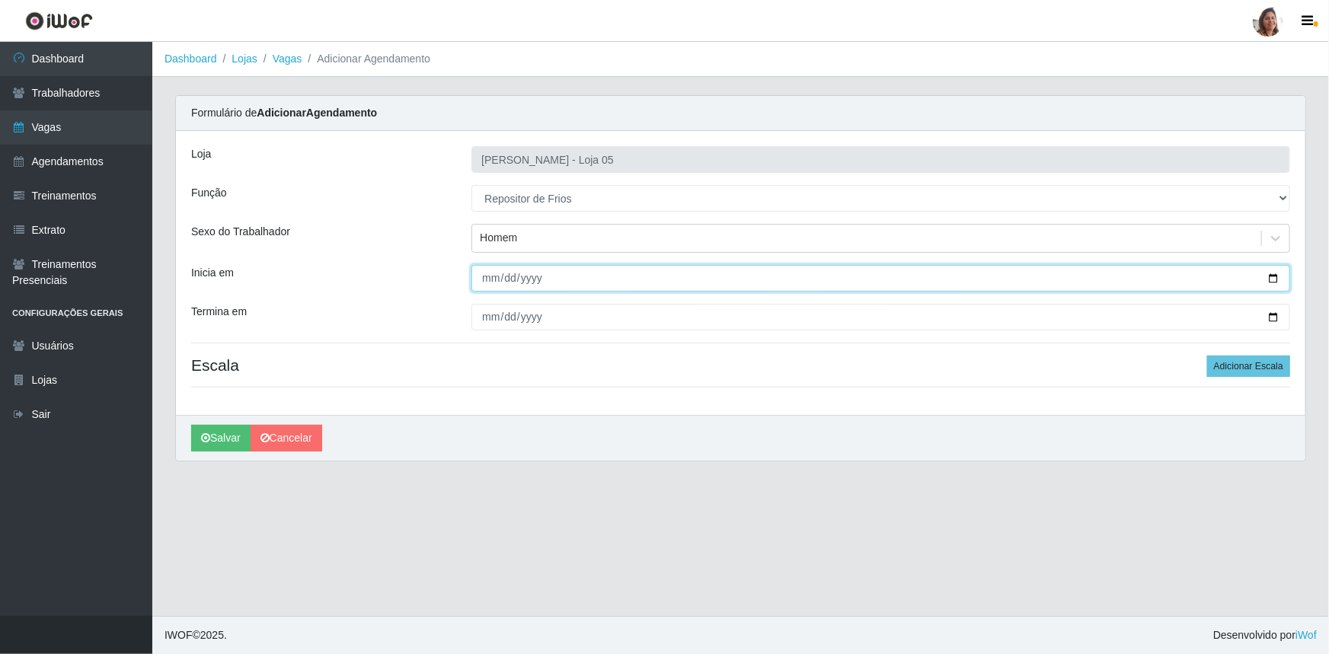
click at [1274, 278] on input "Inicia em" at bounding box center [880, 278] width 819 height 27
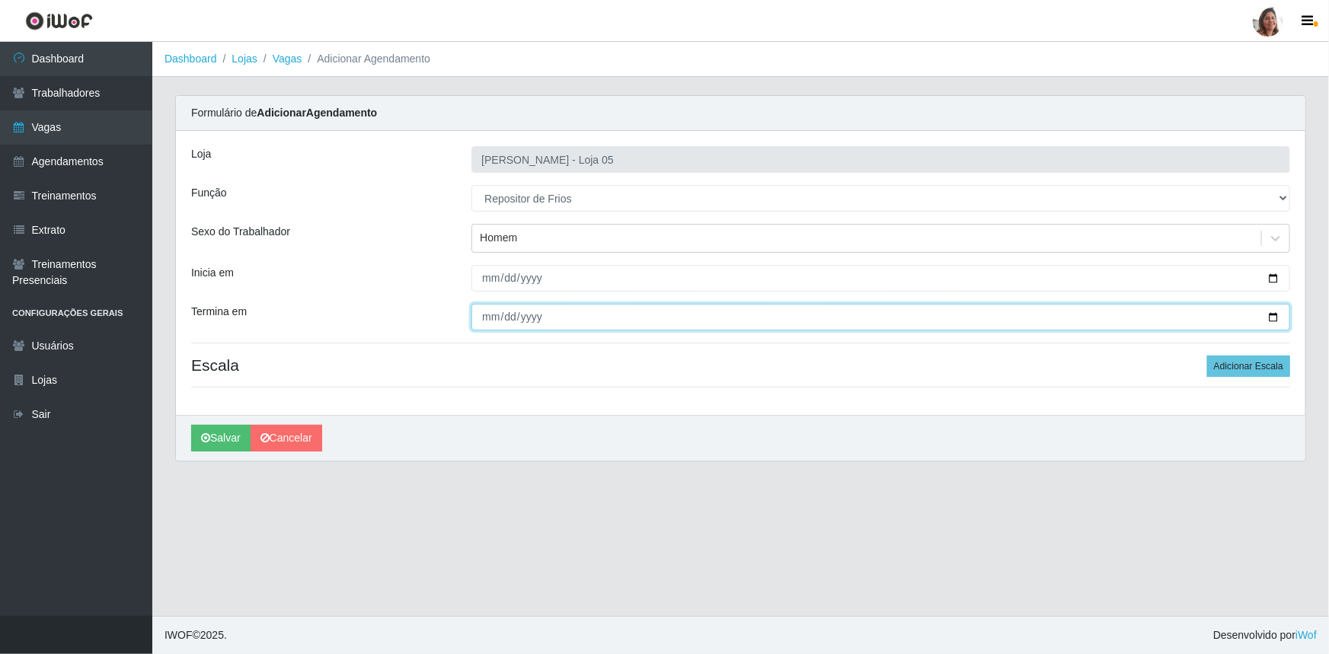
click at [1266, 312] on input "Termina em" at bounding box center [880, 317] width 819 height 27
click at [1272, 316] on input "Termina em" at bounding box center [880, 317] width 819 height 27
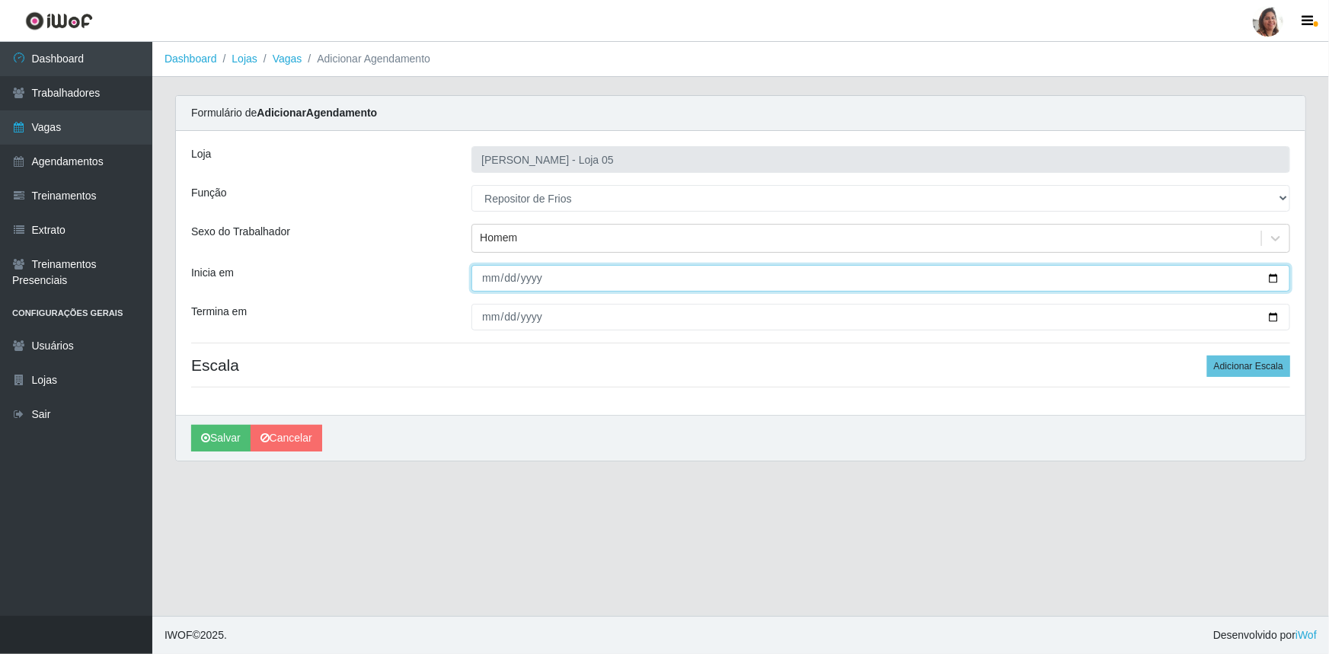
click at [1277, 276] on input "[DATE]" at bounding box center [880, 278] width 819 height 27
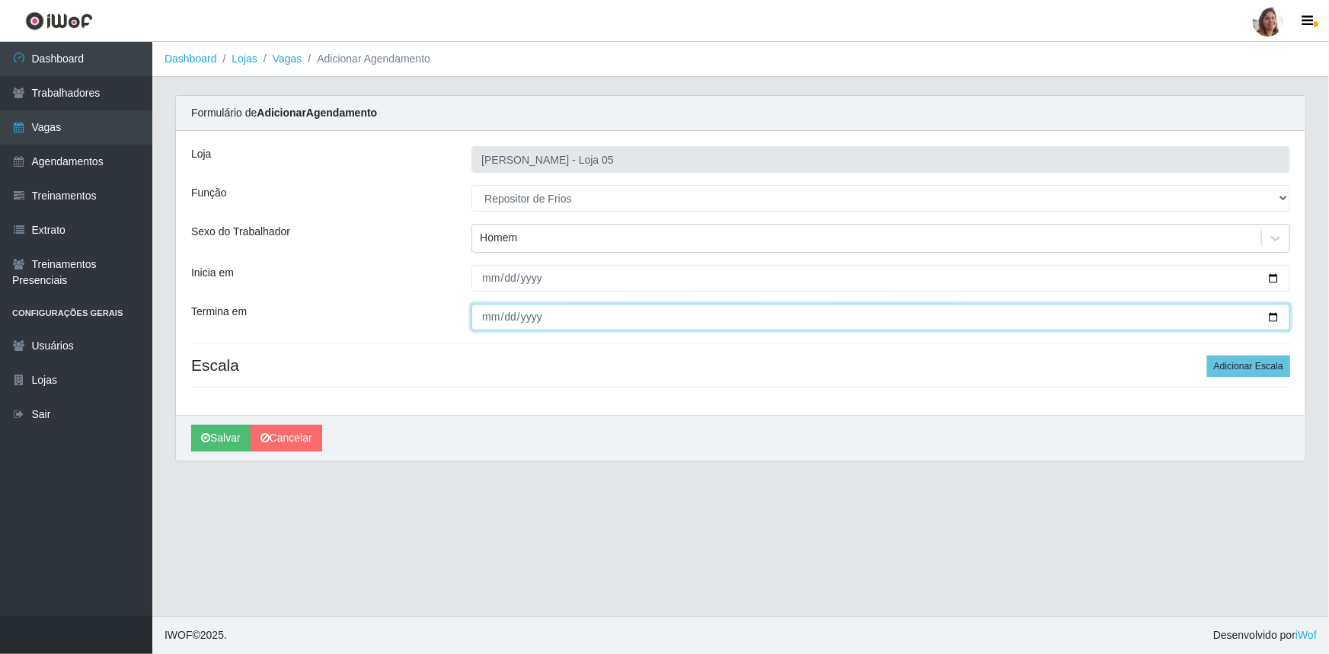
click at [1273, 315] on input "[DATE]" at bounding box center [880, 317] width 819 height 27
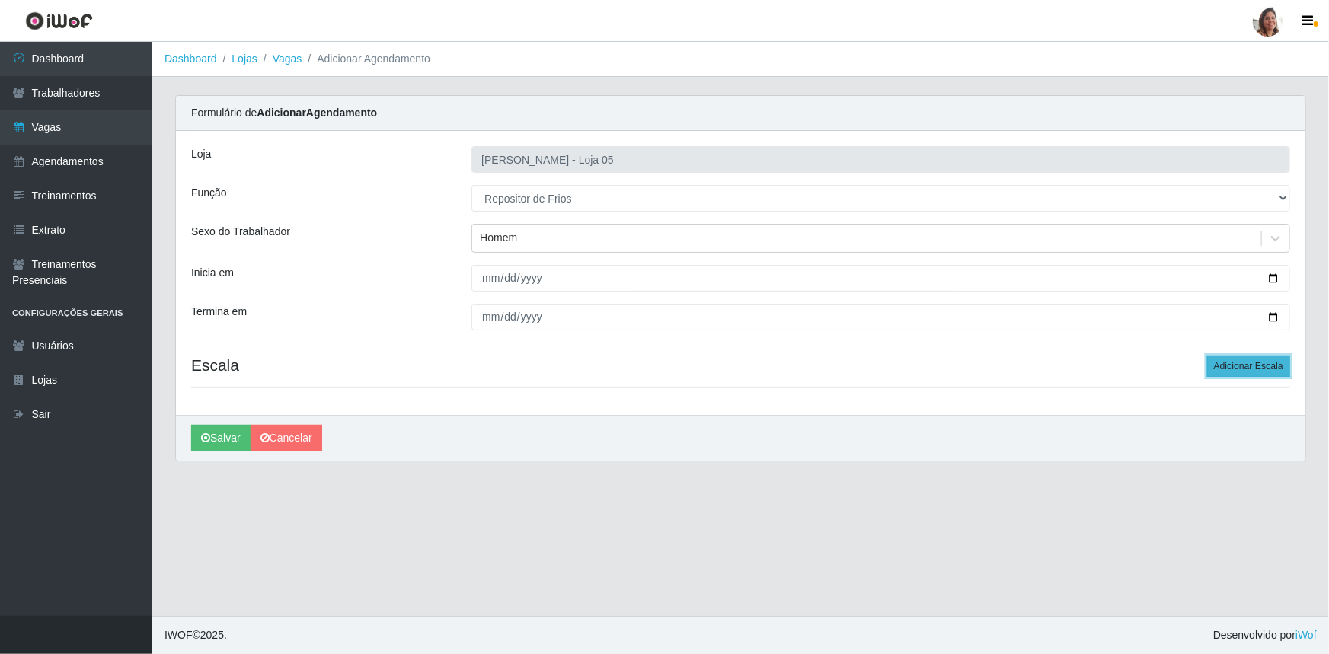
click at [1256, 362] on button "Adicionar Escala" at bounding box center [1248, 366] width 83 height 21
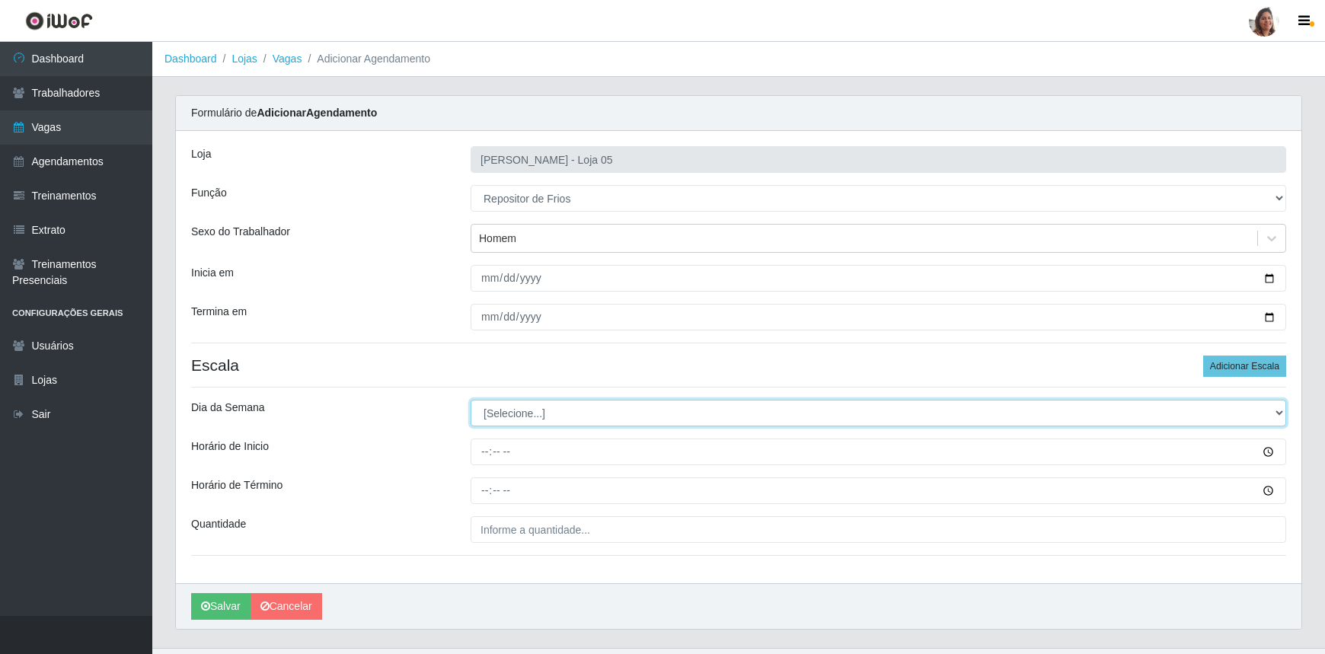
click at [494, 409] on select "[Selecione...] Segunda Terça Quarta Quinta Sexta Sábado Domingo" at bounding box center [879, 413] width 816 height 27
click at [471, 400] on select "[Selecione...] Segunda Terça Quarta Quinta Sexta Sábado Domingo" at bounding box center [879, 413] width 816 height 27
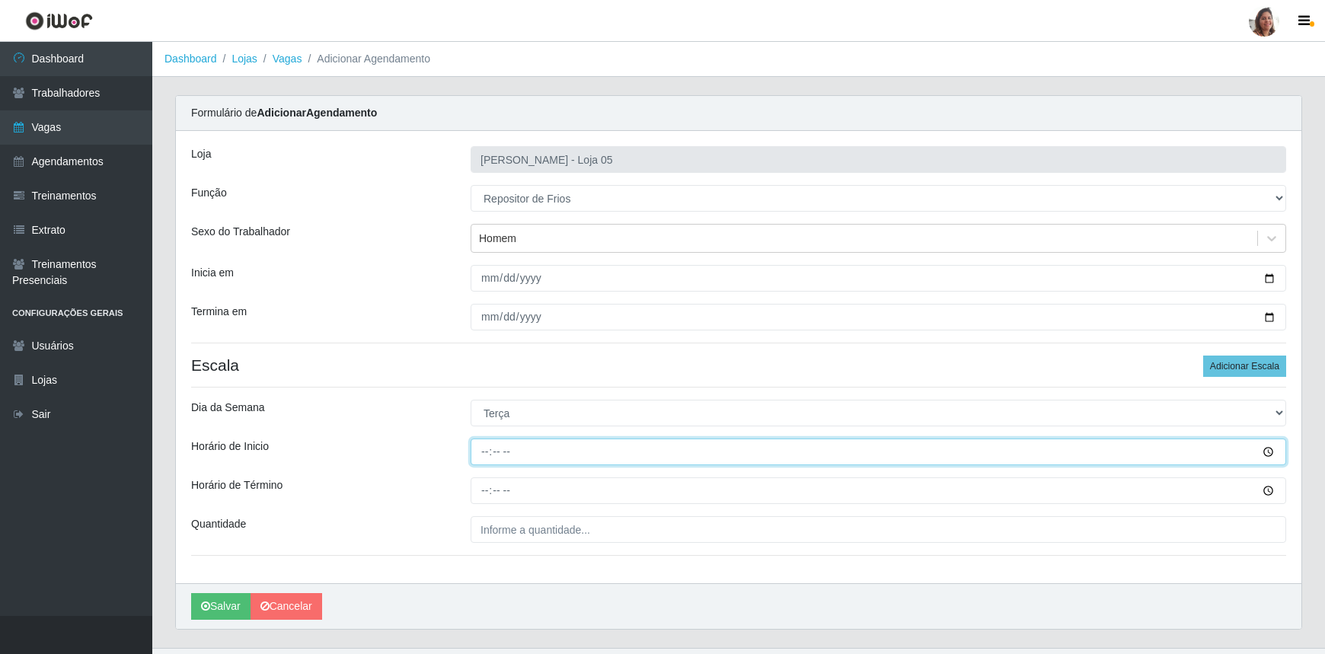
click at [485, 450] on input "Horário de Inicio" at bounding box center [879, 452] width 816 height 27
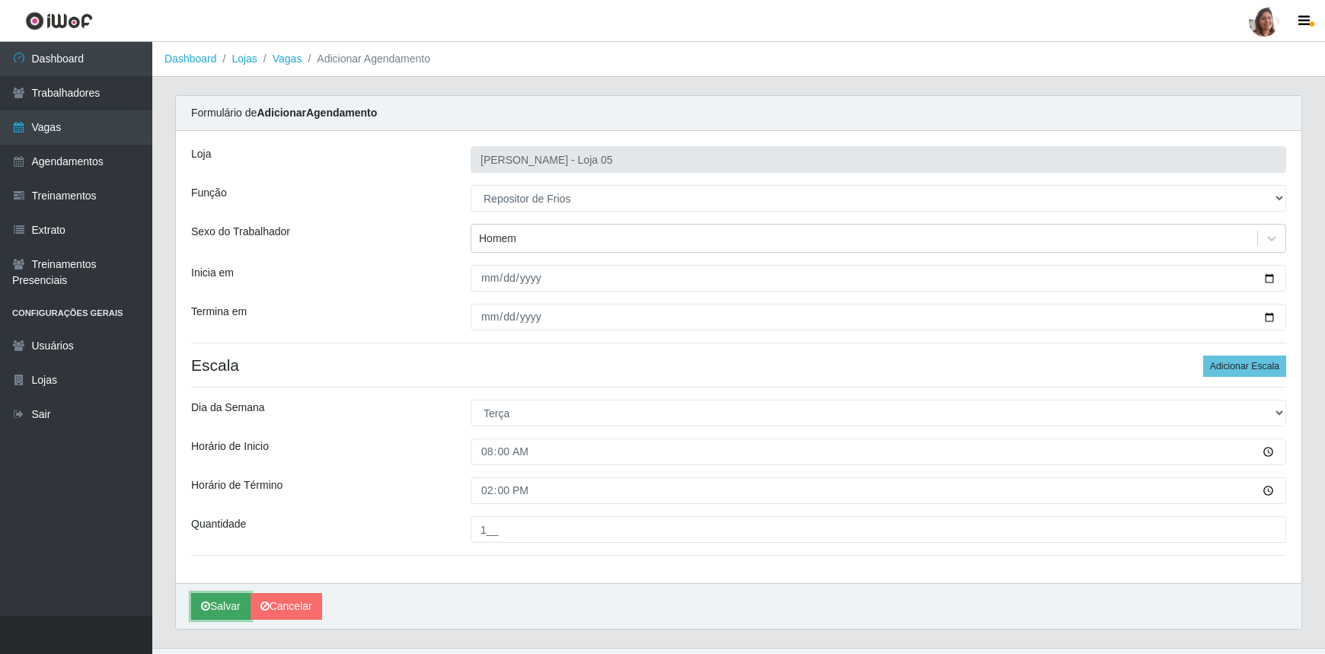
click at [221, 596] on button "Salvar" at bounding box center [220, 606] width 59 height 27
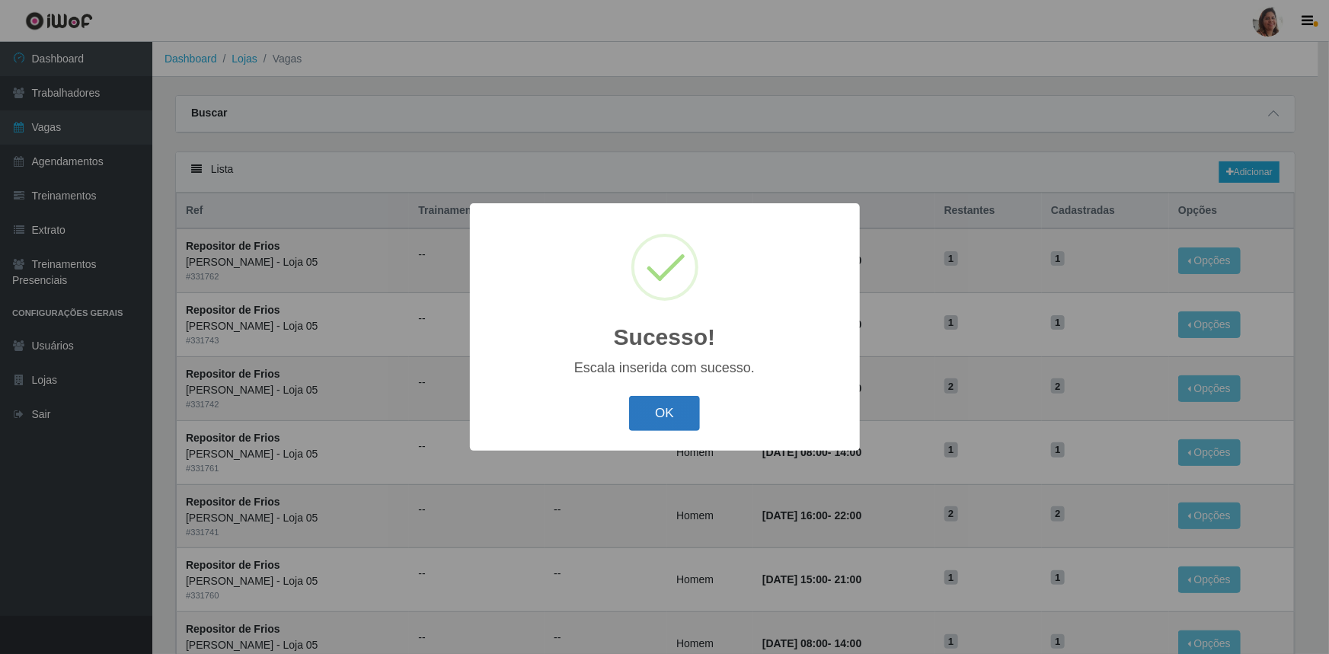
click at [670, 417] on button "OK" at bounding box center [664, 414] width 71 height 36
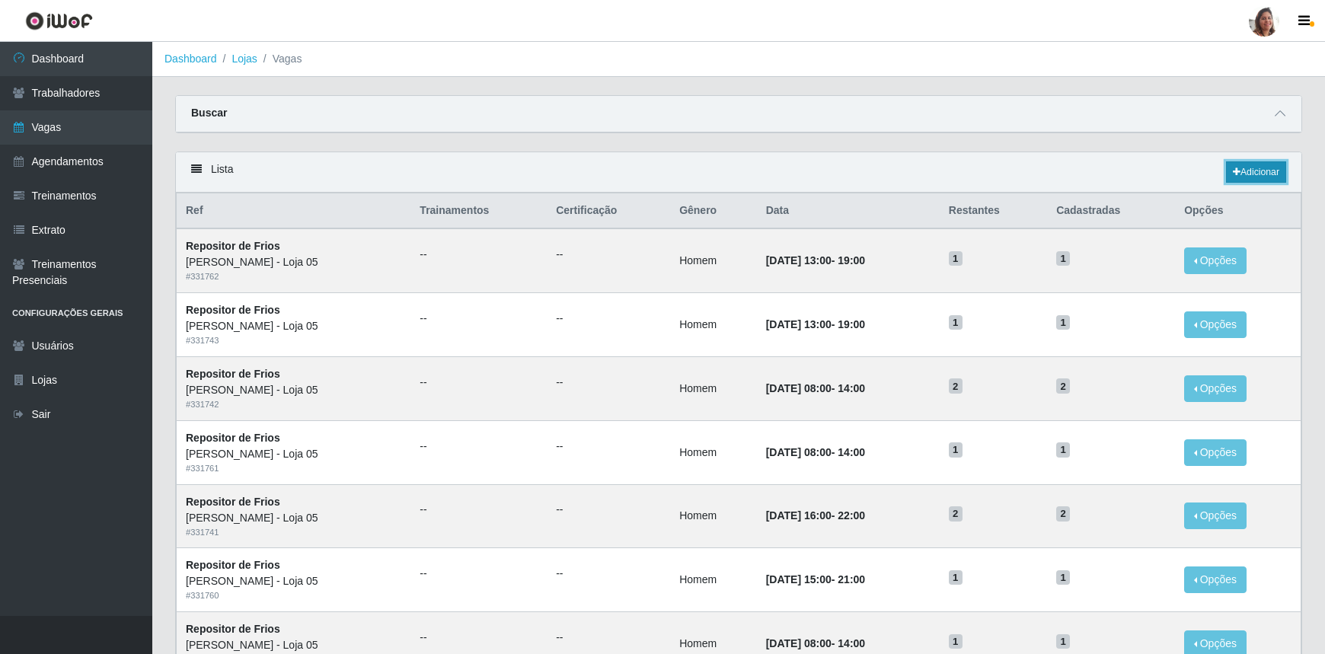
click at [1267, 167] on link "Adicionar" at bounding box center [1256, 171] width 60 height 21
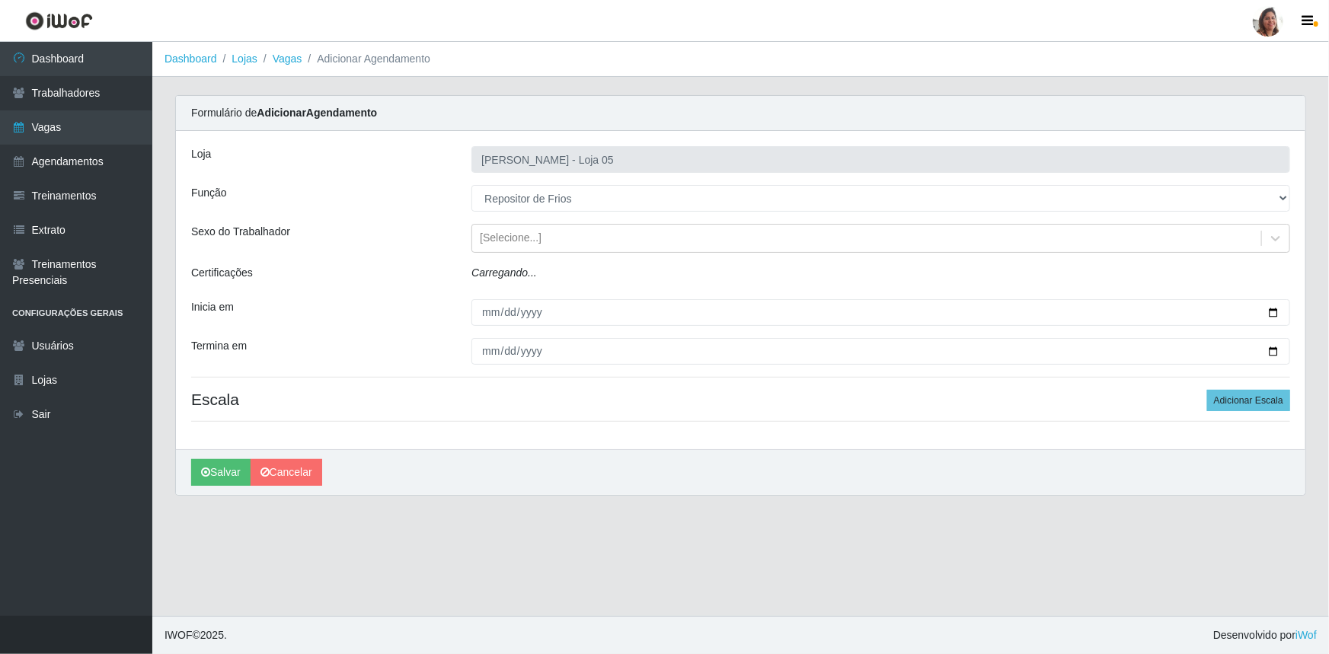
click at [471, 185] on select "[Selecione...] ASG ASG + ASG ++ Auxiliar de Depósito Auxiliar de Depósito + Aux…" at bounding box center [880, 198] width 819 height 27
click at [513, 242] on div "[Selecione...]" at bounding box center [511, 239] width 62 height 16
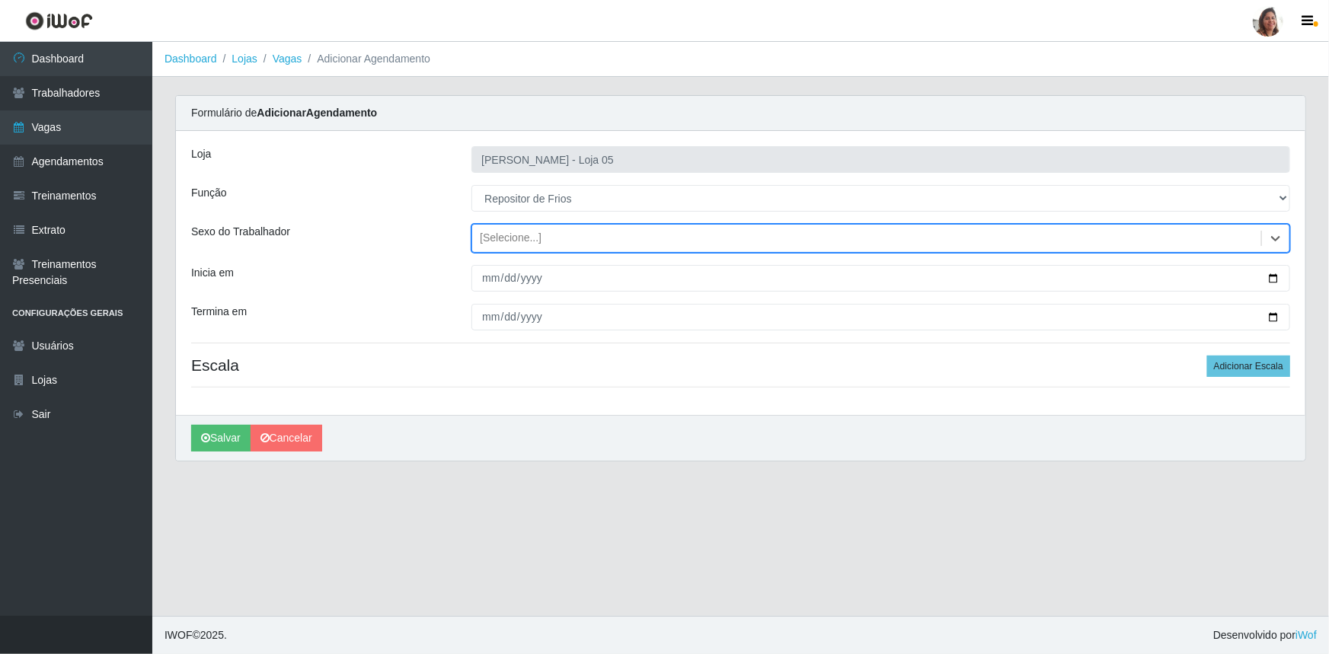
click at [514, 242] on div "[Selecione...]" at bounding box center [511, 239] width 62 height 16
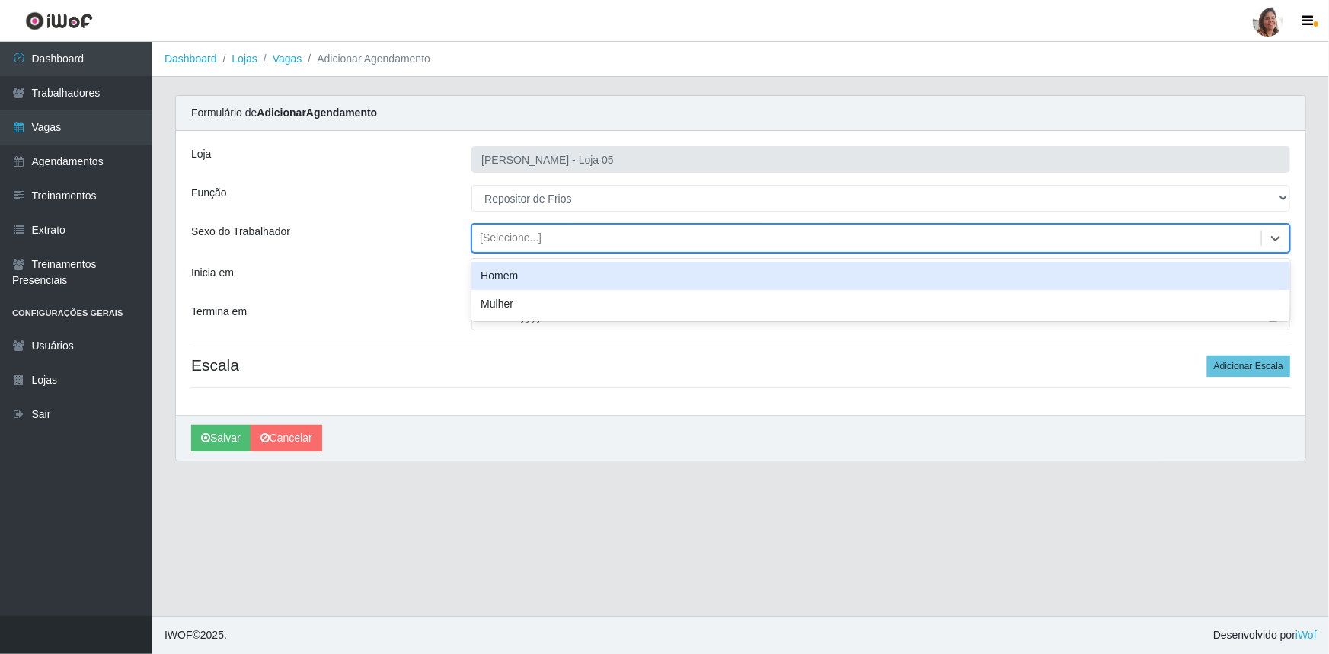
click at [514, 242] on div "[Selecione...]" at bounding box center [511, 239] width 62 height 16
click at [518, 286] on div "Homem" at bounding box center [880, 276] width 819 height 28
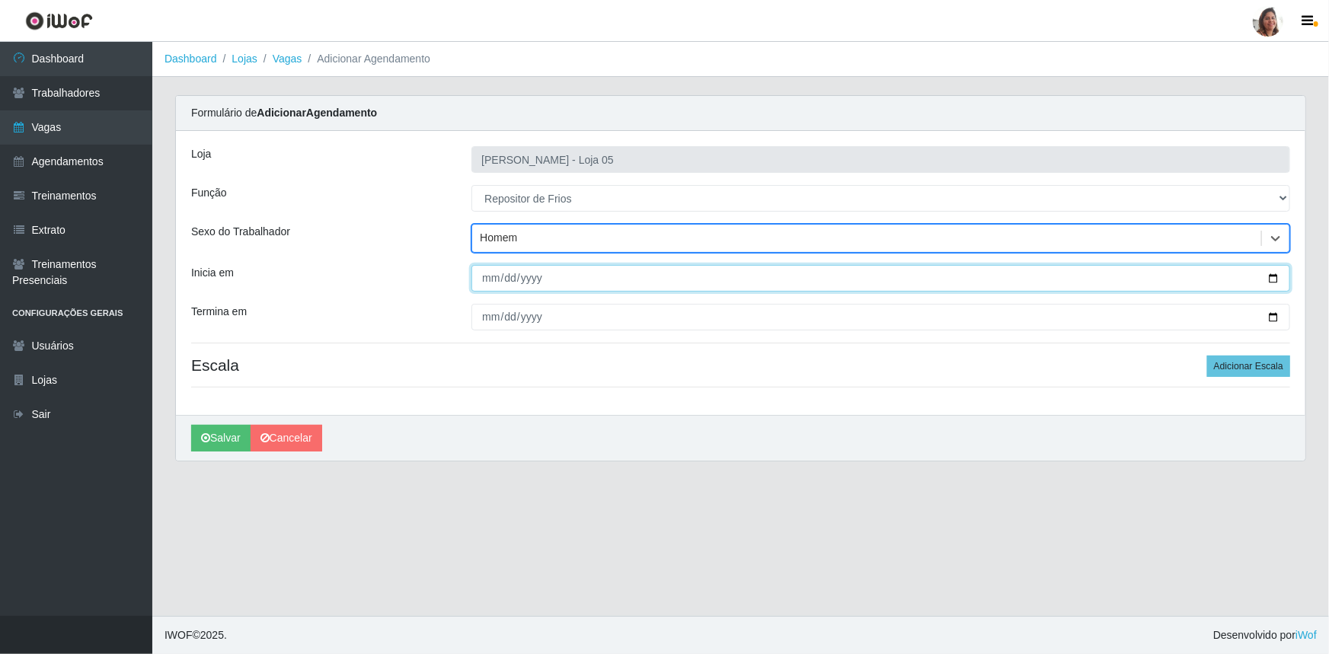
click at [1279, 274] on input "Inicia em" at bounding box center [880, 278] width 819 height 27
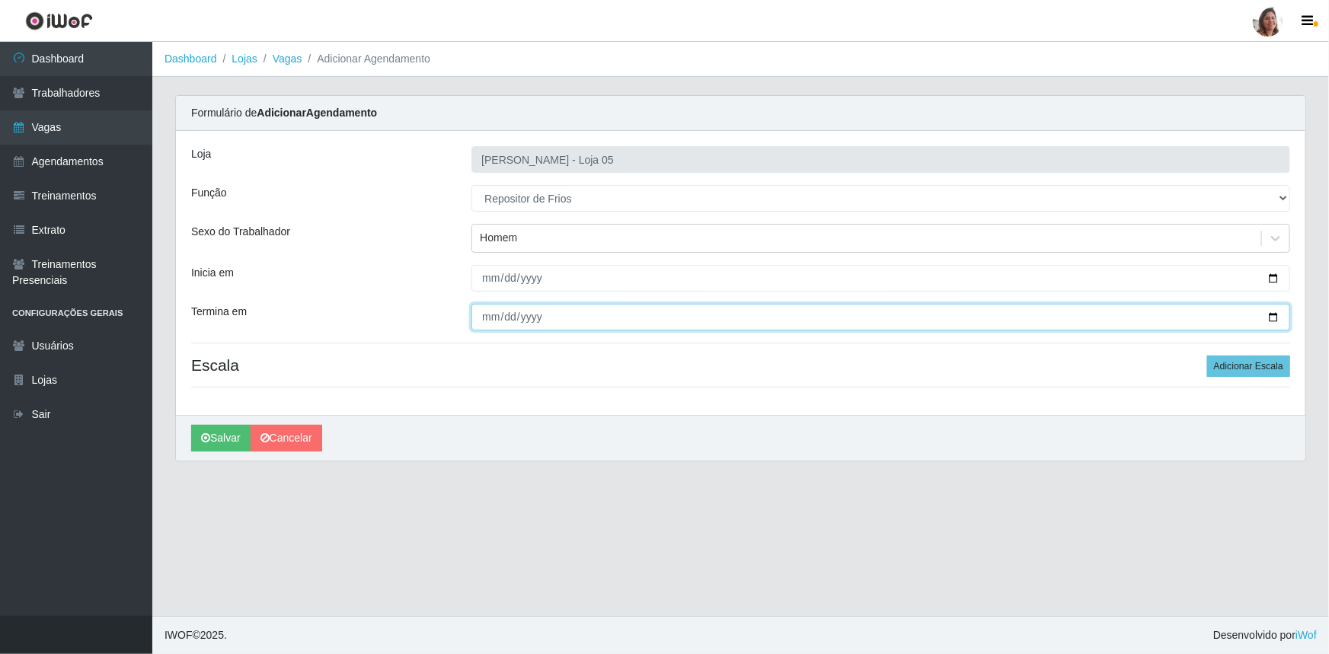
click at [1274, 318] on input "Termina em" at bounding box center [880, 317] width 819 height 27
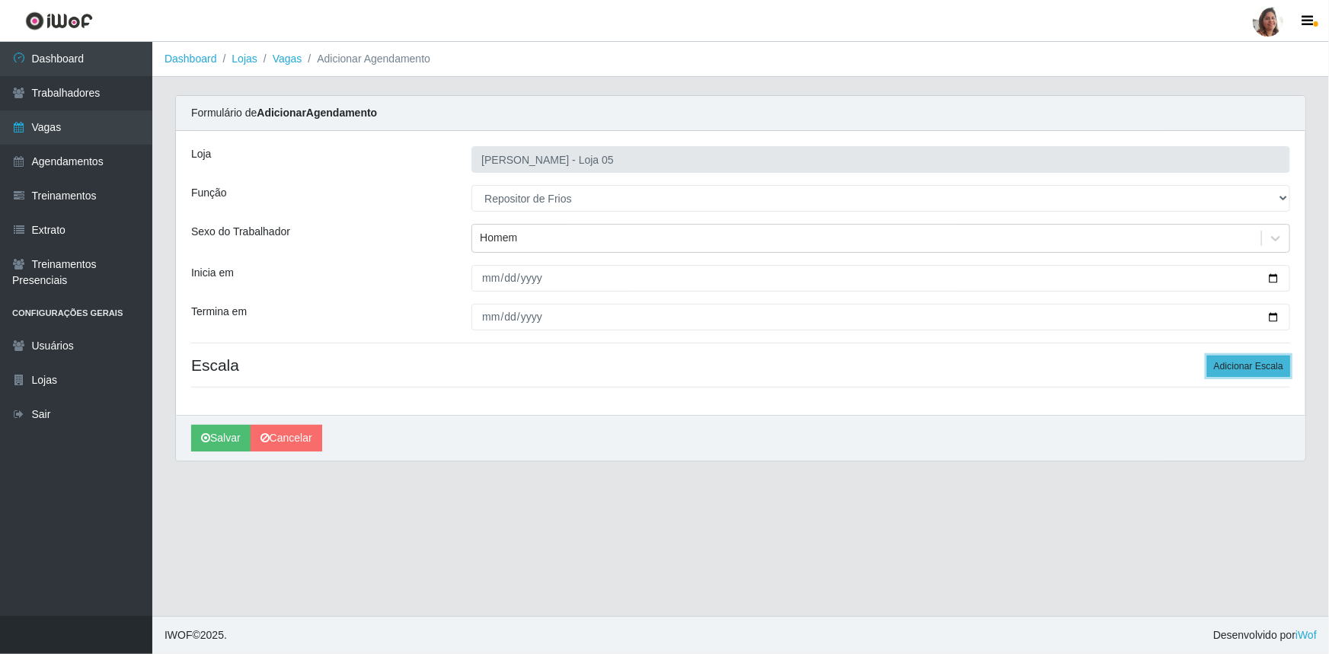
click at [1262, 370] on button "Adicionar Escala" at bounding box center [1248, 366] width 83 height 21
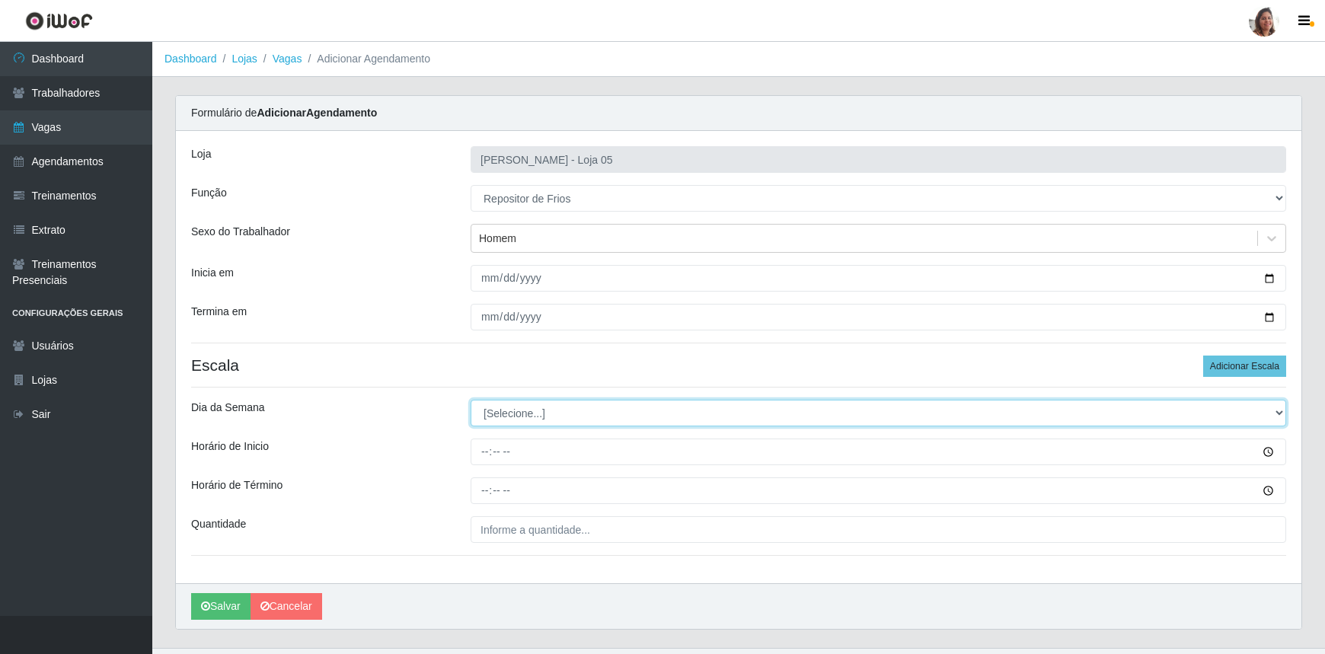
click at [494, 404] on select "[Selecione...] Segunda Terça Quarta Quinta Sexta Sábado Domingo" at bounding box center [879, 413] width 816 height 27
click at [471, 400] on select "[Selecione...] Segunda Terça Quarta Quinta Sexta Sábado Domingo" at bounding box center [879, 413] width 816 height 27
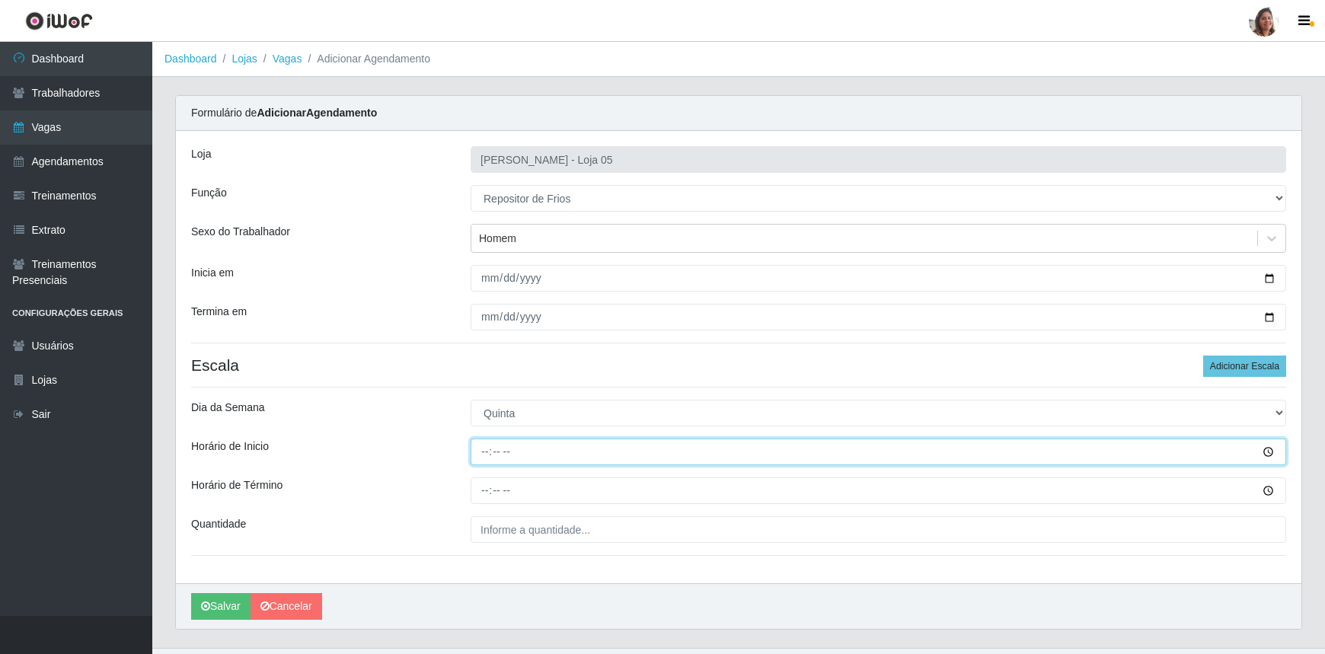
click at [483, 450] on input "Horário de Inicio" at bounding box center [879, 452] width 816 height 27
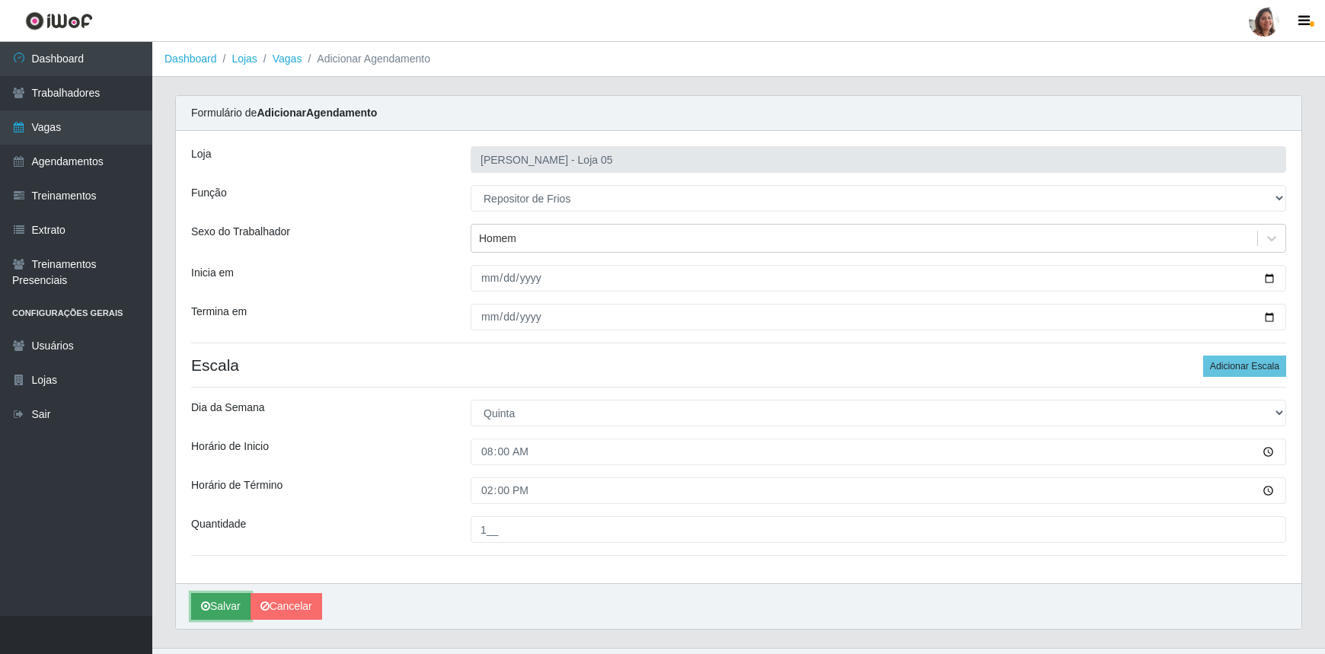
click at [225, 603] on button "Salvar" at bounding box center [220, 606] width 59 height 27
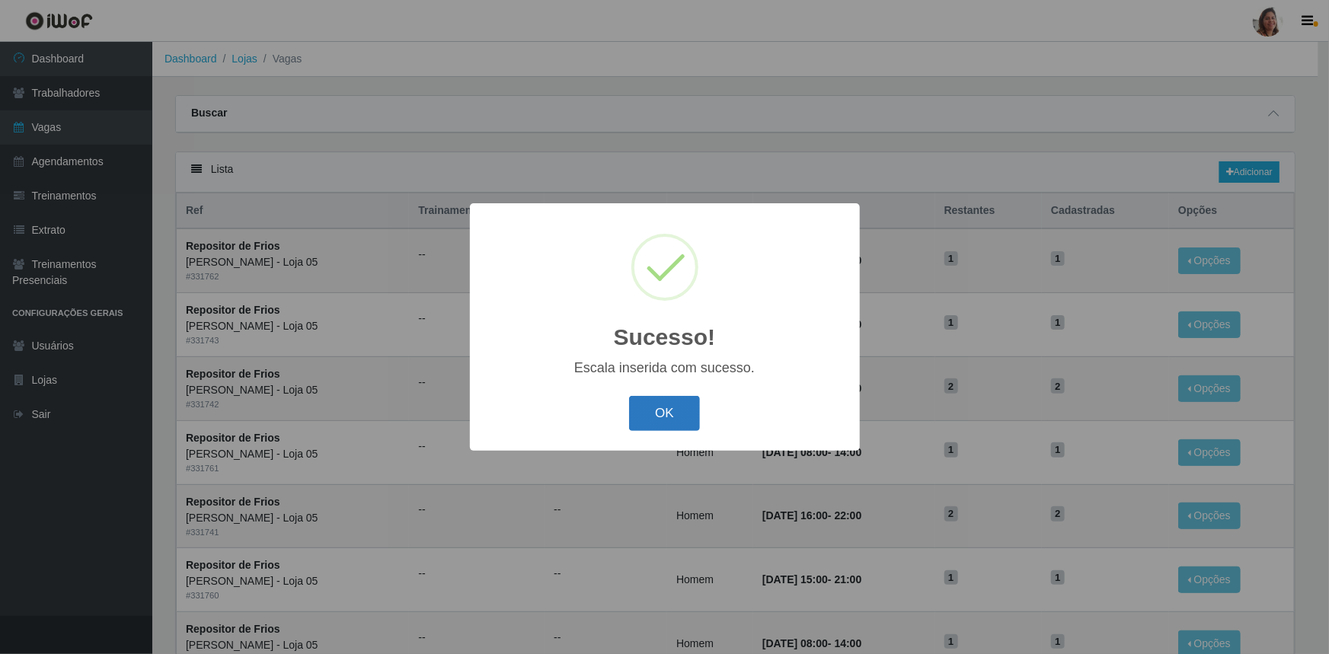
click at [663, 411] on button "OK" at bounding box center [664, 414] width 71 height 36
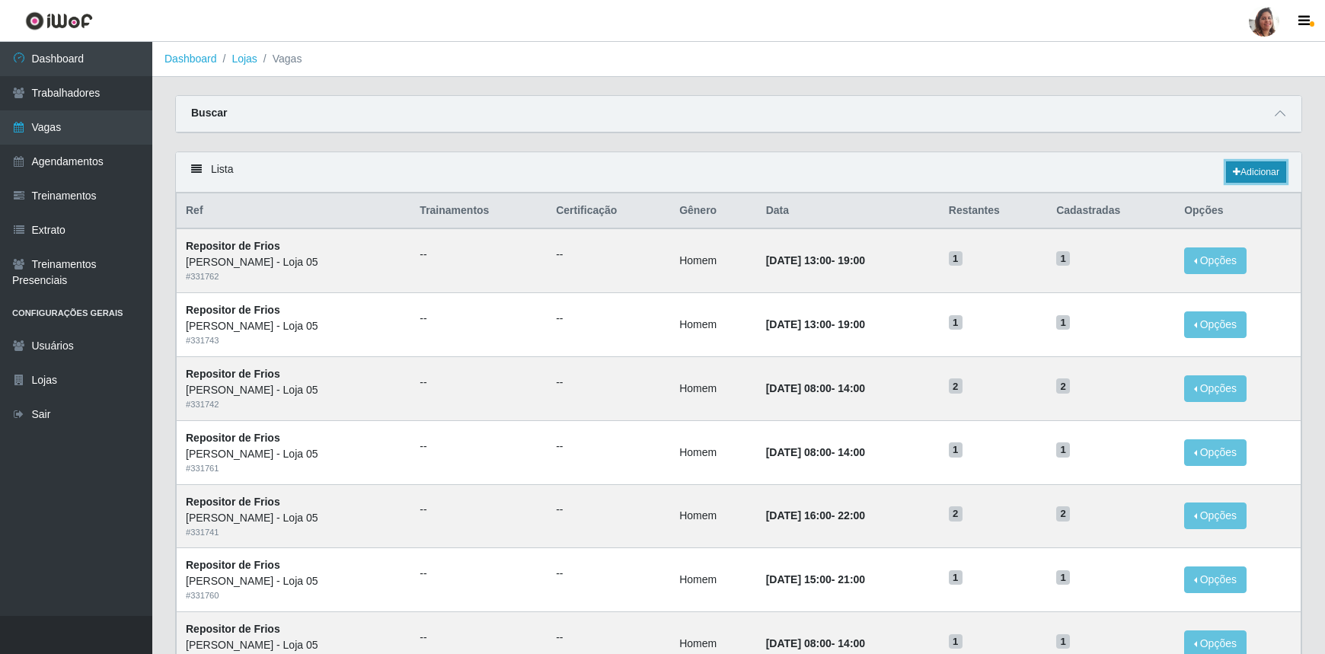
click at [1262, 167] on link "Adicionar" at bounding box center [1256, 171] width 60 height 21
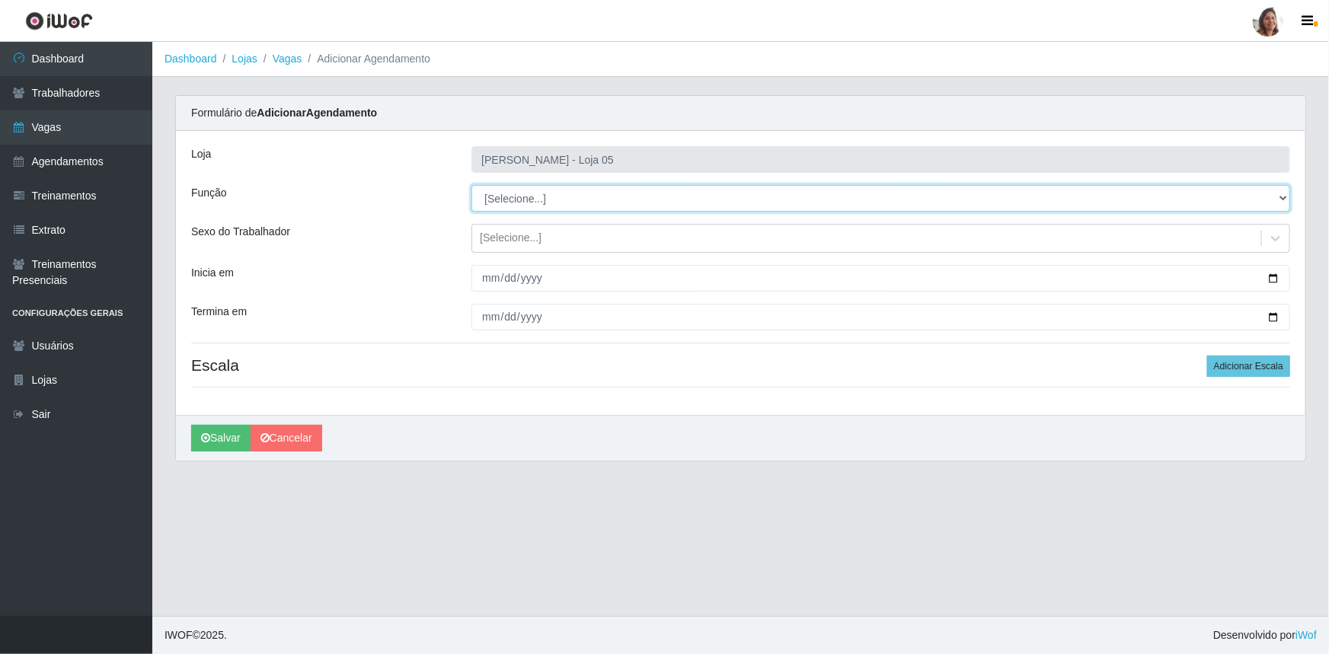
drag, startPoint x: 485, startPoint y: 213, endPoint x: 505, endPoint y: 194, distance: 27.0
click at [505, 194] on select "[Selecione...] ASG ASG + ASG ++ Auxiliar de Depósito Auxiliar de Depósito + Aux…" at bounding box center [880, 198] width 819 height 27
click at [471, 185] on select "[Selecione...] ASG ASG + ASG ++ Auxiliar de Depósito Auxiliar de Depósito + Aux…" at bounding box center [880, 198] width 819 height 27
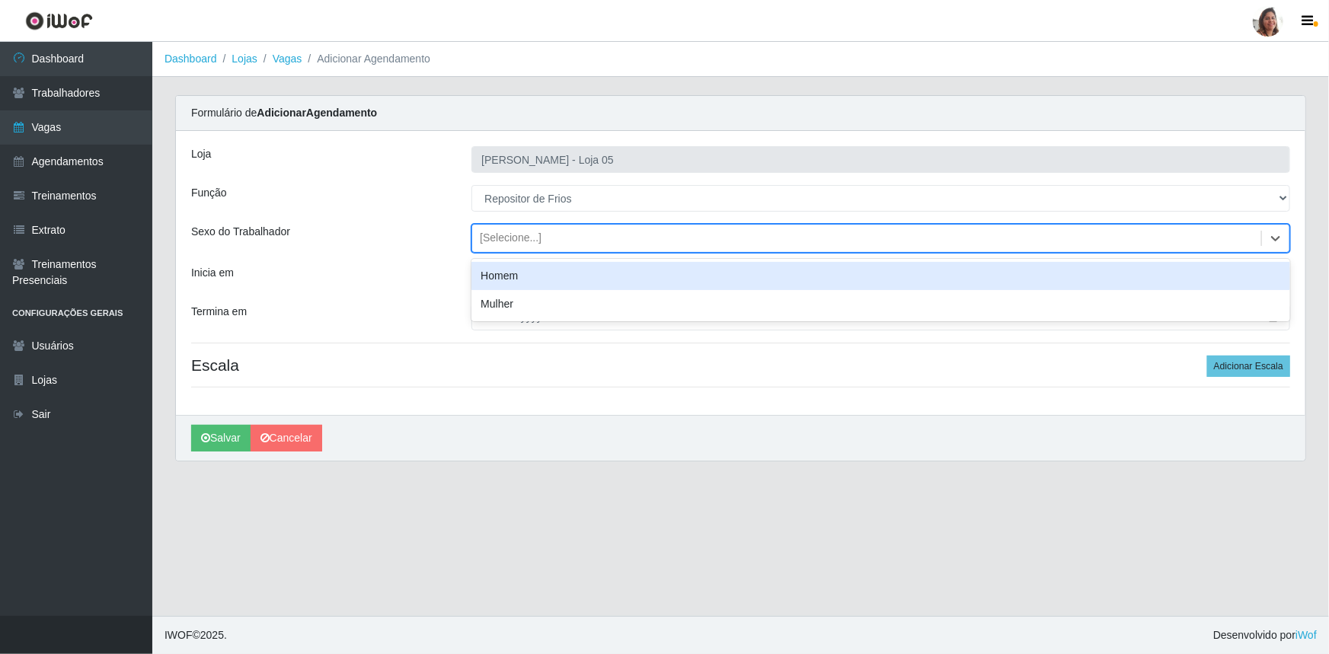
click at [511, 231] on div "[Selecione...]" at bounding box center [511, 239] width 62 height 16
click at [520, 274] on div "Homem" at bounding box center [880, 276] width 819 height 28
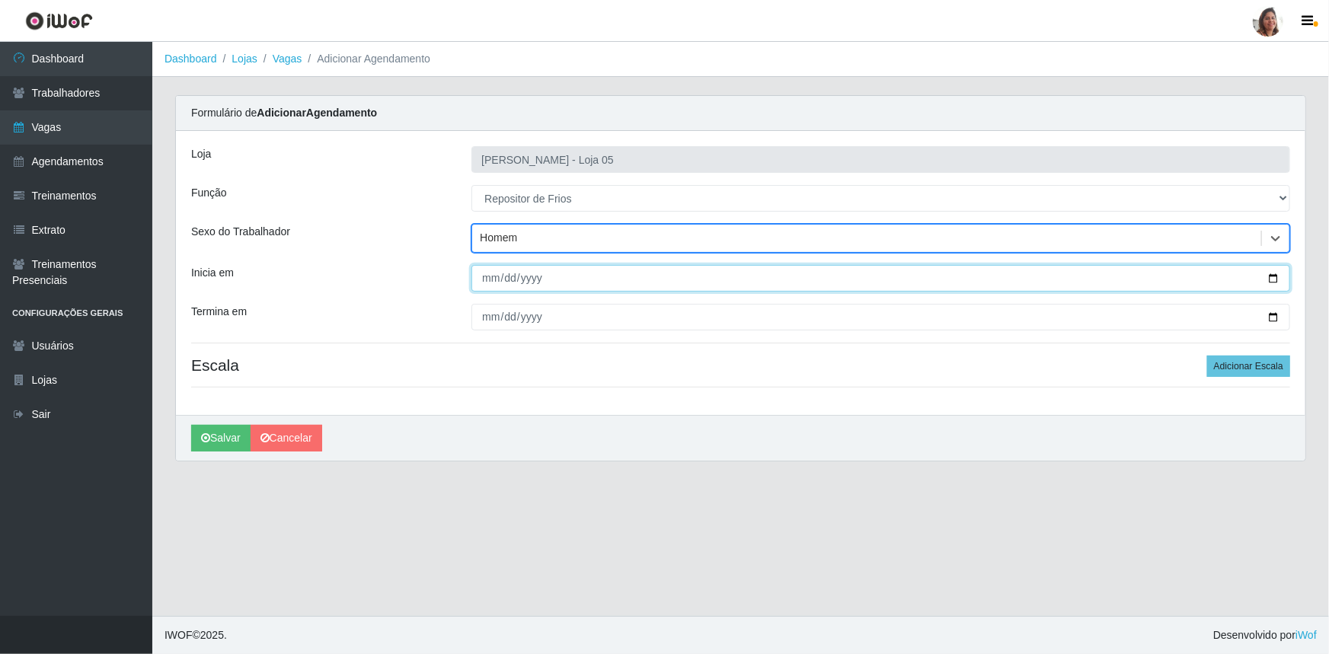
click at [1279, 277] on input "Inicia em" at bounding box center [880, 278] width 819 height 27
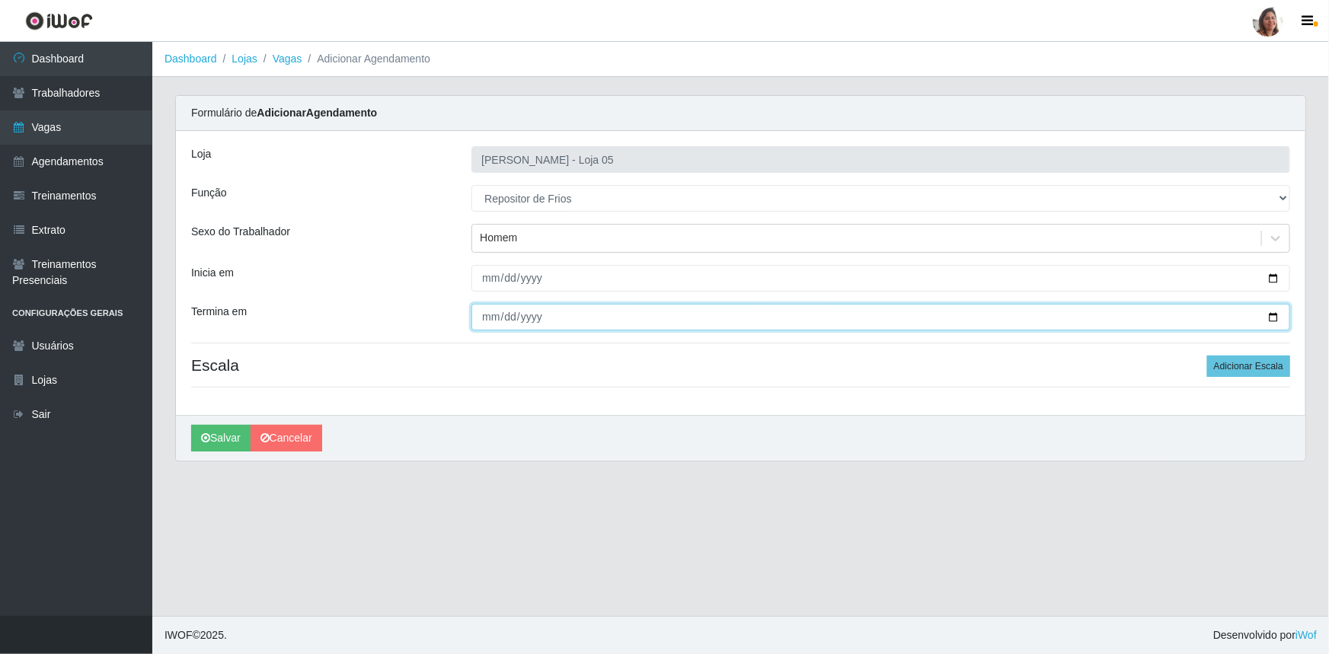
click at [1275, 315] on input "Termina em" at bounding box center [880, 317] width 819 height 27
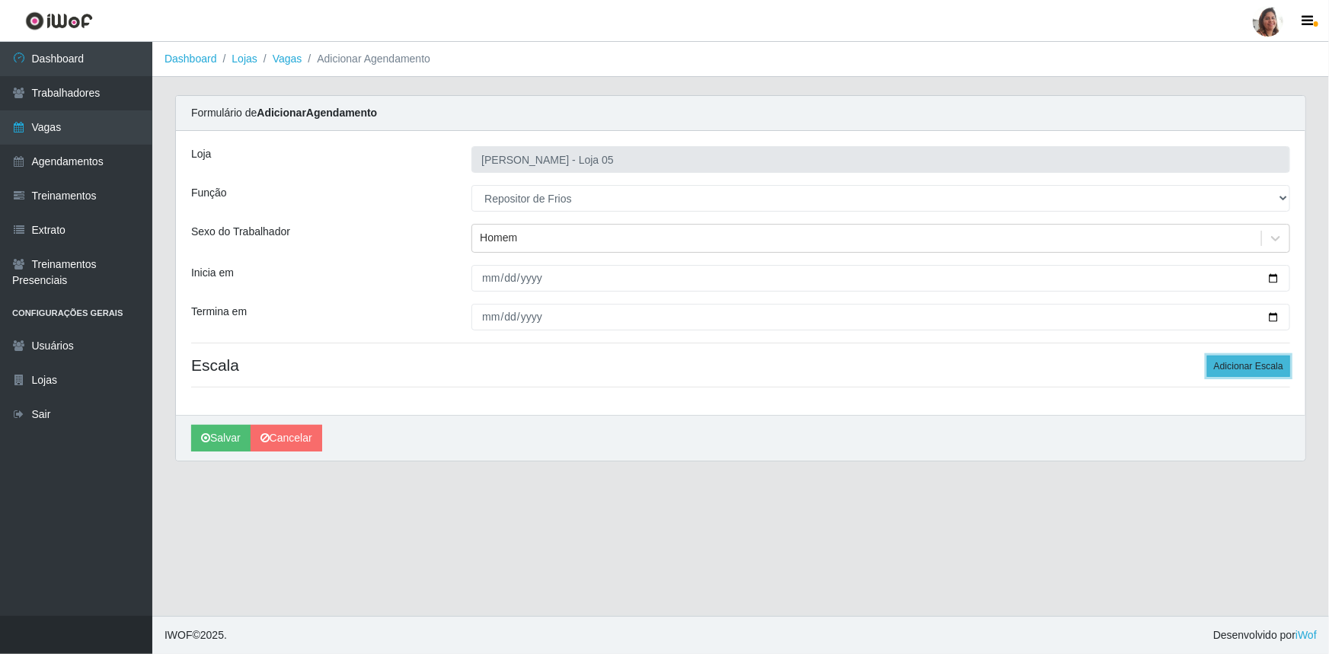
click at [1243, 364] on button "Adicionar Escala" at bounding box center [1248, 366] width 83 height 21
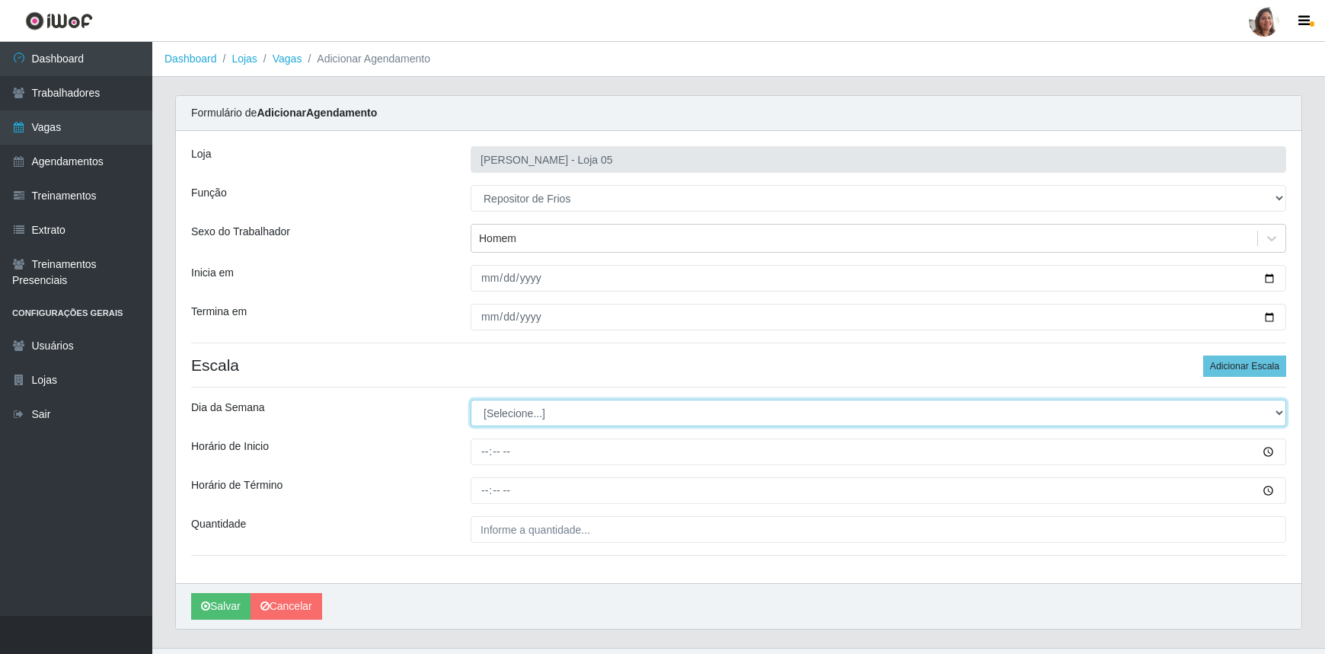
click at [527, 416] on select "[Selecione...] Segunda Terça Quarta Quinta Sexta Sábado Domingo" at bounding box center [879, 413] width 816 height 27
click at [471, 400] on select "[Selecione...] Segunda Terça Quarta Quinta Sexta Sábado Domingo" at bounding box center [879, 413] width 816 height 27
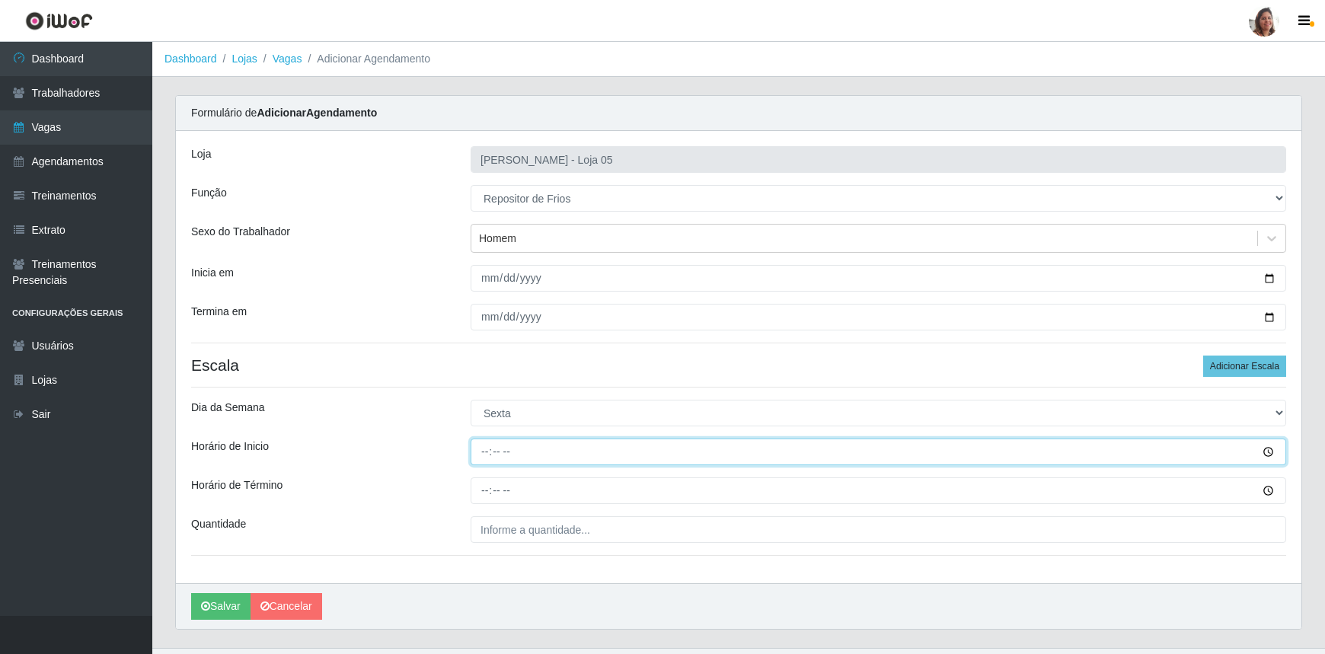
click at [491, 452] on input "Horário de Inicio" at bounding box center [879, 452] width 816 height 27
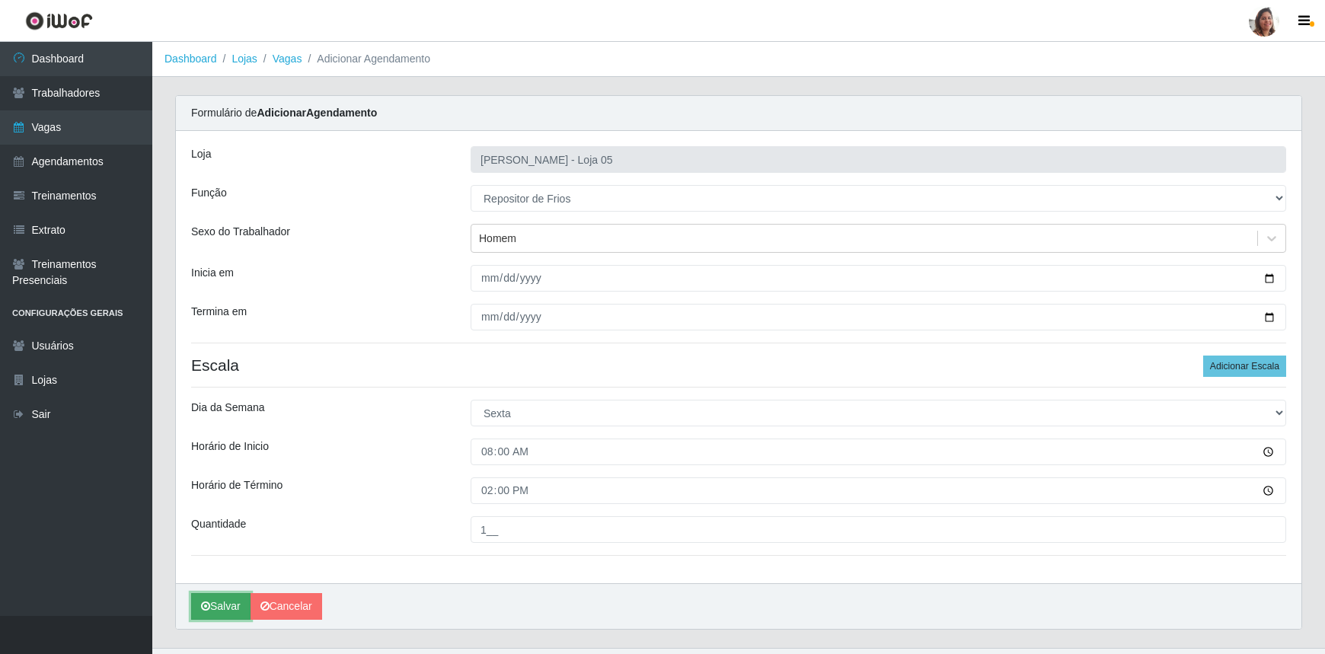
click at [218, 606] on button "Salvar" at bounding box center [220, 606] width 59 height 27
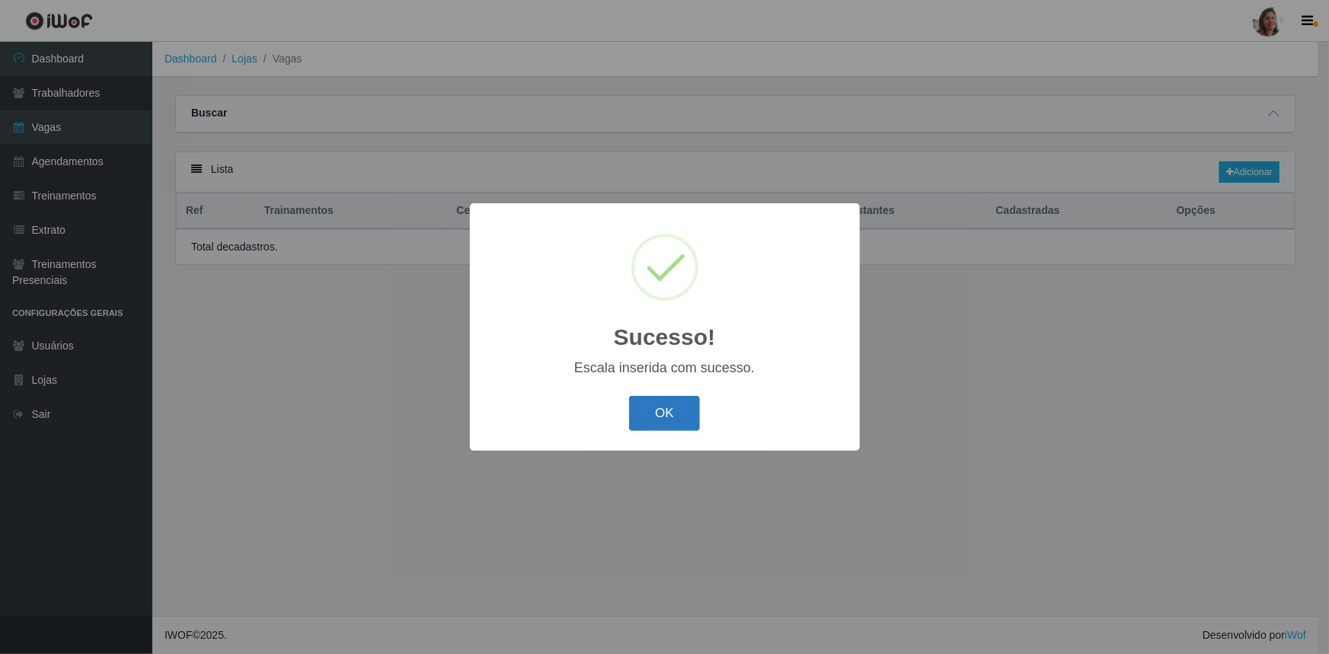
click at [667, 418] on button "OK" at bounding box center [664, 414] width 71 height 36
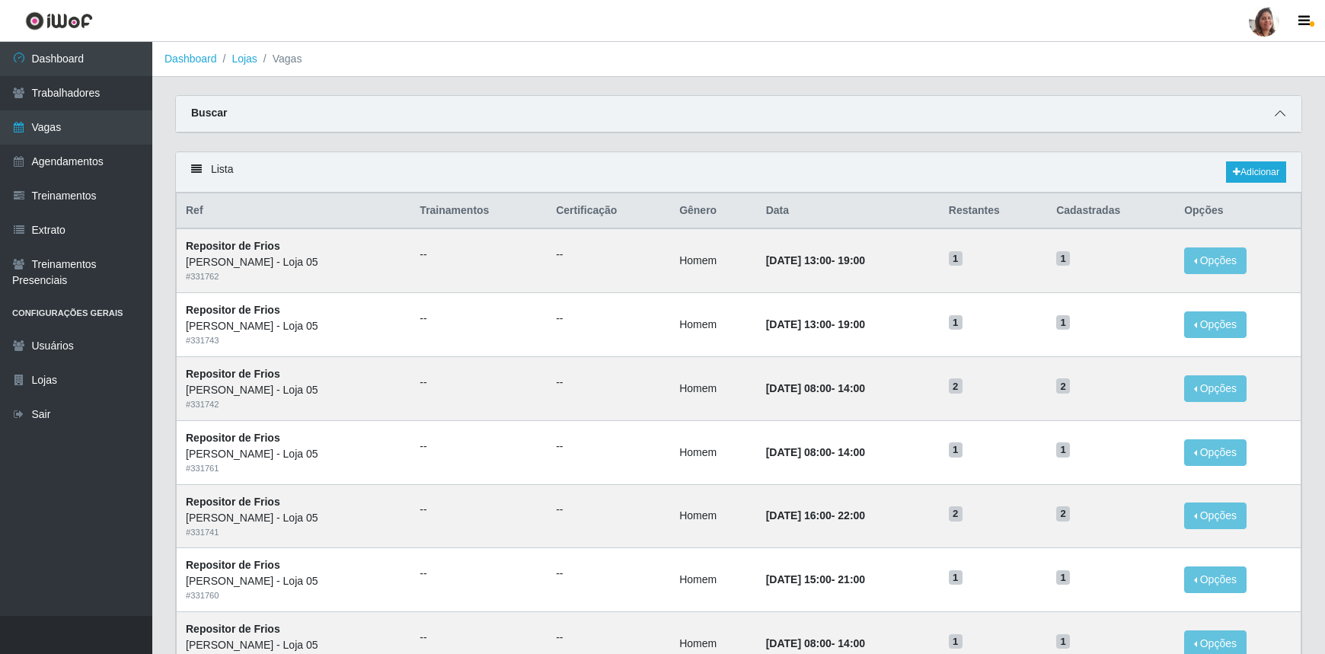
click at [1288, 117] on span at bounding box center [1280, 114] width 18 height 18
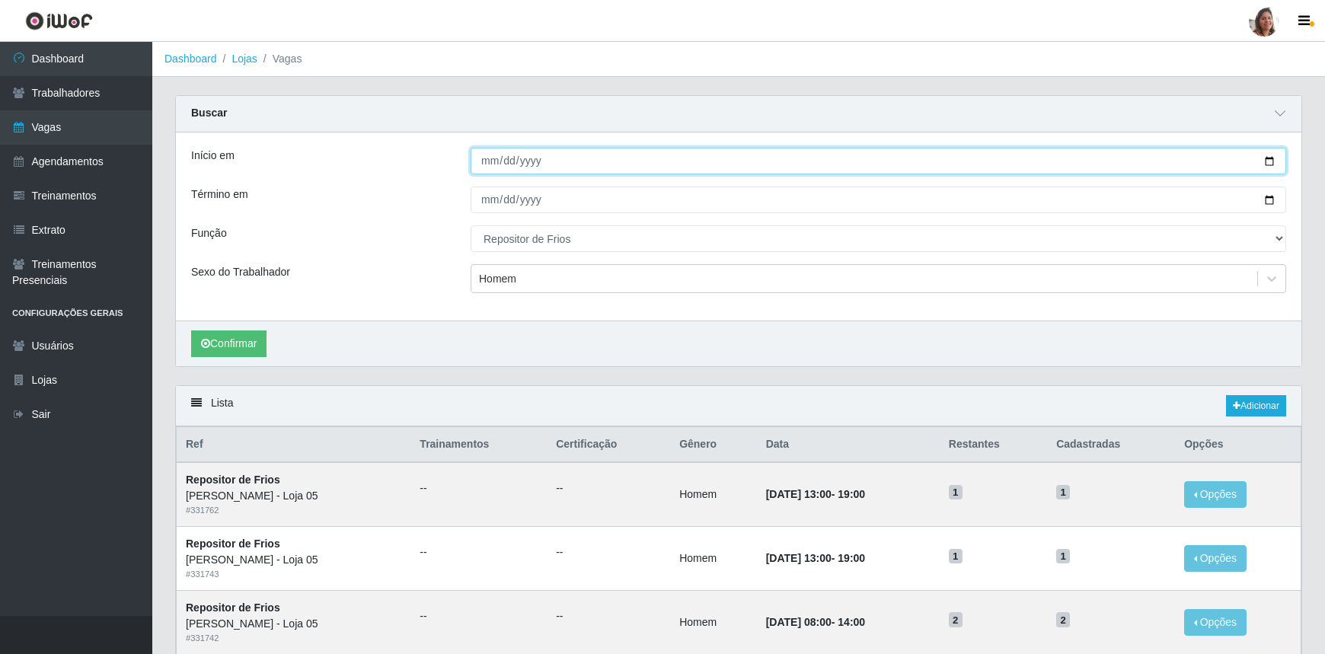
click at [1264, 160] on input "[DATE]" at bounding box center [879, 161] width 816 height 27
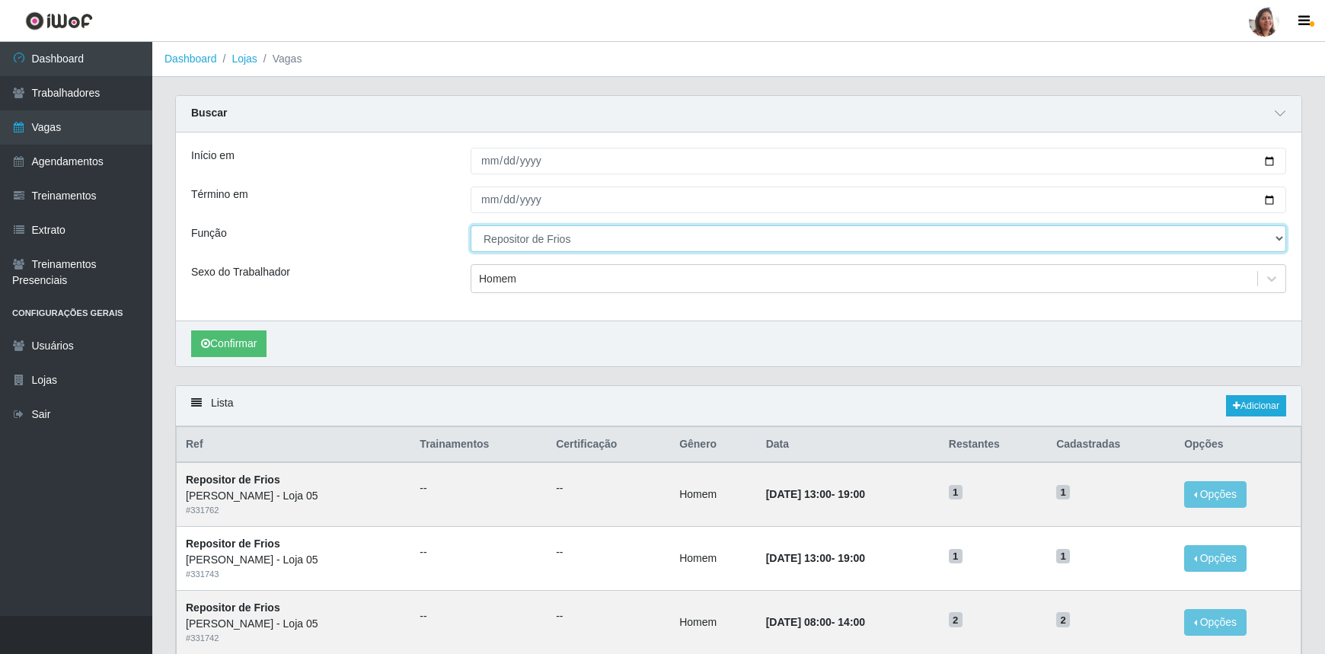
click at [591, 238] on select "[Selecione...] ASG ASG + ASG ++ Auxiliar de Depósito Auxiliar de Depósito + Aux…" at bounding box center [879, 238] width 816 height 27
click at [471, 225] on select "[Selecione...] ASG ASG + ASG ++ Auxiliar de Depósito Auxiliar de Depósito + Aux…" at bounding box center [879, 238] width 816 height 27
click at [510, 276] on div "Homem" at bounding box center [497, 279] width 37 height 16
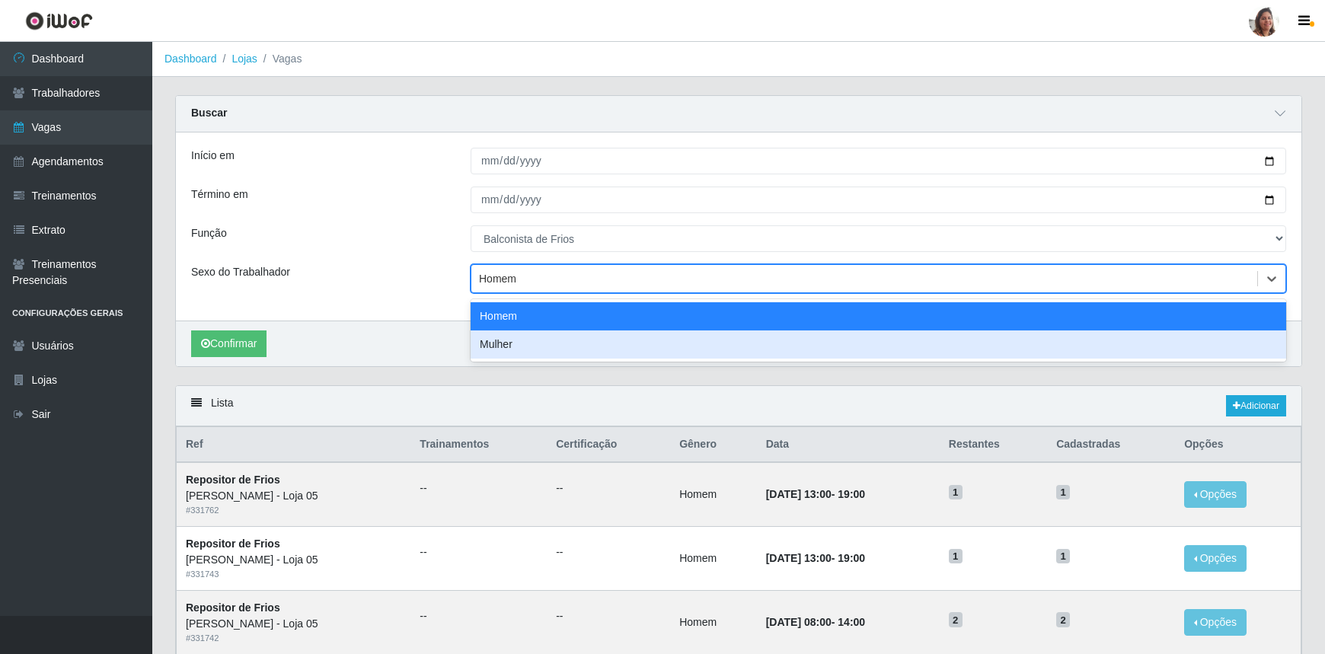
click at [505, 337] on div "Mulher" at bounding box center [879, 345] width 816 height 28
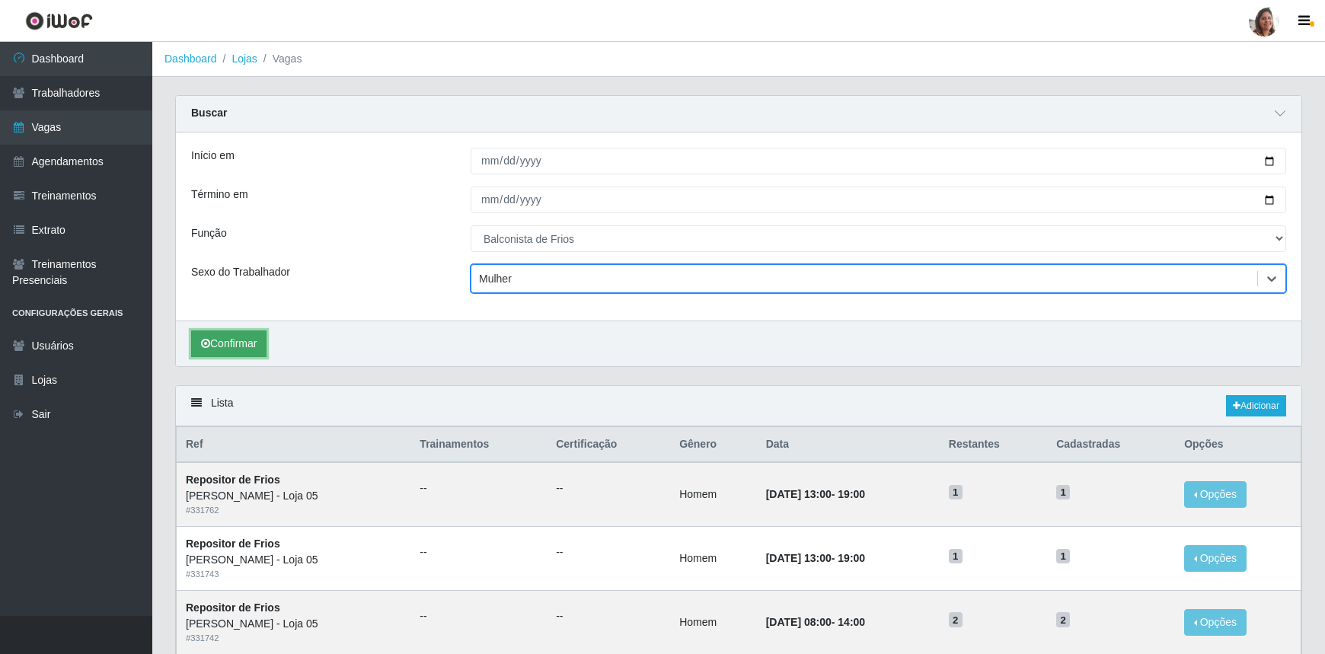
click at [219, 331] on button "Confirmar" at bounding box center [228, 344] width 75 height 27
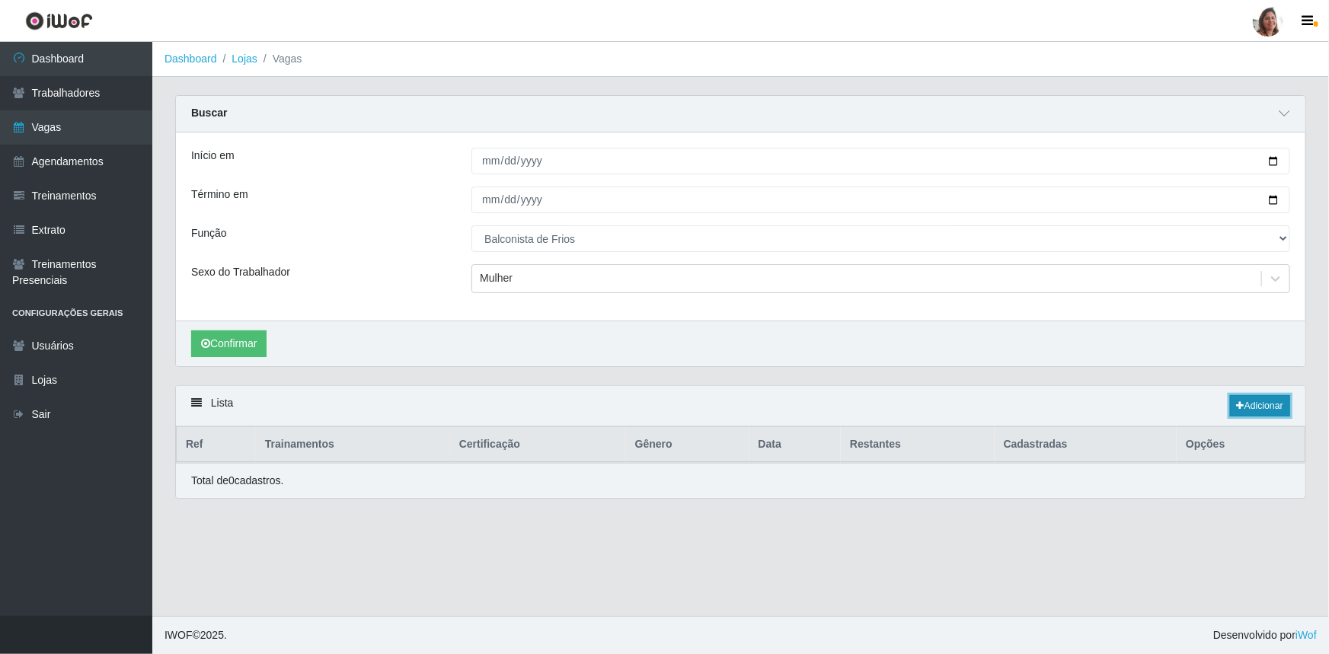
click at [1259, 409] on link "Adicionar" at bounding box center [1260, 405] width 60 height 21
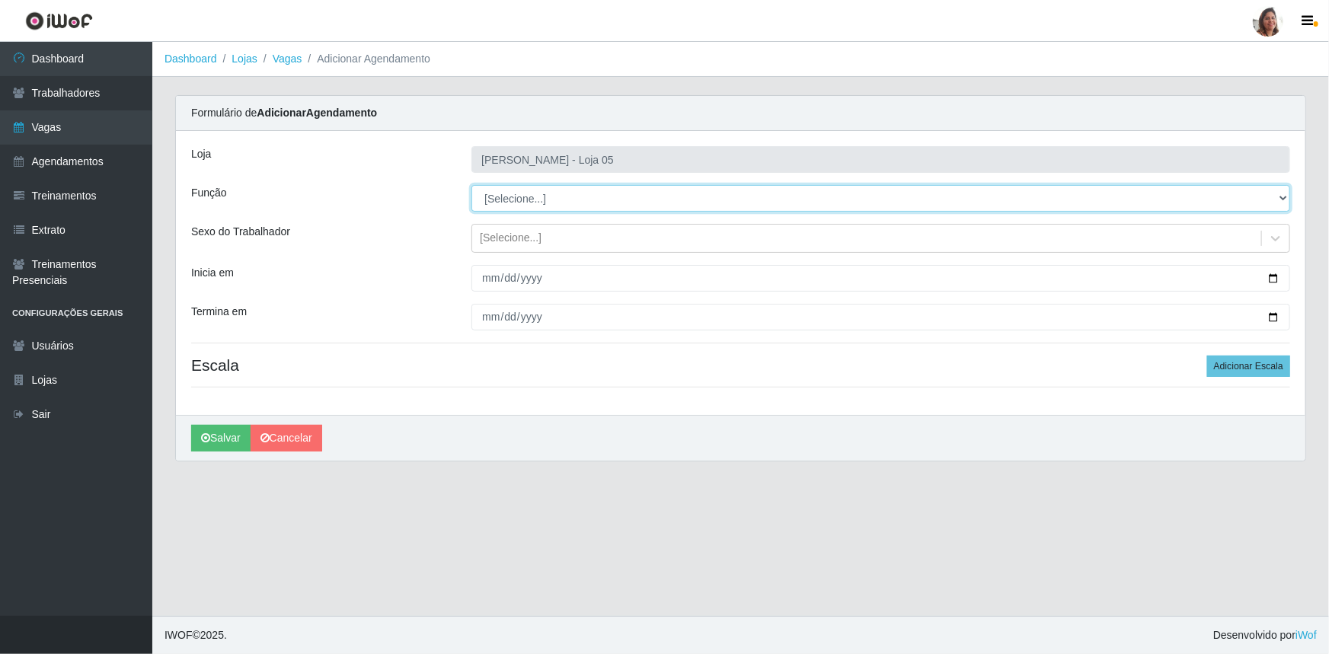
click at [518, 195] on select "[Selecione...] ASG ASG + ASG ++ Auxiliar de Depósito Auxiliar de Depósito + Aux…" at bounding box center [880, 198] width 819 height 27
click at [471, 185] on select "[Selecione...] ASG ASG + ASG ++ Auxiliar de Depósito Auxiliar de Depósito + Aux…" at bounding box center [880, 198] width 819 height 27
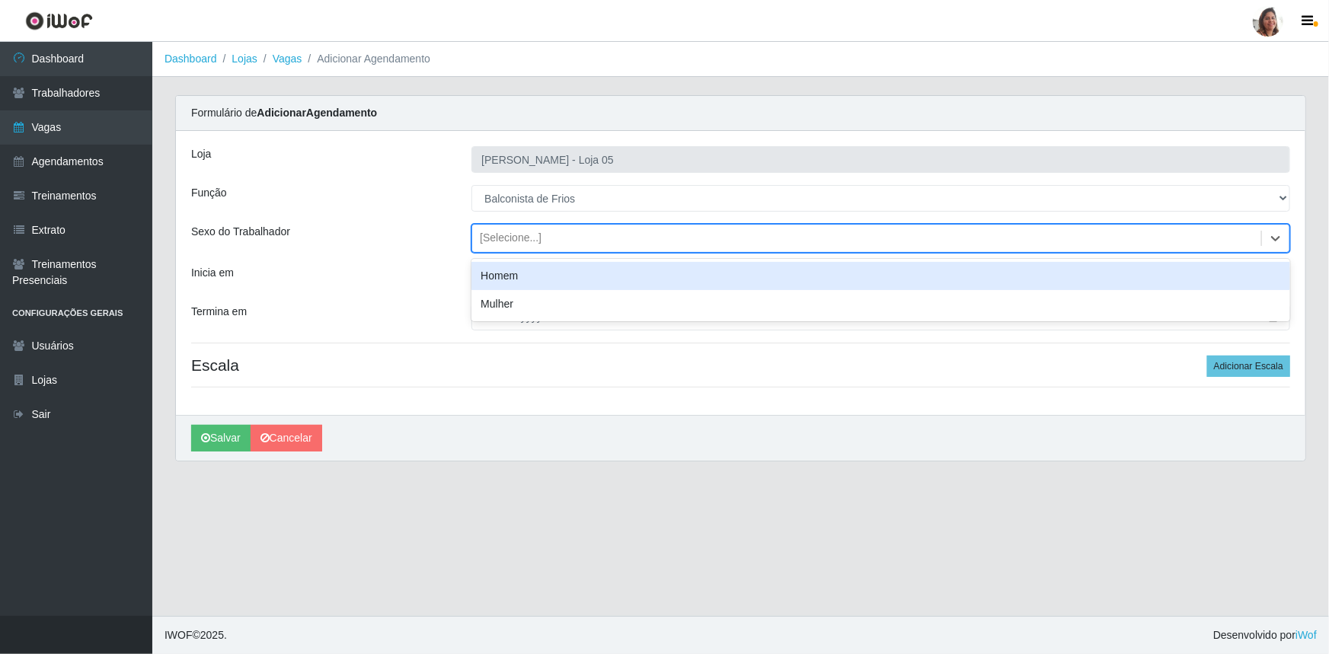
click at [539, 245] on div "[Selecione...]" at bounding box center [866, 238] width 789 height 25
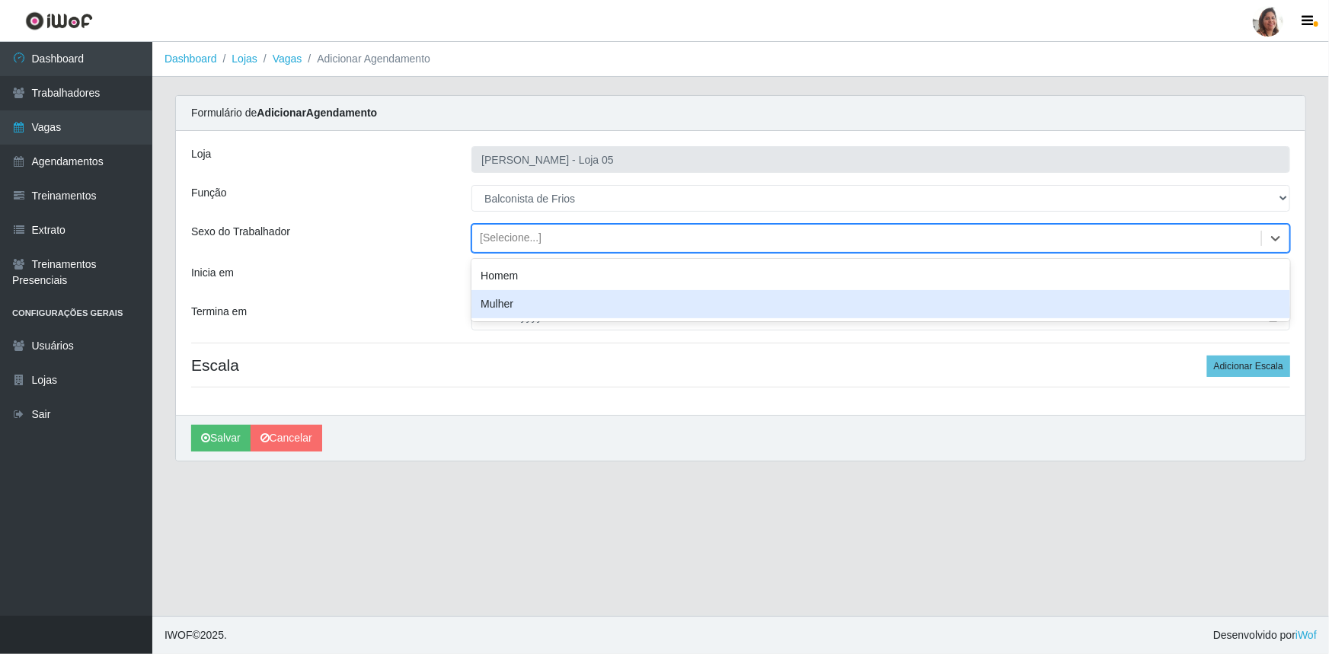
click at [519, 299] on div "Mulher" at bounding box center [880, 304] width 819 height 28
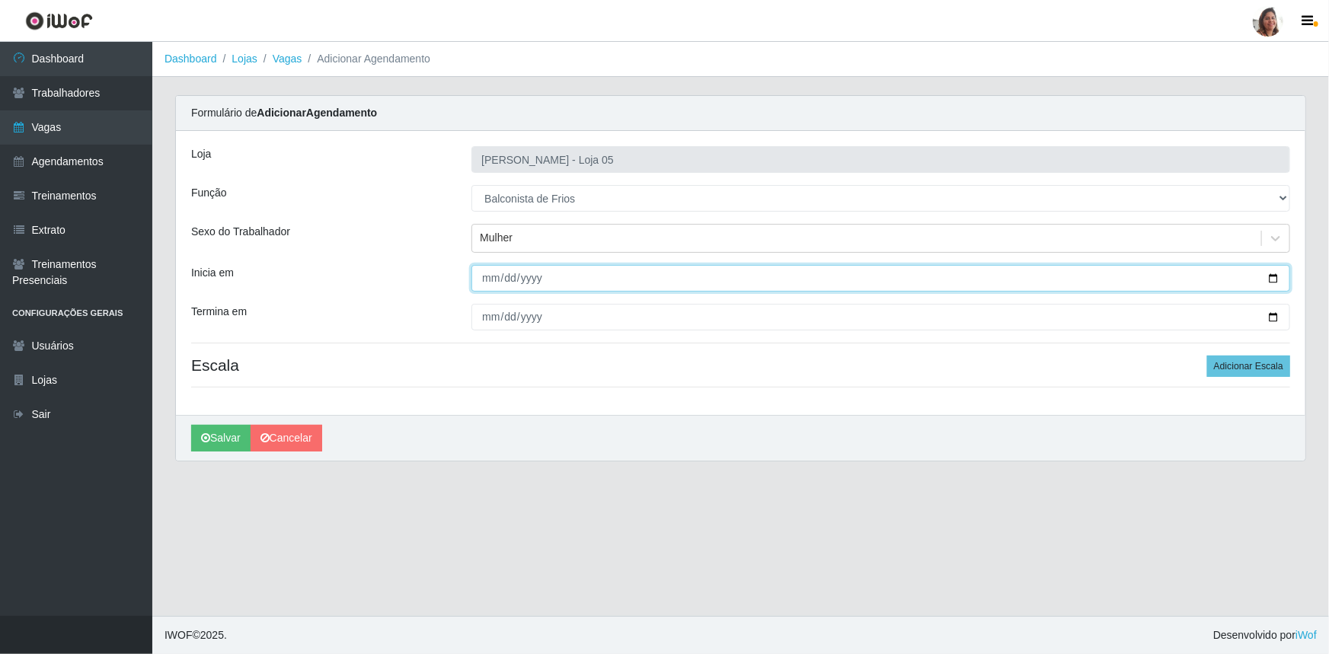
click at [1272, 277] on input "Inicia em" at bounding box center [880, 278] width 819 height 27
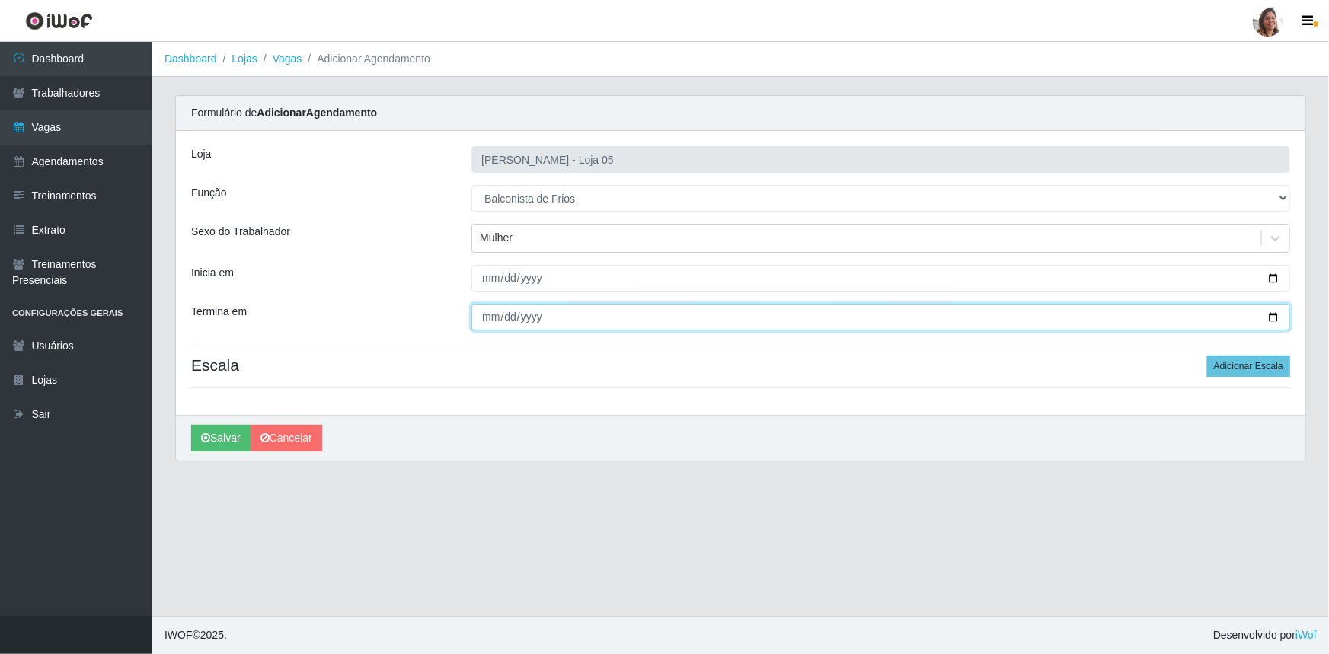
click at [1275, 312] on input "Termina em" at bounding box center [880, 317] width 819 height 27
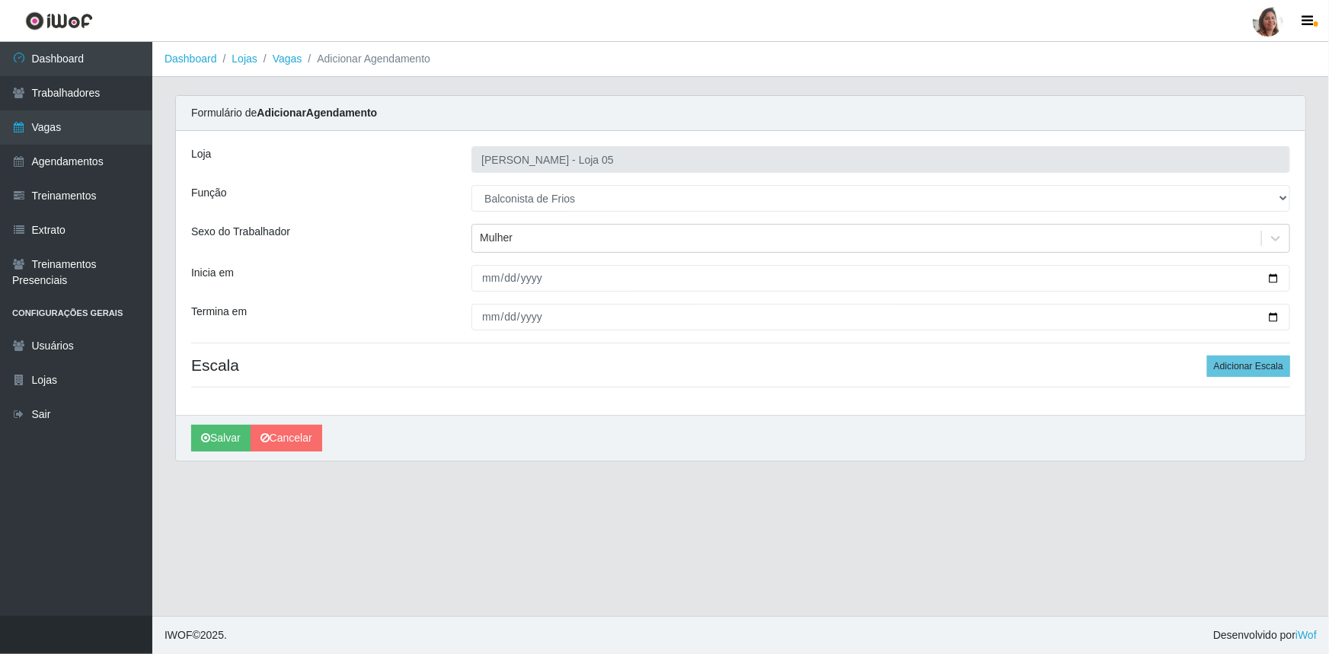
drag, startPoint x: 1246, startPoint y: 377, endPoint x: 1238, endPoint y: 378, distance: 8.4
click at [1245, 377] on div "Loja Mar Vermelho - Loja 05 Função [Selecione...] ASG ASG + ASG ++ Auxiliar de …" at bounding box center [741, 273] width 1130 height 284
click at [1242, 365] on button "Adicionar Escala" at bounding box center [1248, 366] width 83 height 21
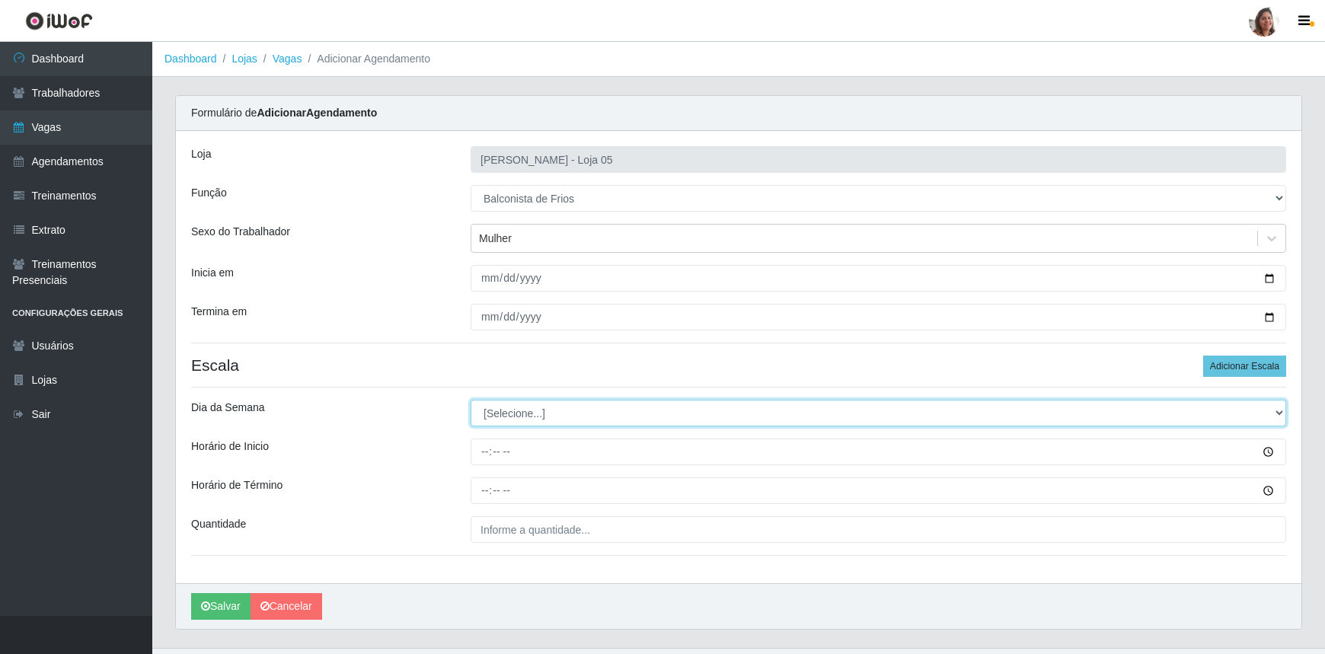
click at [512, 409] on select "[Selecione...] Segunda Terça Quarta Quinta Sexta Sábado Domingo" at bounding box center [879, 413] width 816 height 27
click at [471, 400] on select "[Selecione...] Segunda Terça Quarta Quinta Sexta Sábado Domingo" at bounding box center [879, 413] width 816 height 27
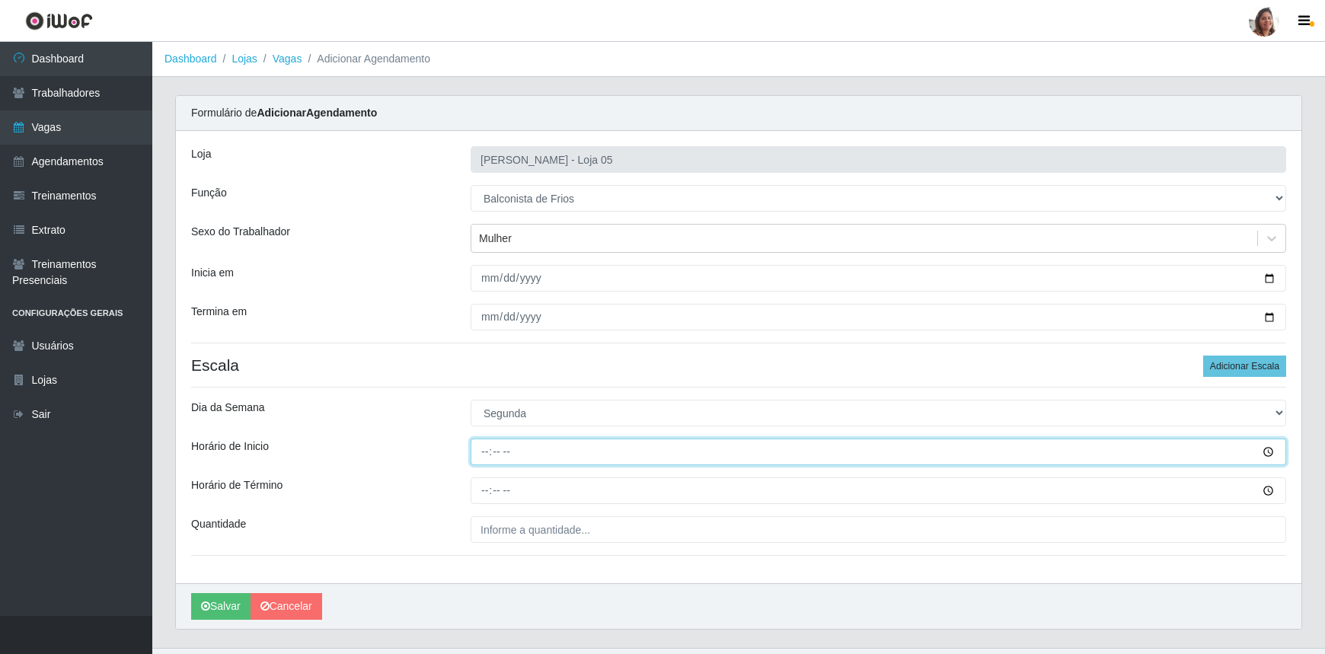
click at [484, 462] on input "Horário de Inicio" at bounding box center [879, 452] width 816 height 27
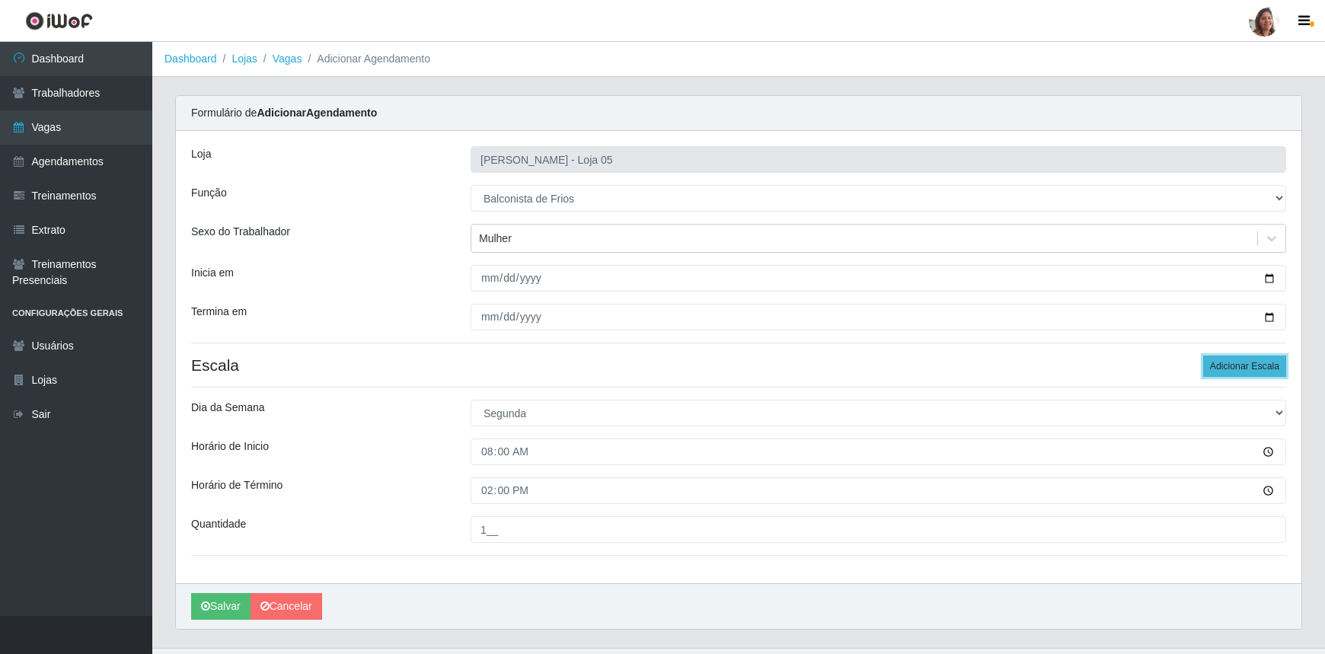
click at [1235, 372] on button "Adicionar Escala" at bounding box center [1244, 366] width 83 height 21
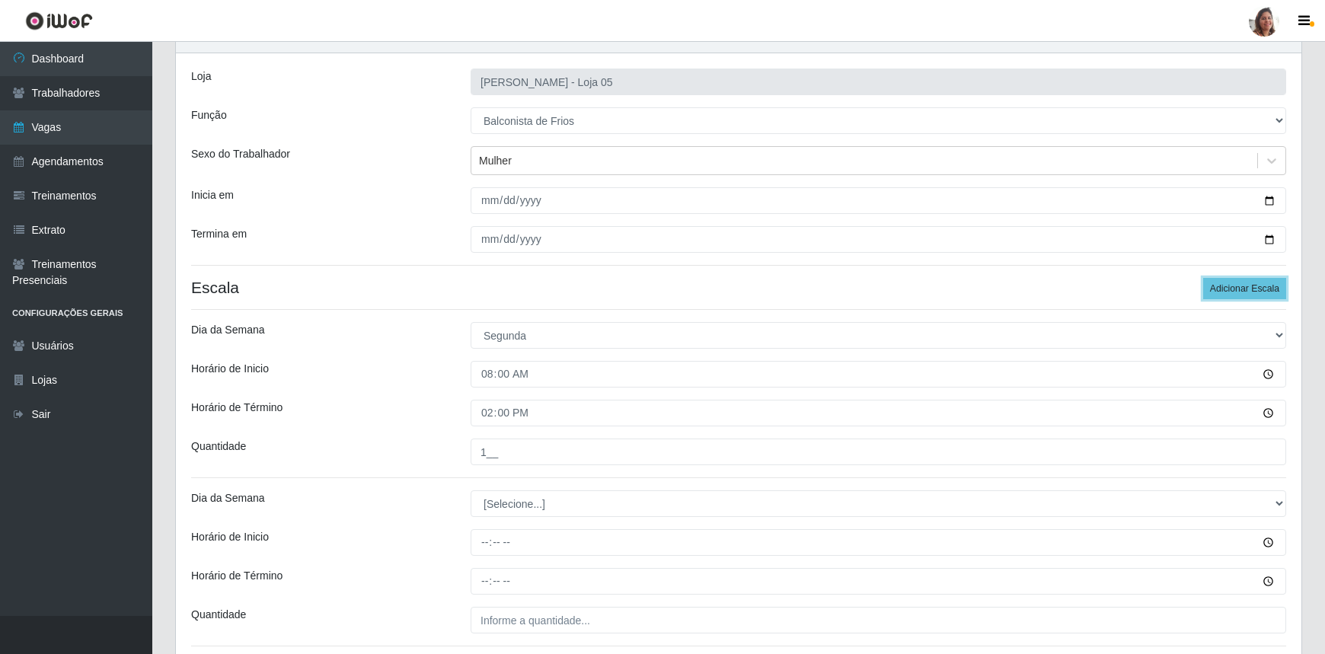
scroll to position [199, 0]
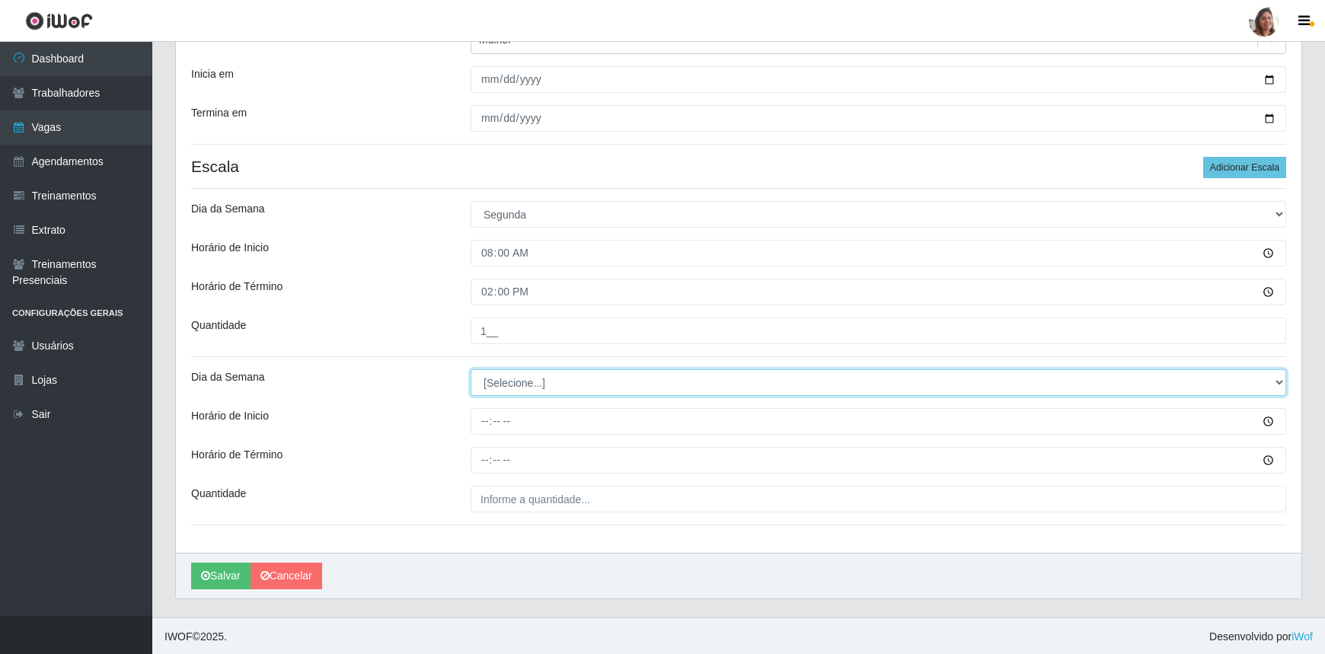
click at [519, 389] on select "[Selecione...] Segunda Terça Quarta Quinta Sexta Sábado Domingo" at bounding box center [879, 382] width 816 height 27
click at [471, 369] on select "[Selecione...] Segunda Terça Quarta Quinta Sexta Sábado Domingo" at bounding box center [879, 382] width 816 height 27
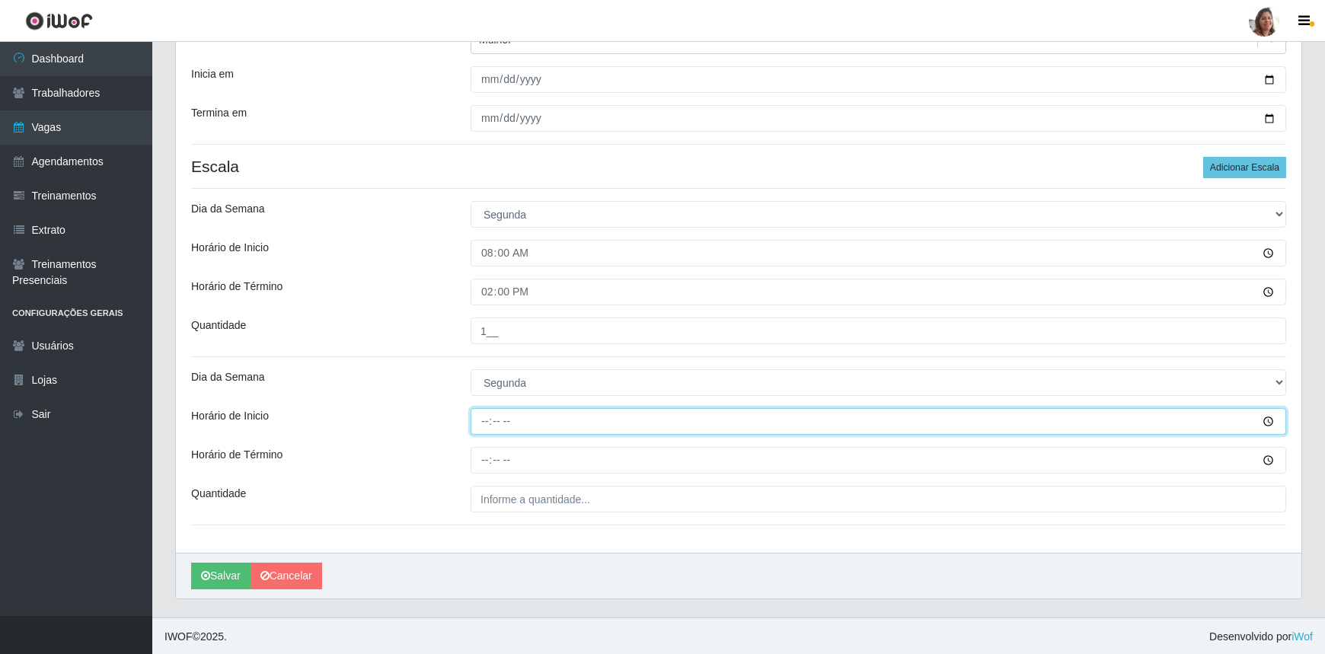
click at [483, 423] on input "Horário de Inicio" at bounding box center [879, 421] width 816 height 27
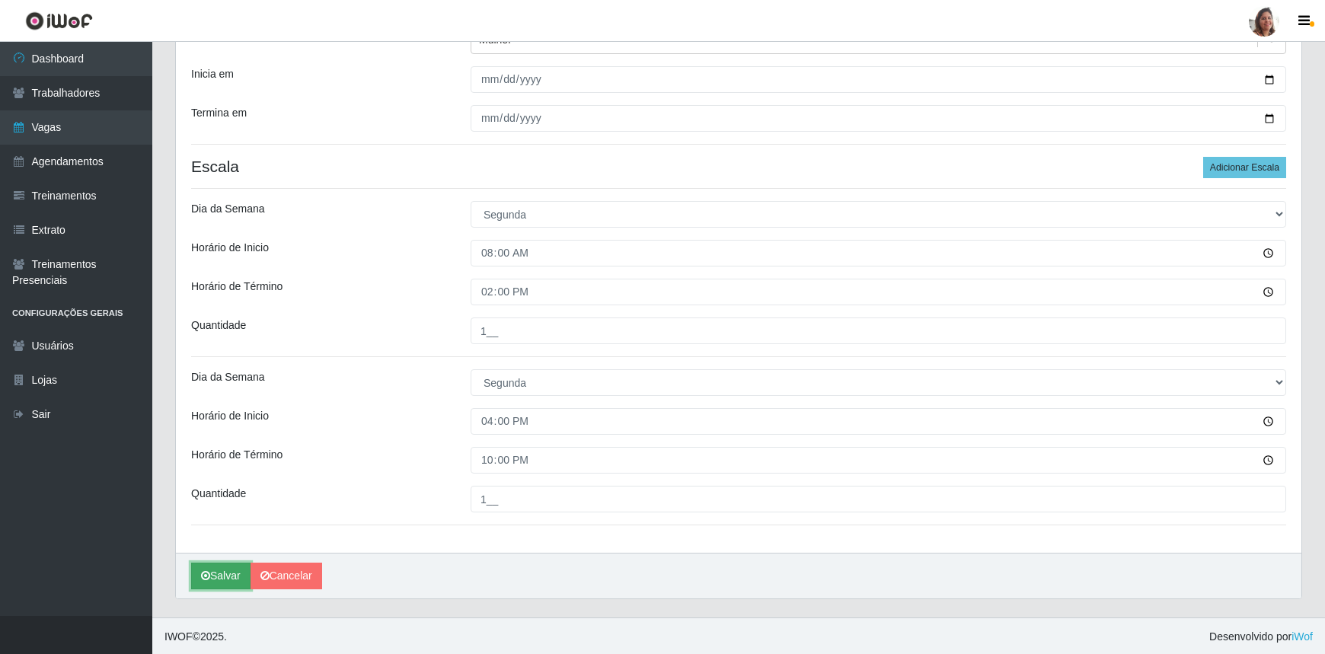
click at [229, 575] on button "Salvar" at bounding box center [220, 576] width 59 height 27
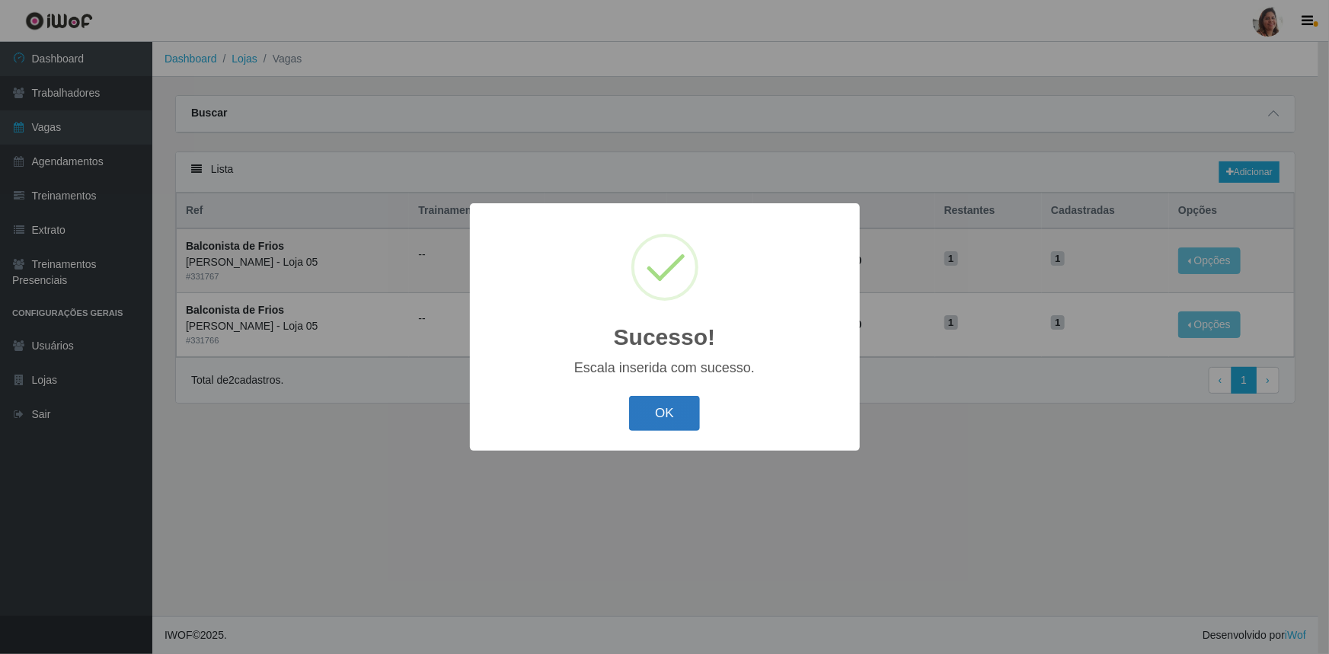
click at [675, 409] on button "OK" at bounding box center [664, 414] width 71 height 36
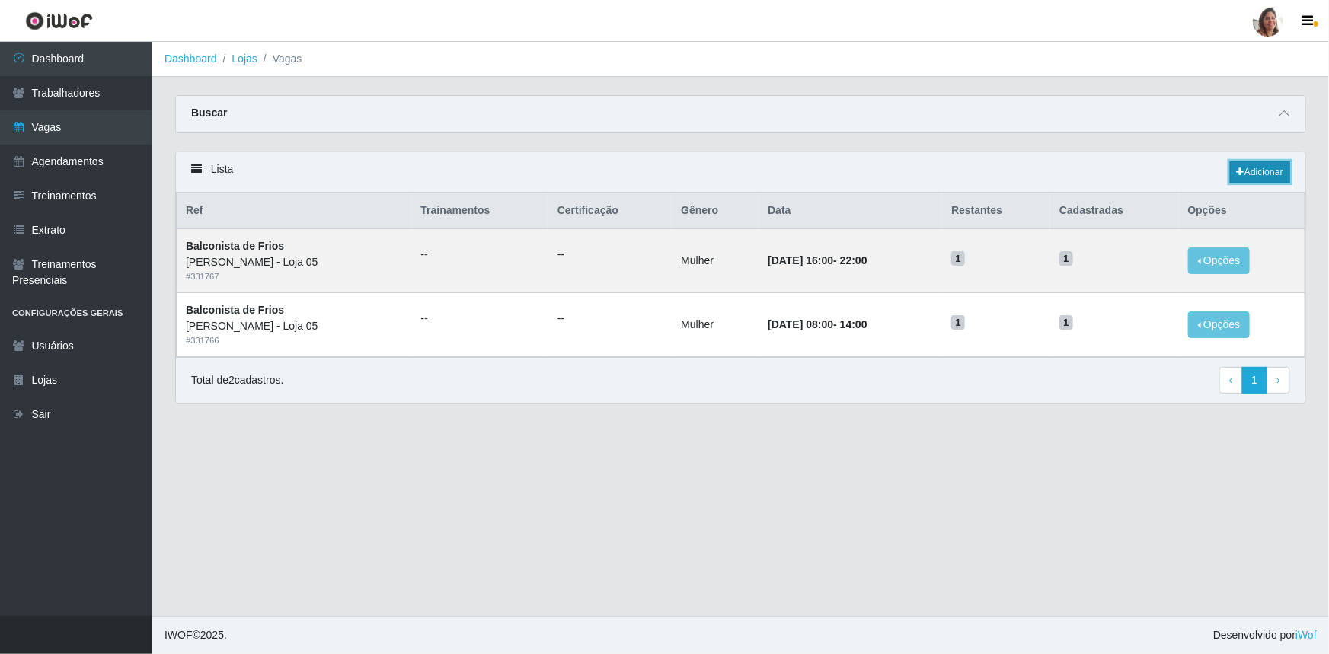
click at [1242, 169] on icon at bounding box center [1241, 172] width 8 height 9
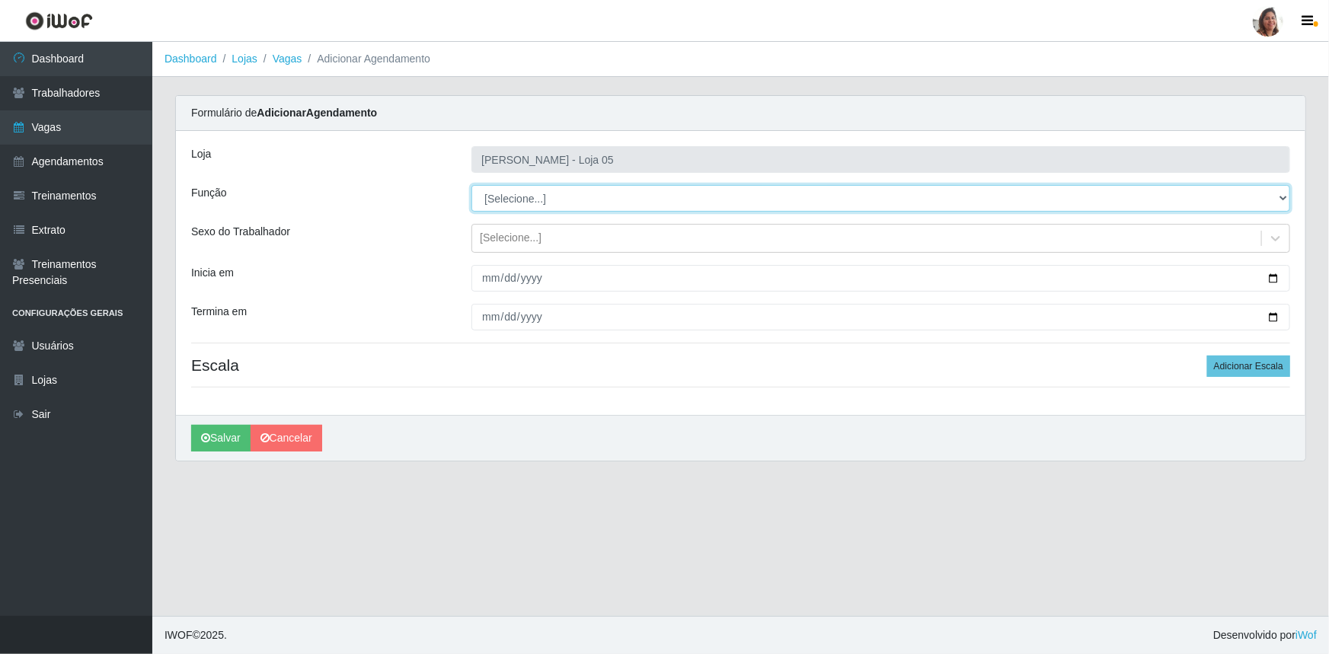
click at [540, 190] on select "[Selecione...] ASG ASG + ASG ++ Auxiliar de Depósito Auxiliar de Depósito + Aux…" at bounding box center [880, 198] width 819 height 27
click at [471, 185] on select "[Selecione...] ASG ASG + ASG ++ Auxiliar de Depósito Auxiliar de Depósito + Aux…" at bounding box center [880, 198] width 819 height 27
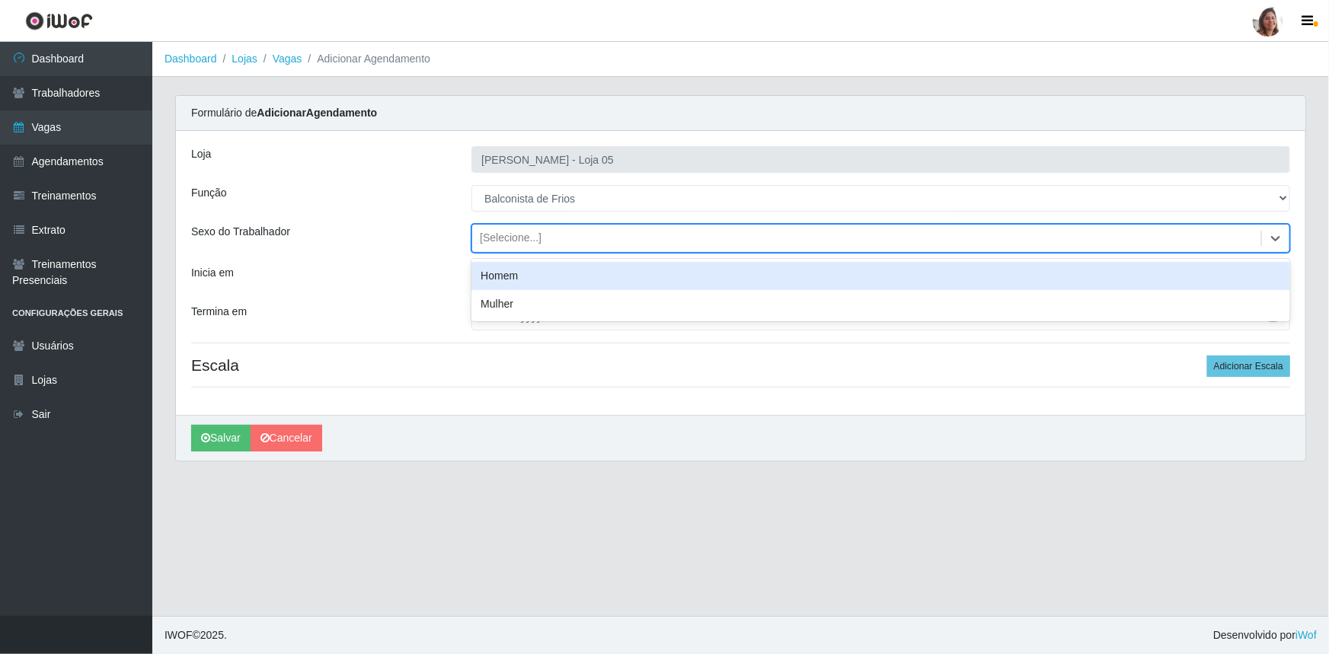
click at [513, 226] on div "[Selecione...]" at bounding box center [866, 238] width 789 height 25
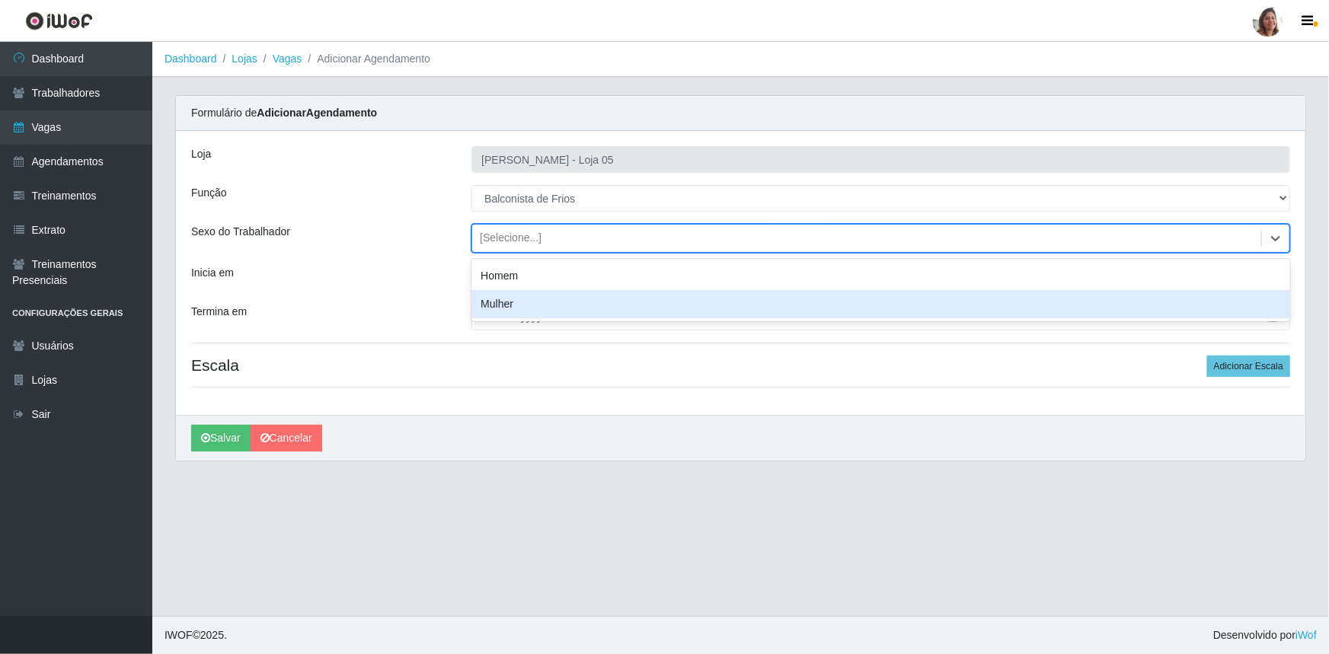
click at [518, 297] on div "Mulher" at bounding box center [880, 304] width 819 height 28
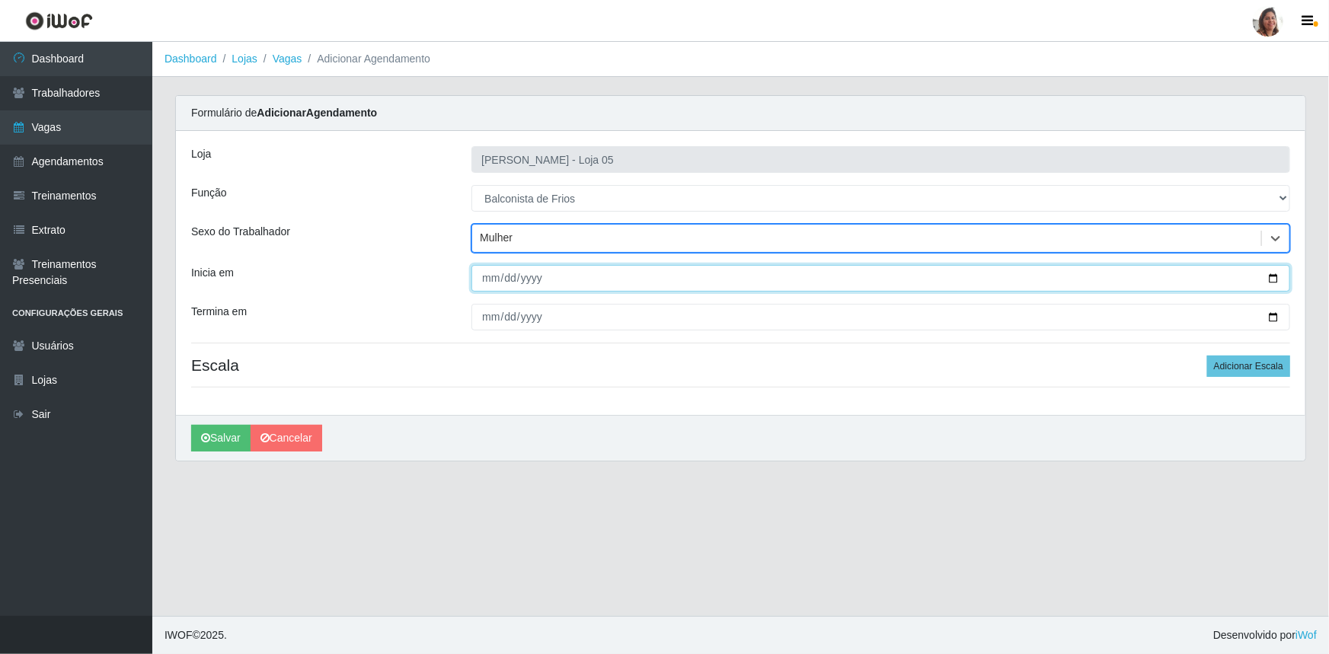
click at [1272, 275] on input "Inicia em" at bounding box center [880, 278] width 819 height 27
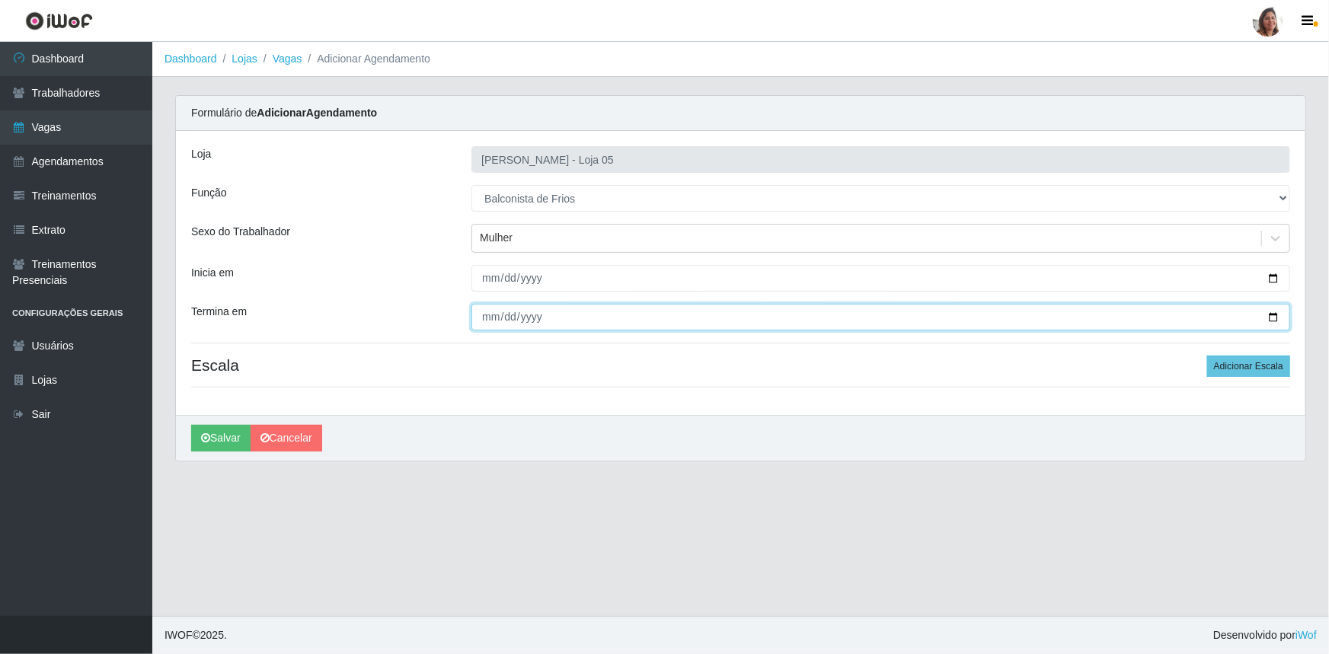
drag, startPoint x: 1275, startPoint y: 318, endPoint x: 1245, endPoint y: 336, distance: 34.9
click at [1275, 317] on input "Termina em" at bounding box center [880, 317] width 819 height 27
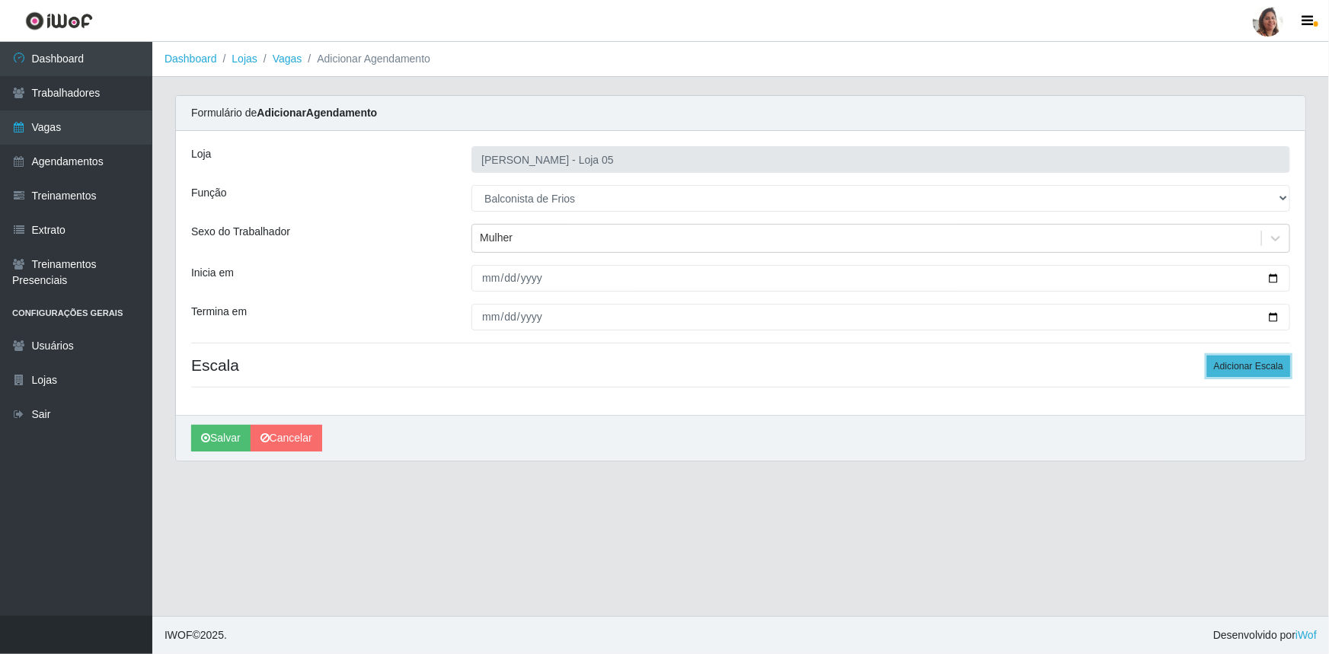
drag, startPoint x: 1267, startPoint y: 369, endPoint x: 1229, endPoint y: 390, distance: 43.7
click at [1267, 369] on button "Adicionar Escala" at bounding box center [1248, 366] width 83 height 21
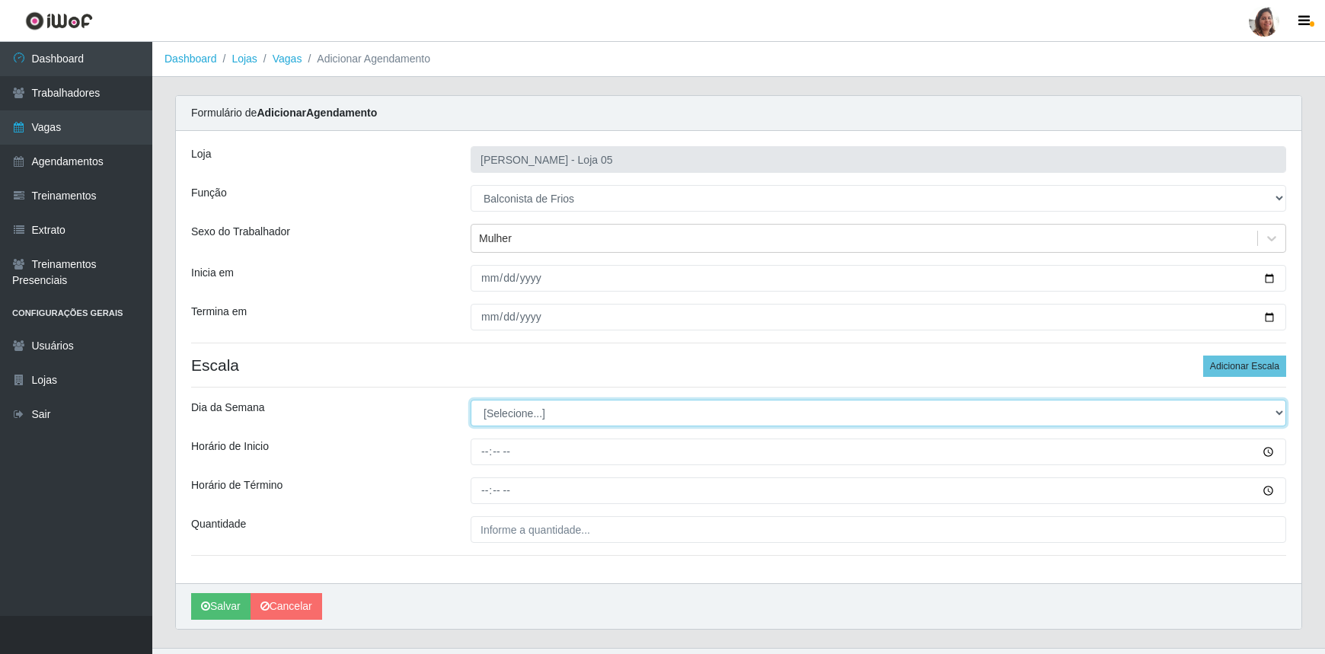
click at [566, 414] on select "[Selecione...] Segunda Terça Quarta Quinta Sexta Sábado Domingo" at bounding box center [879, 413] width 816 height 27
click at [471, 400] on select "[Selecione...] Segunda Terça Quarta Quinta Sexta Sábado Domingo" at bounding box center [879, 413] width 816 height 27
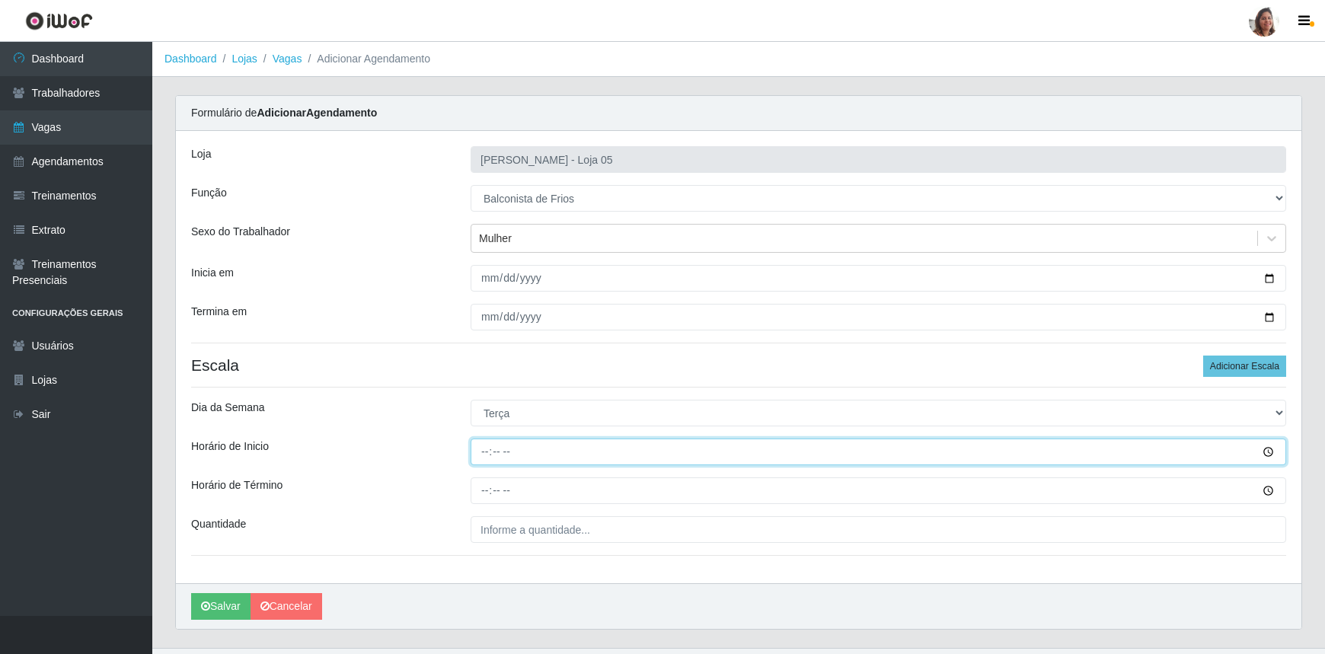
click at [485, 461] on input "Horário de Inicio" at bounding box center [879, 452] width 816 height 27
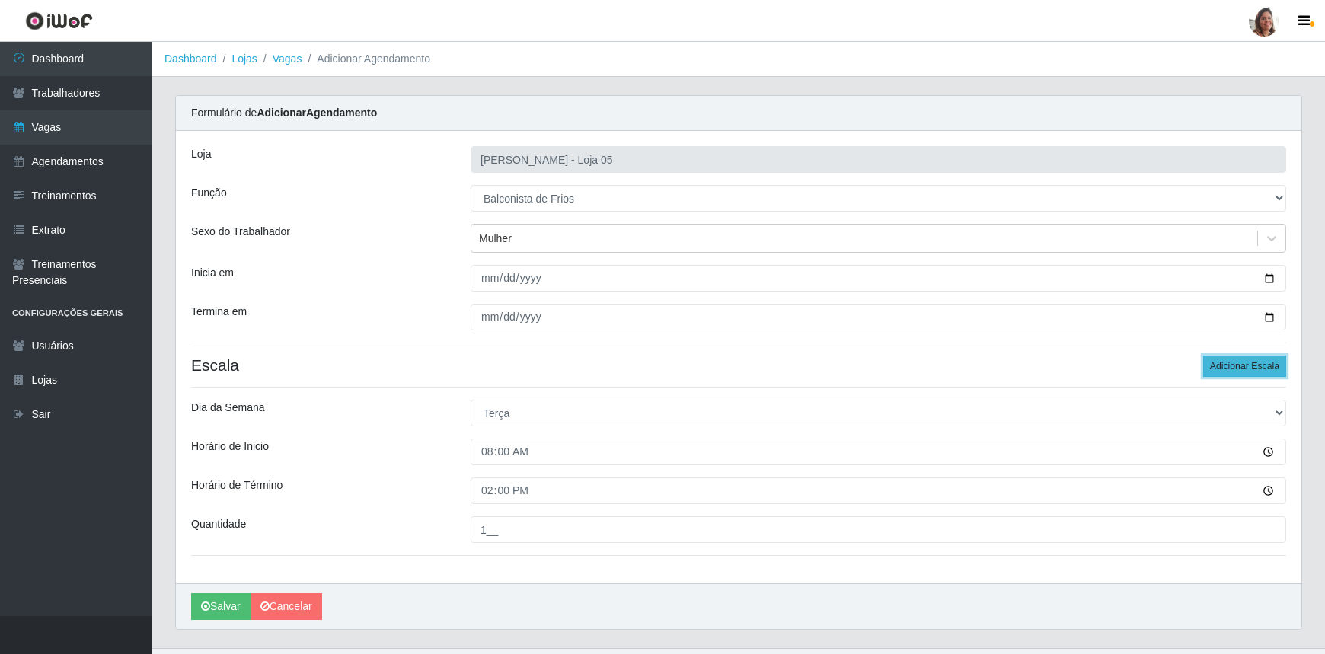
click at [1258, 365] on button "Adicionar Escala" at bounding box center [1244, 366] width 83 height 21
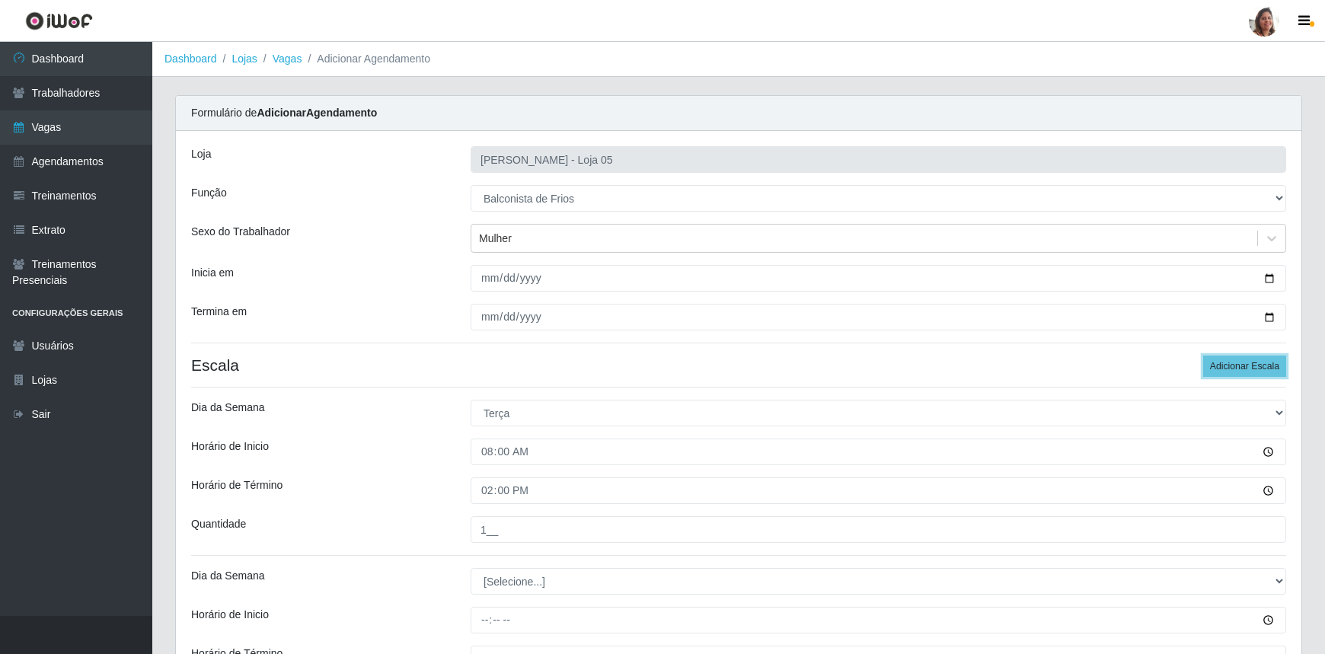
scroll to position [199, 0]
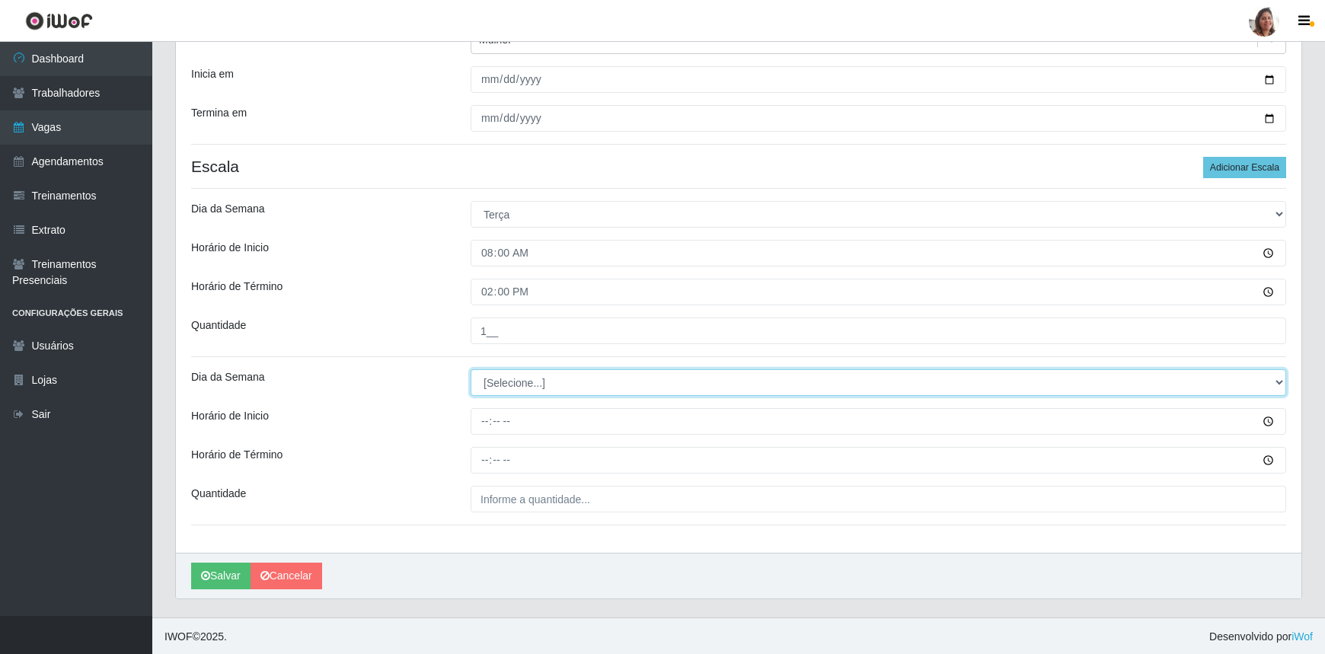
click at [506, 379] on select "[Selecione...] Segunda Terça Quarta Quinta Sexta Sábado Domingo" at bounding box center [879, 382] width 816 height 27
click at [471, 369] on select "[Selecione...] Segunda Terça Quarta Quinta Sexta Sábado Domingo" at bounding box center [879, 382] width 816 height 27
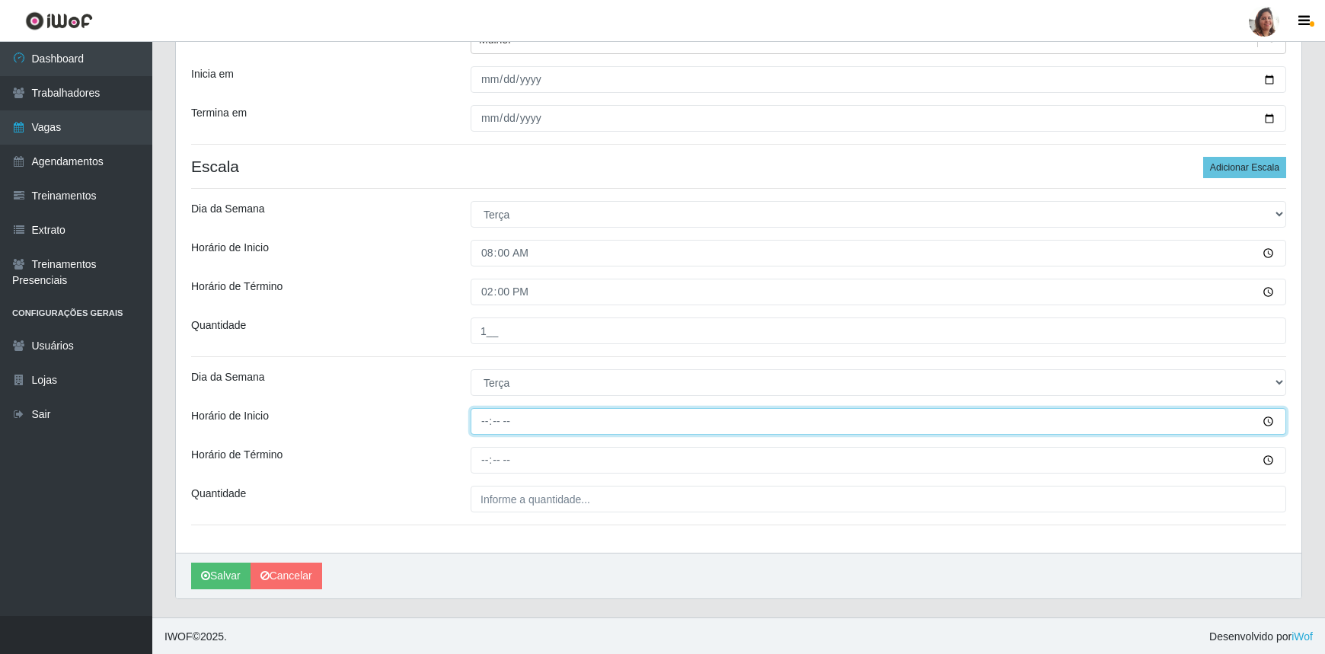
click at [480, 424] on input "Horário de Inicio" at bounding box center [879, 421] width 816 height 27
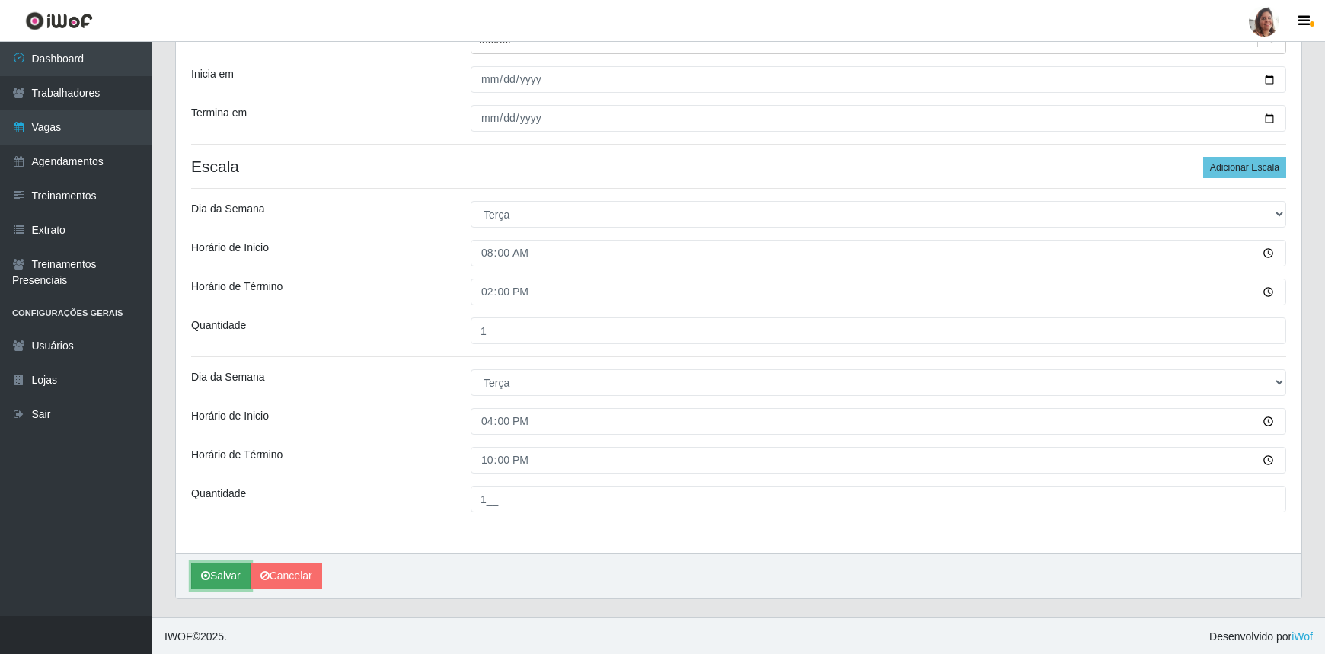
click at [238, 571] on button "Salvar" at bounding box center [220, 576] width 59 height 27
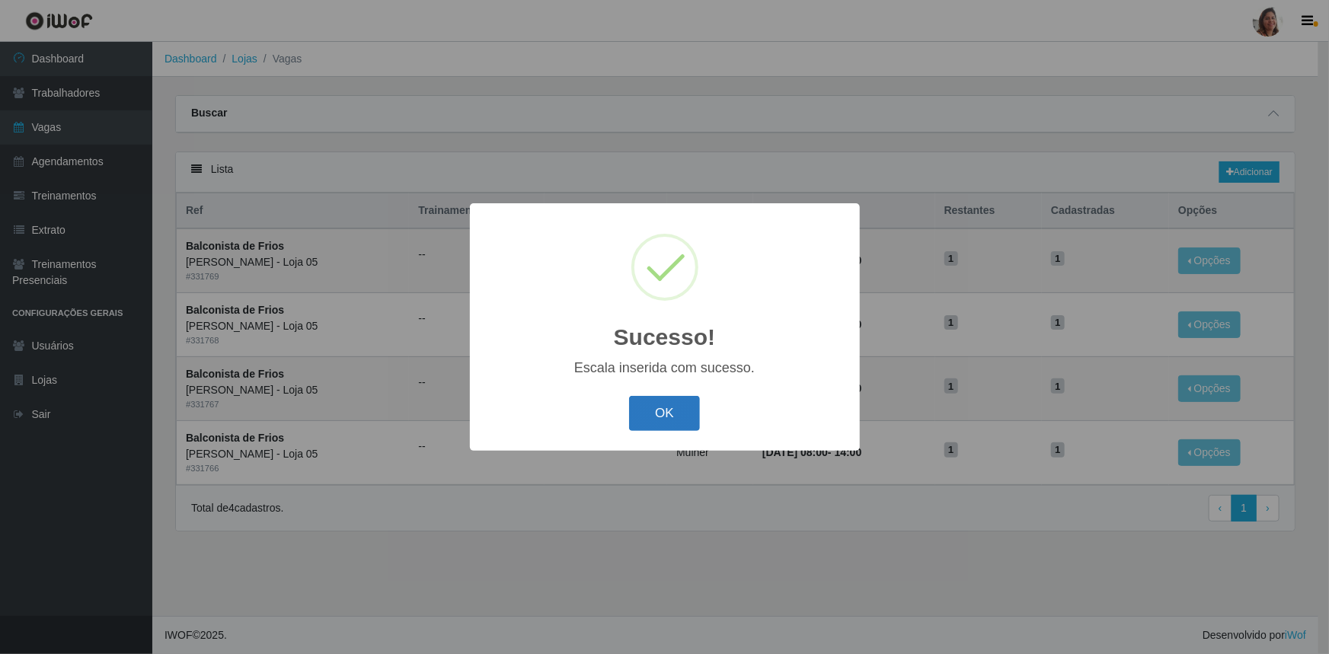
click at [654, 403] on button "OK" at bounding box center [664, 414] width 71 height 36
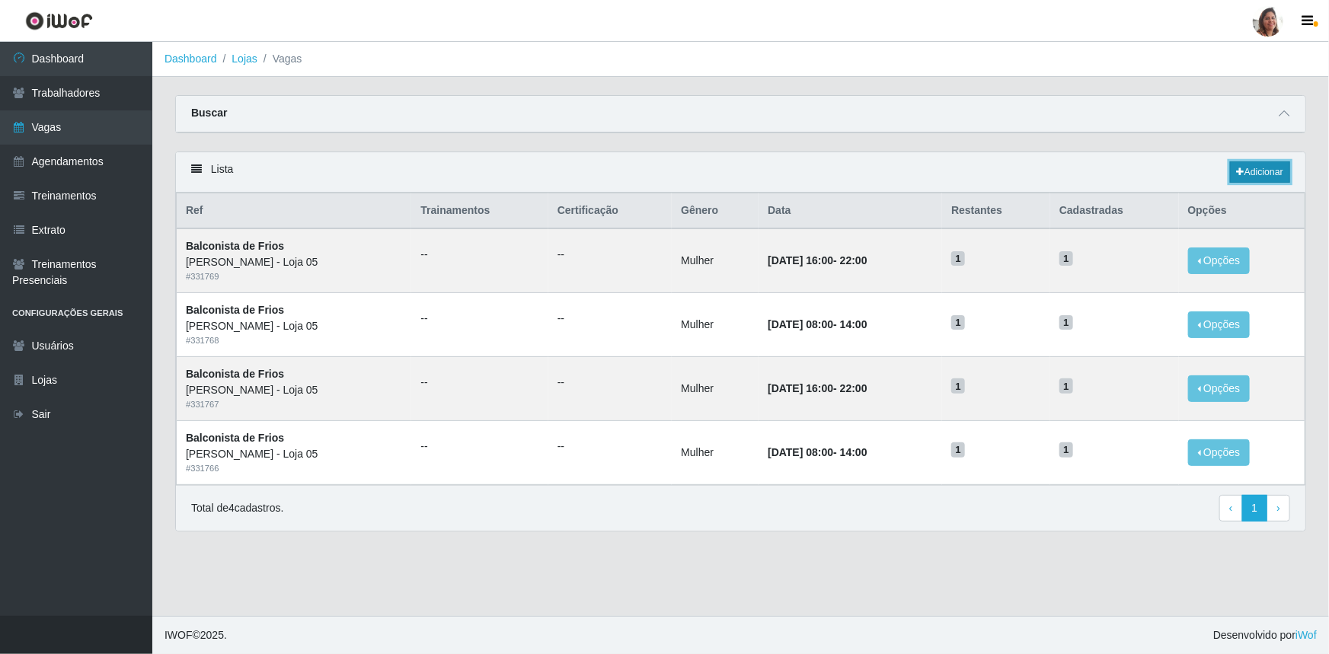
click at [1247, 178] on link "Adicionar" at bounding box center [1260, 171] width 60 height 21
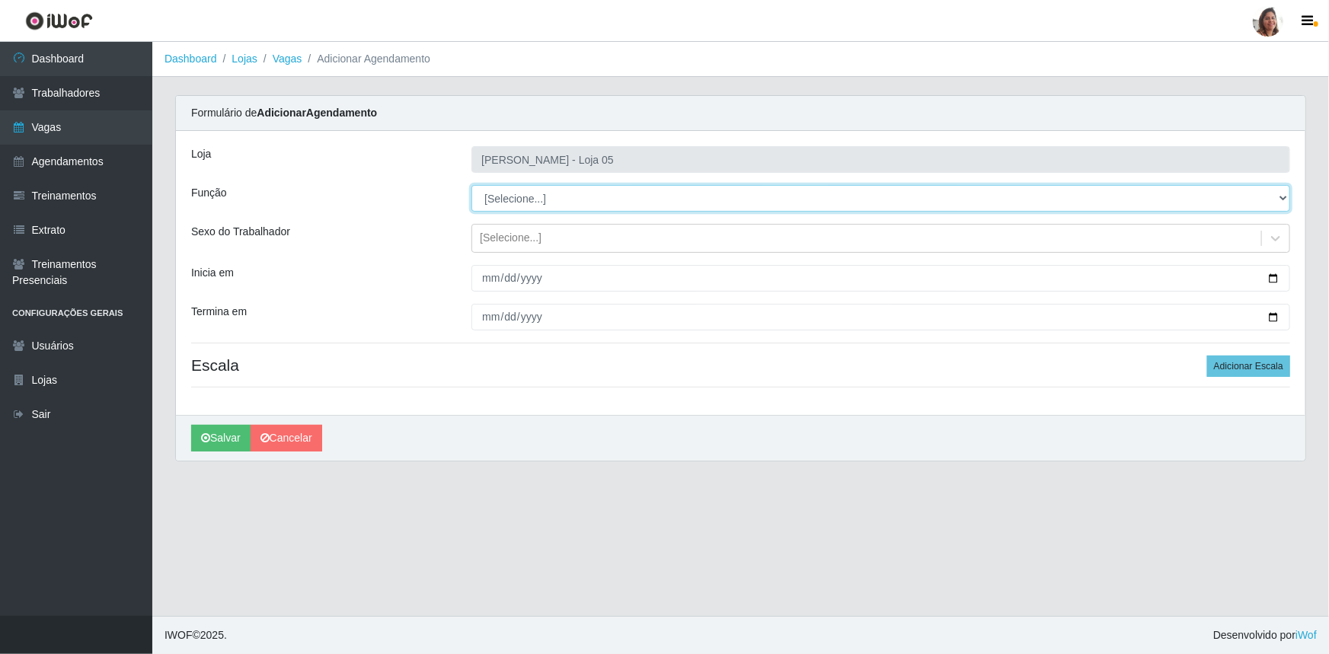
click at [503, 198] on select "[Selecione...] ASG ASG + ASG ++ Auxiliar de Depósito Auxiliar de Depósito + Aux…" at bounding box center [880, 198] width 819 height 27
click at [471, 185] on select "[Selecione...] ASG ASG + ASG ++ Auxiliar de Depósito Auxiliar de Depósito + Aux…" at bounding box center [880, 198] width 819 height 27
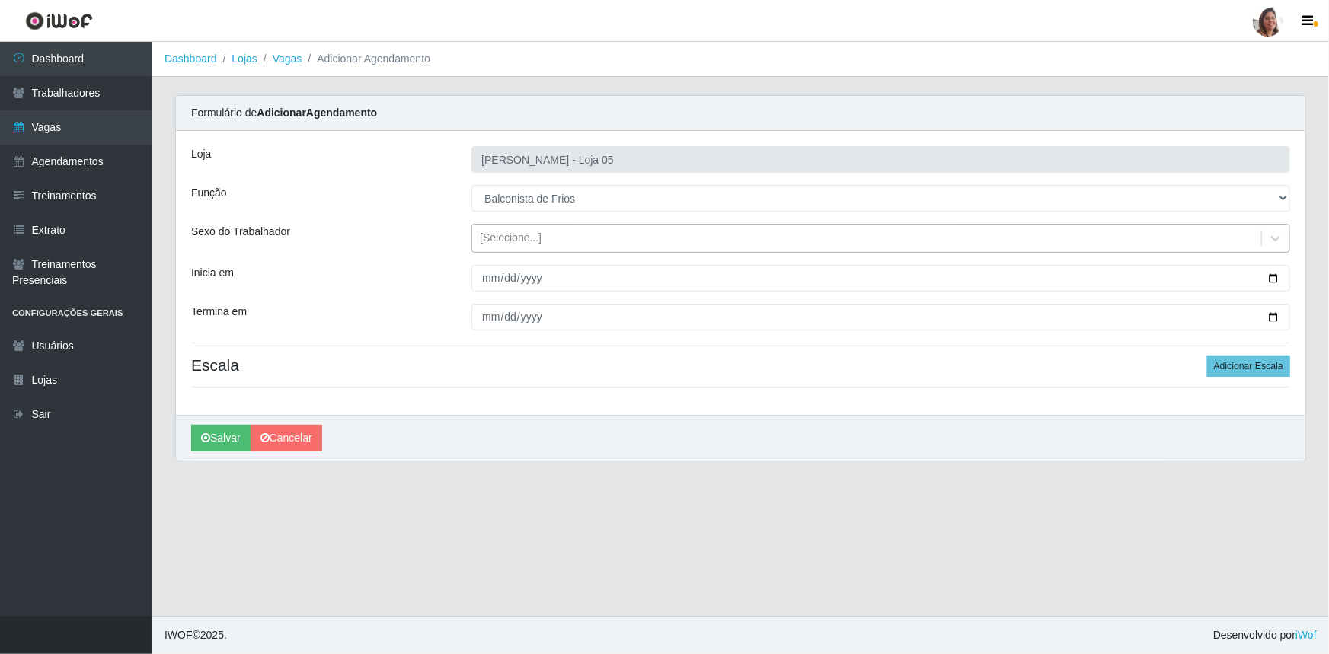
click at [529, 242] on div "[Selecione...]" at bounding box center [511, 239] width 62 height 16
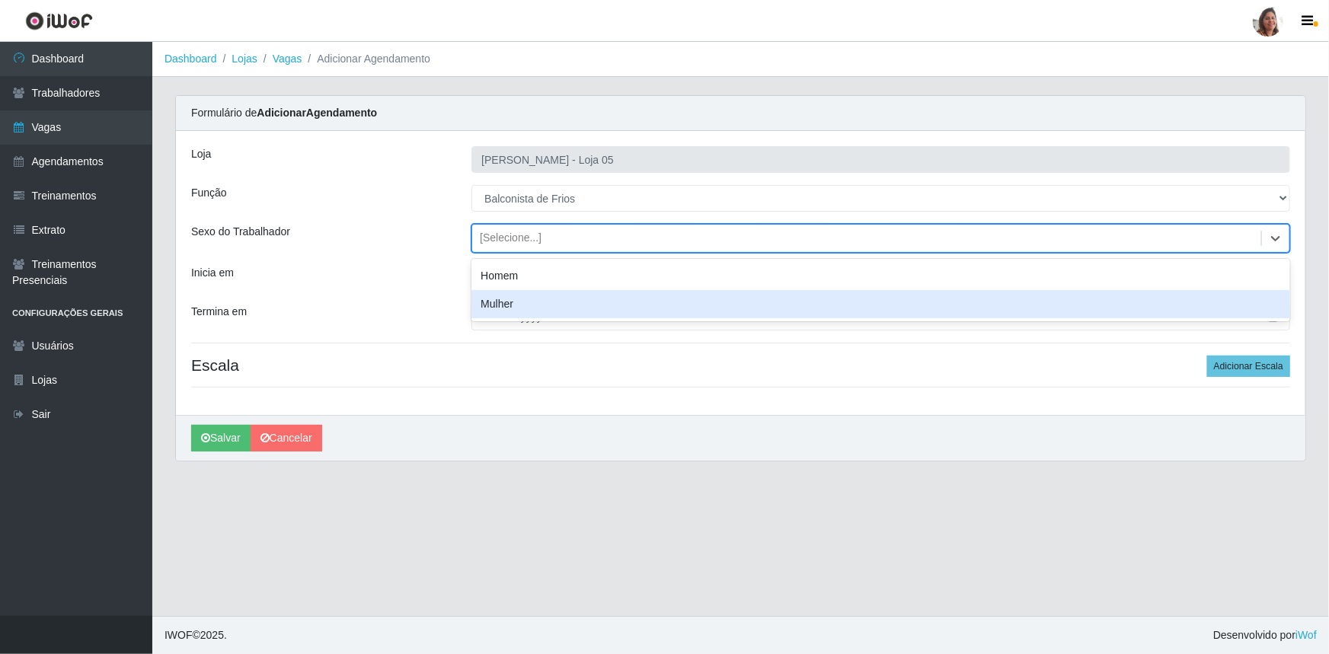
click at [530, 301] on div "Mulher" at bounding box center [880, 304] width 819 height 28
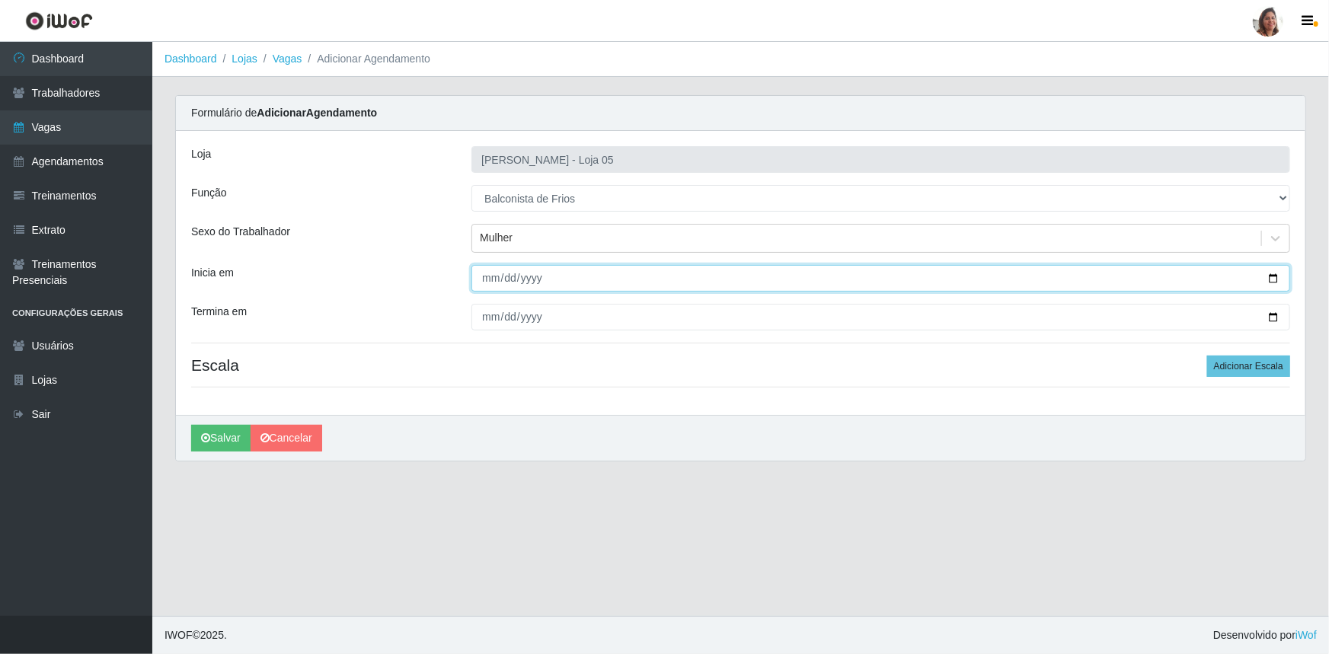
click at [1277, 278] on input "Inicia em" at bounding box center [880, 278] width 819 height 27
click at [1271, 275] on input "[DATE]" at bounding box center [880, 278] width 819 height 27
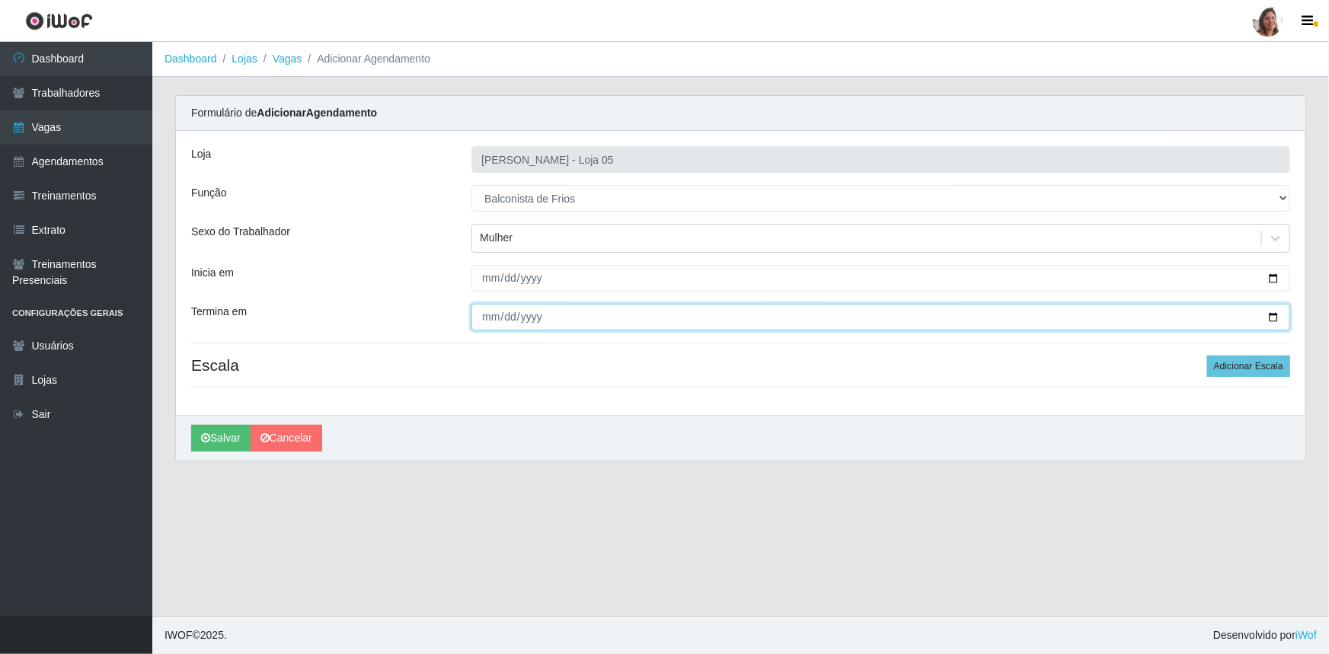
click at [1270, 315] on input "Termina em" at bounding box center [880, 317] width 819 height 27
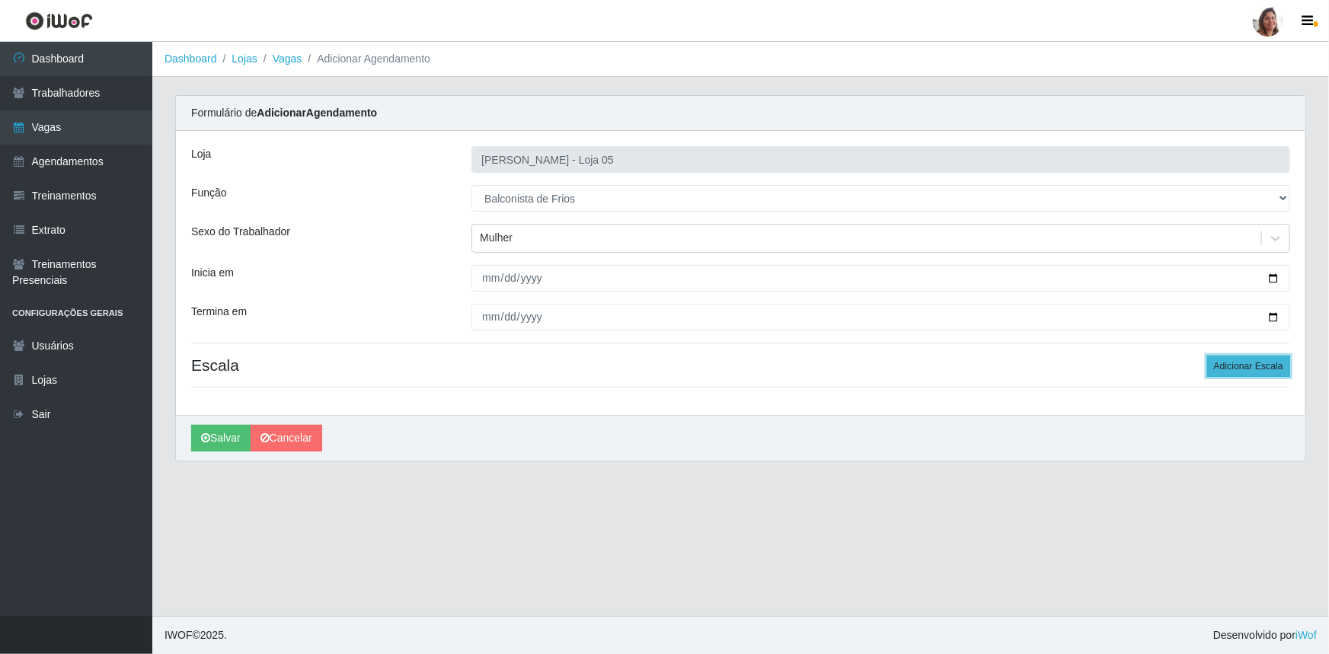
click at [1245, 365] on button "Adicionar Escala" at bounding box center [1248, 366] width 83 height 21
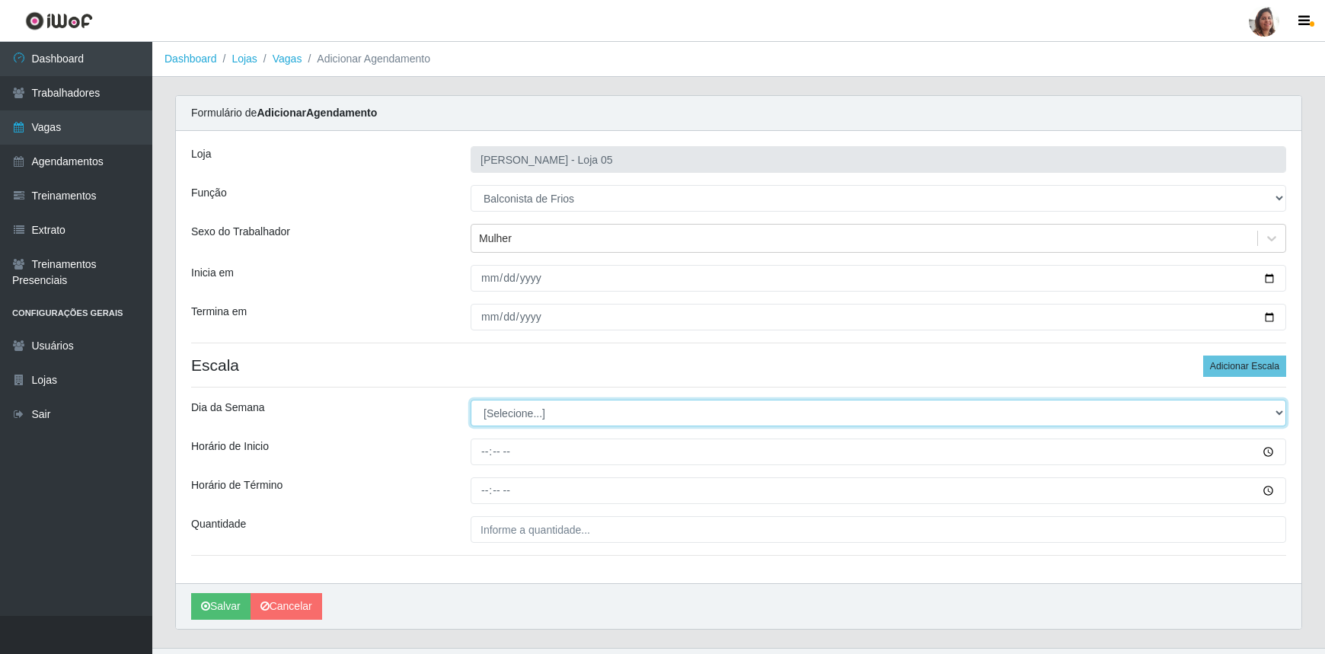
click at [516, 412] on select "[Selecione...] Segunda Terça Quarta Quinta Sexta Sábado Domingo" at bounding box center [879, 413] width 816 height 27
click at [471, 400] on select "[Selecione...] Segunda Terça Quarta Quinta Sexta Sábado Domingo" at bounding box center [879, 413] width 816 height 27
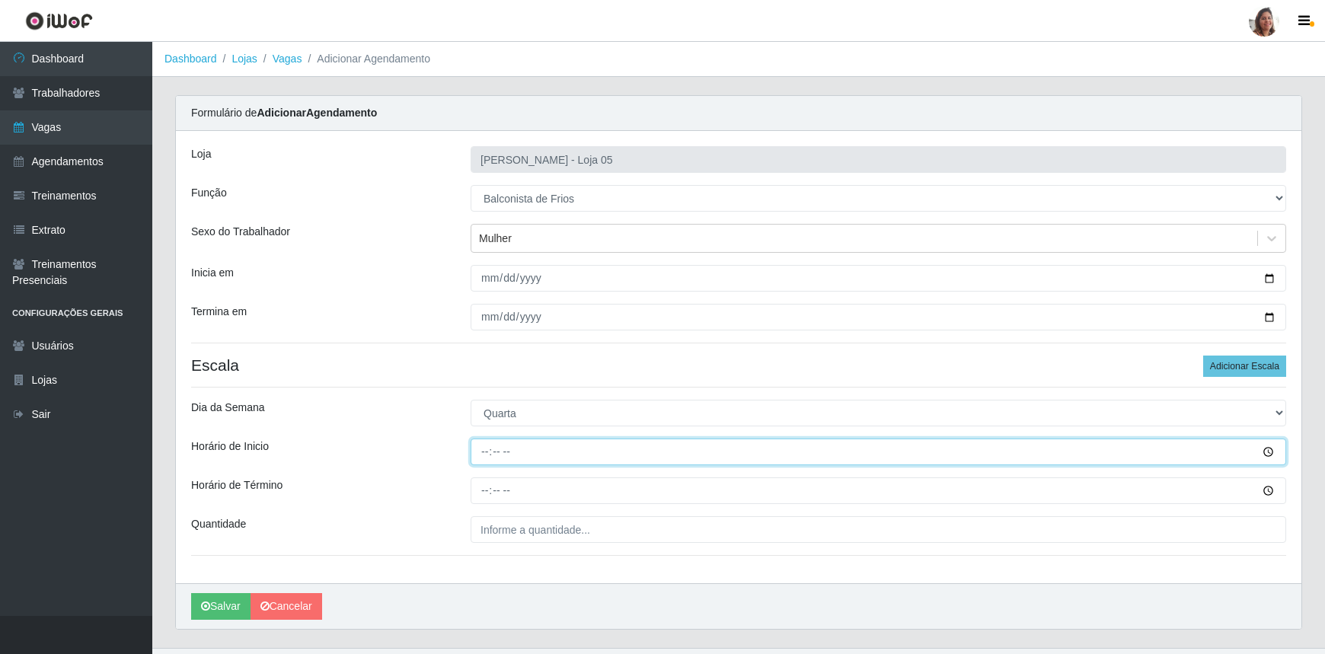
click at [483, 458] on input "Horário de Inicio" at bounding box center [879, 452] width 816 height 27
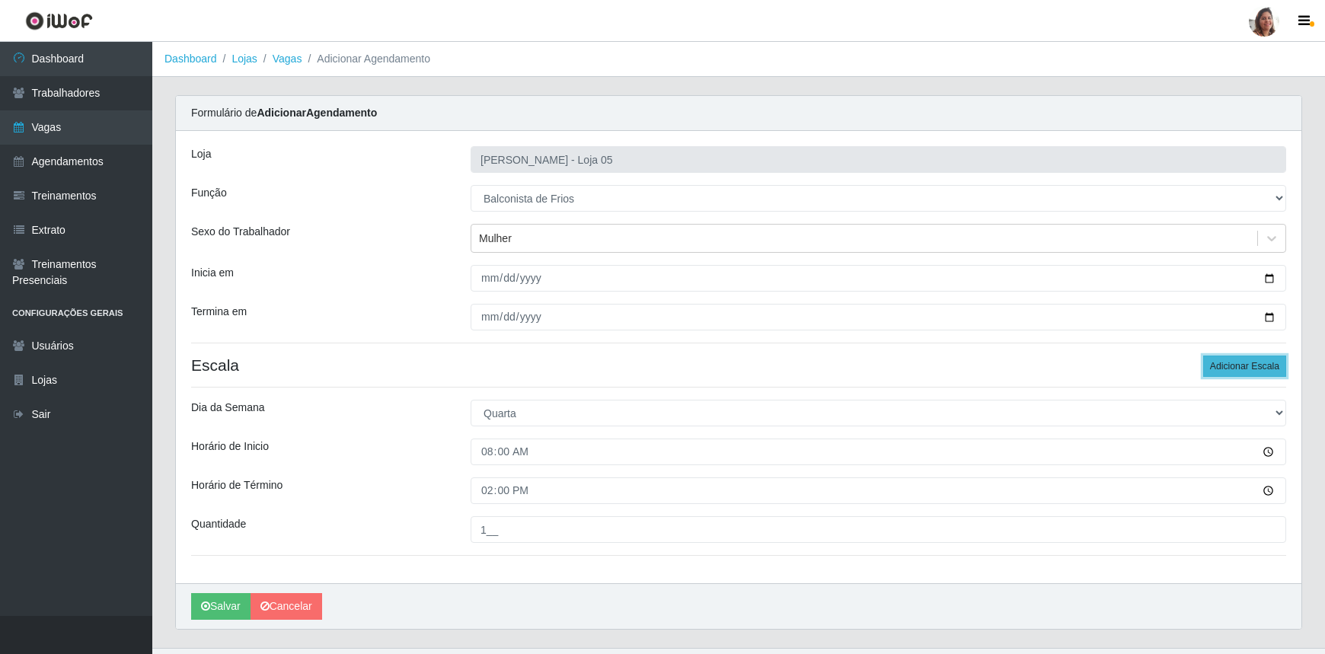
click at [1267, 369] on button "Adicionar Escala" at bounding box center [1244, 366] width 83 height 21
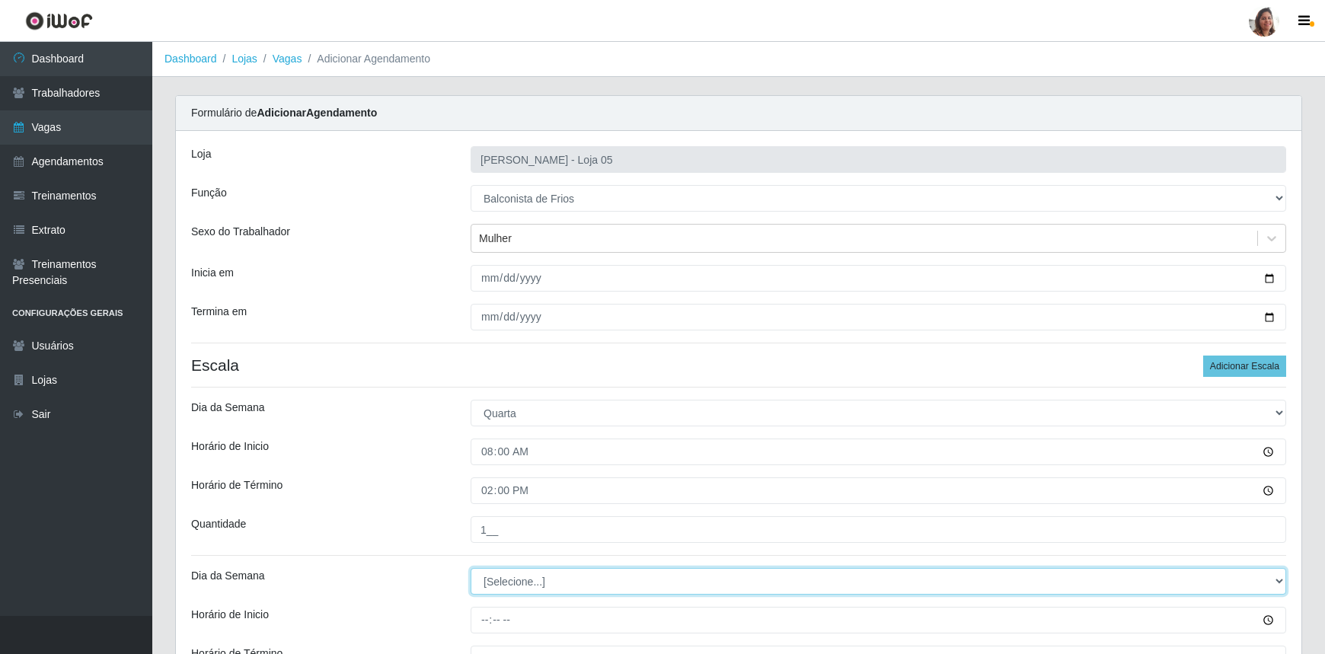
click at [516, 585] on select "[Selecione...] Segunda Terça Quarta Quinta Sexta Sábado Domingo" at bounding box center [879, 581] width 816 height 27
click at [471, 568] on select "[Selecione...] Segunda Terça Quarta Quinta Sexta Sábado Domingo" at bounding box center [879, 581] width 816 height 27
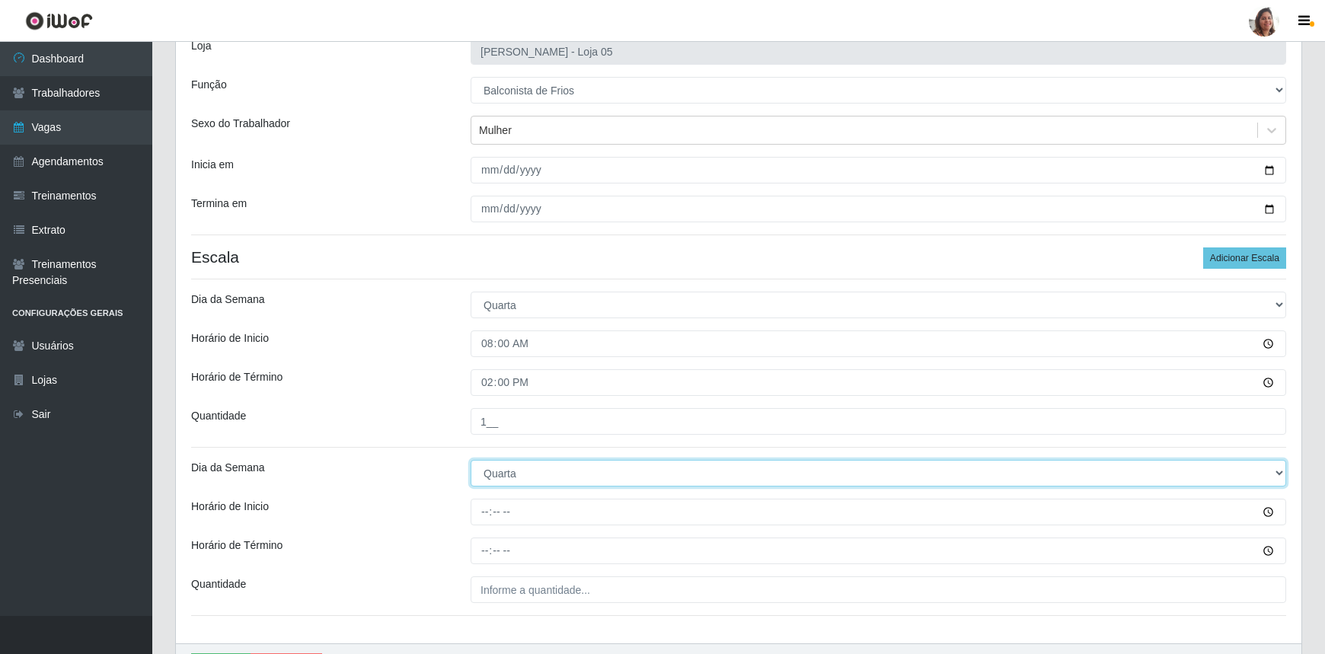
scroll to position [199, 0]
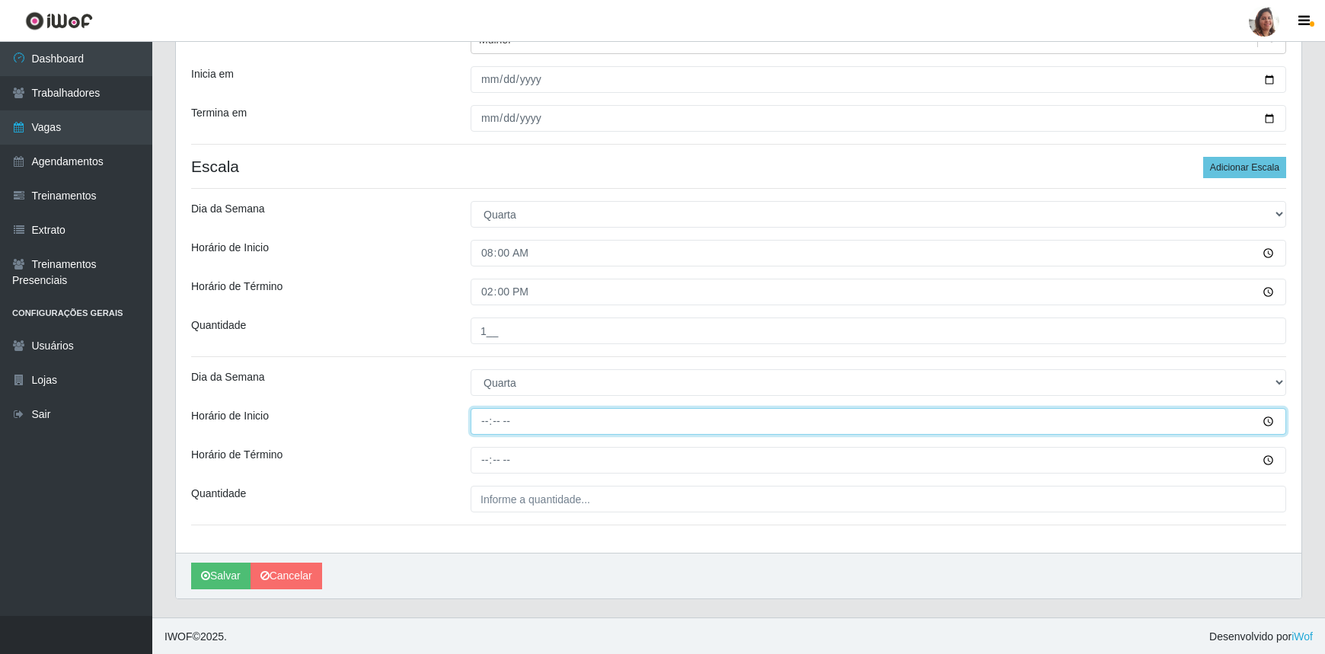
click at [487, 429] on input "Horário de Inicio" at bounding box center [879, 421] width 816 height 27
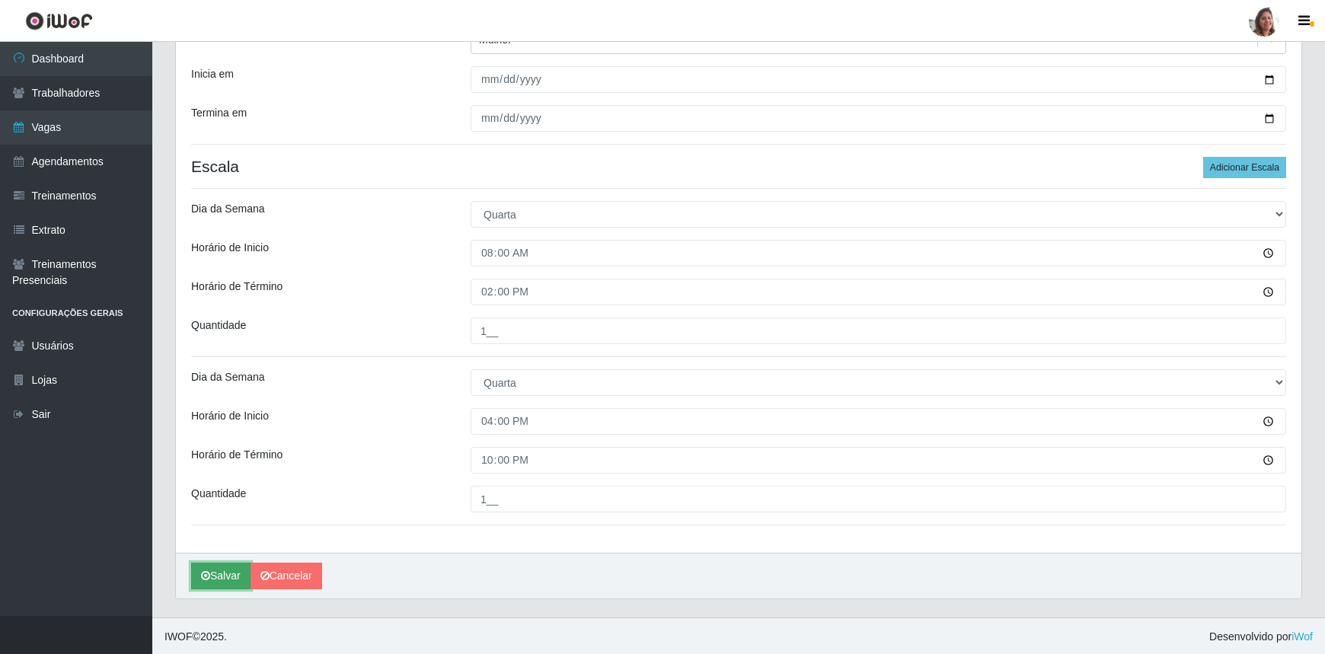
click at [213, 566] on button "Salvar" at bounding box center [220, 576] width 59 height 27
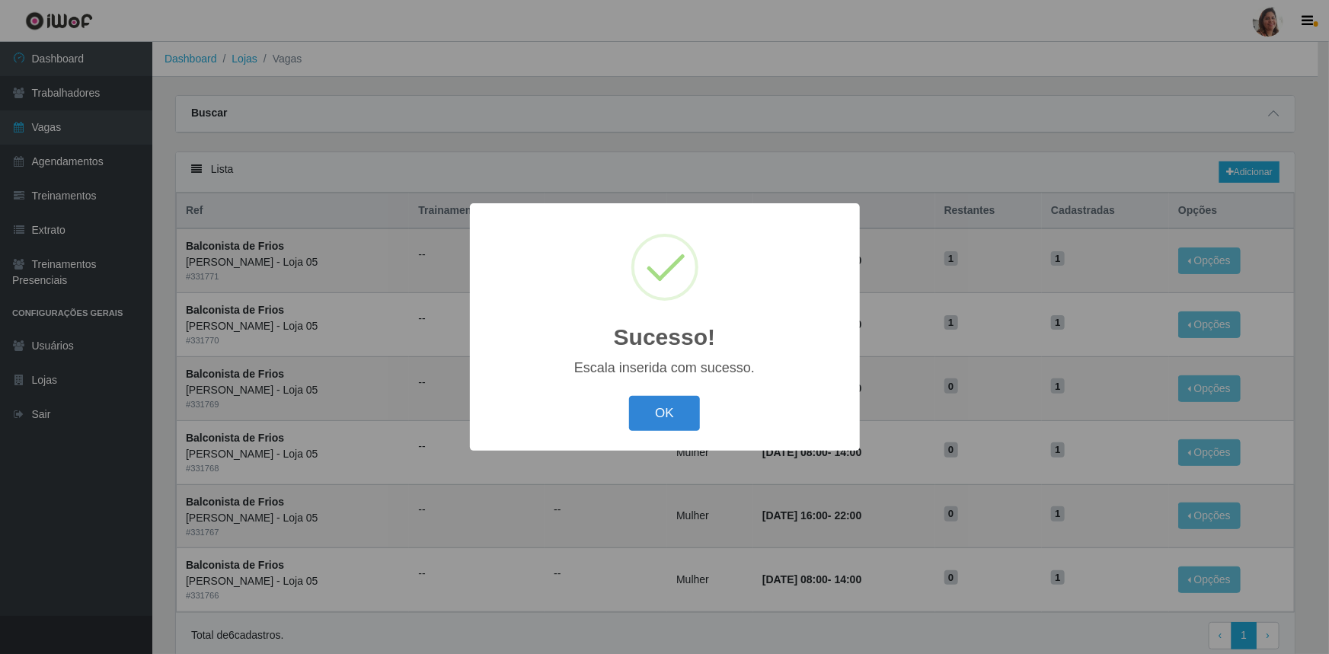
click at [682, 395] on div "OK Cancel" at bounding box center [665, 413] width 360 height 43
click at [665, 418] on button "OK" at bounding box center [664, 414] width 71 height 36
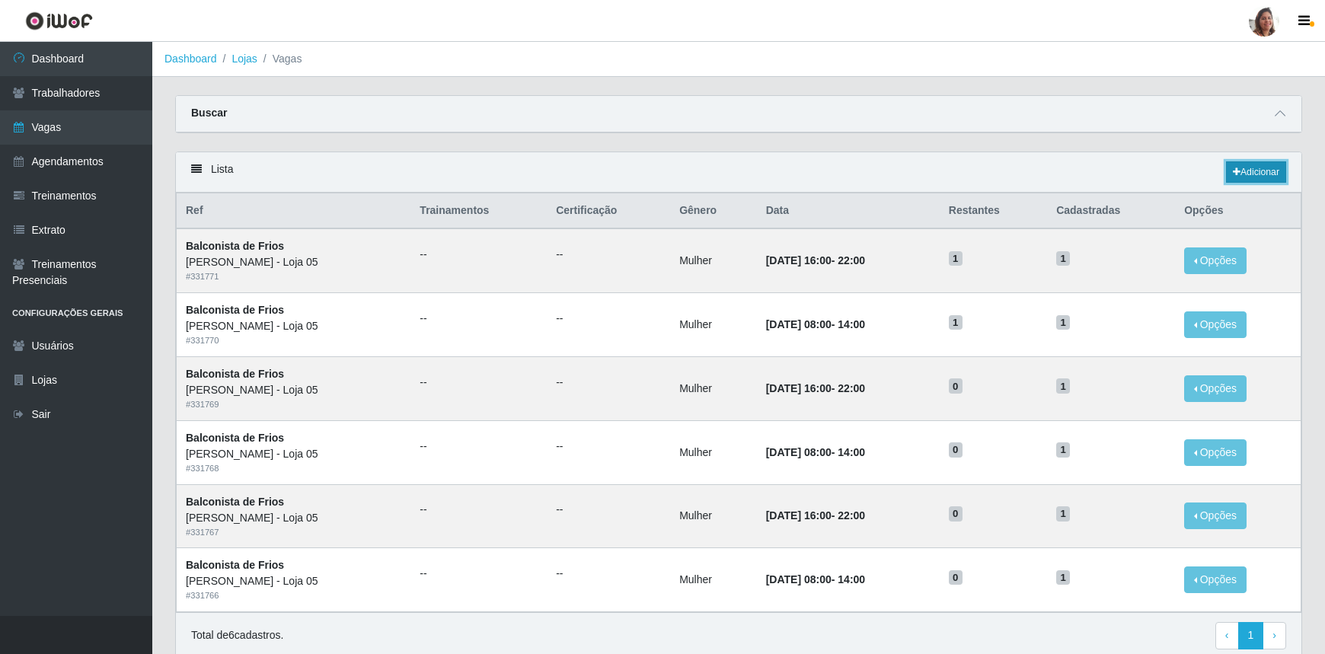
click at [1264, 174] on link "Adicionar" at bounding box center [1256, 171] width 60 height 21
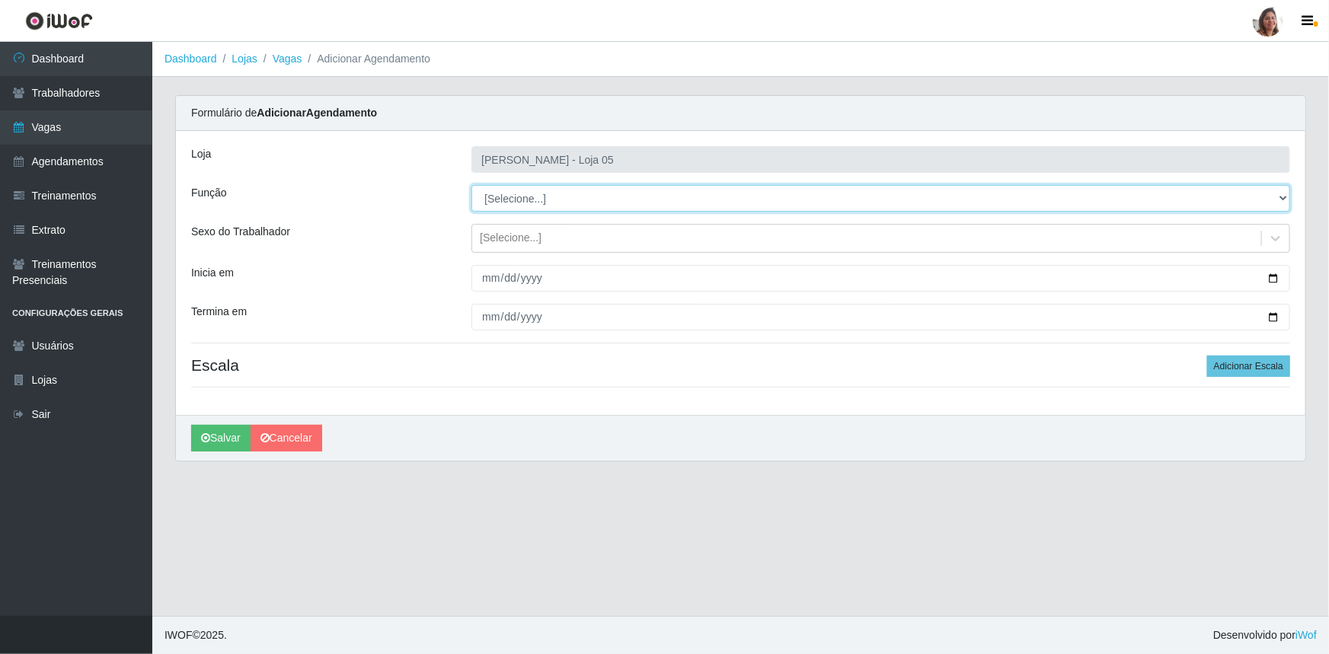
click at [519, 191] on select "[Selecione...] ASG ASG + ASG ++ Auxiliar de Depósito Auxiliar de Depósito + Aux…" at bounding box center [880, 198] width 819 height 27
click at [471, 185] on select "[Selecione...] ASG ASG + ASG ++ Auxiliar de Depósito Auxiliar de Depósito + Aux…" at bounding box center [880, 198] width 819 height 27
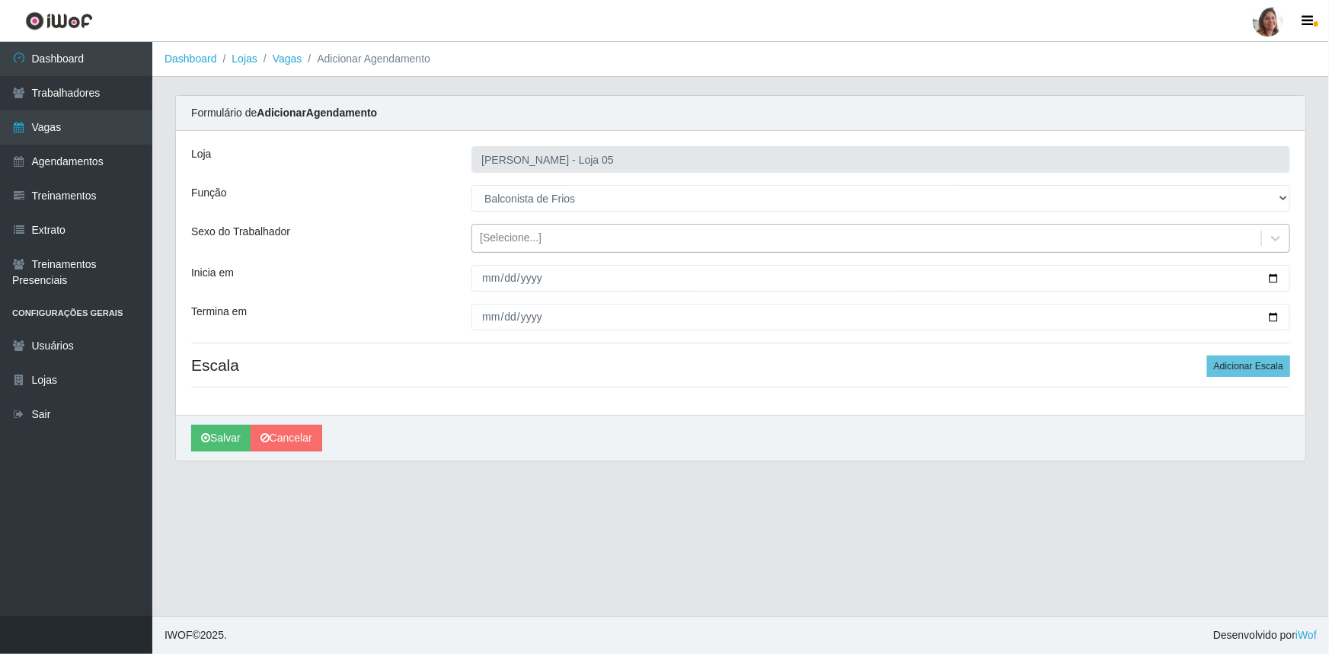
click at [534, 232] on div "[Selecione...]" at bounding box center [511, 239] width 62 height 16
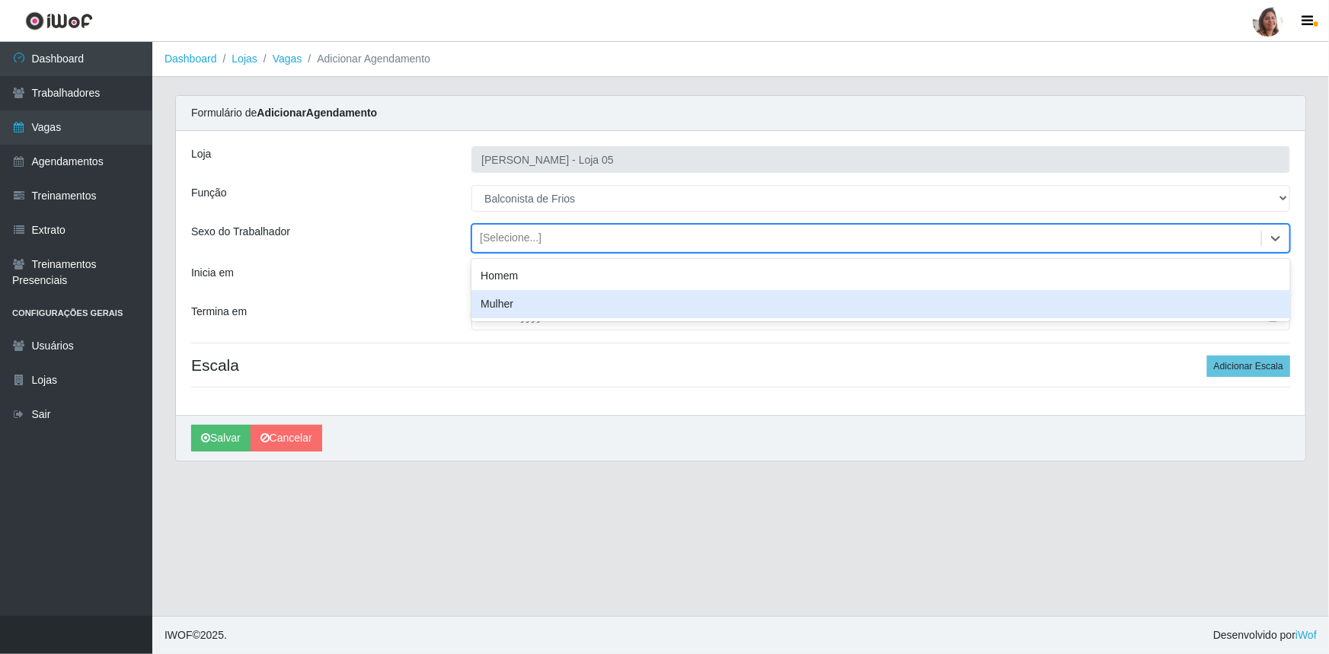
click at [515, 302] on div "Mulher" at bounding box center [880, 304] width 819 height 28
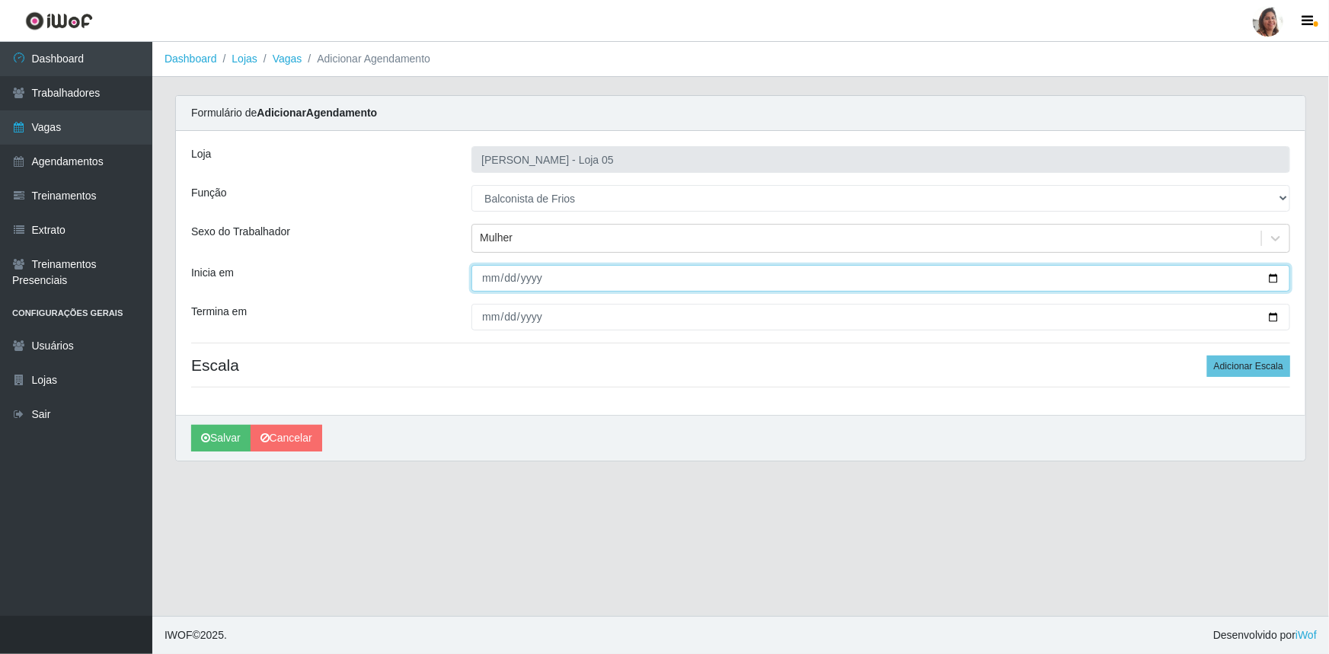
click at [1274, 273] on input "Inicia em" at bounding box center [880, 278] width 819 height 27
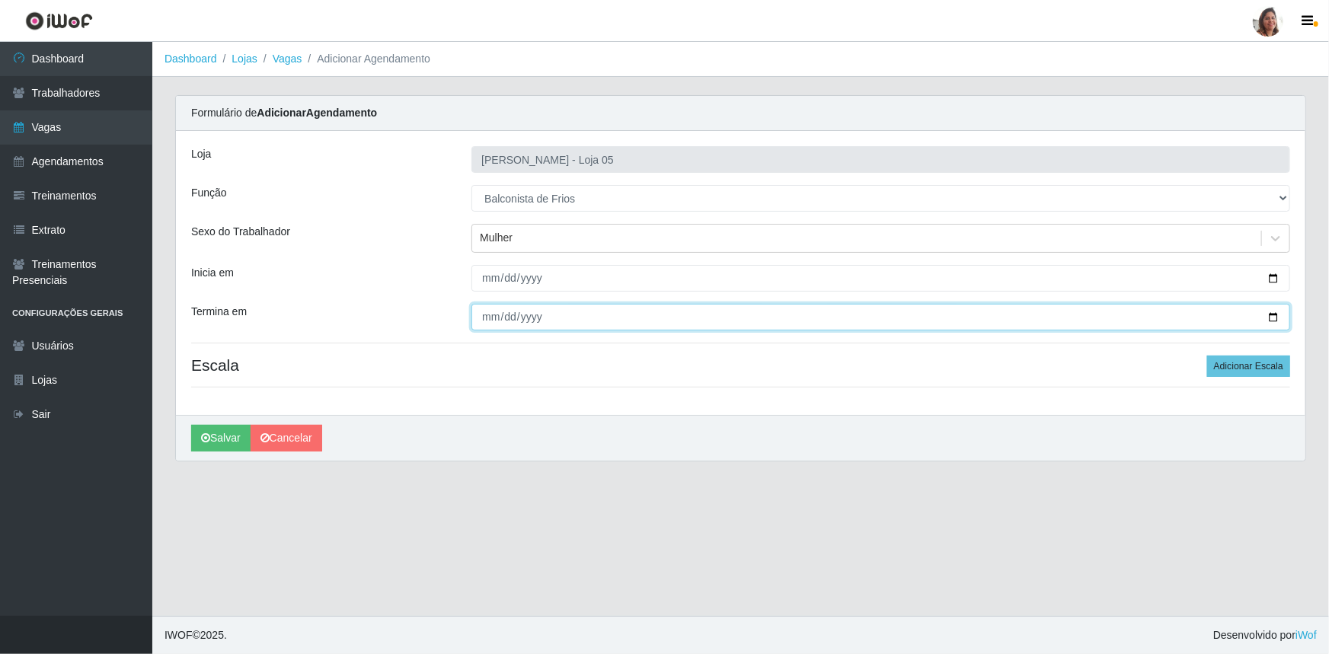
click at [1279, 316] on input "Termina em" at bounding box center [880, 317] width 819 height 27
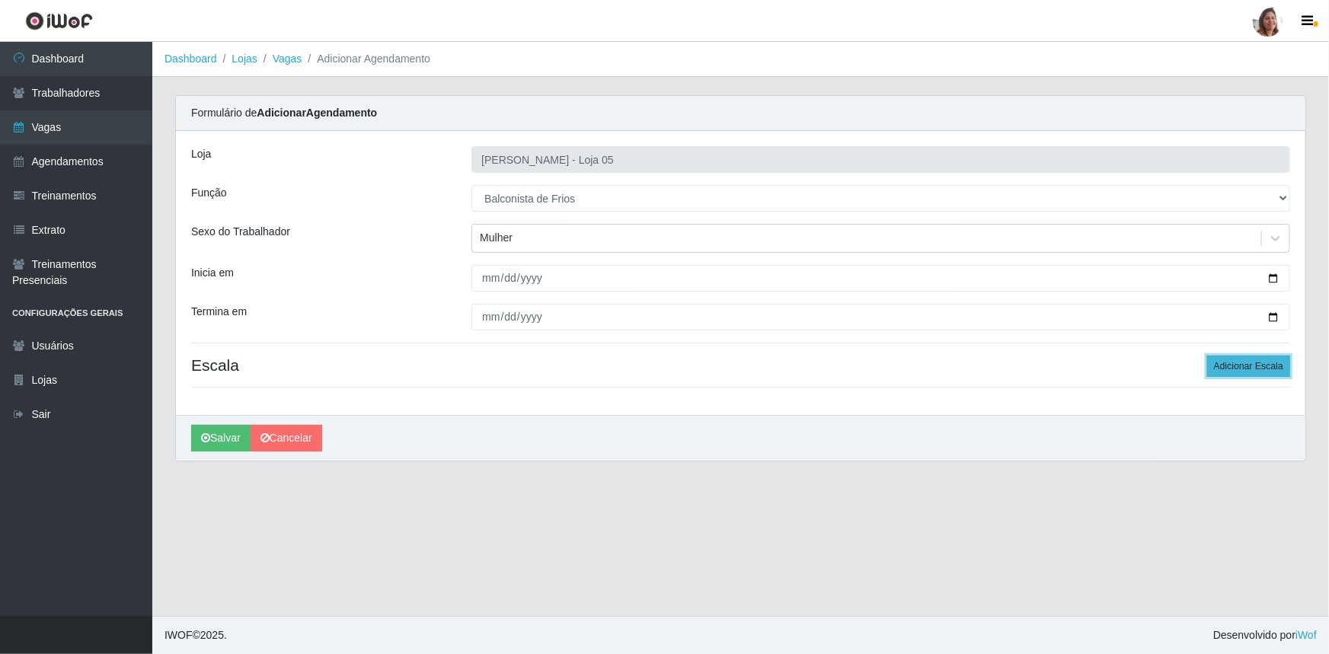
click at [1256, 360] on button "Adicionar Escala" at bounding box center [1248, 366] width 83 height 21
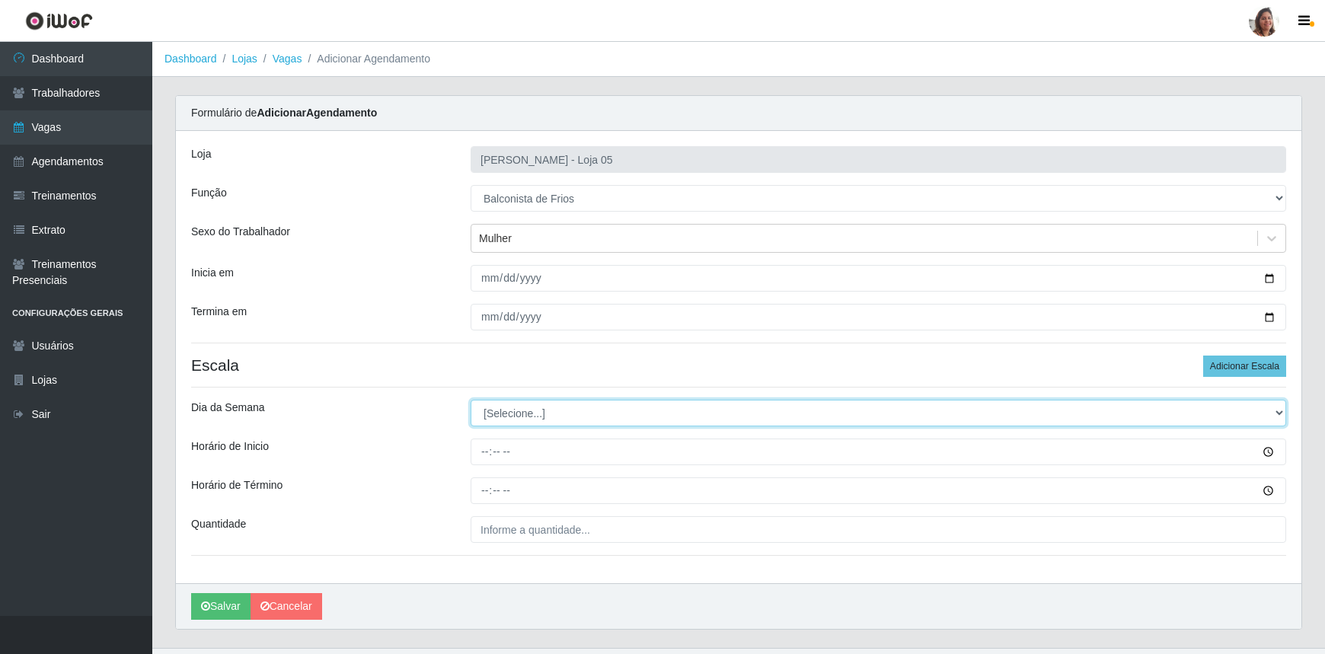
click at [512, 408] on select "[Selecione...] Segunda Terça Quarta Quinta Sexta Sábado Domingo" at bounding box center [879, 413] width 816 height 27
click at [471, 400] on select "[Selecione...] Segunda Terça Quarta Quinta Sexta Sábado Domingo" at bounding box center [879, 413] width 816 height 27
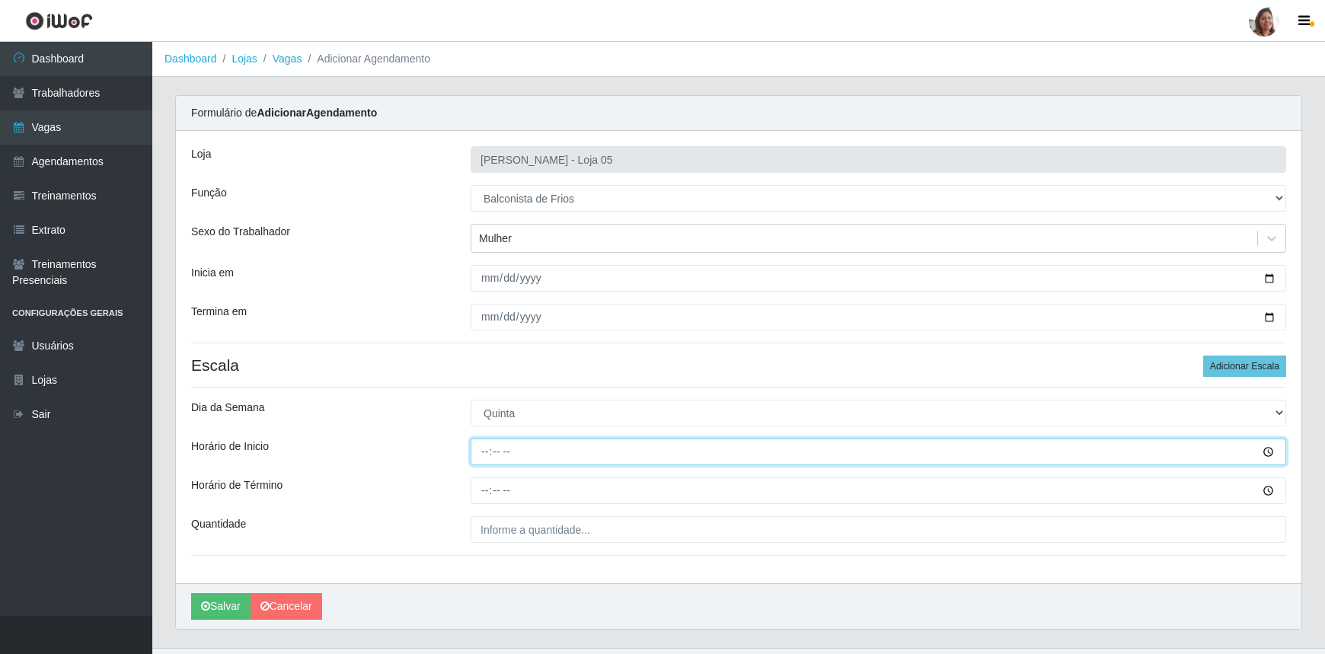
click at [478, 460] on input "Horário de Inicio" at bounding box center [879, 452] width 816 height 27
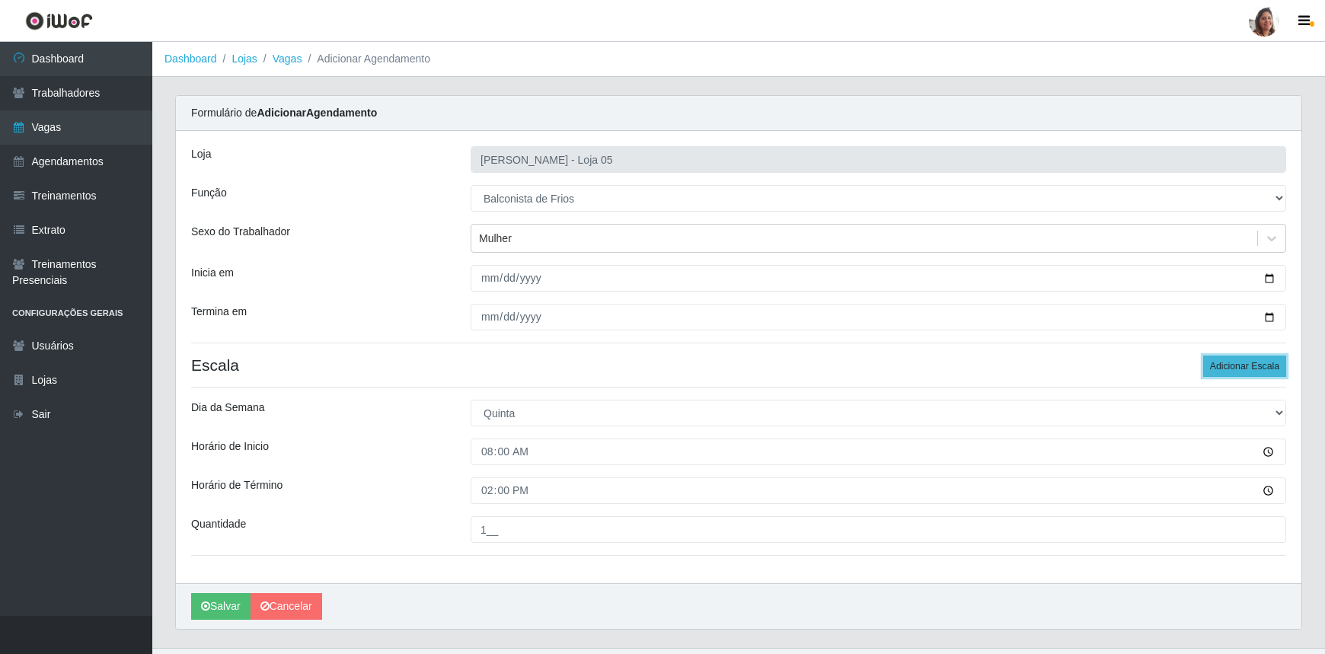
click at [1211, 365] on button "Adicionar Escala" at bounding box center [1244, 366] width 83 height 21
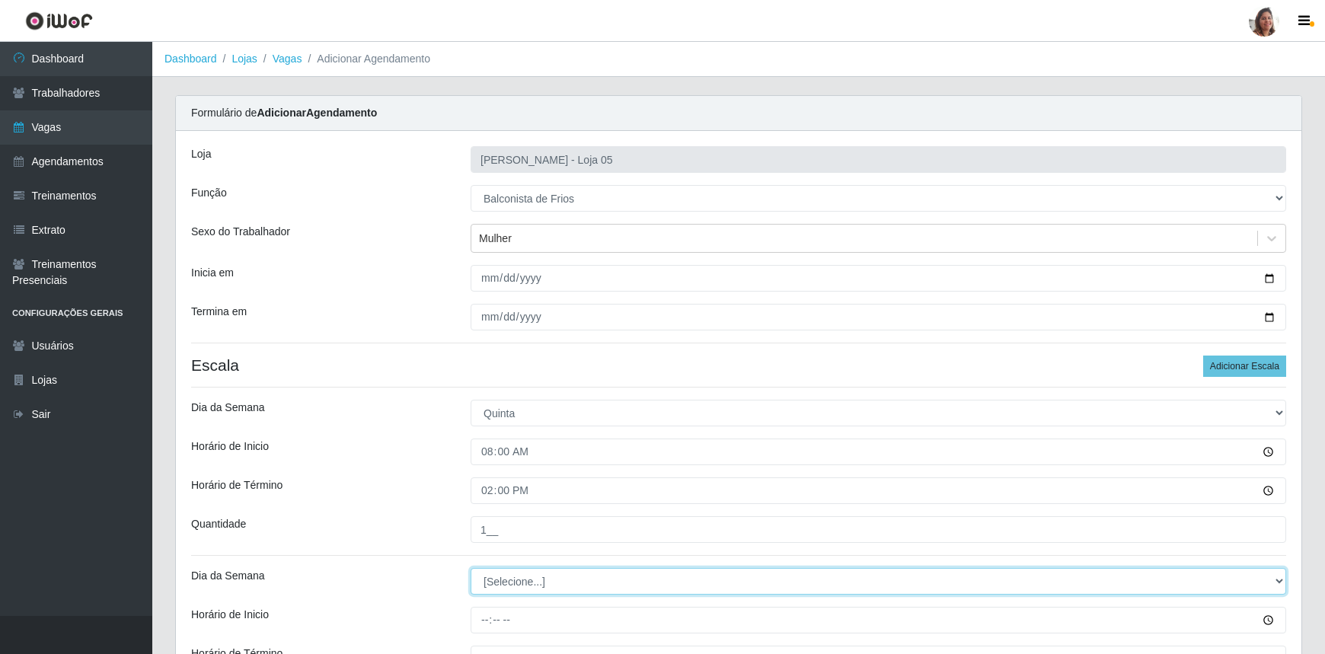
click at [515, 582] on select "[Selecione...] Segunda Terça Quarta Quinta Sexta Sábado Domingo" at bounding box center [879, 581] width 816 height 27
click at [471, 568] on select "[Selecione...] Segunda Terça Quarta Quinta Sexta Sábado Domingo" at bounding box center [879, 581] width 816 height 27
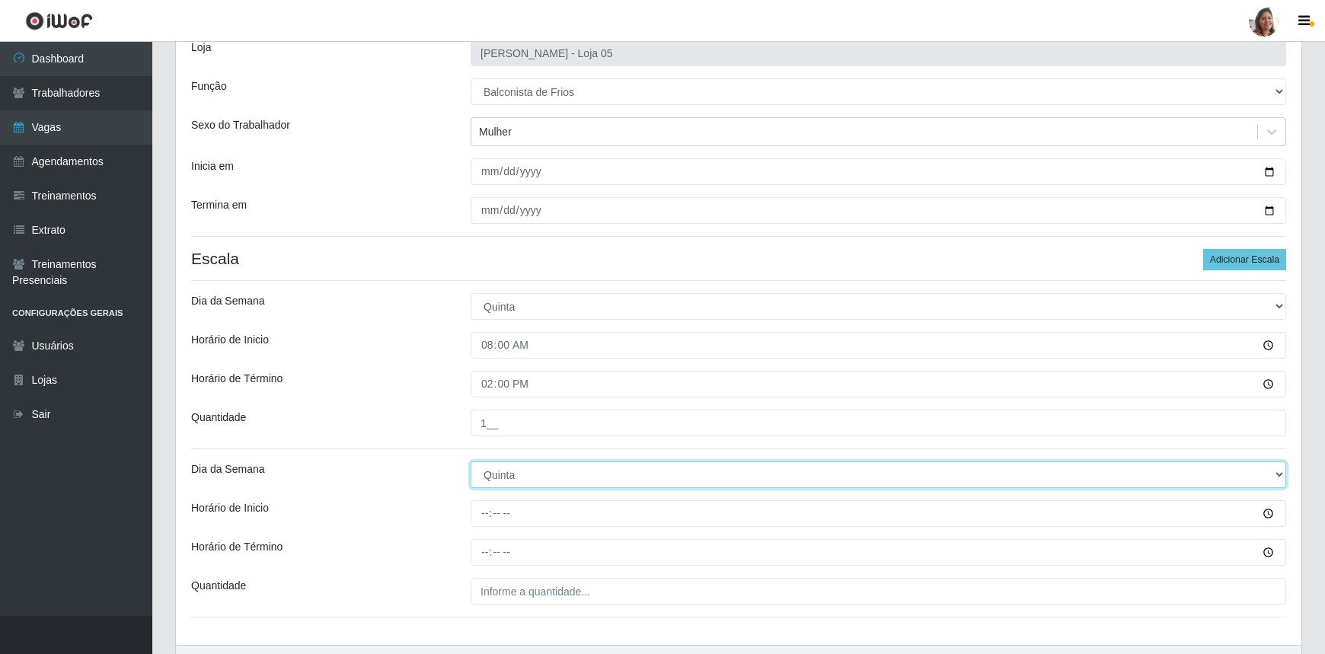
scroll to position [199, 0]
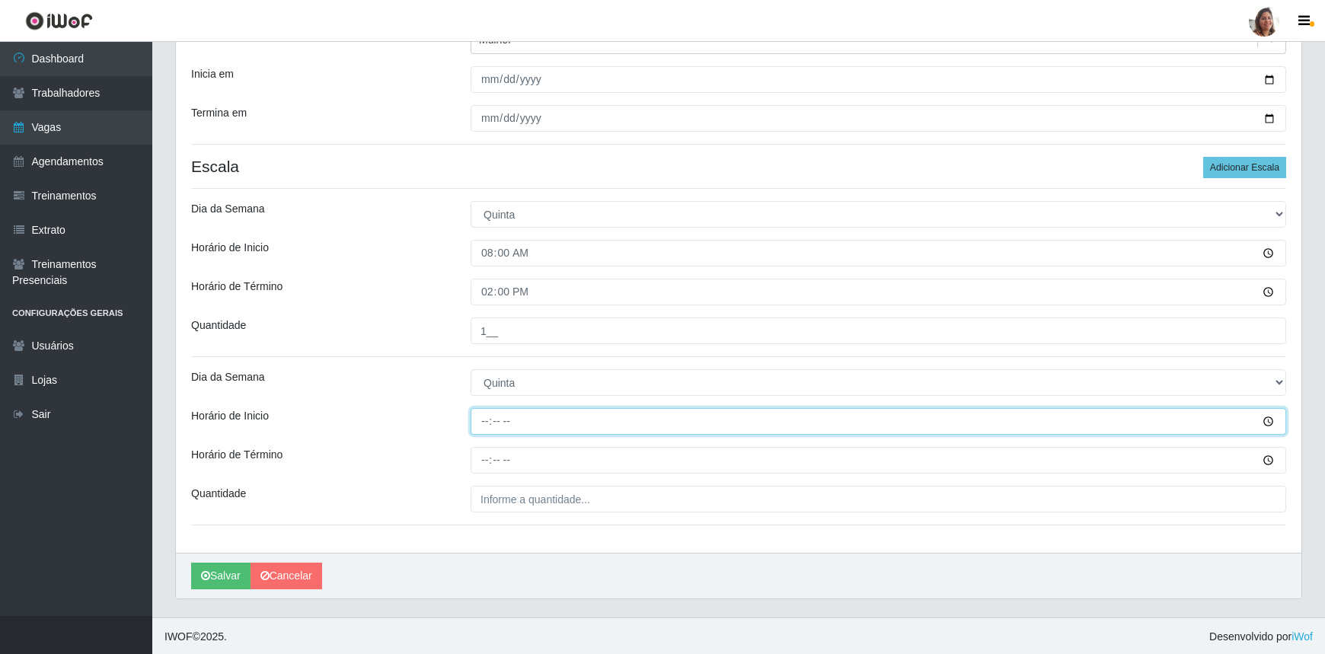
click at [482, 419] on input "Horário de Inicio" at bounding box center [879, 421] width 816 height 27
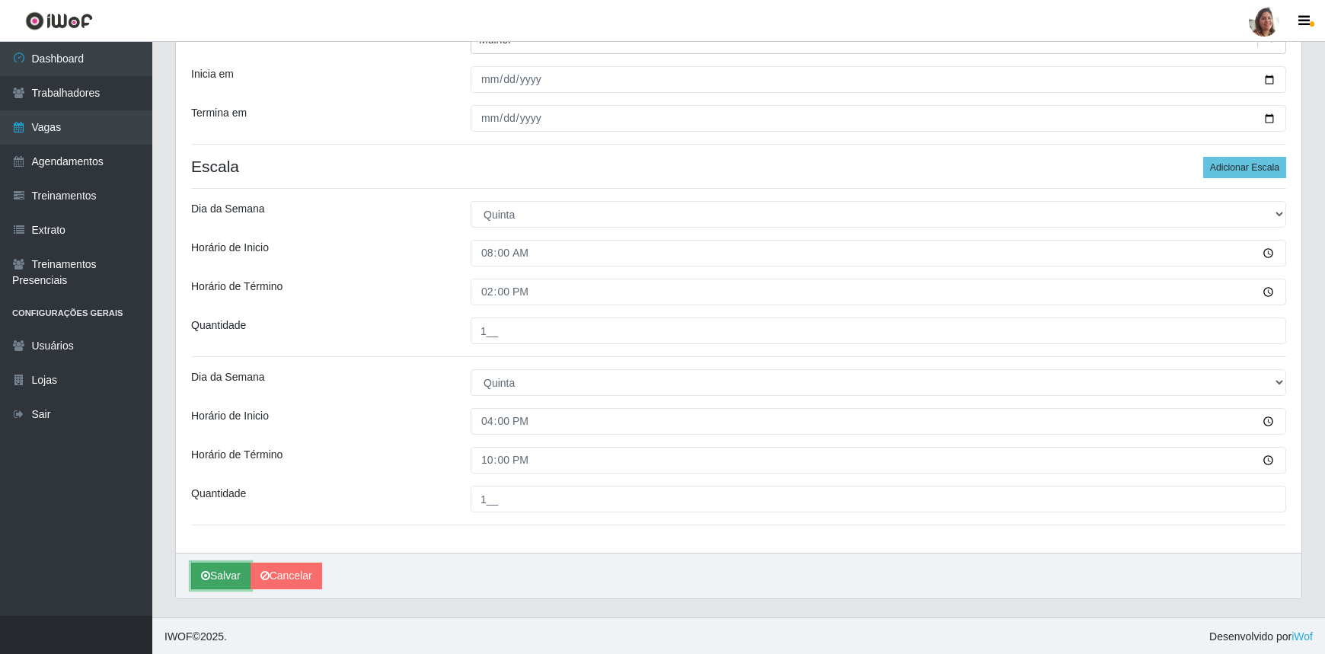
click at [221, 577] on button "Salvar" at bounding box center [220, 576] width 59 height 27
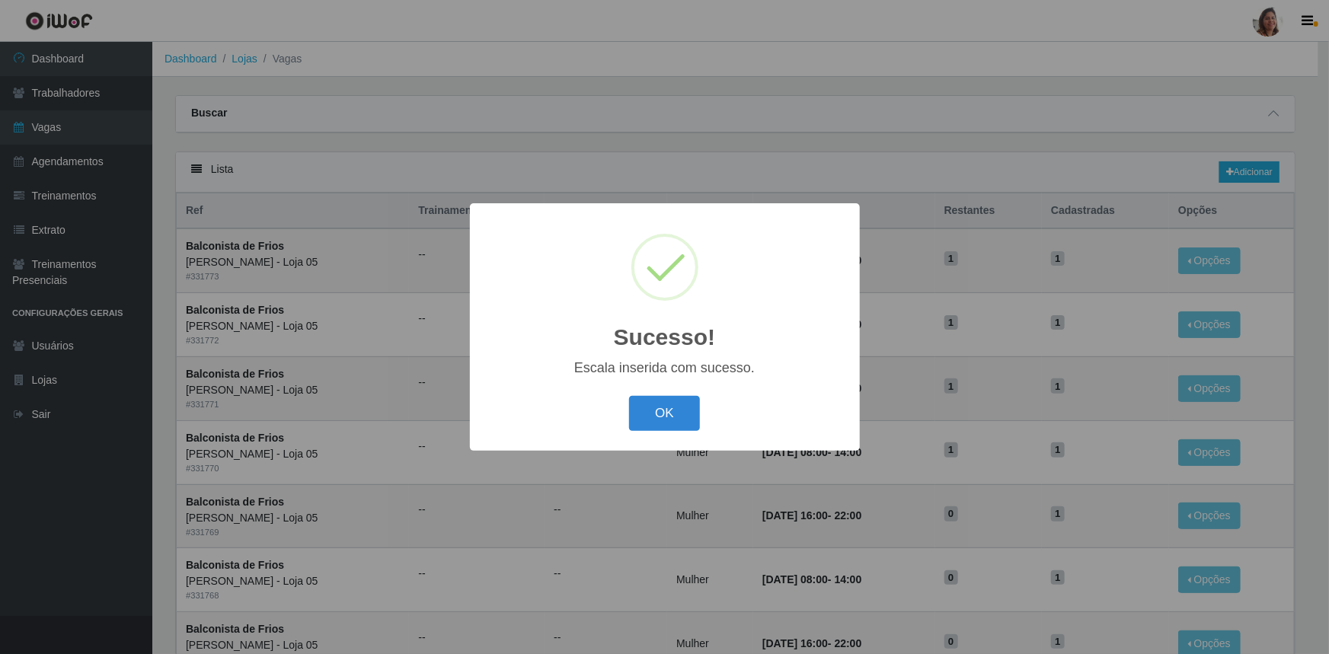
click at [647, 408] on button "OK" at bounding box center [664, 414] width 71 height 36
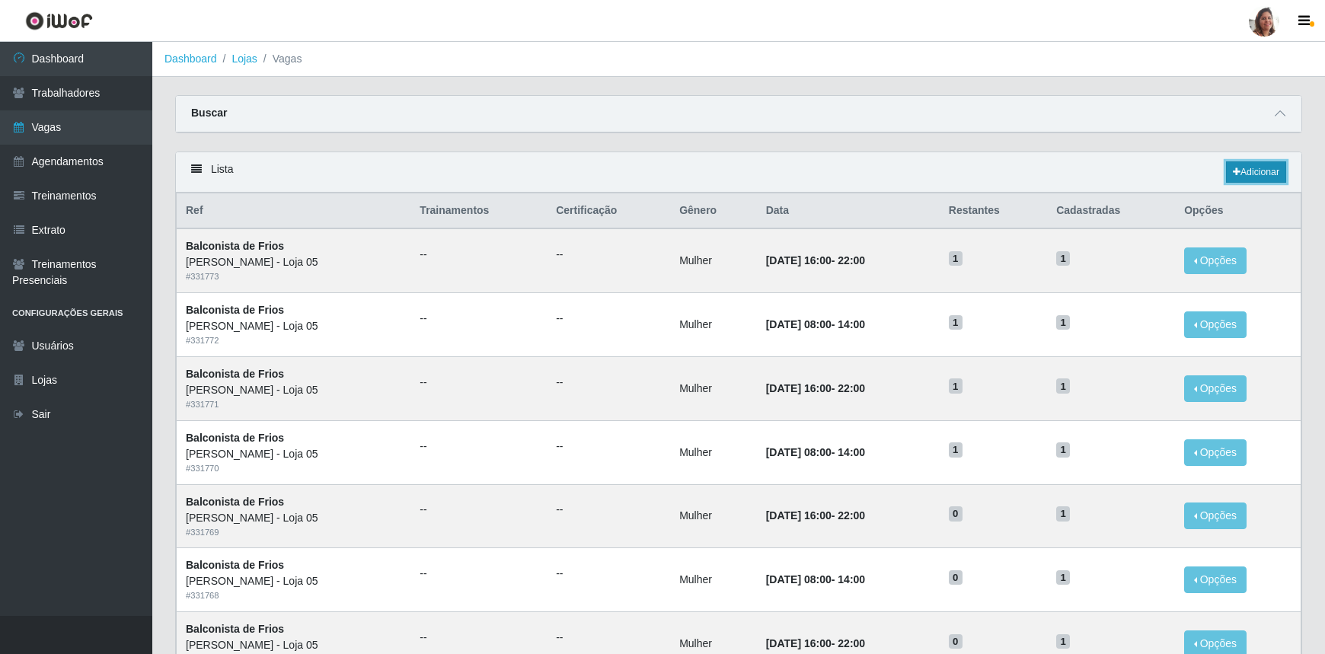
click at [1264, 174] on link "Adicionar" at bounding box center [1256, 171] width 60 height 21
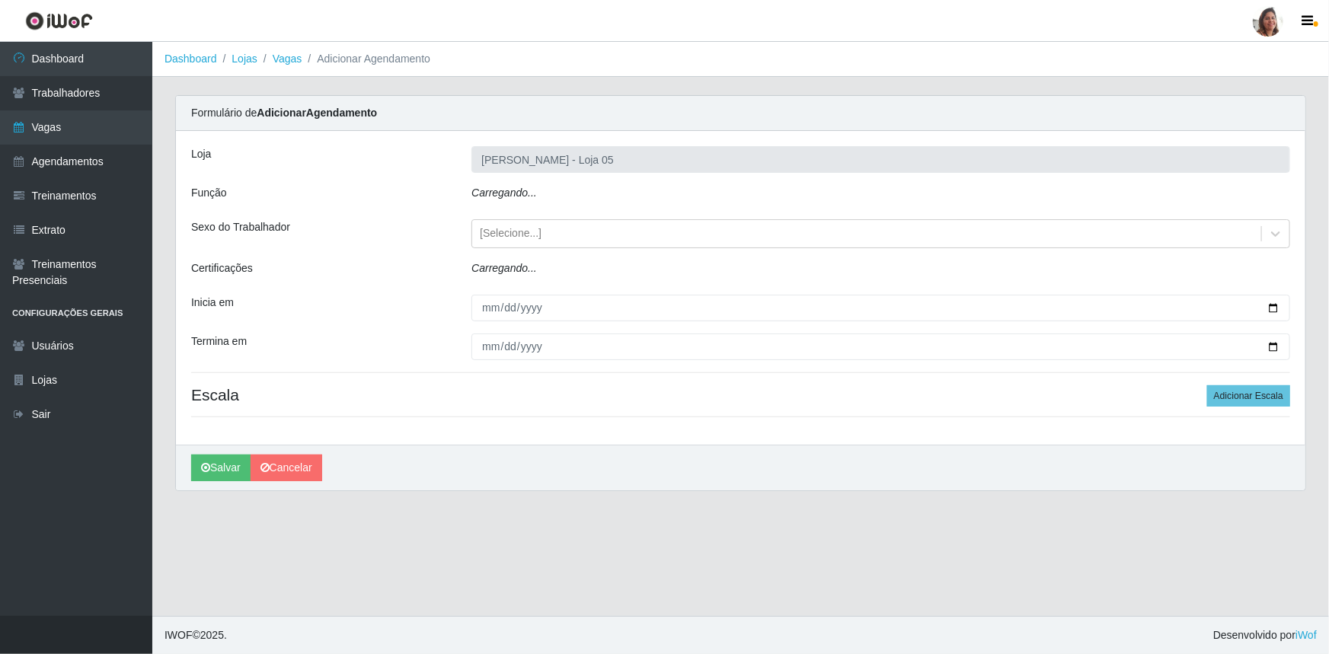
click at [510, 200] on div "Carregando..." at bounding box center [881, 196] width 842 height 22
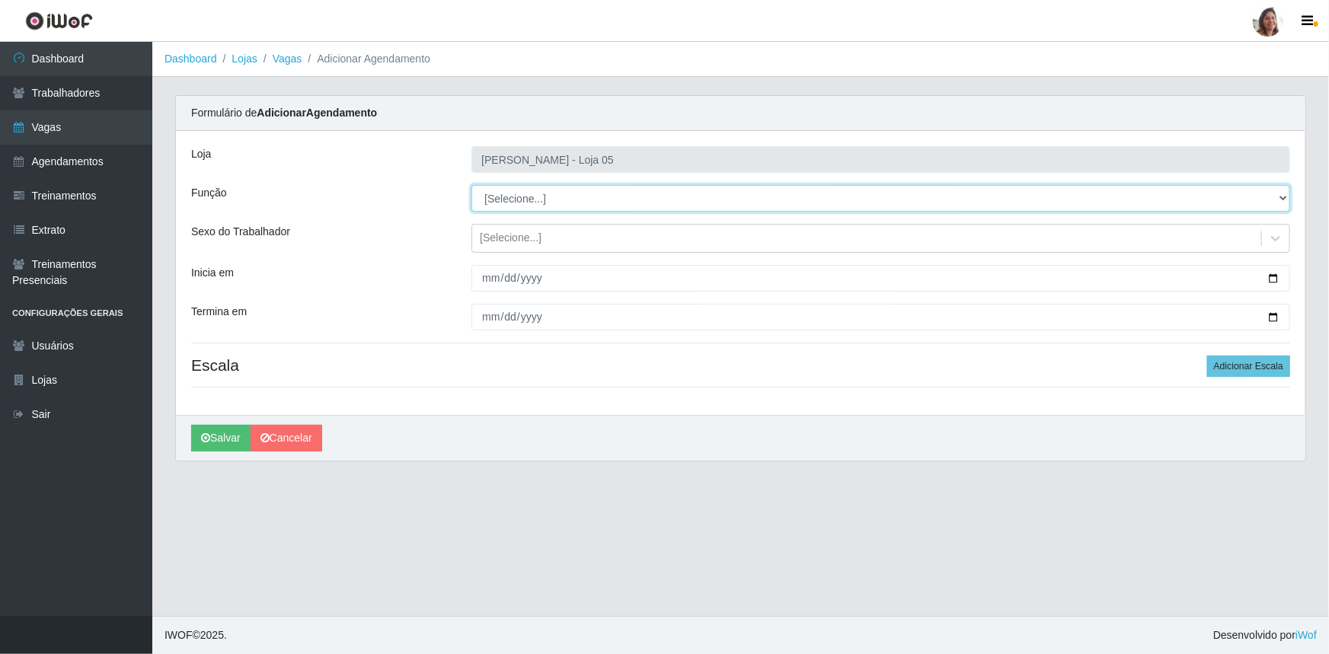
click at [513, 199] on select "[Selecione...] ASG ASG + ASG ++ Auxiliar de Depósito Auxiliar de Depósito + Aux…" at bounding box center [880, 198] width 819 height 27
click at [471, 185] on select "[Selecione...] ASG ASG + ASG ++ Auxiliar de Depósito Auxiliar de Depósito + Aux…" at bounding box center [880, 198] width 819 height 27
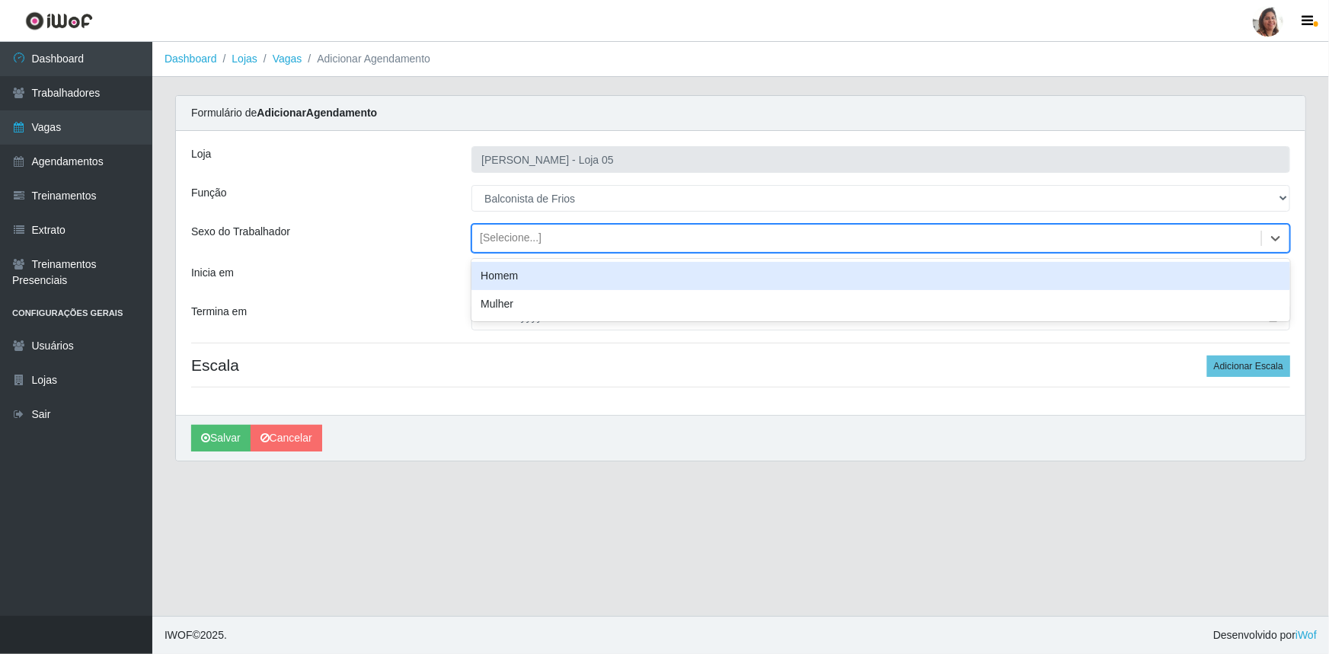
click at [531, 239] on div "[Selecione...]" at bounding box center [511, 239] width 62 height 16
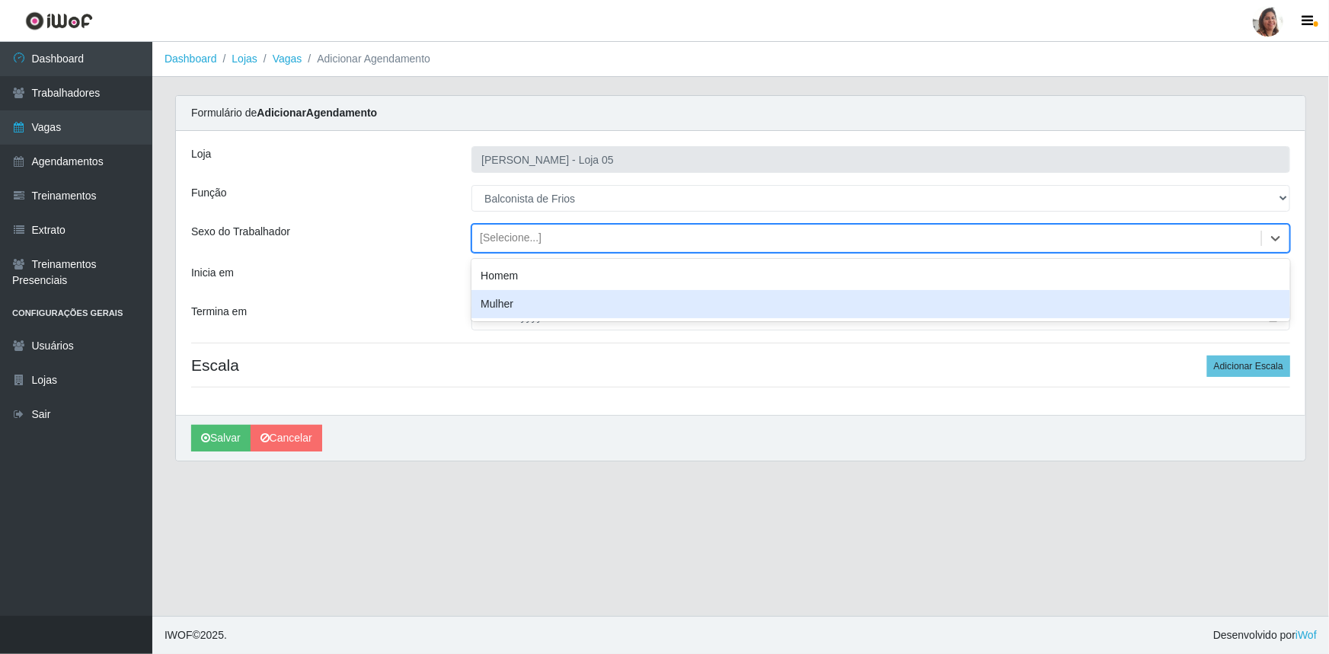
click at [511, 304] on div "Mulher" at bounding box center [880, 304] width 819 height 28
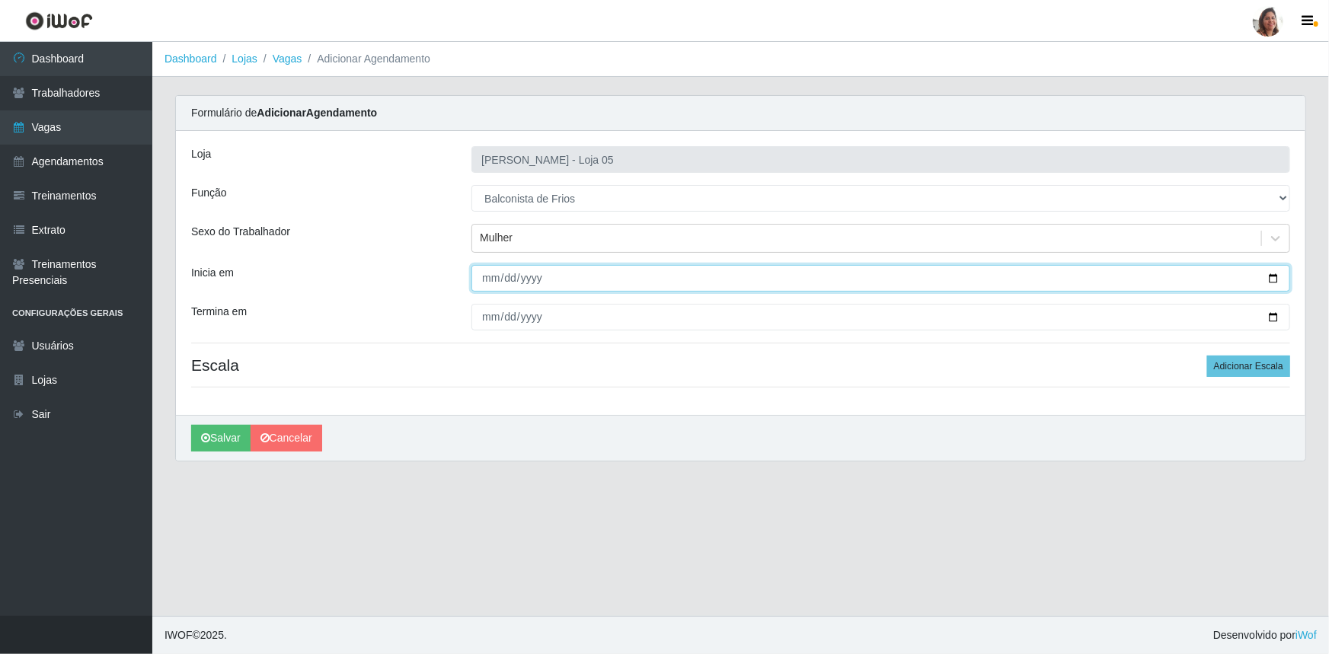
click at [1275, 274] on input "Inicia em" at bounding box center [880, 278] width 819 height 27
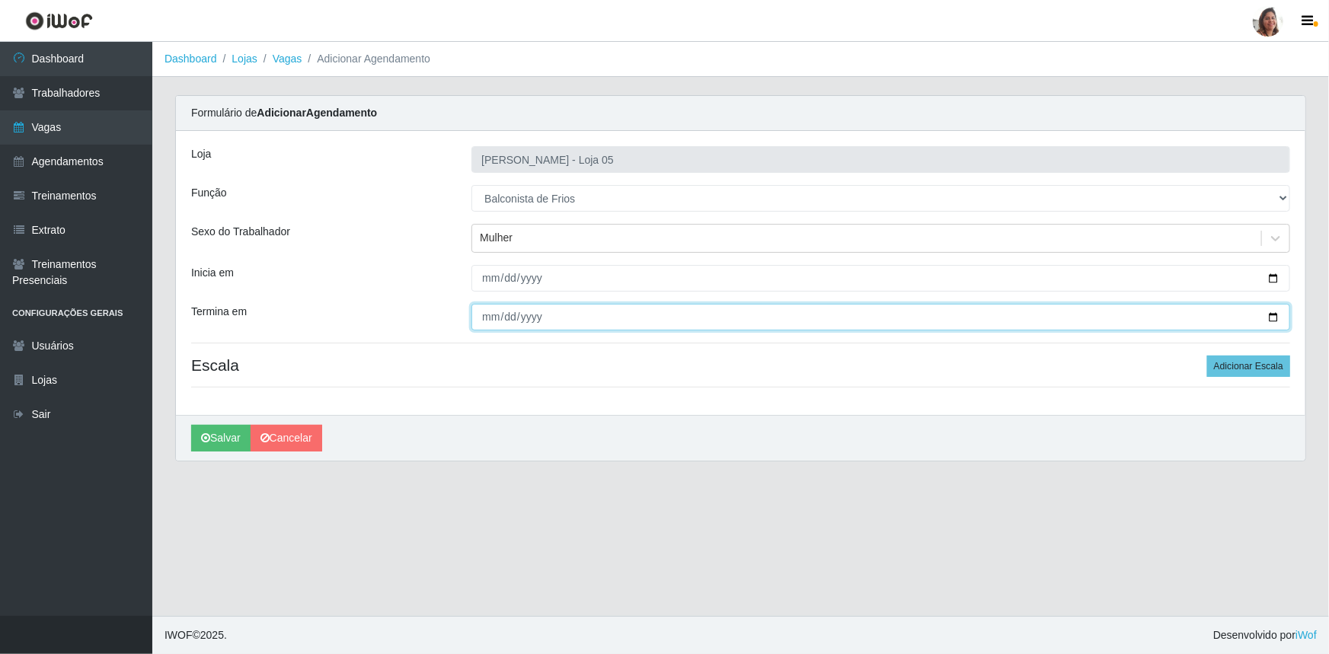
click at [1271, 317] on input "Termina em" at bounding box center [880, 317] width 819 height 27
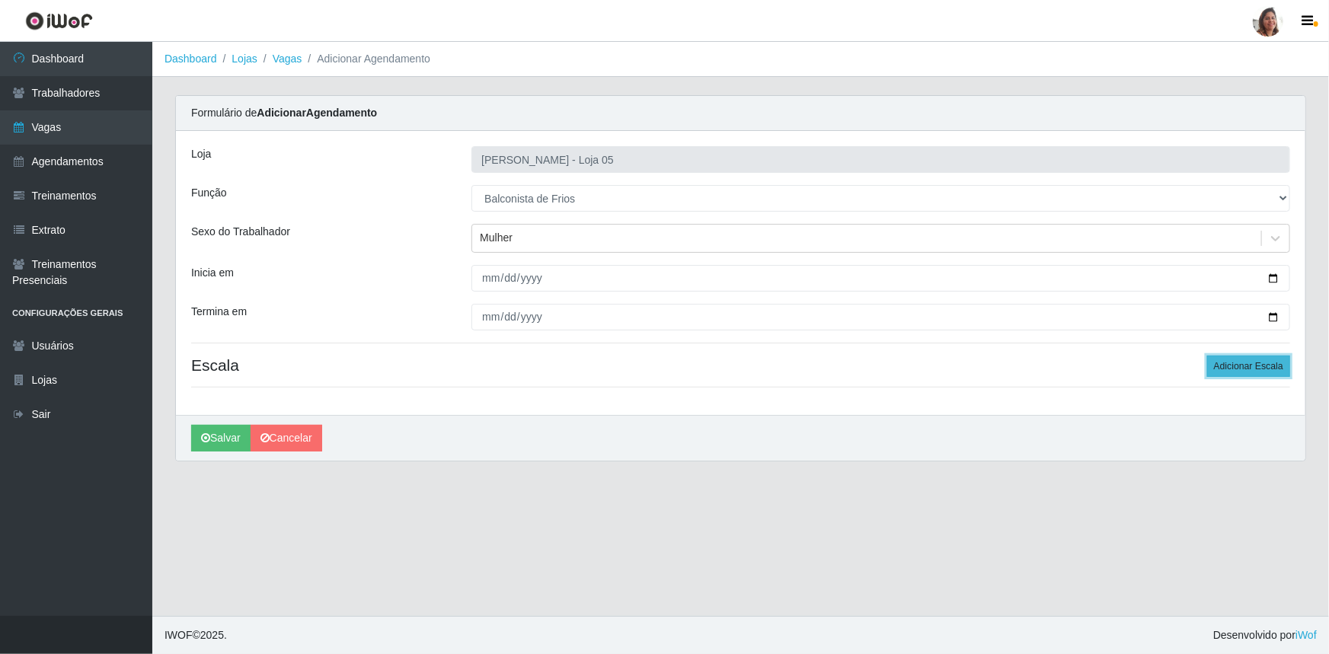
click at [1229, 363] on button "Adicionar Escala" at bounding box center [1248, 366] width 83 height 21
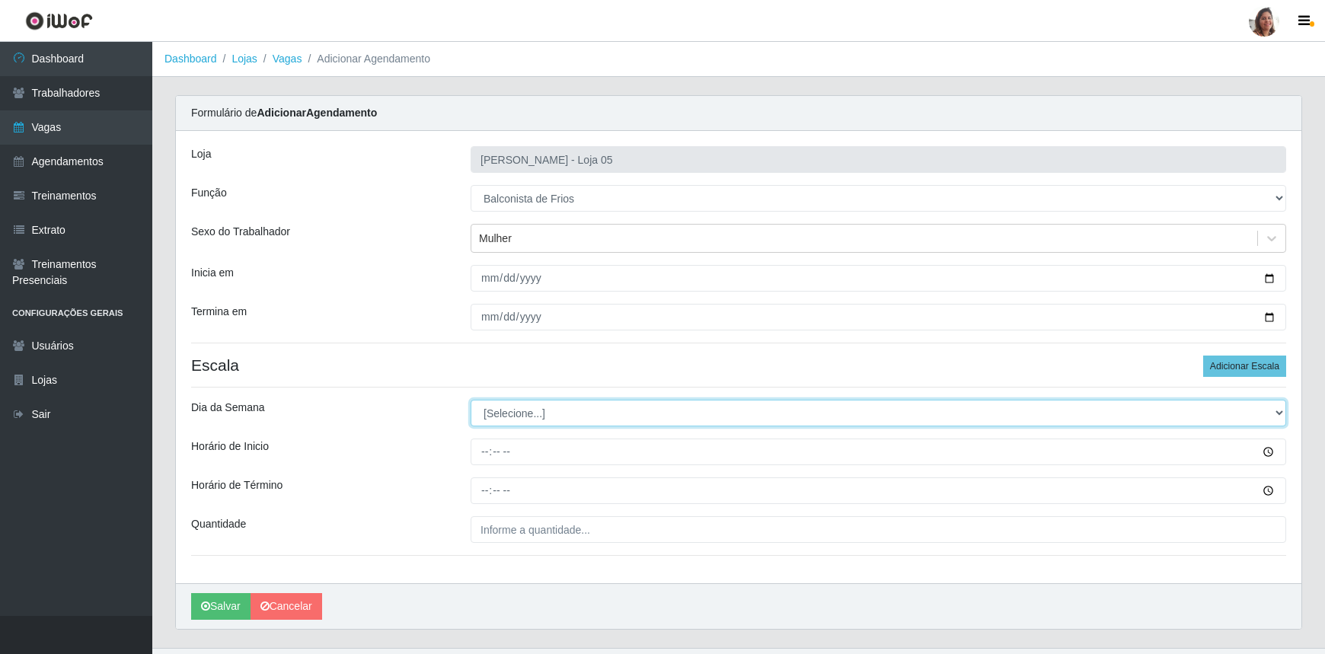
click at [519, 412] on select "[Selecione...] Segunda Terça Quarta Quinta Sexta Sábado Domingo" at bounding box center [879, 413] width 816 height 27
click at [471, 400] on select "[Selecione...] Segunda Terça Quarta Quinta Sexta Sábado Domingo" at bounding box center [879, 413] width 816 height 27
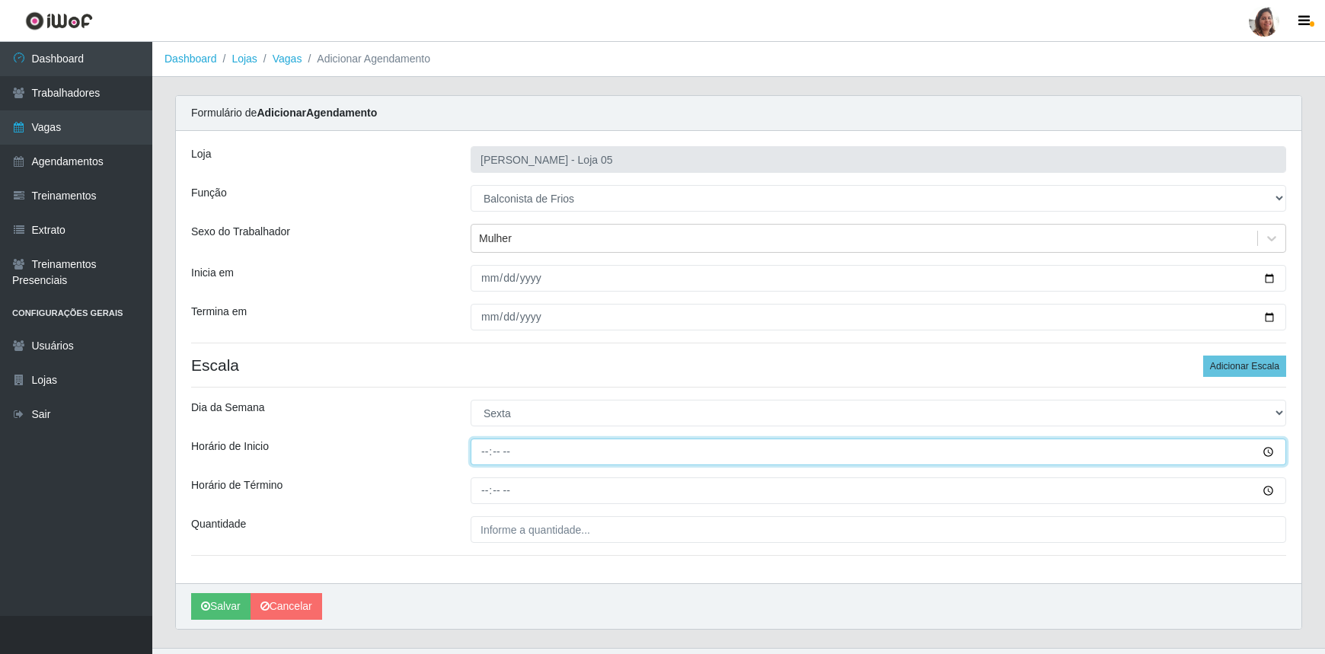
click at [484, 457] on input "Horário de Inicio" at bounding box center [879, 452] width 816 height 27
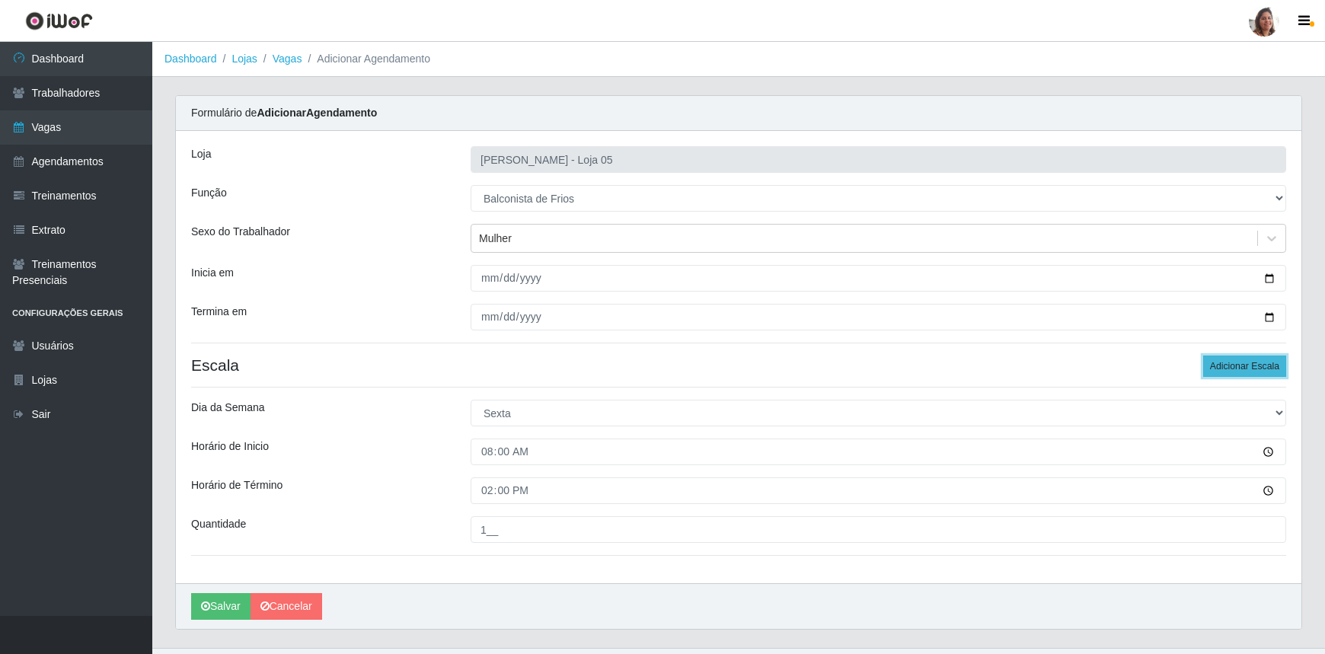
click at [1216, 366] on button "Adicionar Escala" at bounding box center [1244, 366] width 83 height 21
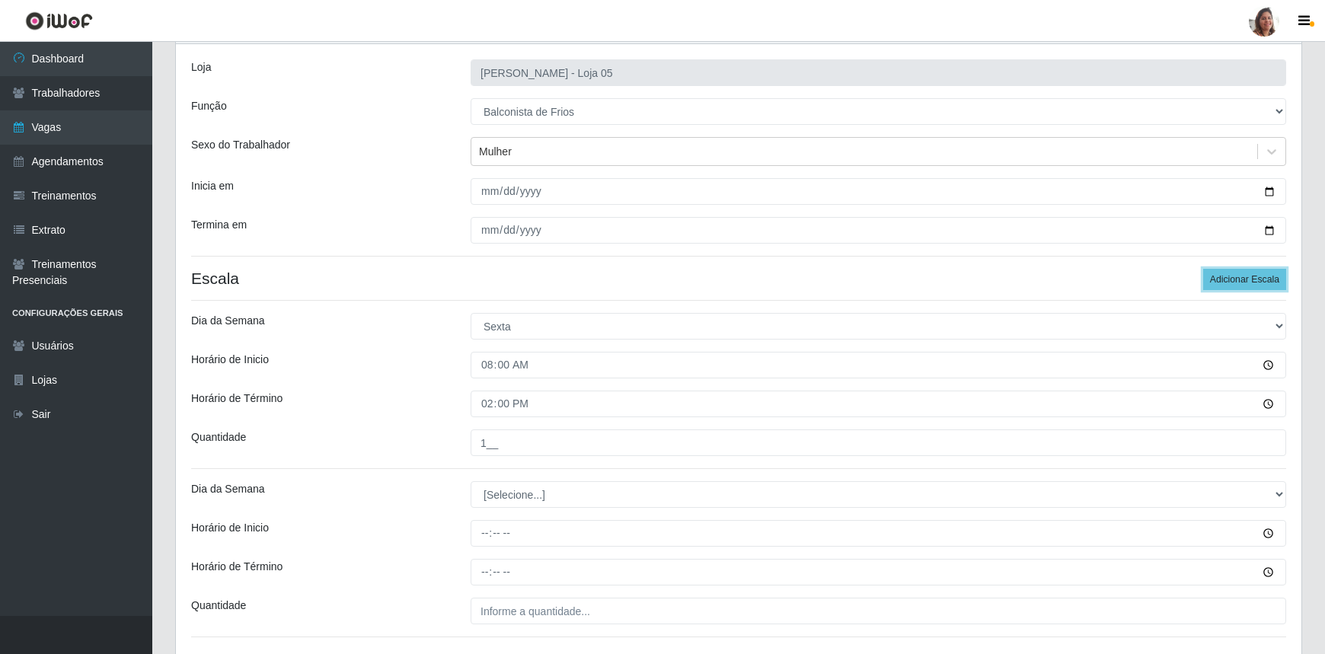
scroll to position [199, 0]
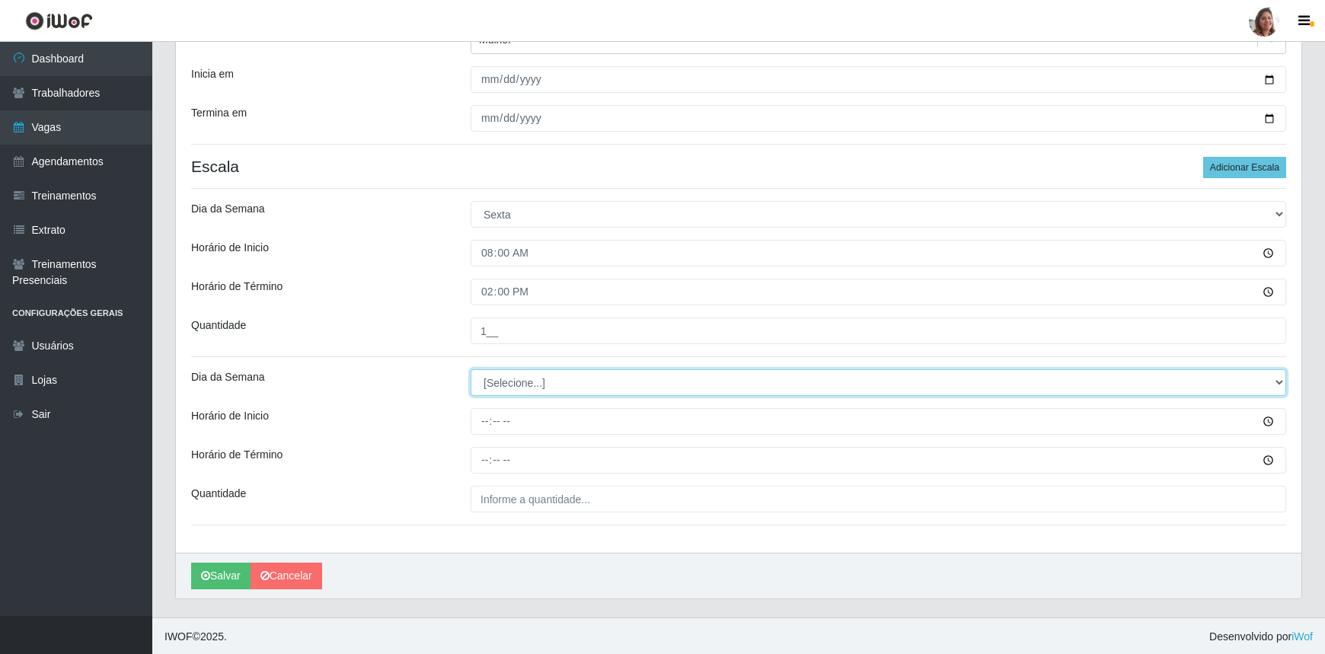
drag, startPoint x: 496, startPoint y: 379, endPoint x: 497, endPoint y: 388, distance: 9.2
click at [496, 378] on select "[Selecione...] Segunda Terça Quarta Quinta Sexta Sábado Domingo" at bounding box center [879, 382] width 816 height 27
click at [471, 369] on select "[Selecione...] Segunda Terça Quarta Quinta Sexta Sábado Domingo" at bounding box center [879, 382] width 816 height 27
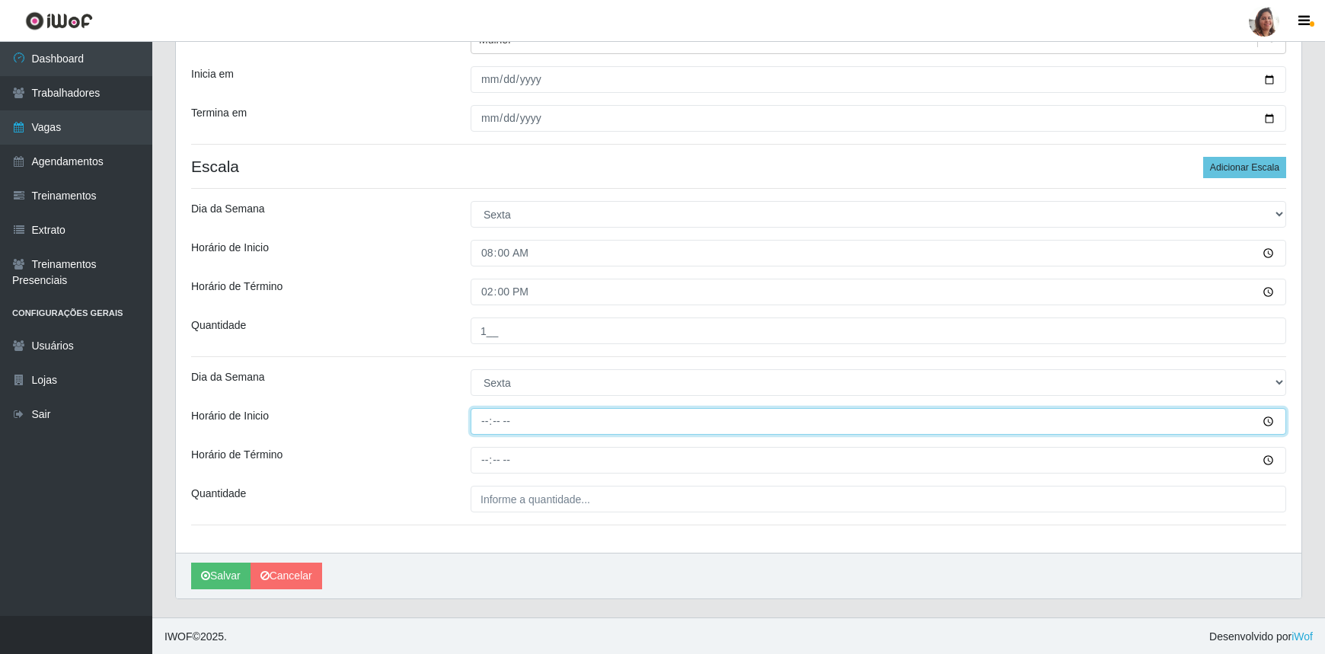
click at [483, 415] on input "Horário de Inicio" at bounding box center [879, 421] width 816 height 27
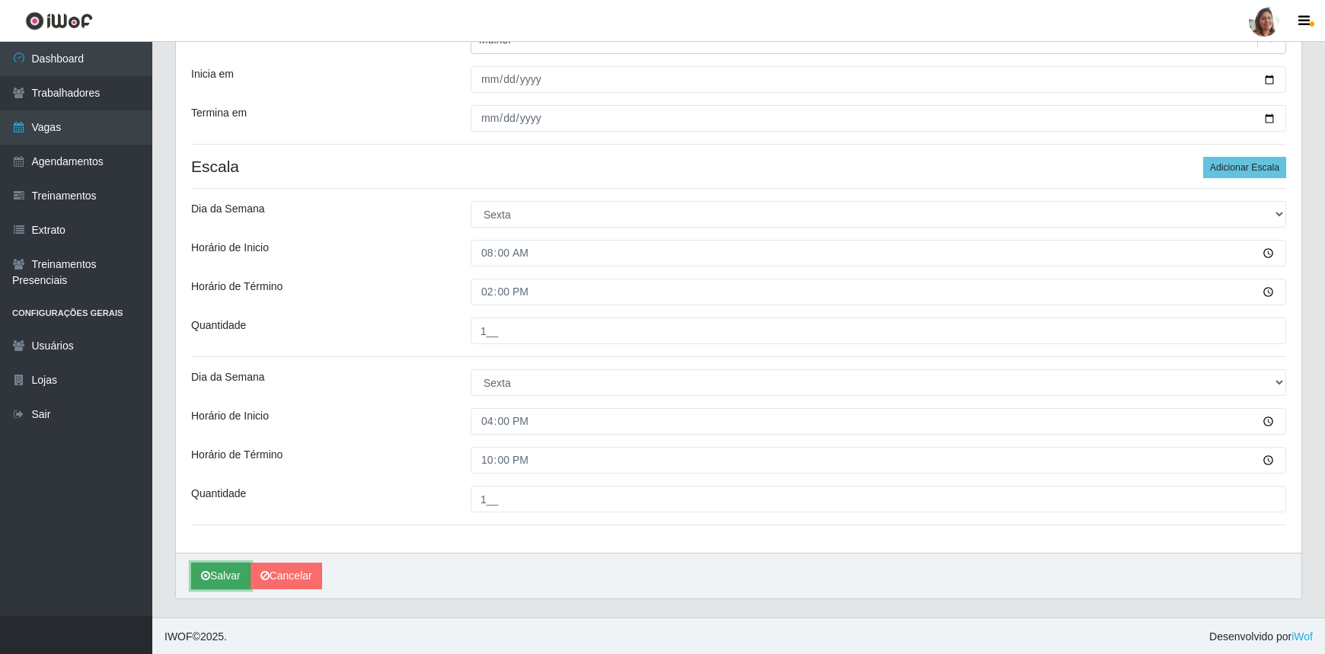
click at [221, 574] on button "Salvar" at bounding box center [220, 576] width 59 height 27
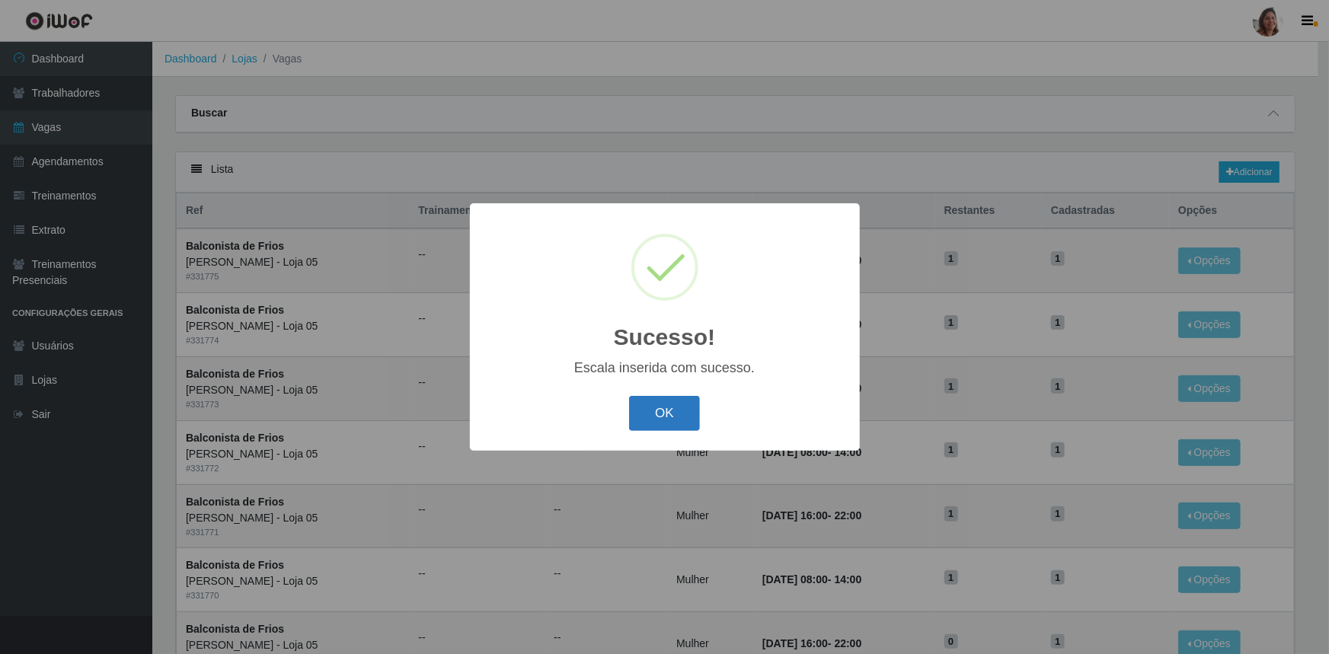
click at [686, 407] on button "OK" at bounding box center [664, 414] width 71 height 36
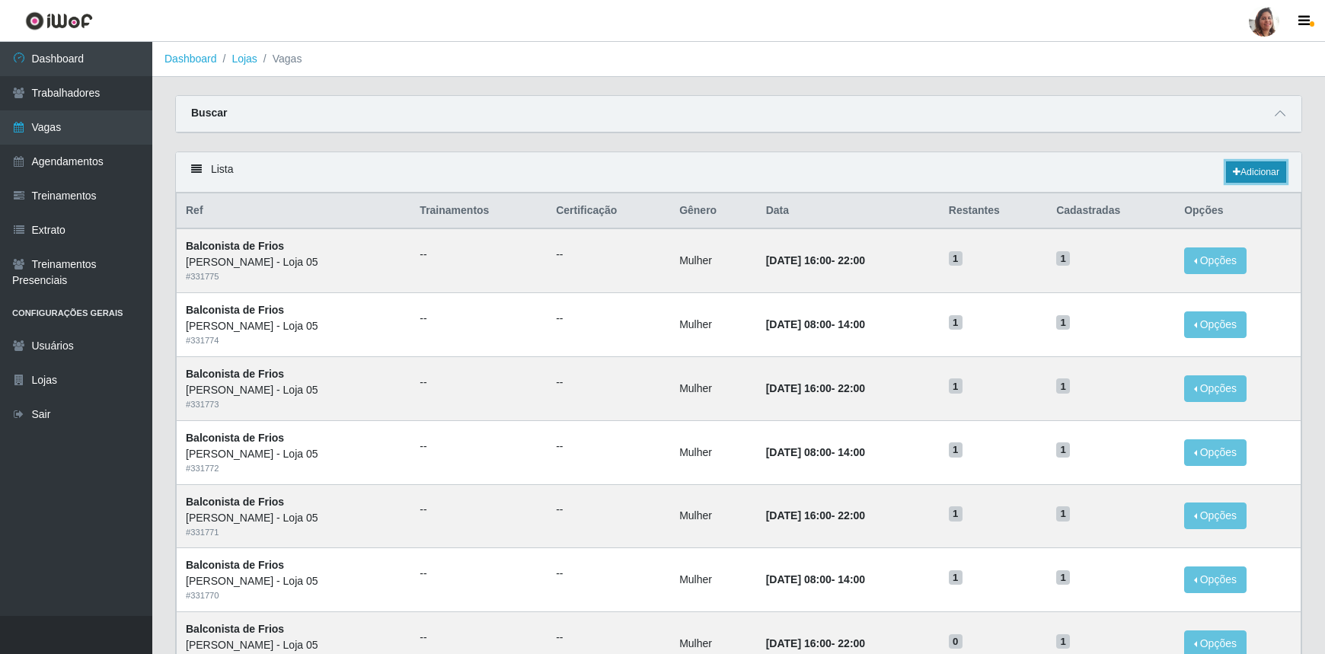
click at [1261, 169] on link "Adicionar" at bounding box center [1256, 171] width 60 height 21
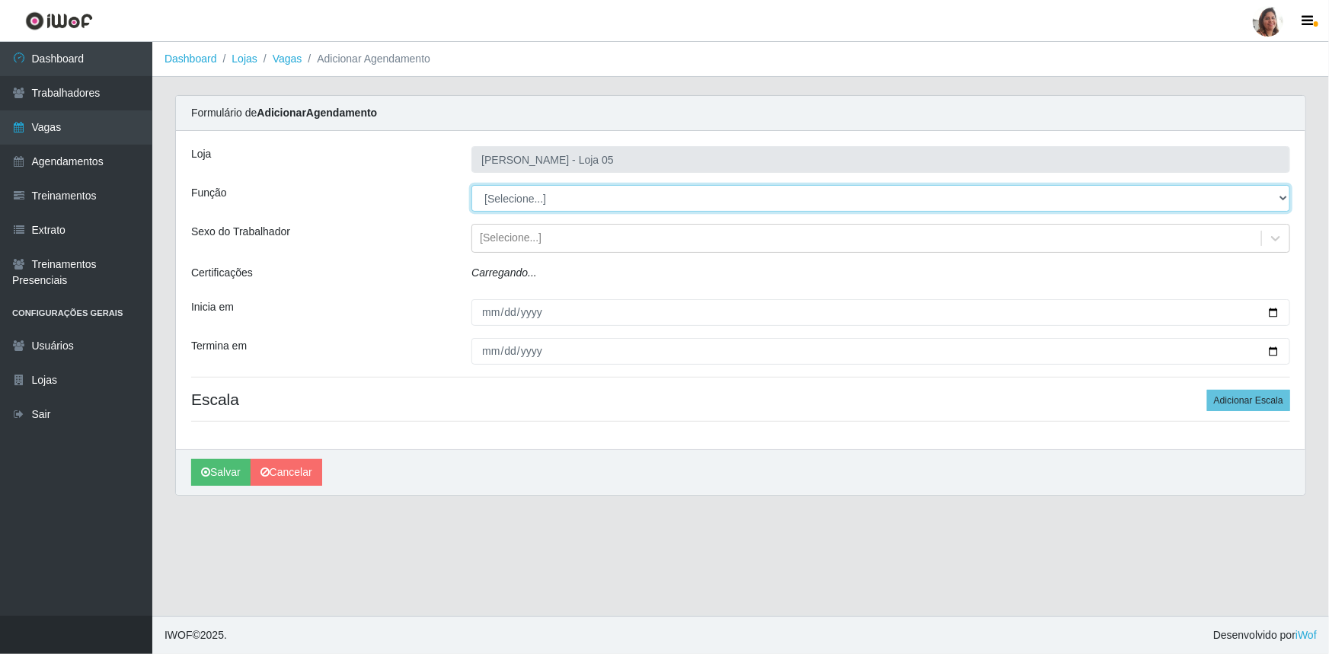
click at [518, 194] on select "[Selecione...] ASG ASG + ASG ++ Auxiliar de Depósito Auxiliar de Depósito + Aux…" at bounding box center [880, 198] width 819 height 27
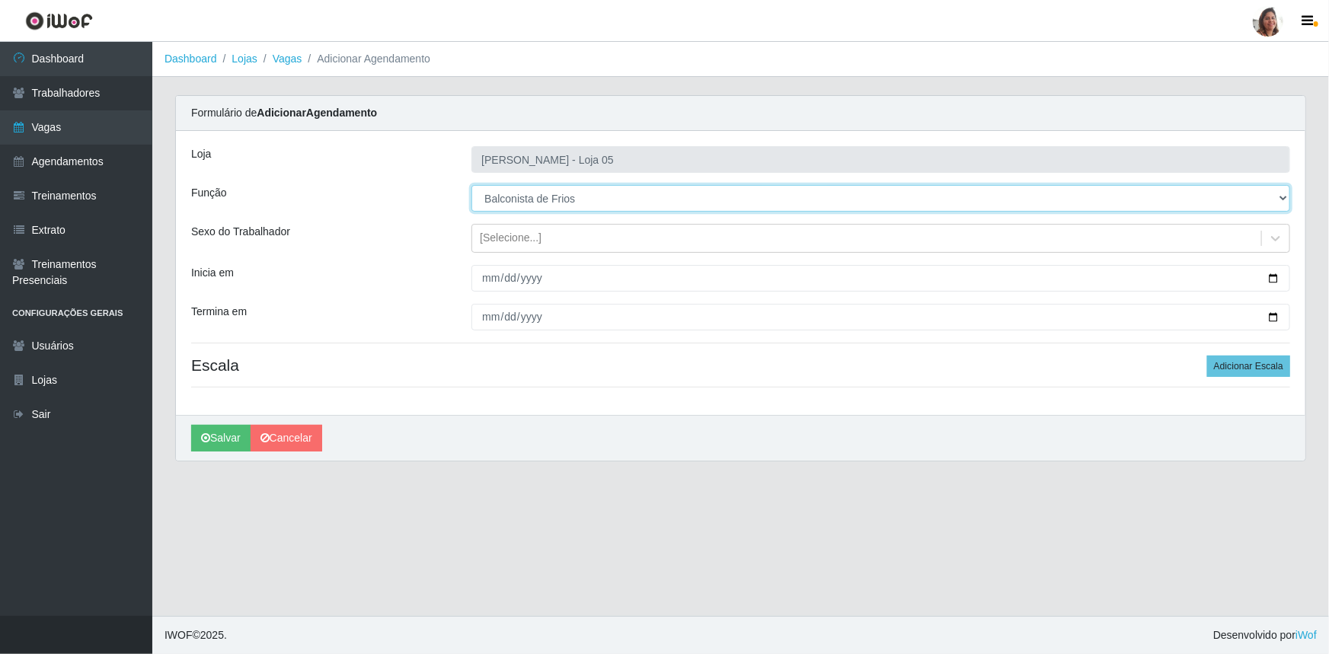
click at [471, 185] on select "[Selecione...] ASG ASG + ASG ++ Auxiliar de Depósito Auxiliar de Depósito + Aux…" at bounding box center [880, 198] width 819 height 27
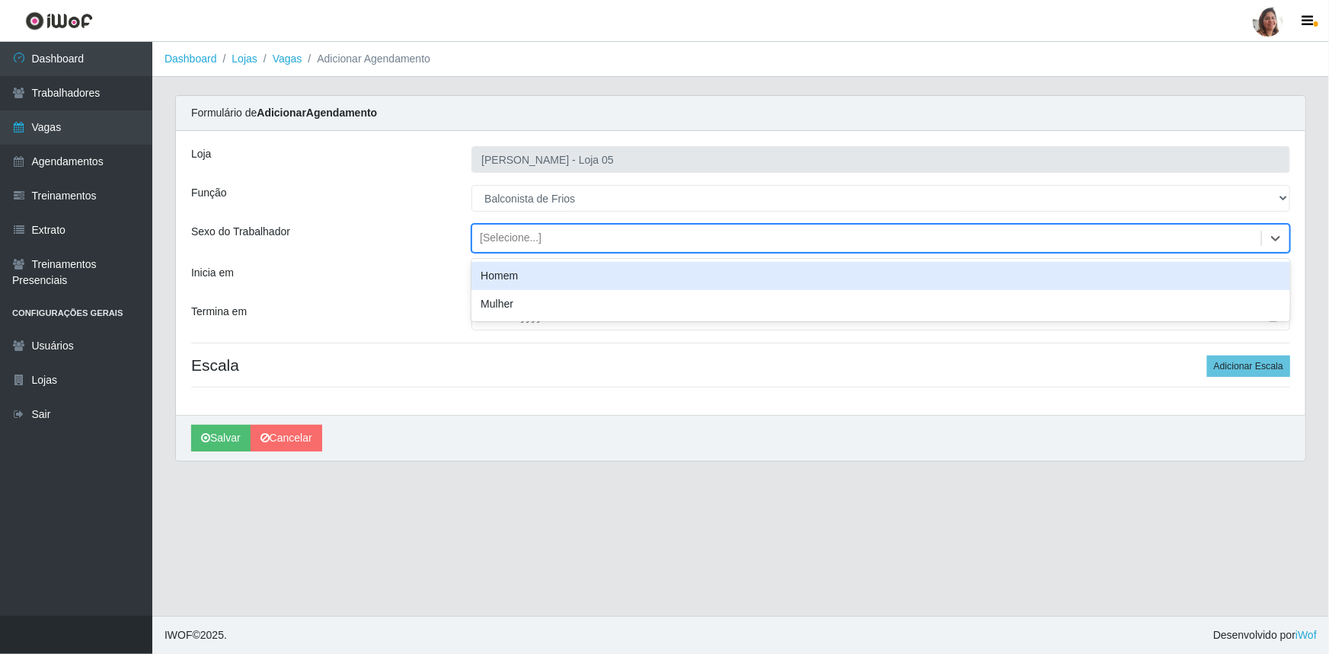
click at [526, 247] on div "[Selecione...]" at bounding box center [866, 238] width 789 height 25
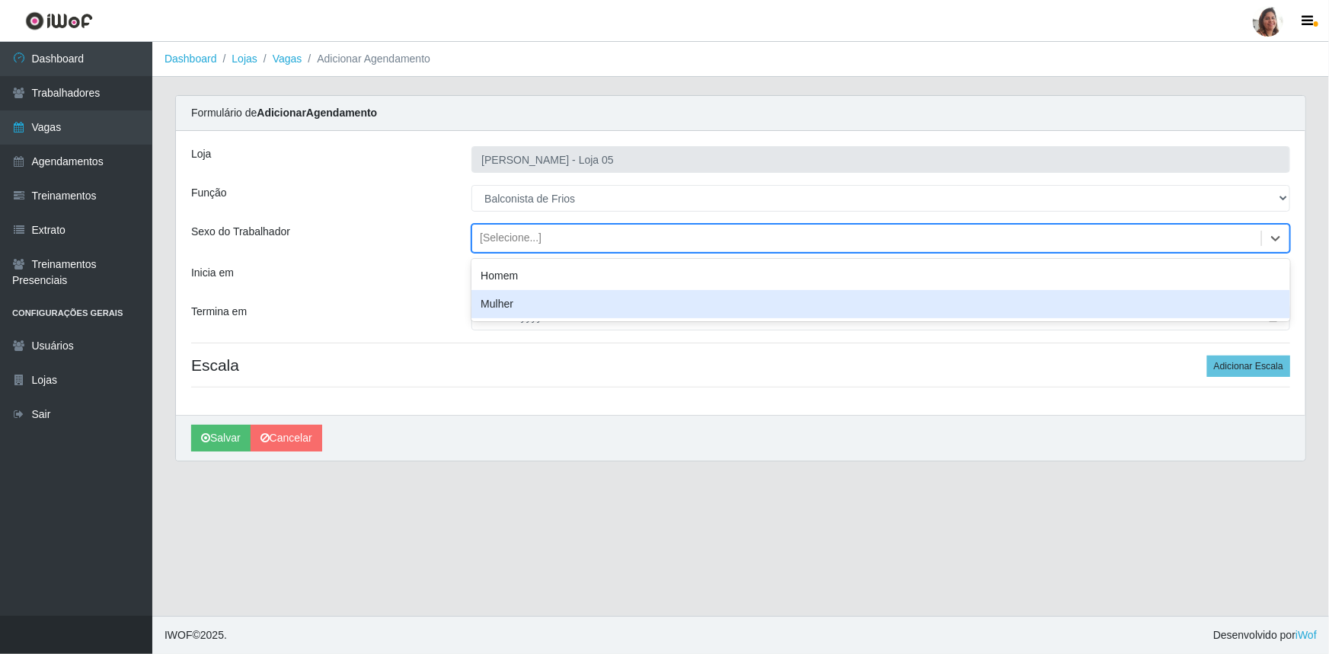
click at [518, 295] on div "Mulher" at bounding box center [880, 304] width 819 height 28
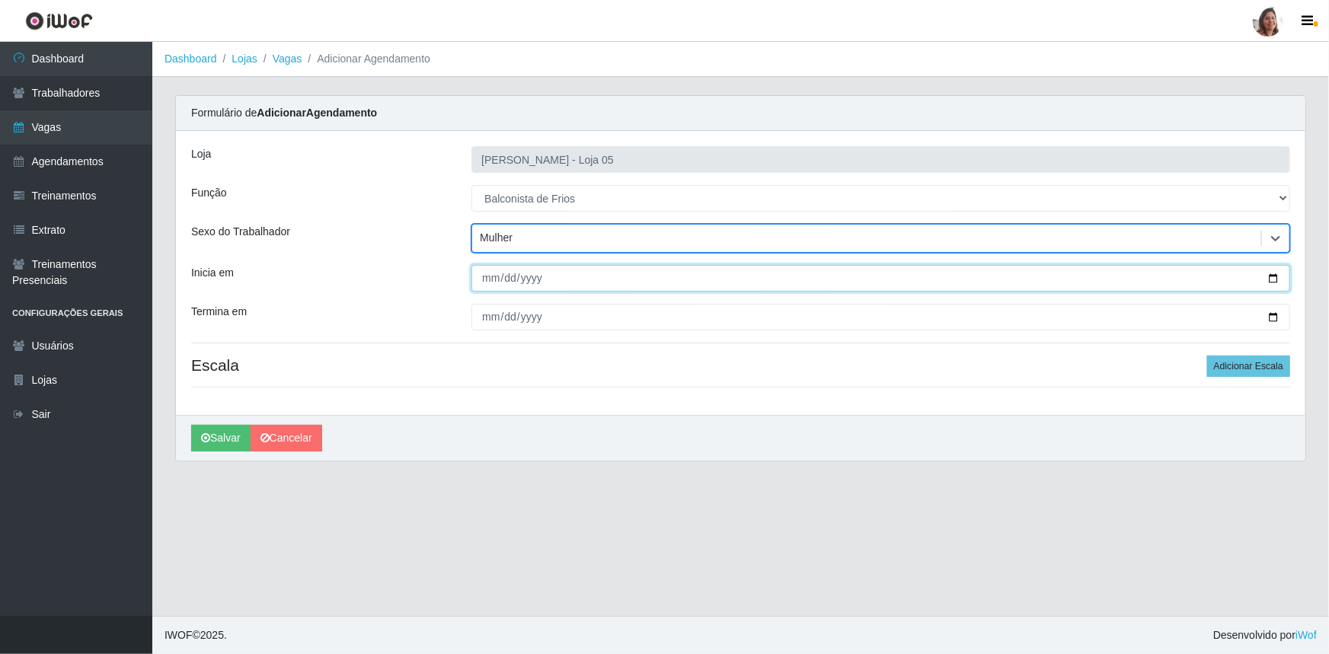
click at [1274, 276] on input "Inicia em" at bounding box center [880, 278] width 819 height 27
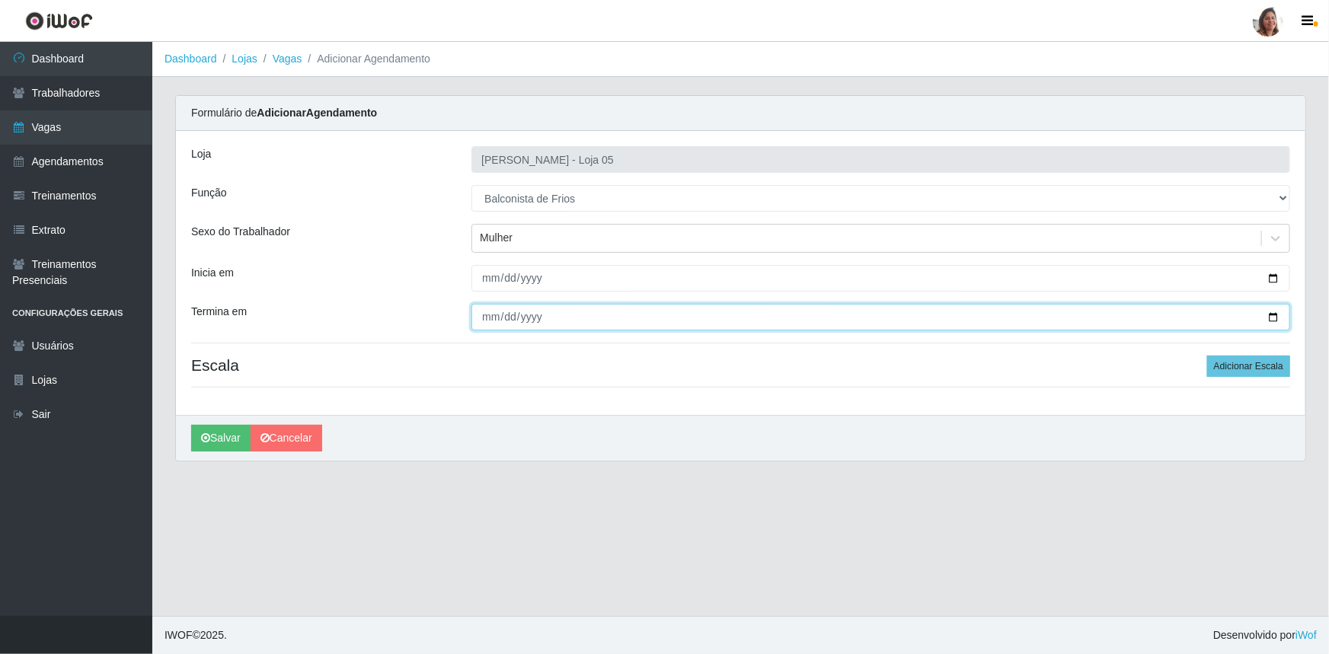
click at [1267, 322] on input "Termina em" at bounding box center [880, 317] width 819 height 27
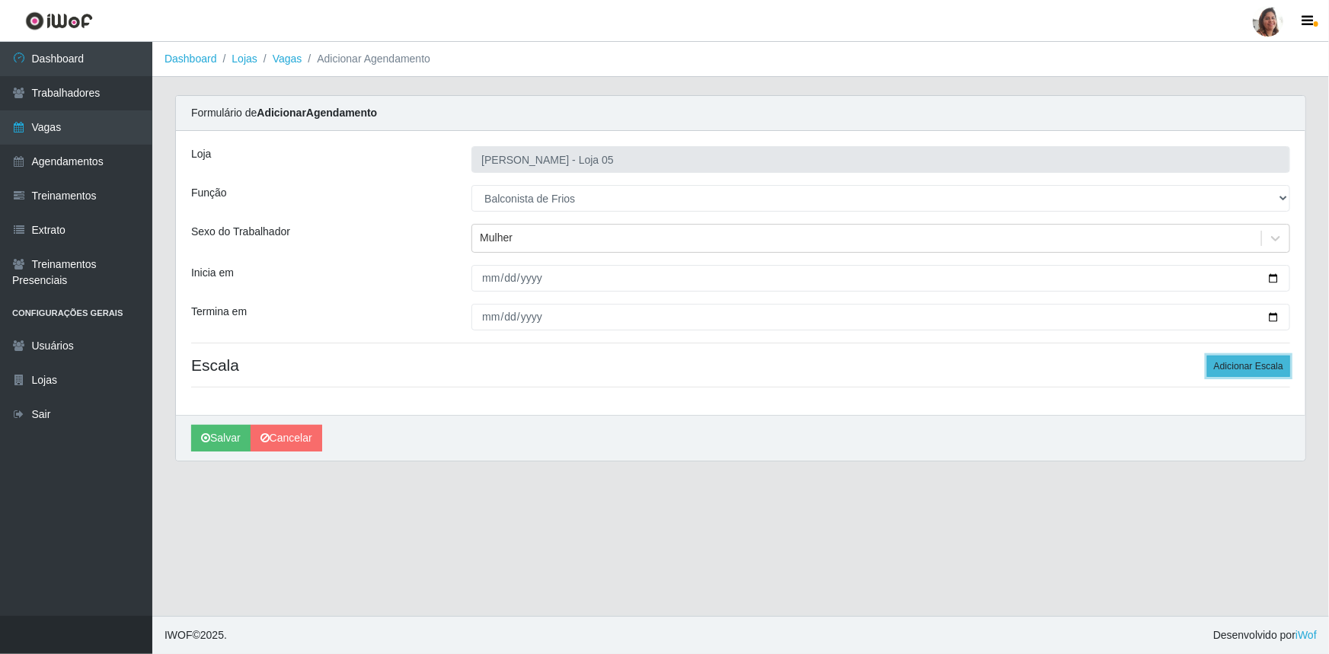
click at [1235, 364] on button "Adicionar Escala" at bounding box center [1248, 366] width 83 height 21
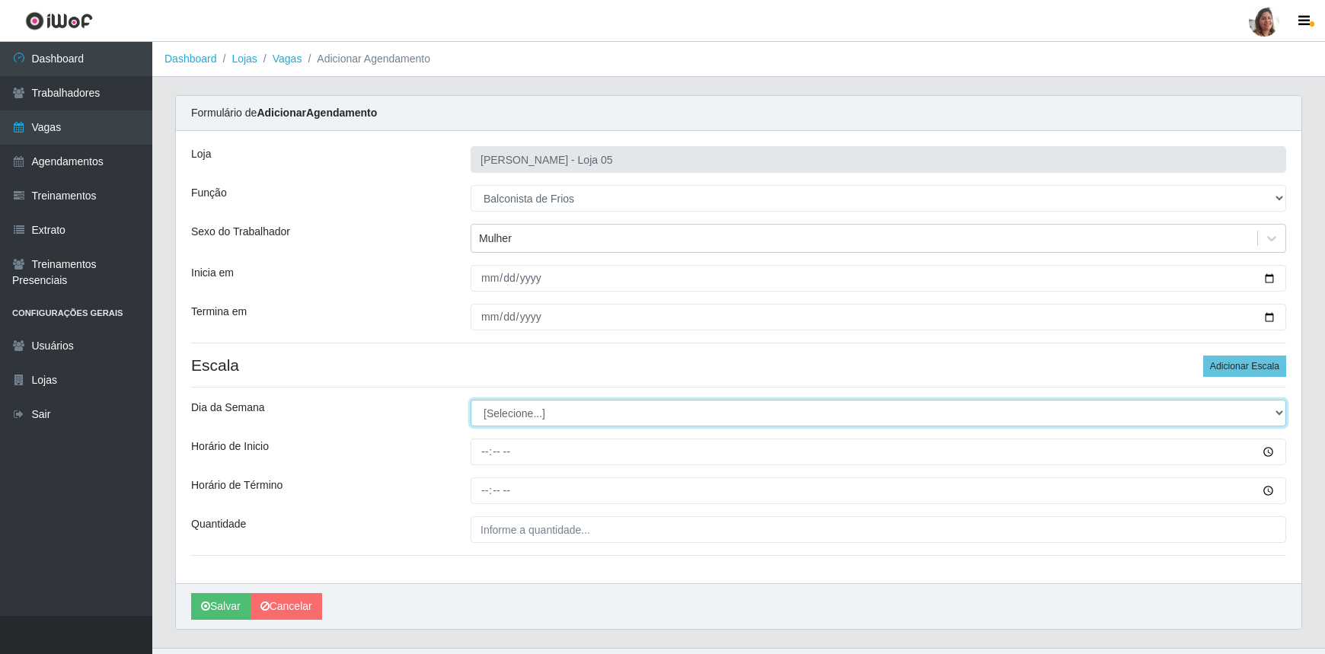
click at [527, 411] on select "[Selecione...] Segunda Terça Quarta Quinta Sexta Sábado Domingo" at bounding box center [879, 413] width 816 height 27
click at [471, 400] on select "[Selecione...] Segunda Terça Quarta Quinta Sexta Sábado Domingo" at bounding box center [879, 413] width 816 height 27
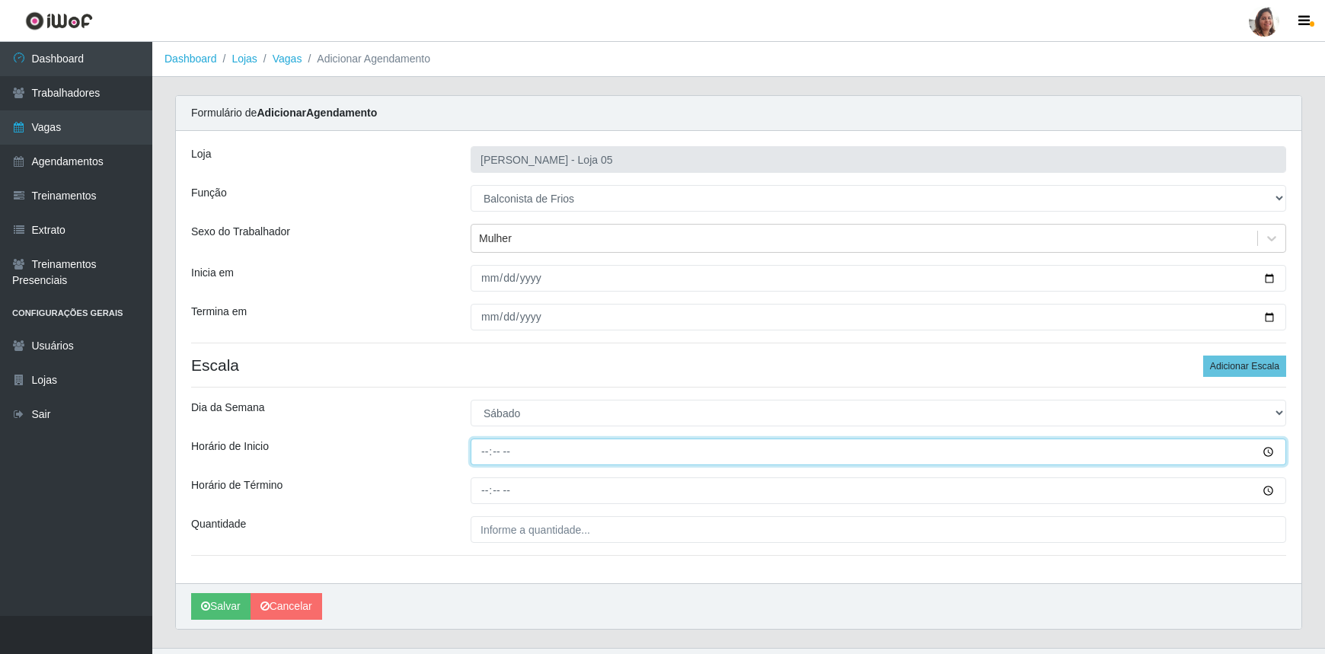
click at [484, 459] on input "Horário de Inicio" at bounding box center [879, 452] width 816 height 27
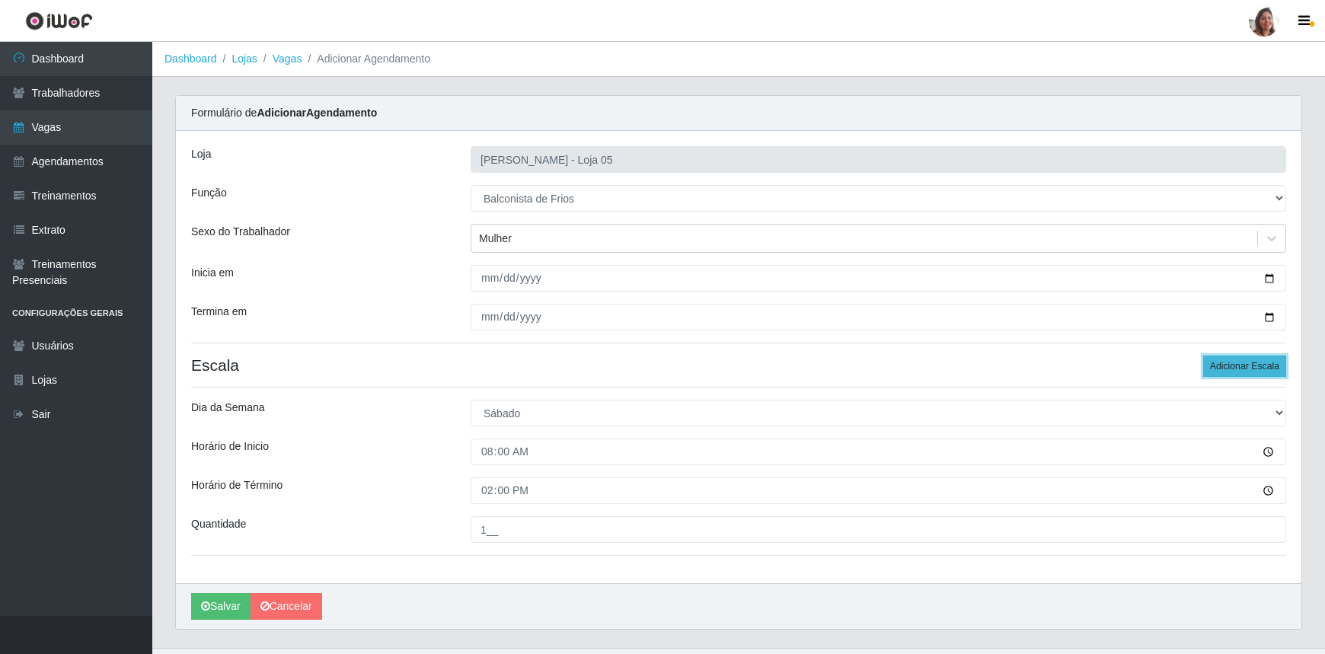
click at [1226, 373] on button "Adicionar Escala" at bounding box center [1244, 366] width 83 height 21
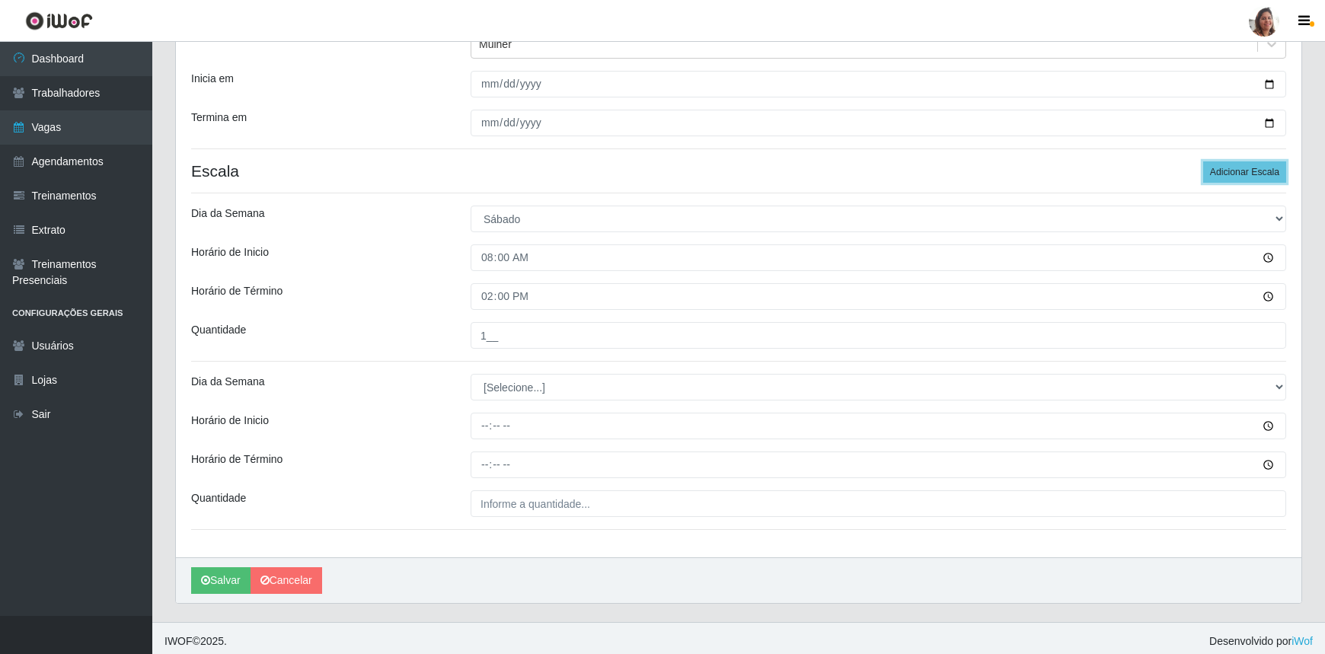
scroll to position [199, 0]
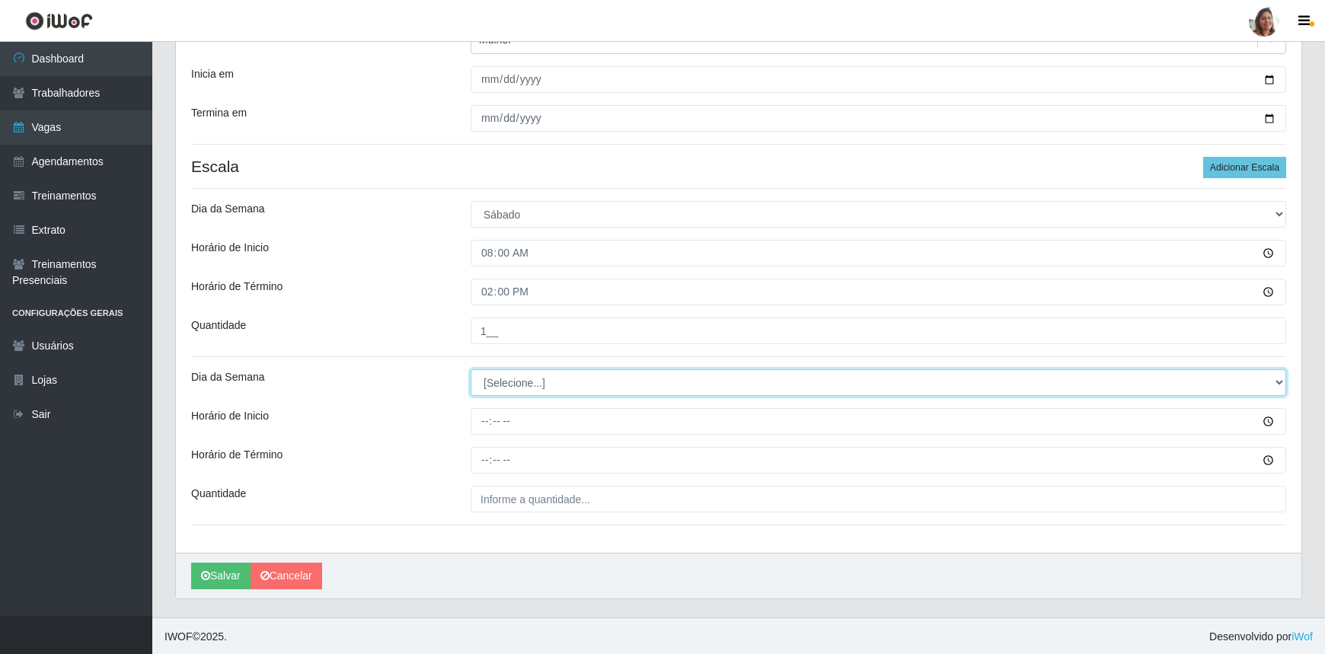
click at [506, 376] on select "[Selecione...] Segunda Terça Quarta Quinta Sexta Sábado Domingo" at bounding box center [879, 382] width 816 height 27
click at [471, 369] on select "[Selecione...] Segunda Terça Quarta Quinta Sexta Sábado Domingo" at bounding box center [879, 382] width 816 height 27
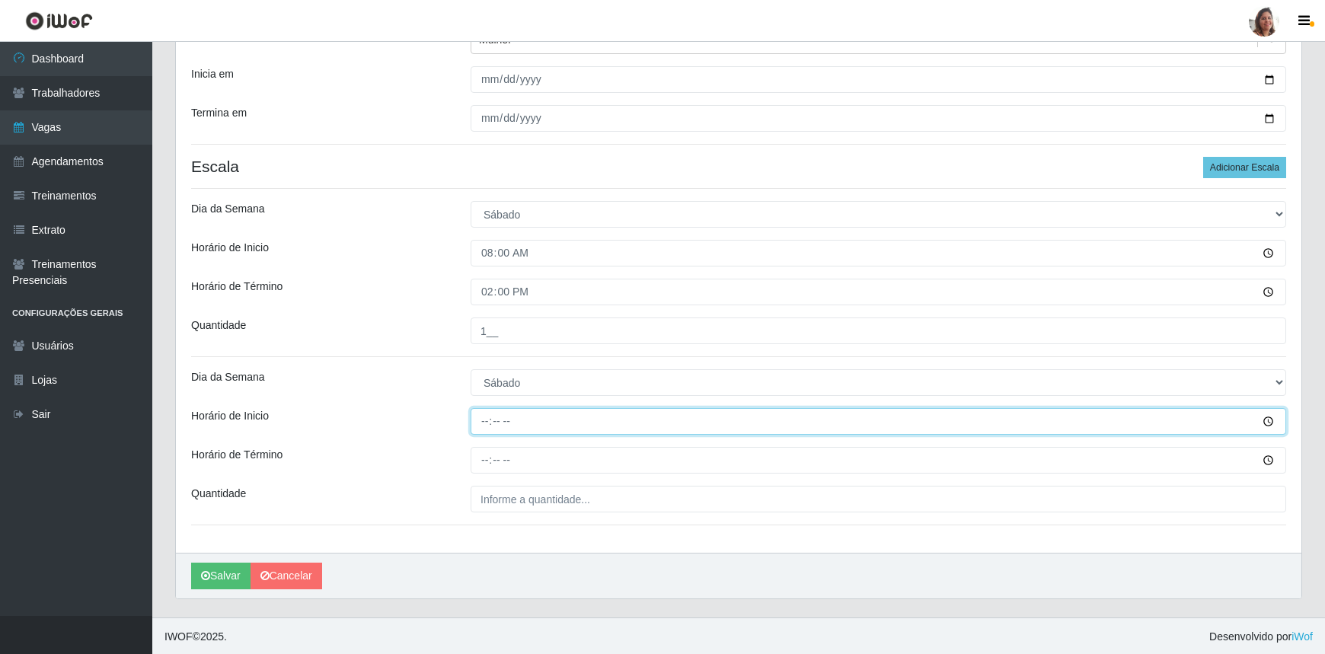
click at [486, 427] on input "Horário de Inicio" at bounding box center [879, 421] width 816 height 27
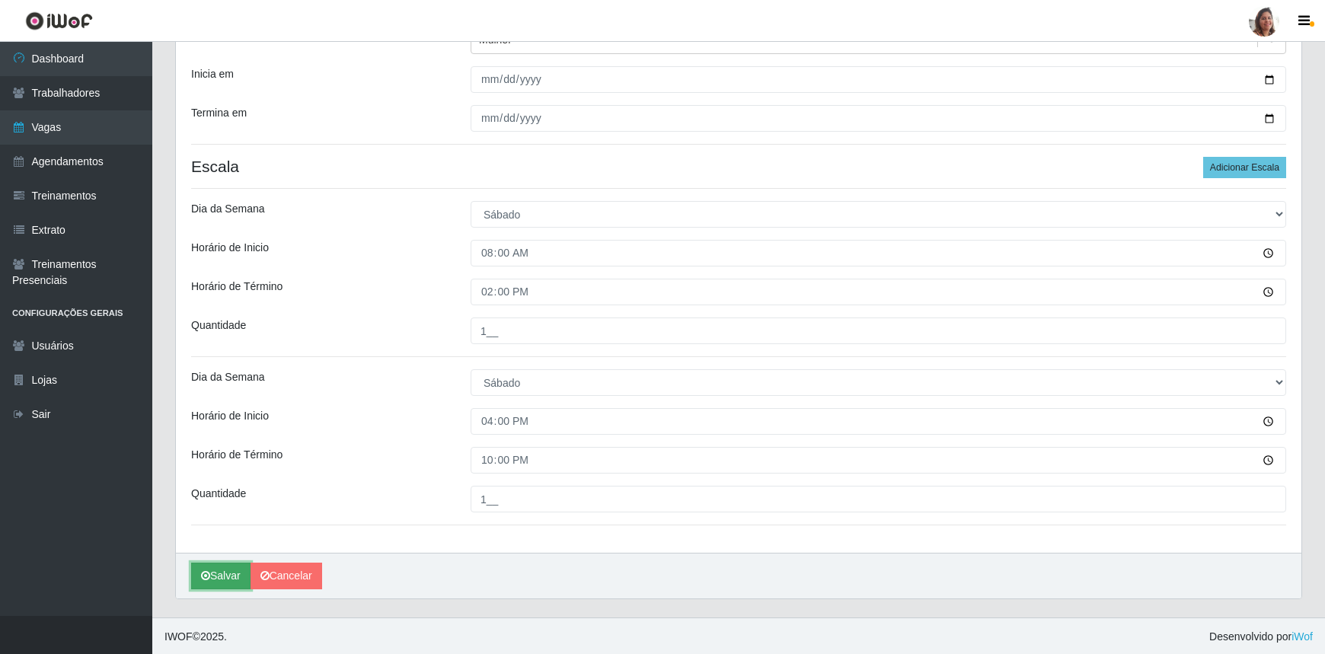
click at [229, 574] on button "Salvar" at bounding box center [220, 576] width 59 height 27
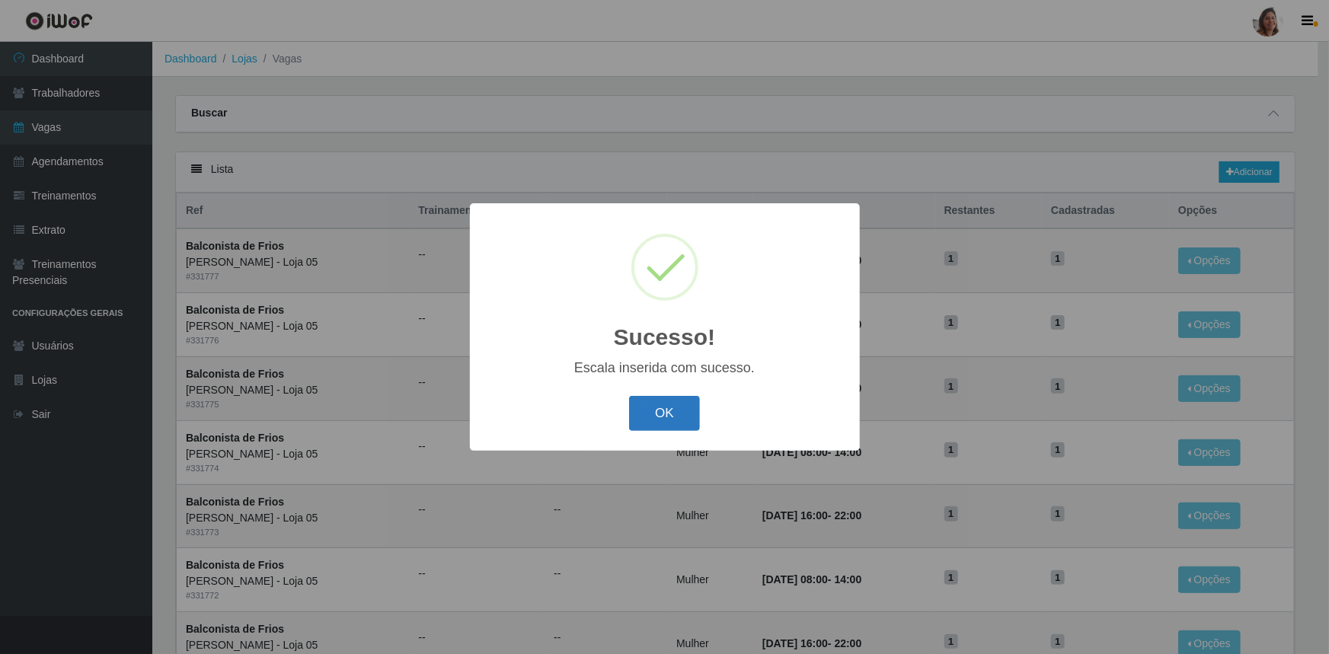
click at [671, 417] on button "OK" at bounding box center [664, 414] width 71 height 36
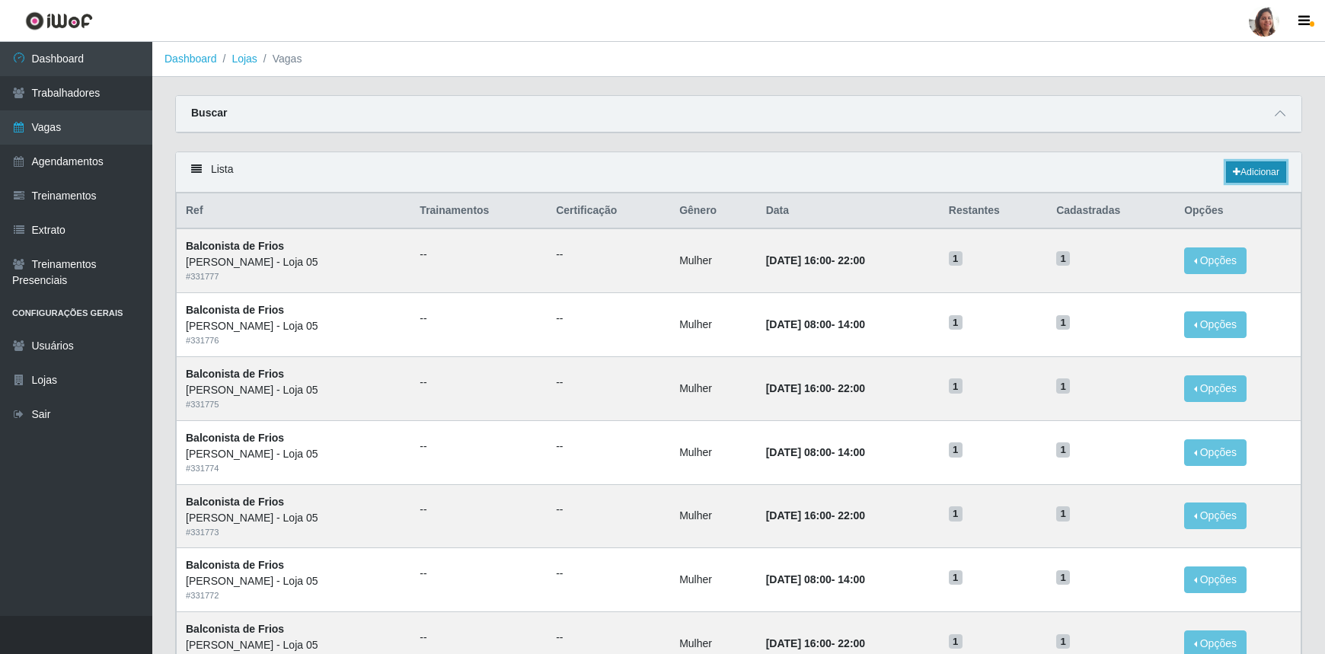
click at [1243, 176] on link "Adicionar" at bounding box center [1256, 171] width 60 height 21
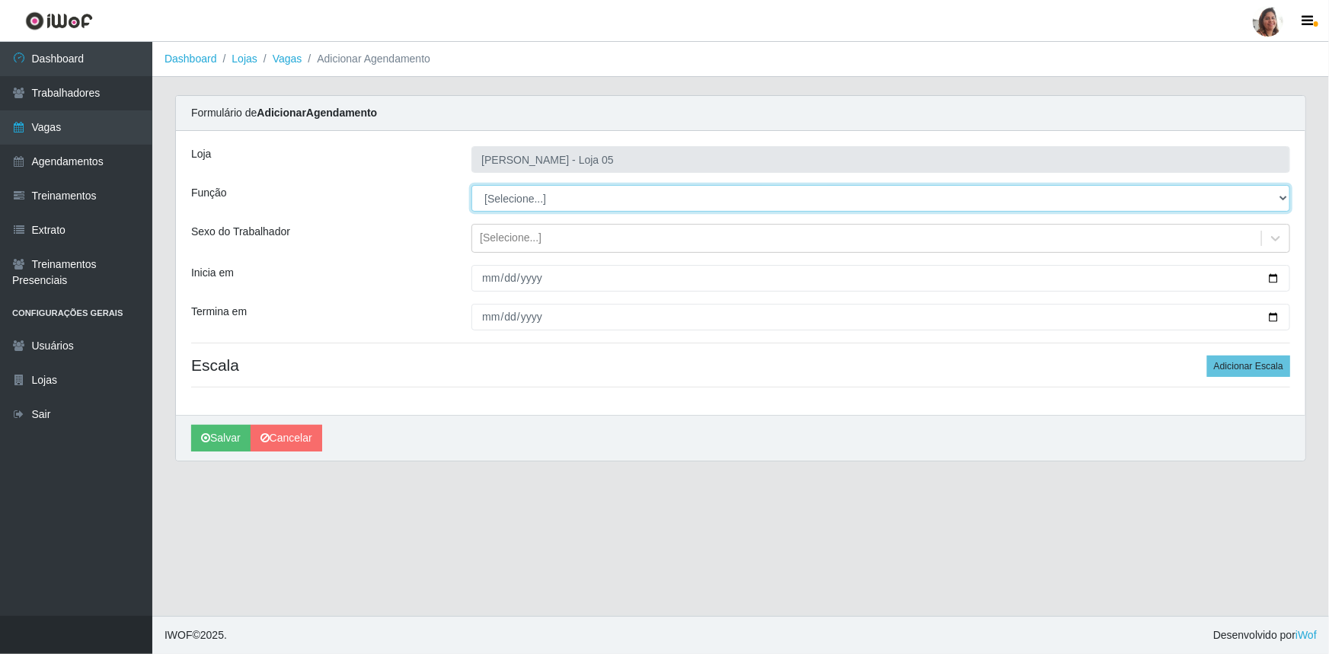
click at [539, 195] on select "[Selecione...] ASG ASG + ASG ++ Auxiliar de Depósito Auxiliar de Depósito + Aux…" at bounding box center [880, 198] width 819 height 27
click at [471, 185] on select "[Selecione...] ASG ASG + ASG ++ Auxiliar de Depósito Auxiliar de Depósito + Aux…" at bounding box center [880, 198] width 819 height 27
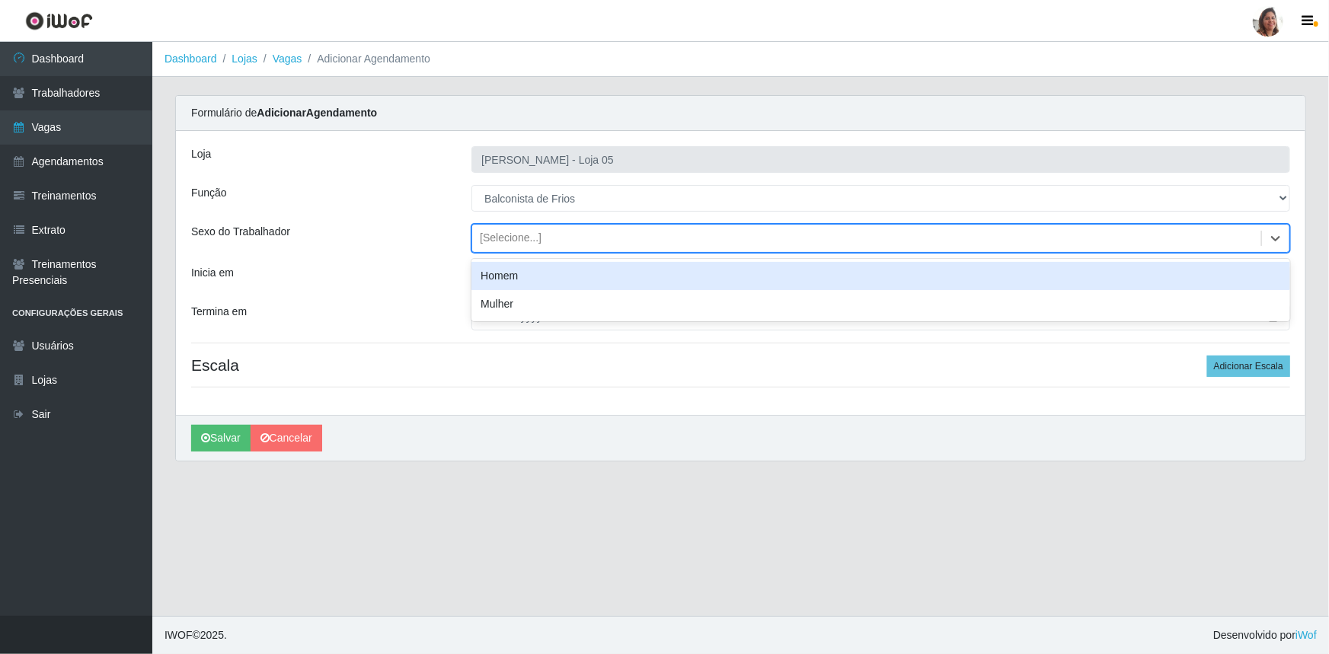
click at [517, 243] on div "[Selecione...]" at bounding box center [511, 239] width 62 height 16
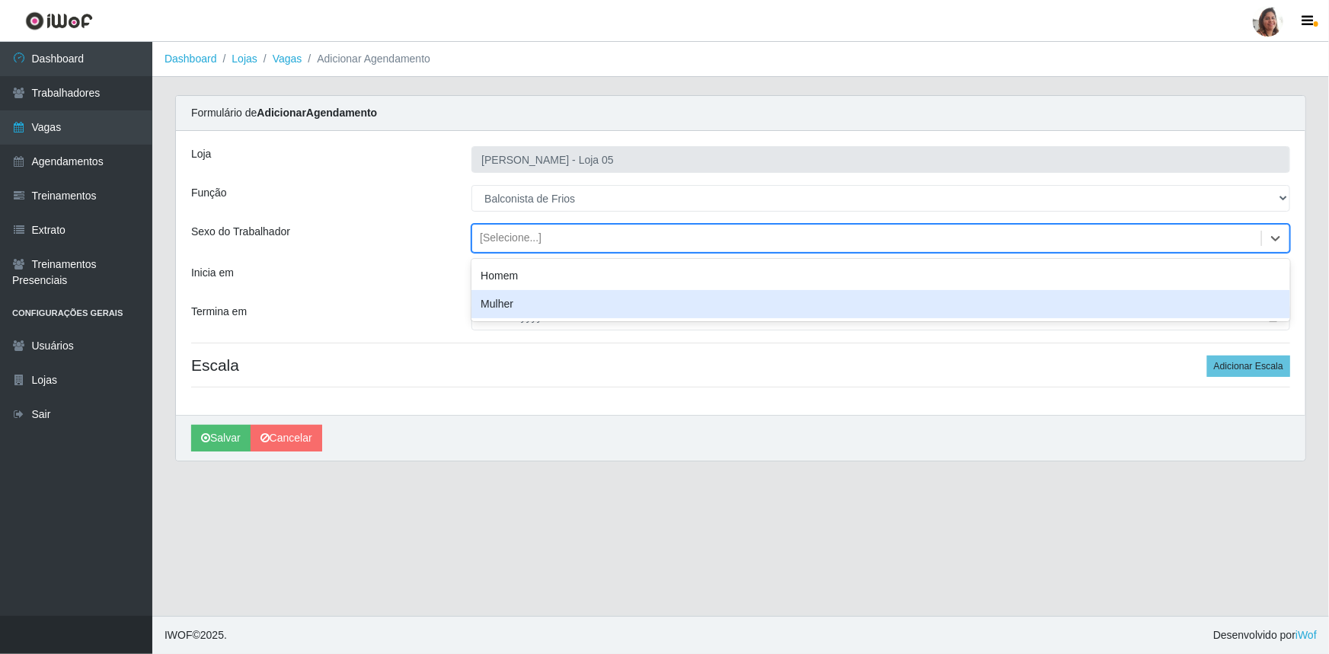
click at [528, 303] on div "Mulher" at bounding box center [880, 304] width 819 height 28
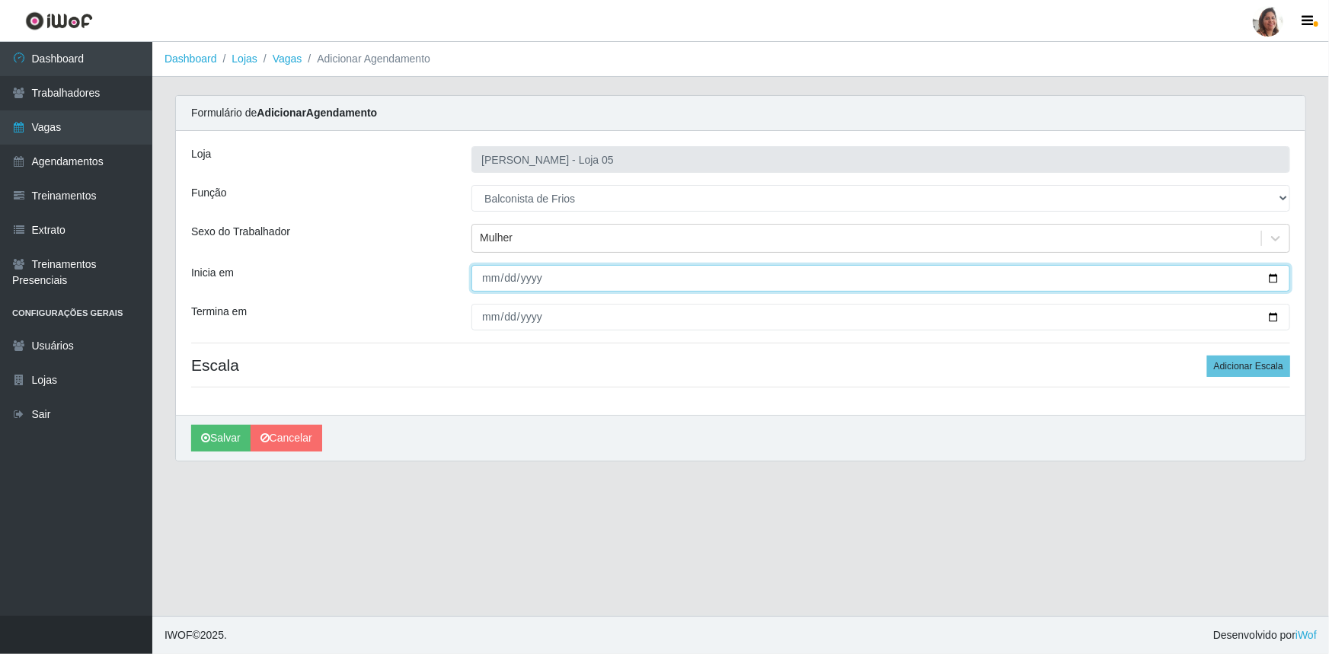
click at [1277, 275] on input "Inicia em" at bounding box center [880, 278] width 819 height 27
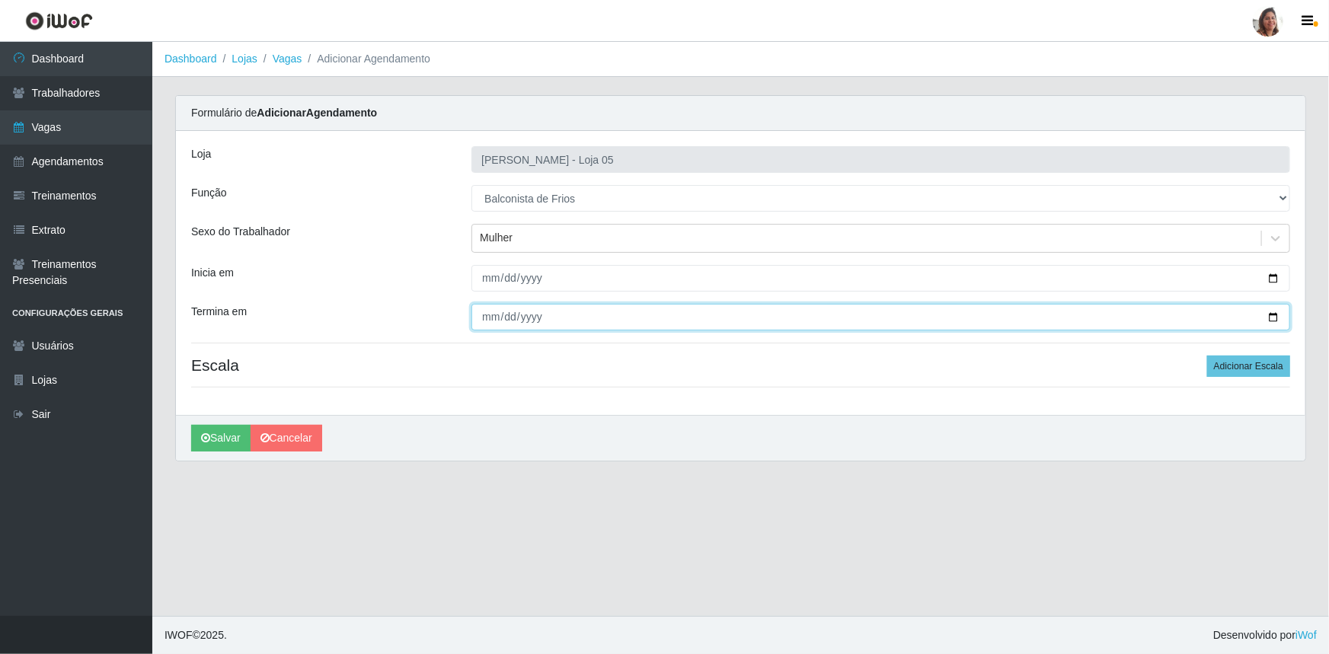
click at [1274, 312] on input "Termina em" at bounding box center [880, 317] width 819 height 27
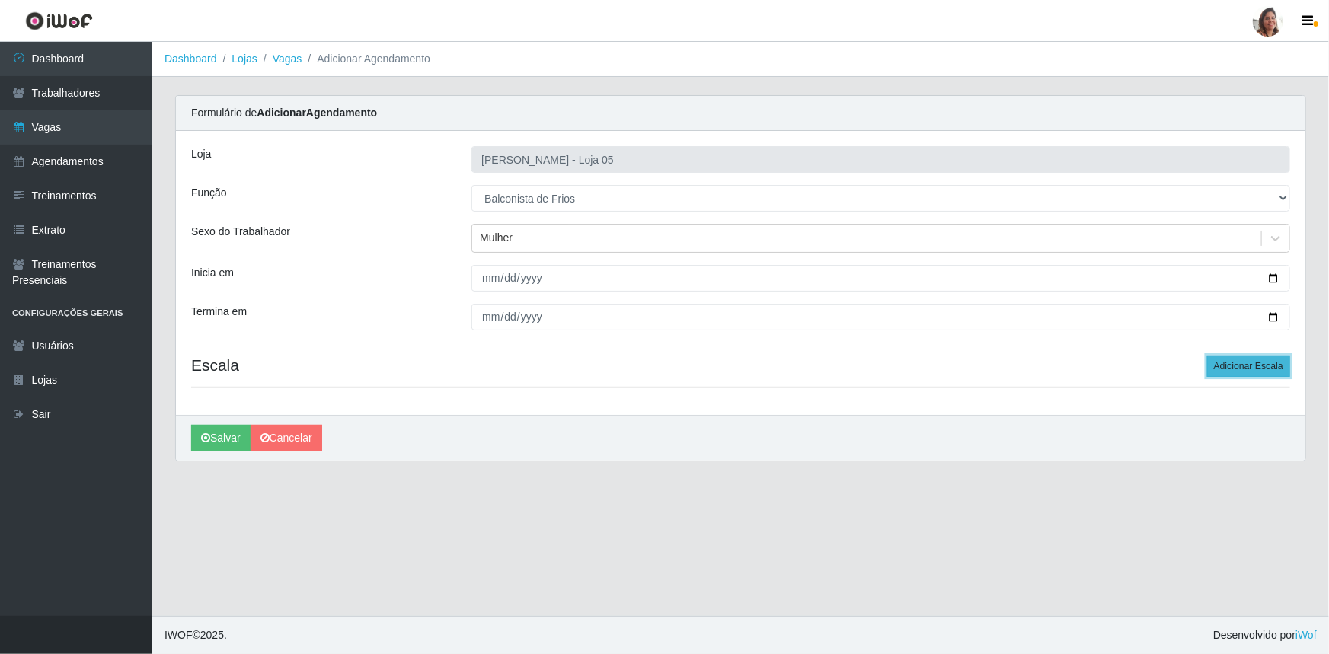
click at [1256, 356] on button "Adicionar Escala" at bounding box center [1248, 366] width 83 height 21
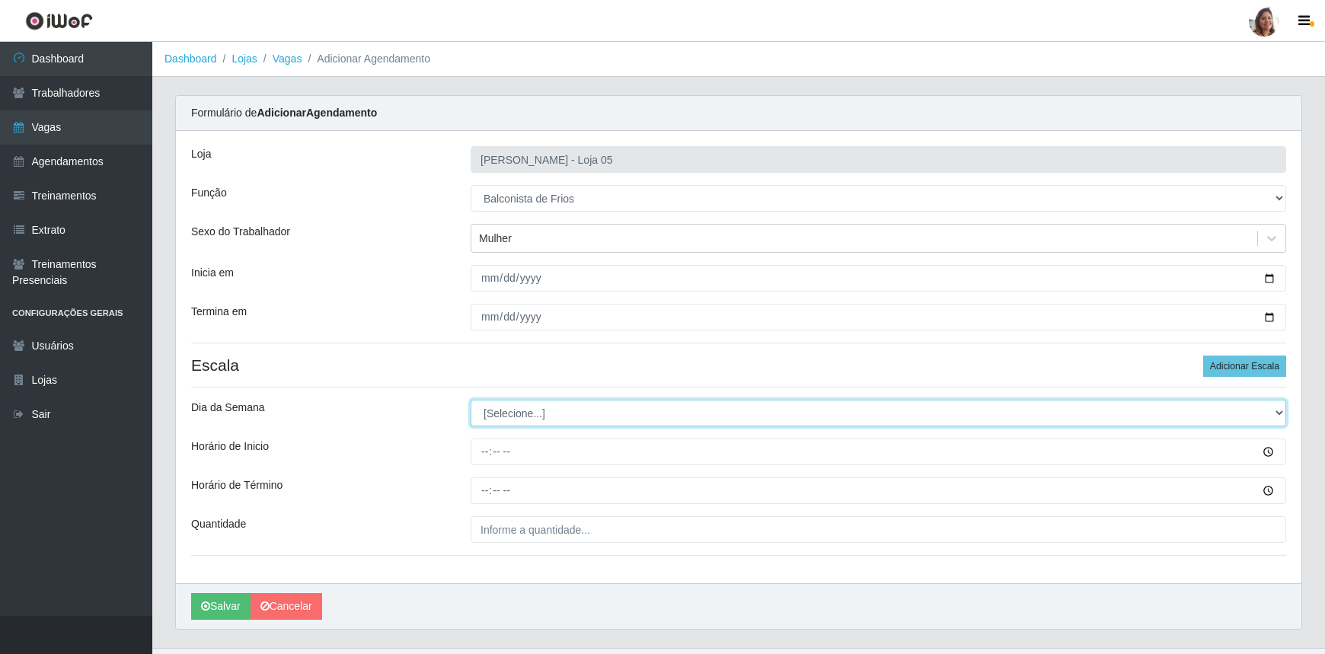
click at [500, 400] on select "[Selecione...] Segunda Terça Quarta Quinta Sexta Sábado Domingo" at bounding box center [879, 413] width 816 height 27
click at [471, 400] on select "[Selecione...] Segunda Terça Quarta Quinta Sexta Sábado Domingo" at bounding box center [879, 413] width 816 height 27
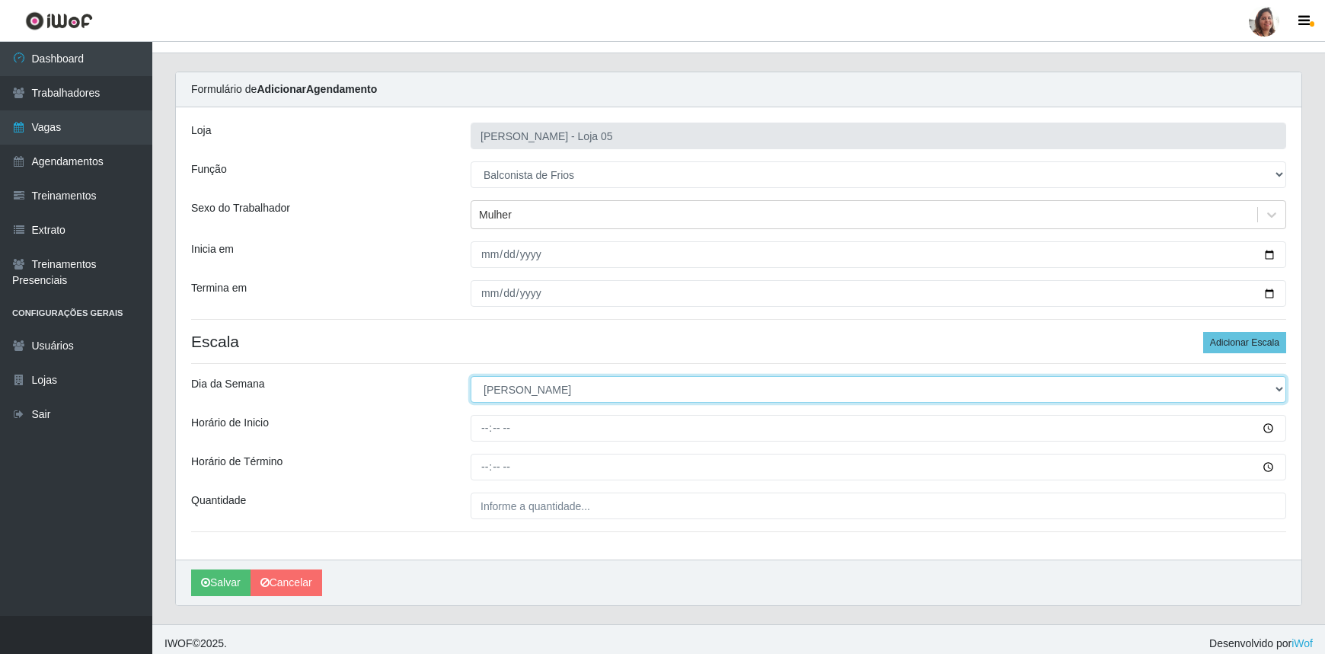
scroll to position [30, 0]
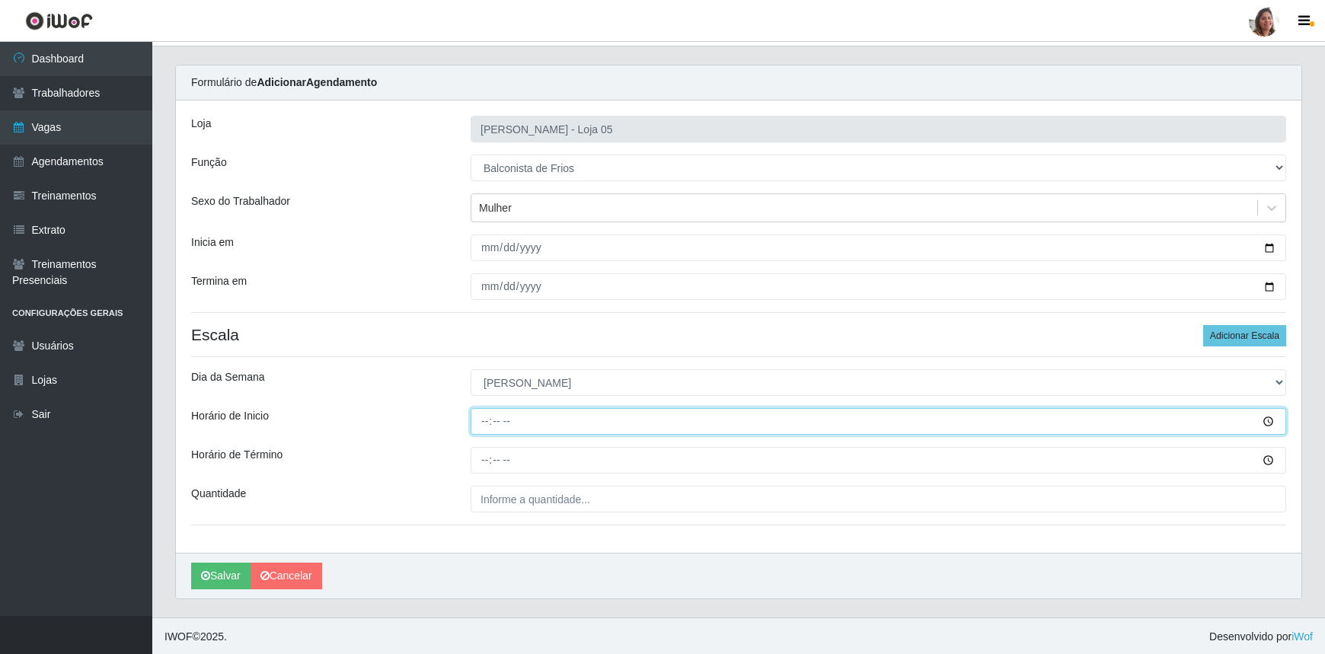
click at [479, 415] on input "Horário de Inicio" at bounding box center [879, 421] width 816 height 27
click at [478, 422] on input "08:00" at bounding box center [879, 421] width 816 height 27
click at [484, 422] on input "08:00" at bounding box center [879, 421] width 816 height 27
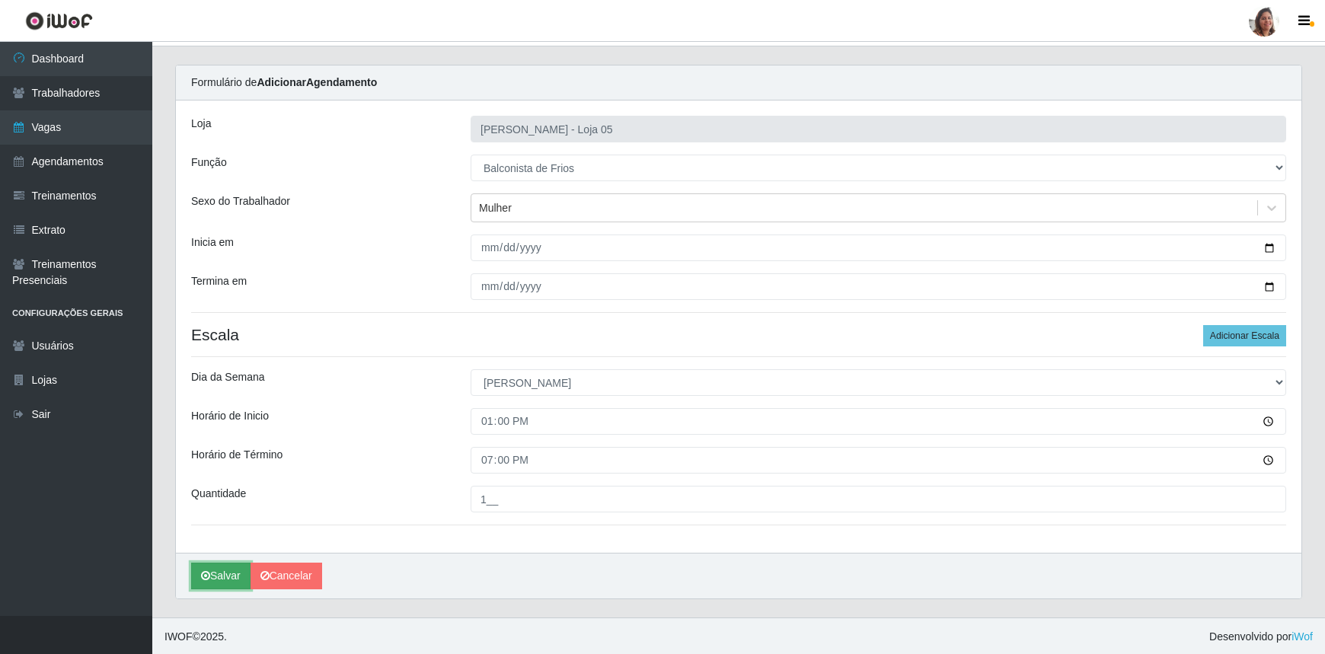
click at [220, 574] on button "Salvar" at bounding box center [220, 576] width 59 height 27
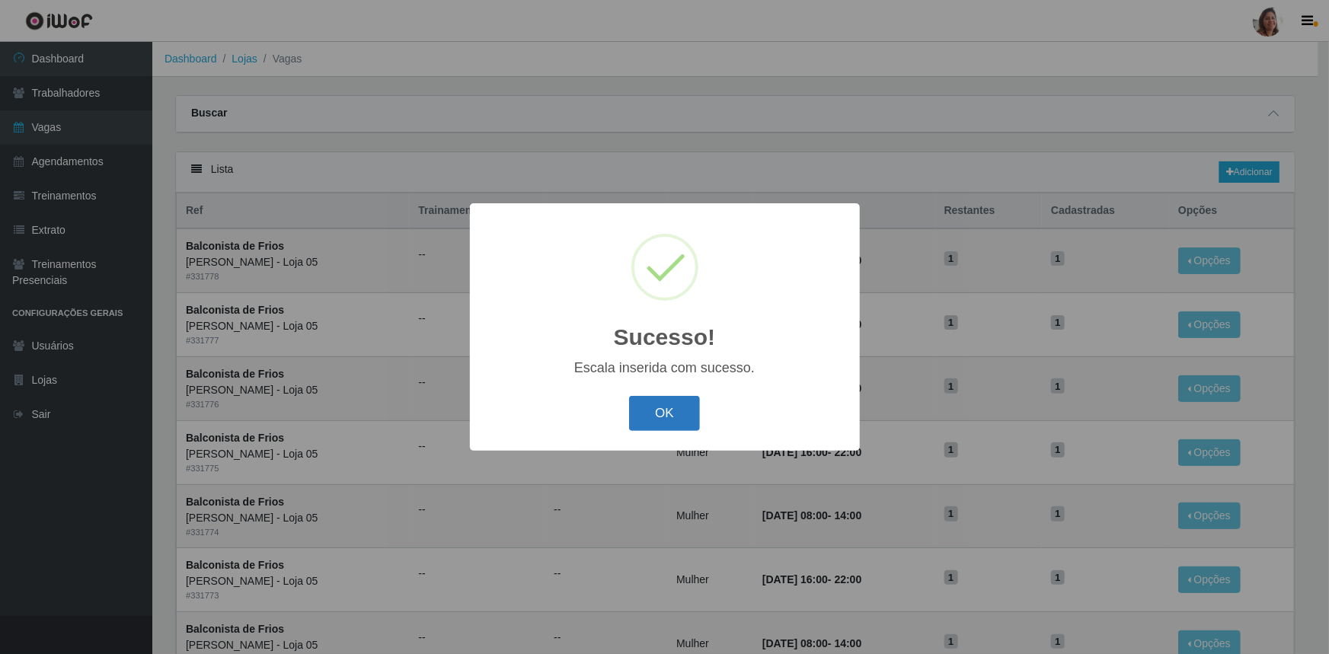
click at [662, 419] on button "OK" at bounding box center [664, 414] width 71 height 36
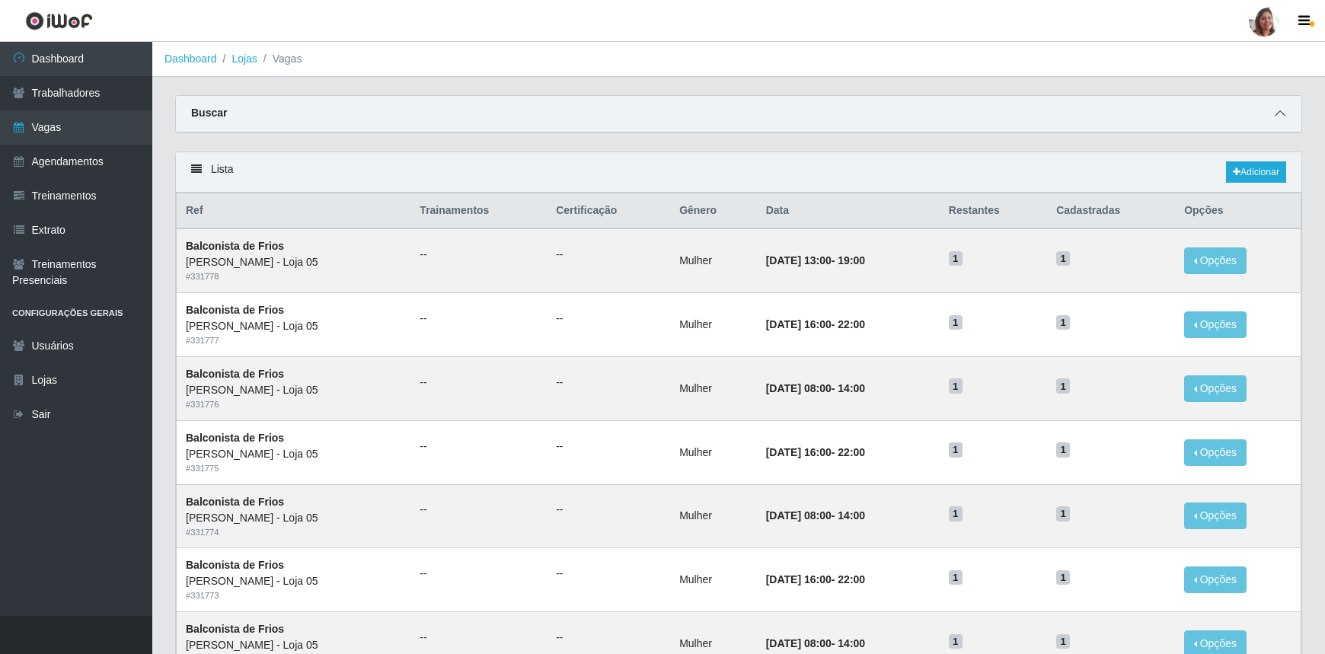
click at [1280, 115] on icon at bounding box center [1280, 113] width 11 height 11
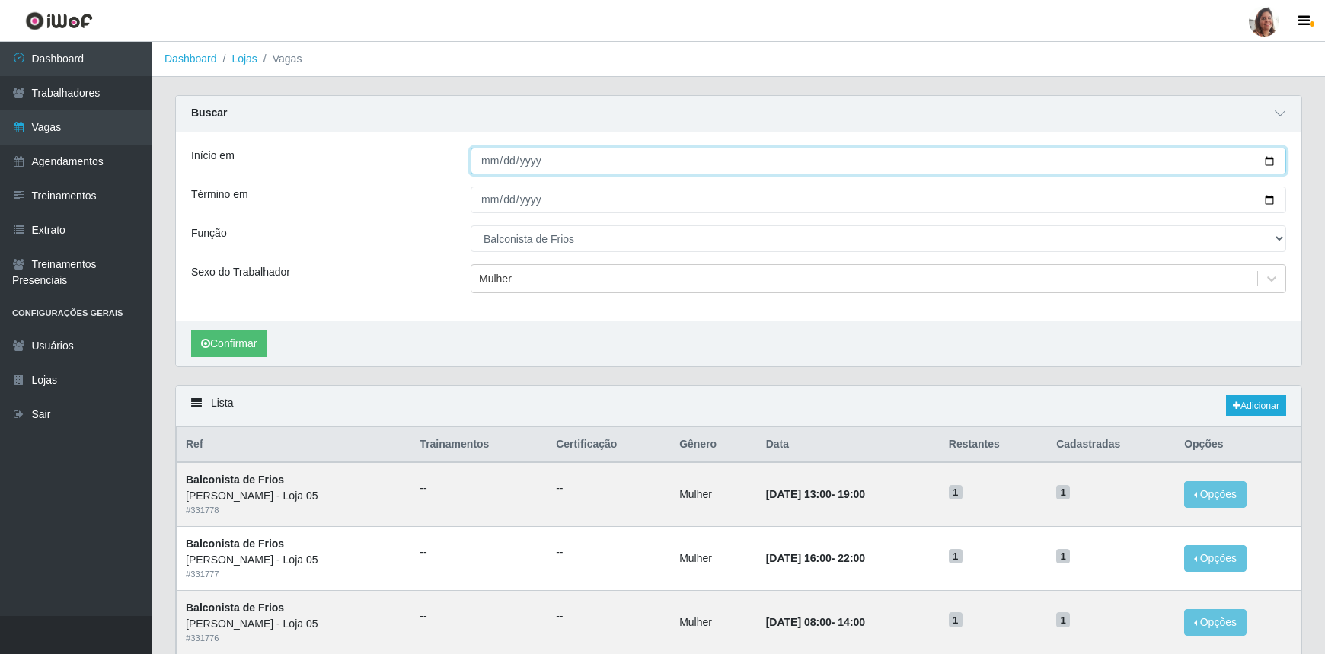
click at [1264, 161] on input "[DATE]" at bounding box center [879, 161] width 816 height 27
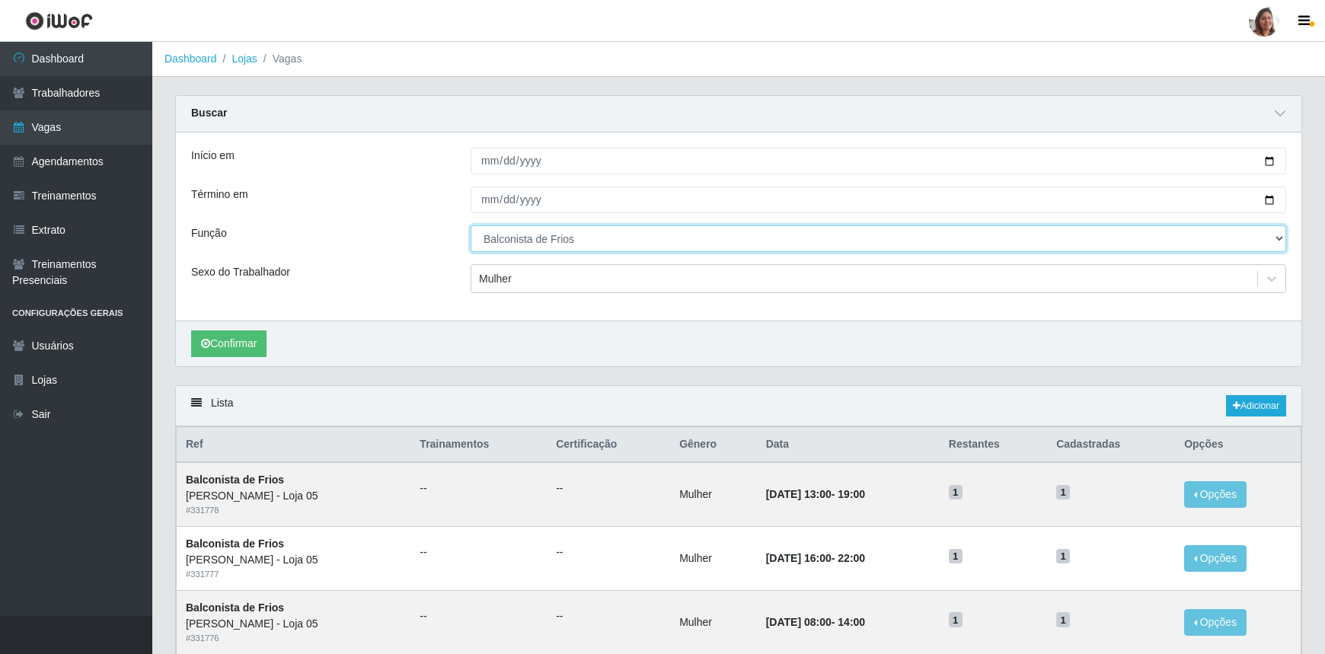
click at [579, 245] on select "[Selecione...] ASG ASG + ASG ++ Auxiliar de Depósito Auxiliar de Depósito + Aux…" at bounding box center [879, 238] width 816 height 27
click at [471, 225] on select "[Selecione...] ASG ASG + ASG ++ Auxiliar de Depósito Auxiliar de Depósito + Aux…" at bounding box center [879, 238] width 816 height 27
click at [515, 274] on div "Mulher" at bounding box center [864, 279] width 786 height 25
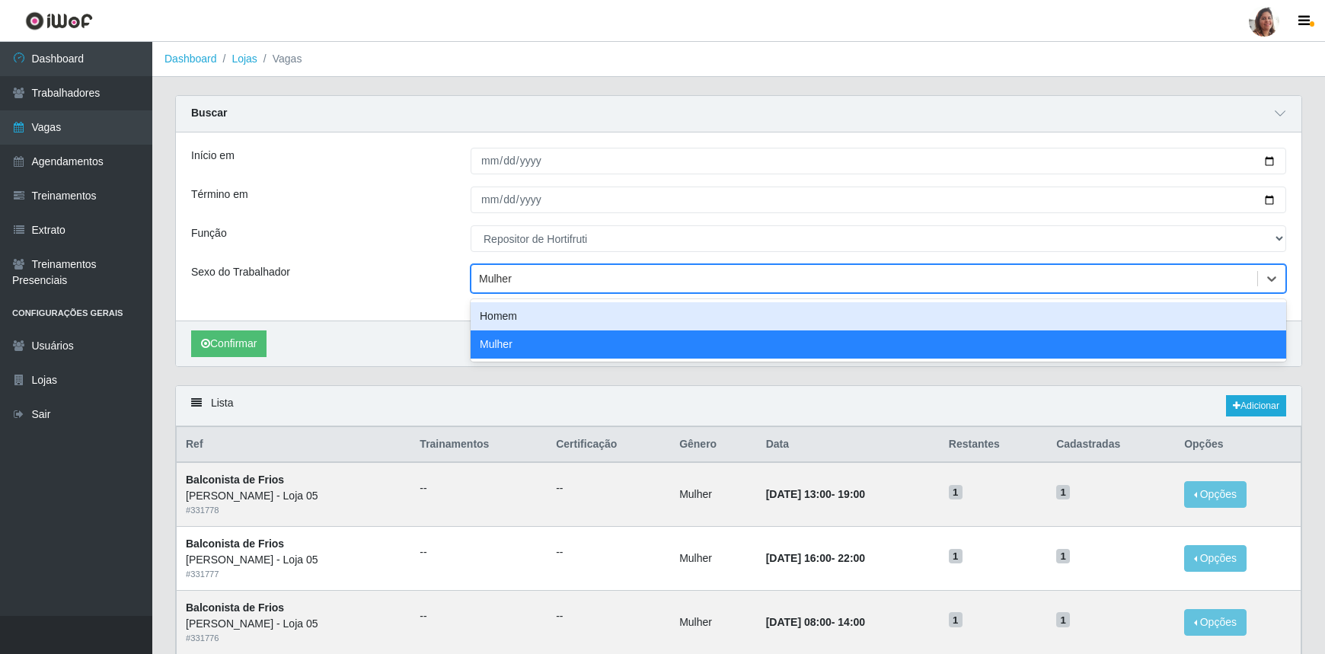
click at [516, 316] on div "Homem" at bounding box center [879, 316] width 816 height 28
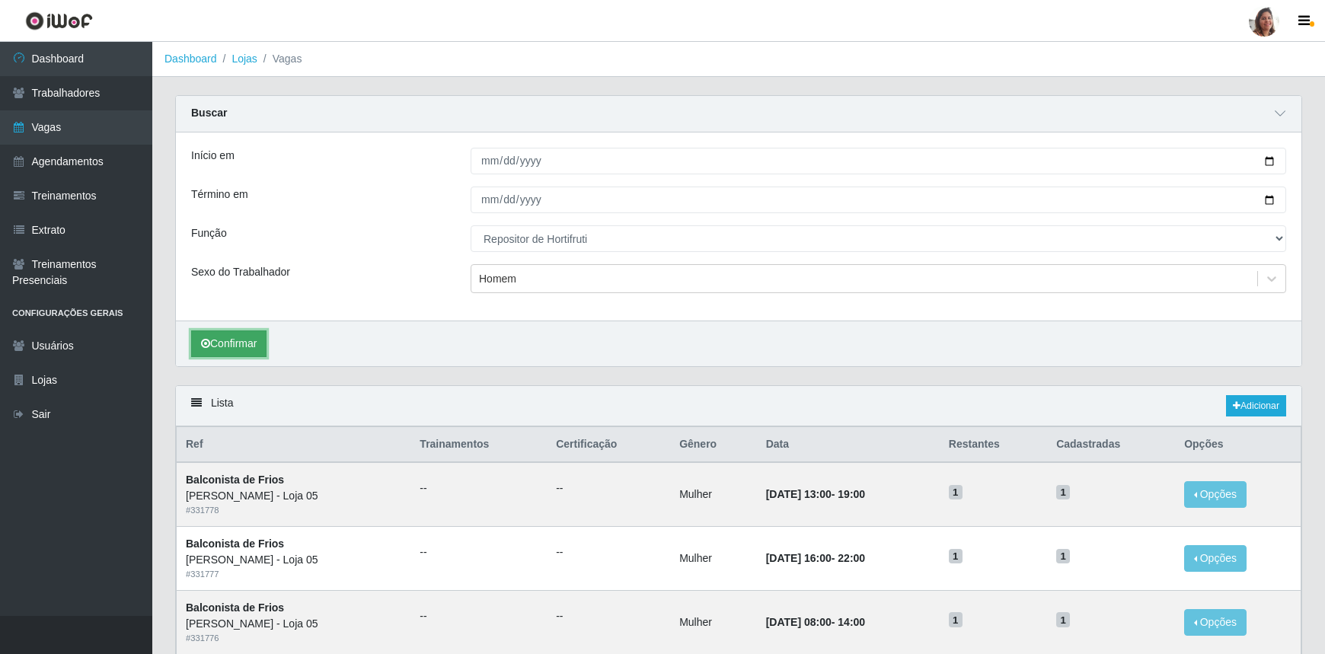
click at [240, 341] on button "Confirmar" at bounding box center [228, 344] width 75 height 27
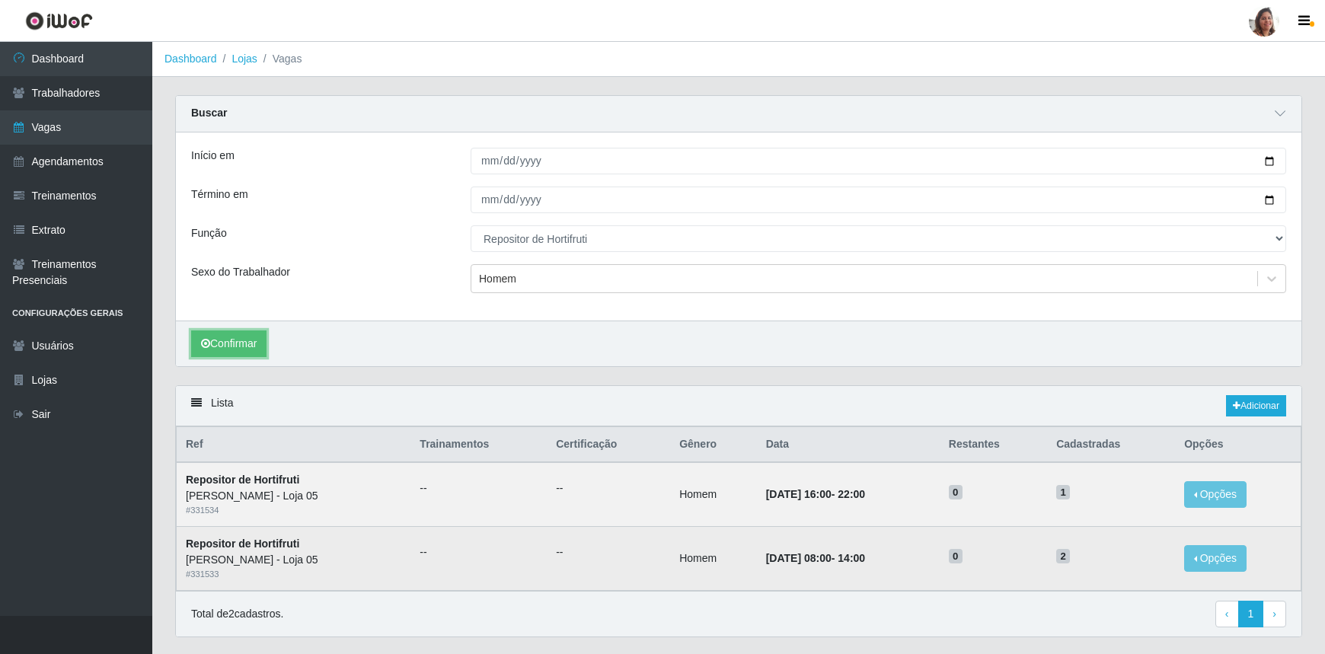
scroll to position [39, 0]
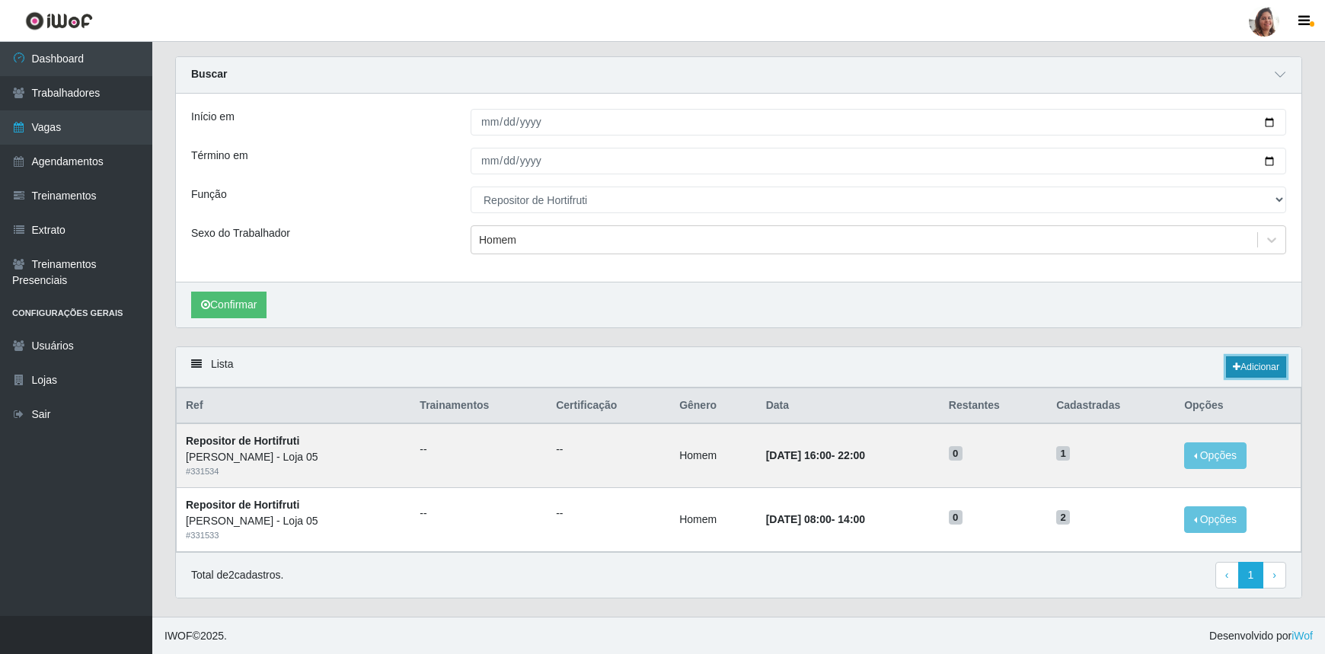
click at [1259, 369] on link "Adicionar" at bounding box center [1256, 366] width 60 height 21
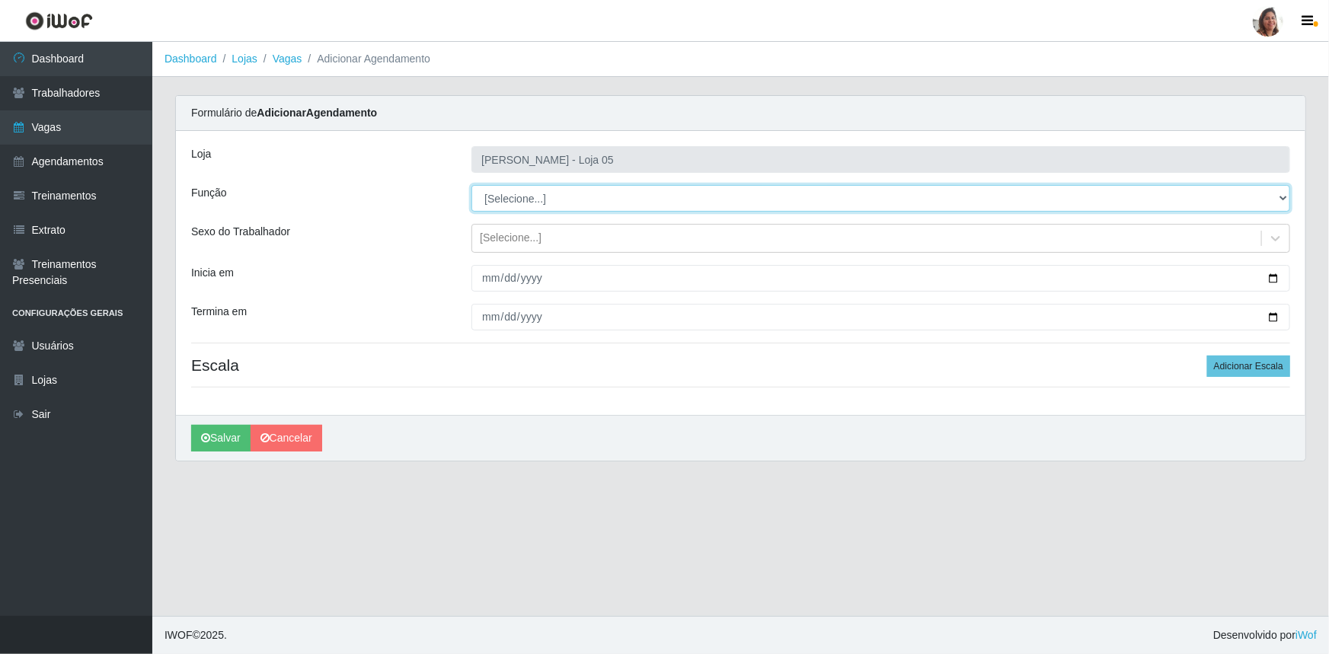
click at [521, 196] on select "[Selecione...] ASG ASG + ASG ++ Auxiliar de Depósito Auxiliar de Depósito + Aux…" at bounding box center [880, 198] width 819 height 27
click at [471, 185] on select "[Selecione...] ASG ASG + ASG ++ Auxiliar de Depósito Auxiliar de Depósito + Aux…" at bounding box center [880, 198] width 819 height 27
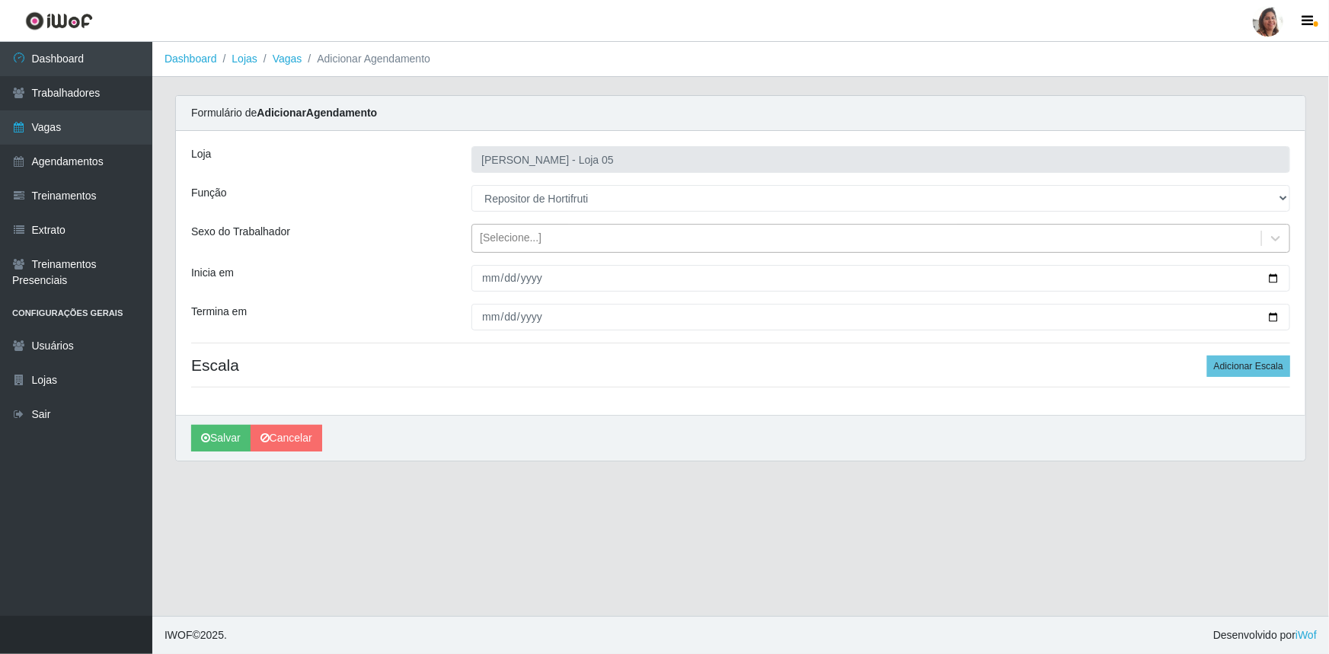
click at [510, 232] on div "[Selecione...]" at bounding box center [511, 239] width 62 height 16
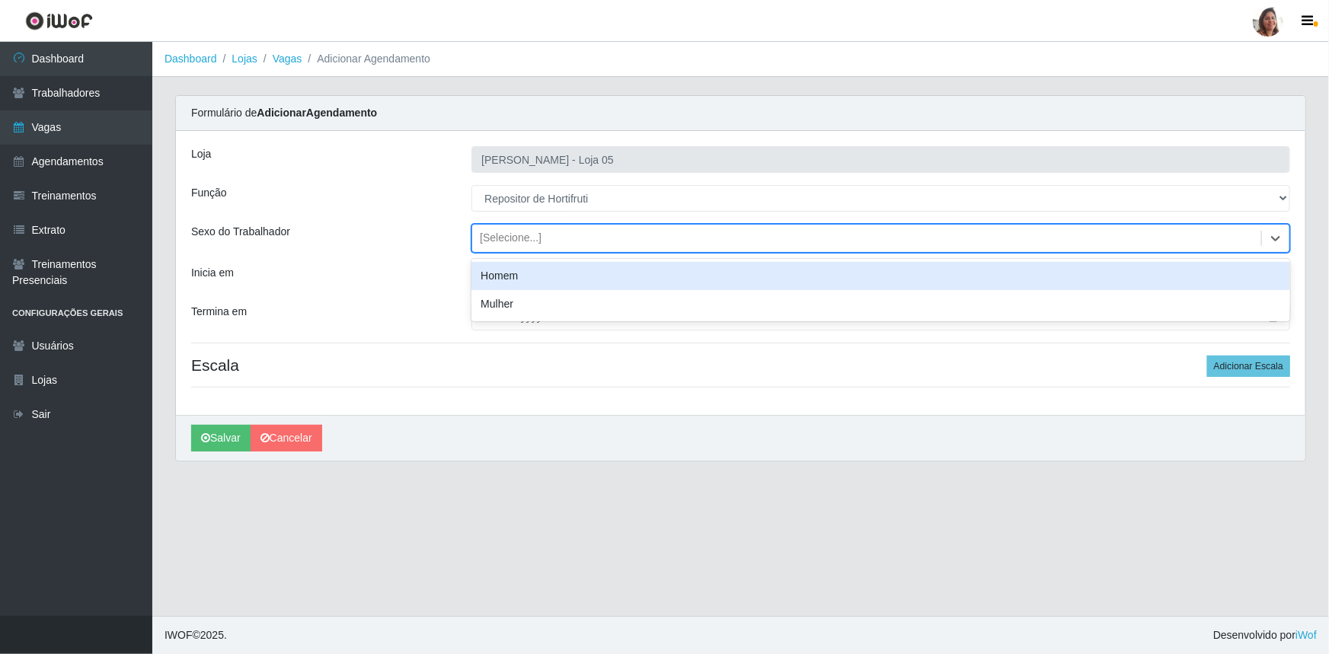
click at [523, 283] on div "Homem" at bounding box center [880, 276] width 819 height 28
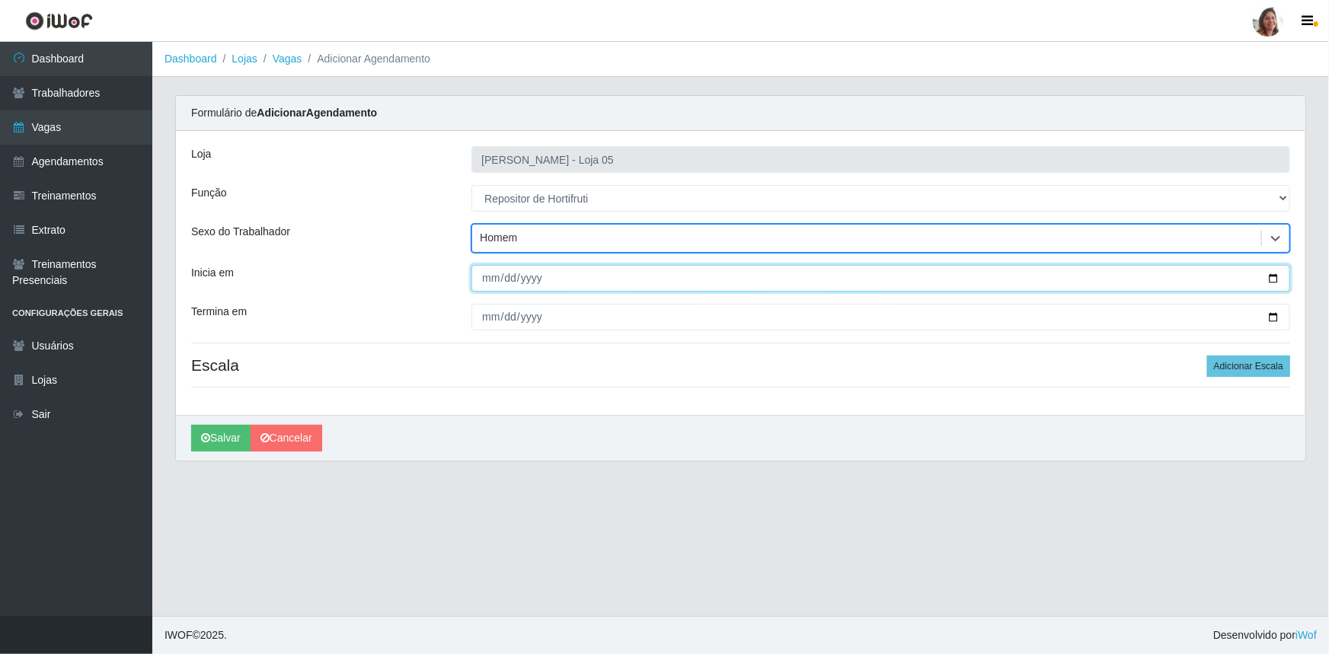
click at [1276, 278] on input "Inicia em" at bounding box center [880, 278] width 819 height 27
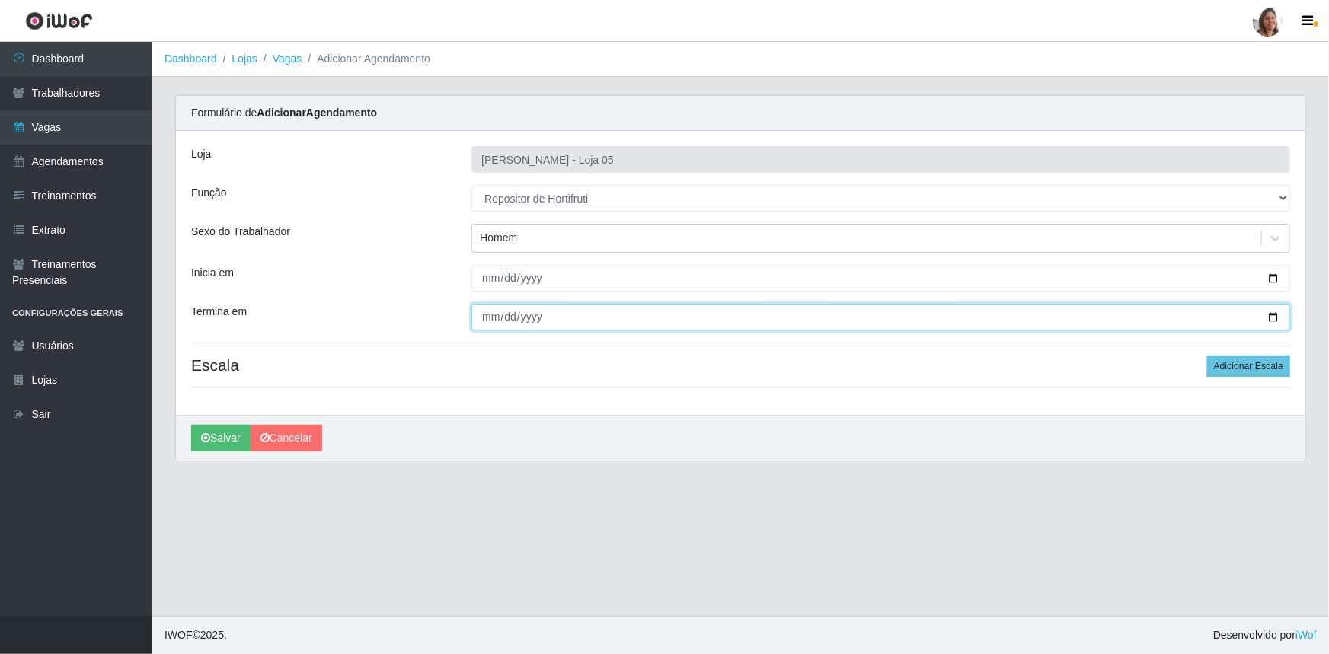
click at [1272, 312] on input "Termina em" at bounding box center [880, 317] width 819 height 27
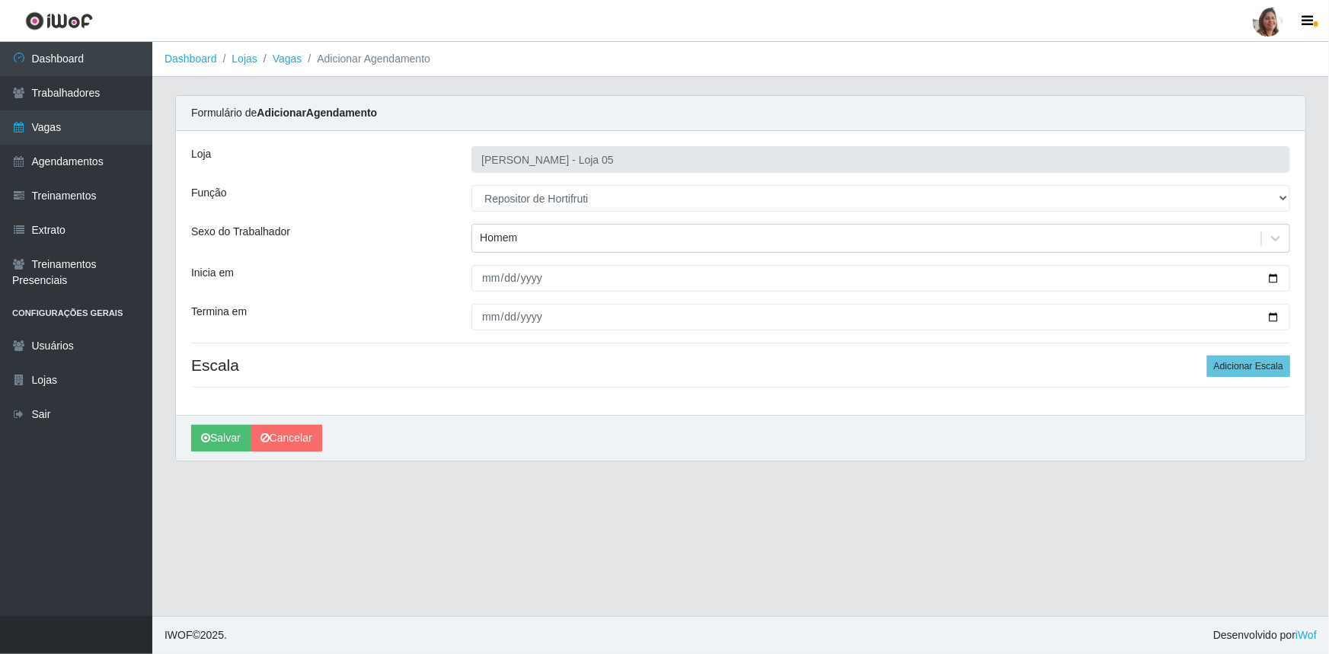
click at [1248, 353] on div "Loja Mar Vermelho - Loja 05 Função [Selecione...] ASG ASG + ASG ++ Auxiliar de …" at bounding box center [741, 273] width 1130 height 284
click at [1249, 372] on button "Adicionar Escala" at bounding box center [1248, 366] width 83 height 21
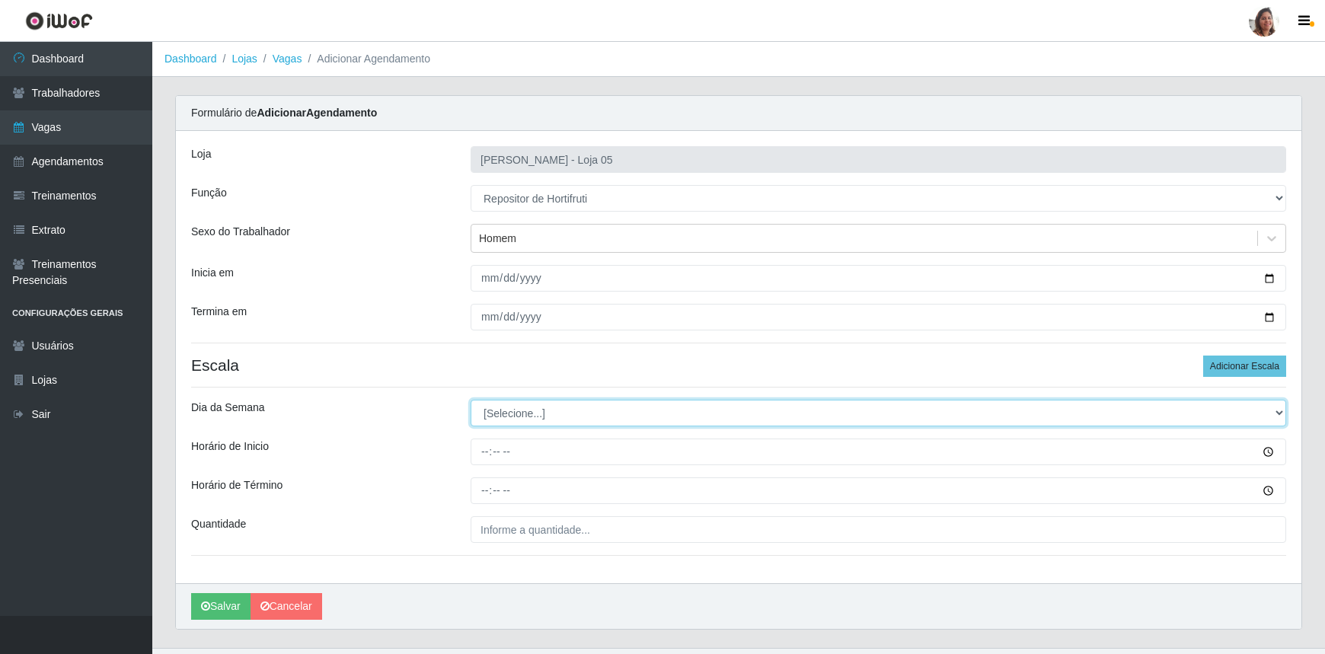
click at [499, 408] on select "[Selecione...] Segunda Terça Quarta Quinta Sexta Sábado Domingo" at bounding box center [879, 413] width 816 height 27
click at [471, 400] on select "[Selecione...] Segunda Terça Quarta Quinta Sexta Sábado Domingo" at bounding box center [879, 413] width 816 height 27
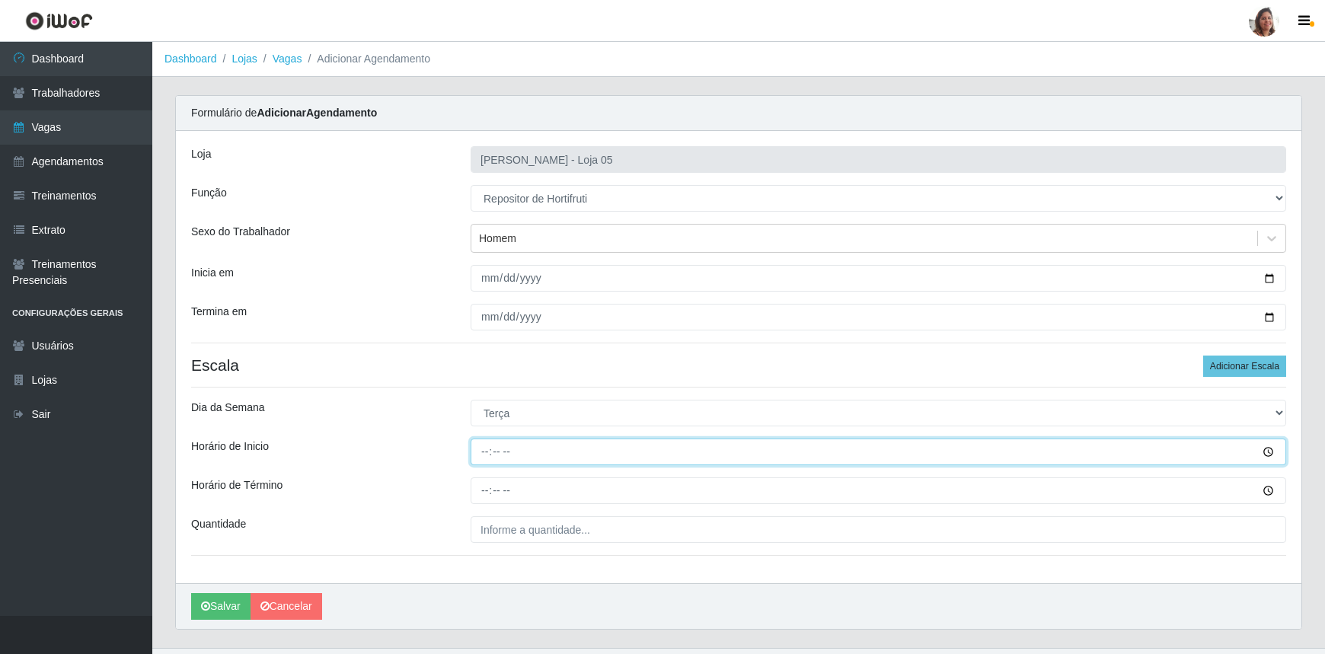
click at [481, 454] on input "Horário de Inicio" at bounding box center [879, 452] width 816 height 27
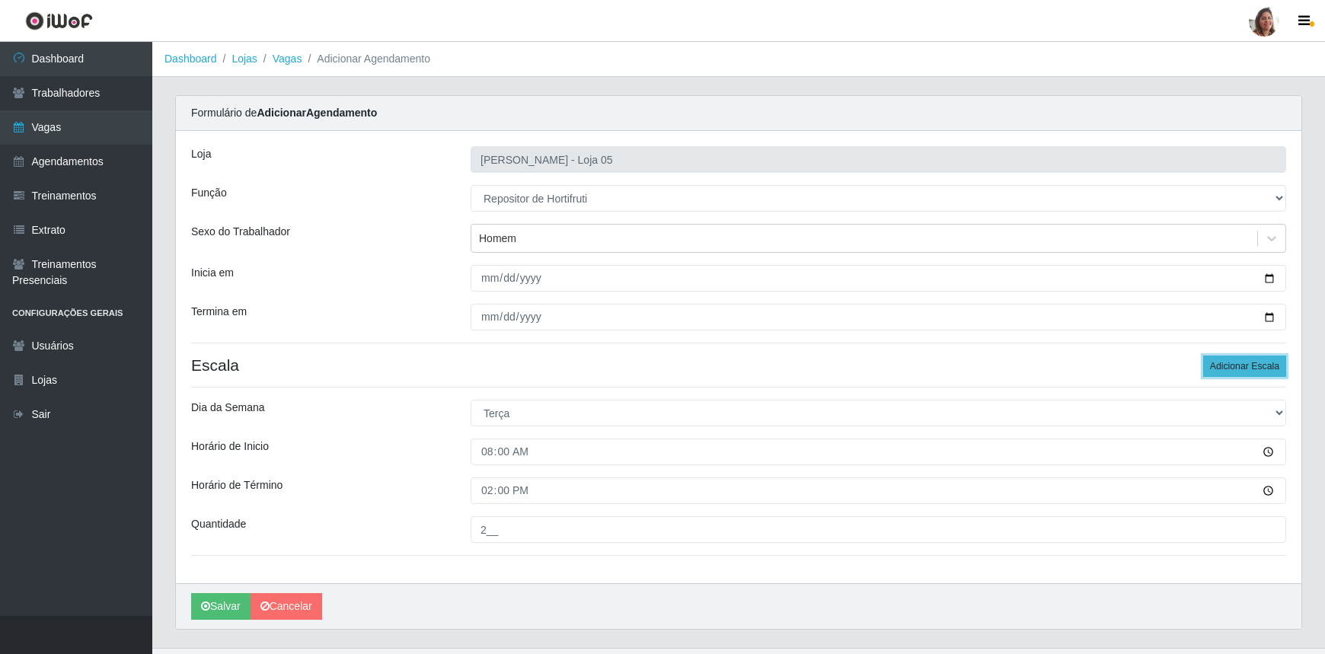
click at [1247, 373] on button "Adicionar Escala" at bounding box center [1244, 366] width 83 height 21
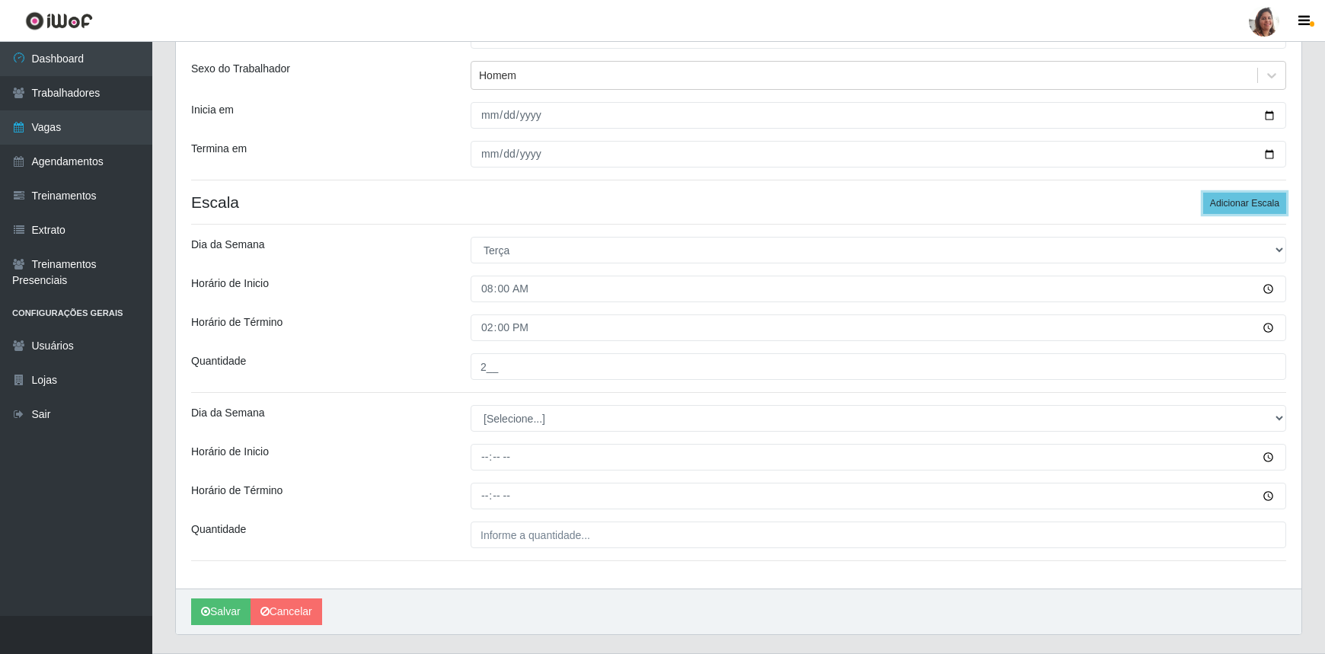
scroll to position [199, 0]
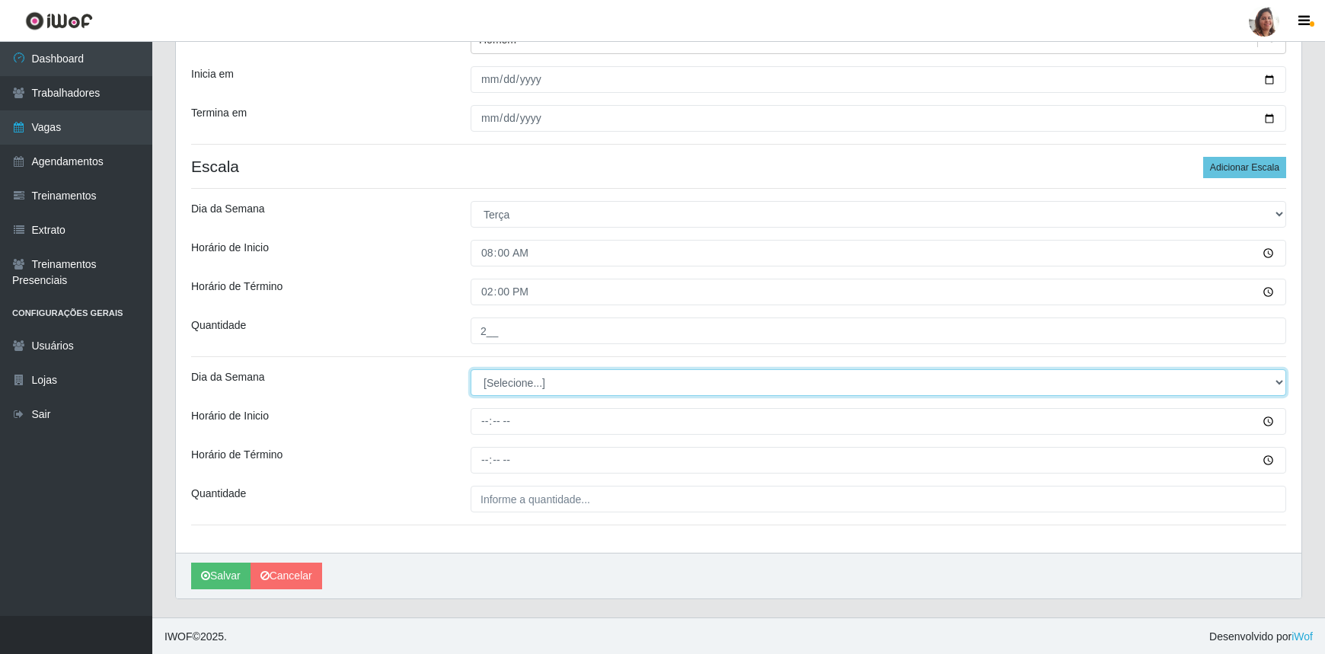
click at [556, 378] on select "[Selecione...] Segunda Terça Quarta Quinta Sexta Sábado Domingo" at bounding box center [879, 382] width 816 height 27
click at [471, 369] on select "[Selecione...] Segunda Terça Quarta Quinta Sexta Sábado Domingo" at bounding box center [879, 382] width 816 height 27
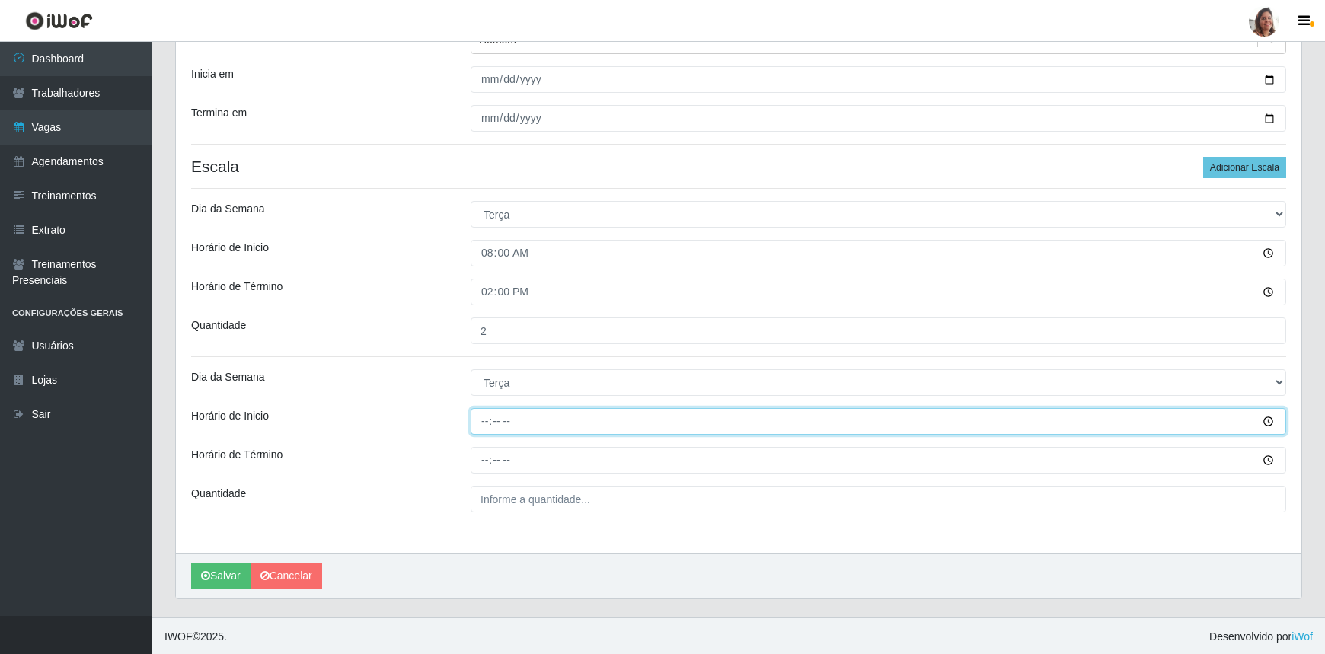
drag, startPoint x: 493, startPoint y: 415, endPoint x: 696, endPoint y: 384, distance: 205.8
click at [492, 415] on input "Horário de Inicio" at bounding box center [879, 421] width 816 height 27
click at [480, 422] on input "Horário de Inicio" at bounding box center [879, 421] width 816 height 27
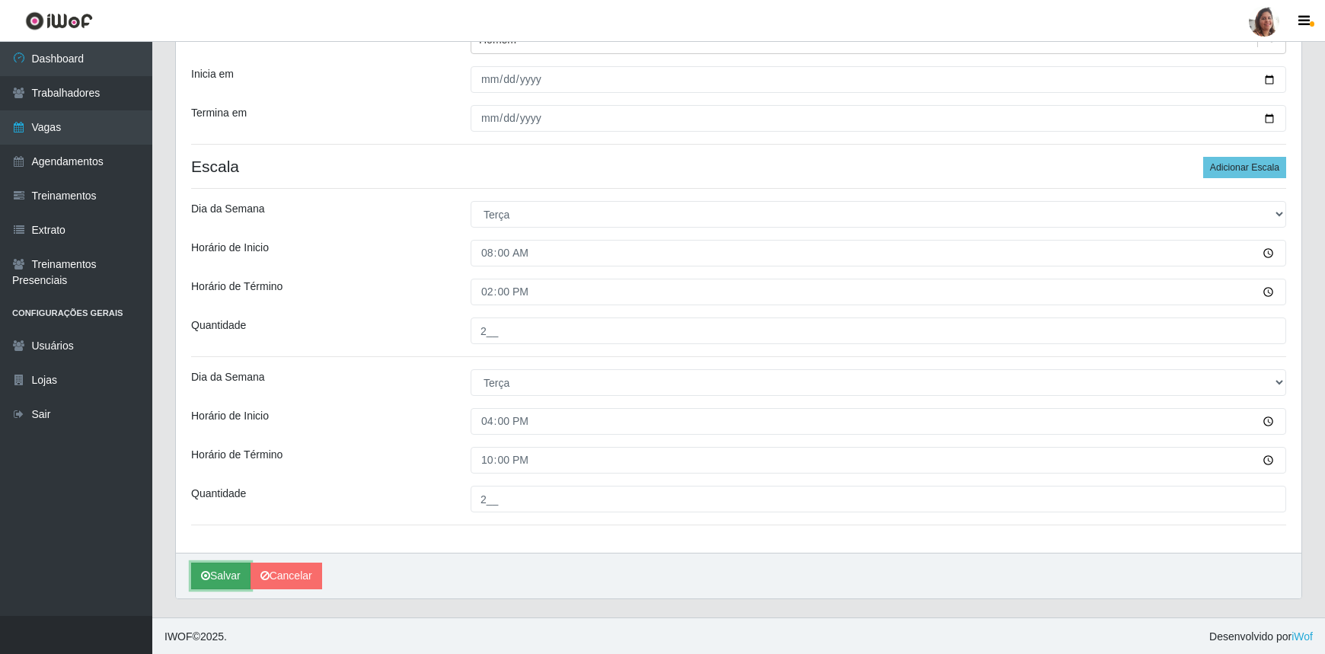
click at [217, 583] on button "Salvar" at bounding box center [220, 576] width 59 height 27
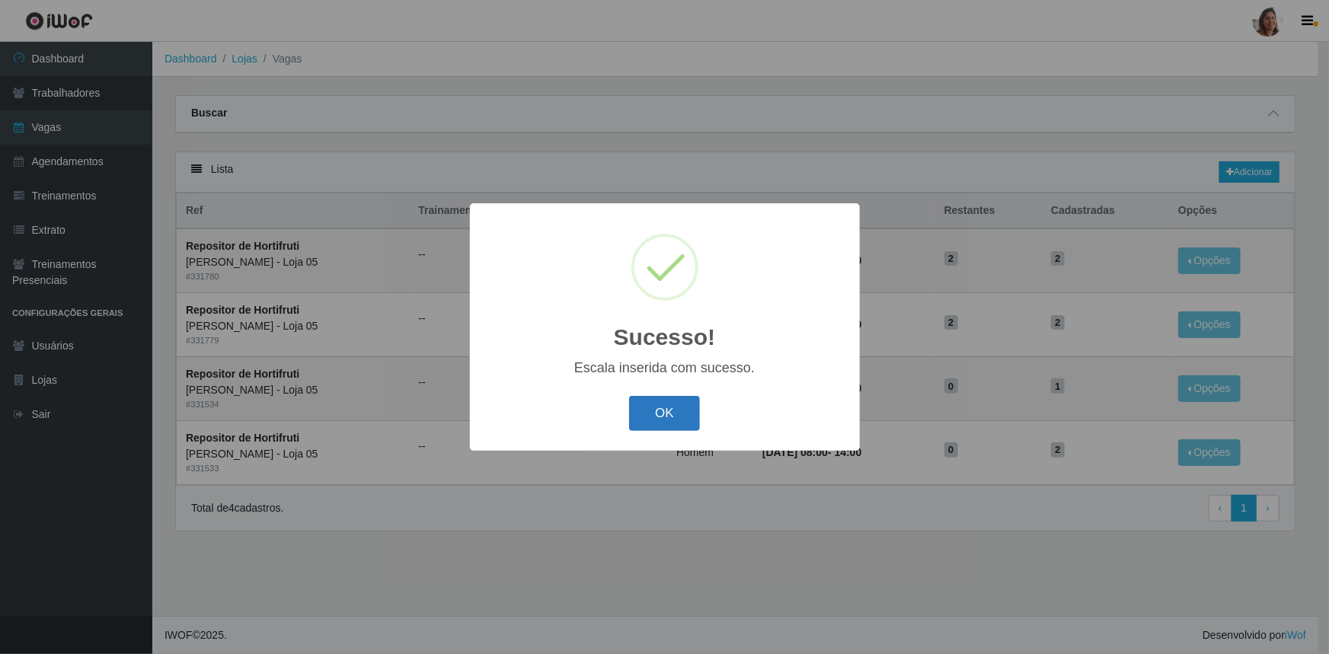
click at [679, 410] on button "OK" at bounding box center [664, 414] width 71 height 36
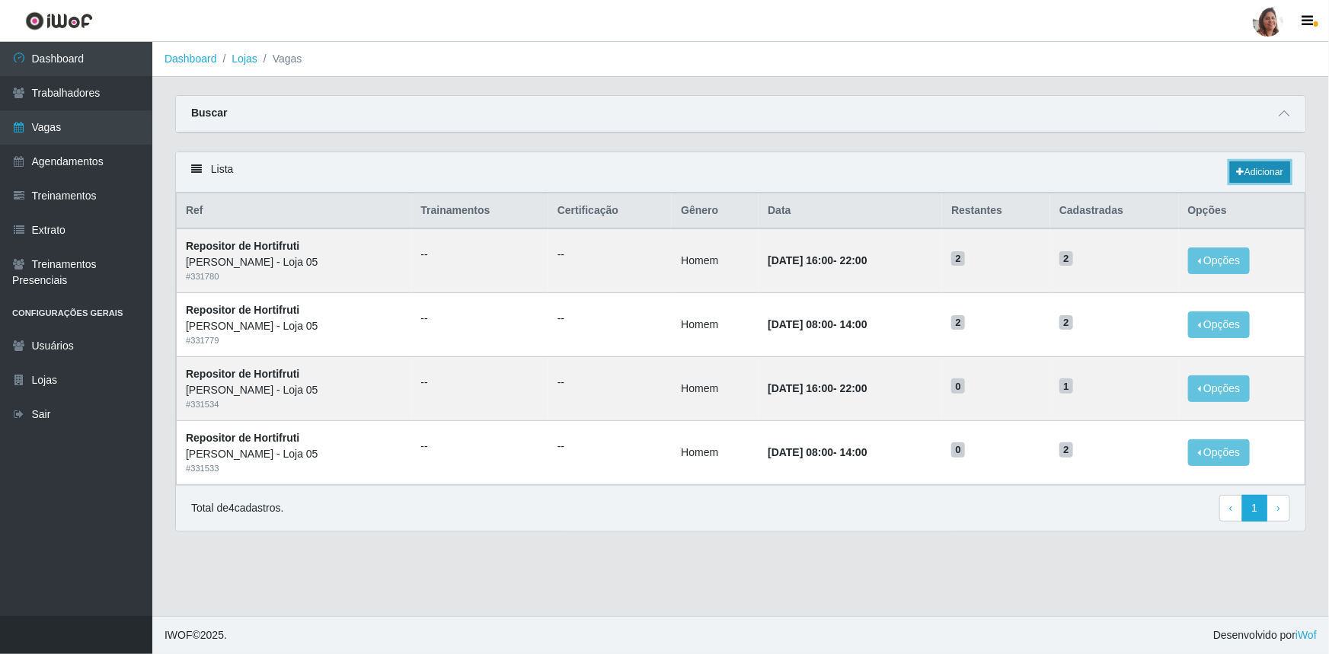
click at [1253, 174] on link "Adicionar" at bounding box center [1260, 171] width 60 height 21
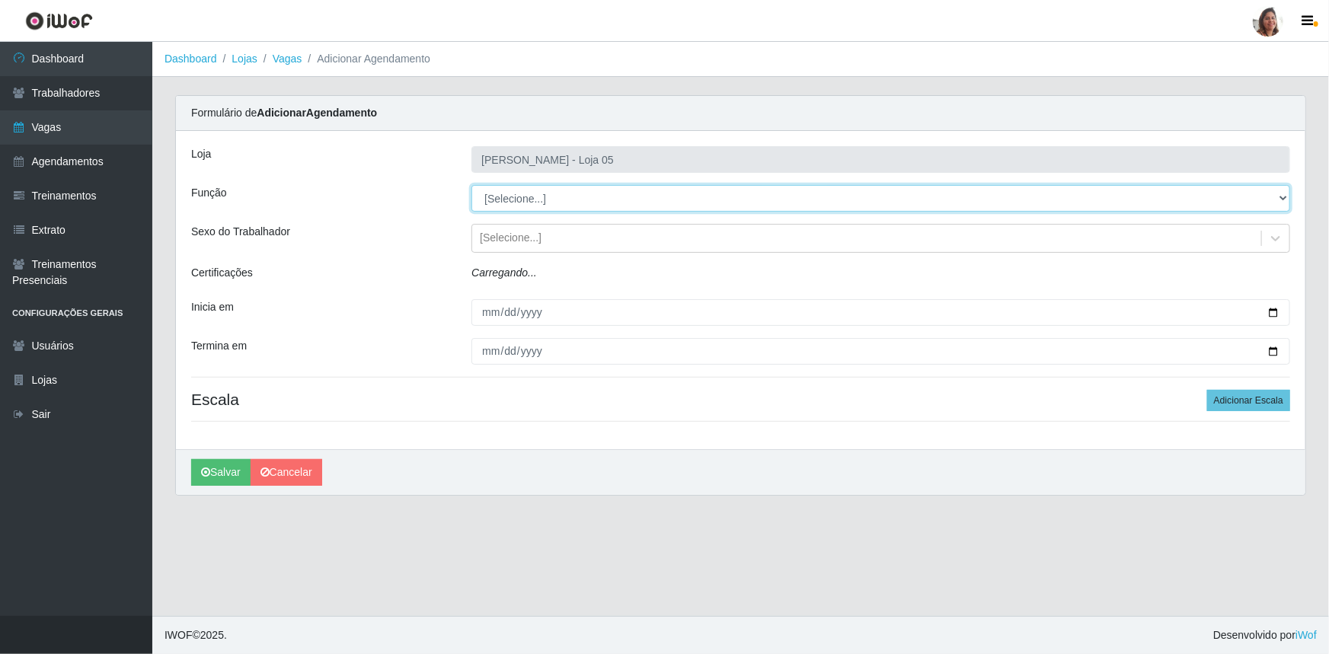
click at [551, 194] on select "[Selecione...] ASG ASG + ASG ++ Auxiliar de Depósito Auxiliar de Depósito + Aux…" at bounding box center [880, 198] width 819 height 27
click at [471, 185] on select "[Selecione...] ASG ASG + ASG ++ Auxiliar de Depósito Auxiliar de Depósito + Aux…" at bounding box center [880, 198] width 819 height 27
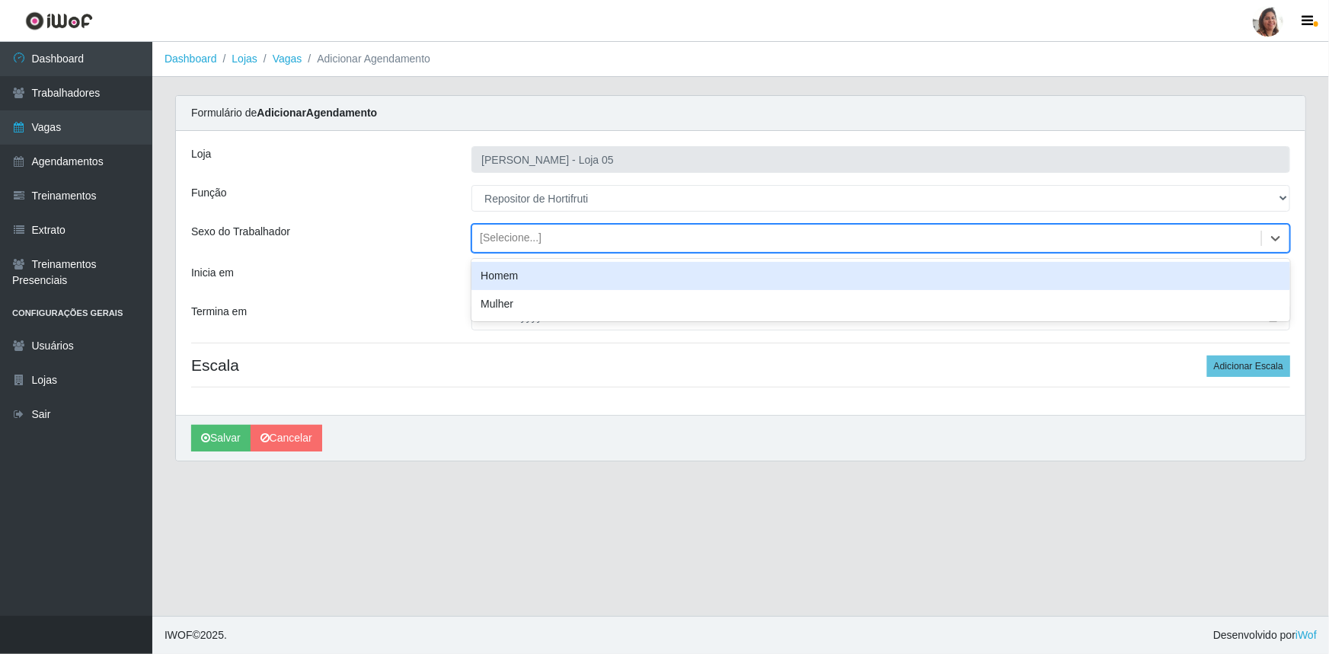
click at [533, 245] on div "[Selecione...]" at bounding box center [511, 239] width 62 height 16
click at [529, 272] on div "Homem" at bounding box center [880, 276] width 819 height 28
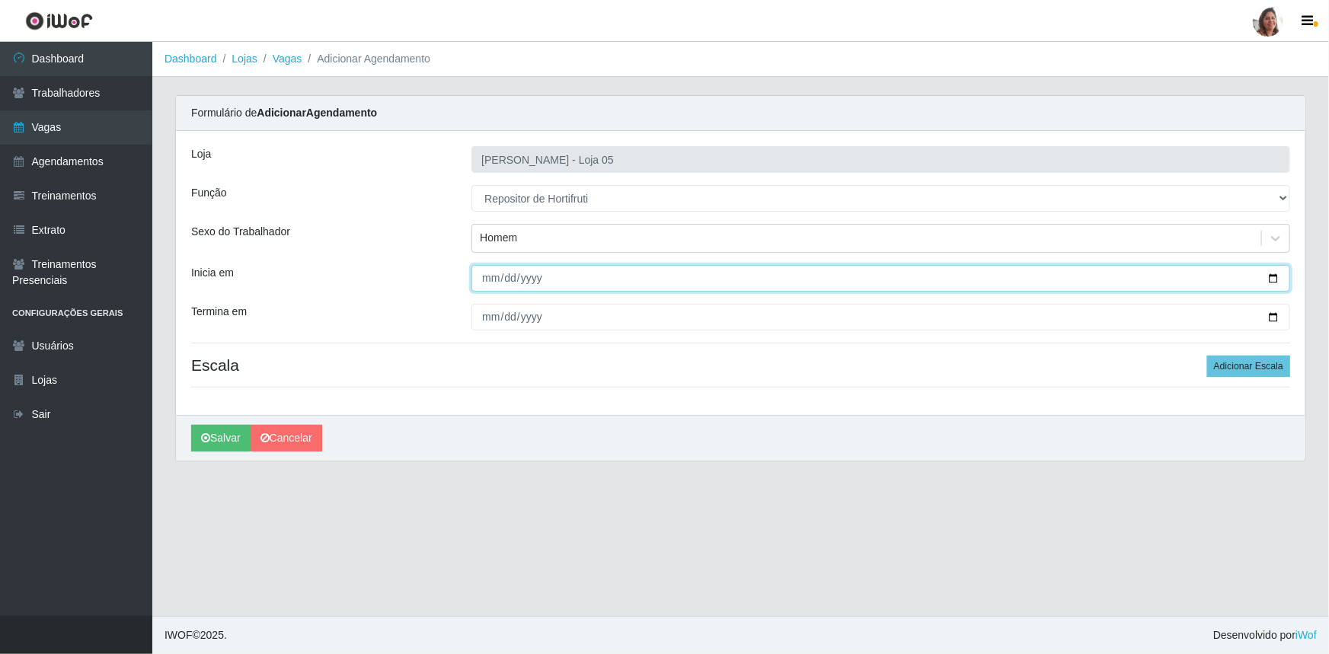
click at [1277, 277] on input "Inicia em" at bounding box center [880, 278] width 819 height 27
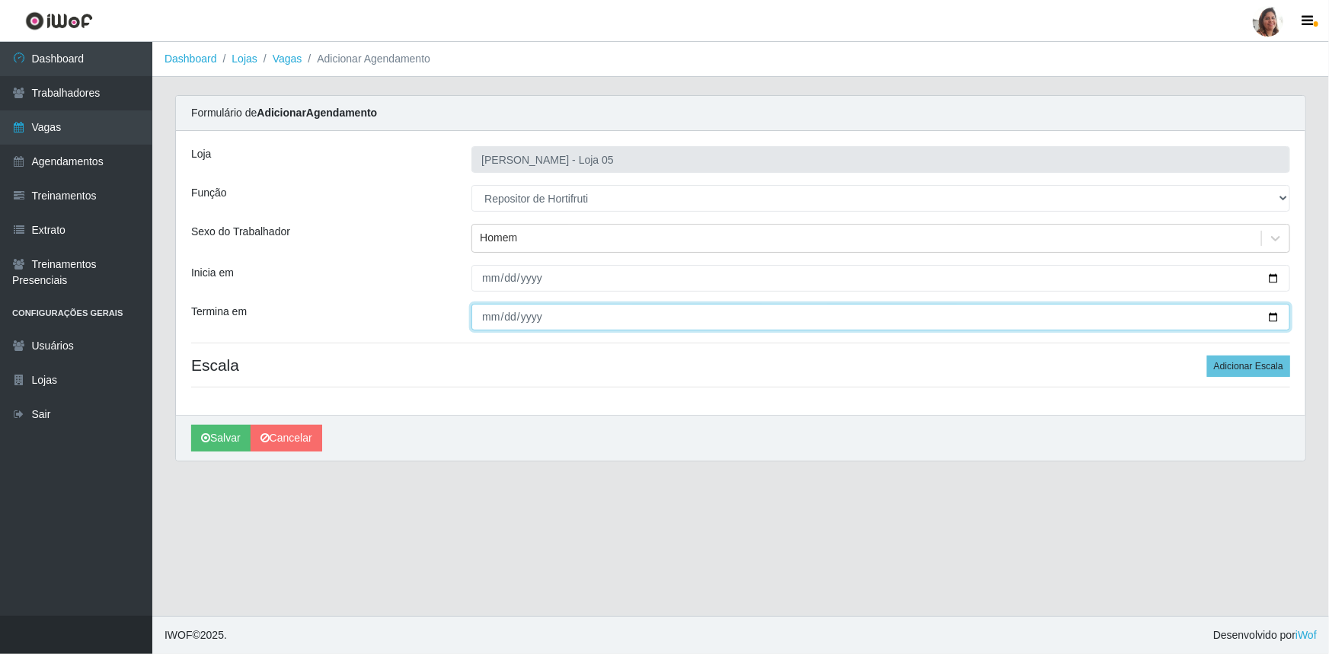
click at [1272, 313] on input "Termina em" at bounding box center [880, 317] width 819 height 27
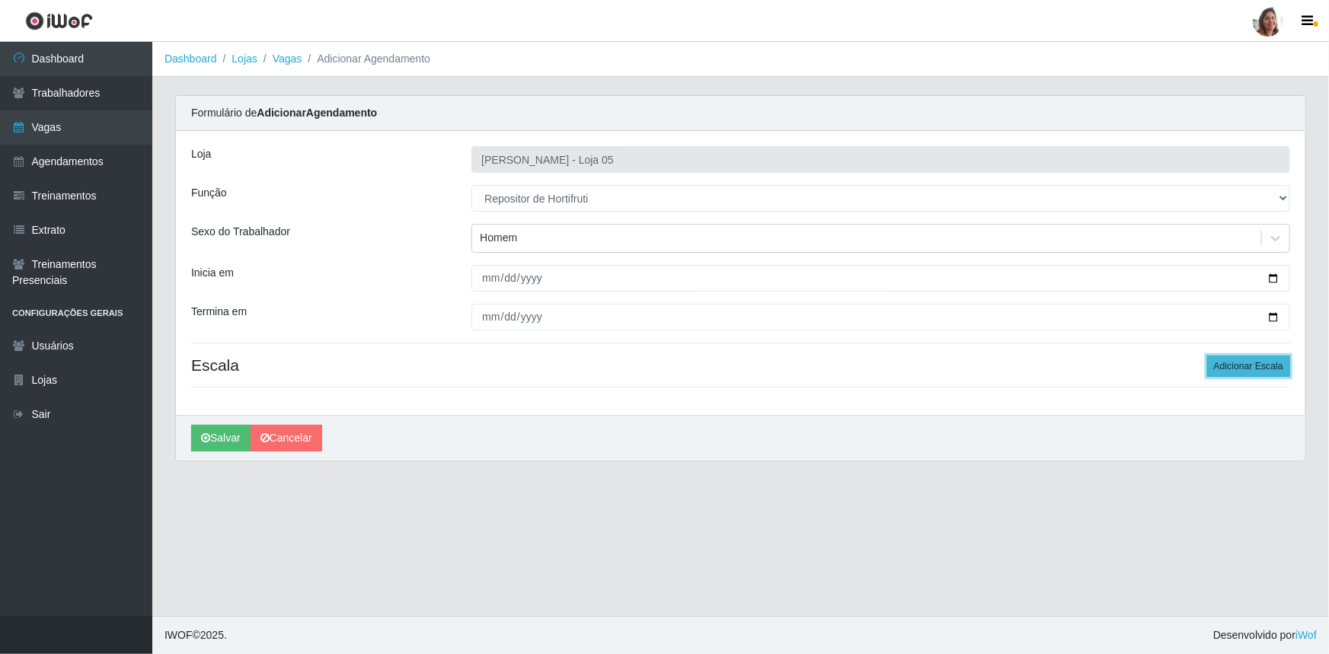
click at [1248, 364] on button "Adicionar Escala" at bounding box center [1248, 366] width 83 height 21
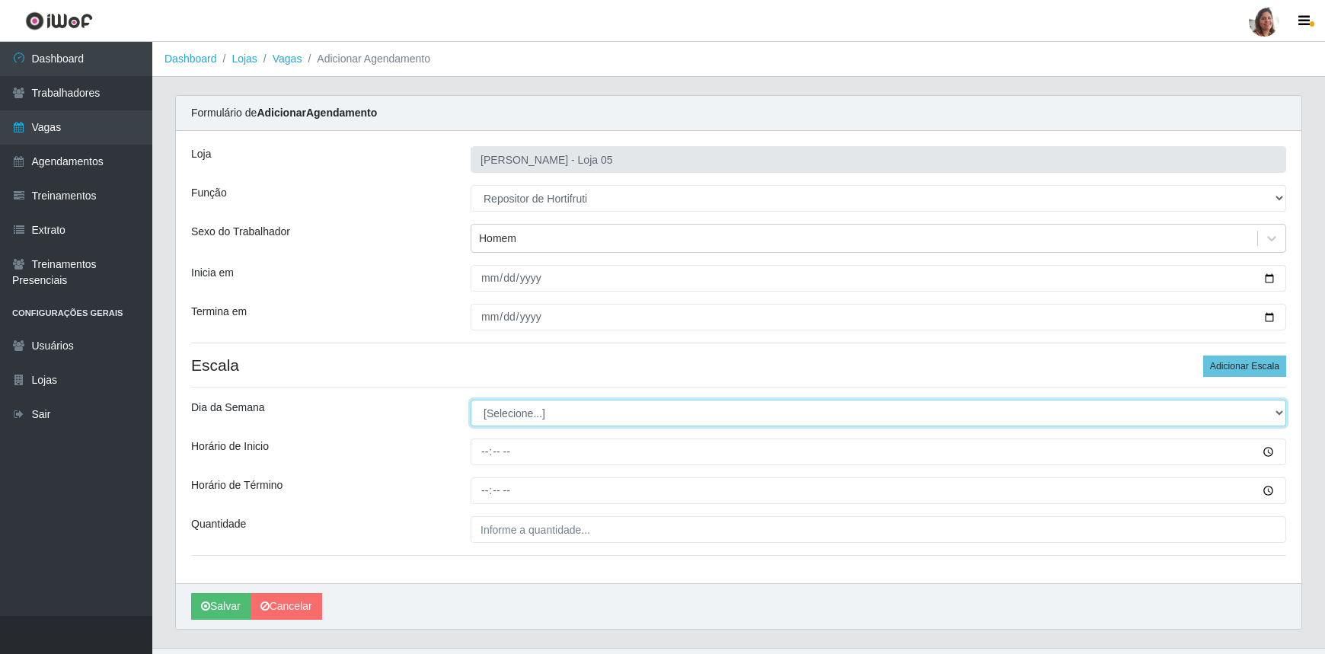
click at [494, 409] on select "[Selecione...] Segunda Terça Quarta Quinta Sexta Sábado Domingo" at bounding box center [879, 413] width 816 height 27
click at [471, 400] on select "[Selecione...] Segunda Terça Quarta Quinta Sexta Sábado Domingo" at bounding box center [879, 413] width 816 height 27
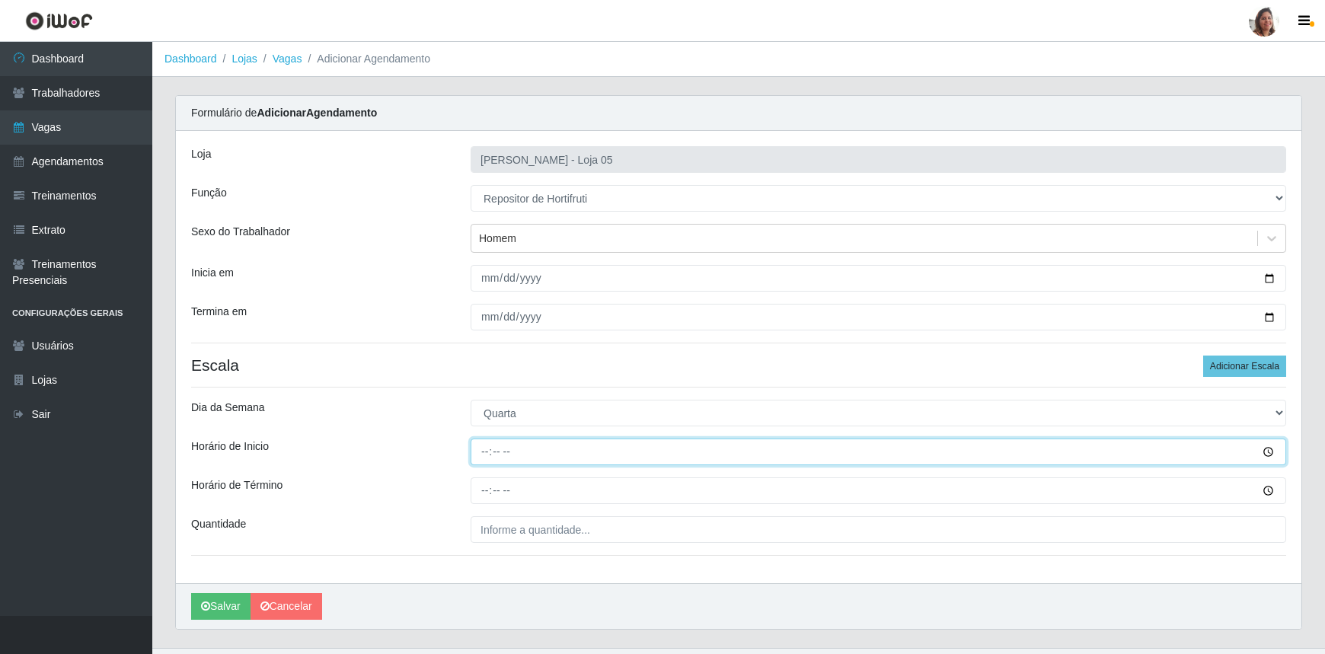
click at [488, 456] on input "Horário de Inicio" at bounding box center [879, 452] width 816 height 27
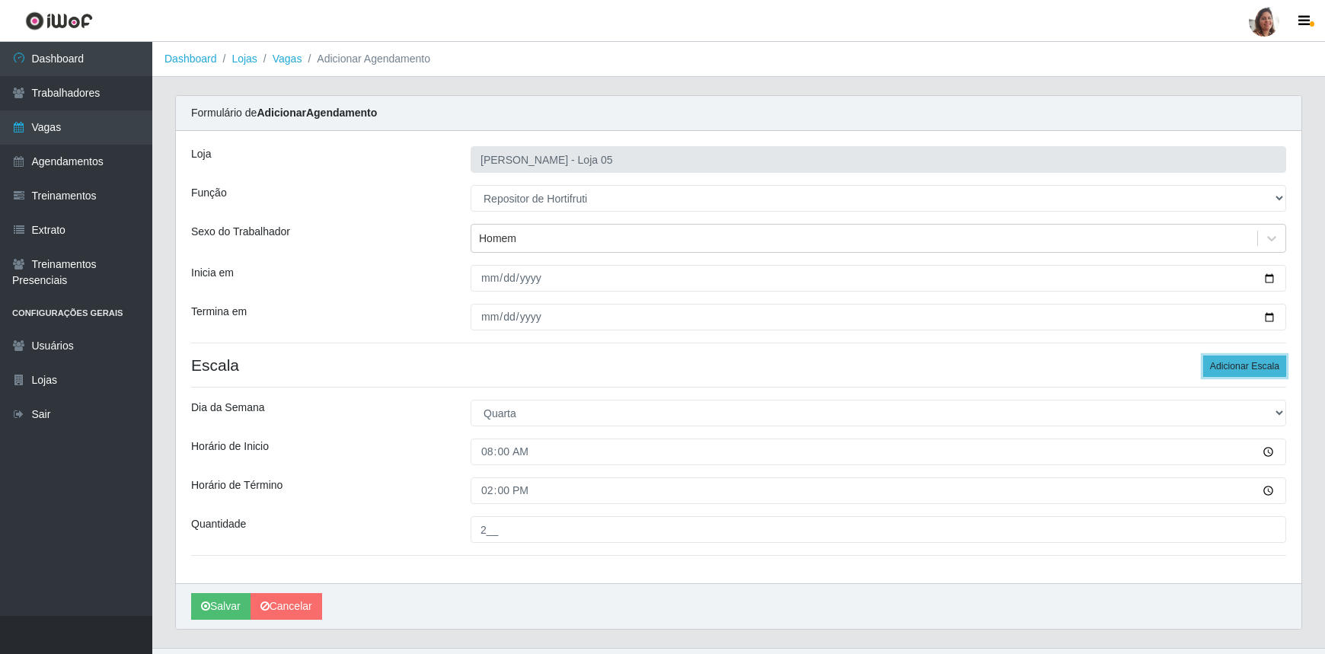
click at [1226, 364] on button "Adicionar Escala" at bounding box center [1244, 366] width 83 height 21
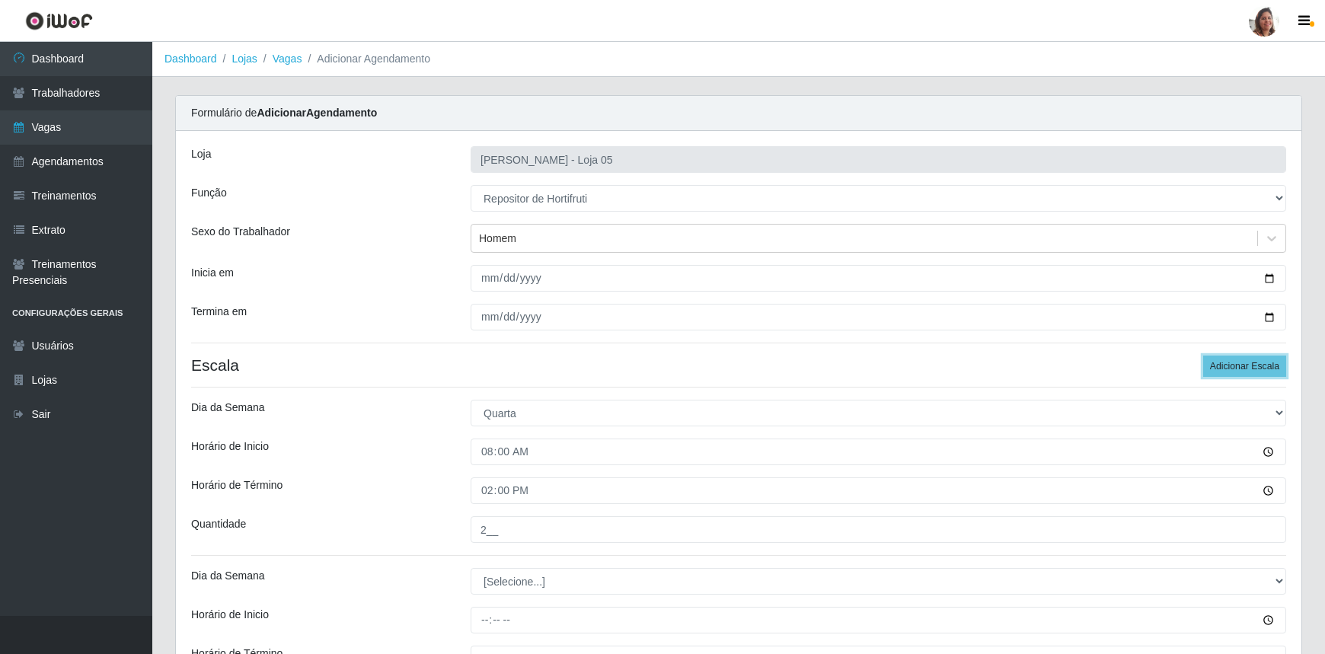
scroll to position [199, 0]
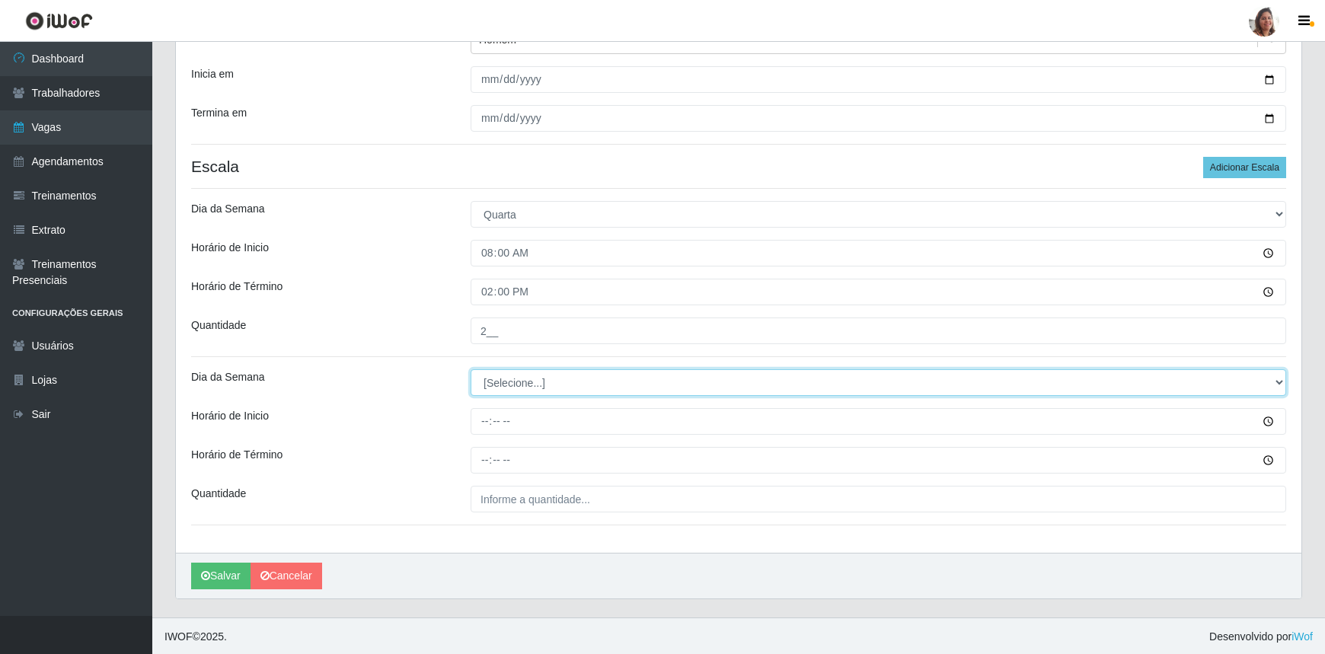
click at [510, 376] on select "[Selecione...] Segunda Terça Quarta Quinta Sexta Sábado Domingo" at bounding box center [879, 382] width 816 height 27
click at [471, 369] on select "[Selecione...] Segunda Terça Quarta Quinta Sexta Sábado Domingo" at bounding box center [879, 382] width 816 height 27
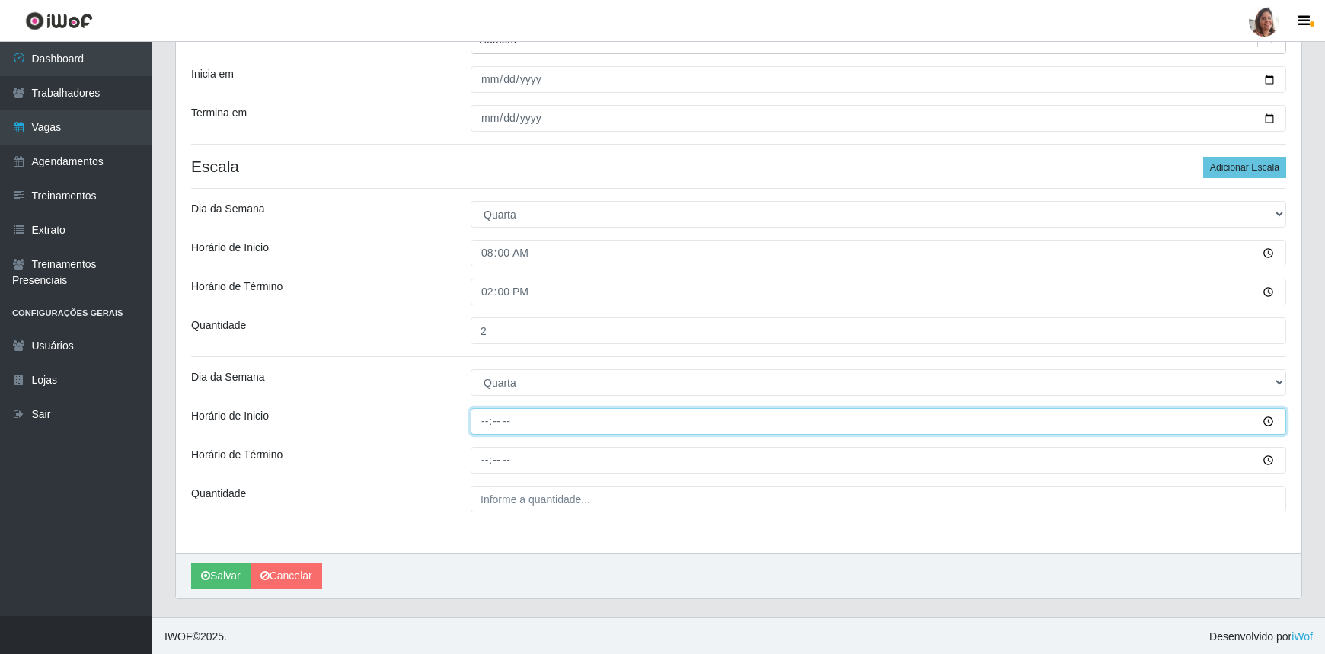
click at [481, 419] on input "Horário de Inicio" at bounding box center [879, 421] width 816 height 27
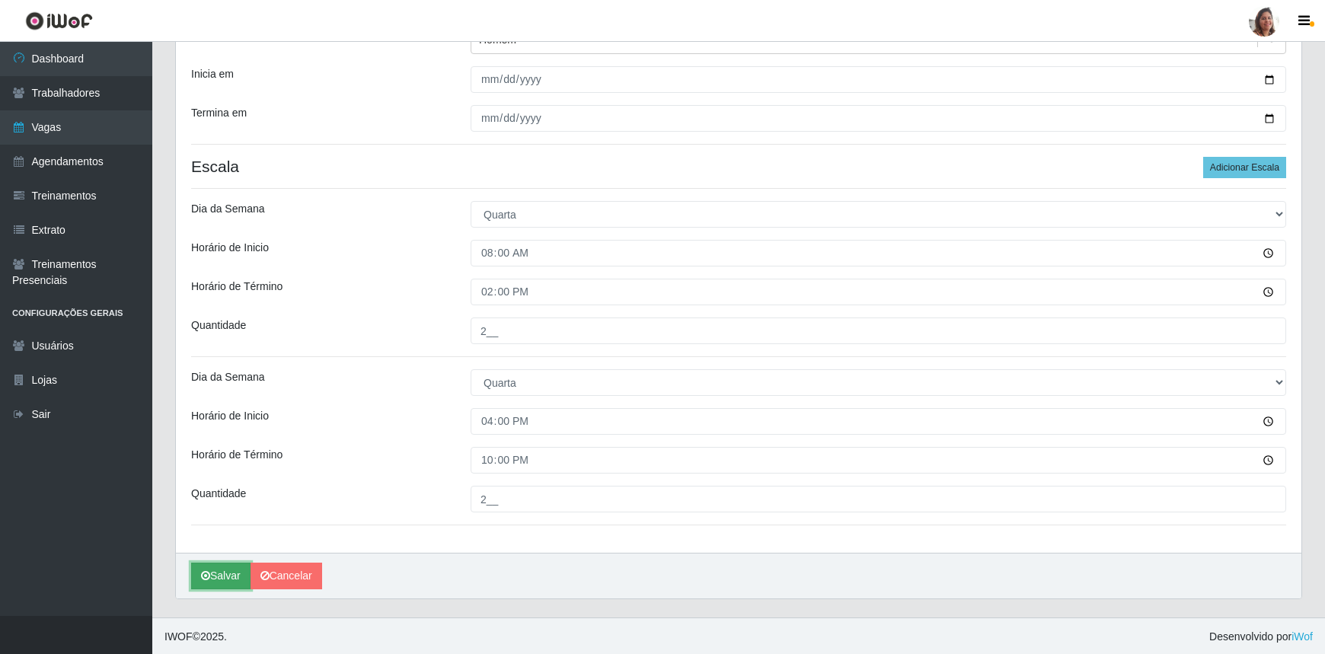
click at [222, 576] on button "Salvar" at bounding box center [220, 576] width 59 height 27
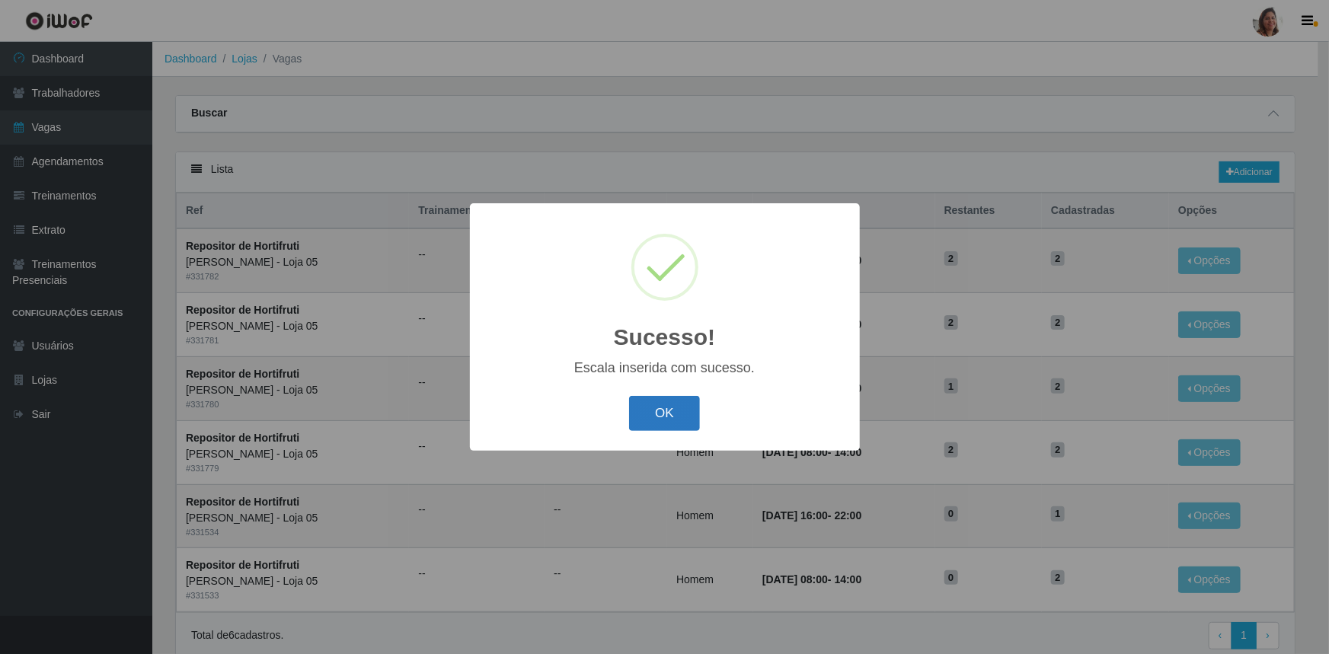
click at [653, 406] on button "OK" at bounding box center [664, 414] width 71 height 36
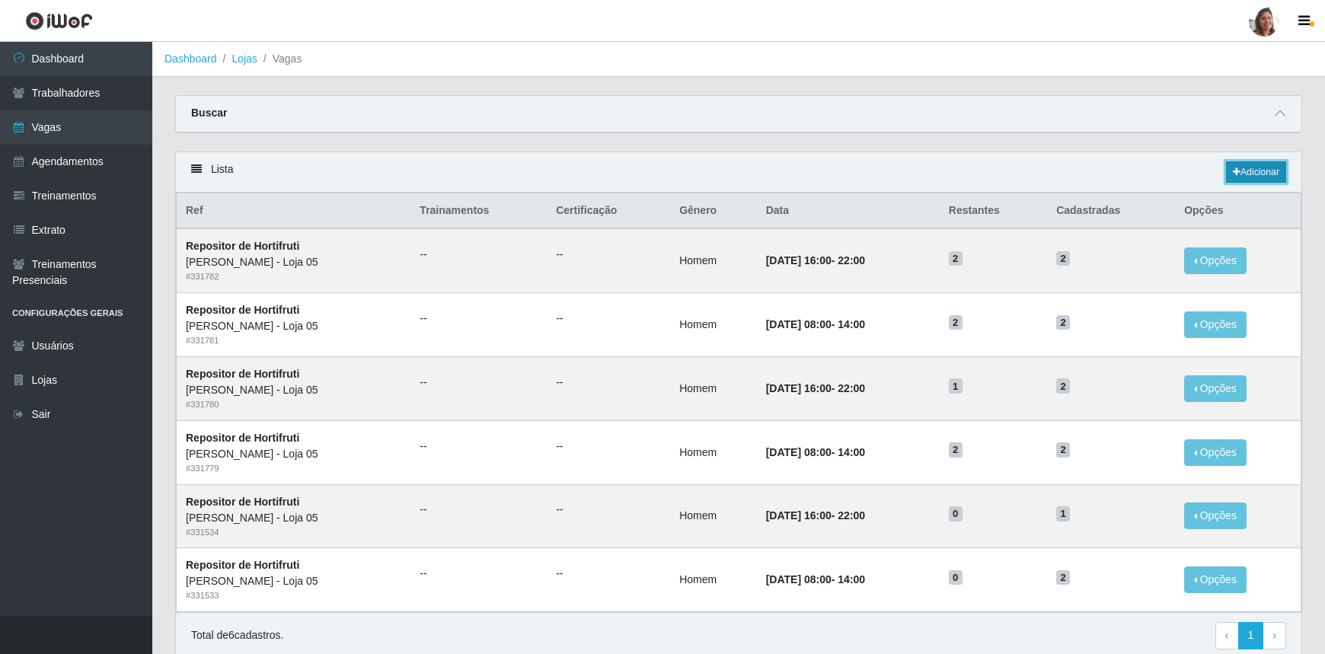
click at [1268, 168] on link "Adicionar" at bounding box center [1256, 171] width 60 height 21
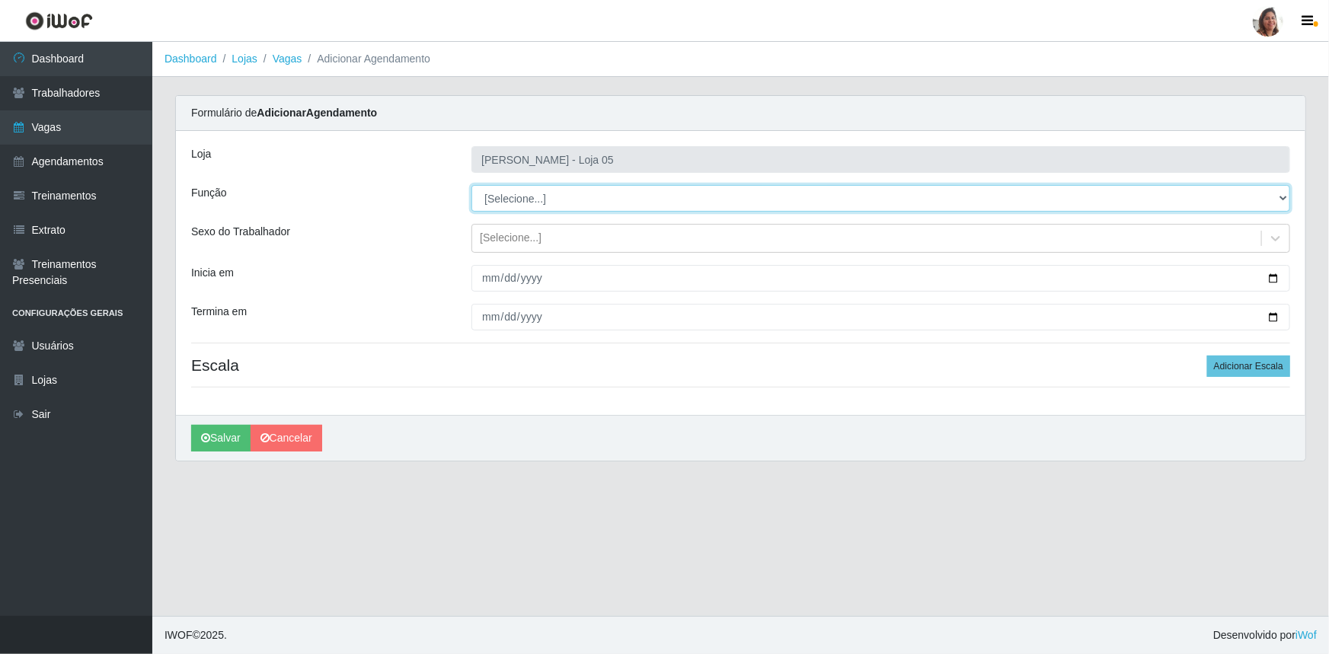
click at [521, 193] on select "[Selecione...] ASG ASG + ASG ++ Auxiliar de Depósito Auxiliar de Depósito + Aux…" at bounding box center [880, 198] width 819 height 27
click at [471, 185] on select "[Selecione...] ASG ASG + ASG ++ Auxiliar de Depósito Auxiliar de Depósito + Aux…" at bounding box center [880, 198] width 819 height 27
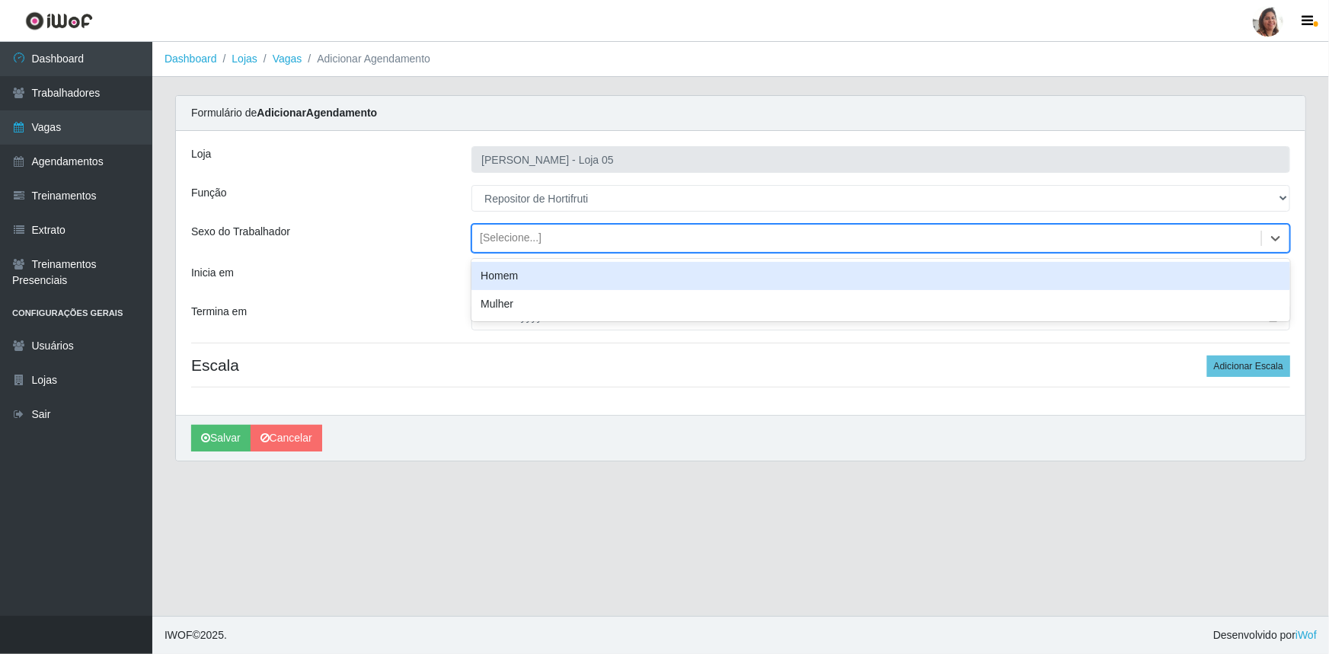
click at [525, 234] on div "[Selecione...]" at bounding box center [511, 239] width 62 height 16
click at [527, 274] on div "Homem" at bounding box center [880, 276] width 819 height 28
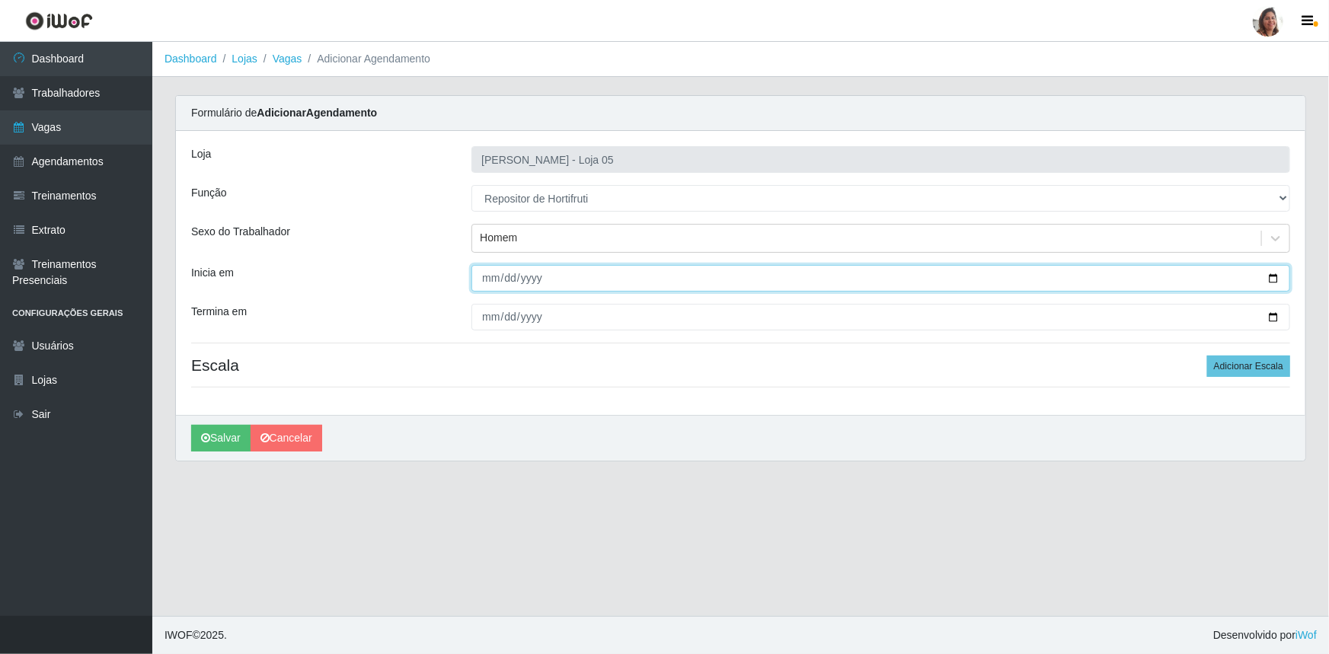
click at [1272, 280] on input "Inicia em" at bounding box center [880, 278] width 819 height 27
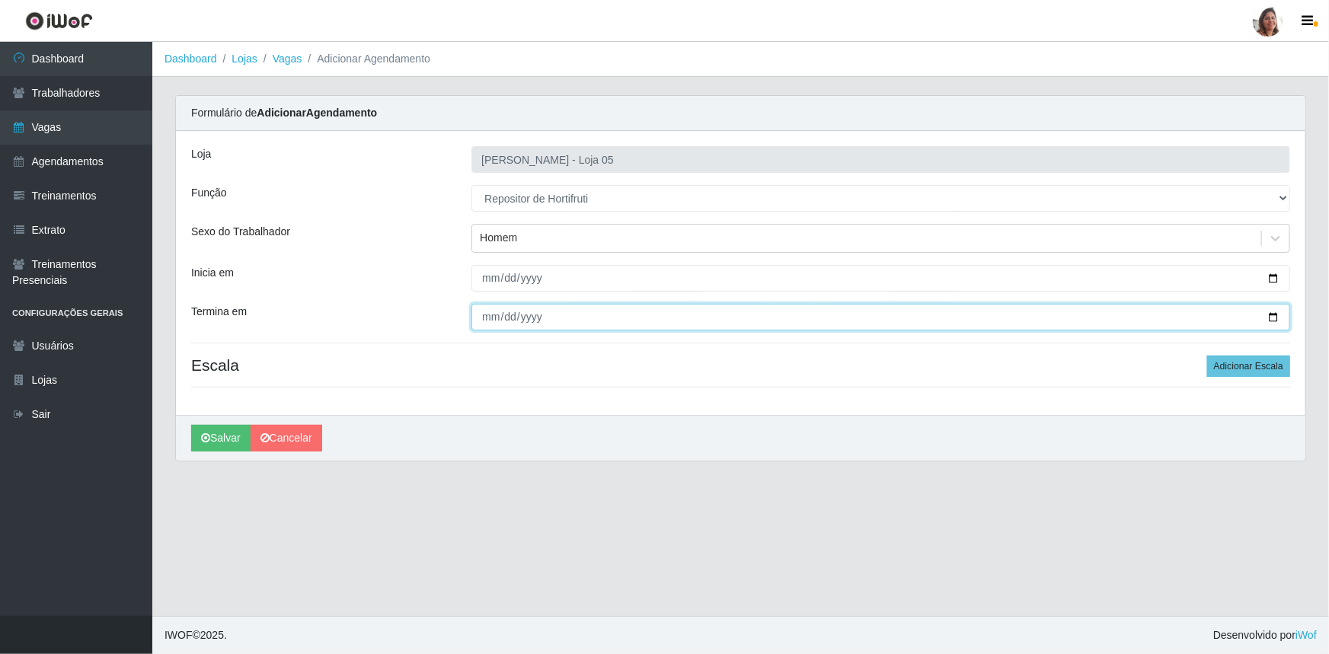
click at [1273, 314] on input "Termina em" at bounding box center [880, 317] width 819 height 27
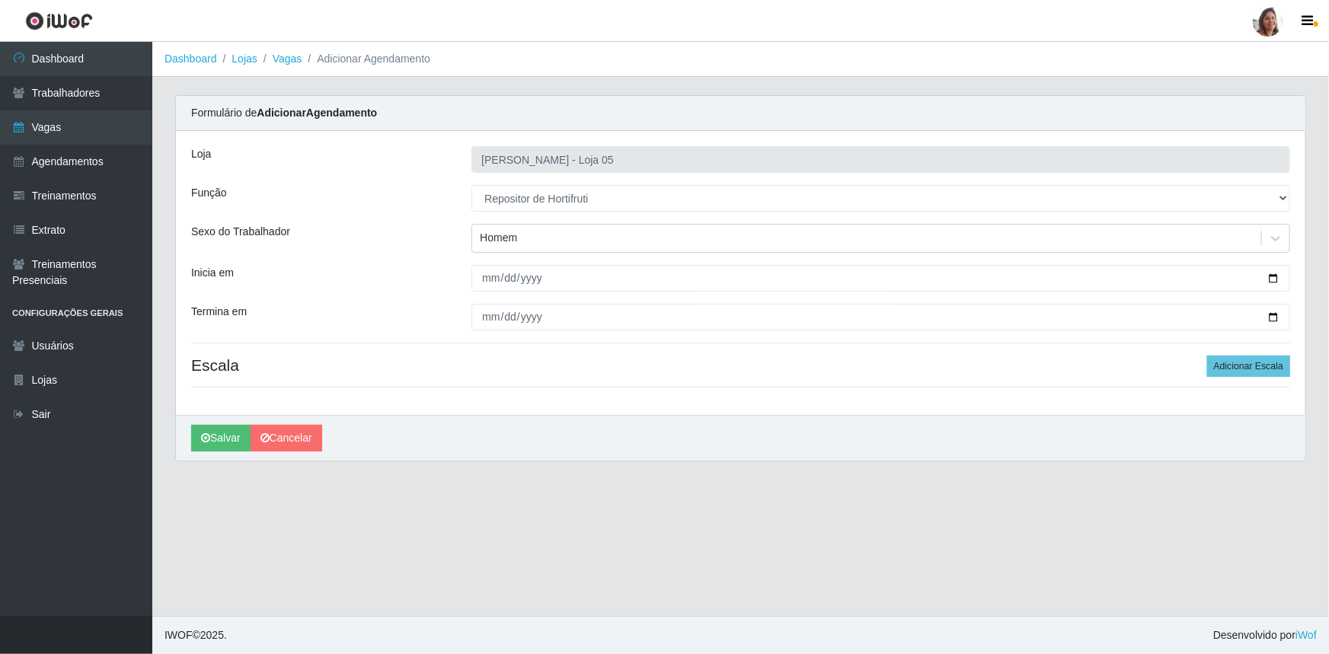
click at [1292, 366] on div "Loja Mar Vermelho - Loja 05 Função [Selecione...] ASG ASG + ASG ++ Auxiliar de …" at bounding box center [741, 273] width 1130 height 284
click at [1248, 363] on button "Adicionar Escala" at bounding box center [1248, 366] width 83 height 21
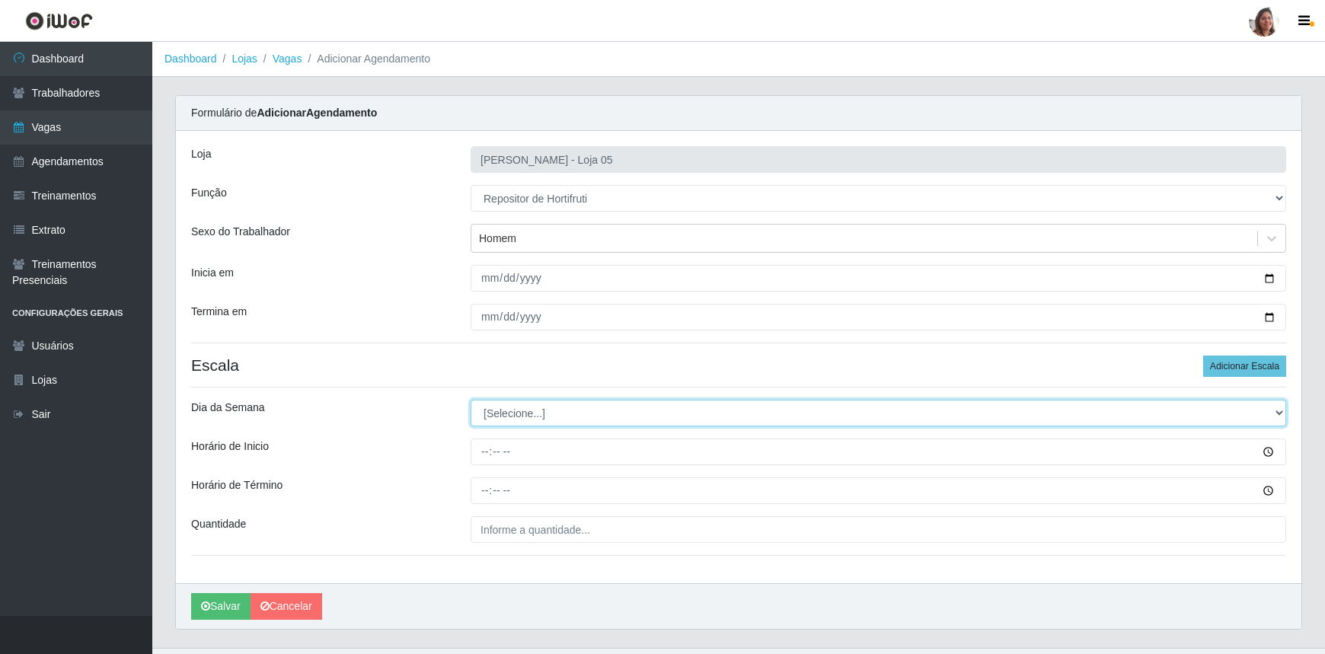
click at [559, 402] on select "[Selecione...] Segunda Terça Quarta Quinta Sexta Sábado Domingo" at bounding box center [879, 413] width 816 height 27
click at [471, 400] on select "[Selecione...] Segunda Terça Quarta Quinta Sexta Sábado Domingo" at bounding box center [879, 413] width 816 height 27
click at [1279, 411] on select "[Selecione...] Segunda Terça Quarta Quinta Sexta Sábado Domingo" at bounding box center [879, 413] width 816 height 27
click at [471, 400] on select "[Selecione...] Segunda Terça Quarta Quinta Sexta Sábado Domingo" at bounding box center [879, 413] width 816 height 27
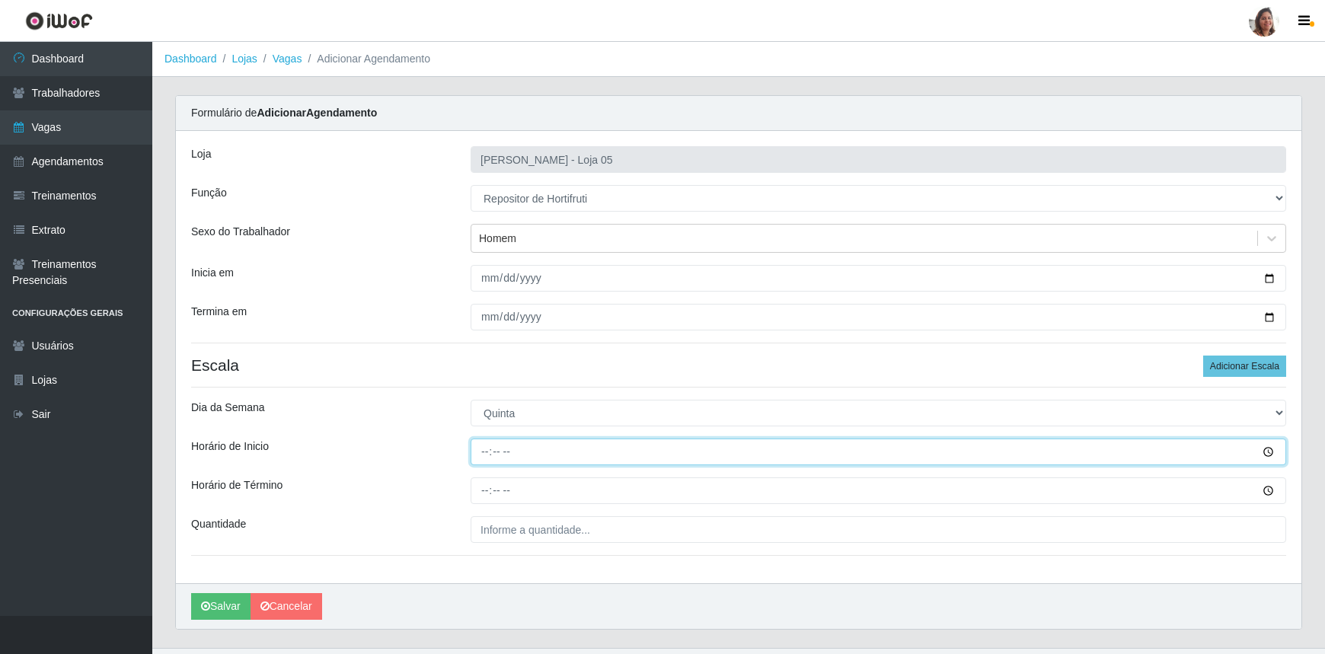
click at [481, 445] on input "Horário de Inicio" at bounding box center [879, 452] width 816 height 27
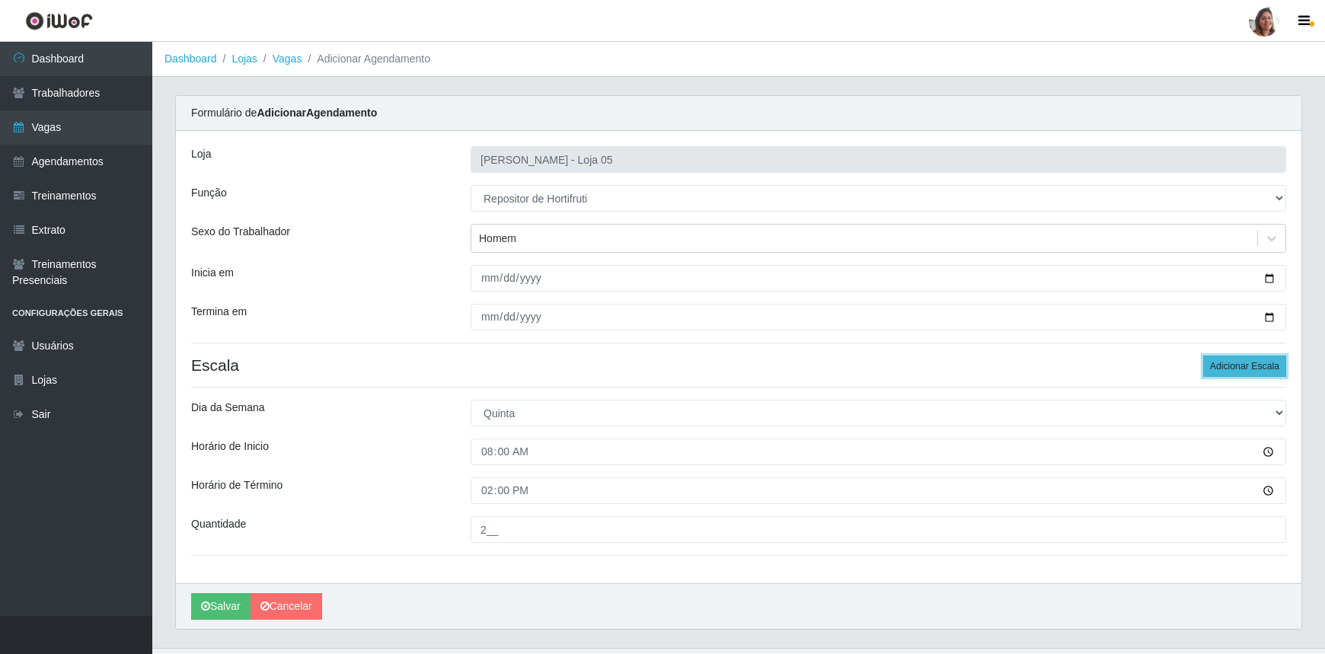
click at [1264, 356] on button "Adicionar Escala" at bounding box center [1244, 366] width 83 height 21
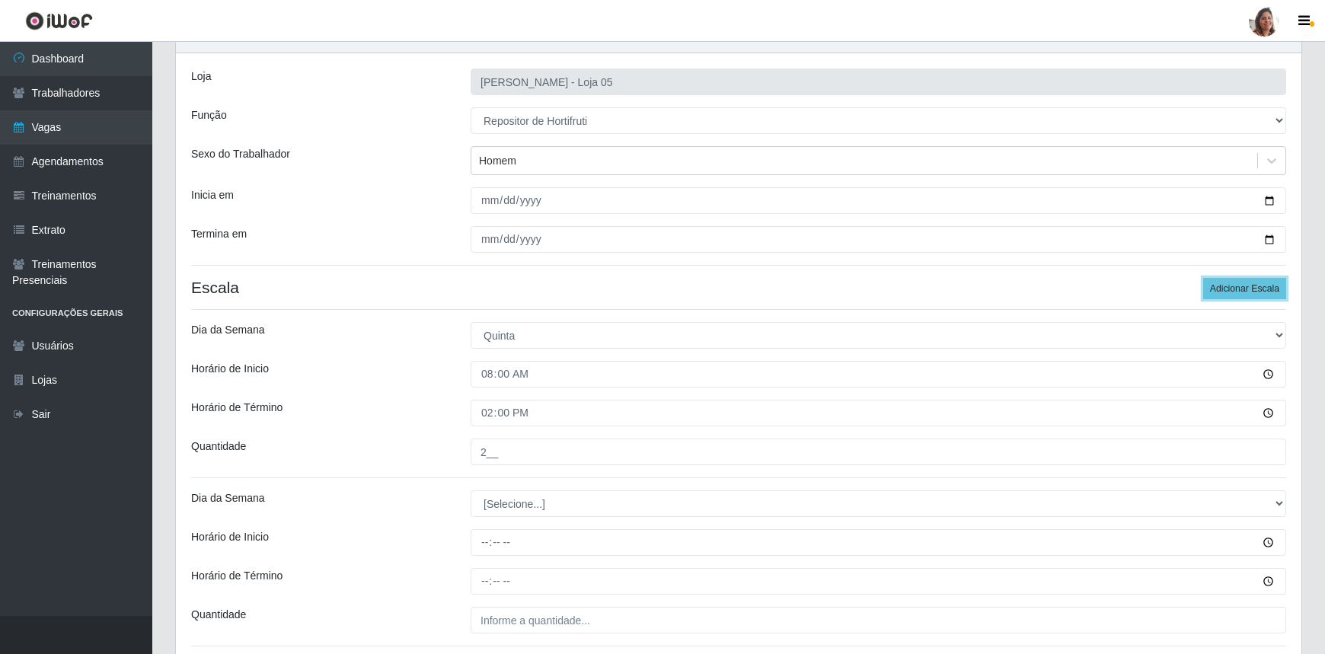
scroll to position [199, 0]
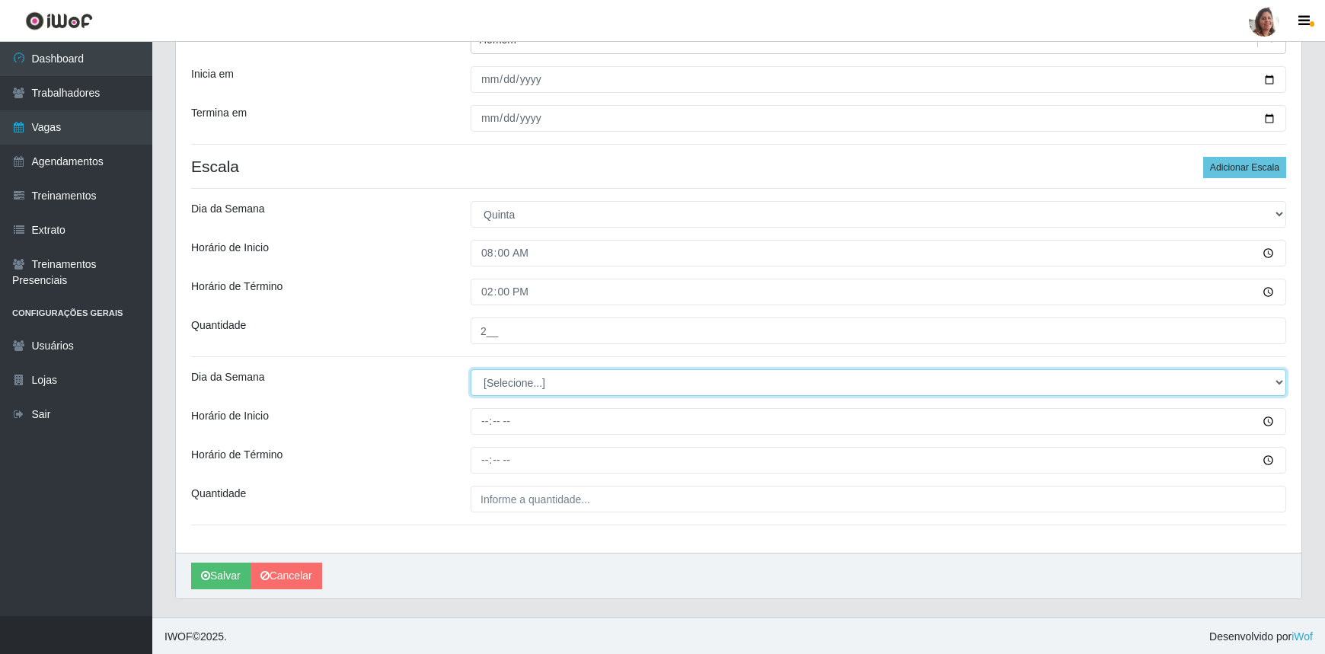
click at [489, 374] on select "[Selecione...] Segunda Terça Quarta Quinta Sexta Sábado Domingo" at bounding box center [879, 382] width 816 height 27
click at [471, 369] on select "[Selecione...] Segunda Terça Quarta Quinta Sexta Sábado Domingo" at bounding box center [879, 382] width 816 height 27
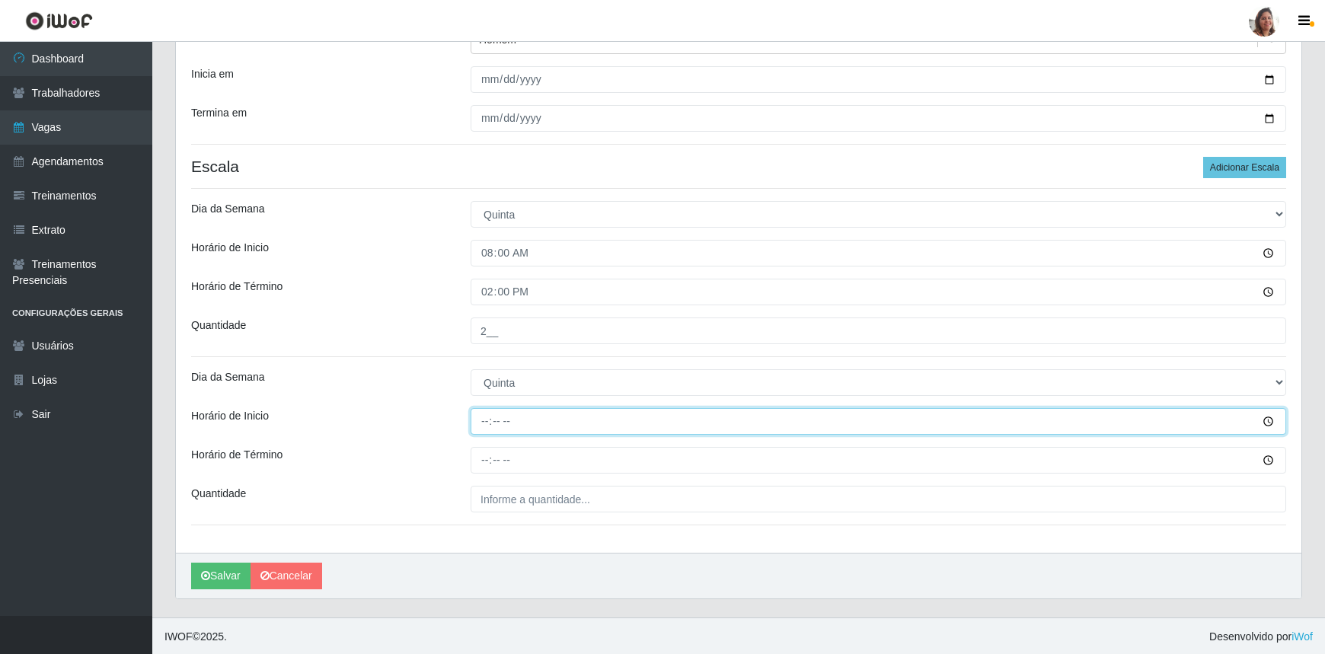
click at [484, 417] on input "Horário de Inicio" at bounding box center [879, 421] width 816 height 27
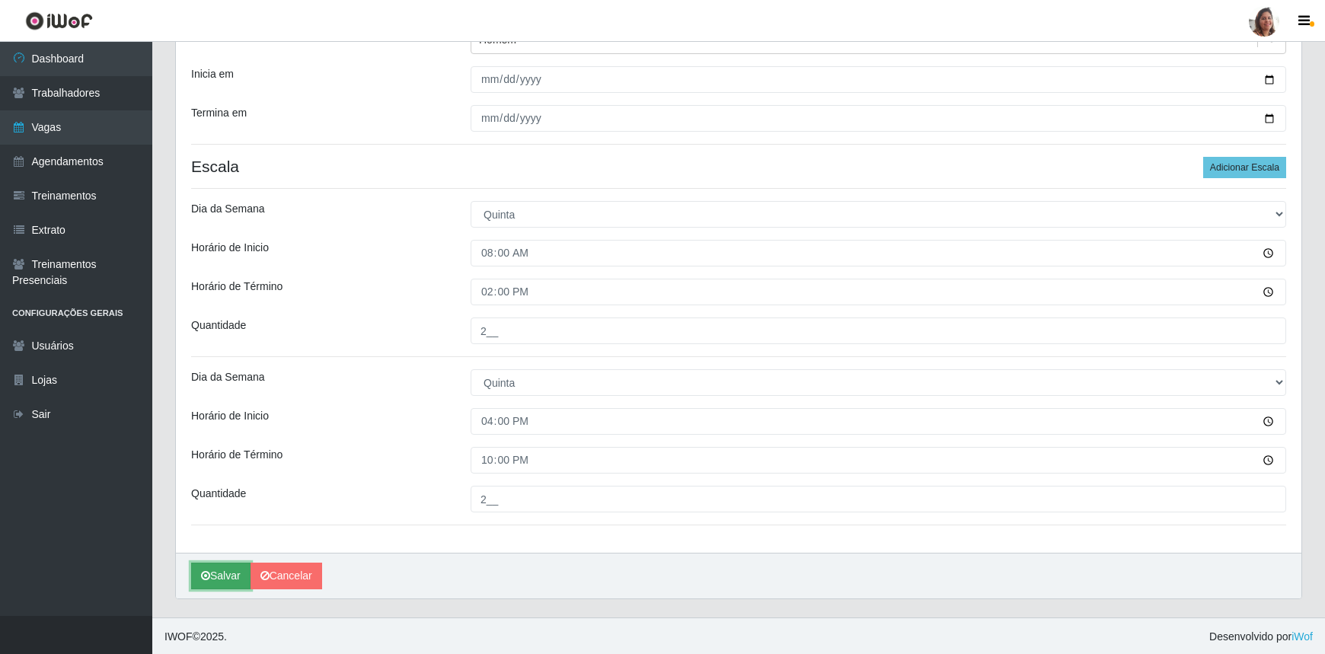
click at [228, 570] on button "Salvar" at bounding box center [220, 576] width 59 height 27
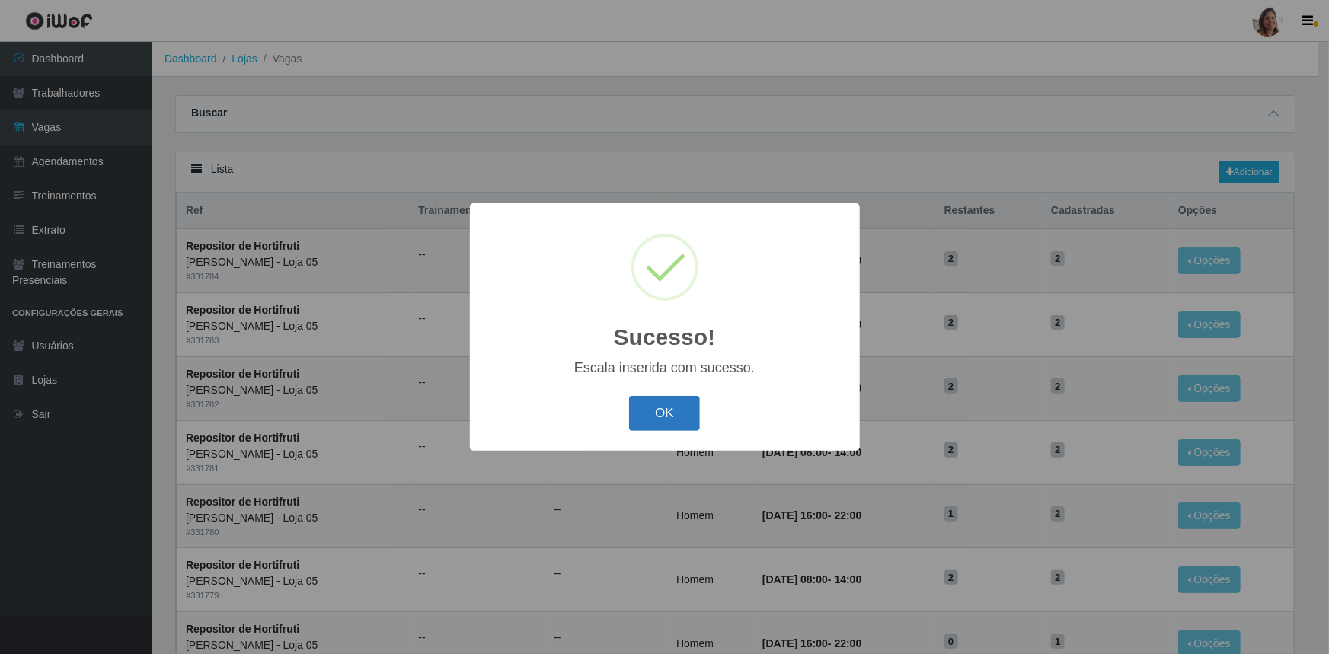
click at [670, 405] on button "OK" at bounding box center [664, 414] width 71 height 36
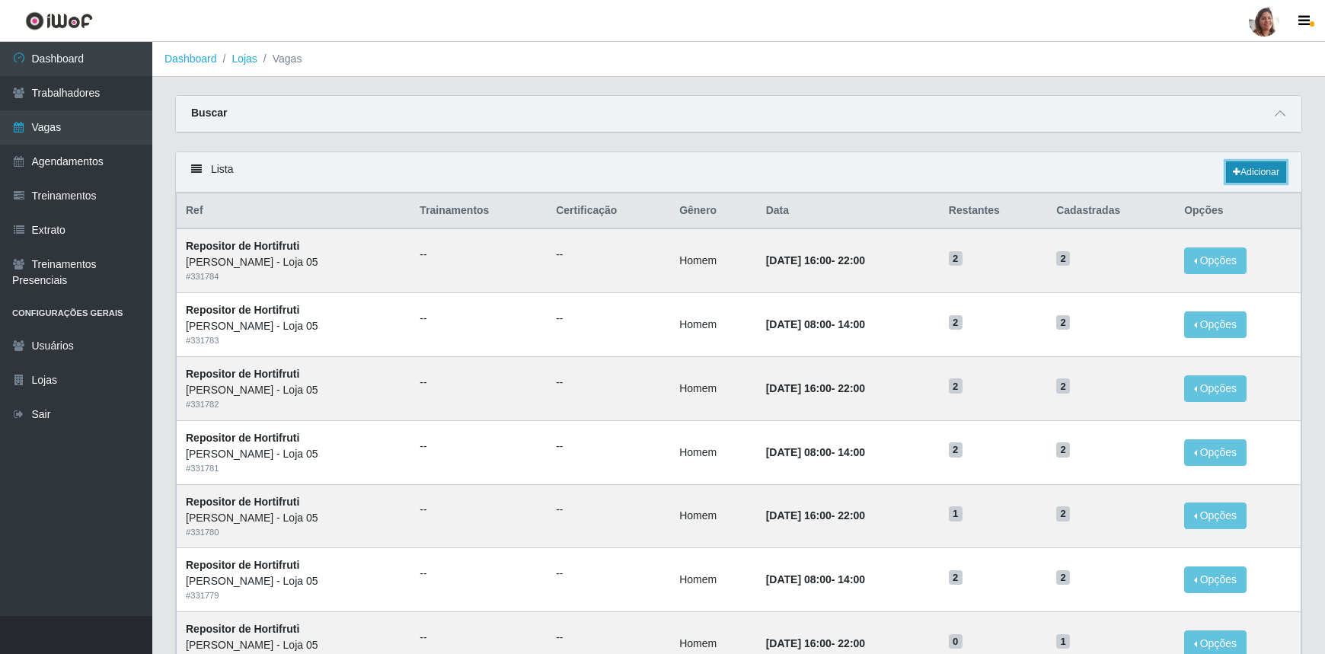
click at [1246, 172] on link "Adicionar" at bounding box center [1256, 171] width 60 height 21
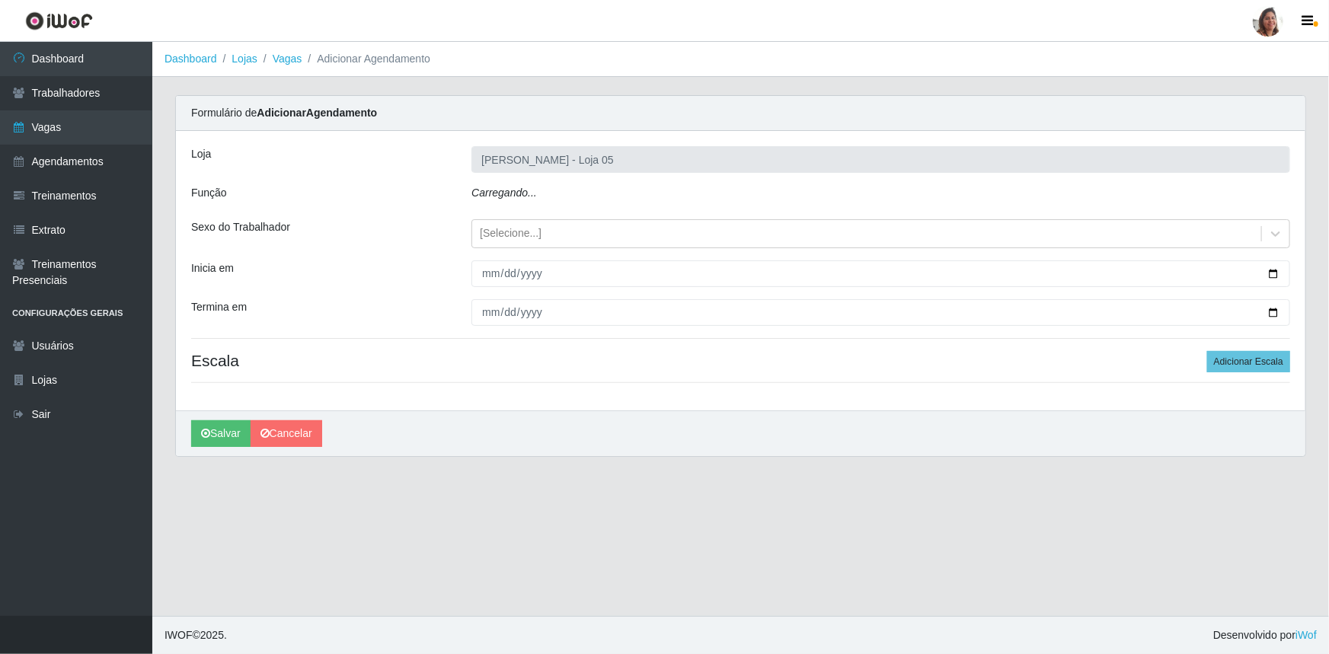
click at [531, 191] on icon "Carregando..." at bounding box center [504, 193] width 66 height 12
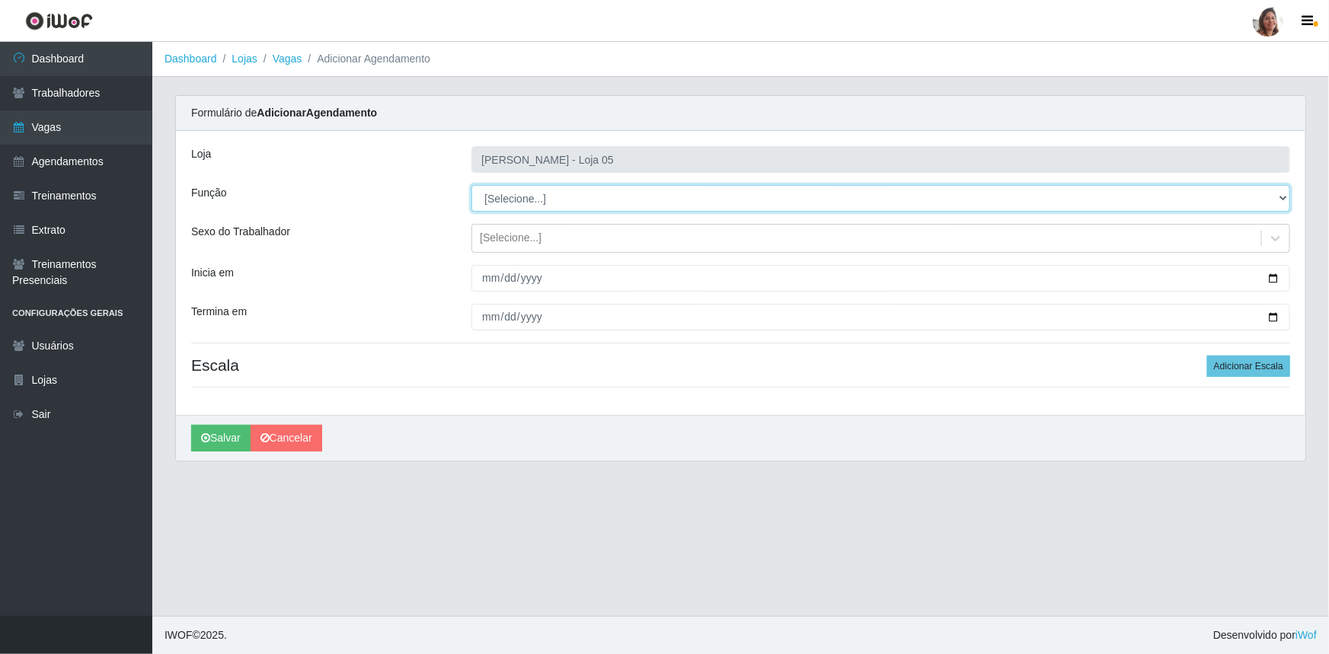
click at [541, 198] on select "[Selecione...] ASG ASG + ASG ++ Auxiliar de Depósito Auxiliar de Depósito + Aux…" at bounding box center [880, 198] width 819 height 27
click at [471, 185] on select "[Selecione...] ASG ASG + ASG ++ Auxiliar de Depósito Auxiliar de Depósito + Aux…" at bounding box center [880, 198] width 819 height 27
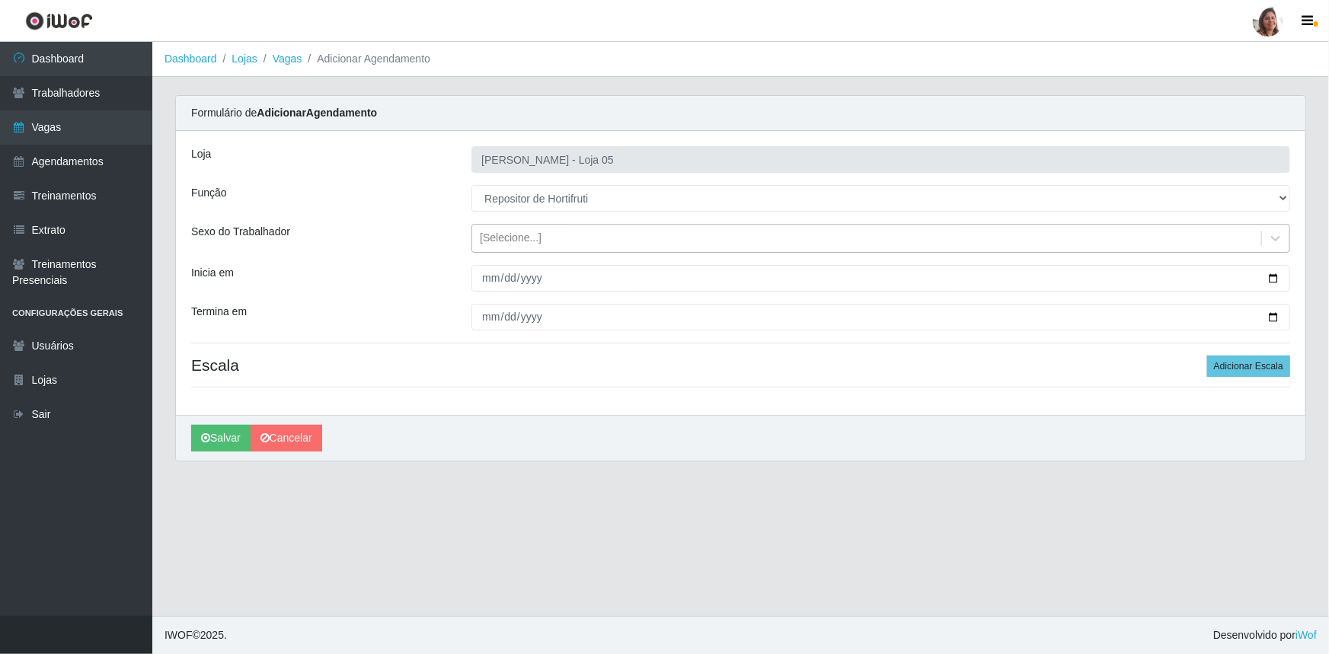
click at [513, 236] on div "[Selecione...]" at bounding box center [511, 239] width 62 height 16
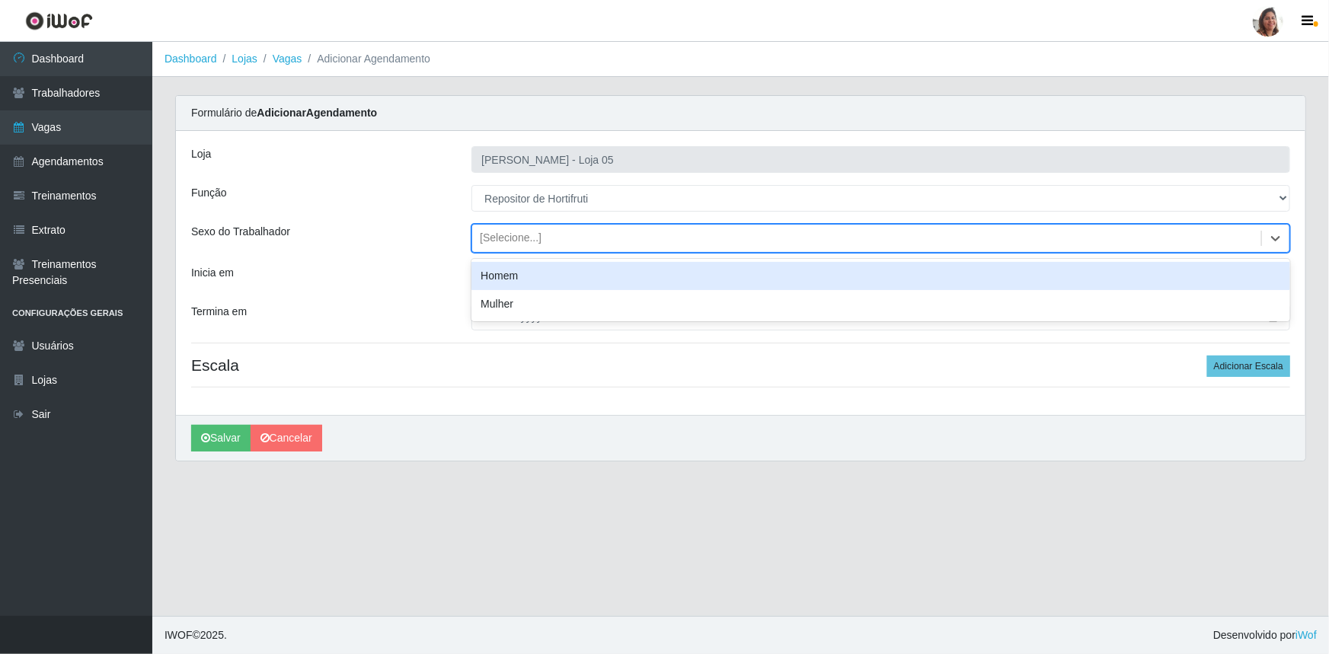
click at [511, 270] on div "Homem" at bounding box center [880, 276] width 819 height 28
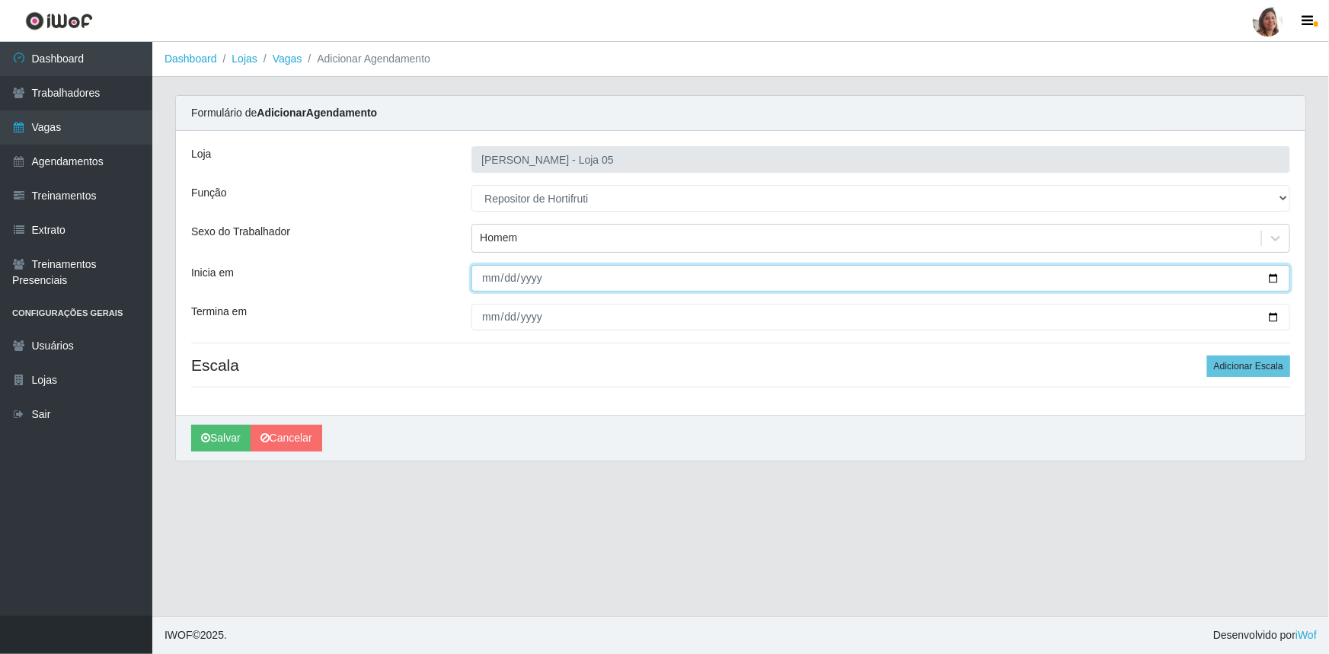
click at [1271, 278] on input "Inicia em" at bounding box center [880, 278] width 819 height 27
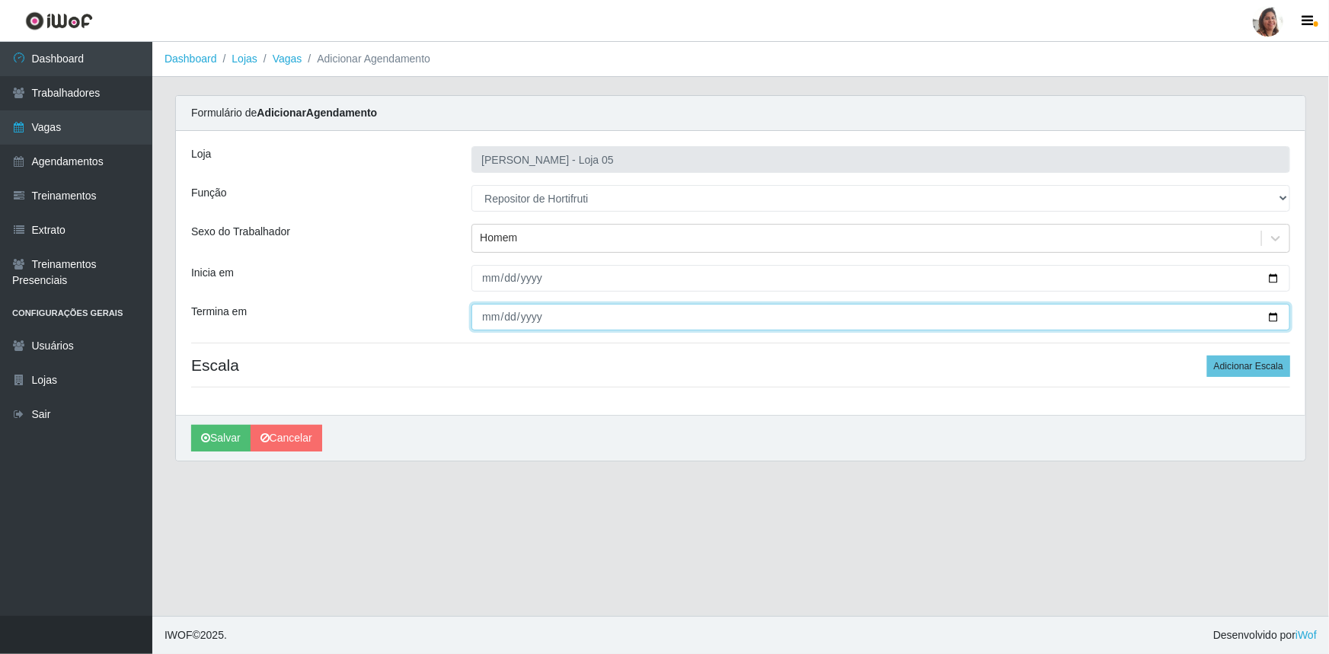
click at [1272, 318] on input "Termina em" at bounding box center [880, 317] width 819 height 27
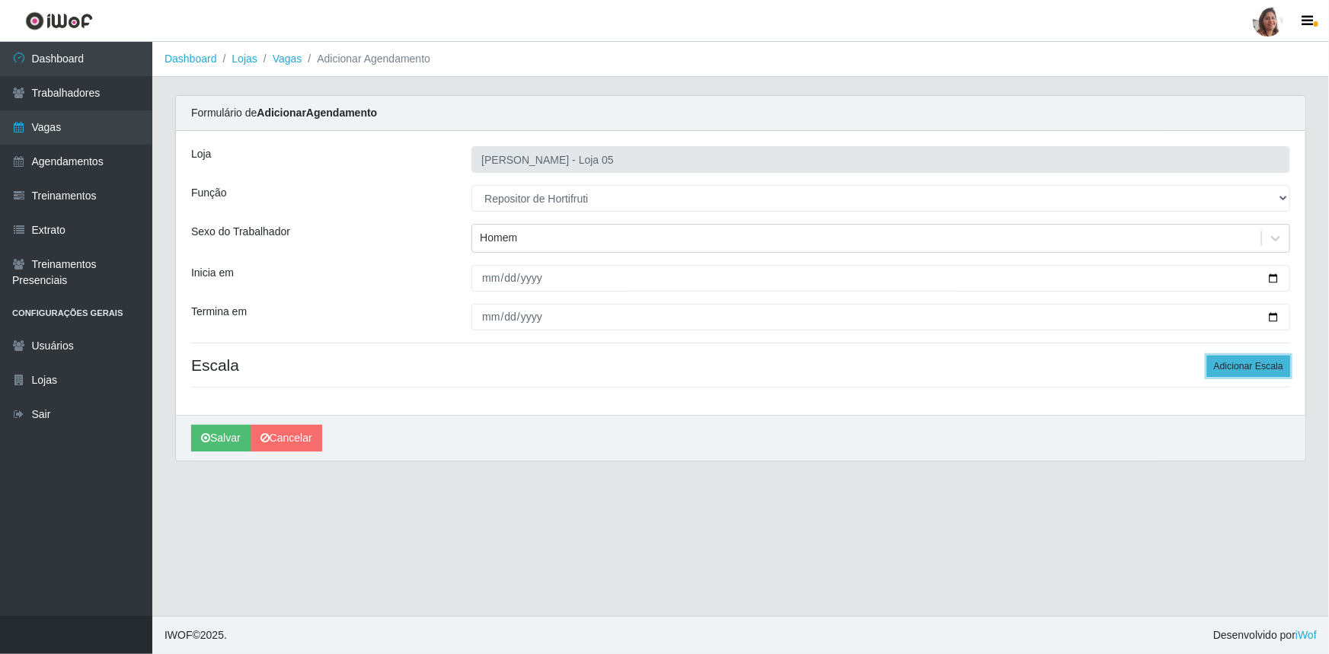
click at [1239, 363] on button "Adicionar Escala" at bounding box center [1248, 366] width 83 height 21
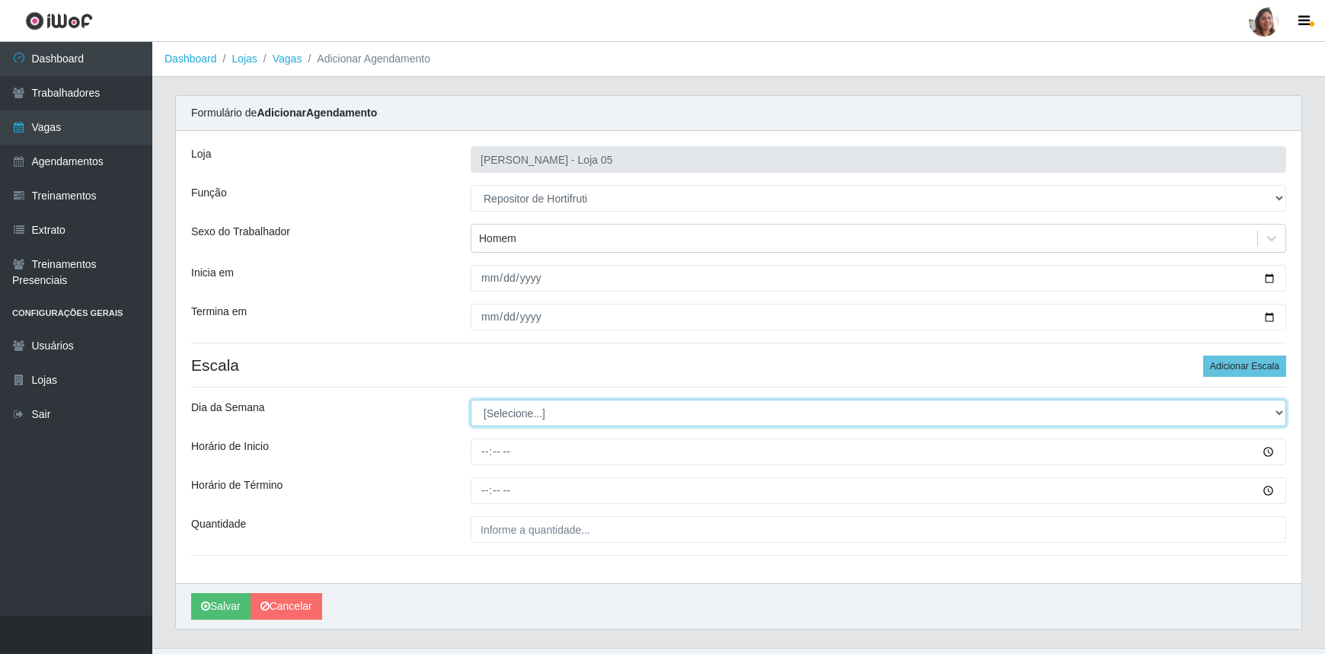
click at [553, 408] on select "[Selecione...] Segunda Terça Quarta Quinta Sexta Sábado Domingo" at bounding box center [879, 413] width 816 height 27
click at [471, 400] on select "[Selecione...] Segunda Terça Quarta Quinta Sexta Sábado Domingo" at bounding box center [879, 413] width 816 height 27
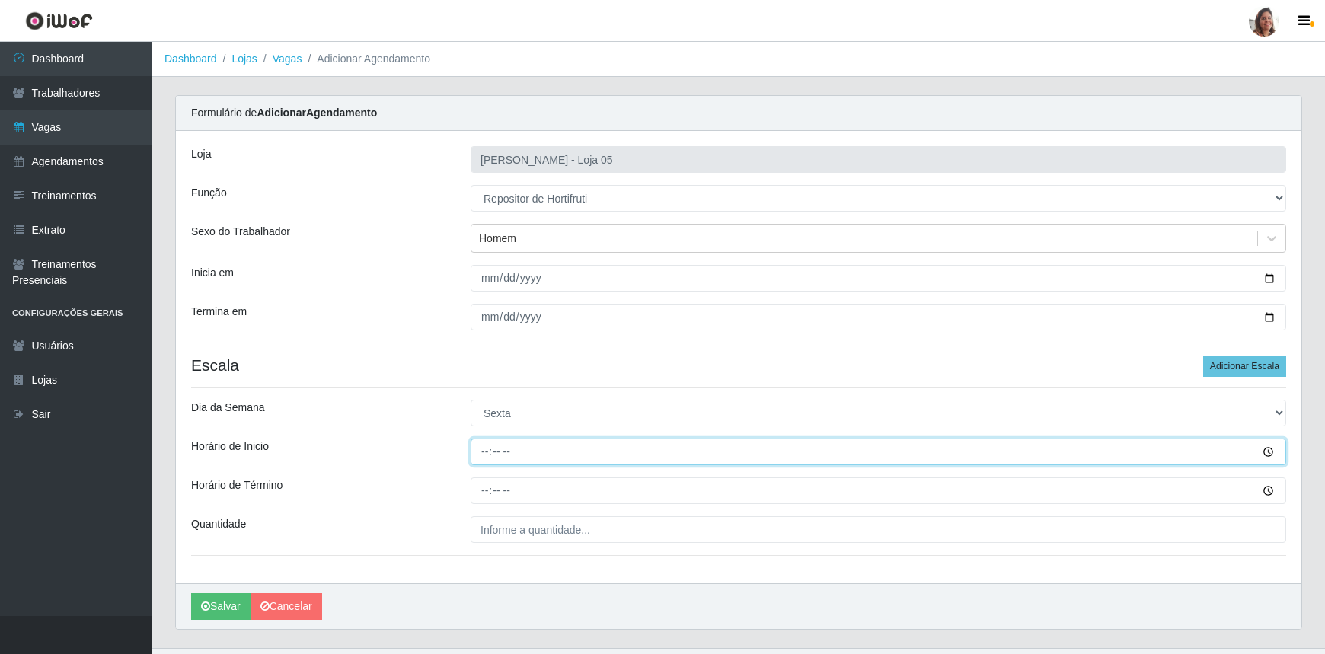
click at [487, 458] on input "Horário de Inicio" at bounding box center [879, 452] width 816 height 27
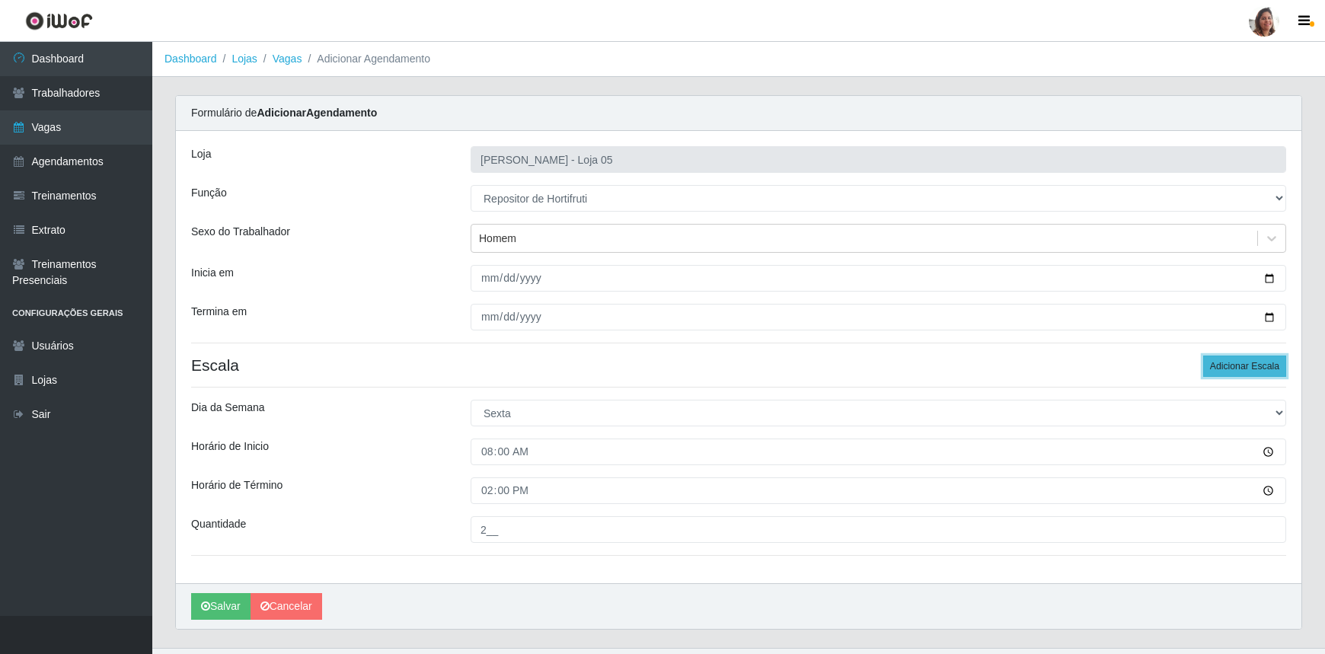
click at [1234, 361] on button "Adicionar Escala" at bounding box center [1244, 366] width 83 height 21
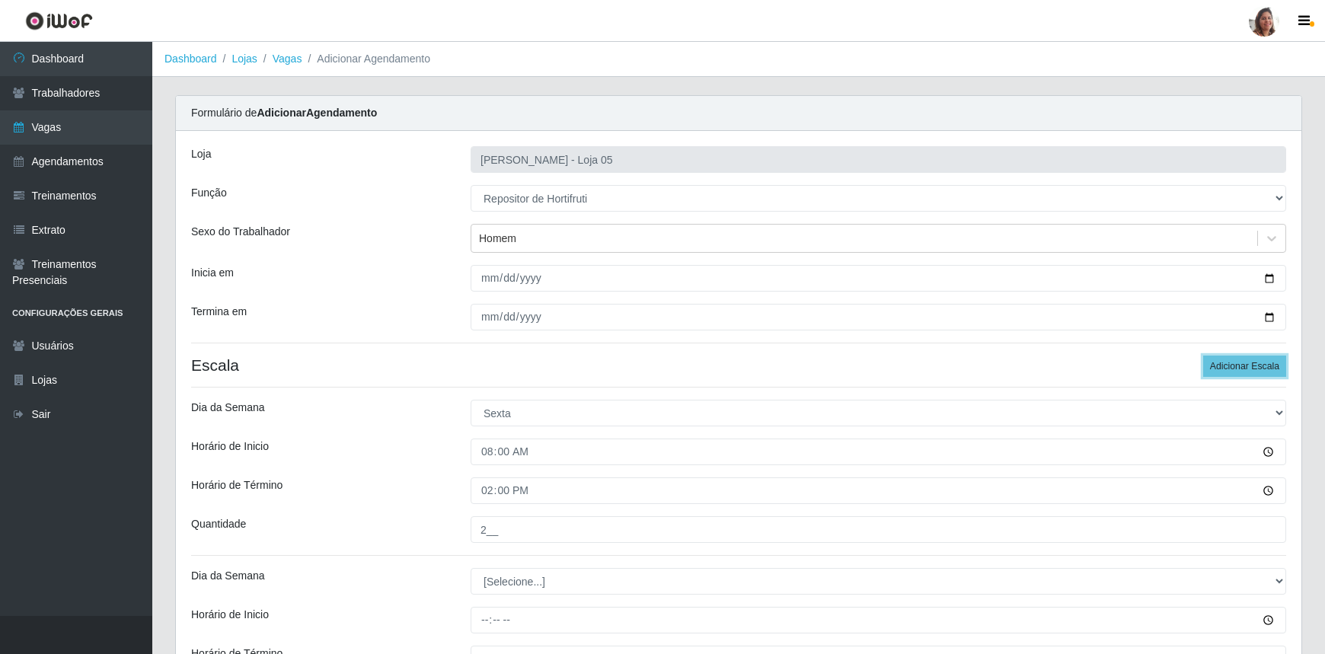
scroll to position [199, 0]
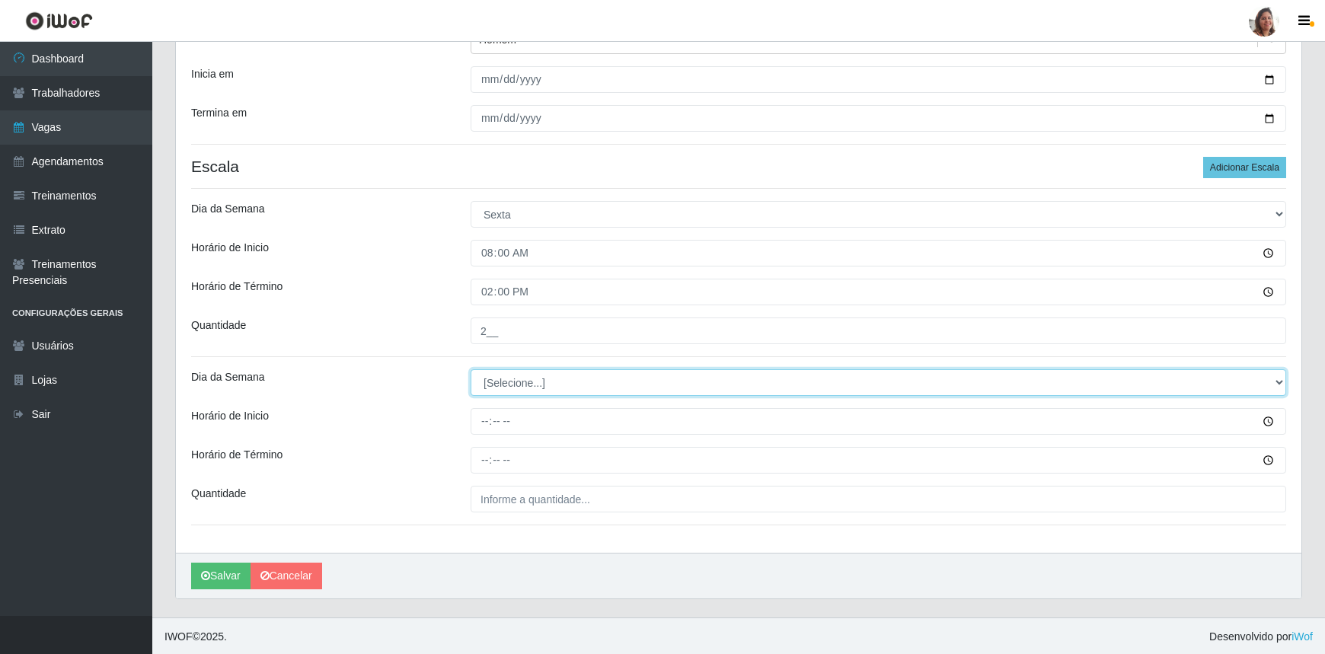
click at [506, 382] on select "[Selecione...] Segunda Terça Quarta Quinta Sexta Sábado Domingo" at bounding box center [879, 382] width 816 height 27
click at [471, 369] on select "[Selecione...] Segunda Terça Quarta Quinta Sexta Sábado Domingo" at bounding box center [879, 382] width 816 height 27
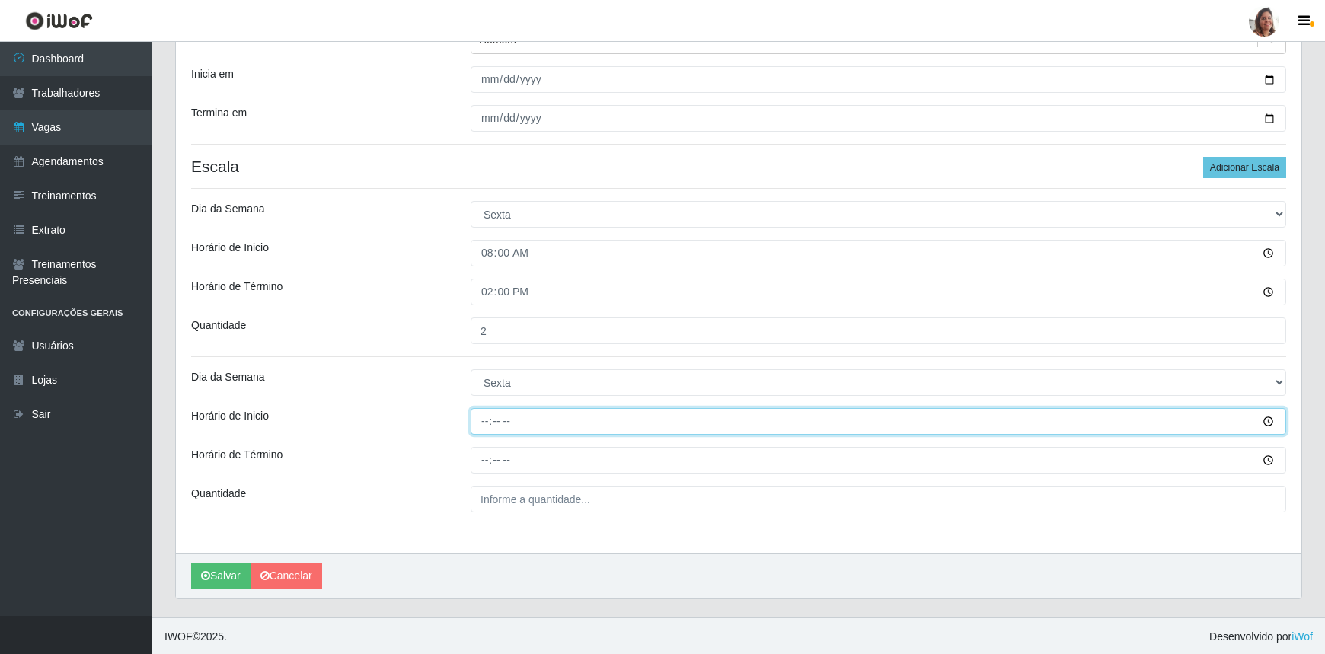
click at [478, 420] on input "Horário de Inicio" at bounding box center [879, 421] width 816 height 27
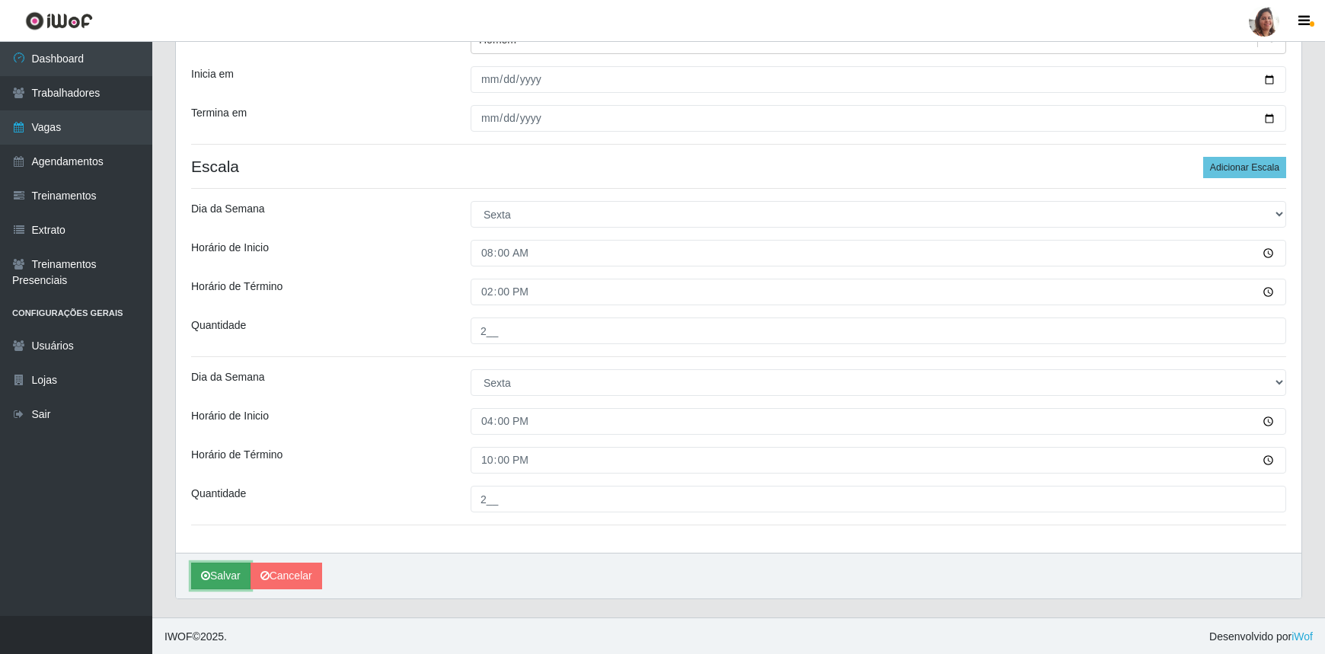
click at [231, 575] on button "Salvar" at bounding box center [220, 576] width 59 height 27
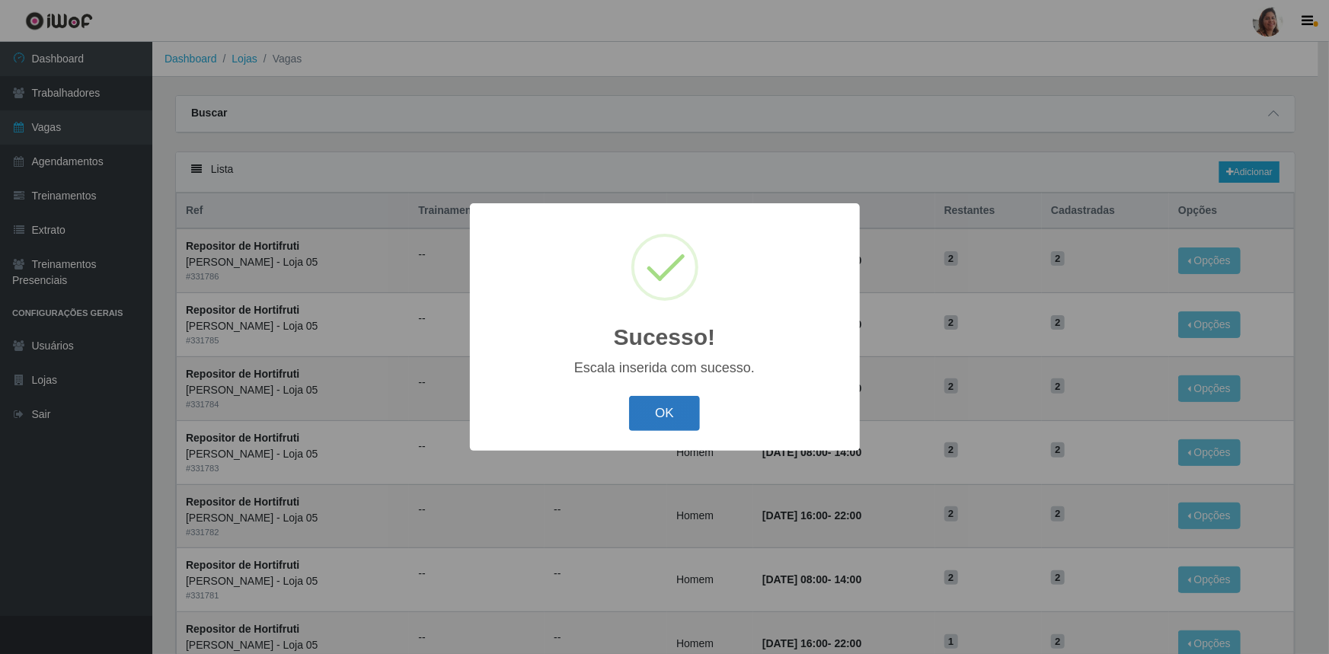
click at [682, 406] on button "OK" at bounding box center [664, 414] width 71 height 36
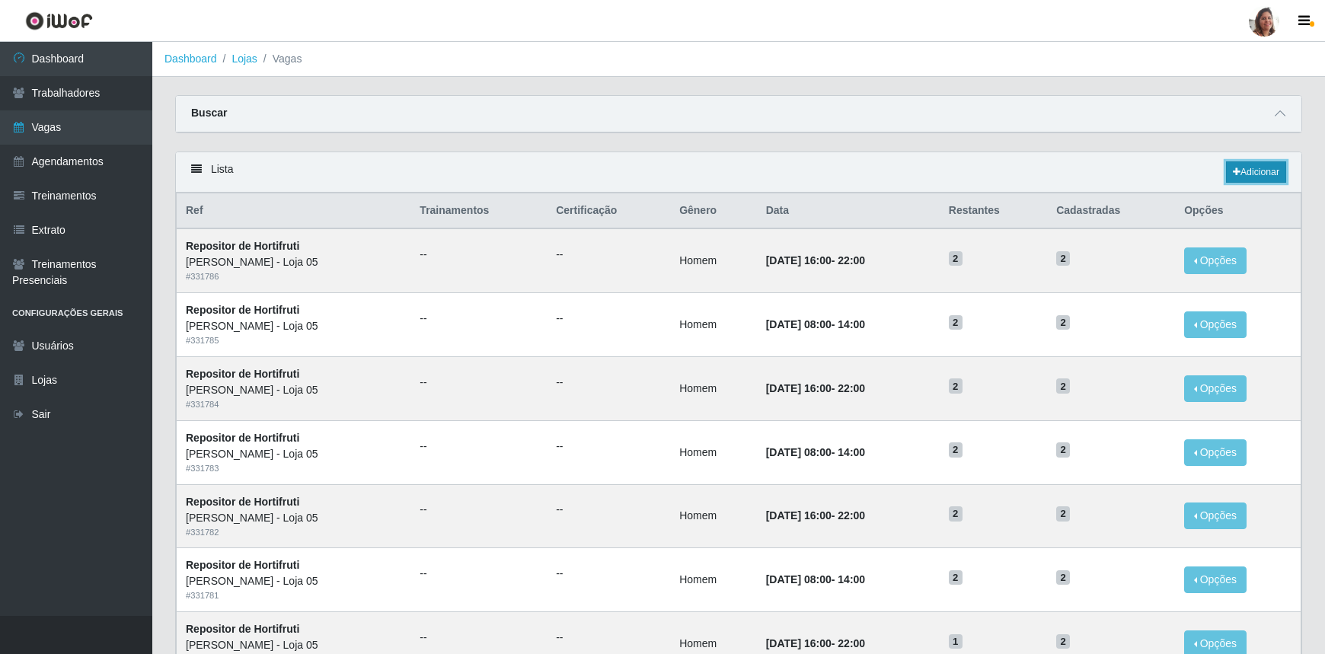
click at [1271, 176] on link "Adicionar" at bounding box center [1256, 171] width 60 height 21
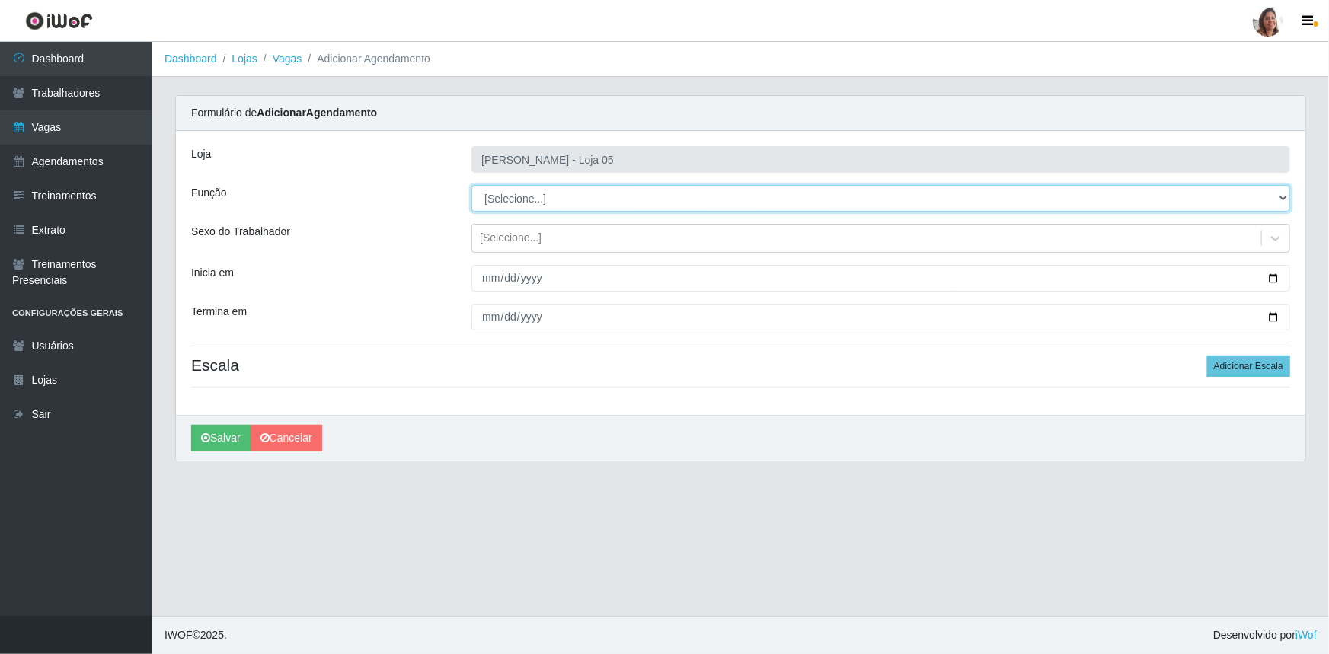
click at [534, 196] on select "[Selecione...] ASG ASG + ASG ++ Auxiliar de Depósito Auxiliar de Depósito + Aux…" at bounding box center [880, 198] width 819 height 27
click at [471, 185] on select "[Selecione...] ASG ASG + ASG ++ Auxiliar de Depósito Auxiliar de Depósito + Aux…" at bounding box center [880, 198] width 819 height 27
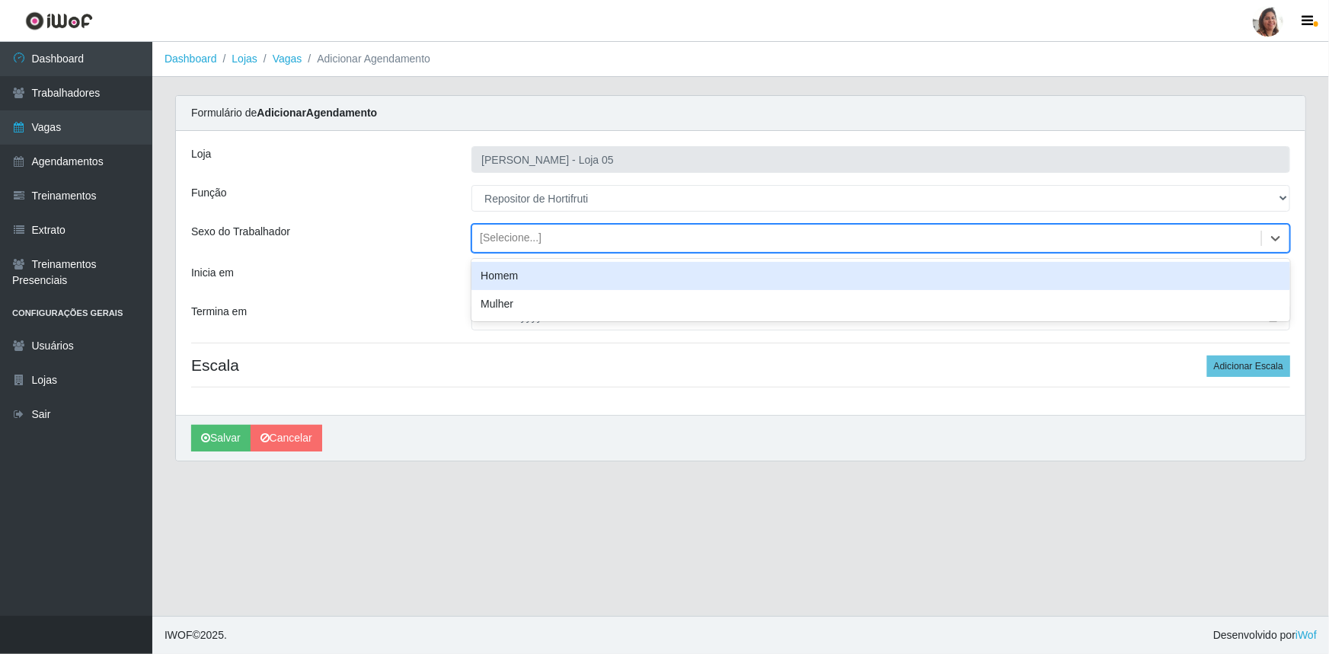
drag, startPoint x: 510, startPoint y: 233, endPoint x: 516, endPoint y: 248, distance: 15.4
click at [510, 232] on div "[Selecione...]" at bounding box center [511, 239] width 62 height 16
click at [527, 278] on div "Homem" at bounding box center [880, 276] width 819 height 28
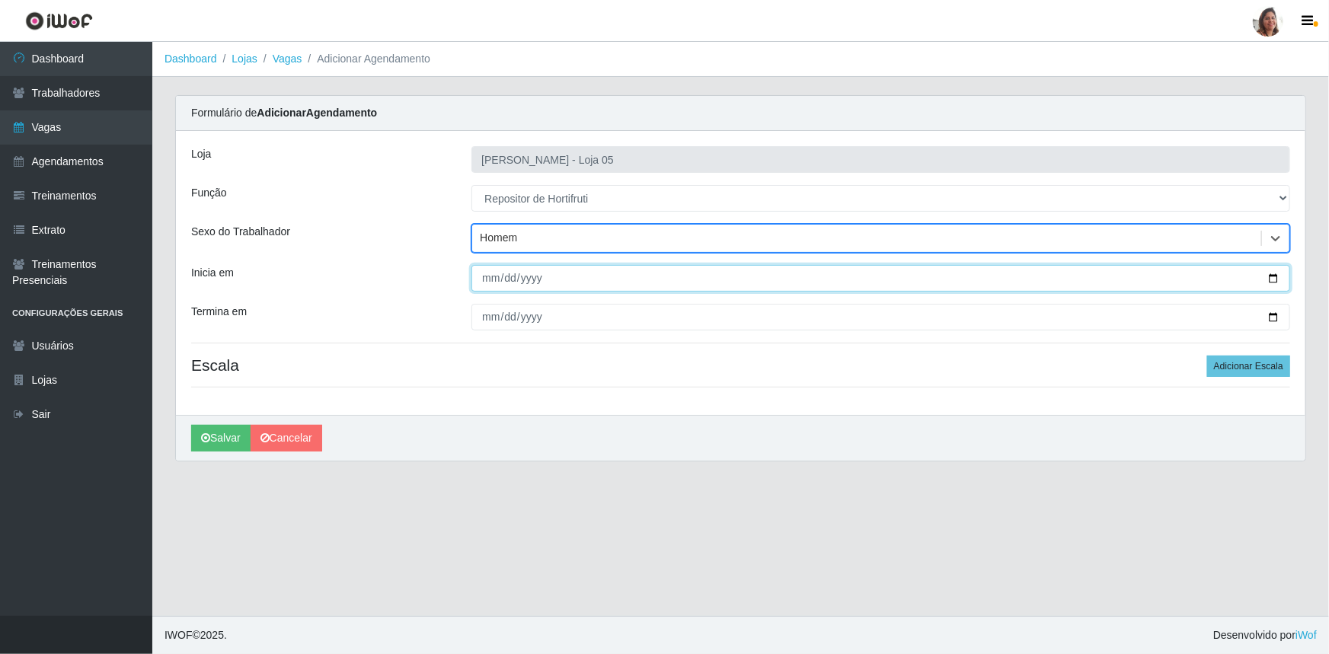
click at [1274, 276] on input "Inicia em" at bounding box center [880, 278] width 819 height 27
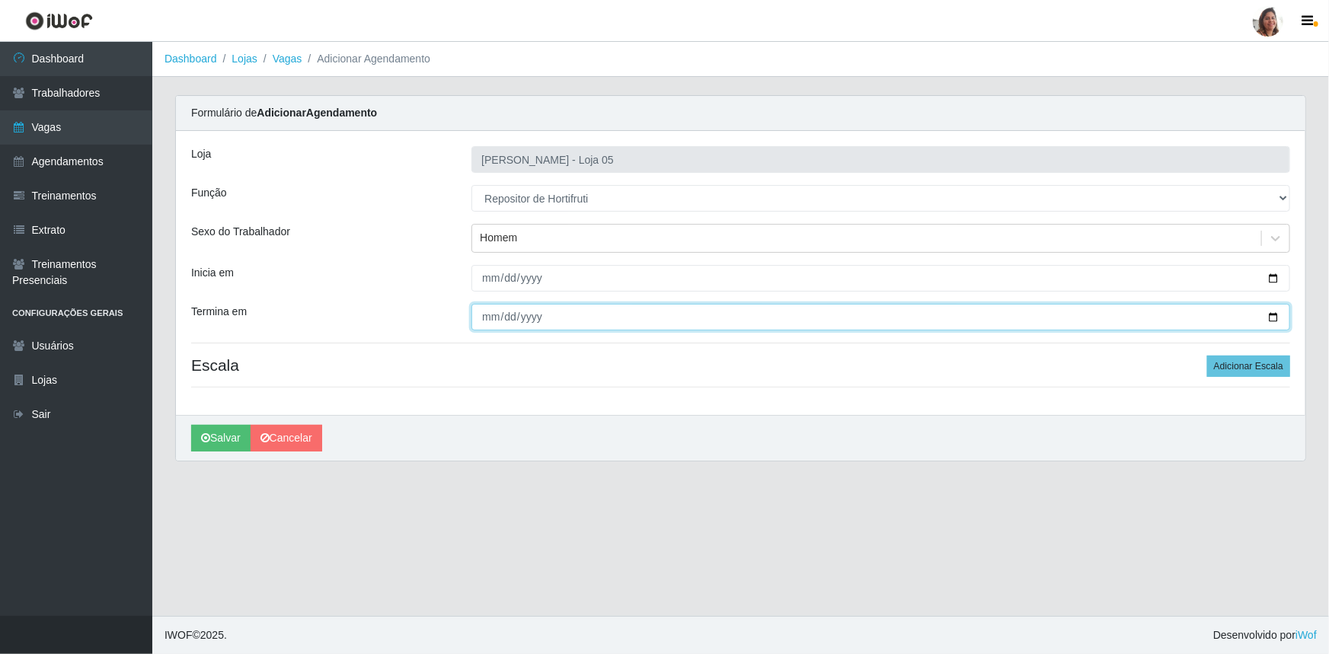
click at [1277, 315] on input "Termina em" at bounding box center [880, 317] width 819 height 27
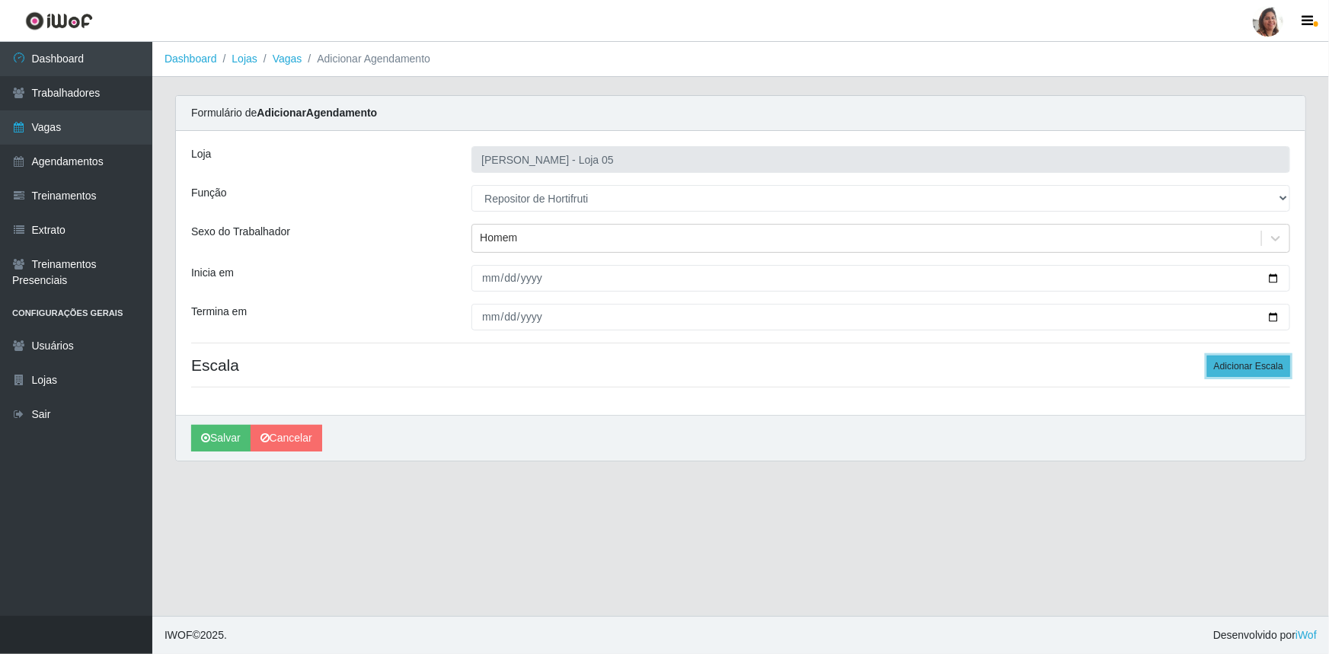
click at [1237, 368] on button "Adicionar Escala" at bounding box center [1248, 366] width 83 height 21
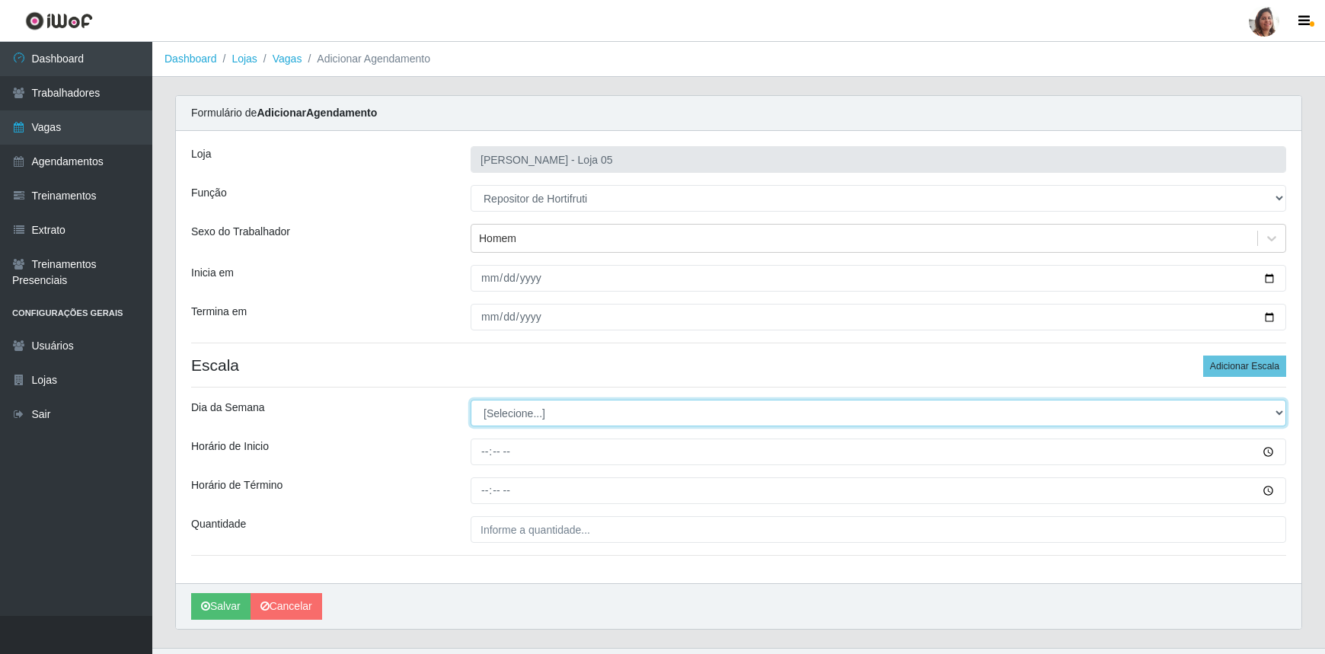
click at [556, 400] on select "[Selecione...] Segunda Terça Quarta Quinta Sexta Sábado Domingo" at bounding box center [879, 413] width 816 height 27
click at [471, 400] on select "[Selecione...] Segunda Terça Quarta Quinta Sexta Sábado Domingo" at bounding box center [879, 413] width 816 height 27
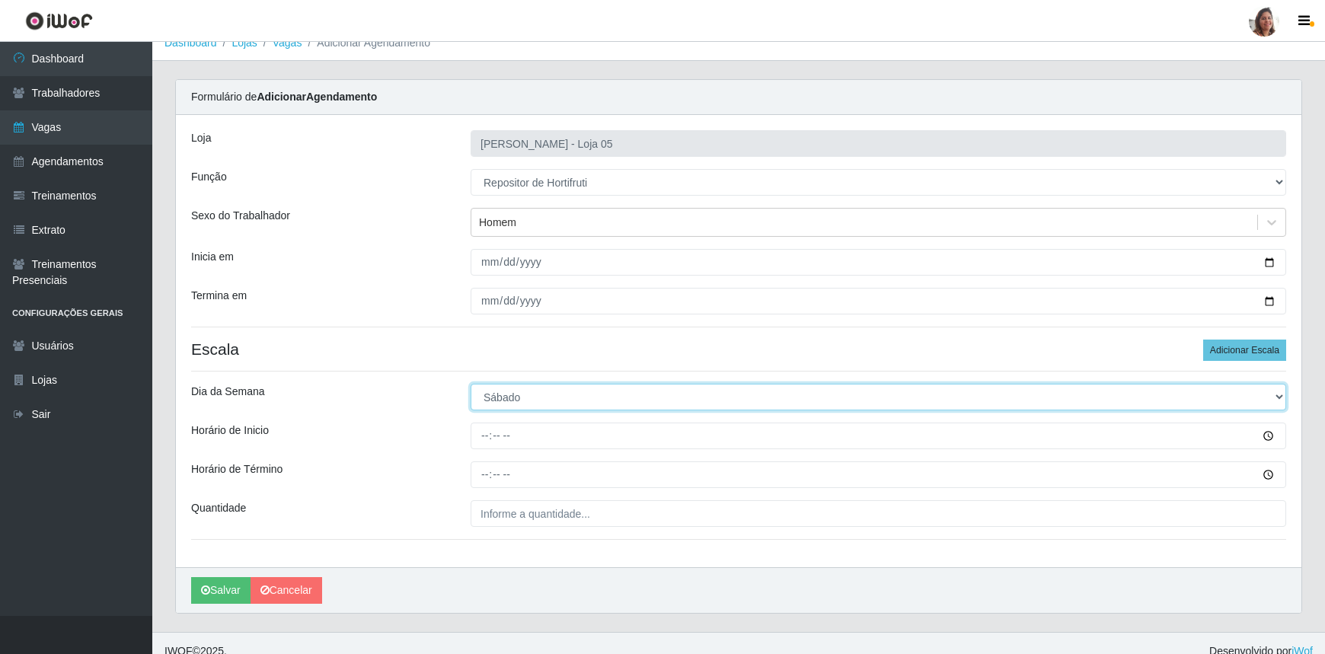
scroll to position [30, 0]
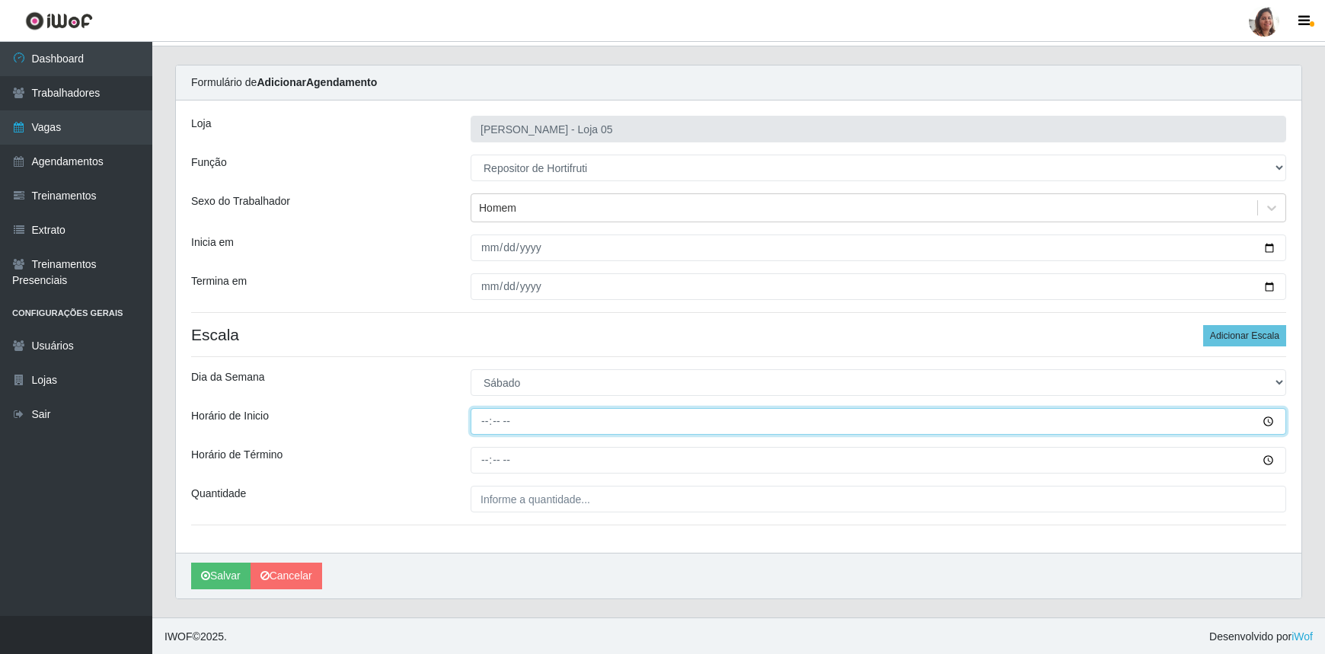
click at [481, 420] on input "Horário de Inicio" at bounding box center [879, 421] width 816 height 27
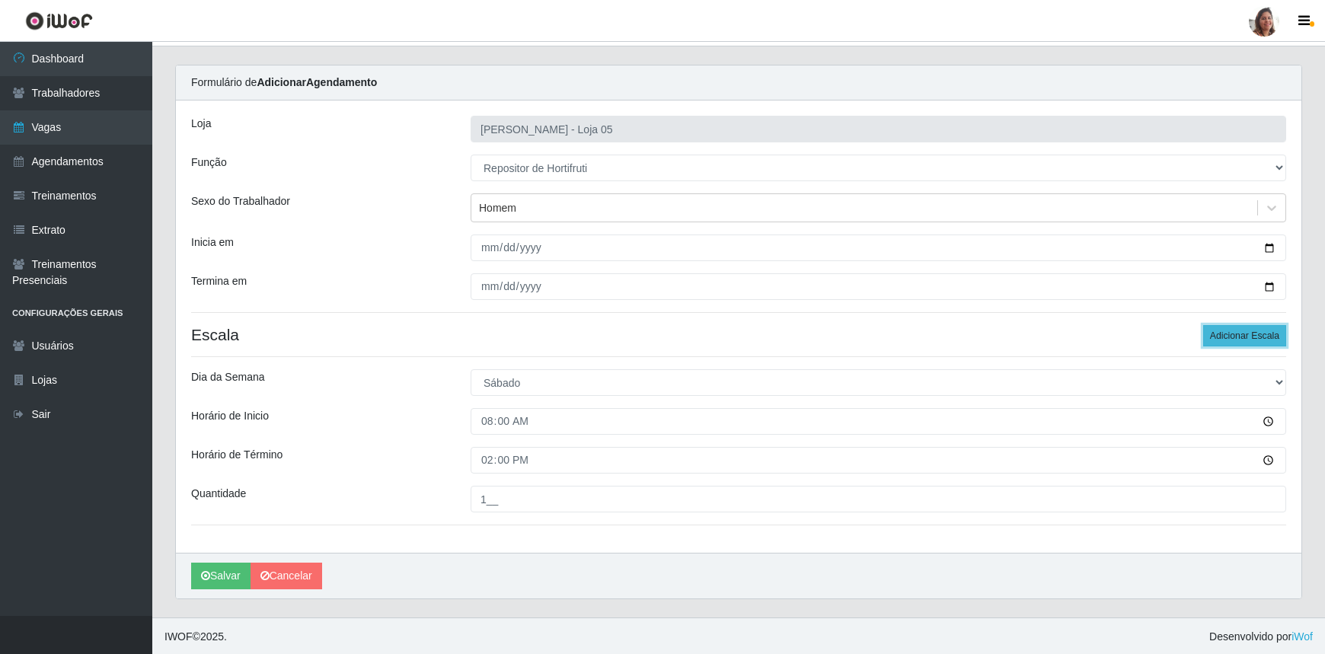
click at [1248, 334] on button "Adicionar Escala" at bounding box center [1244, 335] width 83 height 21
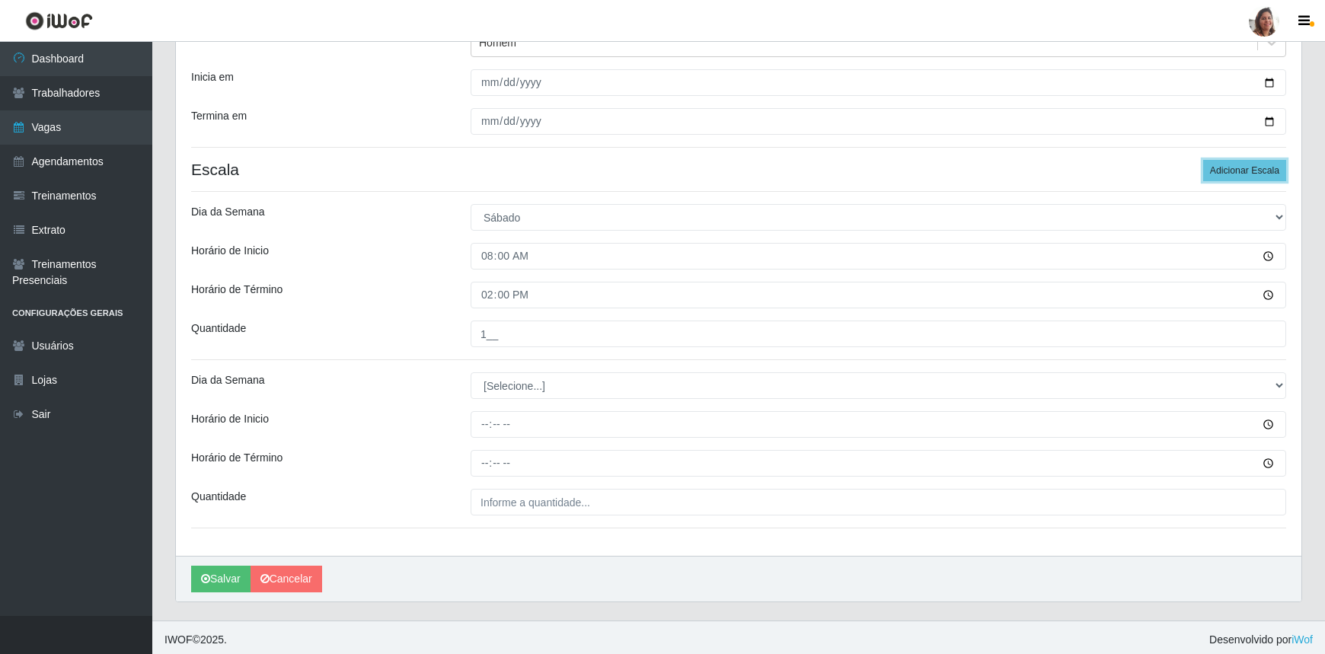
scroll to position [199, 0]
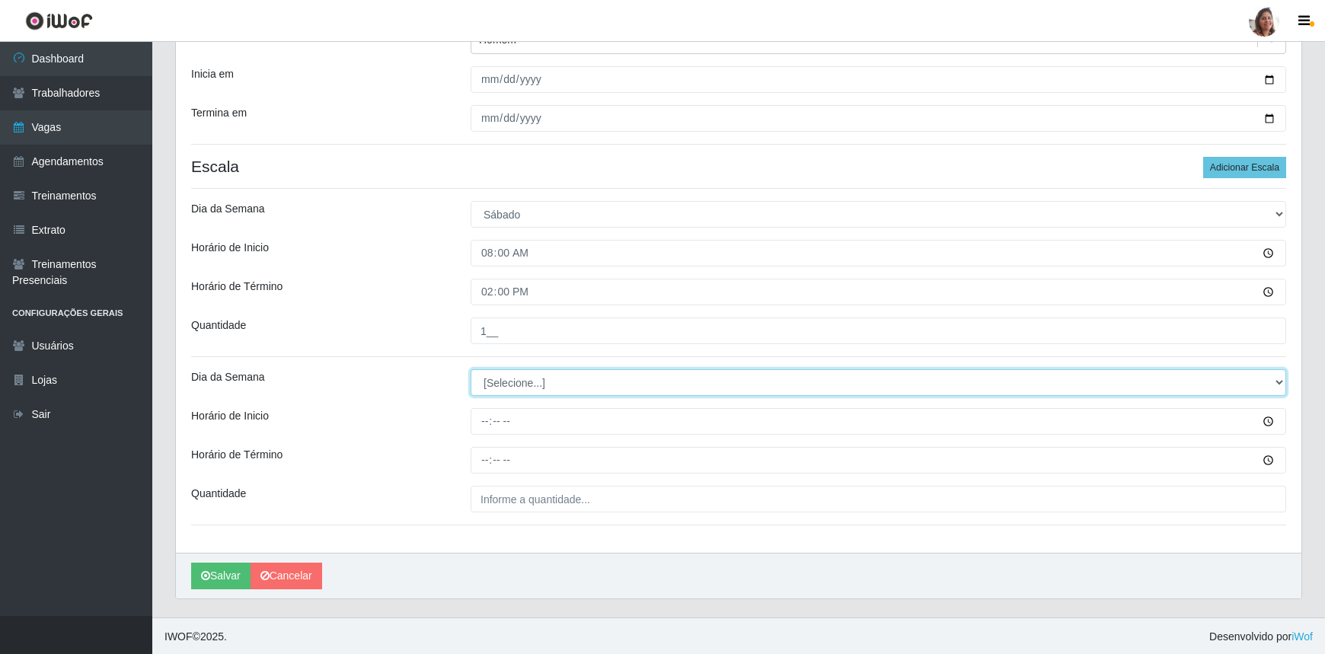
click at [484, 378] on select "[Selecione...] Segunda Terça Quarta Quinta Sexta Sábado Domingo" at bounding box center [879, 382] width 816 height 27
click at [471, 369] on select "[Selecione...] Segunda Terça Quarta Quinta Sexta Sábado Domingo" at bounding box center [879, 382] width 816 height 27
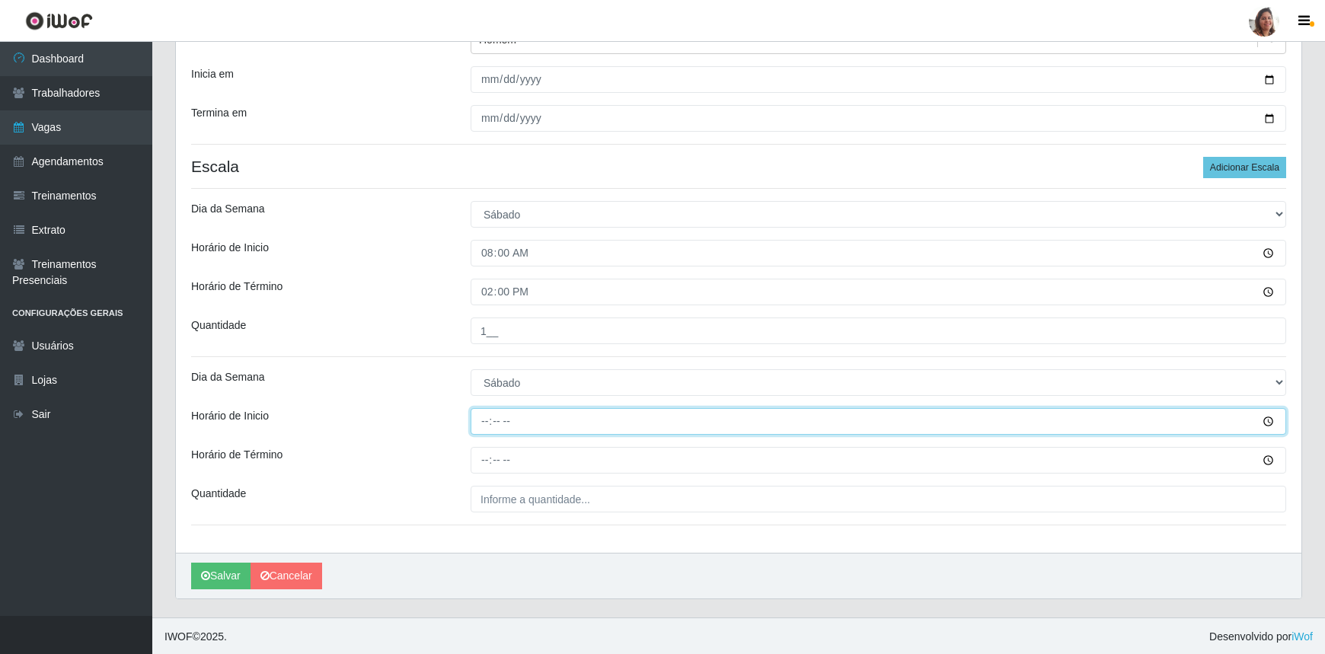
click at [485, 420] on input "Horário de Inicio" at bounding box center [879, 421] width 816 height 27
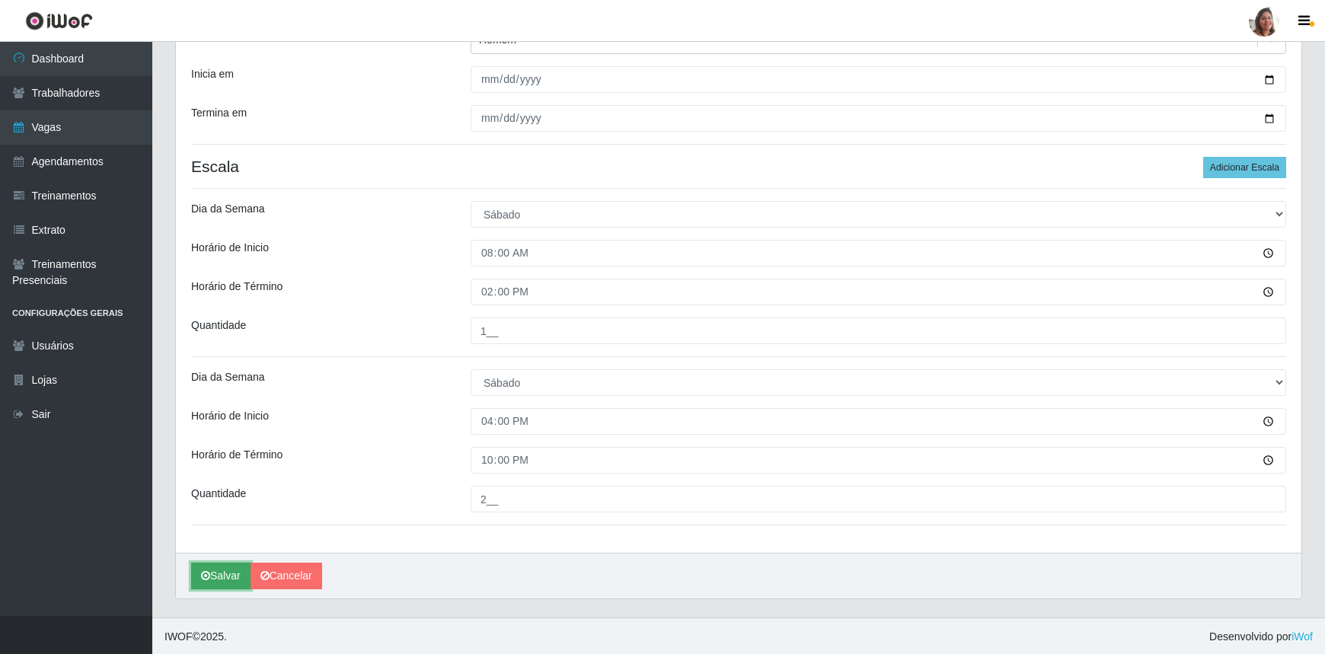
click at [219, 578] on button "Salvar" at bounding box center [220, 576] width 59 height 27
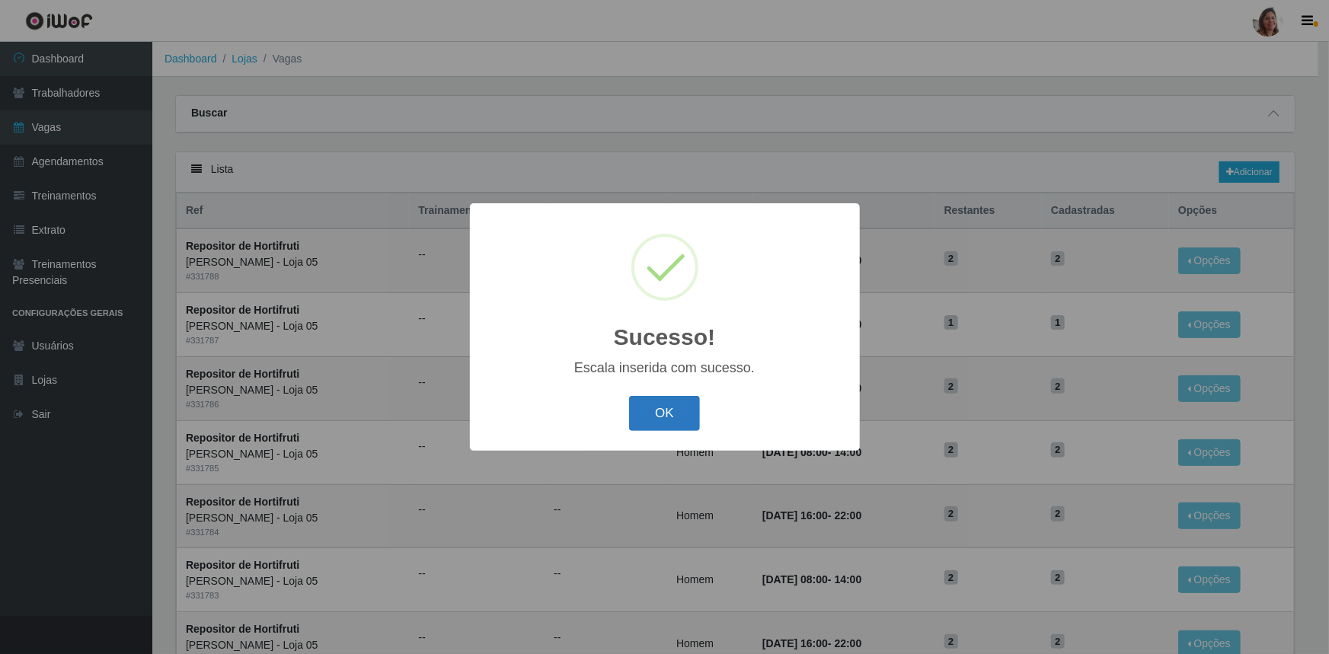
click at [670, 410] on button "OK" at bounding box center [664, 414] width 71 height 36
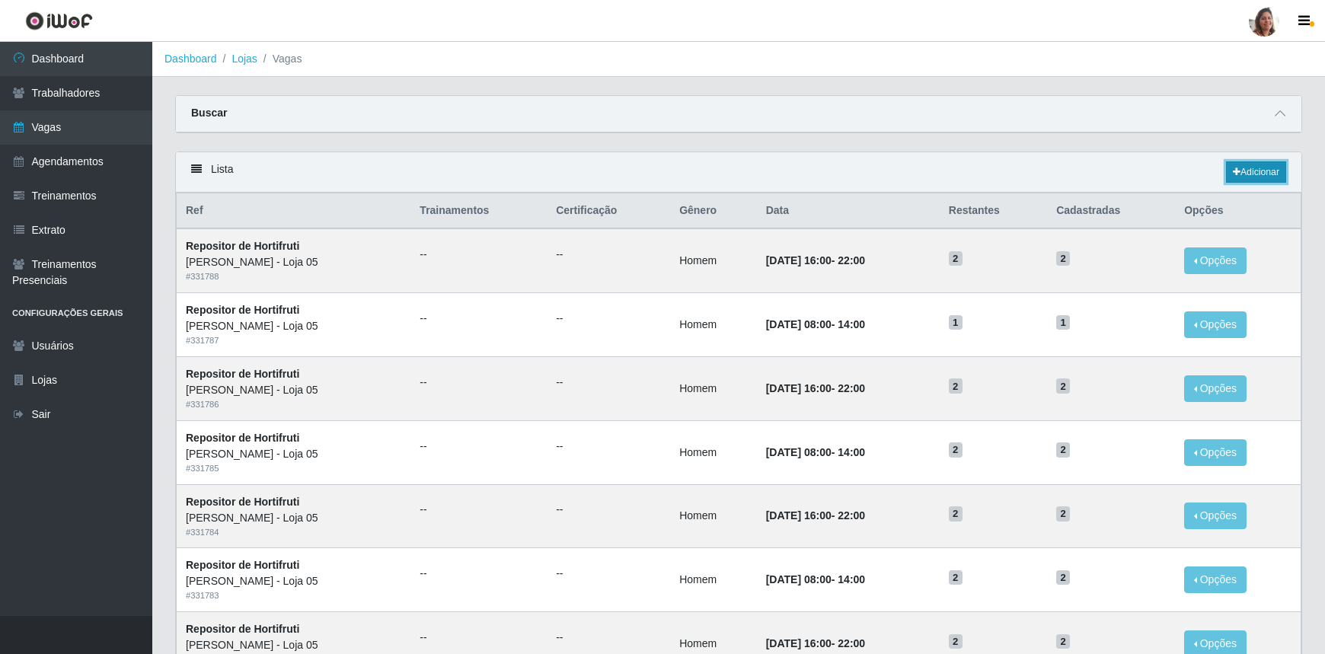
click at [1266, 167] on link "Adicionar" at bounding box center [1256, 171] width 60 height 21
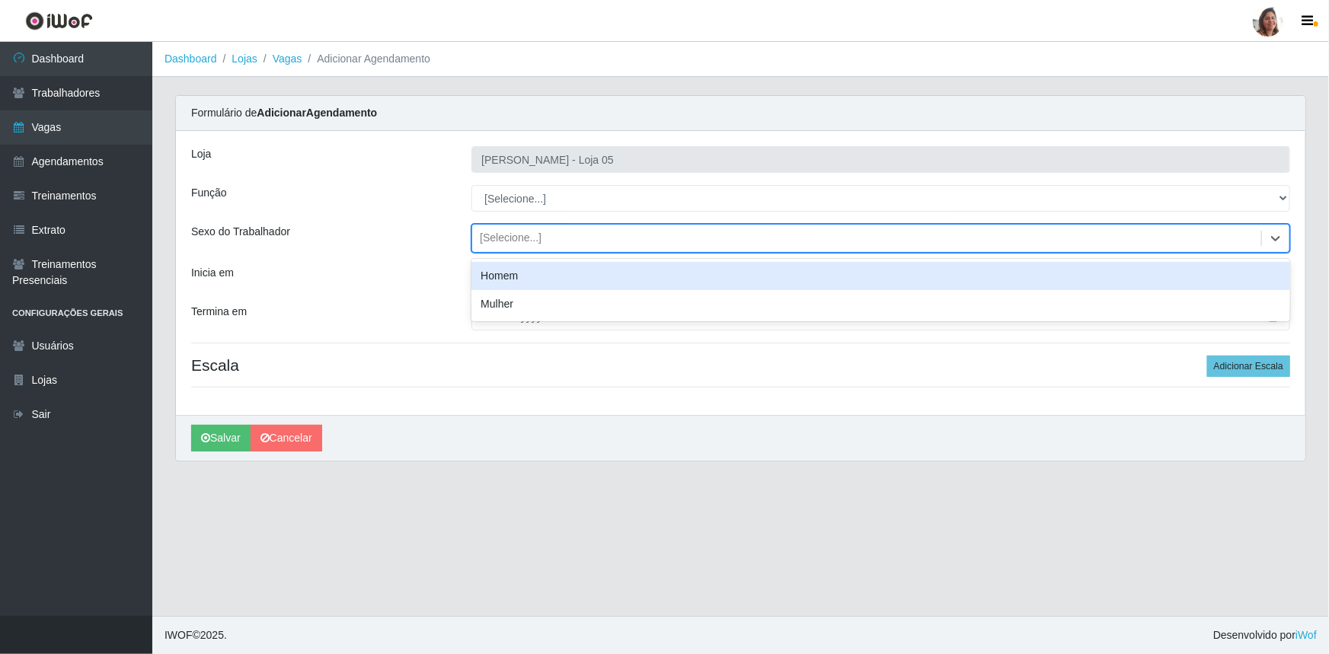
click at [536, 236] on div "[Selecione...]" at bounding box center [511, 239] width 62 height 16
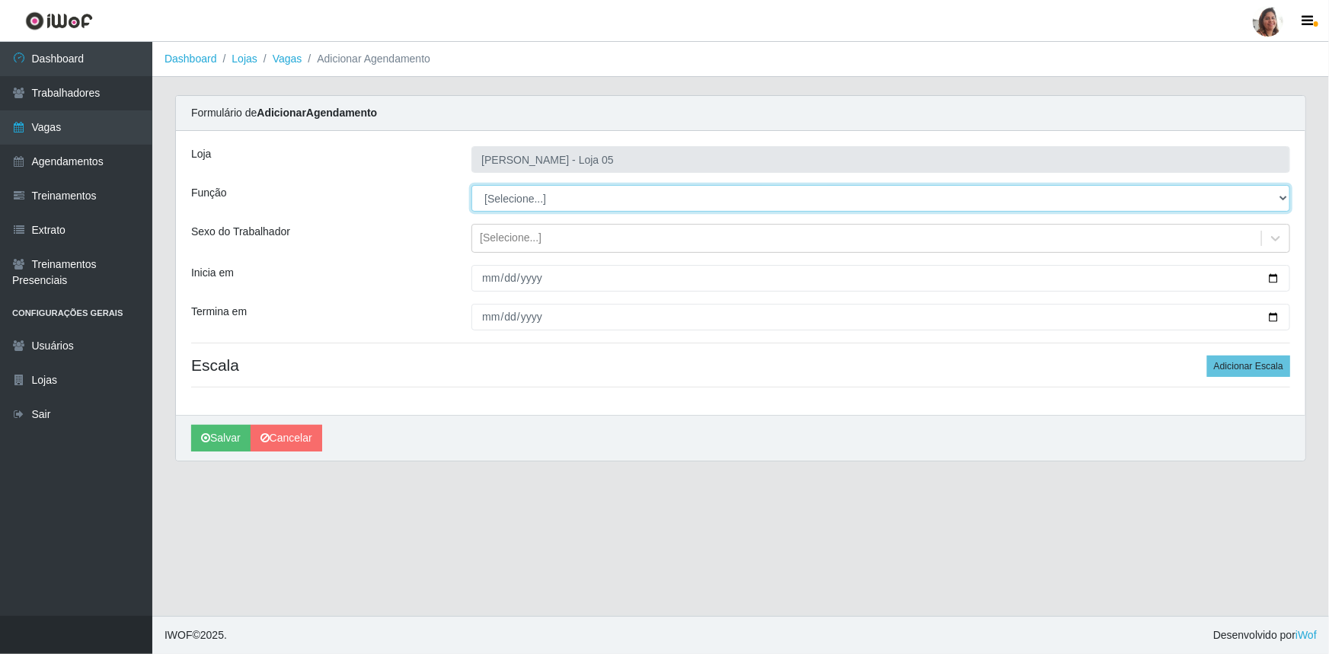
click at [555, 197] on select "[Selecione...] ASG ASG + ASG ++ Auxiliar de Depósito Auxiliar de Depósito + Aux…" at bounding box center [880, 198] width 819 height 27
click at [471, 185] on select "[Selecione...] ASG ASG + ASG ++ Auxiliar de Depósito Auxiliar de Depósito + Aux…" at bounding box center [880, 198] width 819 height 27
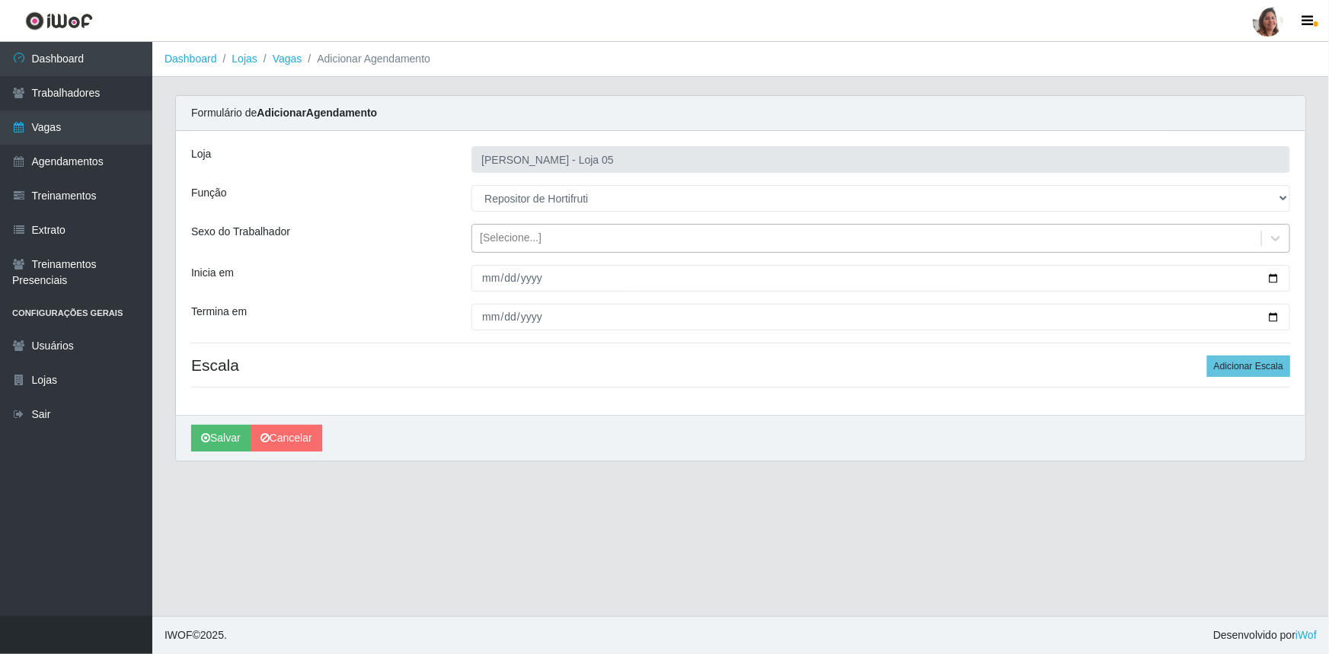
click at [516, 235] on div "[Selecione...]" at bounding box center [511, 239] width 62 height 16
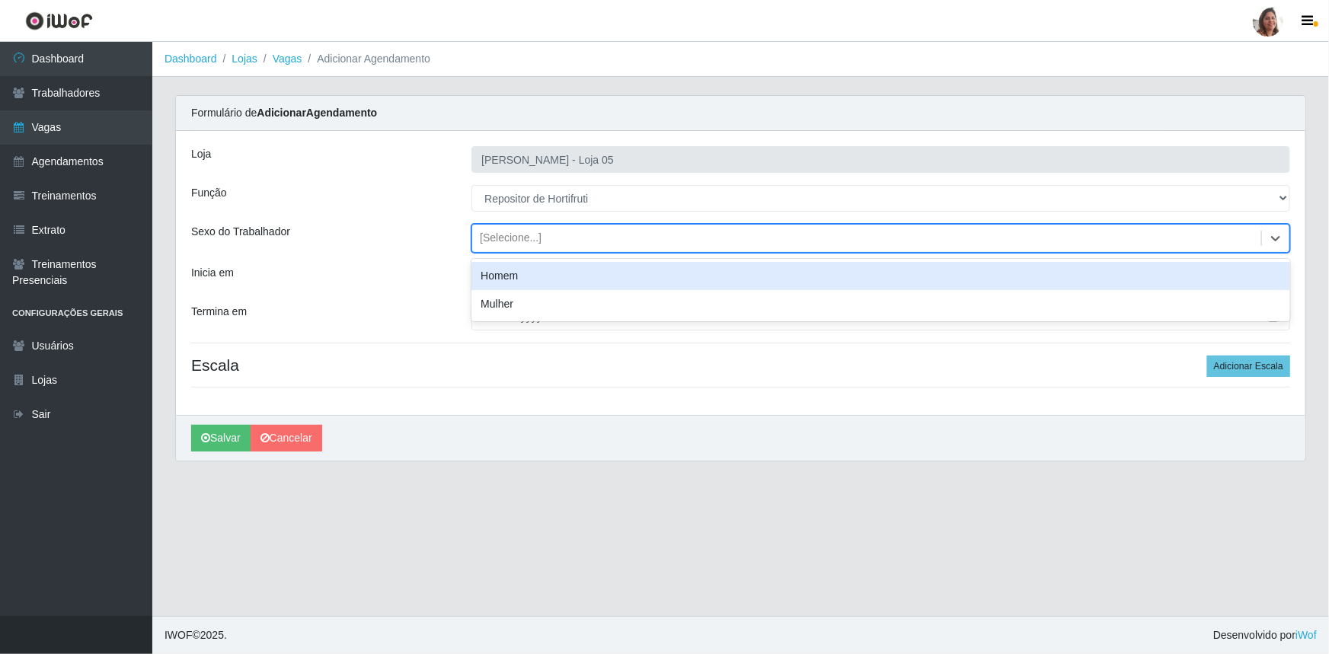
click at [521, 264] on div "Homem" at bounding box center [880, 276] width 819 height 28
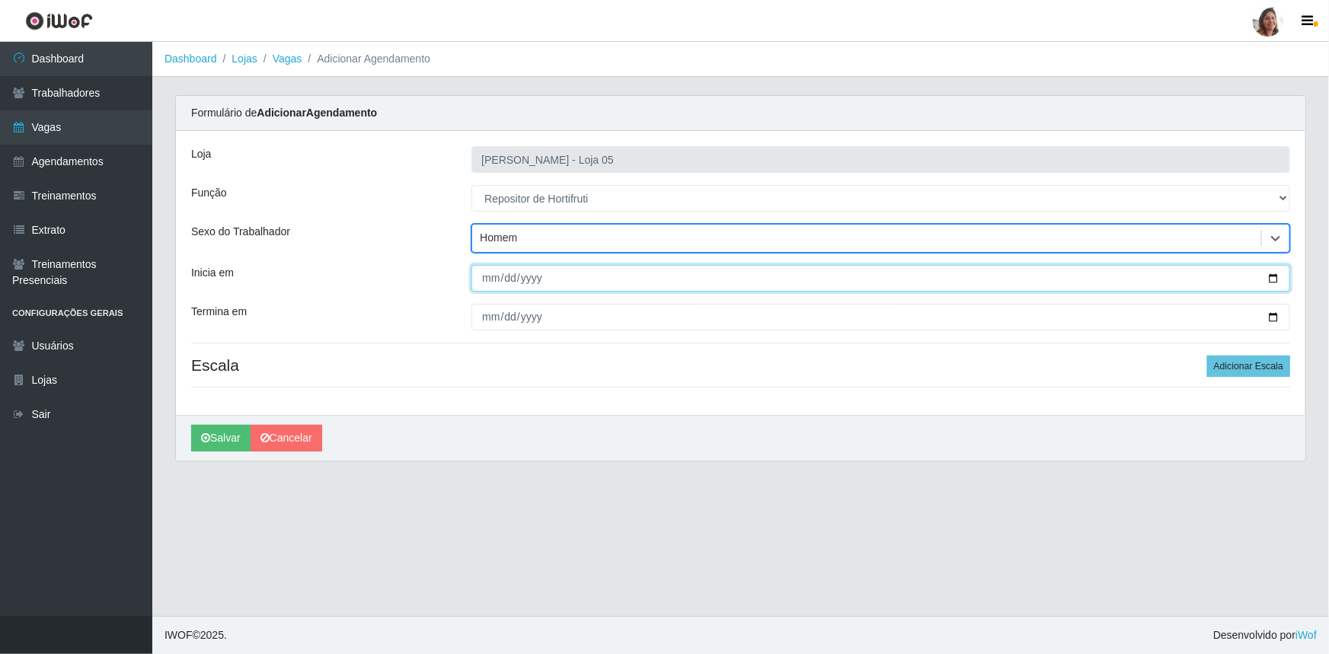
click at [1272, 273] on input "Inicia em" at bounding box center [880, 278] width 819 height 27
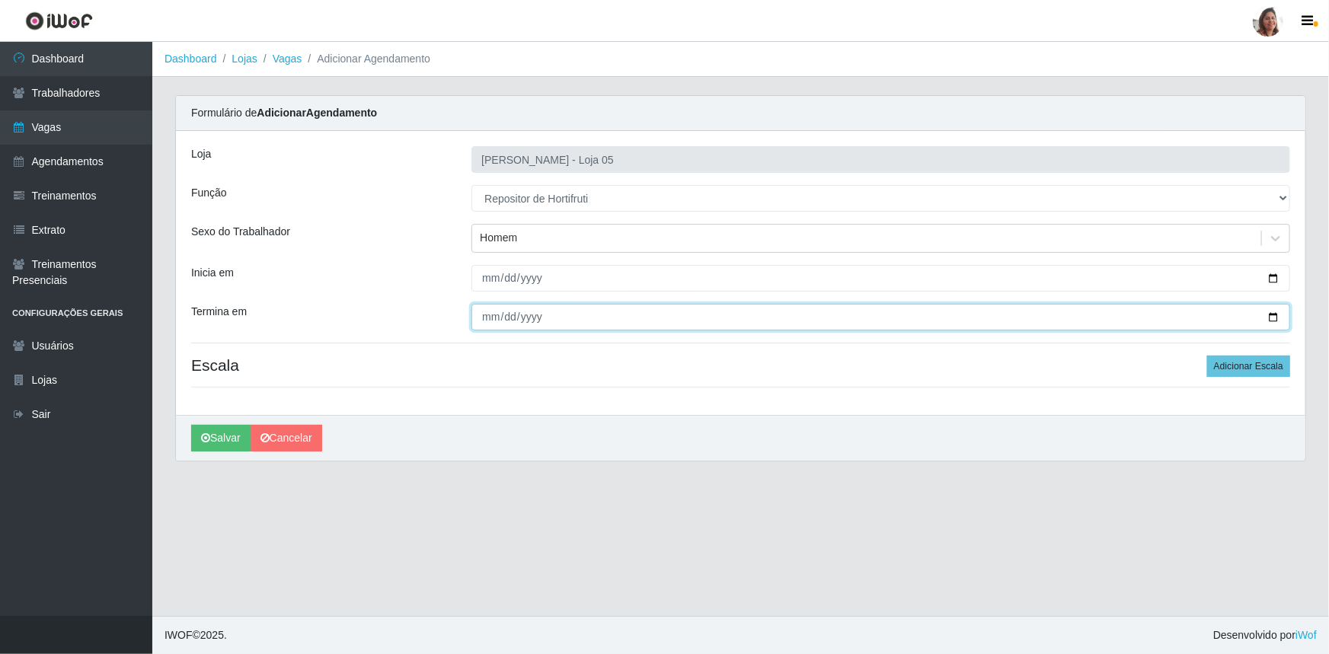
click at [1273, 317] on input "Termina em" at bounding box center [880, 317] width 819 height 27
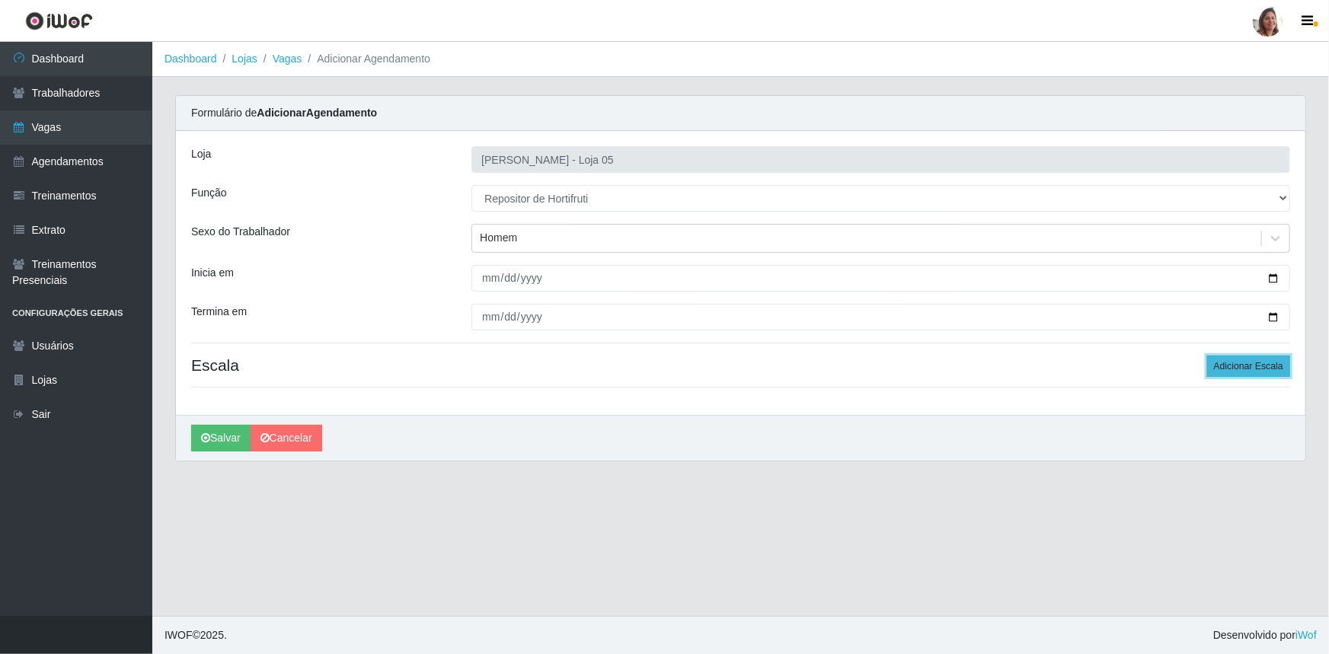
click at [1238, 361] on button "Adicionar Escala" at bounding box center [1248, 366] width 83 height 21
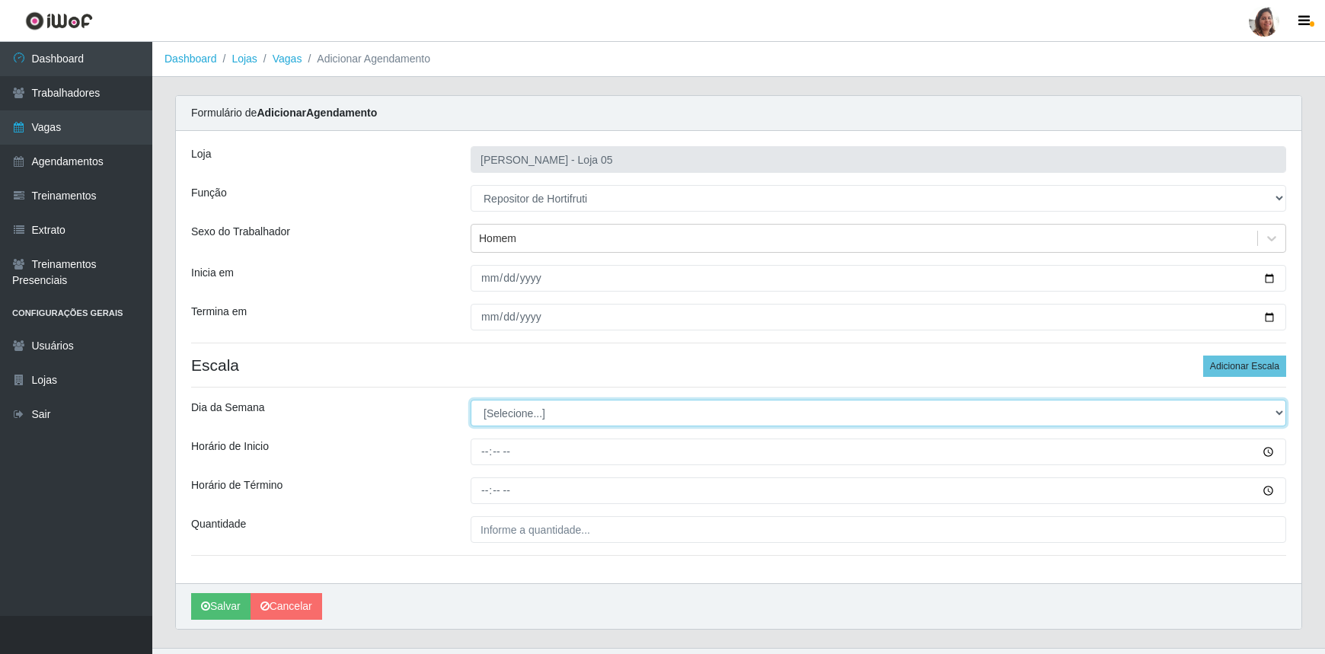
click at [493, 409] on select "[Selecione...] Segunda Terça Quarta Quinta Sexta Sábado Domingo" at bounding box center [879, 413] width 816 height 27
click at [471, 400] on select "[Selecione...] Segunda Terça Quarta Quinta Sexta Sábado Domingo" at bounding box center [879, 413] width 816 height 27
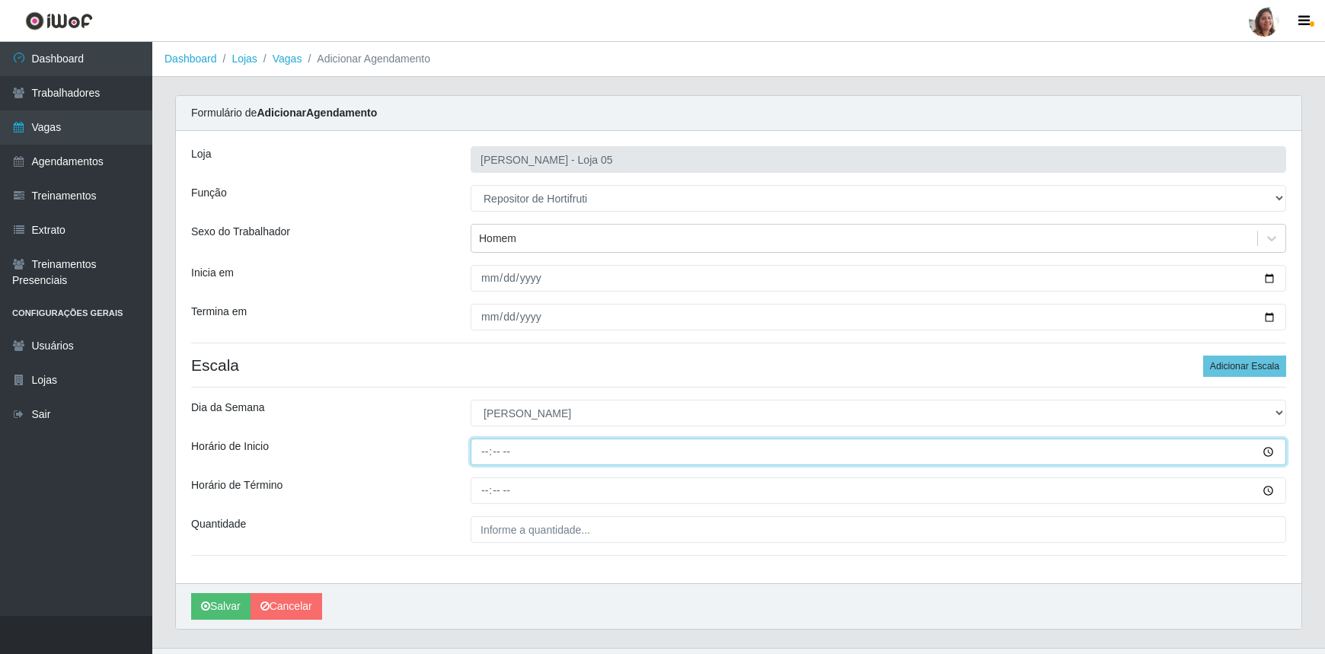
click at [477, 452] on input "Horário de Inicio" at bounding box center [879, 452] width 816 height 27
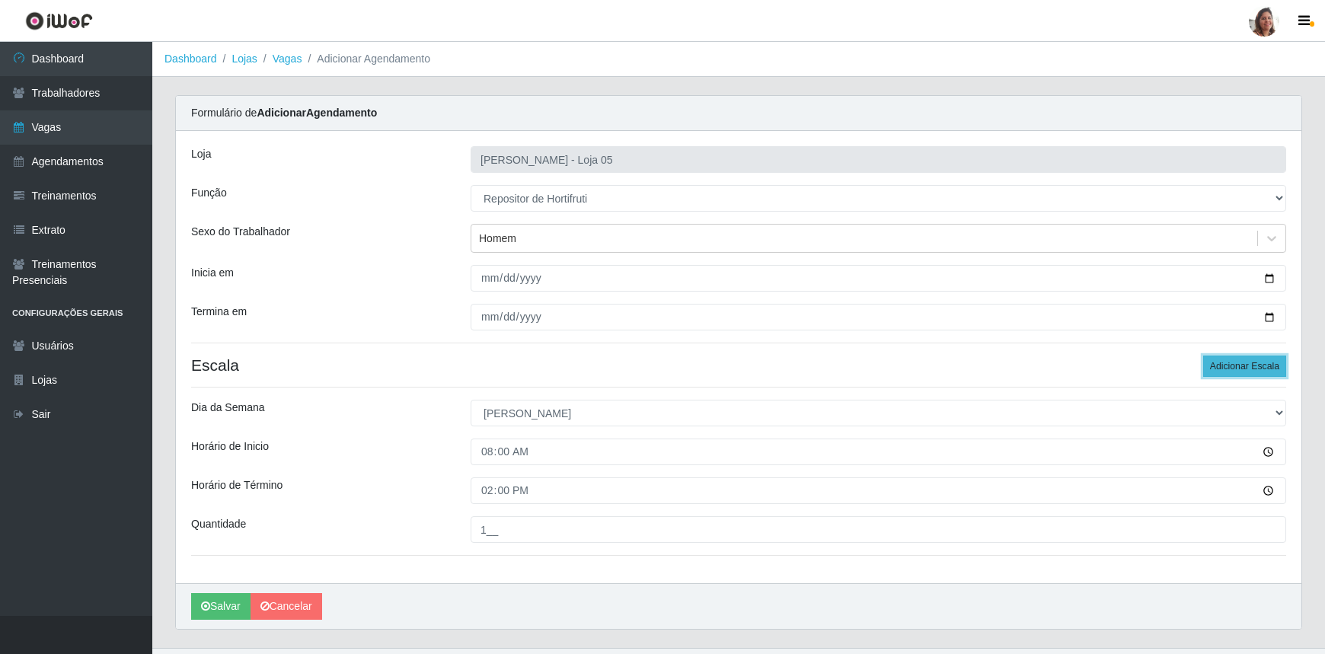
click at [1268, 359] on button "Adicionar Escala" at bounding box center [1244, 366] width 83 height 21
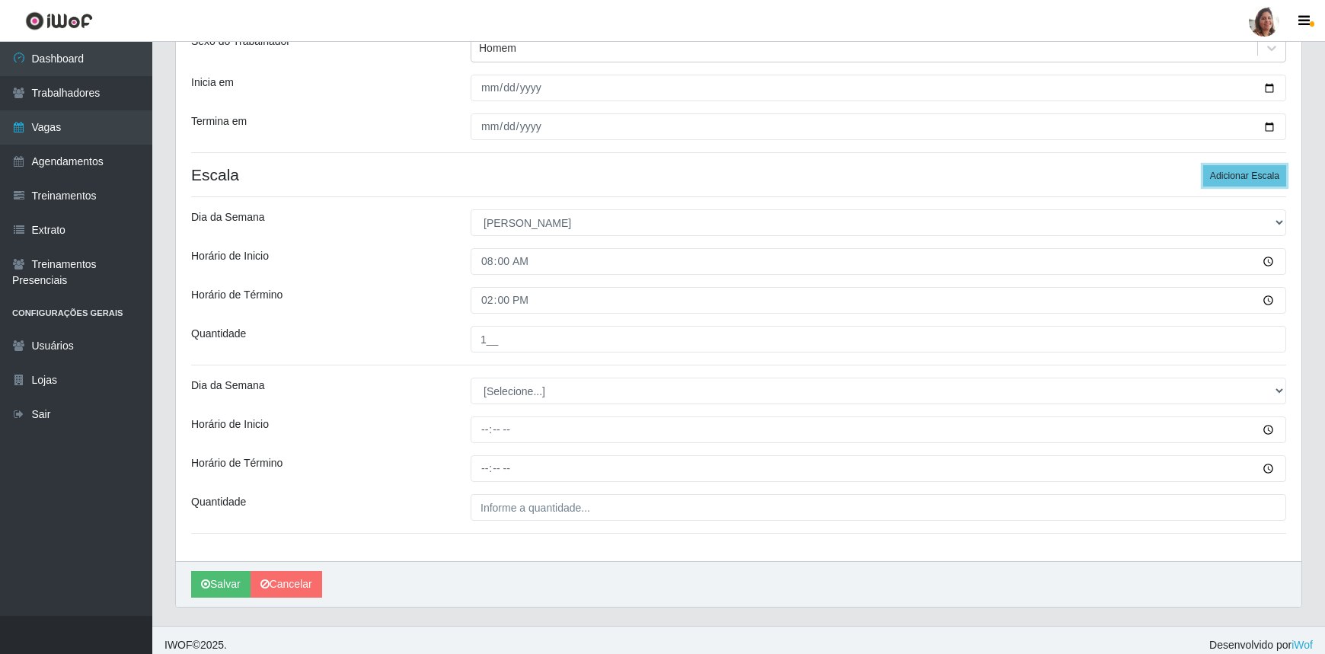
scroll to position [199, 0]
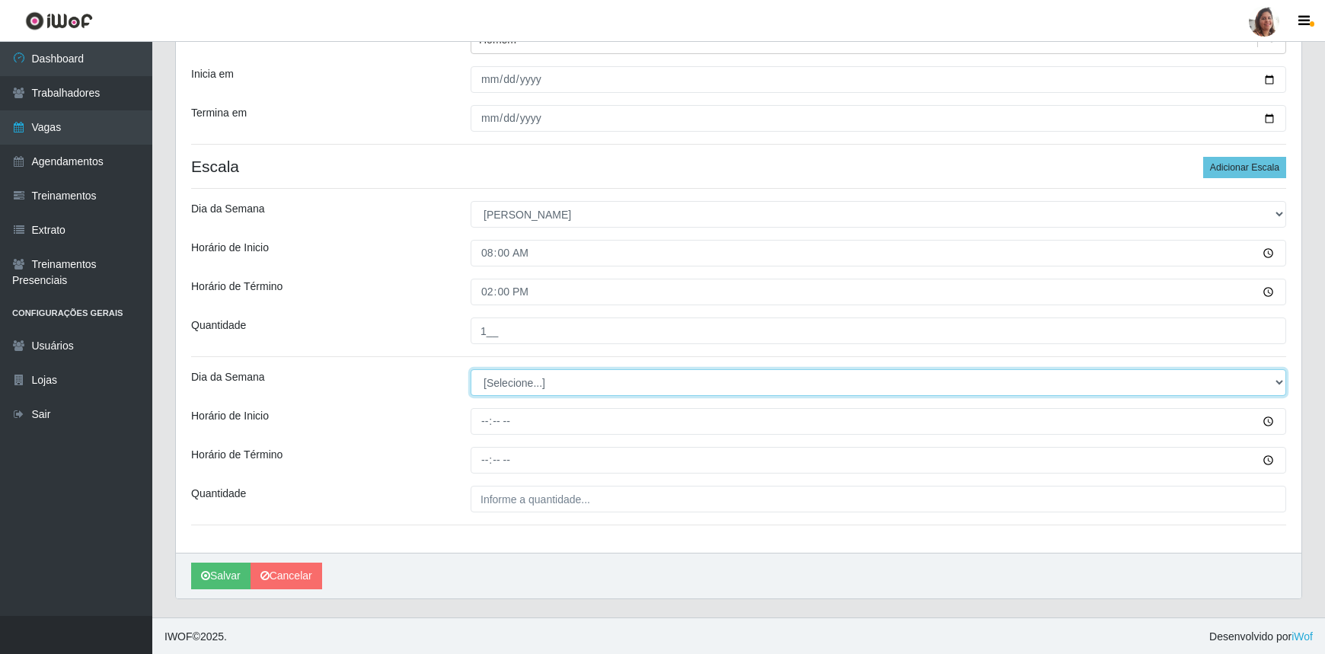
click at [520, 375] on select "[Selecione...] Segunda Terça Quarta Quinta Sexta Sábado Domingo" at bounding box center [879, 382] width 816 height 27
click at [471, 369] on select "[Selecione...] Segunda Terça Quarta Quinta Sexta Sábado Domingo" at bounding box center [879, 382] width 816 height 27
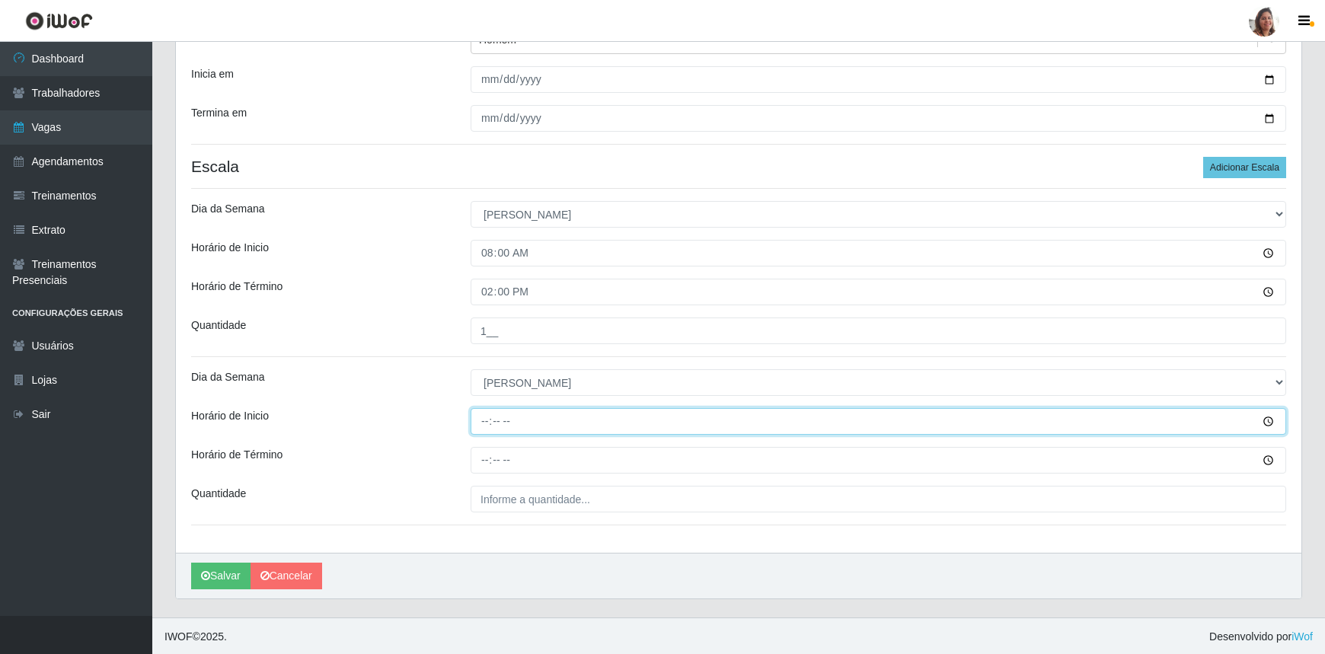
click at [487, 419] on input "Horário de Inicio" at bounding box center [879, 421] width 816 height 27
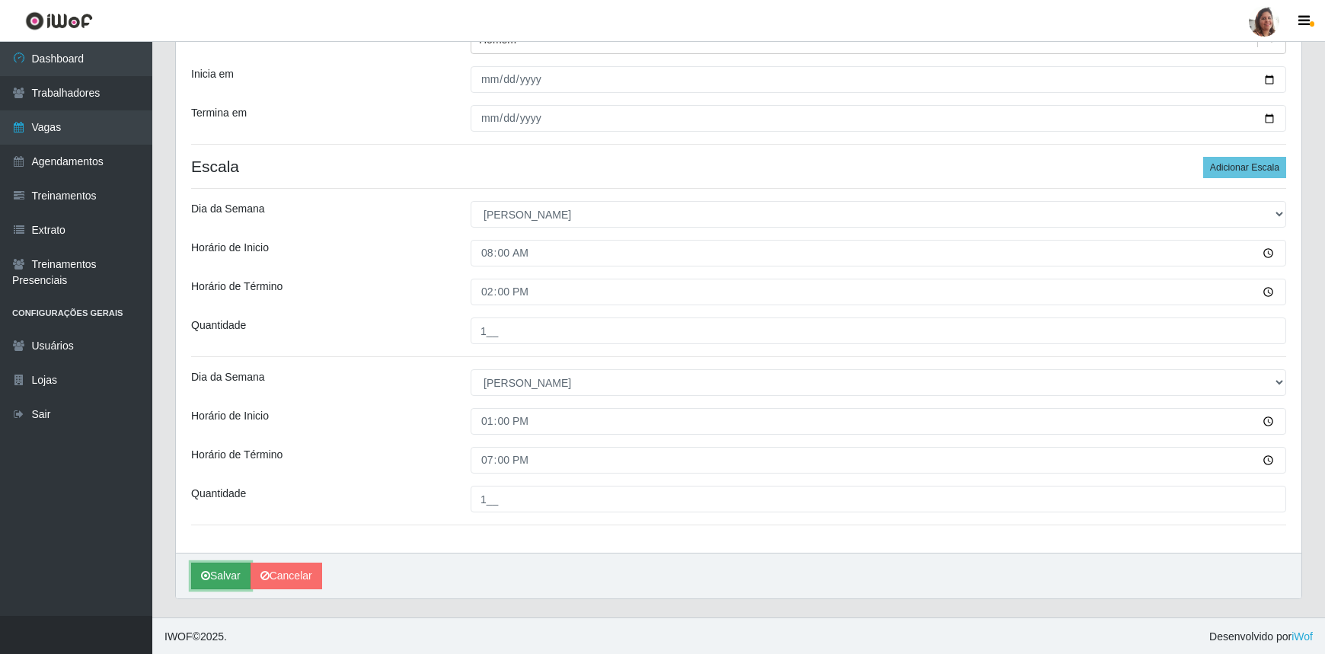
click at [219, 571] on button "Salvar" at bounding box center [220, 576] width 59 height 27
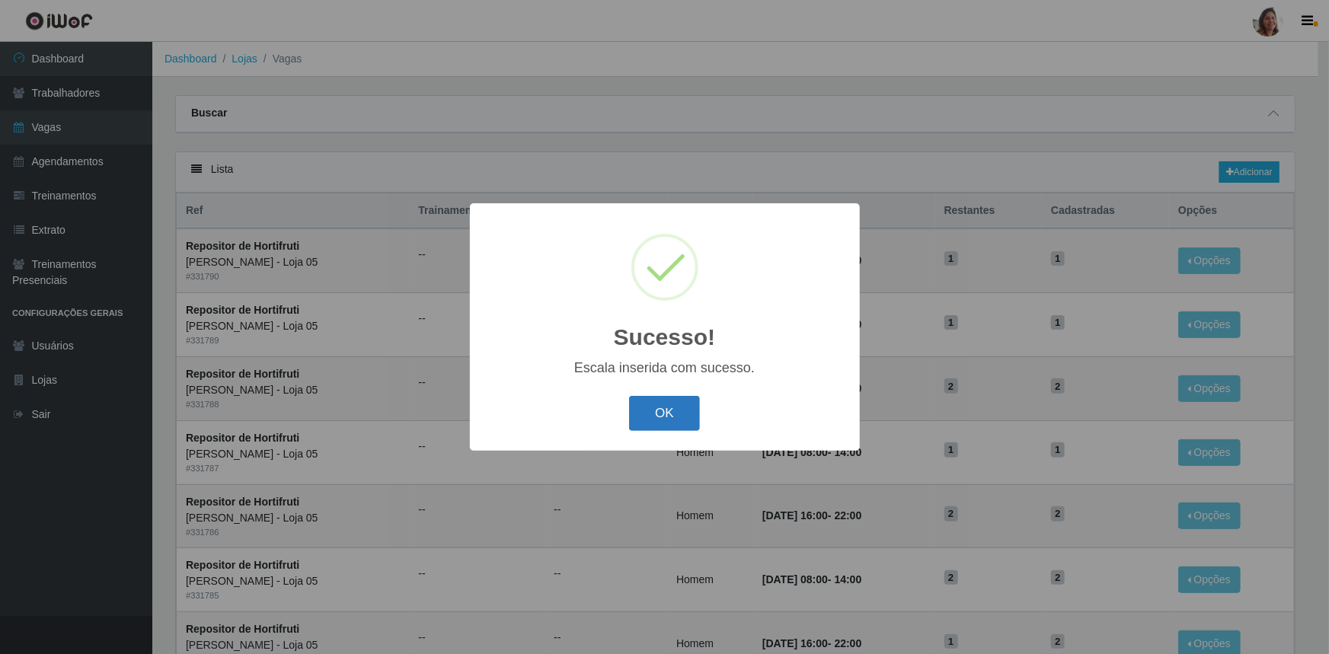
click at [661, 408] on button "OK" at bounding box center [664, 414] width 71 height 36
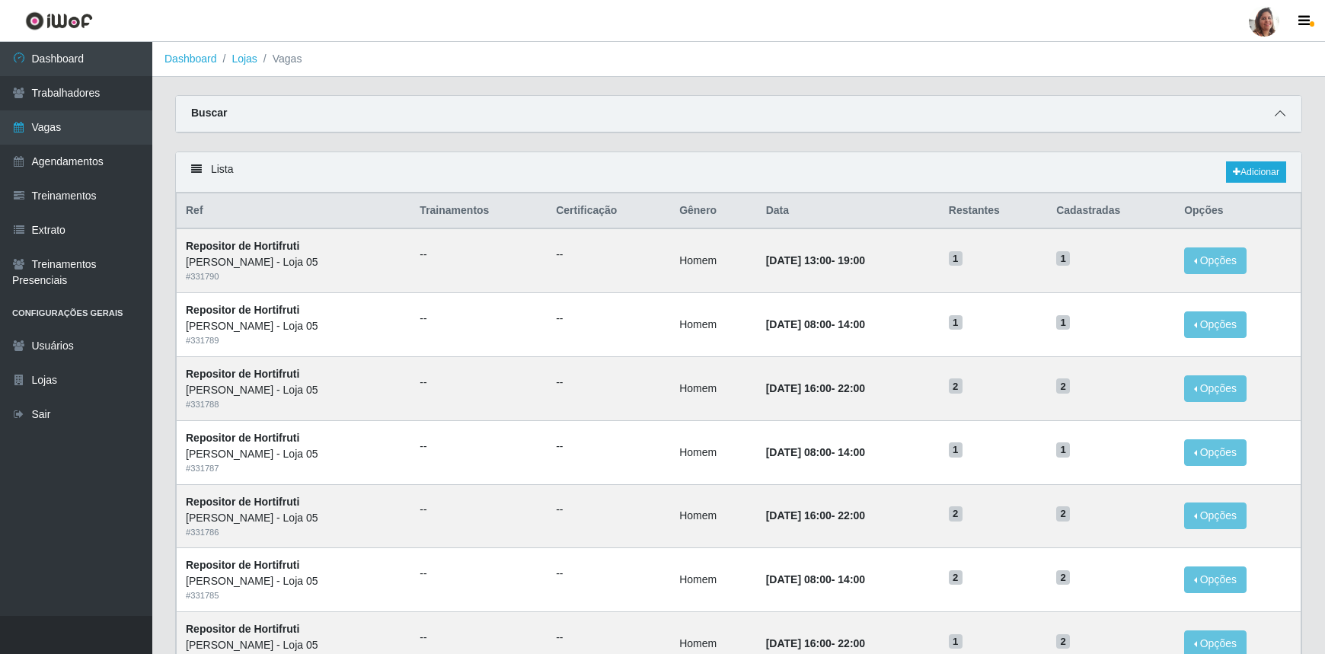
click at [1280, 111] on icon at bounding box center [1280, 113] width 11 height 11
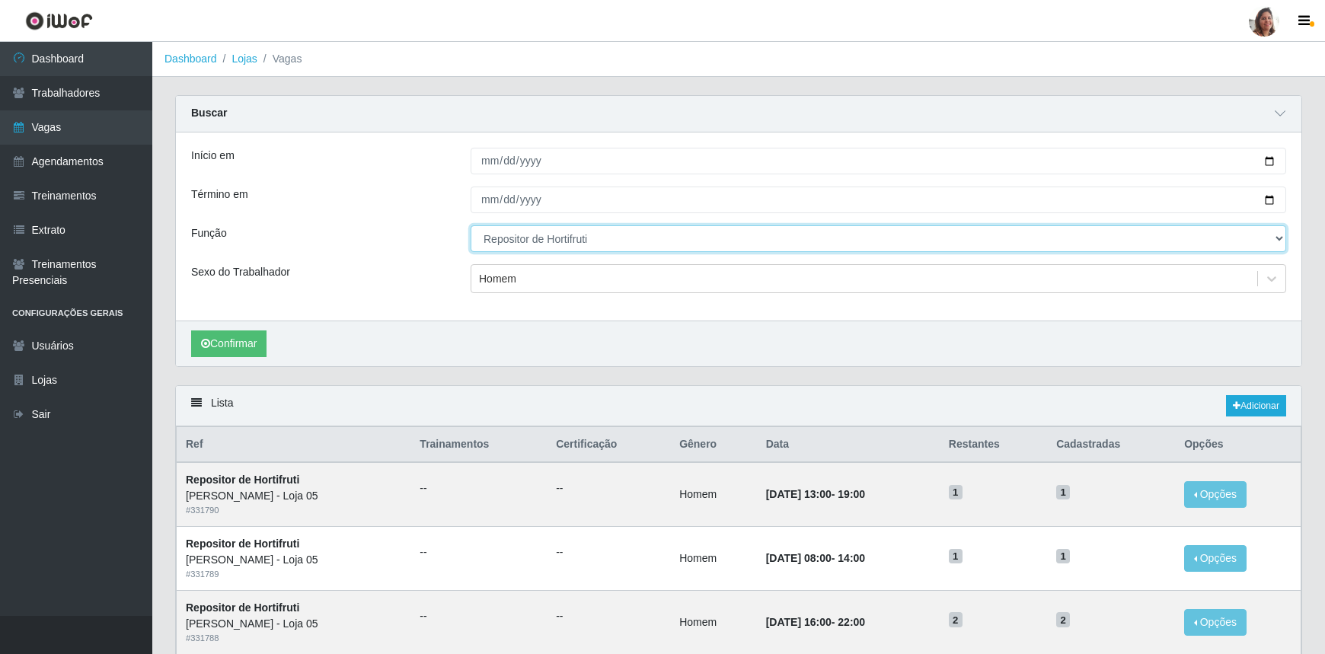
click at [571, 233] on select "[Selecione...] ASG ASG + ASG ++ Auxiliar de Depósito Auxiliar de Depósito + Aux…" at bounding box center [879, 238] width 816 height 27
click at [471, 225] on select "[Selecione...] ASG ASG + ASG ++ Auxiliar de Depósito Auxiliar de Depósito + Aux…" at bounding box center [879, 238] width 816 height 27
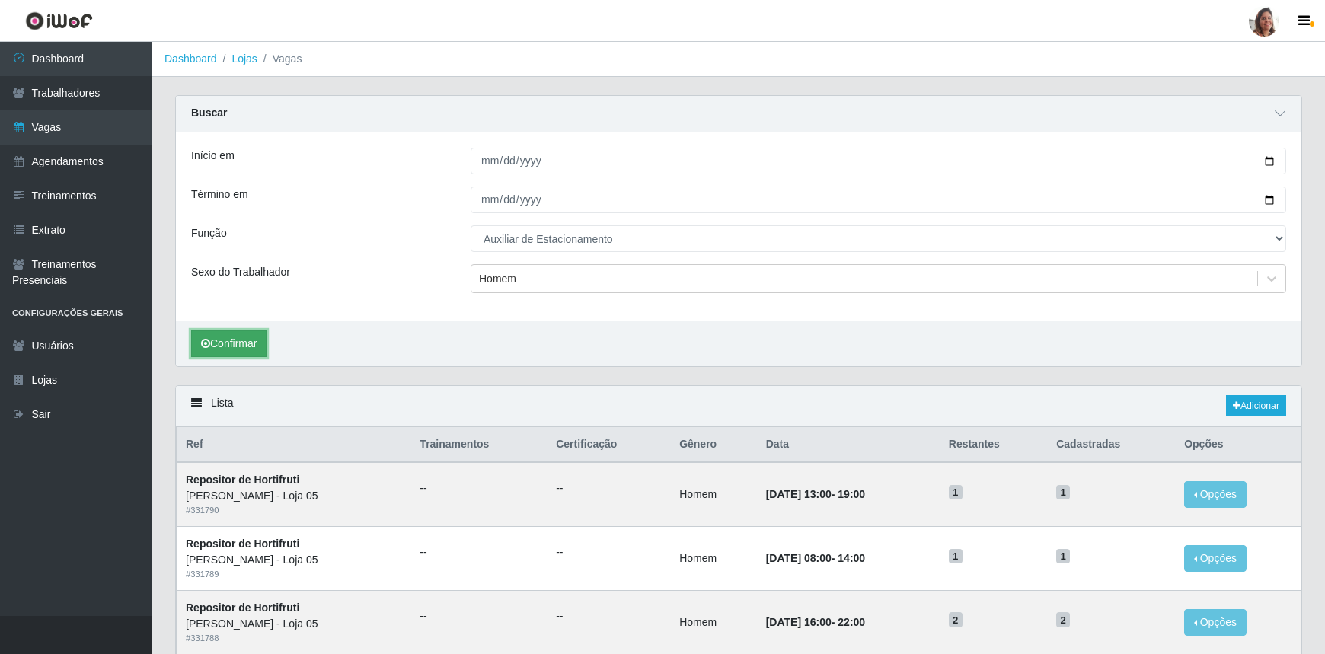
click at [218, 340] on button "Confirmar" at bounding box center [228, 344] width 75 height 27
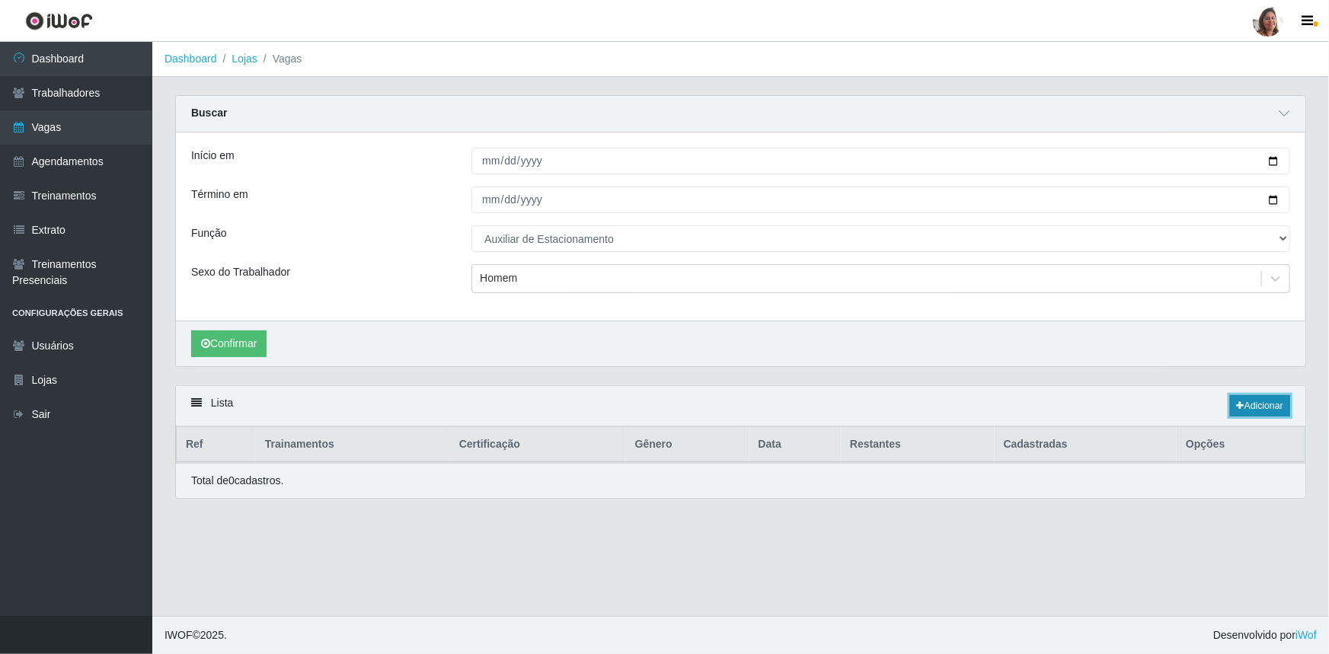
click at [1259, 406] on link "Adicionar" at bounding box center [1260, 405] width 60 height 21
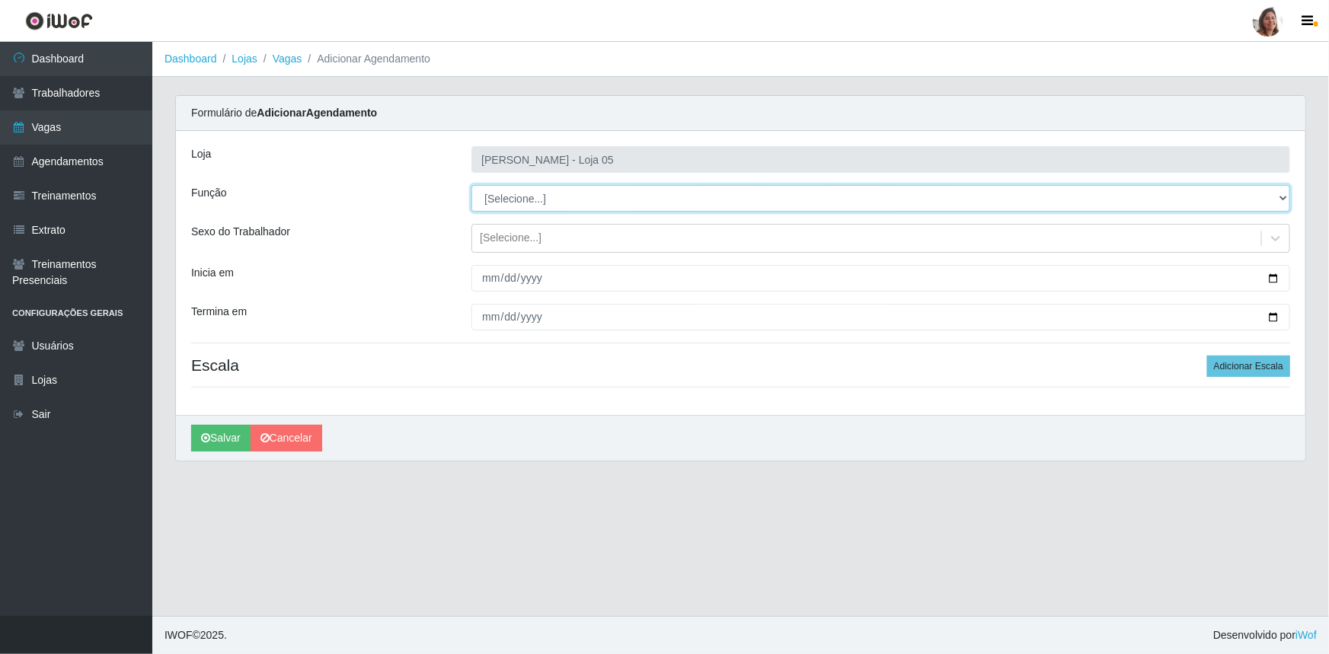
click at [513, 195] on select "[Selecione...] ASG ASG + ASG ++ Auxiliar de Depósito Auxiliar de Depósito + Aux…" at bounding box center [880, 198] width 819 height 27
click at [471, 185] on select "[Selecione...] ASG ASG + ASG ++ Auxiliar de Depósito Auxiliar de Depósito + Aux…" at bounding box center [880, 198] width 819 height 27
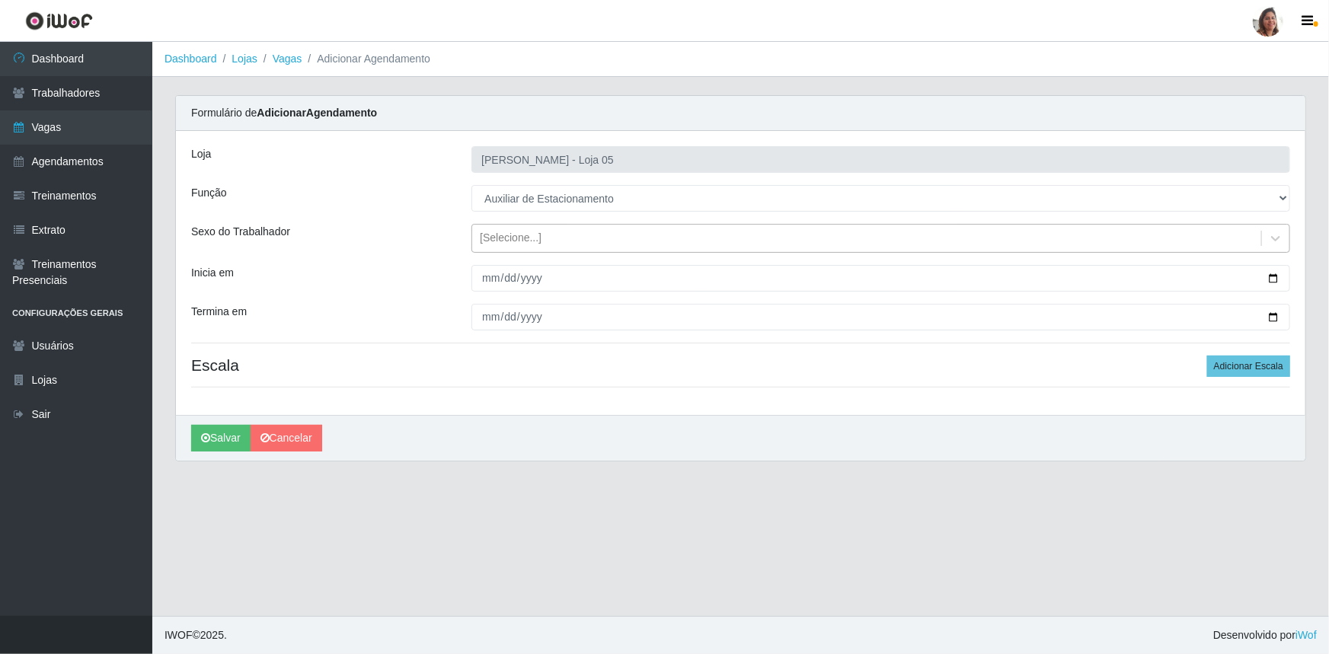
click at [529, 237] on div "[Selecione...]" at bounding box center [511, 239] width 62 height 16
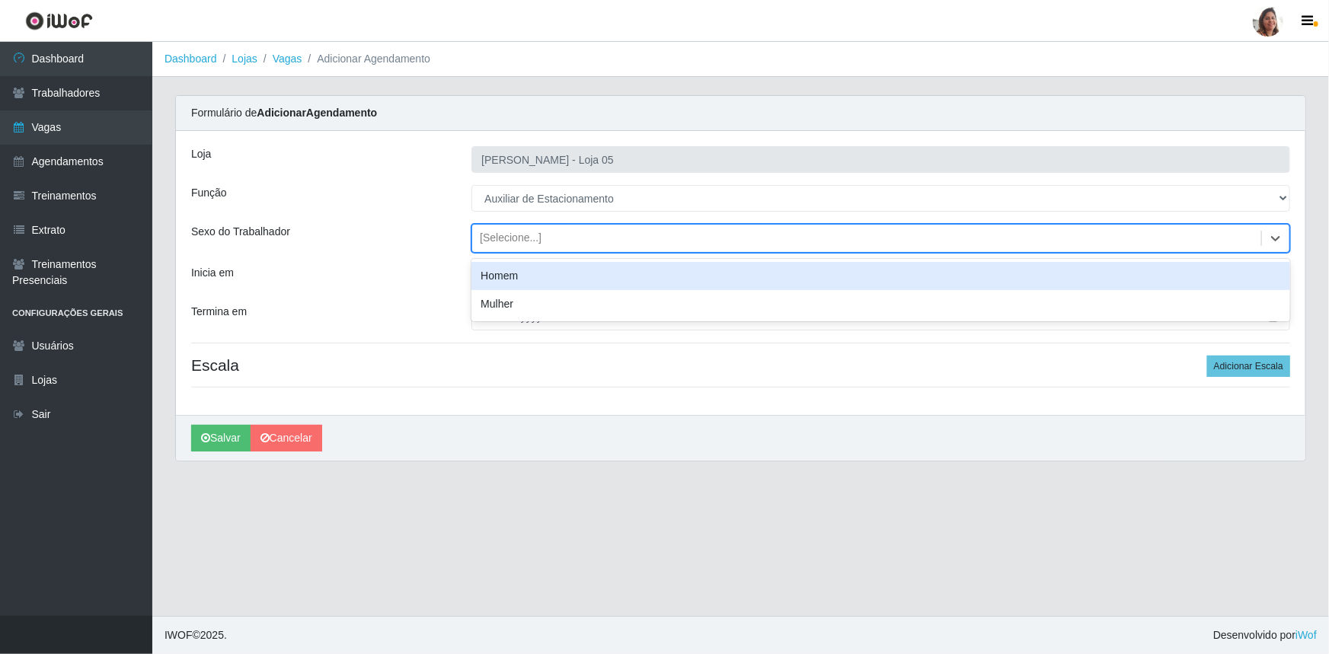
click at [520, 276] on div "Homem" at bounding box center [880, 276] width 819 height 28
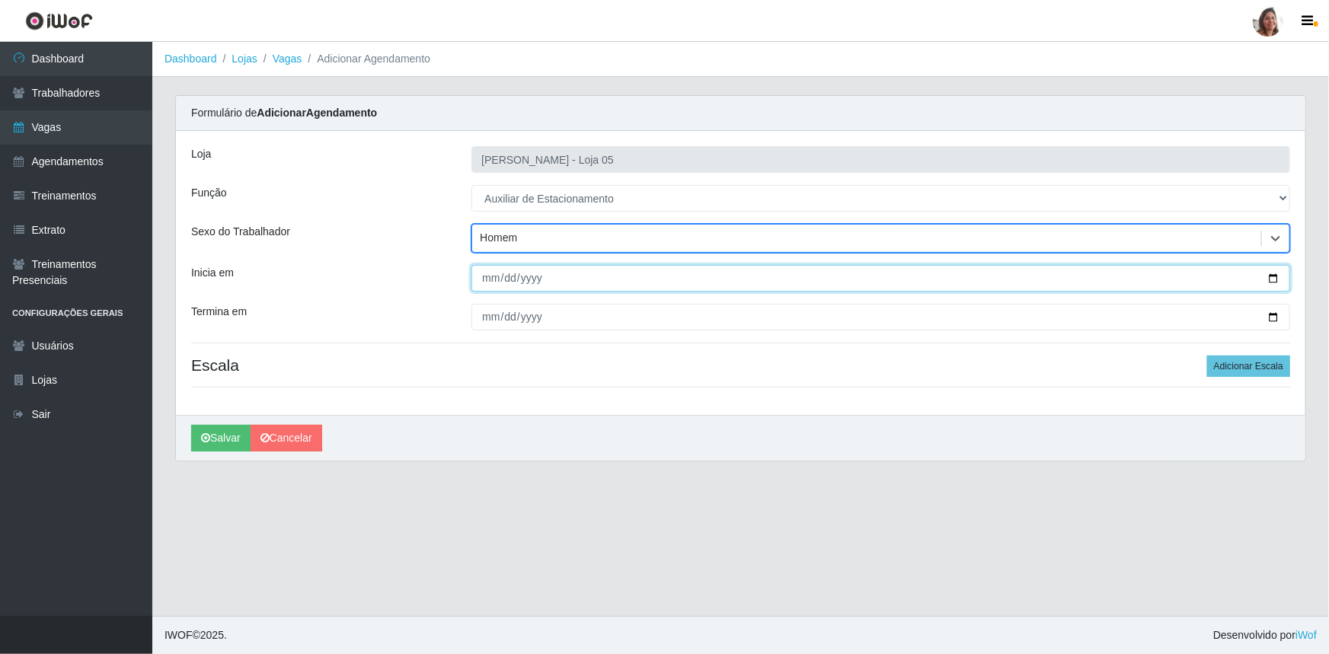
click at [1273, 276] on input "Inicia em" at bounding box center [880, 278] width 819 height 27
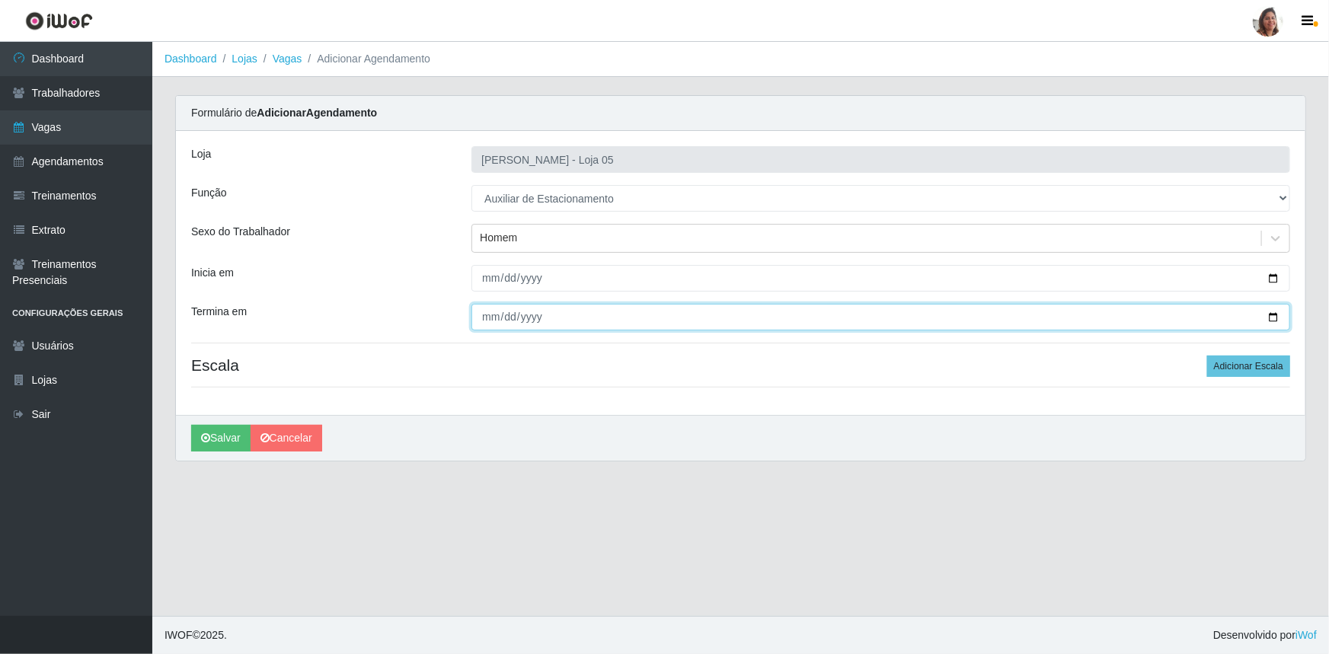
click at [1271, 311] on input "Termina em" at bounding box center [880, 317] width 819 height 27
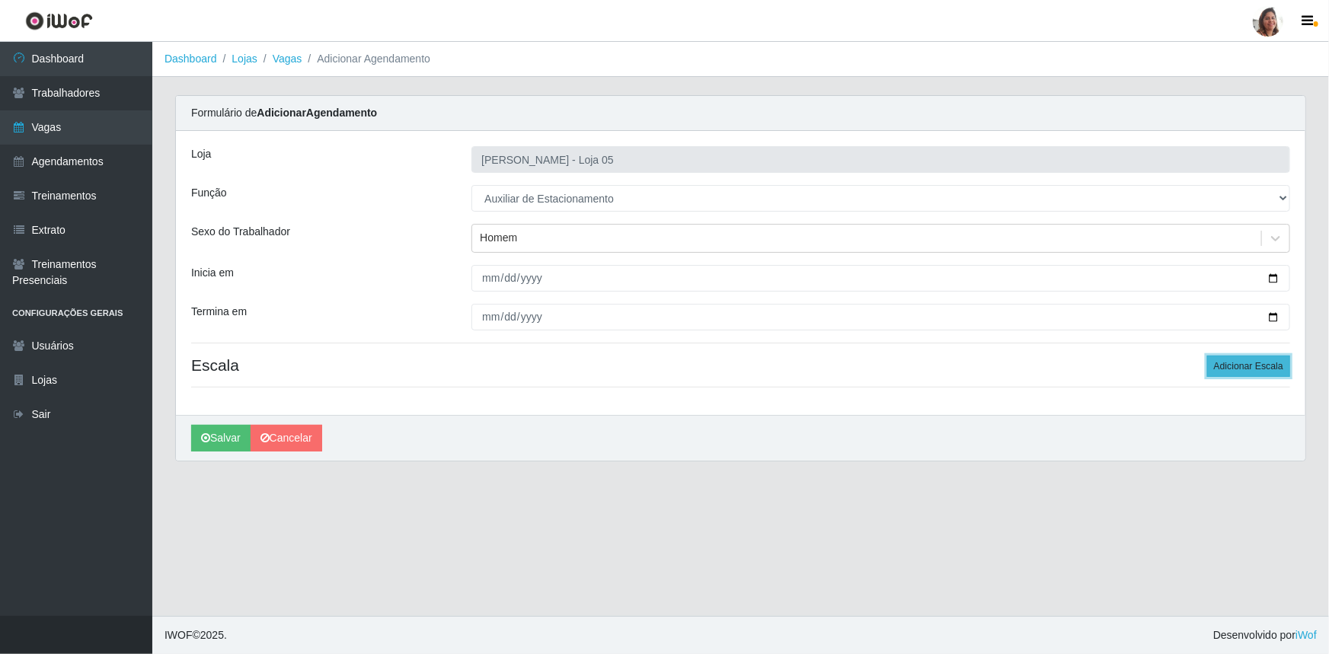
drag, startPoint x: 1256, startPoint y: 368, endPoint x: 1249, endPoint y: 373, distance: 8.7
click at [1256, 367] on button "Adicionar Escala" at bounding box center [1248, 366] width 83 height 21
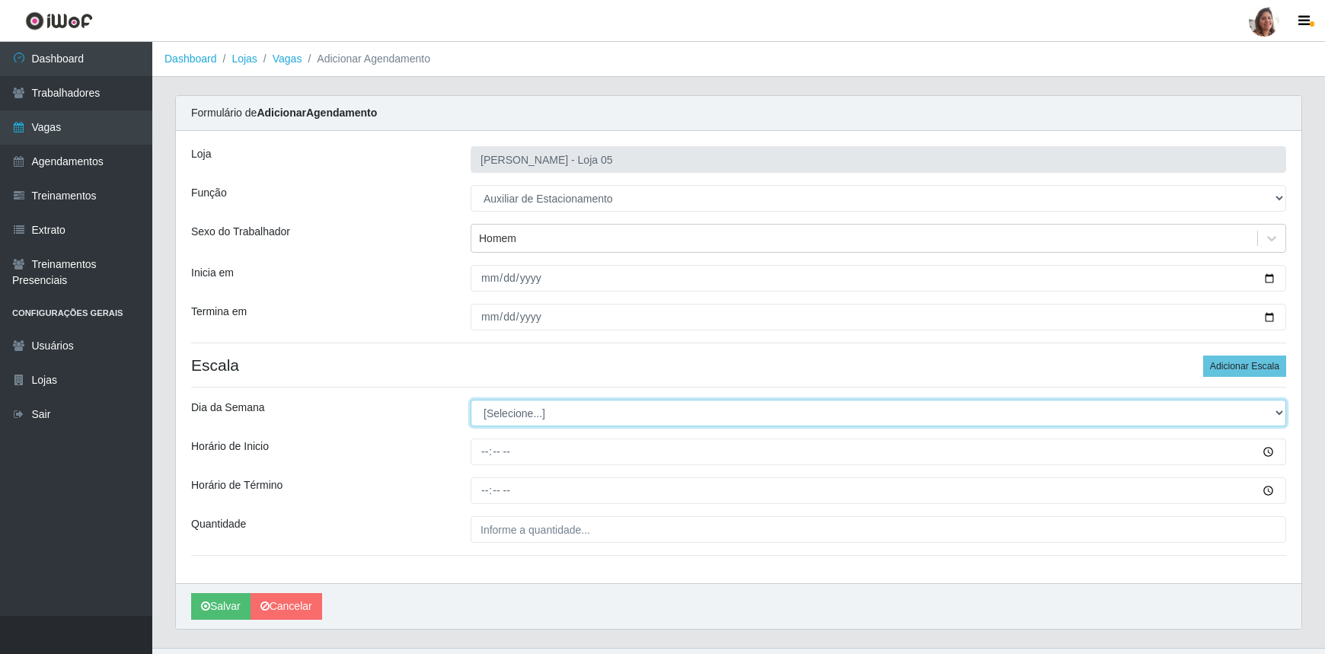
click at [505, 408] on select "[Selecione...] Segunda Terça Quarta Quinta Sexta Sábado Domingo" at bounding box center [879, 413] width 816 height 27
click at [471, 400] on select "[Selecione...] Segunda Terça Quarta Quinta Sexta Sábado Domingo" at bounding box center [879, 413] width 816 height 27
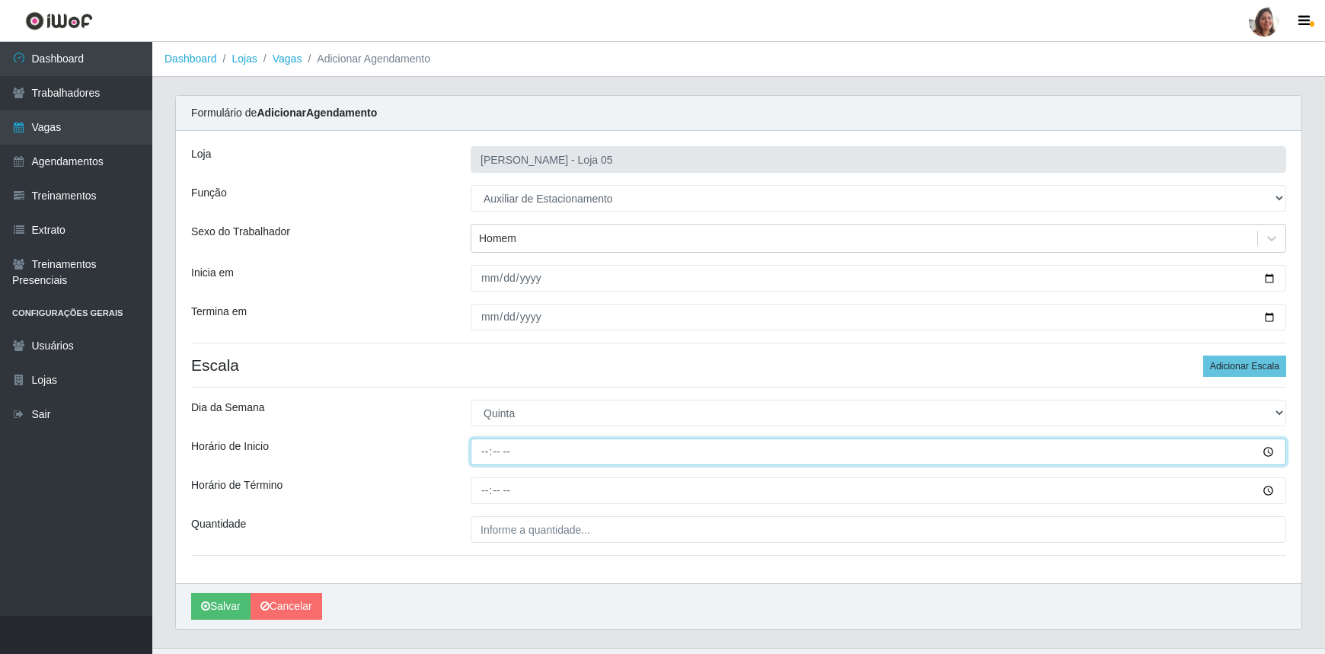
click at [481, 452] on input "Horário de Inicio" at bounding box center [879, 452] width 816 height 27
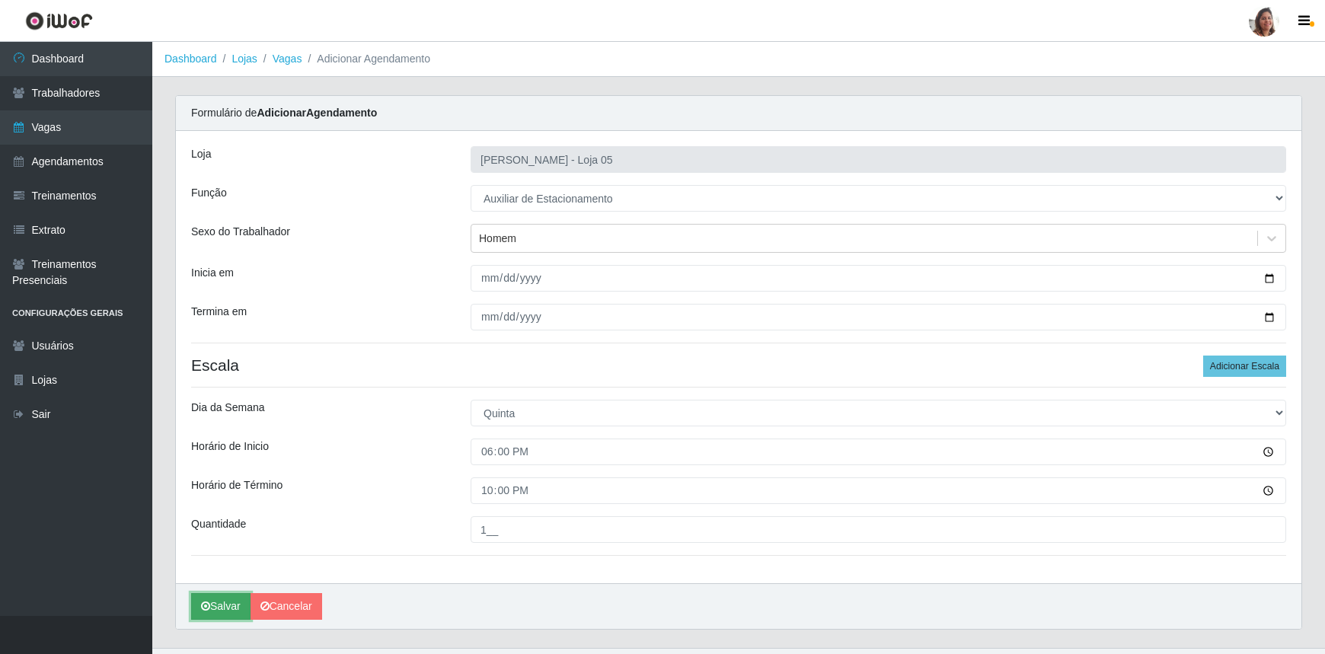
click at [220, 605] on button "Salvar" at bounding box center [220, 606] width 59 height 27
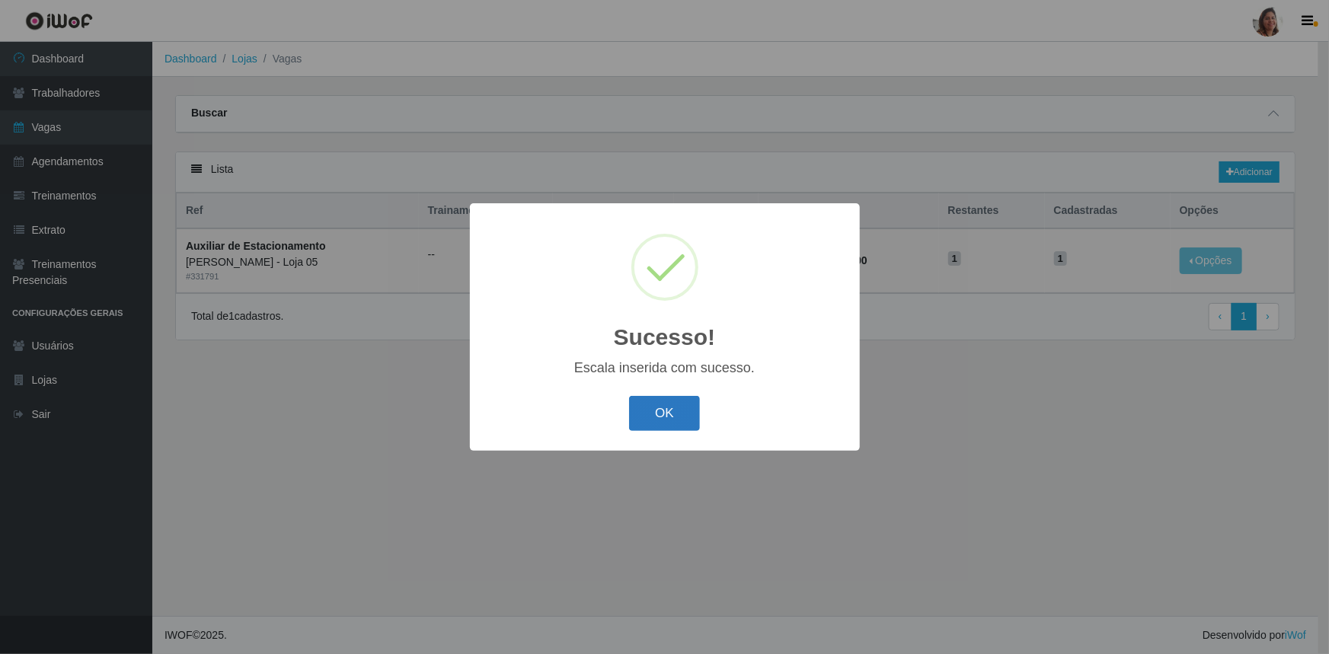
click at [652, 419] on button "OK" at bounding box center [664, 414] width 71 height 36
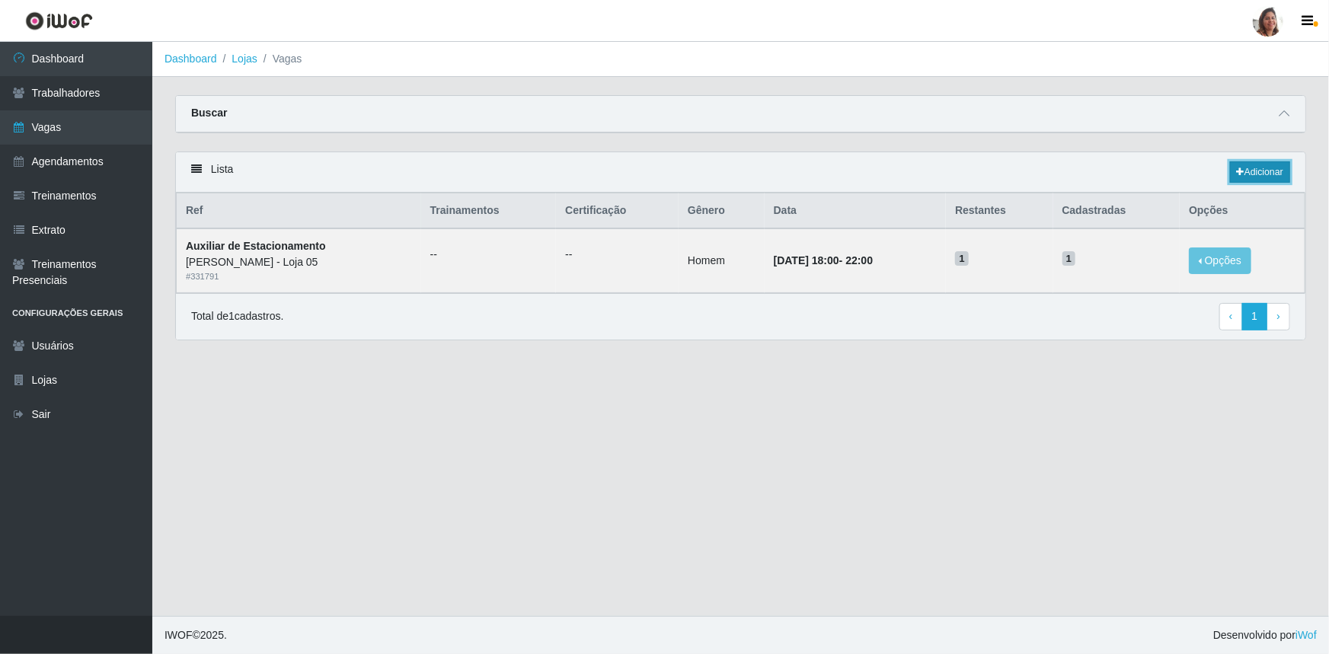
click at [1234, 168] on link "Adicionar" at bounding box center [1260, 171] width 60 height 21
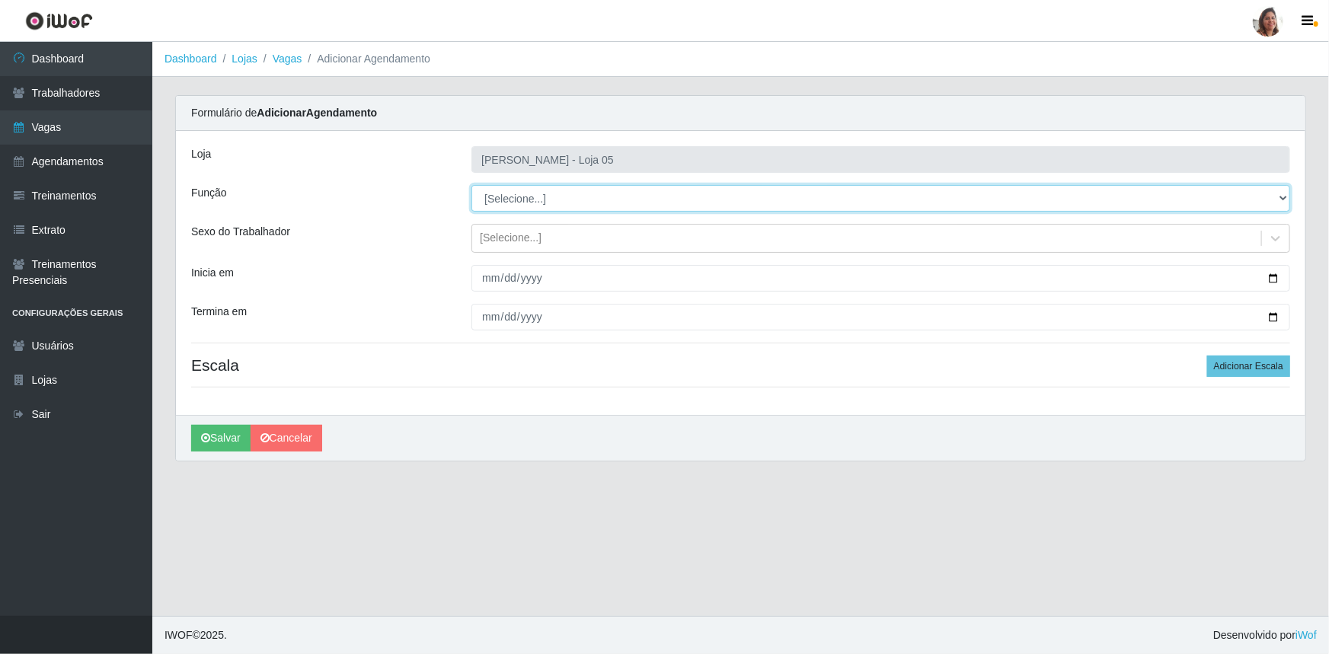
click at [539, 196] on select "[Selecione...] ASG ASG + ASG ++ Auxiliar de Depósito Auxiliar de Depósito + Aux…" at bounding box center [880, 198] width 819 height 27
click at [471, 185] on select "[Selecione...] ASG ASG + ASG ++ Auxiliar de Depósito Auxiliar de Depósito + Aux…" at bounding box center [880, 198] width 819 height 27
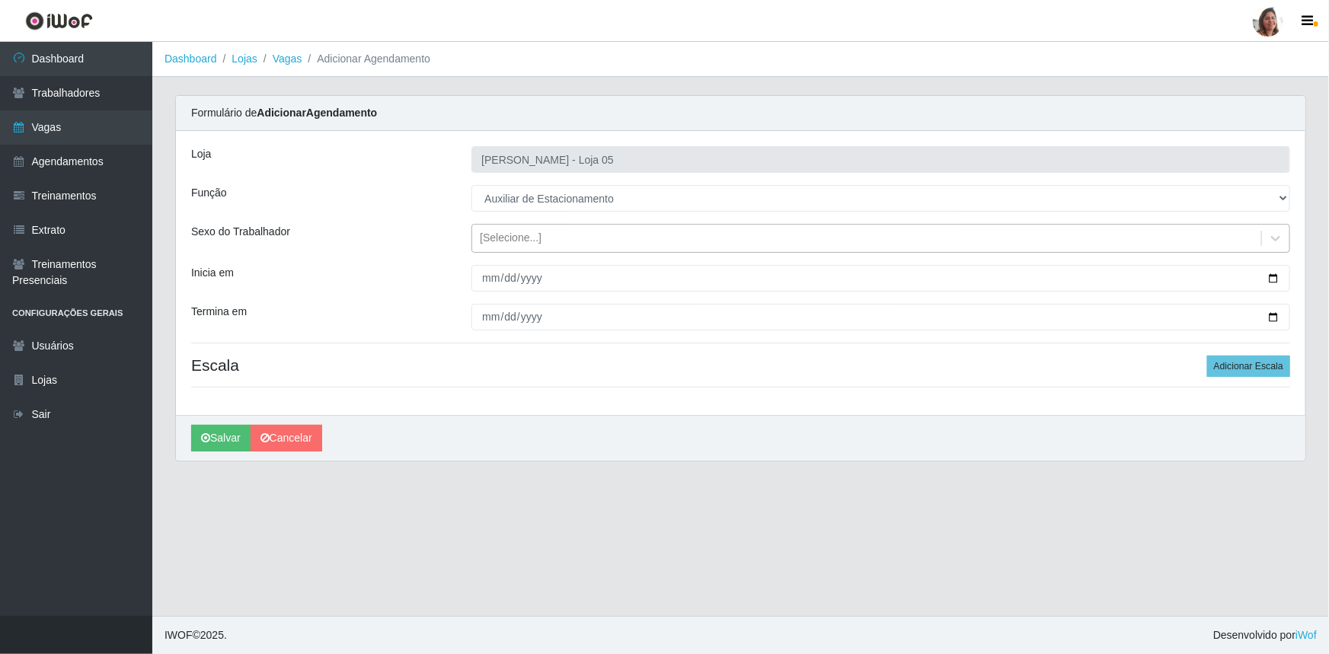
click at [531, 236] on div "[Selecione...]" at bounding box center [511, 239] width 62 height 16
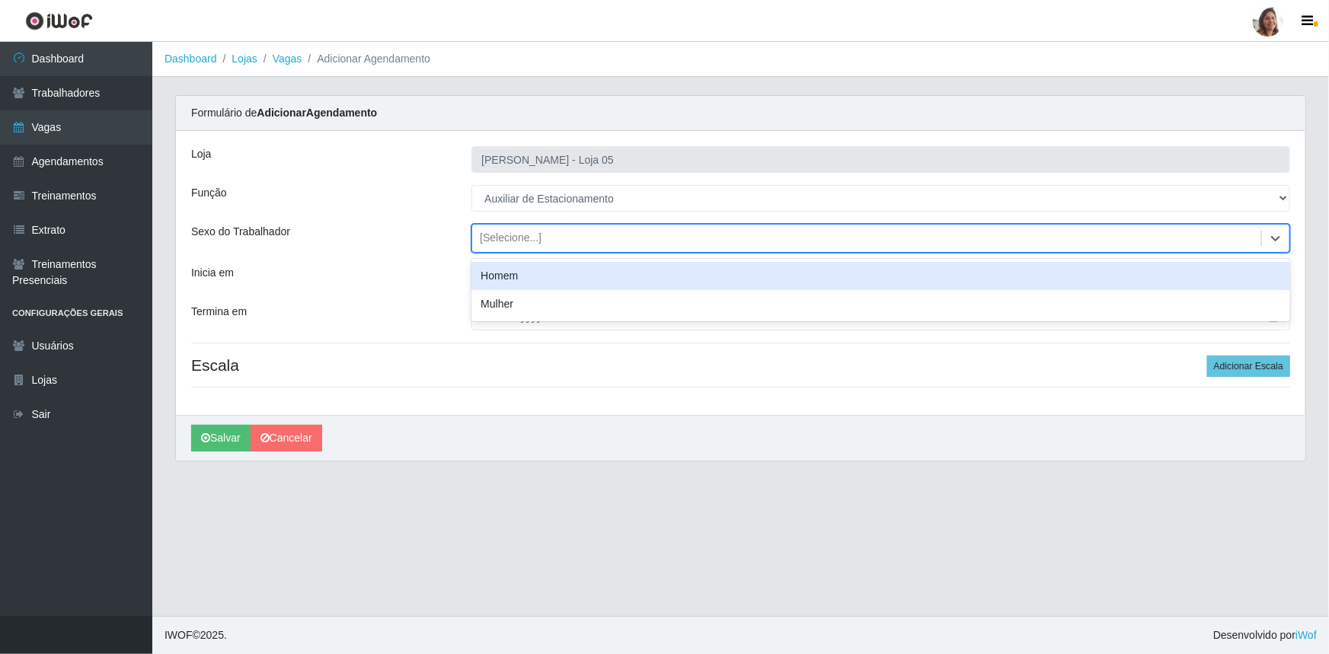
click at [517, 272] on div "Homem" at bounding box center [880, 276] width 819 height 28
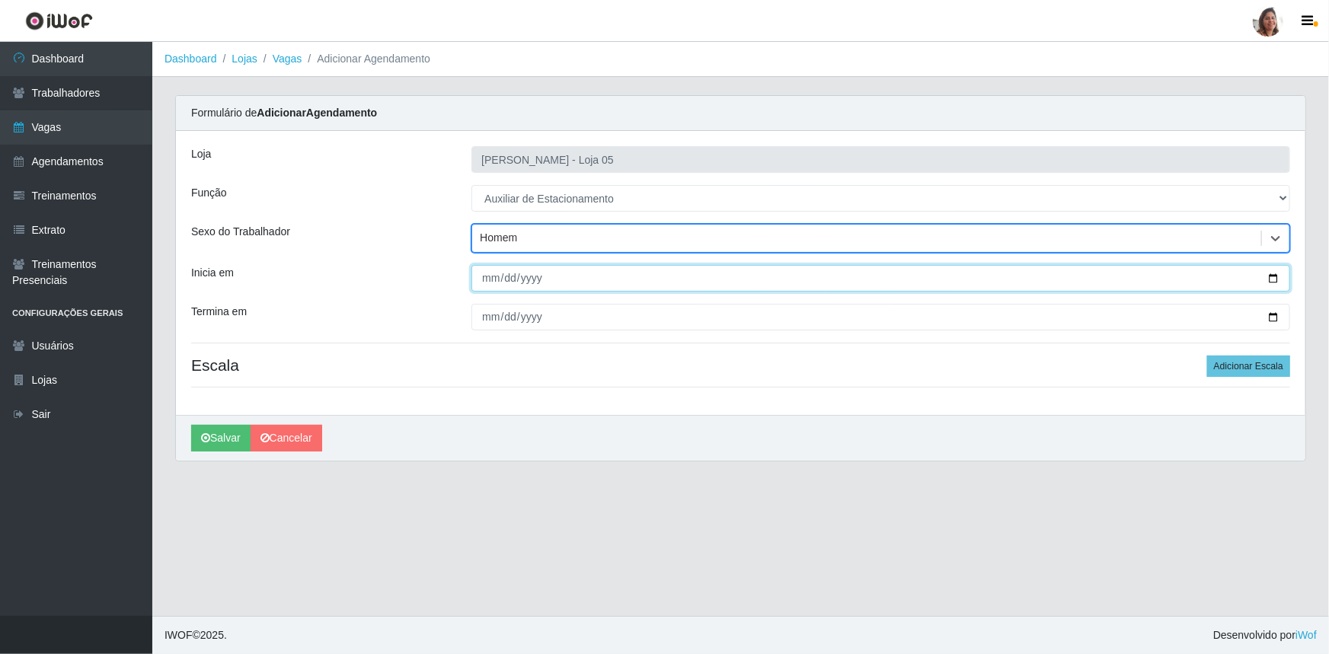
click at [1272, 276] on input "Inicia em" at bounding box center [880, 278] width 819 height 27
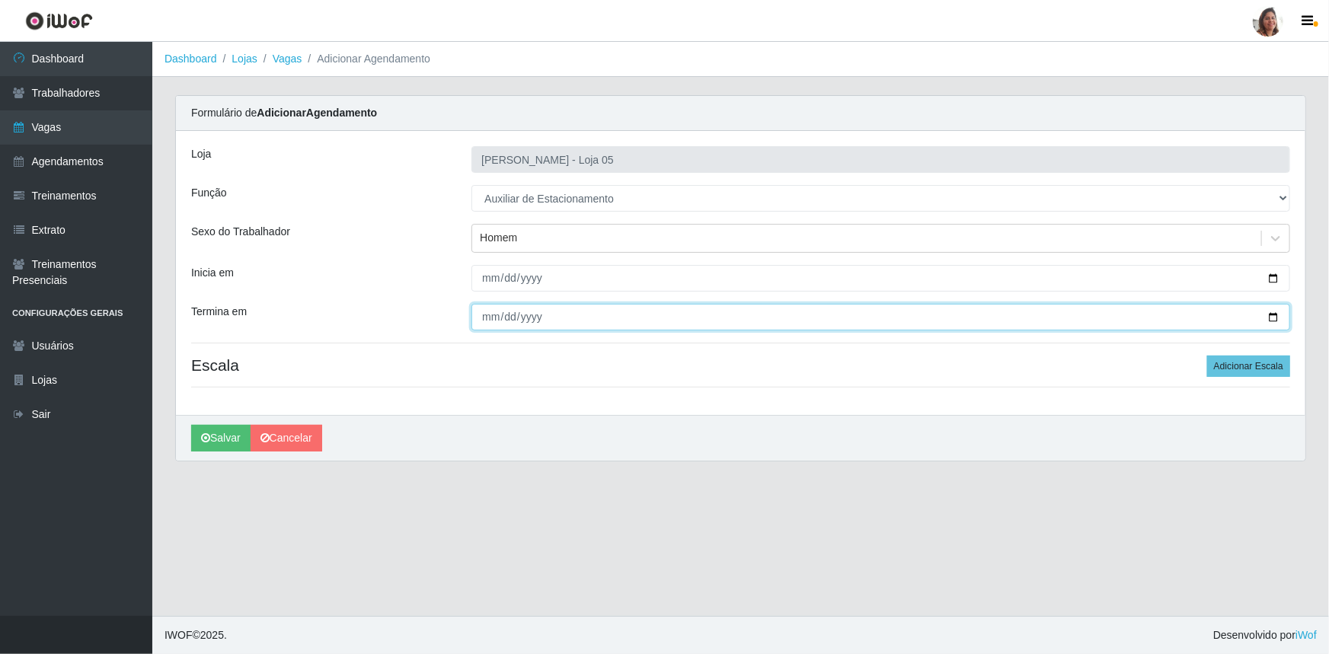
drag, startPoint x: 1272, startPoint y: 316, endPoint x: 1245, endPoint y: 329, distance: 29.6
click at [1272, 316] on input "Termina em" at bounding box center [880, 317] width 819 height 27
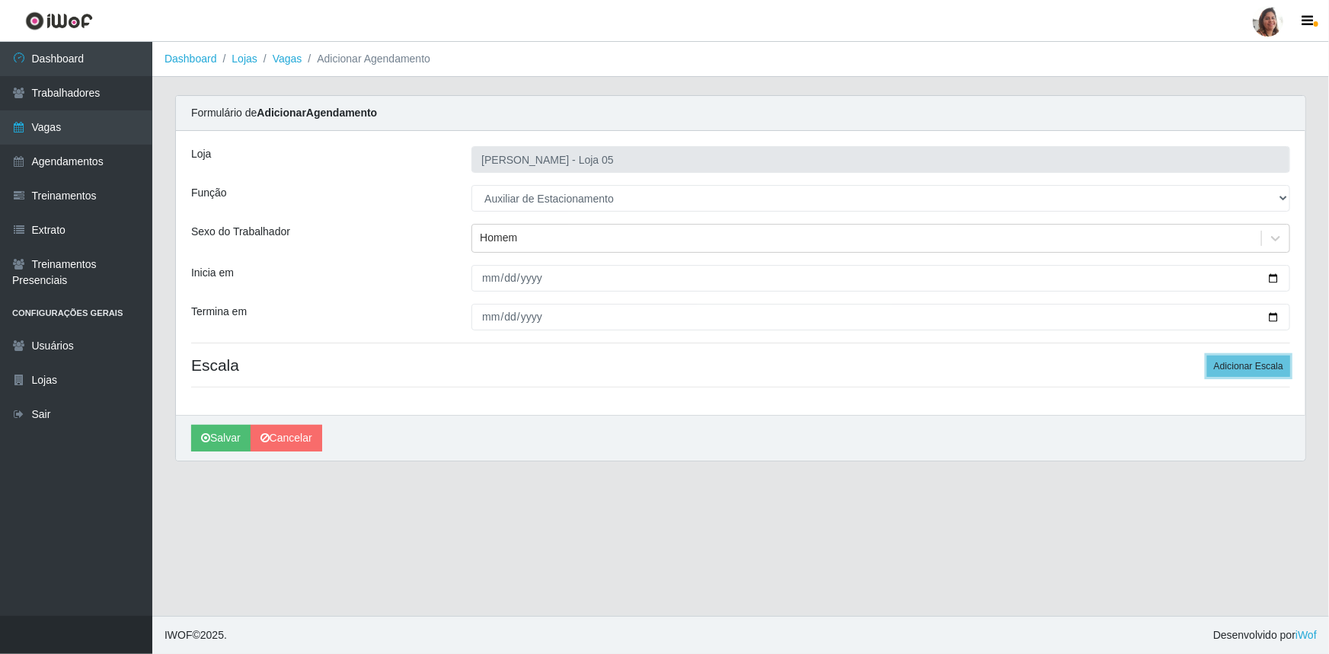
drag, startPoint x: 1248, startPoint y: 364, endPoint x: 1067, endPoint y: 427, distance: 191.7
click at [1248, 366] on button "Adicionar Escala" at bounding box center [1248, 366] width 83 height 21
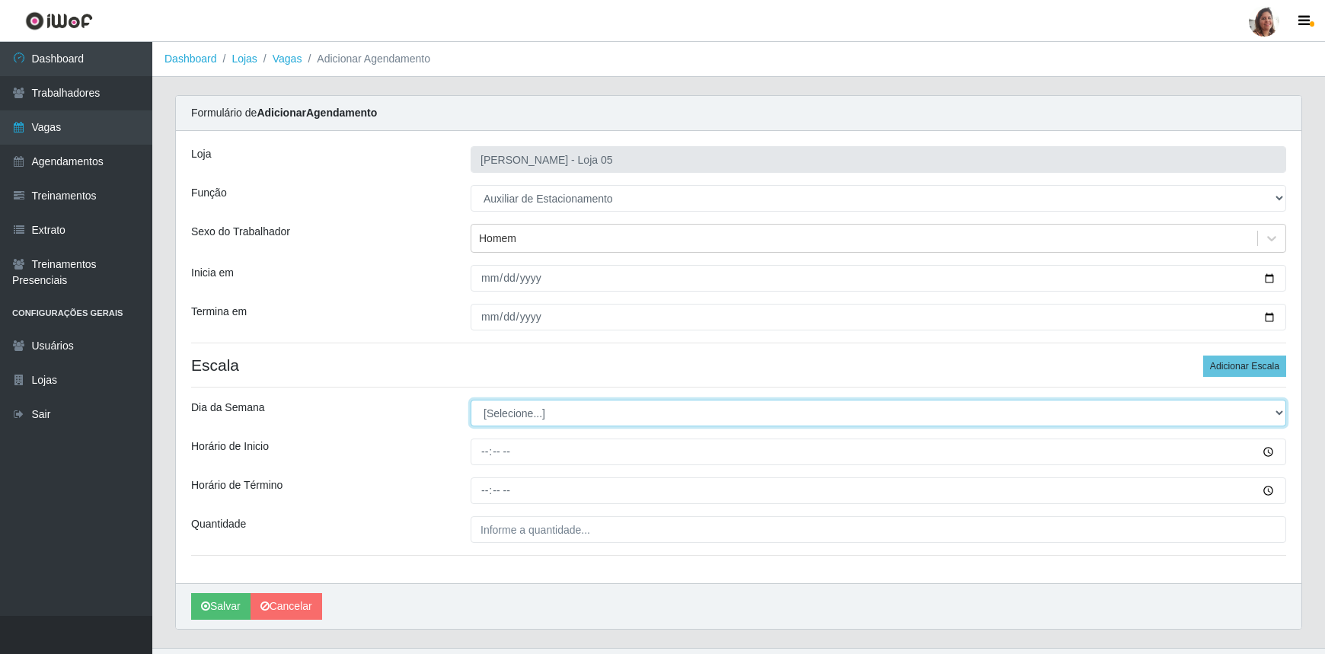
click at [531, 412] on select "[Selecione...] Segunda Terça Quarta Quinta Sexta Sábado Domingo" at bounding box center [879, 413] width 816 height 27
click at [471, 400] on select "[Selecione...] Segunda Terça Quarta Quinta Sexta Sábado Domingo" at bounding box center [879, 413] width 816 height 27
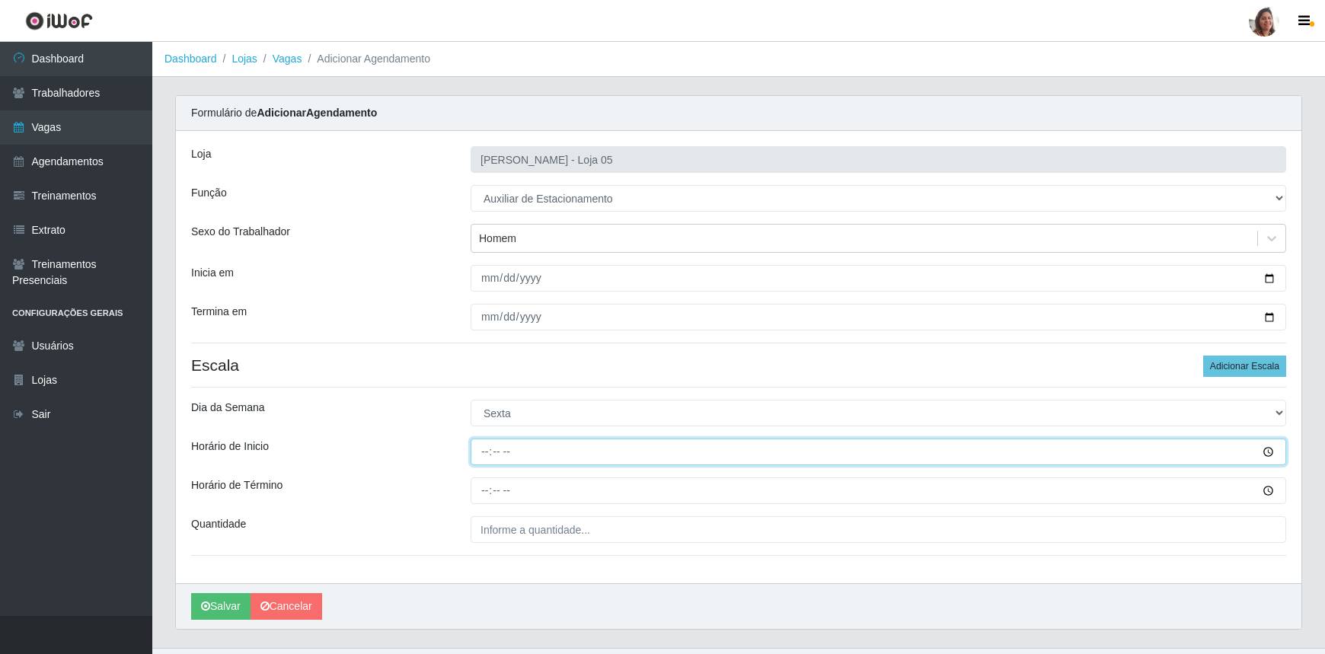
click at [481, 453] on input "Horário de Inicio" at bounding box center [879, 452] width 816 height 27
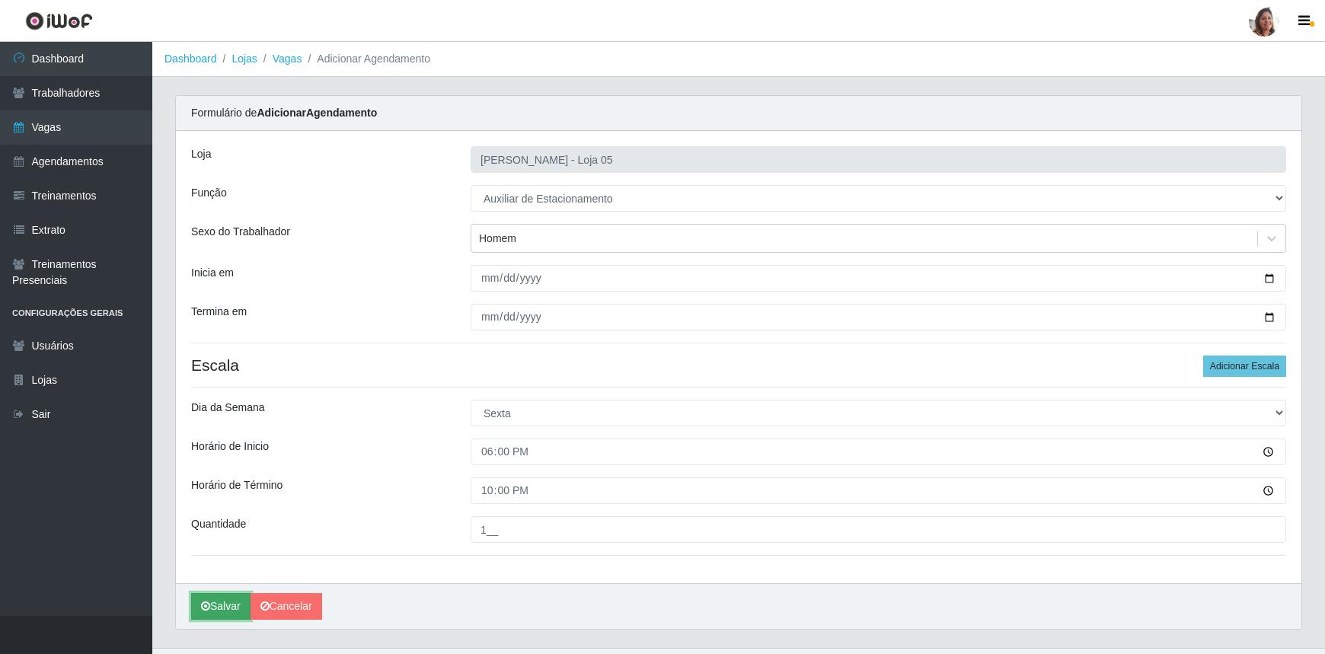
click at [231, 602] on button "Salvar" at bounding box center [220, 606] width 59 height 27
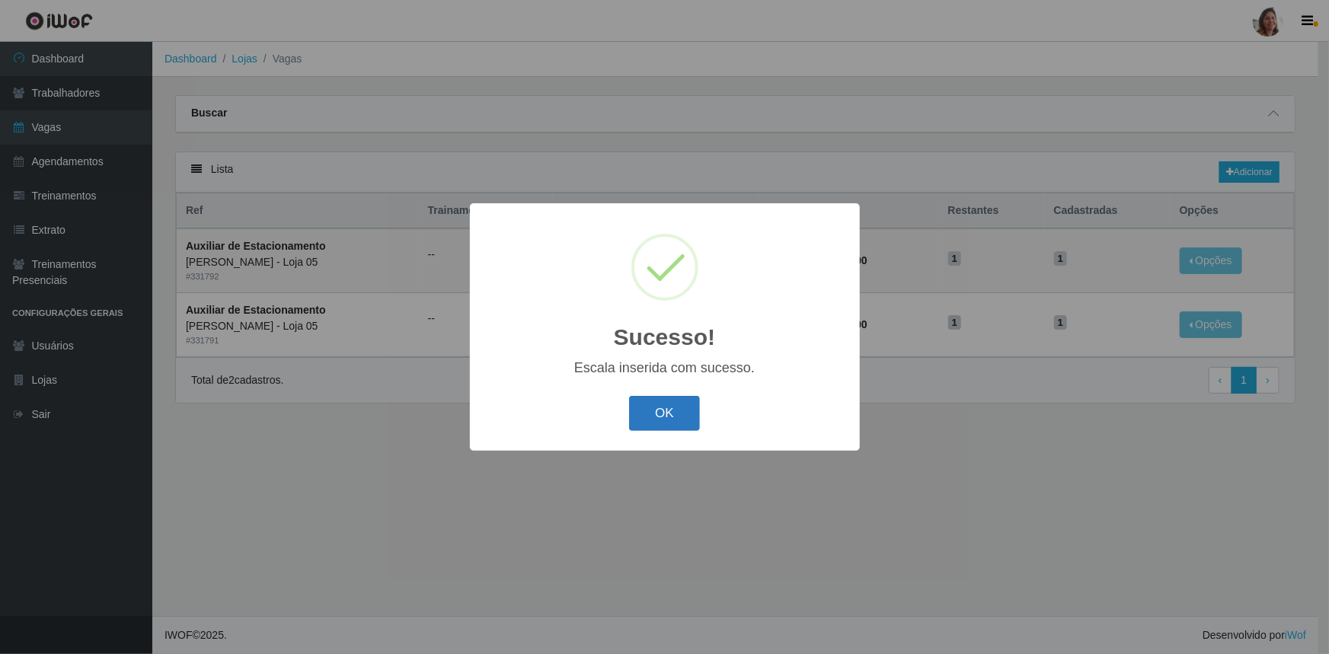
click at [656, 407] on button "OK" at bounding box center [664, 414] width 71 height 36
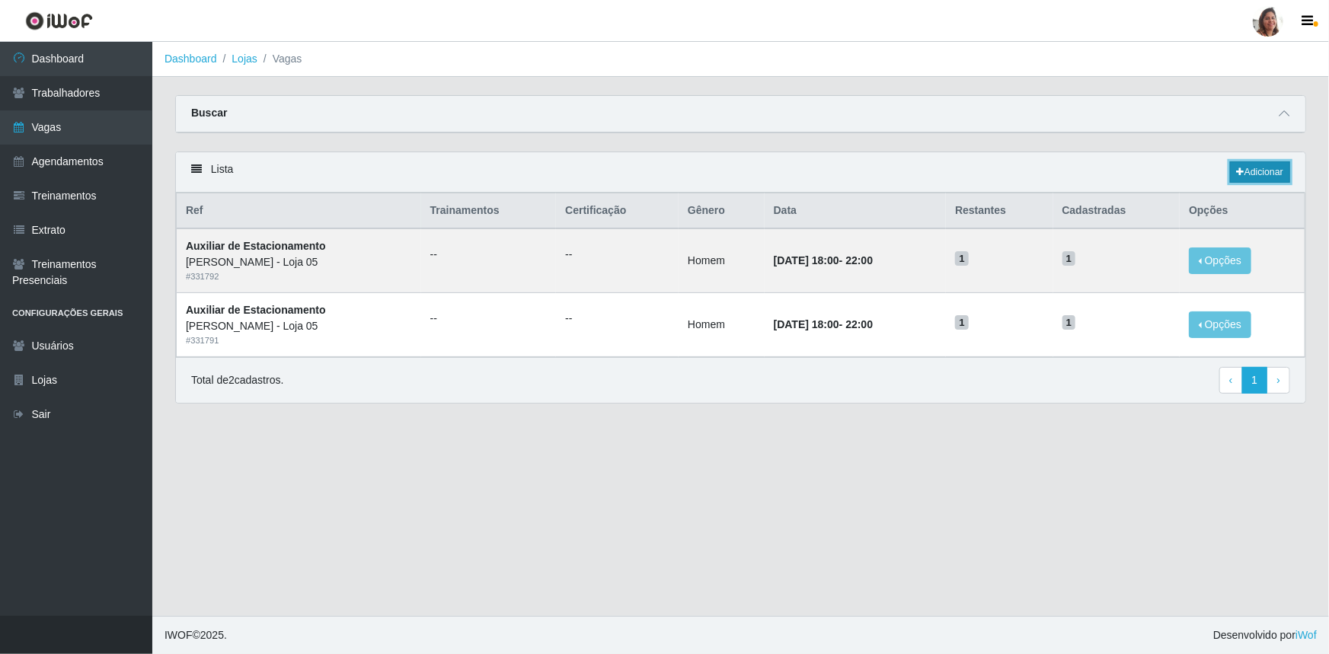
click at [1258, 172] on link "Adicionar" at bounding box center [1260, 171] width 60 height 21
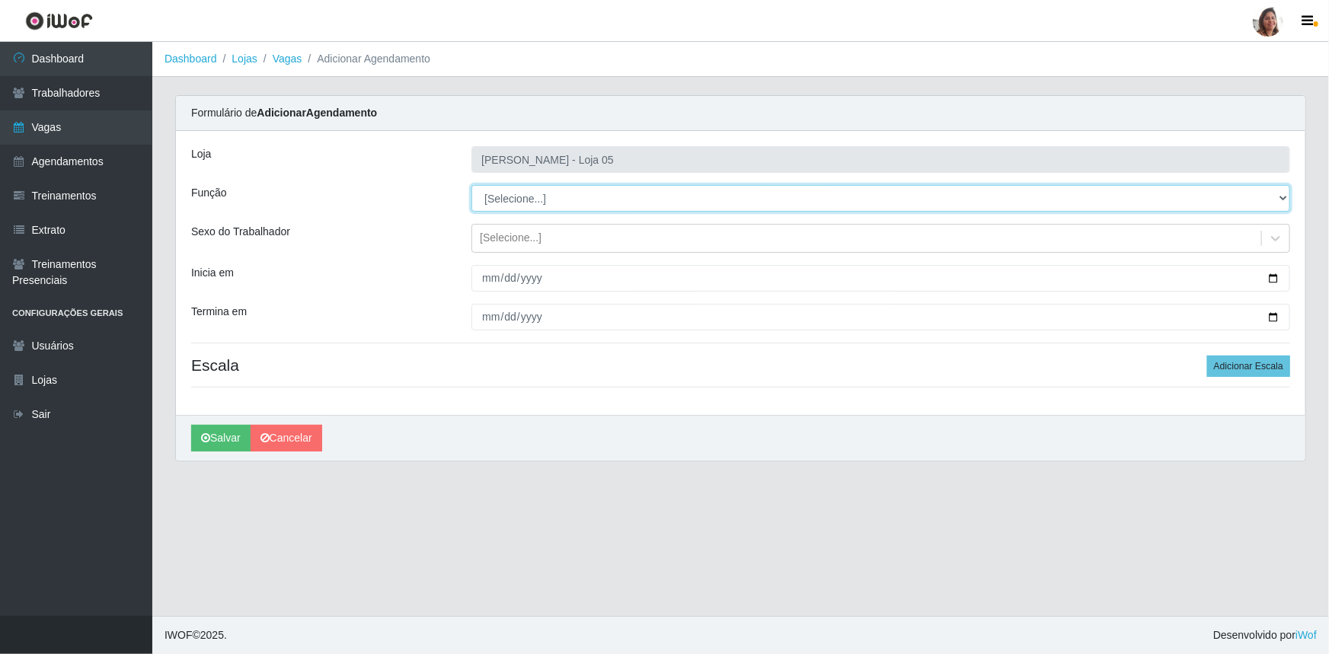
click at [530, 198] on select "[Selecione...] ASG ASG + ASG ++ Auxiliar de Depósito Auxiliar de Depósito + Aux…" at bounding box center [880, 198] width 819 height 27
click at [471, 185] on select "[Selecione...] ASG ASG + ASG ++ Auxiliar de Depósito Auxiliar de Depósito + Aux…" at bounding box center [880, 198] width 819 height 27
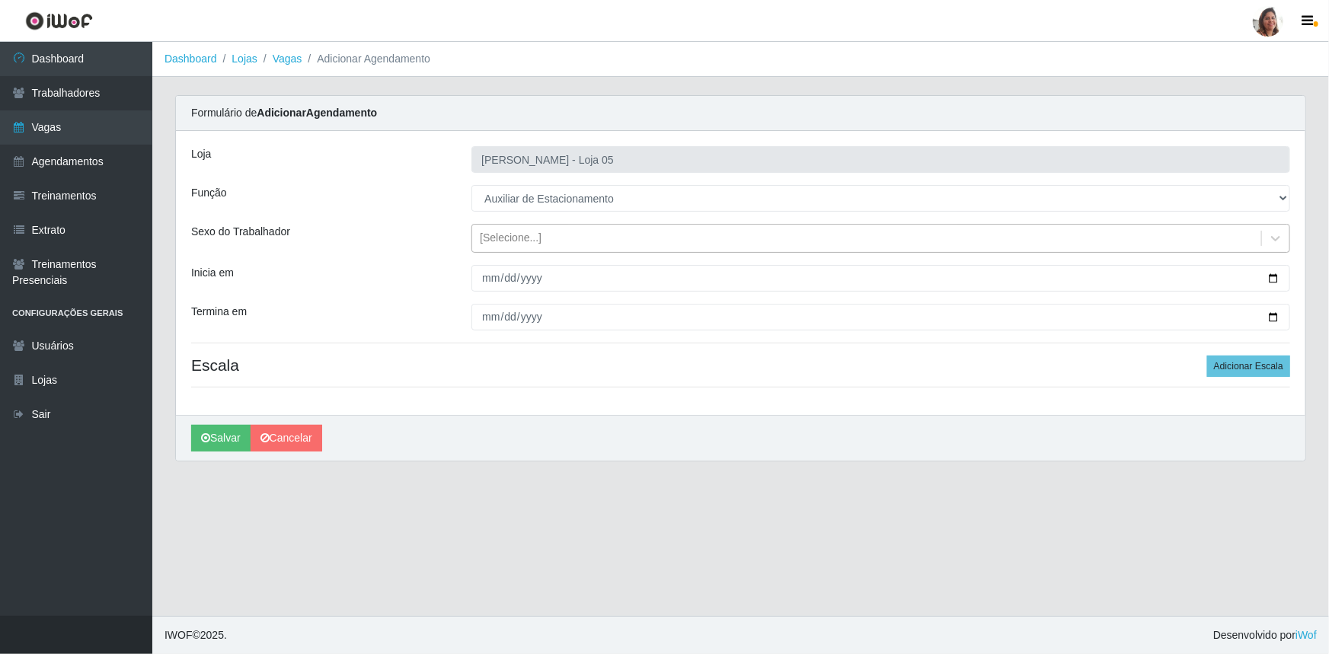
click at [516, 243] on div "[Selecione...]" at bounding box center [511, 239] width 62 height 16
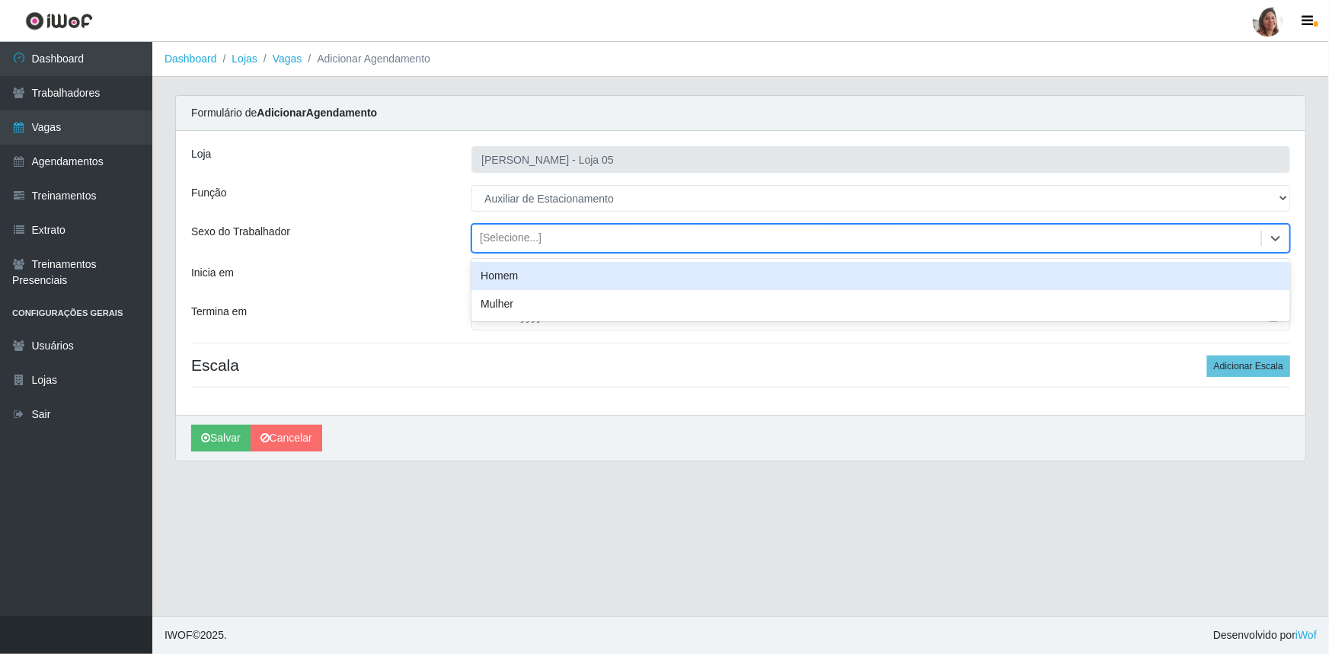
click at [519, 273] on div "Homem" at bounding box center [880, 276] width 819 height 28
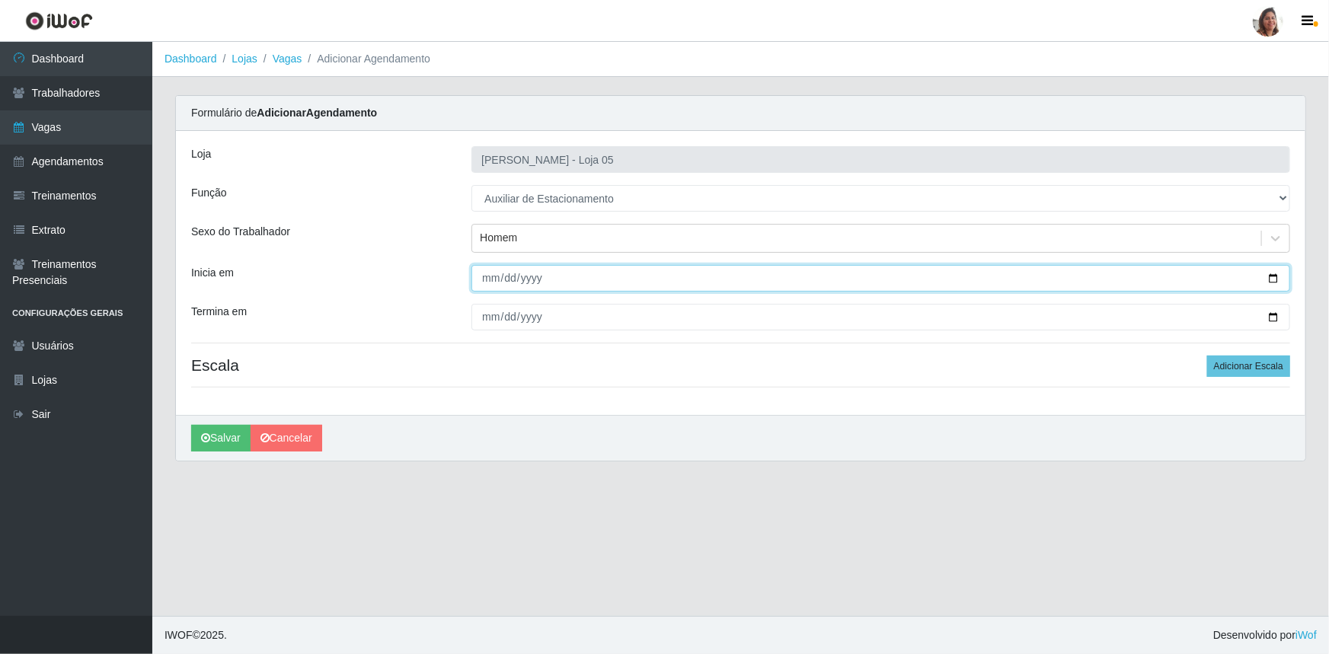
click at [1279, 274] on input "Inicia em" at bounding box center [880, 278] width 819 height 27
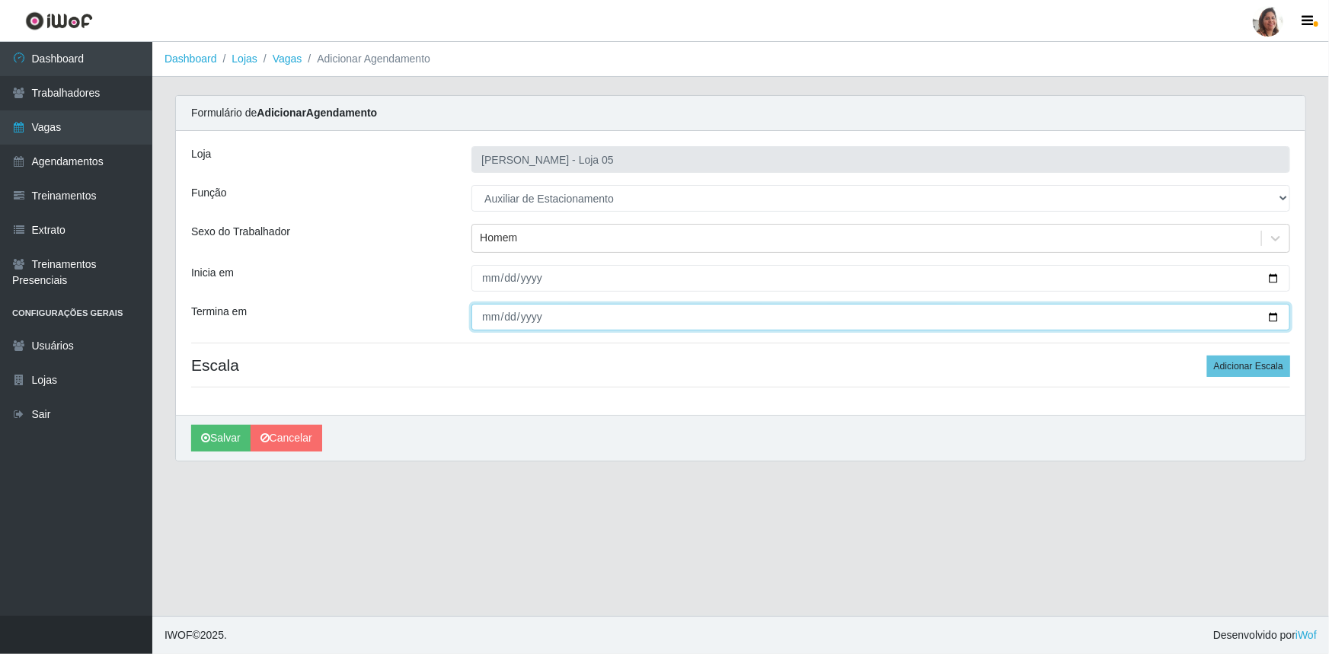
click at [1272, 314] on input "Termina em" at bounding box center [880, 317] width 819 height 27
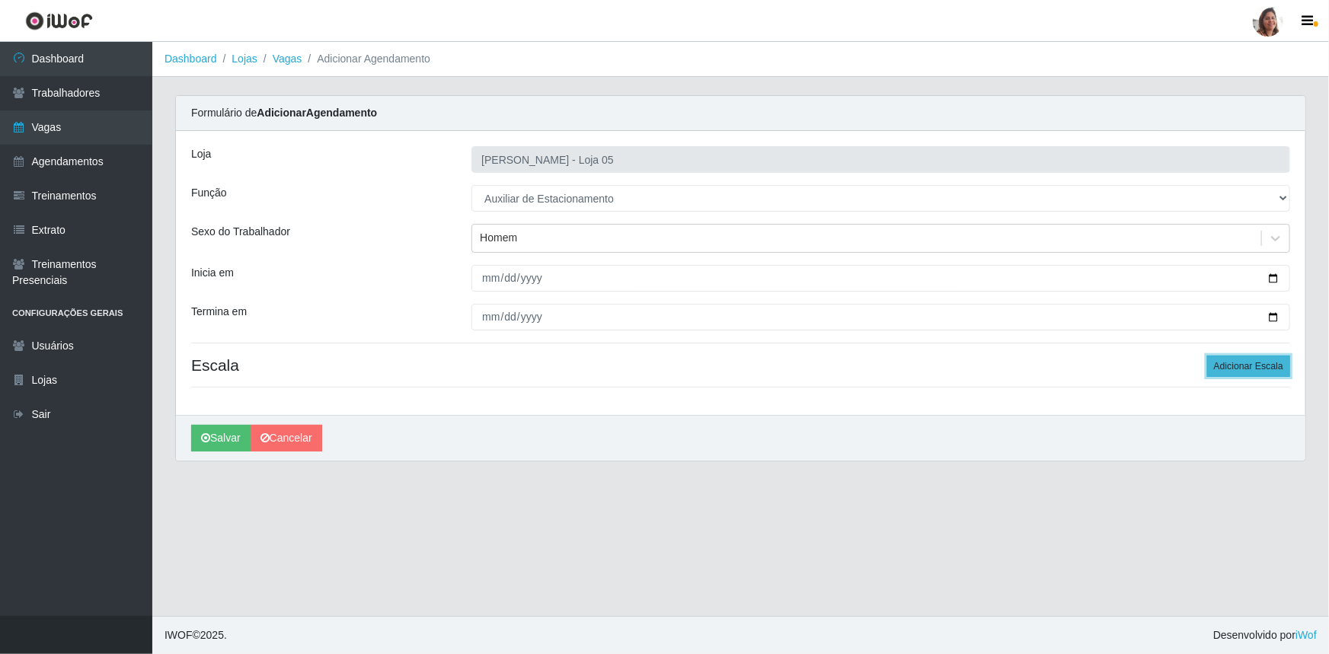
click at [1240, 357] on button "Adicionar Escala" at bounding box center [1248, 366] width 83 height 21
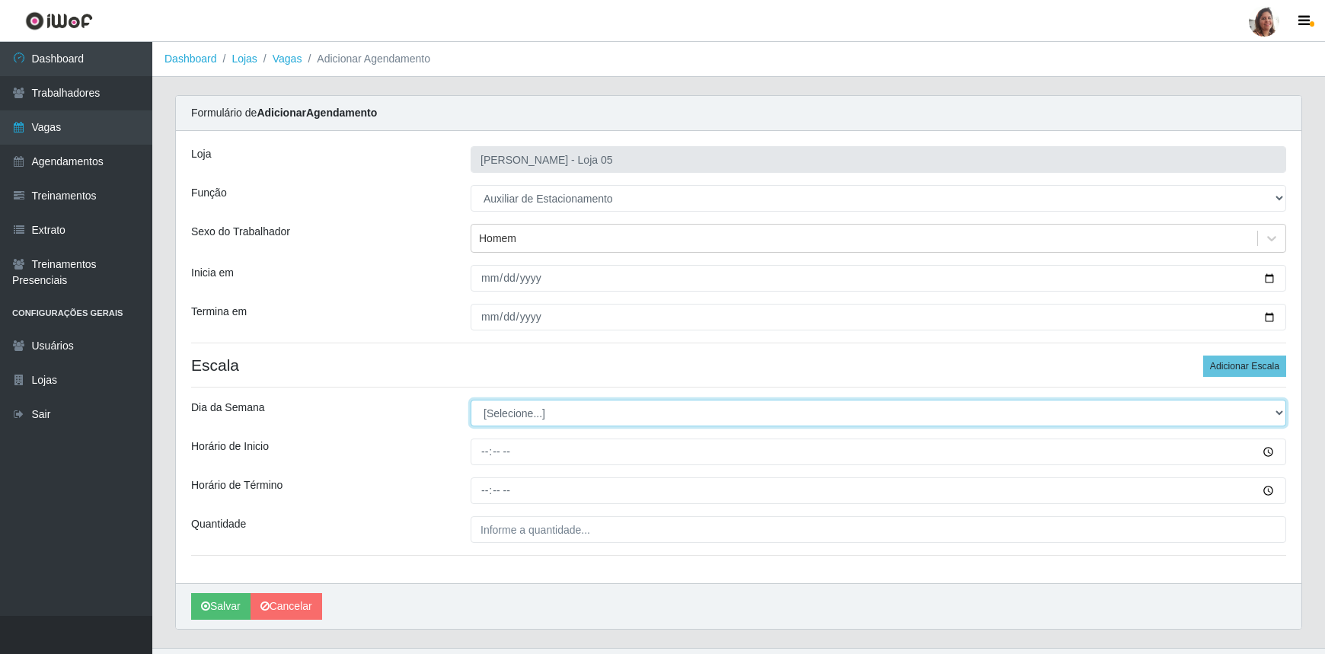
click at [533, 414] on select "[Selecione...] Segunda Terça Quarta Quinta Sexta Sábado Domingo" at bounding box center [879, 413] width 816 height 27
click at [471, 400] on select "[Selecione...] Segunda Terça Quarta Quinta Sexta Sábado Domingo" at bounding box center [879, 413] width 816 height 27
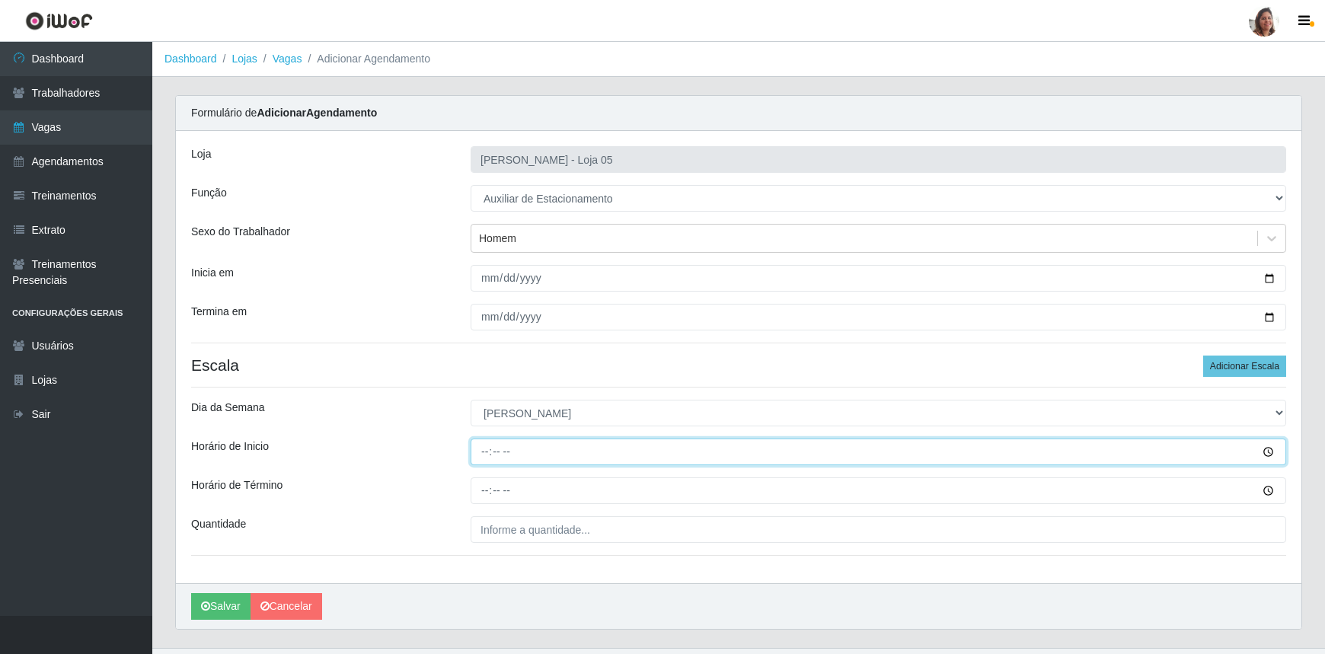
click at [484, 446] on input "Horário de Inicio" at bounding box center [879, 452] width 816 height 27
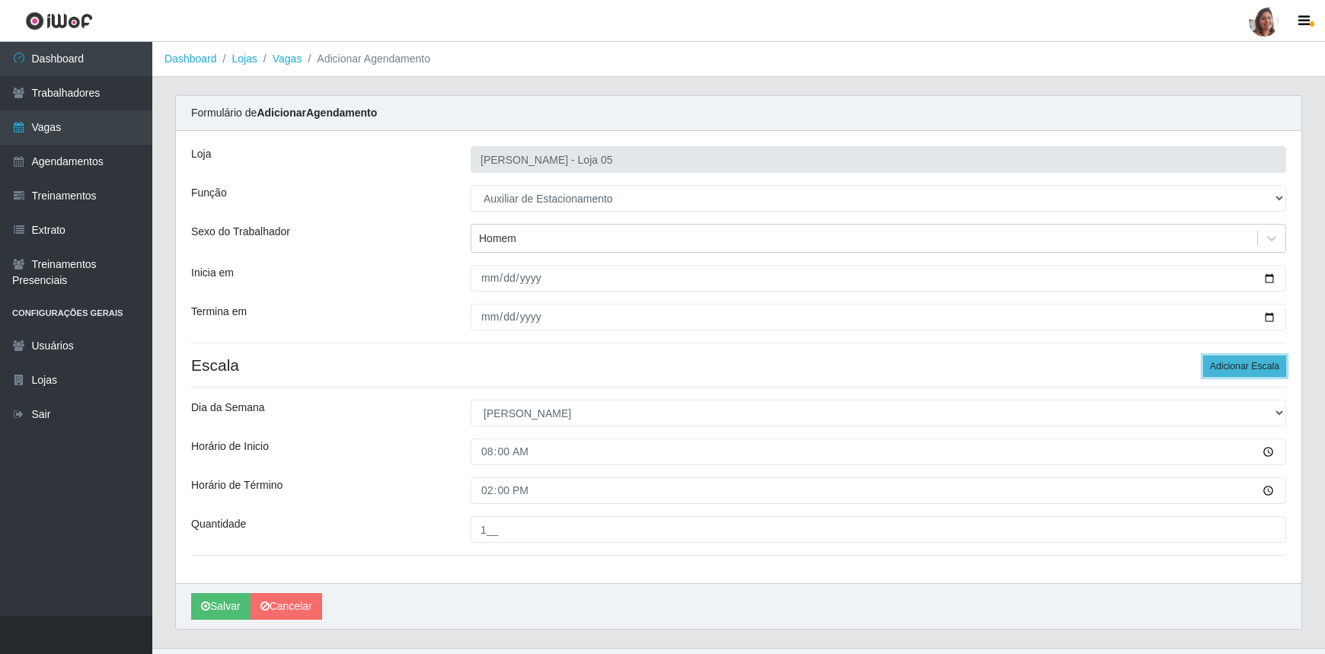
click at [1236, 366] on button "Adicionar Escala" at bounding box center [1244, 366] width 83 height 21
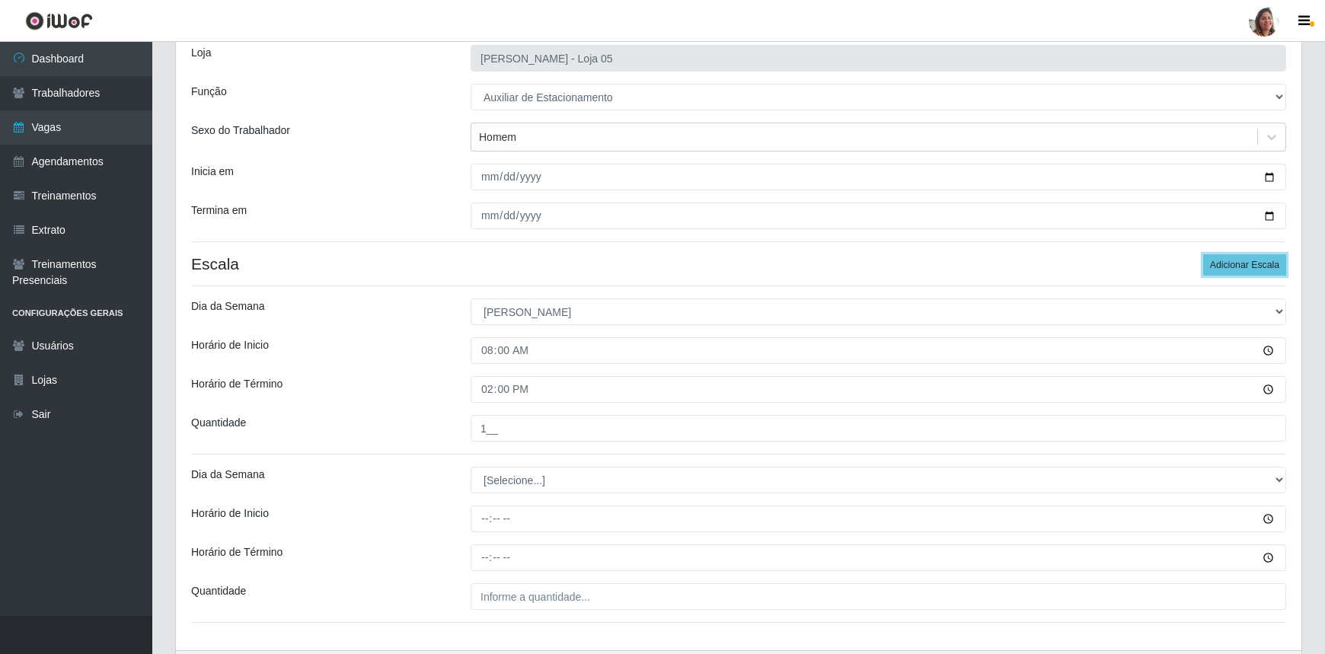
scroll to position [199, 0]
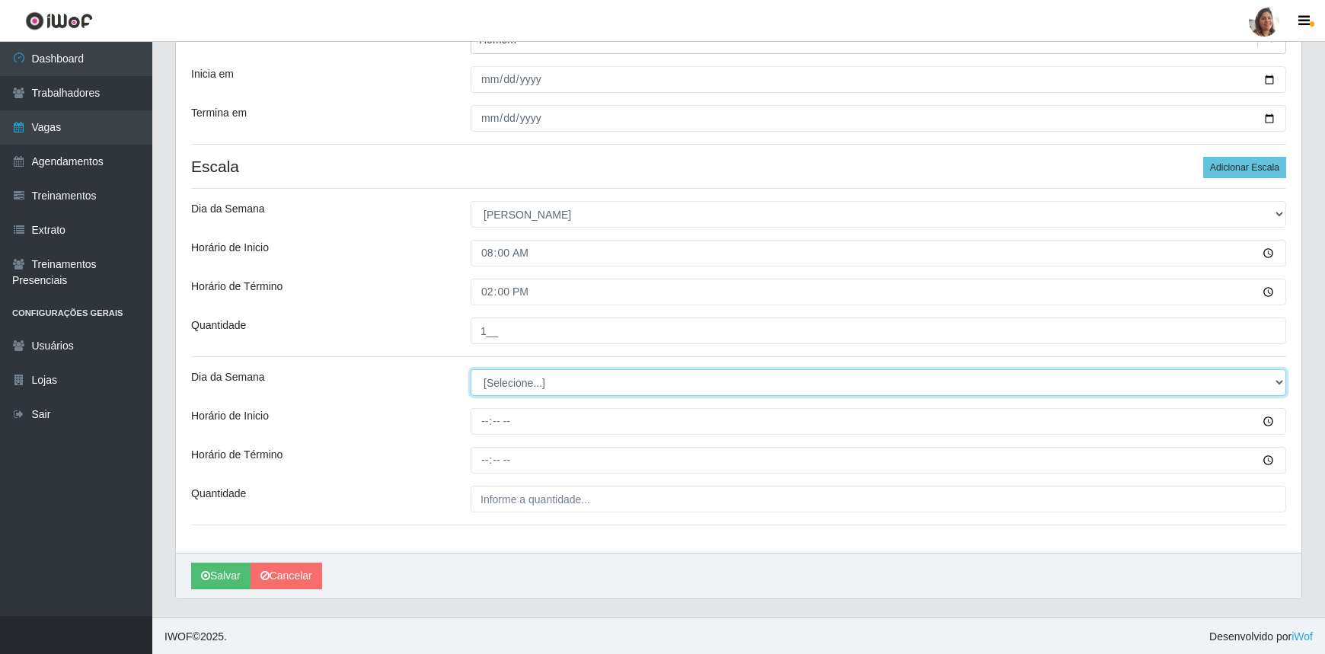
click at [574, 381] on select "[Selecione...] Segunda Terça Quarta Quinta Sexta Sábado Domingo" at bounding box center [879, 382] width 816 height 27
click at [471, 369] on select "[Selecione...] Segunda Terça Quarta Quinta Sexta Sábado Domingo" at bounding box center [879, 382] width 816 height 27
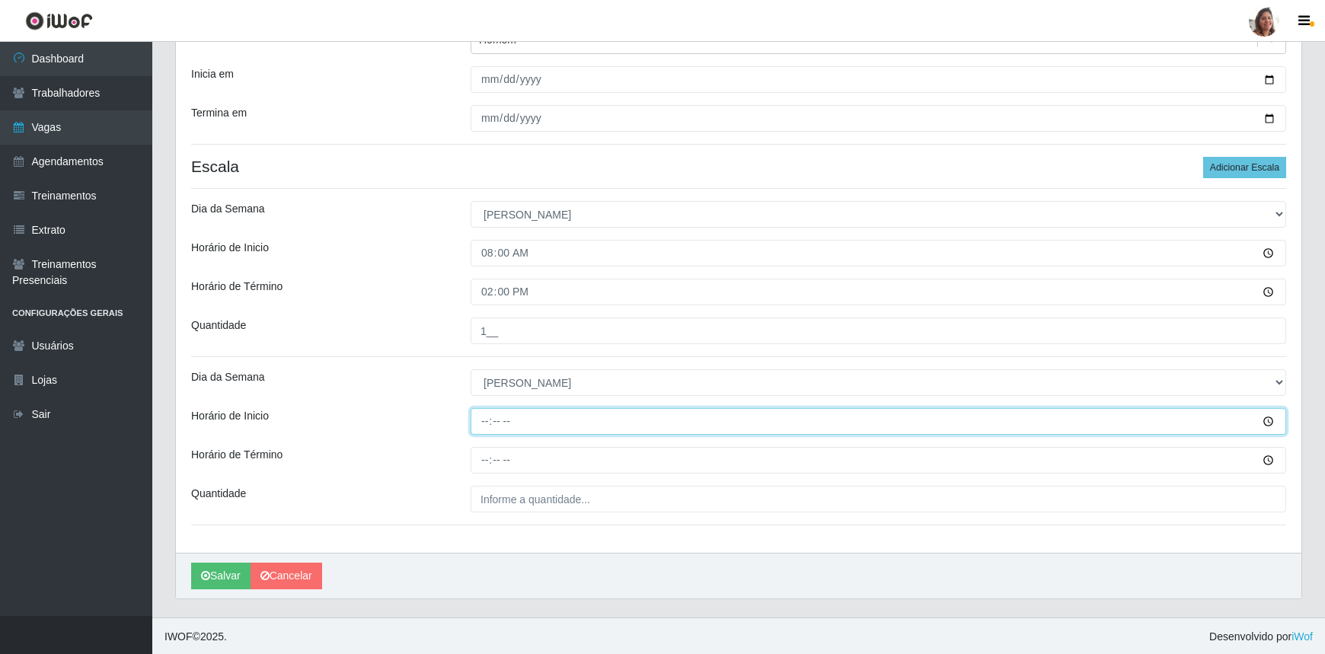
click at [481, 424] on input "Horário de Inicio" at bounding box center [879, 421] width 816 height 27
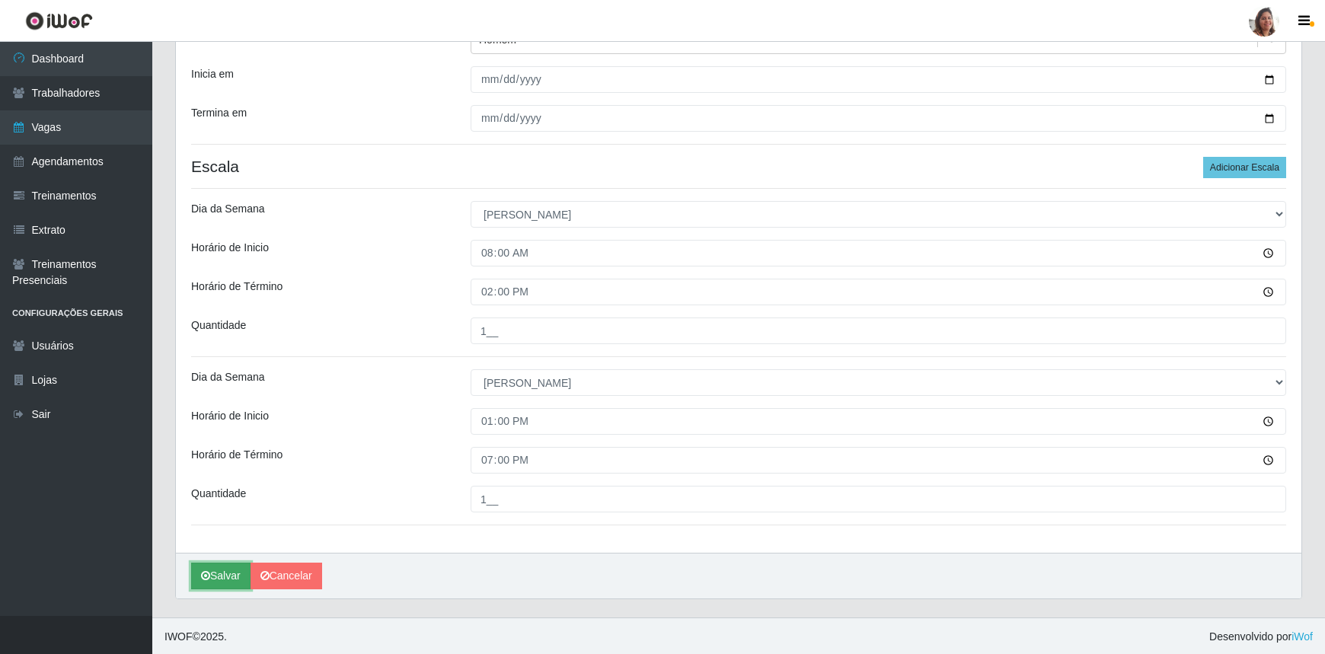
click at [225, 573] on button "Salvar" at bounding box center [220, 576] width 59 height 27
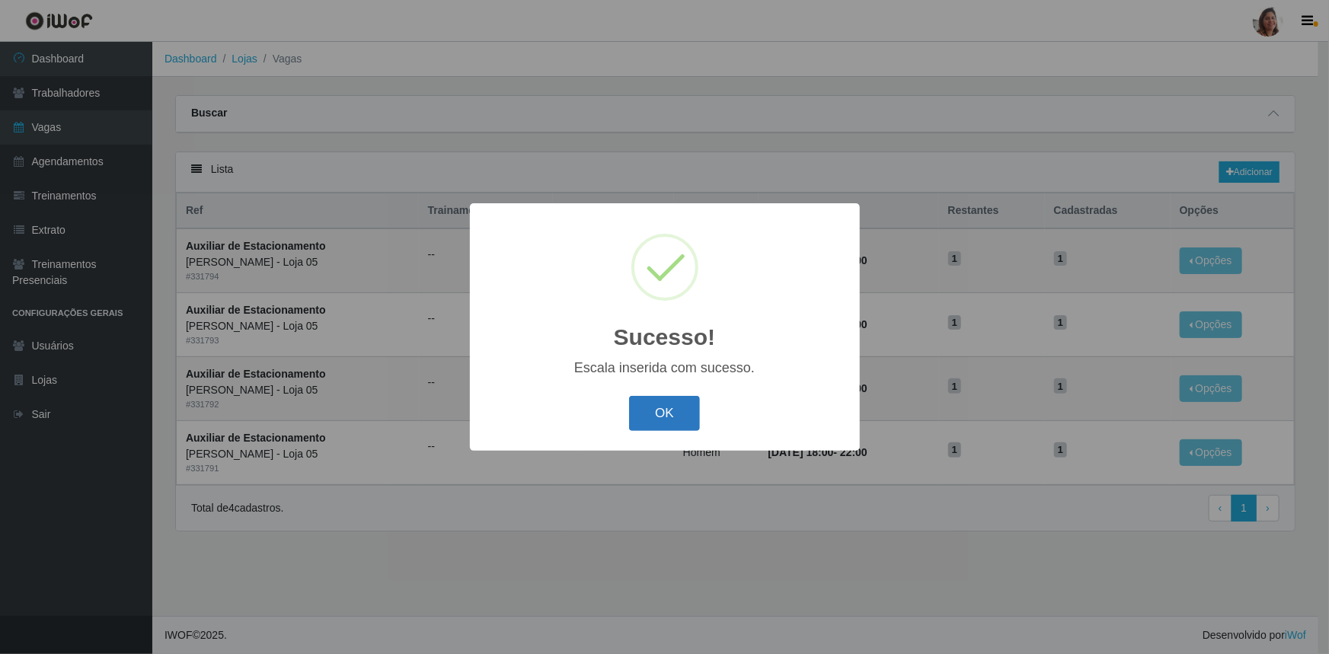
click at [666, 405] on button "OK" at bounding box center [664, 414] width 71 height 36
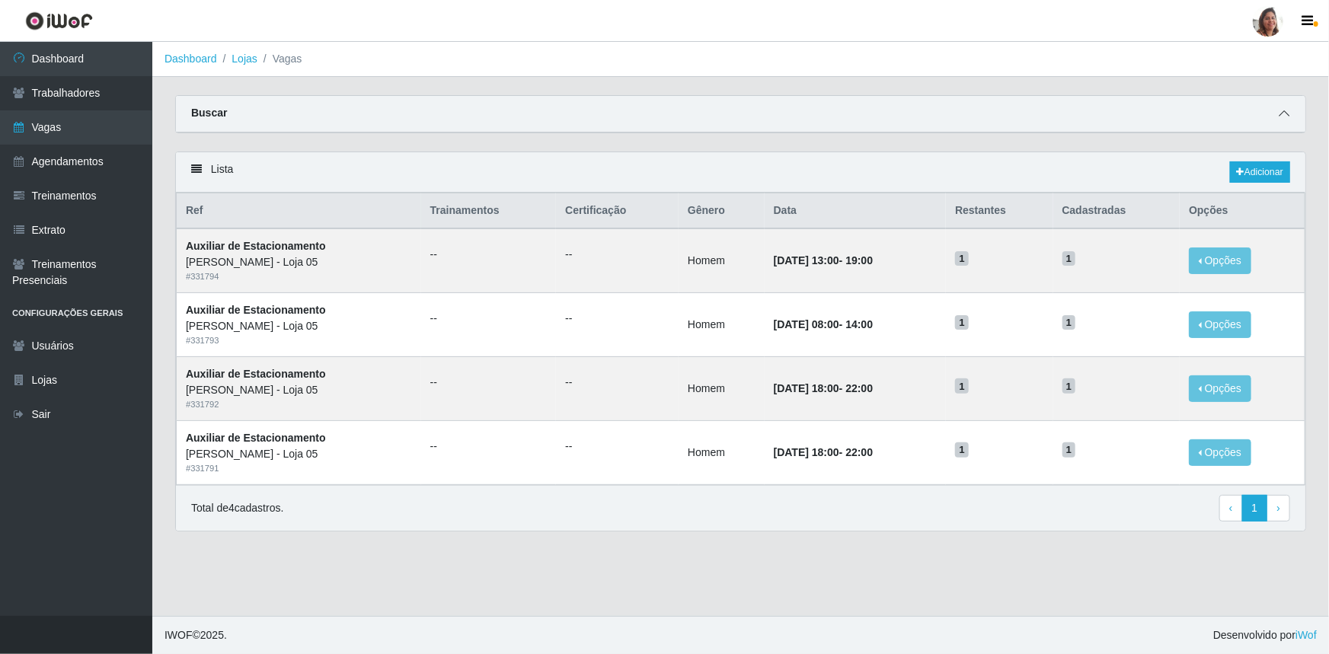
click at [1287, 116] on icon at bounding box center [1284, 113] width 11 height 11
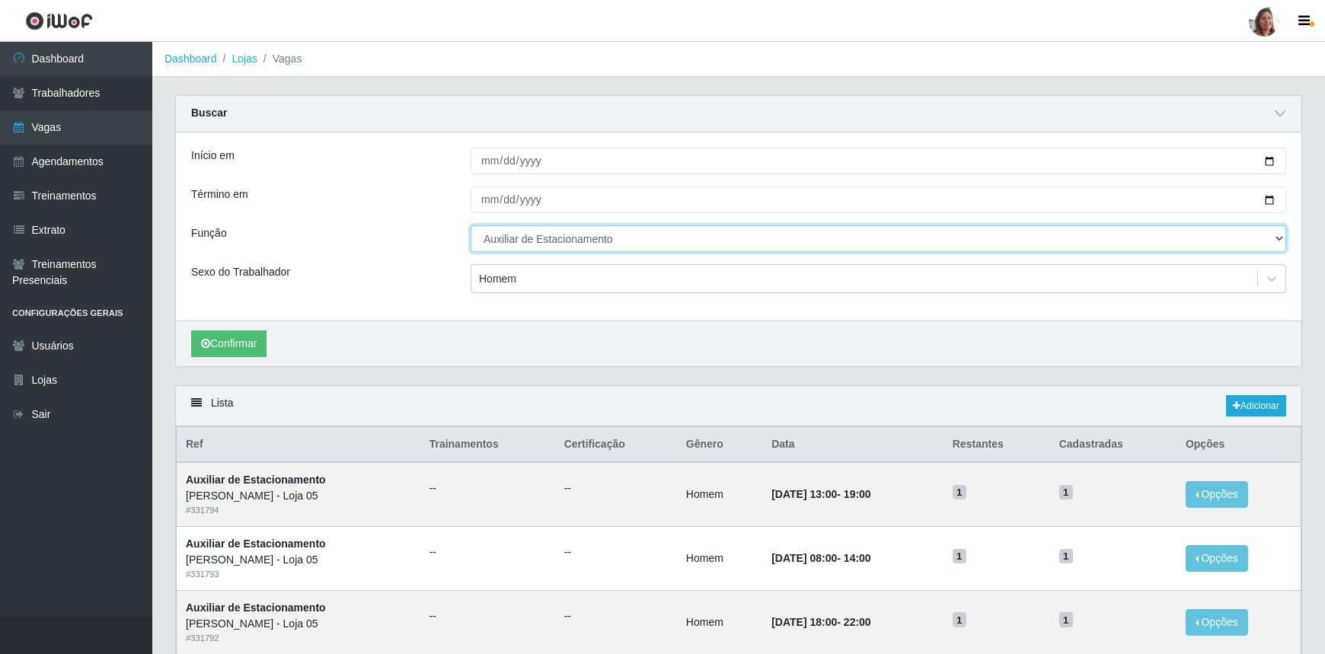
click at [565, 238] on select "[Selecione...] ASG ASG + ASG ++ Auxiliar de Depósito Auxiliar de Depósito + Aux…" at bounding box center [879, 238] width 816 height 27
click at [471, 225] on select "[Selecione...] ASG ASG + ASG ++ Auxiliar de Depósito Auxiliar de Depósito + Aux…" at bounding box center [879, 238] width 816 height 27
click at [526, 275] on div "Homem" at bounding box center [864, 279] width 786 height 25
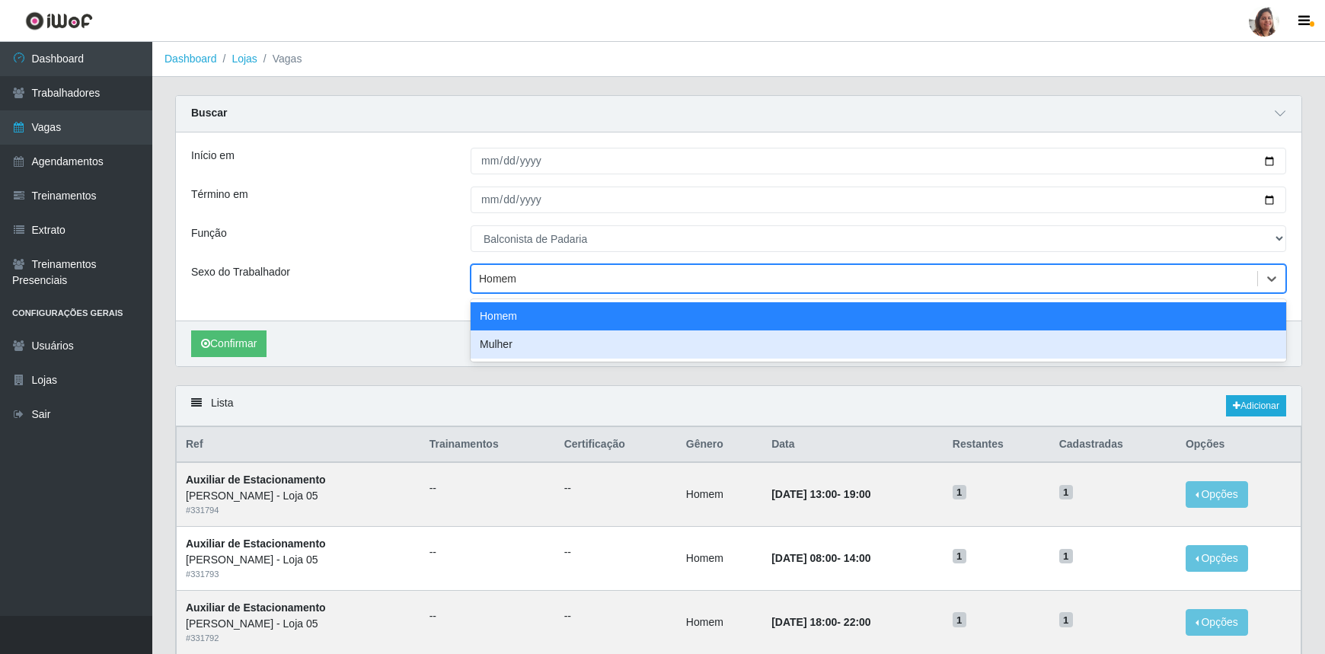
click at [510, 339] on div "Mulher" at bounding box center [879, 345] width 816 height 28
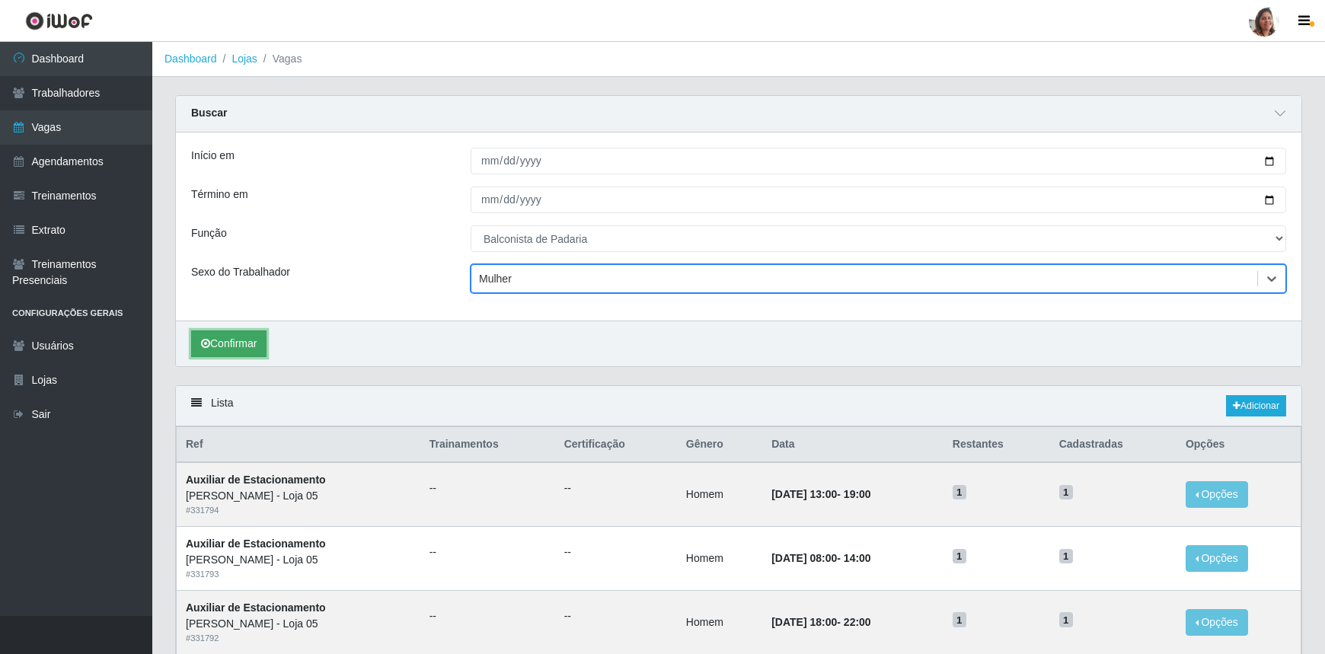
click at [248, 339] on button "Confirmar" at bounding box center [228, 344] width 75 height 27
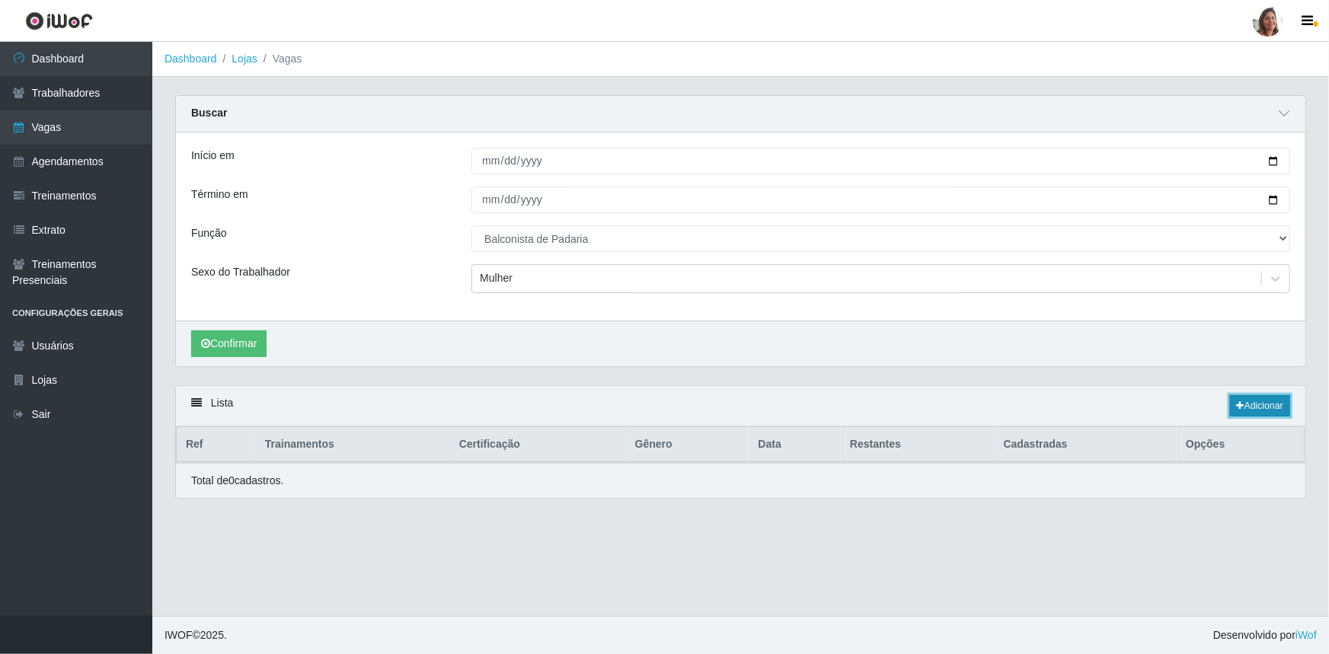
click at [1242, 404] on link "Adicionar" at bounding box center [1260, 405] width 60 height 21
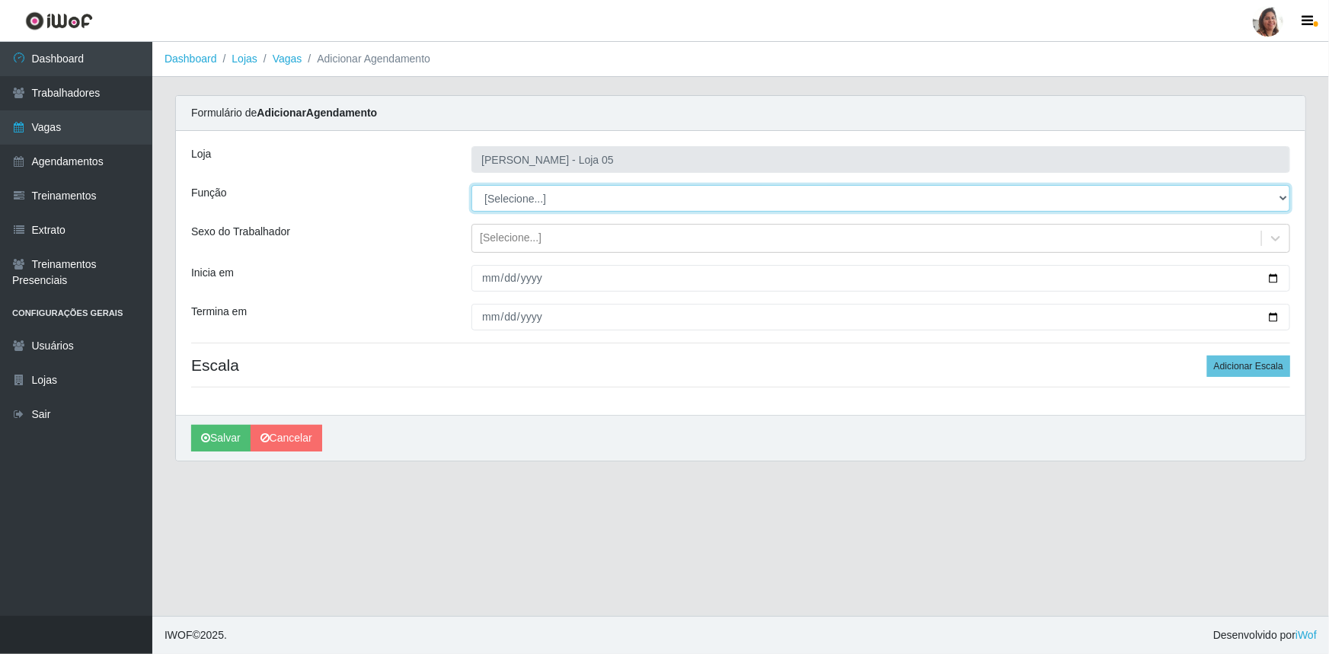
click at [533, 191] on select "[Selecione...] ASG ASG + ASG ++ Auxiliar de Depósito Auxiliar de Depósito + Aux…" at bounding box center [880, 198] width 819 height 27
click at [471, 185] on select "[Selecione...] ASG ASG + ASG ++ Auxiliar de Depósito Auxiliar de Depósito + Aux…" at bounding box center [880, 198] width 819 height 27
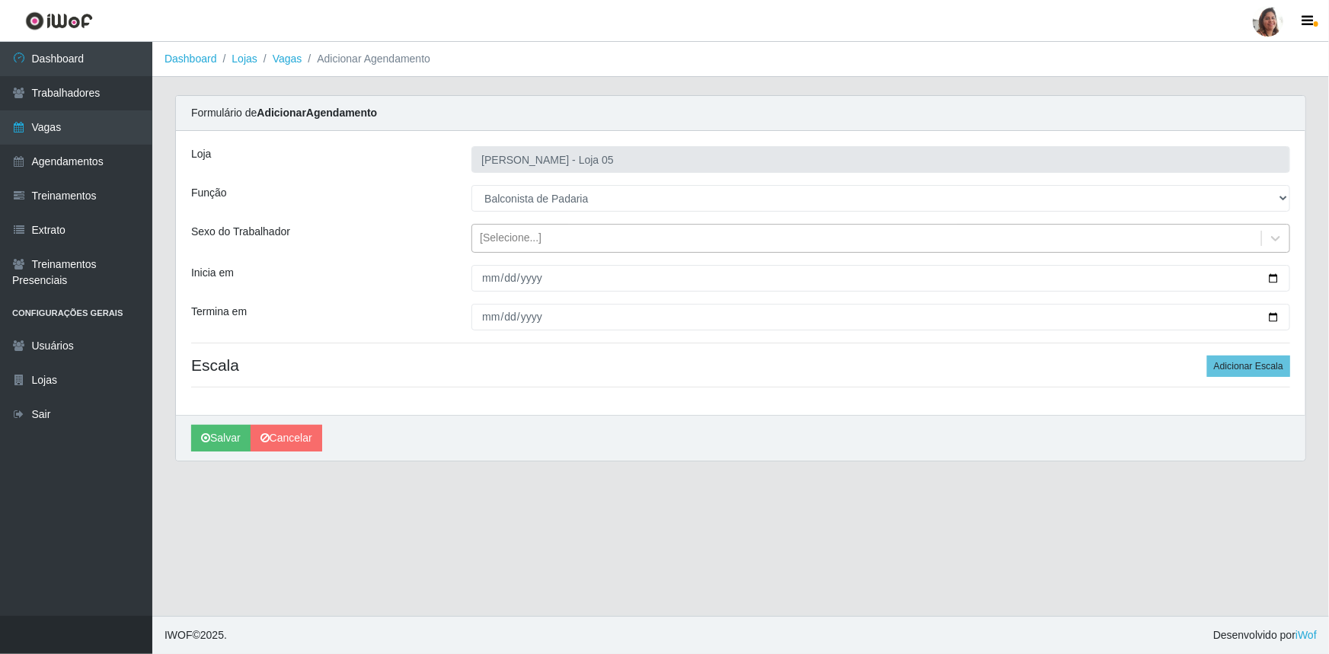
click at [510, 237] on div "[Selecione...]" at bounding box center [511, 239] width 62 height 16
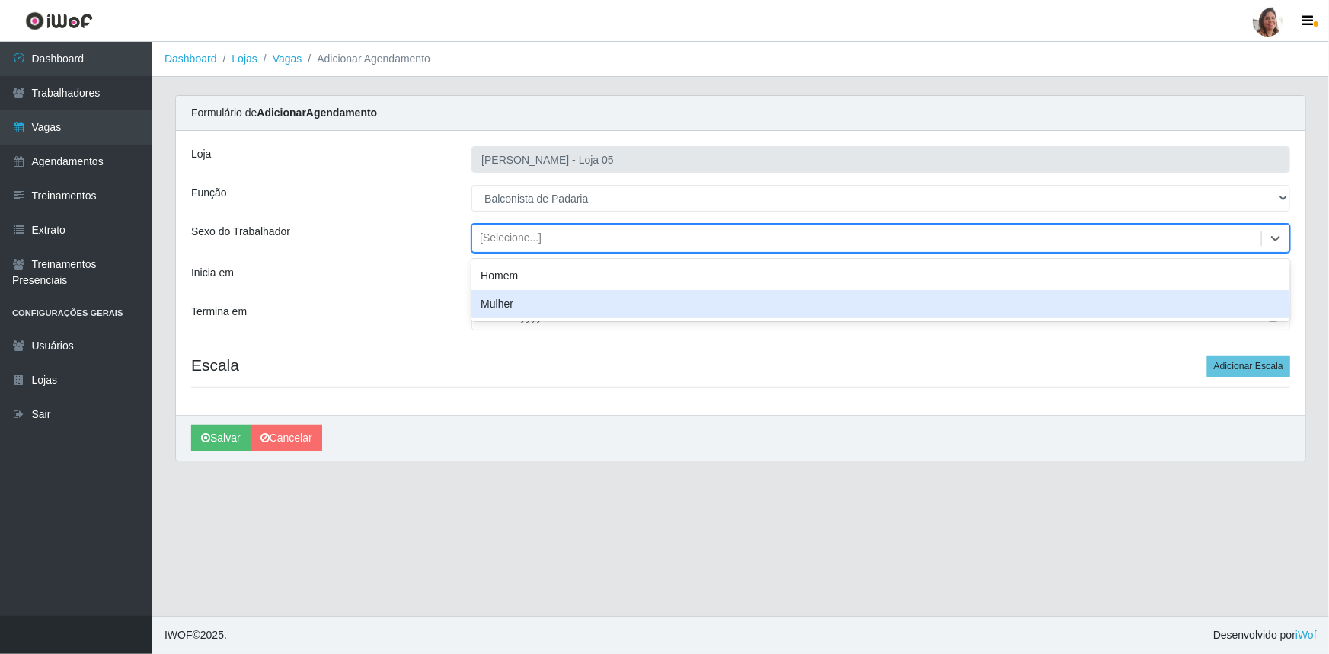
click at [518, 305] on div "Mulher" at bounding box center [880, 304] width 819 height 28
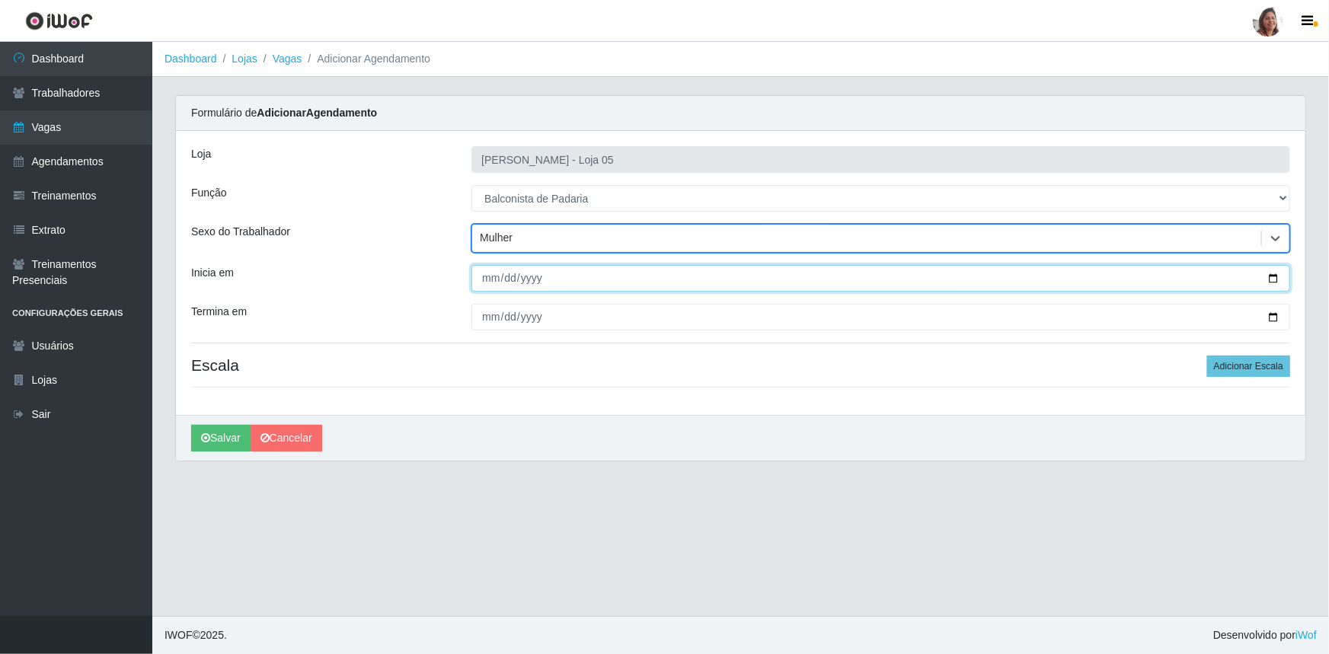
click at [1275, 273] on input "Inicia em" at bounding box center [880, 278] width 819 height 27
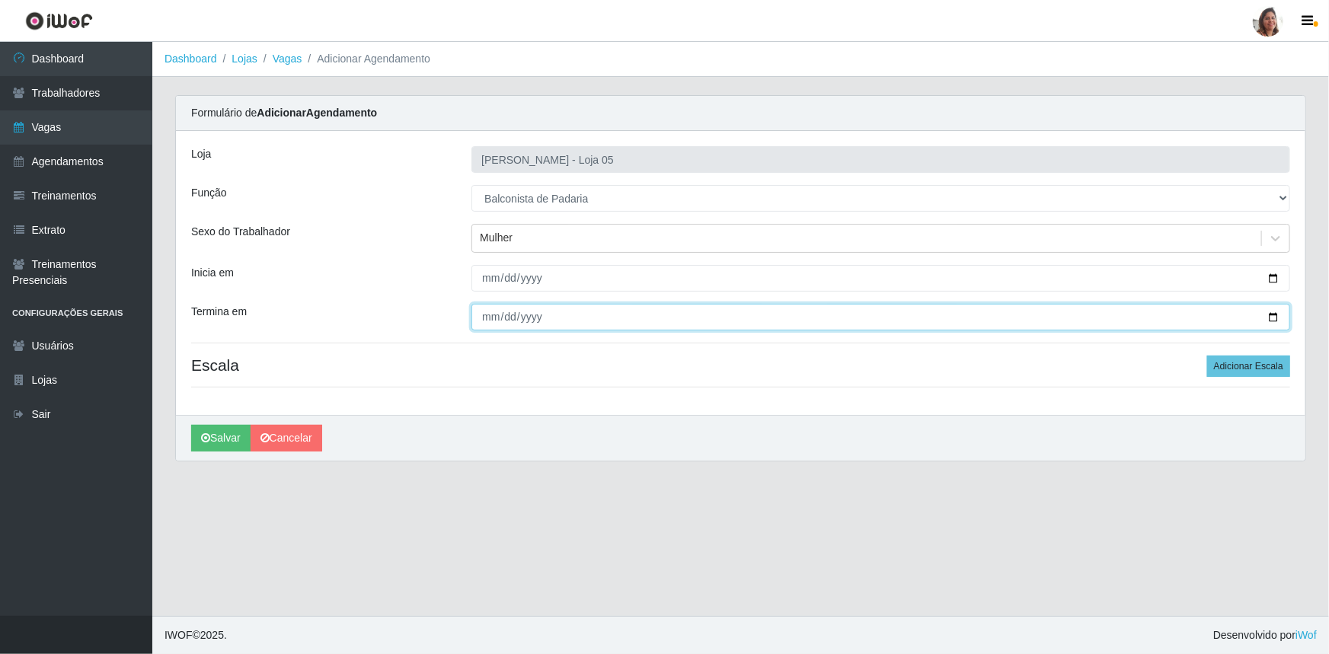
click at [1272, 315] on input "Termina em" at bounding box center [880, 317] width 819 height 27
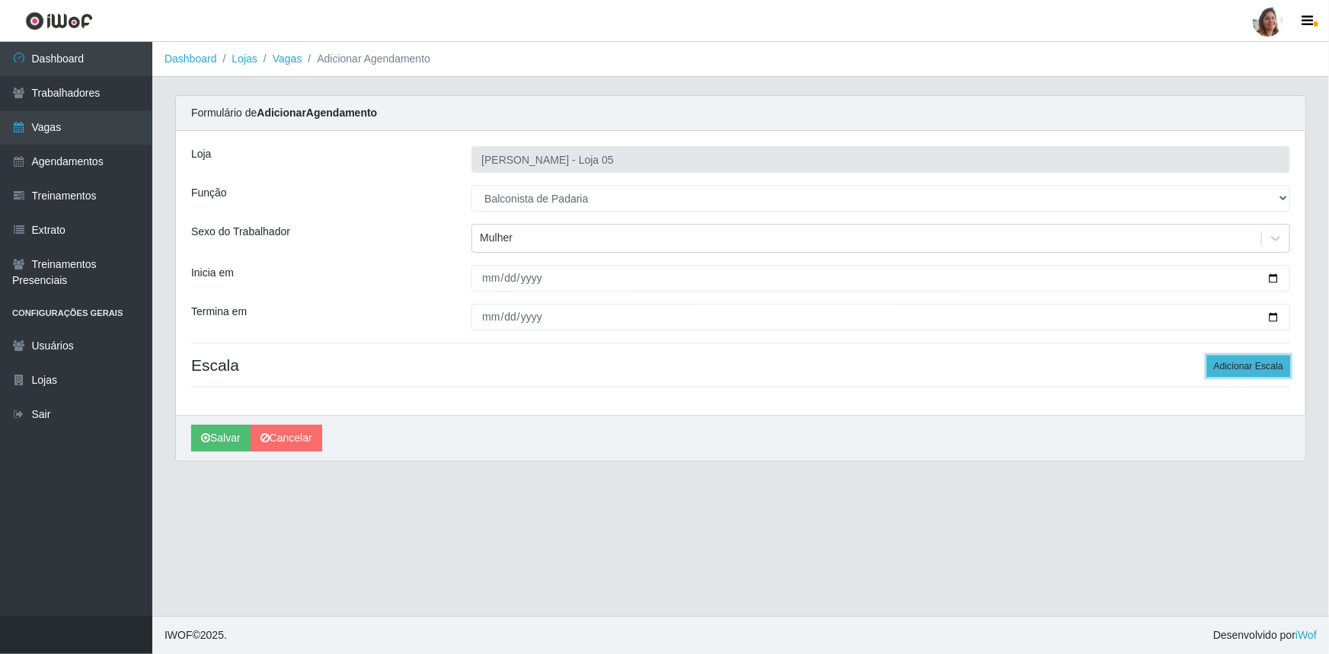
click at [1243, 364] on button "Adicionar Escala" at bounding box center [1248, 366] width 83 height 21
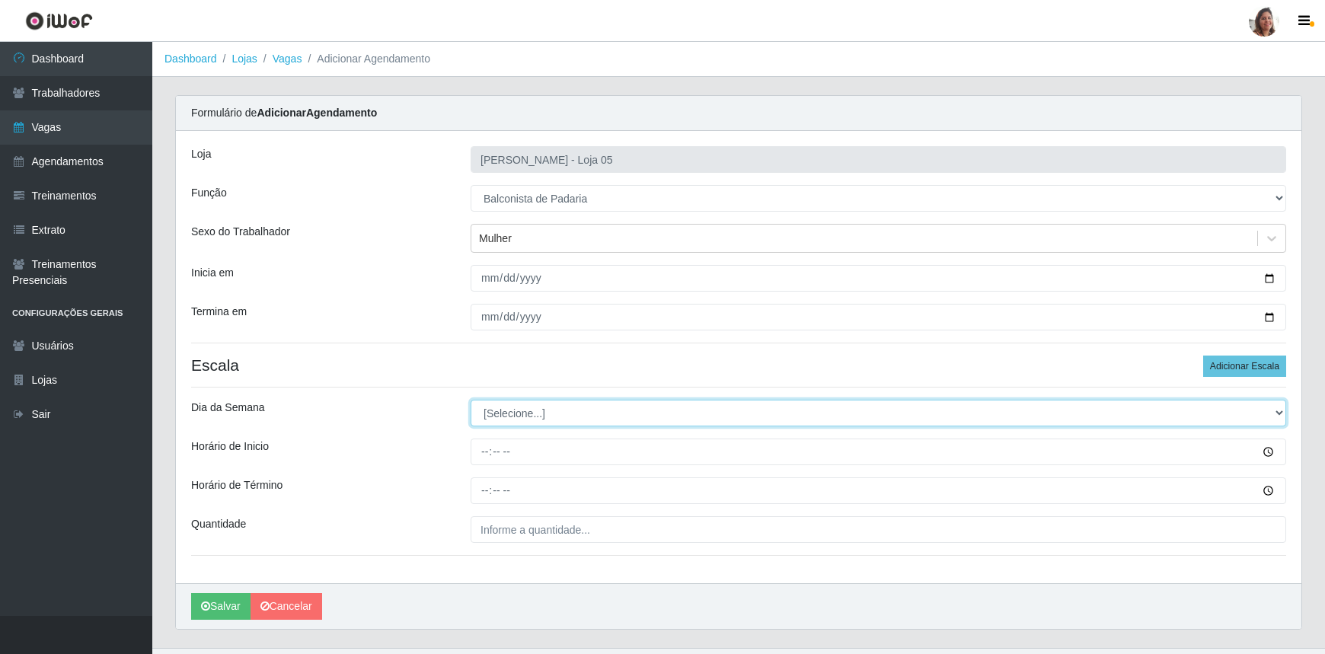
drag, startPoint x: 520, startPoint y: 410, endPoint x: 520, endPoint y: 420, distance: 10.7
click at [520, 411] on select "[Selecione...] Segunda Terça Quarta Quinta Sexta Sábado Domingo" at bounding box center [879, 413] width 816 height 27
click at [471, 400] on select "[Selecione...] Segunda Terça Quarta Quinta Sexta Sábado Domingo" at bounding box center [879, 413] width 816 height 27
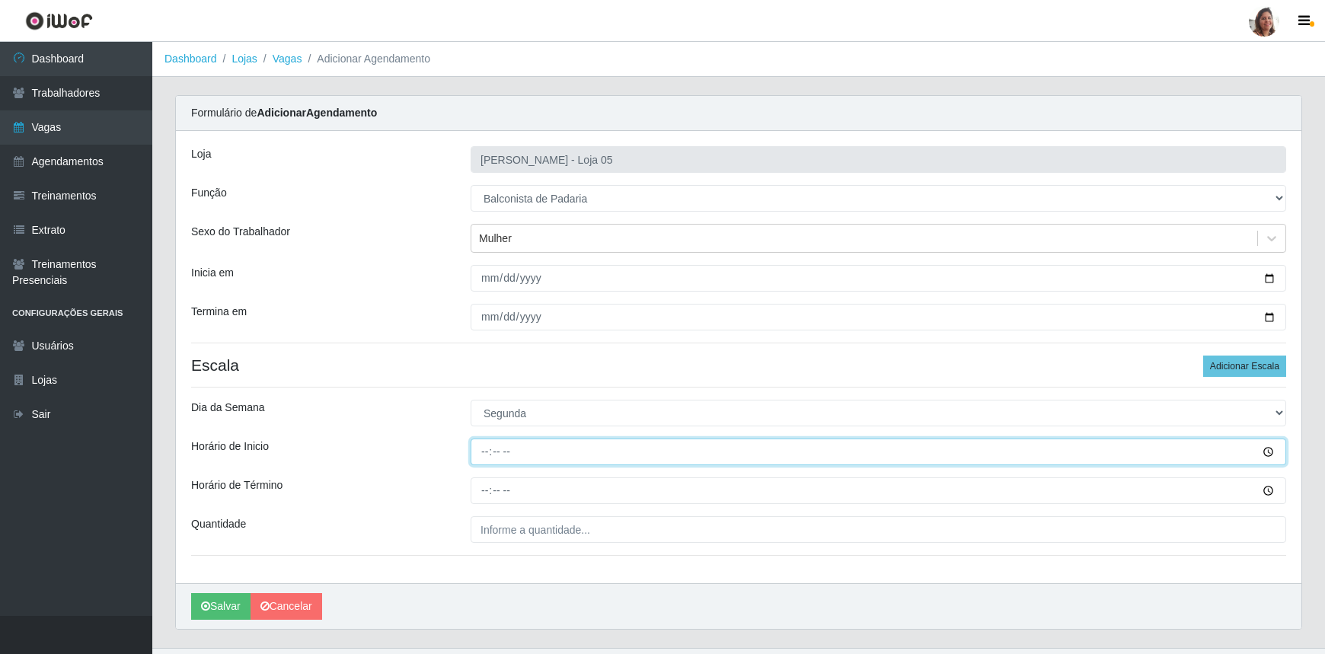
click at [485, 453] on input "Horário de Inicio" at bounding box center [879, 452] width 816 height 27
click at [480, 455] on input "08:00" at bounding box center [879, 452] width 816 height 27
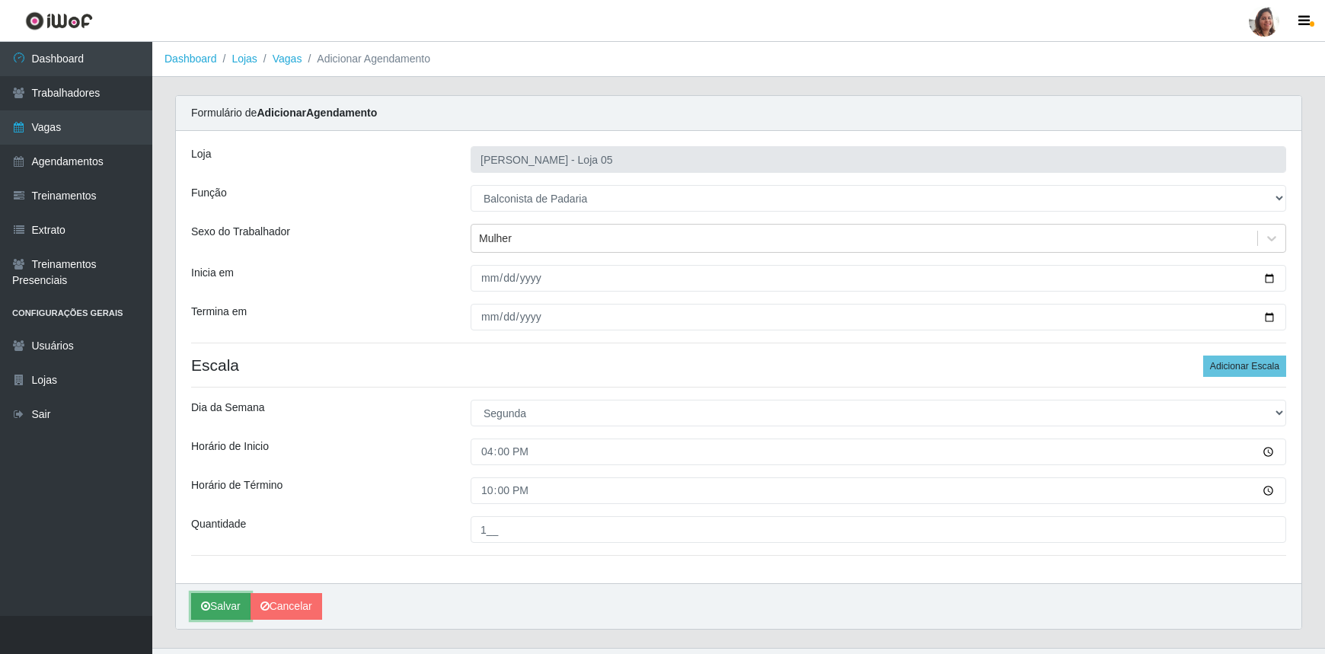
click at [224, 596] on button "Salvar" at bounding box center [220, 606] width 59 height 27
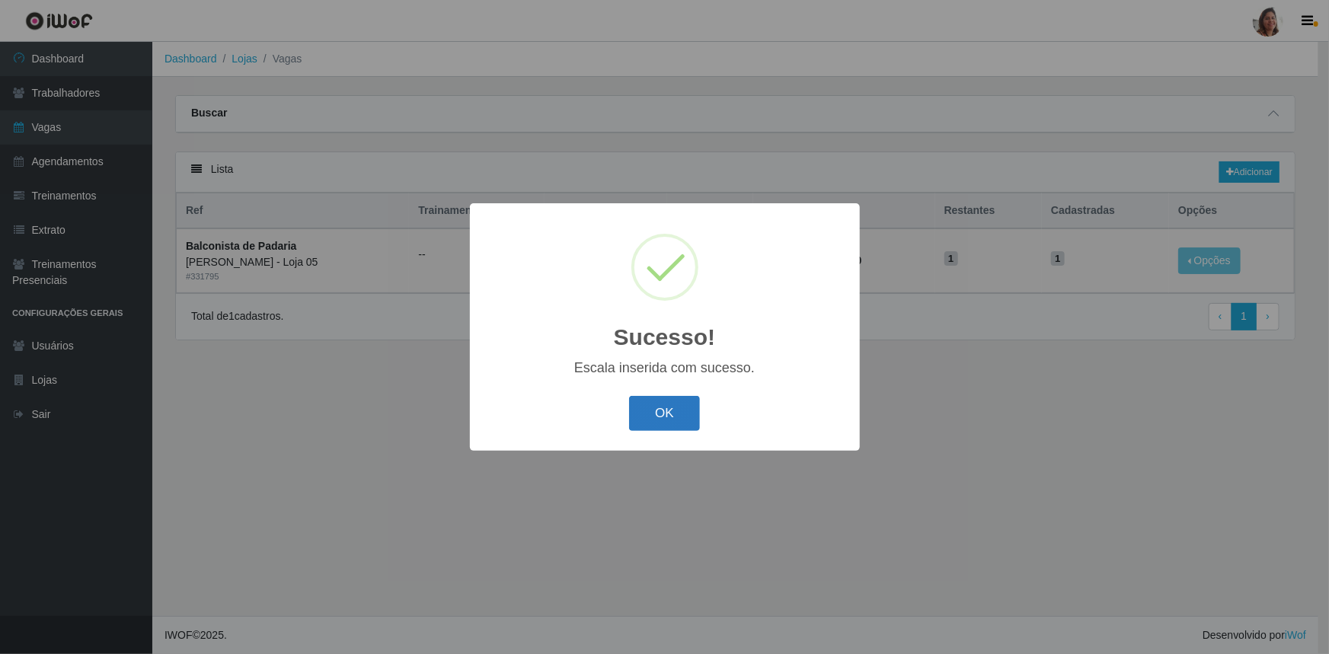
click at [676, 414] on button "OK" at bounding box center [664, 414] width 71 height 36
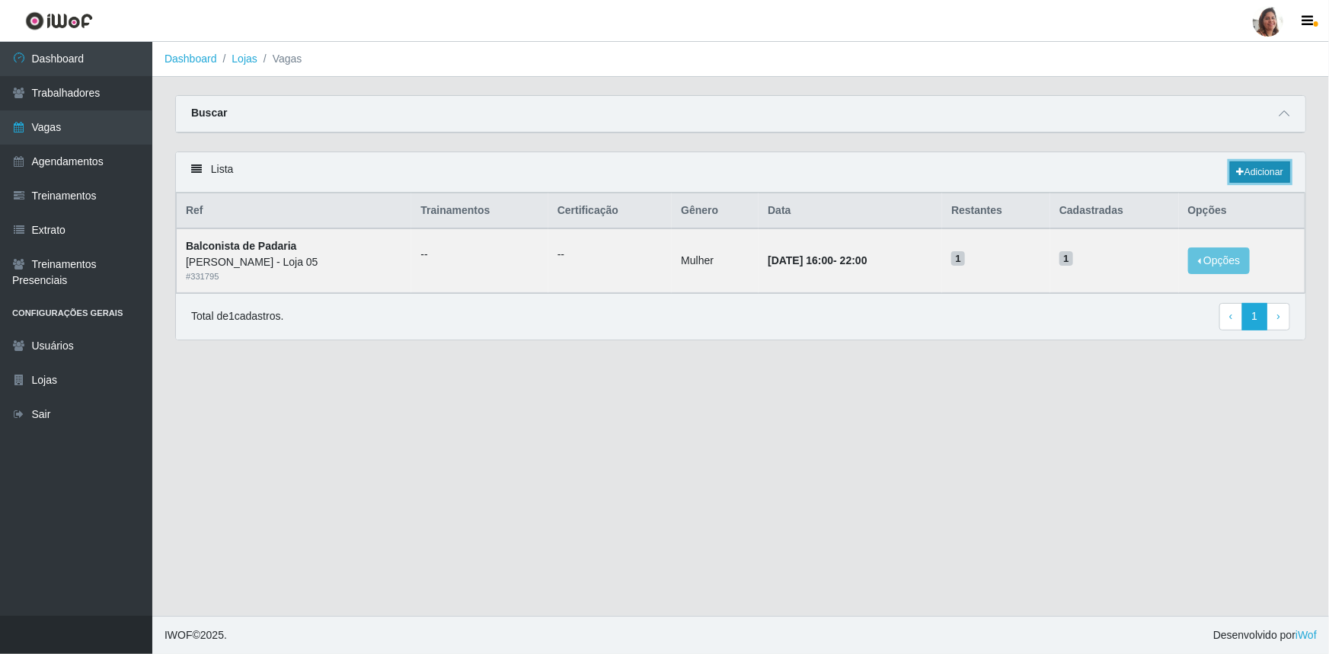
click at [1257, 173] on link "Adicionar" at bounding box center [1260, 171] width 60 height 21
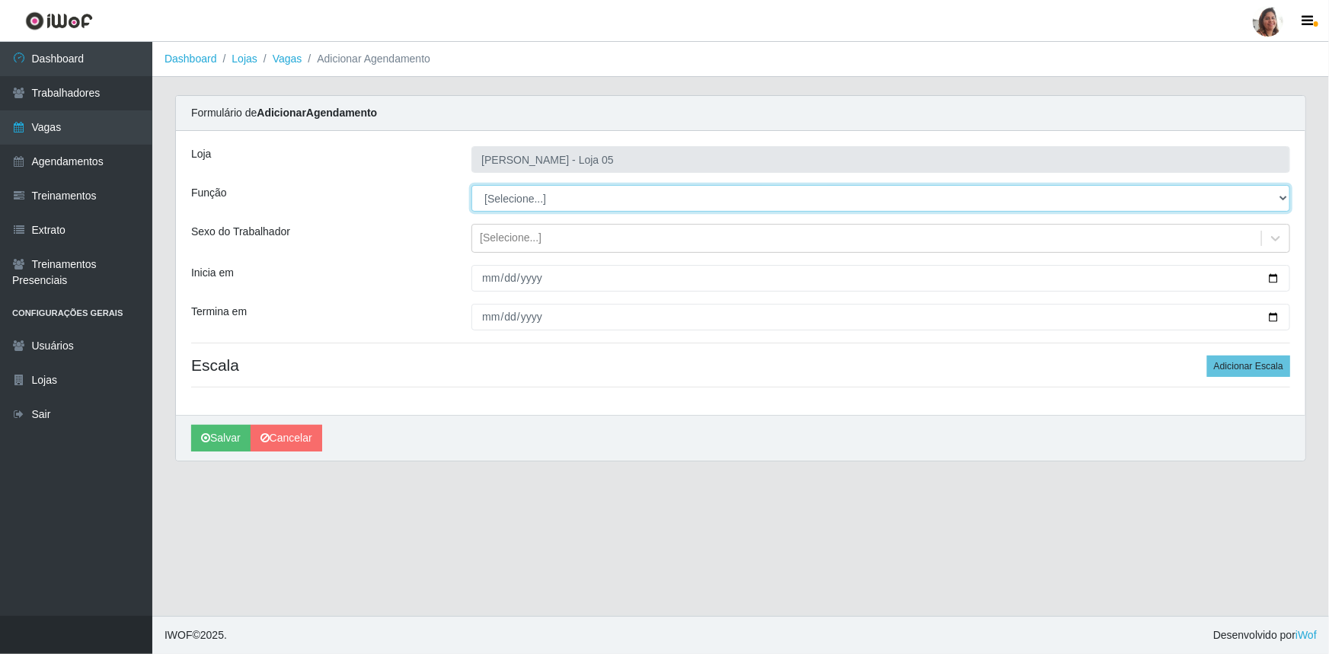
click at [567, 190] on select "[Selecione...] ASG ASG + ASG ++ Auxiliar de Depósito Auxiliar de Depósito + Aux…" at bounding box center [880, 198] width 819 height 27
click at [471, 185] on select "[Selecione...] ASG ASG + ASG ++ Auxiliar de Depósito Auxiliar de Depósito + Aux…" at bounding box center [880, 198] width 819 height 27
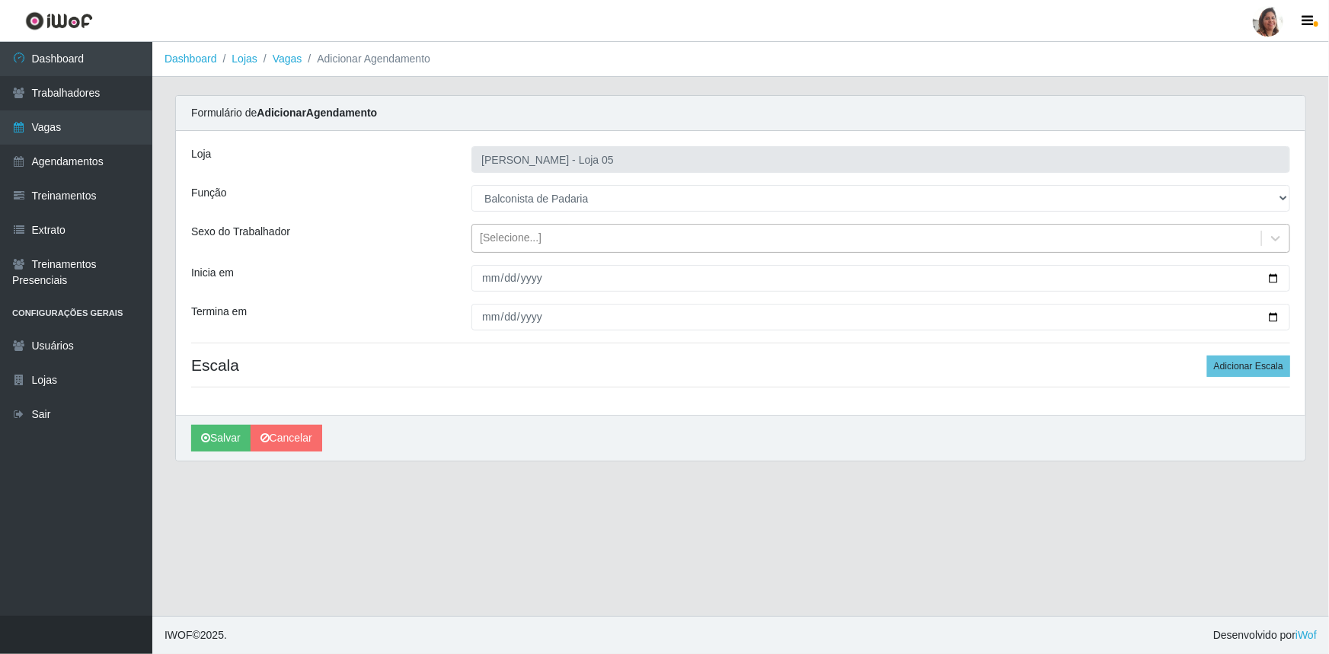
click at [525, 235] on div "[Selecione...]" at bounding box center [511, 239] width 62 height 16
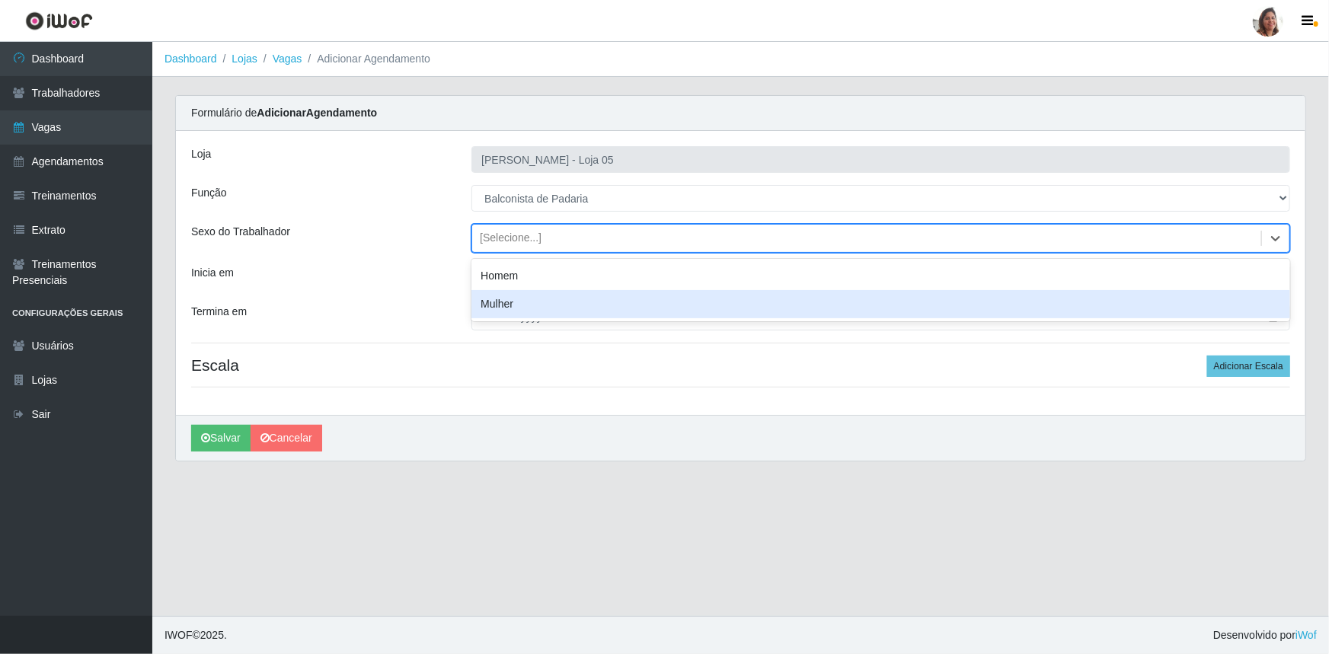
click at [528, 296] on div "Mulher" at bounding box center [880, 304] width 819 height 28
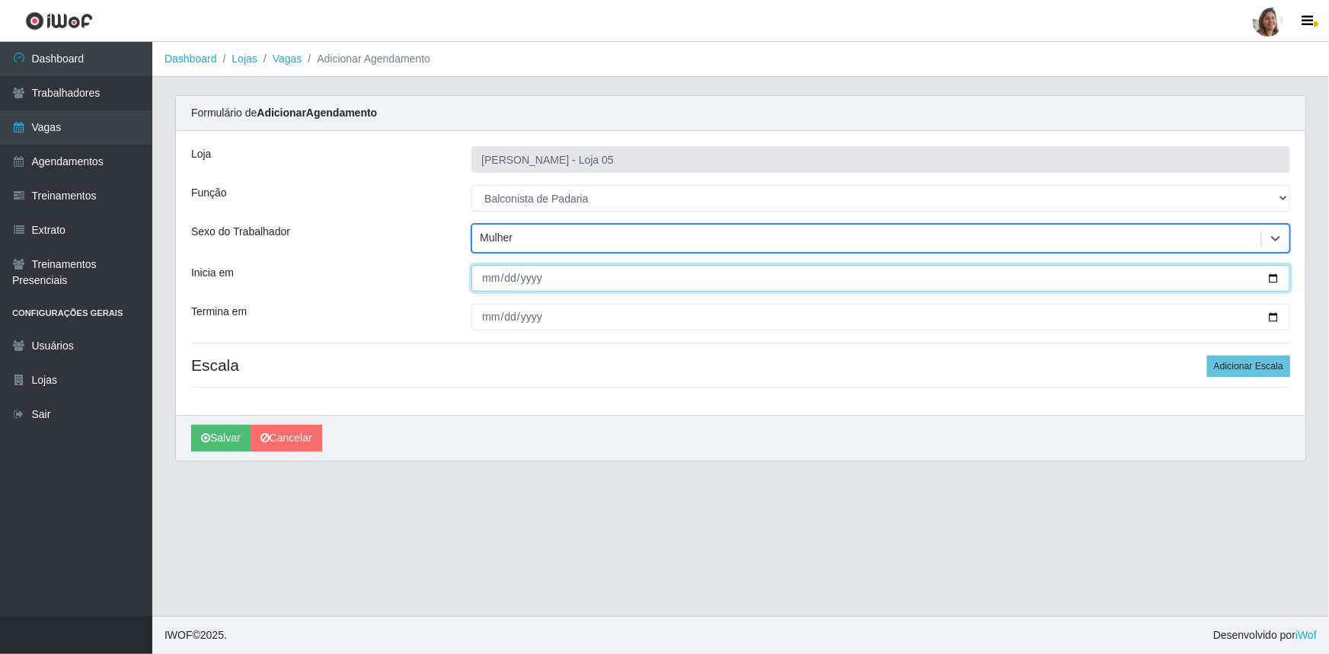
click at [1272, 279] on input "Inicia em" at bounding box center [880, 278] width 819 height 27
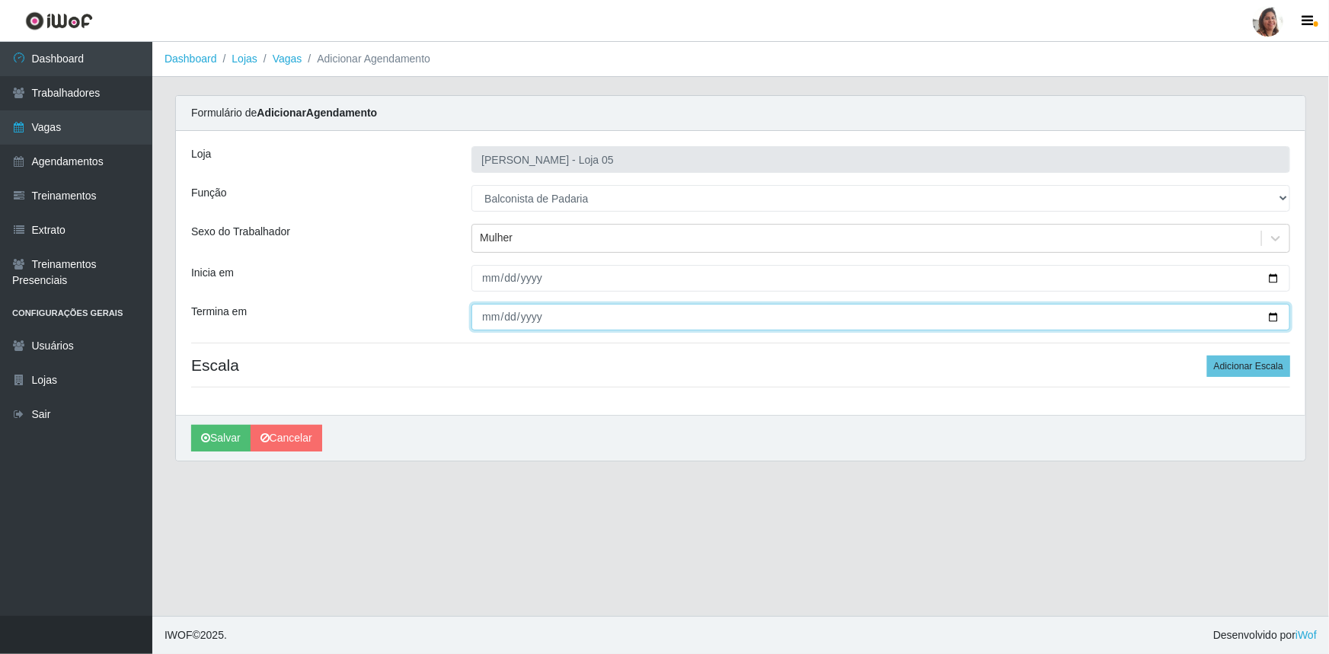
drag, startPoint x: 1278, startPoint y: 312, endPoint x: 1247, endPoint y: 339, distance: 41.6
click at [1277, 312] on input "Termina em" at bounding box center [880, 317] width 819 height 27
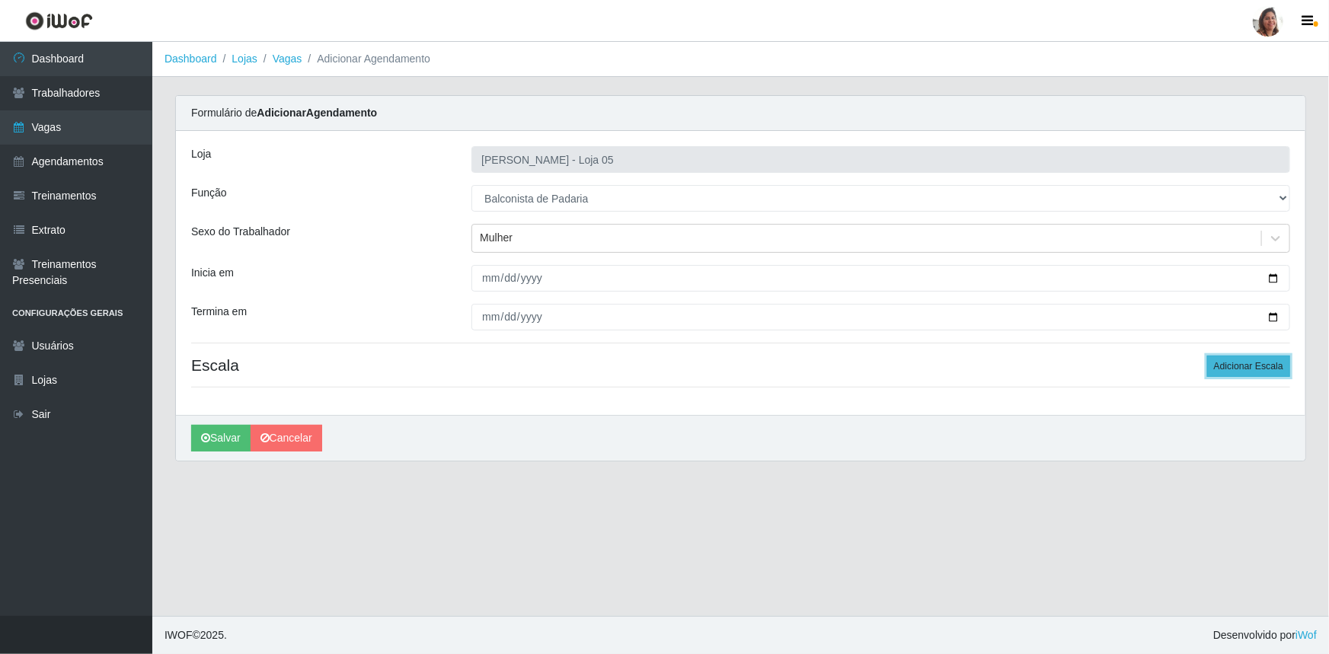
click at [1243, 370] on button "Adicionar Escala" at bounding box center [1248, 366] width 83 height 21
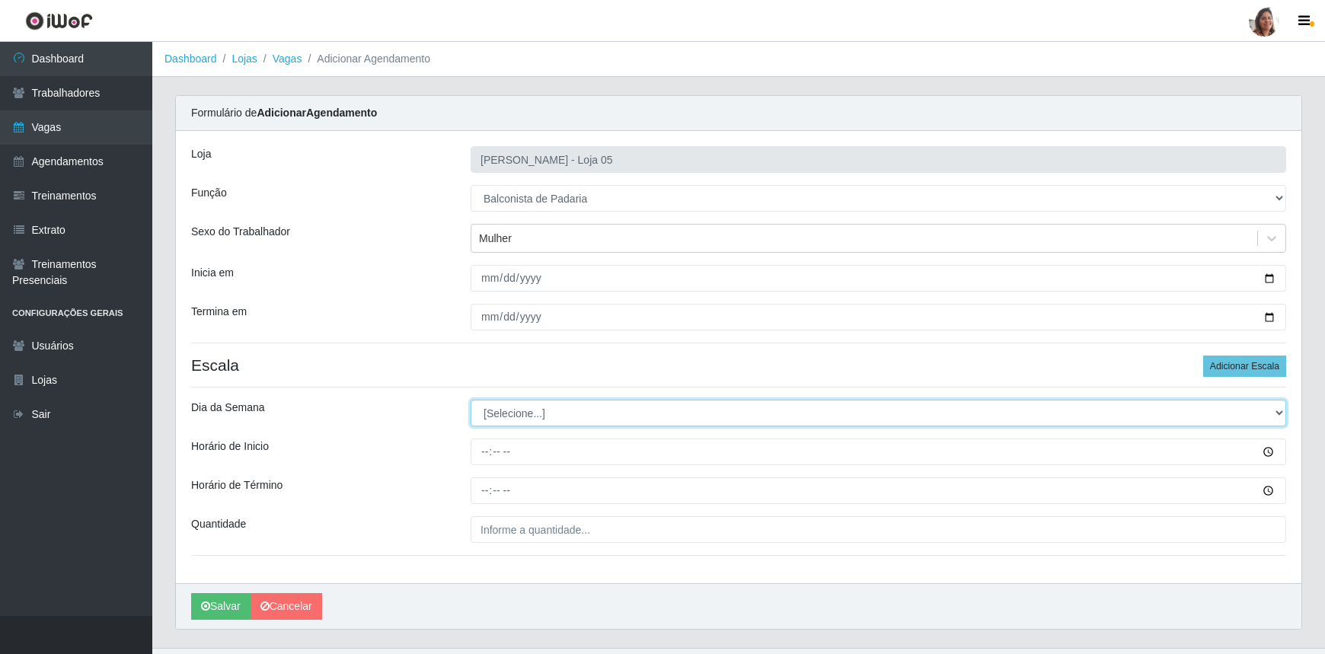
click at [513, 408] on select "[Selecione...] Segunda Terça Quarta Quinta Sexta Sábado Domingo" at bounding box center [879, 413] width 816 height 27
click at [471, 400] on select "[Selecione...] Segunda Terça Quarta Quinta Sexta Sábado Domingo" at bounding box center [879, 413] width 816 height 27
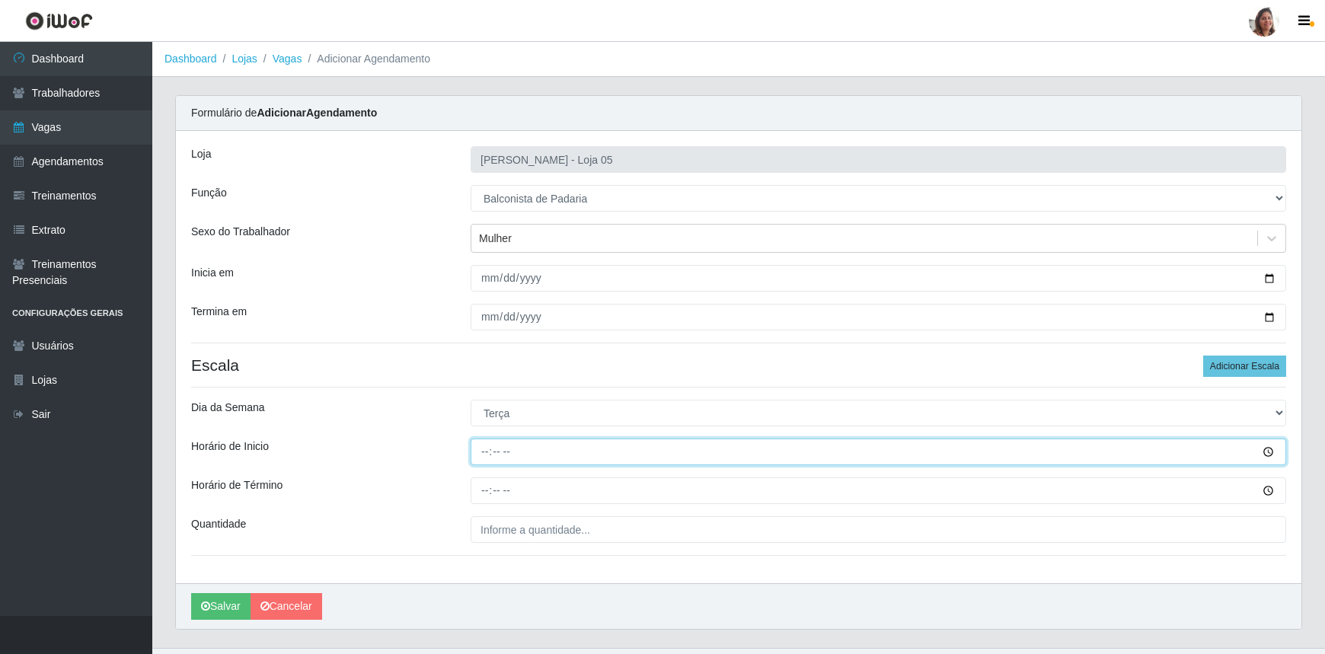
click at [475, 455] on input "Horário de Inicio" at bounding box center [879, 452] width 816 height 27
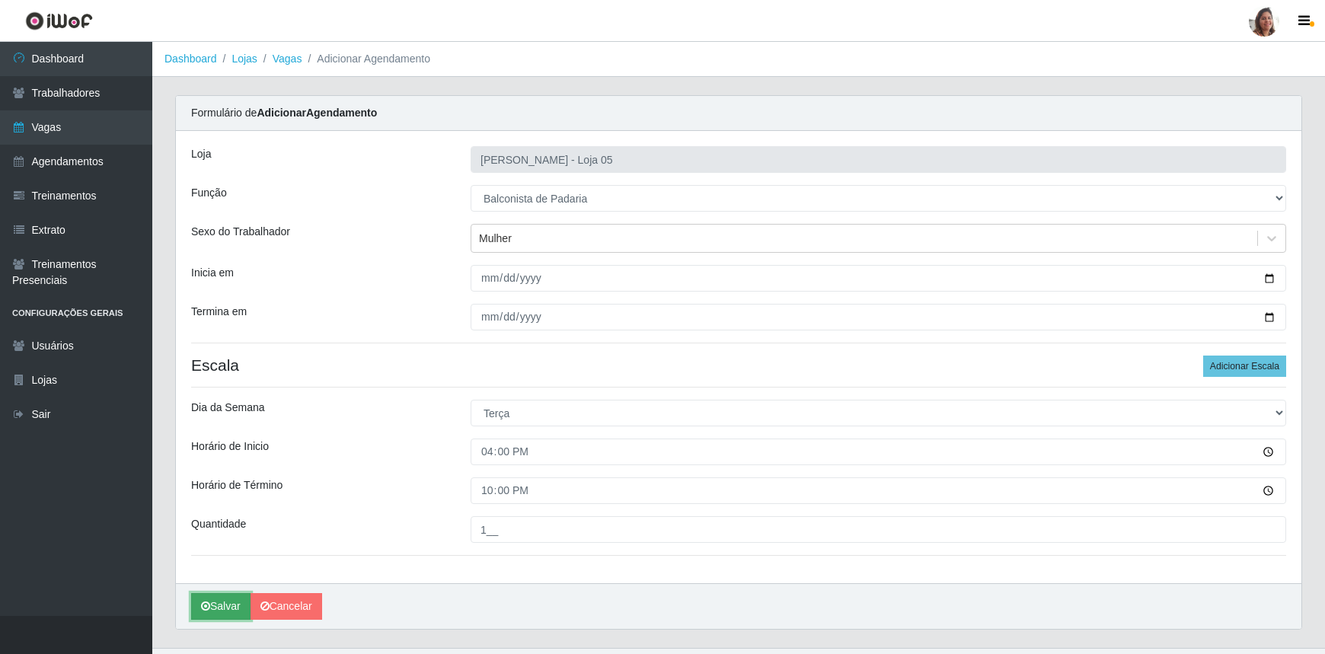
click at [220, 599] on button "Salvar" at bounding box center [220, 606] width 59 height 27
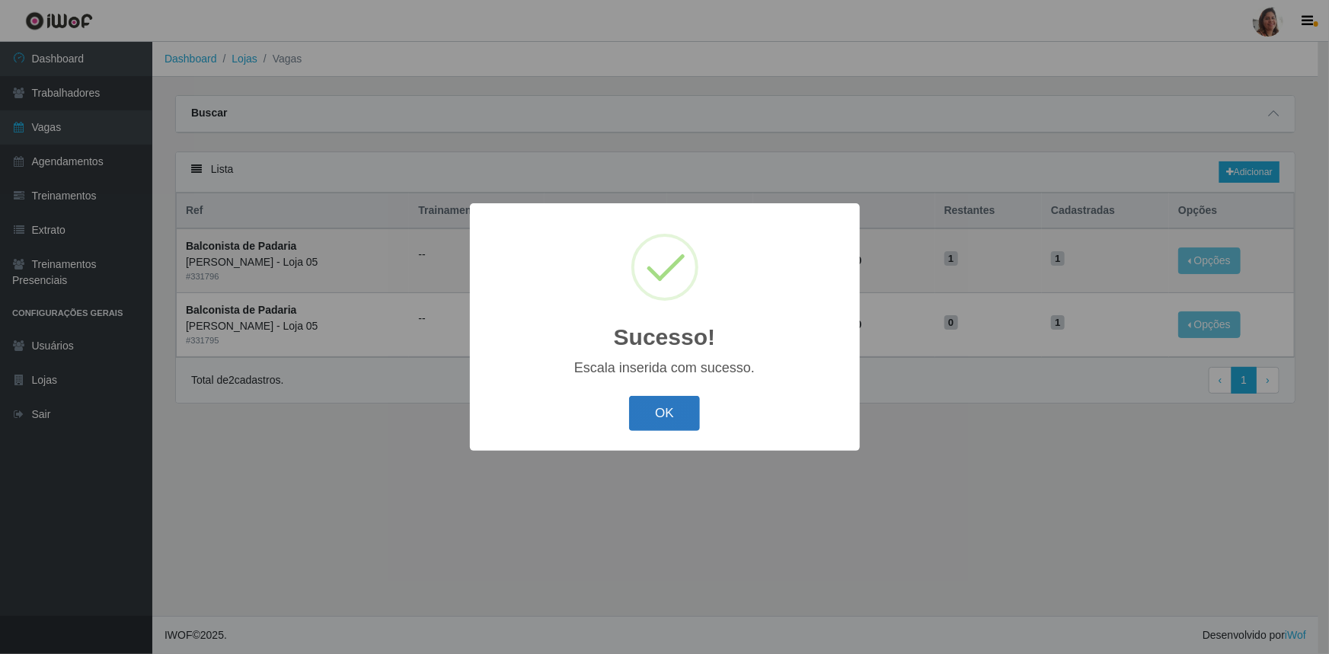
click at [660, 405] on button "OK" at bounding box center [664, 414] width 71 height 36
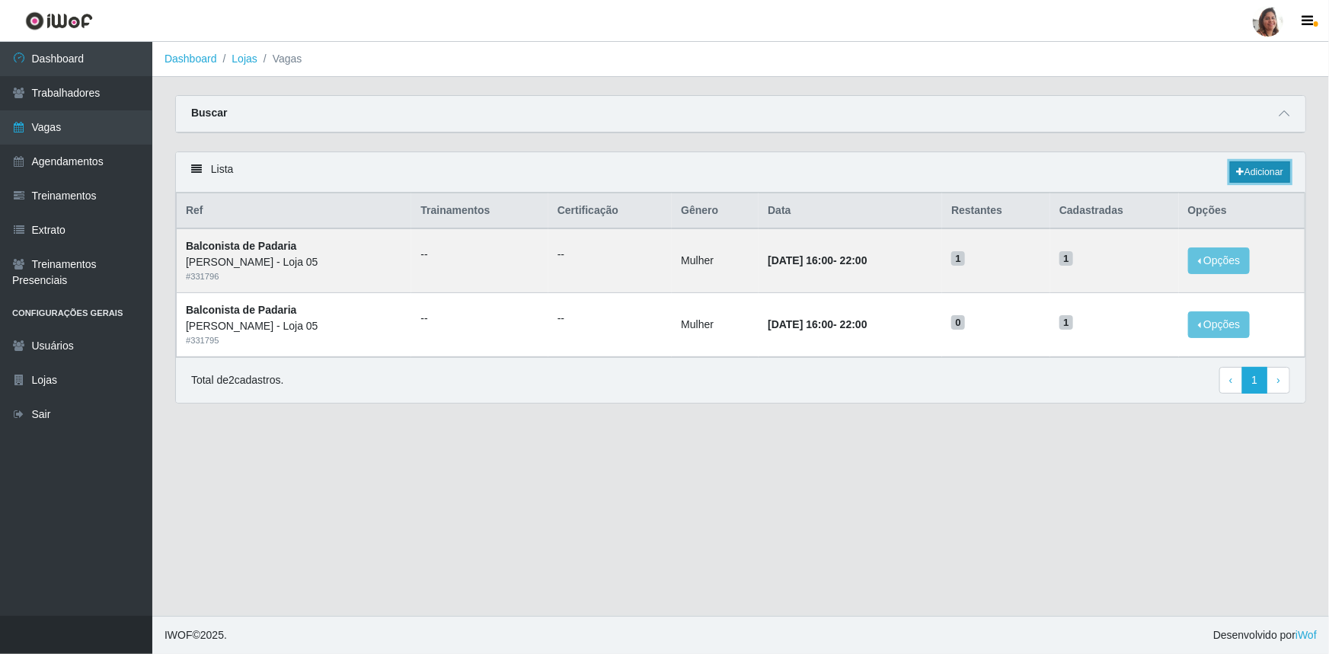
click at [1248, 169] on link "Adicionar" at bounding box center [1260, 171] width 60 height 21
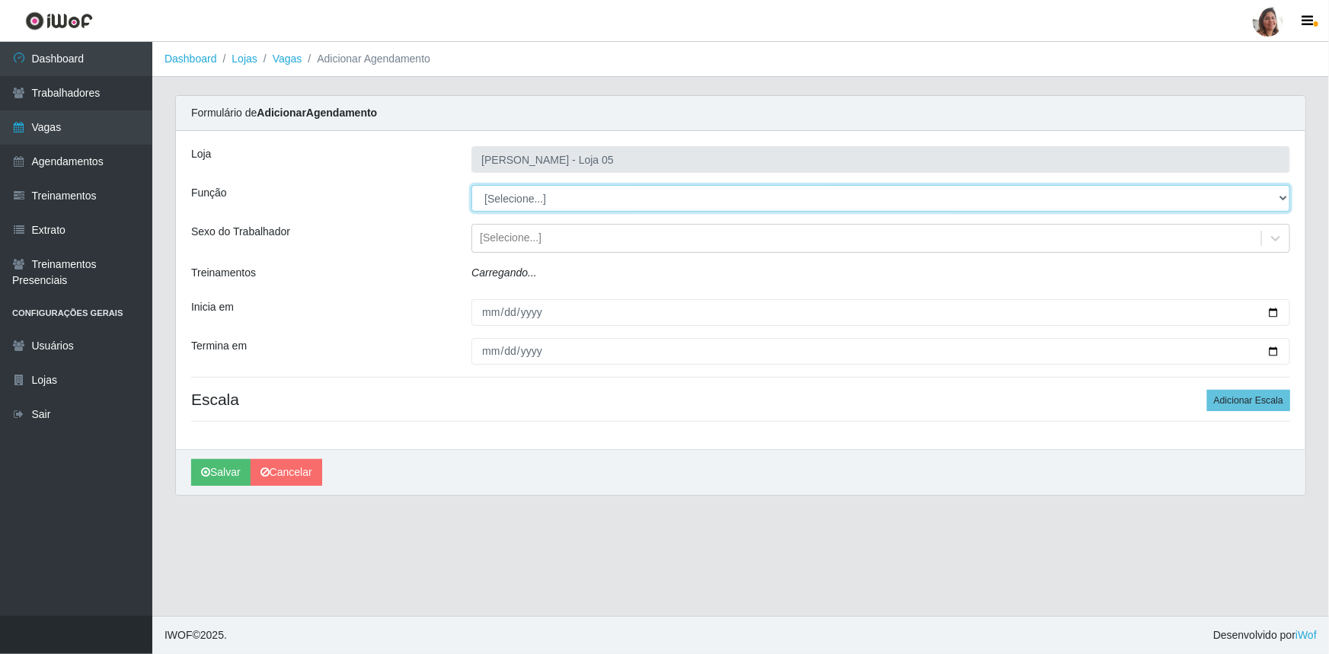
click at [523, 192] on select "[Selecione...] ASG ASG + ASG ++ Auxiliar de Depósito Auxiliar de Depósito + Aux…" at bounding box center [880, 198] width 819 height 27
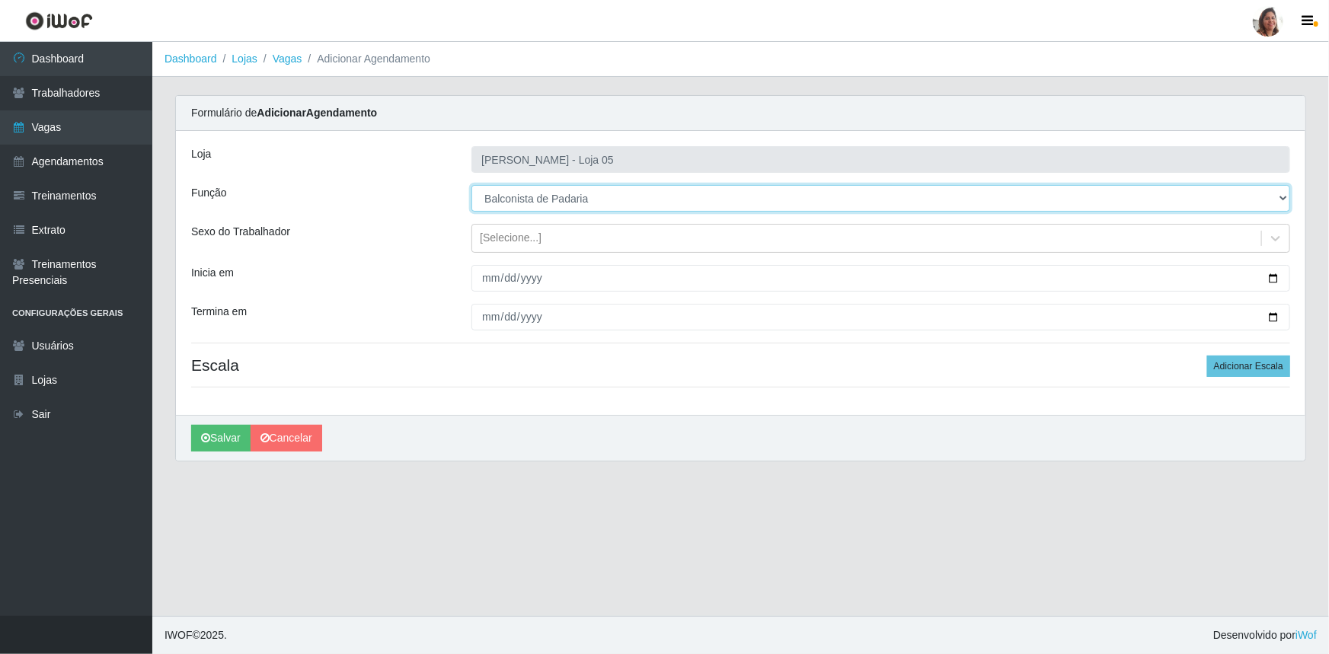
click at [471, 185] on select "[Selecione...] ASG ASG + ASG ++ Auxiliar de Depósito Auxiliar de Depósito + Aux…" at bounding box center [880, 198] width 819 height 27
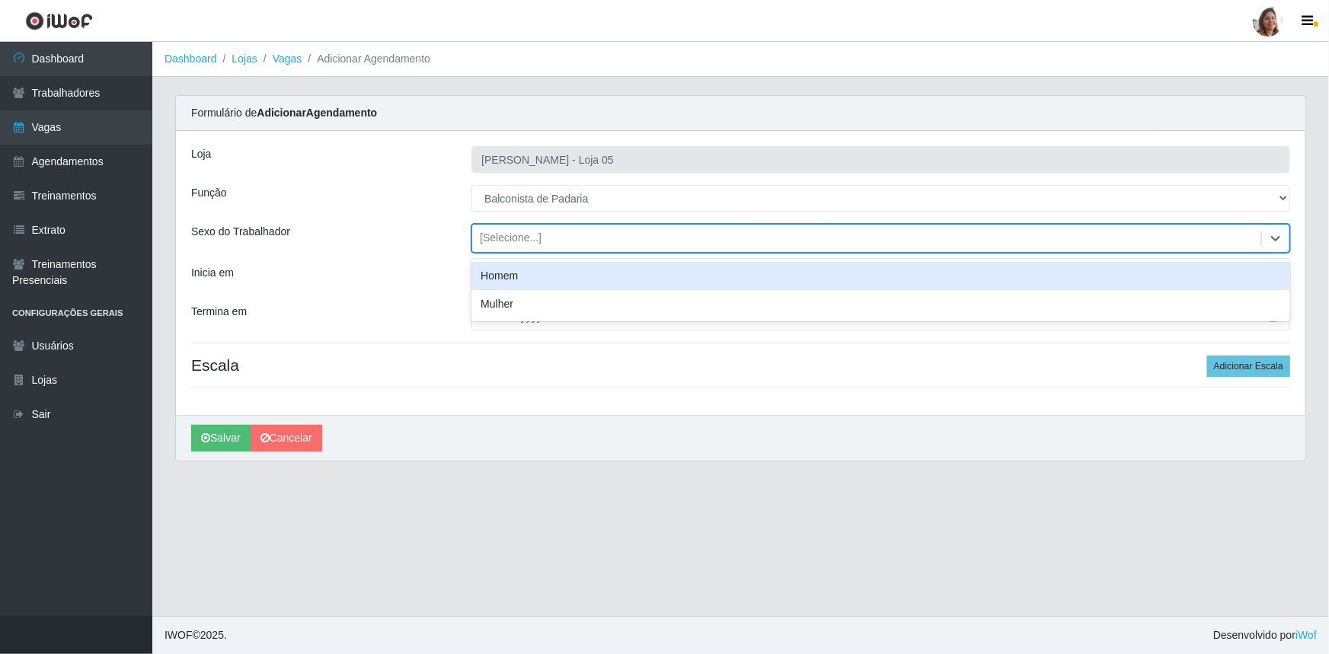
click at [517, 242] on div "[Selecione...]" at bounding box center [511, 239] width 62 height 16
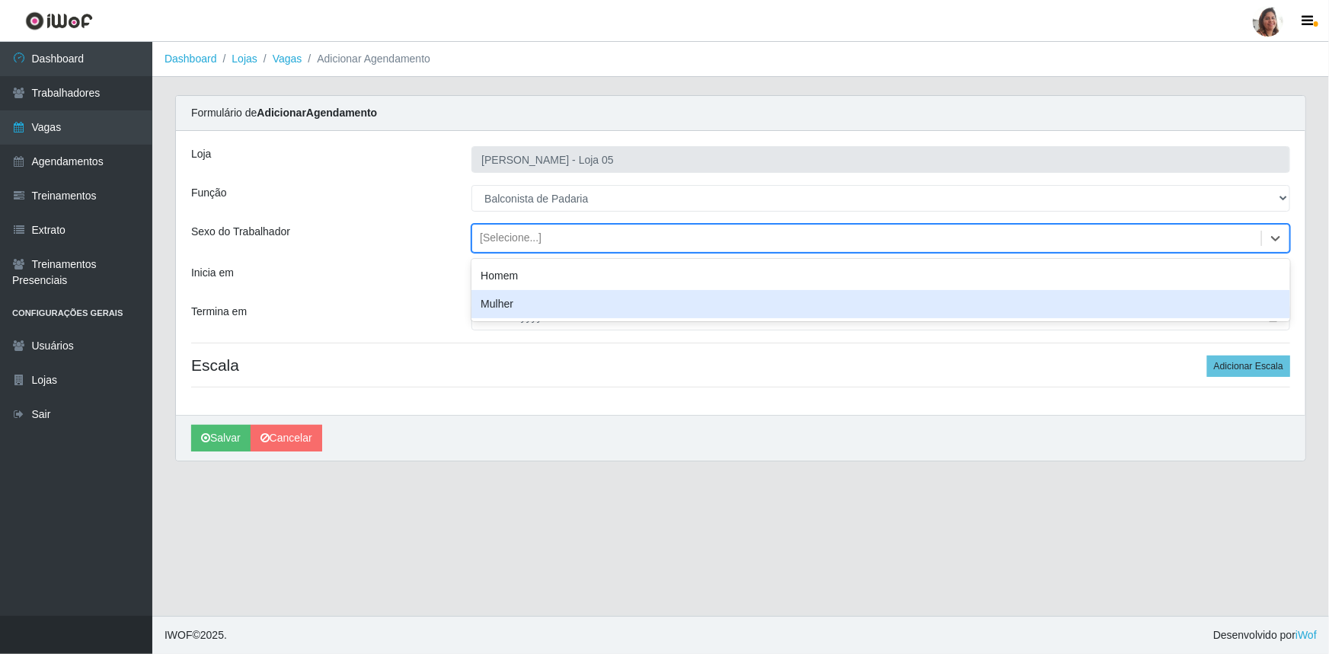
click at [517, 299] on div "Mulher" at bounding box center [880, 304] width 819 height 28
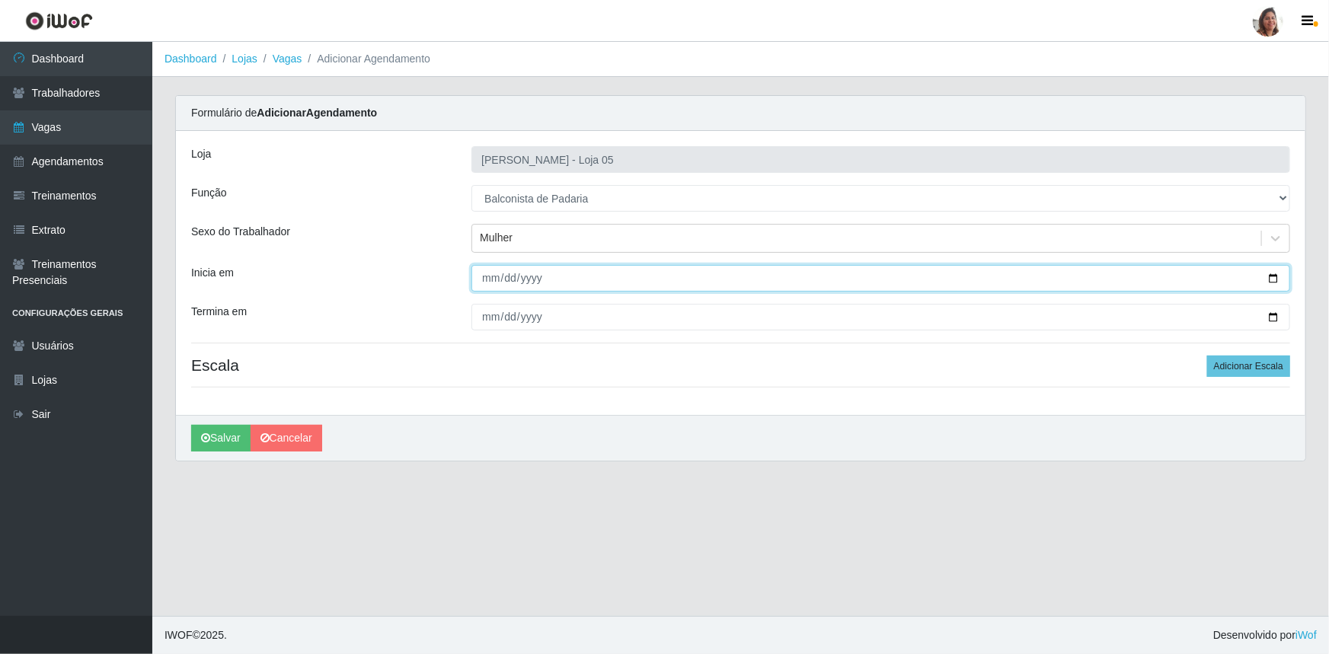
click at [1271, 275] on input "Inicia em" at bounding box center [880, 278] width 819 height 27
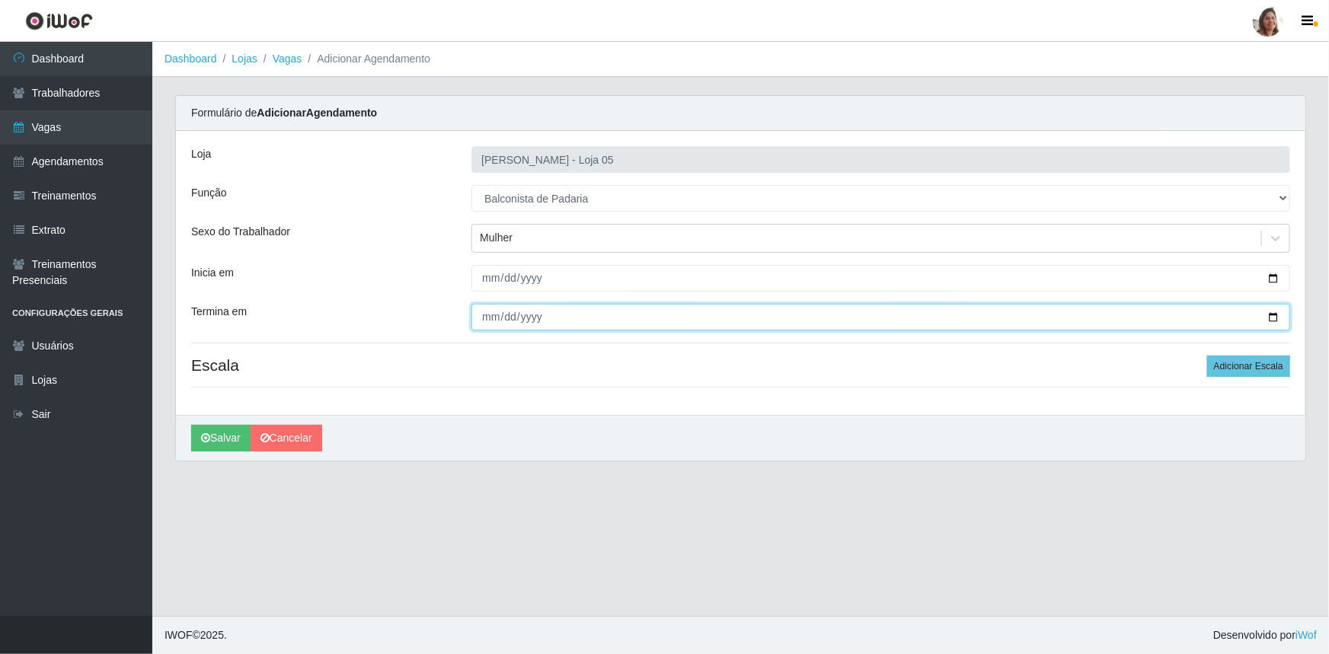
click at [1274, 315] on input "Termina em" at bounding box center [880, 317] width 819 height 27
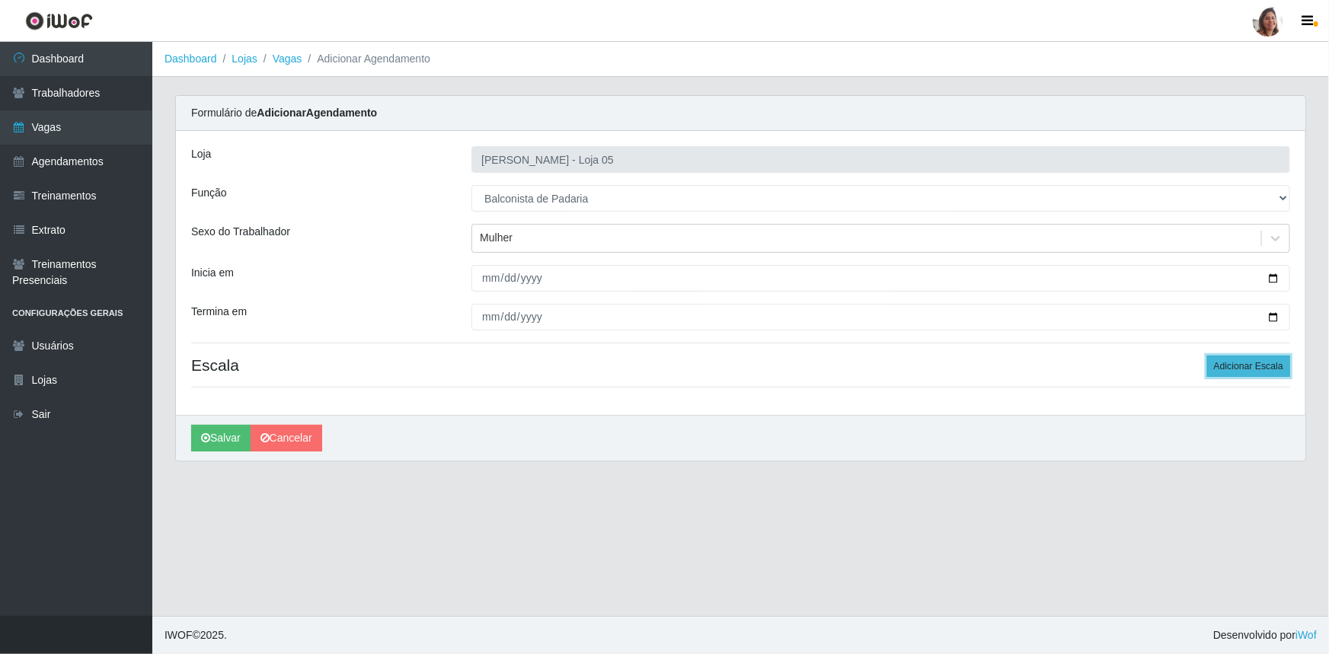
click at [1248, 361] on button "Adicionar Escala" at bounding box center [1248, 366] width 83 height 21
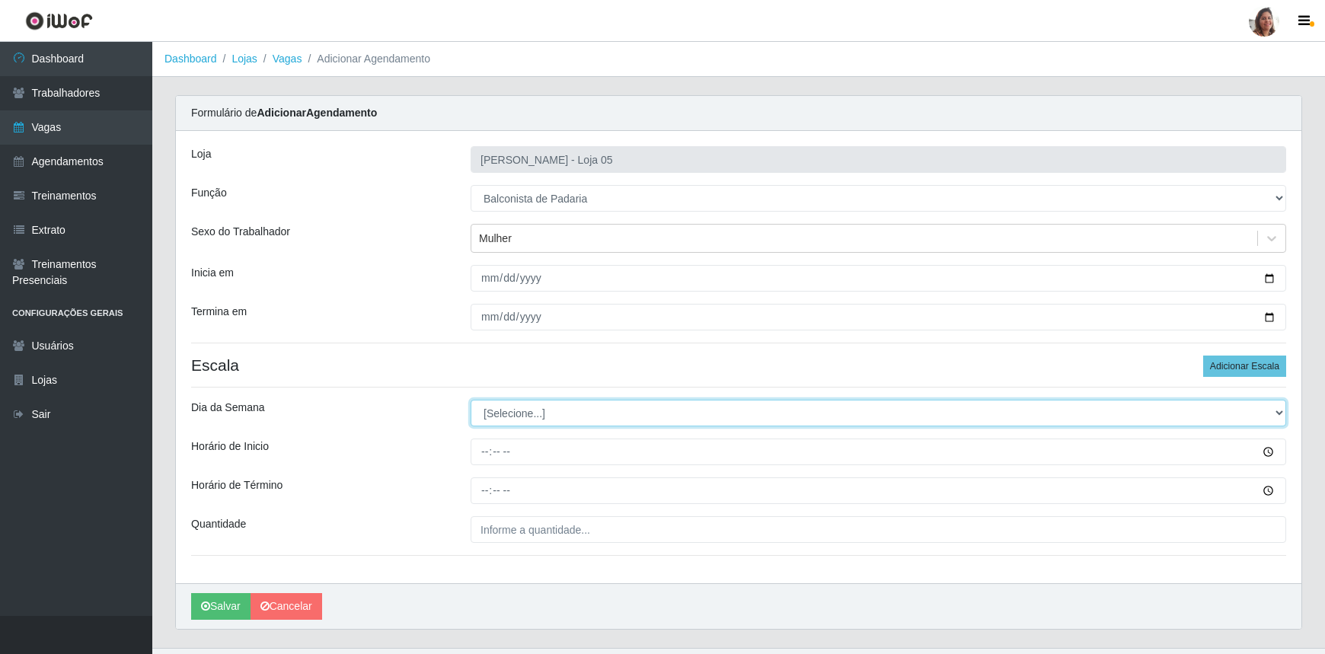
click at [512, 404] on select "[Selecione...] Segunda Terça Quarta Quinta Sexta Sábado Domingo" at bounding box center [879, 413] width 816 height 27
click at [471, 400] on select "[Selecione...] Segunda Terça Quarta Quinta Sexta Sábado Domingo" at bounding box center [879, 413] width 816 height 27
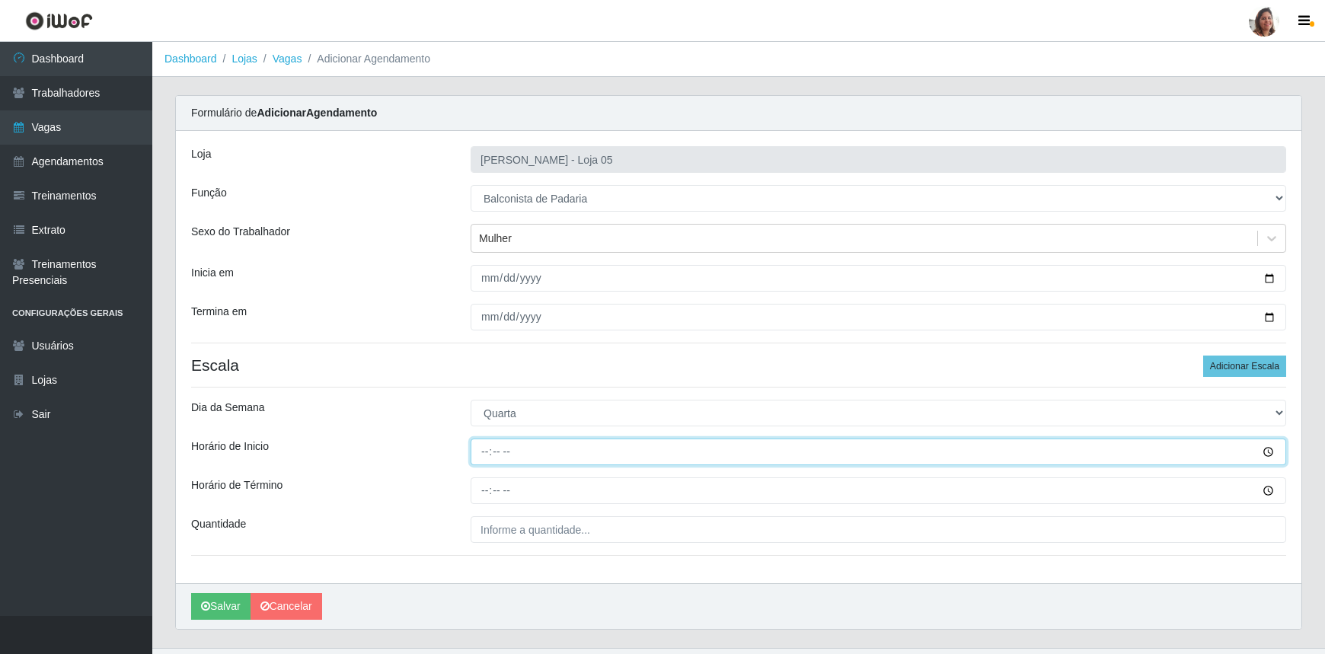
click at [481, 455] on input "Horário de Inicio" at bounding box center [879, 452] width 816 height 27
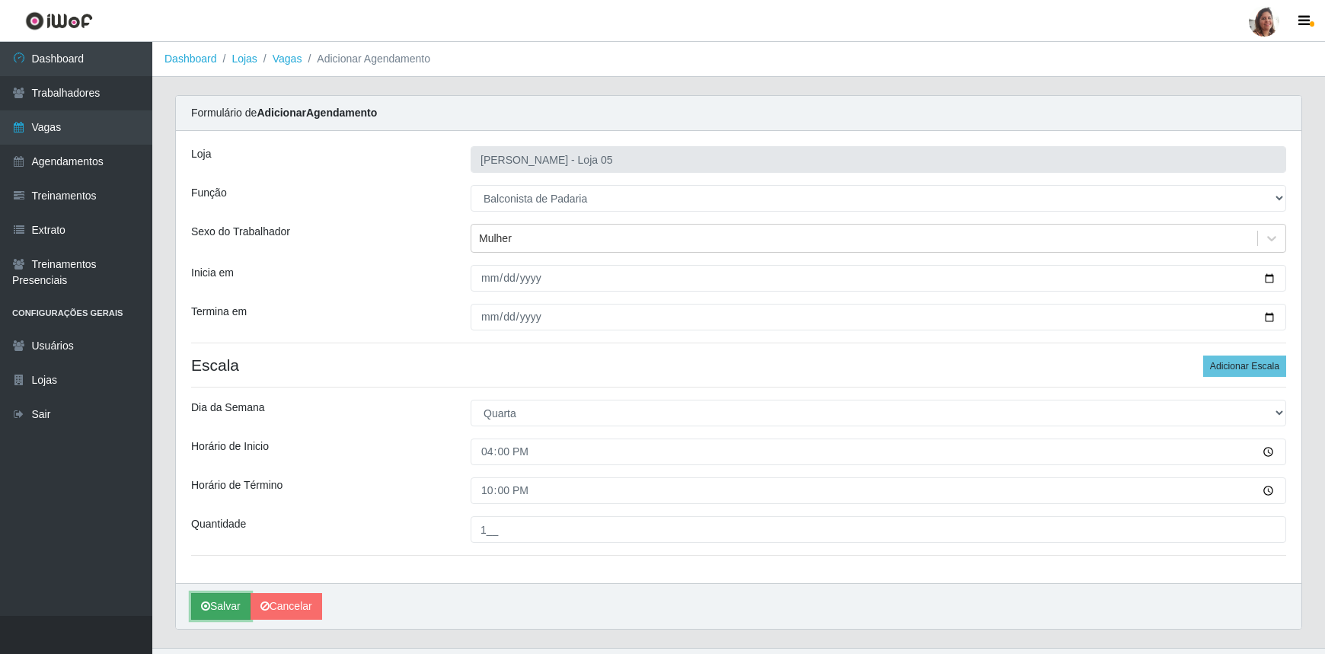
click at [211, 608] on button "Salvar" at bounding box center [220, 606] width 59 height 27
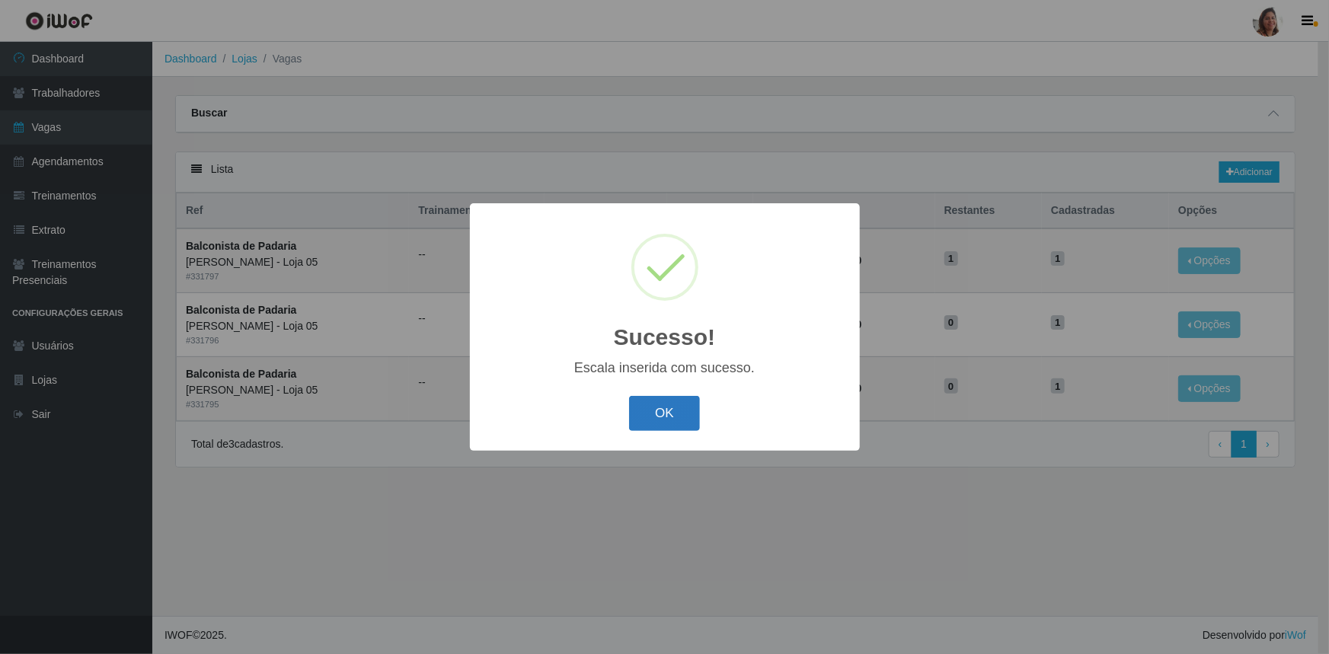
click at [671, 407] on button "OK" at bounding box center [664, 414] width 71 height 36
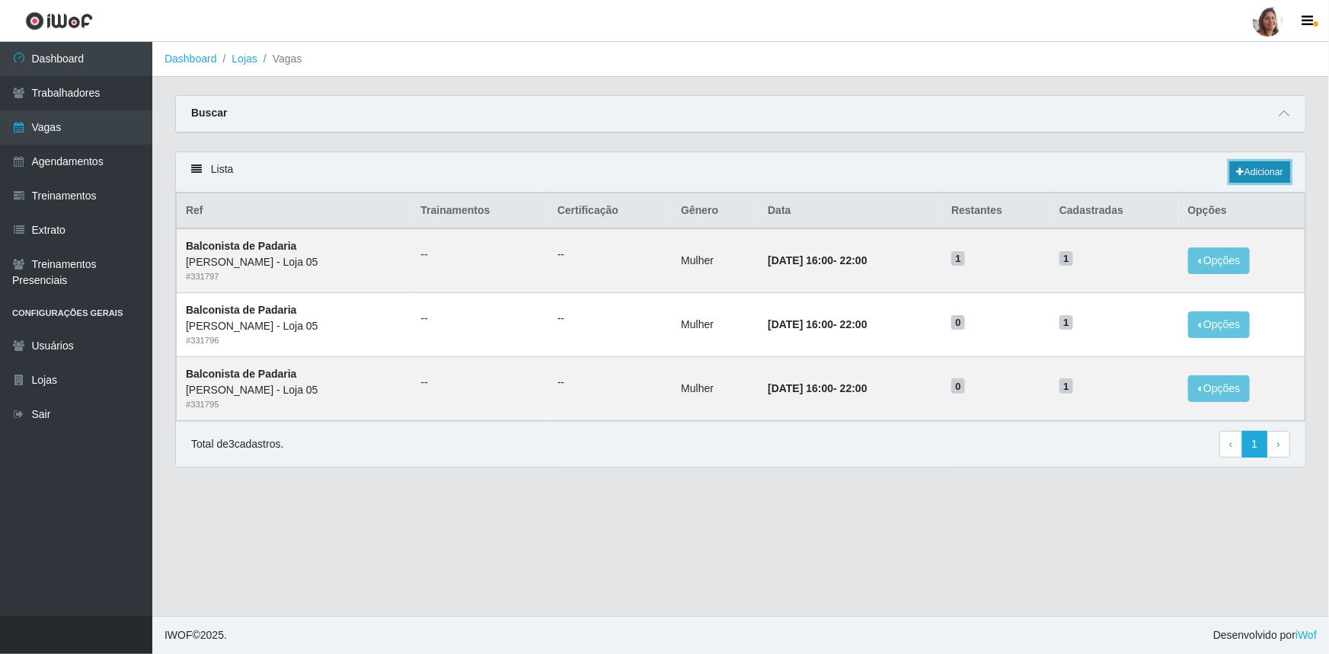
click at [1257, 169] on link "Adicionar" at bounding box center [1260, 171] width 60 height 21
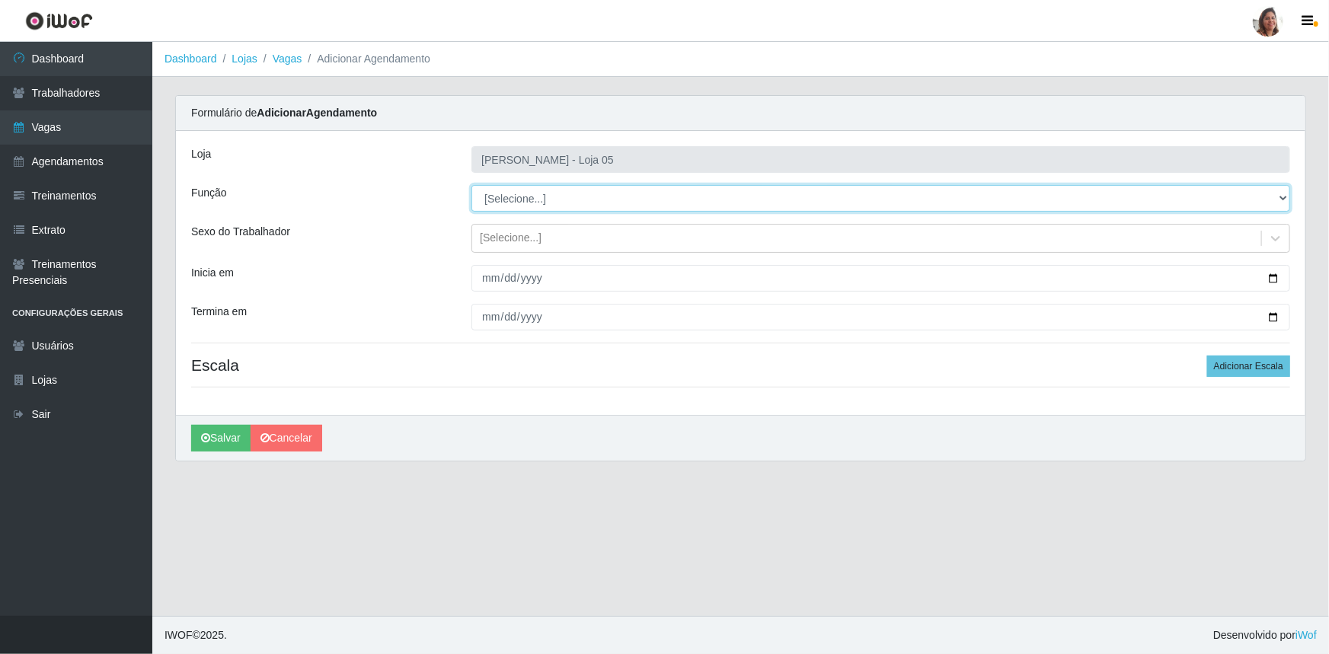
click at [541, 192] on select "[Selecione...] ASG ASG + ASG ++ Auxiliar de Depósito Auxiliar de Depósito + Aux…" at bounding box center [880, 198] width 819 height 27
click at [471, 185] on select "[Selecione...] ASG ASG + ASG ++ Auxiliar de Depósito Auxiliar de Depósito + Aux…" at bounding box center [880, 198] width 819 height 27
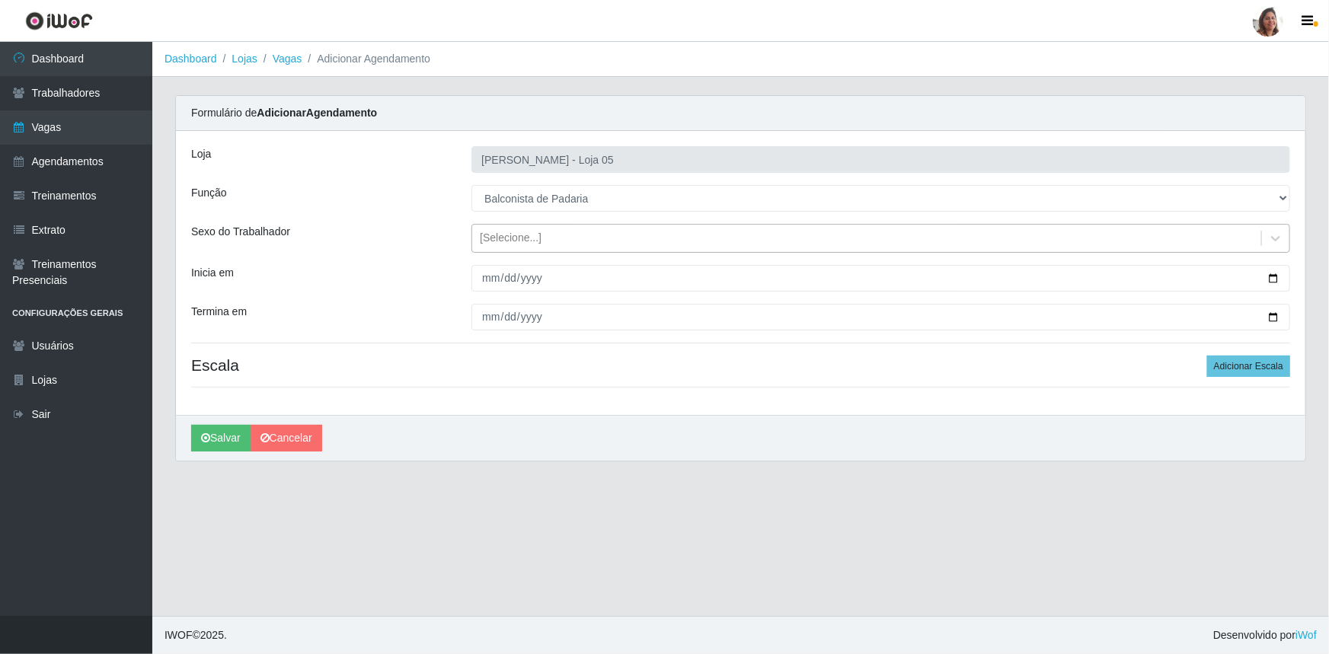
click at [527, 240] on div "[Selecione...]" at bounding box center [511, 239] width 62 height 16
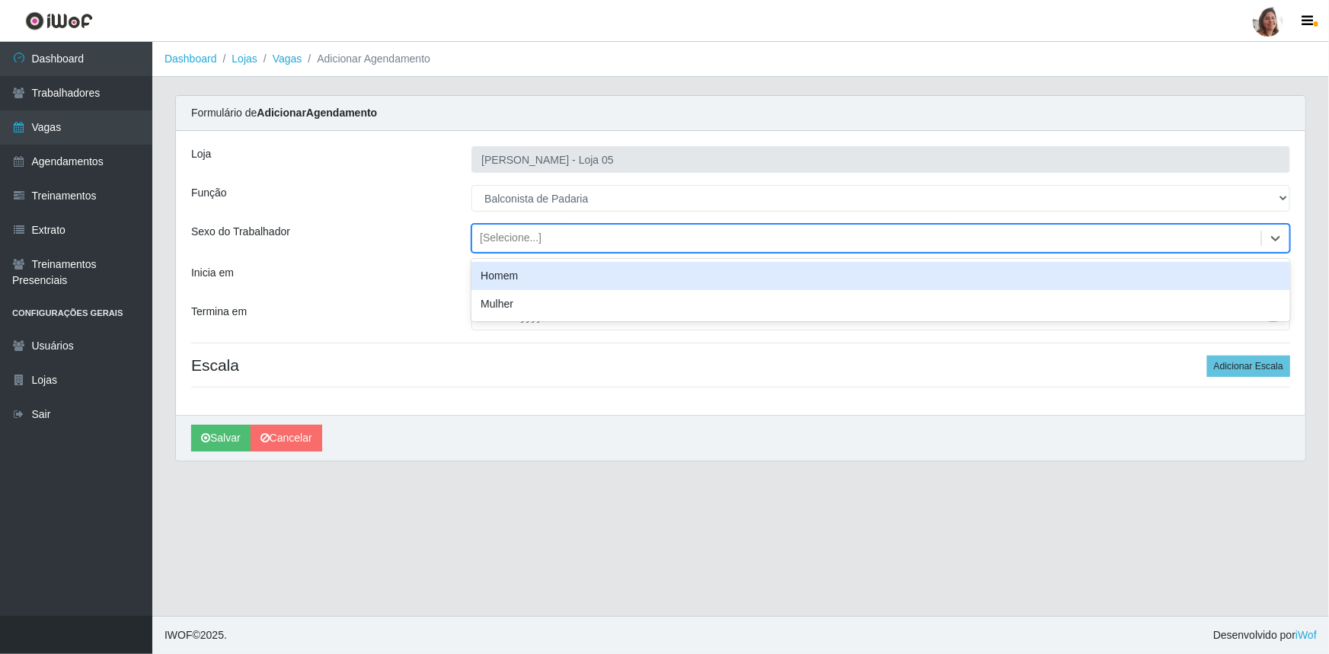
click at [532, 277] on div "Homem" at bounding box center [880, 276] width 819 height 28
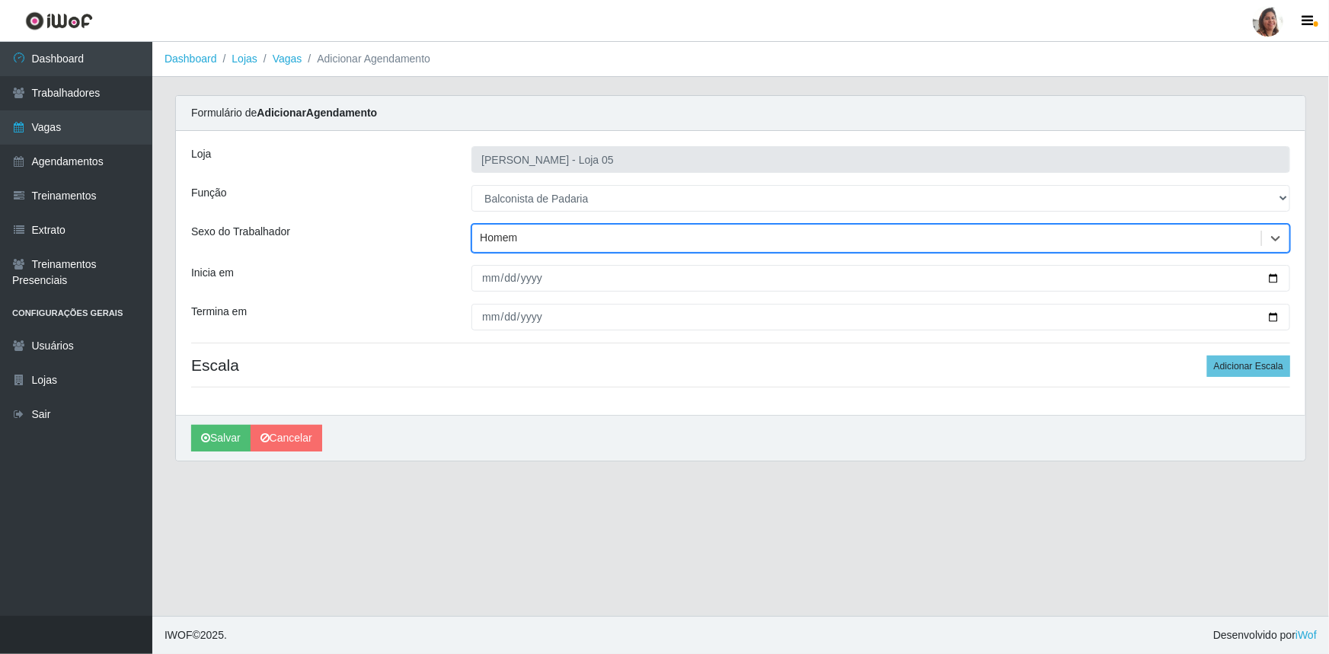
click at [632, 229] on div "Homem" at bounding box center [866, 238] width 789 height 25
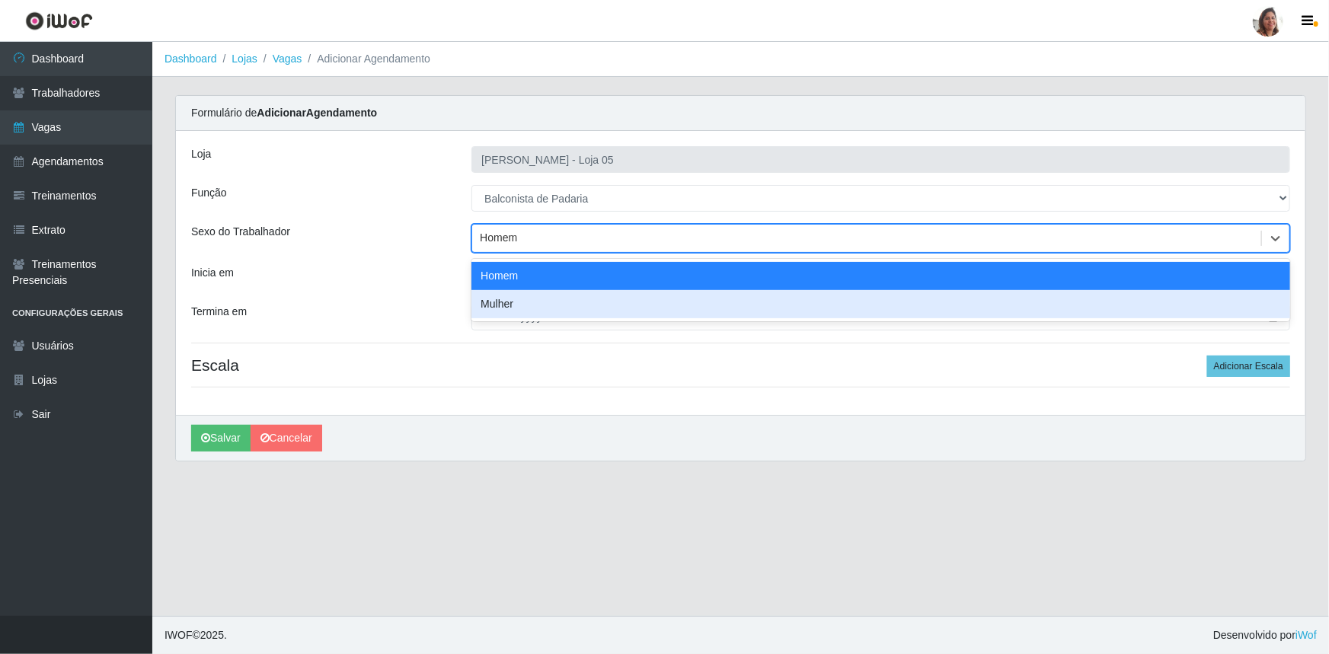
click at [586, 303] on div "Mulher" at bounding box center [880, 304] width 819 height 28
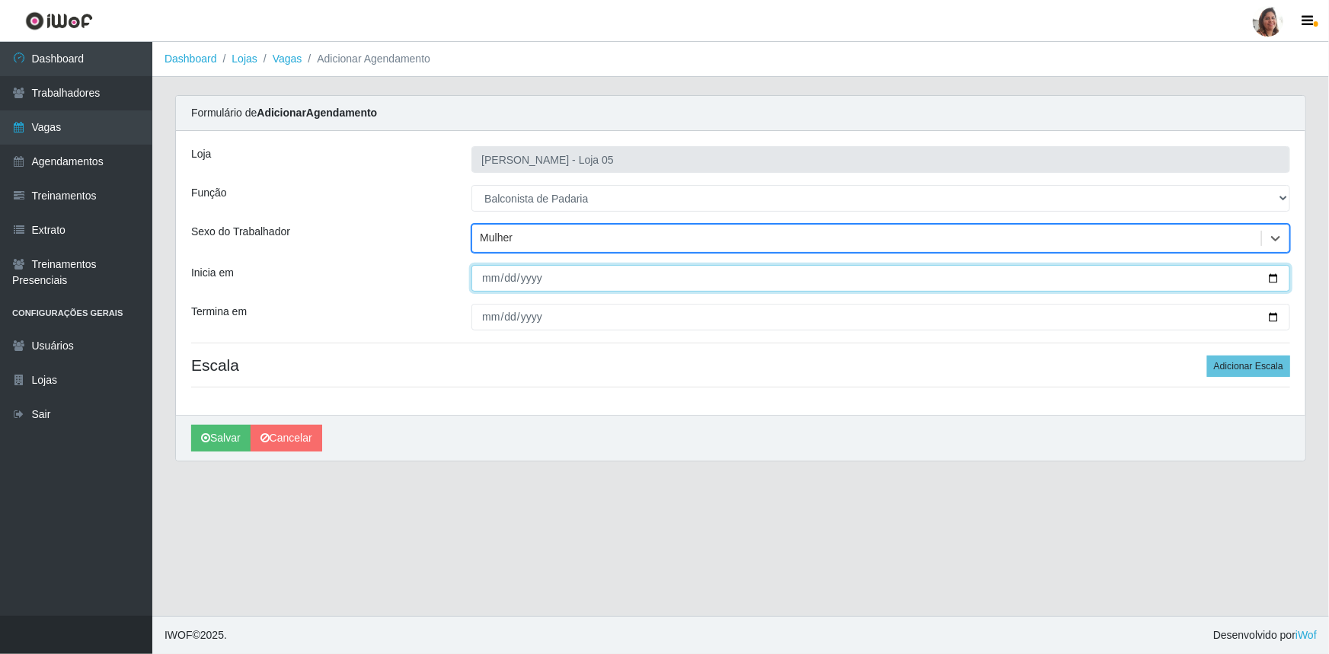
click at [1274, 274] on input "Inicia em" at bounding box center [880, 278] width 819 height 27
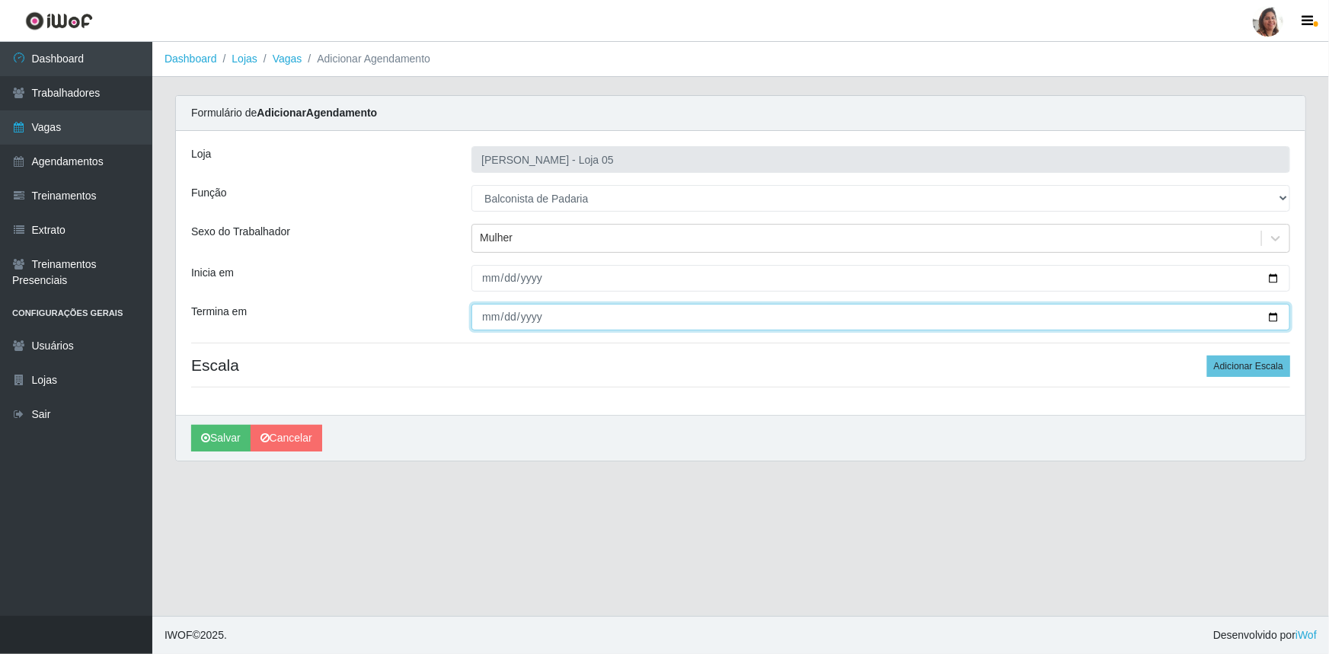
click at [1273, 319] on input "Termina em" at bounding box center [880, 317] width 819 height 27
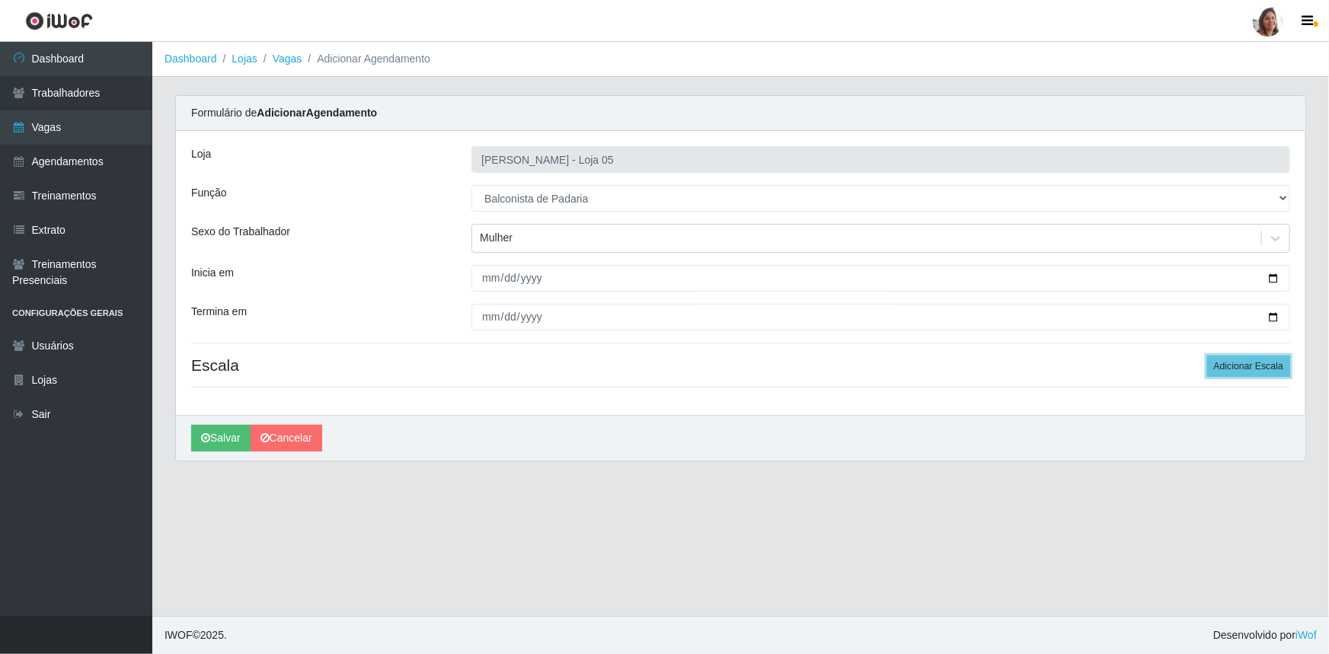
drag, startPoint x: 1227, startPoint y: 364, endPoint x: 1204, endPoint y: 380, distance: 27.9
click at [1227, 363] on button "Adicionar Escala" at bounding box center [1248, 366] width 83 height 21
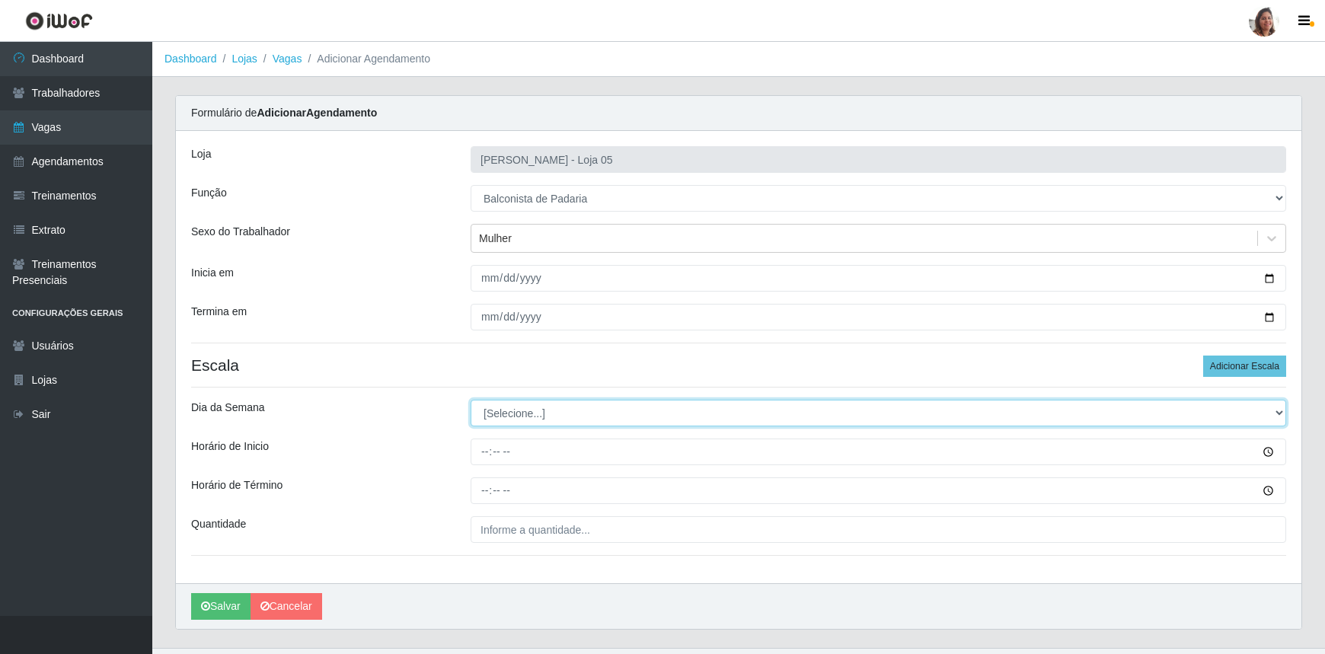
click at [525, 414] on select "[Selecione...] Segunda Terça Quarta Quinta Sexta Sábado Domingo" at bounding box center [879, 413] width 816 height 27
click at [471, 400] on select "[Selecione...] Segunda Terça Quarta Quinta Sexta Sábado Domingo" at bounding box center [879, 413] width 816 height 27
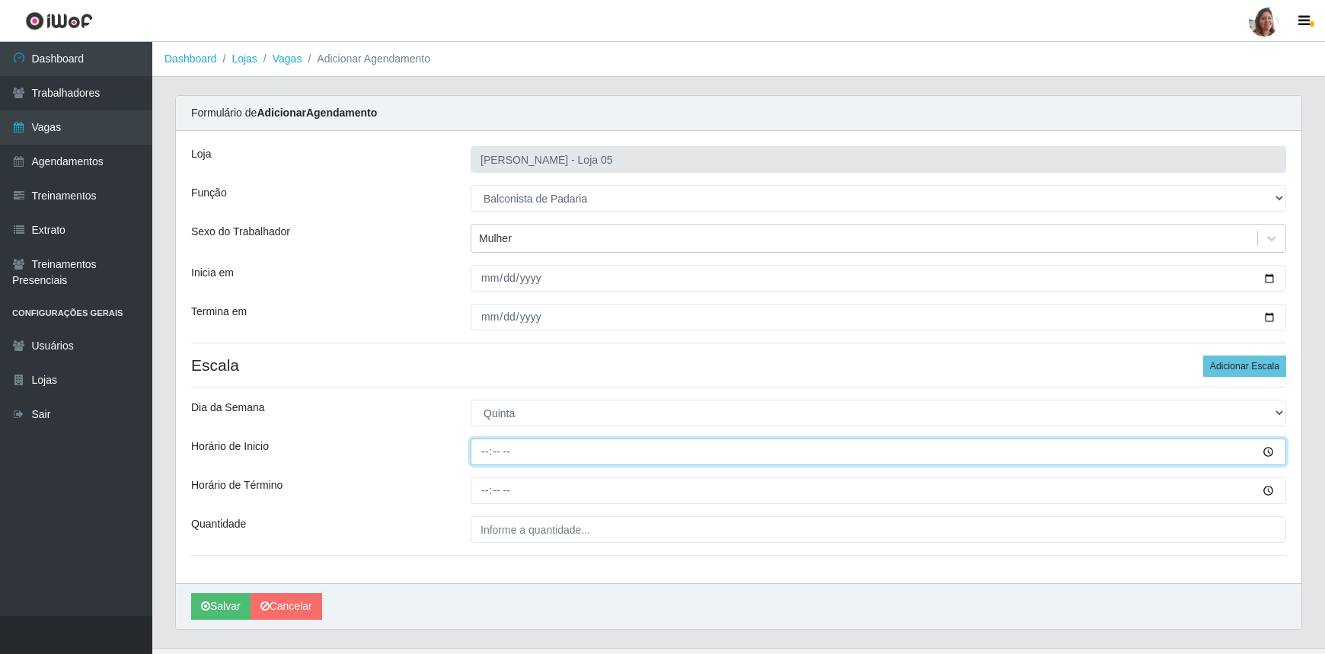
click at [484, 444] on input "Horário de Inicio" at bounding box center [879, 452] width 816 height 27
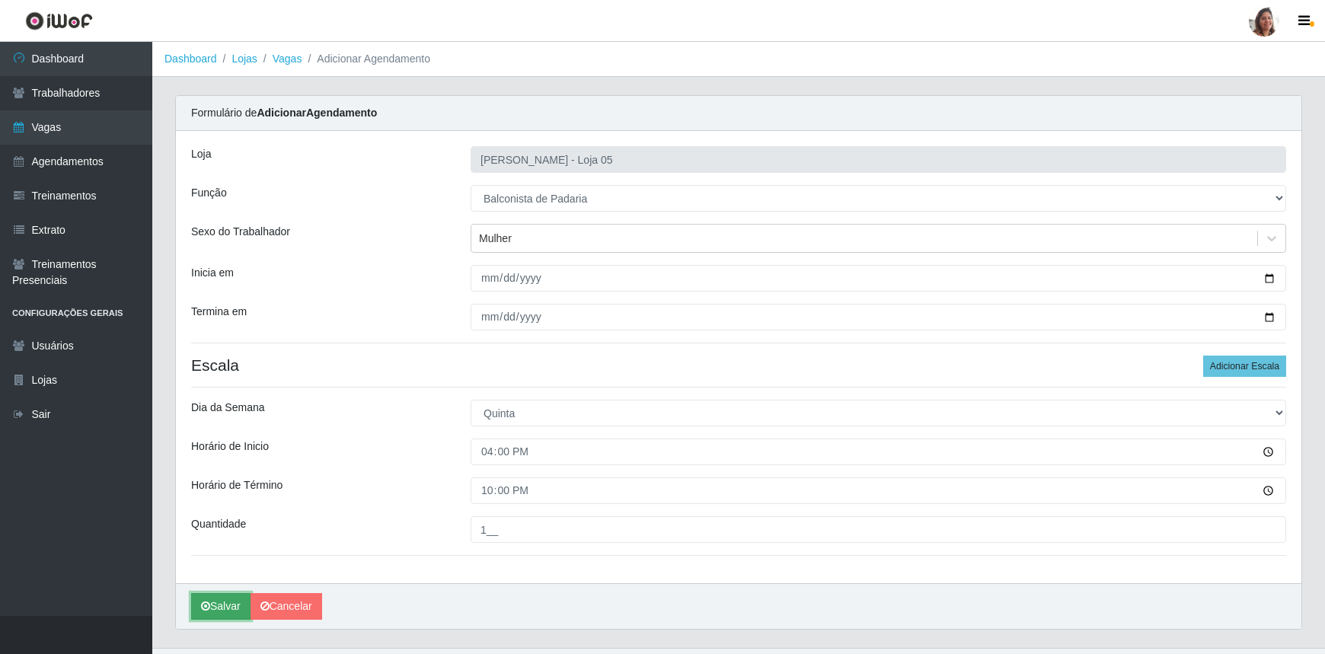
click at [221, 600] on button "Salvar" at bounding box center [220, 606] width 59 height 27
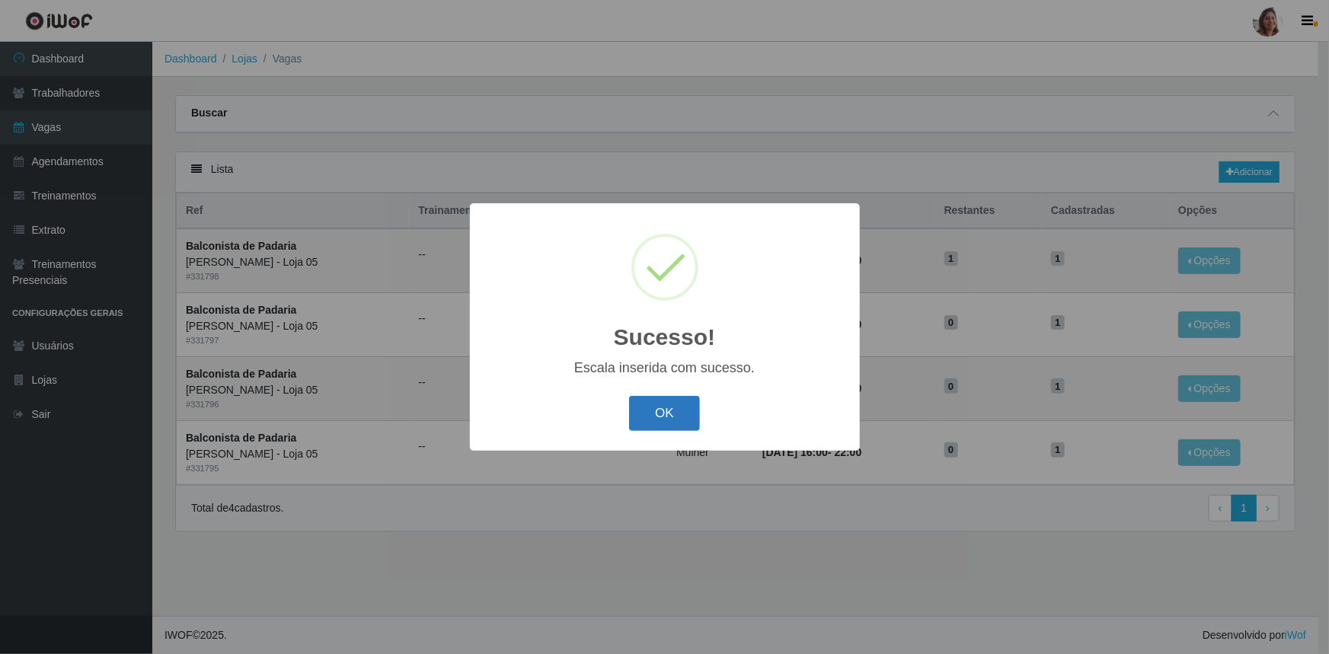
click at [647, 414] on button "OK" at bounding box center [664, 414] width 71 height 36
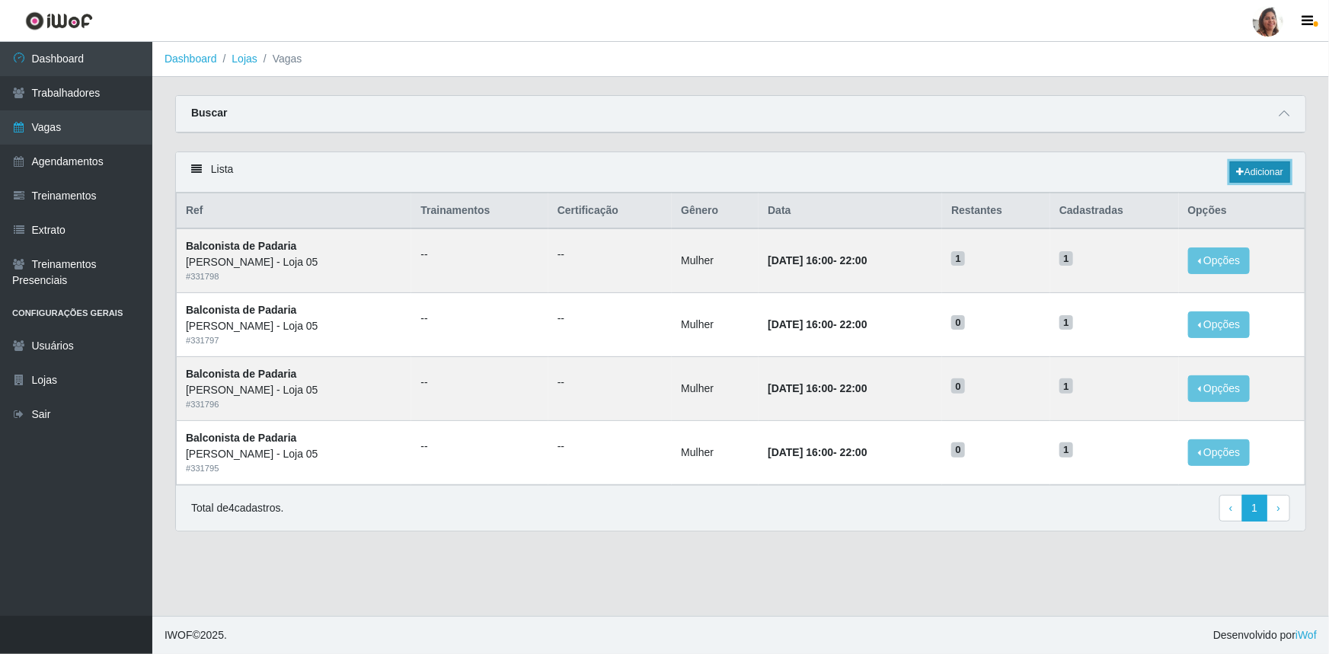
click at [1248, 173] on link "Adicionar" at bounding box center [1260, 171] width 60 height 21
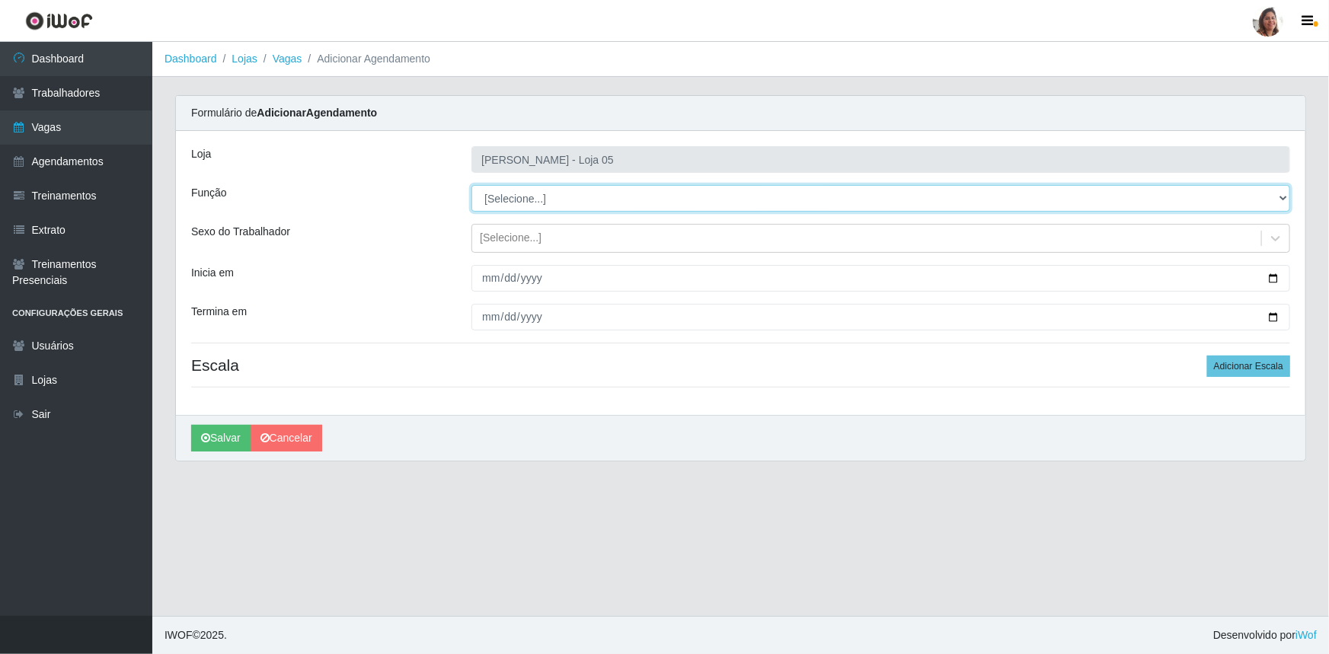
click at [495, 198] on select "[Selecione...] ASG ASG + ASG ++ Auxiliar de Depósito Auxiliar de Depósito + Aux…" at bounding box center [880, 198] width 819 height 27
click at [471, 185] on select "[Selecione...] ASG ASG + ASG ++ Auxiliar de Depósito Auxiliar de Depósito + Aux…" at bounding box center [880, 198] width 819 height 27
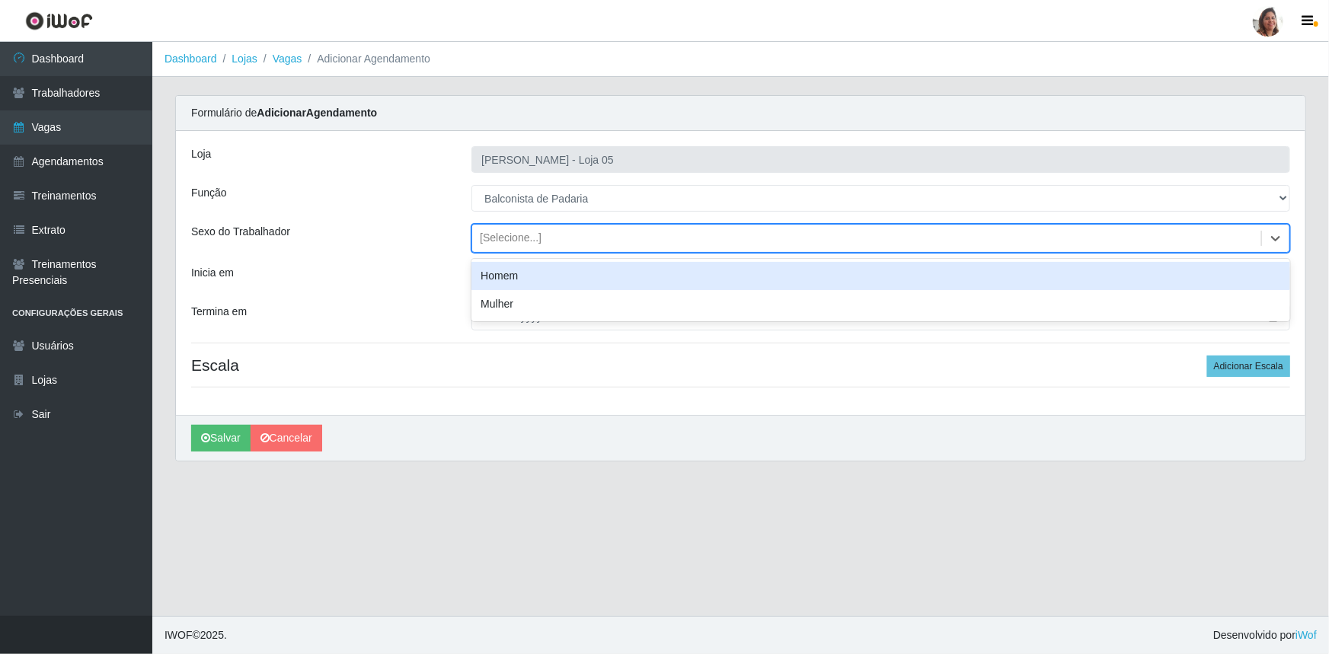
click at [507, 240] on div "[Selecione...]" at bounding box center [511, 239] width 62 height 16
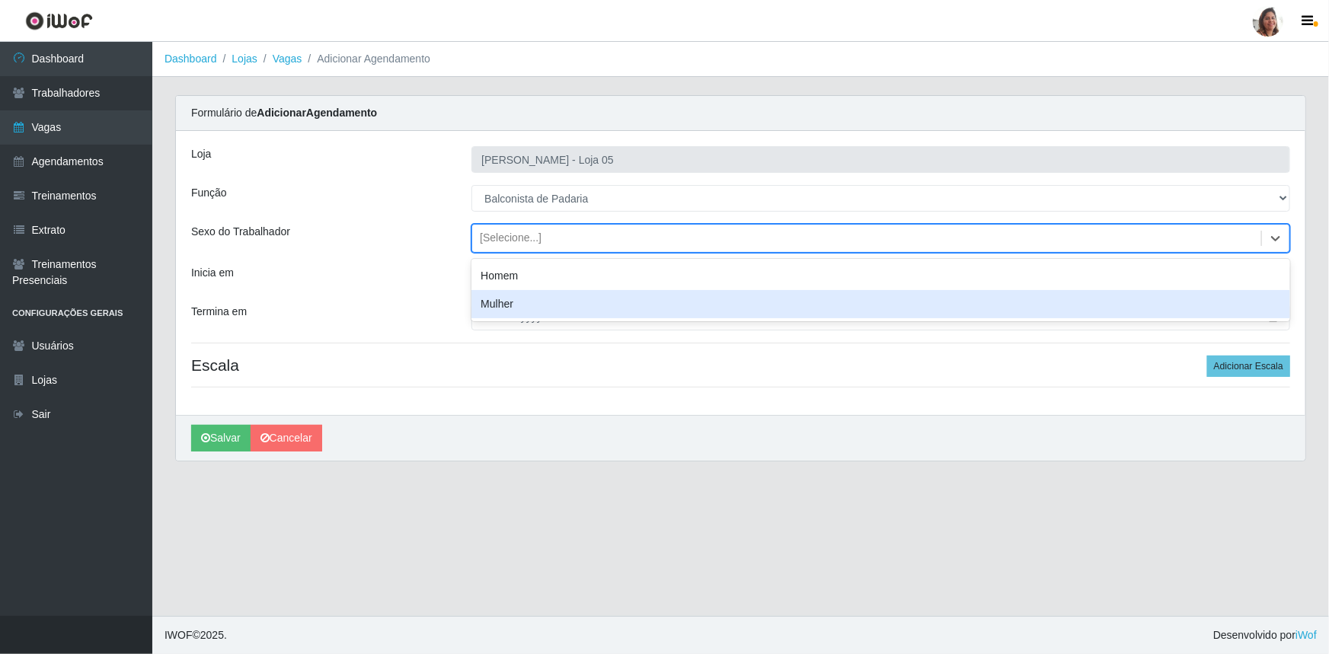
click at [508, 302] on div "Mulher" at bounding box center [880, 304] width 819 height 28
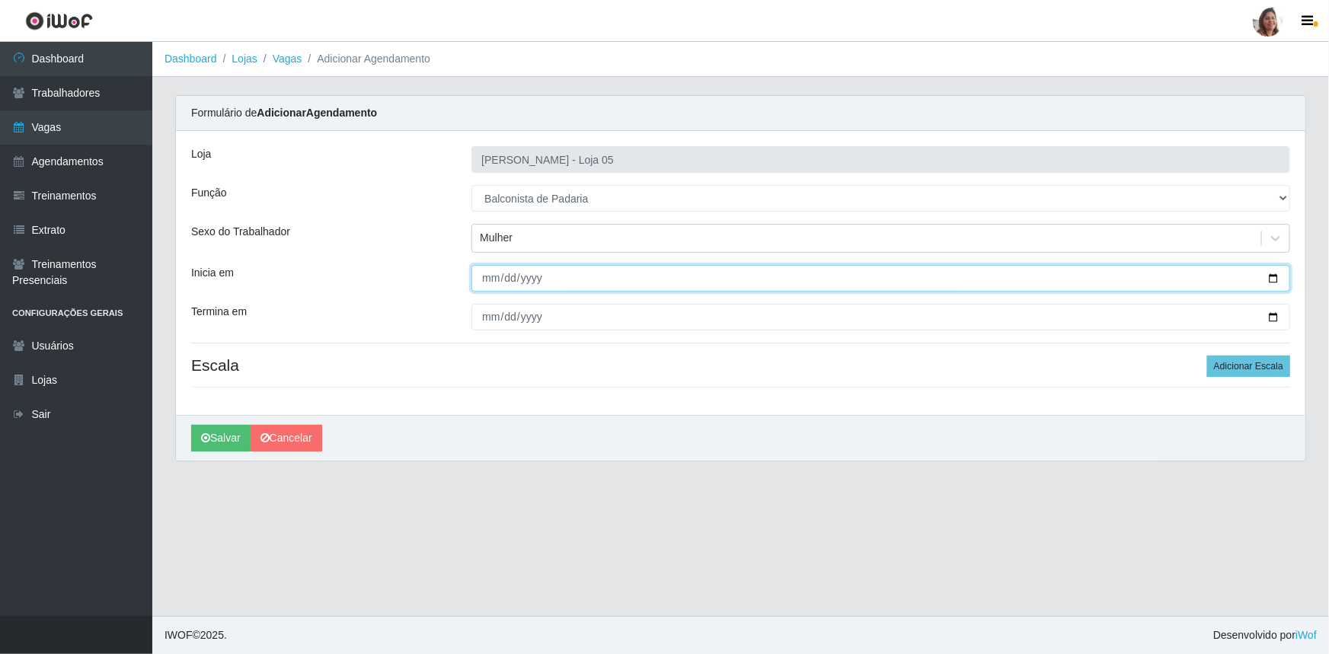
click at [1274, 280] on input "Inicia em" at bounding box center [880, 278] width 819 height 27
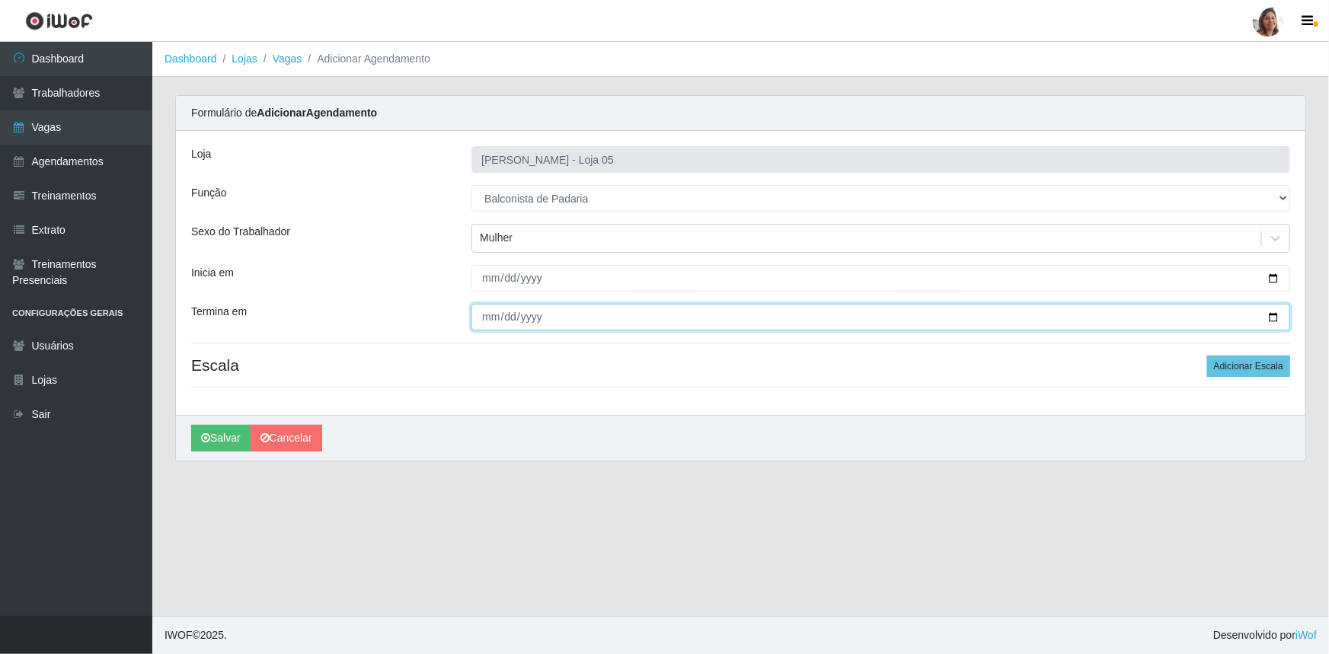
click at [1274, 313] on input "Termina em" at bounding box center [880, 317] width 819 height 27
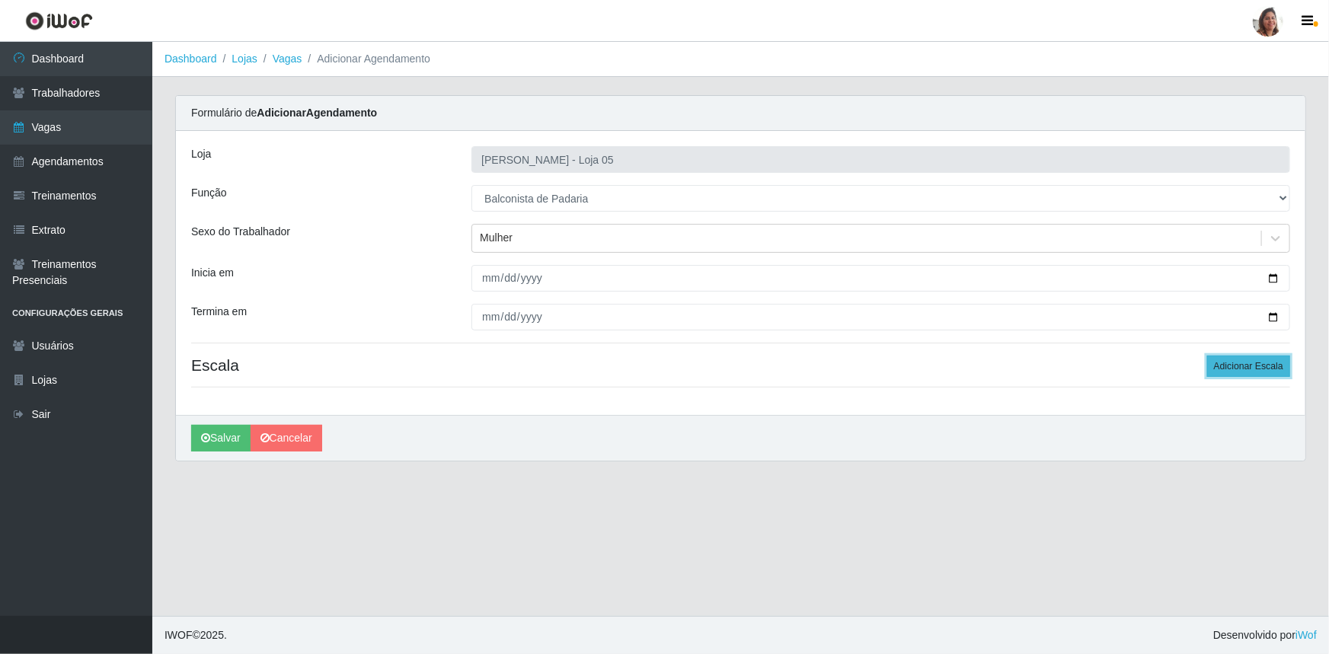
click at [1263, 365] on button "Adicionar Escala" at bounding box center [1248, 366] width 83 height 21
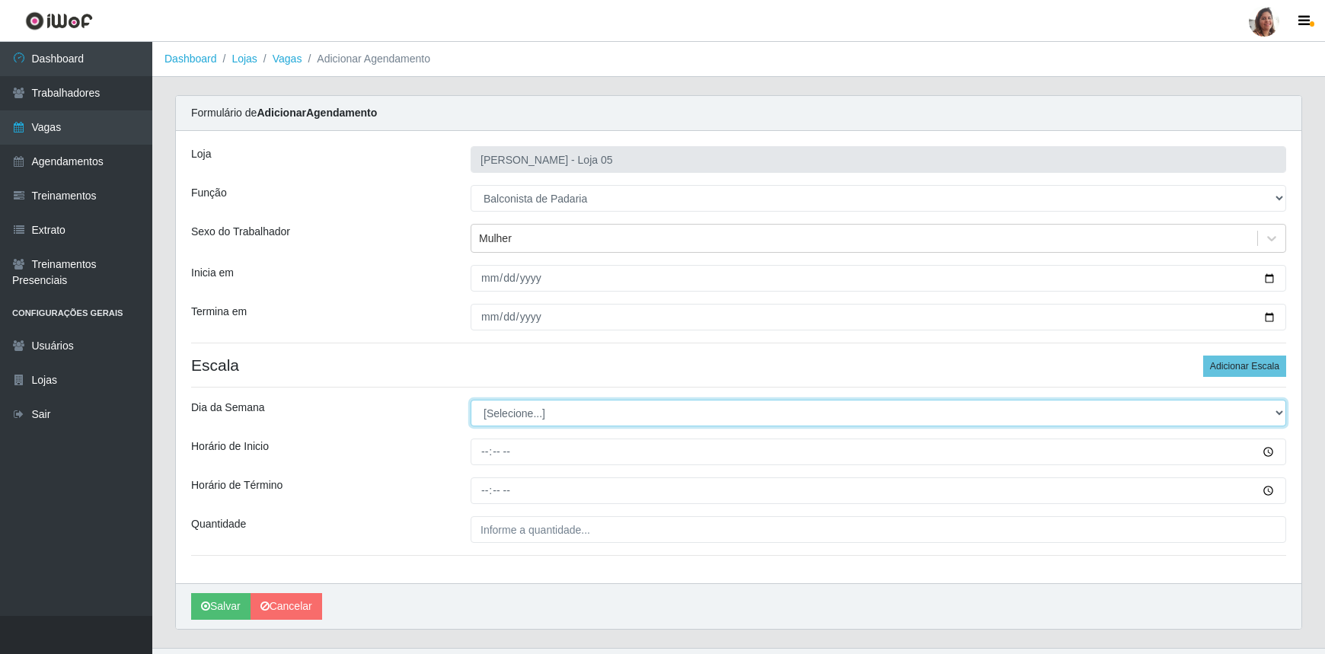
click at [510, 414] on select "[Selecione...] Segunda Terça Quarta Quinta Sexta Sábado Domingo" at bounding box center [879, 413] width 816 height 27
click at [471, 400] on select "[Selecione...] Segunda Terça Quarta Quinta Sexta Sábado Domingo" at bounding box center [879, 413] width 816 height 27
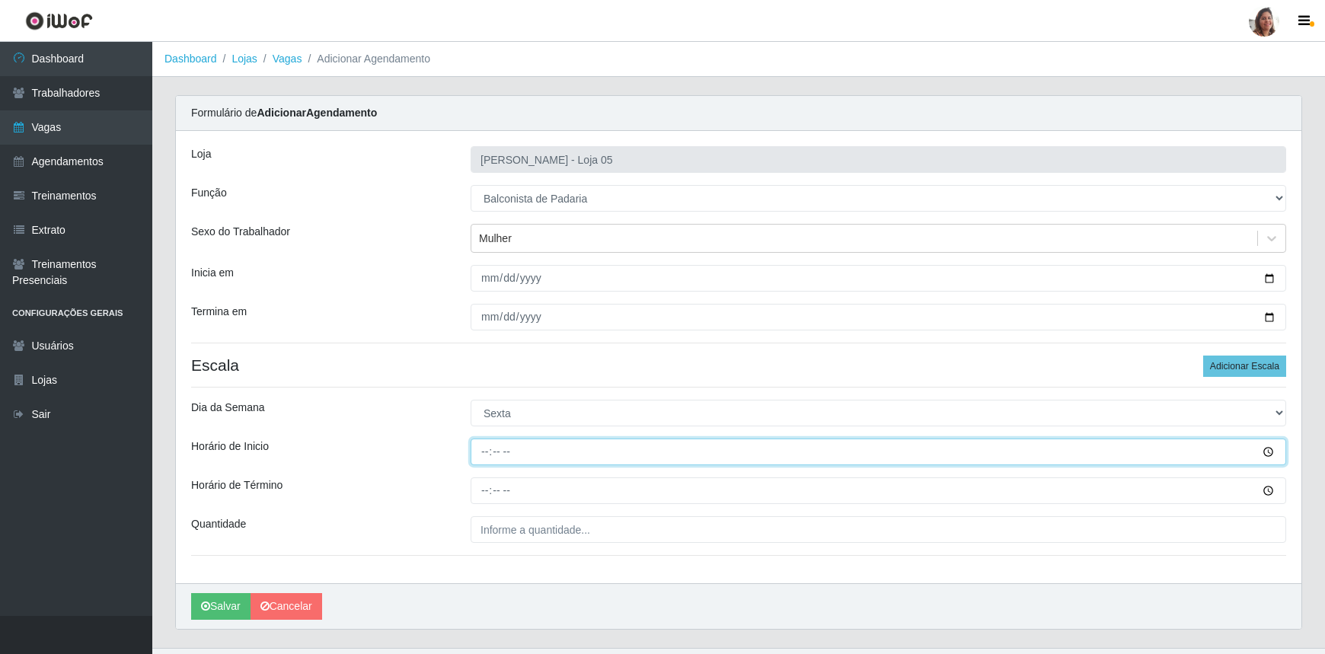
click at [490, 464] on input "Horário de Inicio" at bounding box center [879, 452] width 816 height 27
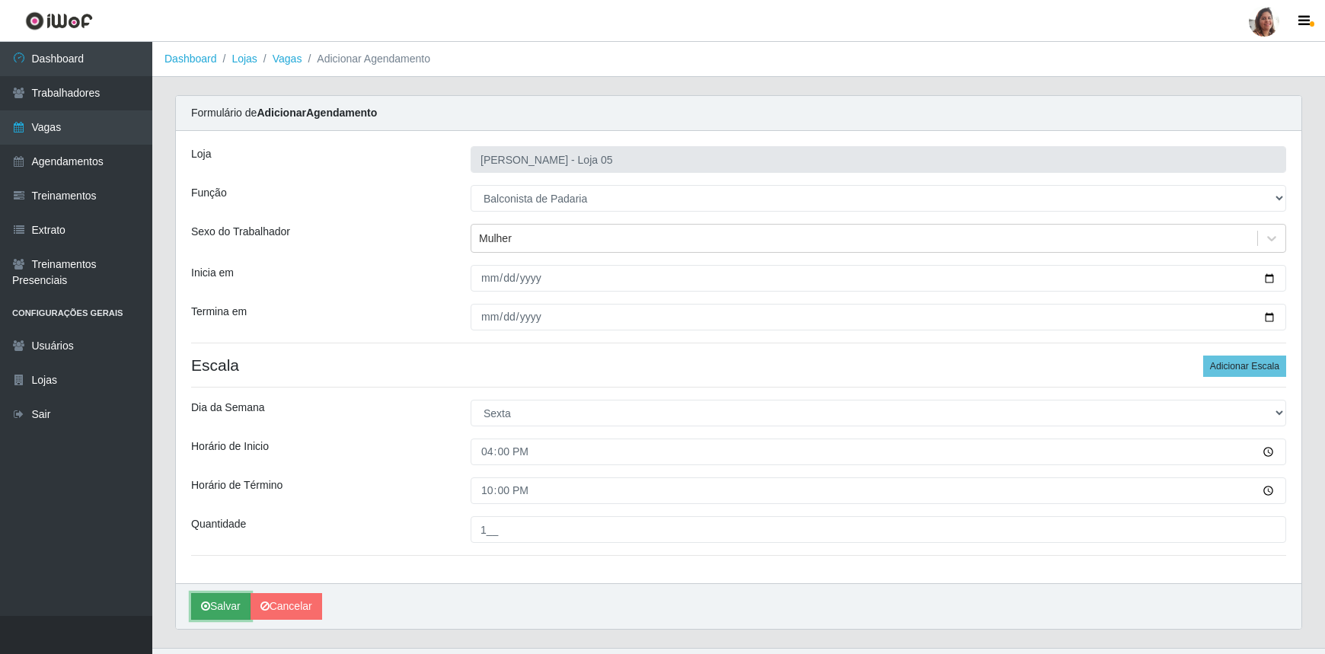
click at [213, 602] on button "Salvar" at bounding box center [220, 606] width 59 height 27
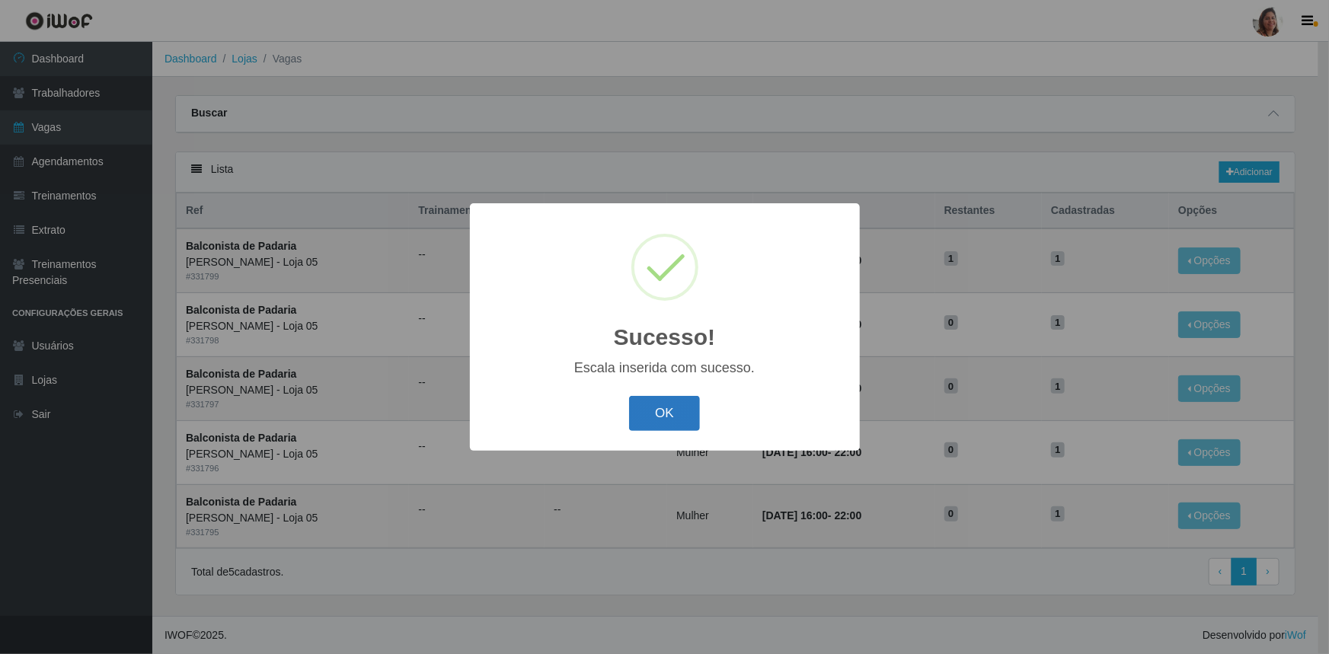
click at [677, 416] on button "OK" at bounding box center [664, 414] width 71 height 36
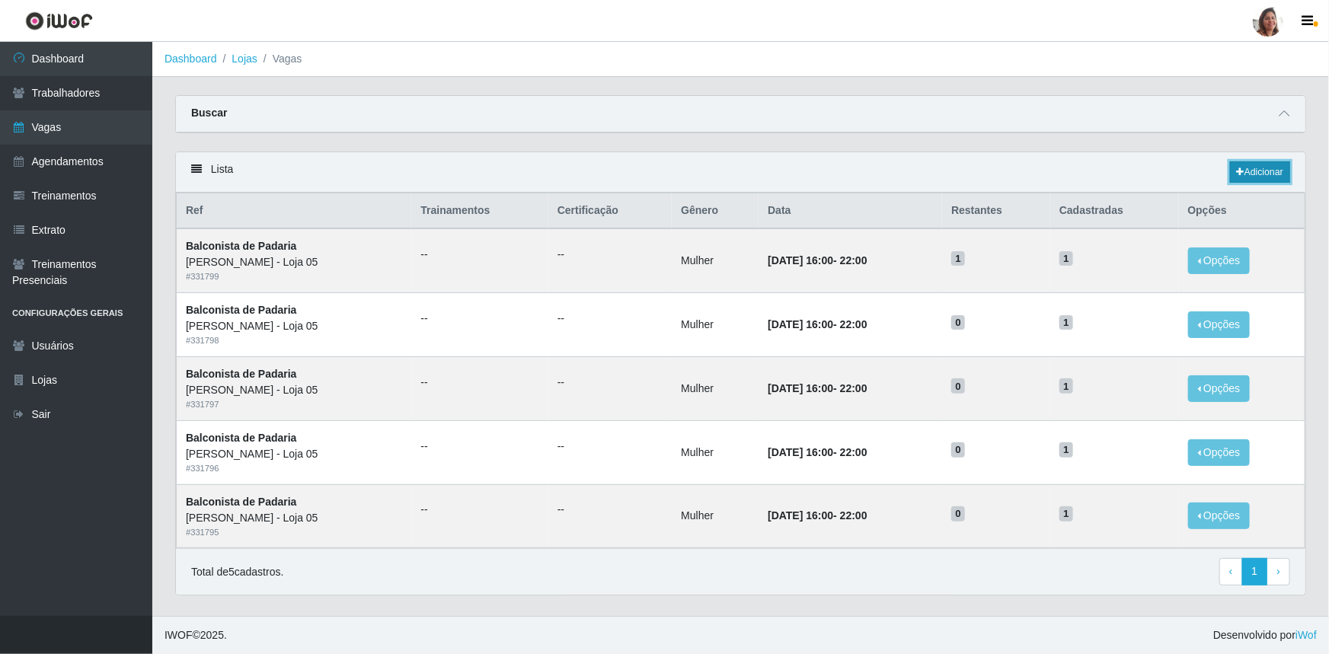
click at [1261, 170] on link "Adicionar" at bounding box center [1260, 171] width 60 height 21
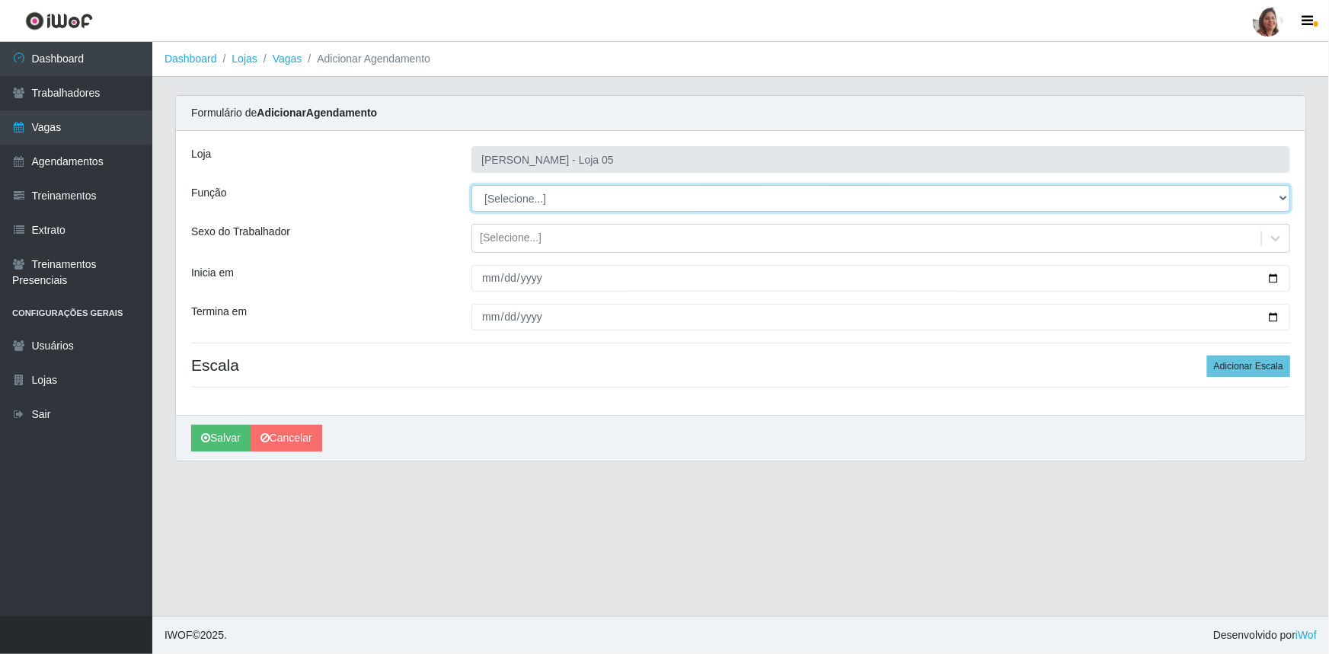
click at [526, 193] on select "[Selecione...] ASG ASG + ASG ++ Auxiliar de Depósito Auxiliar de Depósito + Aux…" at bounding box center [880, 198] width 819 height 27
click at [471, 185] on select "[Selecione...] ASG ASG + ASG ++ Auxiliar de Depósito Auxiliar de Depósito + Aux…" at bounding box center [880, 198] width 819 height 27
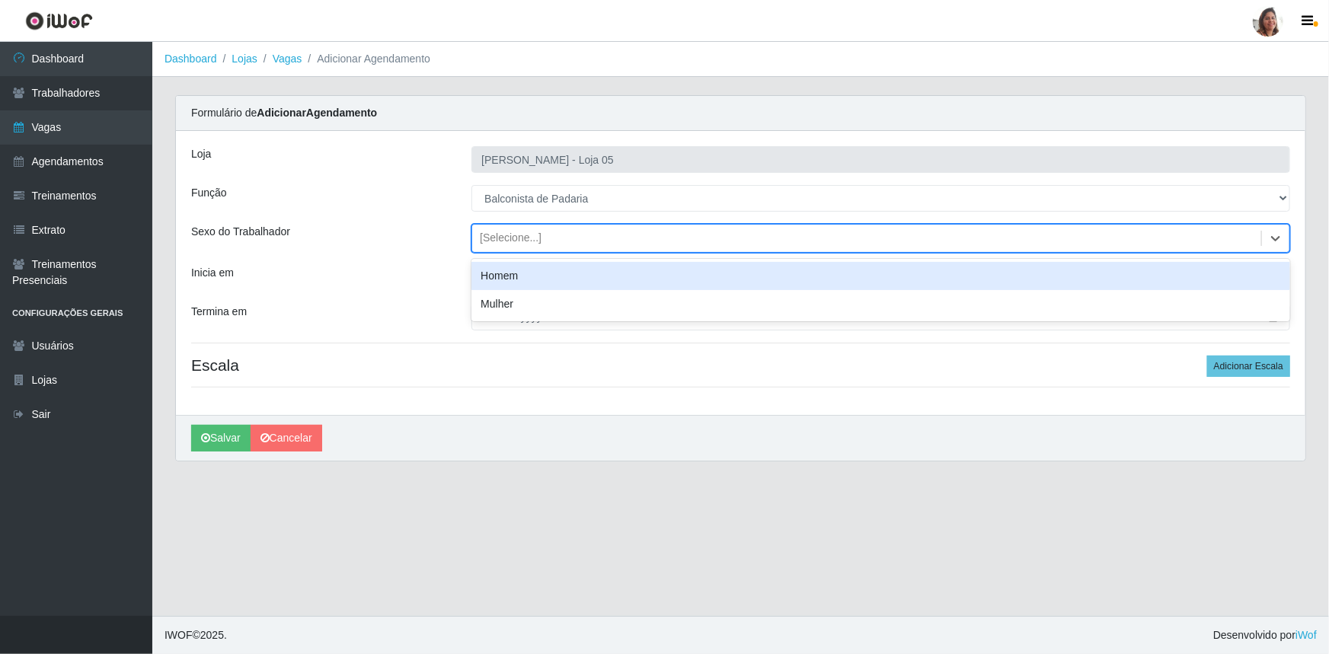
click at [507, 237] on div "[Selecione...]" at bounding box center [511, 239] width 62 height 16
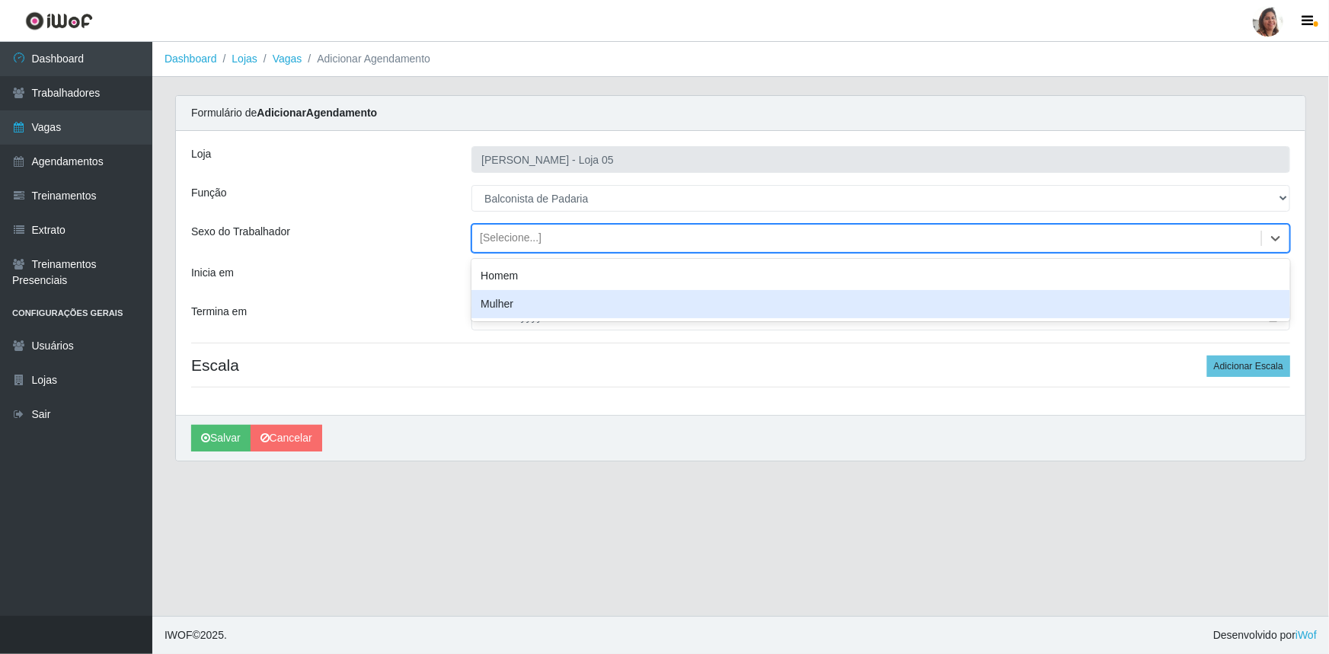
click at [519, 310] on div "Mulher" at bounding box center [880, 304] width 819 height 28
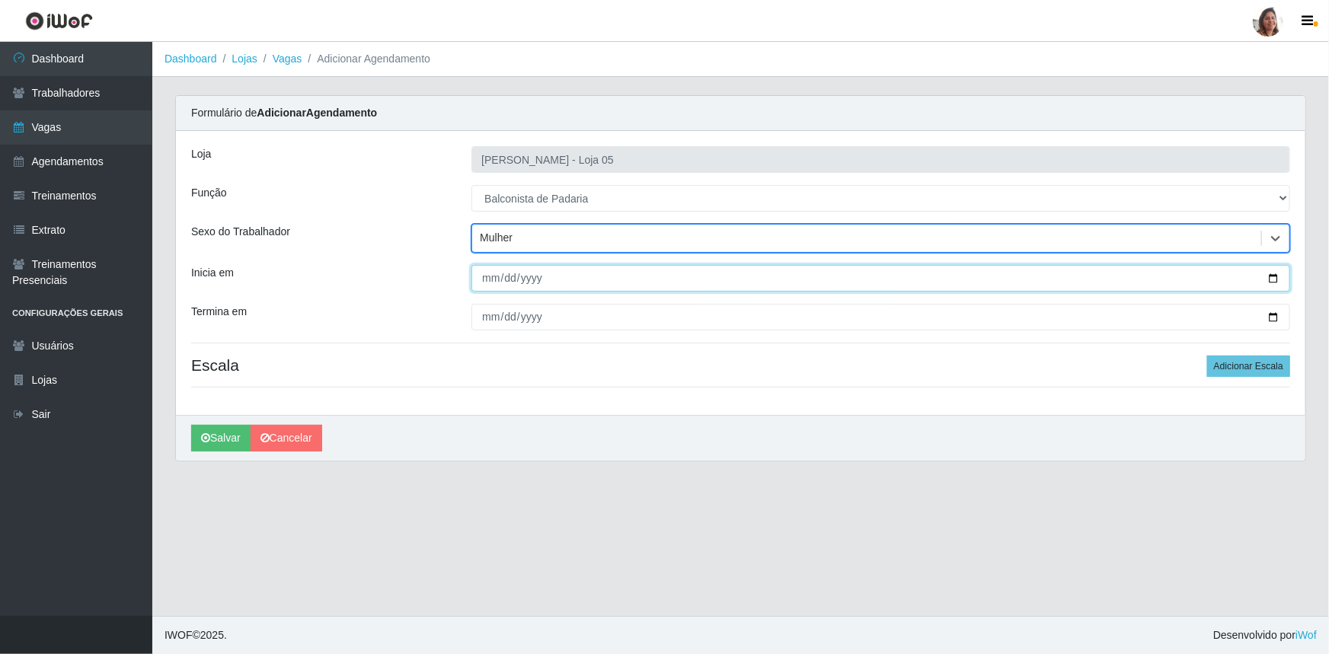
click at [1270, 274] on input "Inicia em" at bounding box center [880, 278] width 819 height 27
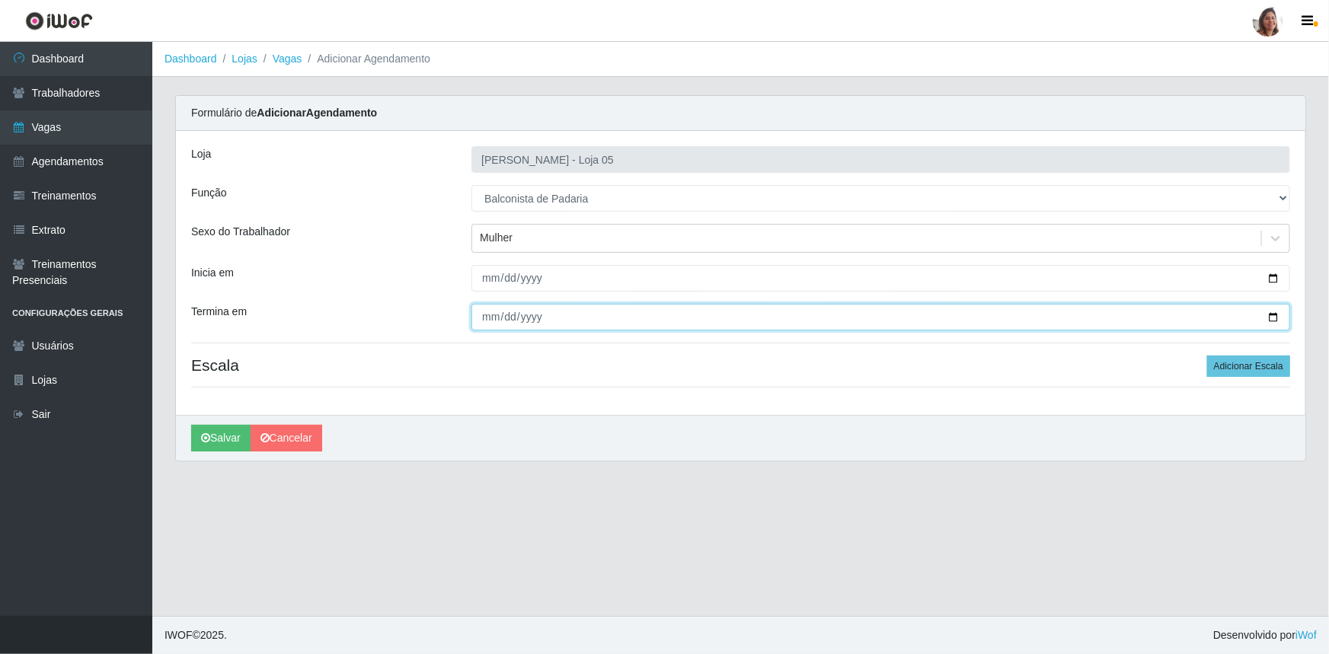
click at [1275, 311] on input "Termina em" at bounding box center [880, 317] width 819 height 27
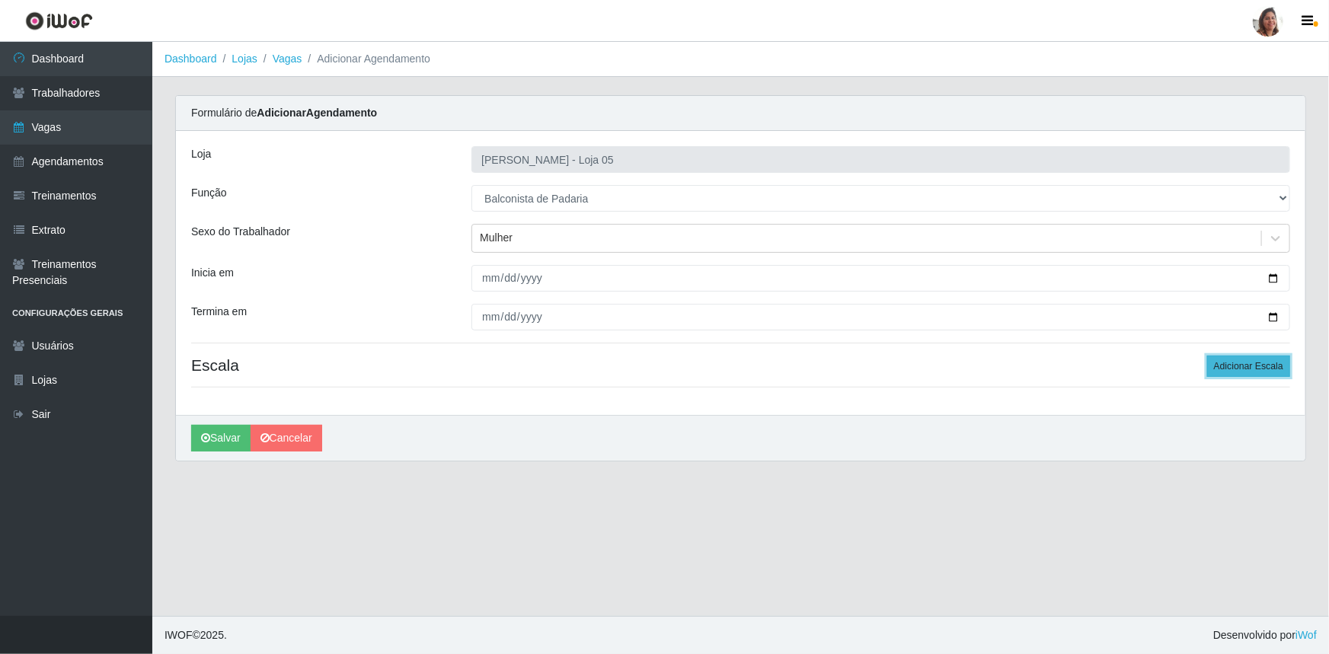
click at [1247, 369] on button "Adicionar Escala" at bounding box center [1248, 366] width 83 height 21
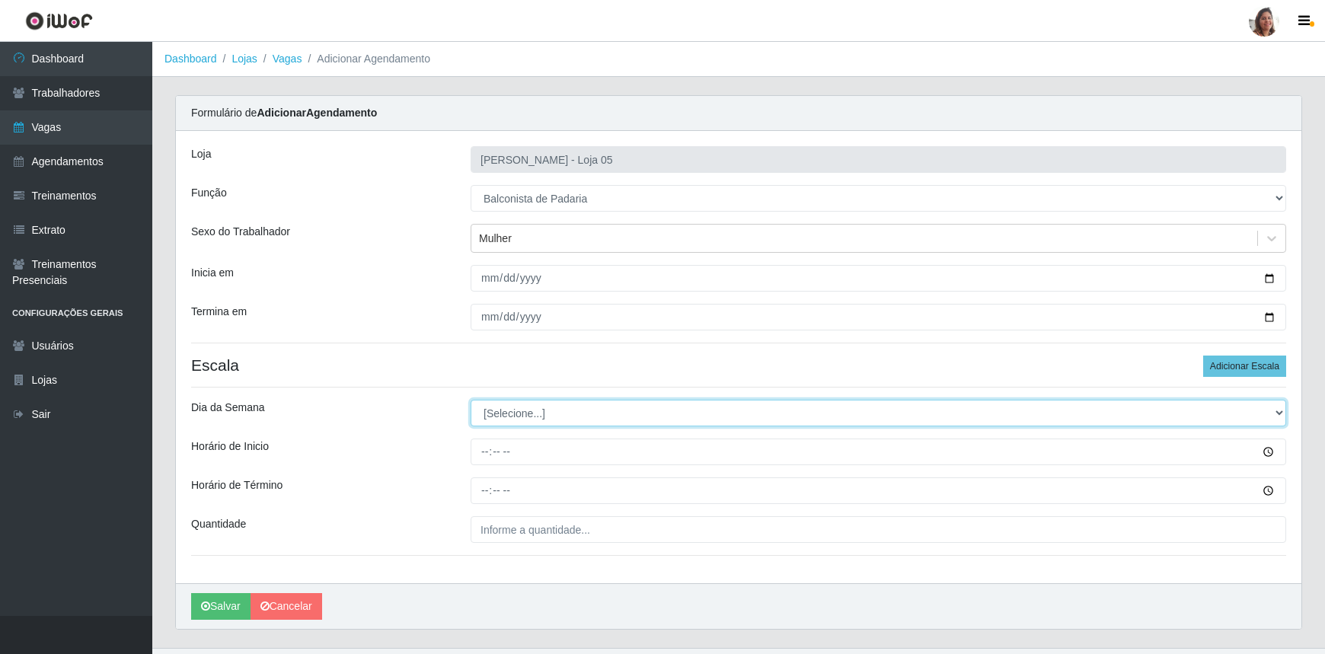
click at [525, 413] on select "[Selecione...] Segunda Terça Quarta Quinta Sexta Sábado Domingo" at bounding box center [879, 413] width 816 height 27
click at [471, 400] on select "[Selecione...] Segunda Terça Quarta Quinta Sexta Sábado Domingo" at bounding box center [879, 413] width 816 height 27
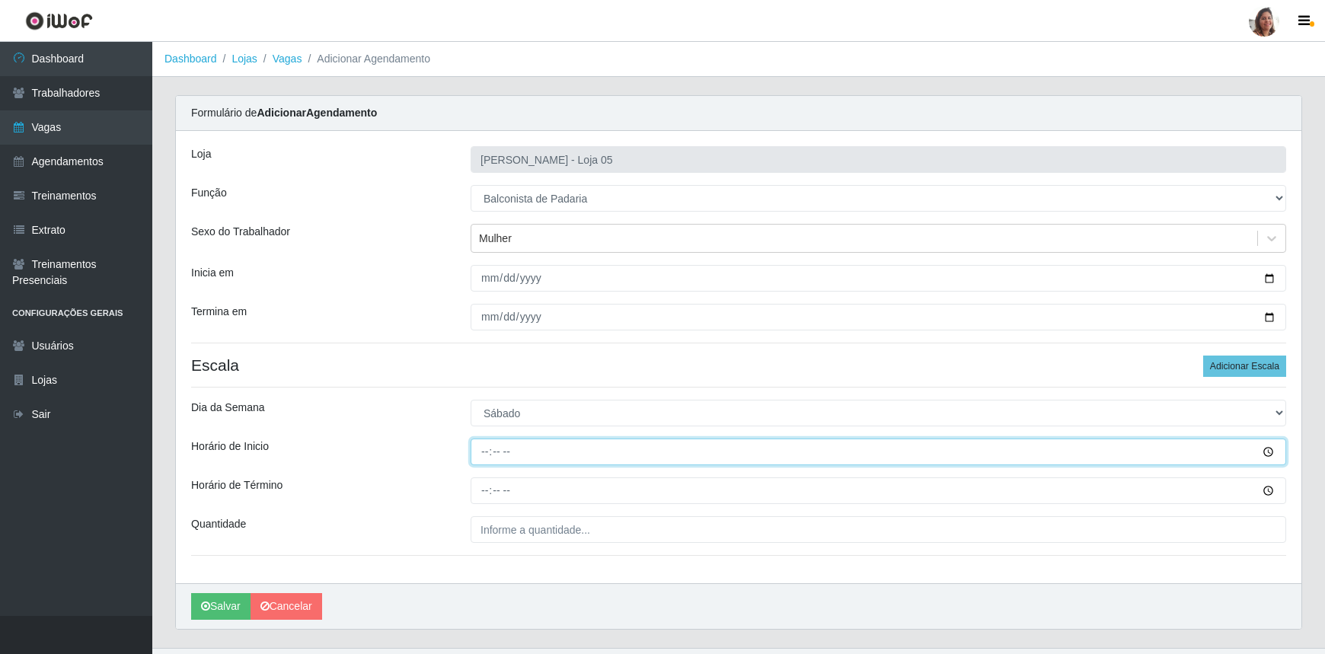
click at [485, 455] on input "Horário de Inicio" at bounding box center [879, 452] width 816 height 27
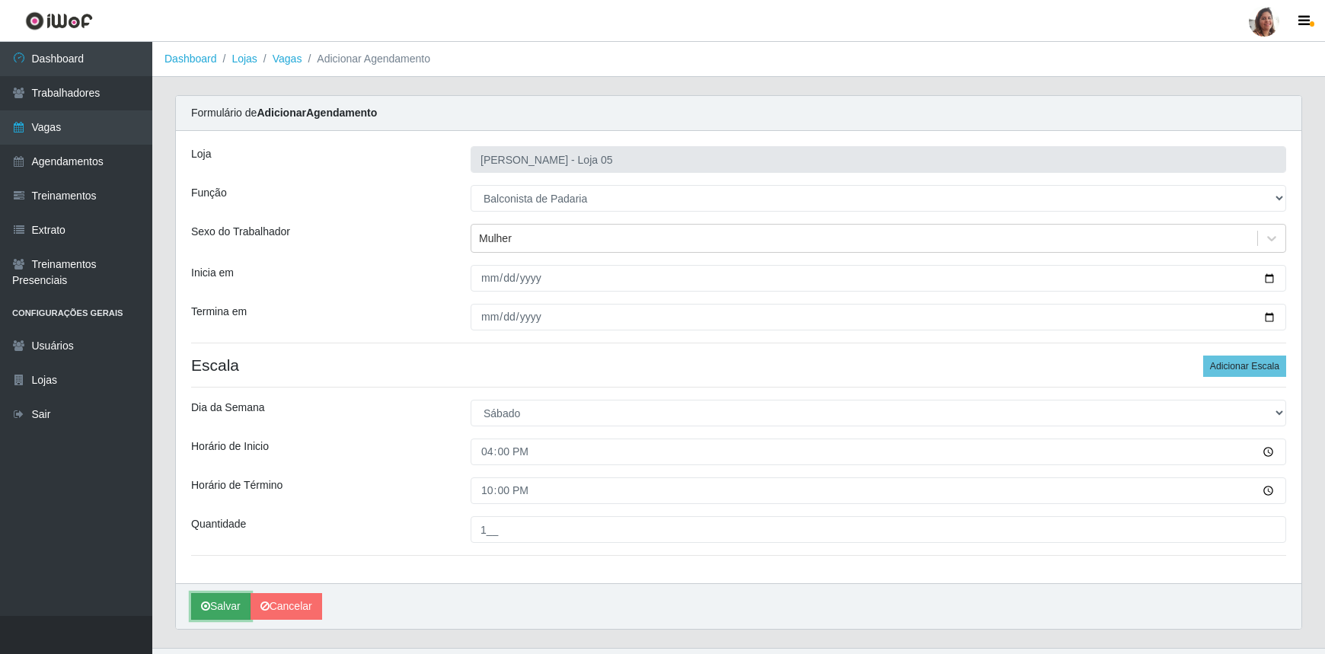
click at [225, 602] on button "Salvar" at bounding box center [220, 606] width 59 height 27
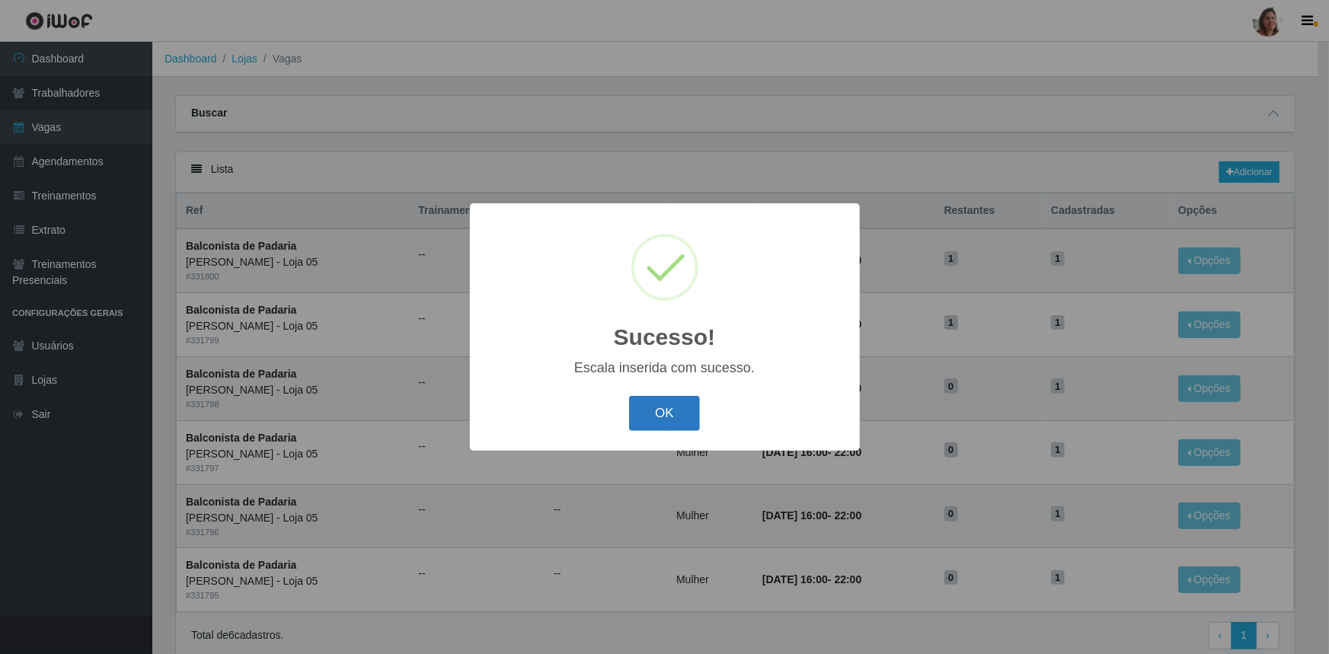
click at [671, 419] on button "OK" at bounding box center [664, 414] width 71 height 36
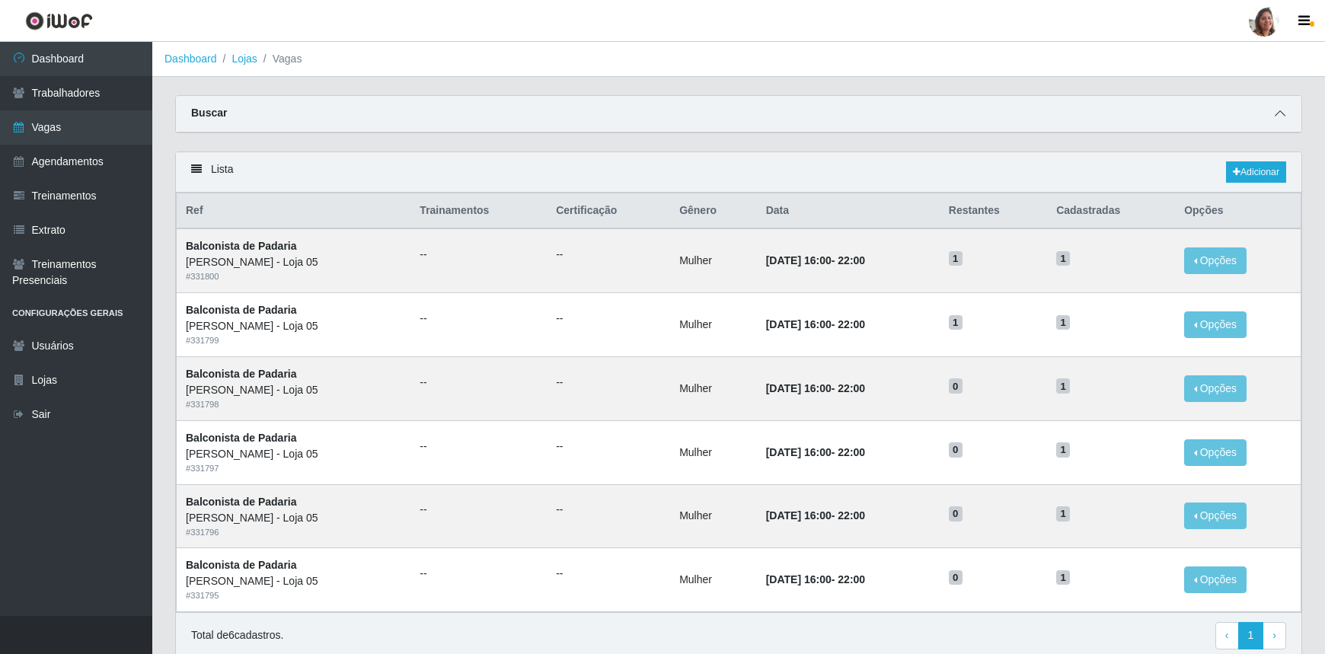
click at [1280, 114] on icon at bounding box center [1280, 113] width 11 height 11
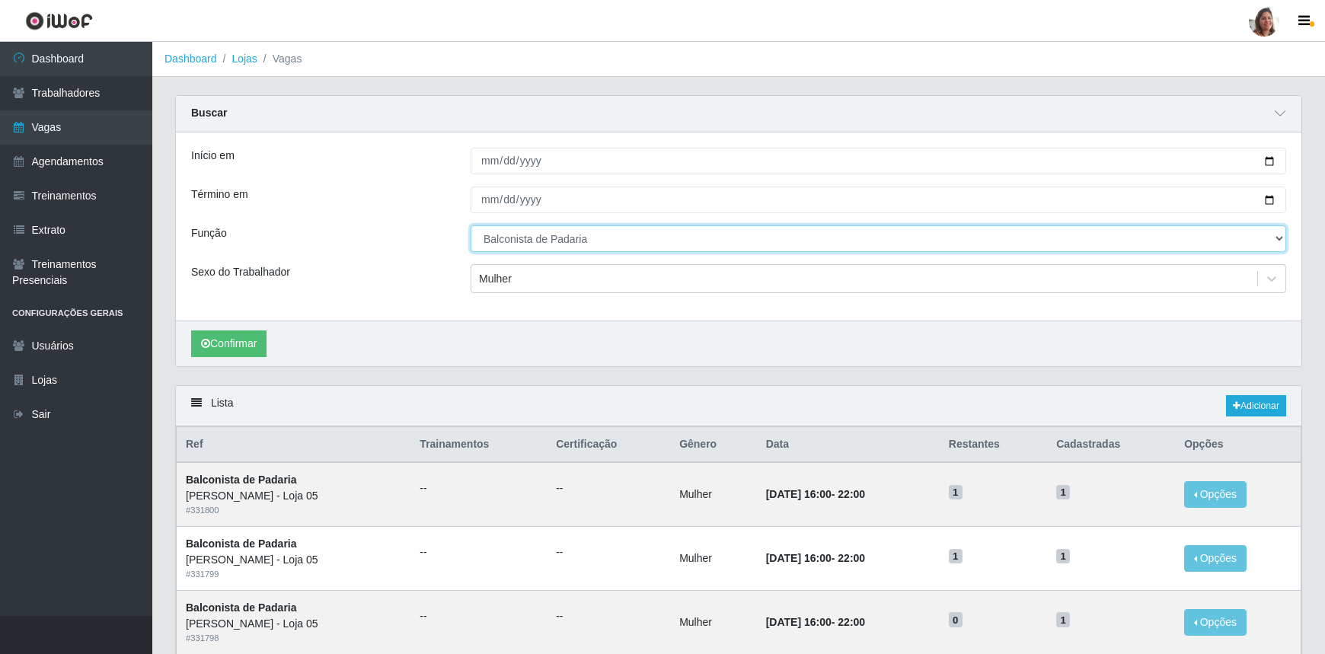
click at [545, 238] on select "[Selecione...] ASG ASG + ASG ++ Auxiliar de Depósito Auxiliar de Depósito + Aux…" at bounding box center [879, 238] width 816 height 27
click at [471, 225] on select "[Selecione...] ASG ASG + ASG ++ Auxiliar de Depósito Auxiliar de Depósito + Aux…" at bounding box center [879, 238] width 816 height 27
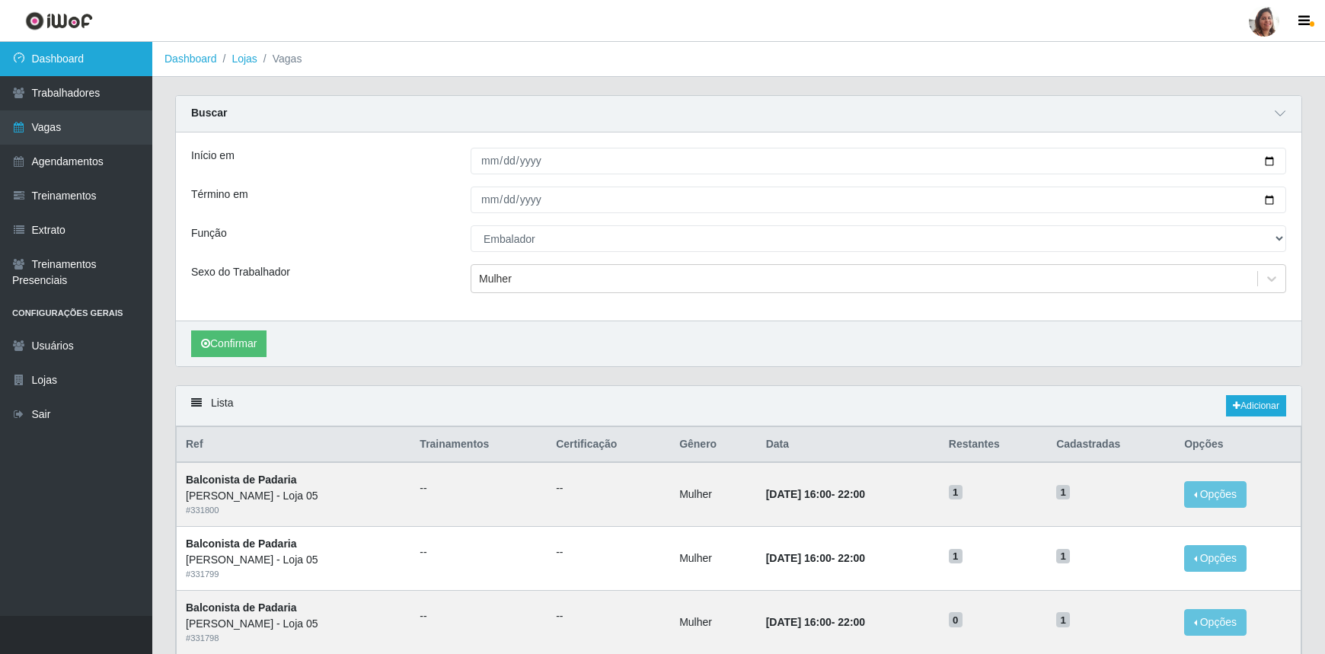
click at [49, 54] on link "Dashboard" at bounding box center [76, 59] width 152 height 34
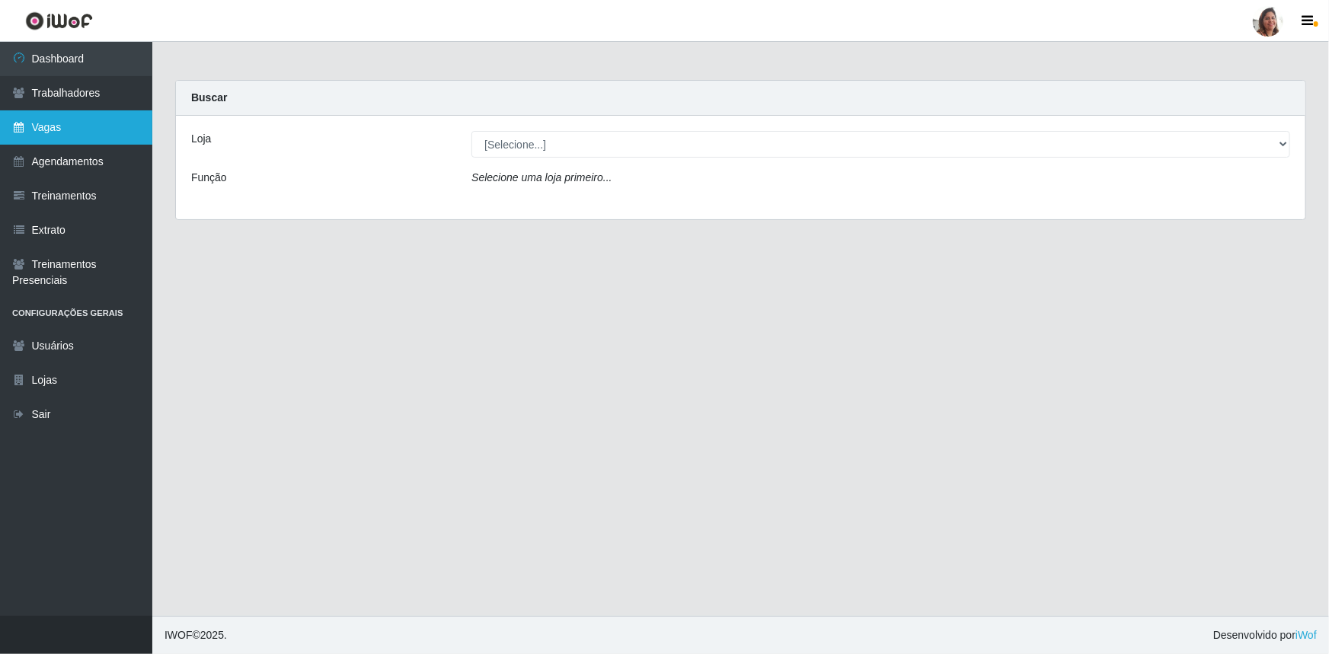
click at [52, 129] on link "Vagas" at bounding box center [76, 127] width 152 height 34
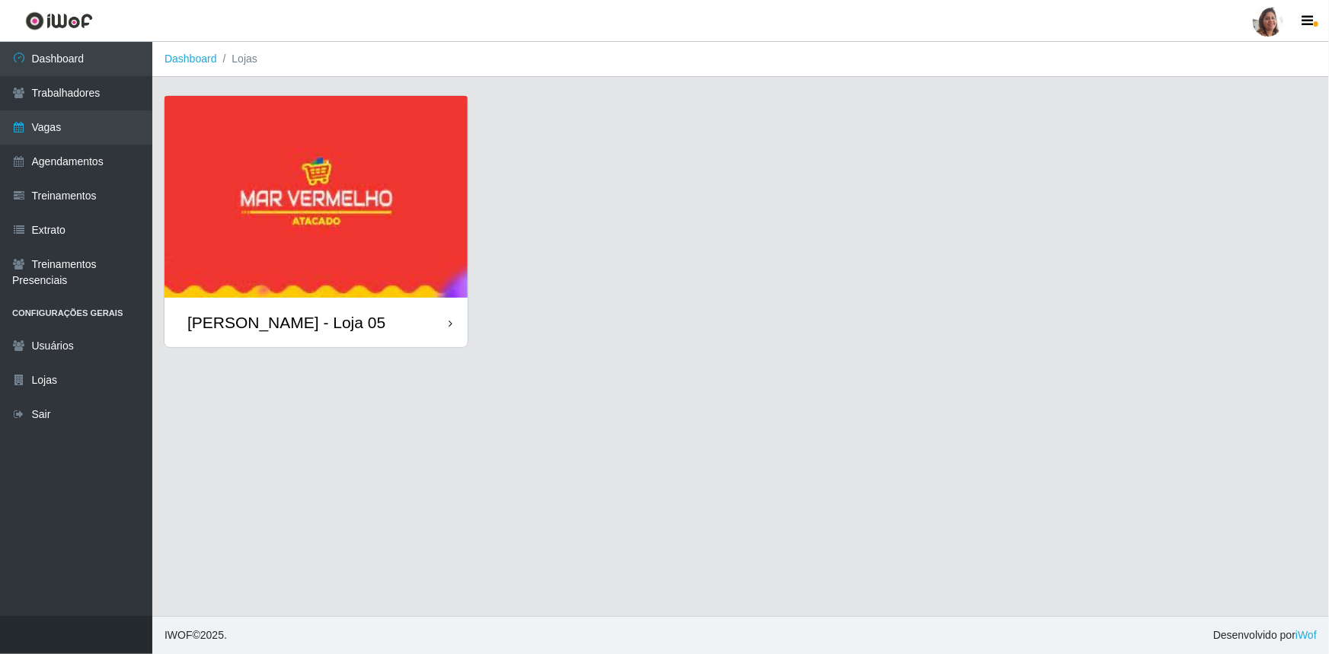
click at [280, 328] on div "[PERSON_NAME] - Loja 05" at bounding box center [286, 322] width 198 height 19
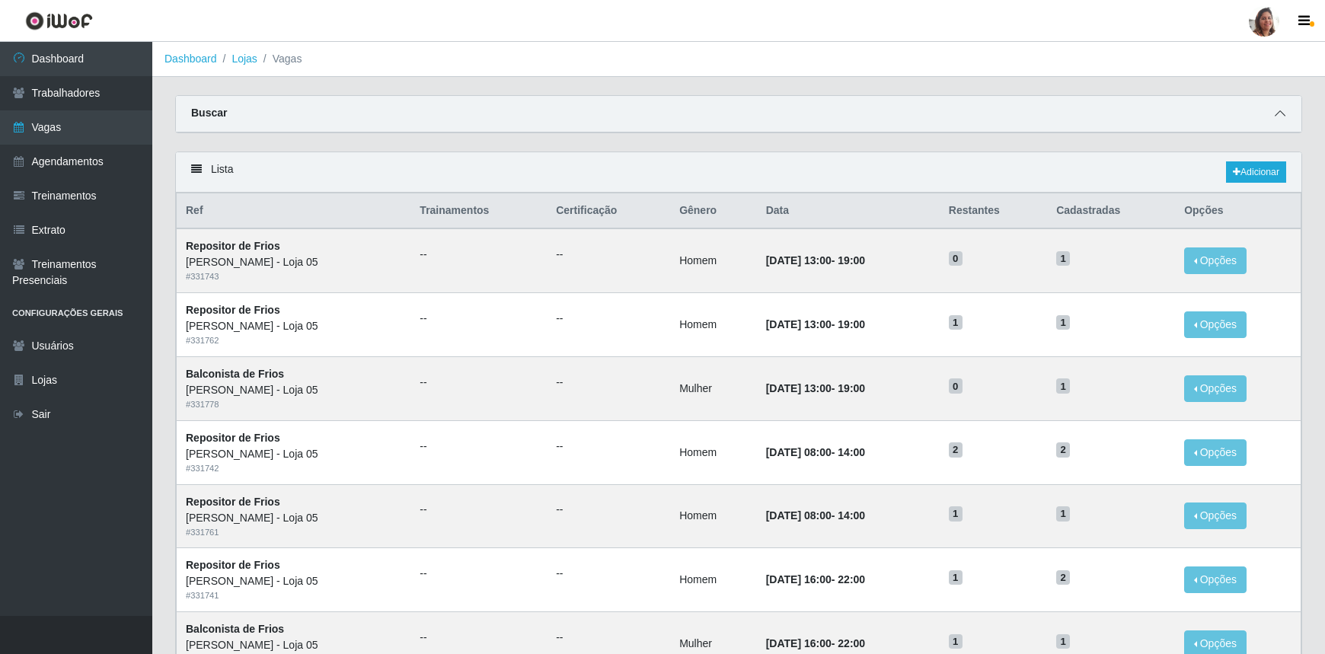
click at [1279, 118] on icon at bounding box center [1280, 113] width 11 height 11
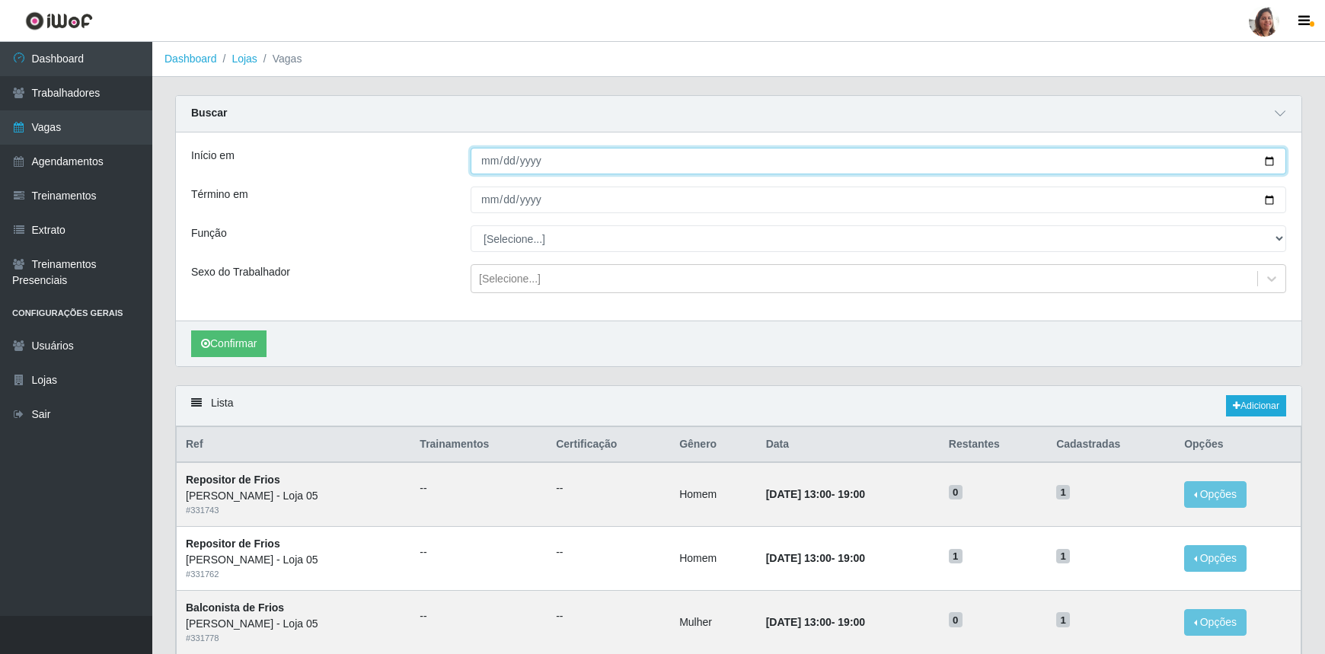
drag, startPoint x: 1267, startPoint y: 160, endPoint x: 847, endPoint y: 326, distance: 452.1
click at [1265, 161] on input "Início em" at bounding box center [879, 161] width 816 height 27
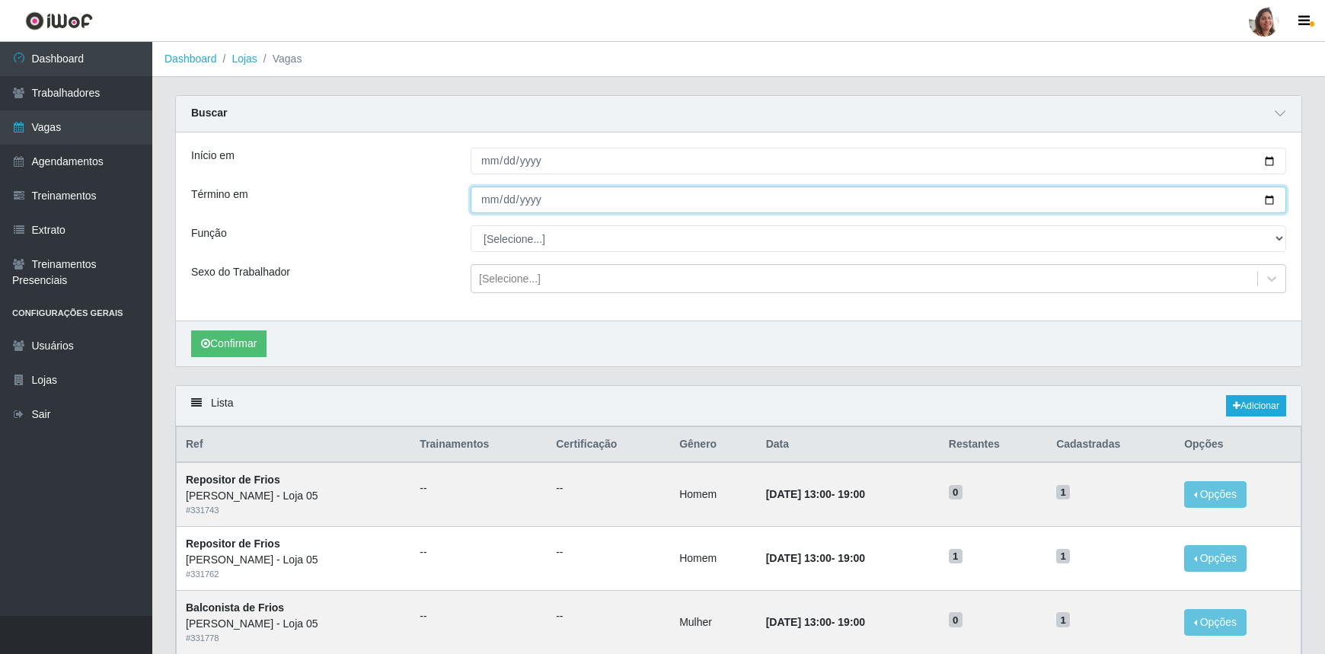
click at [1272, 197] on input "Término em" at bounding box center [879, 200] width 816 height 27
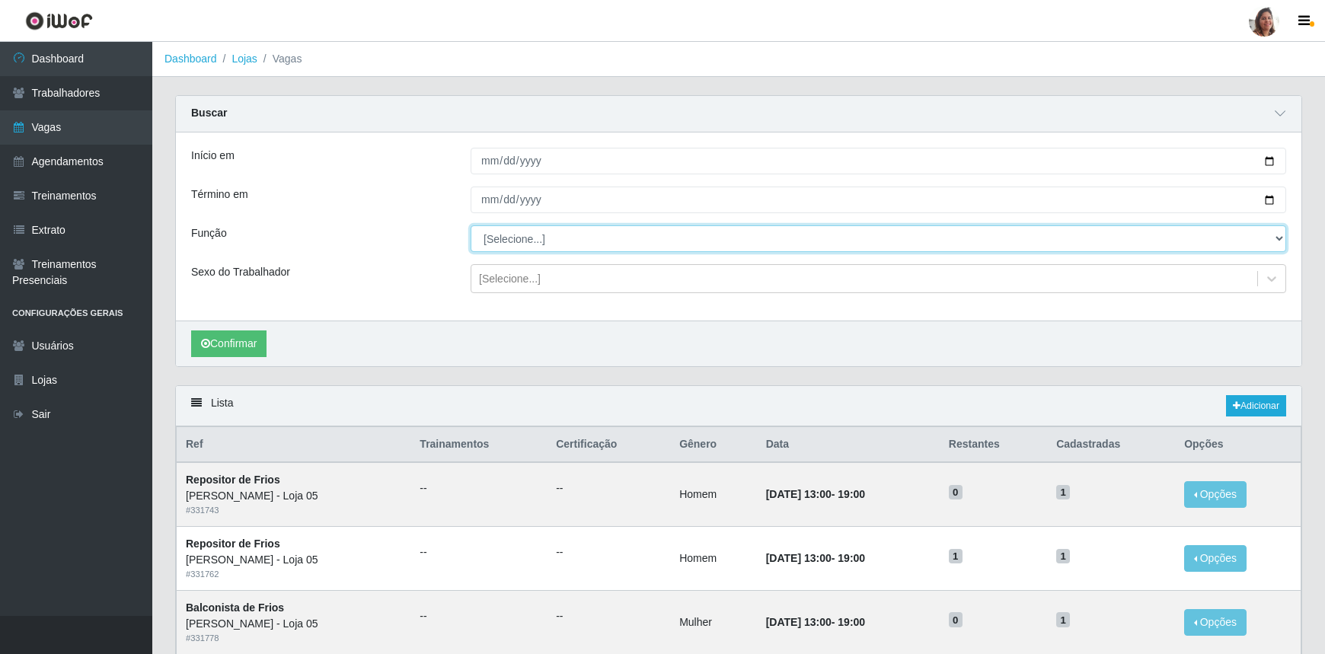
click at [518, 240] on select "[Selecione...] ASG ASG + ASG ++ Auxiliar de Depósito Auxiliar de Depósito + Aux…" at bounding box center [879, 238] width 816 height 27
click at [471, 225] on select "[Selecione...] ASG ASG + ASG ++ Auxiliar de Depósito Auxiliar de Depósito + Aux…" at bounding box center [879, 238] width 816 height 27
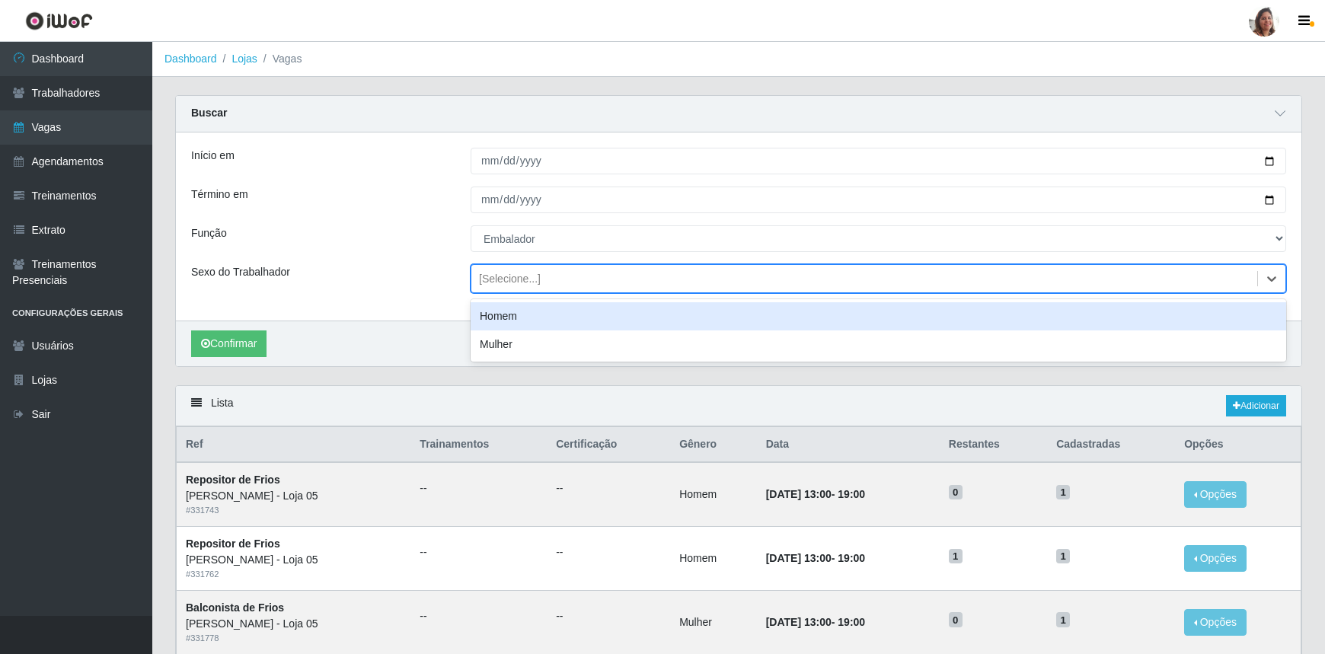
click at [528, 282] on div "[Selecione...]" at bounding box center [510, 279] width 62 height 16
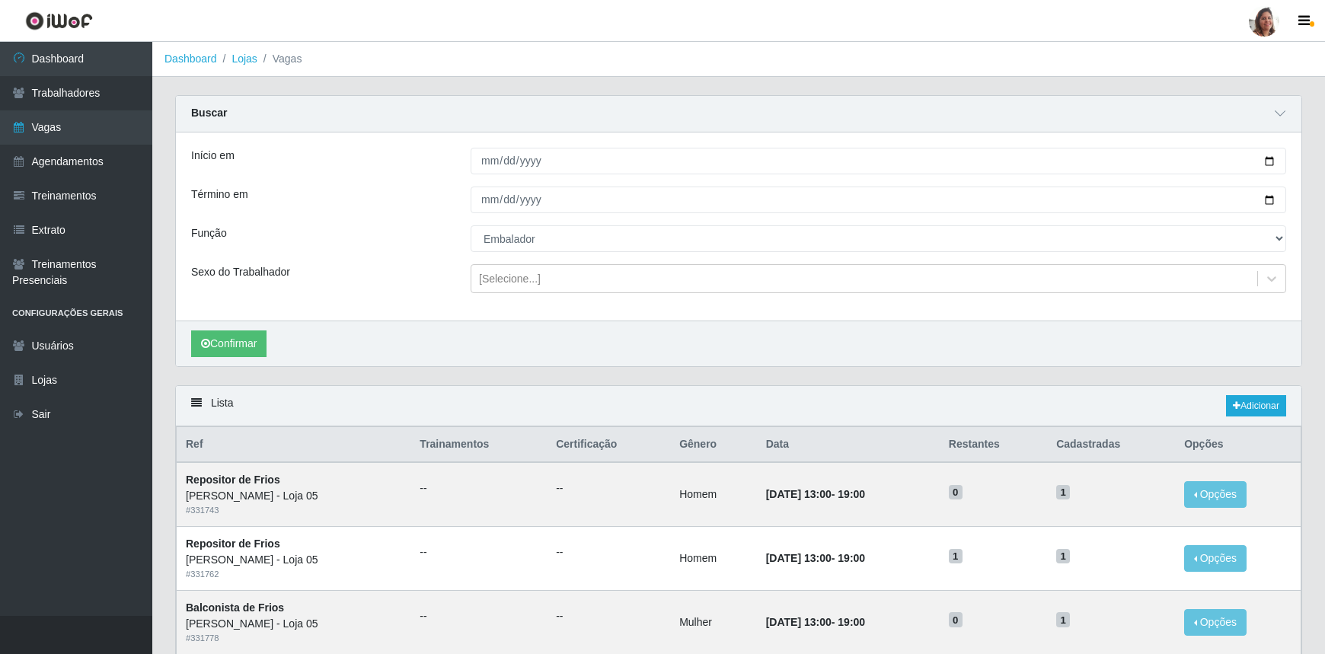
click at [375, 272] on div "Sexo do Trabalhador" at bounding box center [320, 278] width 280 height 29
click at [244, 339] on button "Confirmar" at bounding box center [228, 344] width 75 height 27
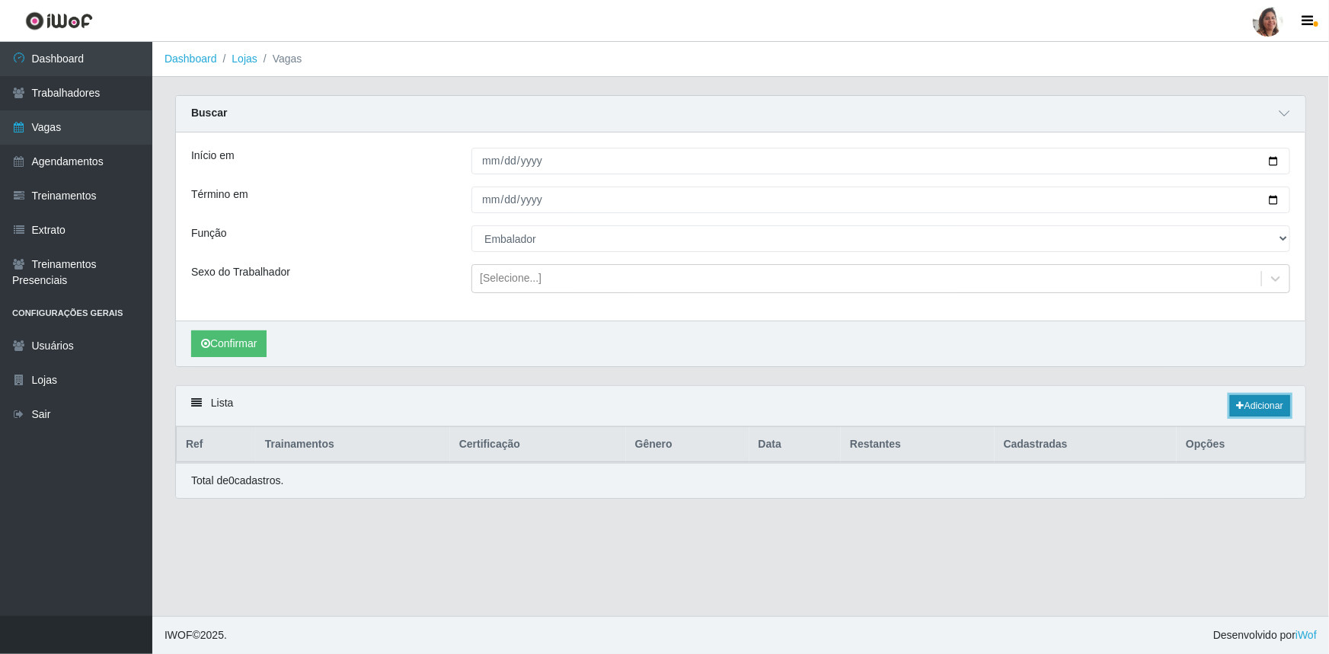
click at [1255, 396] on link "Adicionar" at bounding box center [1260, 405] width 60 height 21
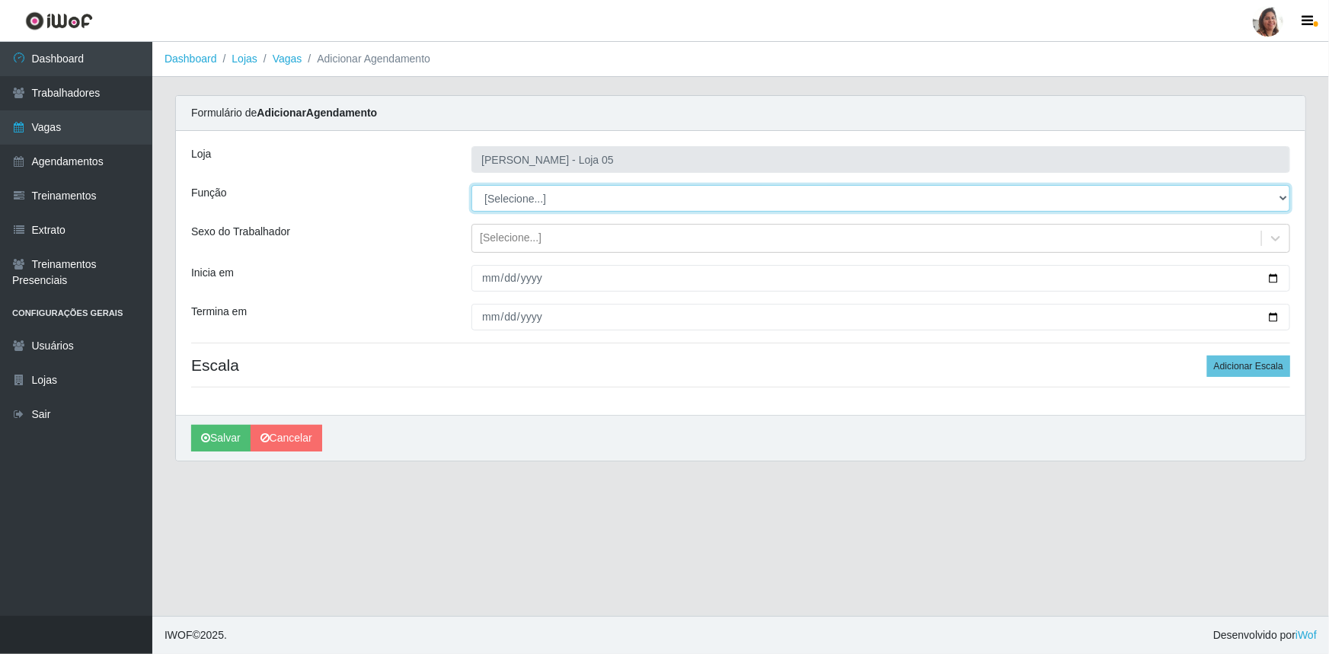
click at [505, 198] on select "[Selecione...] ASG ASG + ASG ++ Auxiliar de Depósito Auxiliar de Depósito + Aux…" at bounding box center [880, 198] width 819 height 27
click at [471, 185] on select "[Selecione...] ASG ASG + ASG ++ Auxiliar de Depósito Auxiliar de Depósito + Aux…" at bounding box center [880, 198] width 819 height 27
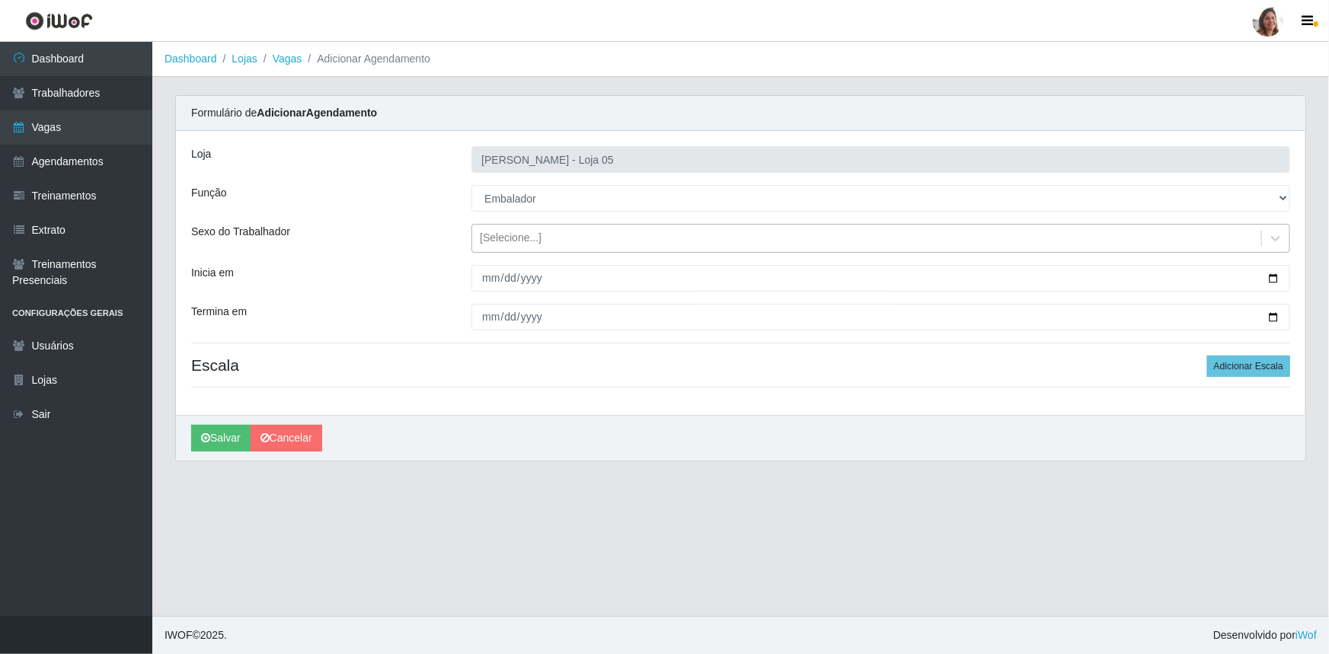
click at [519, 237] on div "[Selecione...]" at bounding box center [511, 239] width 62 height 16
click at [314, 289] on div "Inicia em" at bounding box center [320, 278] width 280 height 27
click at [1275, 273] on input "Inicia em" at bounding box center [880, 278] width 819 height 27
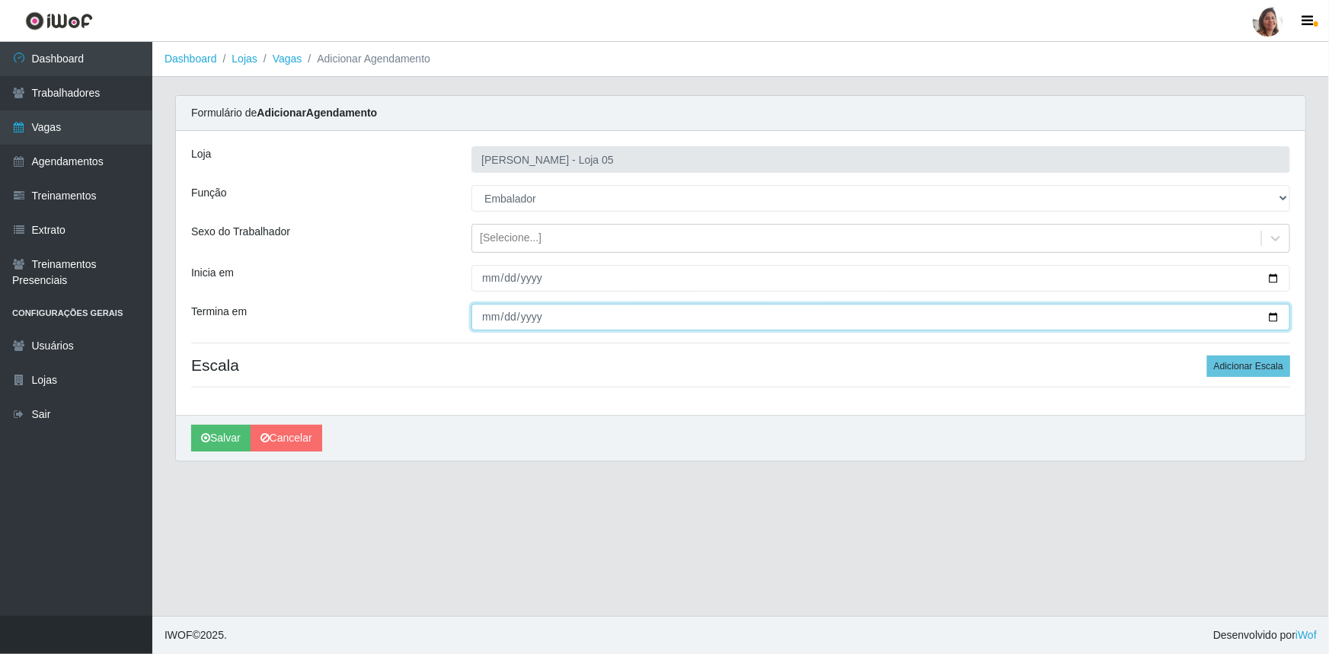
click at [1271, 312] on input "Termina em" at bounding box center [880, 317] width 819 height 27
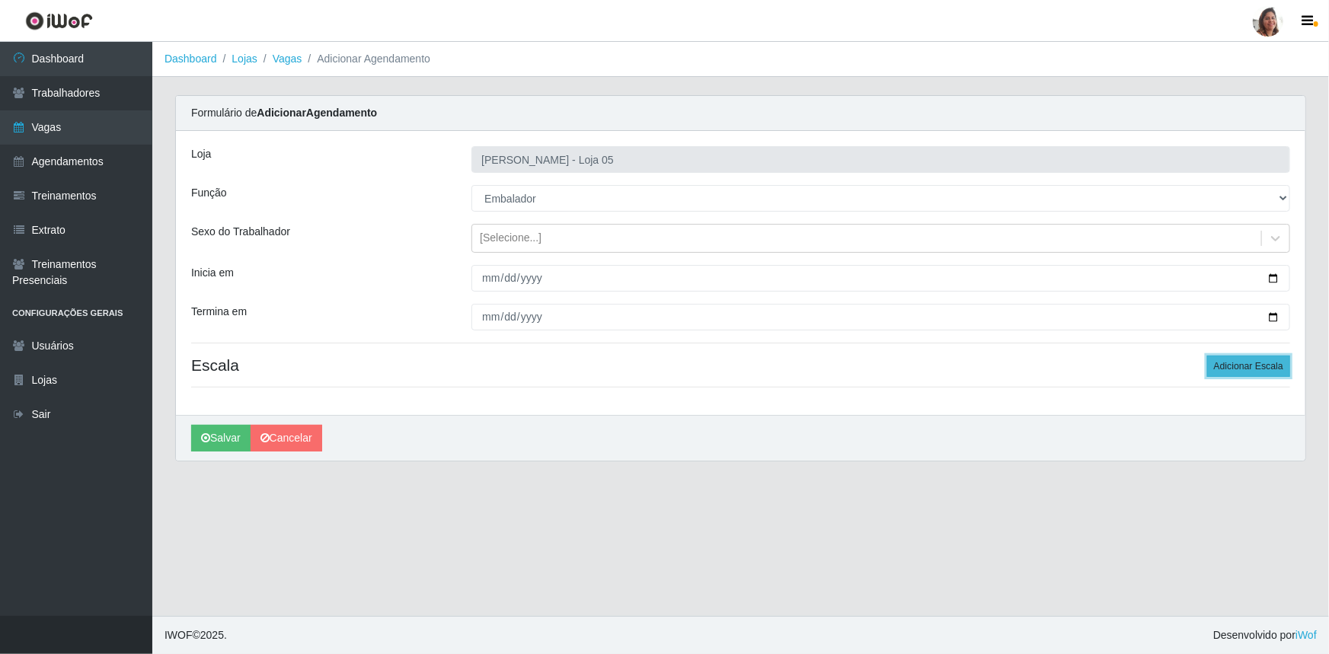
click at [1238, 372] on button "Adicionar Escala" at bounding box center [1248, 366] width 83 height 21
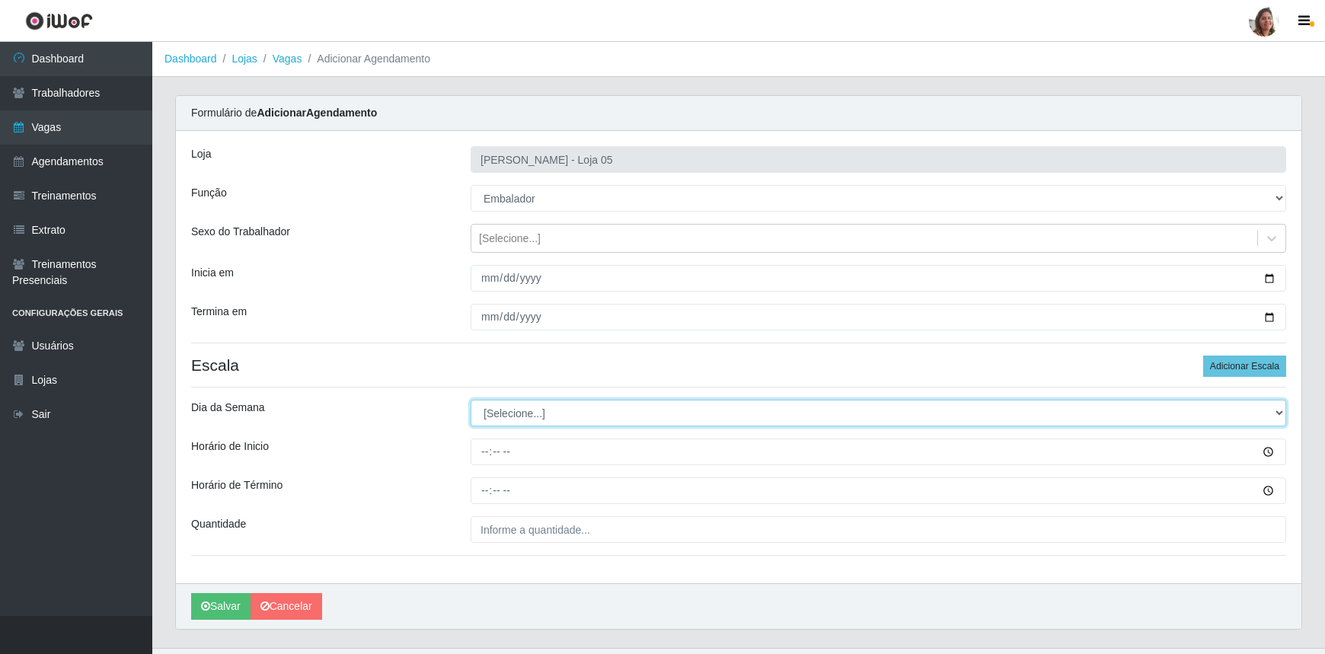
click at [517, 414] on select "[Selecione...] Segunda Terça Quarta Quinta Sexta Sábado Domingo" at bounding box center [879, 413] width 816 height 27
click at [471, 400] on select "[Selecione...] Segunda Terça Quarta Quinta Sexta Sábado Domingo" at bounding box center [879, 413] width 816 height 27
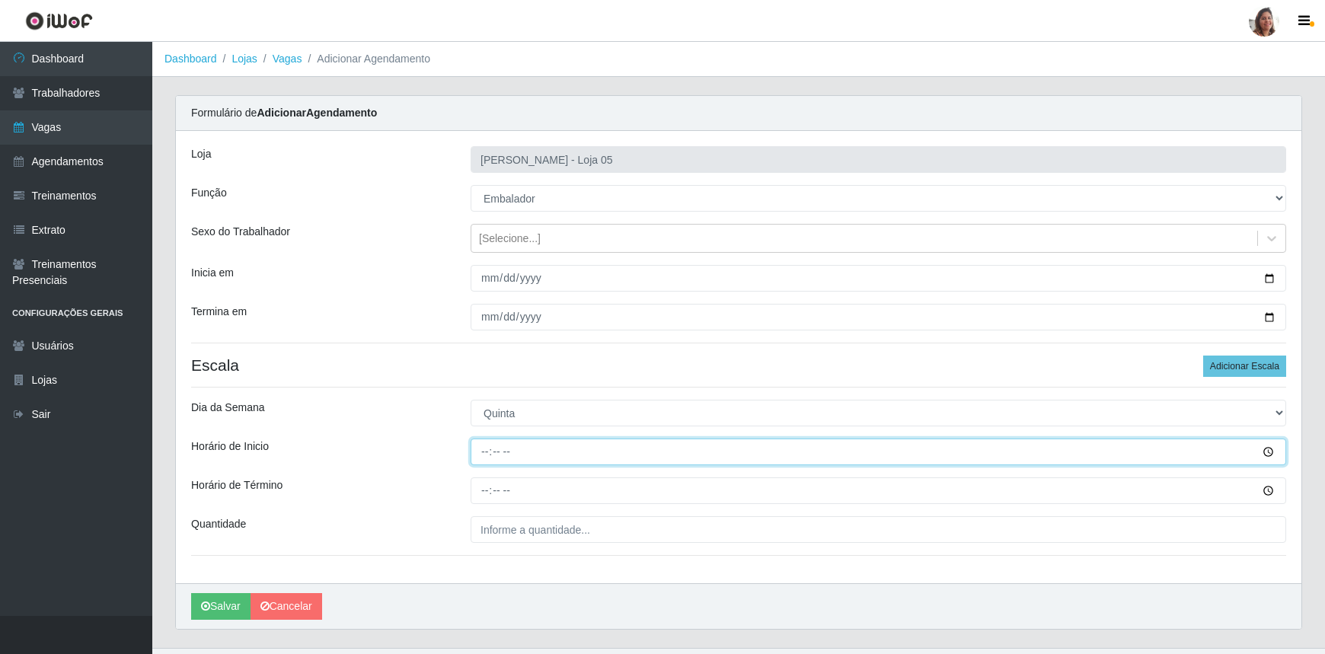
drag, startPoint x: 484, startPoint y: 448, endPoint x: 923, endPoint y: 358, distance: 448.6
click at [484, 449] on input "Horário de Inicio" at bounding box center [879, 452] width 816 height 27
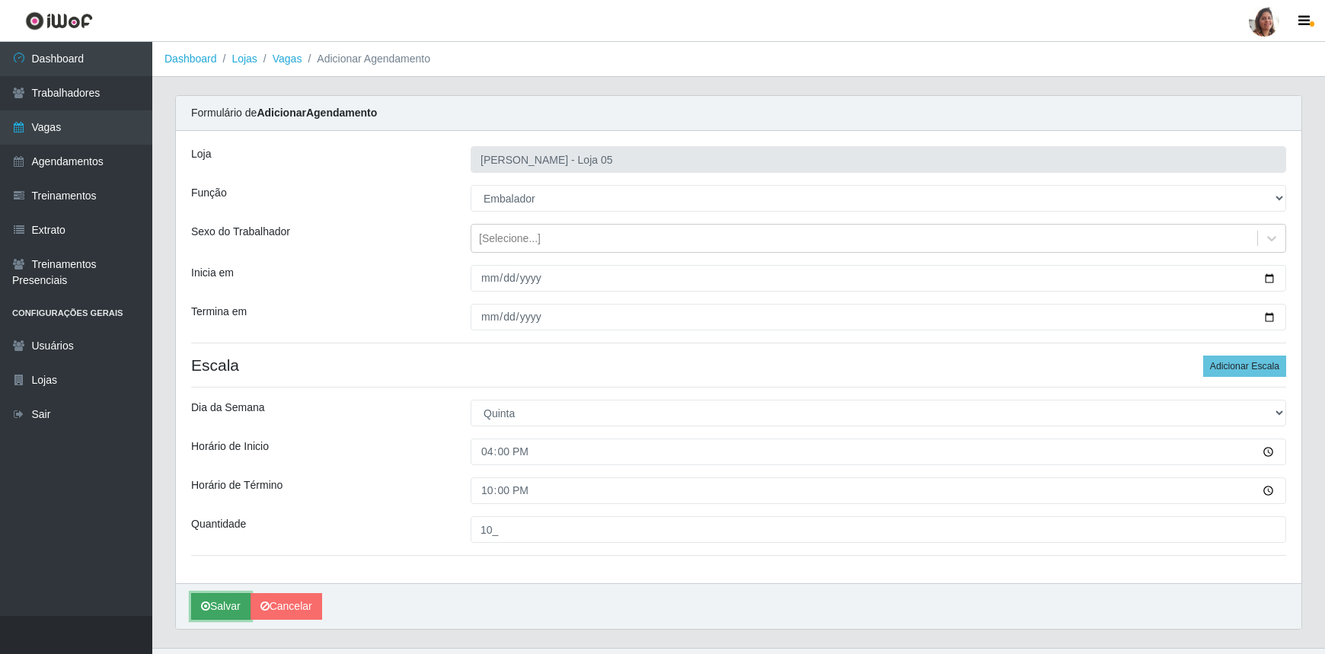
click at [228, 602] on button "Salvar" at bounding box center [220, 606] width 59 height 27
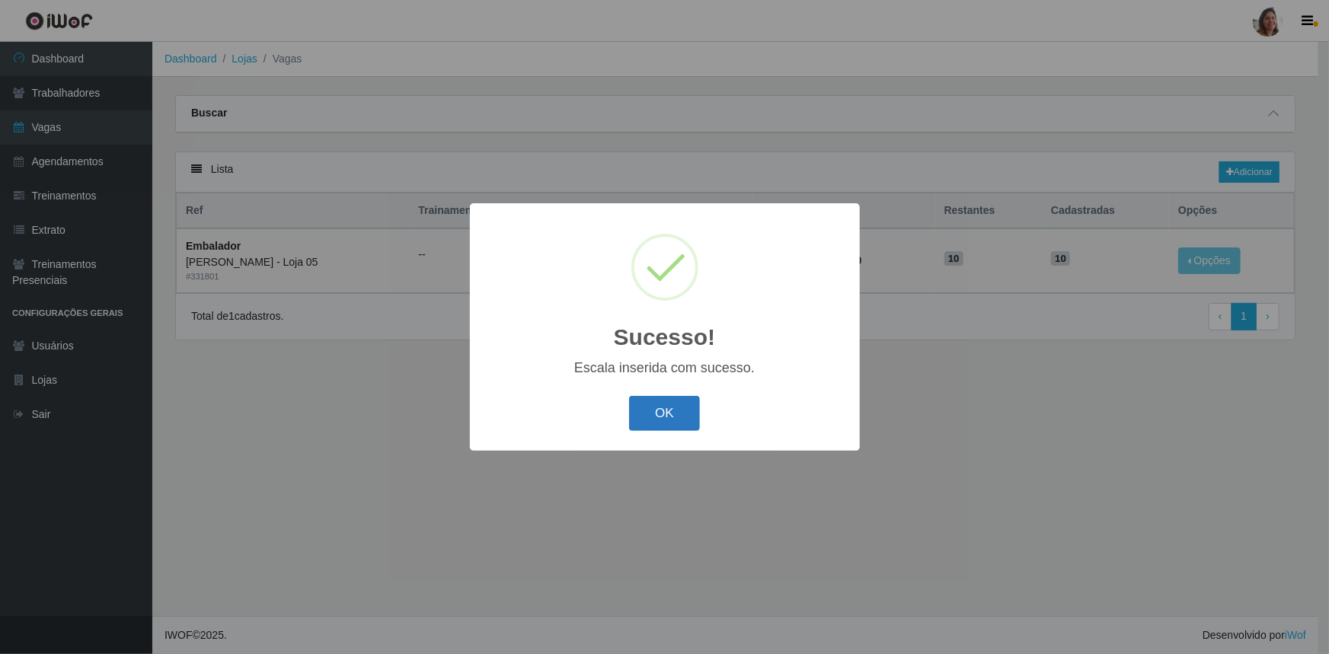
click at [679, 408] on button "OK" at bounding box center [664, 414] width 71 height 36
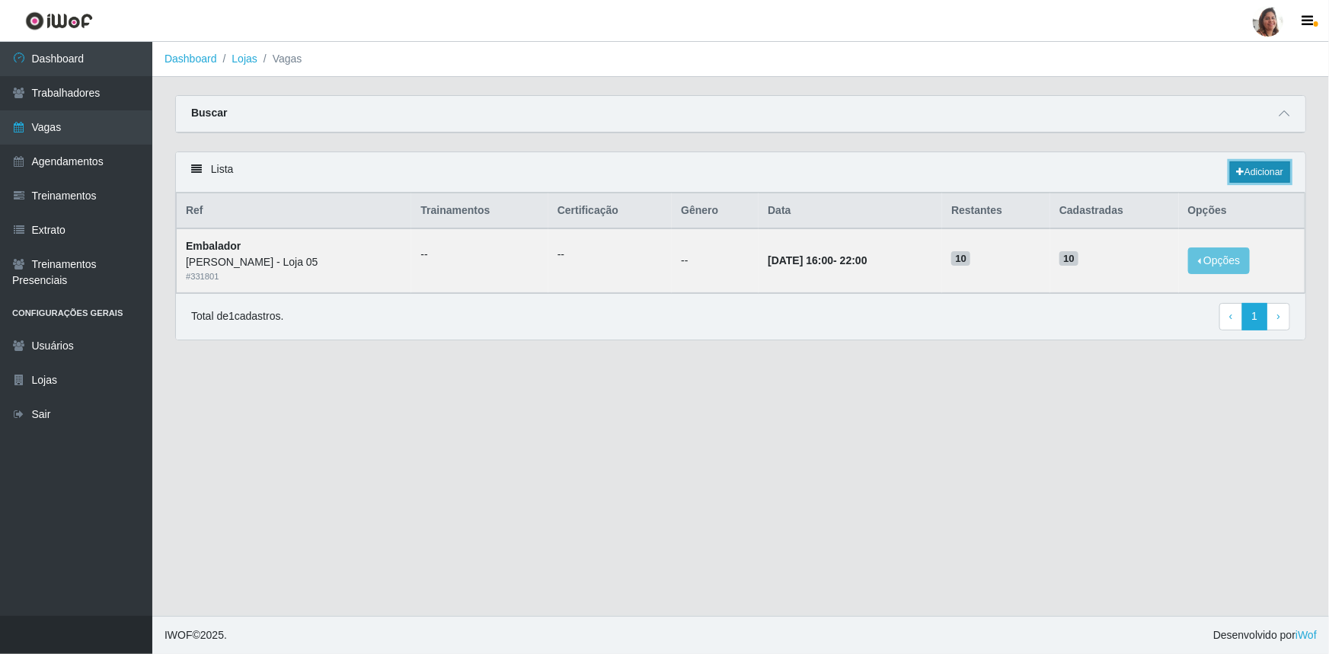
click at [1258, 171] on link "Adicionar" at bounding box center [1260, 171] width 60 height 21
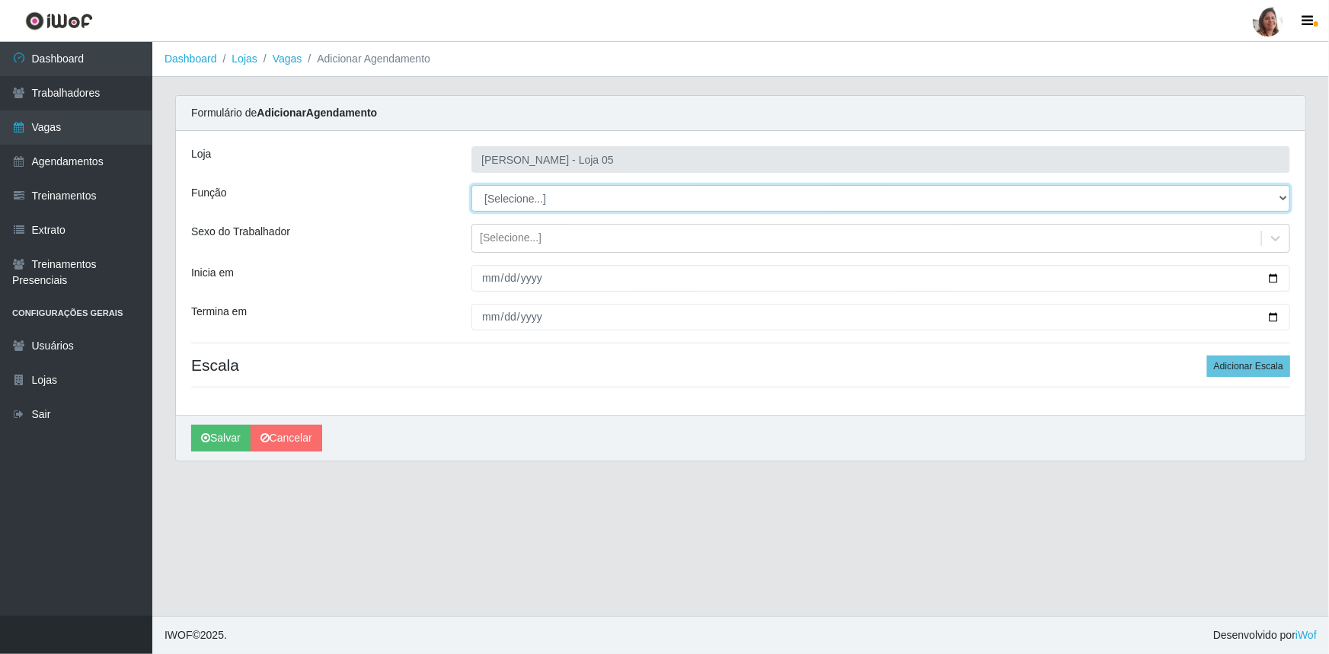
click at [550, 197] on select "[Selecione...] ASG ASG + ASG ++ Auxiliar de Depósito Auxiliar de Depósito + Aux…" at bounding box center [880, 198] width 819 height 27
click at [471, 185] on select "[Selecione...] ASG ASG + ASG ++ Auxiliar de Depósito Auxiliar de Depósito + Aux…" at bounding box center [880, 198] width 819 height 27
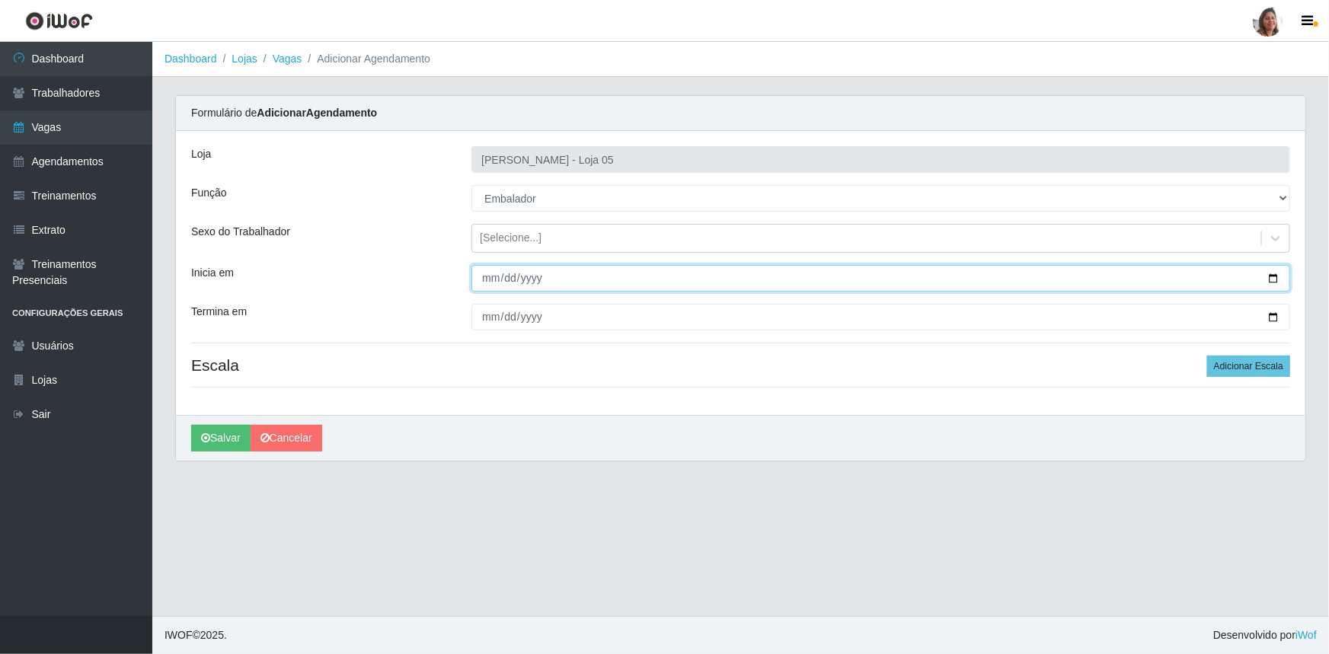
click at [1274, 273] on input "Inicia em" at bounding box center [880, 278] width 819 height 27
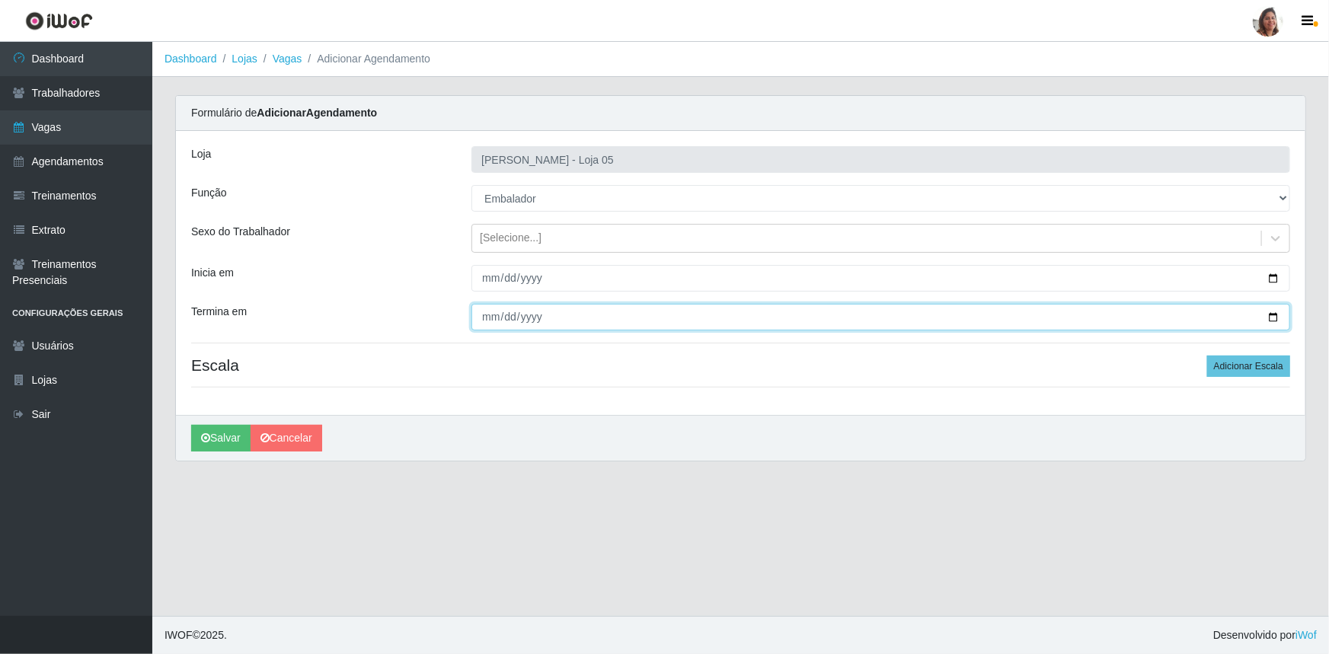
click at [1272, 321] on input "Termina em" at bounding box center [880, 317] width 819 height 27
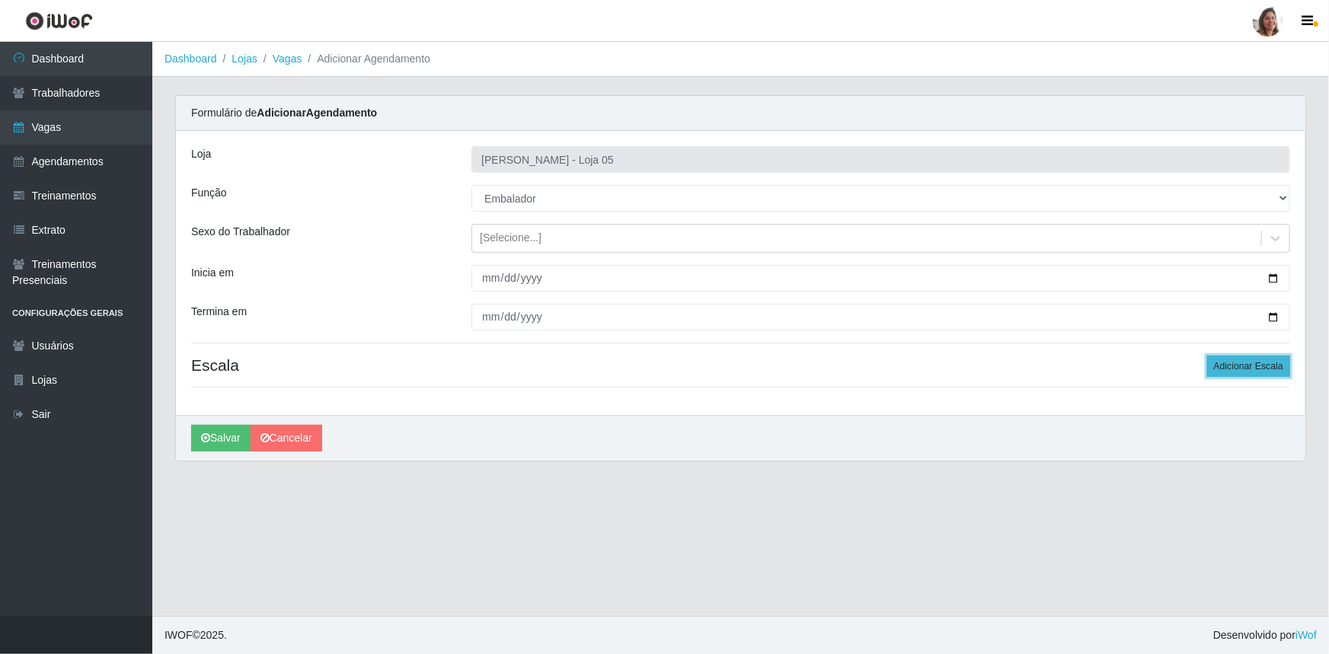
click at [1229, 368] on button "Adicionar Escala" at bounding box center [1248, 366] width 83 height 21
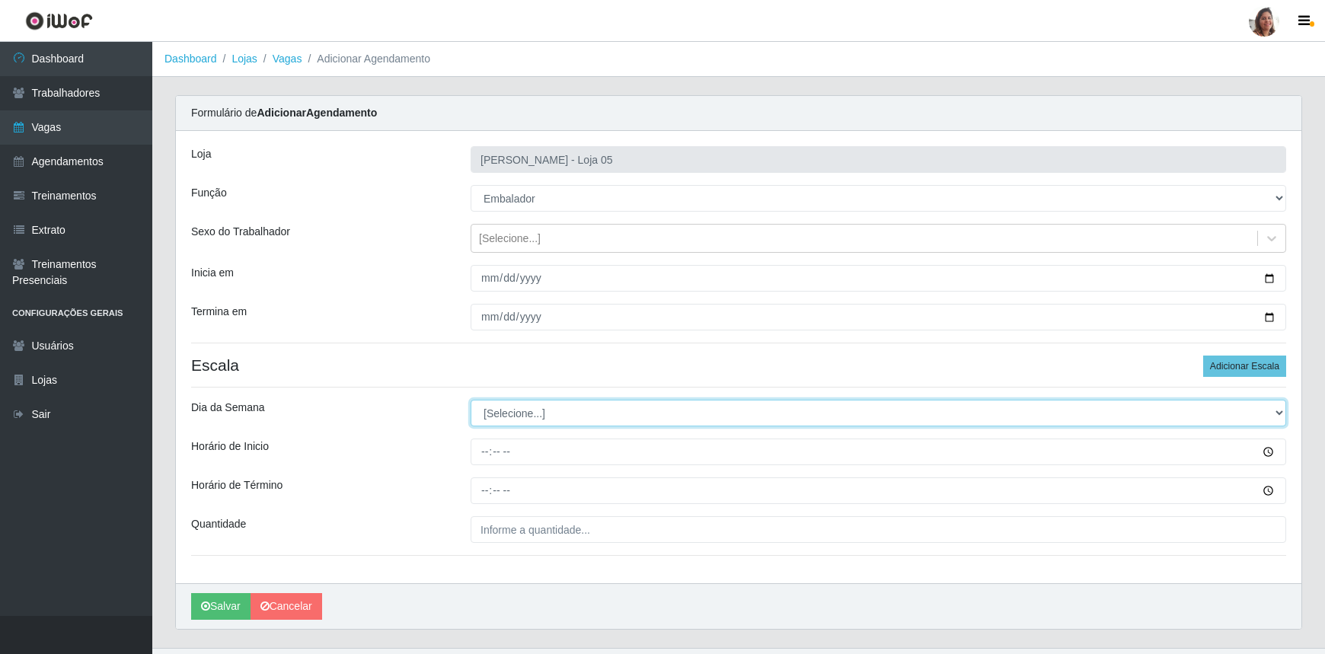
click at [532, 413] on select "[Selecione...] Segunda Terça Quarta Quinta Sexta Sábado Domingo" at bounding box center [879, 413] width 816 height 27
click at [471, 400] on select "[Selecione...] Segunda Terça Quarta Quinta Sexta Sábado Domingo" at bounding box center [879, 413] width 816 height 27
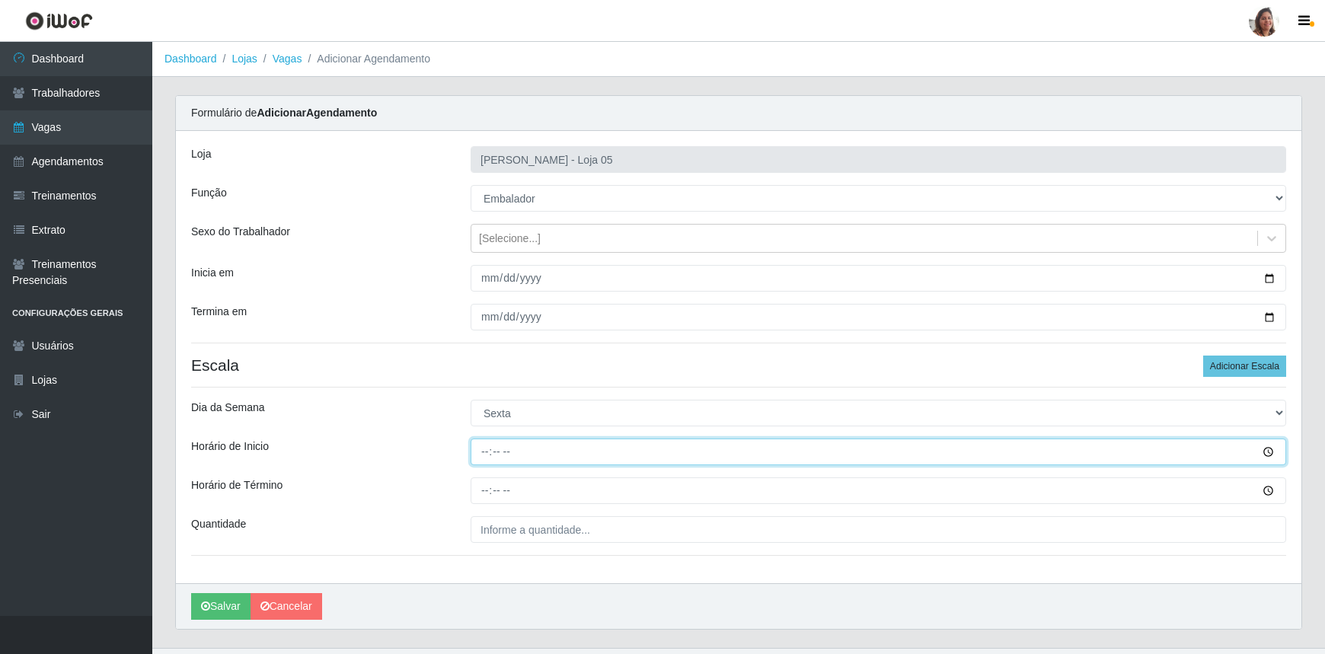
click at [482, 457] on input "Horário de Inicio" at bounding box center [879, 452] width 816 height 27
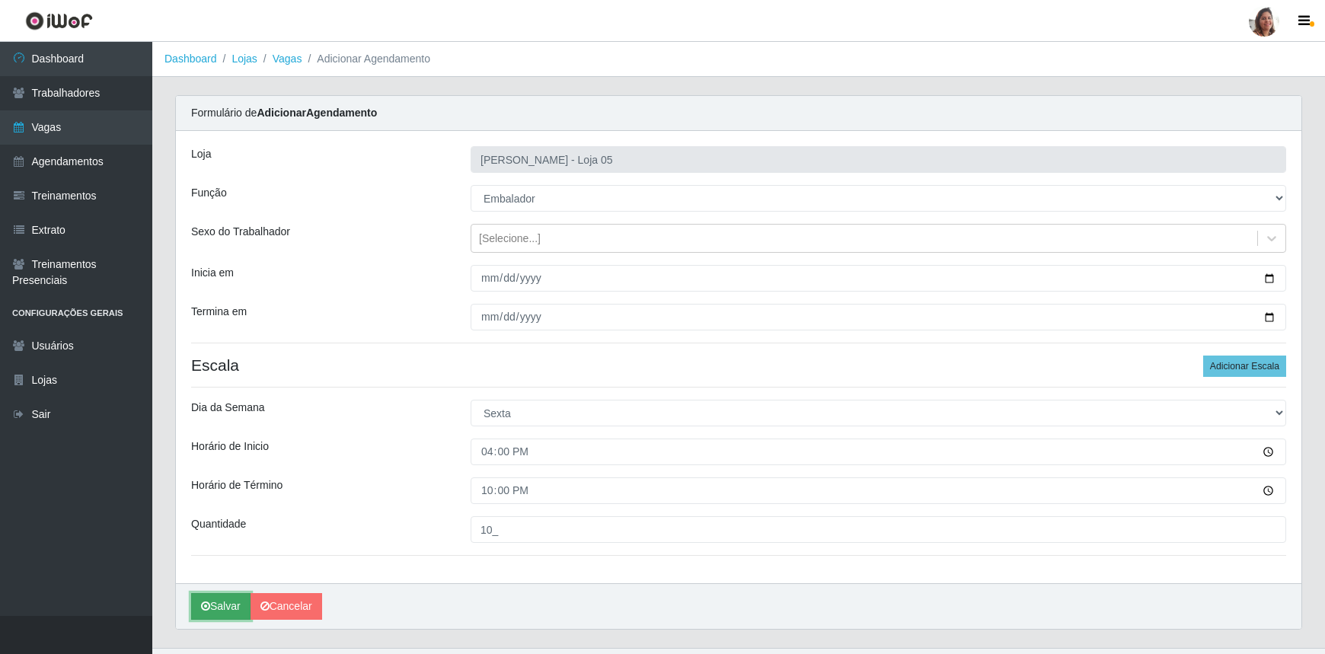
click at [233, 598] on button "Salvar" at bounding box center [220, 606] width 59 height 27
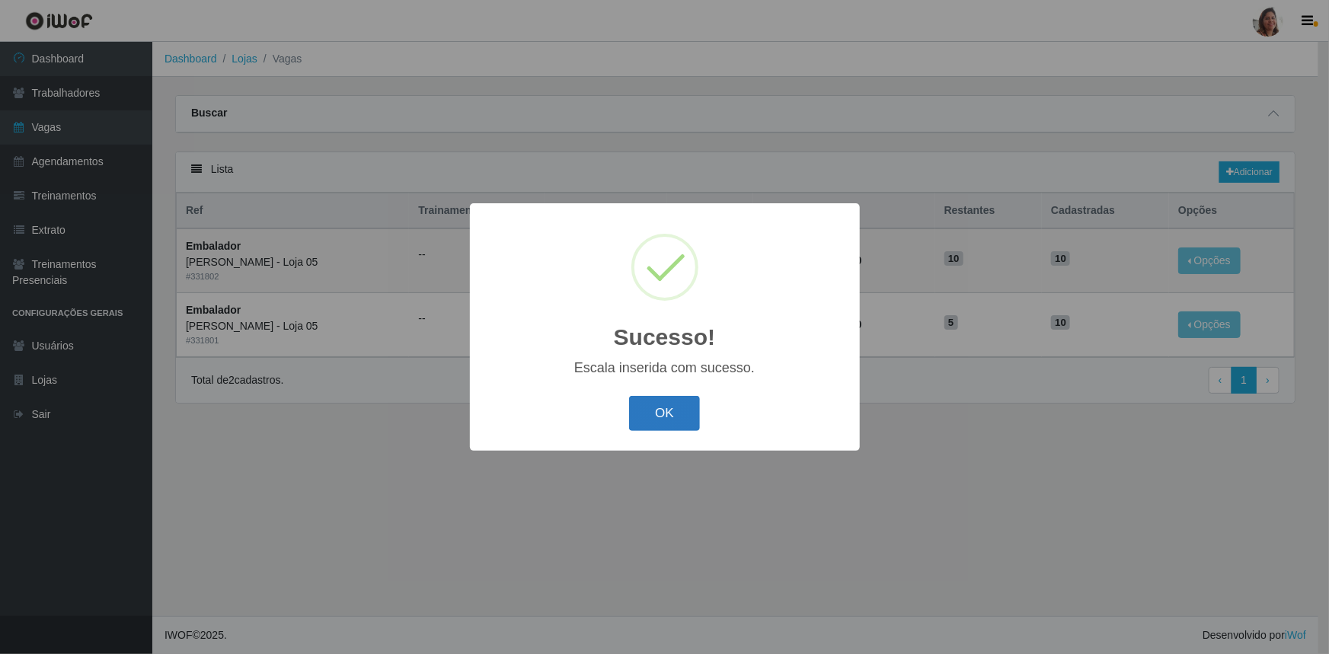
click at [667, 422] on button "OK" at bounding box center [664, 414] width 71 height 36
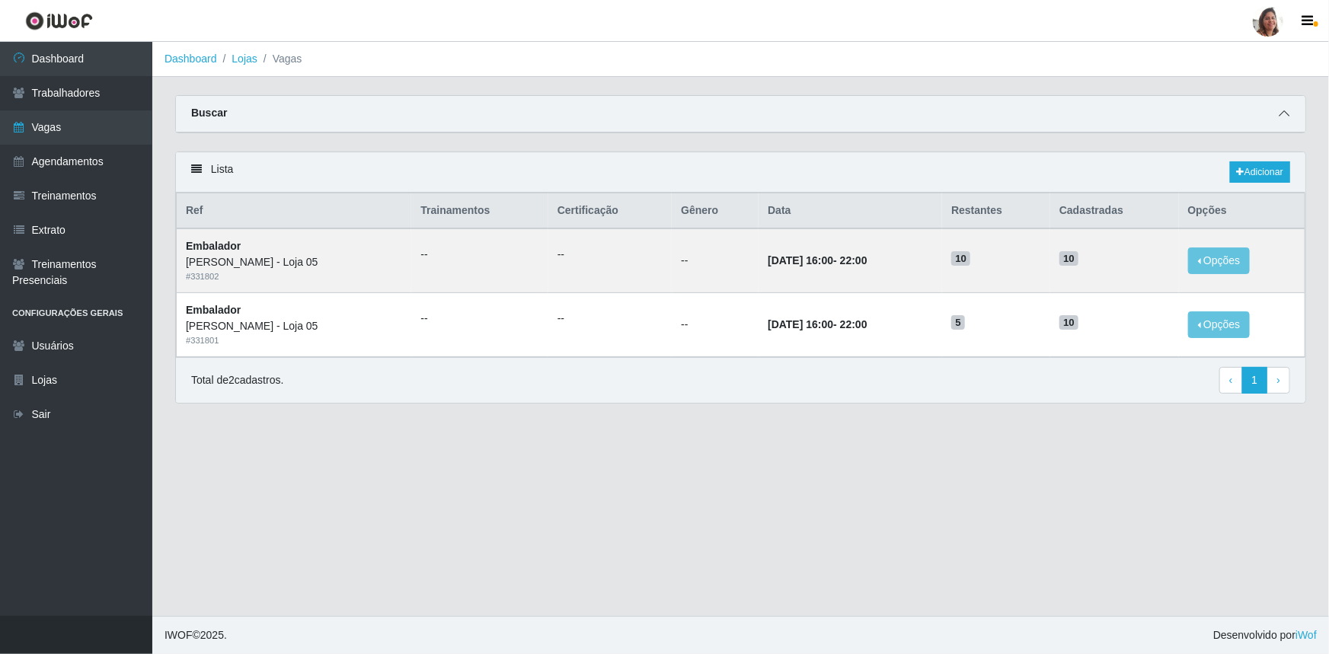
click at [1287, 113] on icon at bounding box center [1284, 113] width 11 height 11
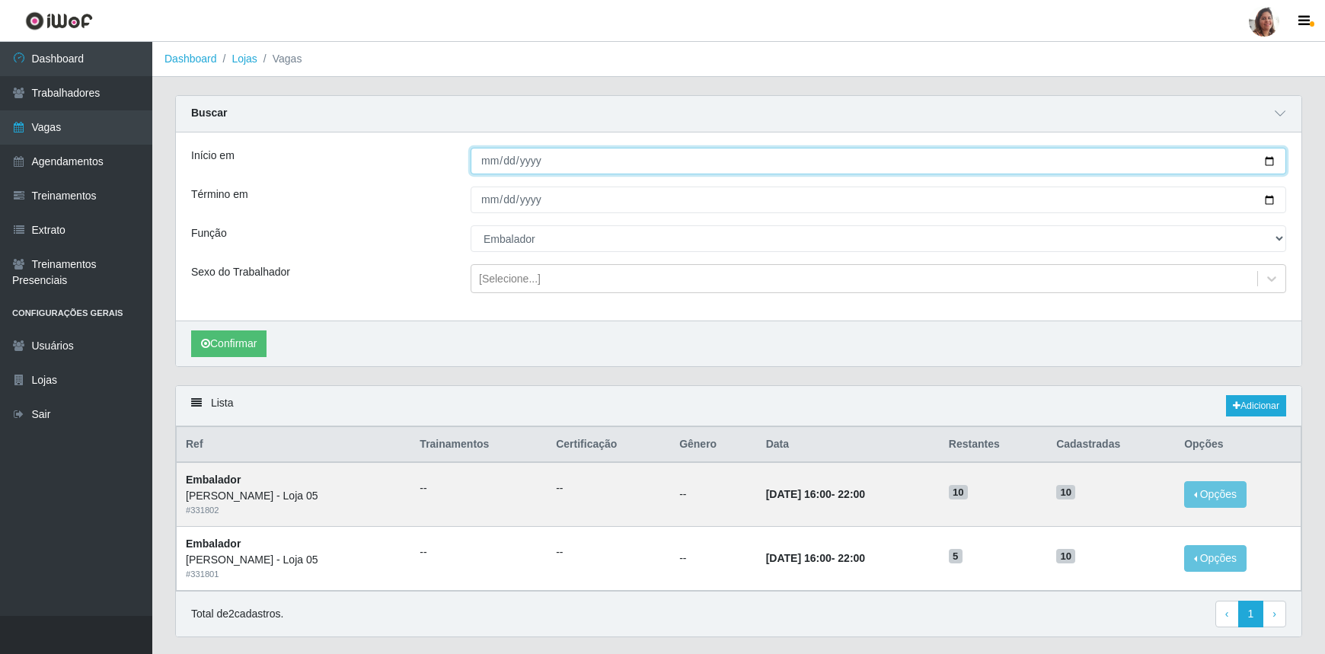
click at [1273, 160] on input "[DATE]" at bounding box center [879, 161] width 816 height 27
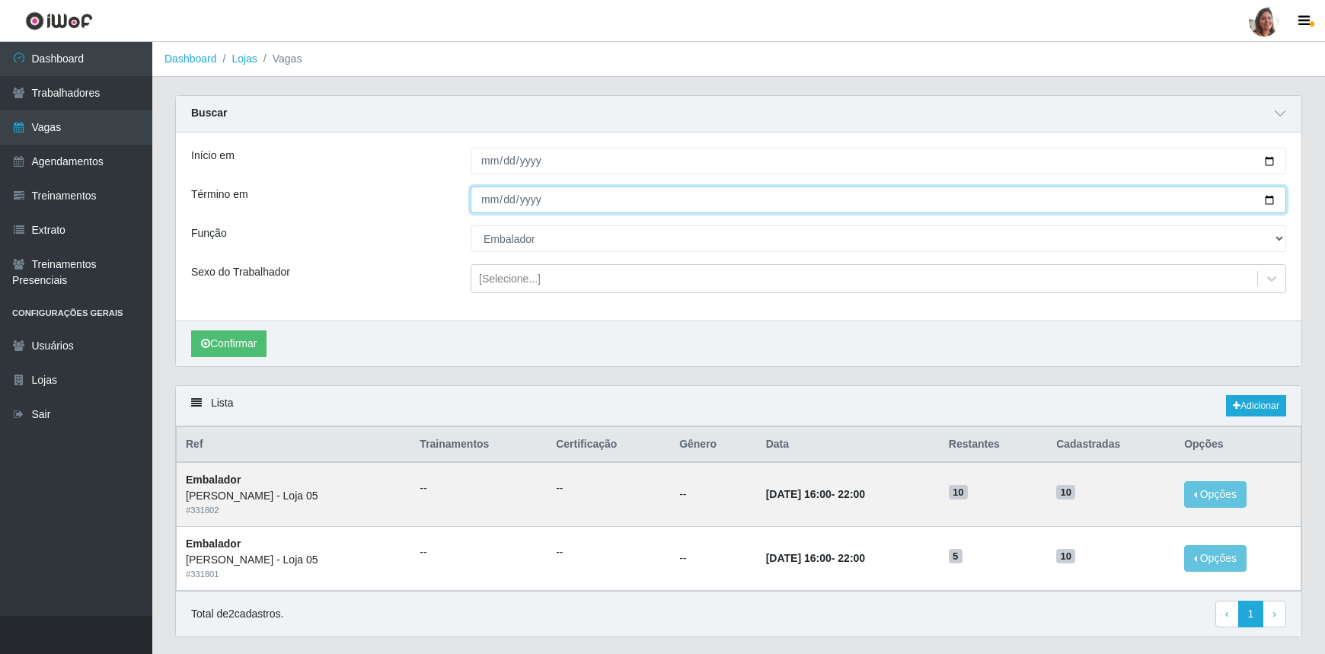
click at [1269, 197] on input "[DATE]" at bounding box center [879, 200] width 816 height 27
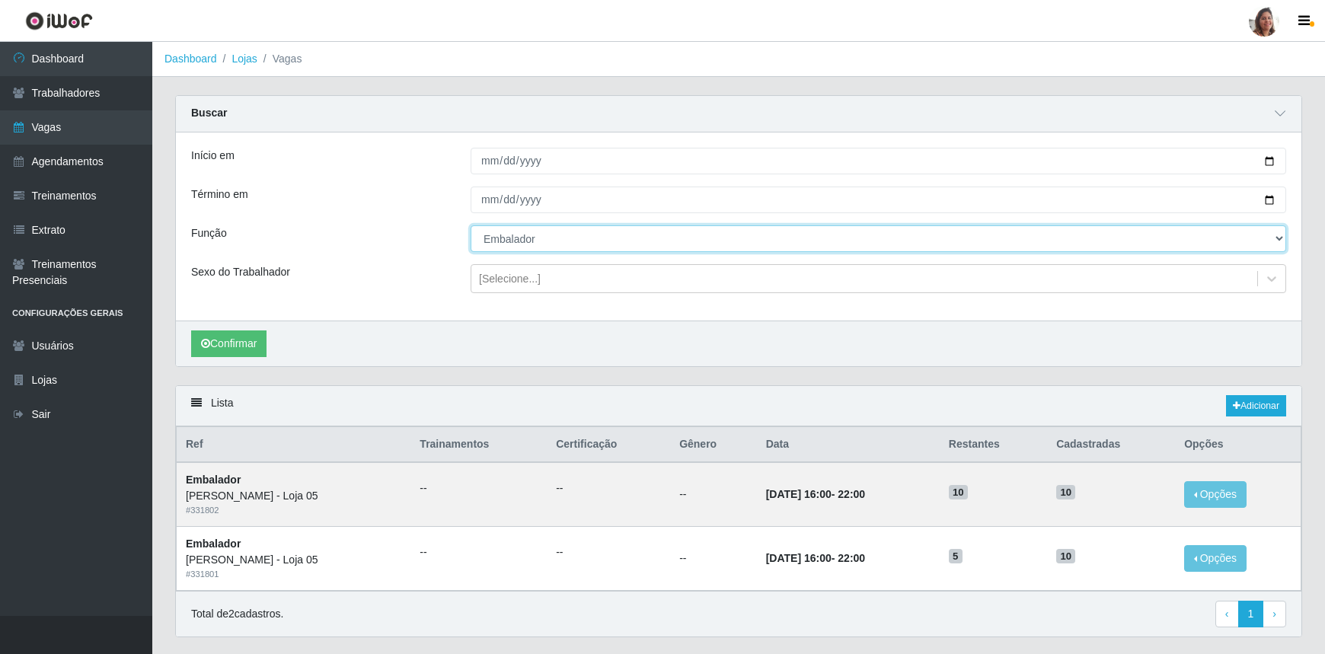
click at [523, 236] on select "[Selecione...] ASG ASG + ASG ++ Auxiliar de Depósito Auxiliar de Depósito + Aux…" at bounding box center [879, 238] width 816 height 27
click at [471, 225] on select "[Selecione...] ASG ASG + ASG ++ Auxiliar de Depósito Auxiliar de Depósito + Aux…" at bounding box center [879, 238] width 816 height 27
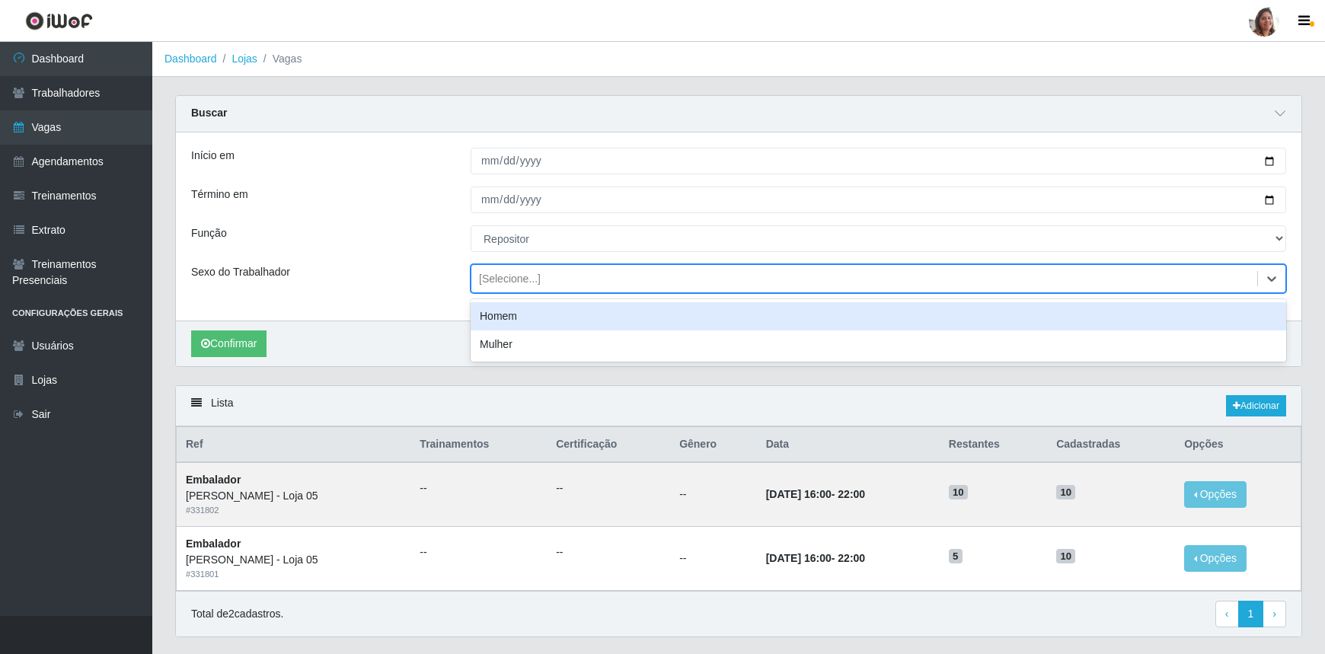
click at [559, 282] on div "[Selecione...]" at bounding box center [864, 279] width 786 height 25
click at [529, 314] on div "Homem" at bounding box center [879, 316] width 816 height 28
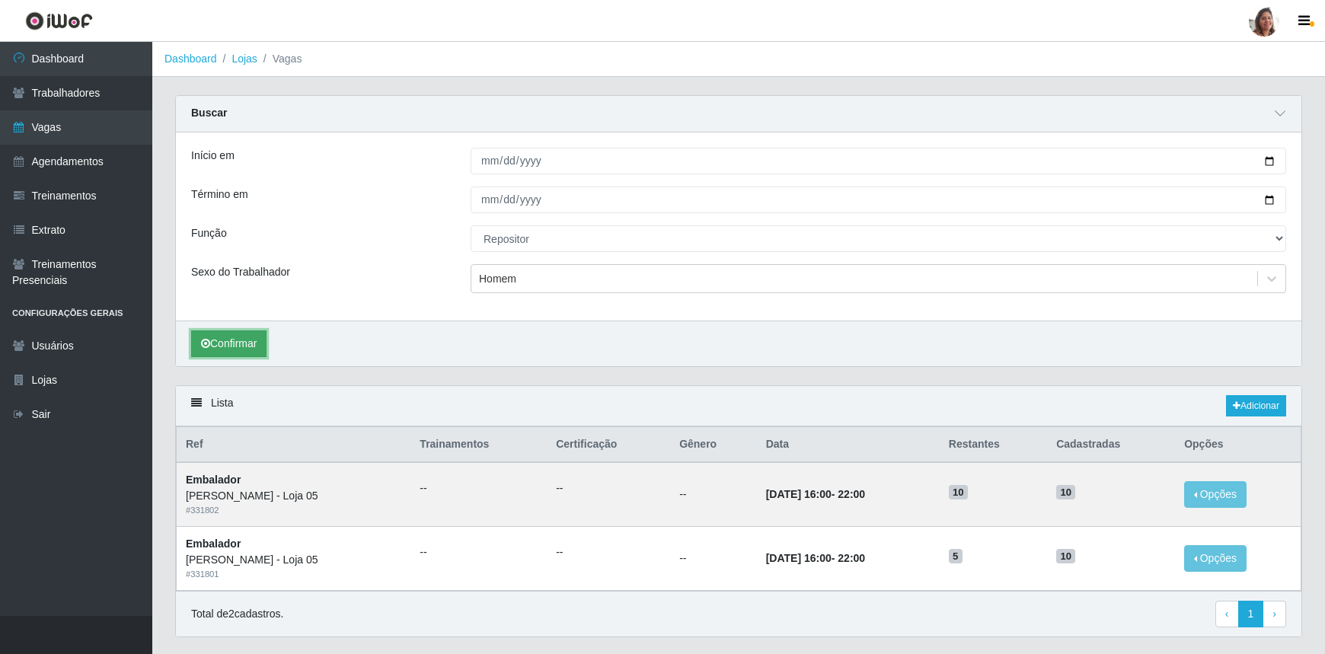
click at [240, 342] on button "Confirmar" at bounding box center [228, 344] width 75 height 27
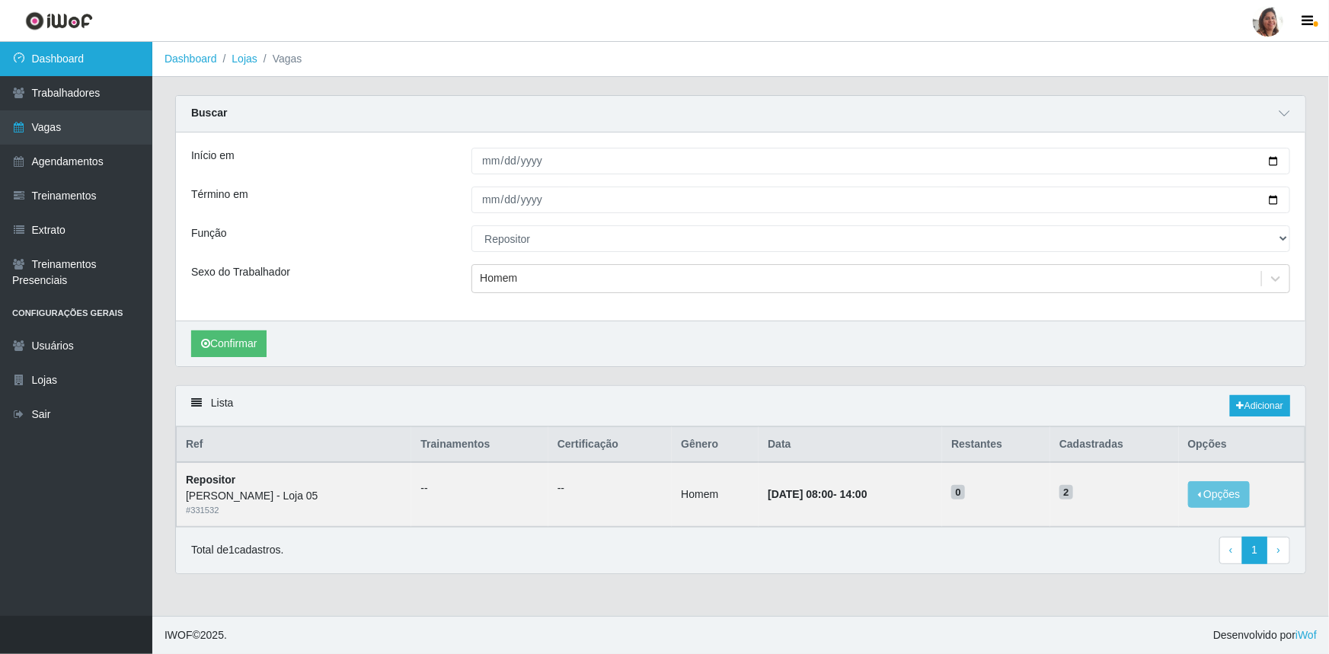
click at [67, 54] on link "Dashboard" at bounding box center [76, 59] width 152 height 34
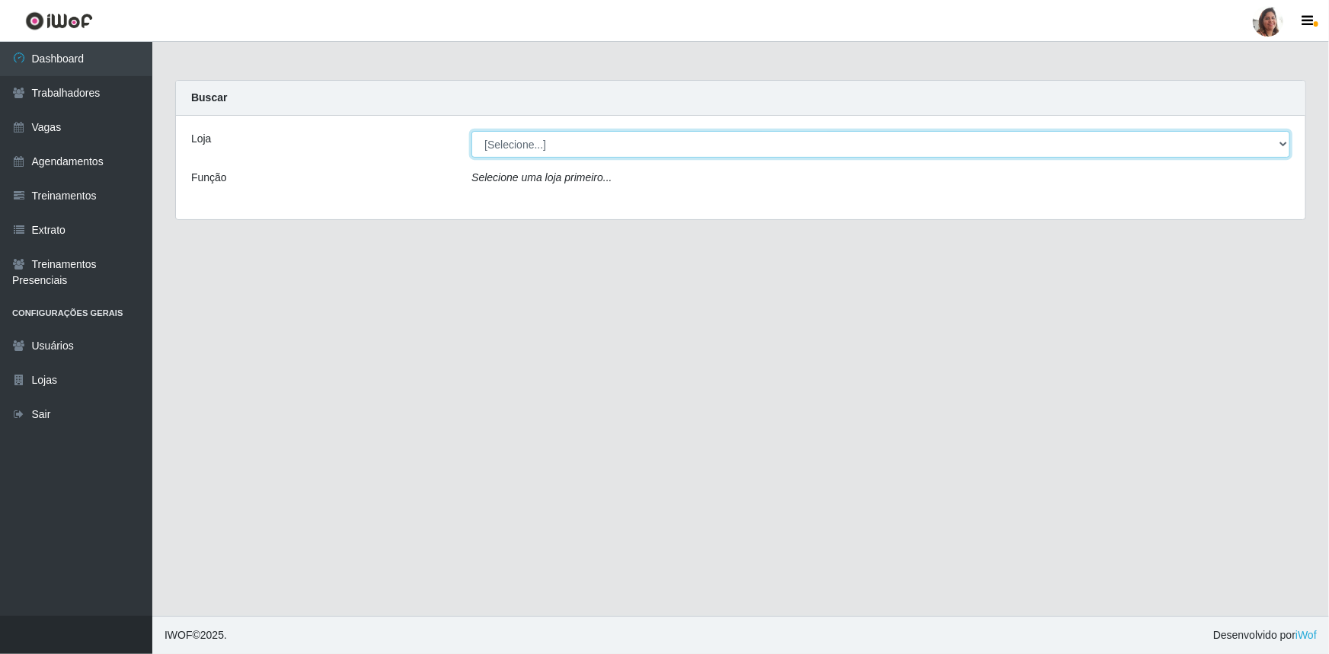
click at [551, 149] on select "[Selecione...] Mar Vermelho - Loja 05" at bounding box center [880, 144] width 819 height 27
click at [471, 131] on select "[Selecione...] Mar Vermelho - Loja 05" at bounding box center [880, 144] width 819 height 27
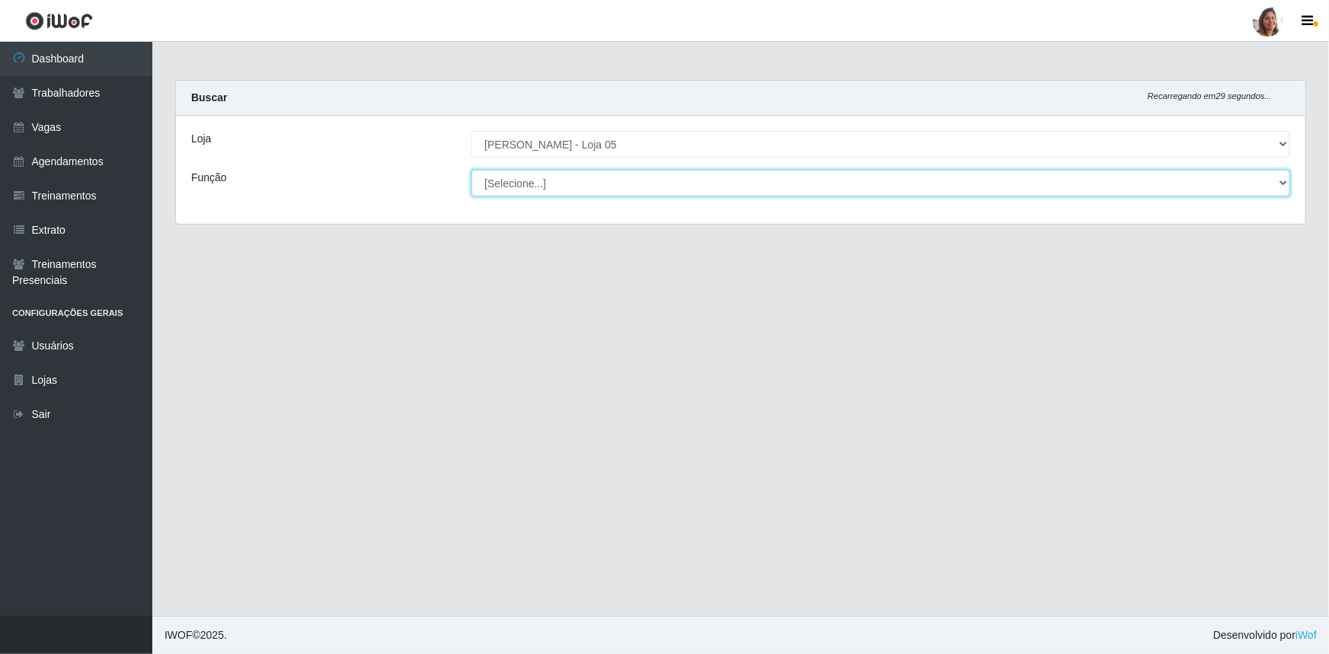
click at [555, 179] on select "[Selecione...] ASG ASG + ASG ++ Auxiliar de Depósito Auxiliar de Depósito + Aux…" at bounding box center [880, 183] width 819 height 27
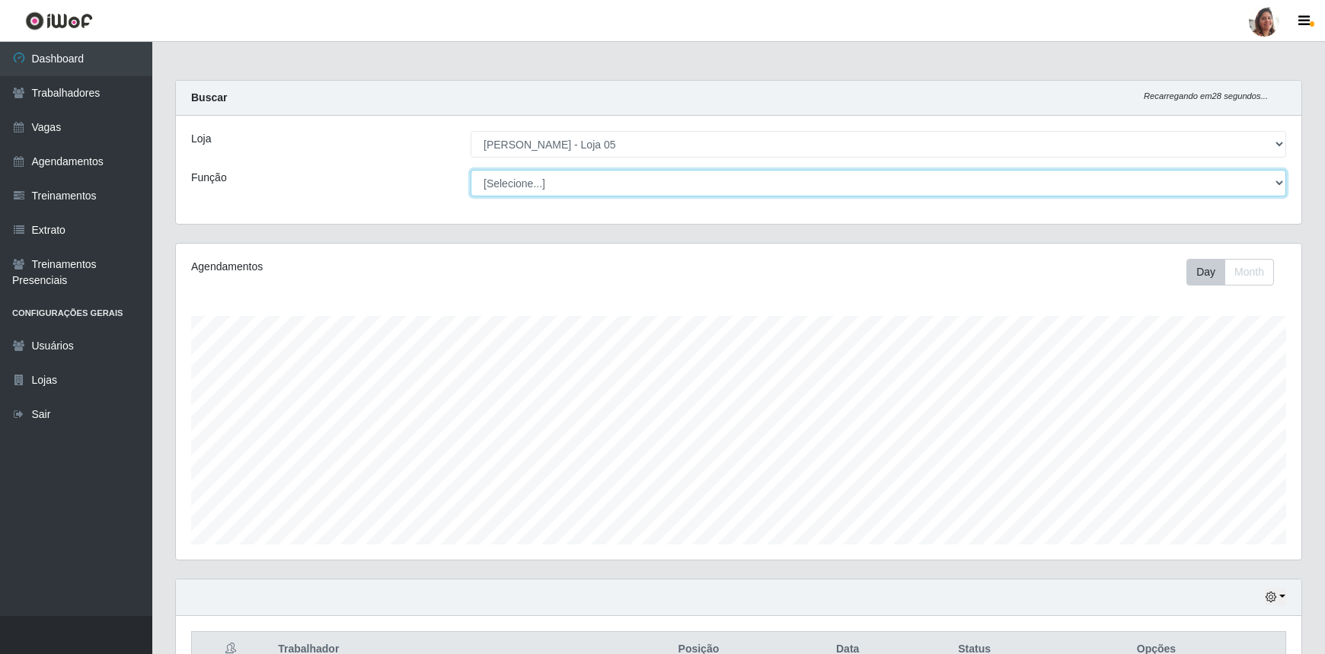
scroll to position [316, 1126]
click at [380, 158] on div "Loja [Selecione...] Mar Vermelho - Loja 05 Função [Selecione...] ASG ASG + ASG …" at bounding box center [739, 170] width 1126 height 108
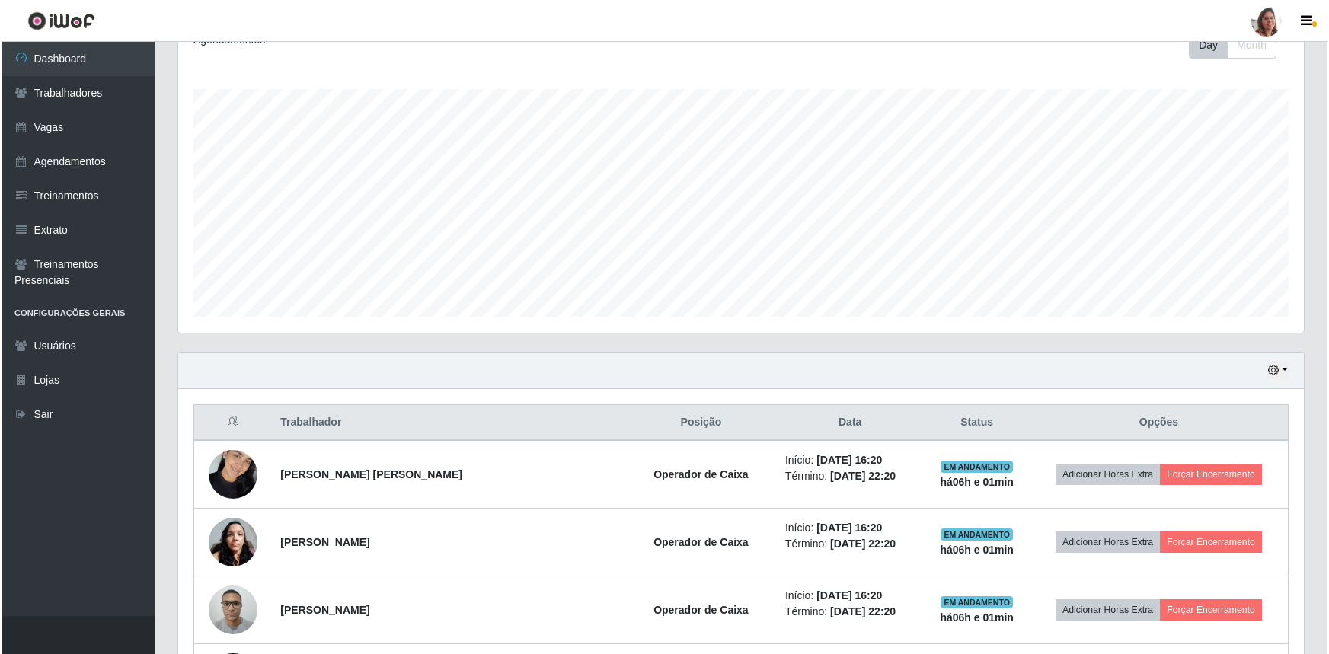
scroll to position [415, 0]
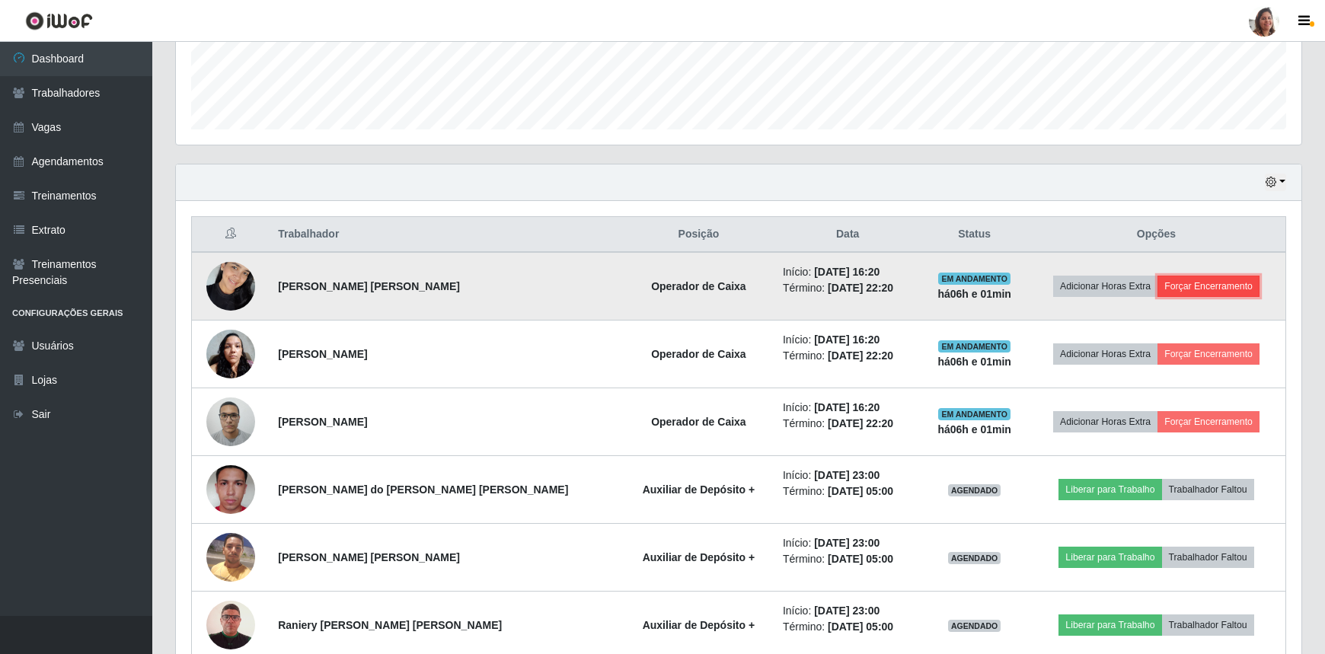
click at [1219, 281] on button "Forçar Encerramento" at bounding box center [1209, 286] width 102 height 21
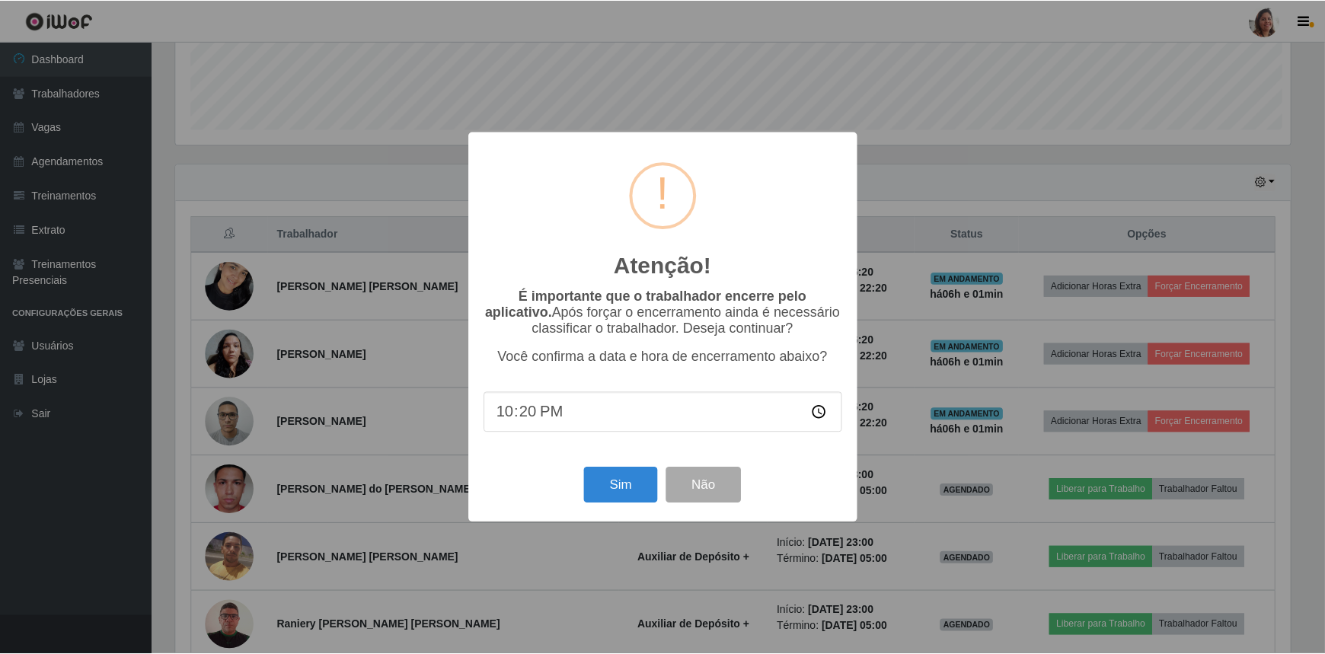
scroll to position [316, 1119]
click at [602, 486] on button "Sim" at bounding box center [623, 486] width 74 height 36
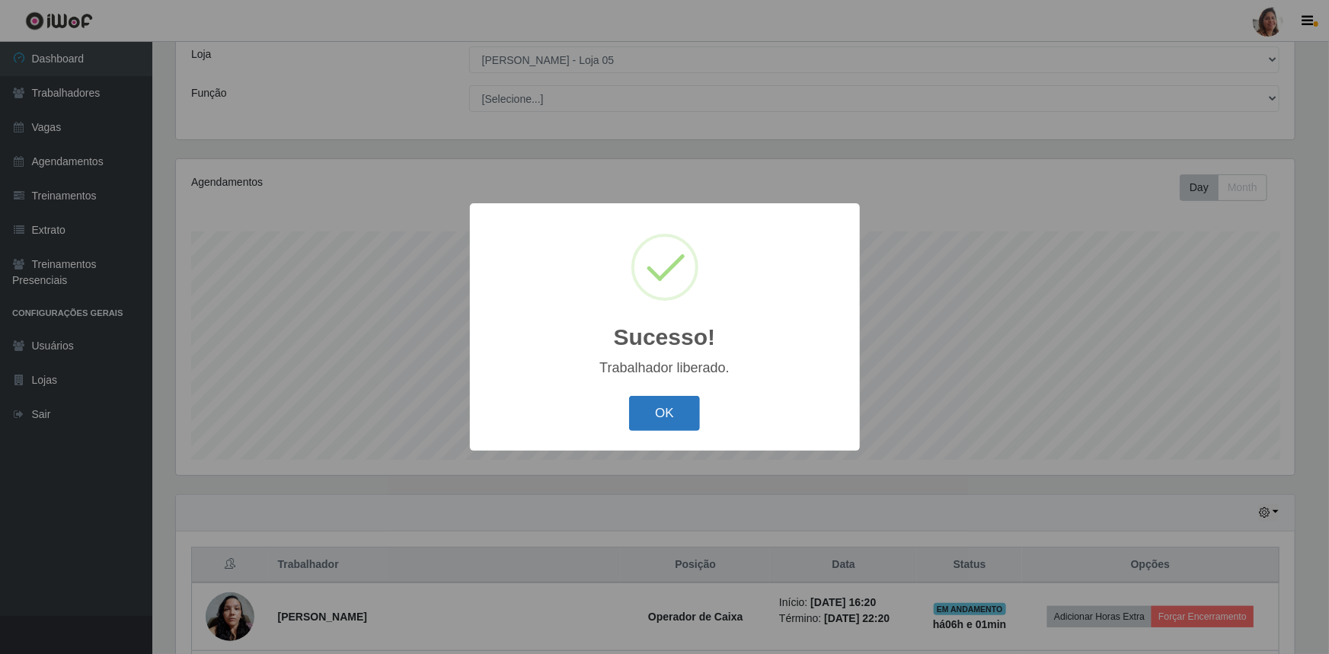
click at [686, 399] on button "OK" at bounding box center [664, 414] width 71 height 36
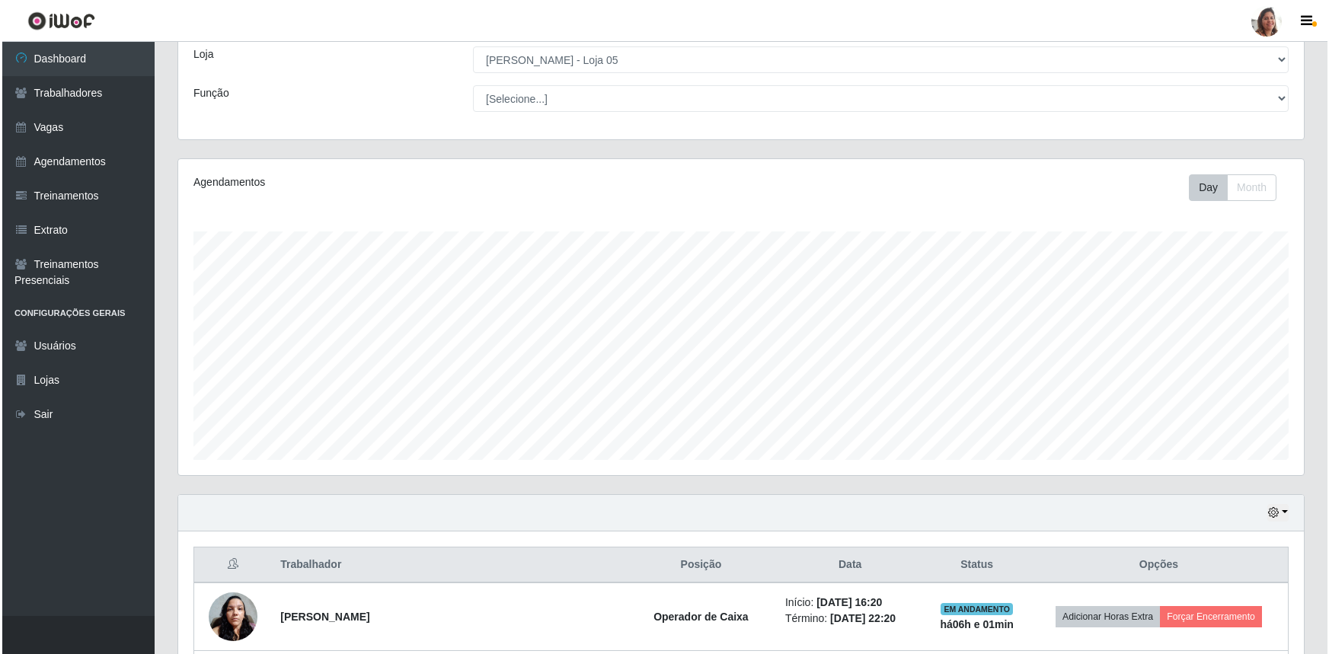
scroll to position [292, 0]
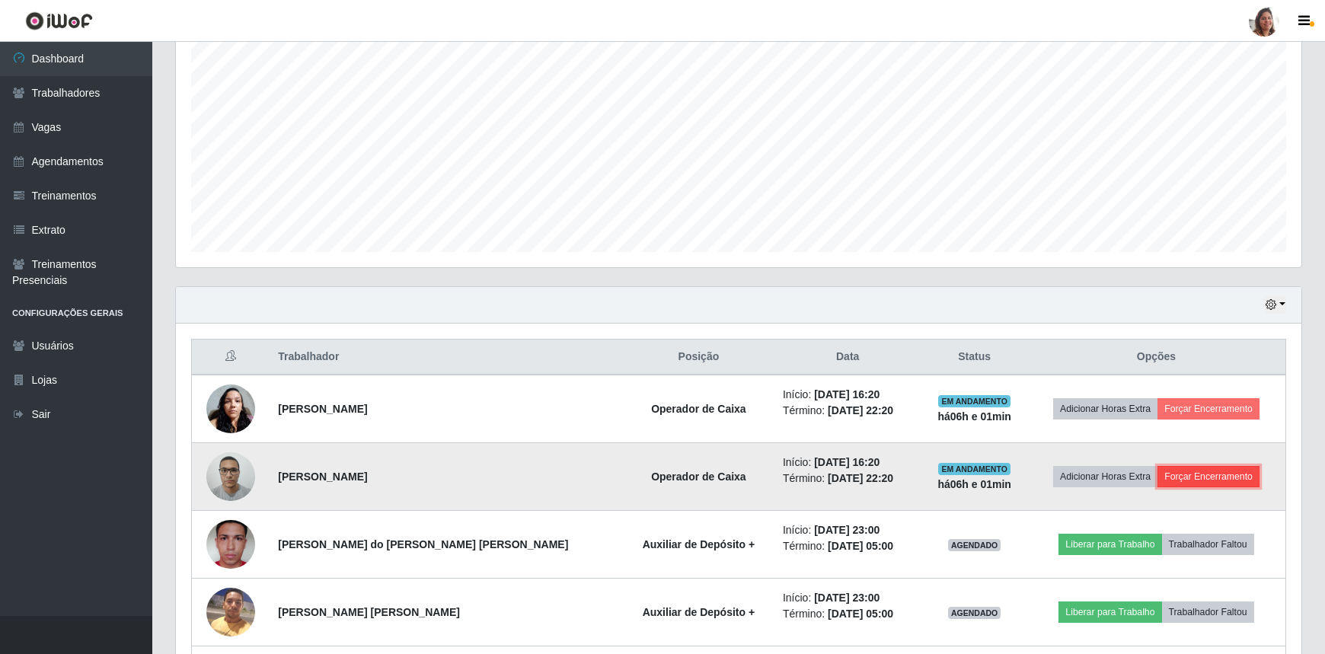
click at [1219, 470] on button "Forçar Encerramento" at bounding box center [1209, 476] width 102 height 21
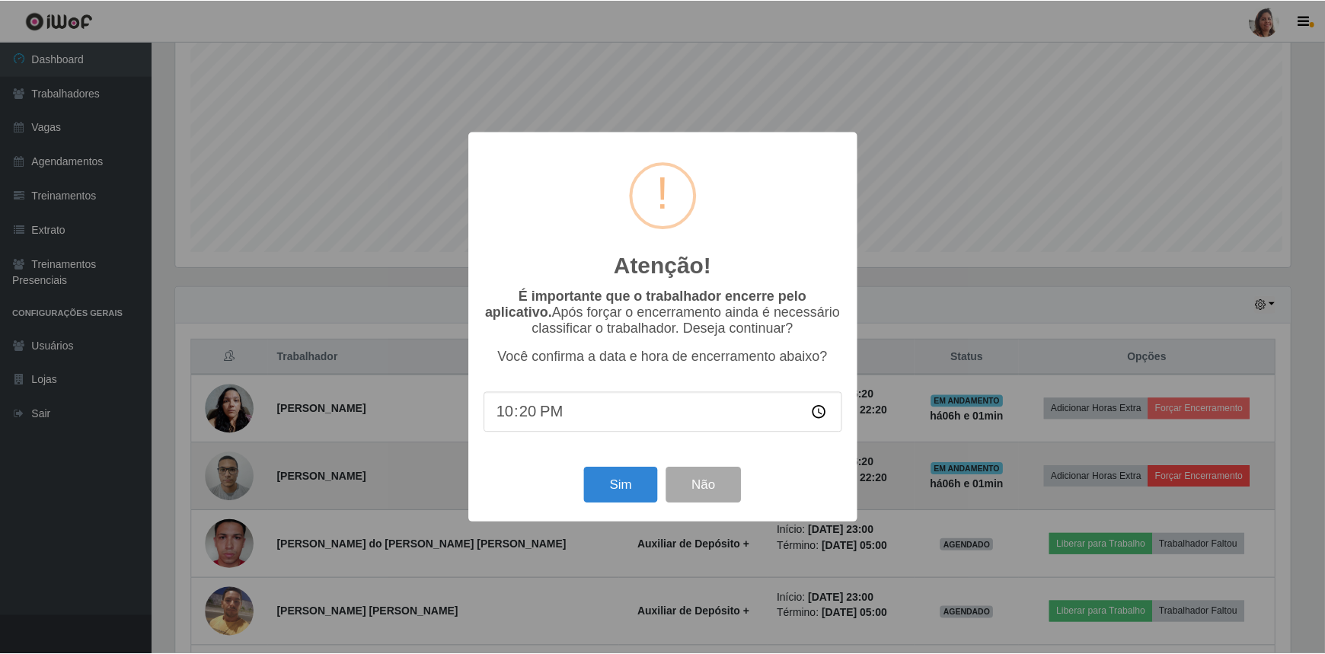
scroll to position [316, 1119]
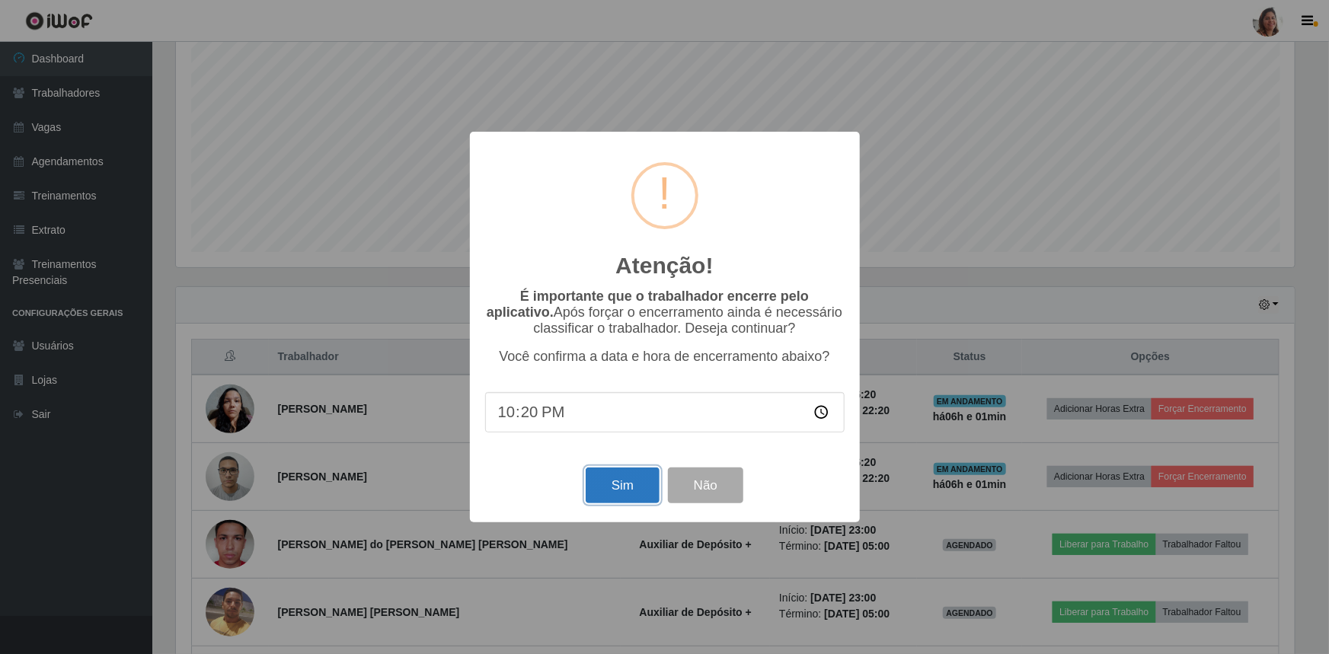
click at [609, 479] on button "Sim" at bounding box center [623, 486] width 74 height 36
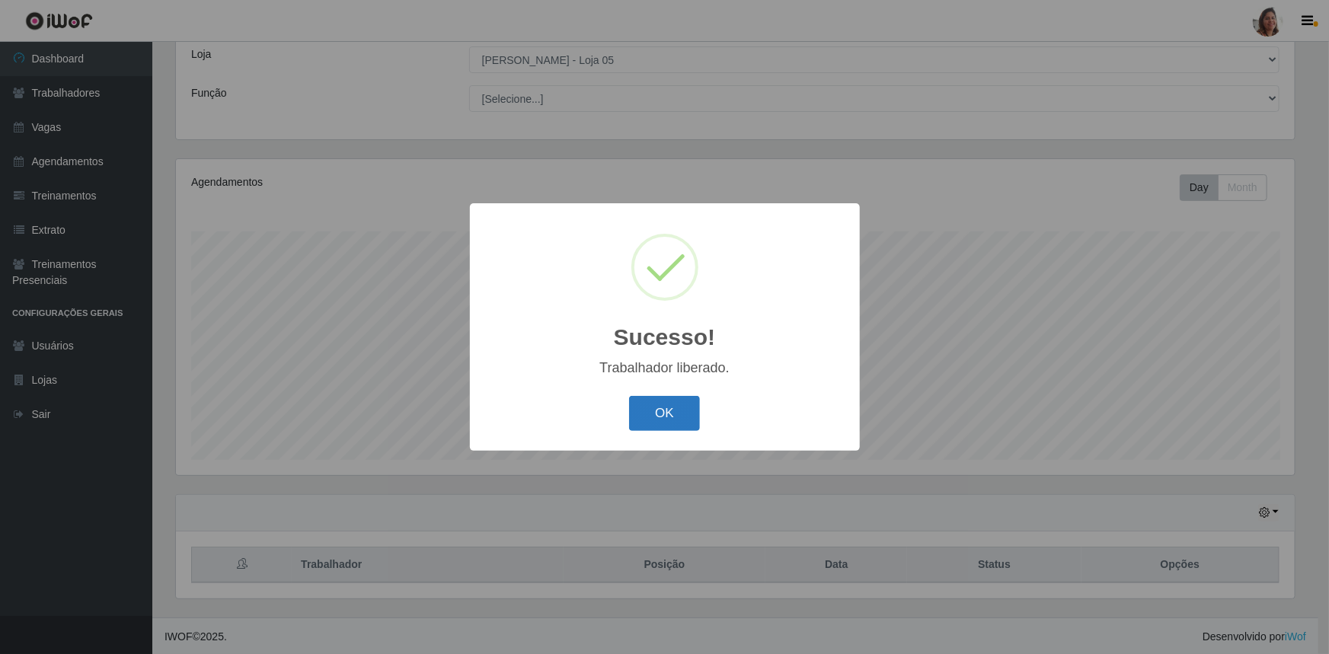
click at [657, 410] on button "OK" at bounding box center [664, 414] width 71 height 36
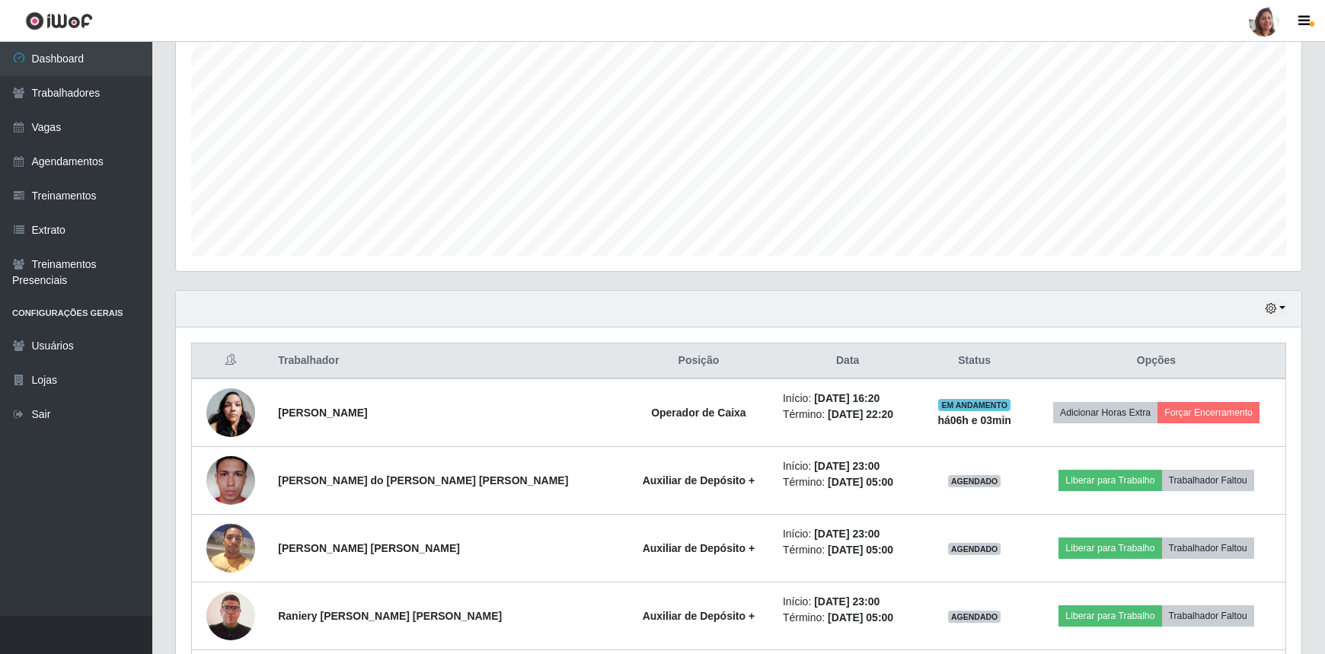
scroll to position [292, 0]
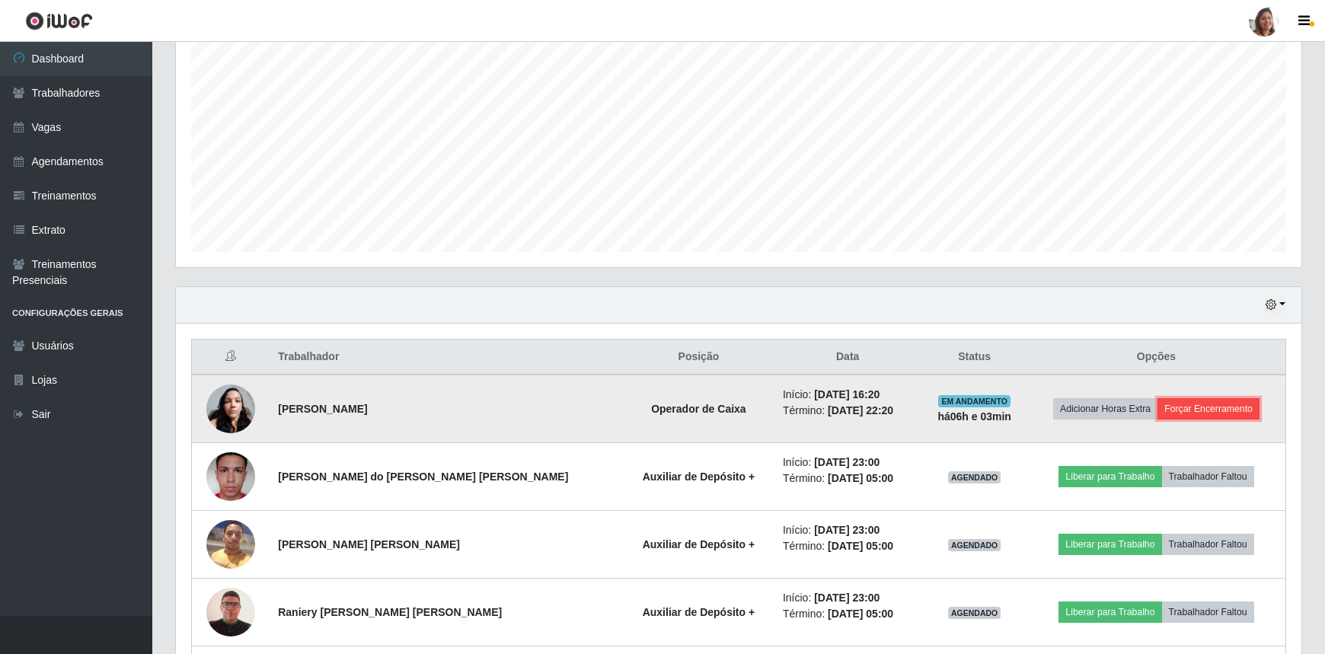
click at [1219, 401] on button "Forçar Encerramento" at bounding box center [1209, 408] width 102 height 21
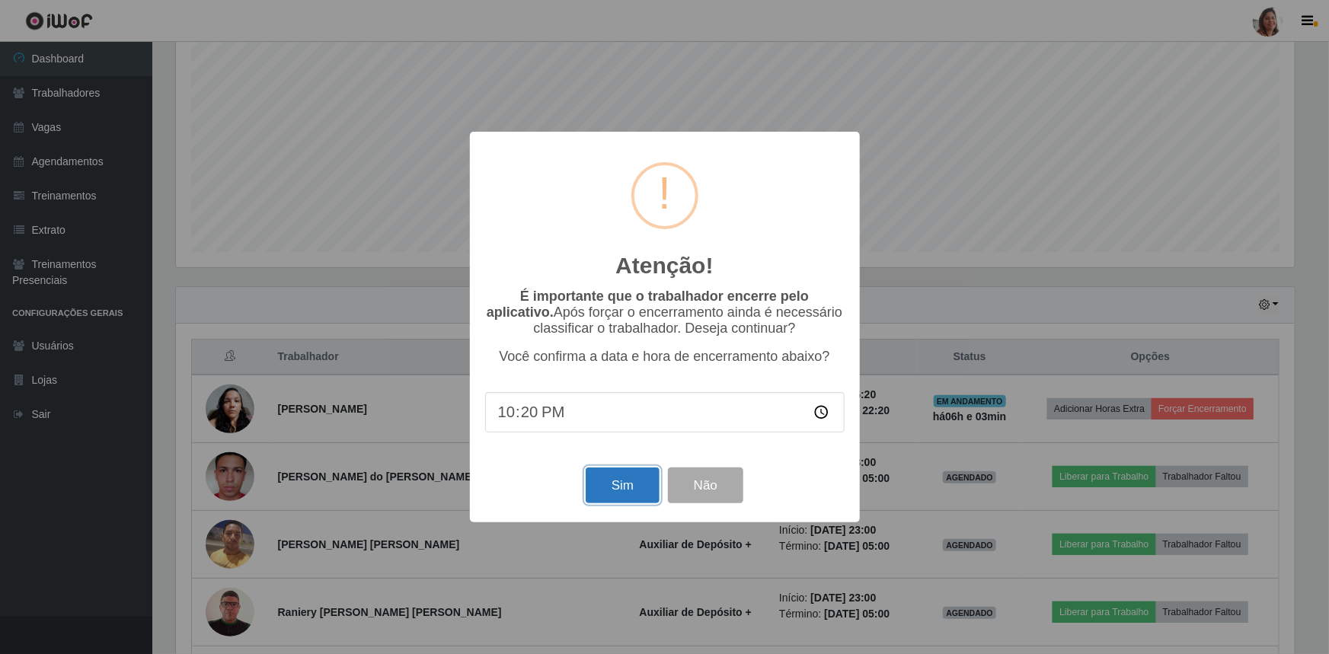
click at [606, 499] on button "Sim" at bounding box center [623, 486] width 74 height 36
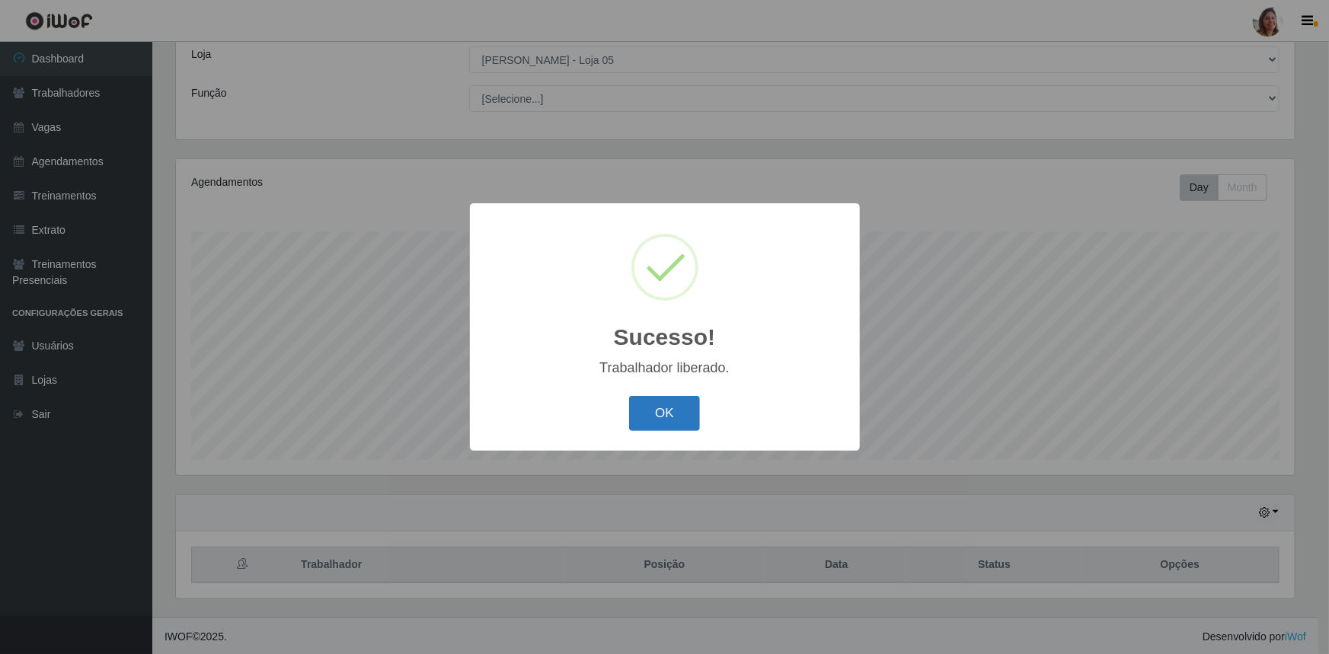
click at [685, 414] on button "OK" at bounding box center [664, 414] width 71 height 36
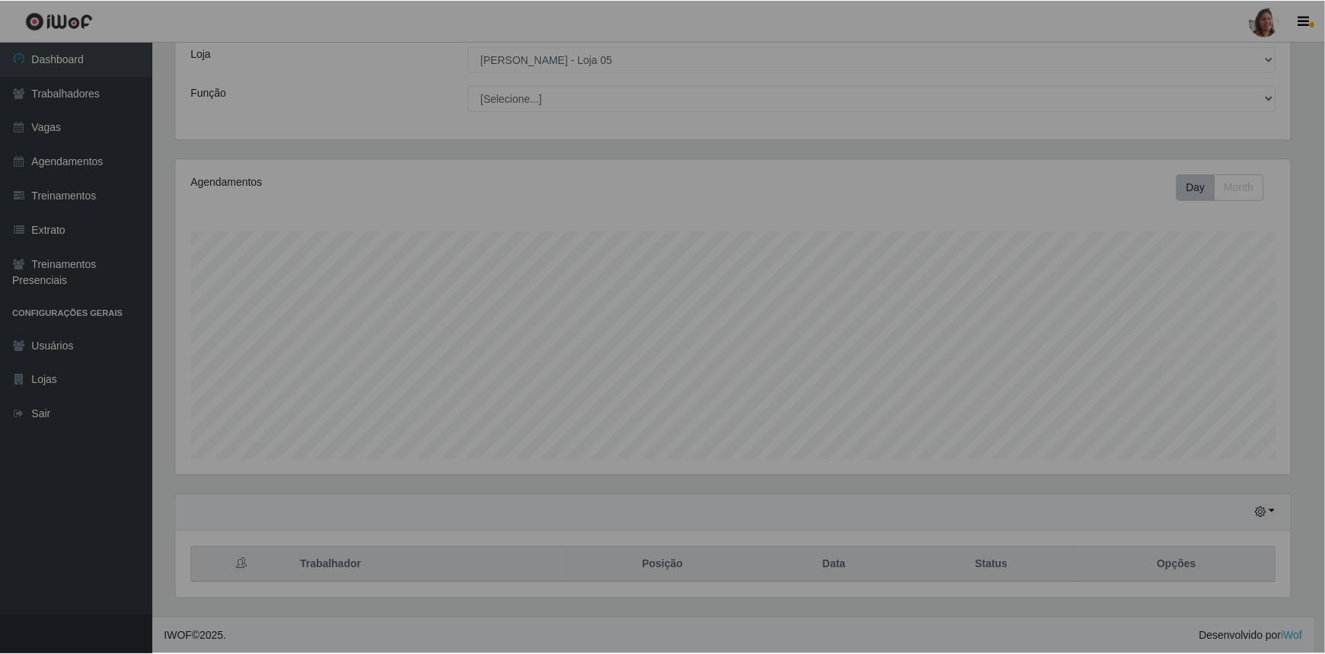
scroll to position [316, 1126]
